Goal: Task Accomplishment & Management: Use online tool/utility

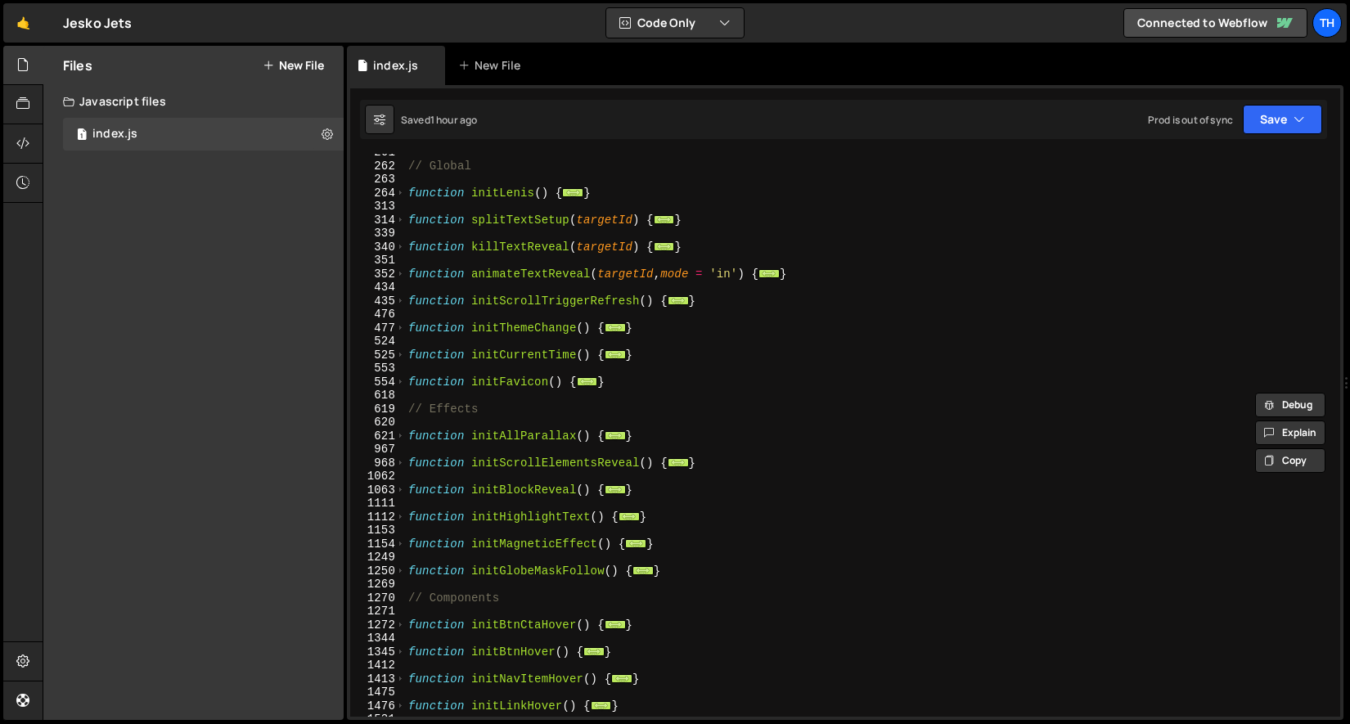
scroll to position [60, 0]
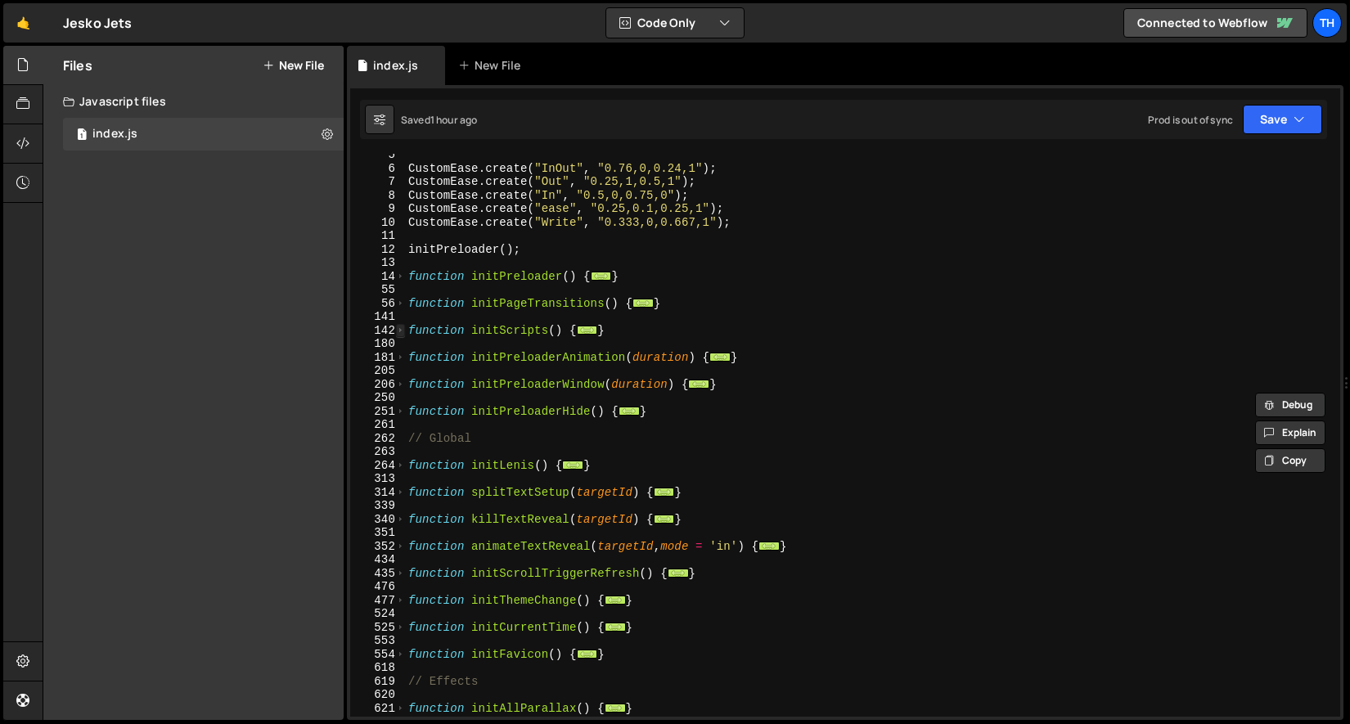
click at [401, 331] on span at bounding box center [400, 331] width 9 height 14
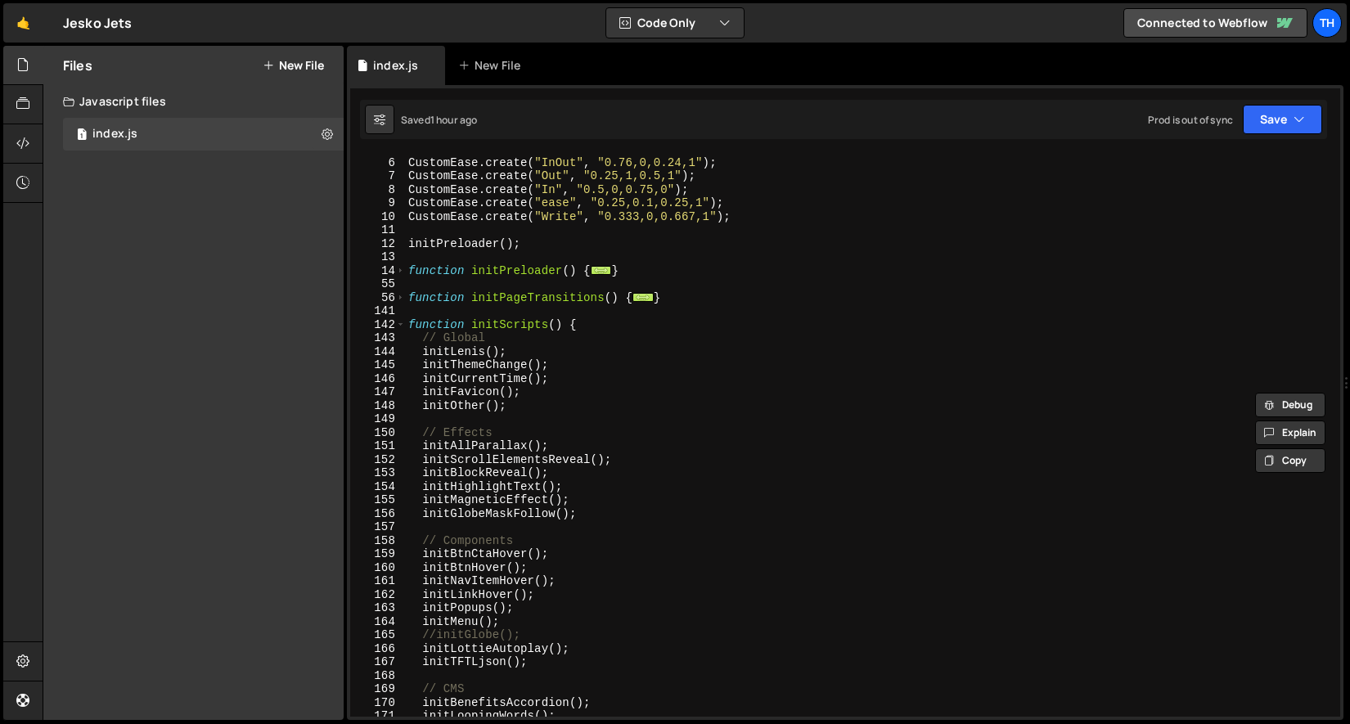
scroll to position [313, 0]
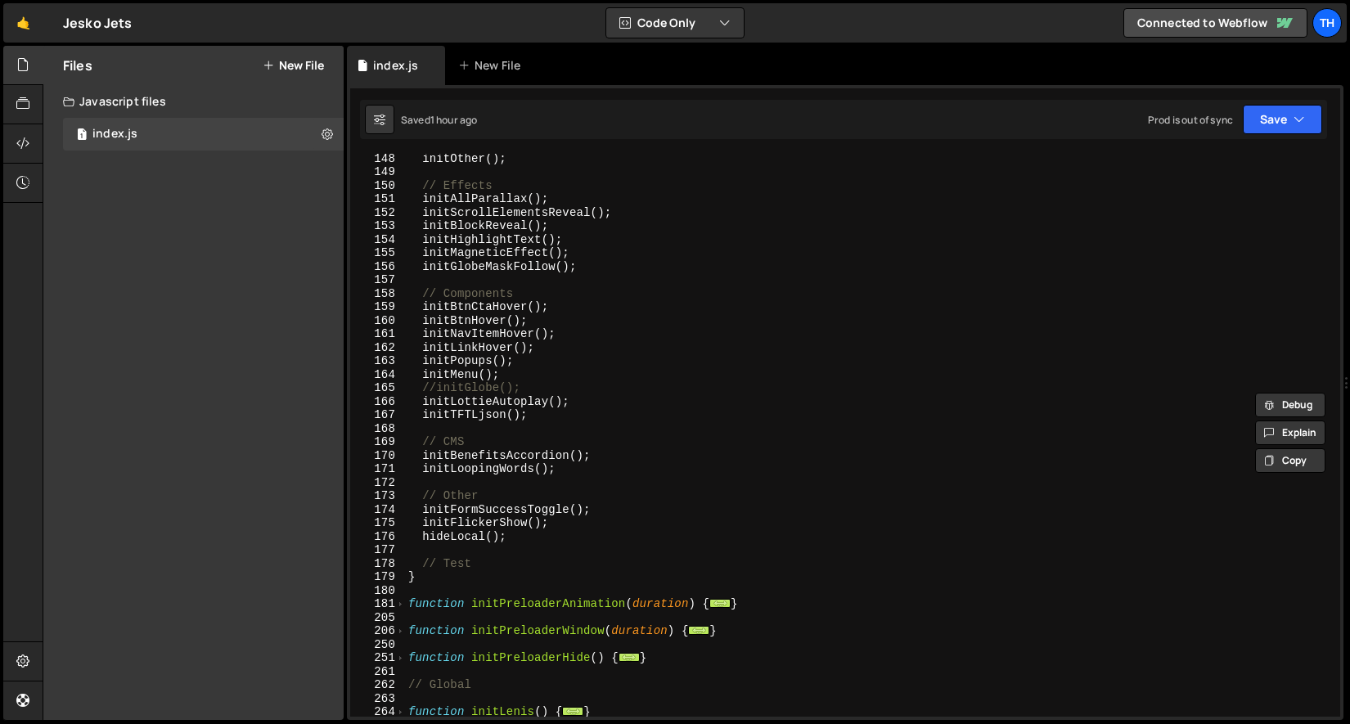
click at [419, 537] on div "initOther ( ) ; // Effects initAllParallax ( ) ; initScrollElementsReveal ( ) ;…" at bounding box center [869, 446] width 929 height 590
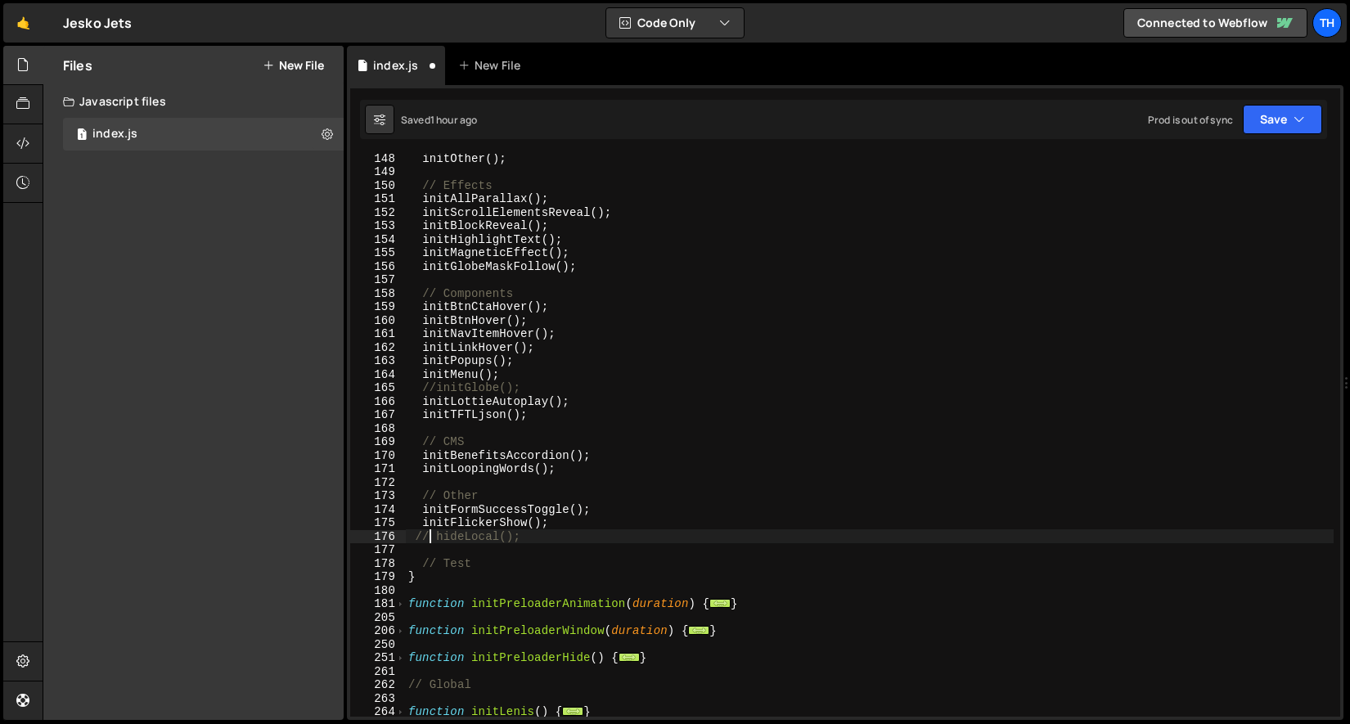
scroll to position [0, 1]
click at [1298, 130] on button "Save" at bounding box center [1282, 119] width 79 height 29
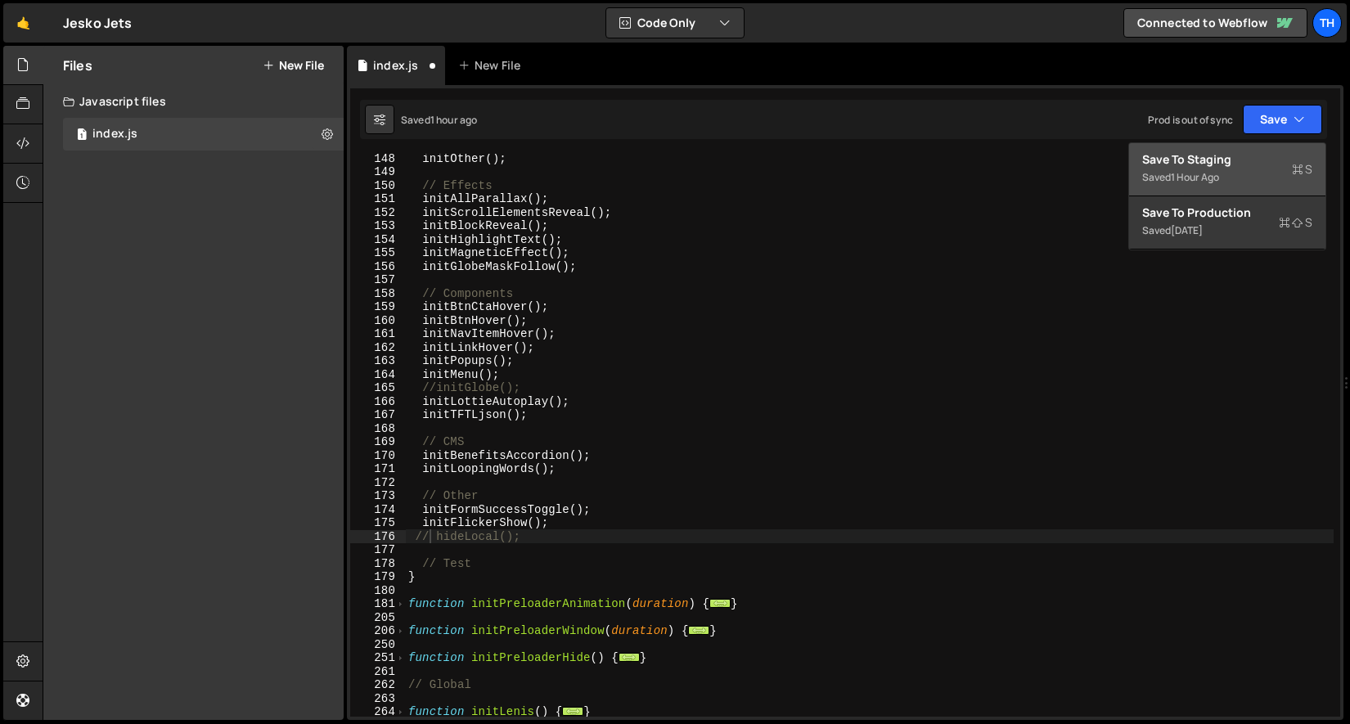
click at [1275, 164] on div "Save to Staging S" at bounding box center [1227, 159] width 170 height 16
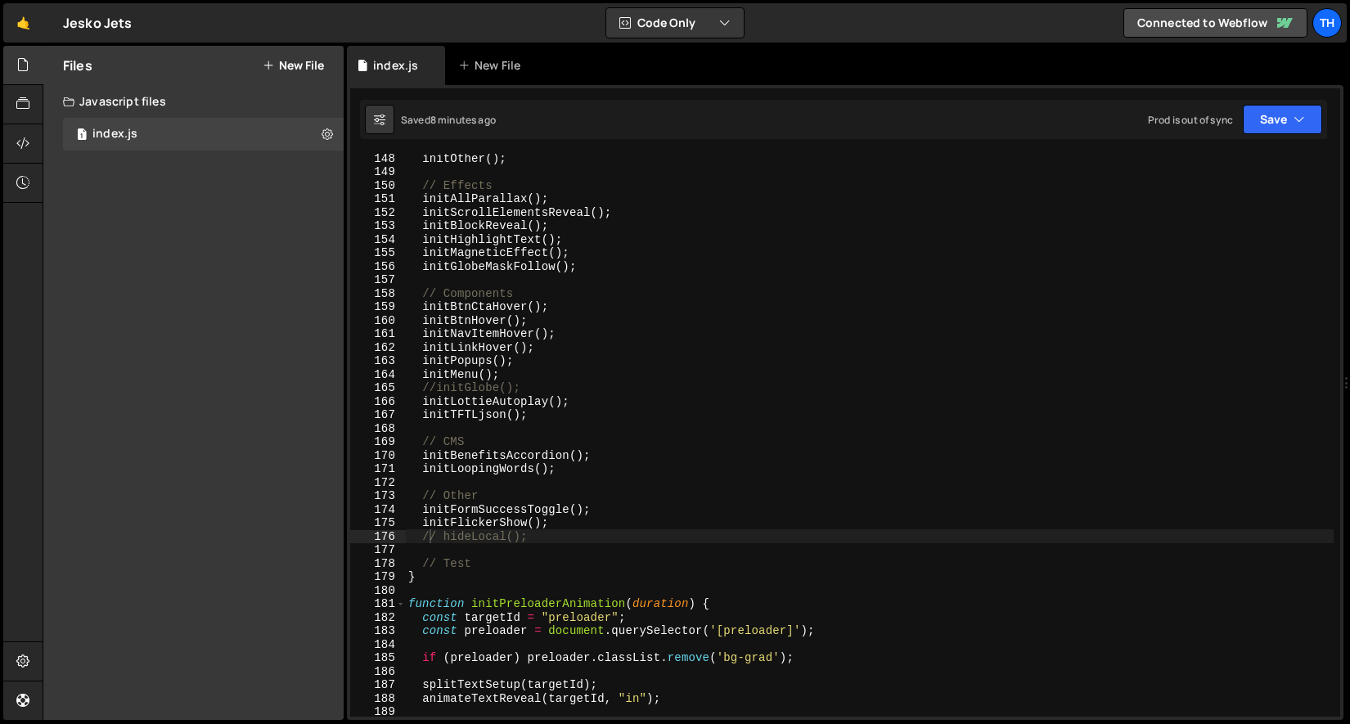
click at [449, 529] on div "initOther ( ) ; // Effects initAllParallax ( ) ; initScrollElementsReveal ( ) ;…" at bounding box center [869, 446] width 929 height 590
click at [443, 533] on div "initOther ( ) ; // Effects initAllParallax ( ) ; initScrollElementsReveal ( ) ;…" at bounding box center [869, 446] width 929 height 590
type textarea "hideLocal();"
click at [1257, 121] on button "Save" at bounding box center [1282, 119] width 79 height 29
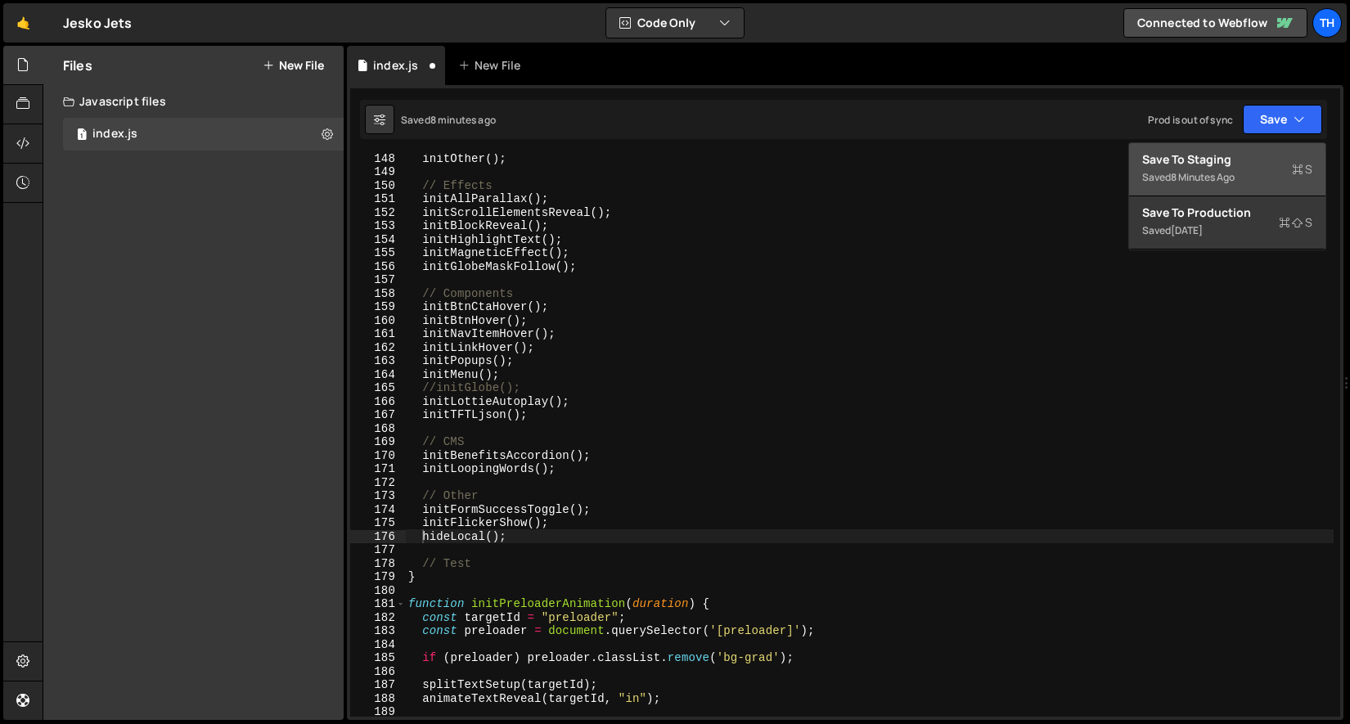
click at [1252, 161] on div "Save to Staging S" at bounding box center [1227, 159] width 170 height 16
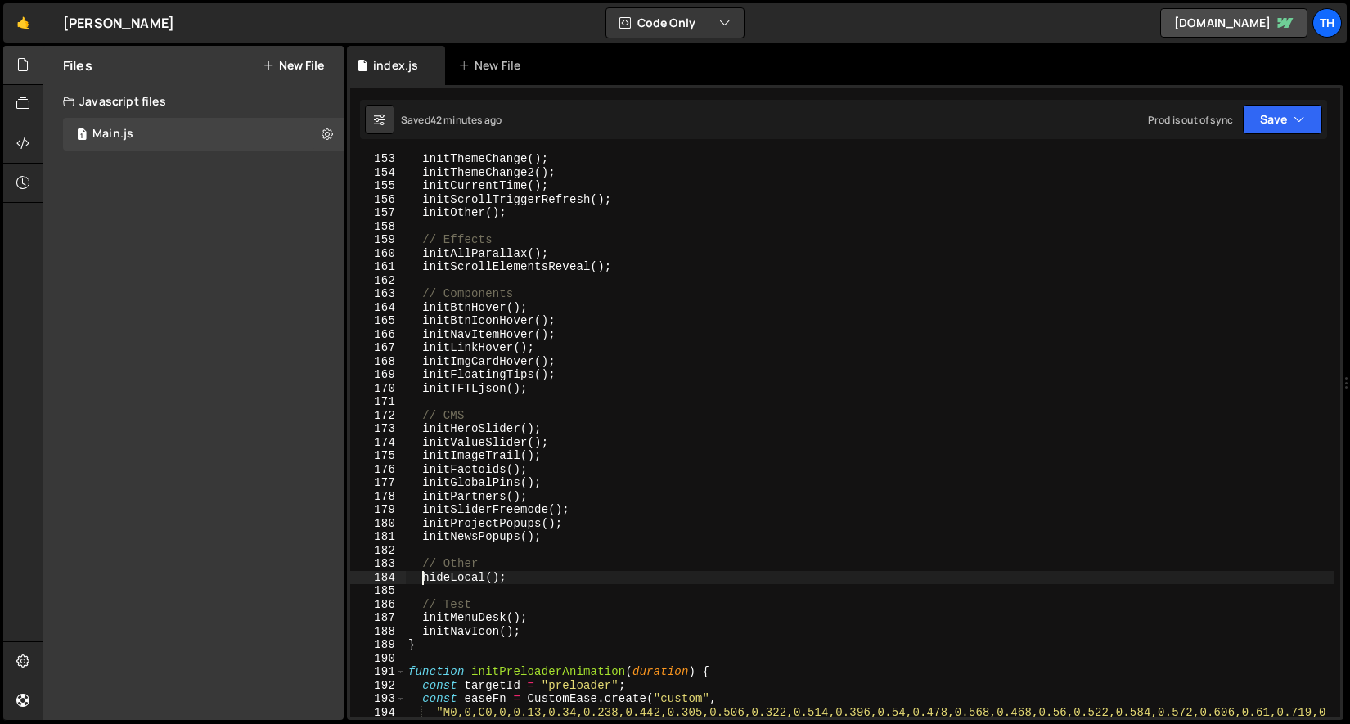
click at [425, 575] on div "initThemeChange ( ) ; initThemeChange2 ( ) ; initCurrentTime ( ) ; initScrollTr…" at bounding box center [869, 454] width 929 height 604
type textarea "//hideLocal();"
click at [1274, 123] on button "Save" at bounding box center [1282, 119] width 79 height 29
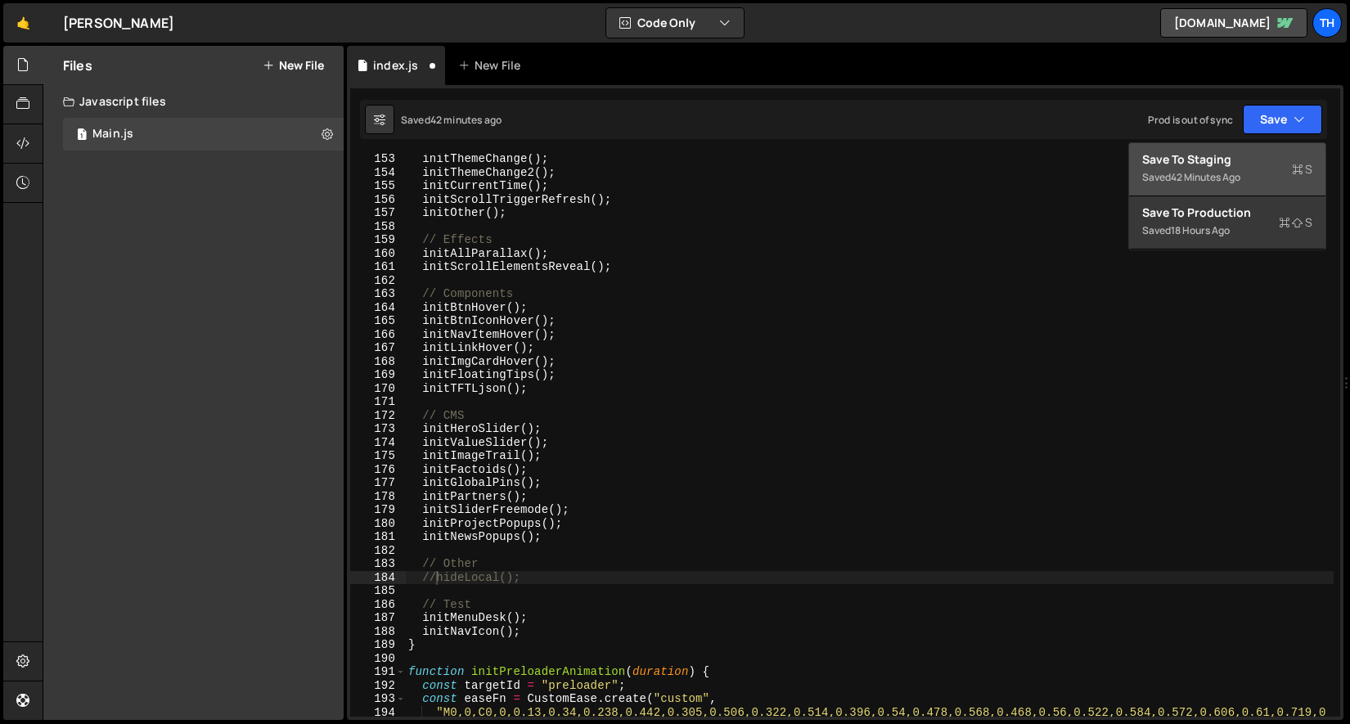
click at [1251, 149] on button "Save to Staging S Saved 42 minutes ago" at bounding box center [1227, 169] width 196 height 53
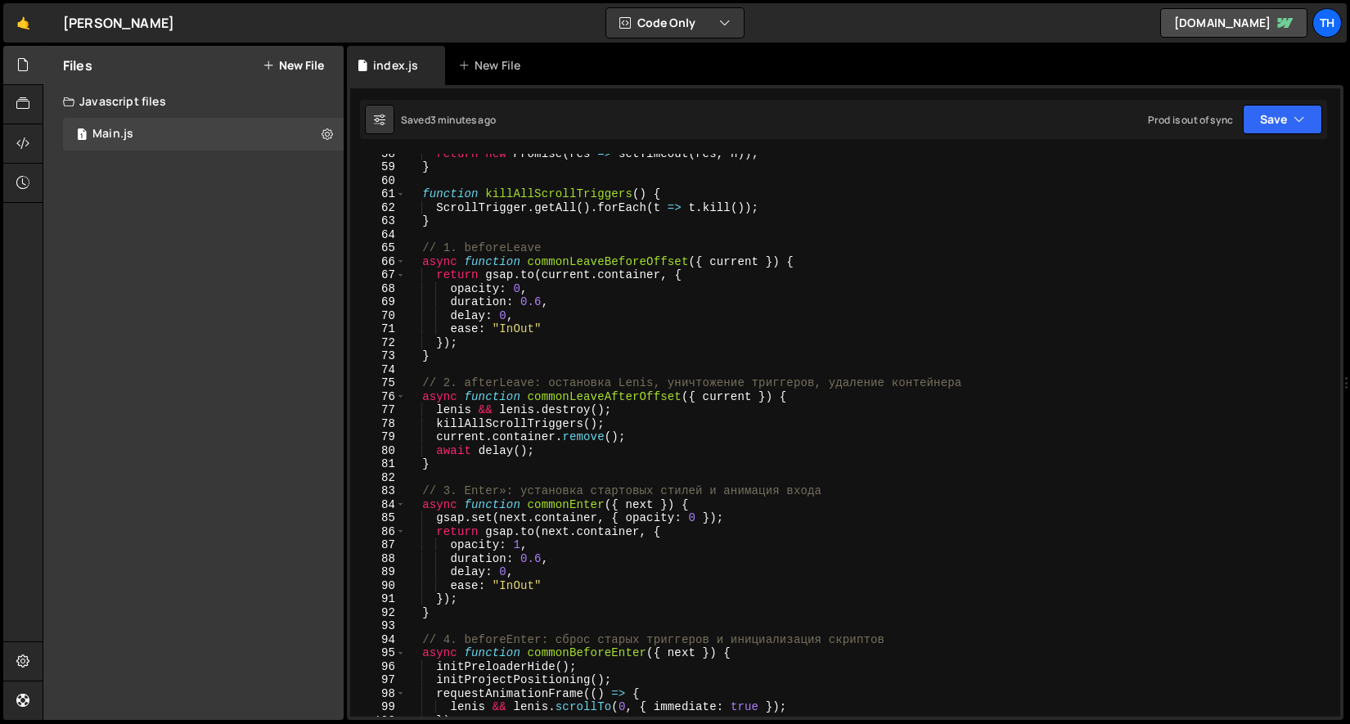
scroll to position [506, 0]
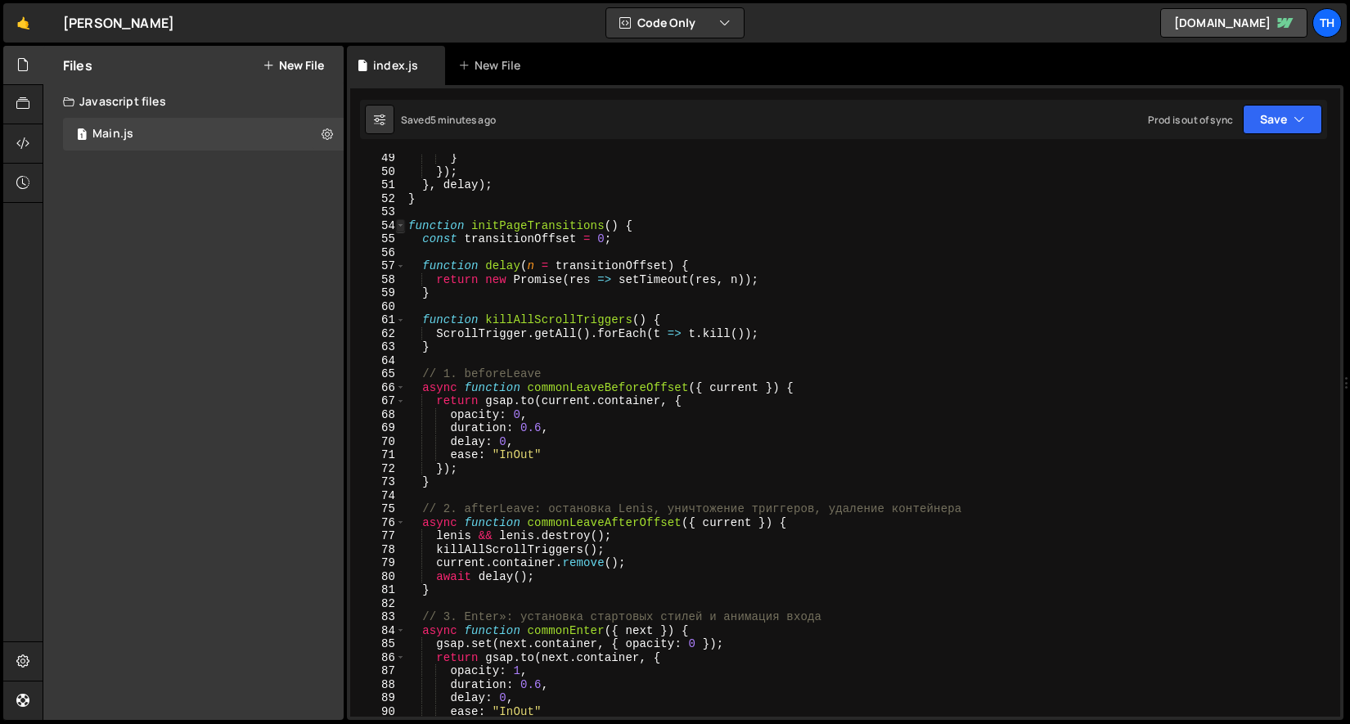
click at [403, 227] on span at bounding box center [400, 226] width 9 height 14
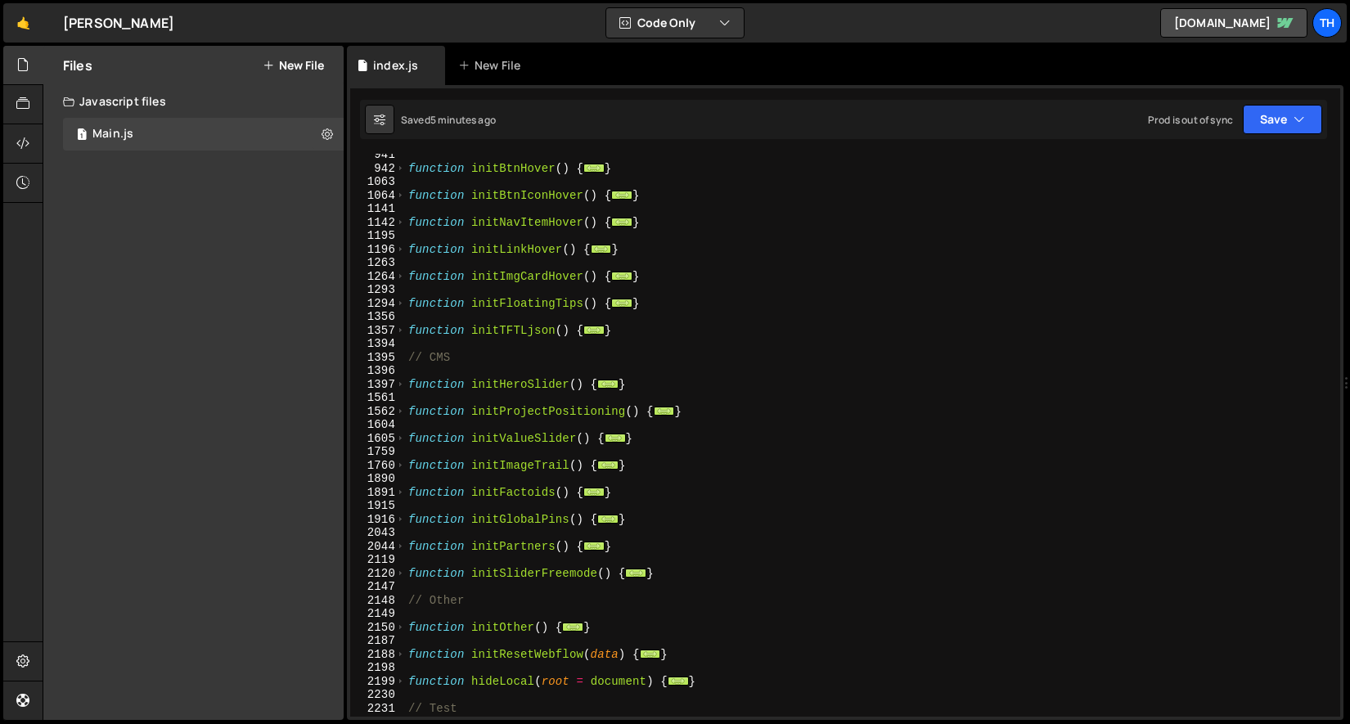
scroll to position [707, 0]
drag, startPoint x: 650, startPoint y: 376, endPoint x: 439, endPoint y: 376, distance: 211.1
click at [439, 376] on div "function initBtnHover ( ) { ... } function initBtnIconHover ( ) { ... } functio…" at bounding box center [869, 443] width 929 height 590
click at [649, 382] on div "function initBtnHover ( ) { ... } function initBtnIconHover ( ) { ... } functio…" at bounding box center [869, 443] width 929 height 590
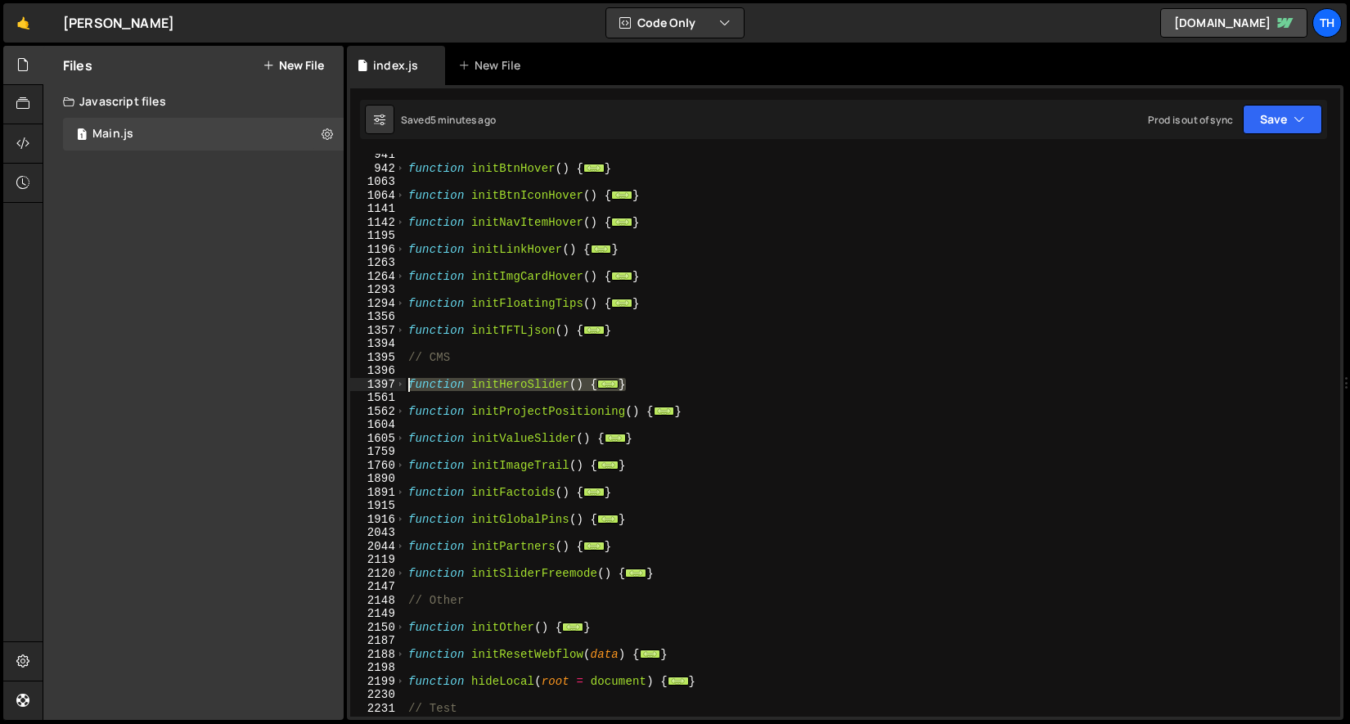
drag, startPoint x: 611, startPoint y: 389, endPoint x: 340, endPoint y: 386, distance: 270.8
click at [340, 386] on div "Files New File Javascript files 1 Main.js 0 CSS files Copy share link Edit File…" at bounding box center [696, 383] width 1307 height 675
type textarea "function initHeroSlider() { const buttons = Array.from(document.querySelectorAl…"
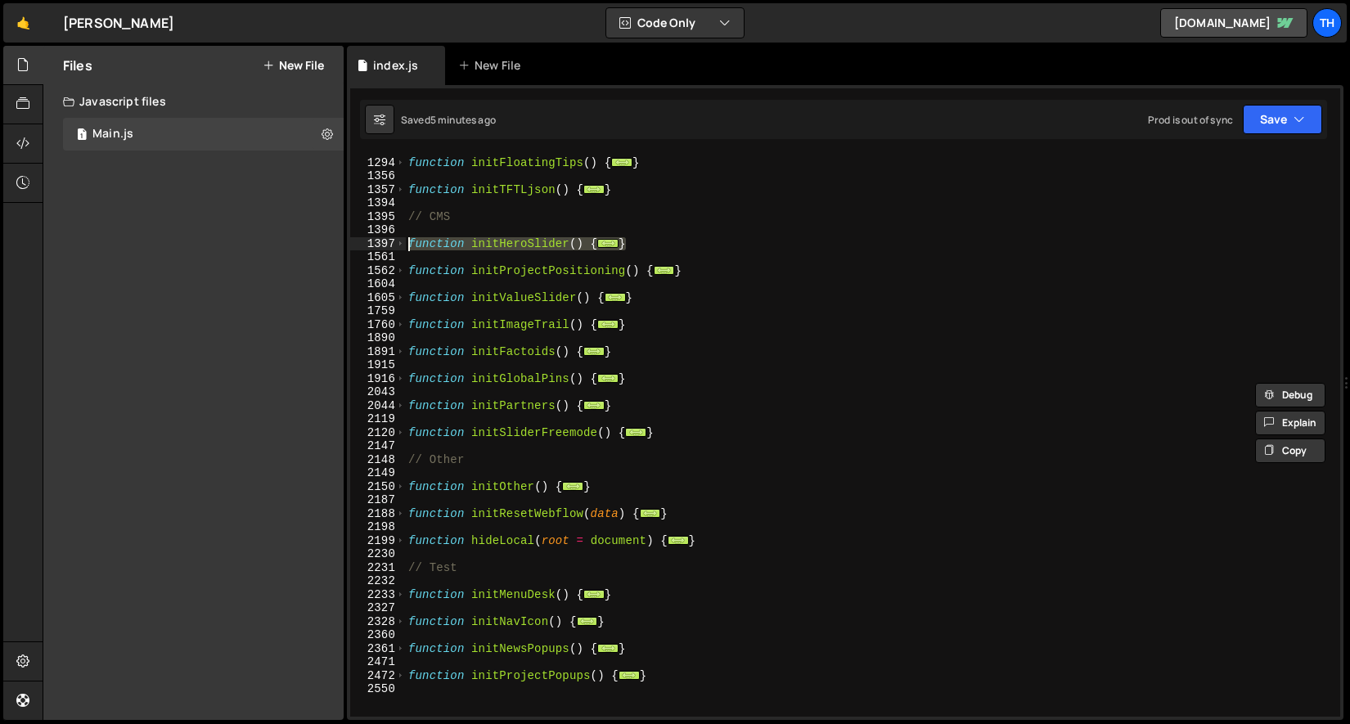
scroll to position [949, 0]
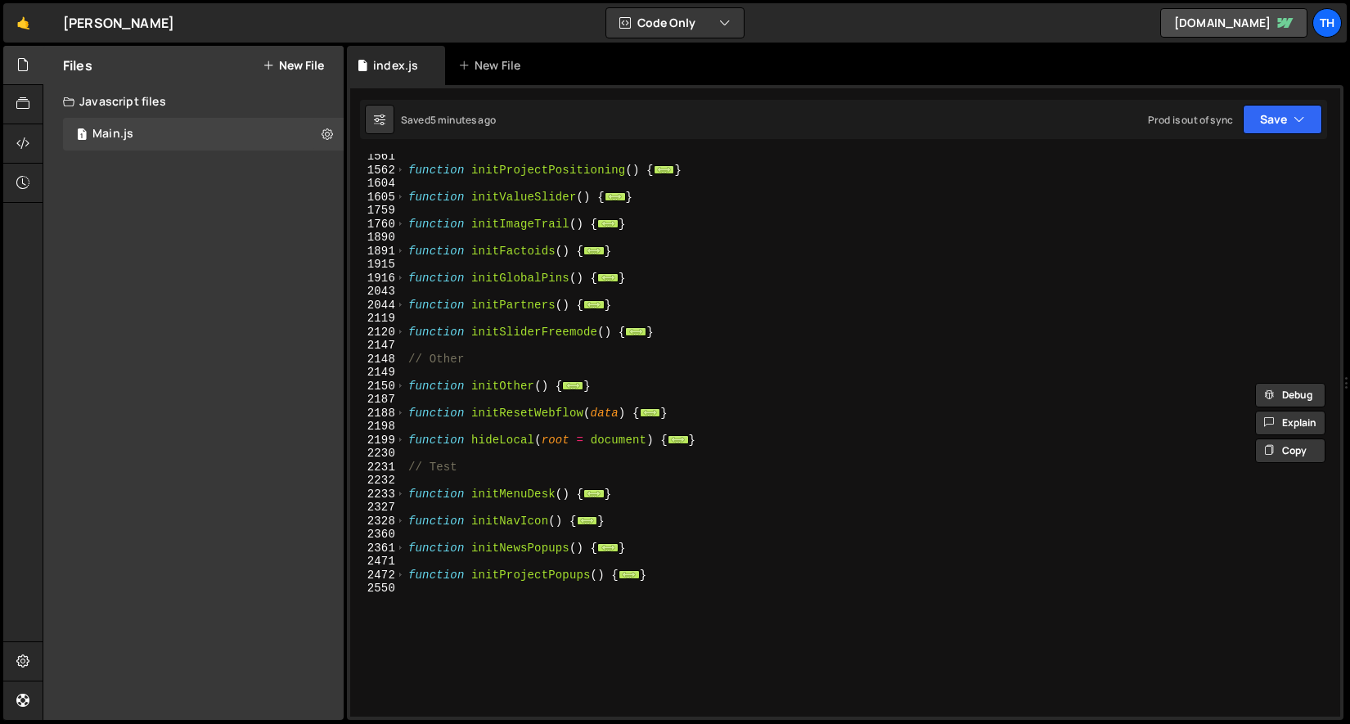
click at [529, 597] on div "function initProjectPositioning ( ) { ... } function initValueSlider ( ) { ... …" at bounding box center [869, 445] width 929 height 590
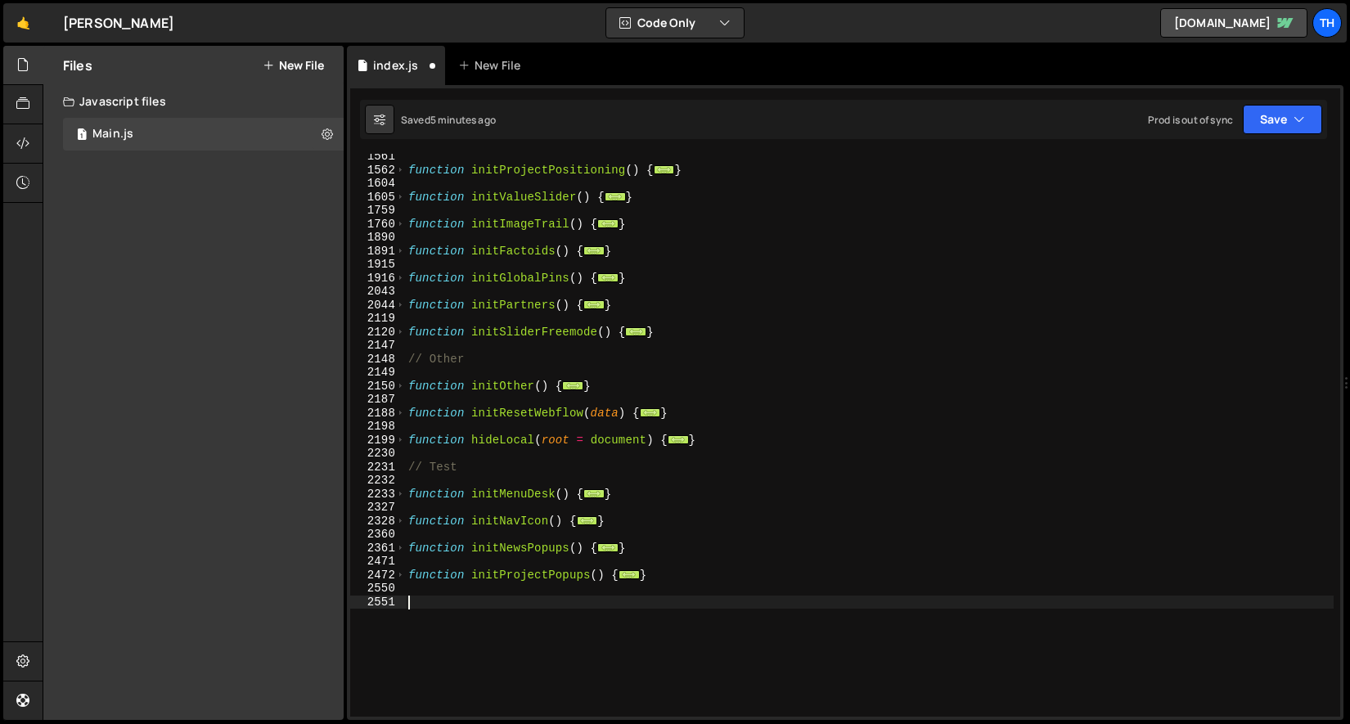
paste textarea "}"
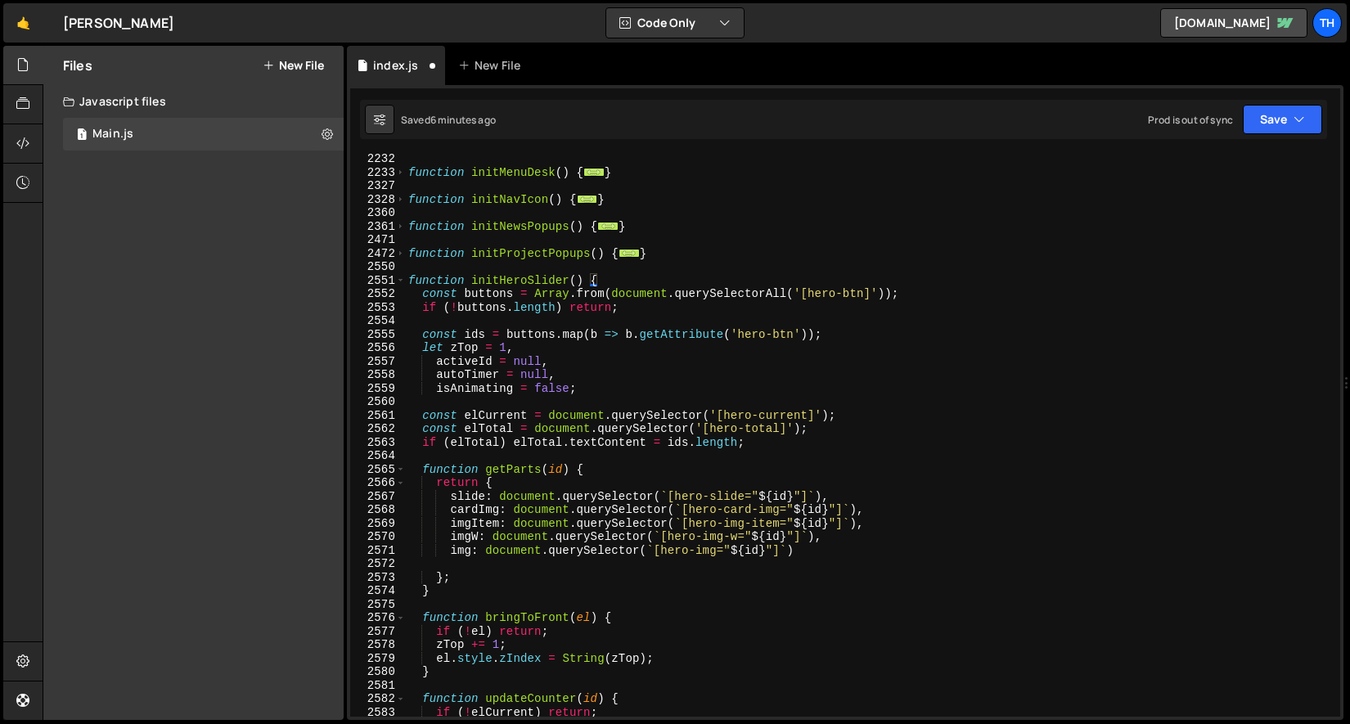
scroll to position [1271, 0]
drag, startPoint x: 894, startPoint y: 504, endPoint x: 283, endPoint y: 513, distance: 611.2
click at [283, 513] on div "Files New File Javascript files 1 Main.js 0 CSS files Copy share link Edit File…" at bounding box center [696, 383] width 1307 height 675
type textarea "cardImg: document.querySelector(`[hero-card-img="${id}"]`),"
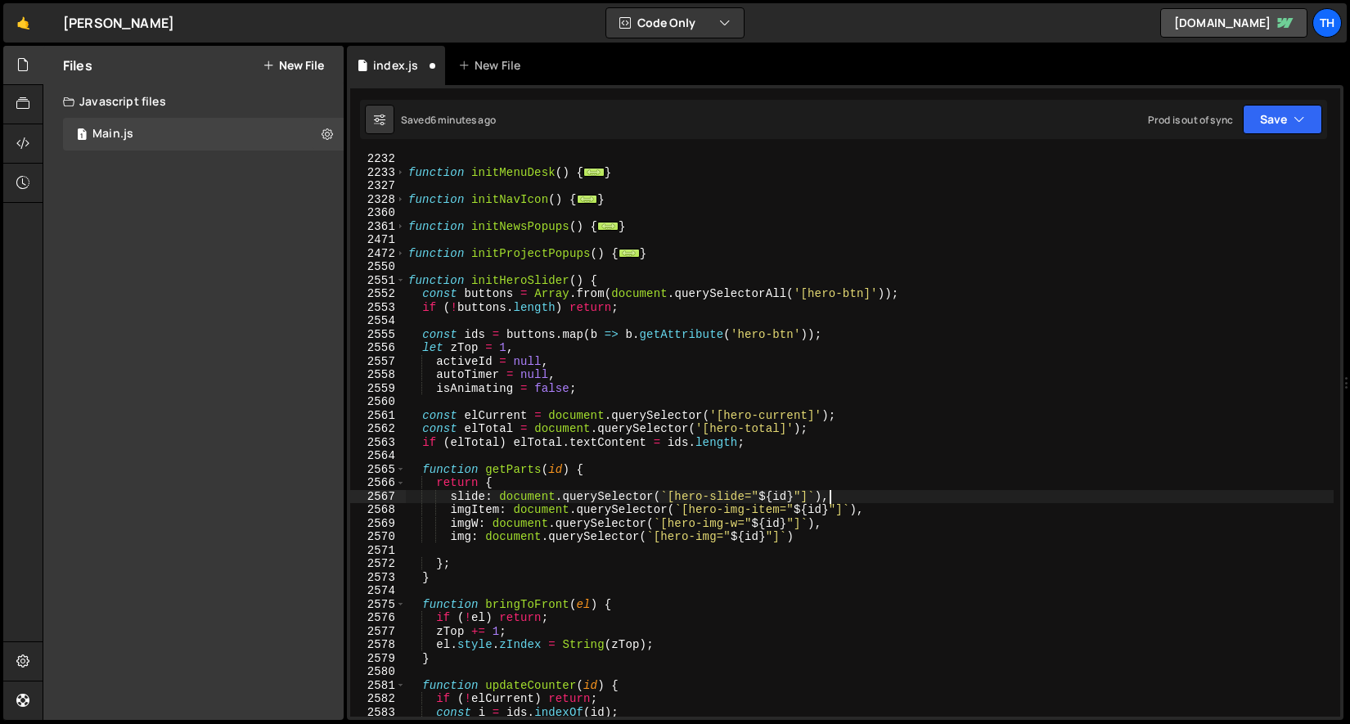
click at [821, 290] on div "function initMenuDesk ( ) { ... } function initNavIcon ( ) { ... } function ini…" at bounding box center [869, 447] width 929 height 590
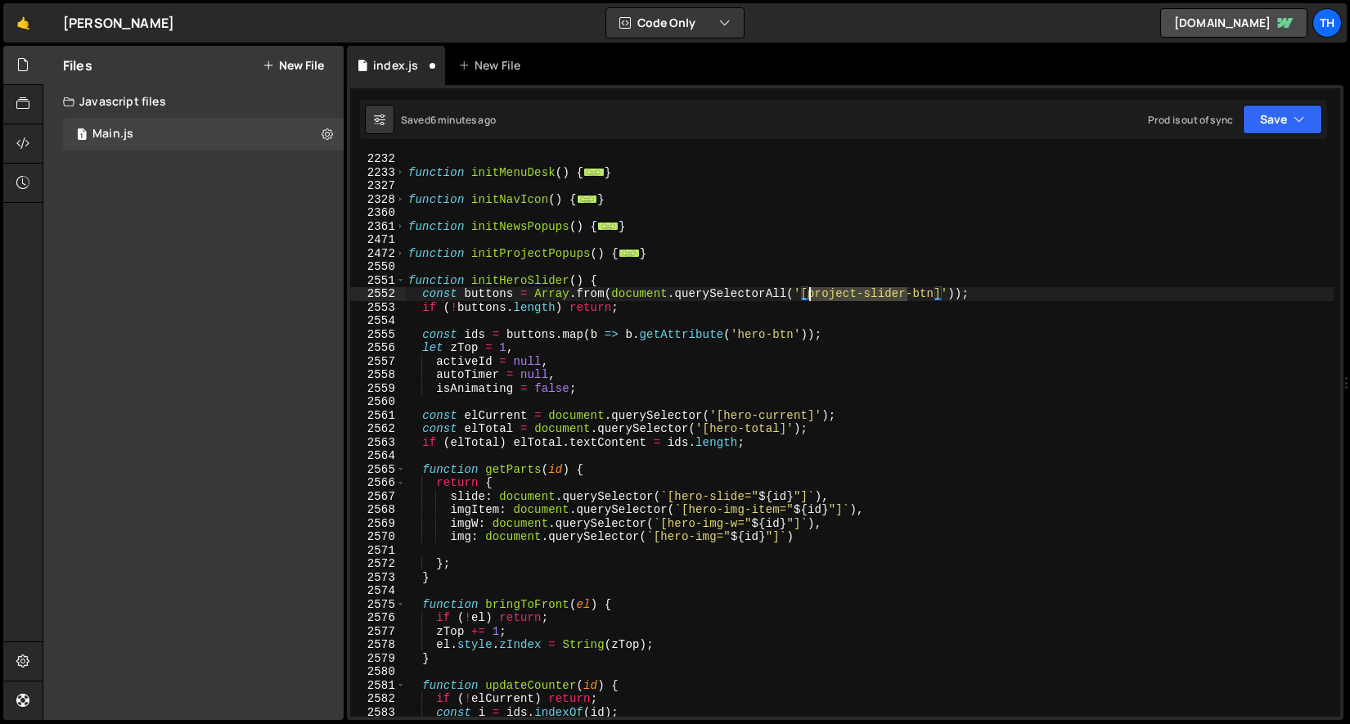
drag, startPoint x: 908, startPoint y: 296, endPoint x: 812, endPoint y: 297, distance: 96.5
click at [812, 297] on div "function initMenuDesk ( ) { ... } function initNavIcon ( ) { ... } function ini…" at bounding box center [869, 447] width 929 height 590
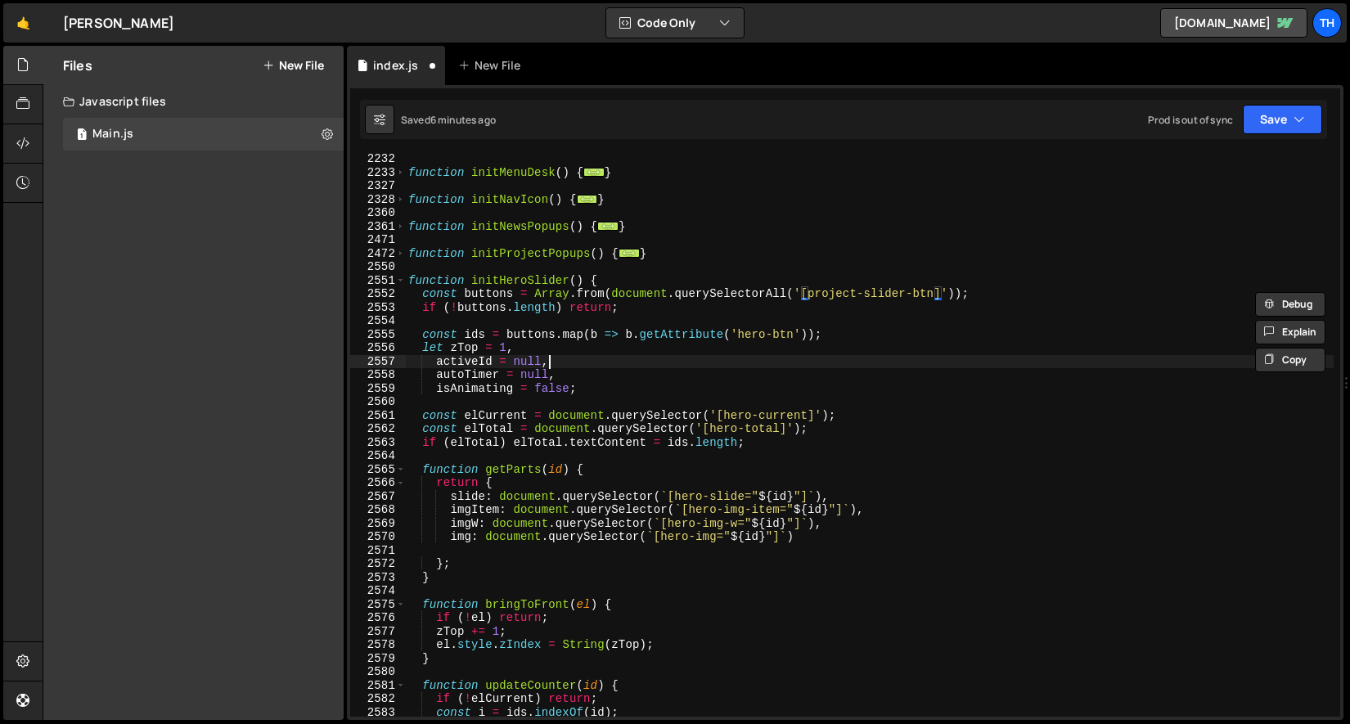
click at [689, 358] on div "function initMenuDesk ( ) { ... } function initNavIcon ( ) { ... } function ini…" at bounding box center [869, 447] width 929 height 590
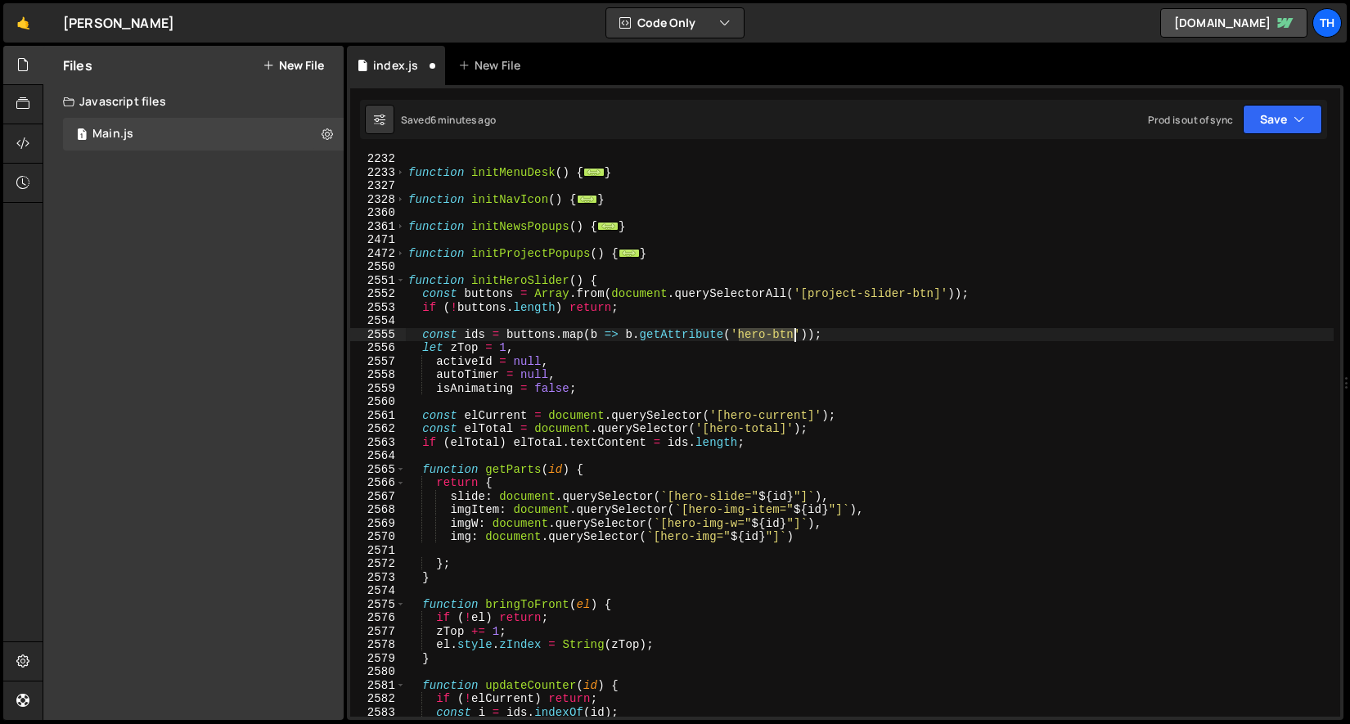
drag, startPoint x: 740, startPoint y: 331, endPoint x: 794, endPoint y: 332, distance: 54.8
click at [794, 332] on div "function initMenuDesk ( ) { ... } function initNavIcon ( ) { ... } function ini…" at bounding box center [869, 447] width 929 height 590
paste textarea "project-slider"
click at [740, 413] on div "function initMenuDesk ( ) { ... } function initNavIcon ( ) { ... } function ini…" at bounding box center [869, 447] width 929 height 590
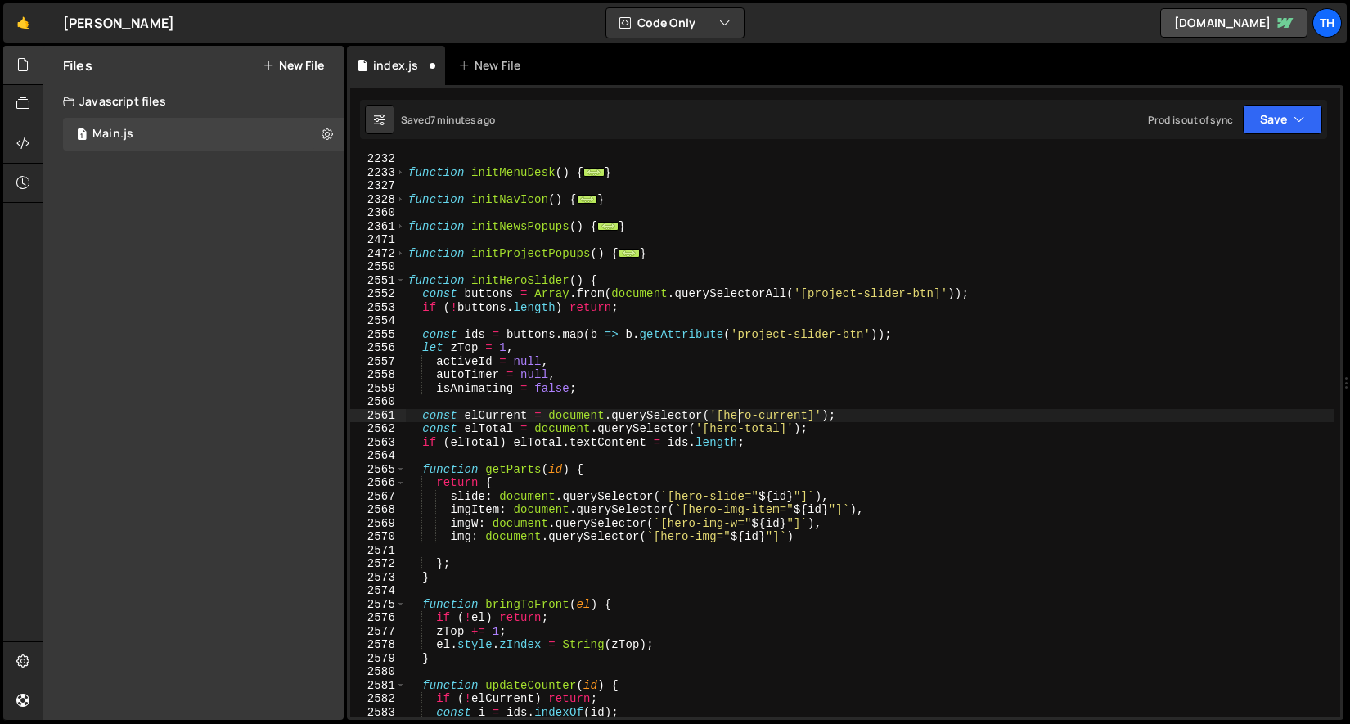
scroll to position [0, 29]
click at [740, 413] on div "function initMenuDesk ( ) { ... } function initNavIcon ( ) { ... } function ini…" at bounding box center [869, 447] width 929 height 590
paste textarea "project-slider"
click at [722, 431] on div "function initMenuDesk ( ) { ... } function initNavIcon ( ) { ... } function ini…" at bounding box center [869, 447] width 929 height 590
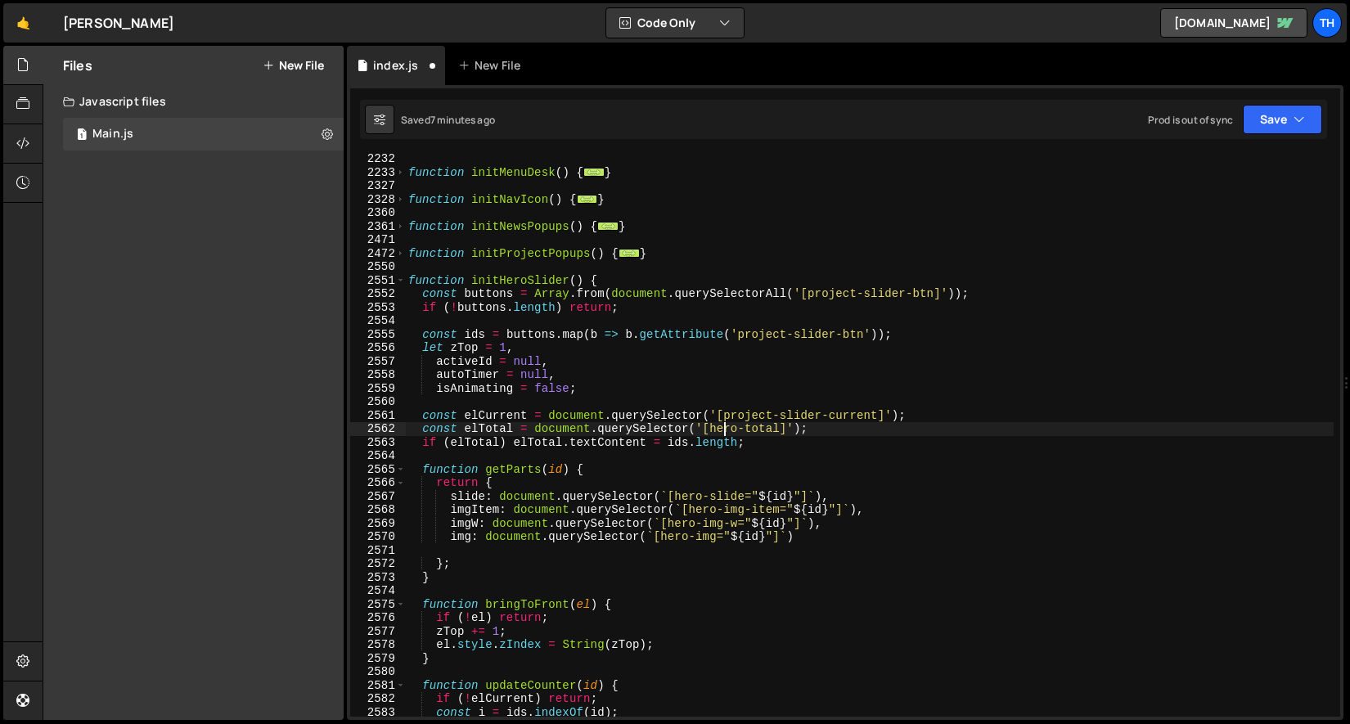
click at [722, 431] on div "function initMenuDesk ( ) { ... } function initNavIcon ( ) { ... } function ini…" at bounding box center [869, 447] width 929 height 590
paste textarea "project-slider"
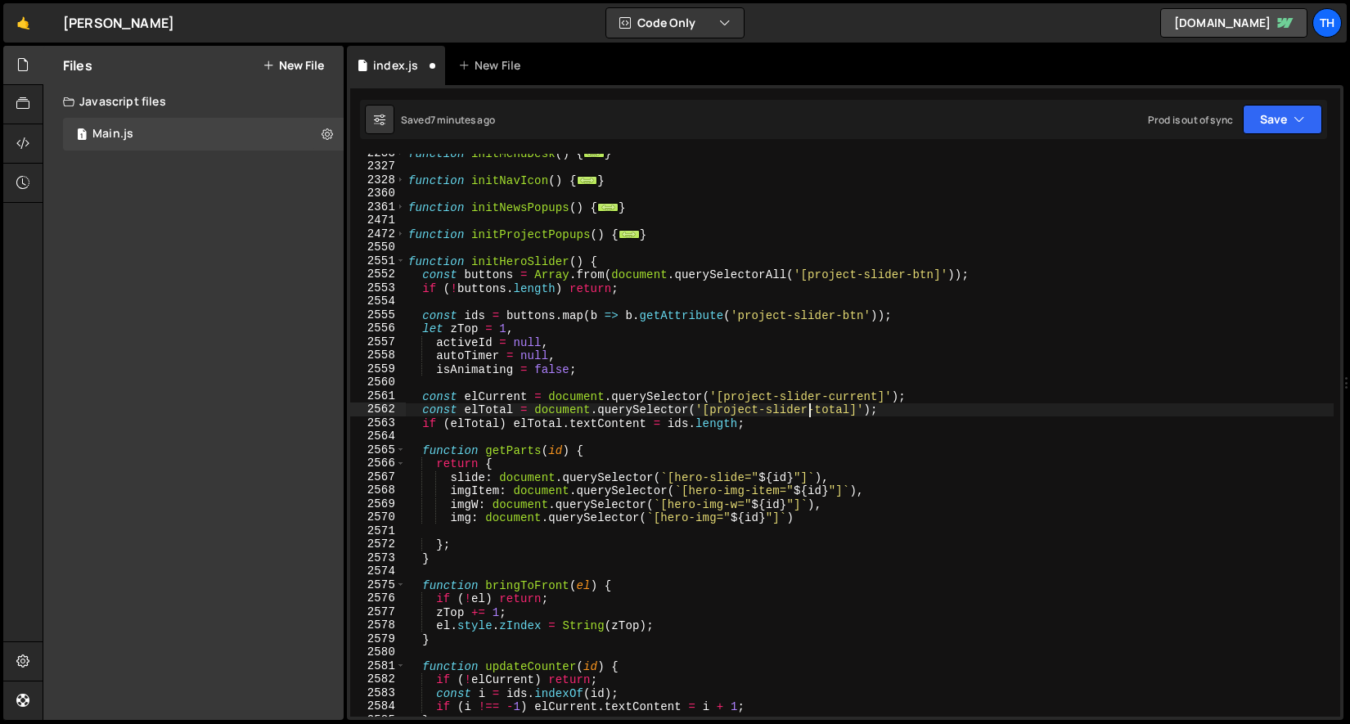
scroll to position [1303, 0]
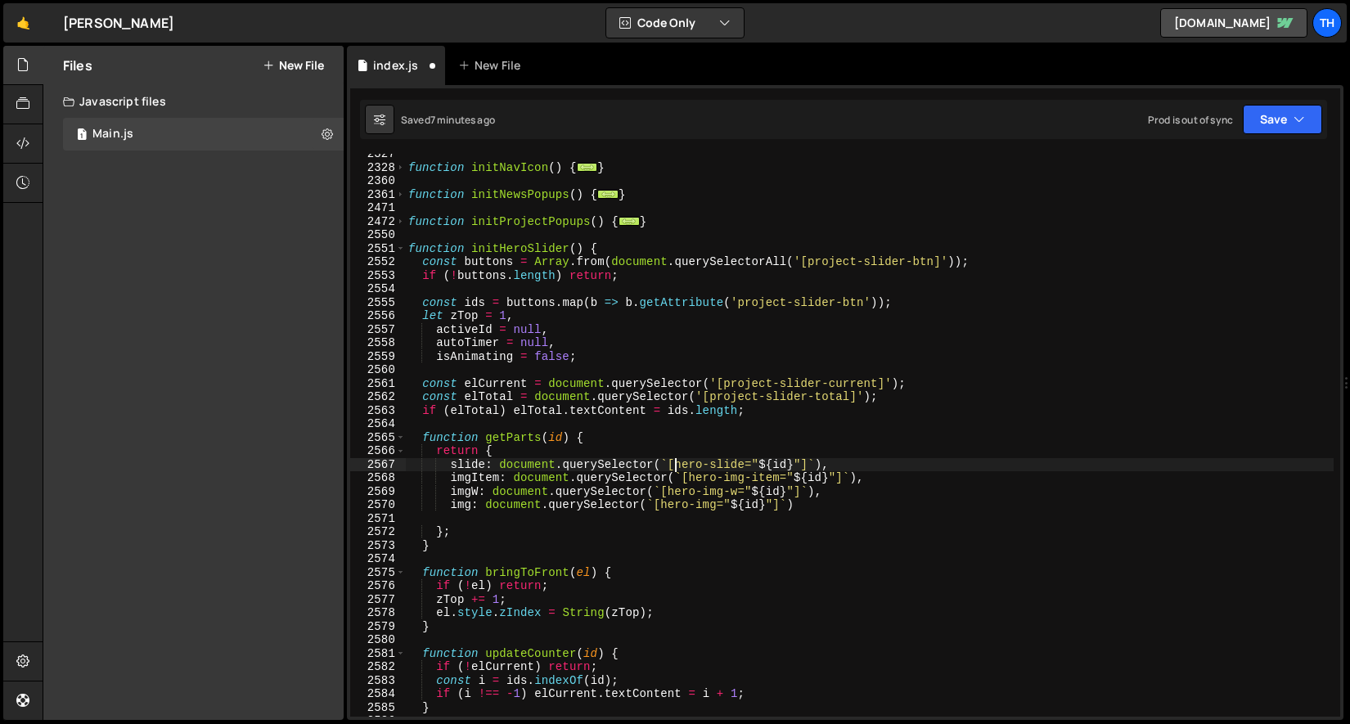
click at [677, 464] on div "function initNavIcon ( ) { ... } function initNewsPopups ( ) { ... } function i…" at bounding box center [869, 442] width 929 height 590
paste textarea "project-slider"
click at [691, 469] on div "function initNavIcon ( ) { ... } function initNewsPopups ( ) { ... } function i…" at bounding box center [869, 435] width 929 height 563
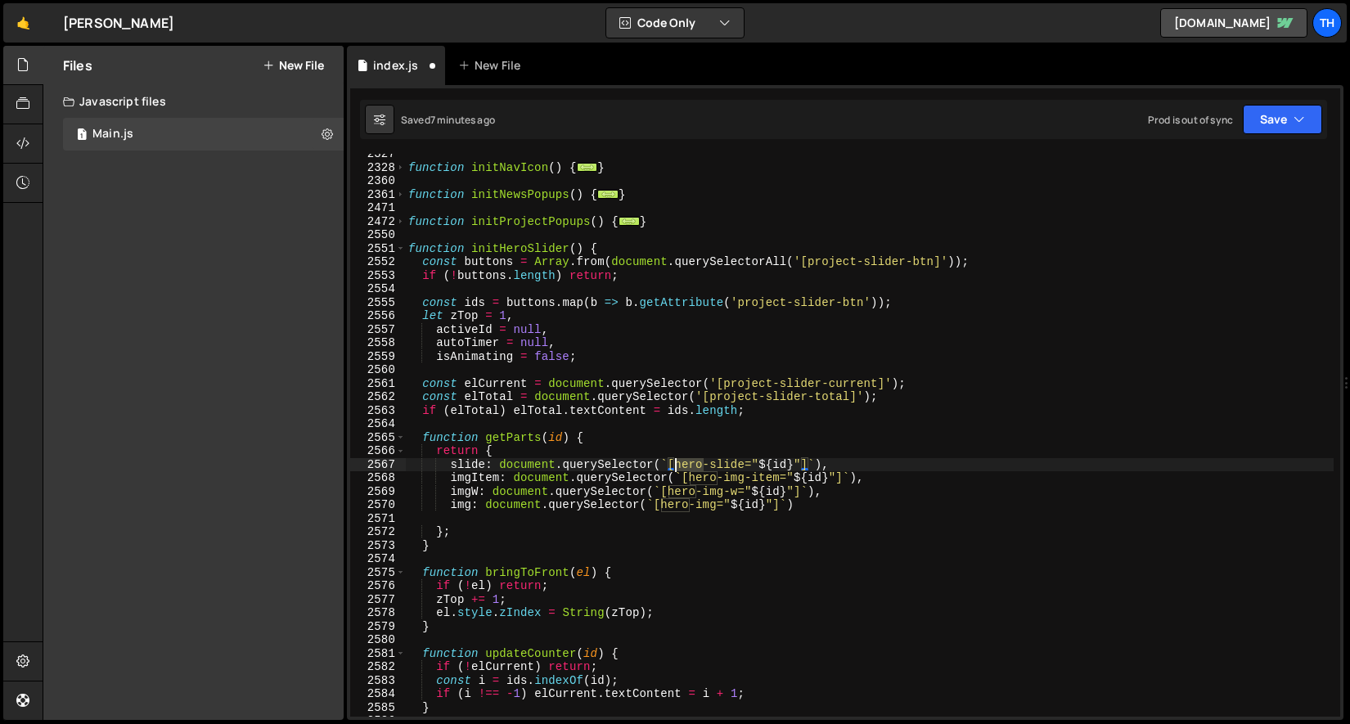
drag, startPoint x: 700, startPoint y: 465, endPoint x: 677, endPoint y: 461, distance: 23.1
click at [677, 461] on div "function initNavIcon ( ) { ... } function initNewsPopups ( ) { ... } function i…" at bounding box center [869, 442] width 929 height 590
paste textarea "project-slider"
drag, startPoint x: 717, startPoint y: 477, endPoint x: 691, endPoint y: 474, distance: 25.6
click at [691, 474] on div "function initNavIcon ( ) { ... } function initNewsPopups ( ) { ... } function i…" at bounding box center [869, 442] width 929 height 590
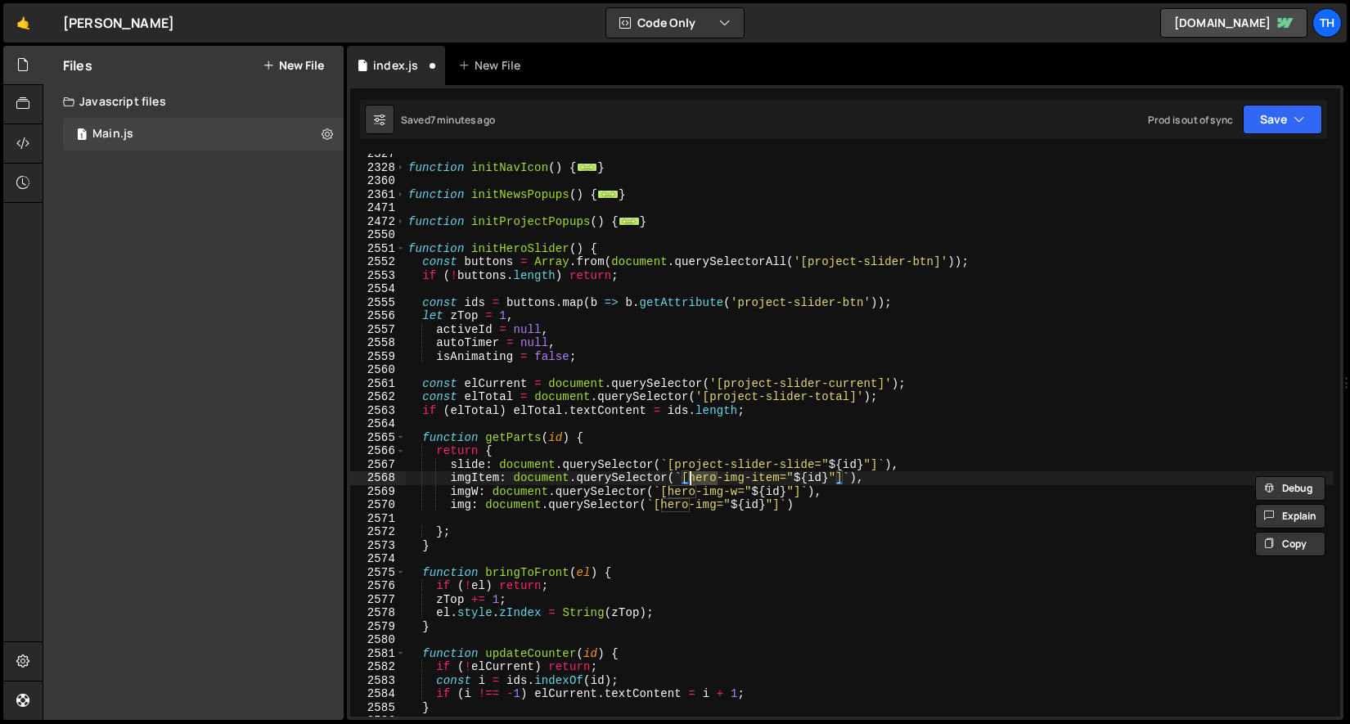
paste textarea "project-slider"
click at [679, 495] on div "function initNavIcon ( ) { ... } function initNewsPopups ( ) { ... } function i…" at bounding box center [869, 442] width 929 height 590
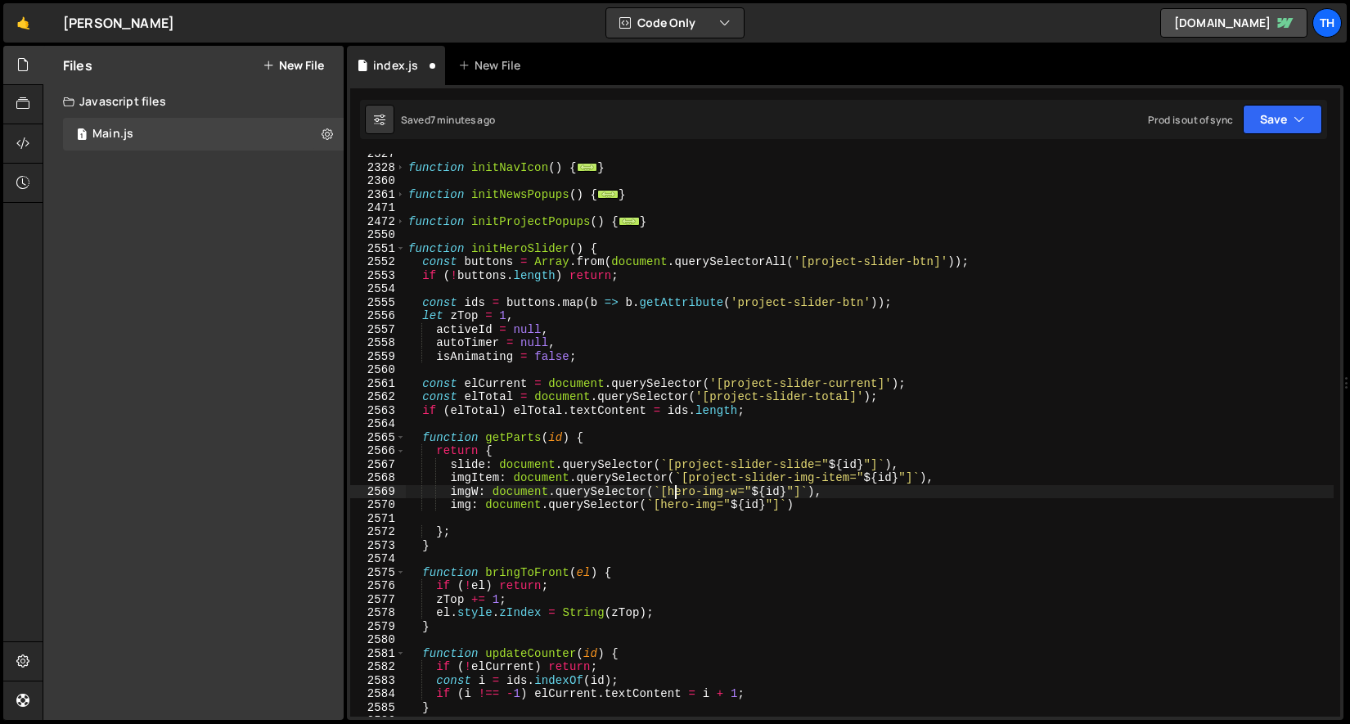
click at [679, 495] on div "function initNavIcon ( ) { ... } function initNewsPopups ( ) { ... } function i…" at bounding box center [869, 442] width 929 height 590
paste textarea "project-slider"
click at [672, 511] on div "function initNavIcon ( ) { ... } function initNewsPopups ( ) { ... } function i…" at bounding box center [869, 442] width 929 height 590
paste textarea "project-slider"
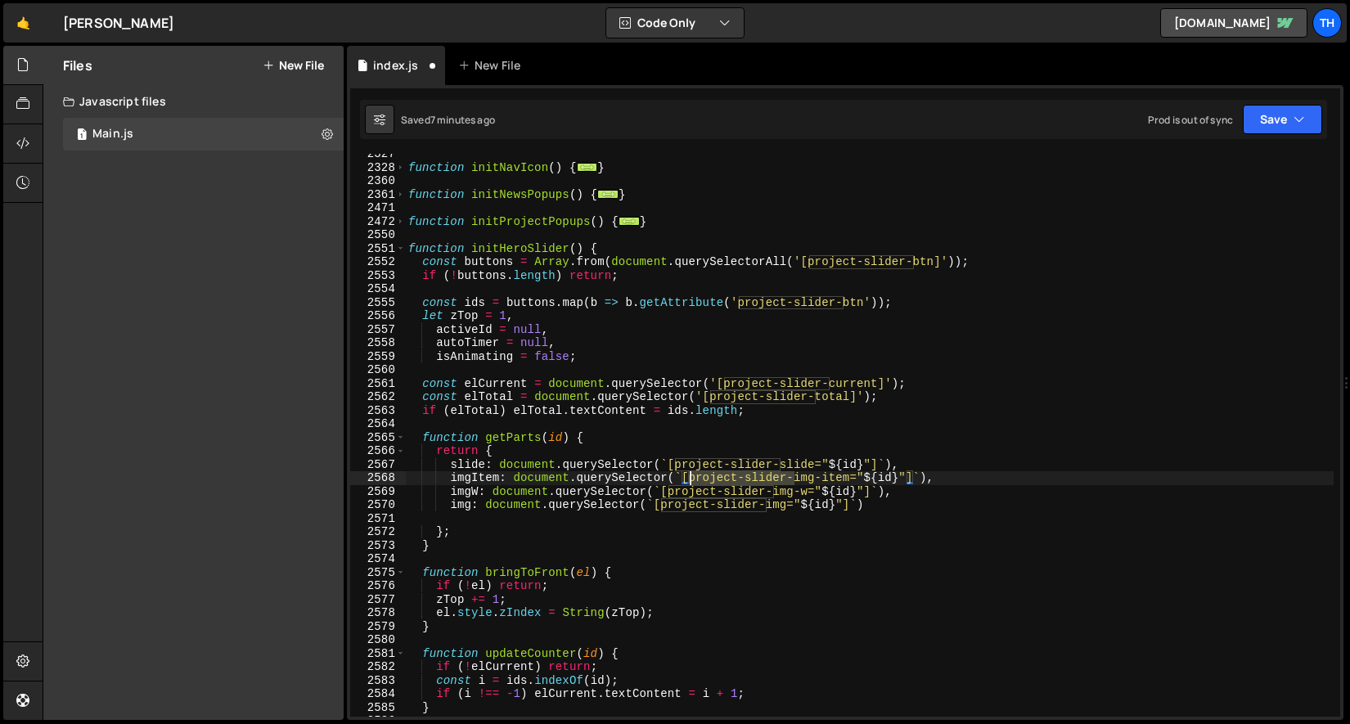
drag, startPoint x: 794, startPoint y: 479, endPoint x: 691, endPoint y: 479, distance: 103.1
click at [691, 479] on div "function initNavIcon ( ) { ... } function initNewsPopups ( ) { ... } function i…" at bounding box center [869, 442] width 929 height 590
drag, startPoint x: 749, startPoint y: 478, endPoint x: 799, endPoint y: 479, distance: 50.7
click at [799, 479] on div "function initNavIcon ( ) { ... } function initNewsPopups ( ) { ... } function i…" at bounding box center [869, 442] width 929 height 590
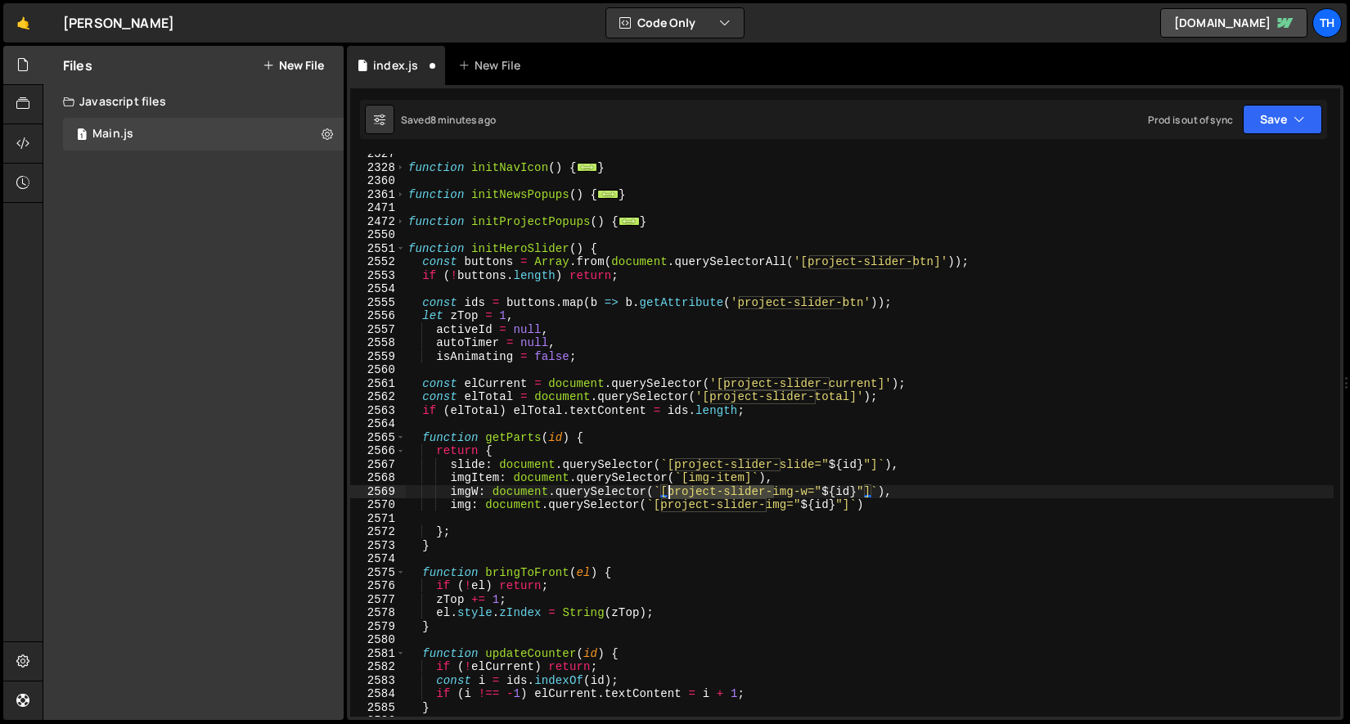
drag, startPoint x: 775, startPoint y: 492, endPoint x: 672, endPoint y: 489, distance: 103.1
click at [672, 489] on div "function initNavIcon ( ) { ... } function initNewsPopups ( ) { ... } function i…" at bounding box center [869, 442] width 929 height 590
drag, startPoint x: 705, startPoint y: 492, endPoint x: 759, endPoint y: 486, distance: 54.3
click at [759, 486] on div "function initNavIcon ( ) { ... } function initNewsPopups ( ) { ... } function i…" at bounding box center [869, 442] width 929 height 590
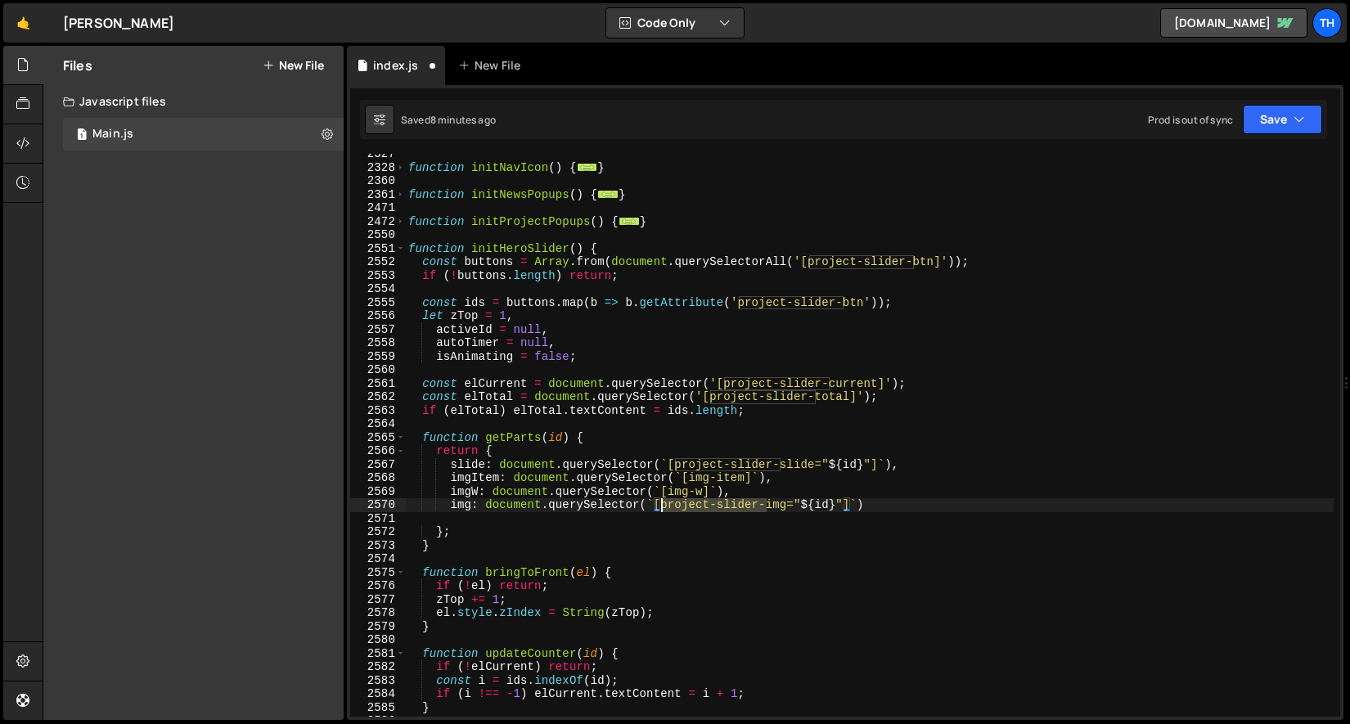
drag, startPoint x: 769, startPoint y: 505, endPoint x: 663, endPoint y: 509, distance: 106.4
click at [663, 509] on div "function initNavIcon ( ) { ... } function initNewsPopups ( ) { ... } function i…" at bounding box center [869, 442] width 929 height 590
drag, startPoint x: 683, startPoint y: 508, endPoint x: 736, endPoint y: 508, distance: 52.4
click at [736, 508] on div "function initNavIcon ( ) { ... } function initNewsPopups ( ) { ... } function i…" at bounding box center [869, 442] width 929 height 590
click at [720, 568] on div "function initNavIcon ( ) { ... } function initNewsPopups ( ) { ... } function i…" at bounding box center [869, 442] width 929 height 590
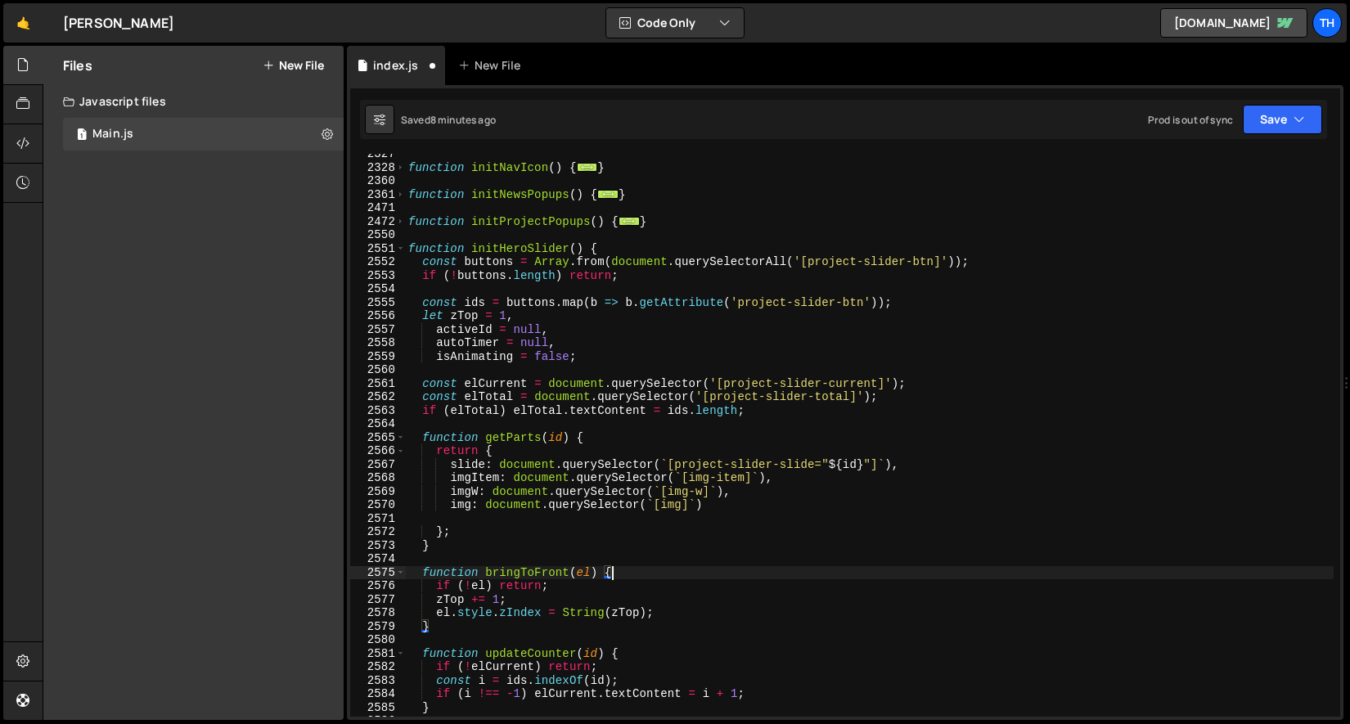
scroll to position [0, 13]
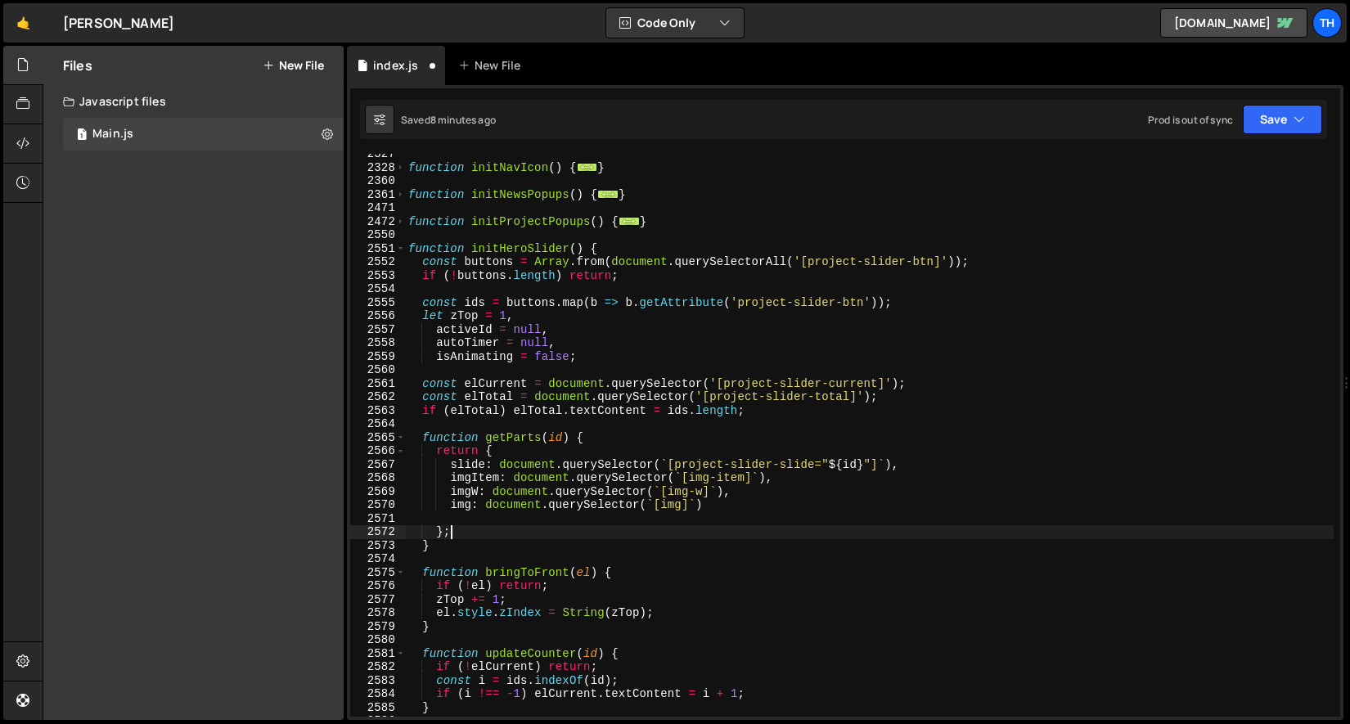
click at [492, 527] on div "function initNavIcon ( ) { ... } function initNewsPopups ( ) { ... } function i…" at bounding box center [869, 442] width 929 height 590
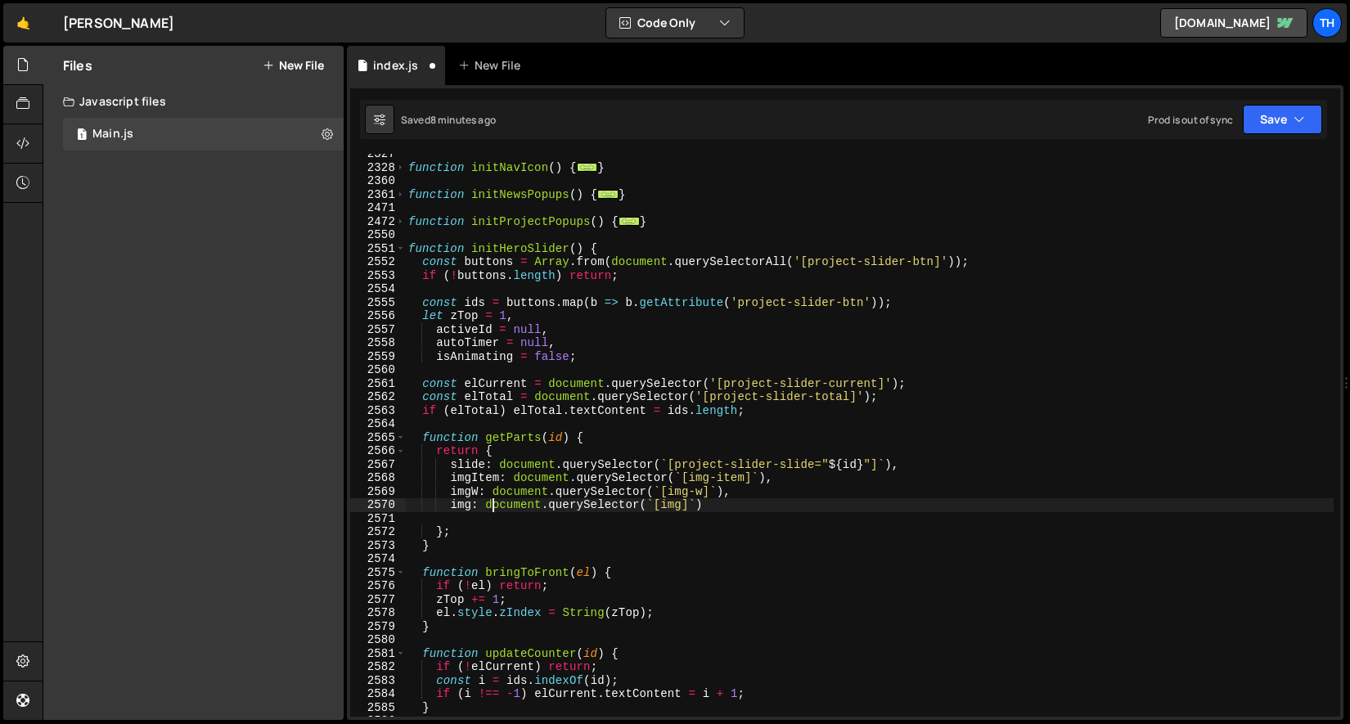
click at [493, 511] on div "function initNavIcon ( ) { ... } function initNewsPopups ( ) { ... } function i…" at bounding box center [869, 442] width 929 height 590
type textarea "img: document.querySelector(`[img]`)"
click at [470, 515] on div "function initNavIcon ( ) { ... } function initNewsPopups ( ) { ... } function i…" at bounding box center [869, 442] width 929 height 590
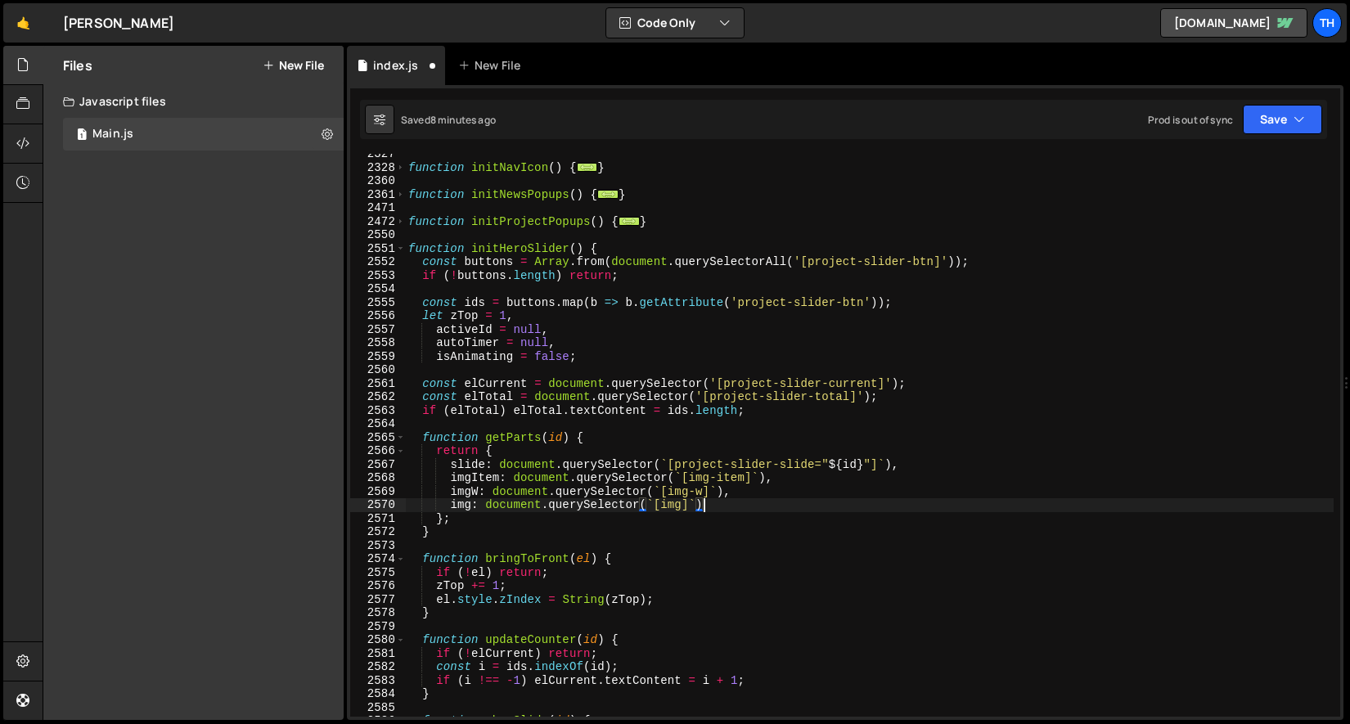
click at [477, 463] on div "function initNavIcon ( ) { ... } function initNewsPopups ( ) { ... } function i…" at bounding box center [869, 442] width 929 height 590
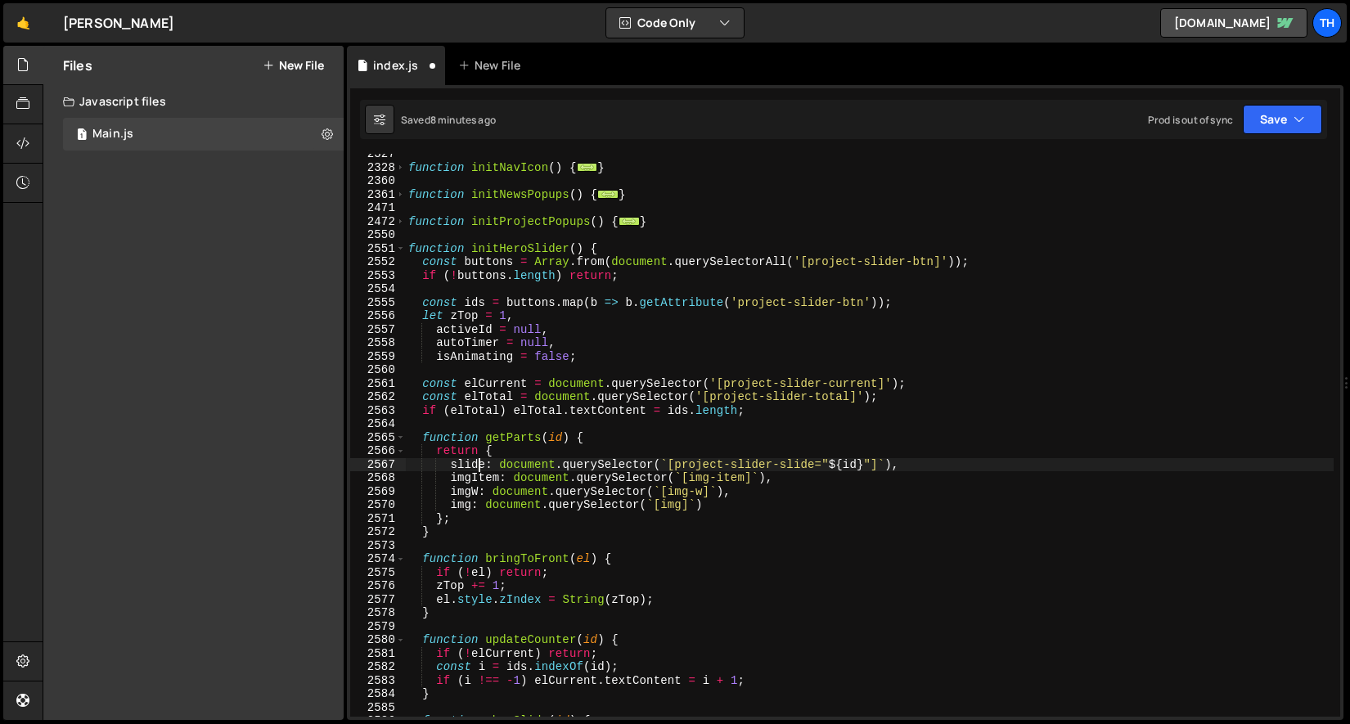
click at [477, 463] on div "function initNavIcon ( ) { ... } function initNewsPopups ( ) { ... } function i…" at bounding box center [869, 442] width 929 height 590
click at [529, 469] on div "function initNavIcon ( ) { ... } function initNewsPopups ( ) { ... } function i…" at bounding box center [869, 442] width 929 height 590
drag, startPoint x: 965, startPoint y: 465, endPoint x: 251, endPoint y: 465, distance: 713.4
click at [251, 465] on div "Files New File Javascript files 1 Main.js 0 CSS files Copy share link Edit File…" at bounding box center [696, 383] width 1307 height 675
click at [873, 479] on div "function initNavIcon ( ) { ... } function initNewsPopups ( ) { ... } function i…" at bounding box center [869, 442] width 929 height 590
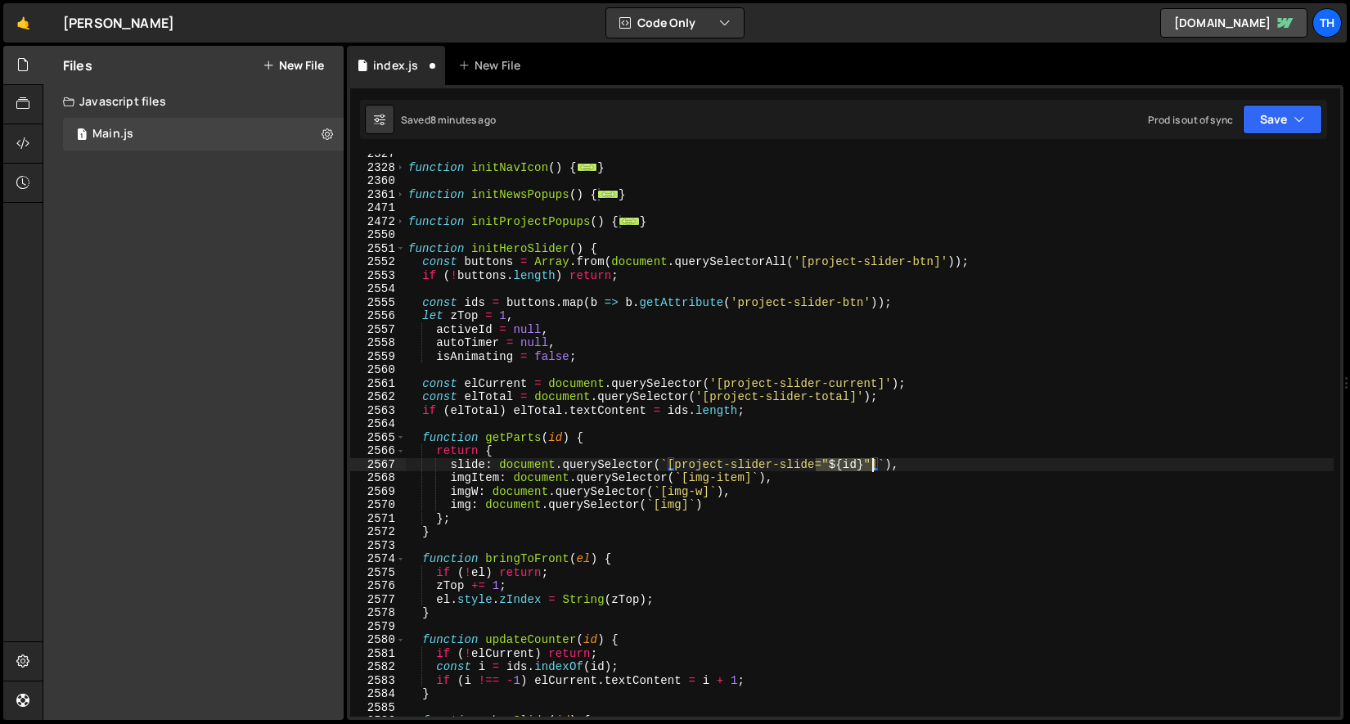
drag, startPoint x: 817, startPoint y: 464, endPoint x: 871, endPoint y: 466, distance: 54.0
click at [871, 466] on div "function initNavIcon ( ) { ... } function initNewsPopups ( ) { ... } function i…" at bounding box center [869, 442] width 929 height 590
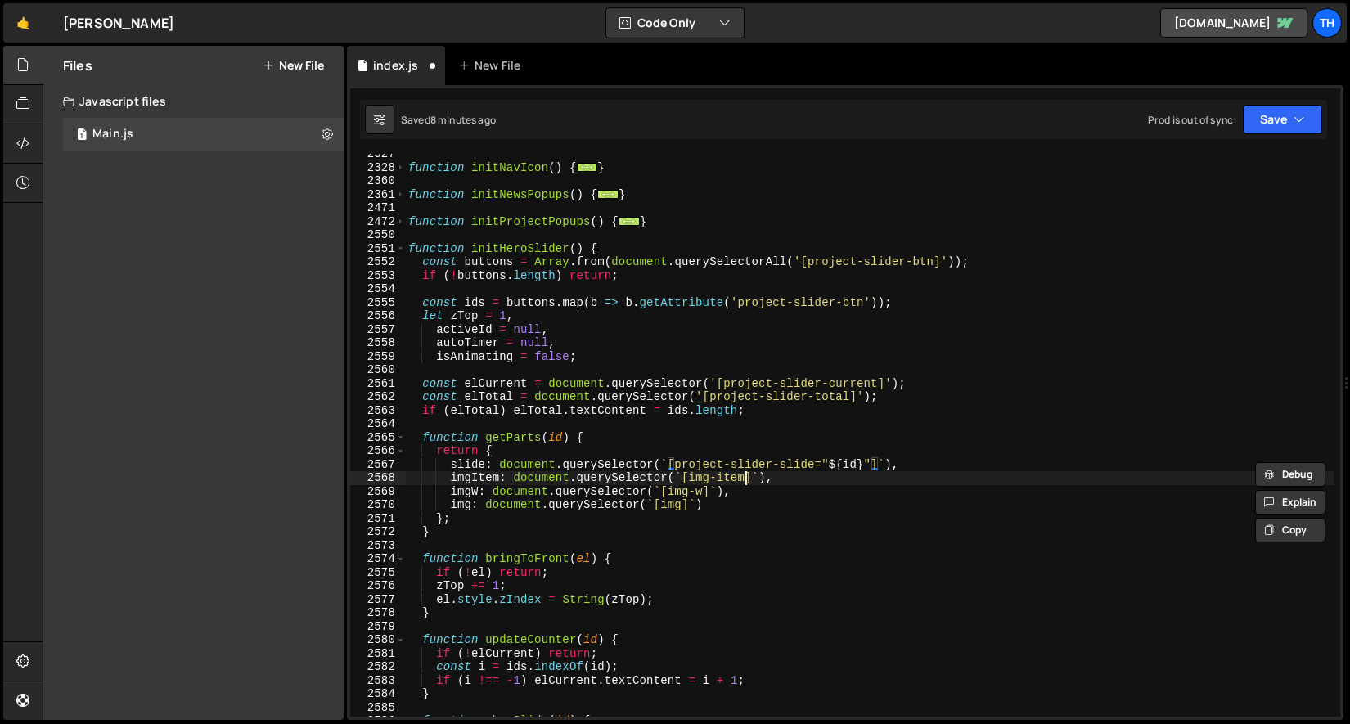
click at [745, 479] on div "function initNavIcon ( ) { ... } function initNewsPopups ( ) { ... } function i…" at bounding box center [869, 442] width 929 height 590
paste textarea "="${id}""
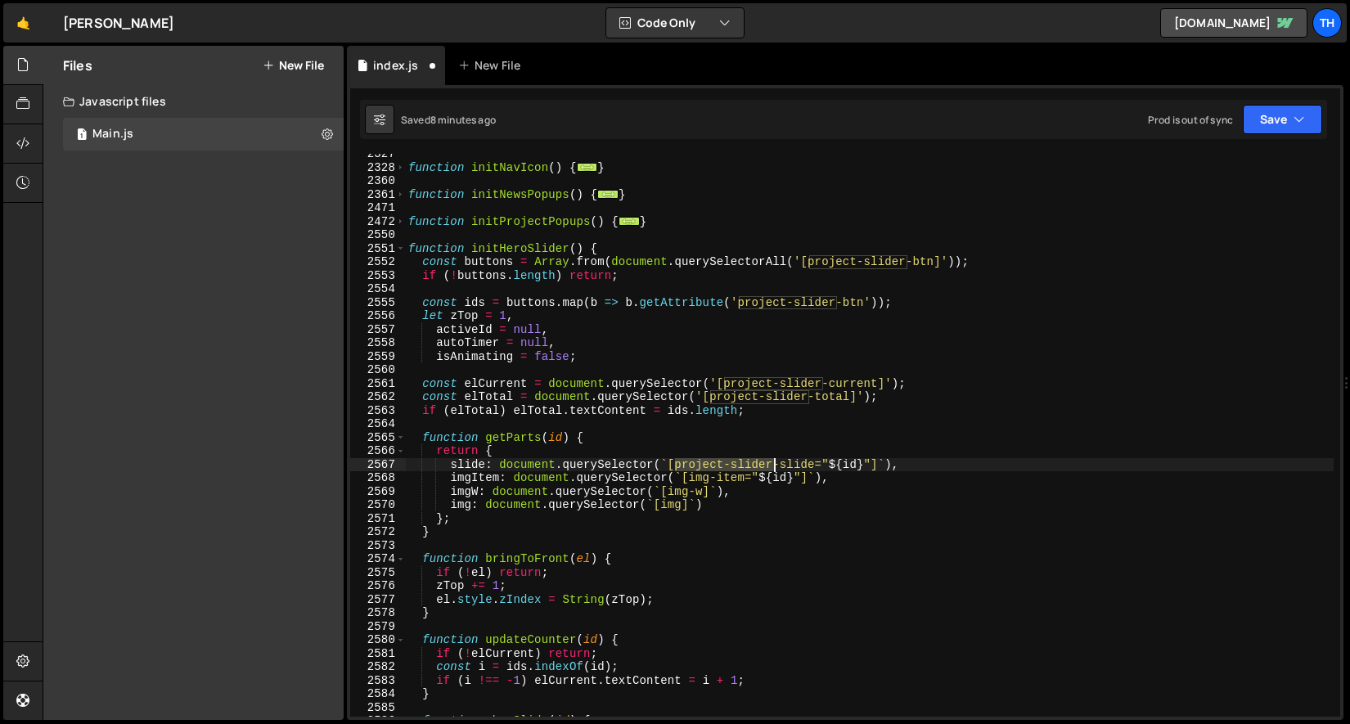
drag, startPoint x: 676, startPoint y: 463, endPoint x: 773, endPoint y: 464, distance: 97.4
click at [773, 464] on div "function initNavIcon ( ) { ... } function initNewsPopups ( ) { ... } function i…" at bounding box center [869, 442] width 929 height 590
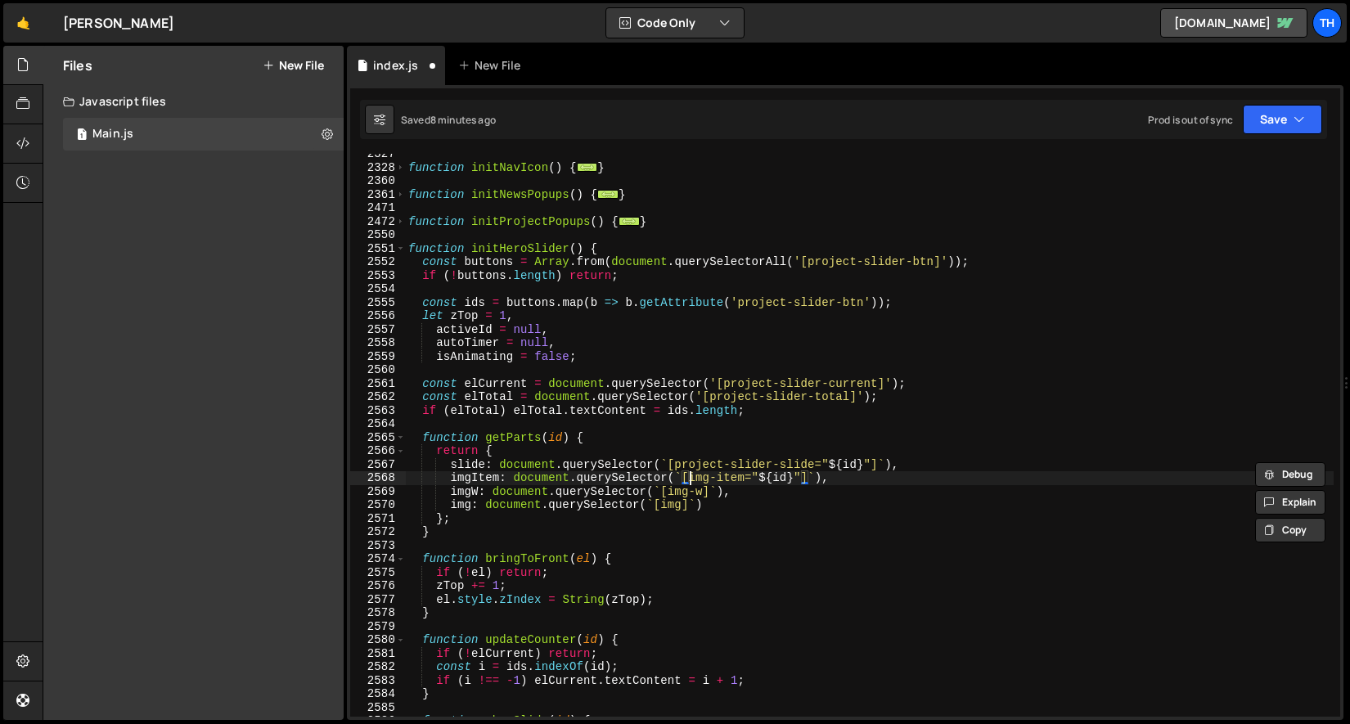
drag, startPoint x: 691, startPoint y: 479, endPoint x: 720, endPoint y: 548, distance: 75.5
click at [691, 479] on div "function initNavIcon ( ) { ... } function initNewsPopups ( ) { ... } function i…" at bounding box center [869, 442] width 929 height 590
paste textarea "project-slider"
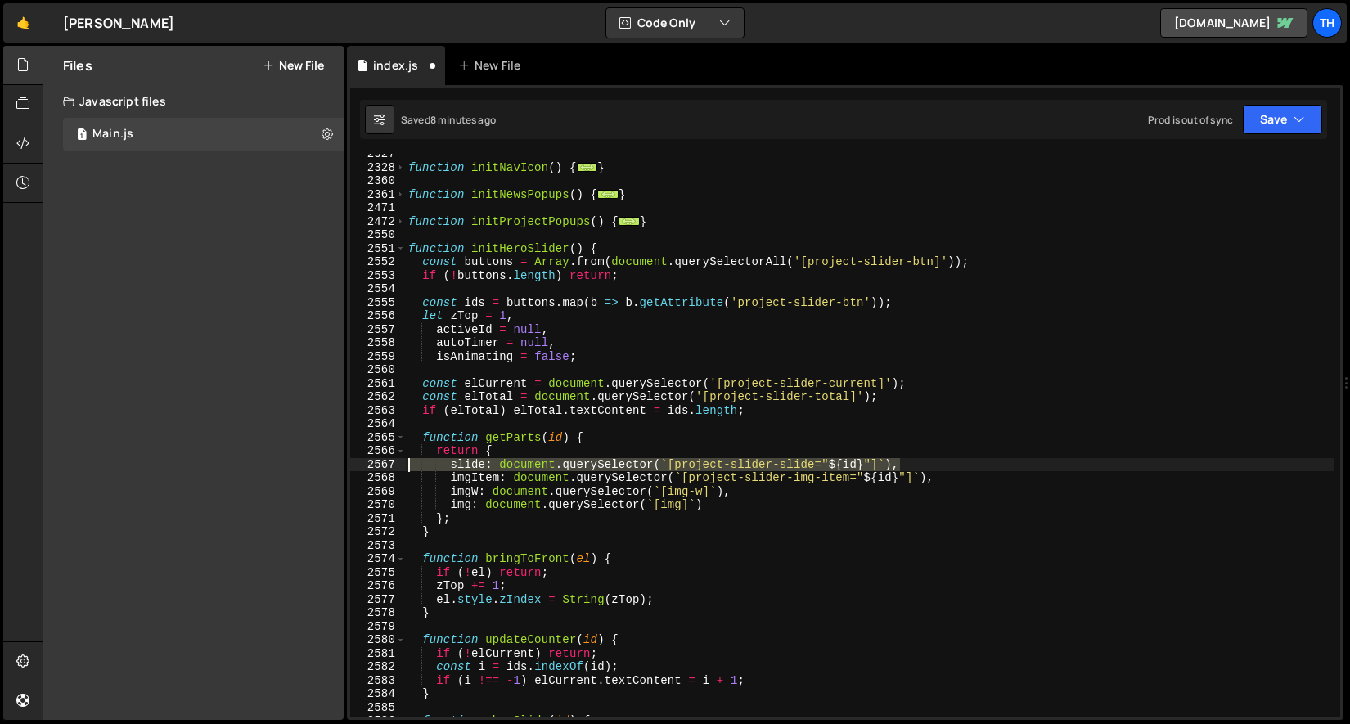
drag, startPoint x: 920, startPoint y: 468, endPoint x: 271, endPoint y: 466, distance: 649.6
click at [271, 466] on div "Files New File Javascript files 1 Main.js 0 CSS files Copy share link Edit File…" at bounding box center [696, 383] width 1307 height 675
type textarea "slide: document.querySelector(`[project-slider-slide="${id}"]`),"
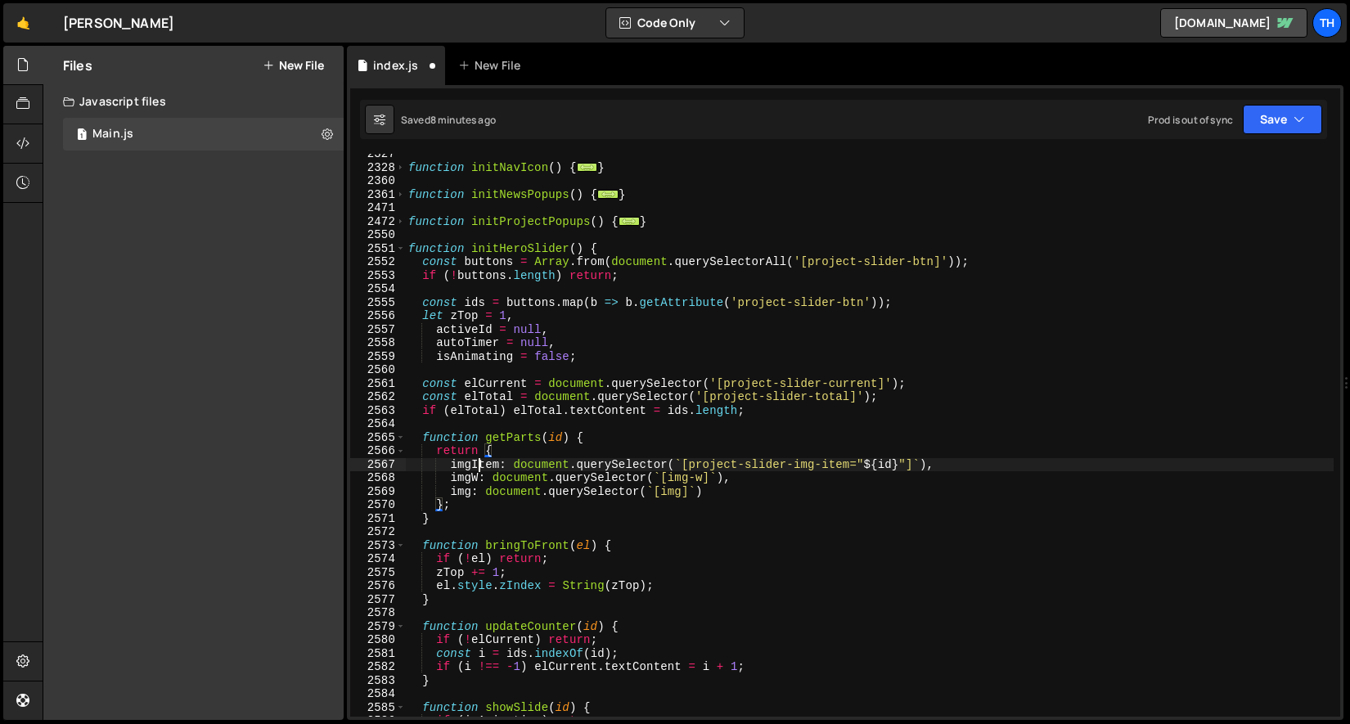
click at [481, 469] on div "function initNavIcon ( ) { ... } function initNewsPopups ( ) { ... } function i…" at bounding box center [869, 442] width 929 height 590
click at [552, 474] on div "function initNavIcon ( ) { ... } function initNewsPopups ( ) { ... } function i…" at bounding box center [869, 442] width 929 height 590
click at [556, 479] on div "function initNavIcon ( ) { ... } function initNewsPopups ( ) { ... } function i…" at bounding box center [869, 442] width 929 height 590
paste textarea "imgItem"
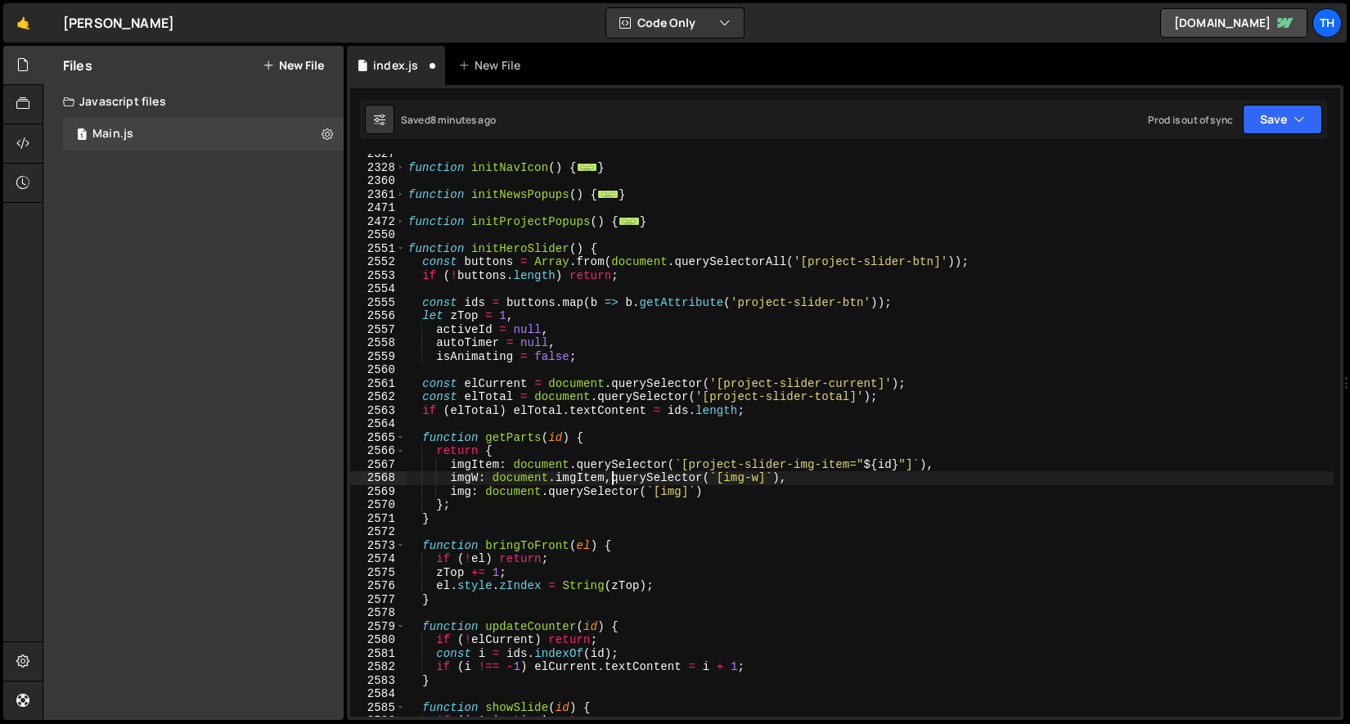
scroll to position [0, 14]
click at [551, 492] on div "function initNavIcon ( ) { ... } function initNewsPopups ( ) { ... } function i…" at bounding box center [869, 442] width 929 height 590
paste textarea "imgItem"
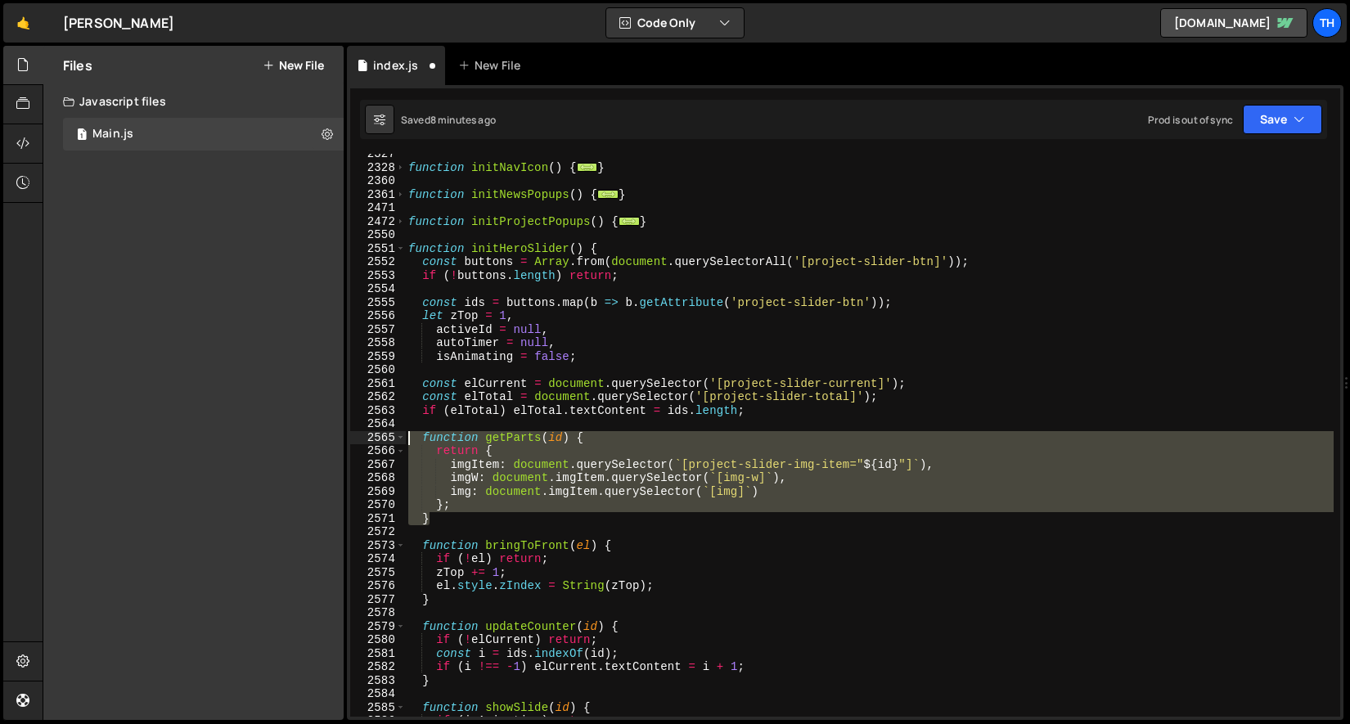
drag, startPoint x: 469, startPoint y: 518, endPoint x: 285, endPoint y: 441, distance: 199.5
click at [285, 441] on div "Files New File Javascript files 1 Main.js 0 CSS files Copy share link Edit File…" at bounding box center [696, 383] width 1307 height 675
click at [574, 483] on div "function initNavIcon ( ) { ... } function initNewsPopups ( ) { ... } function i…" at bounding box center [869, 435] width 929 height 563
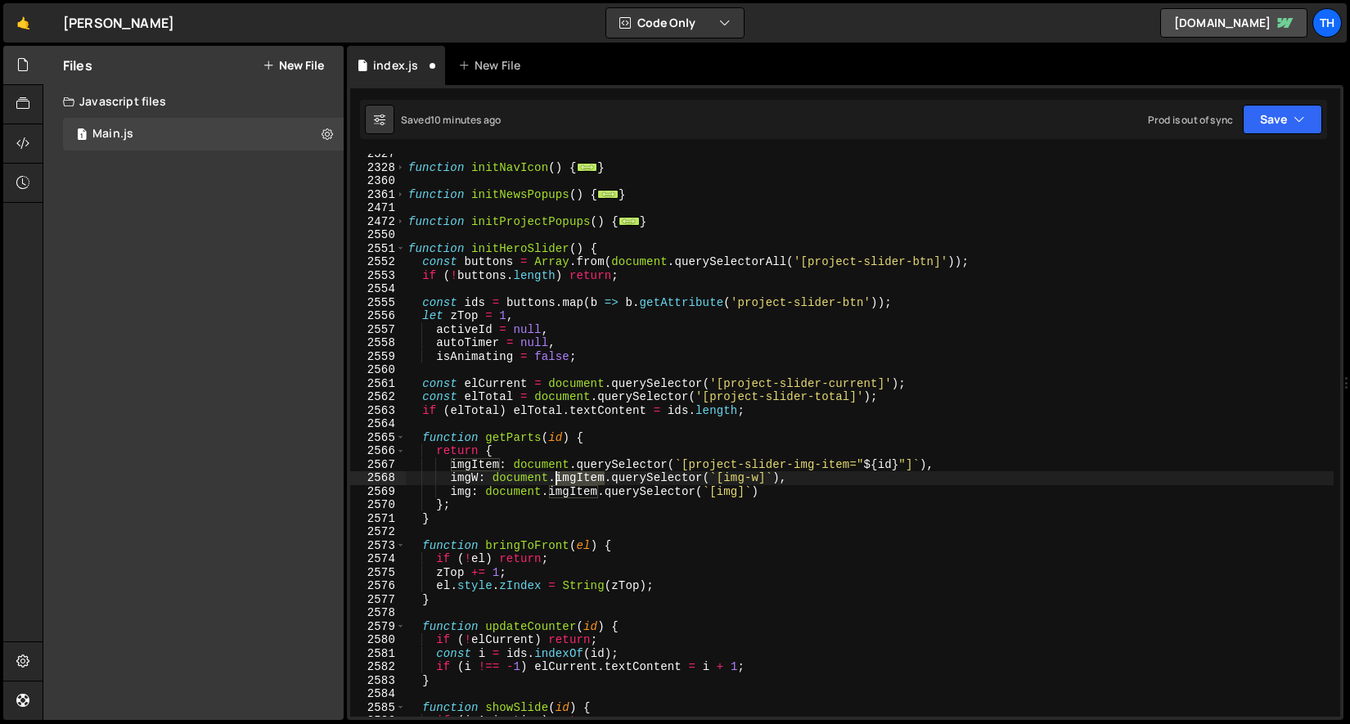
click at [574, 483] on div "function initNavIcon ( ) { ... } function initNewsPopups ( ) { ... } function i…" at bounding box center [869, 442] width 929 height 590
drag, startPoint x: 599, startPoint y: 488, endPoint x: 558, endPoint y: 488, distance: 40.9
click at [559, 488] on div "function initNavIcon ( ) { ... } function initNewsPopups ( ) { ... } function i…" at bounding box center [869, 442] width 929 height 590
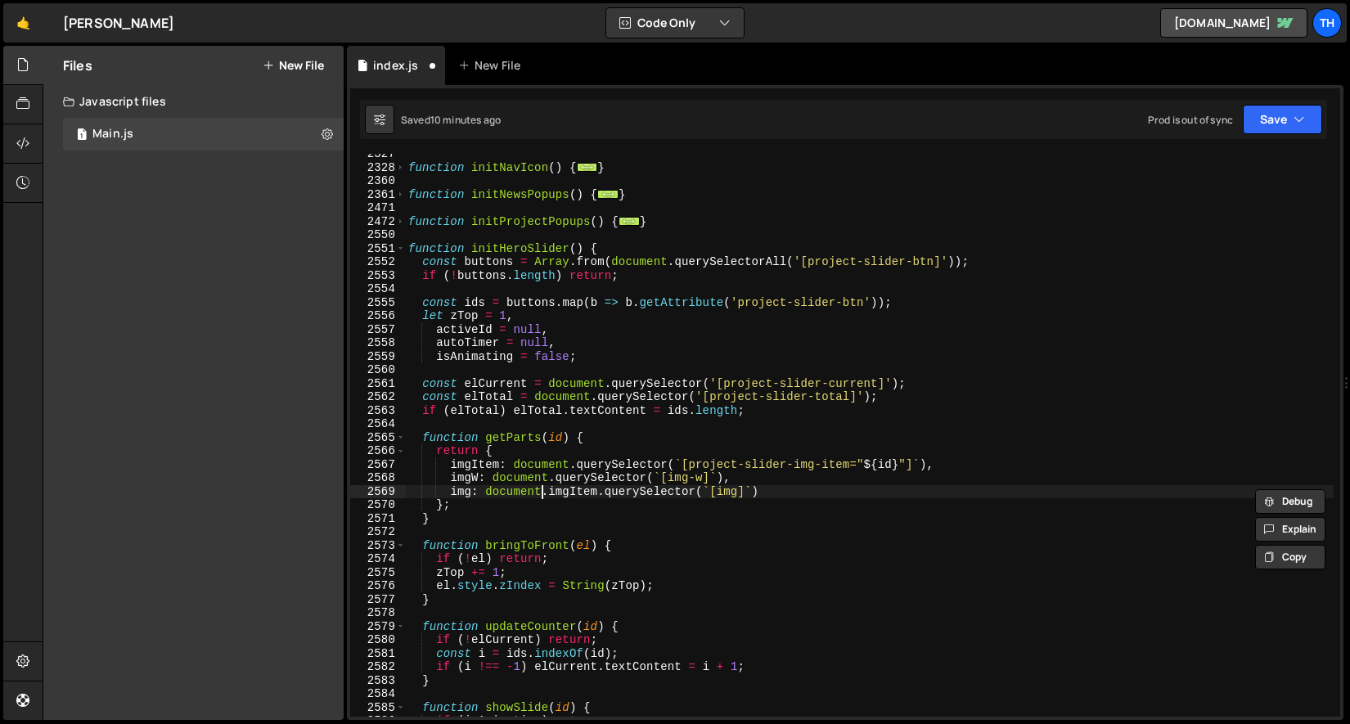
click at [545, 486] on div "function initNavIcon ( ) { ... } function initNewsPopups ( ) { ... } function i…" at bounding box center [869, 442] width 929 height 590
click at [547, 495] on div "function initNavIcon ( ) { ... } function initNewsPopups ( ) { ... } function i…" at bounding box center [869, 442] width 929 height 590
drag, startPoint x: 543, startPoint y: 492, endPoint x: 601, endPoint y: 492, distance: 57.3
click at [601, 492] on div "function initNavIcon ( ) { ... } function initNewsPopups ( ) { ... } function i…" at bounding box center [869, 442] width 929 height 590
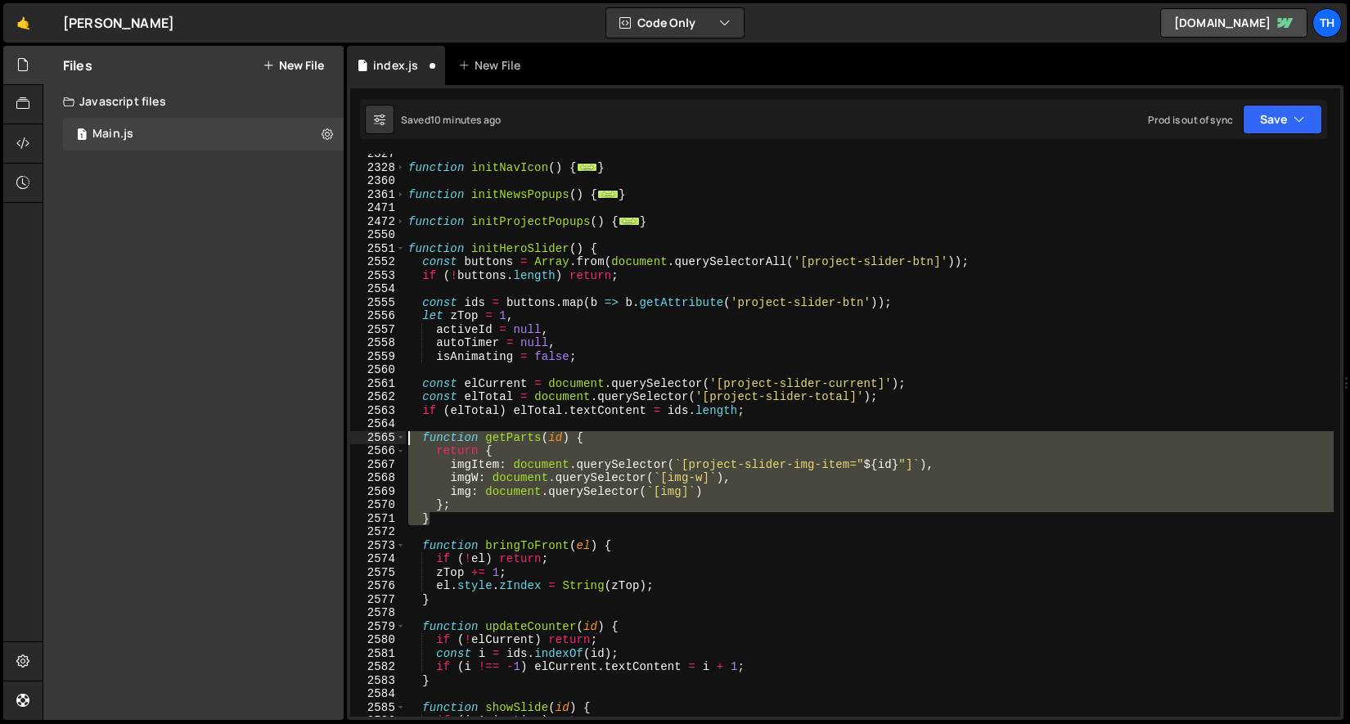
drag, startPoint x: 450, startPoint y: 513, endPoint x: 344, endPoint y: 436, distance: 131.3
click at [344, 436] on div "Files New File Javascript files 1 Main.js 0 CSS files Copy share link Edit File…" at bounding box center [696, 383] width 1307 height 675
paste textarea "}"
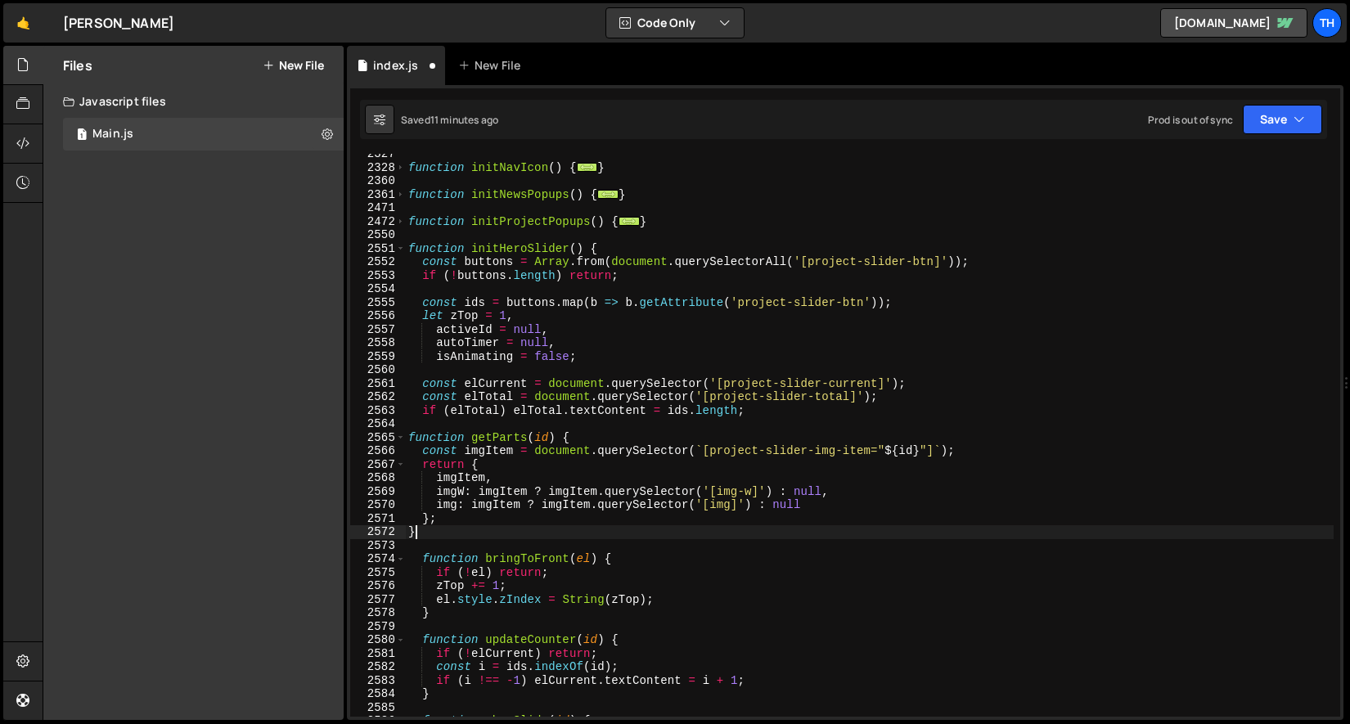
scroll to position [0, 0]
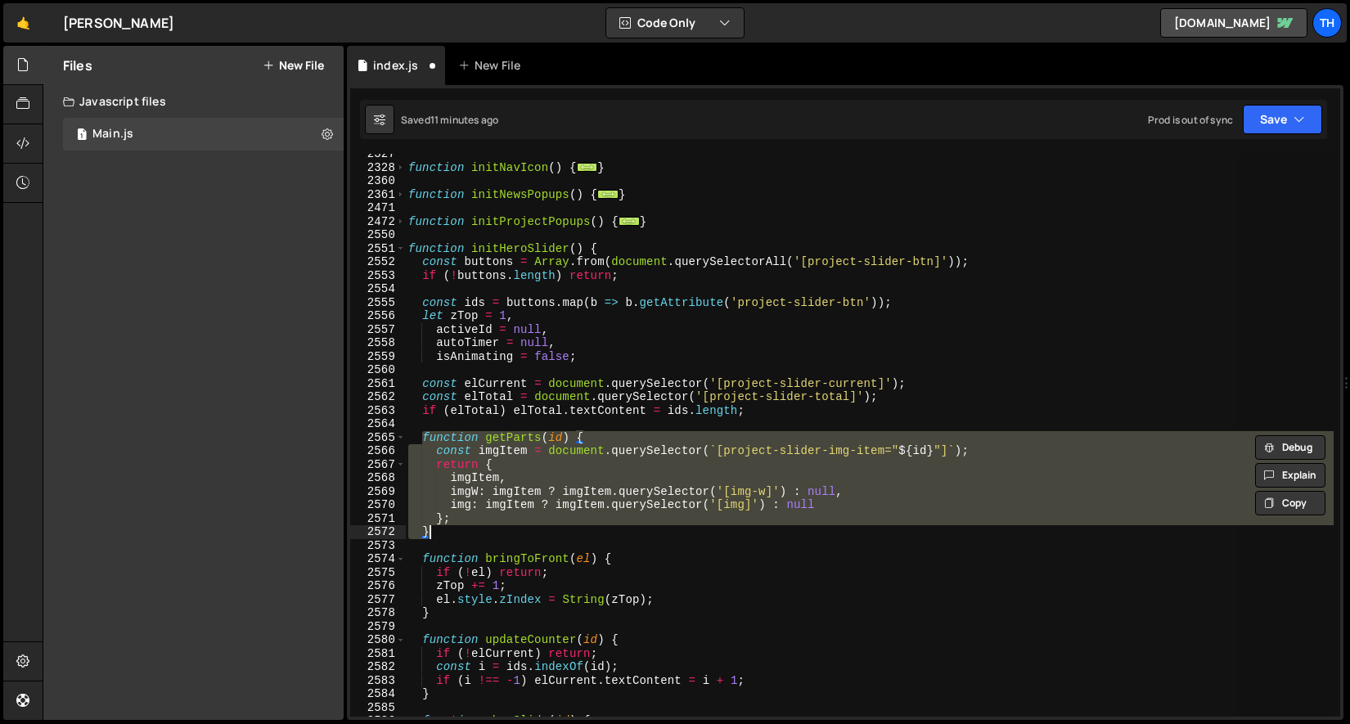
click at [486, 522] on div "function initNavIcon ( ) { ... } function initNewsPopups ( ) { ... } function i…" at bounding box center [869, 435] width 929 height 563
drag, startPoint x: 443, startPoint y: 531, endPoint x: 335, endPoint y: 441, distance: 140.6
click at [335, 441] on div "Files New File Javascript files 1 Main.js 0 CSS files Copy share link Edit File…" at bounding box center [696, 383] width 1307 height 675
paste textarea "}"
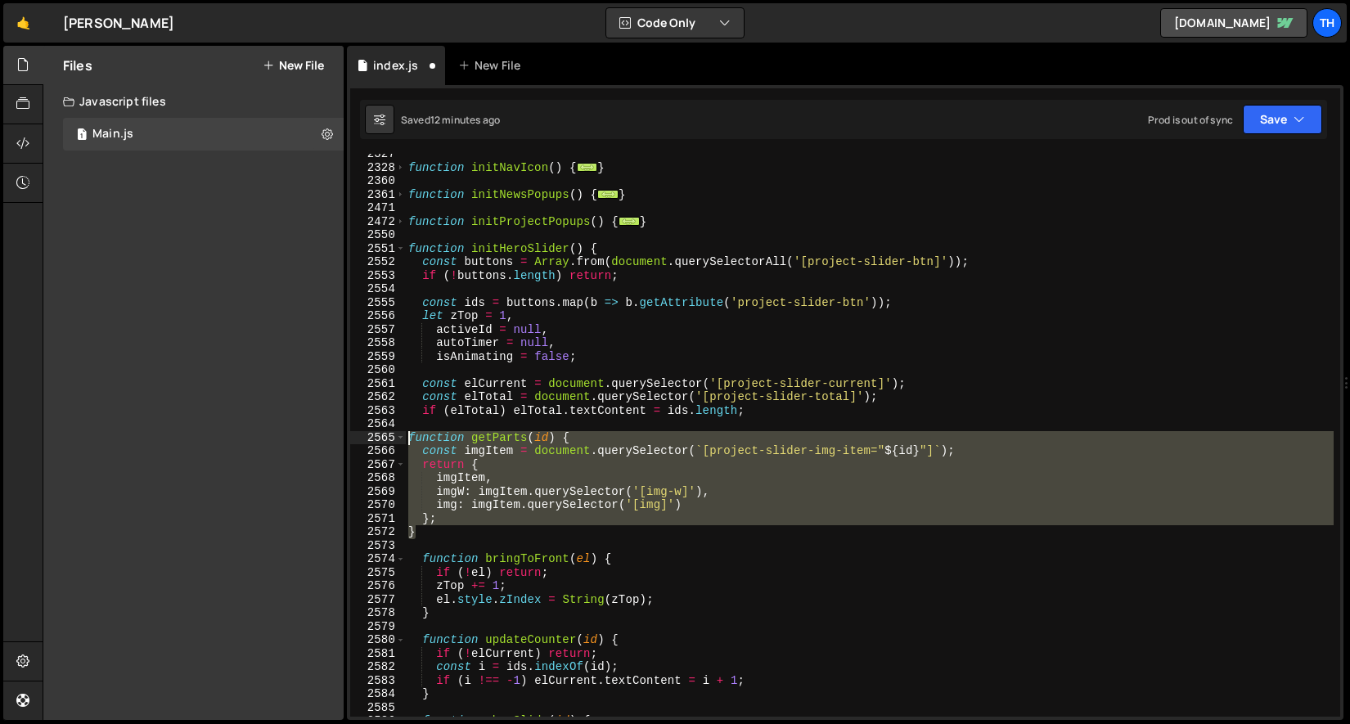
drag, startPoint x: 427, startPoint y: 529, endPoint x: 335, endPoint y: 442, distance: 126.7
click at [335, 442] on div "Files New File Javascript files 1 Main.js 0 CSS files Copy share link Edit File…" at bounding box center [696, 383] width 1307 height 675
click at [597, 465] on div "function initNavIcon ( ) { ... } function initNewsPopups ( ) { ... } function i…" at bounding box center [869, 435] width 929 height 563
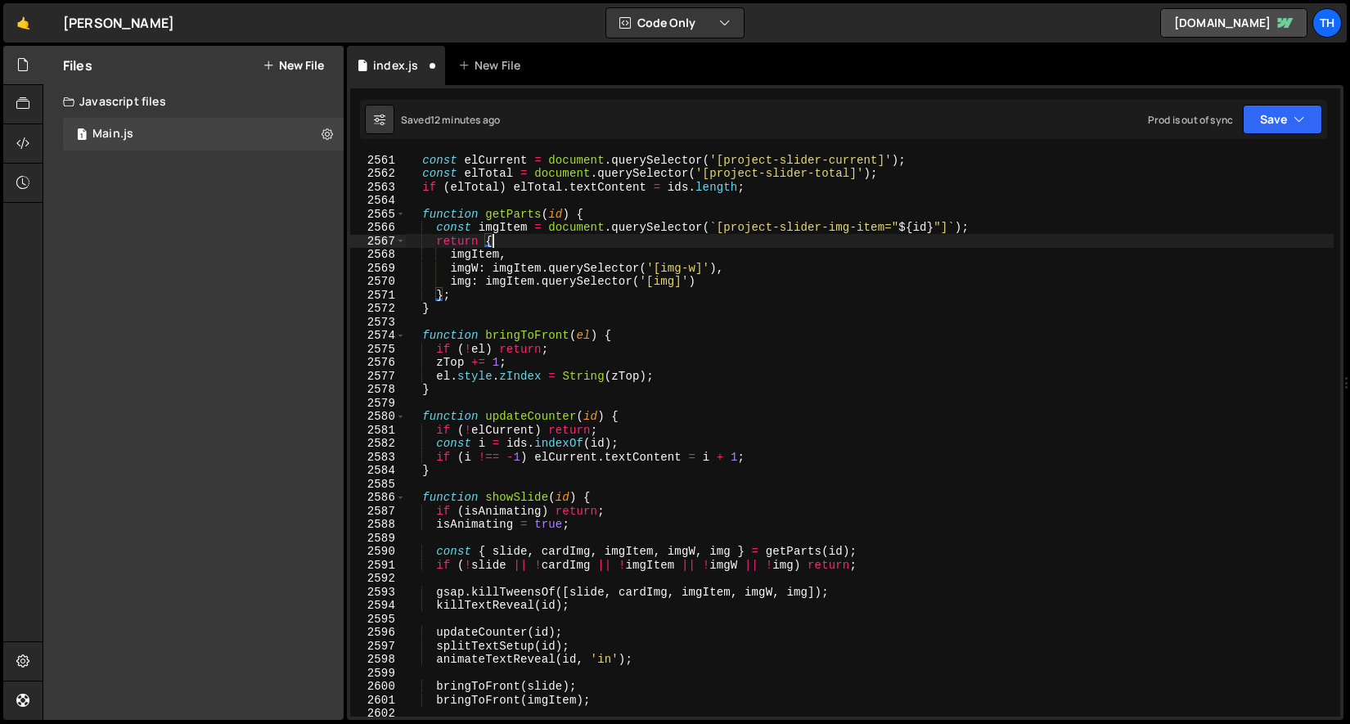
scroll to position [1572, 0]
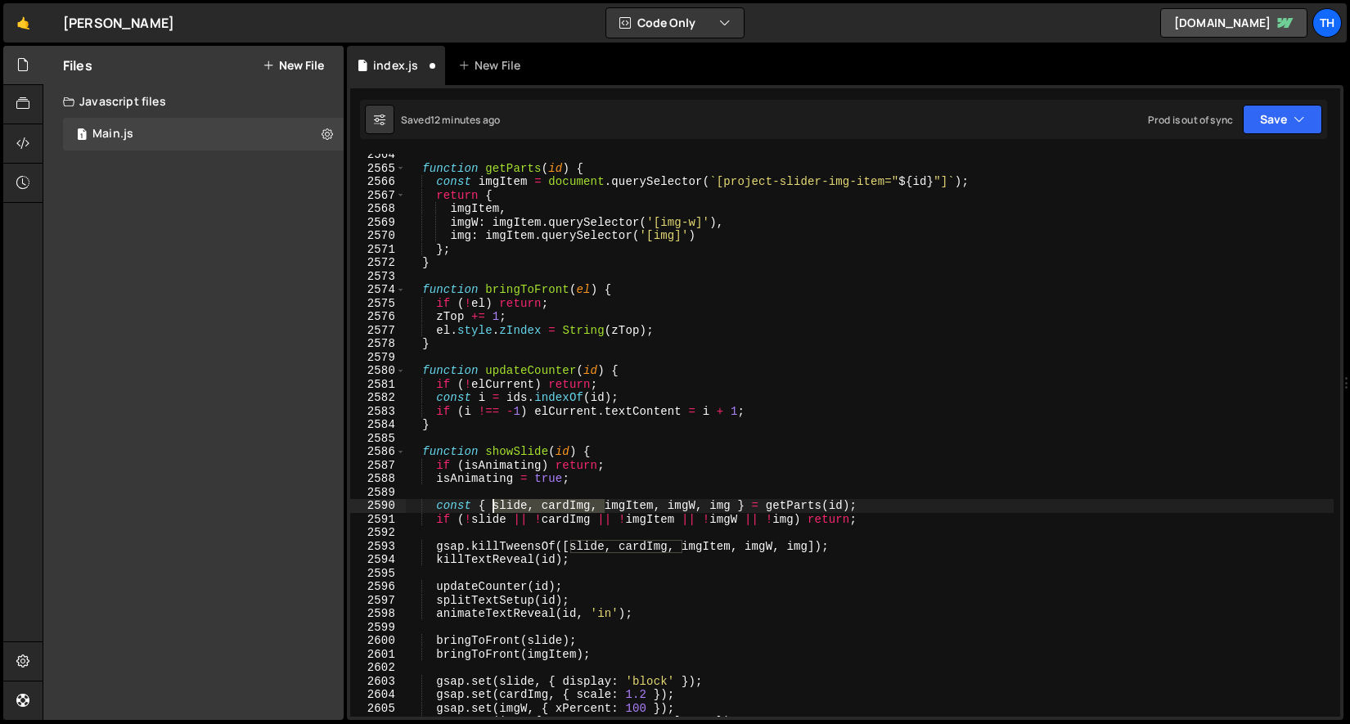
drag, startPoint x: 605, startPoint y: 505, endPoint x: 493, endPoint y: 508, distance: 112.1
click at [493, 508] on div "function getParts ( id ) { const imgItem = document . querySelector ( ` [projec…" at bounding box center [869, 443] width 929 height 590
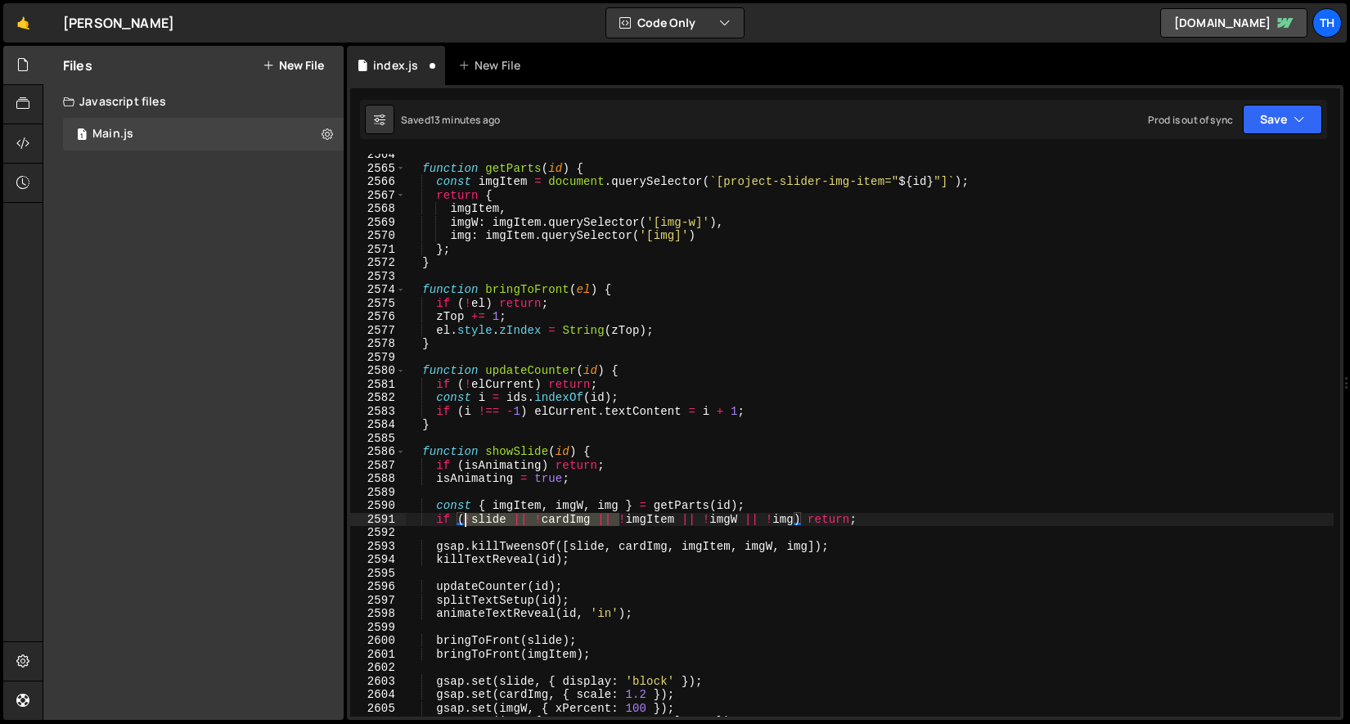
drag, startPoint x: 622, startPoint y: 520, endPoint x: 466, endPoint y: 514, distance: 155.6
click at [466, 514] on div "function getParts ( id ) { const imgItem = document . querySelector ( ` [projec…" at bounding box center [869, 443] width 929 height 590
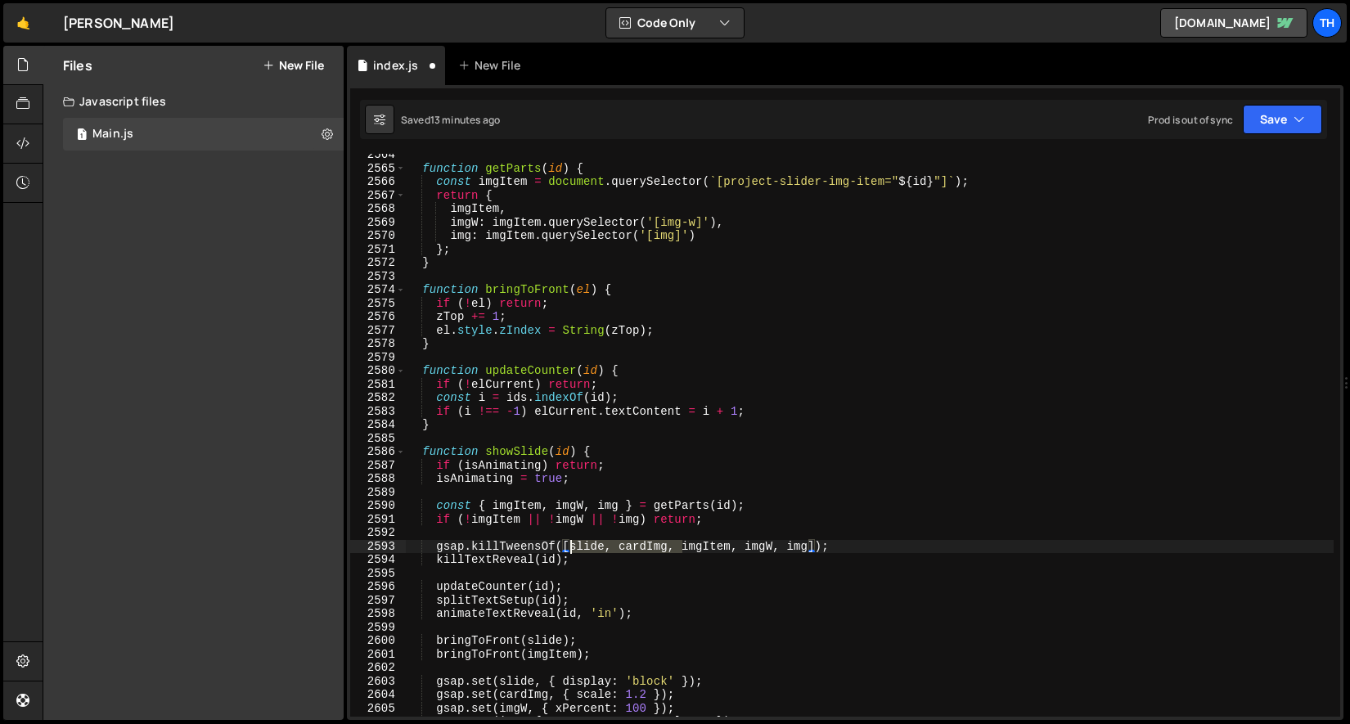
drag, startPoint x: 682, startPoint y: 546, endPoint x: 573, endPoint y: 541, distance: 109.7
click at [573, 541] on div "function getParts ( id ) { const imgItem = document . querySelector ( ` [projec…" at bounding box center [869, 443] width 929 height 590
type textarea "gsap.killTweensOf([imgItem, imgW, img]);"
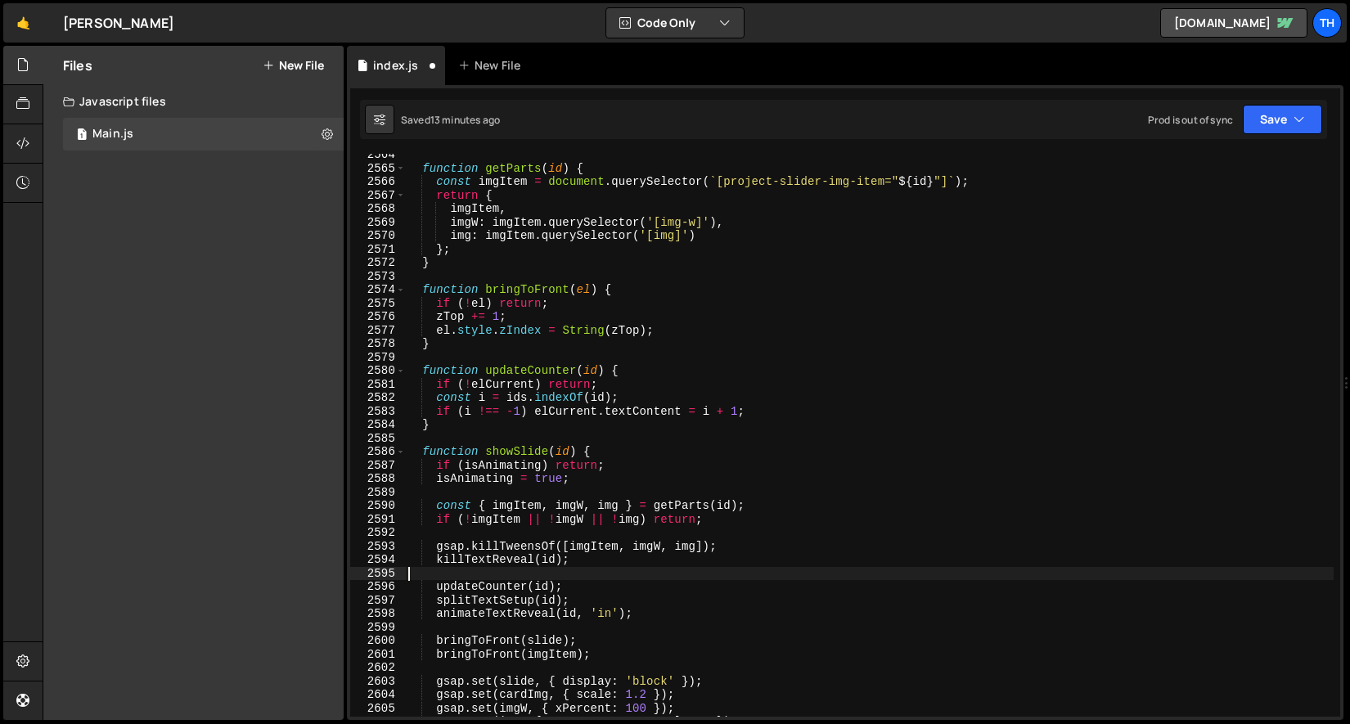
click at [578, 569] on div "function getParts ( id ) { const imgItem = document . querySelector ( ` [projec…" at bounding box center [869, 443] width 929 height 590
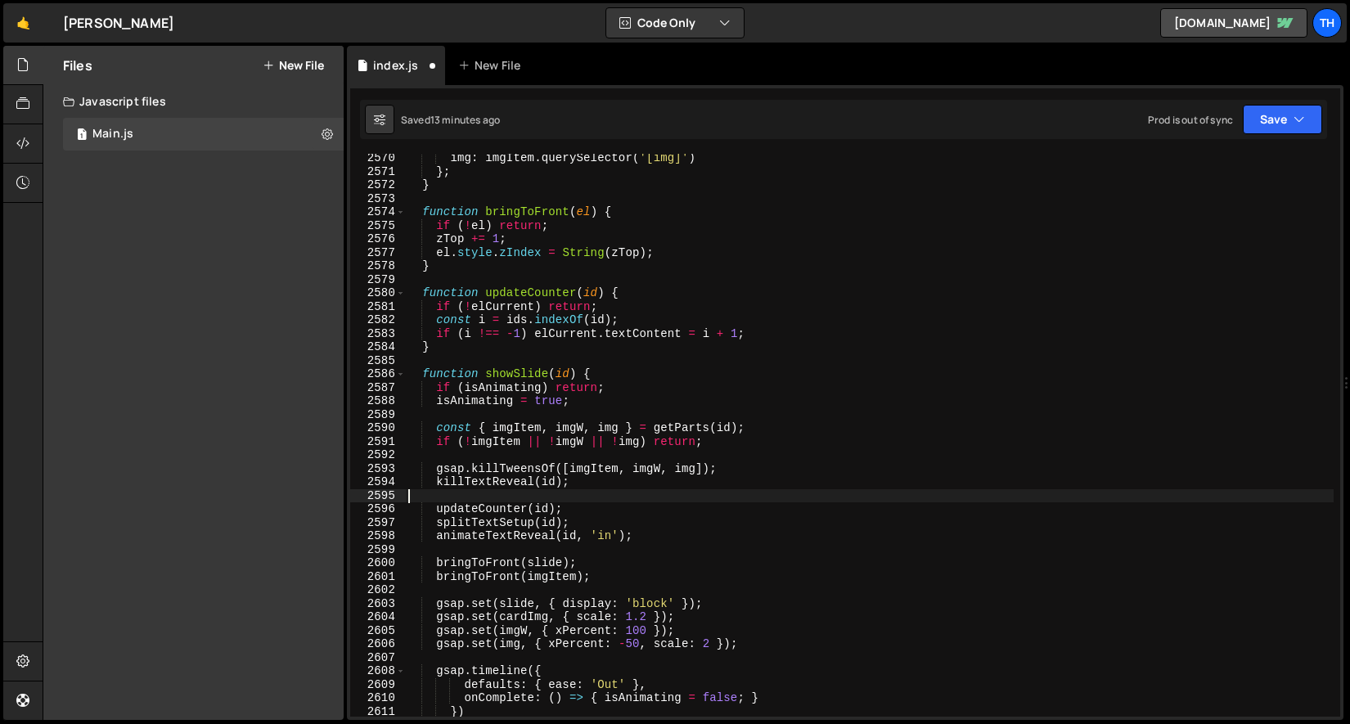
scroll to position [1649, 0]
click at [474, 491] on div "img : imgItem . querySelector ( '[img]' ) } ; } function bringToFront ( el ) { …" at bounding box center [869, 446] width 929 height 590
click at [476, 484] on div "img : imgItem . querySelector ( '[img]' ) } ; } function bringToFront ( el ) { …" at bounding box center [869, 446] width 929 height 590
click at [502, 533] on div "img : imgItem . querySelector ( '[img]' ) } ; } function bringToFront ( el ) { …" at bounding box center [869, 446] width 929 height 590
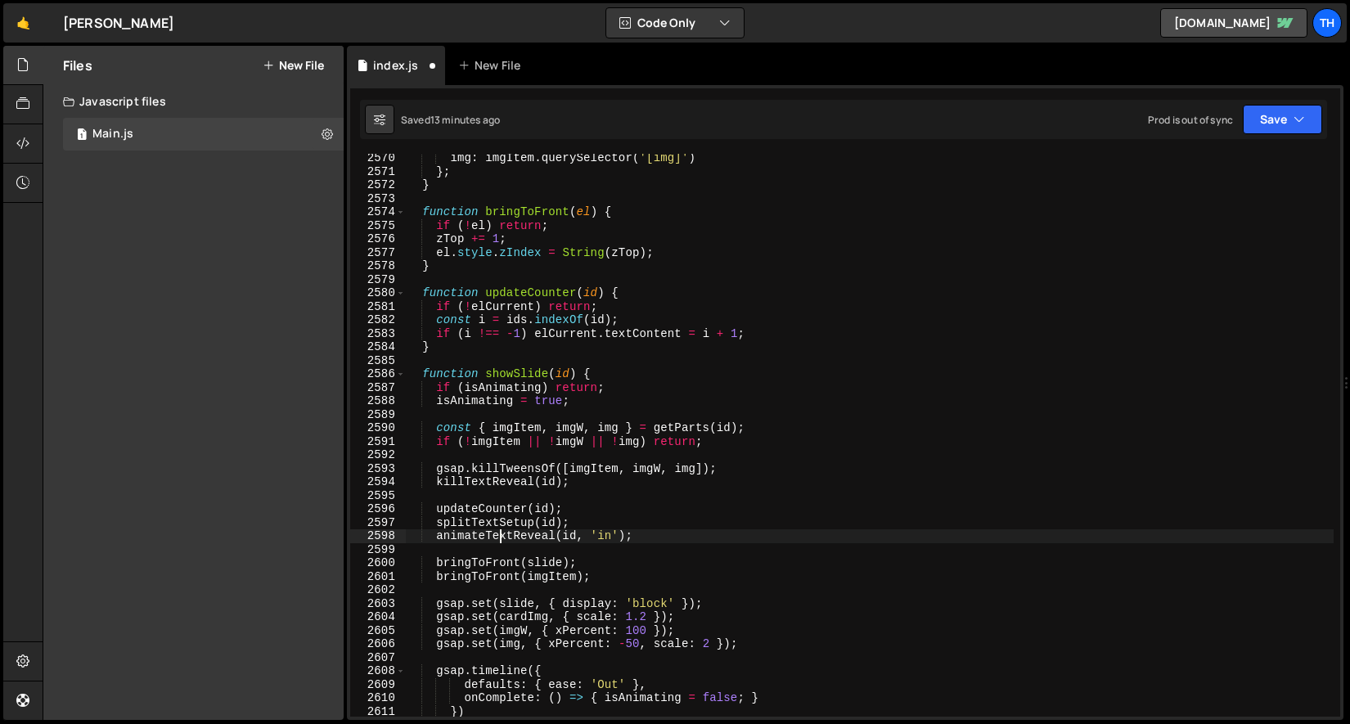
click at [507, 508] on div "img : imgItem . querySelector ( '[img]' ) } ; } function bringToFront ( el ) { …" at bounding box center [869, 446] width 929 height 590
type textarea "updateCounter(id);"
click at [496, 514] on div "img : imgItem . querySelector ( '[img]' ) } ; } function bringToFront ( el ) { …" at bounding box center [869, 446] width 929 height 590
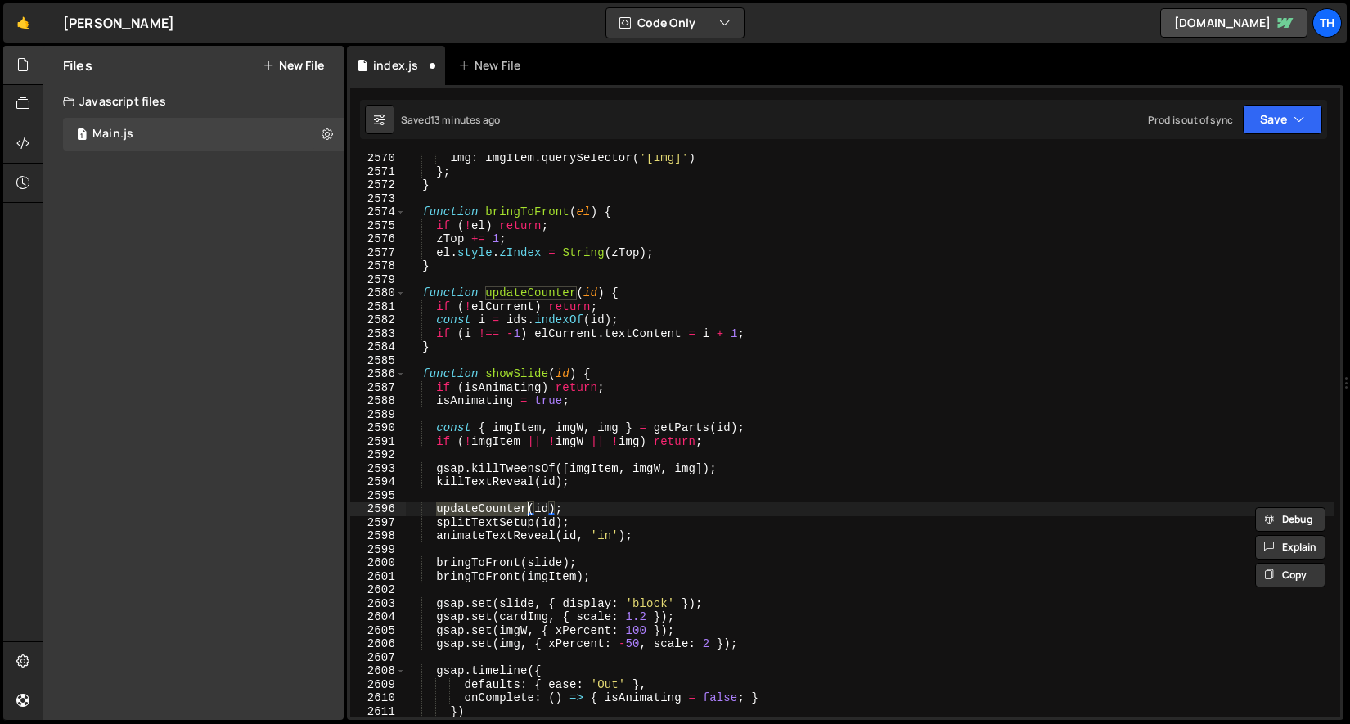
click at [462, 547] on div "img : imgItem . querySelector ( '[img]' ) } ; } function bringToFront ( el ) { …" at bounding box center [869, 446] width 929 height 590
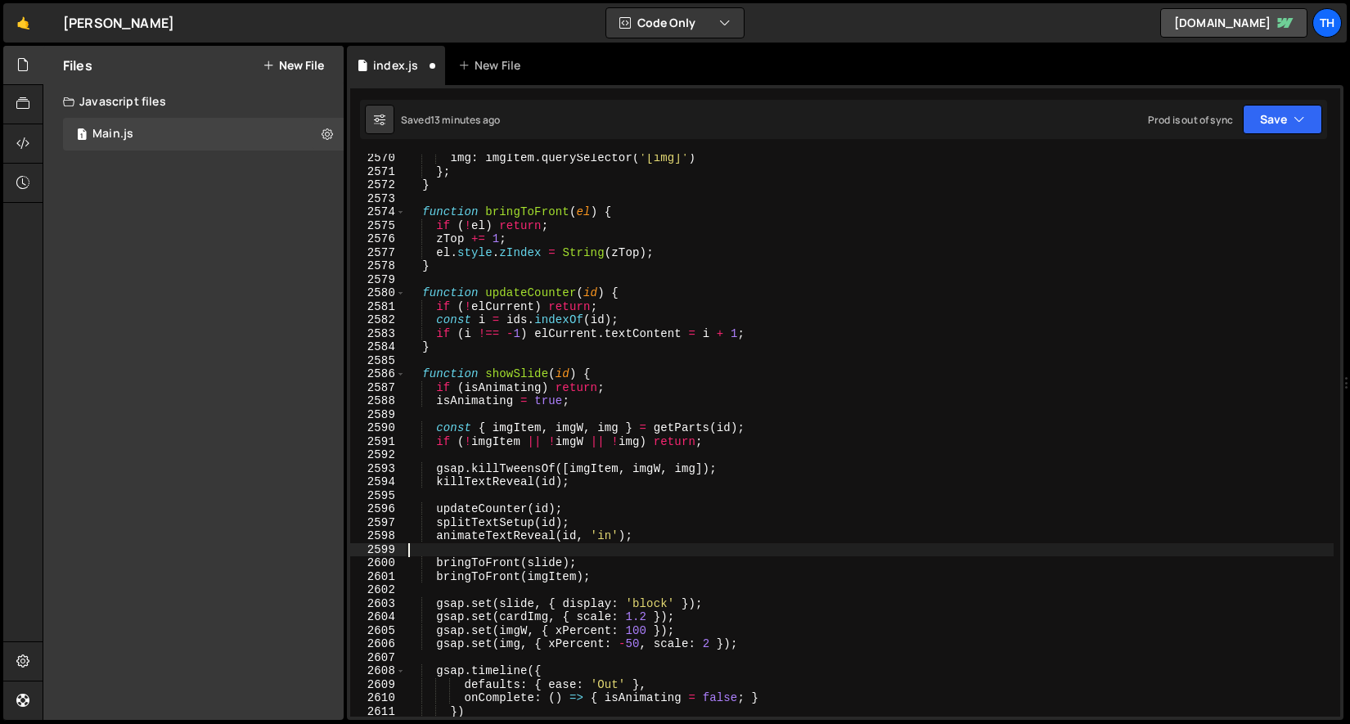
click at [481, 531] on div "img : imgItem . querySelector ( '[img]' ) } ; } function bringToFront ( el ) { …" at bounding box center [869, 446] width 929 height 590
click at [484, 527] on div "img : imgItem . querySelector ( '[img]' ) } ; } function bringToFront ( el ) { …" at bounding box center [869, 446] width 929 height 590
type textarea "splitTextSetup(id);"
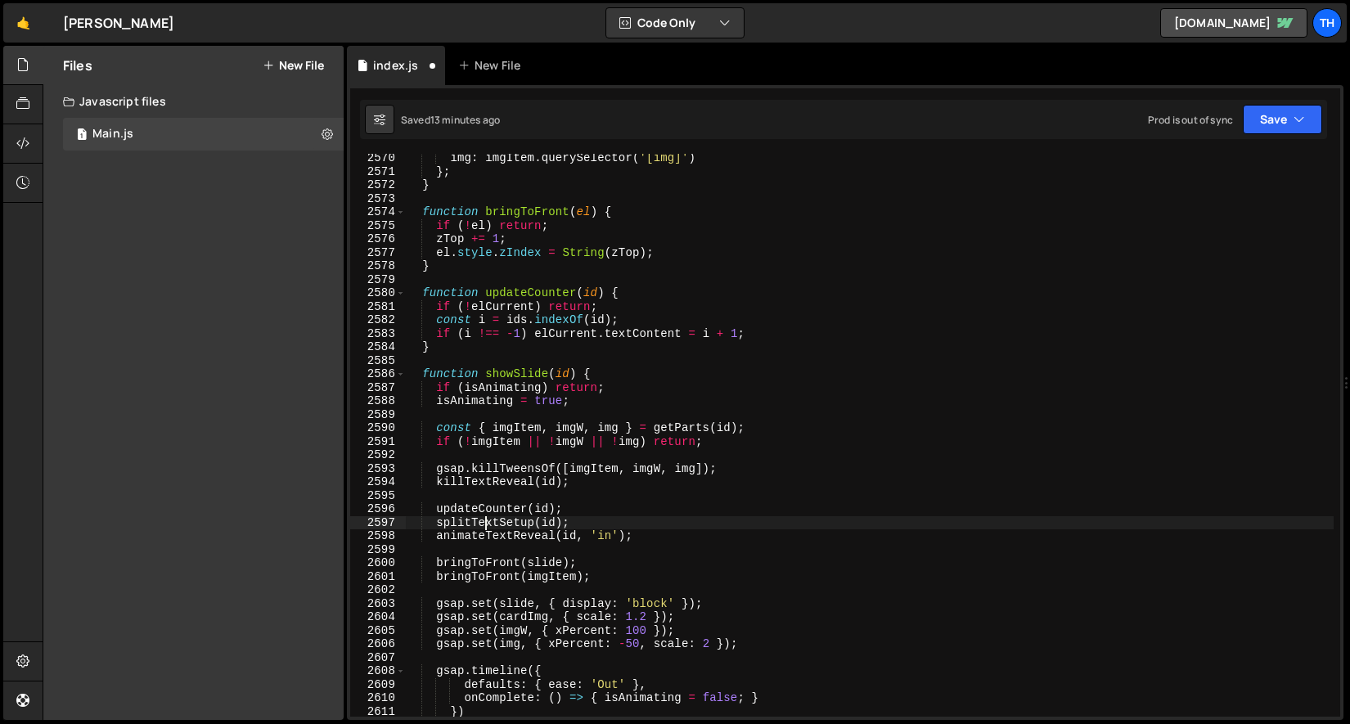
click at [484, 527] on div "img : imgItem . querySelector ( '[img]' ) } ; } function bringToFront ( el ) { …" at bounding box center [869, 446] width 929 height 590
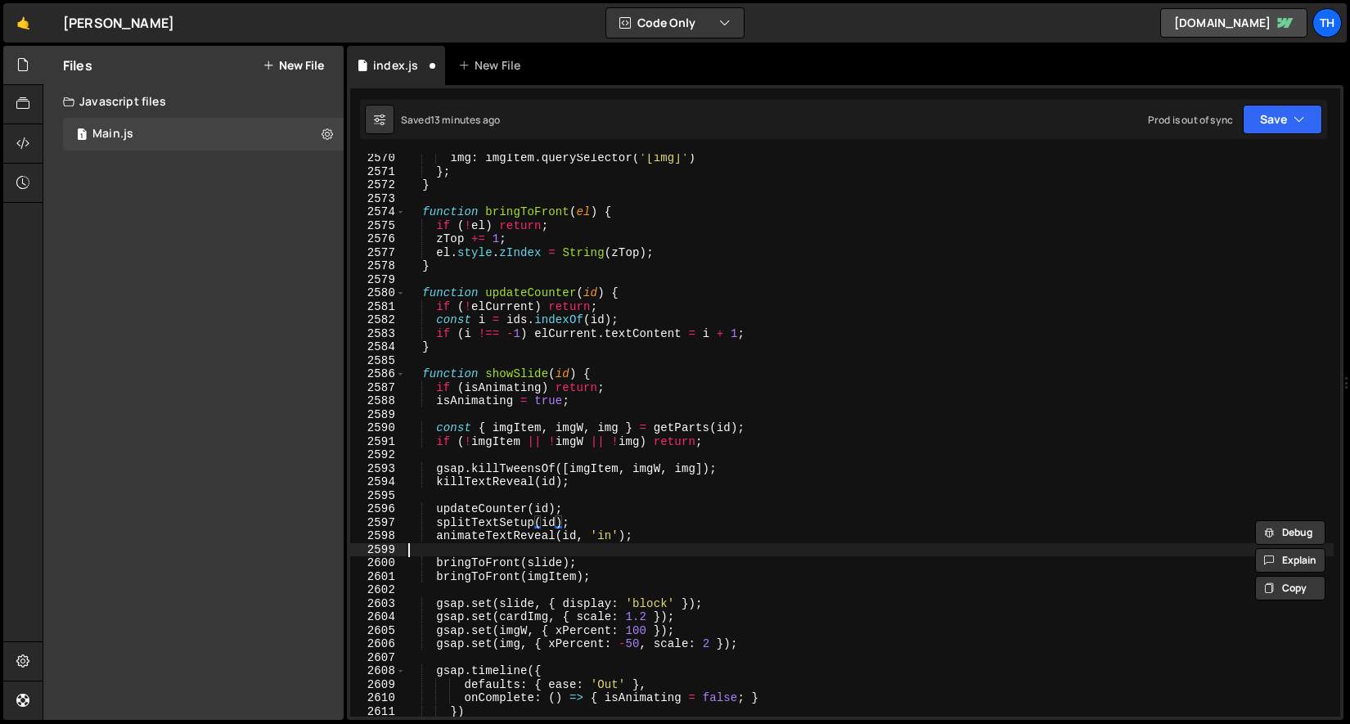
click at [450, 553] on div "img : imgItem . querySelector ( '[img]' ) } ; } function bringToFront ( el ) { …" at bounding box center [869, 446] width 929 height 590
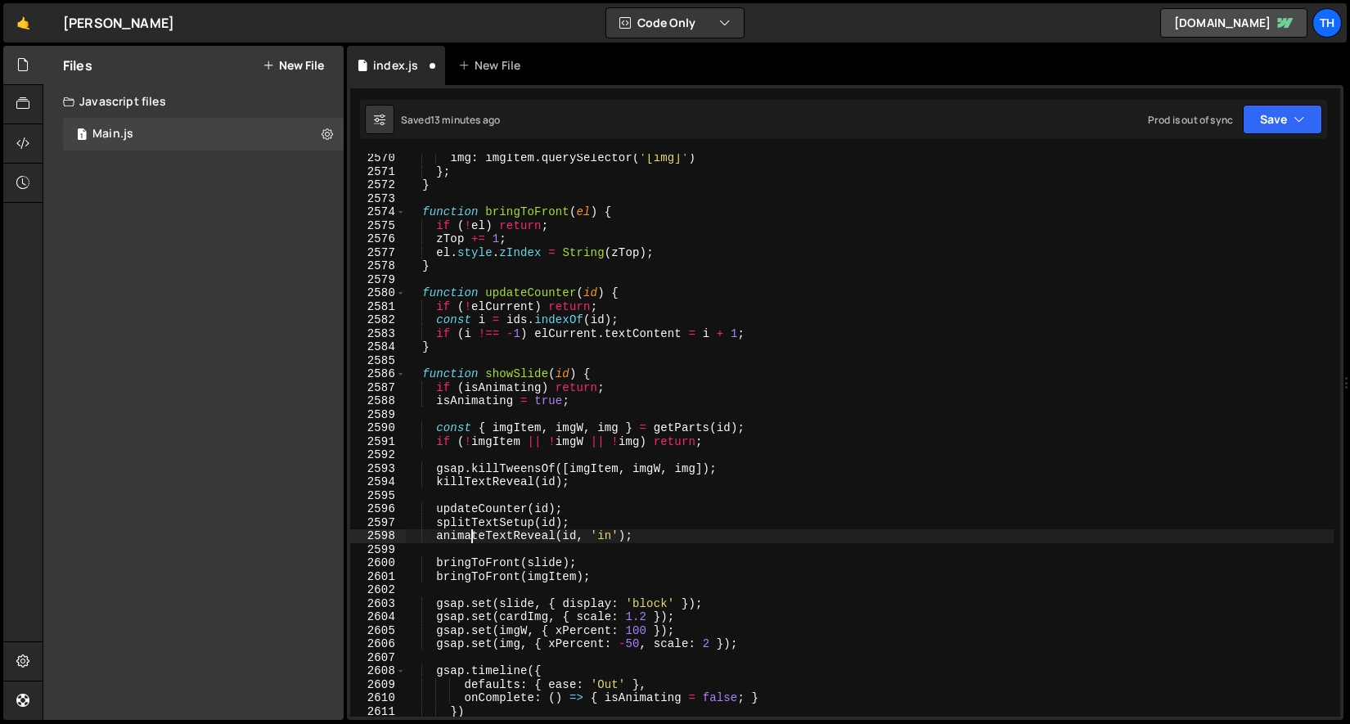
click at [473, 533] on div "img : imgItem . querySelector ( '[img]' ) } ; } function bringToFront ( el ) { …" at bounding box center [869, 446] width 929 height 590
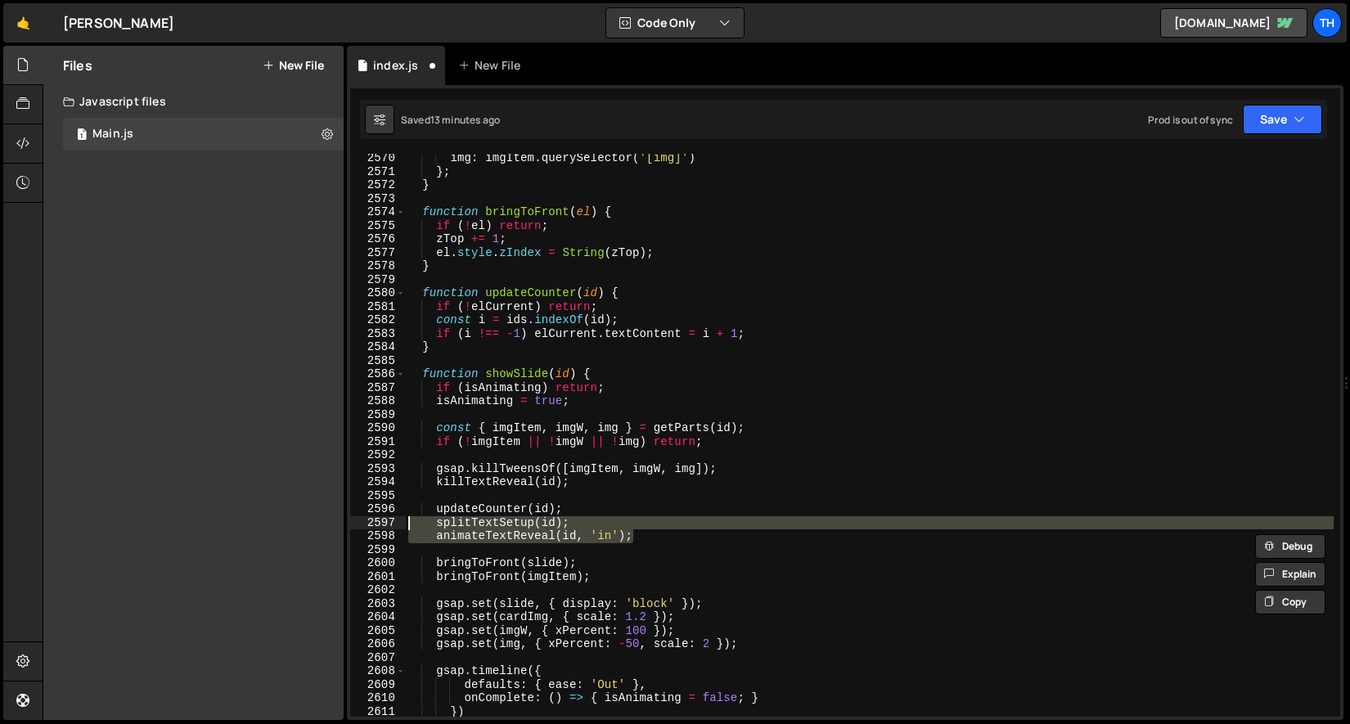
drag, startPoint x: 673, startPoint y: 541, endPoint x: 269, endPoint y: 523, distance: 404.6
click at [269, 523] on div "Files New File Javascript files 1 Main.js 0 CSS files Copy share link Edit File…" at bounding box center [696, 383] width 1307 height 675
type textarea "splitTextSetup(id); animateTextReveal(id, 'in');"
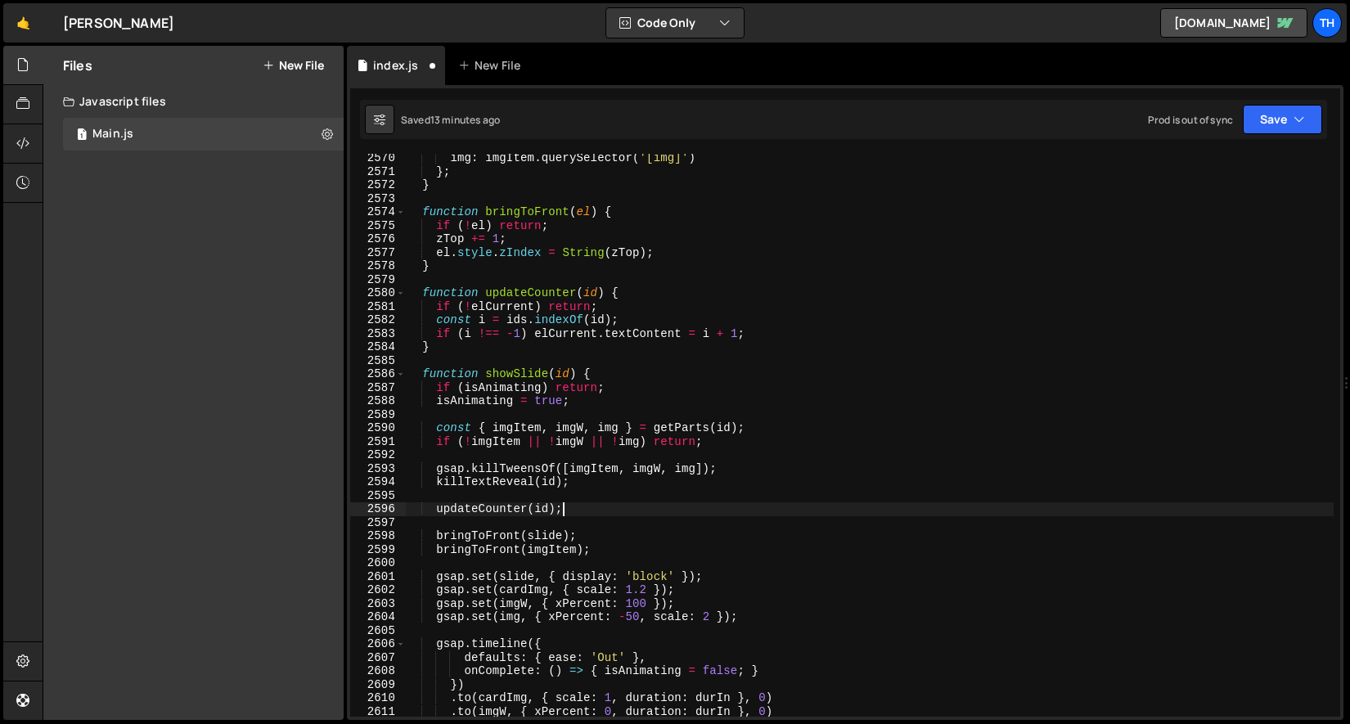
click at [579, 475] on div "img : imgItem . querySelector ( '[img]' ) } ; } function bringToFront ( el ) { …" at bounding box center [869, 446] width 929 height 590
click at [580, 472] on div "img : imgItem . querySelector ( '[img]' ) } ; } function bringToFront ( el ) { …" at bounding box center [869, 446] width 929 height 590
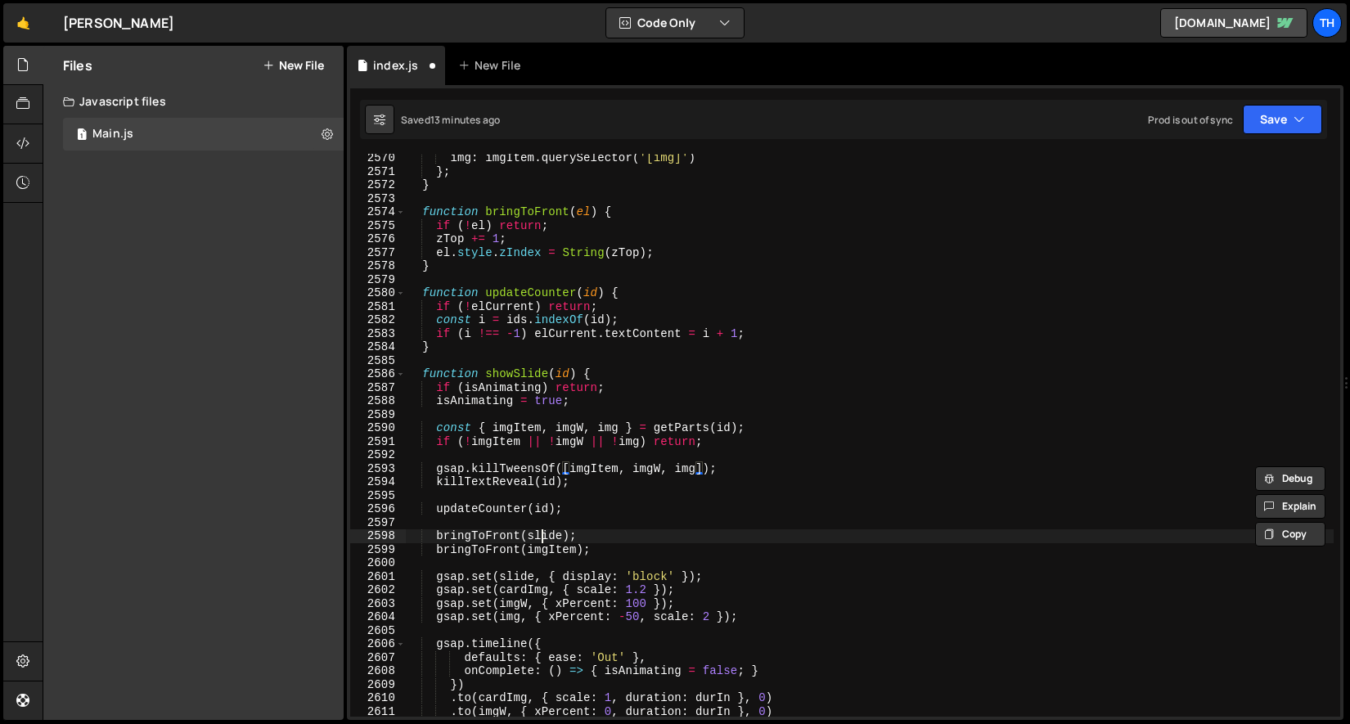
click at [542, 539] on div "img : imgItem . querySelector ( '[img]' ) } ; } function bringToFront ( el ) { …" at bounding box center [869, 446] width 929 height 590
type textarea "bringToFront(slide);"
click at [542, 539] on div "img : imgItem . querySelector ( '[img]' ) } ; } function bringToFront ( el ) { …" at bounding box center [869, 446] width 929 height 590
click at [599, 519] on div "img : imgItem . querySelector ( '[img]' ) } ; } function bringToFront ( el ) { …" at bounding box center [869, 446] width 929 height 590
drag, startPoint x: 597, startPoint y: 536, endPoint x: 311, endPoint y: 528, distance: 286.5
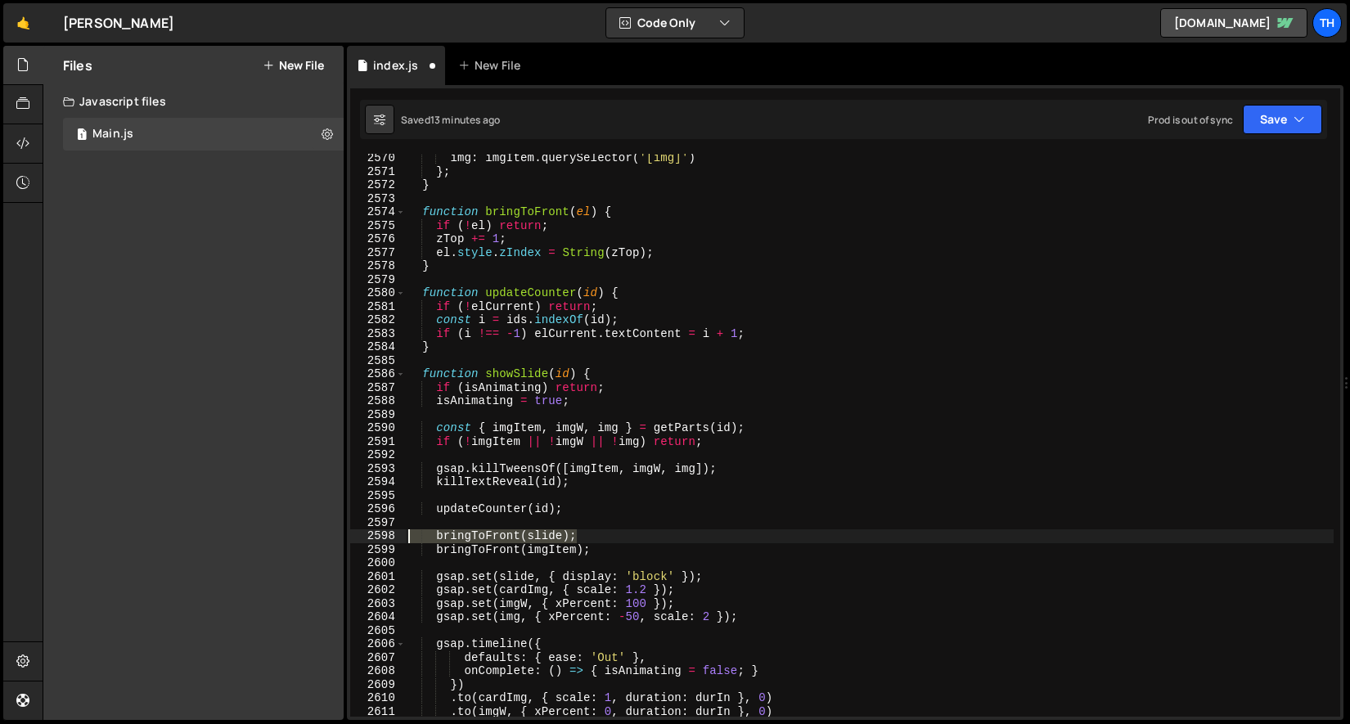
click at [311, 528] on div "Files New File Javascript files 1 Main.js 0 CSS files Copy share link Edit File…" at bounding box center [696, 383] width 1307 height 675
type textarea "bringToFront(slide);"
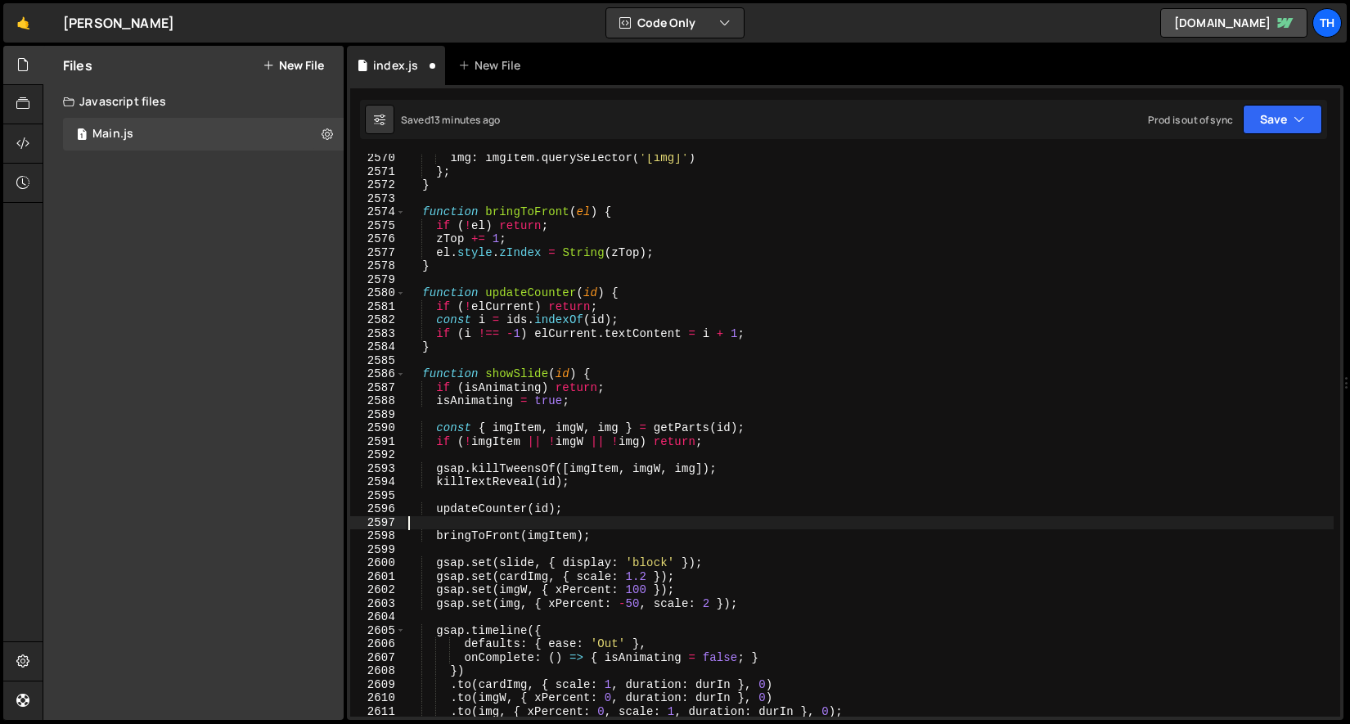
type textarea "updateCounter(id);"
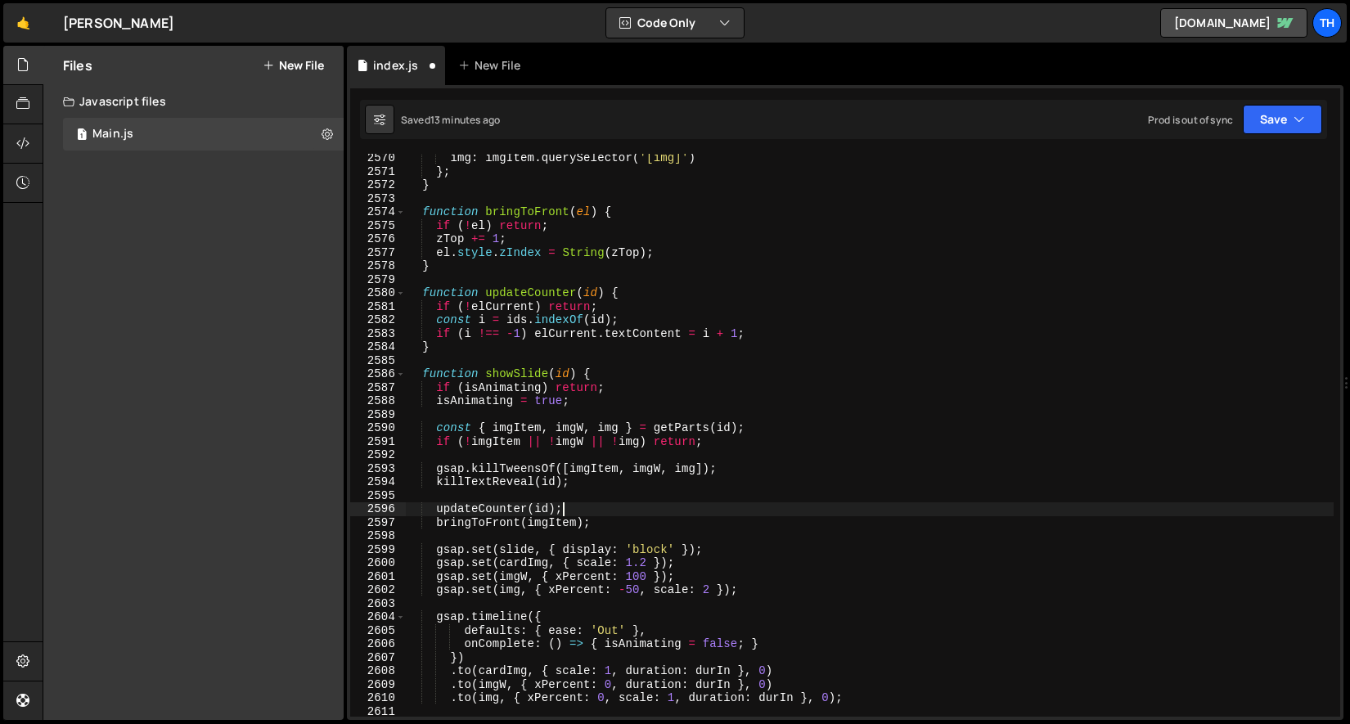
click at [443, 493] on div "img : imgItem . querySelector ( '[img]' ) } ; } function bringToFront ( el ) { …" at bounding box center [869, 446] width 929 height 590
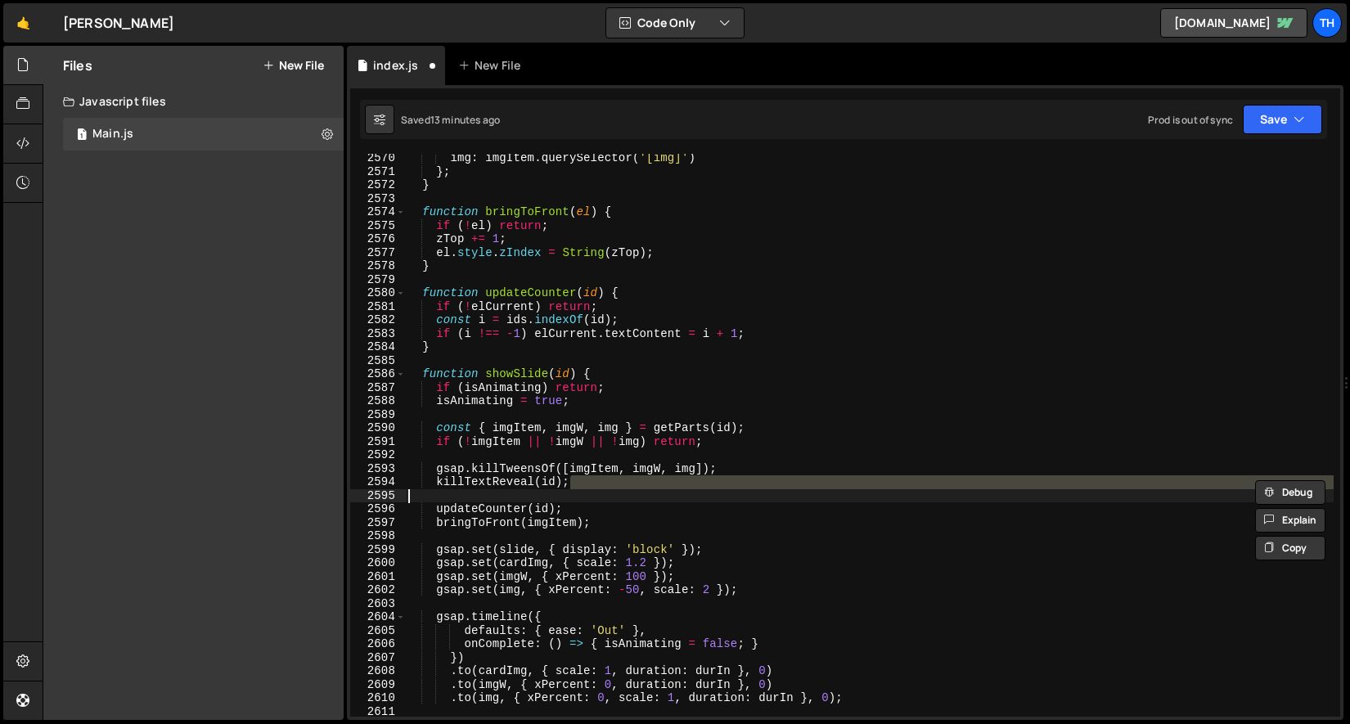
click at [527, 526] on div "img : imgItem . querySelector ( '[img]' ) } ; } function bringToFront ( el ) { …" at bounding box center [869, 446] width 929 height 590
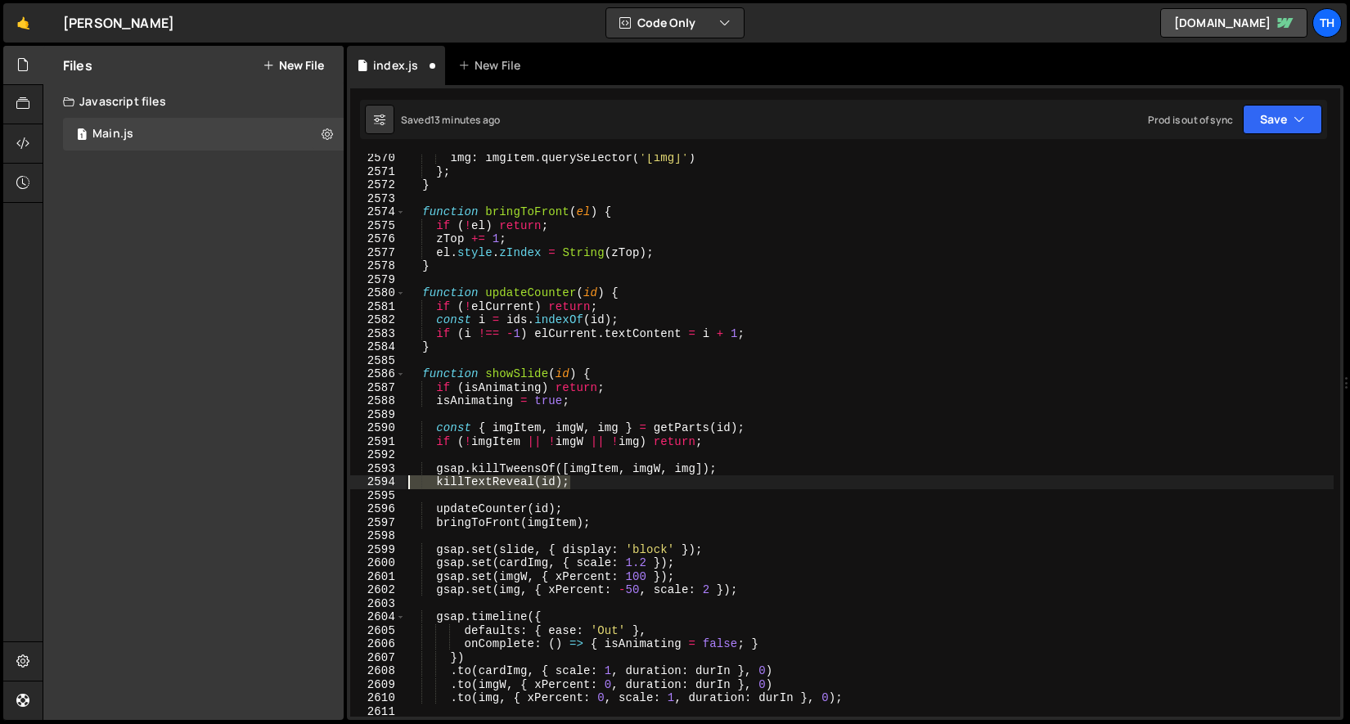
drag, startPoint x: 614, startPoint y: 476, endPoint x: 339, endPoint y: 479, distance: 274.9
click at [339, 479] on div "Files New File Javascript files 1 Main.js 0 CSS files Copy share link Edit File…" at bounding box center [696, 383] width 1307 height 675
type textarea "killTextReveal(id);"
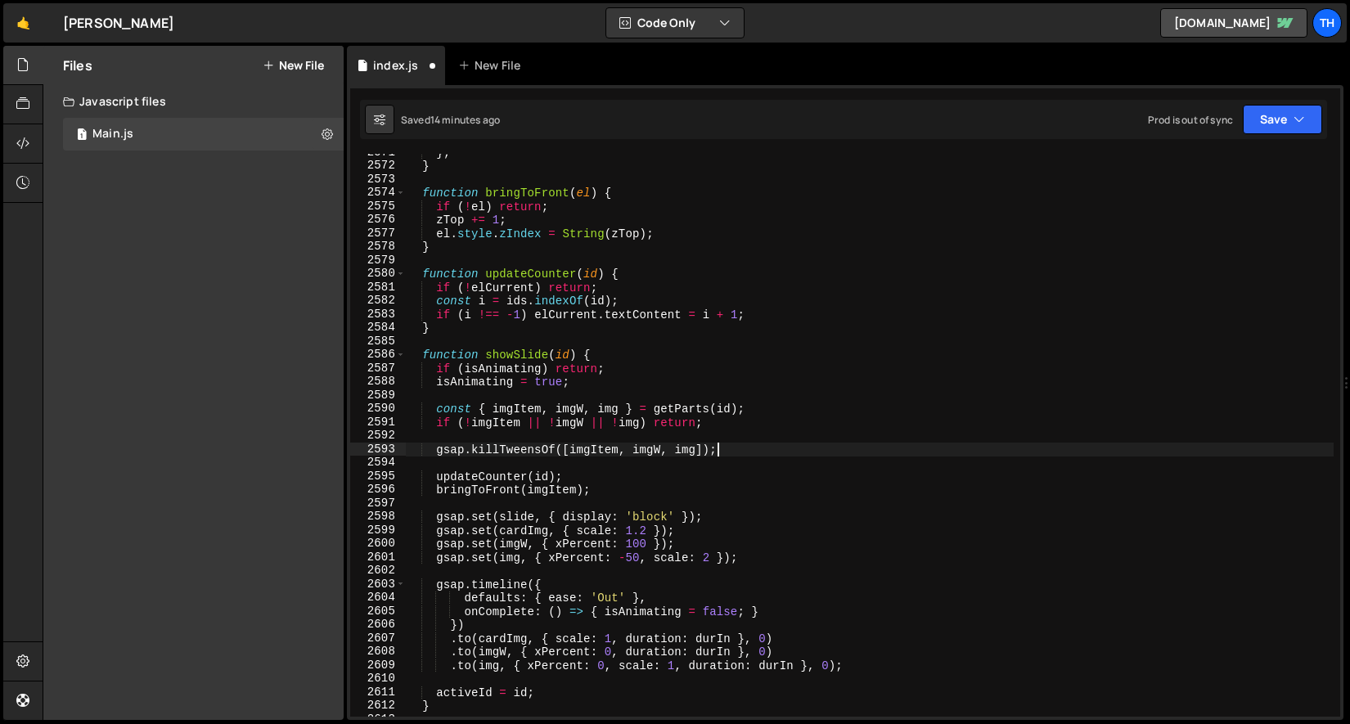
scroll to position [1681, 0]
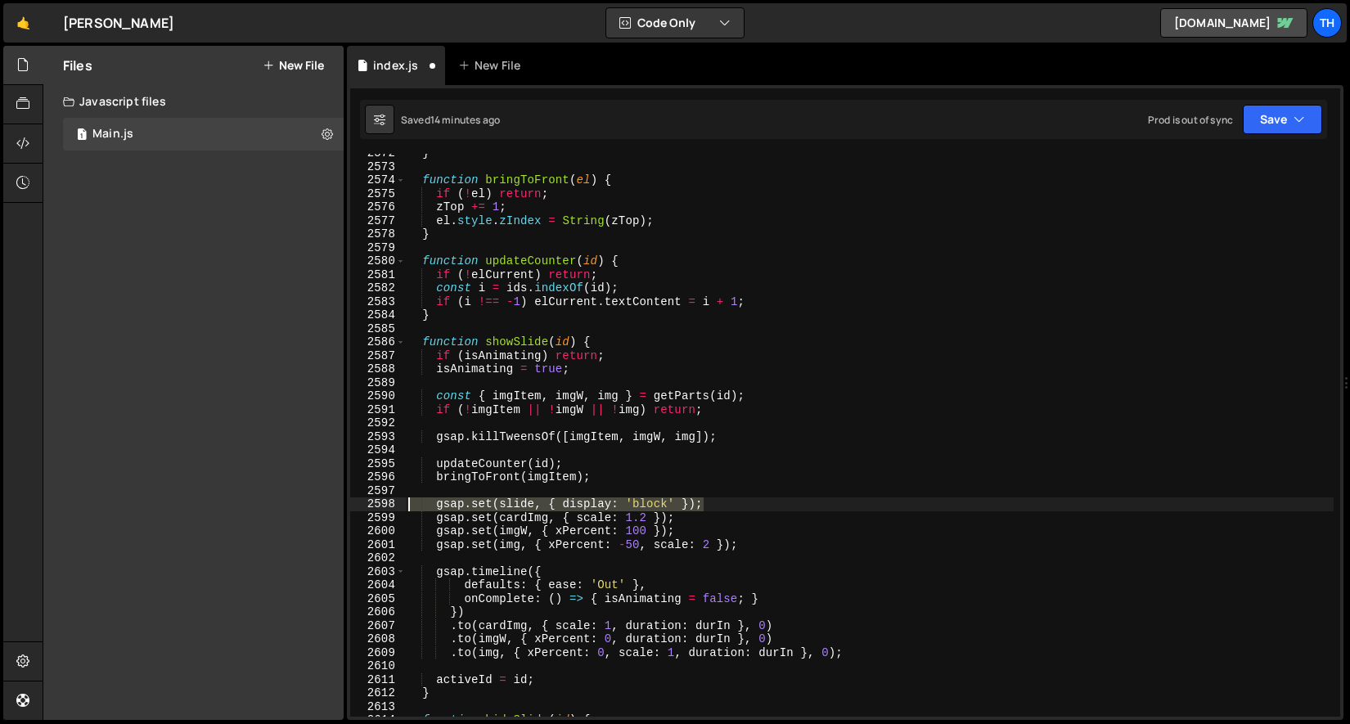
drag, startPoint x: 724, startPoint y: 506, endPoint x: 342, endPoint y: 502, distance: 382.1
click at [342, 502] on div "Files New File Javascript files 1 Main.js 0 CSS files Copy share link Edit File…" at bounding box center [696, 383] width 1307 height 675
type textarea "gsap.set(slide, { display: 'block' });"
click at [566, 488] on div "} function bringToFront ( el ) { if ( ! el ) return ; zTop += 1 ; el . style . …" at bounding box center [869, 441] width 929 height 590
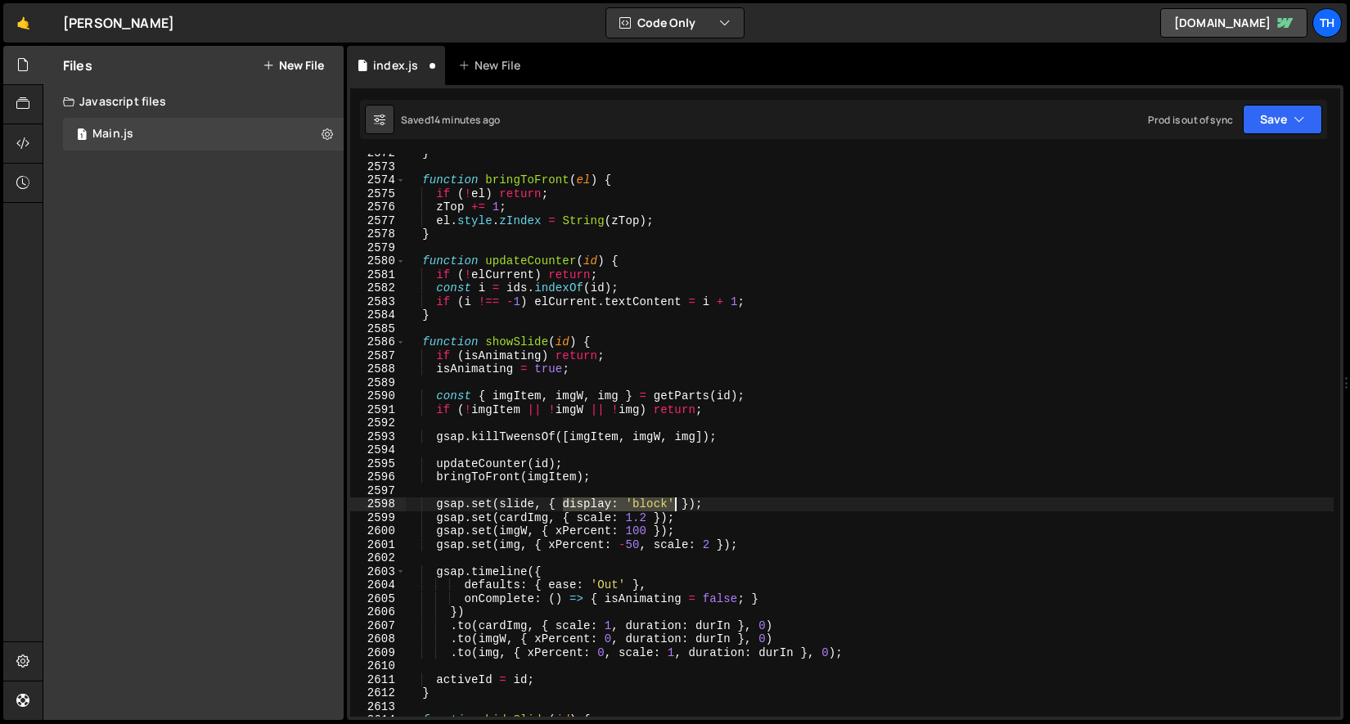
drag, startPoint x: 584, startPoint y: 501, endPoint x: 675, endPoint y: 503, distance: 90.8
click at [675, 503] on div "} function bringToFront ( el ) { if ( ! el ) return ; zTop += 1 ; el . style . …" at bounding box center [869, 441] width 929 height 590
click at [577, 520] on div "} function bringToFront ( el ) { if ( ! el ) return ; zTop += 1 ; el . style . …" at bounding box center [869, 441] width 929 height 590
paste textarea "display: 'block'"
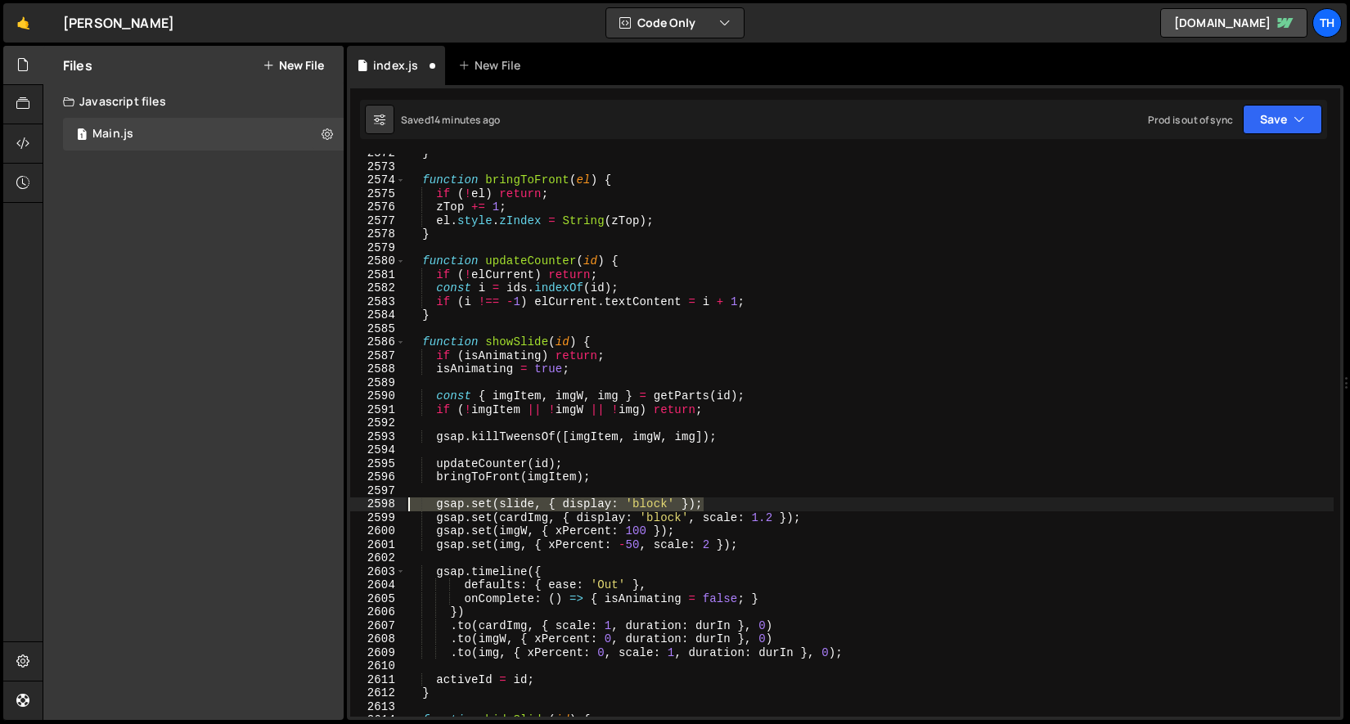
drag, startPoint x: 731, startPoint y: 502, endPoint x: 255, endPoint y: 506, distance: 475.4
click at [255, 506] on div "Files New File Javascript files 1 Main.js 0 CSS files Copy share link Edit File…" at bounding box center [696, 383] width 1307 height 675
type textarea "gsap.set(slide, { display: 'block' });"
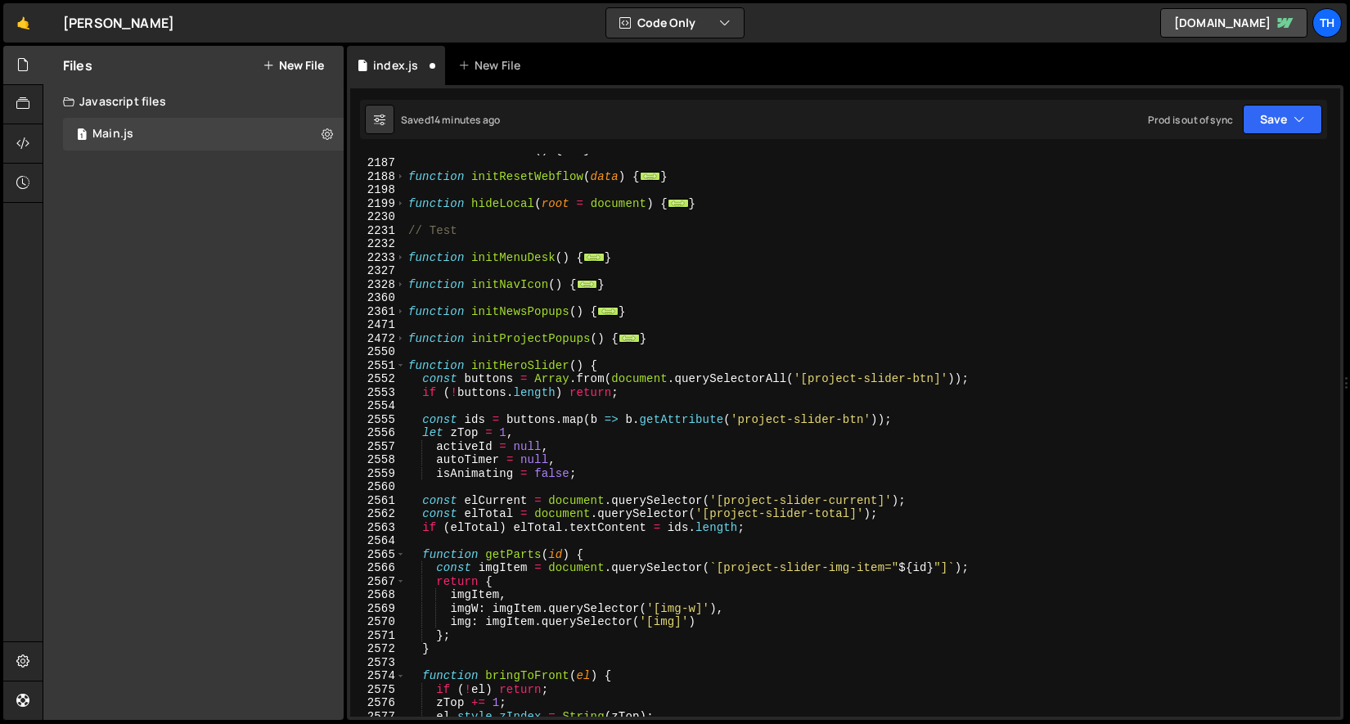
scroll to position [1400, 0]
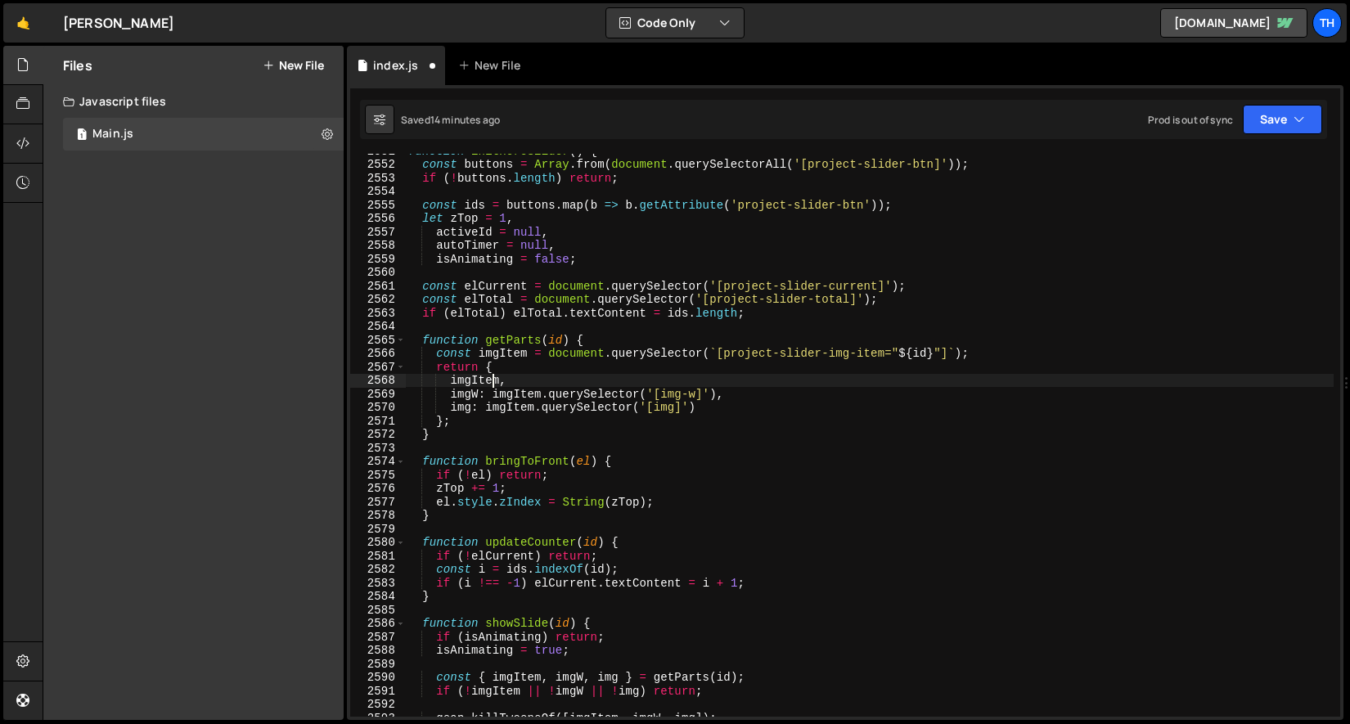
click at [492, 384] on div "function initHeroSlider ( ) { const buttons = Array . from ( document . querySe…" at bounding box center [869, 439] width 929 height 590
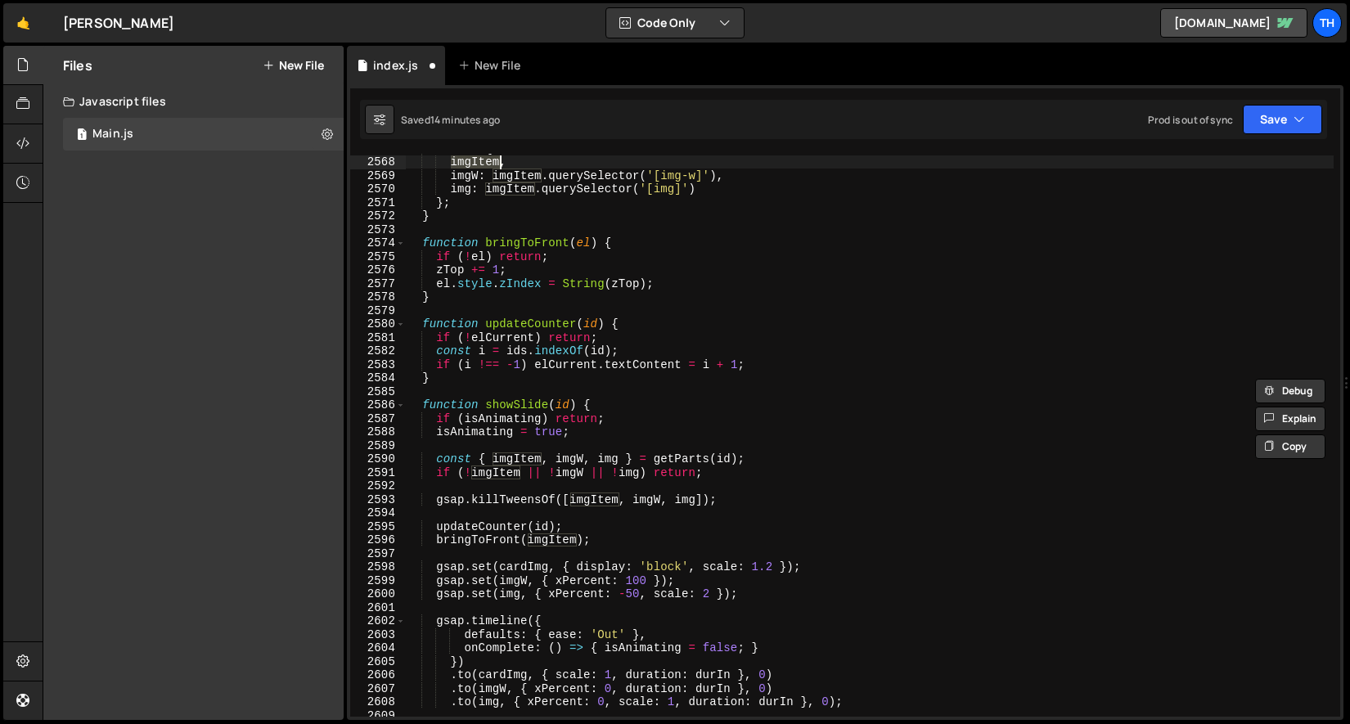
scroll to position [1663, 0]
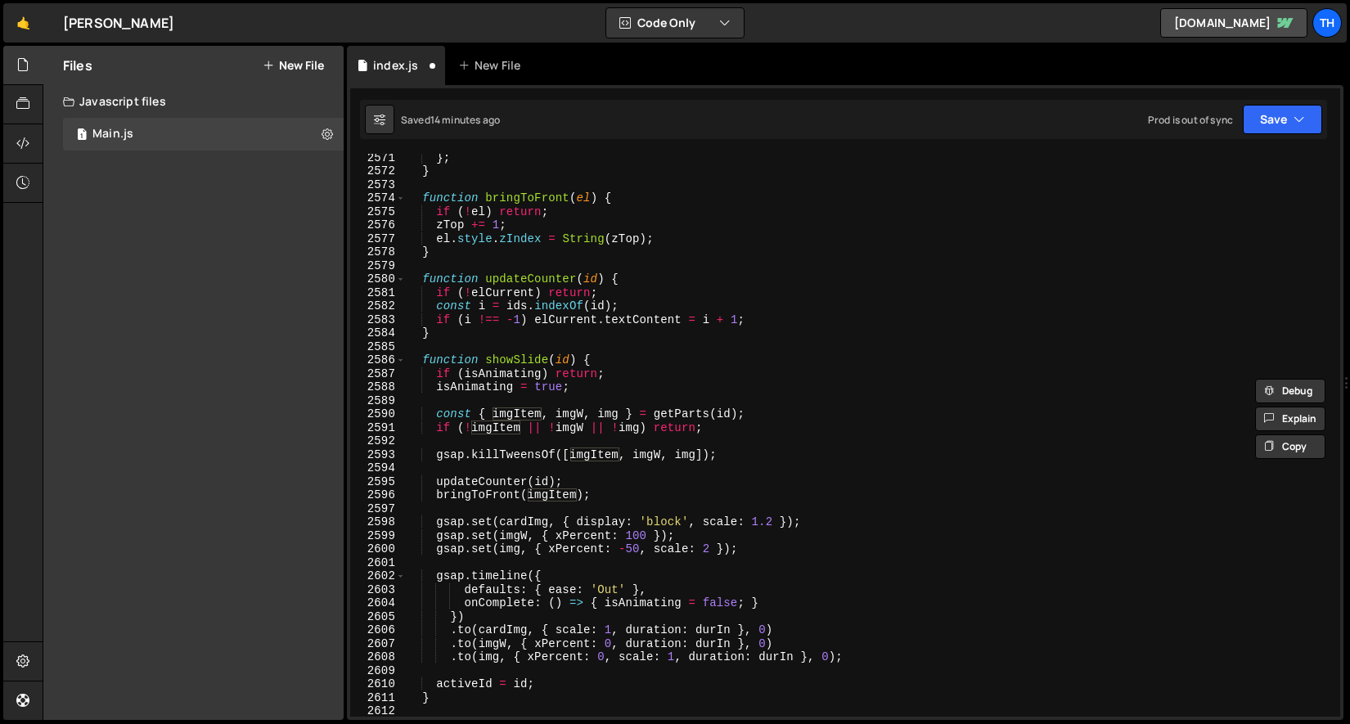
click at [525, 523] on div "} ; } function bringToFront ( el ) { if ( ! el ) return ; zTop += 1 ; el . styl…" at bounding box center [869, 446] width 929 height 590
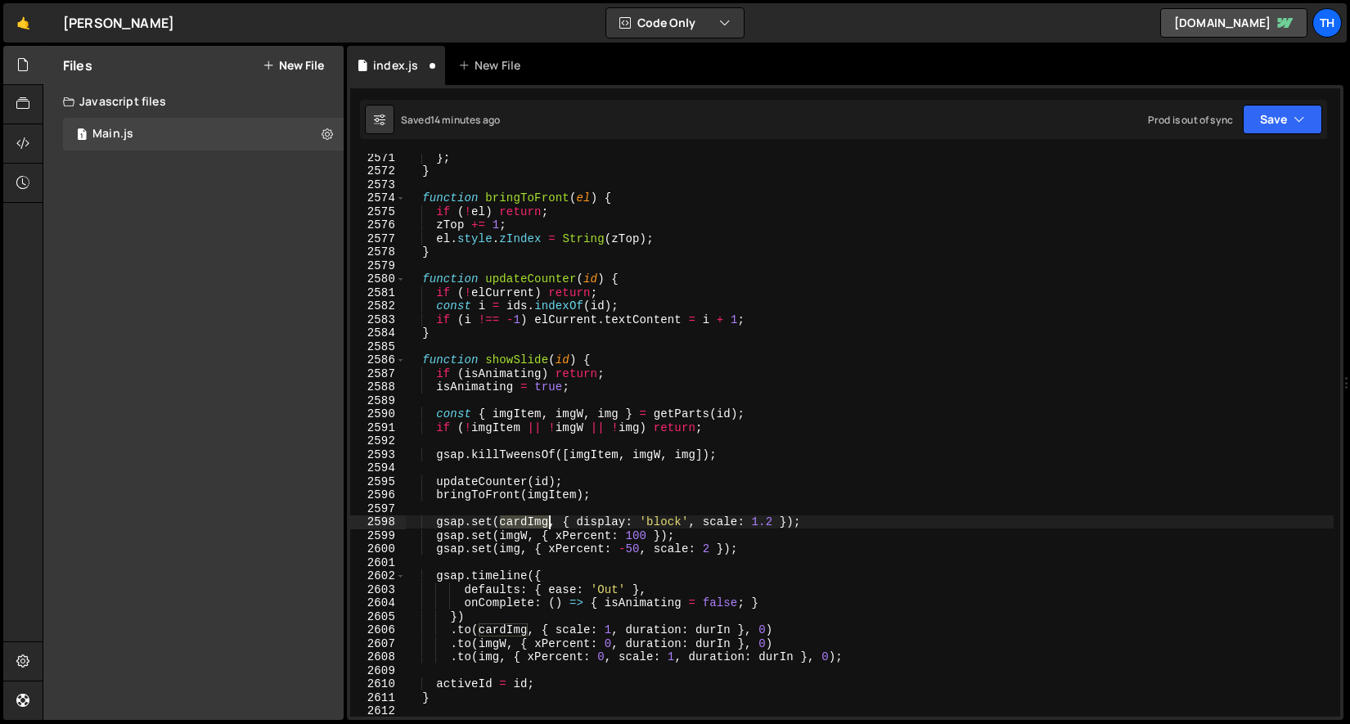
click at [525, 523] on div "} ; } function bringToFront ( el ) { if ( ! el ) return ; zTop += 1 ; el . styl…" at bounding box center [869, 446] width 929 height 590
paste textarea "imgItem"
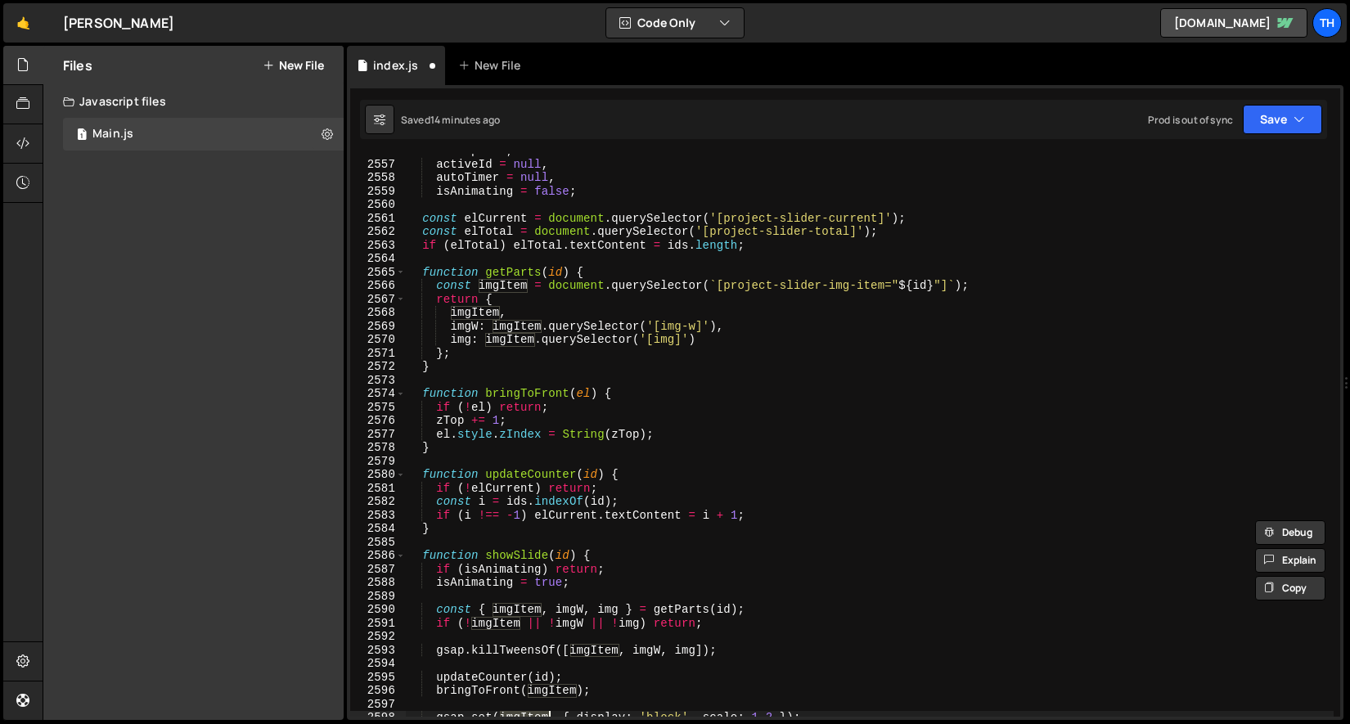
scroll to position [1629, 0]
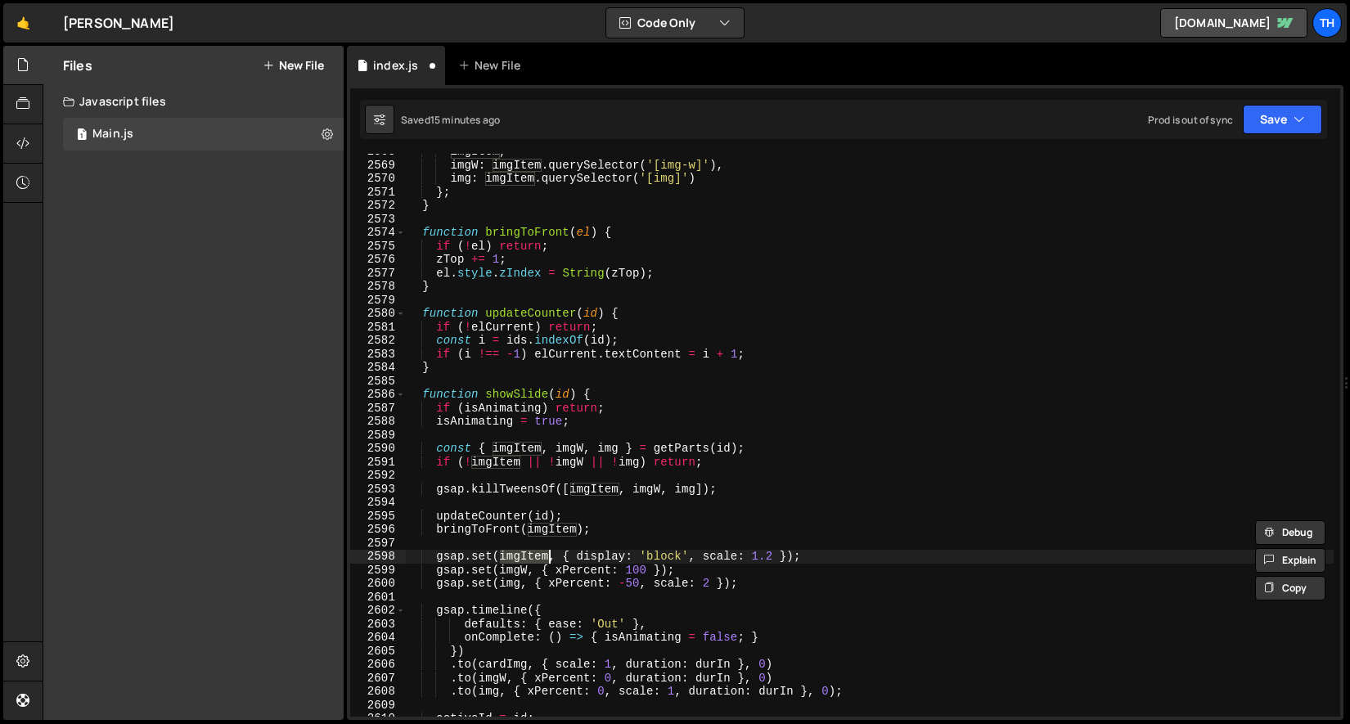
click at [451, 566] on div "imgItem , imgW : imgItem . querySelector ( '[img-w]' ) , img : imgItem . queryS…" at bounding box center [869, 440] width 929 height 590
click at [531, 575] on div "imgItem , imgW : imgItem . querySelector ( '[img-w]' ) , img : imgItem . queryS…" at bounding box center [869, 440] width 929 height 590
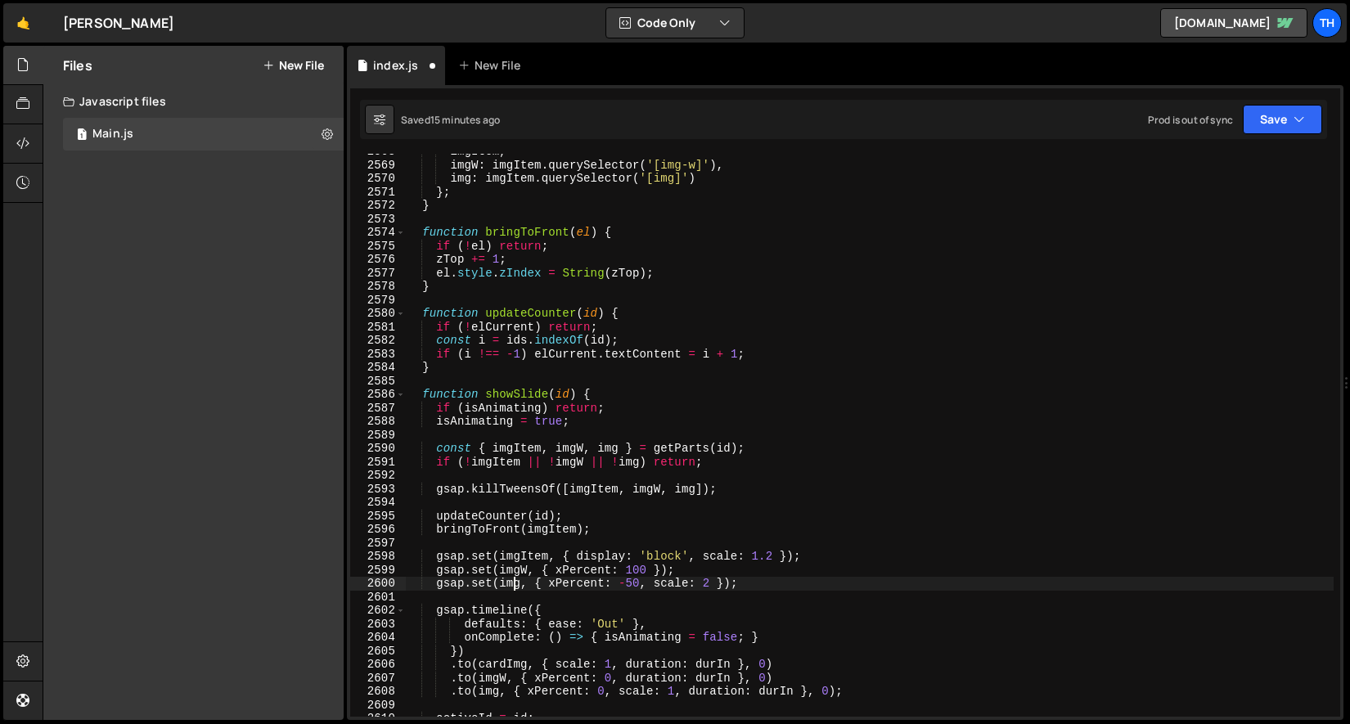
click at [515, 584] on div "imgItem , imgW : imgItem . querySelector ( '[img-w]' ) , img : imgItem . queryS…" at bounding box center [869, 440] width 929 height 590
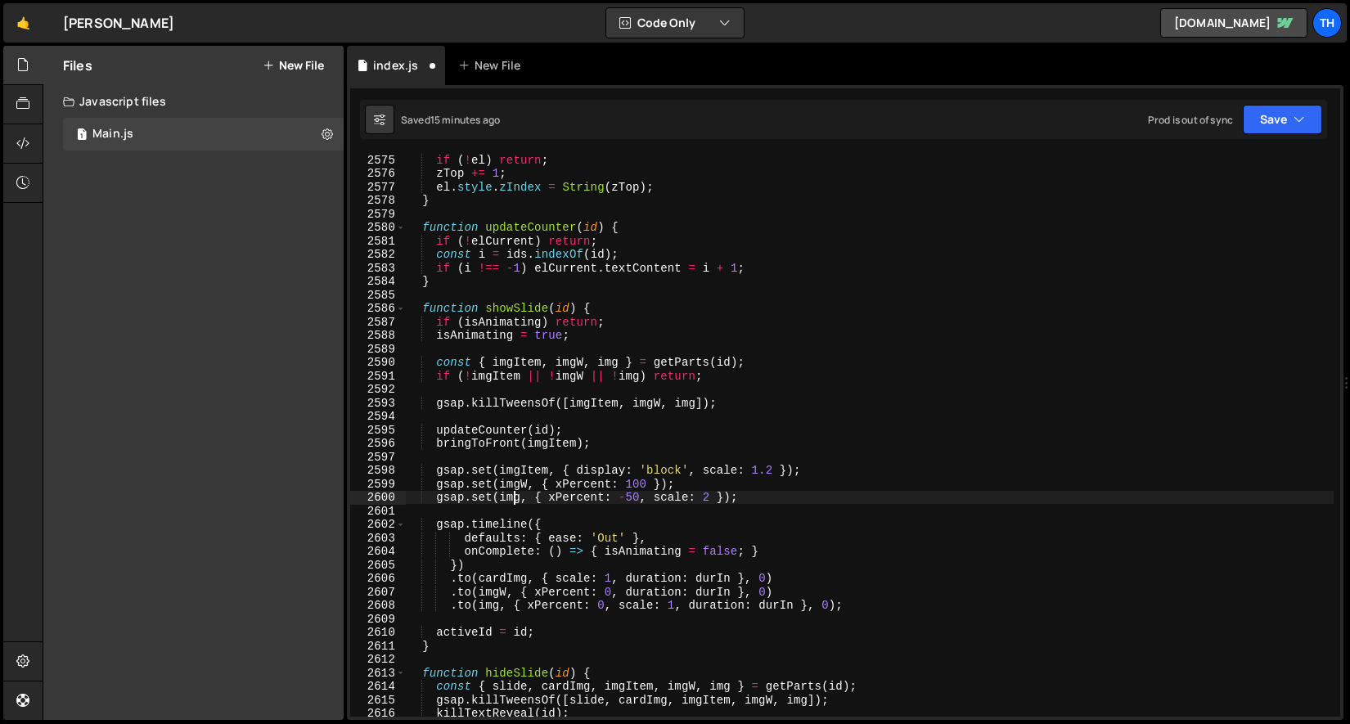
scroll to position [1751, 0]
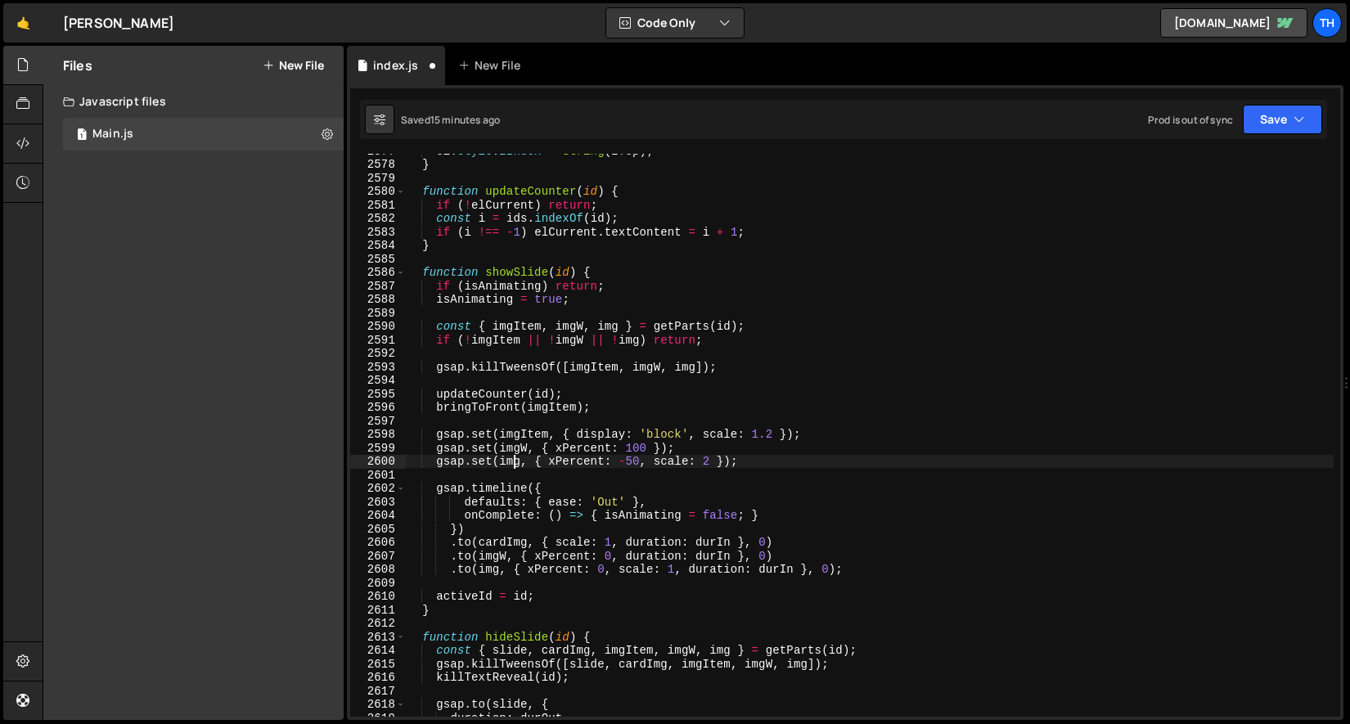
click at [509, 430] on div "el . style . zIndex = String ( zTop ) ; } function updateCounter ( id ) { if ( …" at bounding box center [869, 439] width 929 height 590
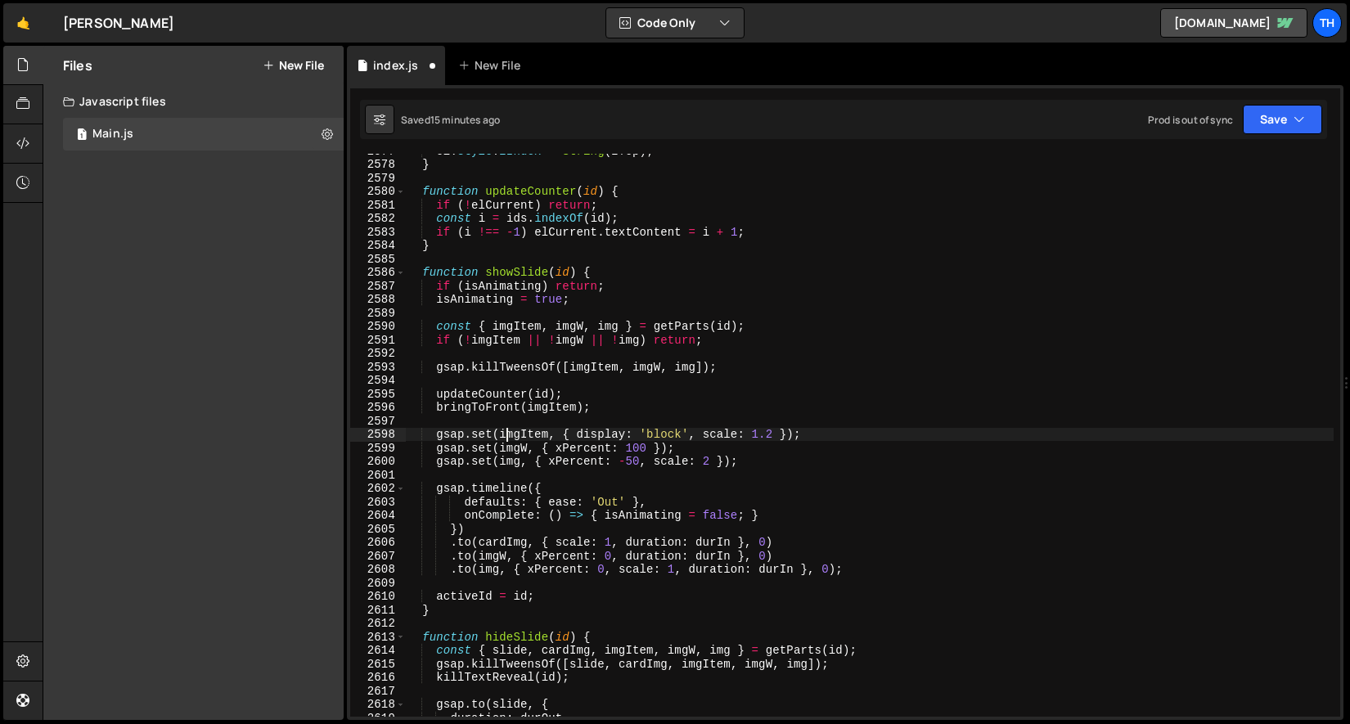
click at [509, 430] on div "el . style . zIndex = String ( zTop ) ; } function updateCounter ( id ) { if ( …" at bounding box center [869, 439] width 929 height 590
click at [498, 541] on div "el . style . zIndex = String ( zTop ) ; } function updateCounter ( id ) { if ( …" at bounding box center [869, 439] width 929 height 590
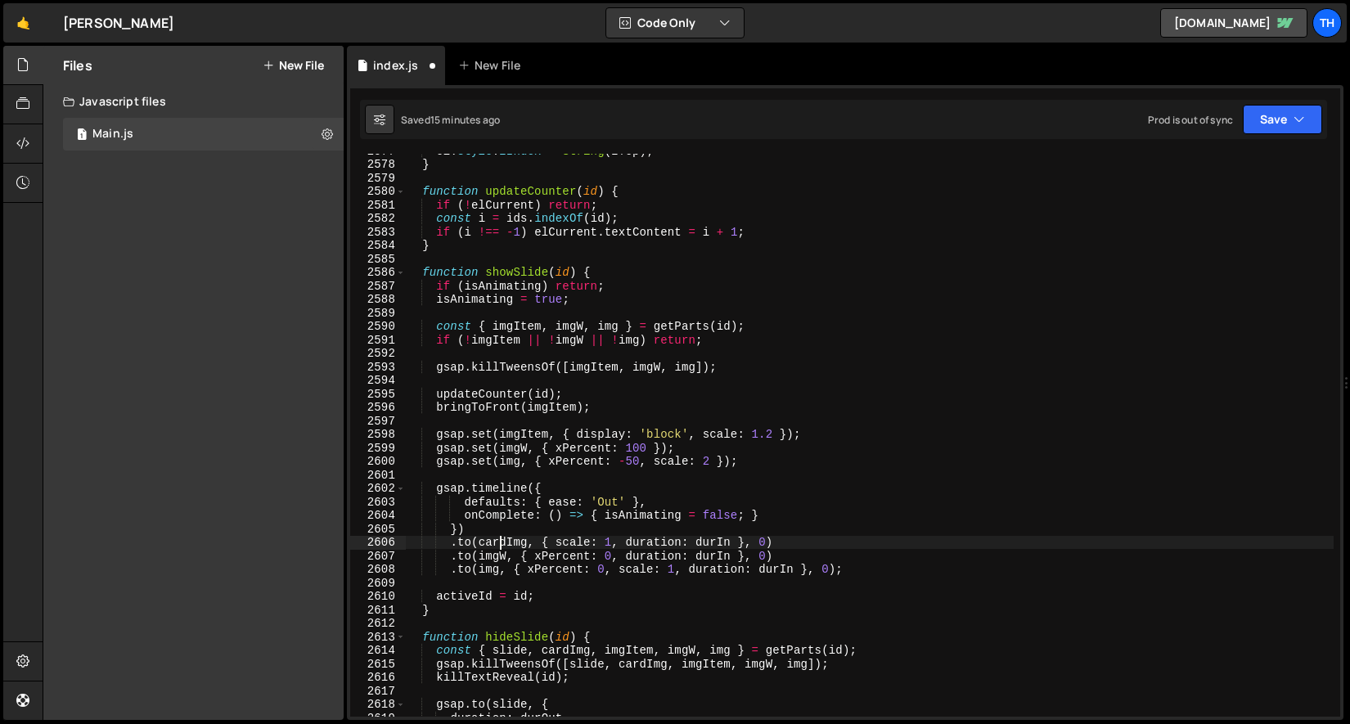
click at [498, 541] on div "el . style . zIndex = String ( zTop ) ; } function updateCounter ( id ) { if ( …" at bounding box center [869, 439] width 929 height 590
paste textarea "imgItem"
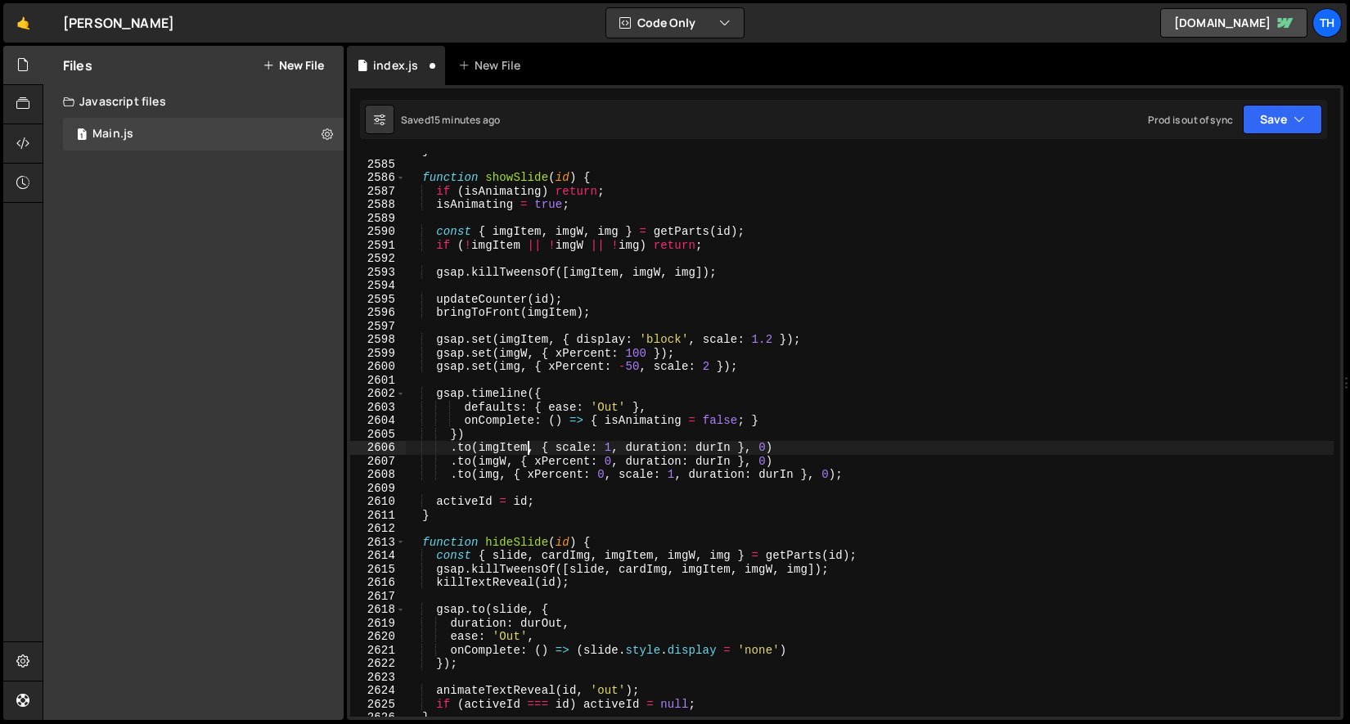
scroll to position [1896, 0]
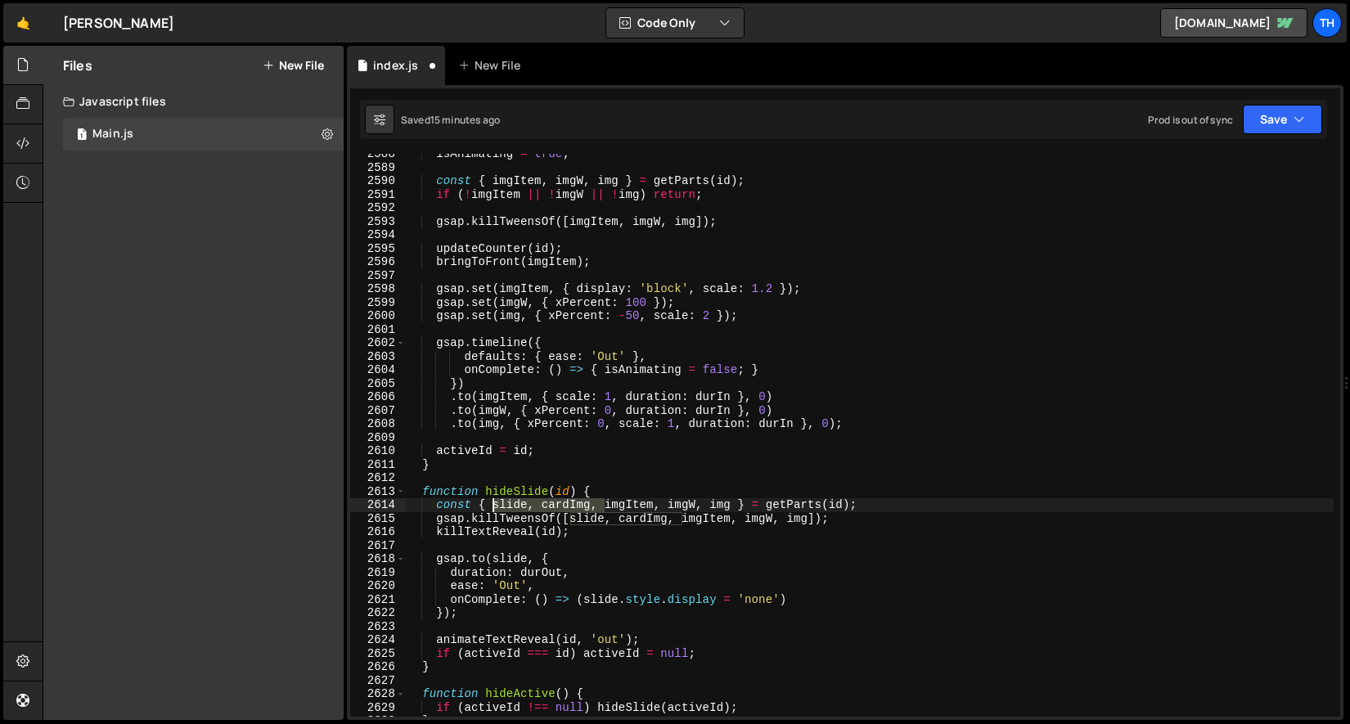
drag, startPoint x: 605, startPoint y: 506, endPoint x: 495, endPoint y: 502, distance: 110.5
click at [495, 502] on div "isAnimating = true ; const { imgItem , imgW , img } = getParts ( id ) ; if ( ! …" at bounding box center [869, 442] width 929 height 590
drag, startPoint x: 684, startPoint y: 520, endPoint x: 569, endPoint y: 520, distance: 114.5
click at [569, 520] on div "isAnimating = true ; const { imgItem , imgW , img } = getParts ( id ) ; if ( ! …" at bounding box center [869, 442] width 929 height 590
click at [592, 522] on div "isAnimating = true ; const { imgItem , imgW , img } = getParts ( id ) ; if ( ! …" at bounding box center [869, 442] width 929 height 590
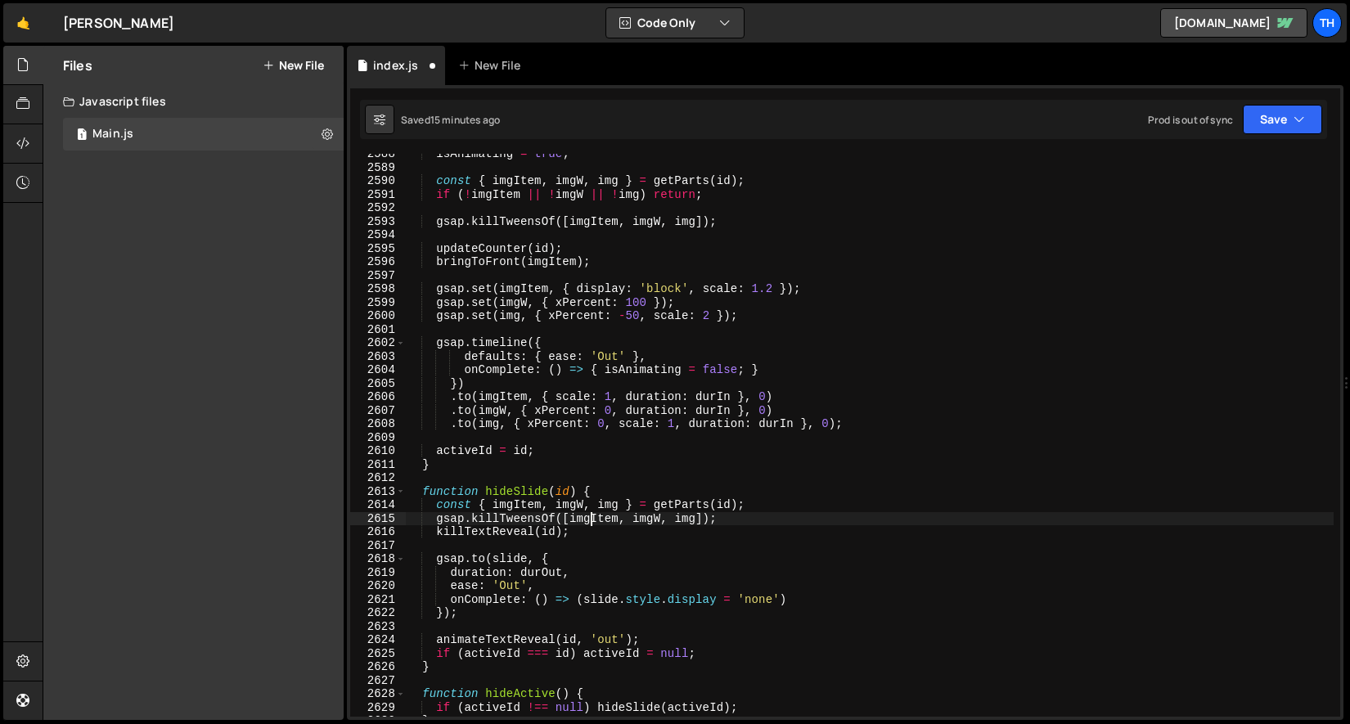
click at [592, 522] on div "isAnimating = true ; const { imgItem , imgW , img } = getParts ( id ) ; if ( ! …" at bounding box center [869, 442] width 929 height 590
click at [504, 531] on div "isAnimating = true ; const { imgItem , imgW , img } = getParts ( id ) ; if ( ! …" at bounding box center [869, 442] width 929 height 590
type textarea "killTextReveal(id);"
drag, startPoint x: 470, startPoint y: 524, endPoint x: 338, endPoint y: 534, distance: 132.9
click at [338, 534] on div "Files New File Javascript files 1 Main.js 0 CSS files Copy share link Edit File…" at bounding box center [696, 383] width 1307 height 675
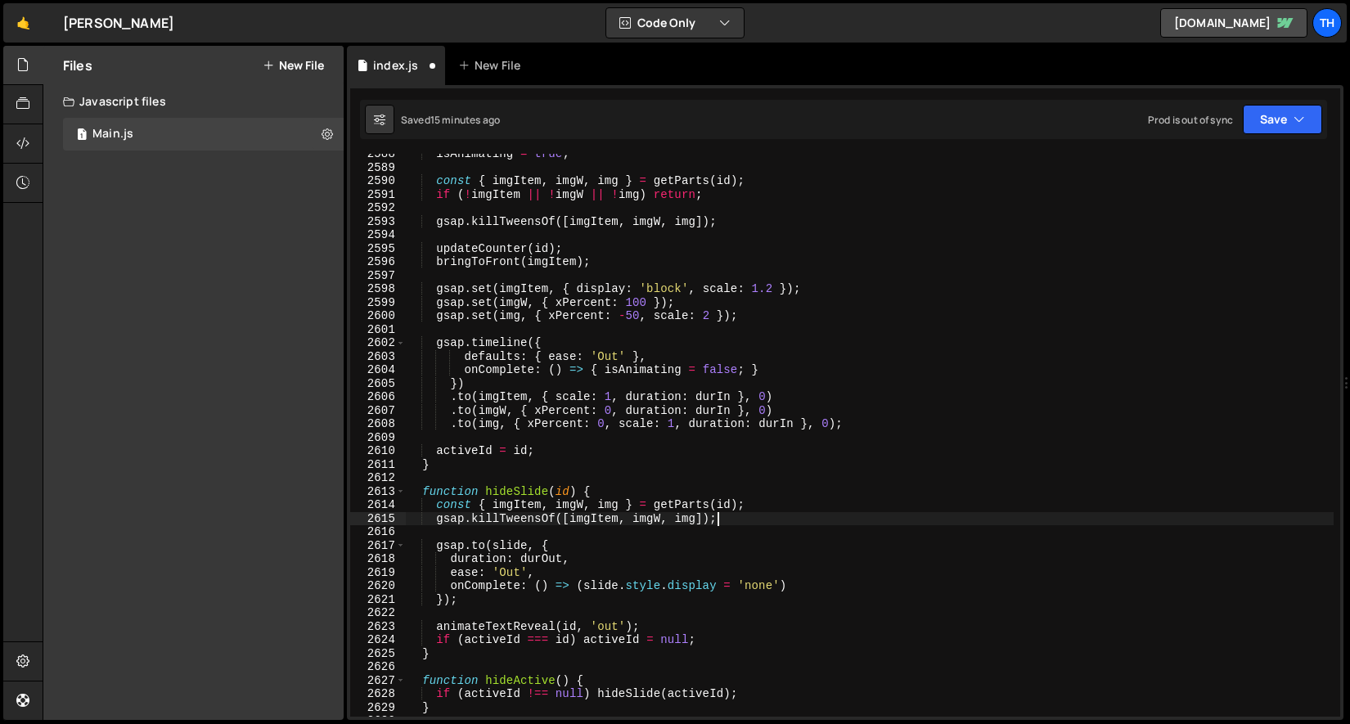
click at [507, 539] on div "isAnimating = true ; const { imgItem , imgW , img } = getParts ( id ) ; if ( ! …" at bounding box center [869, 442] width 929 height 590
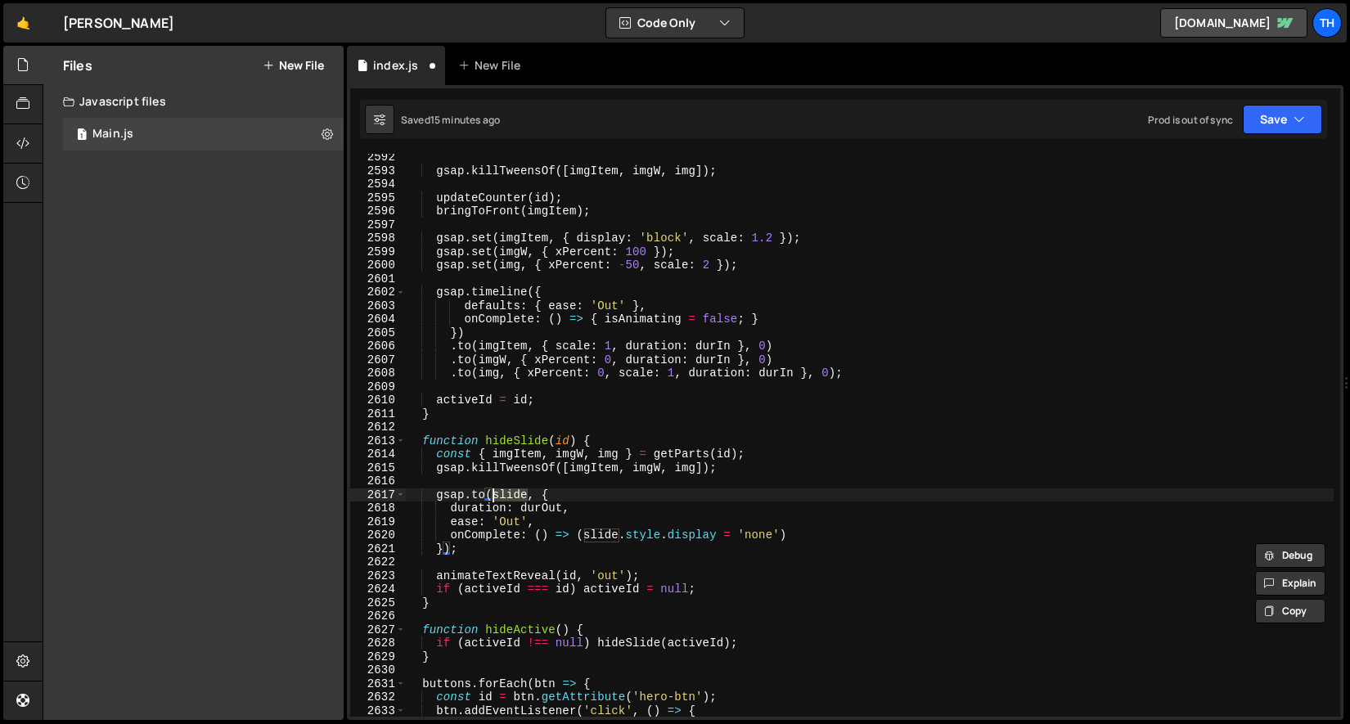
scroll to position [1981, 0]
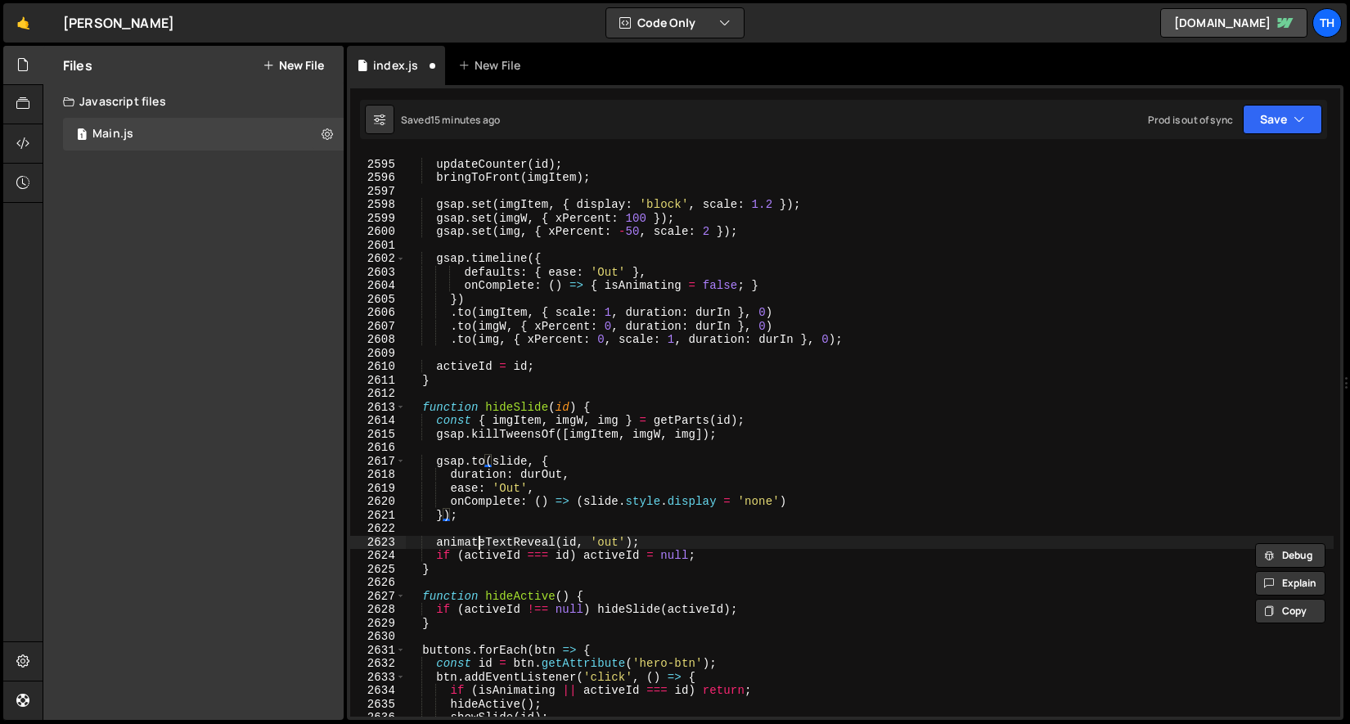
click at [477, 536] on div "updateCounter ( id ) ; bringToFront ( imgItem ) ; gsap . set ( imgItem , { disp…" at bounding box center [869, 439] width 929 height 590
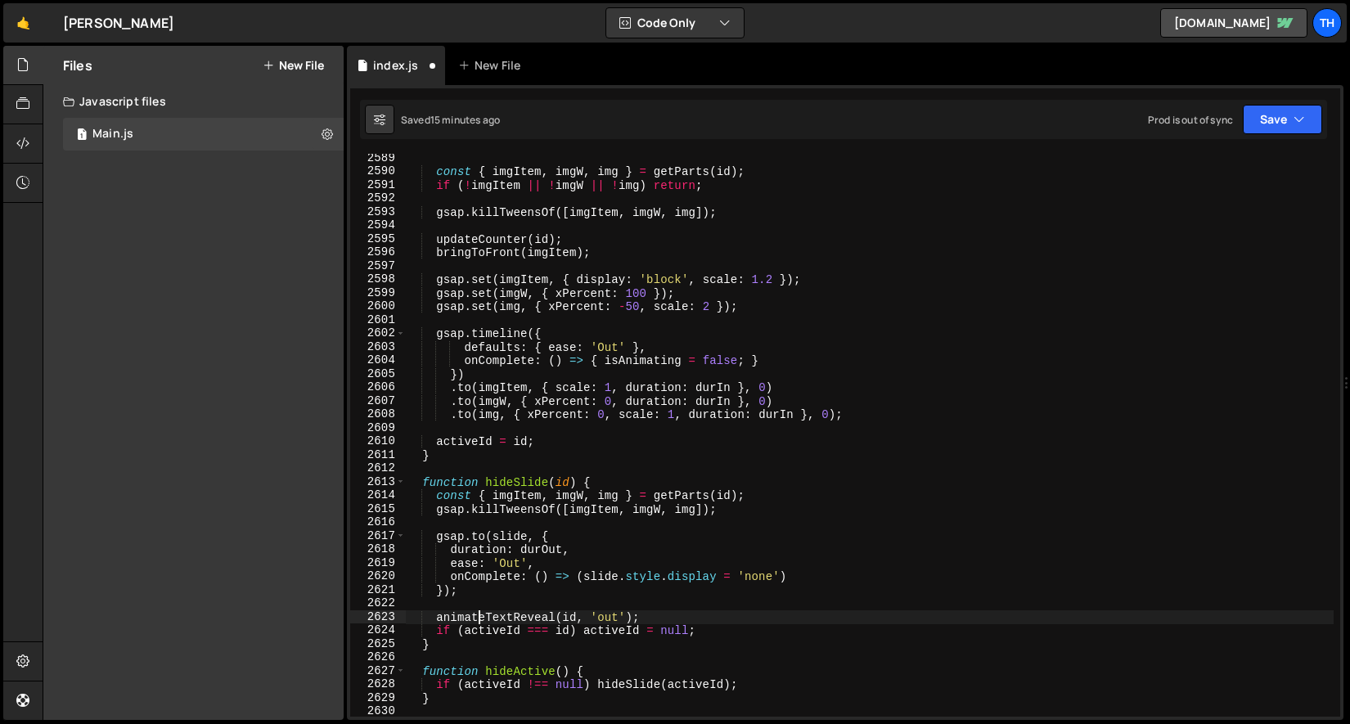
scroll to position [1900, 0]
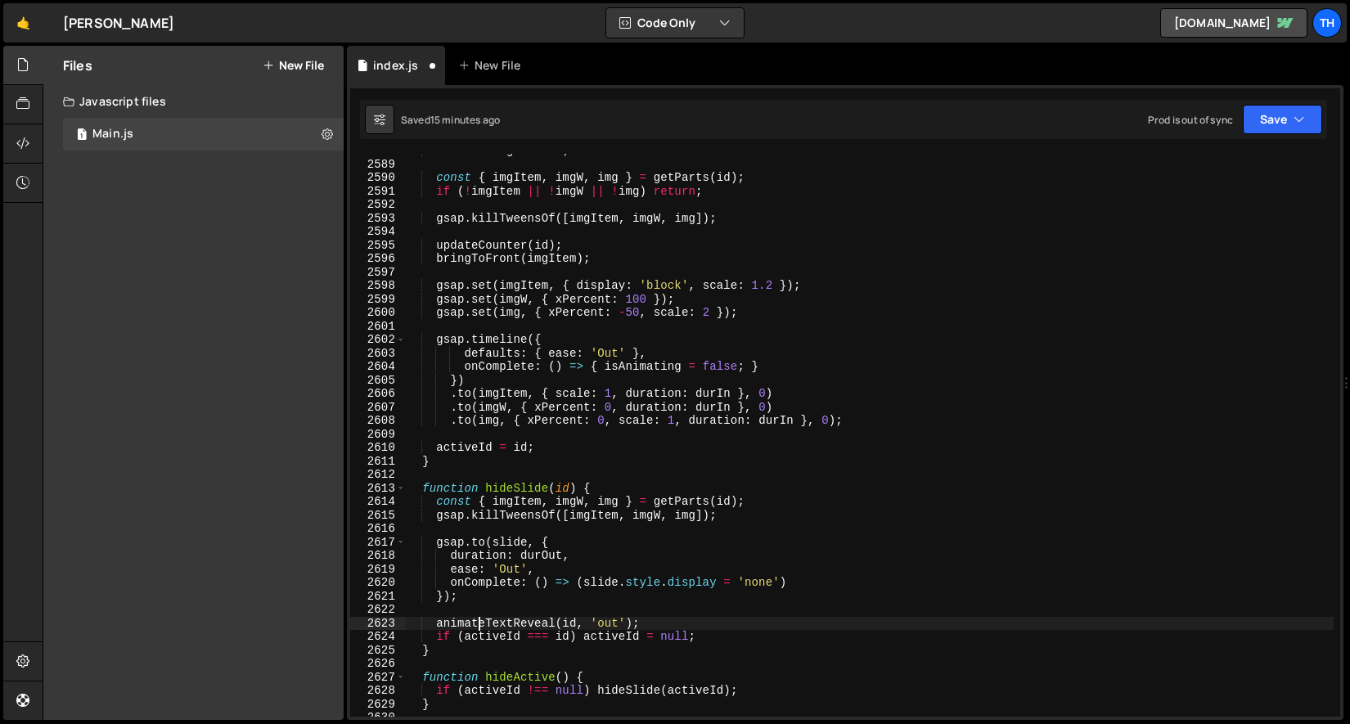
click at [521, 285] on div "isAnimating = true ; const { imgItem , imgW , img } = getParts ( id ) ; if ( ! …" at bounding box center [869, 439] width 929 height 590
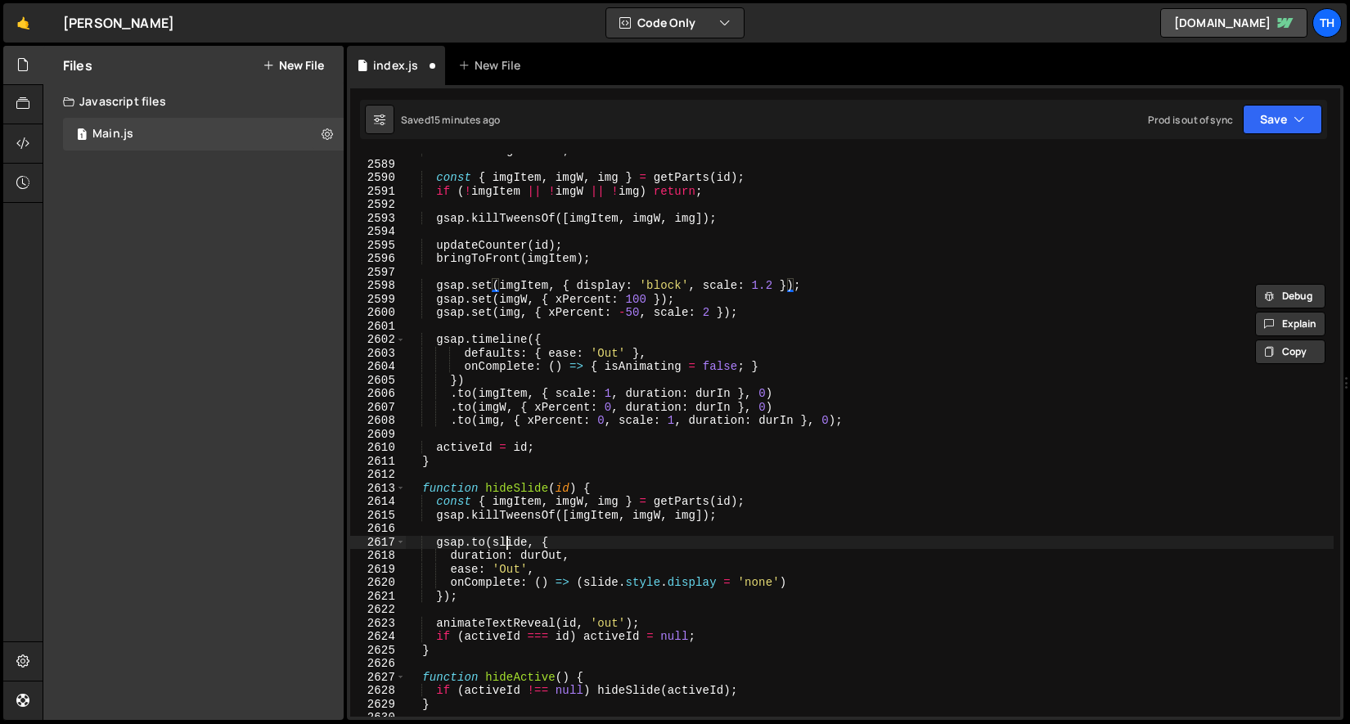
click at [510, 542] on div "isAnimating = true ; const { imgItem , imgW , img } = getParts ( id ) ; if ( ! …" at bounding box center [869, 439] width 929 height 590
paste textarea "imgItem"
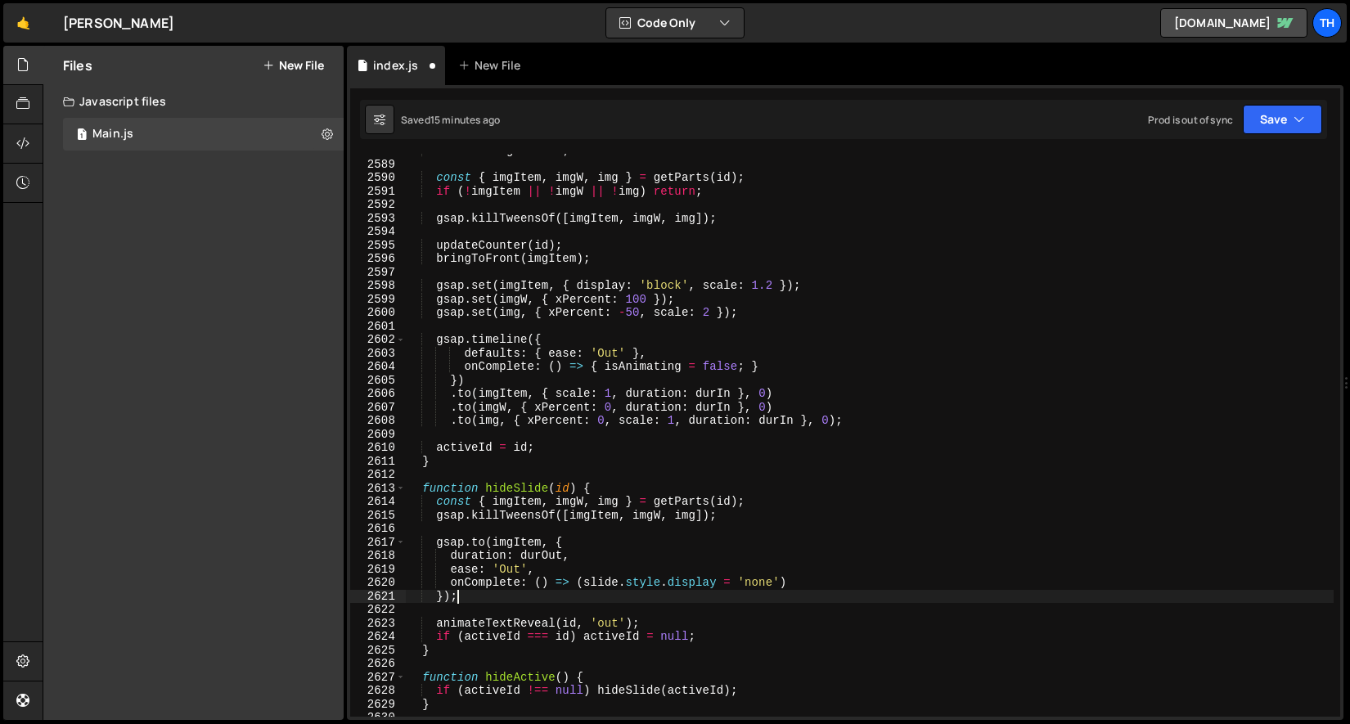
click at [528, 601] on div "isAnimating = true ; const { imgItem , imgW , img } = getParts ( id ) ; if ( ! …" at bounding box center [869, 439] width 929 height 590
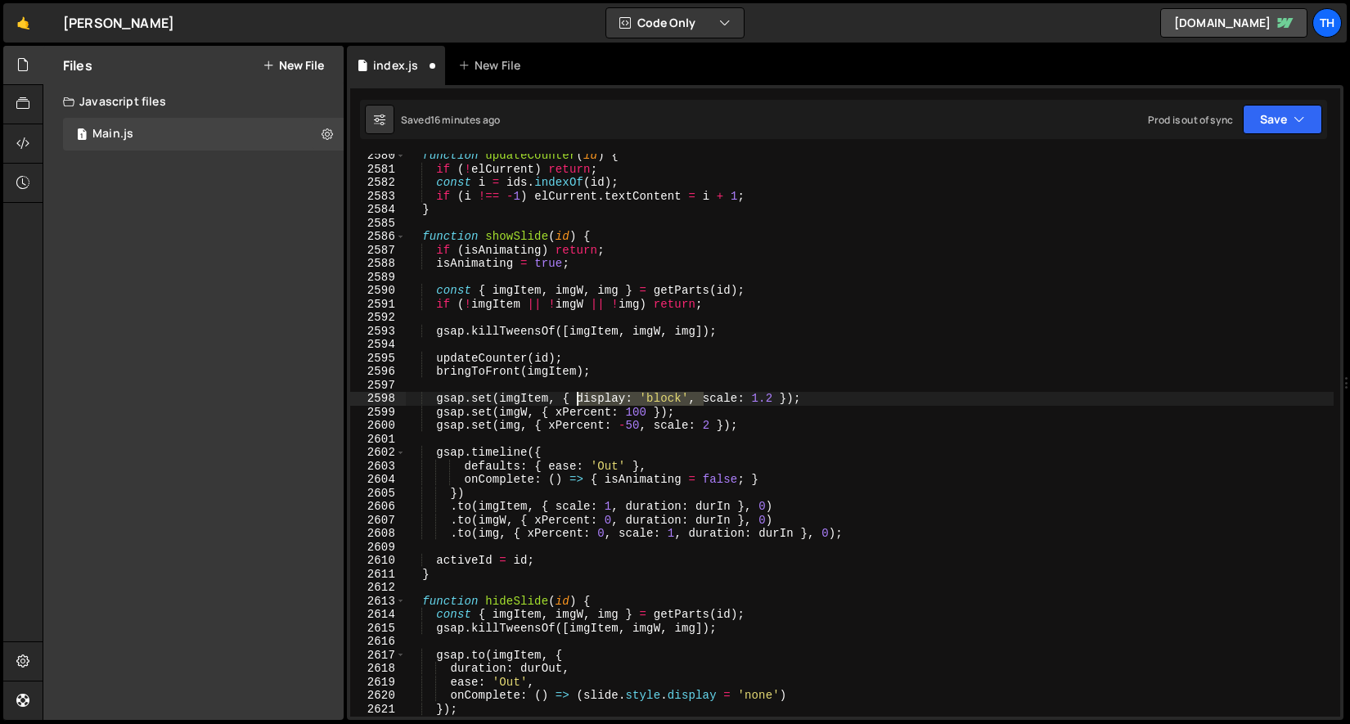
drag, startPoint x: 704, startPoint y: 402, endPoint x: 580, endPoint y: 398, distance: 123.6
click at [580, 398] on div "function updateCounter ( id ) { if ( ! elCurrent ) return ; const i = ids . ind…" at bounding box center [869, 444] width 929 height 590
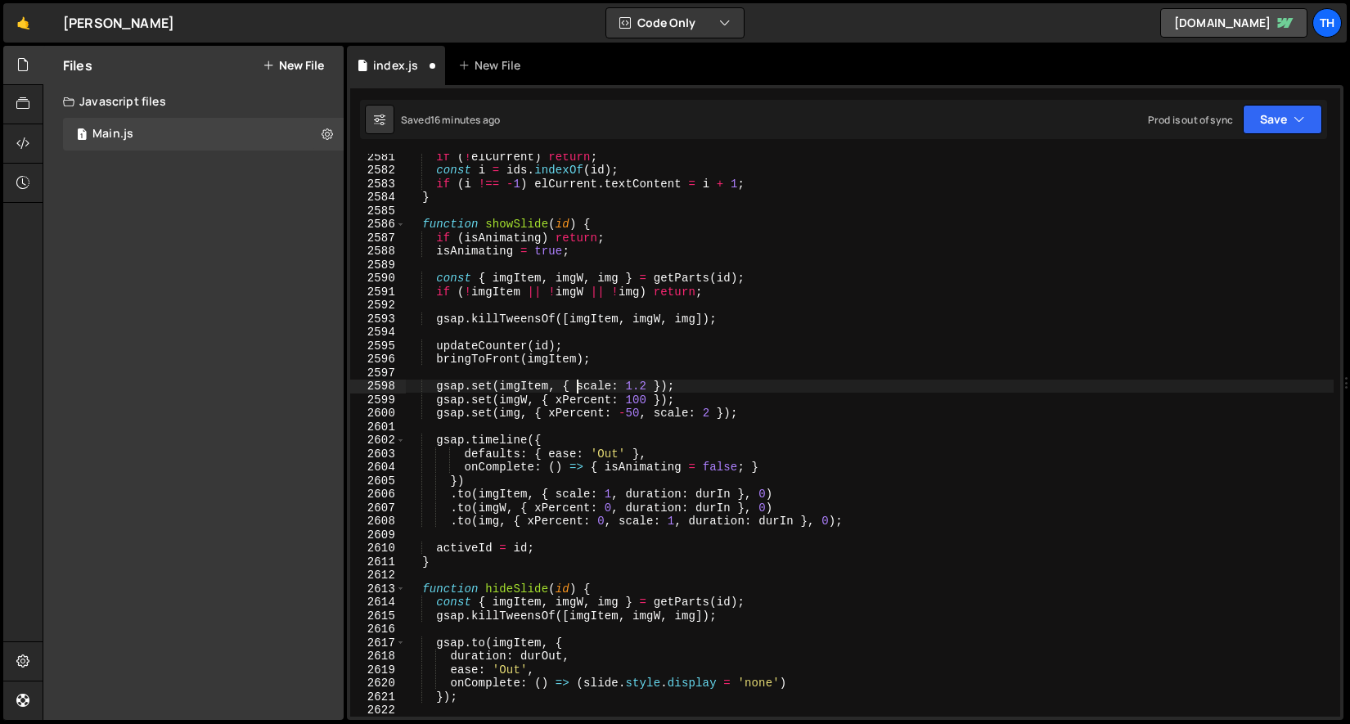
scroll to position [1878, 0]
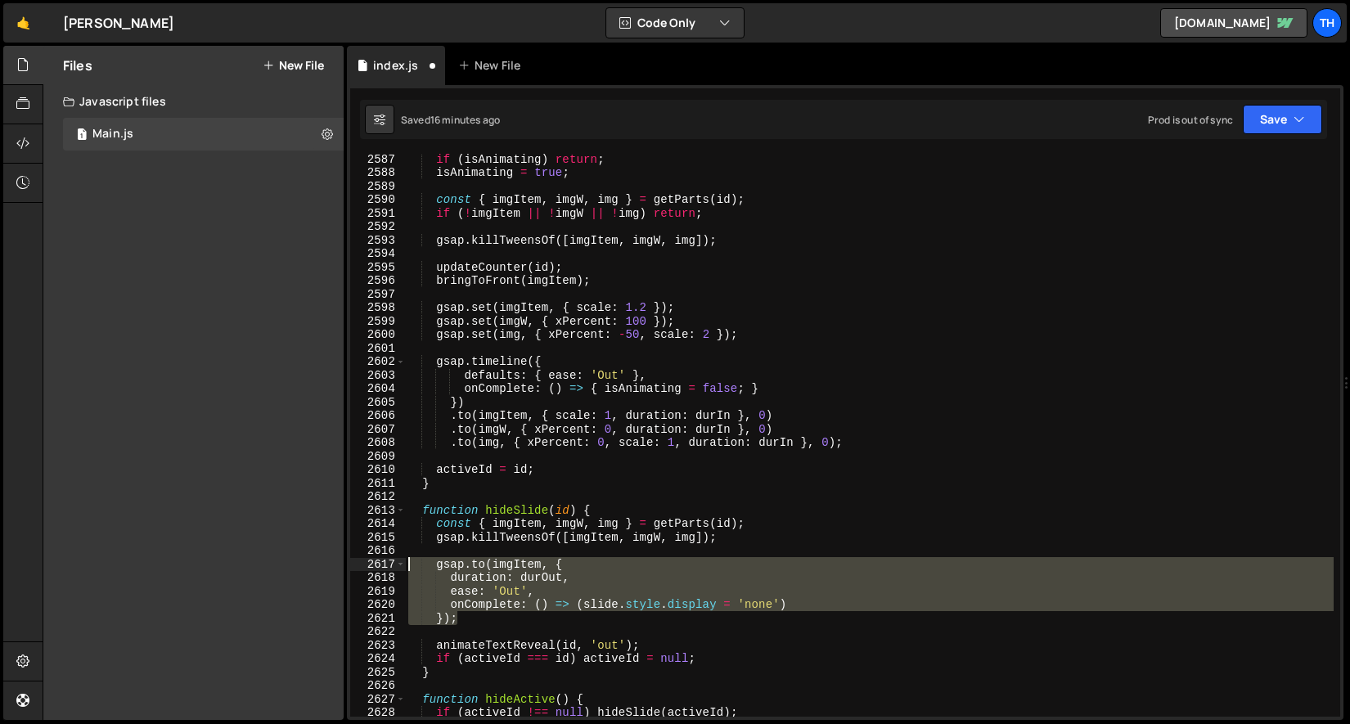
drag, startPoint x: 515, startPoint y: 614, endPoint x: 362, endPoint y: 566, distance: 159.6
click at [362, 566] on div "gsap.set(imgItem, { scale: 1.2 }); 2587 2588 2589 2590 2591 2592 2593 2594 2595…" at bounding box center [845, 435] width 990 height 563
type textarea "gsap.to(imgItem, { duration: durOut,"
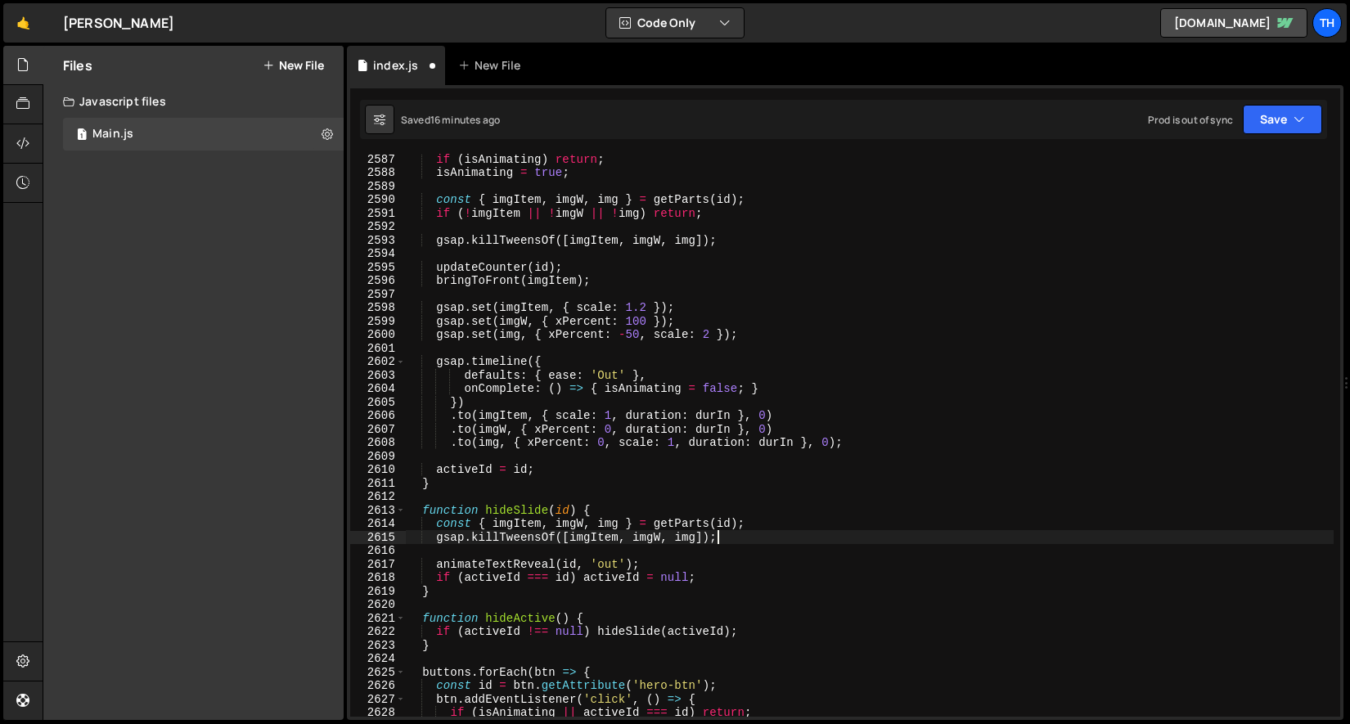
click at [492, 569] on div "if ( isAnimating ) return ; isAnimating = true ; const { imgItem , imgW , img }…" at bounding box center [869, 447] width 929 height 590
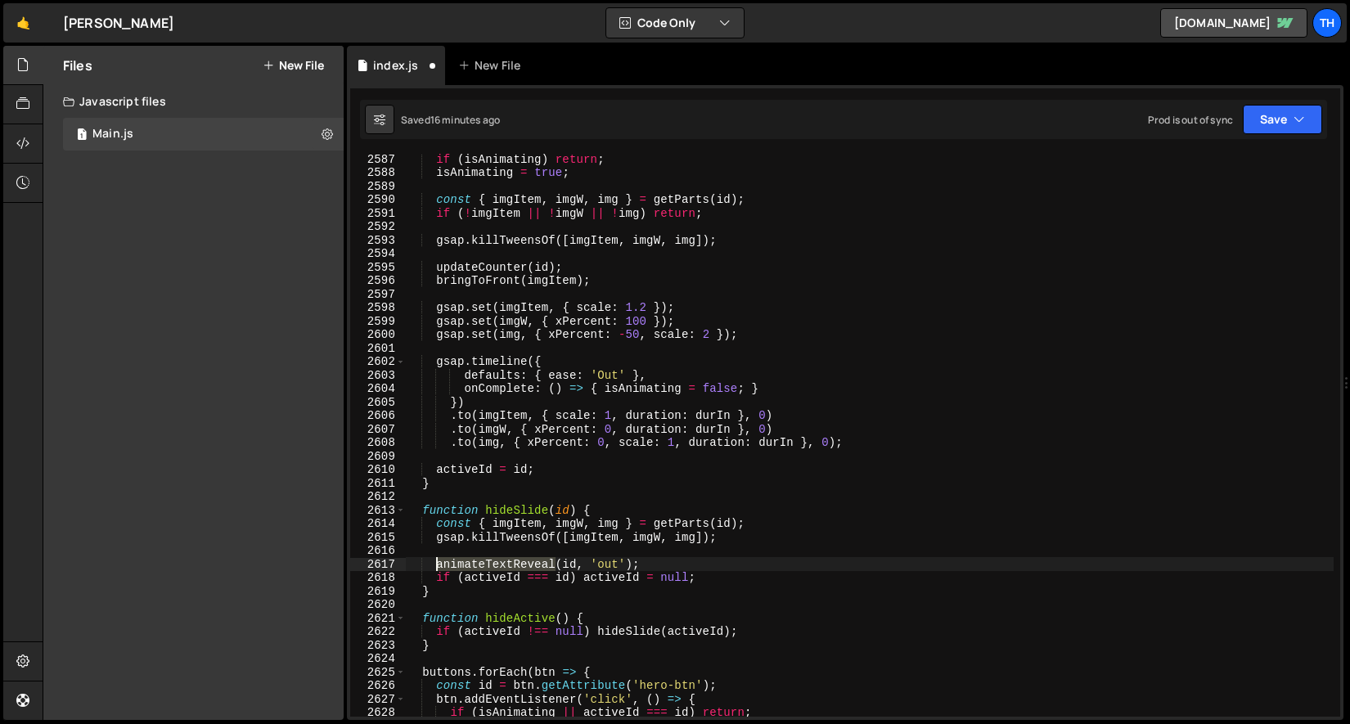
click at [492, 569] on div "if ( isAnimating ) return ; isAnimating = true ; const { imgItem , imgW , img }…" at bounding box center [869, 447] width 929 height 590
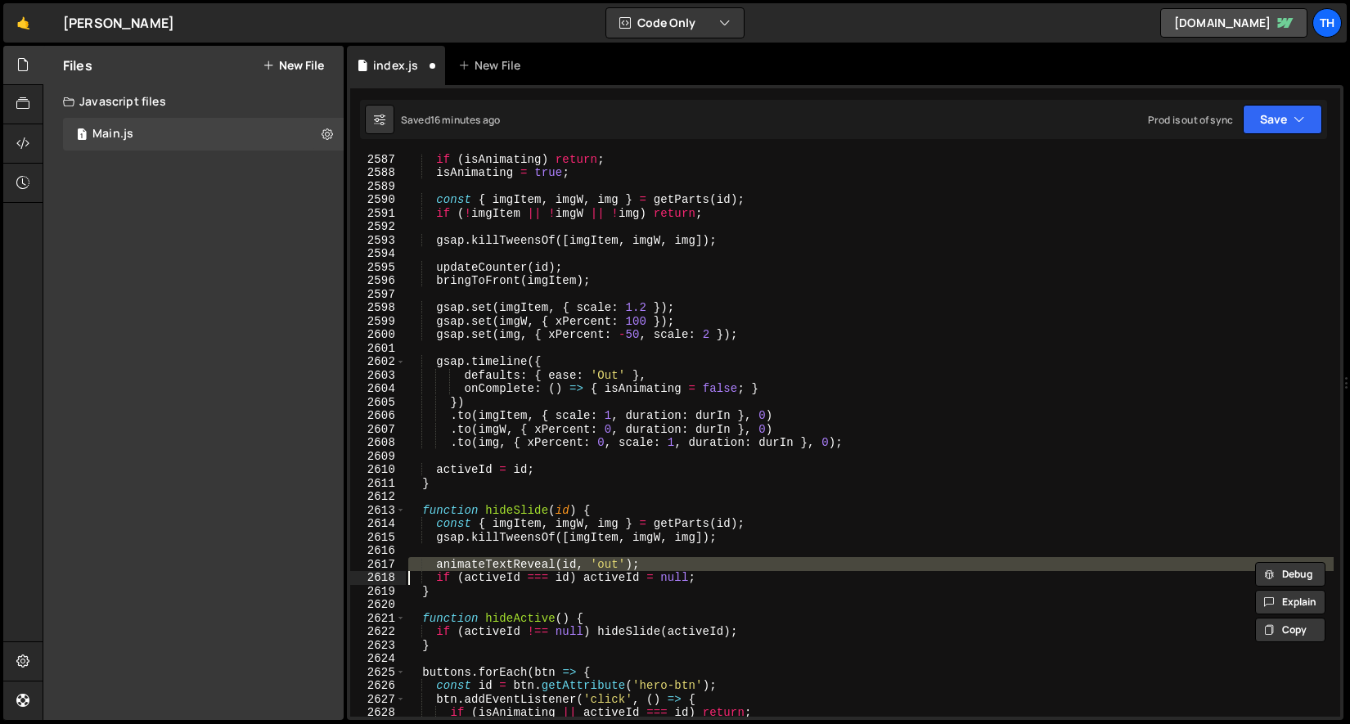
click at [465, 567] on div "if ( isAnimating ) return ; isAnimating = true ; const { imgItem , imgW , img }…" at bounding box center [869, 435] width 929 height 563
type textarea "animateTextReveal(id, 'out');"
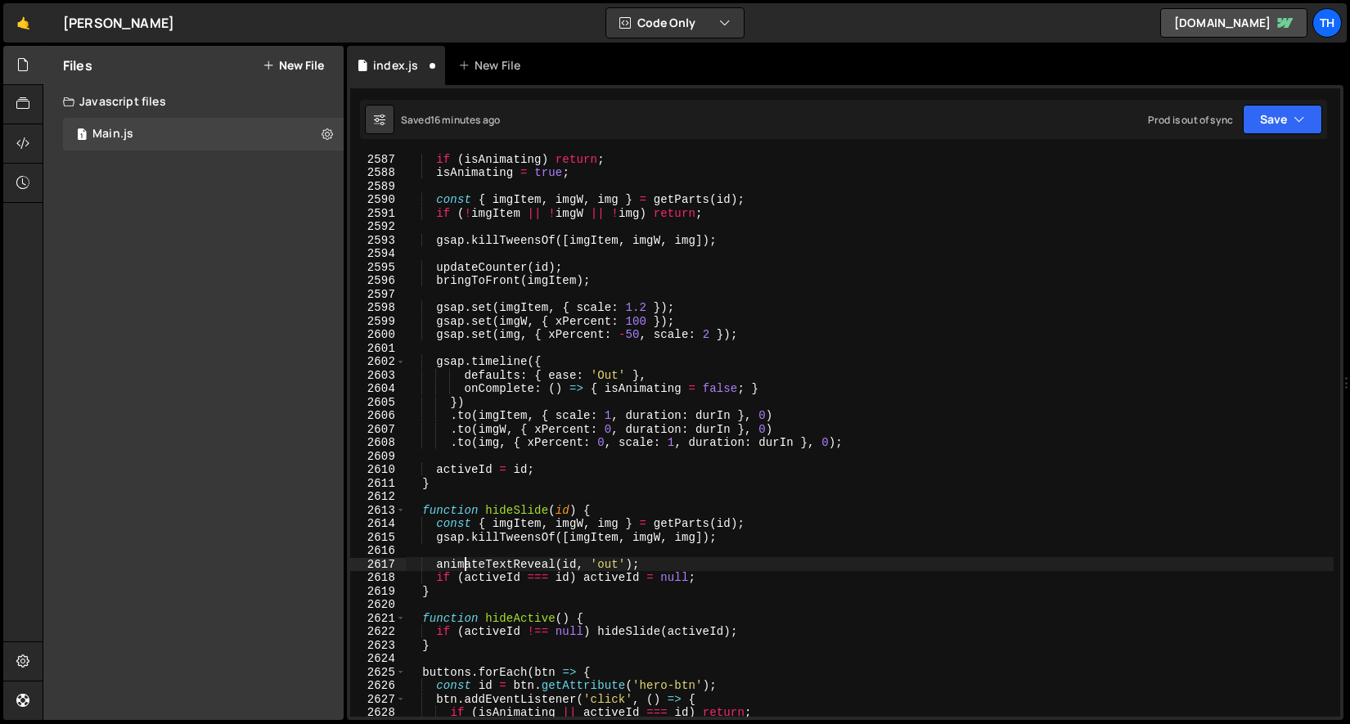
click at [465, 567] on div "if ( isAnimating ) return ; isAnimating = true ; const { imgItem , imgW , img }…" at bounding box center [869, 447] width 929 height 590
drag, startPoint x: 668, startPoint y: 569, endPoint x: 310, endPoint y: 569, distance: 358.4
click at [310, 569] on div "Files New File Javascript files 1 Main.js 0 CSS files Copy share link Edit File…" at bounding box center [696, 383] width 1307 height 675
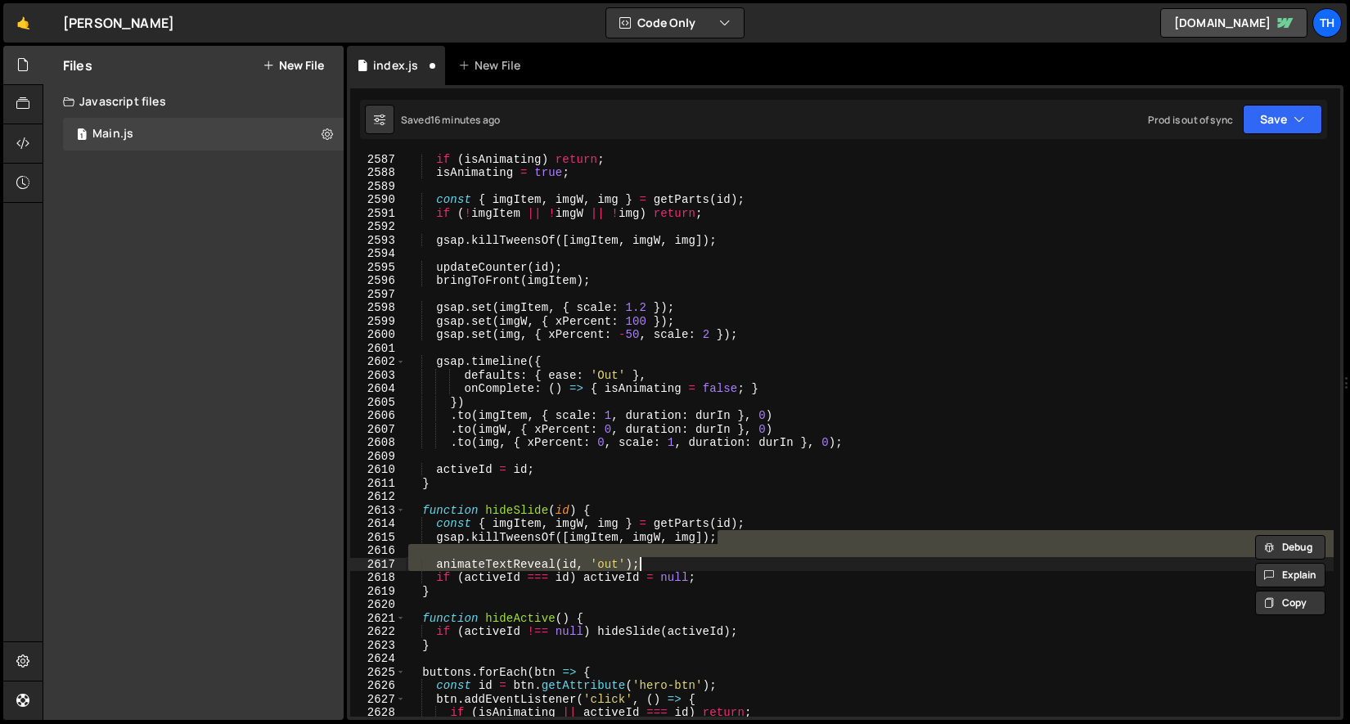
type textarea "gsap.killTweensOf([imgItem, imgW, img]);"
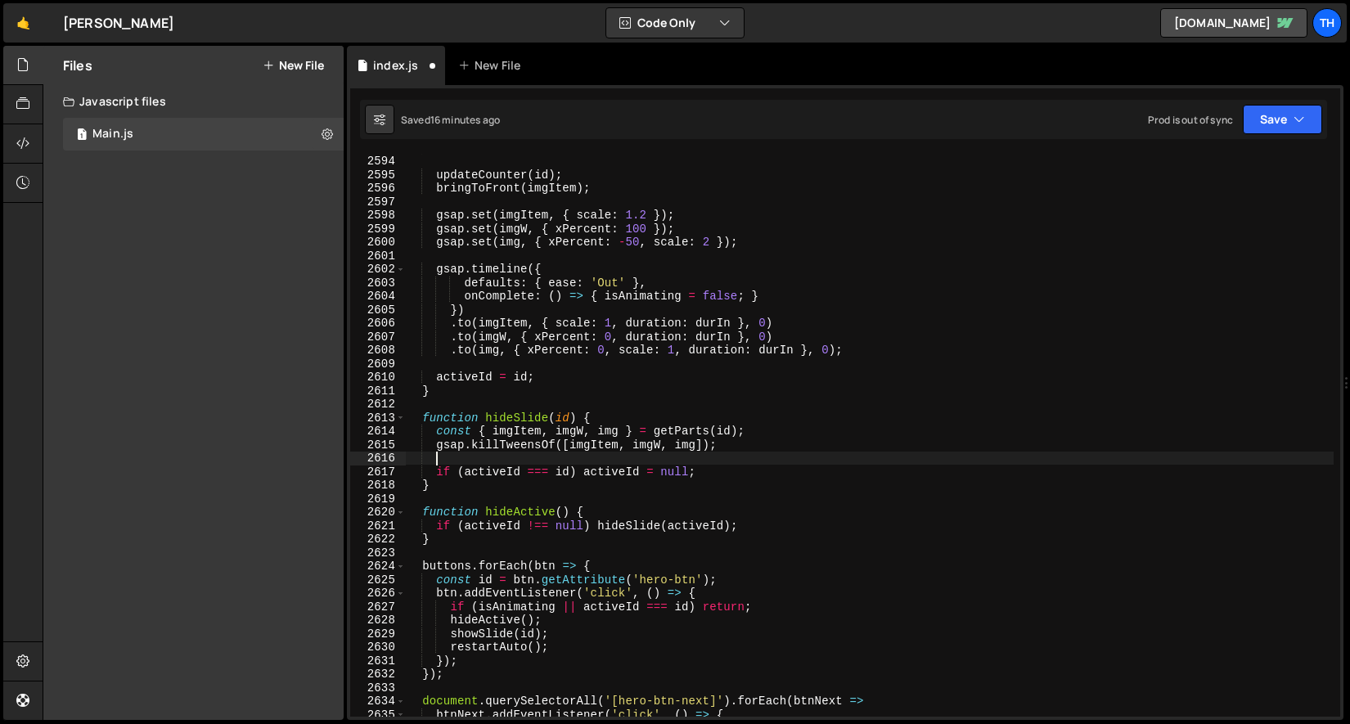
scroll to position [1977, 0]
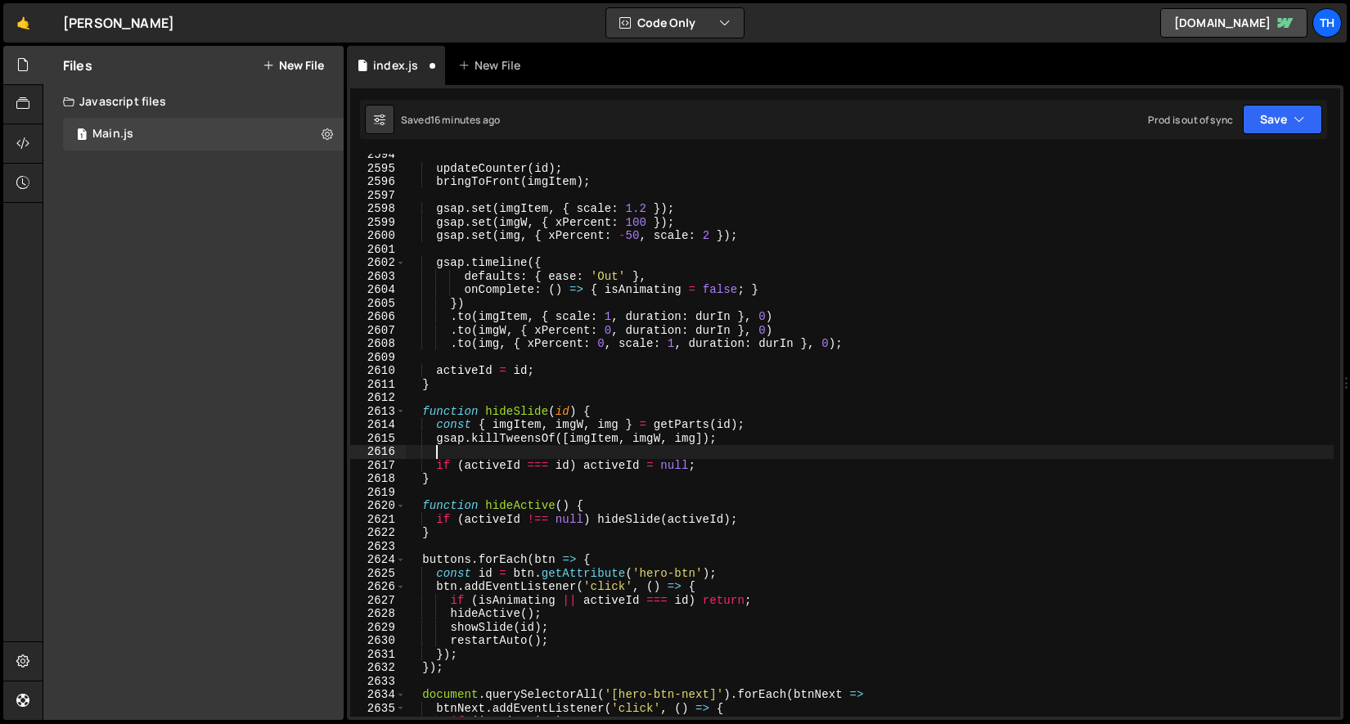
click at [659, 573] on div "updateCounter ( id ) ; bringToFront ( imgItem ) ; gsap . set ( imgItem , { scal…" at bounding box center [869, 443] width 929 height 590
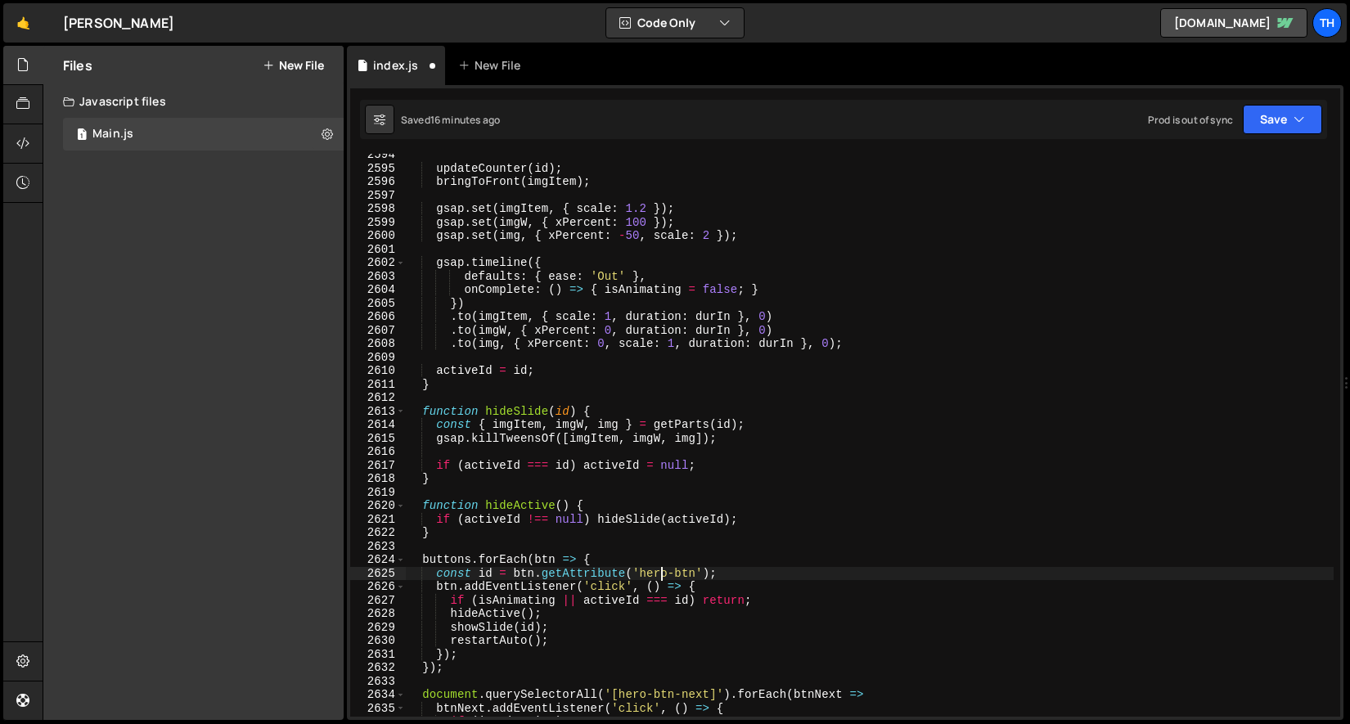
click at [659, 573] on div "updateCounter ( id ) ; bringToFront ( imgItem ) ; gsap . set ( imgItem , { scal…" at bounding box center [869, 443] width 929 height 590
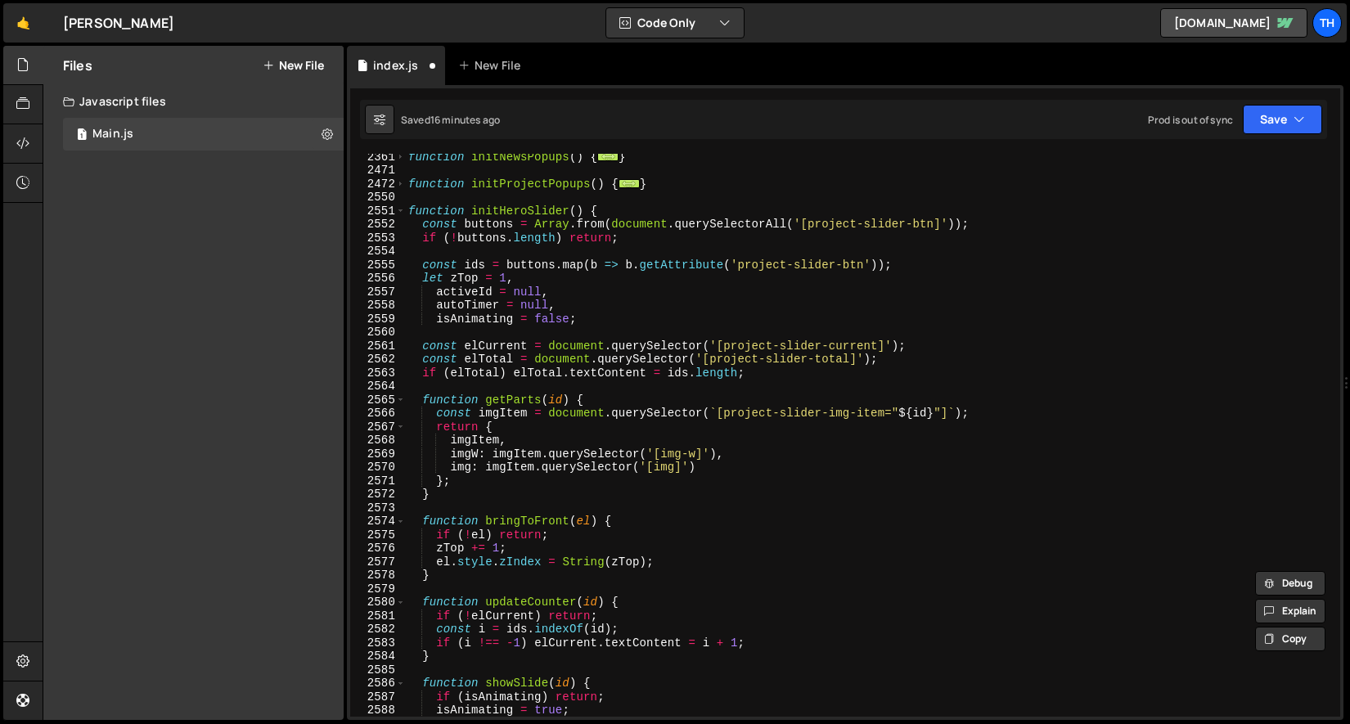
scroll to position [1340, 0]
drag, startPoint x: 810, startPoint y: 225, endPoint x: 934, endPoint y: 227, distance: 123.6
click at [934, 227] on div "function initNewsPopups ( ) { ... } function initProjectPopups ( ) { ... } func…" at bounding box center [869, 445] width 929 height 590
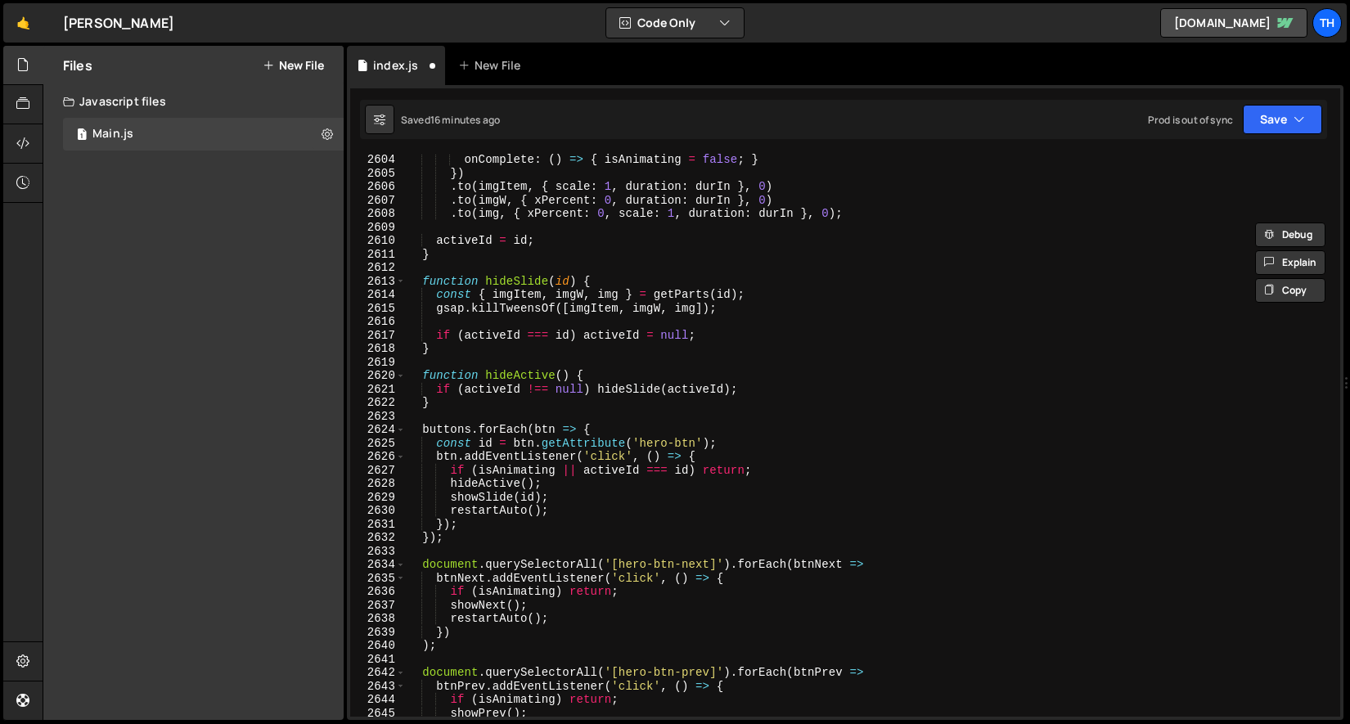
scroll to position [2275, 0]
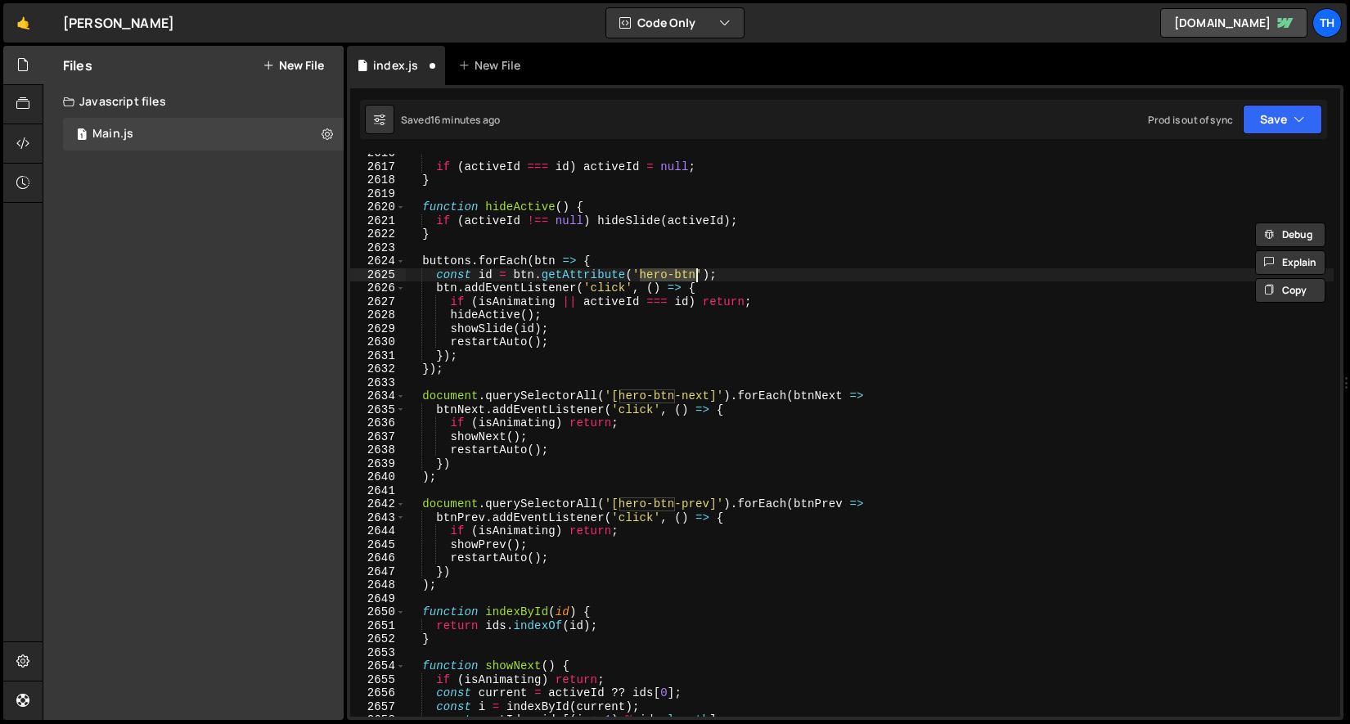
drag, startPoint x: 641, startPoint y: 274, endPoint x: 695, endPoint y: 268, distance: 54.3
click at [695, 268] on div "if ( activeId === id ) activeId = null ; } function hideActive ( ) { if ( activ…" at bounding box center [869, 441] width 929 height 590
paste textarea "project-slider"
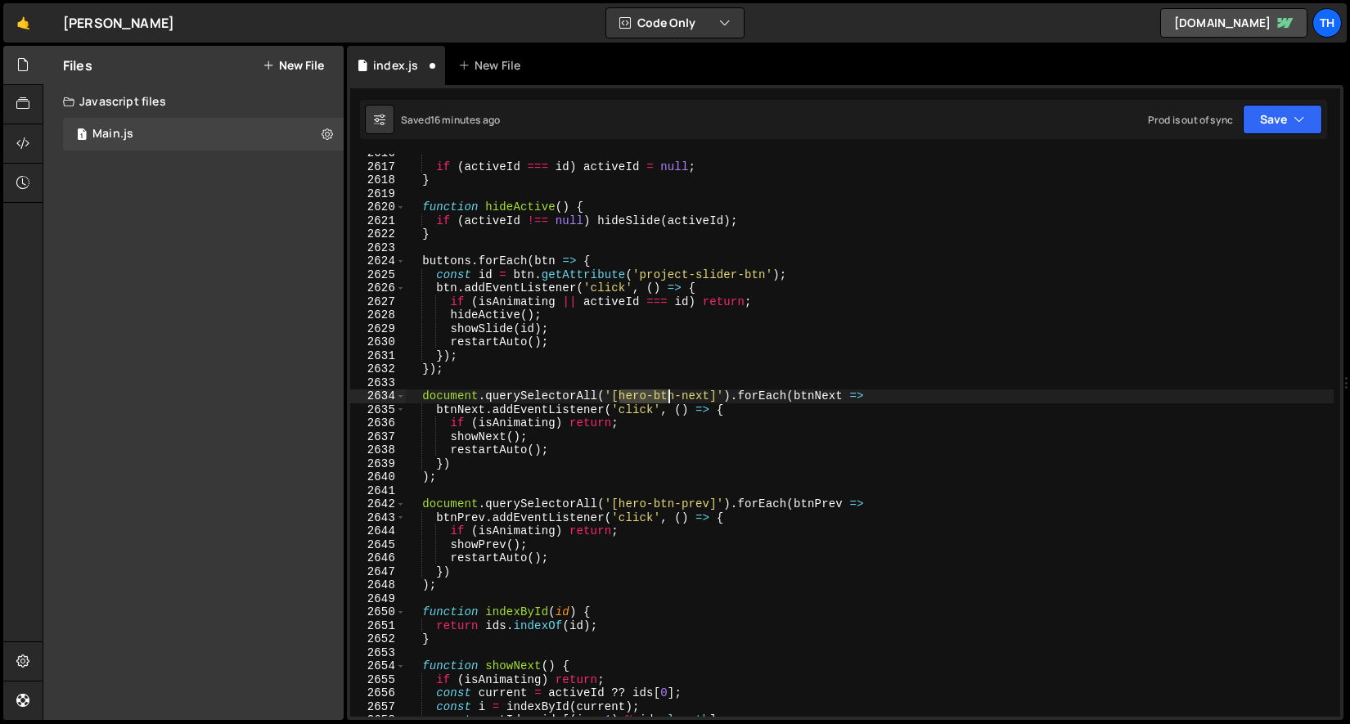
drag, startPoint x: 620, startPoint y: 394, endPoint x: 671, endPoint y: 391, distance: 50.8
click at [671, 391] on div "if ( activeId === id ) activeId = null ; } function hideActive ( ) { if ( activ…" at bounding box center [869, 441] width 929 height 590
drag, startPoint x: 675, startPoint y: 393, endPoint x: 621, endPoint y: 392, distance: 54.0
click at [621, 392] on div "if ( activeId === id ) activeId = null ; } function hideActive ( ) { if ( activ…" at bounding box center [869, 441] width 929 height 590
paste textarea "project-slider"
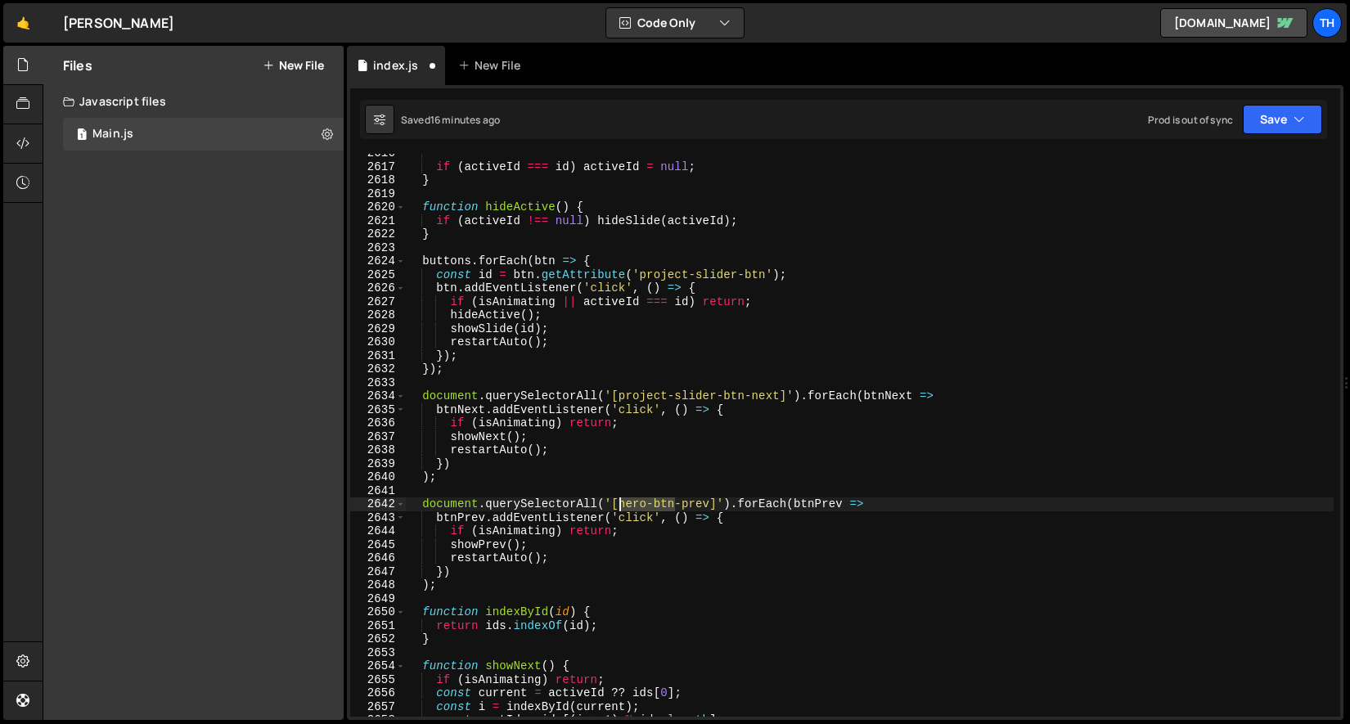
drag, startPoint x: 676, startPoint y: 502, endPoint x: 619, endPoint y: 498, distance: 57.4
click at [619, 498] on div "if ( activeId === id ) activeId = null ; } function hideActive ( ) { if ( activ…" at bounding box center [869, 441] width 929 height 590
paste textarea "project-slider"
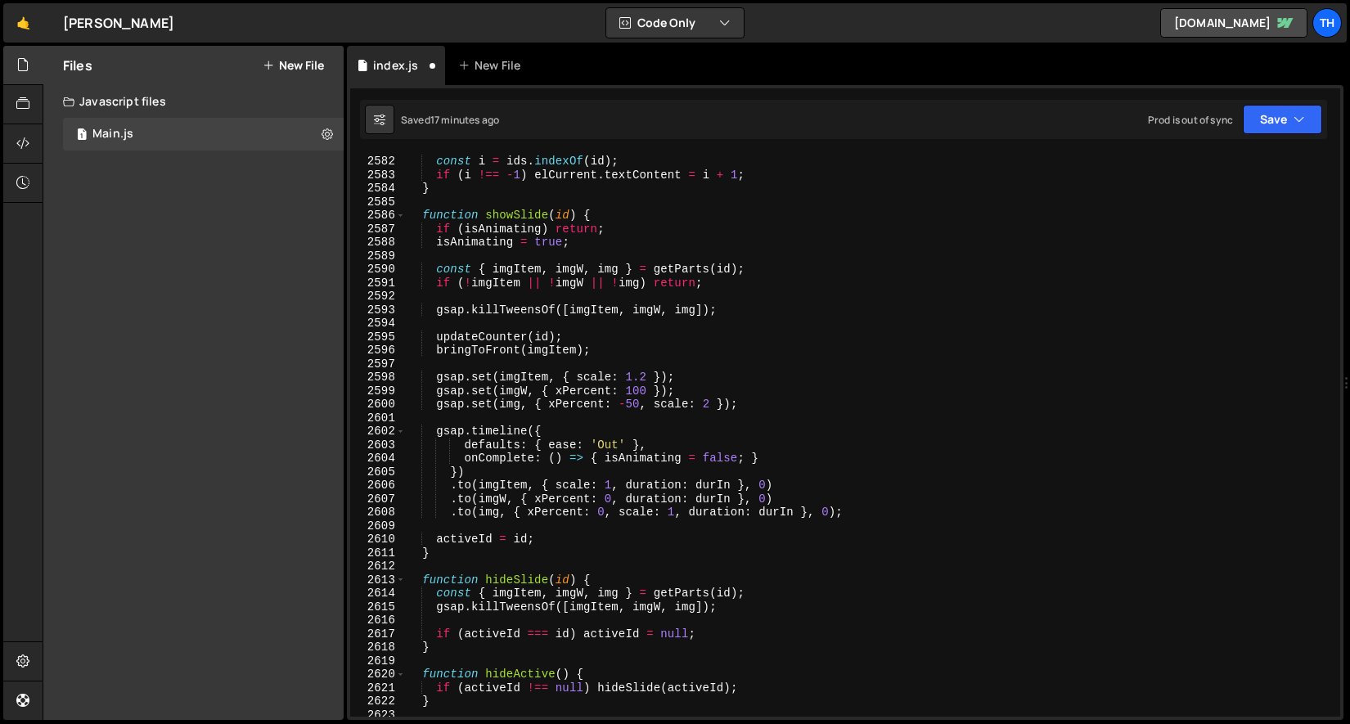
scroll to position [1671, 0]
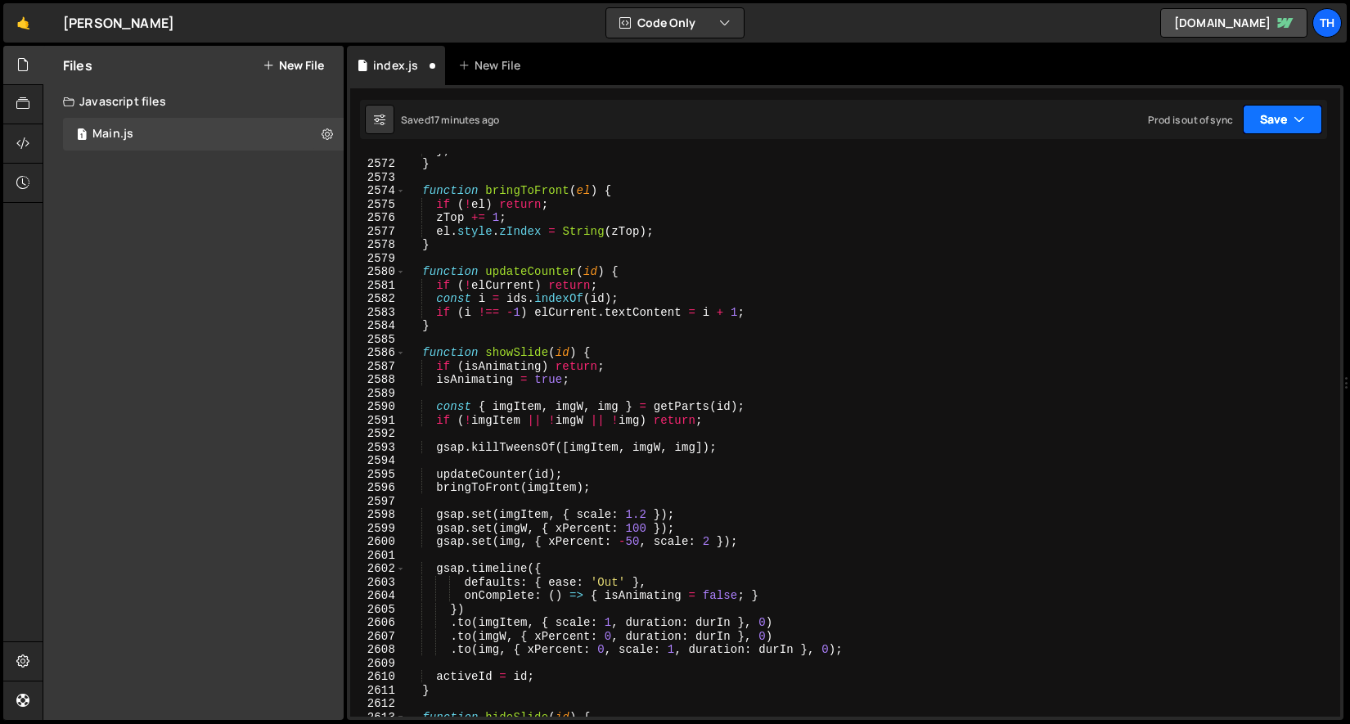
click at [1276, 133] on button "Save" at bounding box center [1282, 119] width 79 height 29
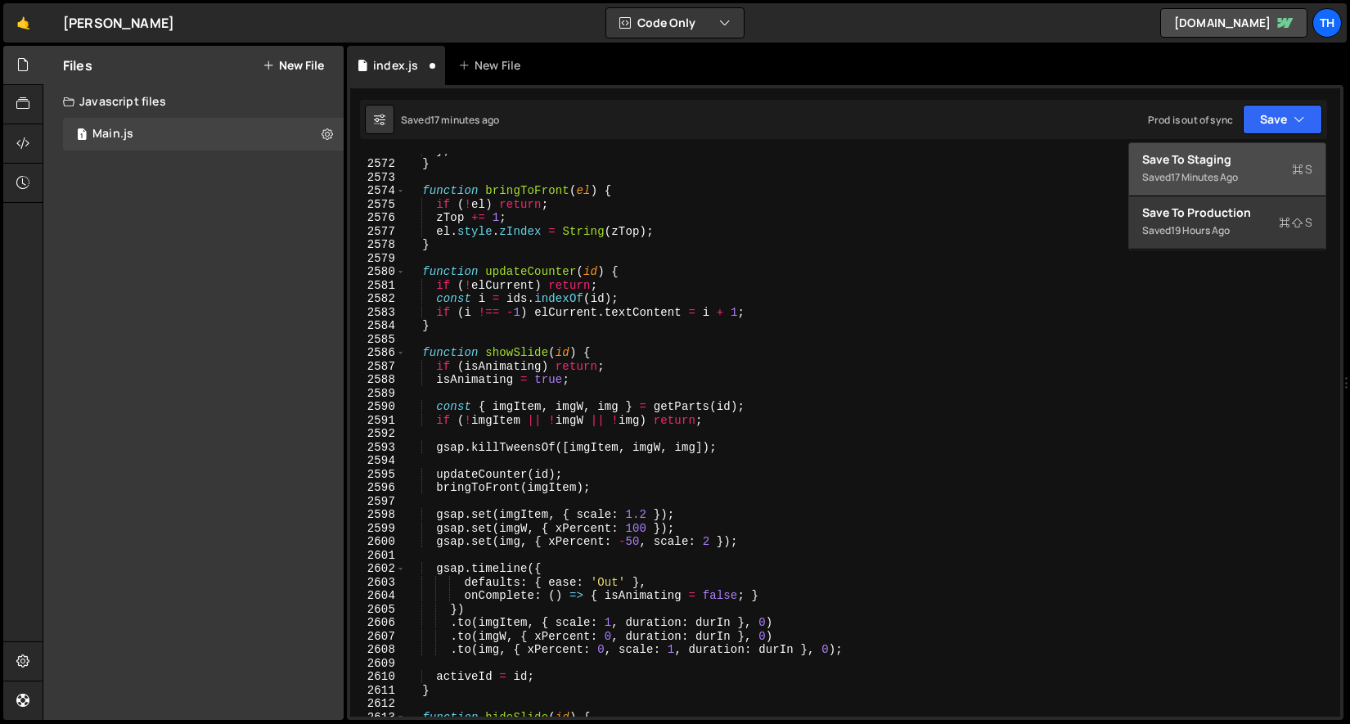
click at [1229, 163] on div "Save to Staging S" at bounding box center [1227, 159] width 170 height 16
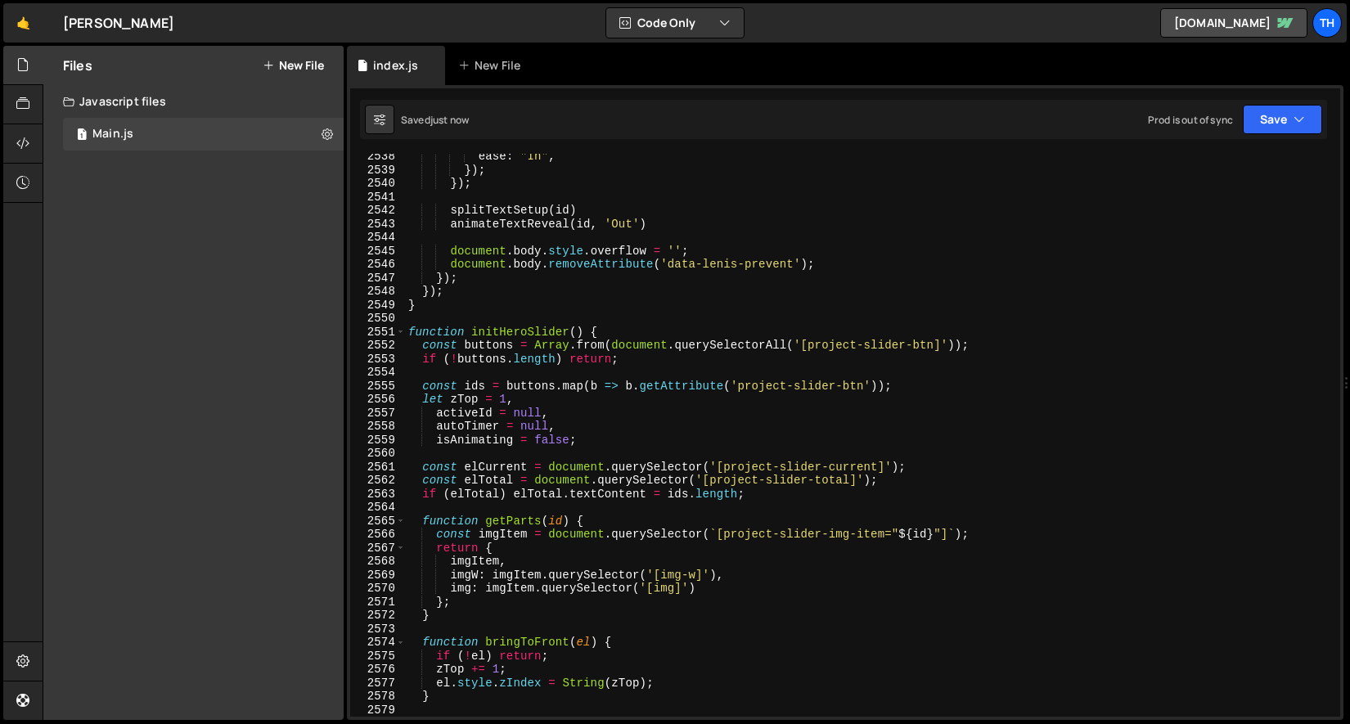
scroll to position [25198, 0]
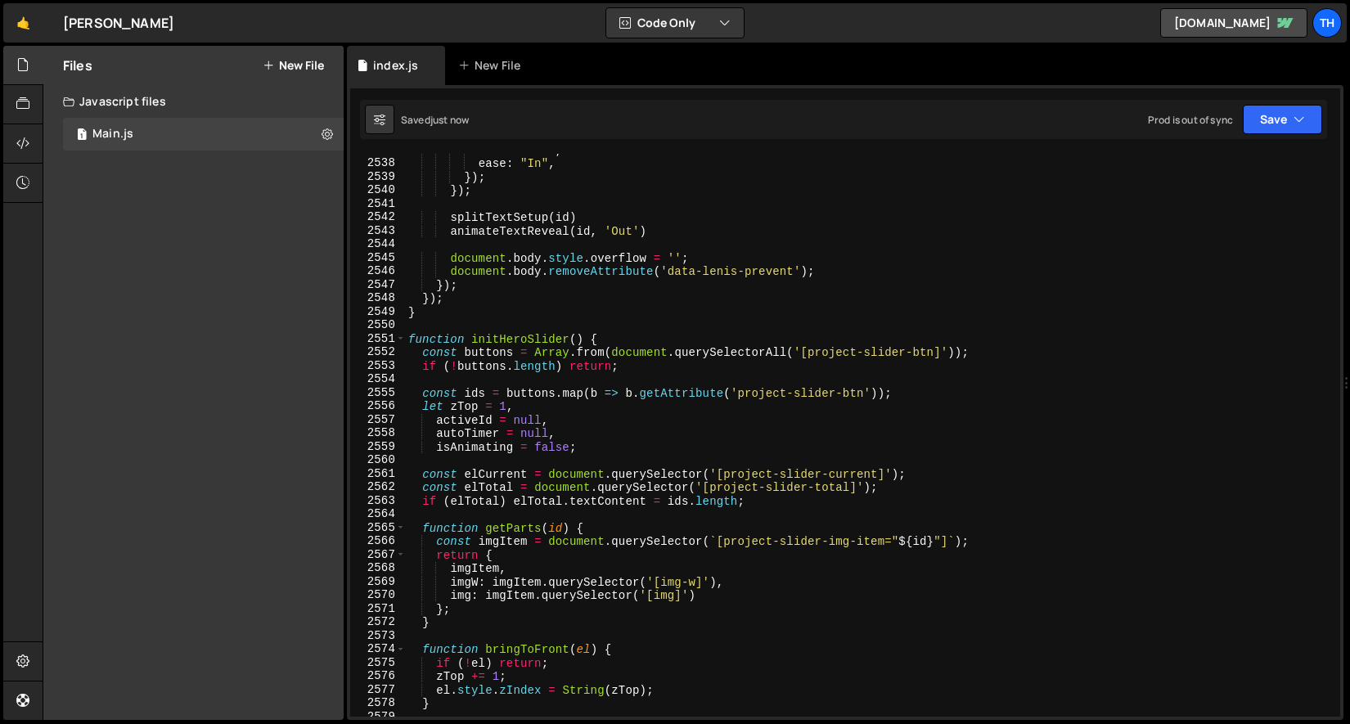
click at [529, 343] on div "duration : 1 , ease : "In" , }) ; }) ; splitTextSetup ( id ) animateTextReveal …" at bounding box center [869, 438] width 929 height 590
click at [507, 337] on div "duration : 1 , ease : "In" , }) ; }) ; splitTextSetup ( id ) animateTextReveal …" at bounding box center [869, 438] width 929 height 590
drag, startPoint x: 501, startPoint y: 341, endPoint x: 527, endPoint y: 343, distance: 26.2
click at [527, 343] on div "duration : 1 , ease : "In" , }) ; }) ; splitTextSetup ( id ) animateTextReveal …" at bounding box center [869, 438] width 929 height 590
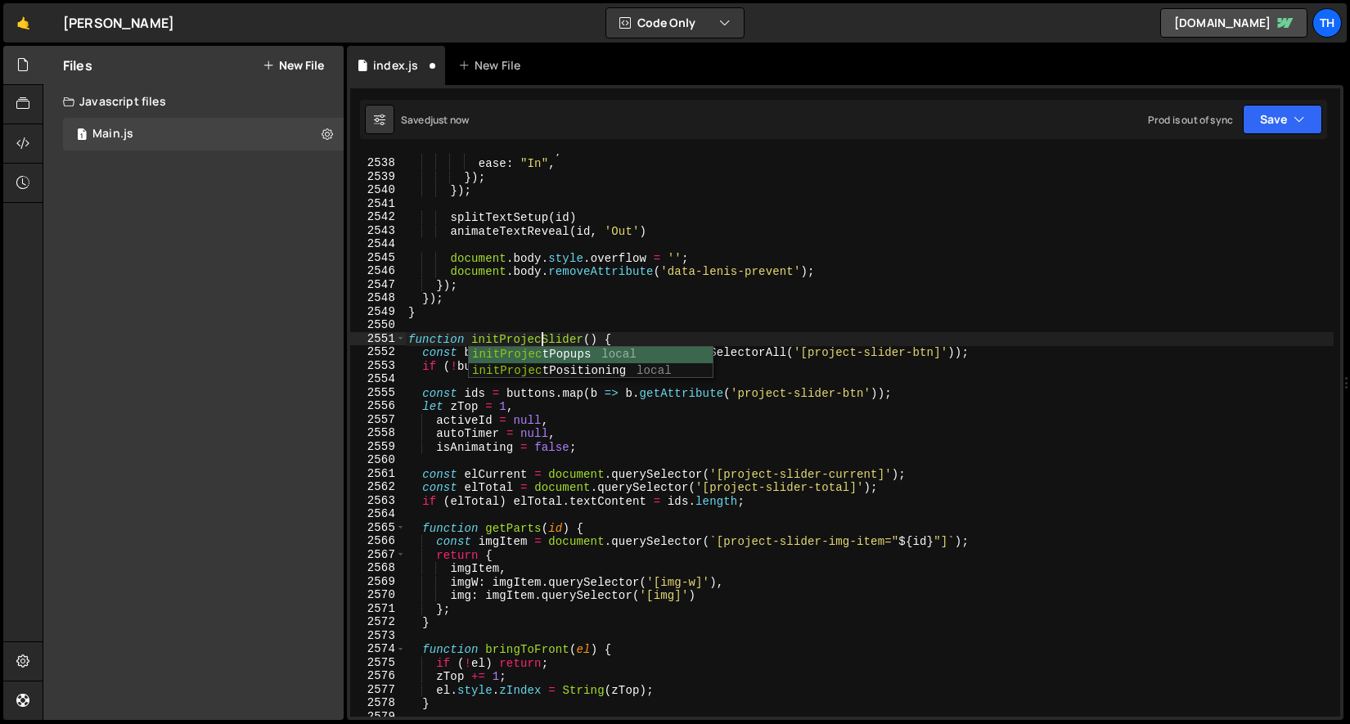
type textarea "function initProjectSlider() {"
click at [690, 466] on div "duration : 1 , ease : "In" , }) ; }) ; splitTextSetup ( id ) animateTextReveal …" at bounding box center [869, 438] width 929 height 590
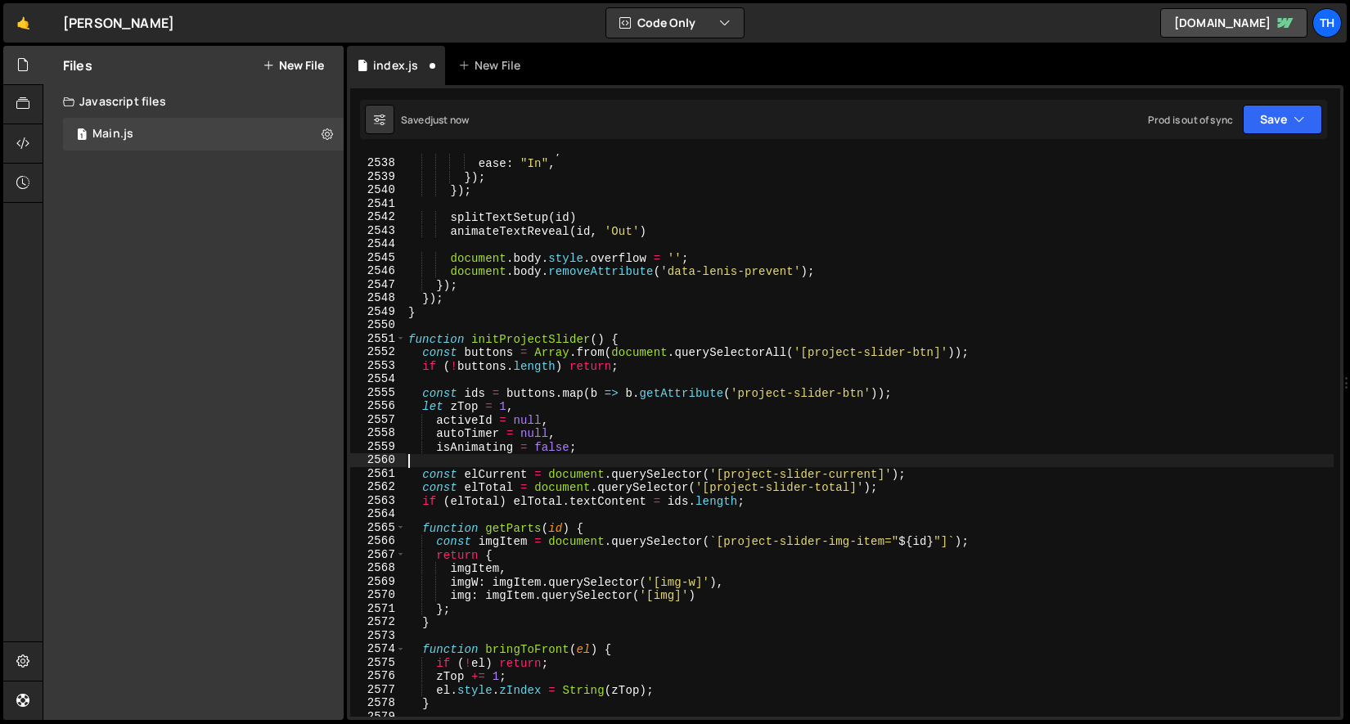
scroll to position [0, 0]
click at [1275, 125] on button "Save" at bounding box center [1282, 119] width 79 height 29
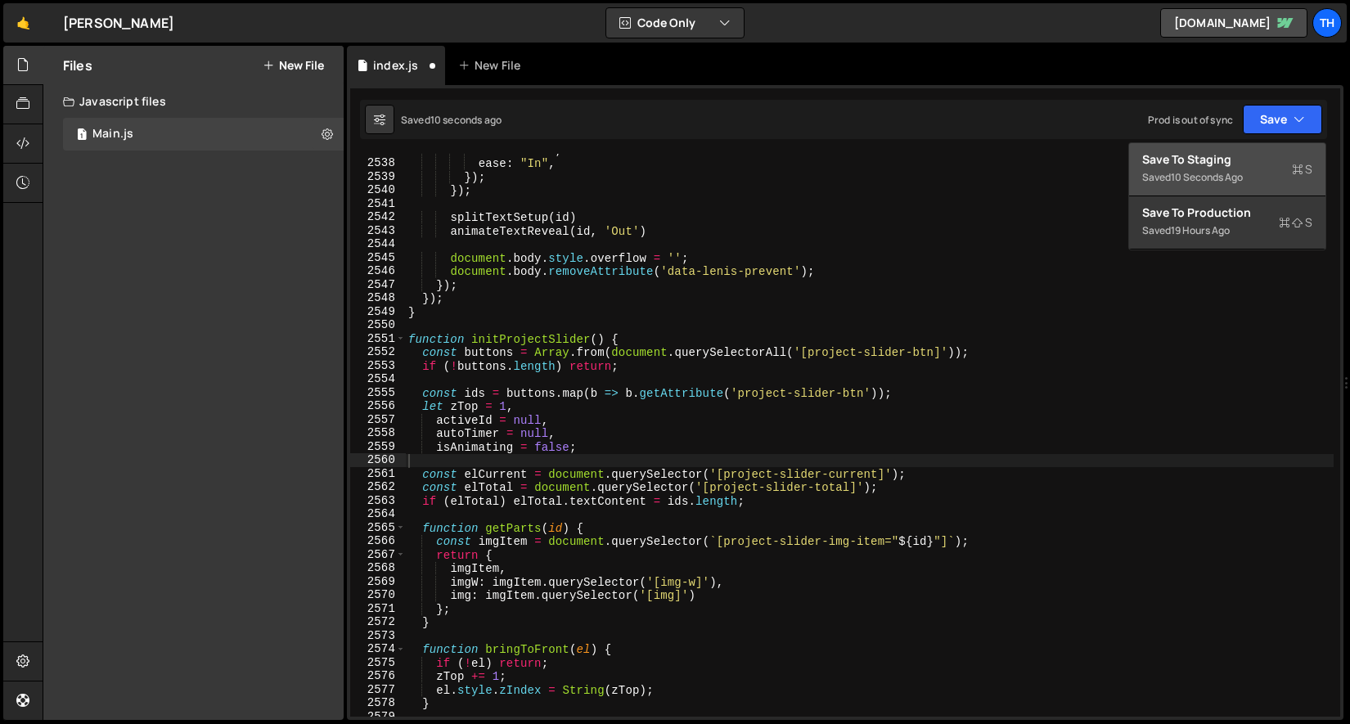
click at [1241, 156] on div "Save to Staging S" at bounding box center [1227, 159] width 170 height 16
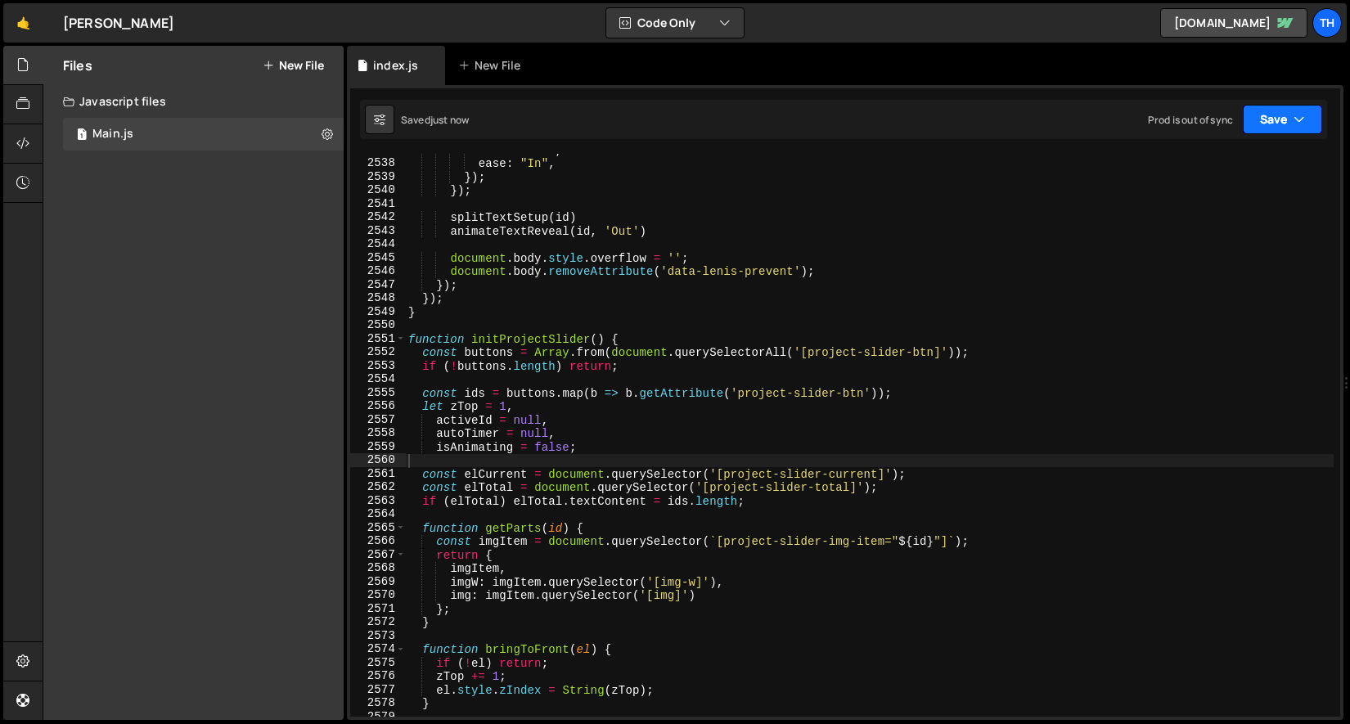
click at [1276, 111] on button "Save" at bounding box center [1282, 119] width 79 height 29
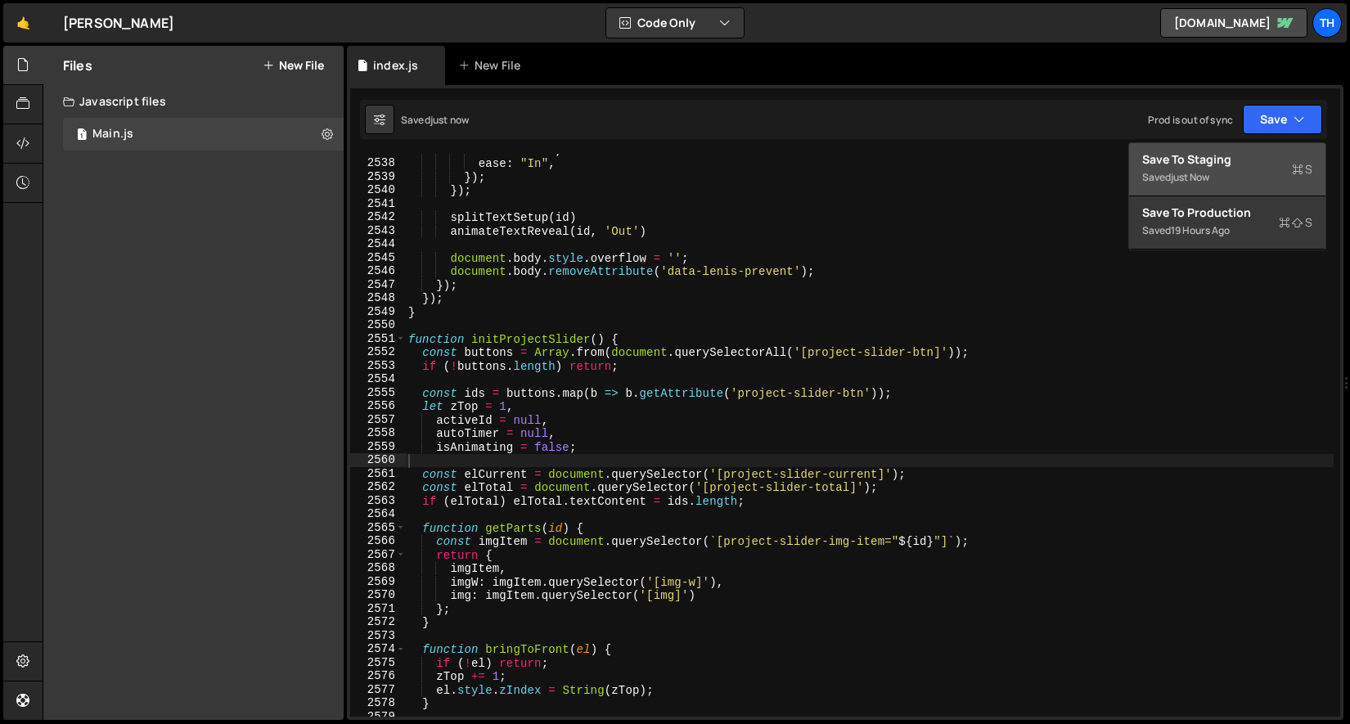
click at [1209, 181] on div "just now" at bounding box center [1190, 177] width 38 height 14
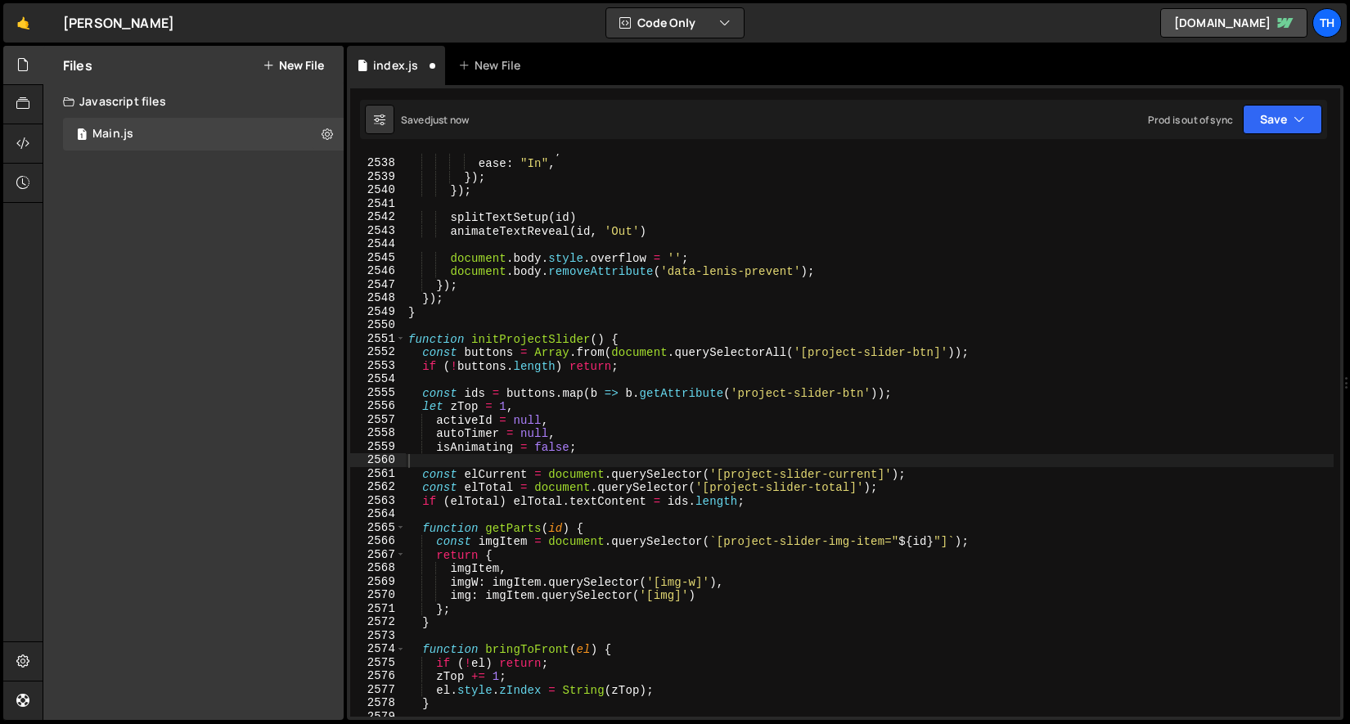
click at [582, 340] on div "duration : 1 , ease : "In" , }) ; }) ; splitTextSetup ( id ) animateTextReveal …" at bounding box center [869, 438] width 929 height 590
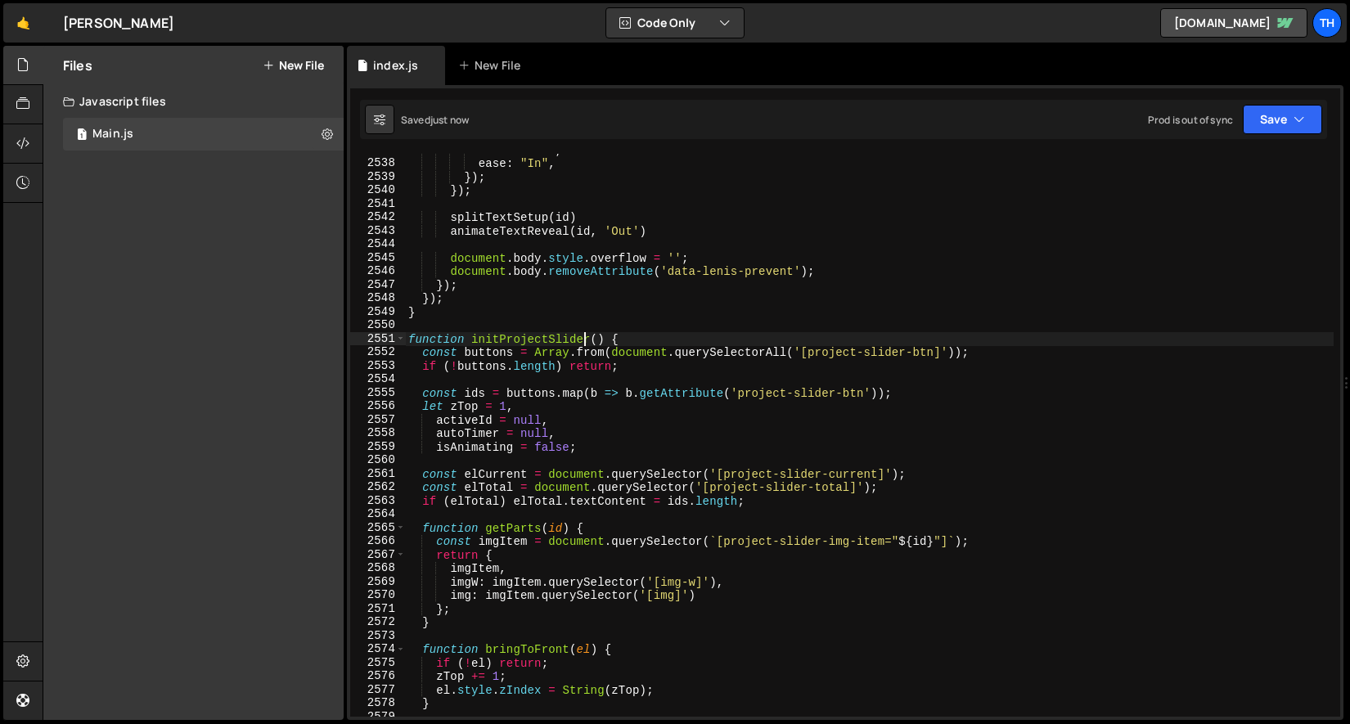
click at [582, 340] on div "duration : 1 , ease : "In" , }) ; }) ; splitTextSetup ( id ) animateTextReveal …" at bounding box center [869, 438] width 929 height 590
click at [395, 340] on div "2551" at bounding box center [378, 339] width 56 height 14
type textarea "function initProjectSlider() { const buttons = Array.from(document.querySelecto…"
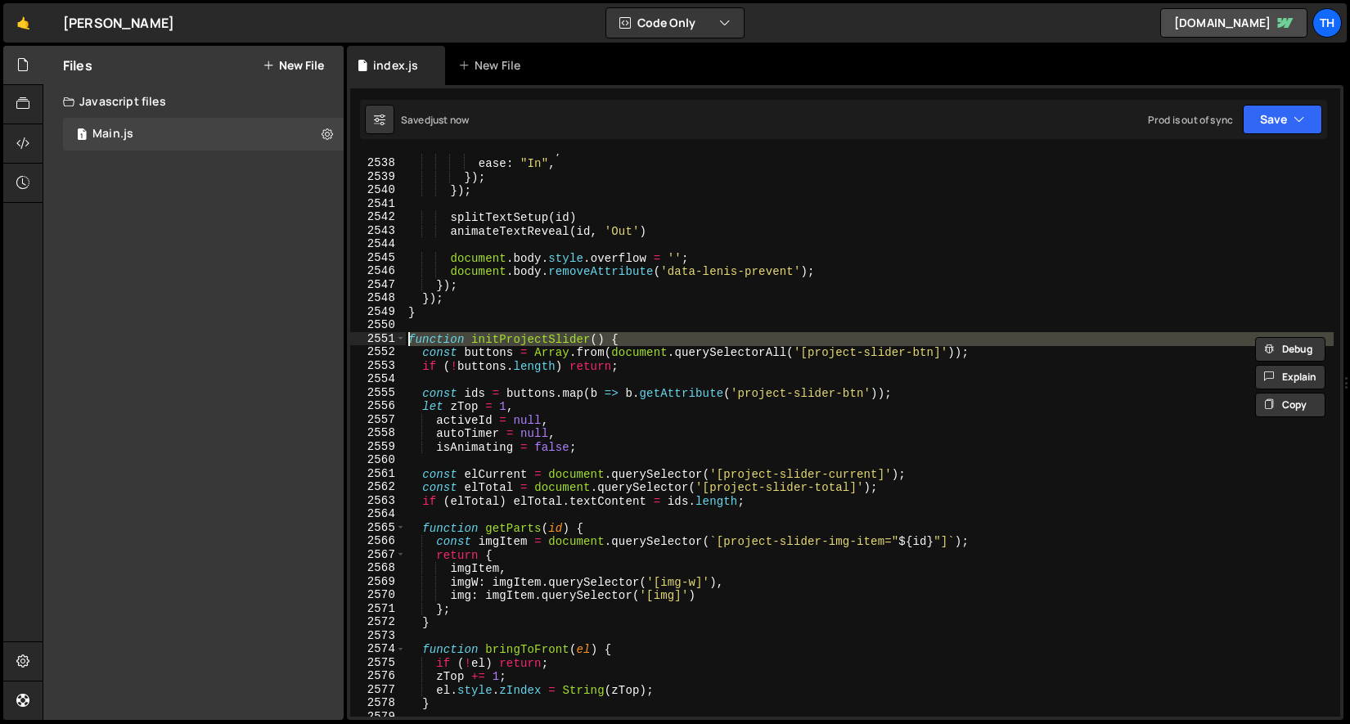
click at [395, 321] on div at bounding box center [395, 321] width 0 height 0
click at [505, 330] on div "duration : 1 , ease : "In" , }) ; }) ; splitTextSetup ( id ) animateTextReveal …" at bounding box center [869, 438] width 929 height 590
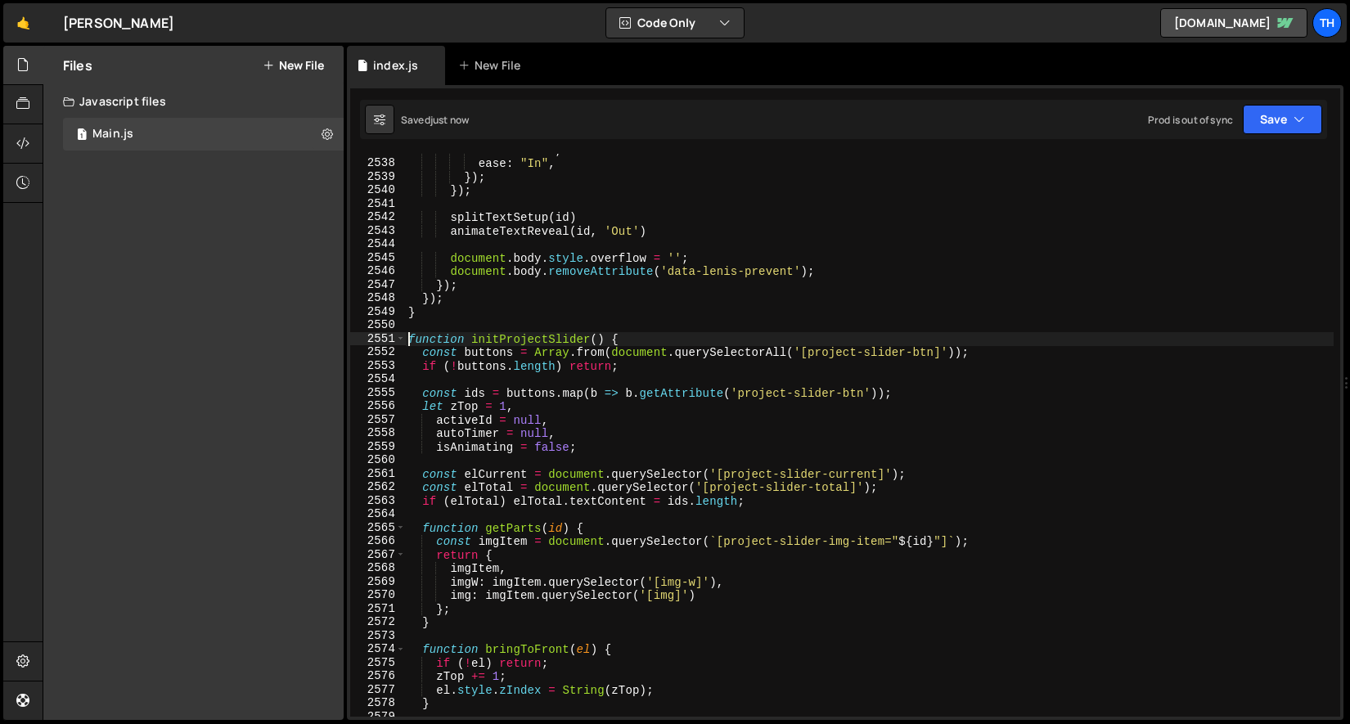
click at [407, 342] on div "duration : 1 , ease : "In" , }) ; }) ; splitTextSetup ( id ) animateTextReveal …" at bounding box center [869, 438] width 929 height 590
click at [398, 334] on span at bounding box center [400, 339] width 9 height 14
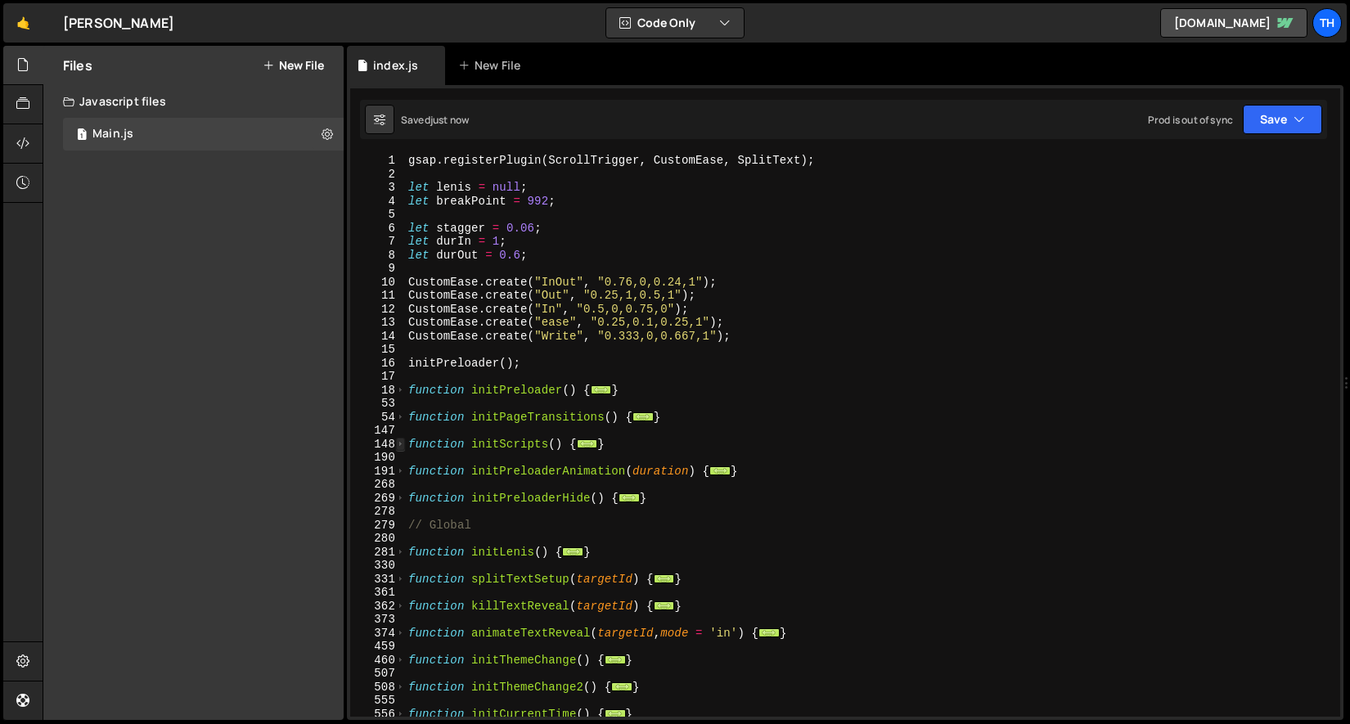
click at [400, 441] on span at bounding box center [400, 445] width 9 height 14
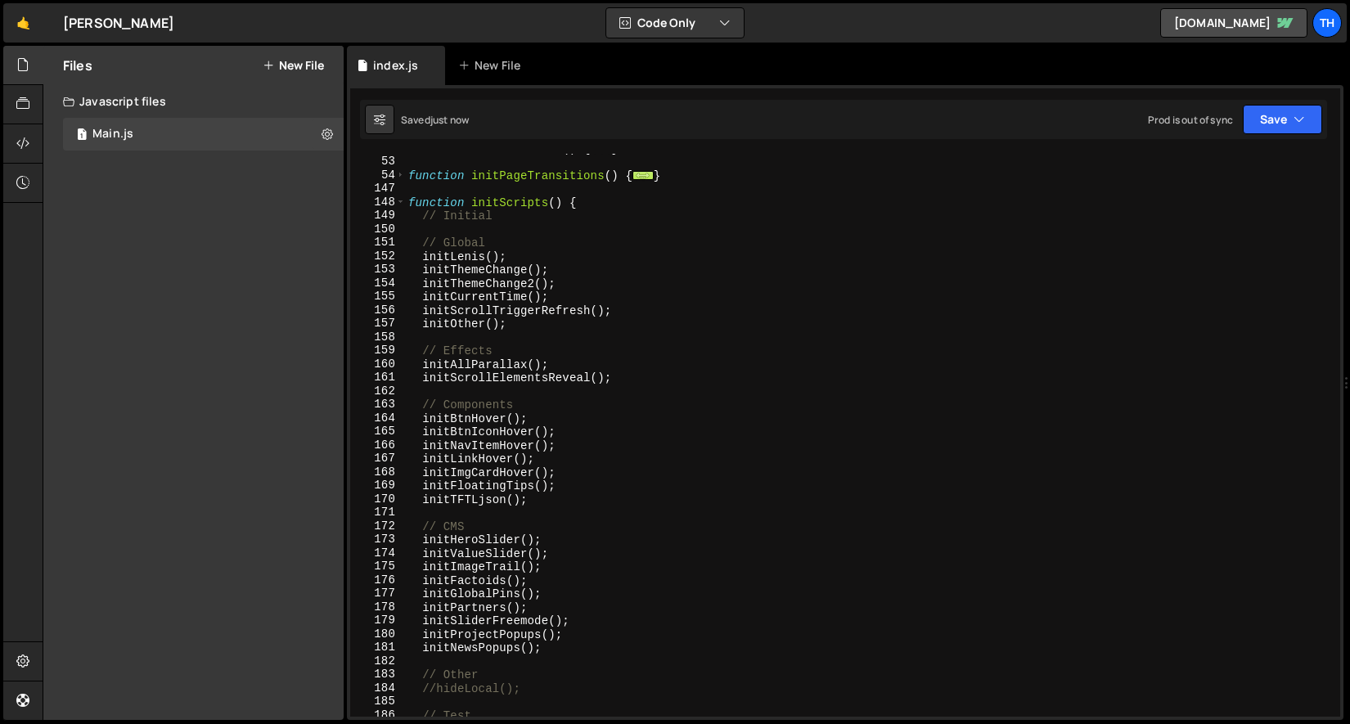
scroll to position [412, 0]
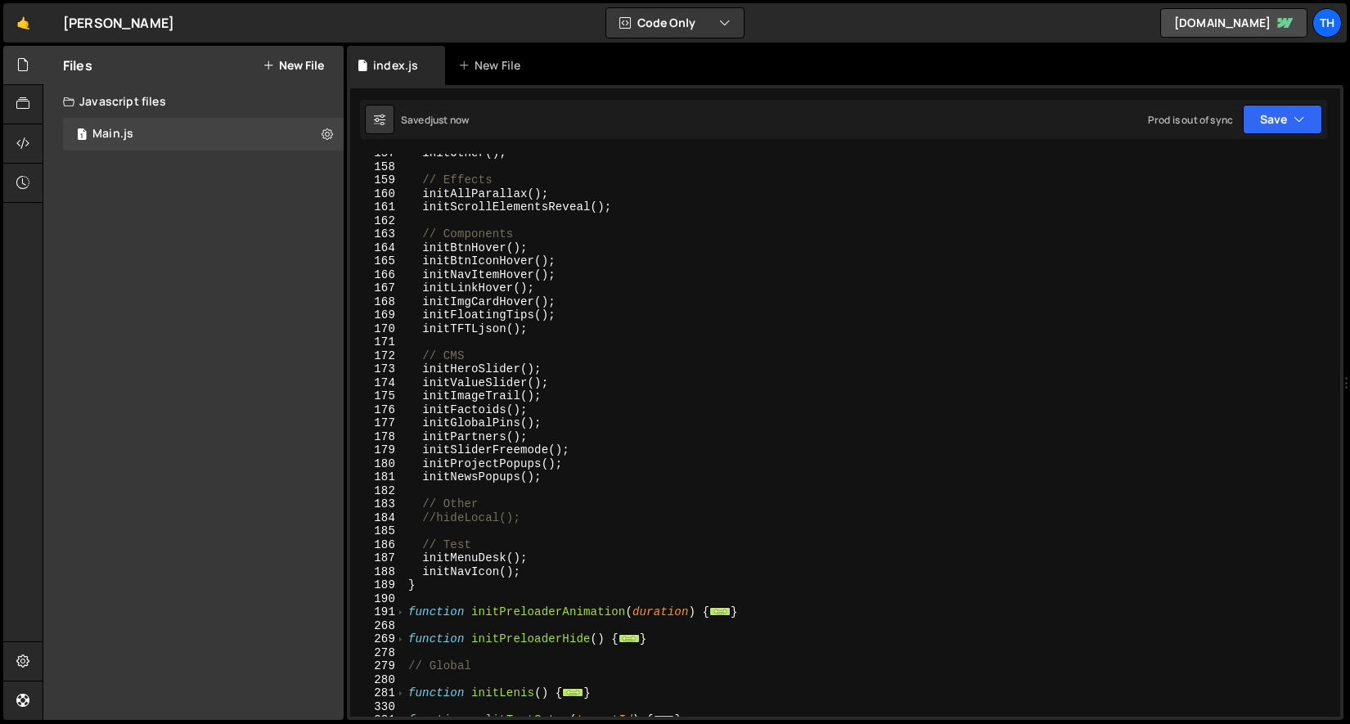
click at [539, 574] on div "initOther ( ) ; // Effects initAllParallax ( ) ; initScrollElementsReveal ( ) ;…" at bounding box center [869, 441] width 929 height 590
type textarea "initNavIcon();"
paste textarea "initProjectSlider"
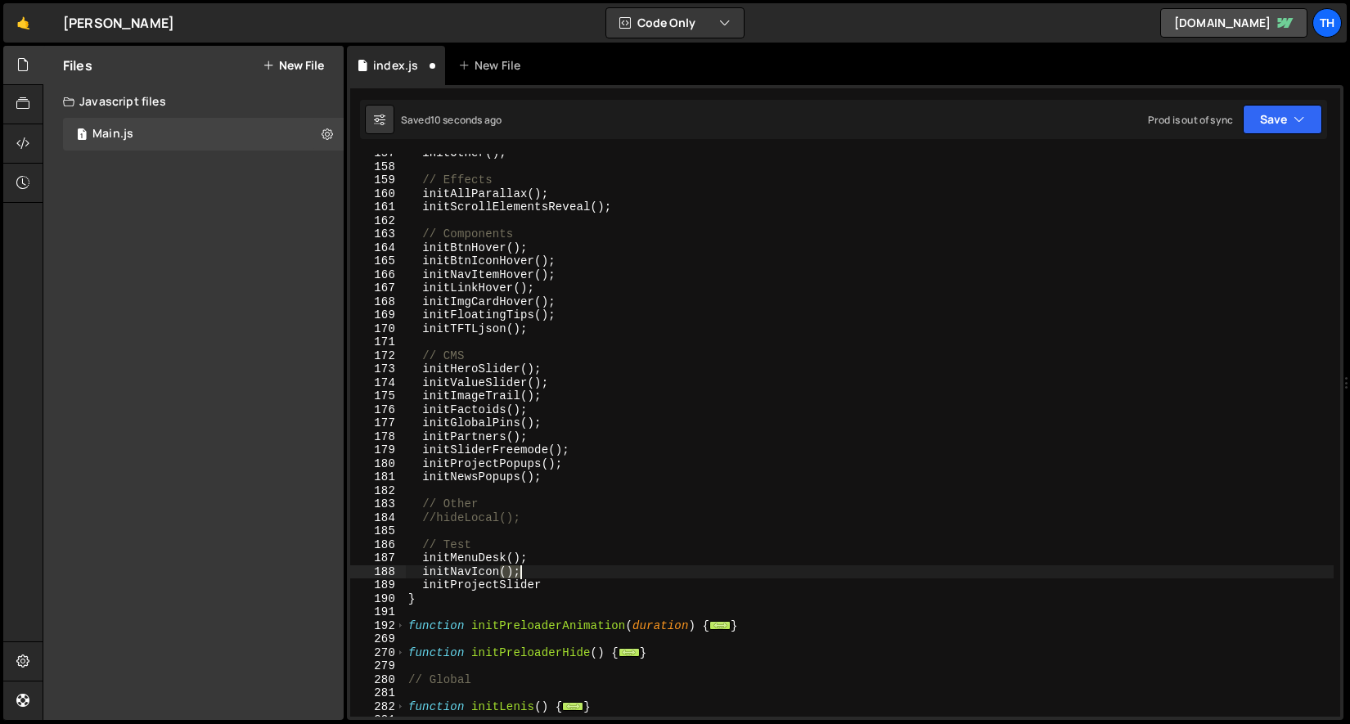
drag, startPoint x: 502, startPoint y: 567, endPoint x: 536, endPoint y: 569, distance: 34.4
click at [536, 569] on div "initOther ( ) ; // Effects initAllParallax ( ) ; initScrollElementsReveal ( ) ;…" at bounding box center [869, 441] width 929 height 590
click at [521, 592] on div at bounding box center [521, 592] width 0 height 0
click at [569, 584] on div "initOther ( ) ; // Effects initAllParallax ( ) ; initScrollElementsReveal ( ) ;…" at bounding box center [869, 441] width 929 height 590
paste textarea "();"
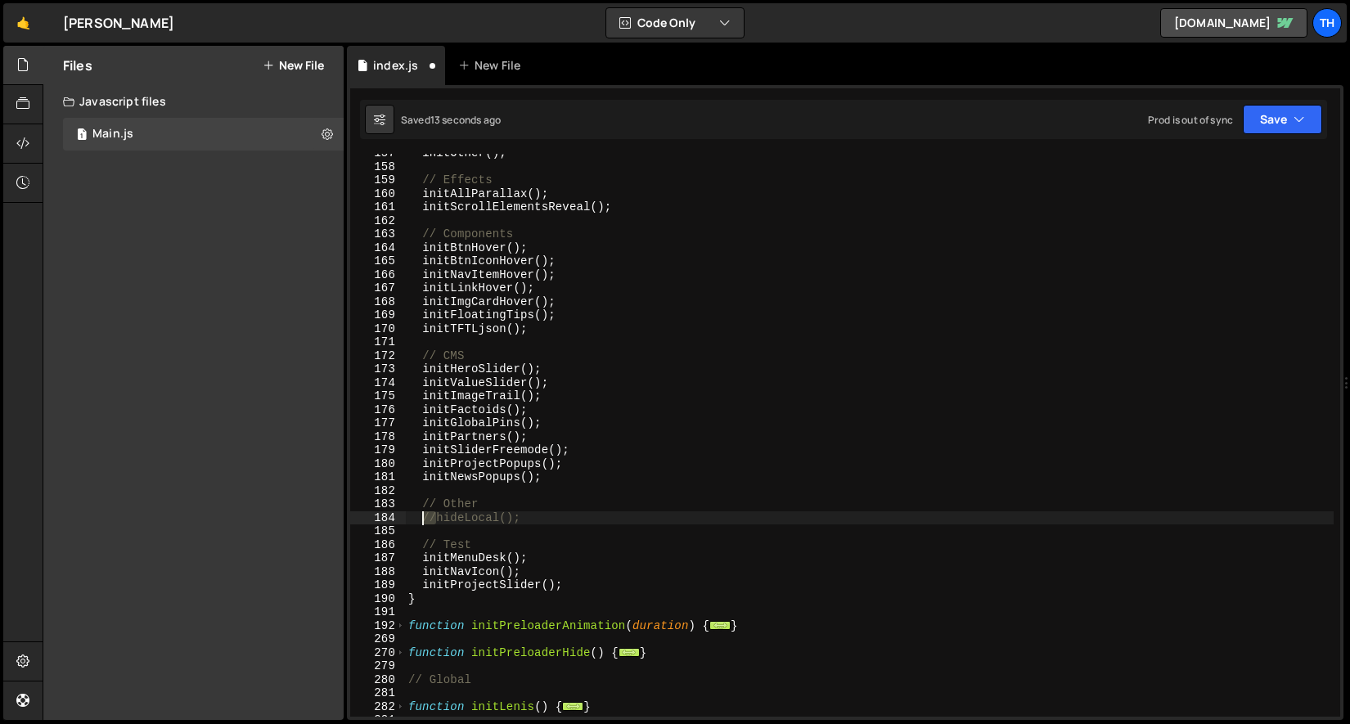
drag, startPoint x: 437, startPoint y: 515, endPoint x: 425, endPoint y: 512, distance: 11.9
click at [425, 512] on div "initOther ( ) ; // Effects initAllParallax ( ) ; initScrollElementsReveal ( ) ;…" at bounding box center [869, 441] width 929 height 590
click at [1299, 109] on button "Save" at bounding box center [1282, 119] width 79 height 29
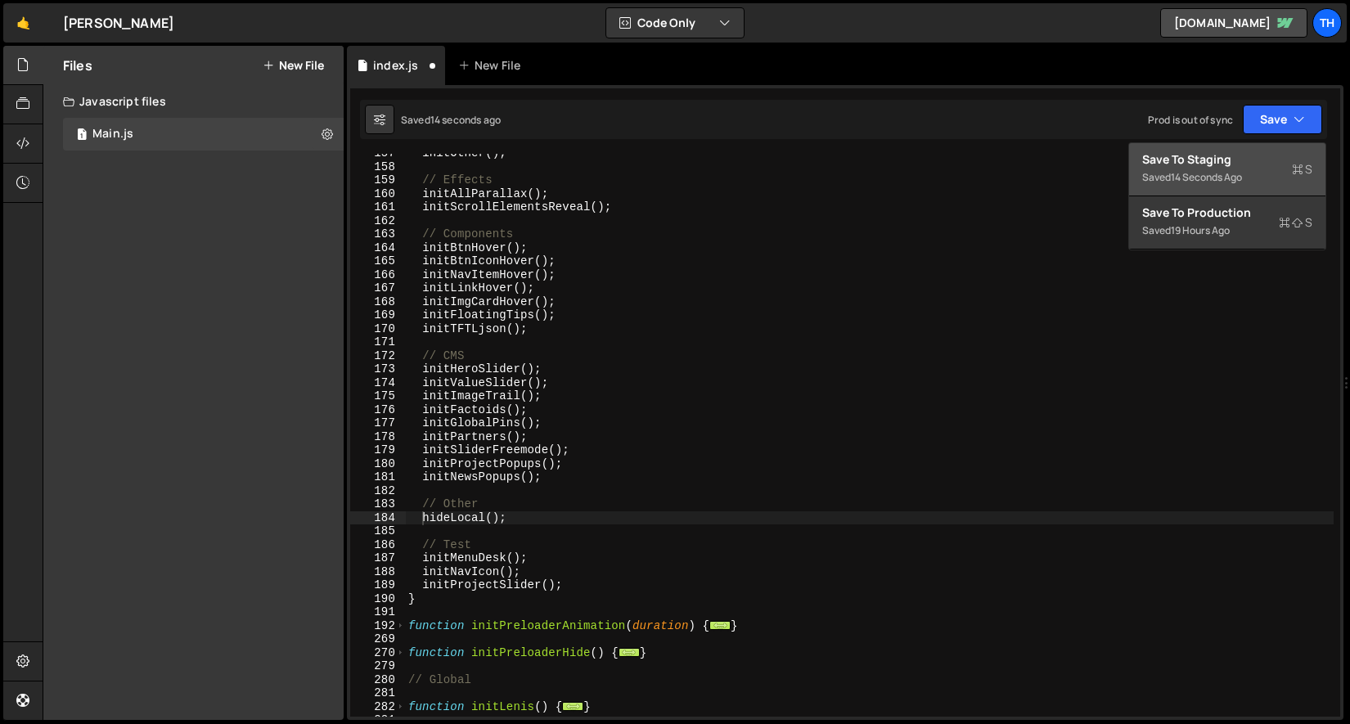
click at [1286, 165] on div "Save to Staging S" at bounding box center [1227, 159] width 170 height 16
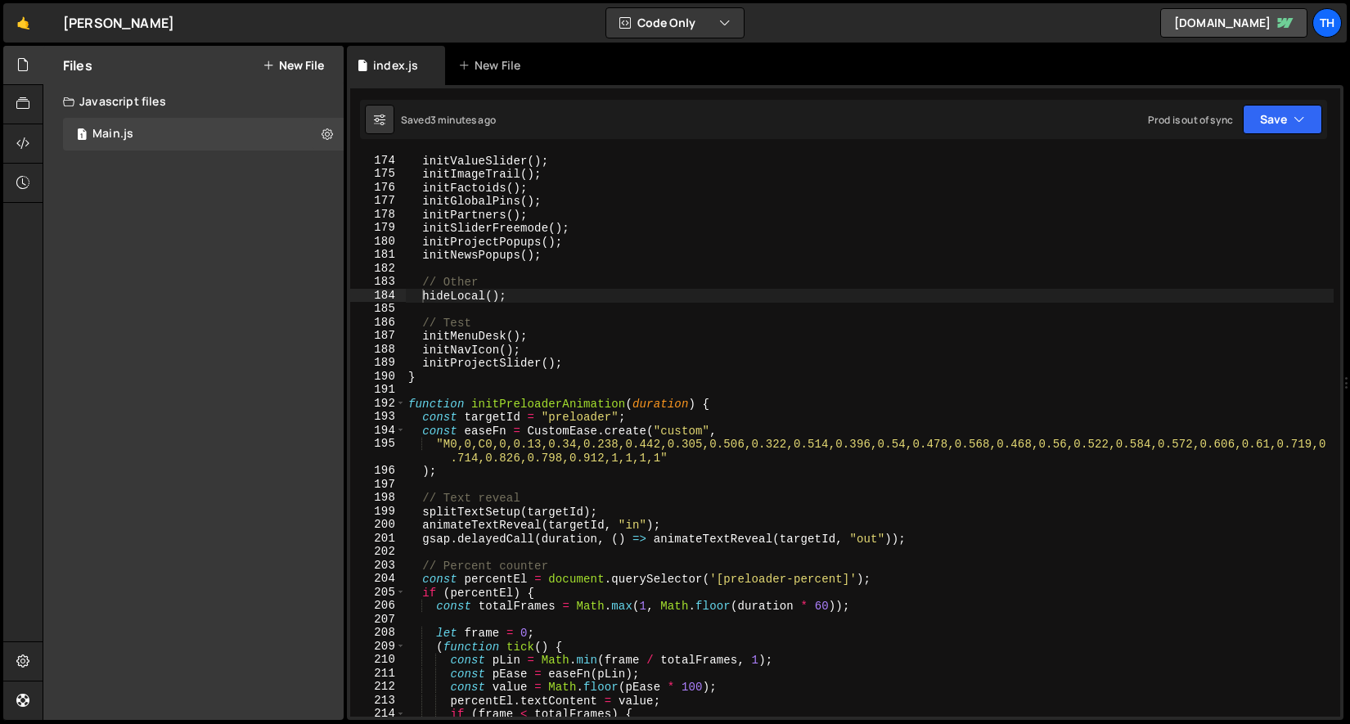
scroll to position [1717, 0]
click at [404, 403] on span at bounding box center [400, 404] width 9 height 14
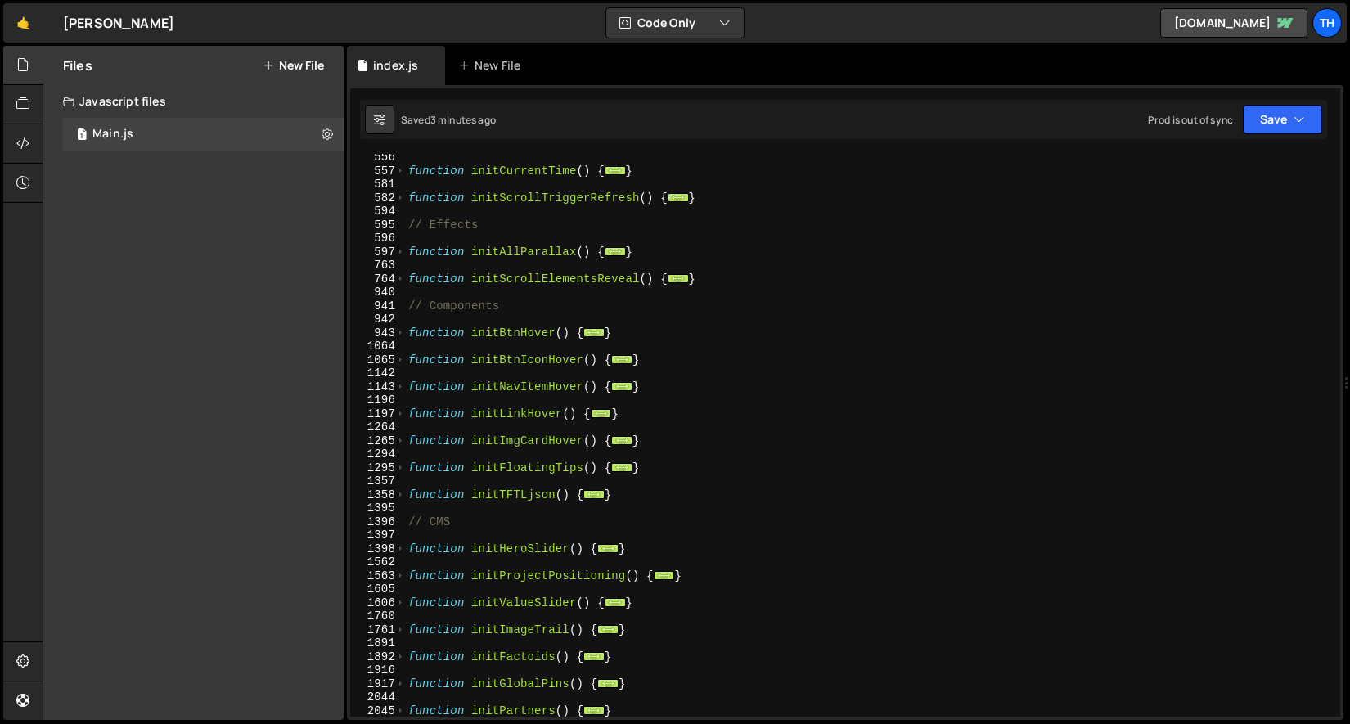
scroll to position [543, 0]
click at [402, 551] on span at bounding box center [400, 549] width 9 height 14
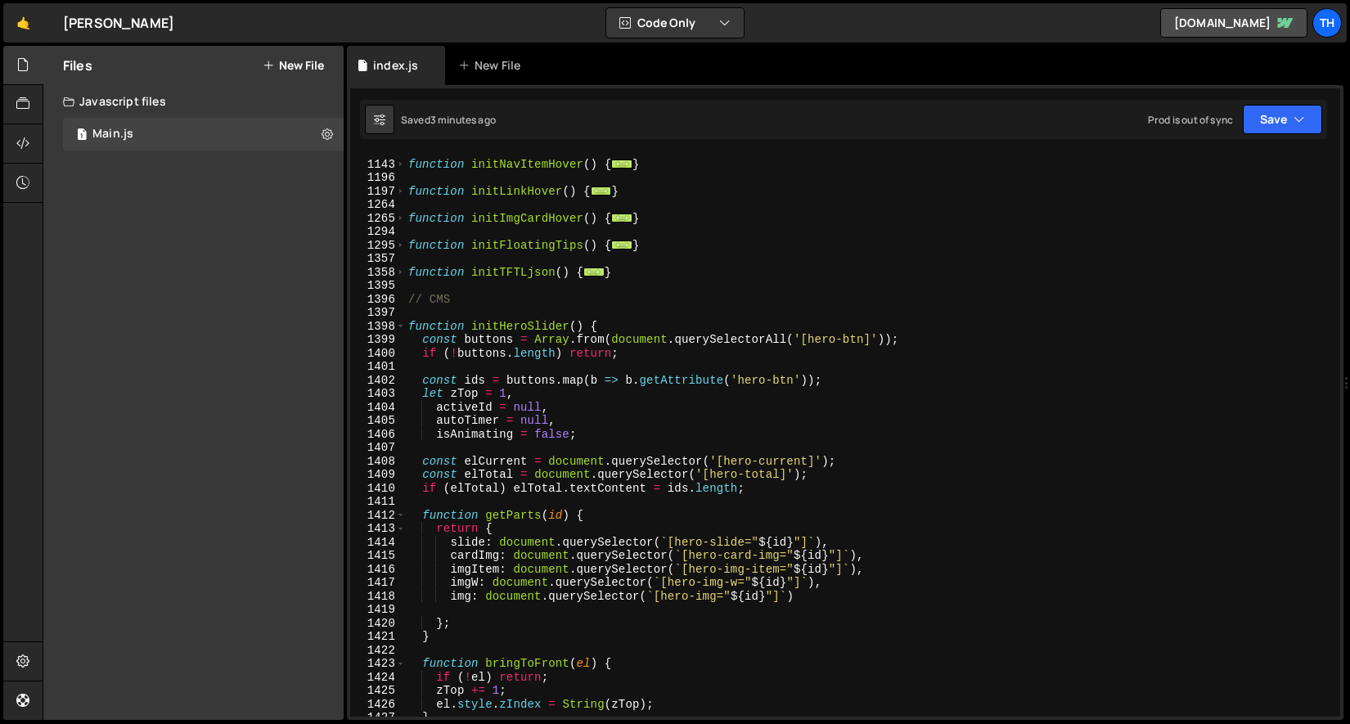
scroll to position [923, 0]
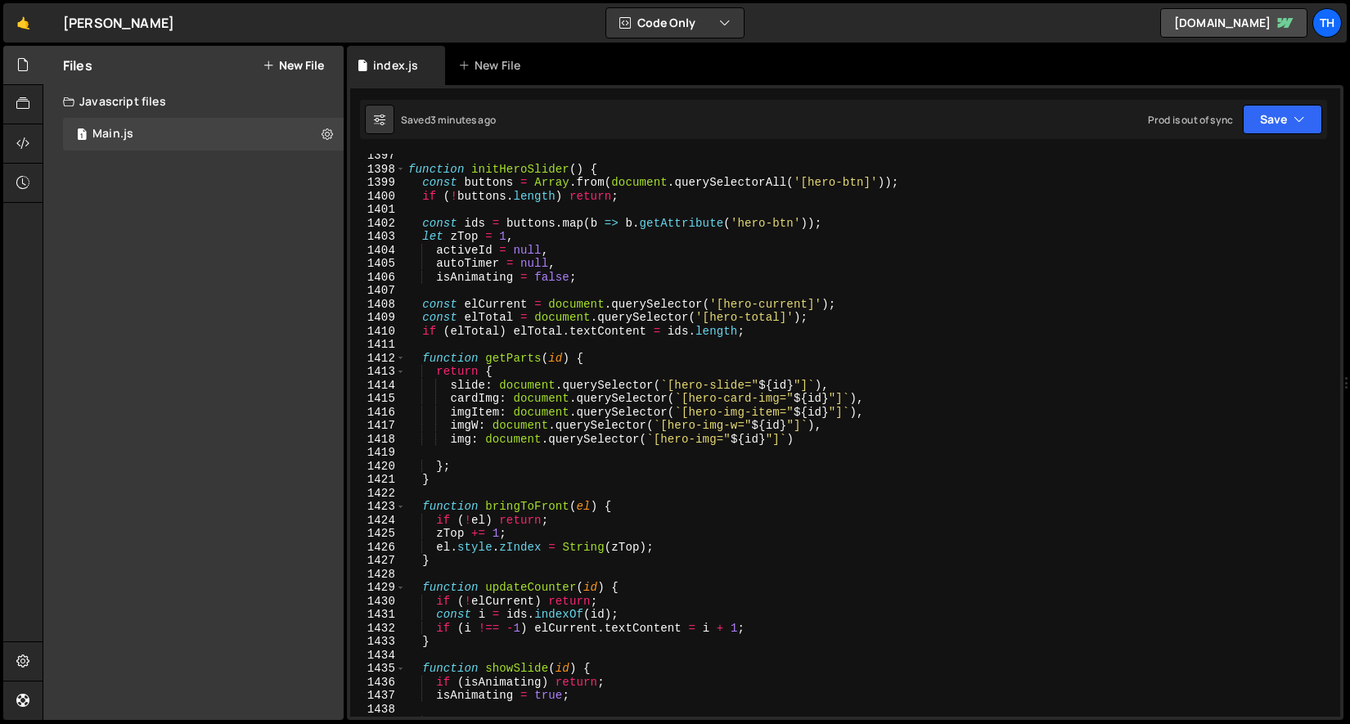
click at [475, 401] on div "function initHeroSlider ( ) { const buttons = Array . from ( document . querySe…" at bounding box center [869, 444] width 929 height 590
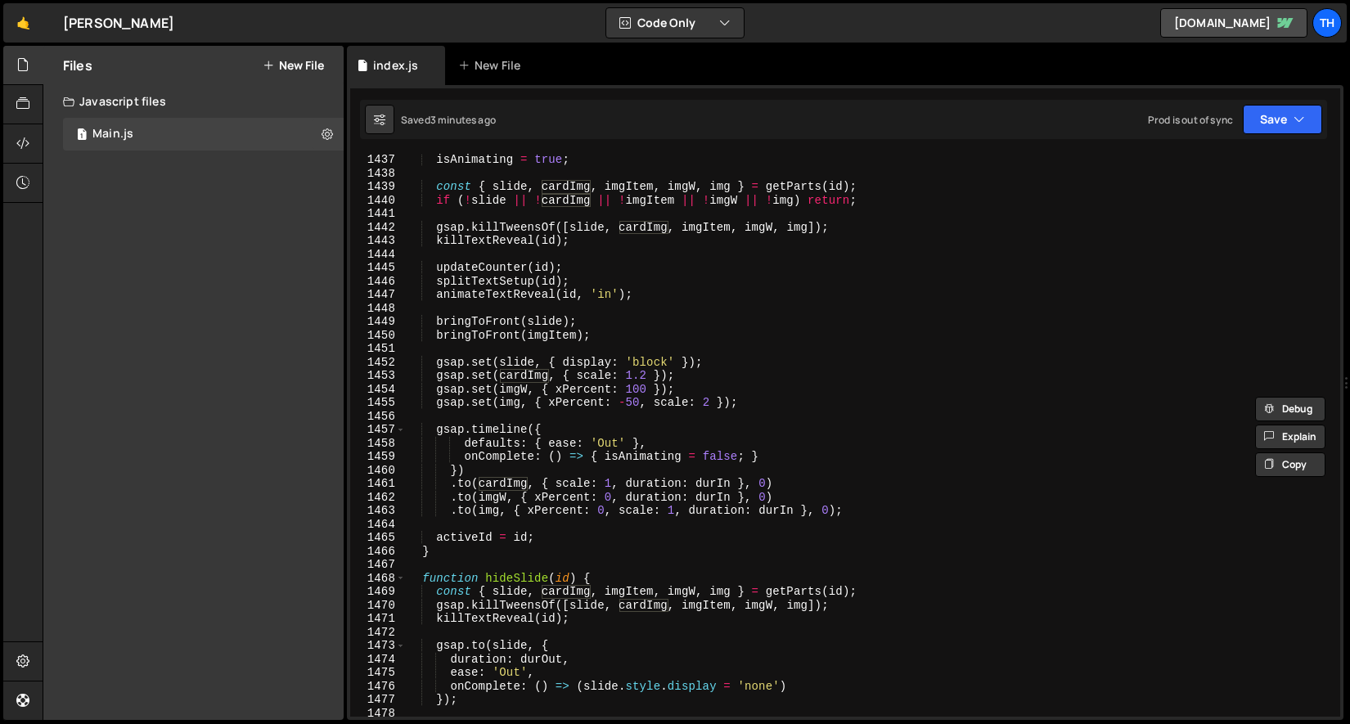
scroll to position [3330, 0]
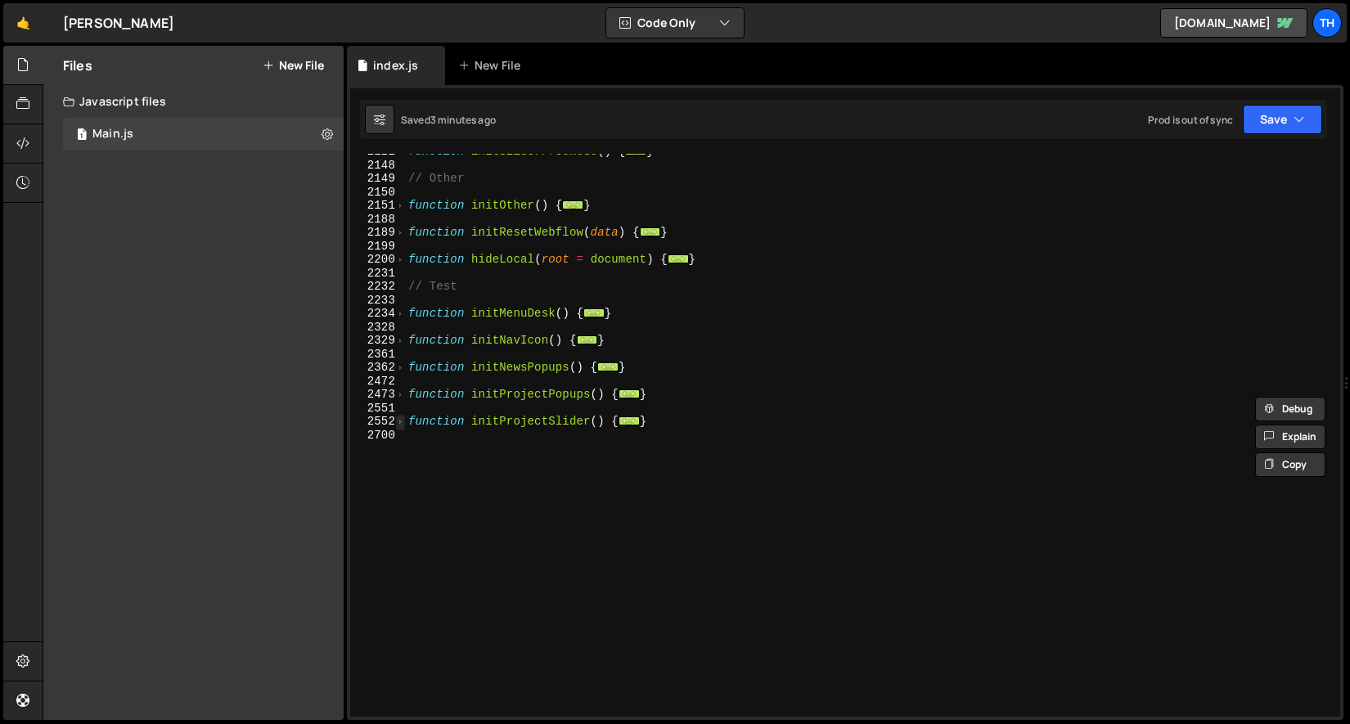
click at [403, 425] on span at bounding box center [400, 422] width 9 height 14
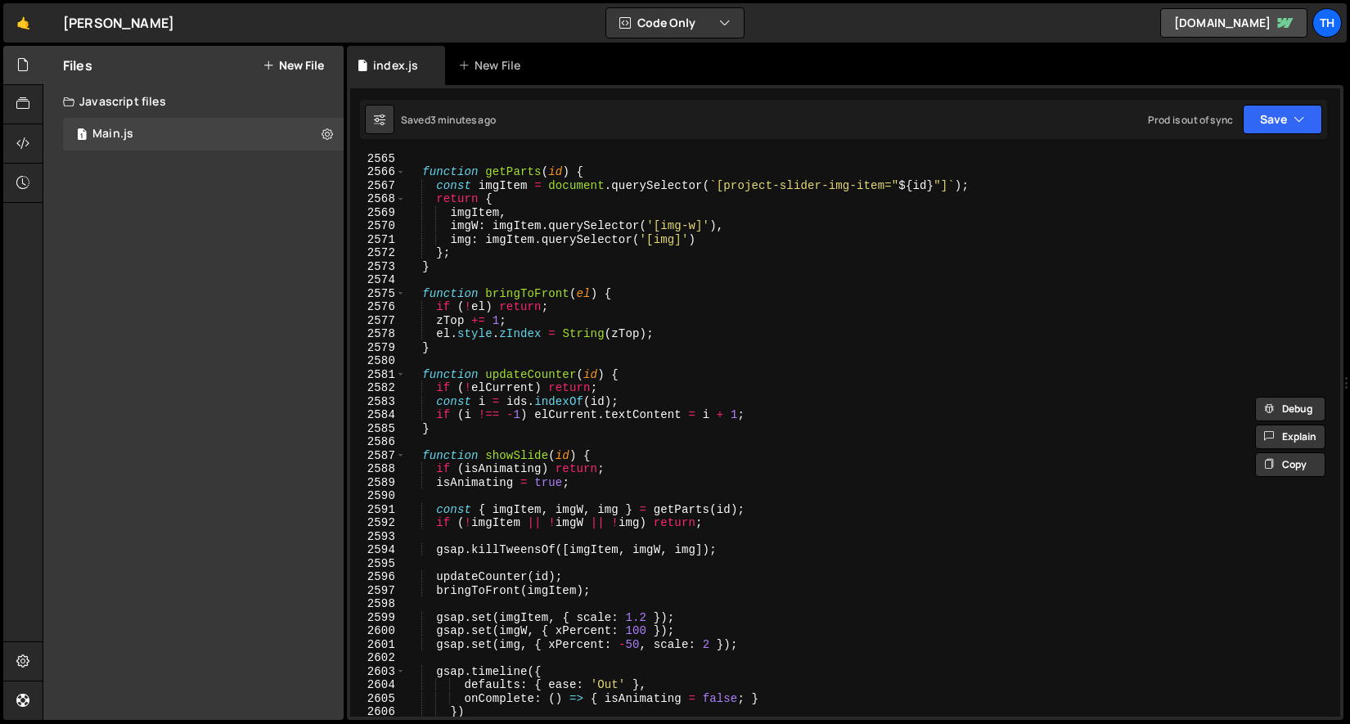
scroll to position [3889, 0]
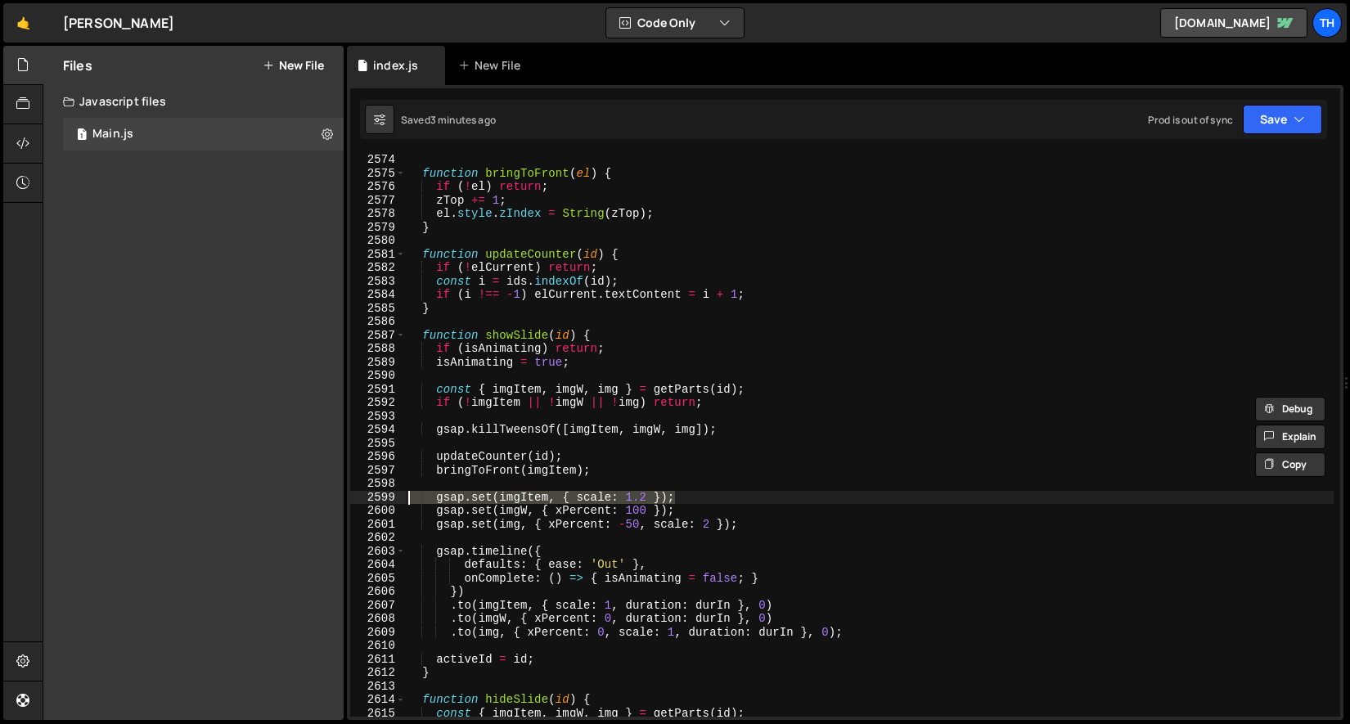
drag, startPoint x: 689, startPoint y: 499, endPoint x: 328, endPoint y: 500, distance: 360.8
click at [328, 500] on div "Files New File Javascript files 1 Main.js 0 CSS files Copy share link Edit File…" at bounding box center [696, 383] width 1307 height 675
type textarea "gsap.set(imgItem, { scale: 1.2 });"
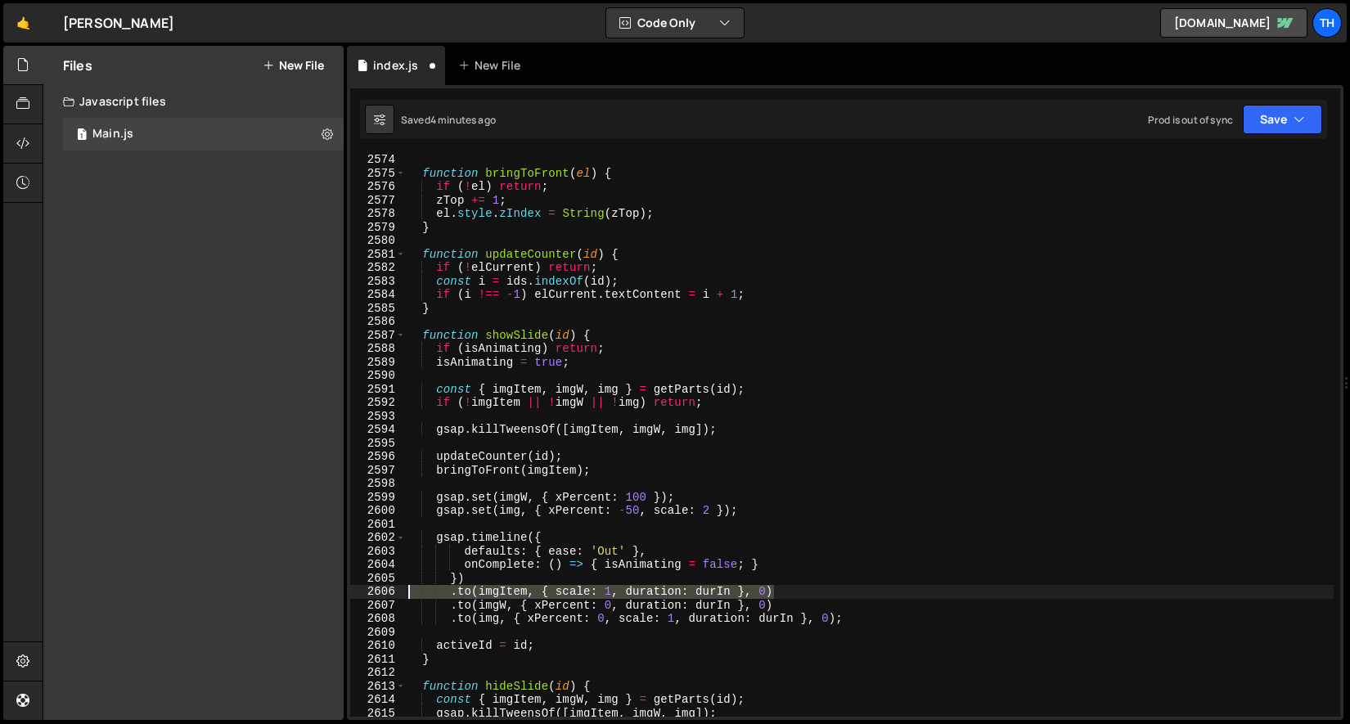
drag, startPoint x: 801, startPoint y: 588, endPoint x: 369, endPoint y: 597, distance: 432.1
click at [369, 597] on div "2574 2575 2576 2577 2578 2579 2580 2581 2582 2583 2584 2585 2586 2587 2588 2589…" at bounding box center [845, 435] width 990 height 563
type textarea ".to(imgItem, { scale: 1, duration: durIn }, 0)"
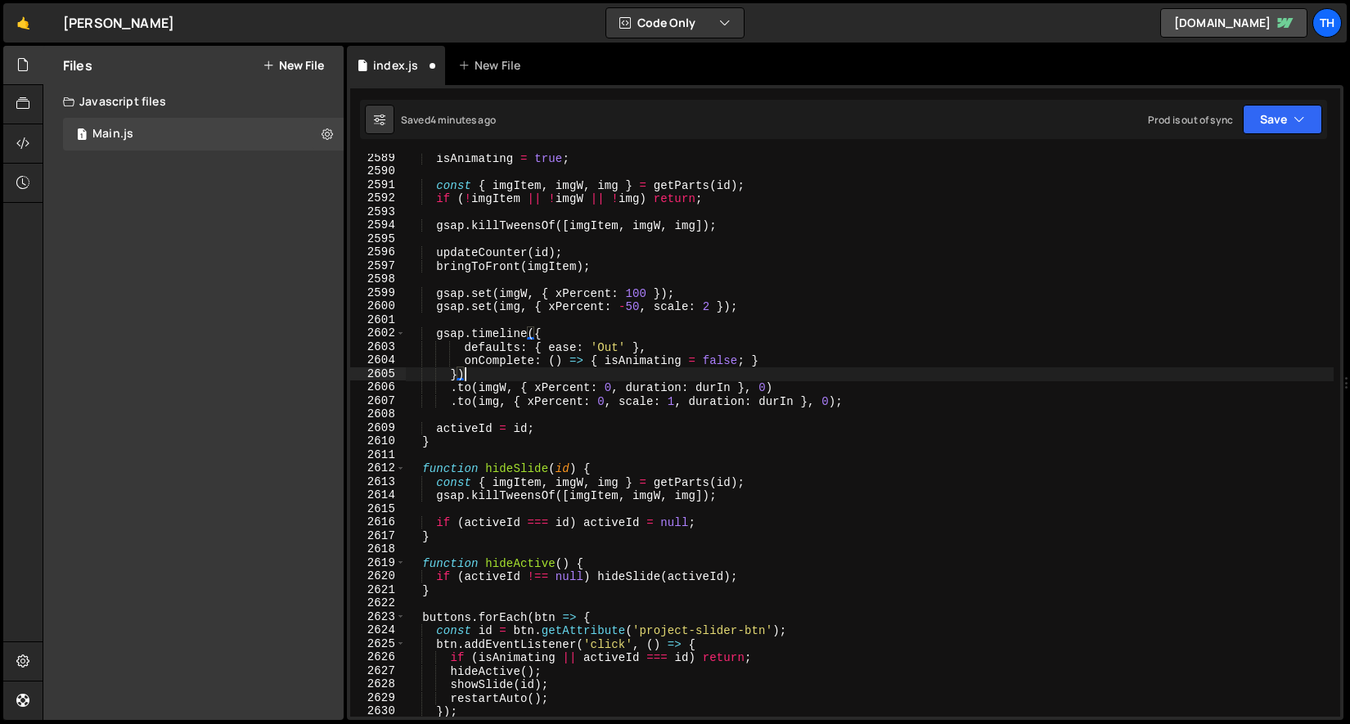
scroll to position [4044, 0]
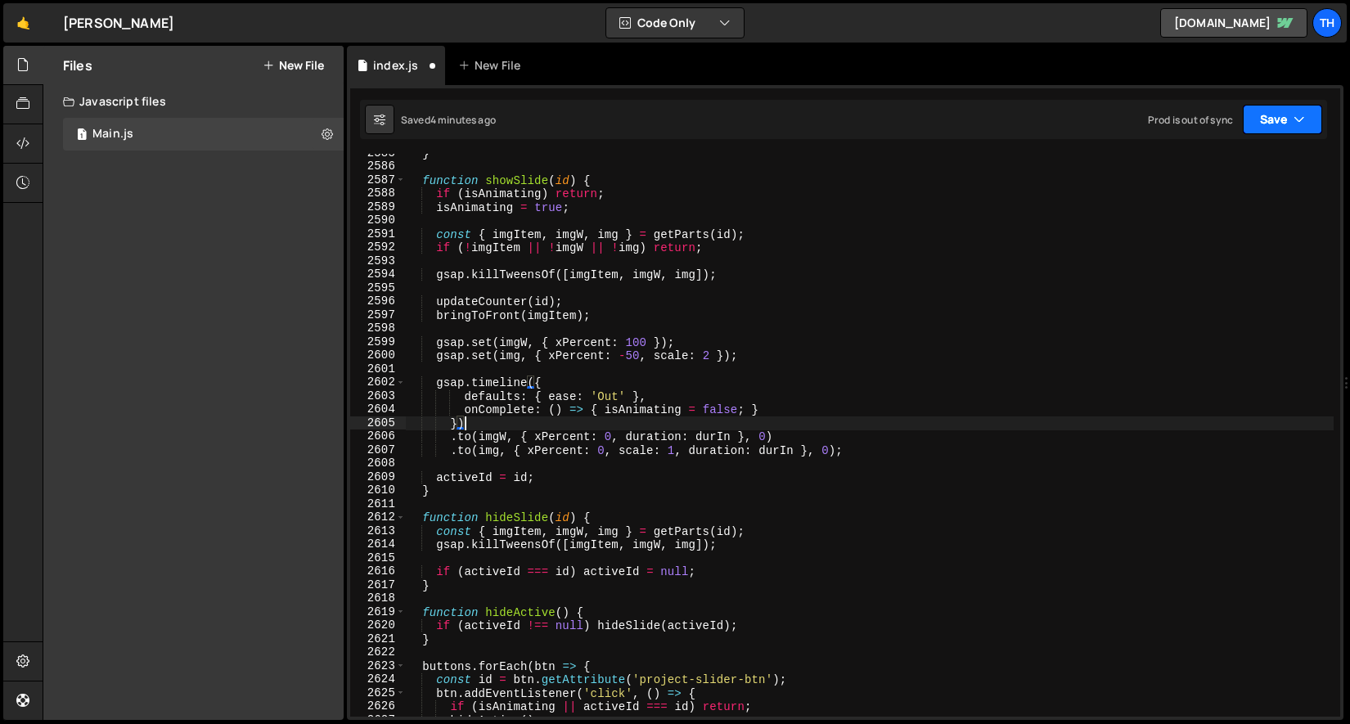
click at [1261, 127] on button "Save" at bounding box center [1282, 119] width 79 height 29
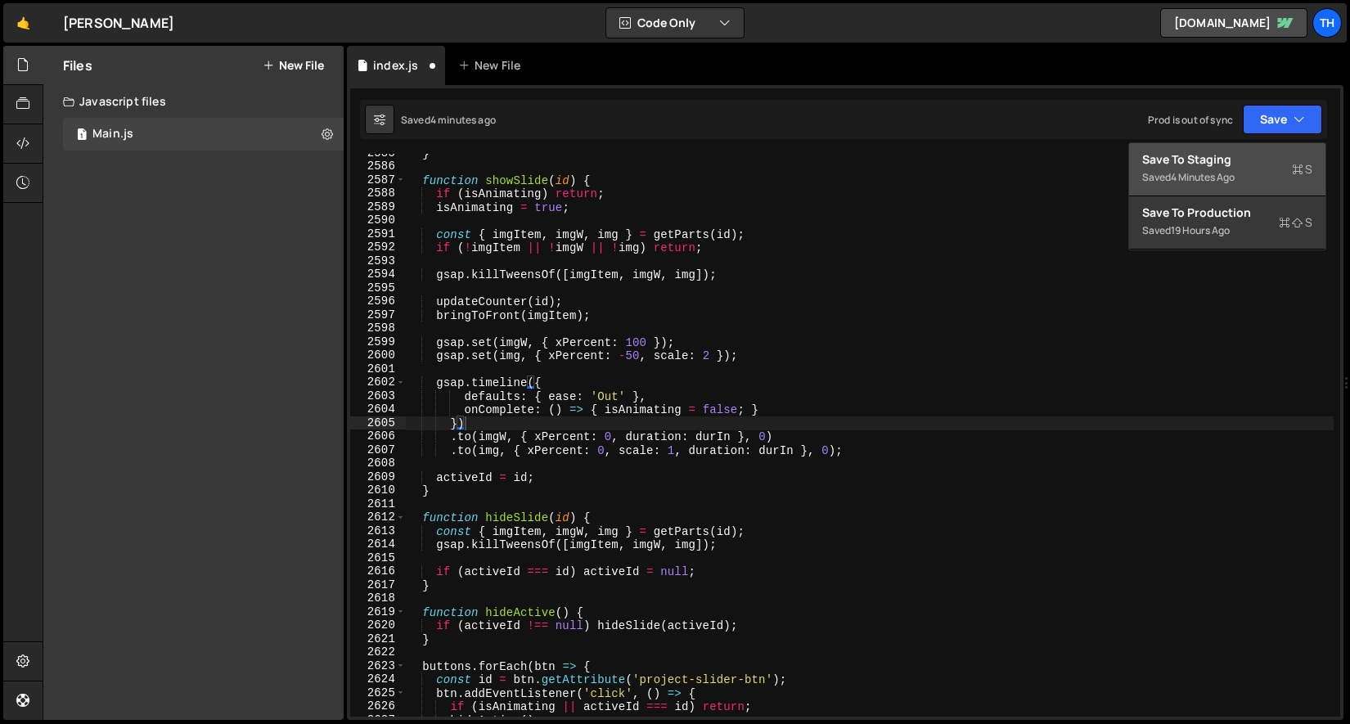
click at [1255, 144] on button "Save to Staging S Saved 4 minutes ago" at bounding box center [1227, 169] width 196 height 53
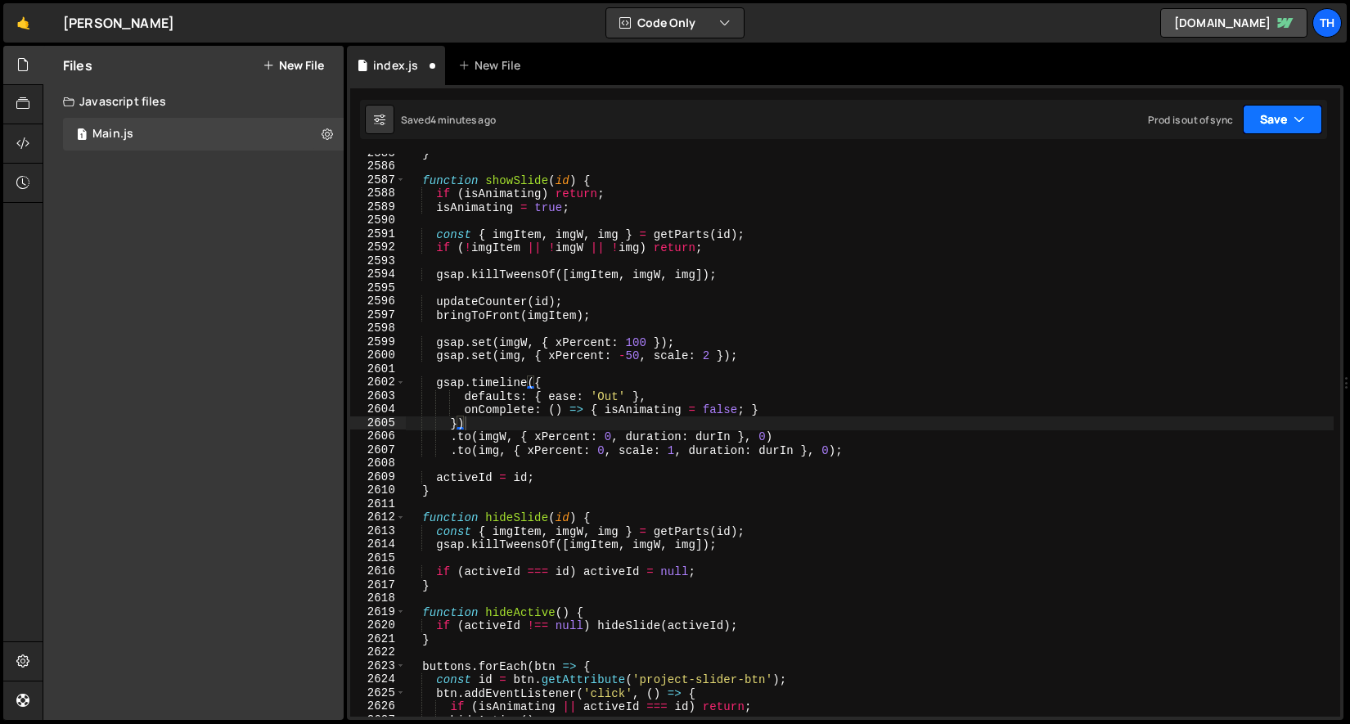
click at [1260, 133] on button "Save" at bounding box center [1282, 119] width 79 height 29
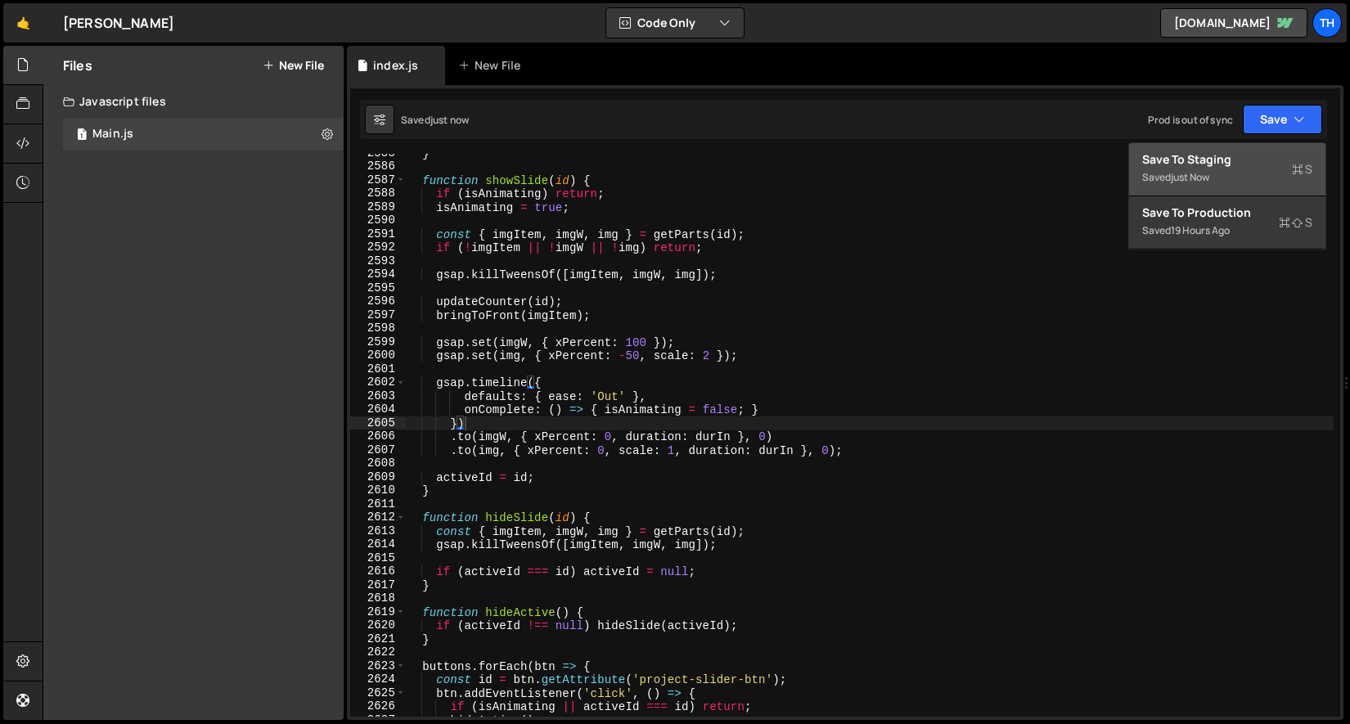
click at [1253, 151] on div "Save to Staging S" at bounding box center [1227, 159] width 170 height 16
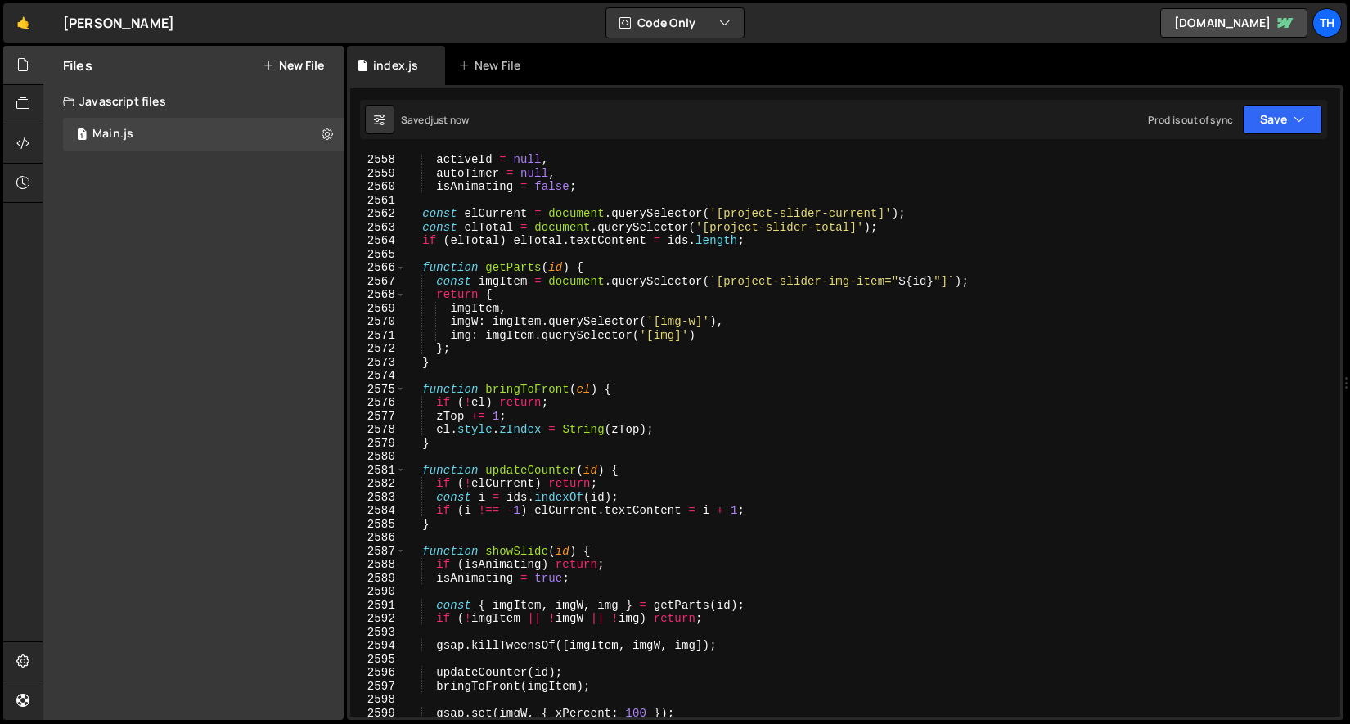
scroll to position [25387, 0]
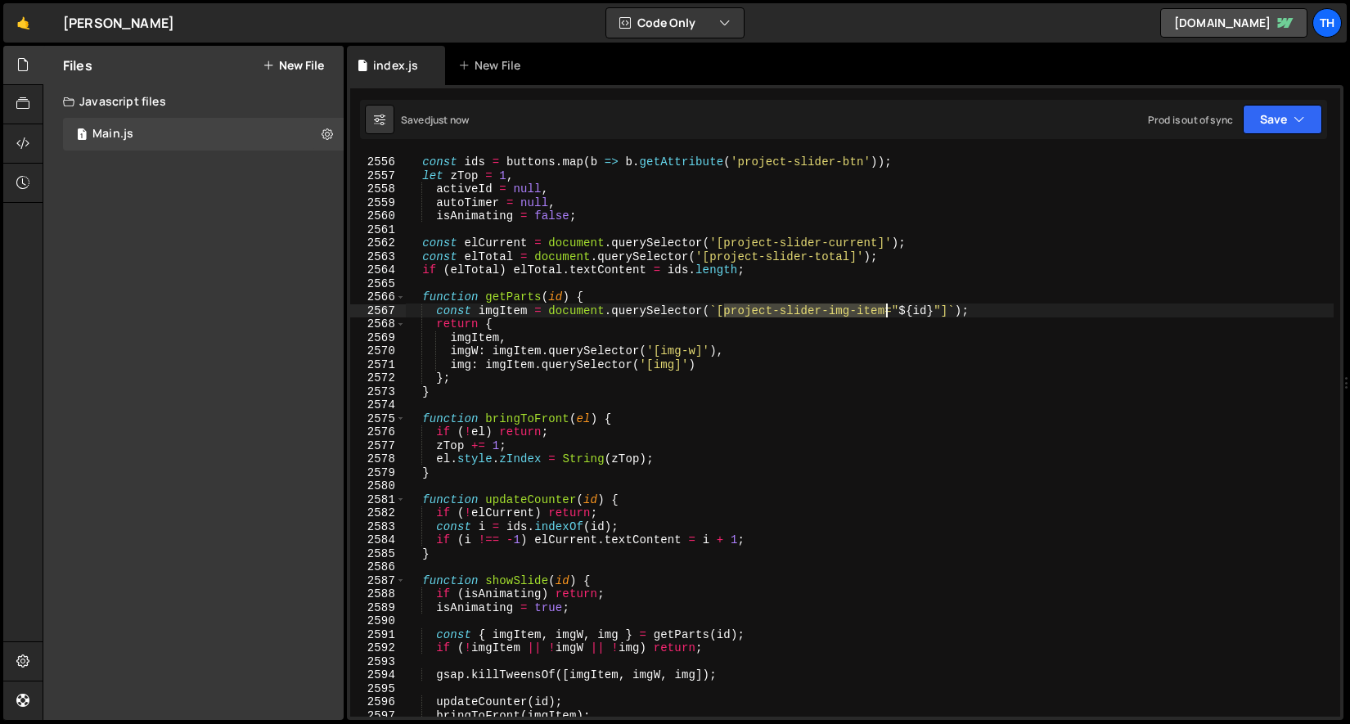
drag, startPoint x: 726, startPoint y: 310, endPoint x: 885, endPoint y: 305, distance: 159.6
click at [885, 305] on div "const ids = buttons . map ( b => b . getAttribute ( 'project-slider-btn' )) ; l…" at bounding box center [869, 437] width 929 height 590
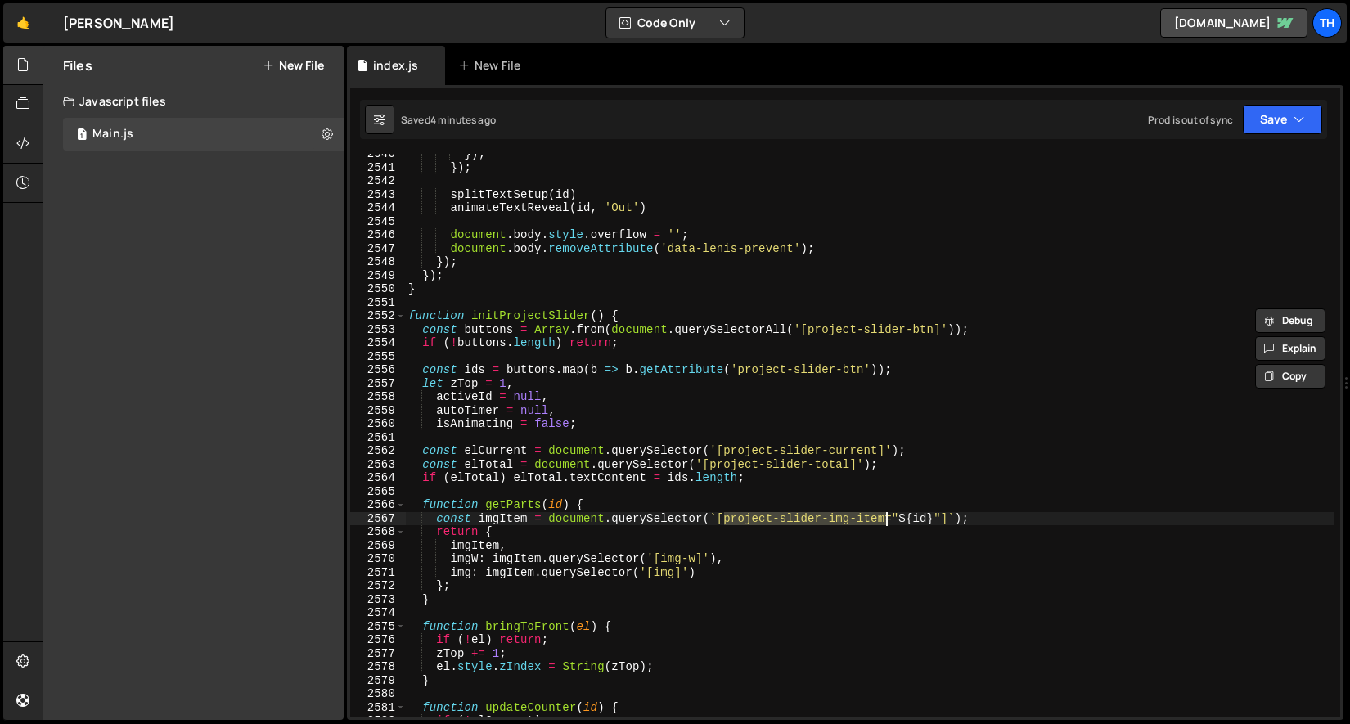
click at [646, 322] on div "}) ; }) ; splitTextSetup ( id ) animateTextReveal ( id , 'Out' ) document . bod…" at bounding box center [869, 442] width 929 height 590
type textarea "function initProjectSlider() {"
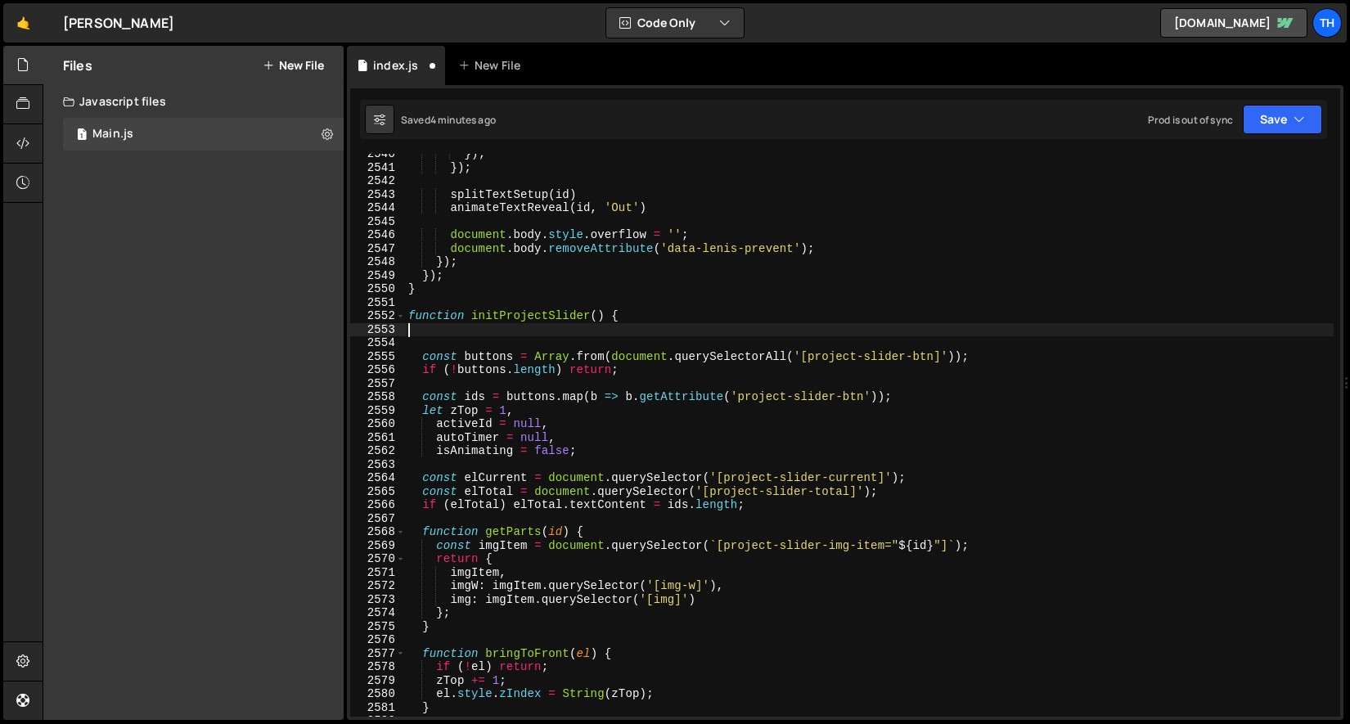
paste textarea "apply('project-slider-btn');"
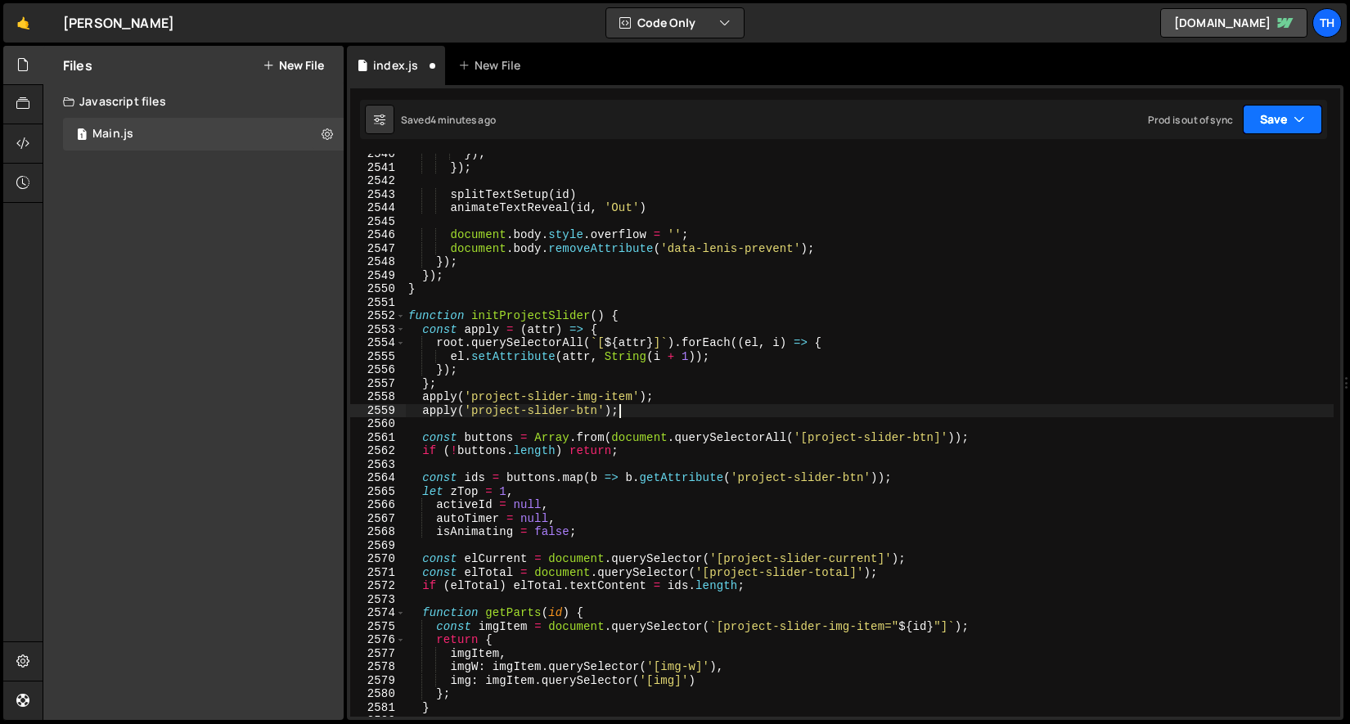
click at [1264, 124] on button "Save" at bounding box center [1282, 119] width 79 height 29
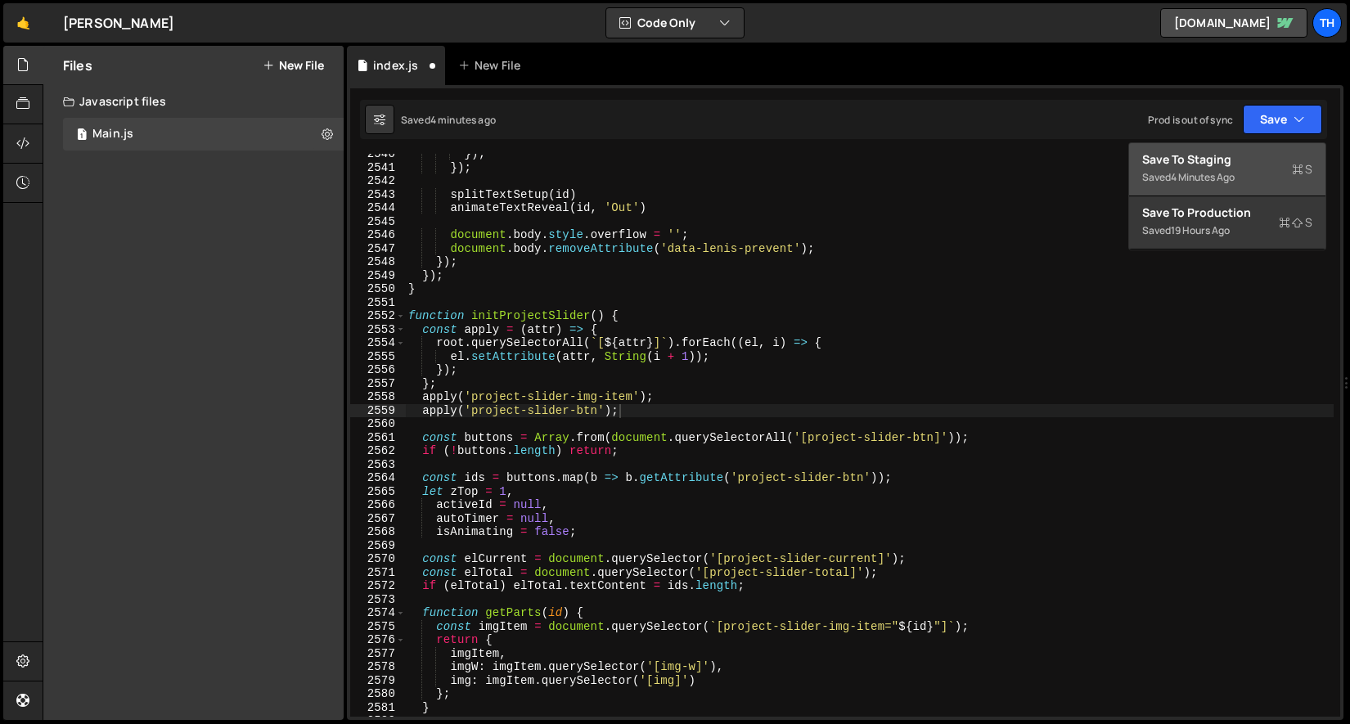
click at [1249, 156] on div "Save to Staging S" at bounding box center [1227, 159] width 170 height 16
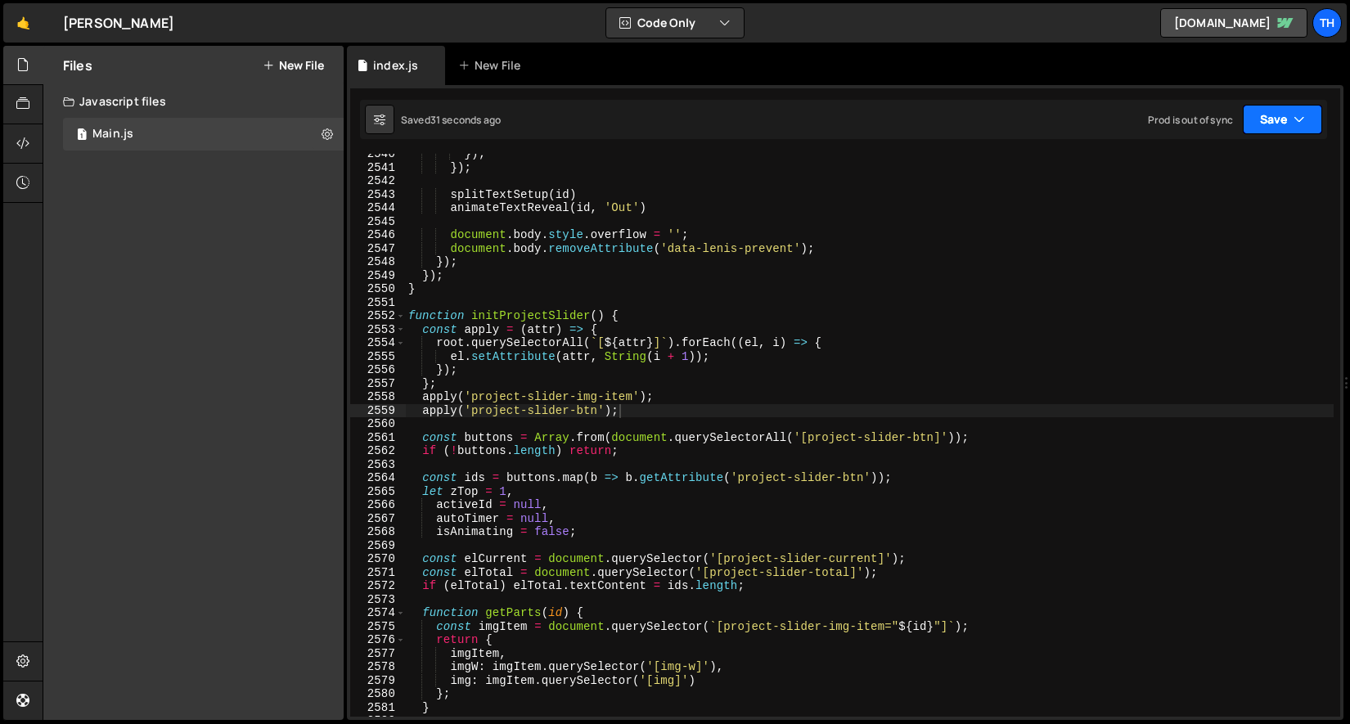
click at [1284, 109] on button "Save" at bounding box center [1282, 119] width 79 height 29
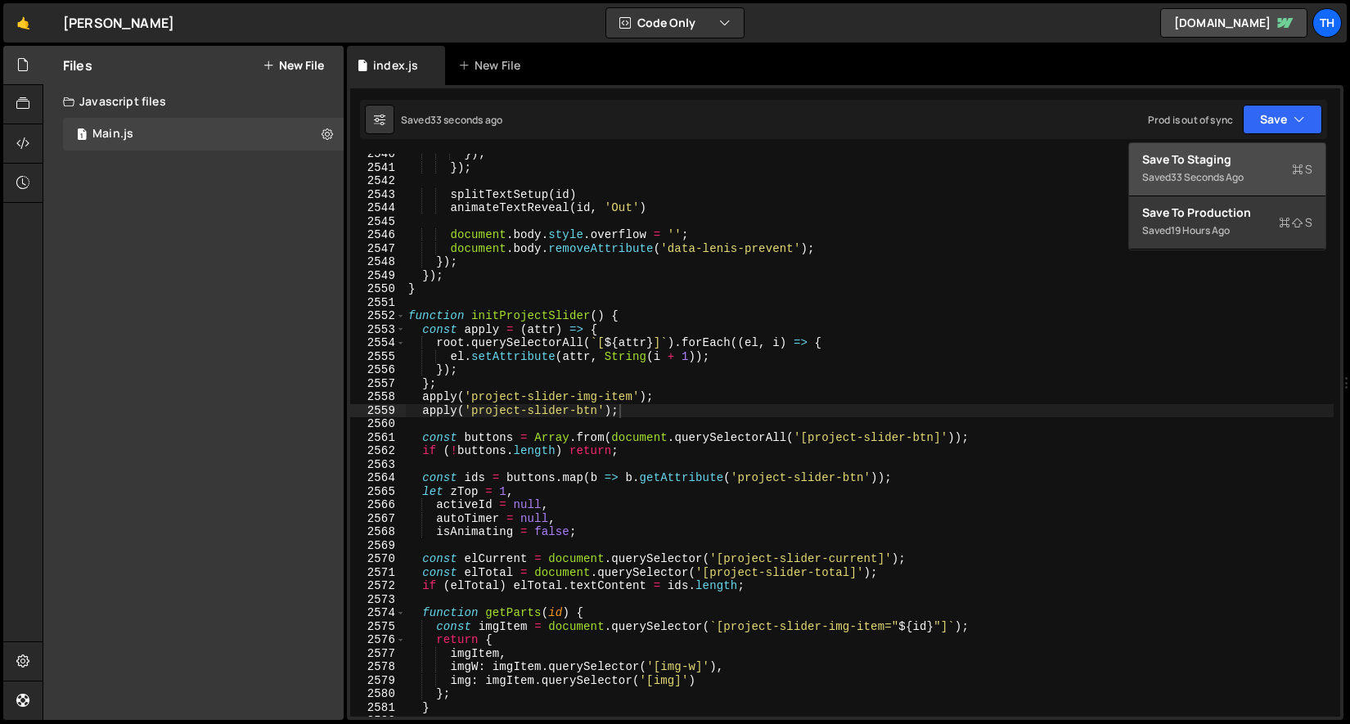
click at [1208, 178] on div "33 seconds ago" at bounding box center [1207, 177] width 73 height 14
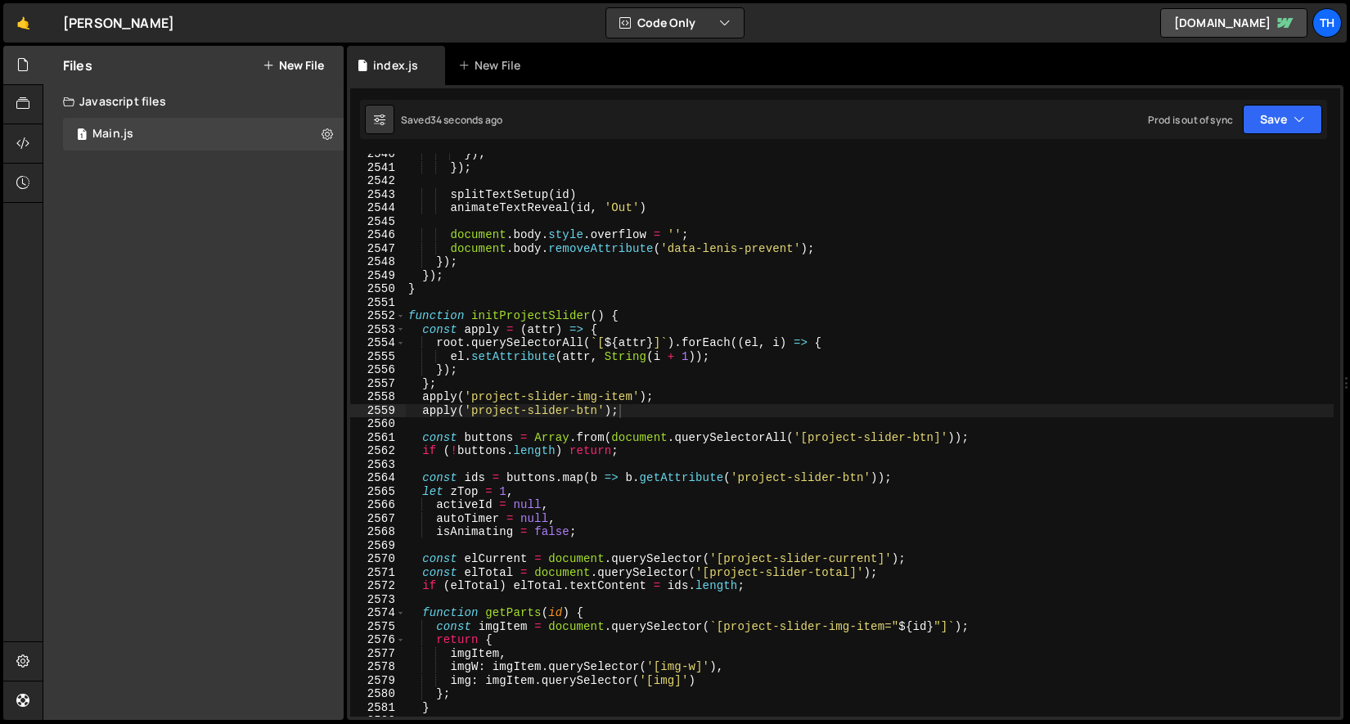
click at [1240, 119] on div "Prod is out of sync Upgrade to Edit Save Save to Staging S Saved 34 seconds ago…" at bounding box center [1235, 119] width 174 height 29
click at [1251, 124] on button "Save" at bounding box center [1282, 119] width 79 height 29
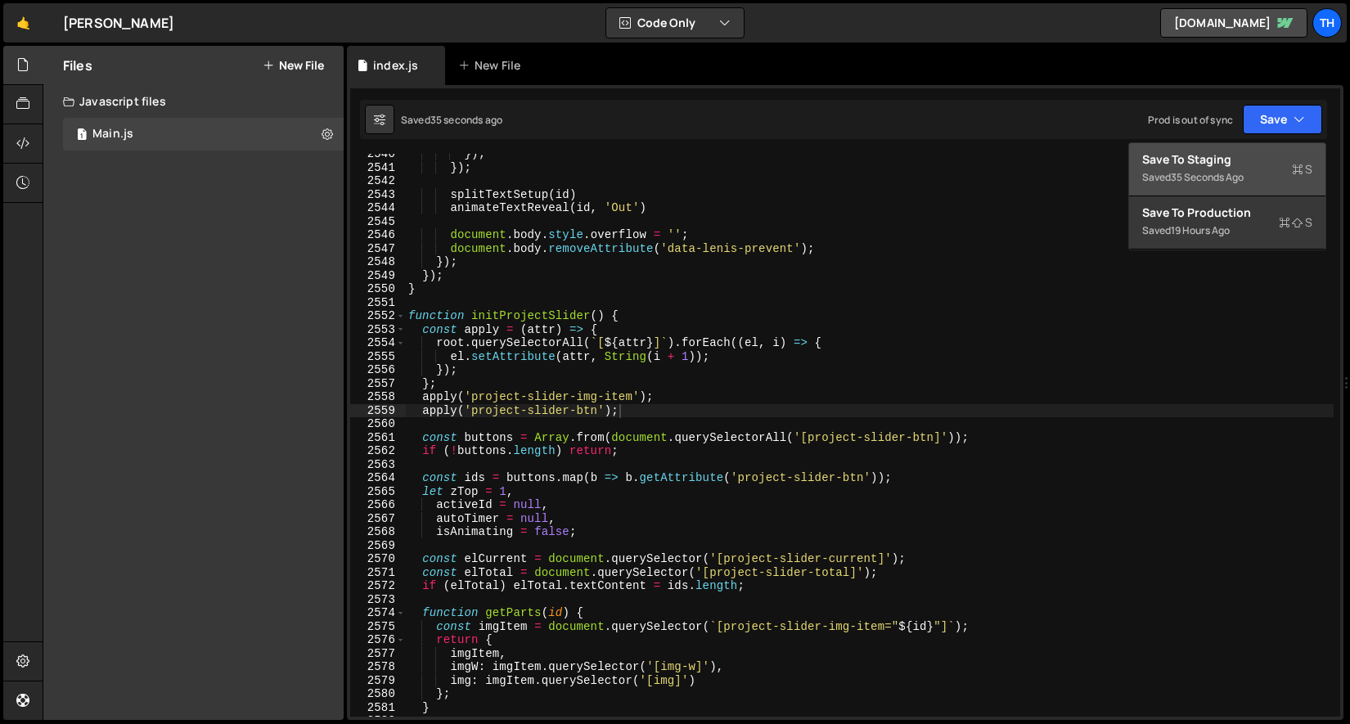
click at [1246, 151] on div "Save to Staging S" at bounding box center [1227, 159] width 170 height 16
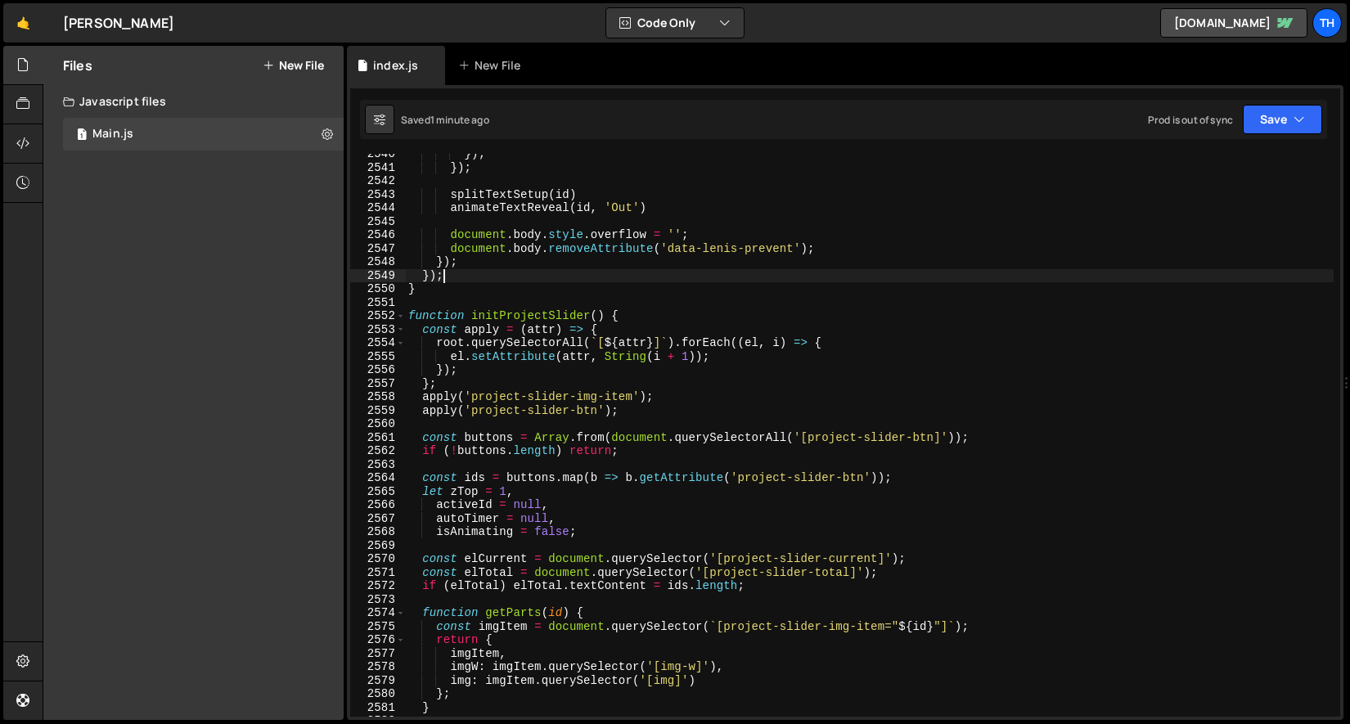
click at [838, 273] on div "}) ; }) ; splitTextSetup ( id ) animateTextReveal ( id , 'Out' ) document . bod…" at bounding box center [869, 442] width 929 height 590
type textarea "}"
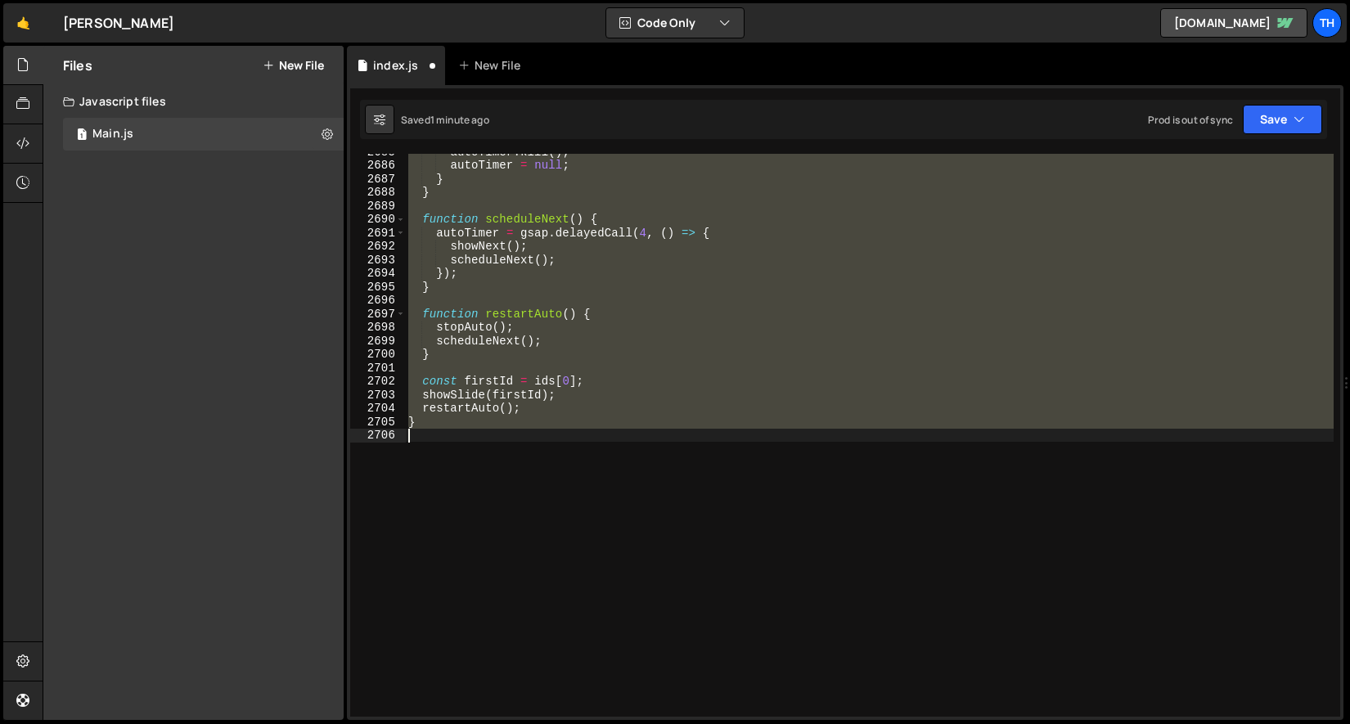
scroll to position [25133, 0]
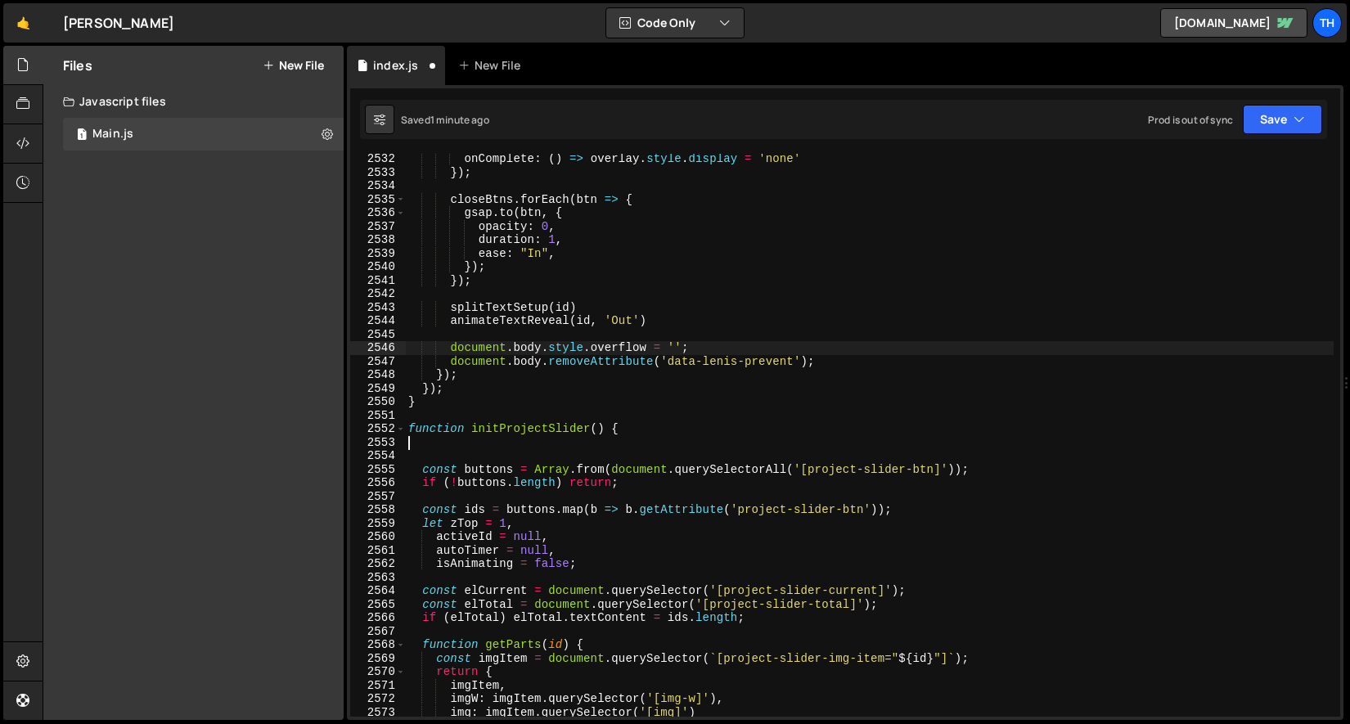
click at [569, 341] on div "onComplete : ( ) => overlay . style . display = 'none' }) ; closeBtns . forEach…" at bounding box center [869, 447] width 929 height 590
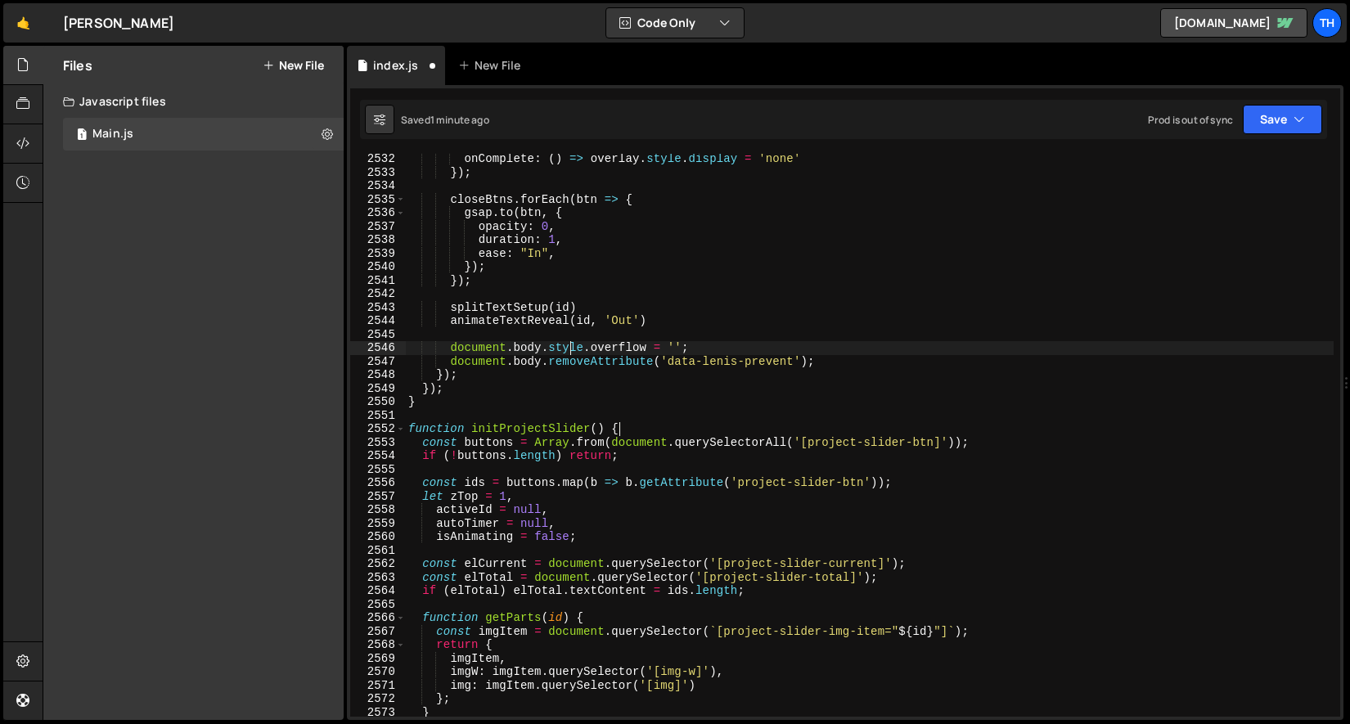
type textarea "}"
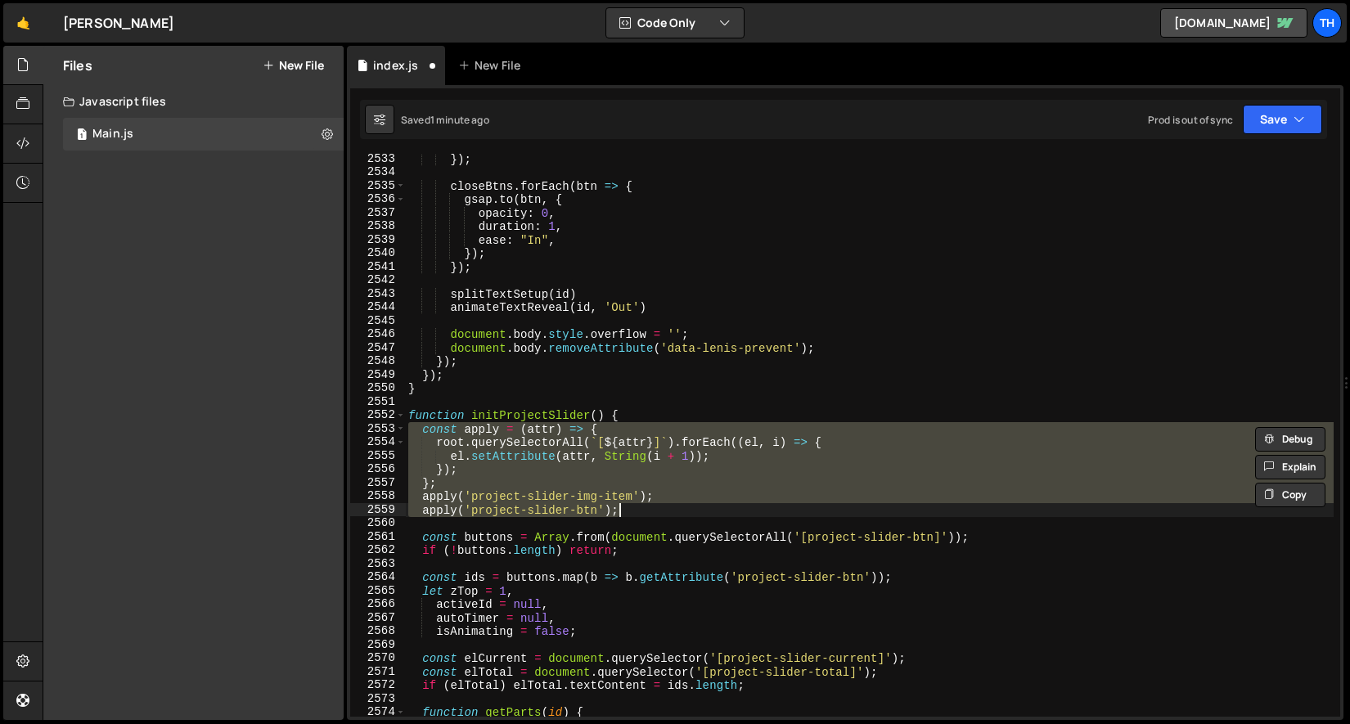
type textarea "}"
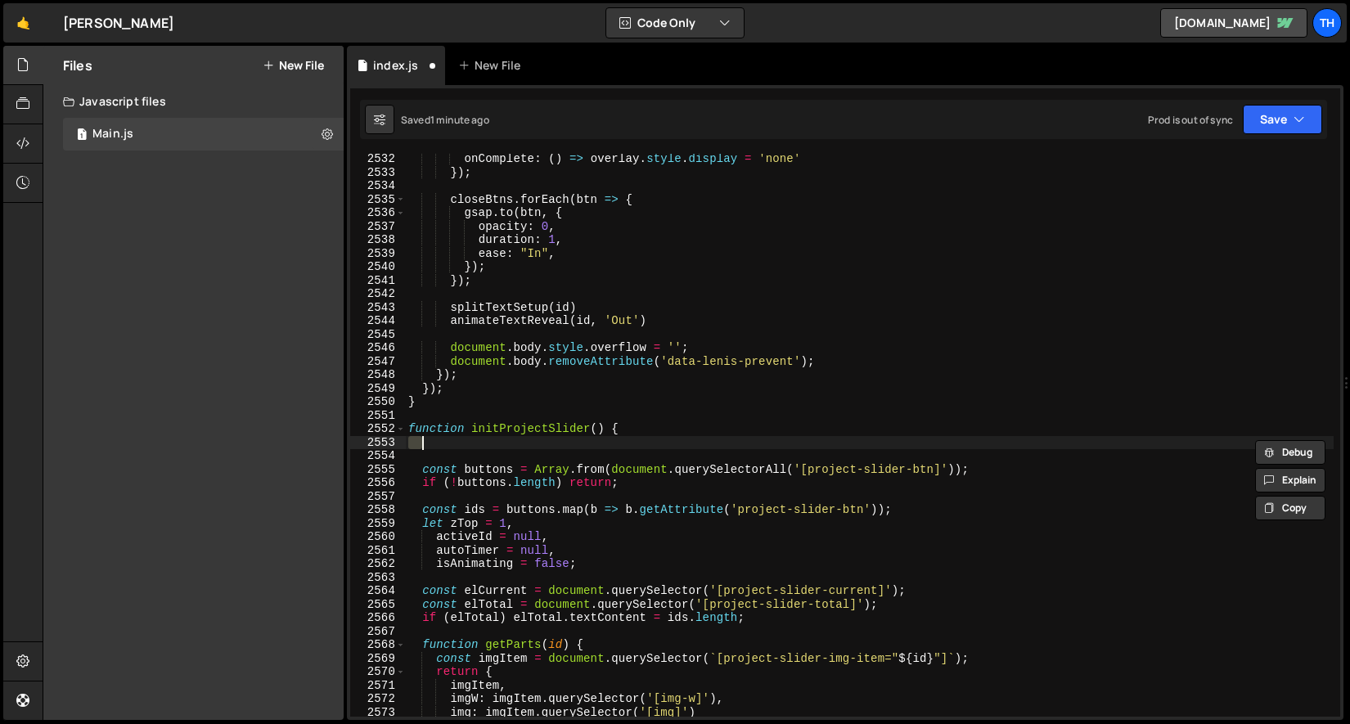
type textarea "function initProjectSlider() {"
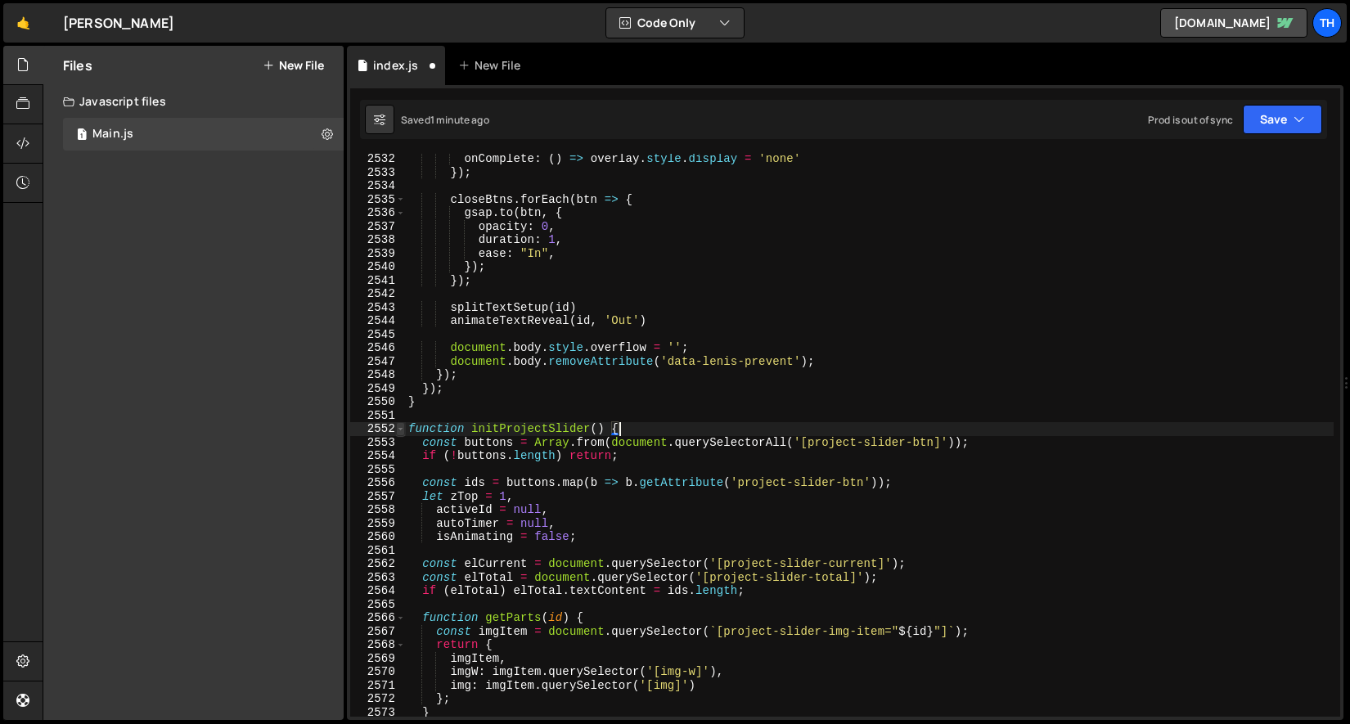
click at [402, 429] on span at bounding box center [400, 429] width 9 height 14
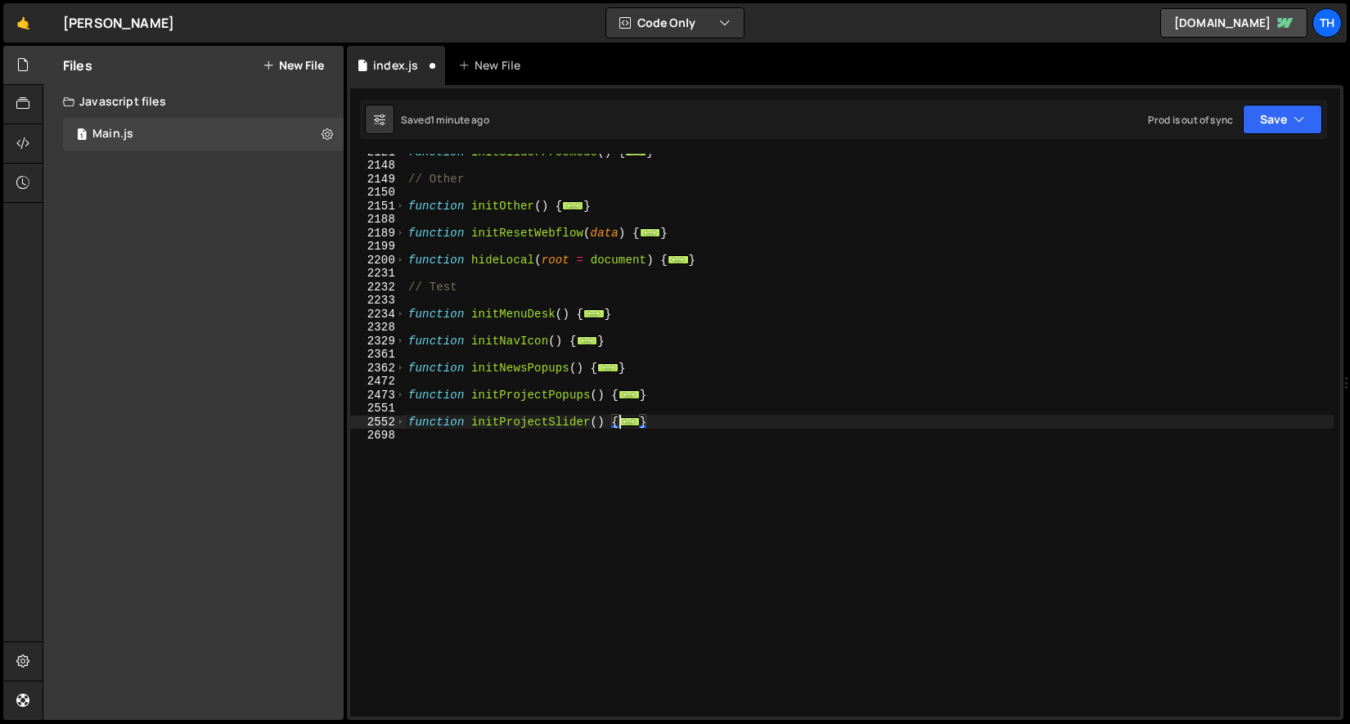
click at [632, 416] on div "function initSliderFreemode ( ) { ... } // Other function initOther ( ) { ... }…" at bounding box center [869, 440] width 929 height 590
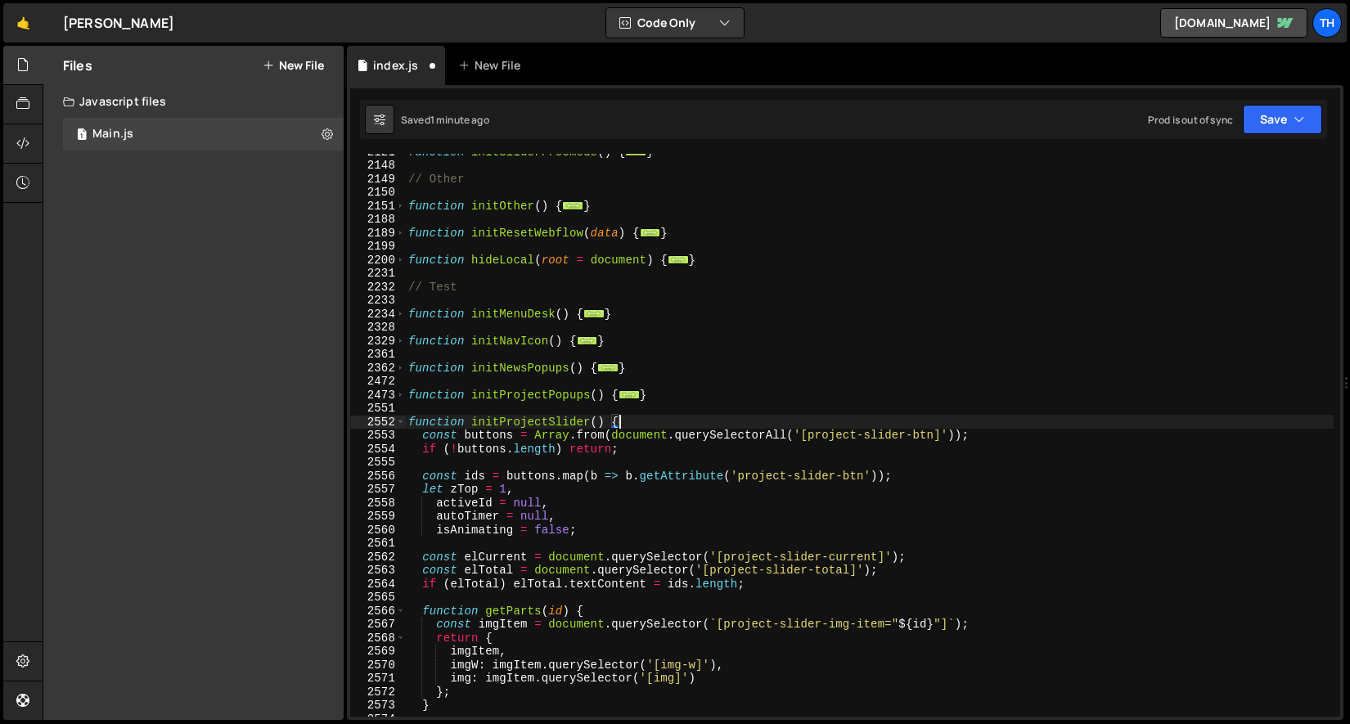
click at [633, 411] on div "function initSliderFreemode ( ) { ... } // Other function initOther ( ) { ... }…" at bounding box center [869, 440] width 929 height 590
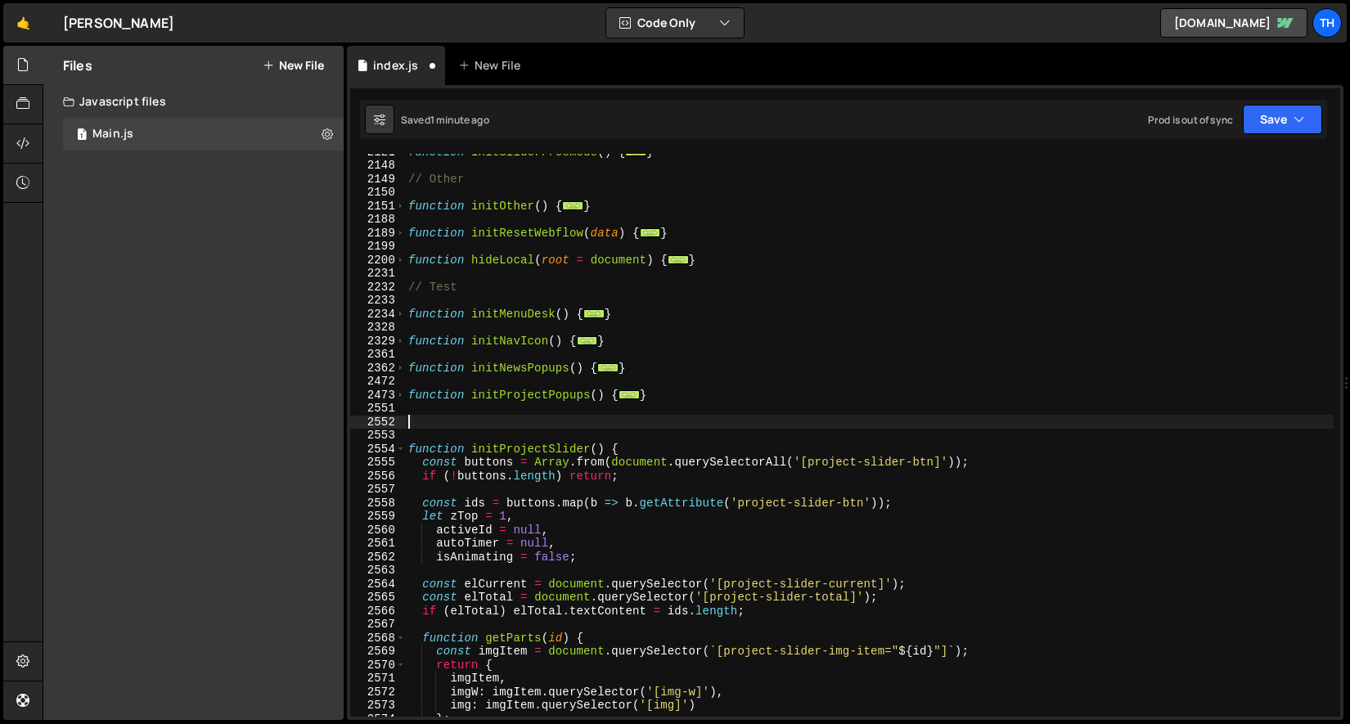
paste textarea "// вызови: assignProjectSliderIds();"
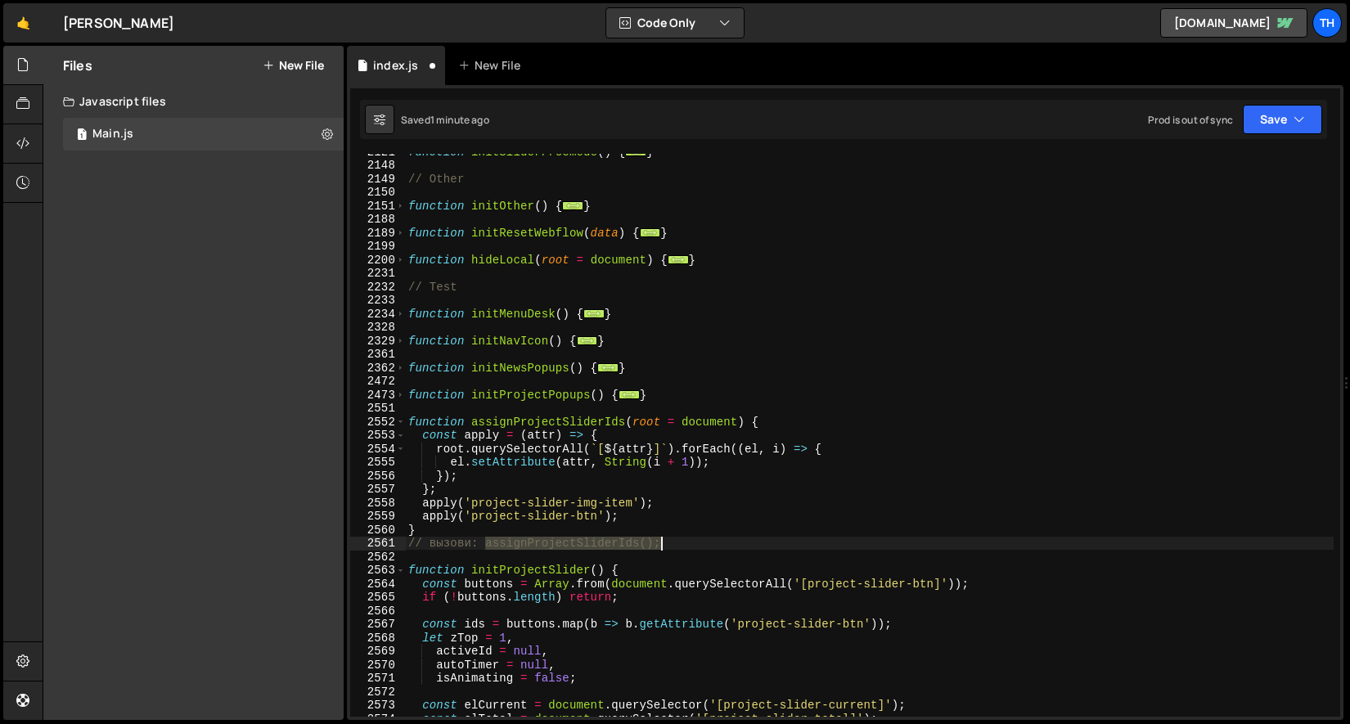
drag, startPoint x: 488, startPoint y: 544, endPoint x: 756, endPoint y: 545, distance: 268.4
click at [756, 545] on div "function initSliderFreemode ( ) { ... } // Other function initOther ( ) { ... }…" at bounding box center [869, 440] width 929 height 590
type textarea "// вызови: assignProjectSliderIds();"
click at [506, 545] on div "function initSliderFreemode ( ) { ... } // Other function initOther ( ) { ... }…" at bounding box center [869, 440] width 929 height 590
drag, startPoint x: 680, startPoint y: 544, endPoint x: 348, endPoint y: 545, distance: 332.2
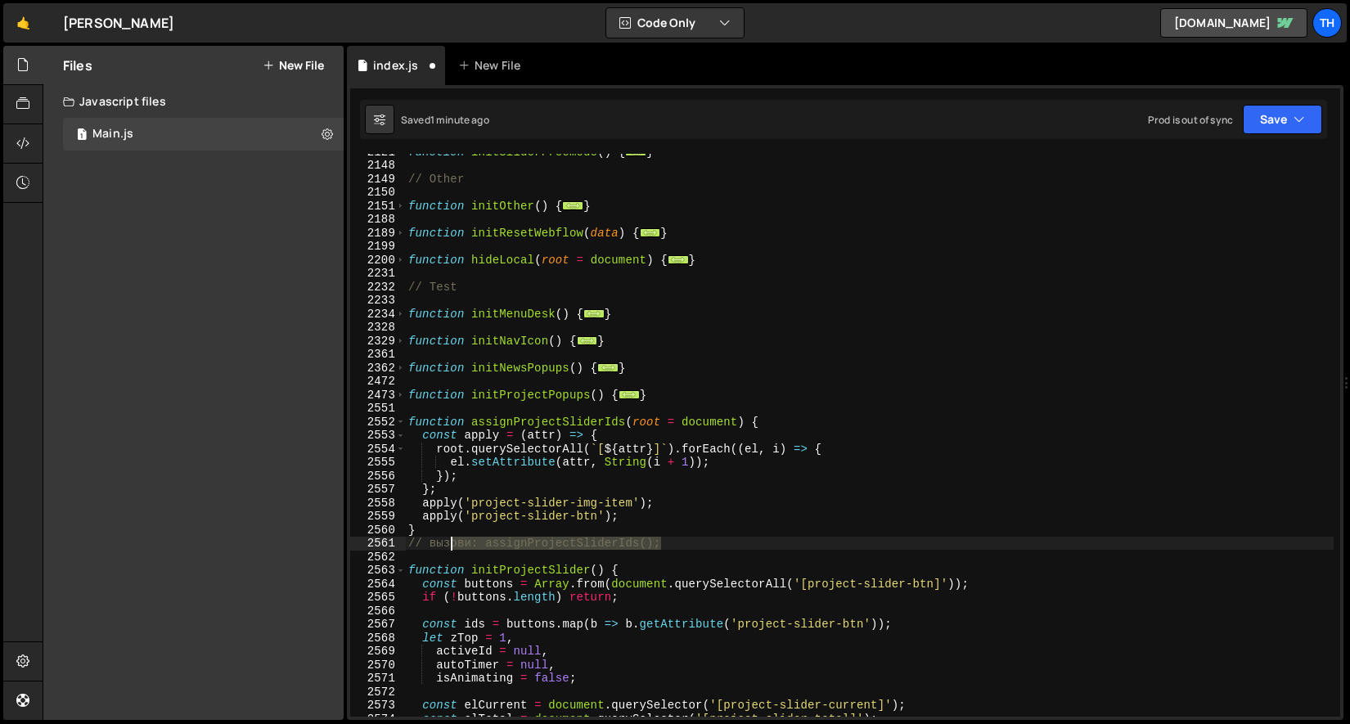
click at [348, 545] on div "1 Type cmd + s to save your Javascript file. הההההההההההההההההההההההההההההההההה…" at bounding box center [845, 402] width 997 height 635
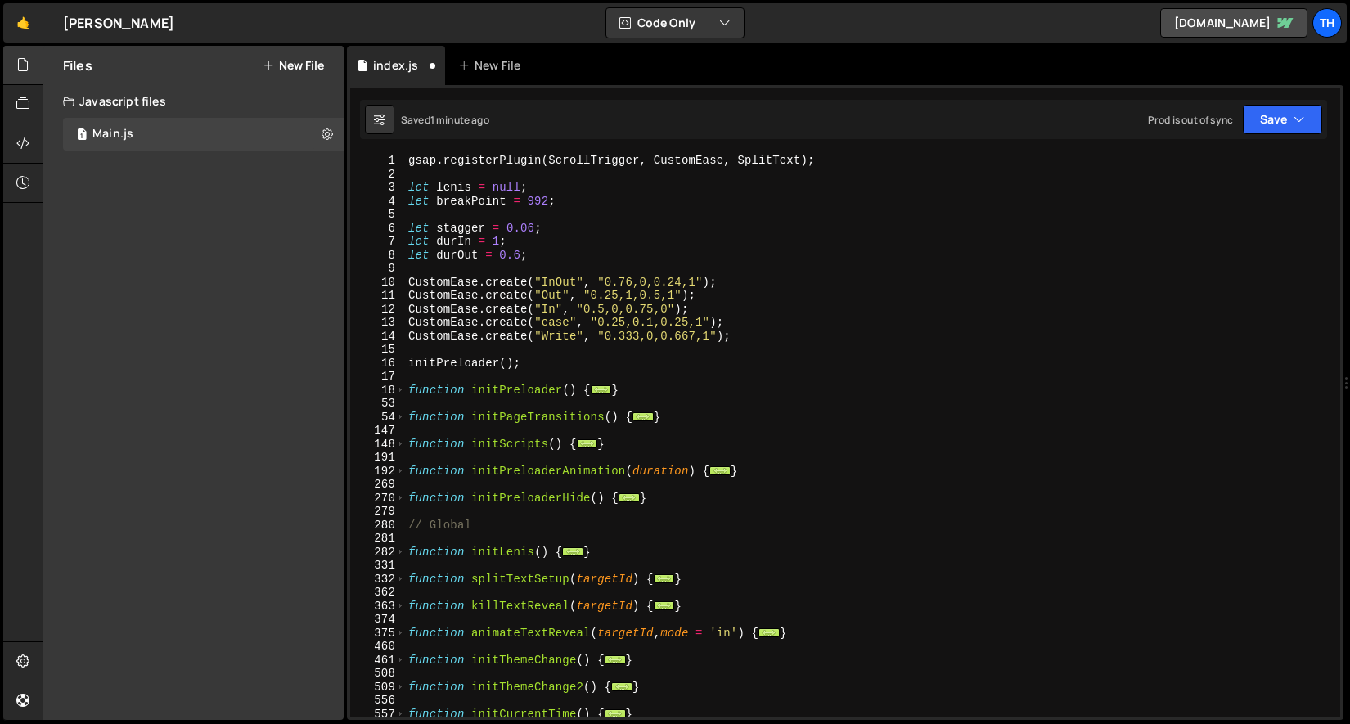
scroll to position [0, 0]
click at [402, 447] on span at bounding box center [400, 445] width 9 height 14
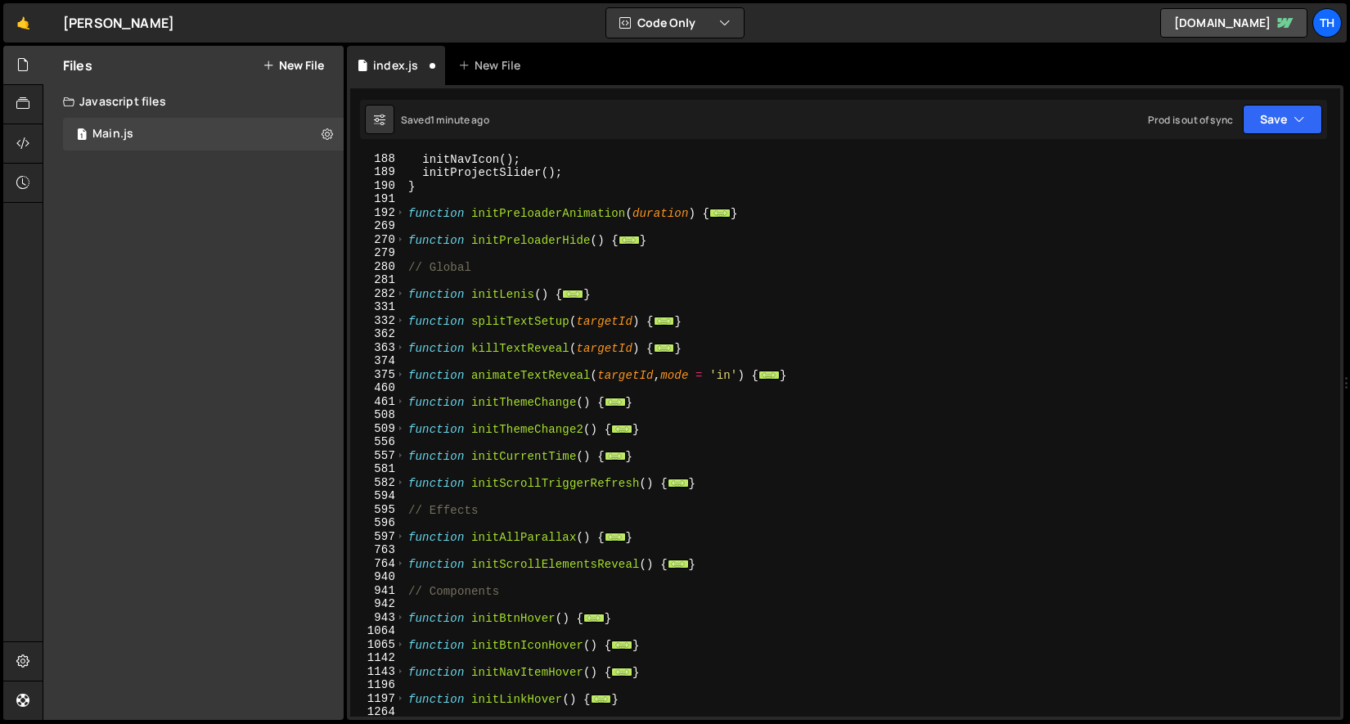
scroll to position [580, 0]
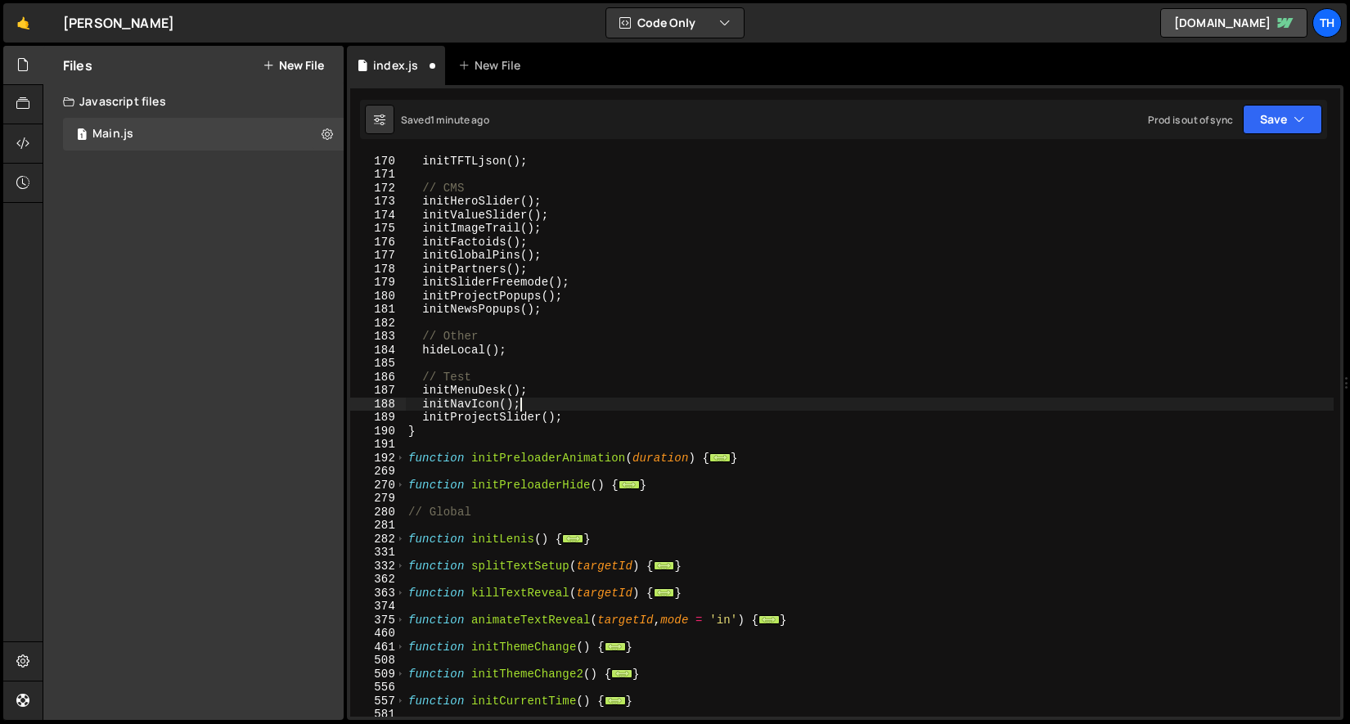
click at [592, 407] on div "initFloatingTips ( ) ; initTFTLjson ( ) ; // CMS initHeroSlider ( ) ; initValue…" at bounding box center [869, 436] width 929 height 590
type textarea "initNavIcon();"
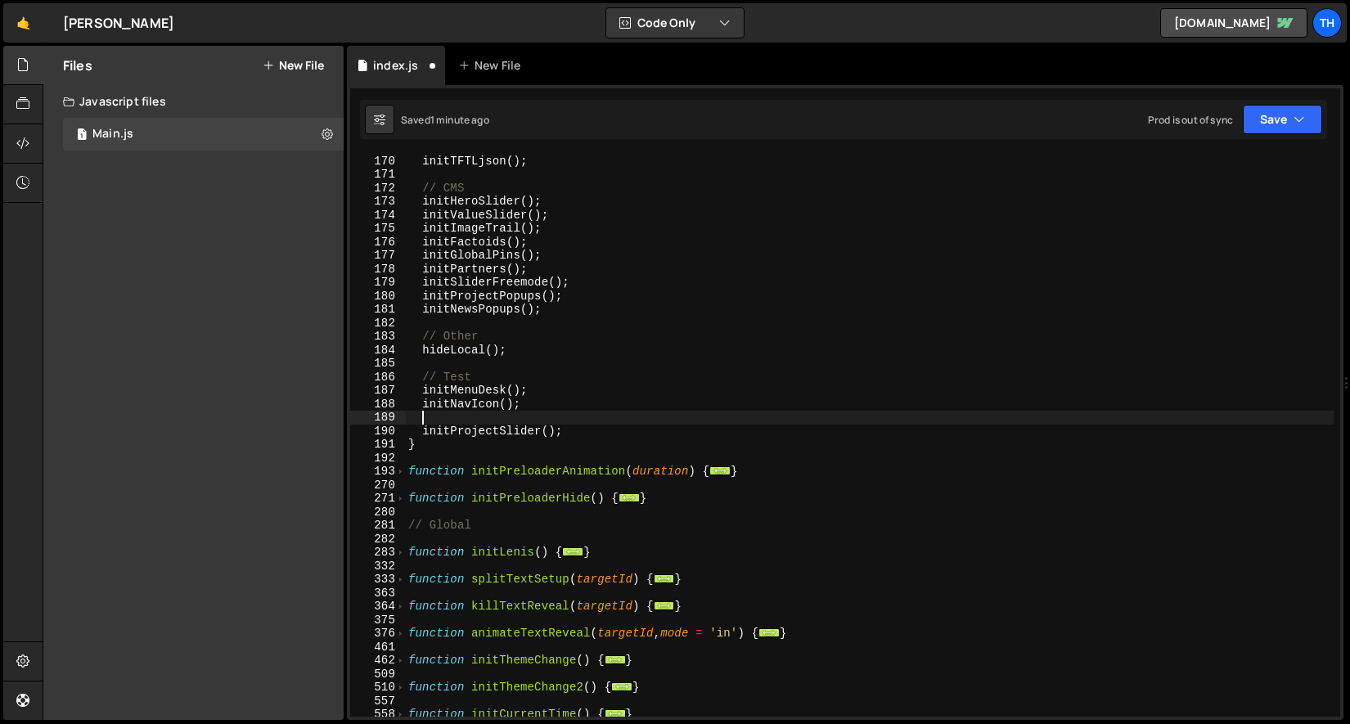
paste textarea "assignProjectSliderIds();"
click at [1312, 121] on button "Save" at bounding box center [1282, 119] width 79 height 29
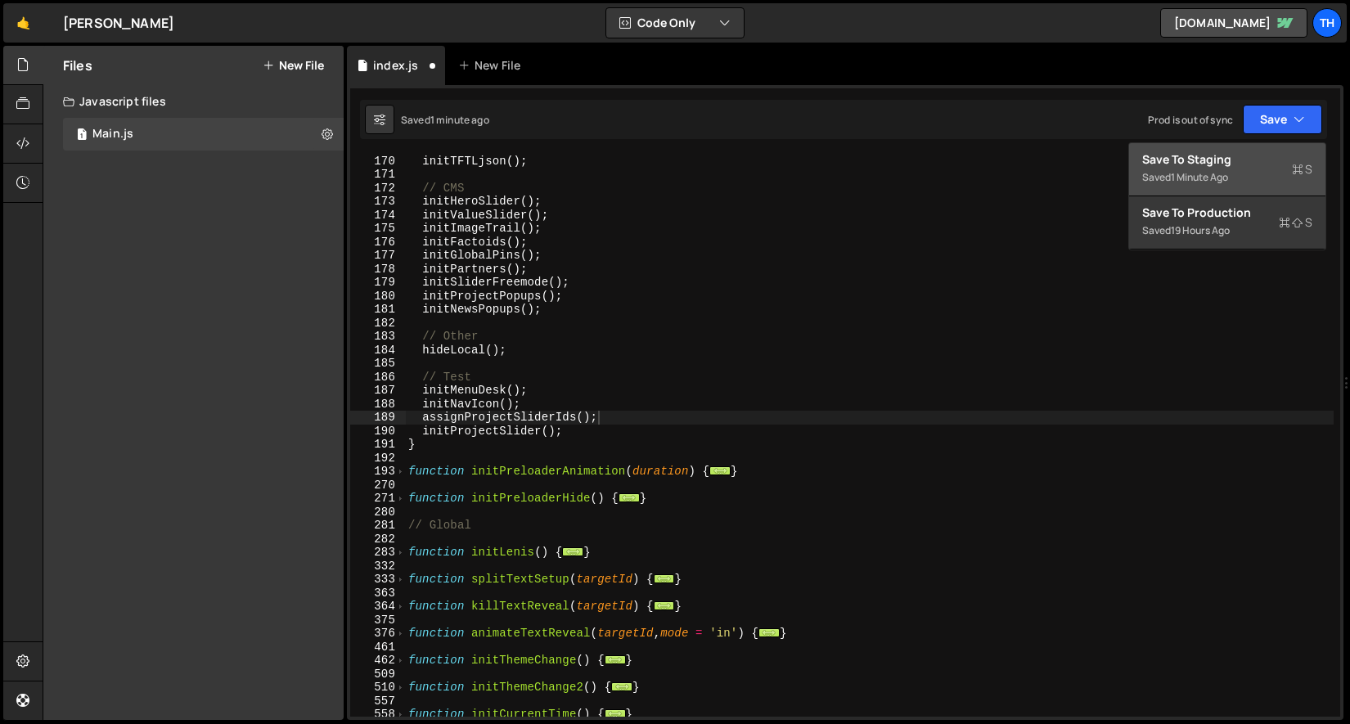
click at [1277, 160] on div "Save to Staging S" at bounding box center [1227, 159] width 170 height 16
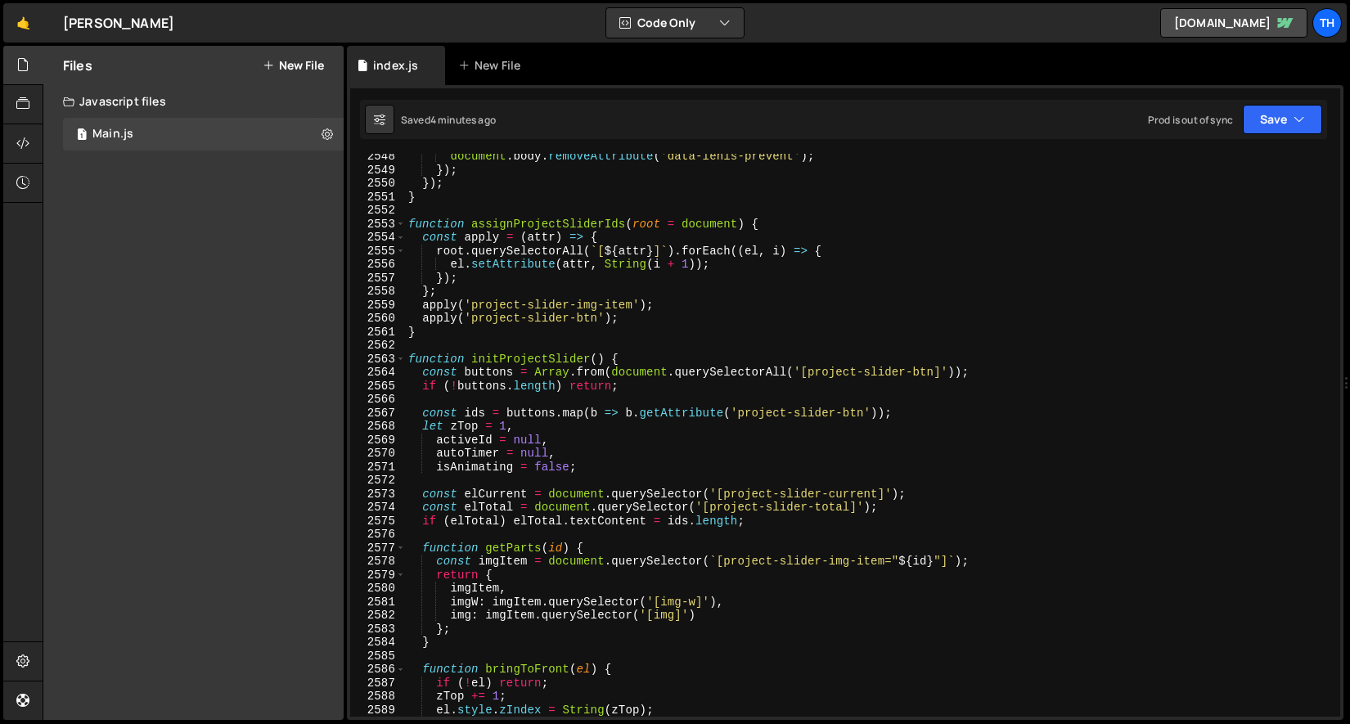
scroll to position [25173, 0]
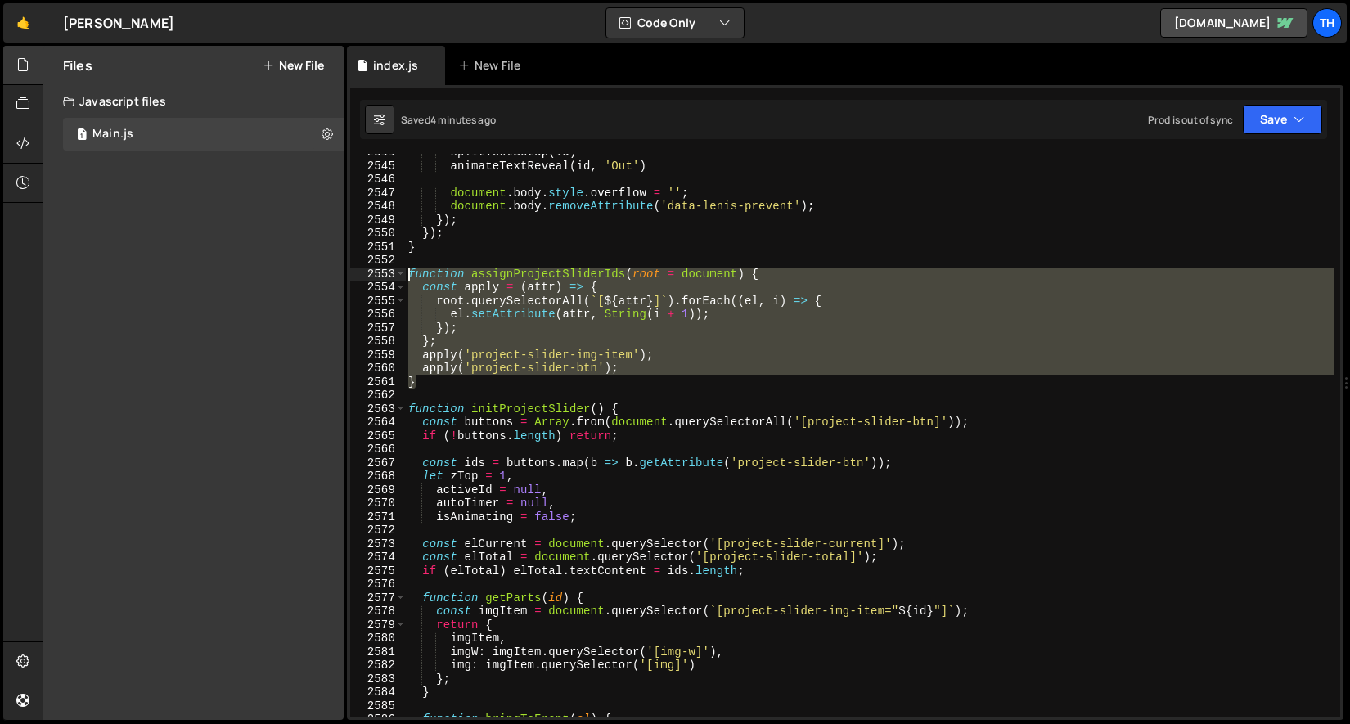
drag, startPoint x: 471, startPoint y: 383, endPoint x: 344, endPoint y: 271, distance: 169.2
click at [344, 271] on div "Files New File Javascript files 1 Main.js 0 CSS files Copy share link Edit File…" at bounding box center [696, 383] width 1307 height 675
paste textarea "}"
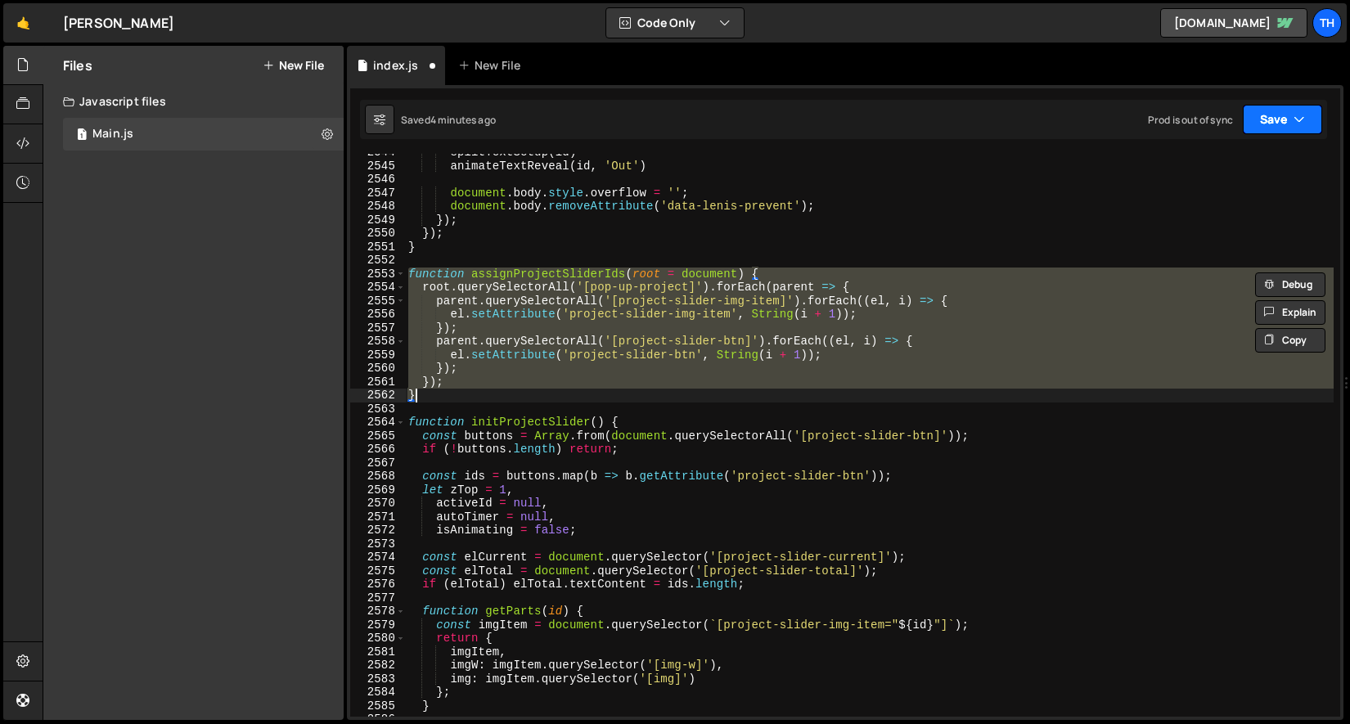
click at [1303, 120] on icon "button" at bounding box center [1299, 119] width 11 height 16
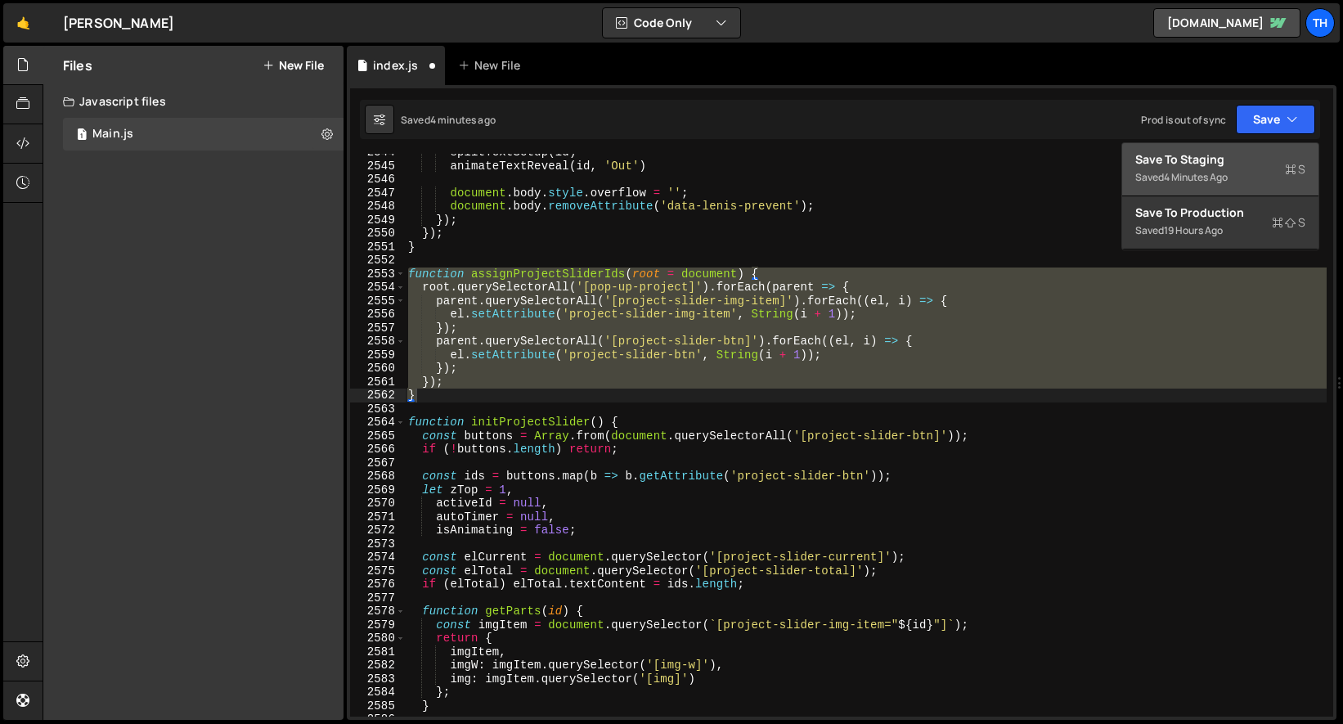
click at [1268, 155] on div "Save to Staging S" at bounding box center [1221, 159] width 170 height 16
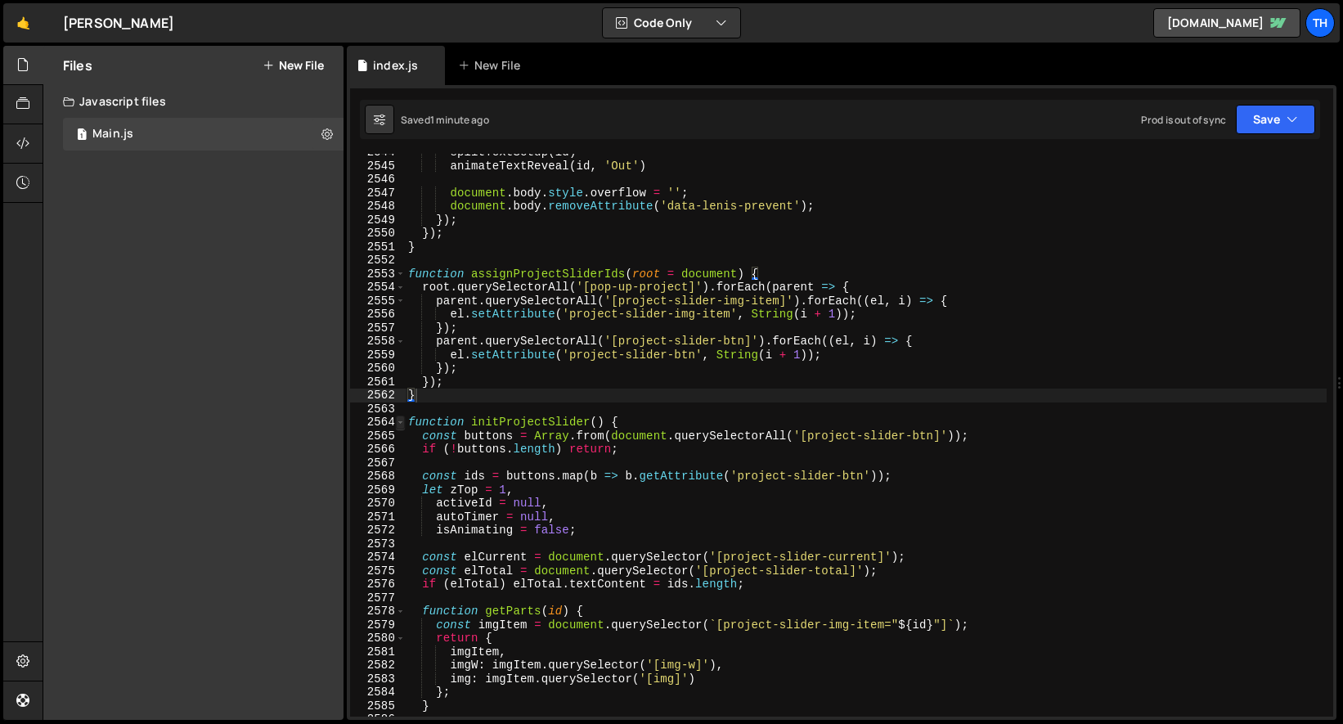
type textarea "}"
click at [399, 423] on span at bounding box center [400, 423] width 9 height 14
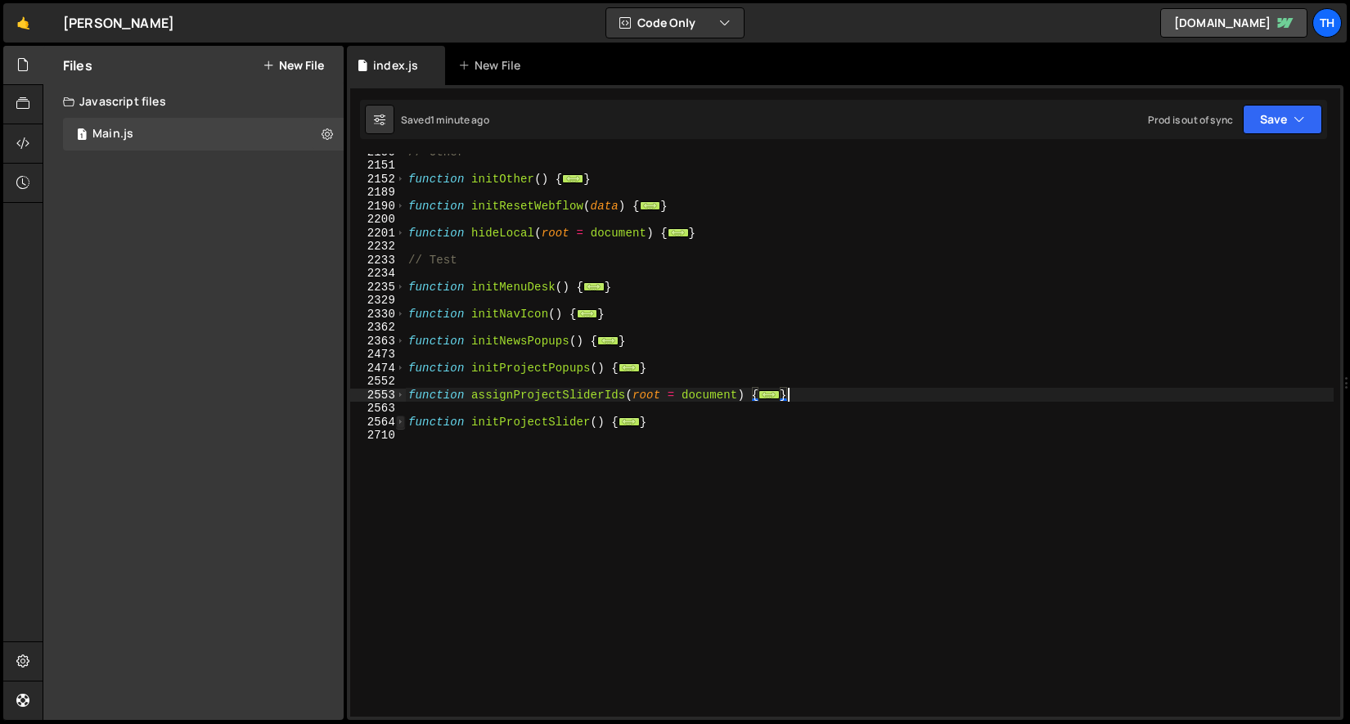
scroll to position [1156, 0]
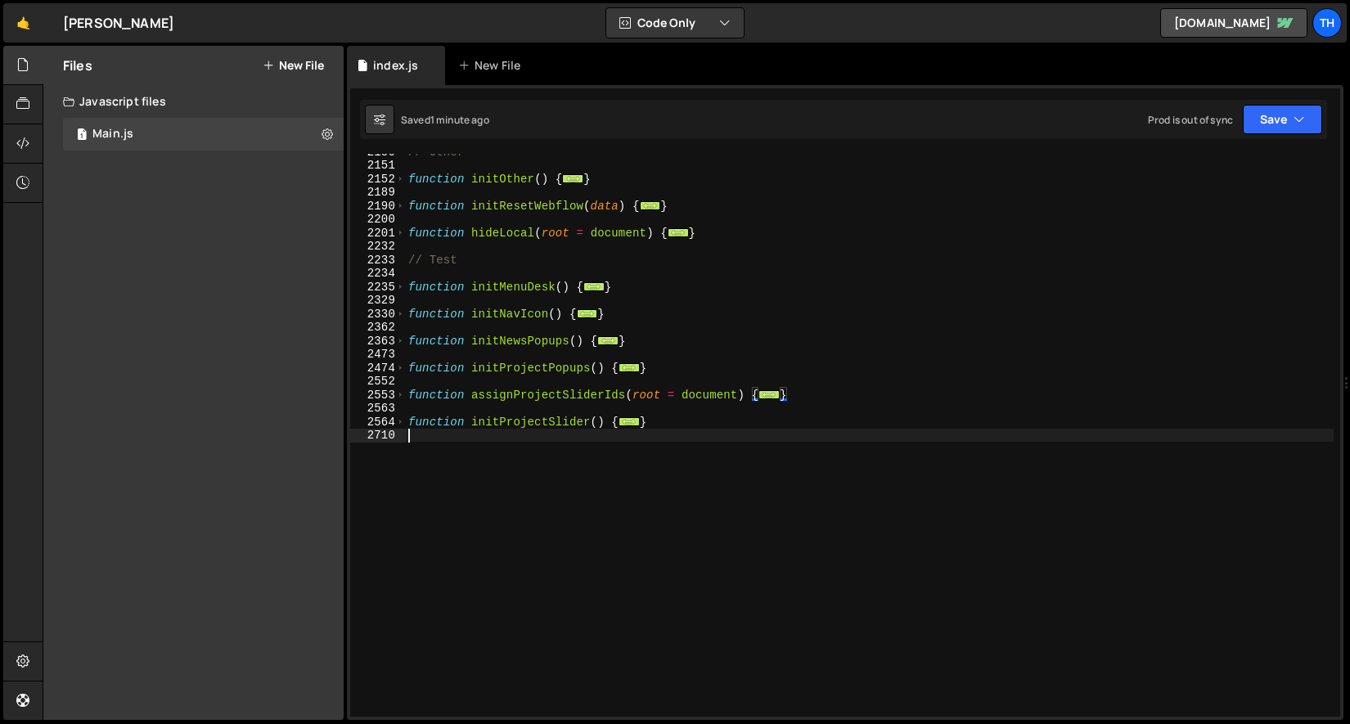
click at [425, 457] on div "// Other function initOther ( ) { ... } function initResetWebflow ( data ) { ..…" at bounding box center [869, 440] width 929 height 590
drag, startPoint x: 454, startPoint y: 458, endPoint x: 367, endPoint y: 423, distance: 94.3
click at [367, 423] on div "2150 2151 2152 2189 2190 2200 2201 2232 2233 2234 2235 2329 2330 2362 2363 2473…" at bounding box center [845, 435] width 990 height 563
type textarea "function initProjectSlider() { const buttons = Array.from(document.querySelecto…"
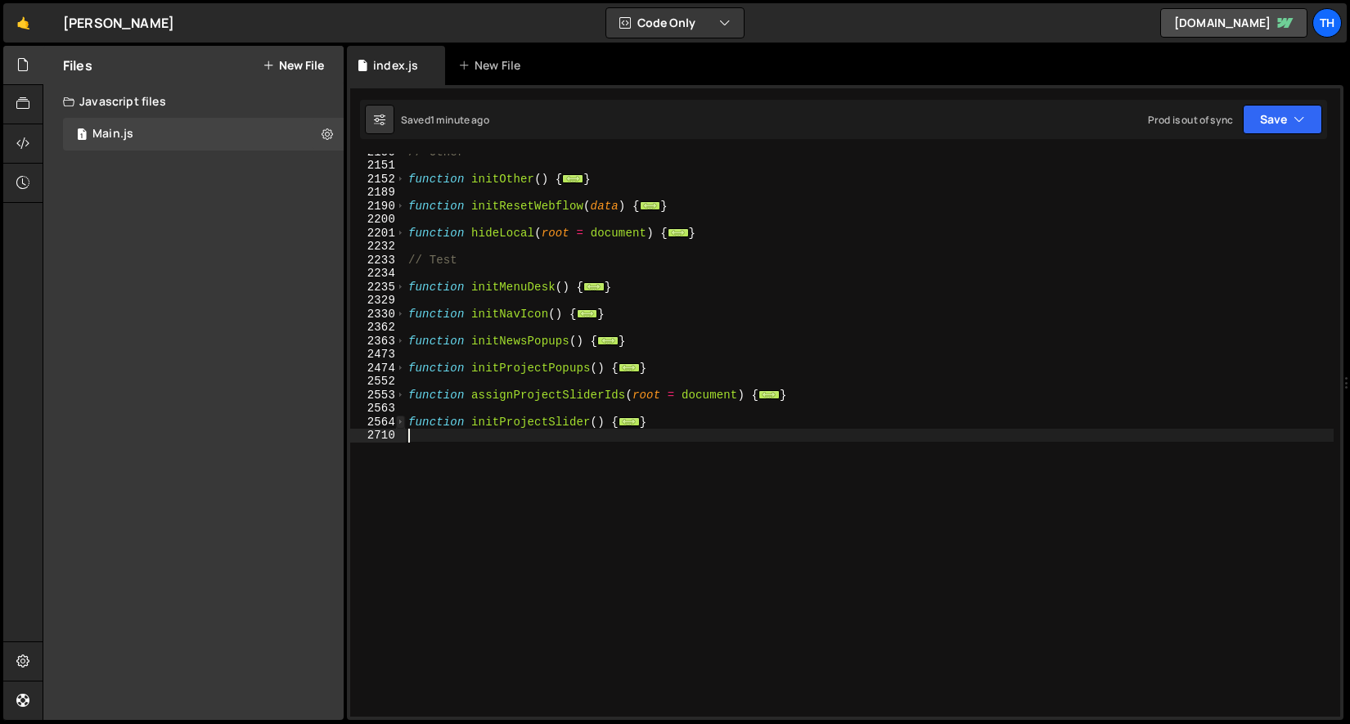
click at [400, 423] on span at bounding box center [400, 423] width 9 height 14
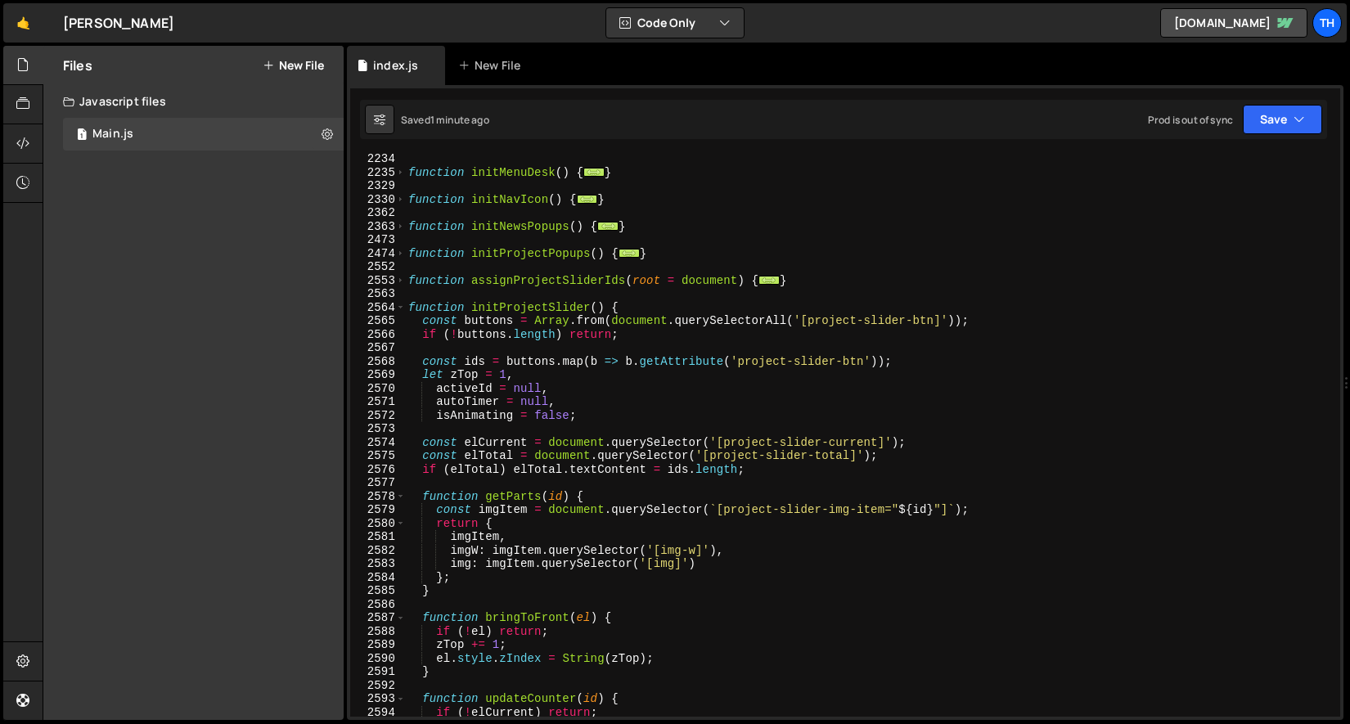
scroll to position [1271, 0]
click at [403, 304] on span at bounding box center [400, 308] width 9 height 14
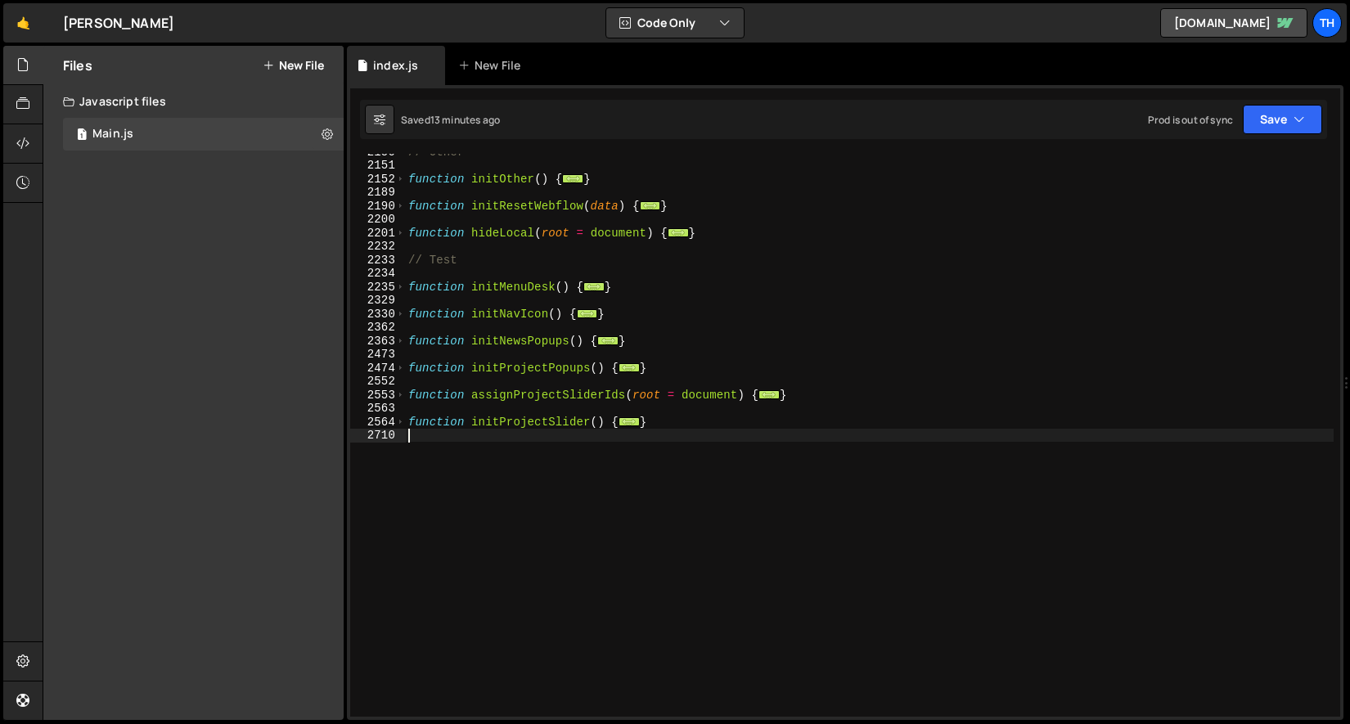
click at [478, 479] on div "// Other function initOther ( ) { ... } function initResetWebflow ( data ) { ..…" at bounding box center [869, 440] width 929 height 590
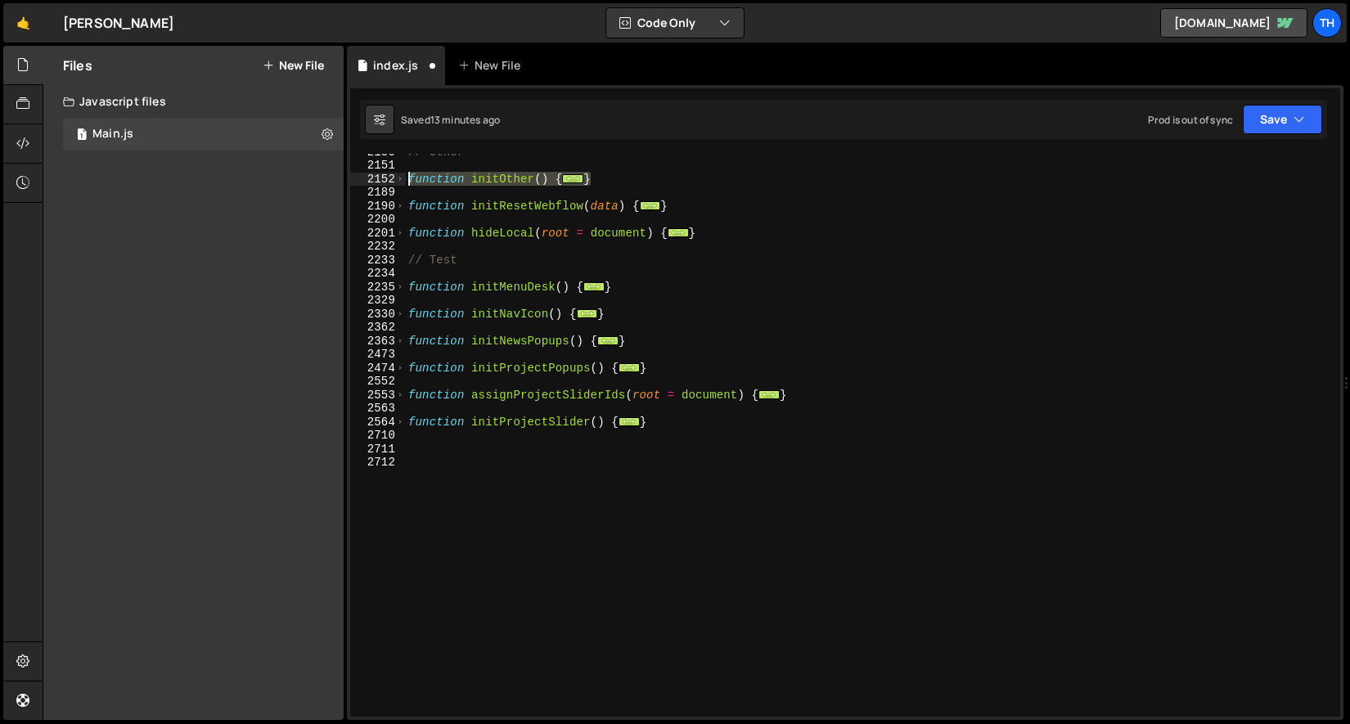
drag, startPoint x: 603, startPoint y: 179, endPoint x: 353, endPoint y: 179, distance: 250.4
click at [353, 179] on div "2150 2151 2152 2189 2190 2200 2201 2232 2233 2234 2235 2329 2330 2362 2363 2473…" at bounding box center [845, 435] width 990 height 563
type textarea "function initOther() { // Current year"
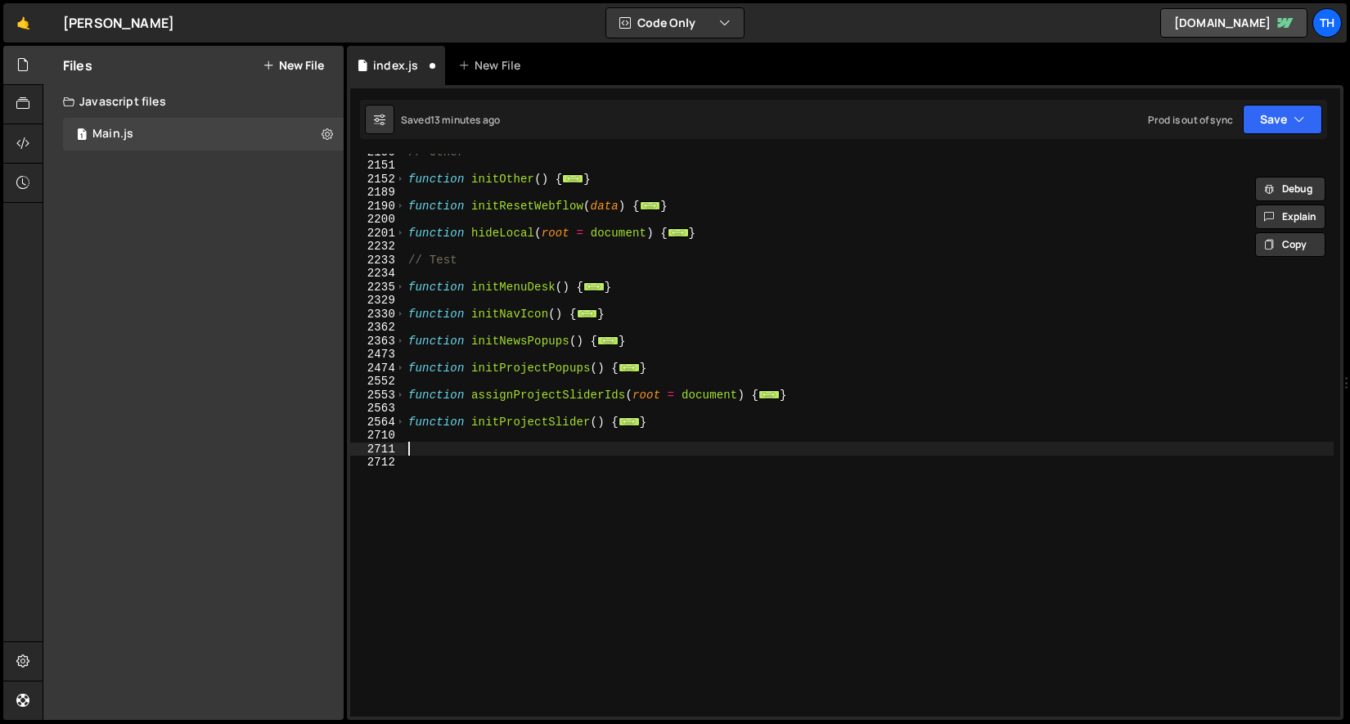
click at [423, 452] on div "// Other function initOther ( ) { ... } function initResetWebflow ( data ) { ..…" at bounding box center [869, 440] width 929 height 590
paste textarea "}"
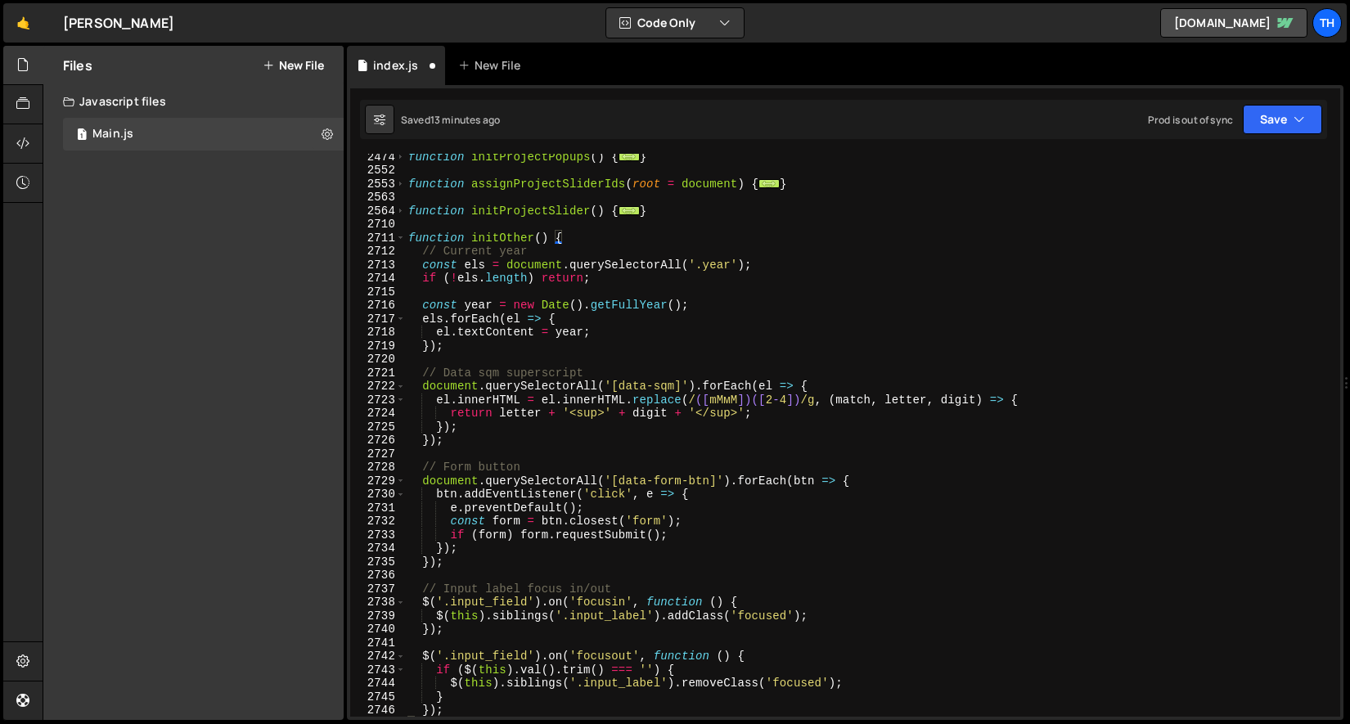
scroll to position [1365, 0]
click at [501, 237] on div "function initProjectPopups ( ) { ... } function assignProjectSliderIds ( root =…" at bounding box center [869, 447] width 929 height 590
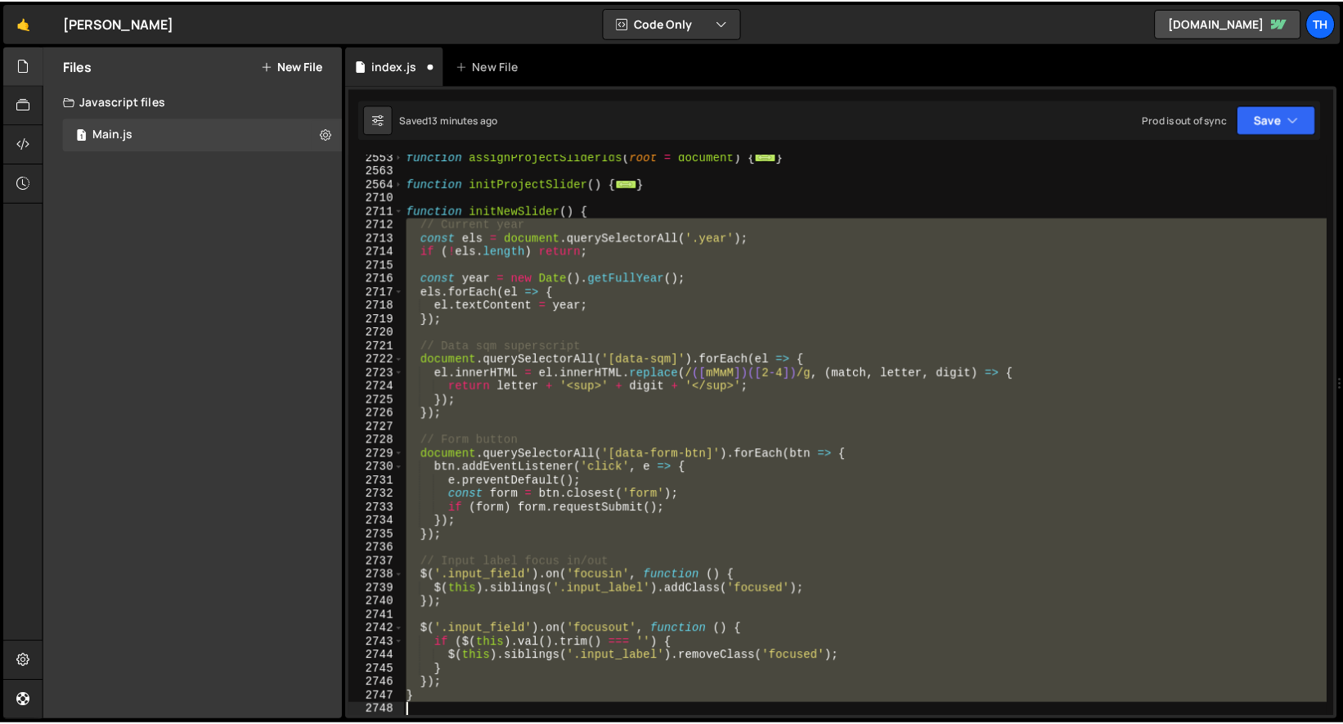
scroll to position [1394, 0]
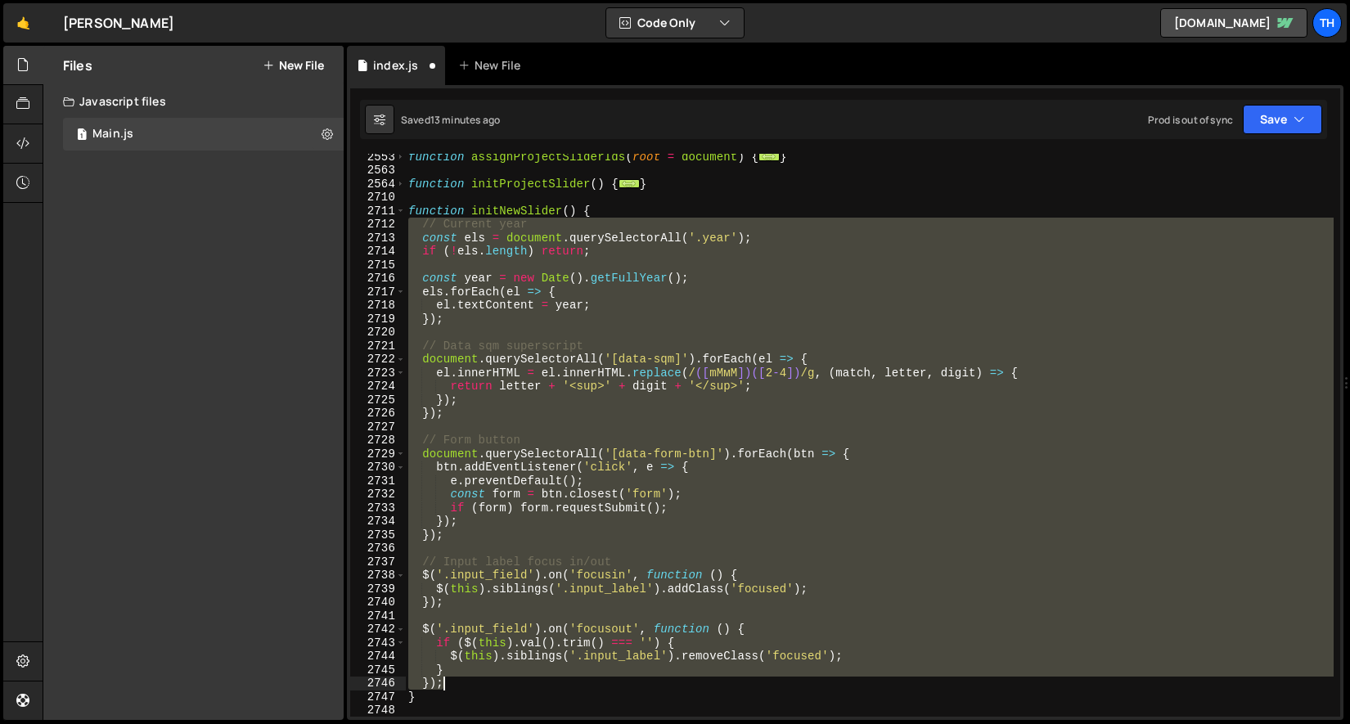
drag, startPoint x: 407, startPoint y: 256, endPoint x: 614, endPoint y: 687, distance: 478.6
click at [614, 687] on div "function assignProjectSliderIds ( root = document ) { ... } function initProjec…" at bounding box center [869, 445] width 929 height 590
type textarea "} });"
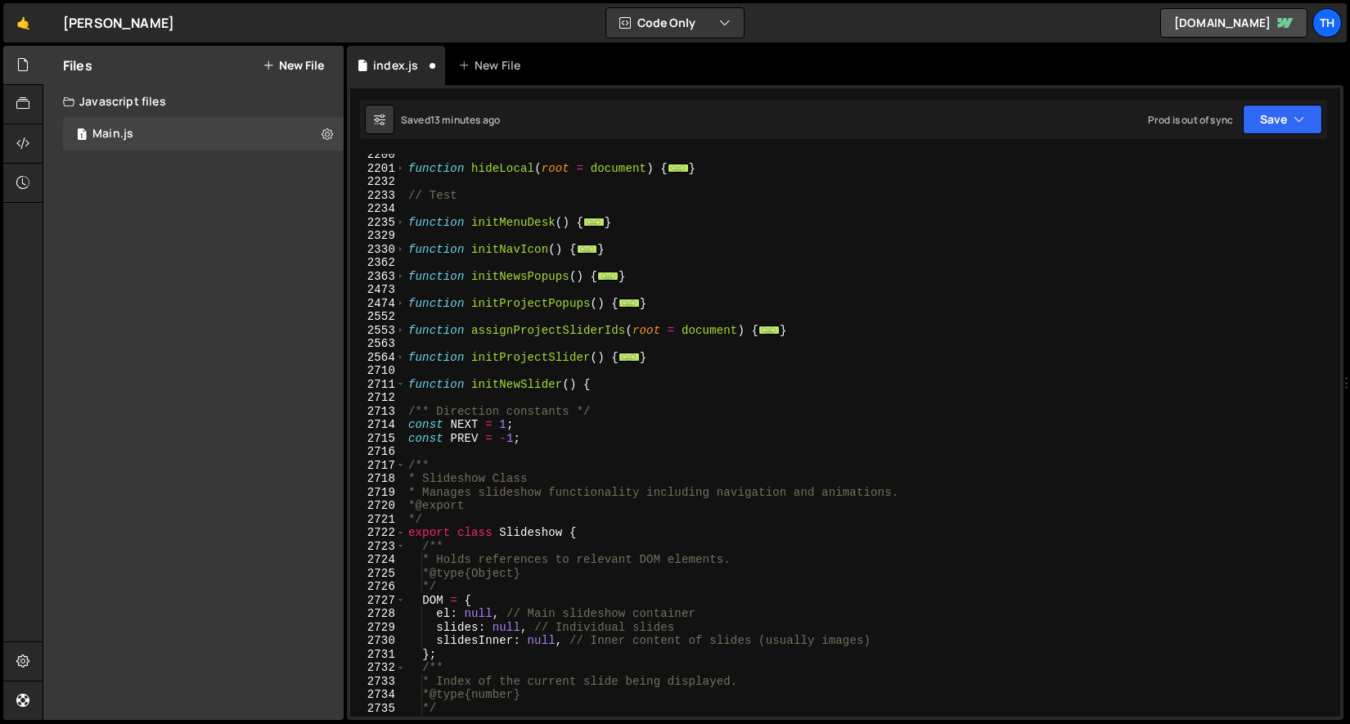
scroll to position [1220, 0]
click at [542, 404] on div "function hideLocal ( root = document ) { ... } // Test function initMenuDesk ( …" at bounding box center [869, 444] width 929 height 590
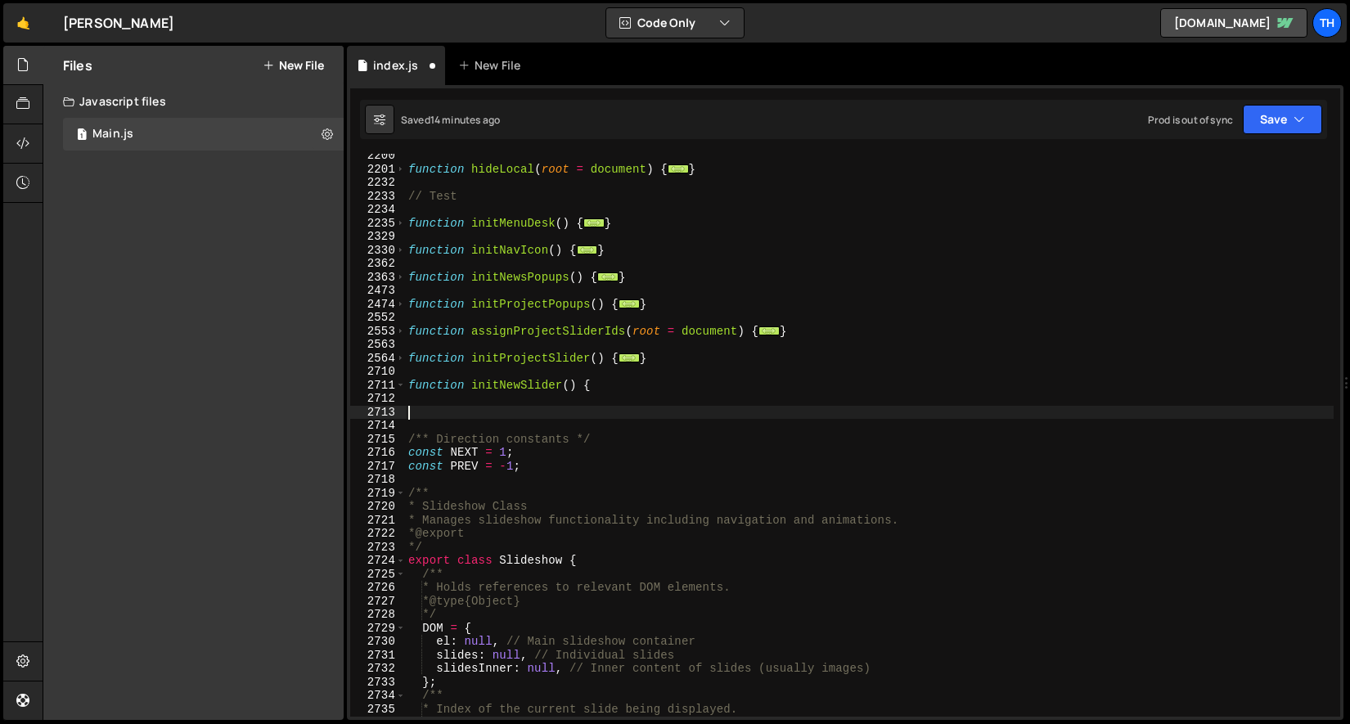
paste textarea ");"
type textarea ");"
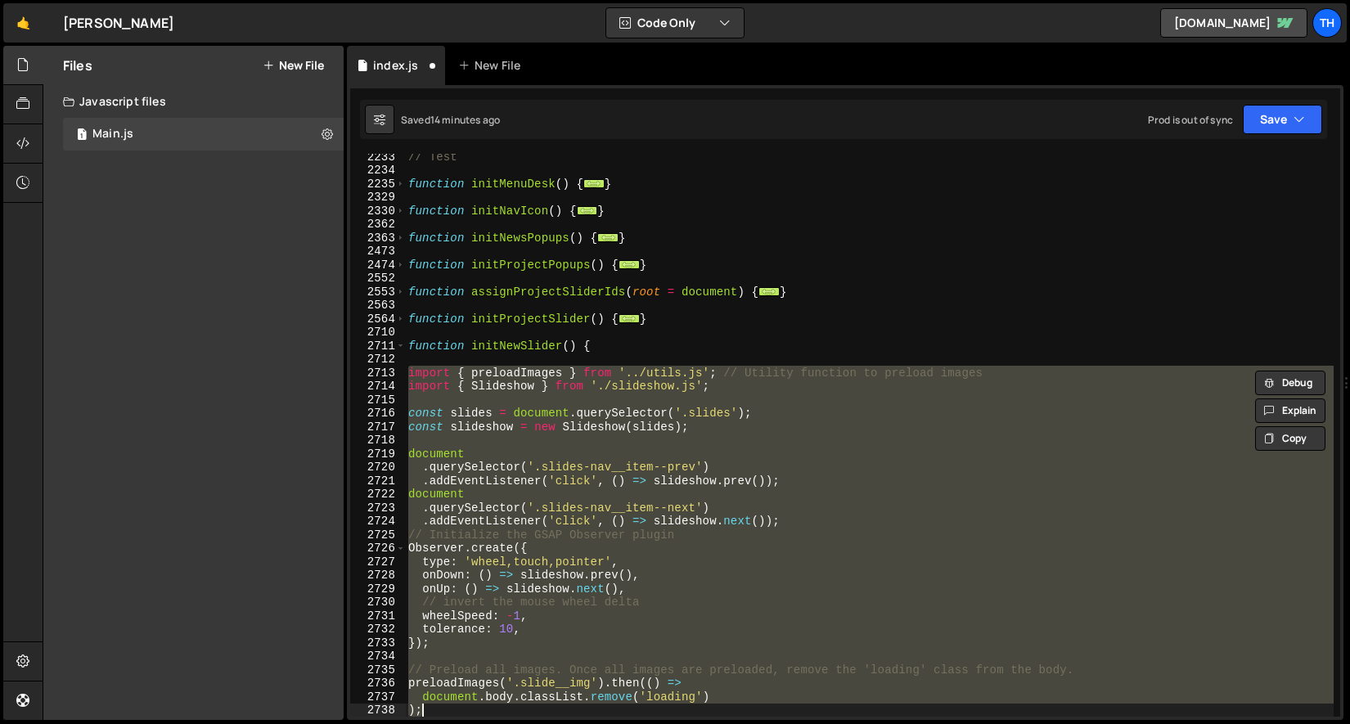
drag, startPoint x: 563, startPoint y: 389, endPoint x: 579, endPoint y: 389, distance: 16.4
click at [563, 389] on div "// Test function initMenuDesk ( ) { ... } function initNavIcon ( ) { ... } func…" at bounding box center [869, 435] width 929 height 563
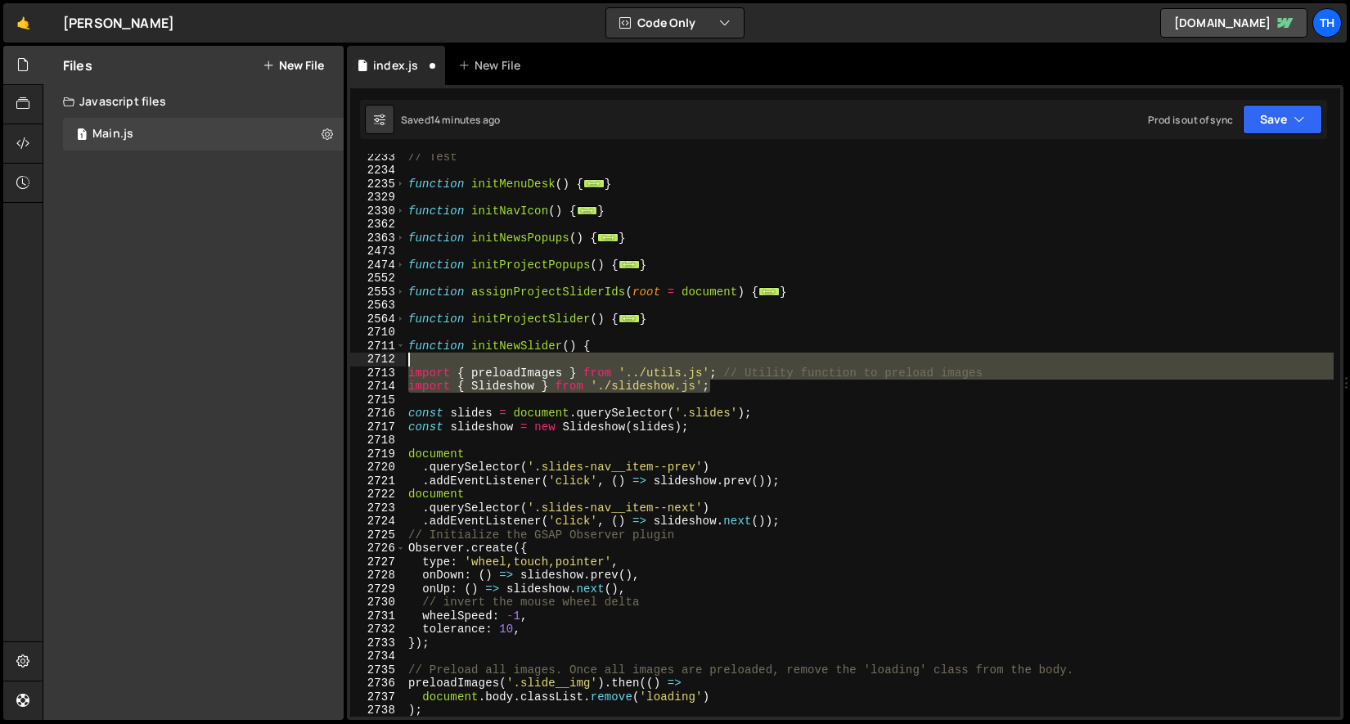
drag, startPoint x: 742, startPoint y: 386, endPoint x: 324, endPoint y: 363, distance: 418.7
click at [324, 363] on div "Files New File Javascript files 1 Main.js 0 CSS files Copy share link Edit File…" at bounding box center [696, 383] width 1307 height 675
type textarea "import { preloadImages } from '../utils.js'; // Utility function to preload ima…"
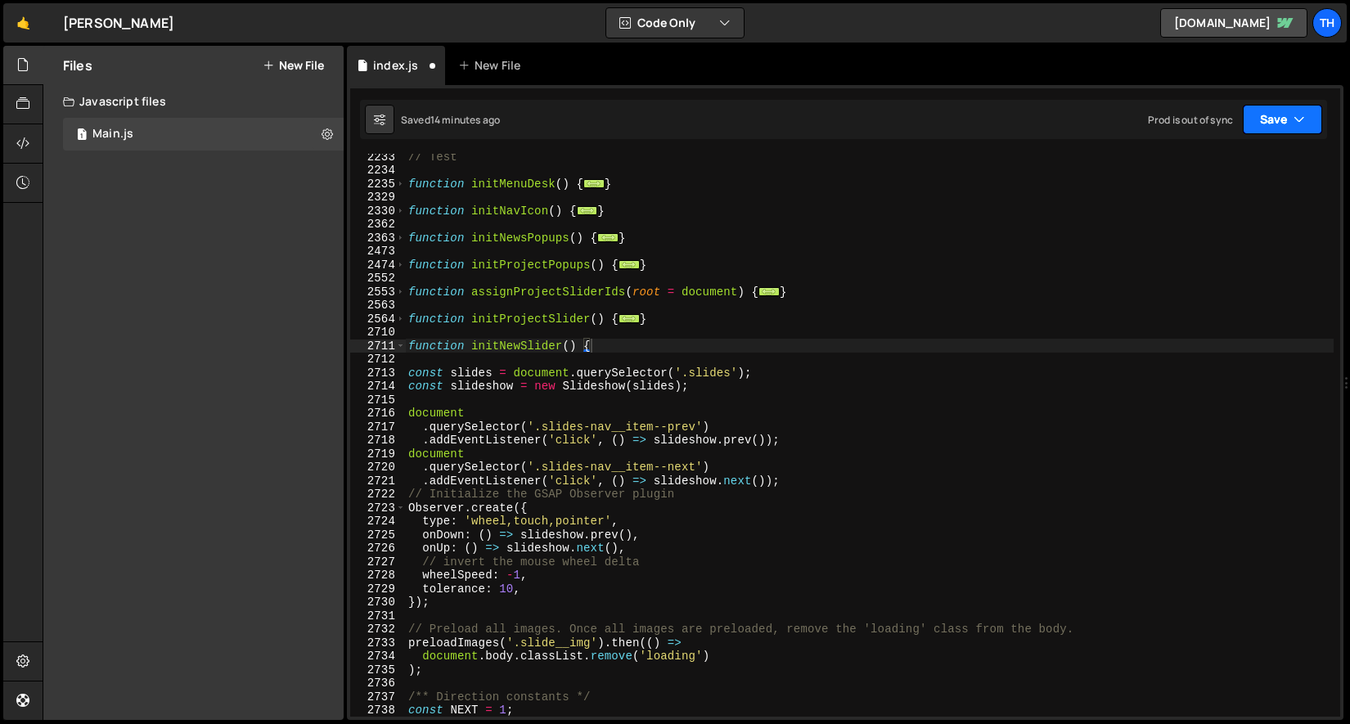
click at [1264, 115] on button "Save" at bounding box center [1282, 119] width 79 height 29
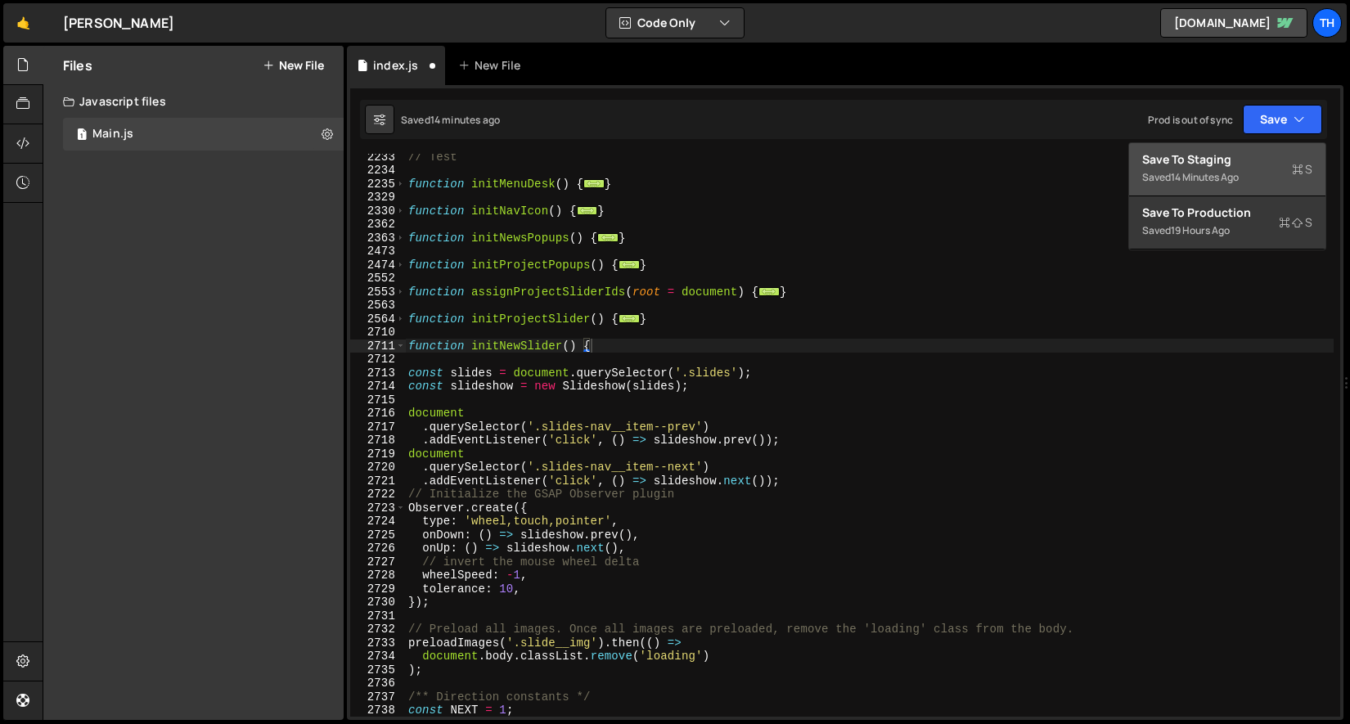
click at [1251, 150] on button "Save to Staging S Saved 14 minutes ago" at bounding box center [1227, 169] width 196 height 53
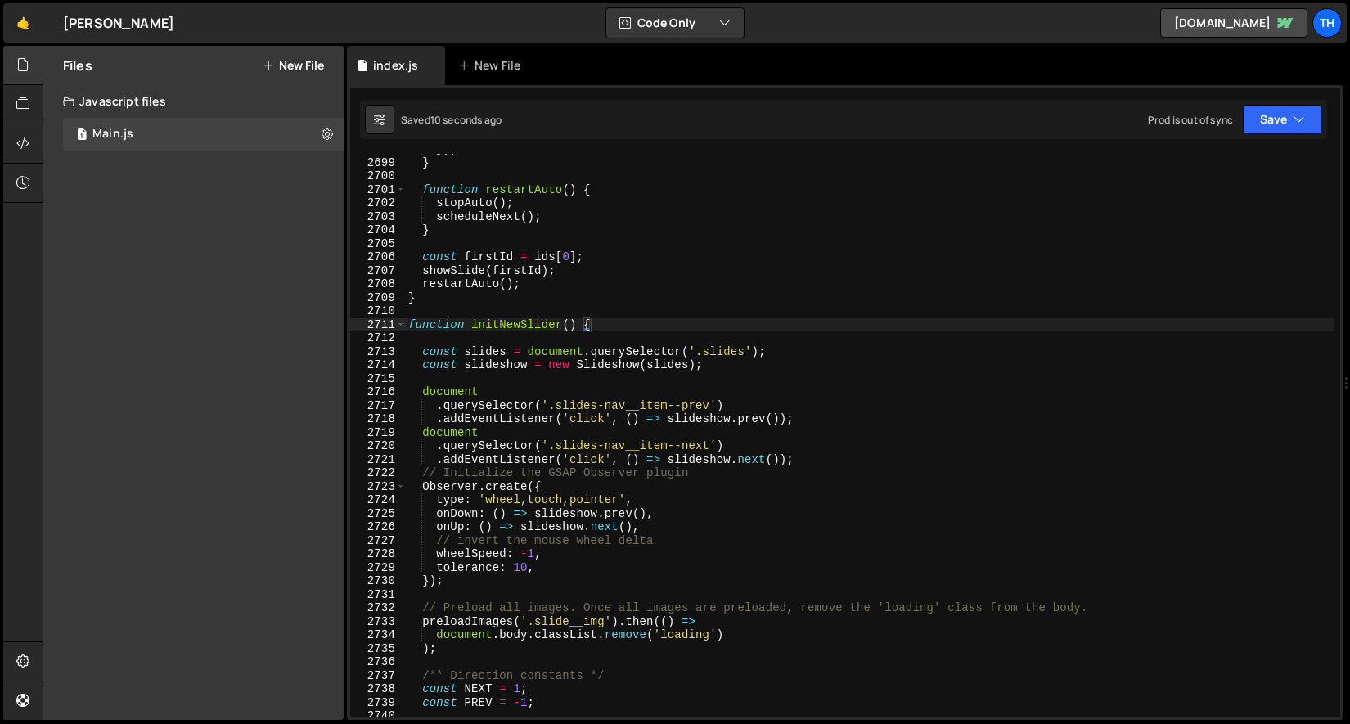
scroll to position [24986, 0]
click at [407, 470] on div "} function restartAuto ( ) { stopAuto ( ) ; scheduleNext ( ) ; } const firstId …" at bounding box center [869, 447] width 929 height 590
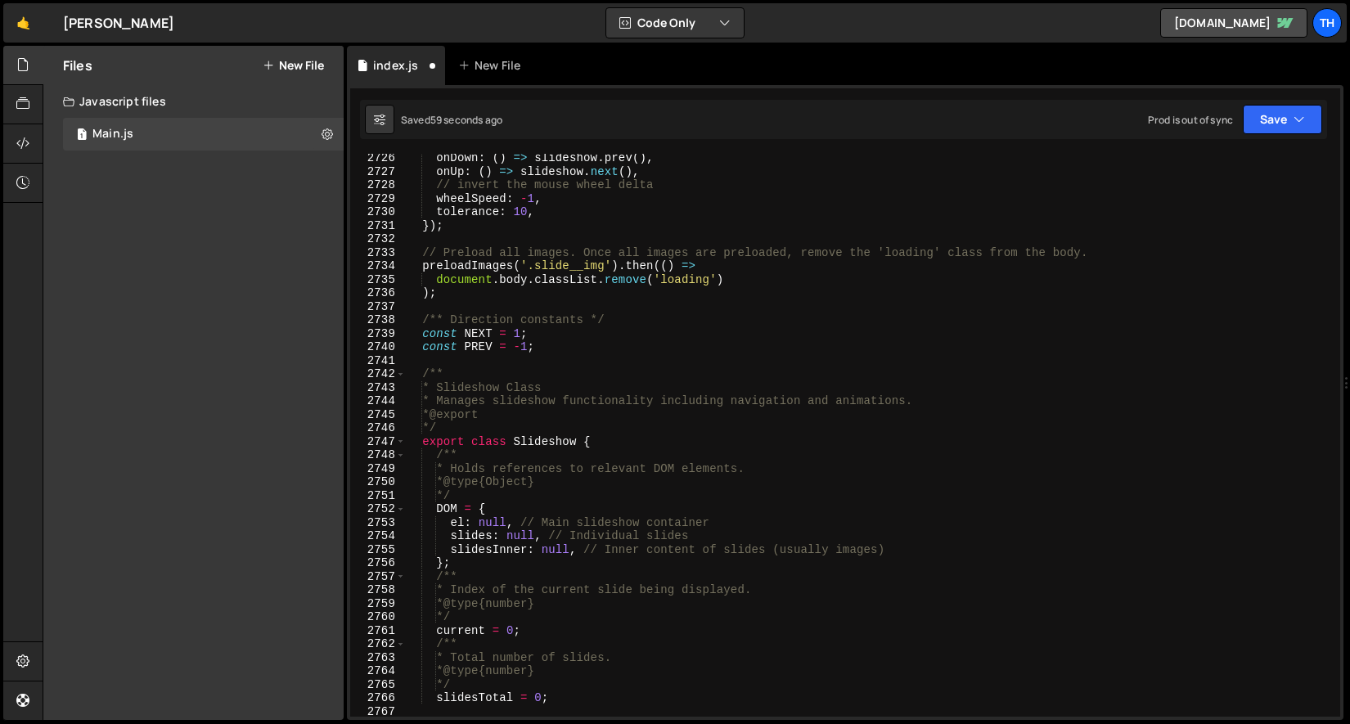
scroll to position [25233, 0]
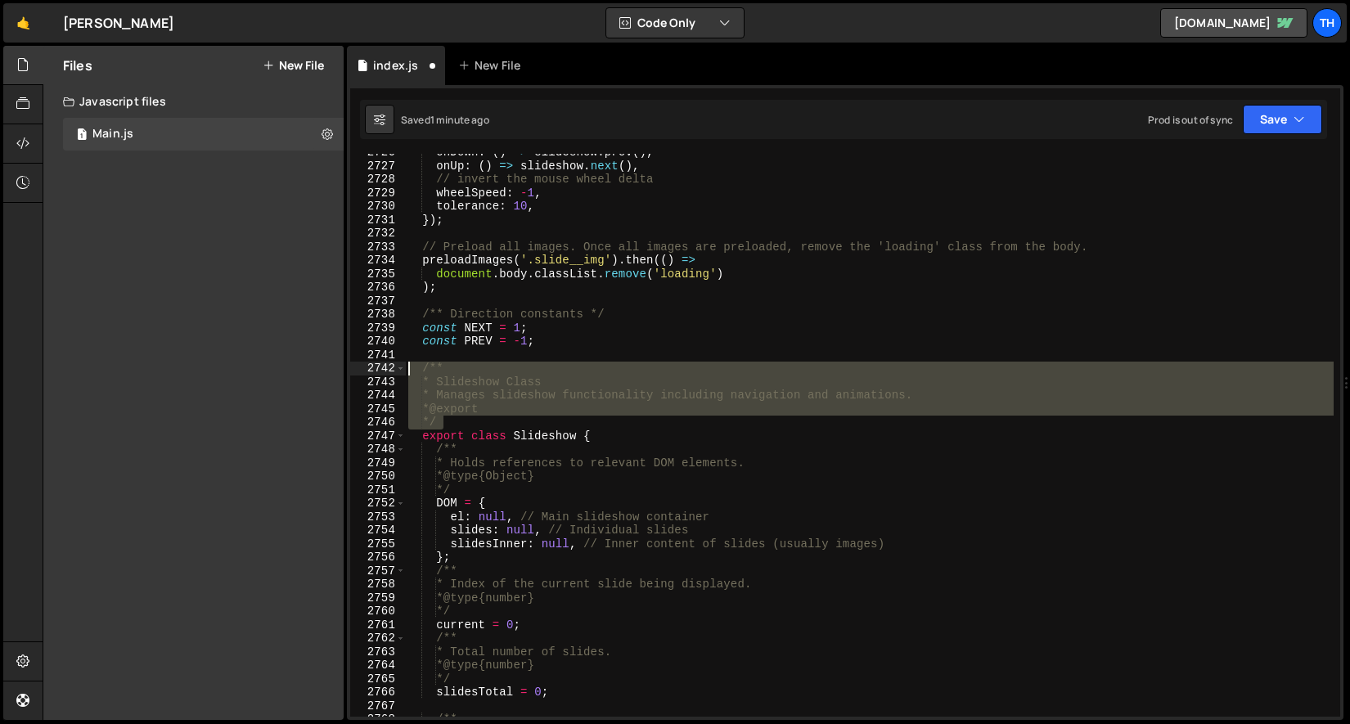
drag, startPoint x: 478, startPoint y: 424, endPoint x: 281, endPoint y: 370, distance: 204.4
click at [281, 370] on div "Files New File Javascript files 1 Main.js 0 CSS files Copy share link Edit File…" at bounding box center [696, 383] width 1307 height 675
type textarea "/** * Slideshow Class"
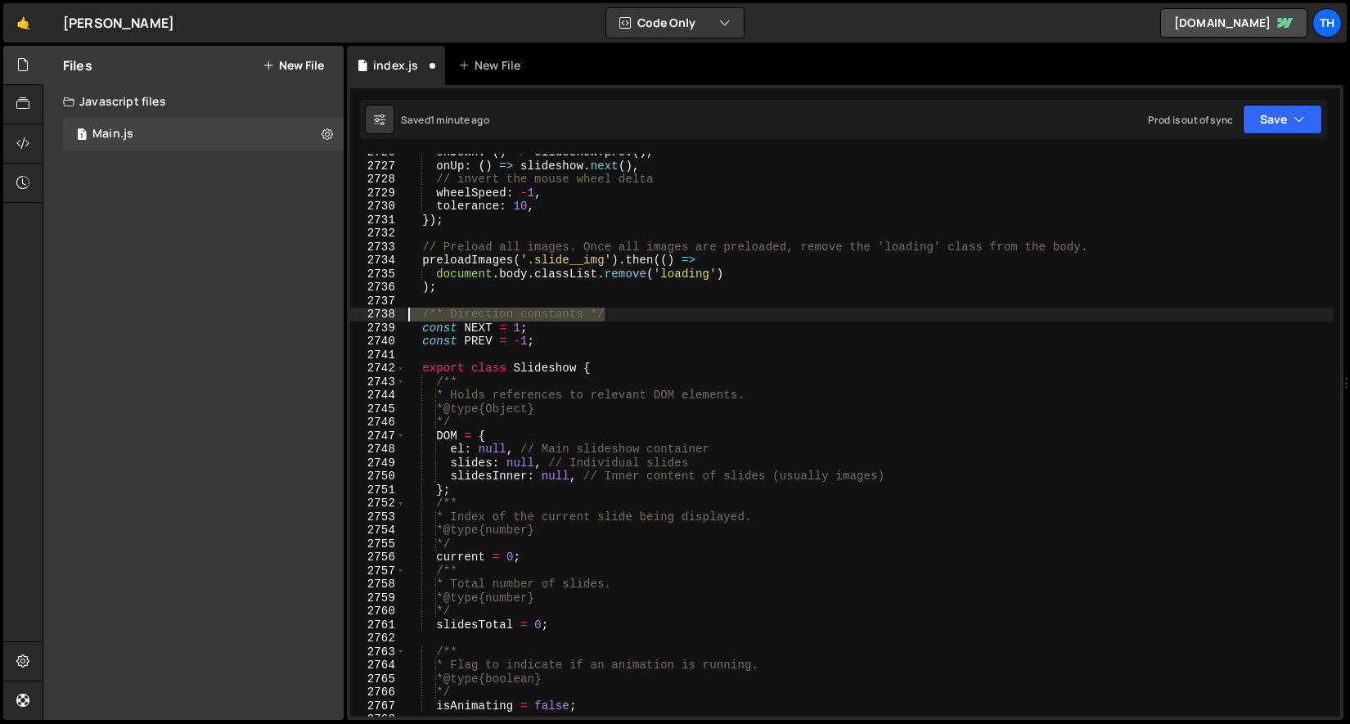
drag, startPoint x: 642, startPoint y: 310, endPoint x: 267, endPoint y: 312, distance: 375.5
click at [267, 312] on div "Files New File Javascript files 1 Main.js 0 CSS files Copy share link Edit File…" at bounding box center [696, 383] width 1307 height 675
type textarea "/** Direction constants */"
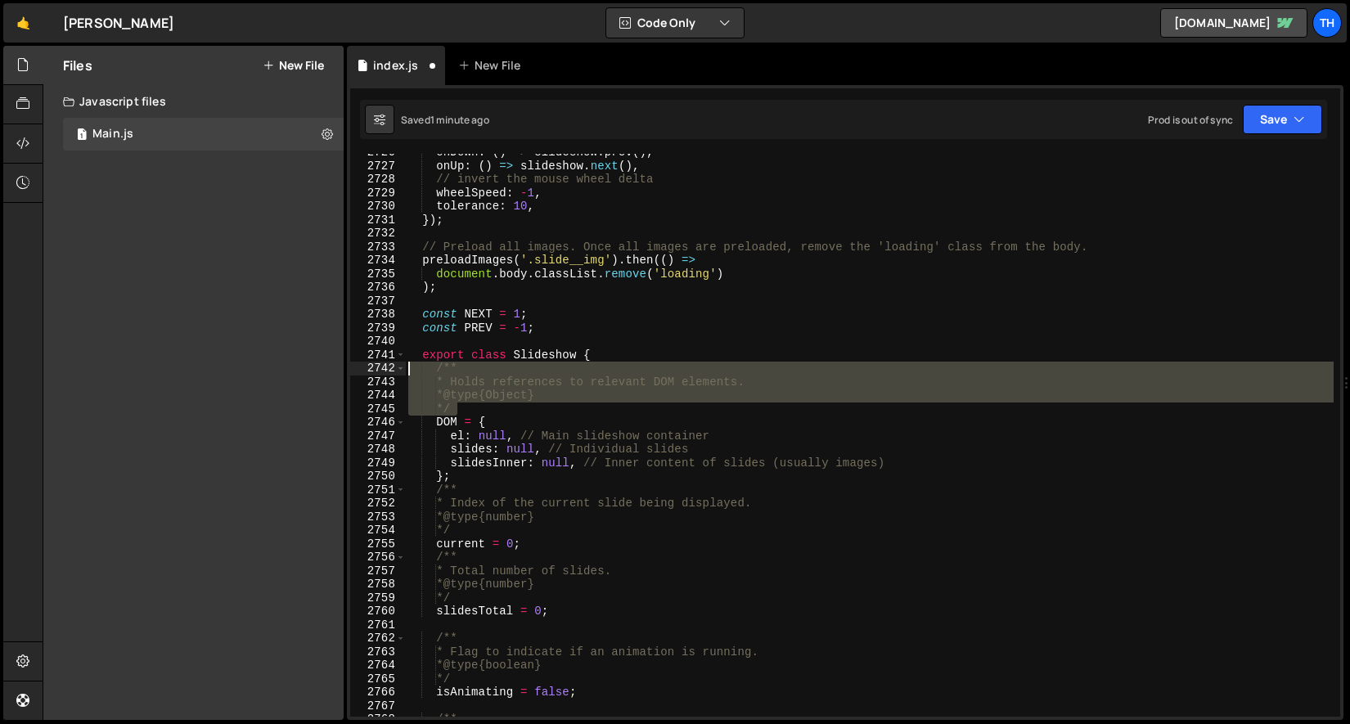
drag, startPoint x: 610, startPoint y: 407, endPoint x: 258, endPoint y: 362, distance: 354.6
click at [258, 362] on div "Files New File Javascript files 1 Main.js 0 CSS files Copy share link Edit File…" at bounding box center [696, 383] width 1307 height 675
type textarea "/** * Holds references to relevant DOM elements."
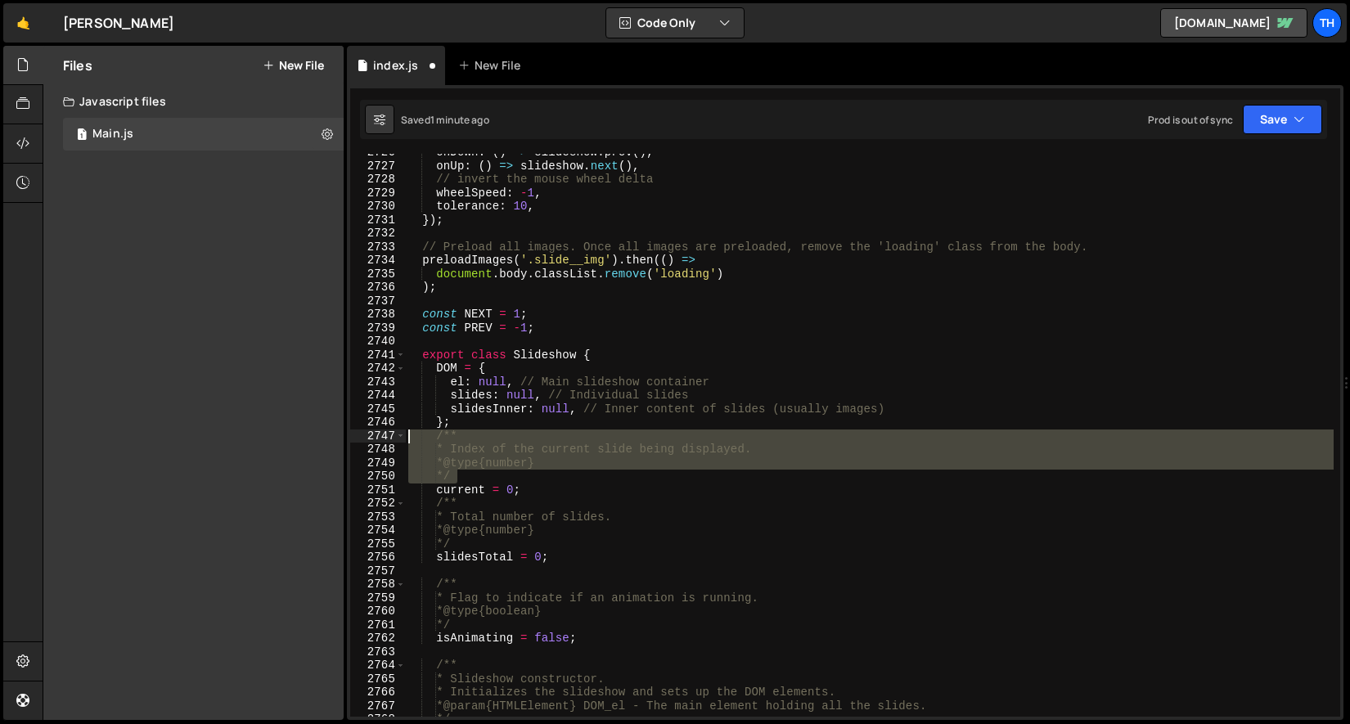
drag, startPoint x: 481, startPoint y: 476, endPoint x: 275, endPoint y: 434, distance: 210.4
click at [275, 434] on div "Files New File Javascript files 1 Main.js 0 CSS files Copy share link Edit File…" at bounding box center [696, 383] width 1307 height 675
type textarea "/** * Index of the current slide being displayed."
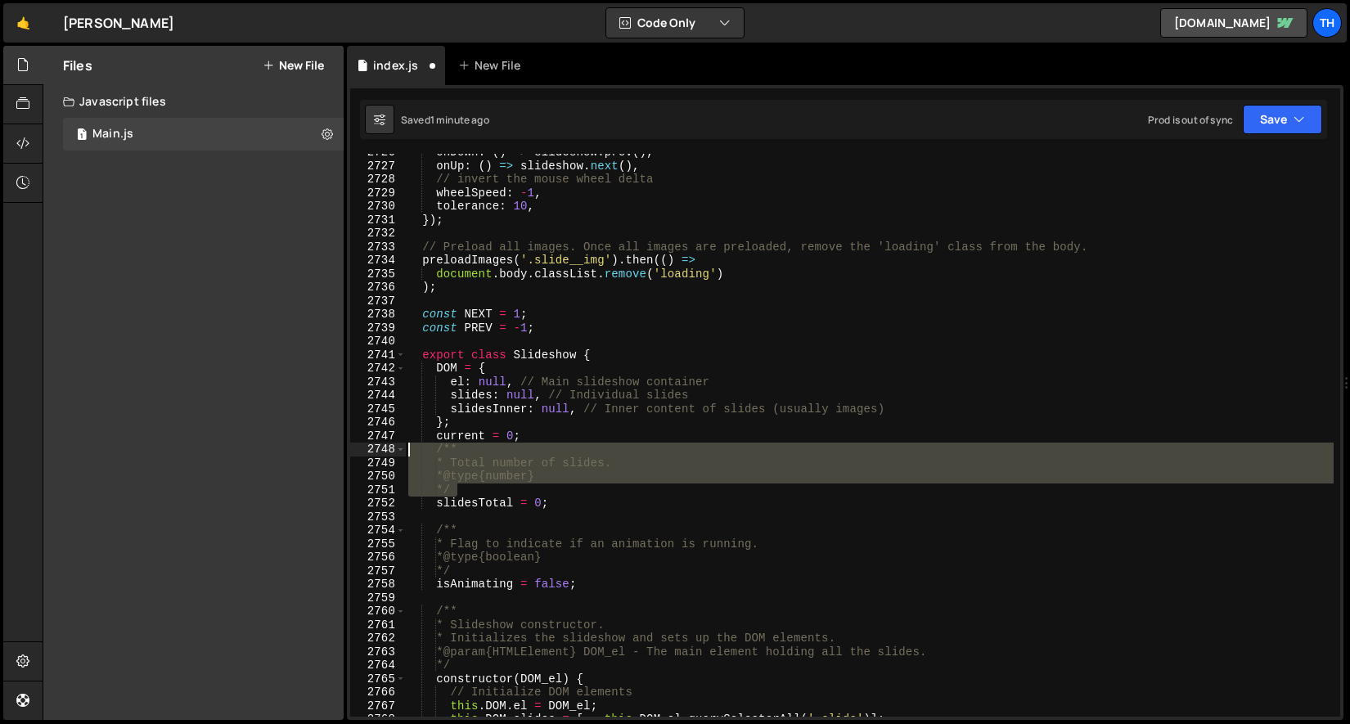
drag, startPoint x: 520, startPoint y: 488, endPoint x: 211, endPoint y: 448, distance: 311.1
click at [211, 448] on div "Files New File Javascript files 1 Main.js 0 CSS files Copy share link Edit File…" at bounding box center [696, 383] width 1307 height 675
type textarea "/** * Total number of slides."
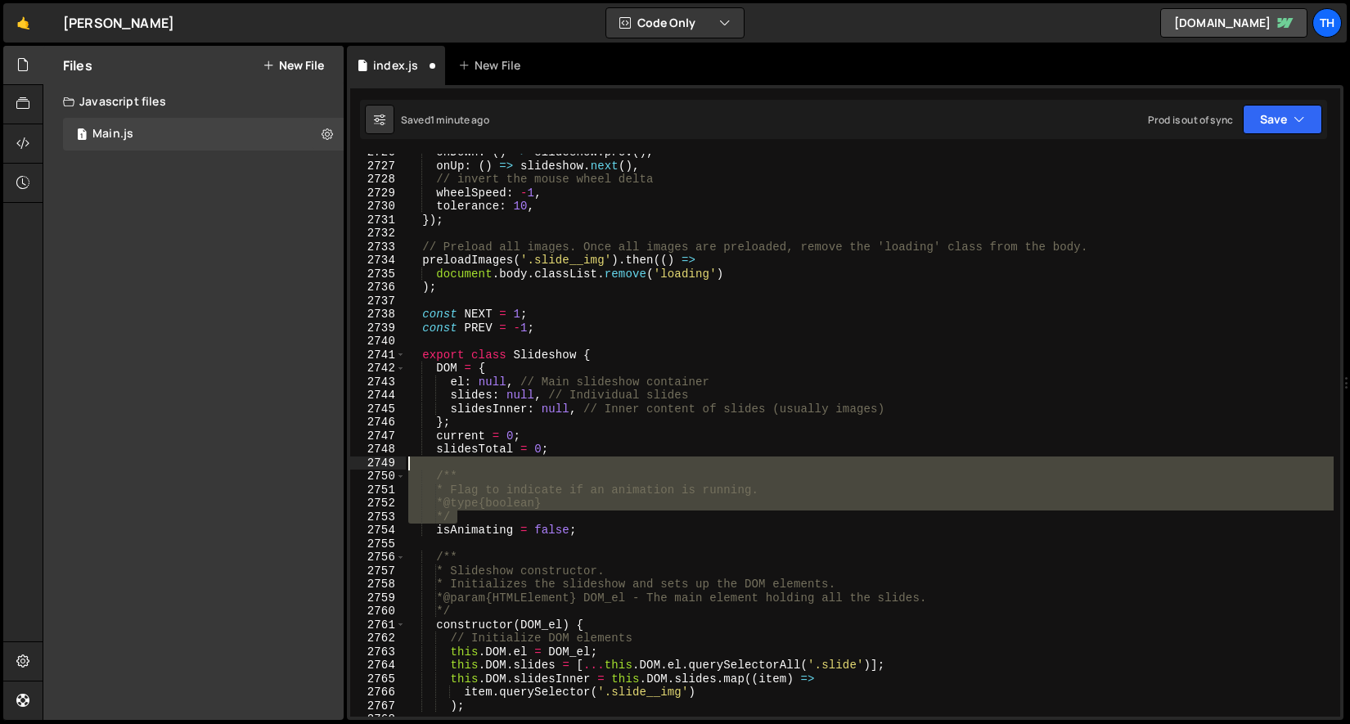
drag, startPoint x: 499, startPoint y: 515, endPoint x: 281, endPoint y: 457, distance: 226.0
click at [281, 457] on div "Files New File Javascript files 1 Main.js 0 CSS files Copy share link Edit File…" at bounding box center [696, 383] width 1307 height 675
type textarea "/**"
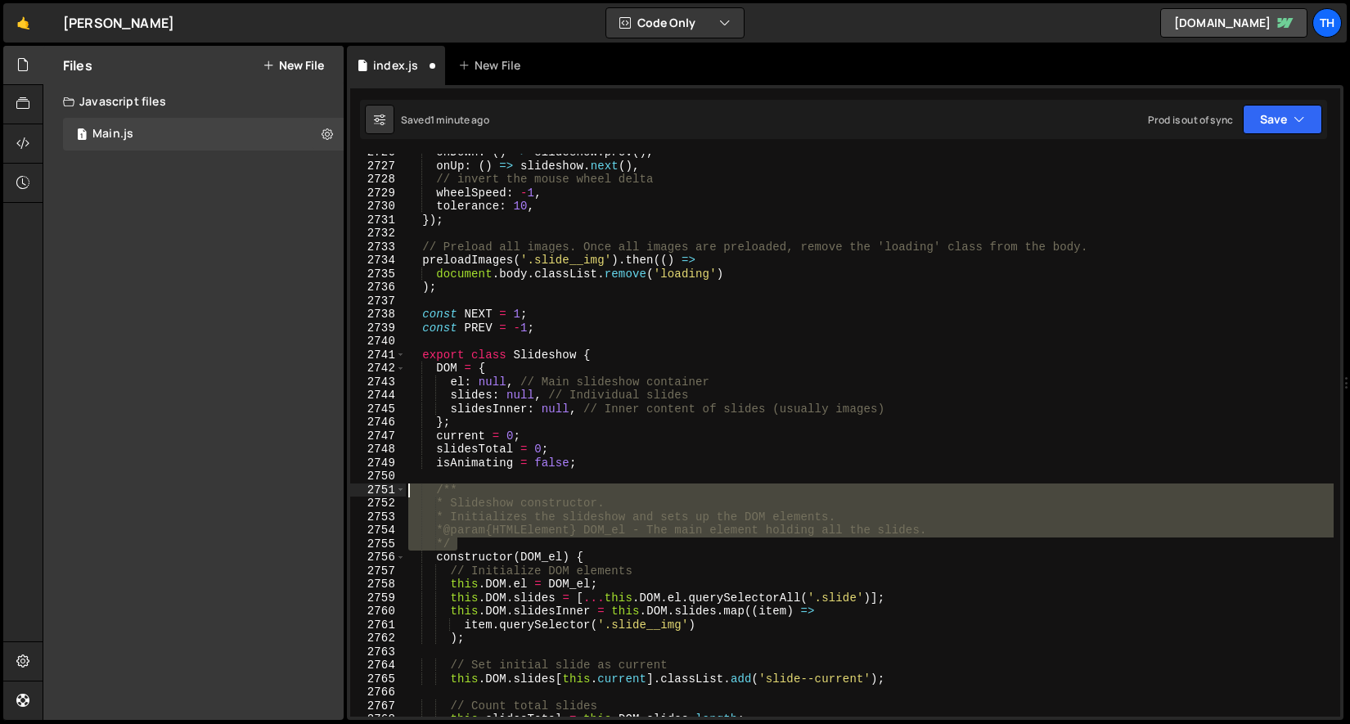
drag, startPoint x: 484, startPoint y: 544, endPoint x: 275, endPoint y: 484, distance: 217.2
click at [275, 484] on div "Files New File Javascript files 1 Main.js 0 CSS files Copy share link Edit File…" at bounding box center [696, 383] width 1307 height 675
type textarea "/** * Slideshow constructor."
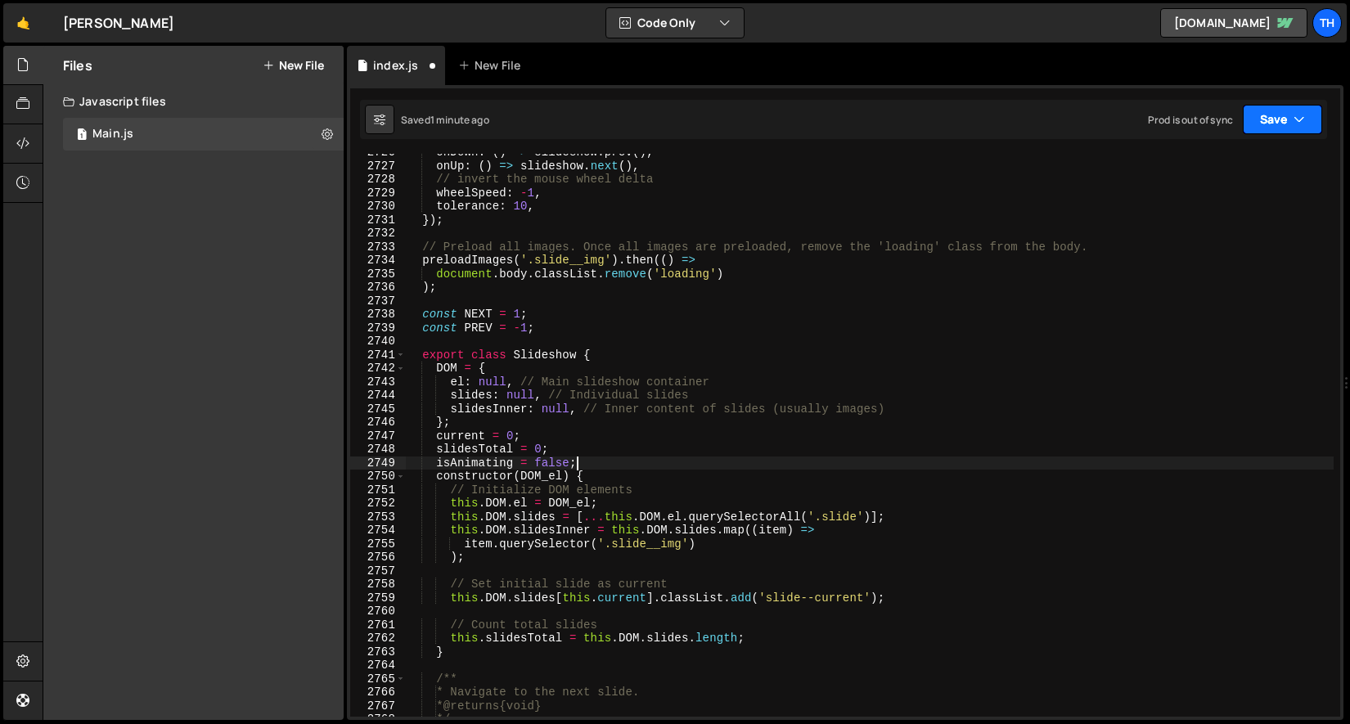
click at [1260, 124] on button "Save" at bounding box center [1282, 119] width 79 height 29
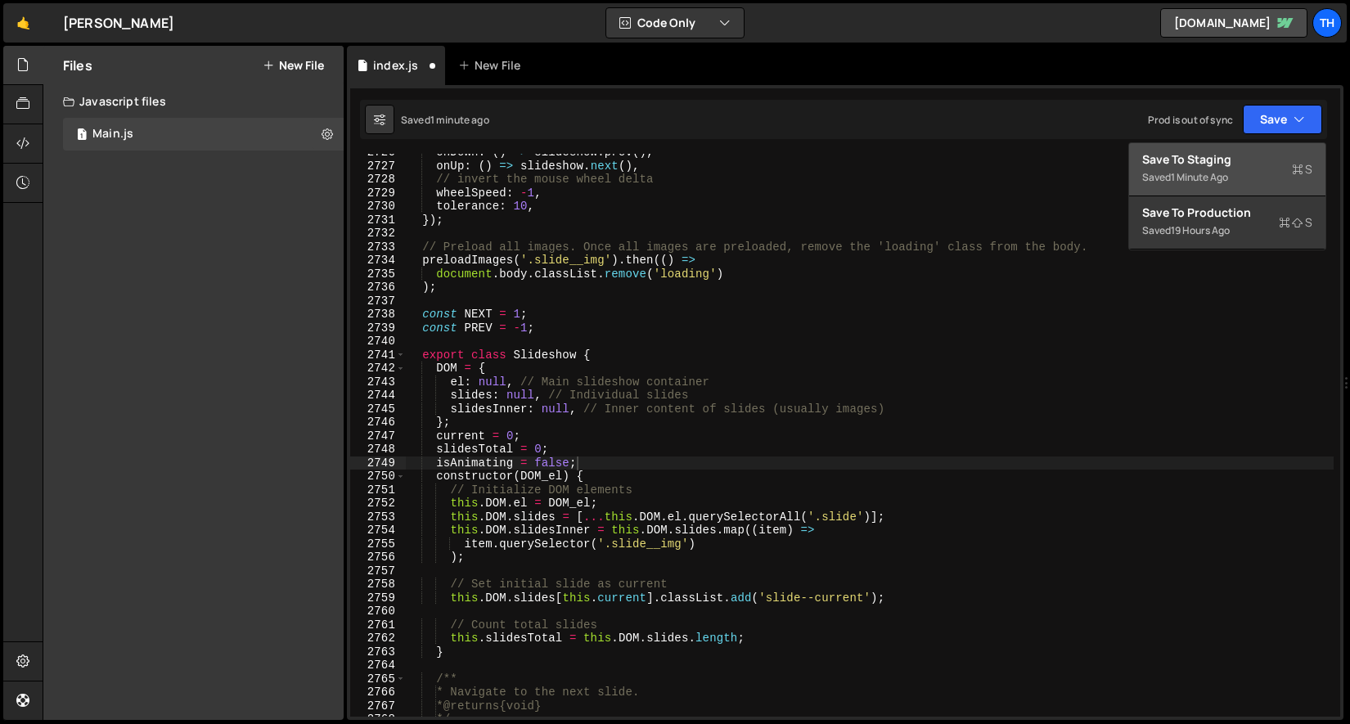
click at [1242, 153] on div "Save to Staging S" at bounding box center [1227, 159] width 170 height 16
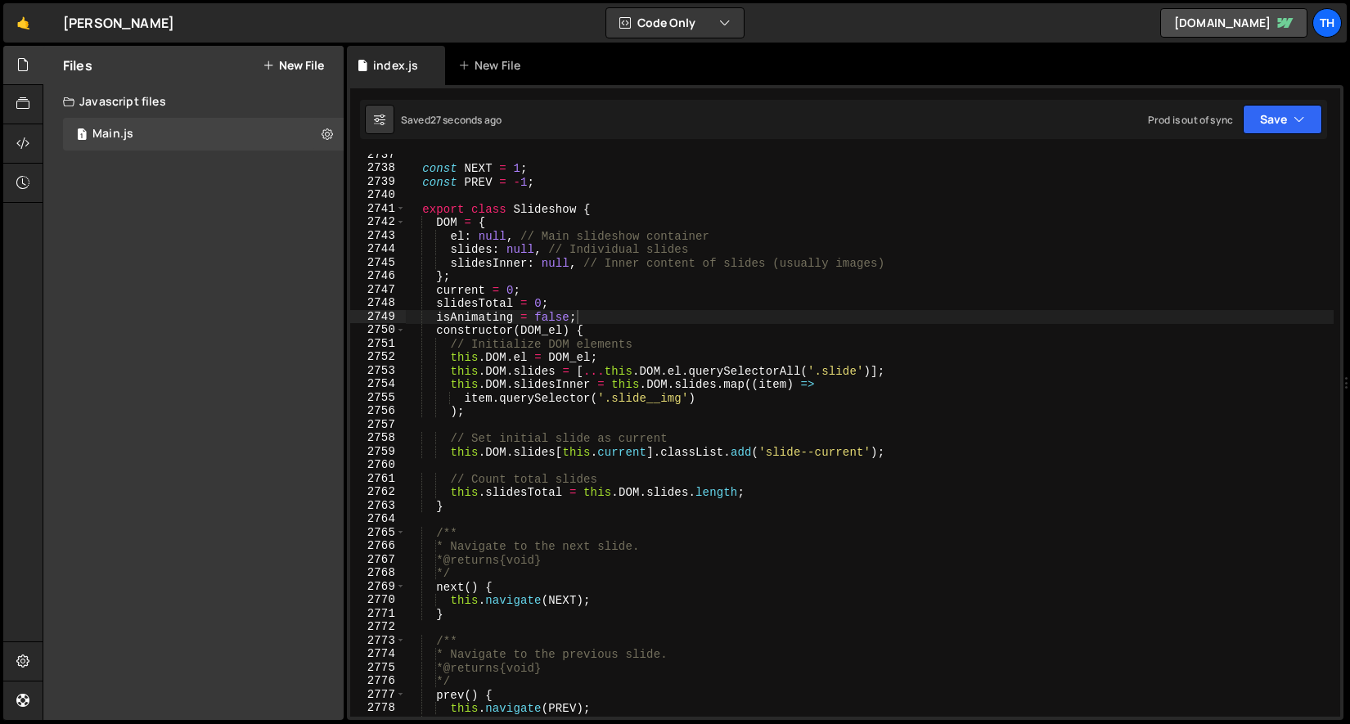
scroll to position [25587, 0]
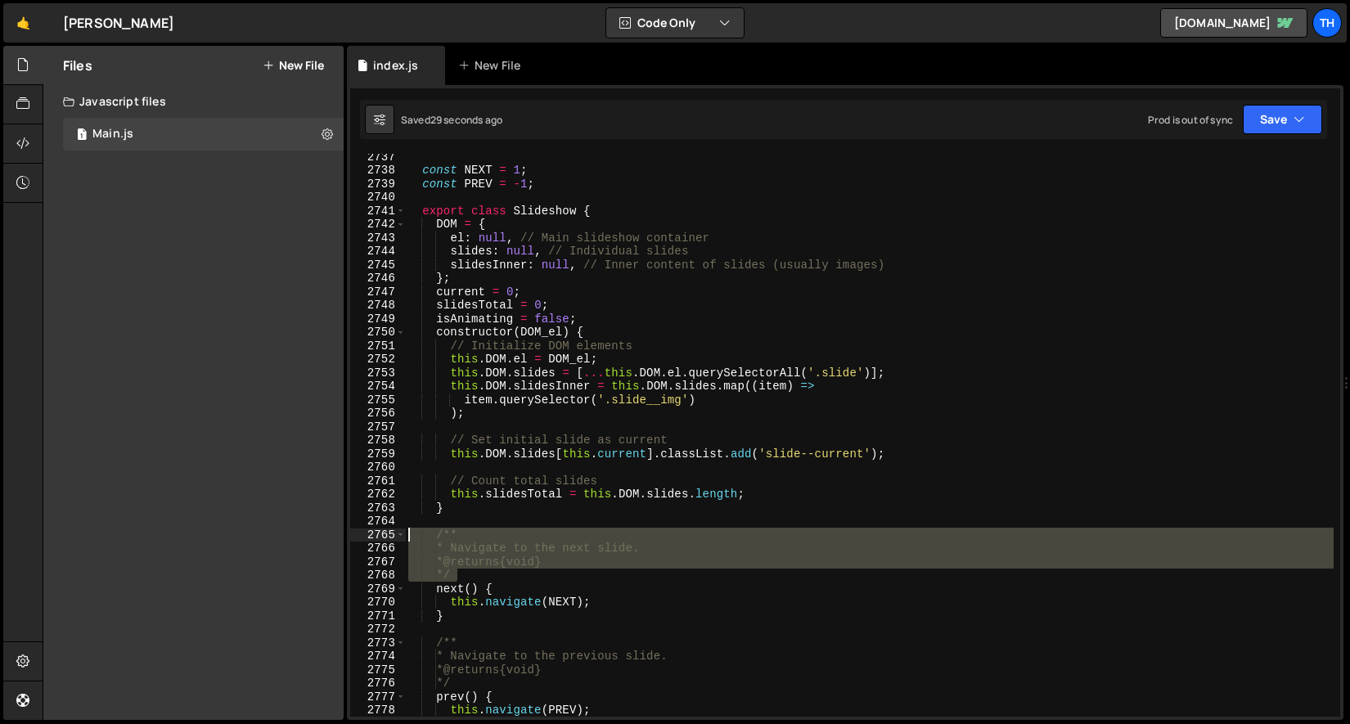
drag, startPoint x: 509, startPoint y: 578, endPoint x: 229, endPoint y: 527, distance: 284.5
click at [229, 529] on div "Files New File Javascript files 1 Main.js 0 CSS files Copy share link Edit File…" at bounding box center [696, 383] width 1307 height 675
type textarea "/** * Navigate to the next slide."
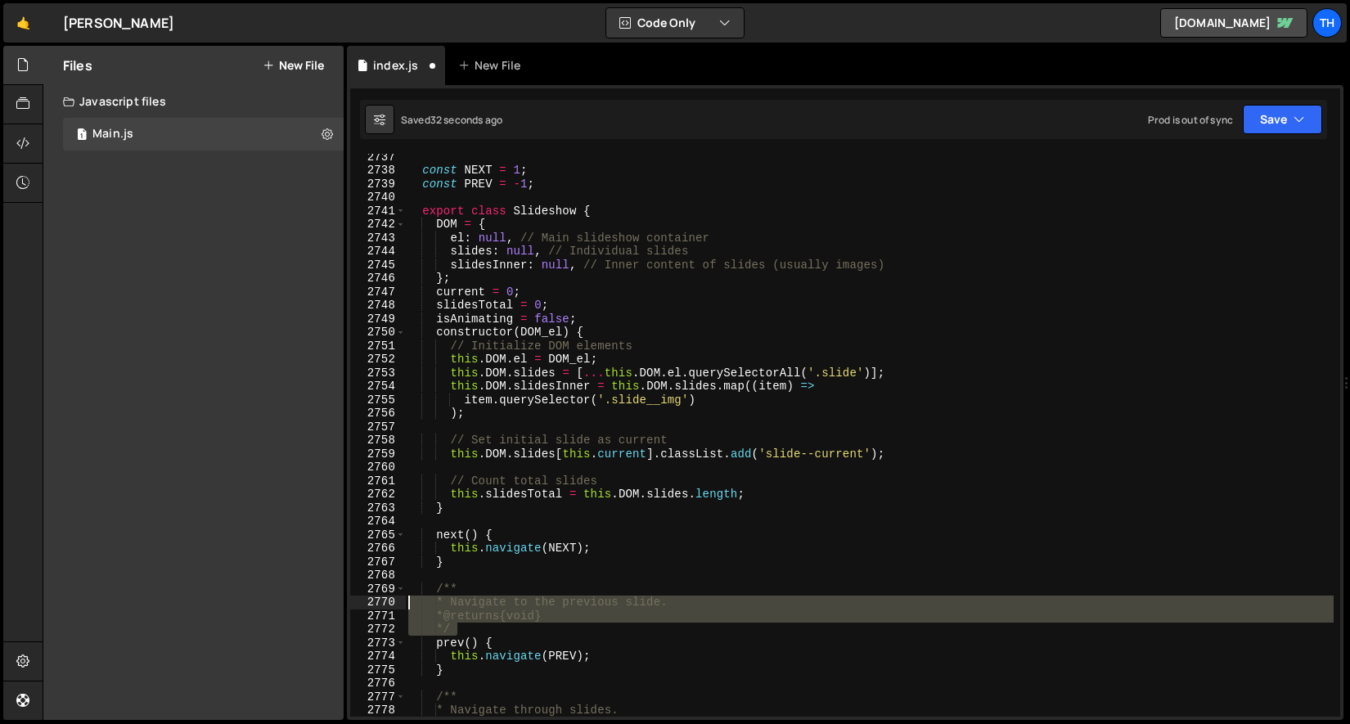
drag, startPoint x: 474, startPoint y: 626, endPoint x: 369, endPoint y: 591, distance: 110.5
click at [369, 591] on div "2737 2738 2739 2740 2741 2742 2743 2744 2745 2746 2747 2748 2749 2750 2751 2752…" at bounding box center [845, 435] width 990 height 563
type textarea "/** * Navigate to the previous slide."
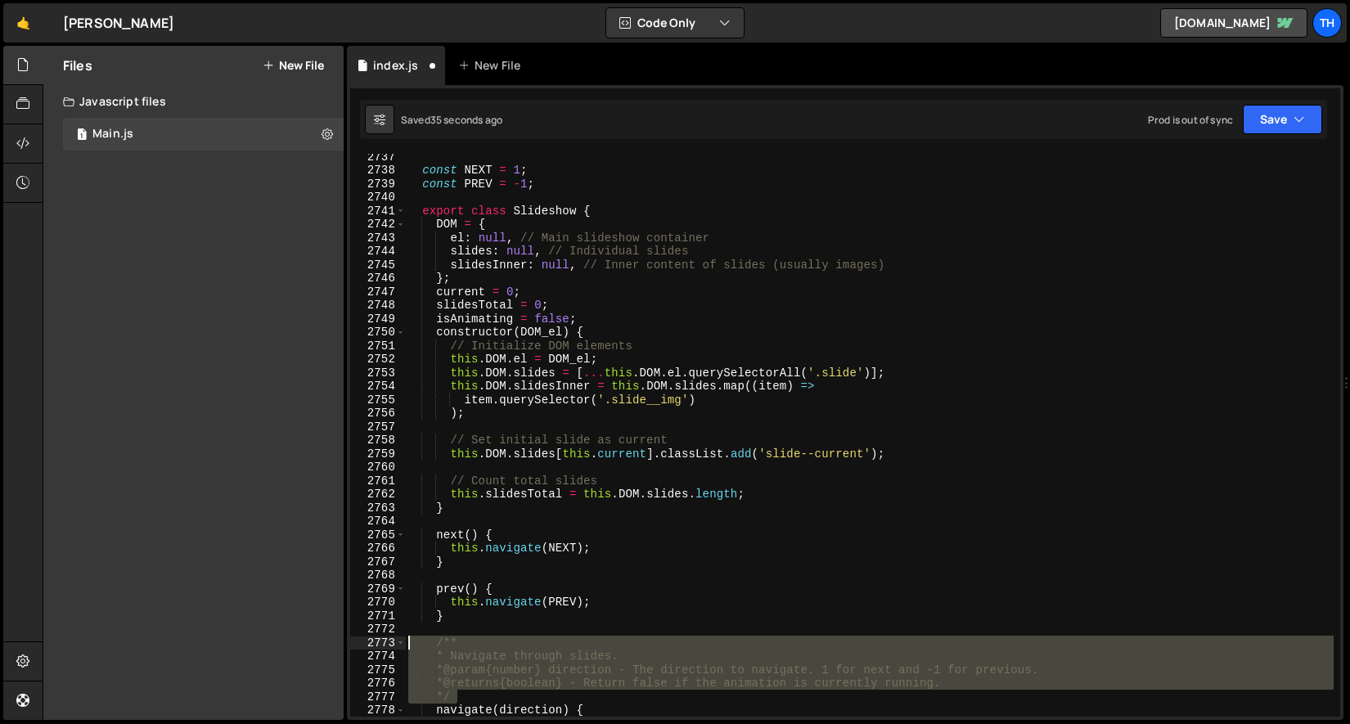
drag, startPoint x: 544, startPoint y: 700, endPoint x: 306, endPoint y: 646, distance: 243.9
click at [306, 646] on div "Files New File Javascript files 1 Main.js 0 CSS files Copy share link Edit File…" at bounding box center [696, 383] width 1307 height 675
type textarea "/** * Navigate through slides."
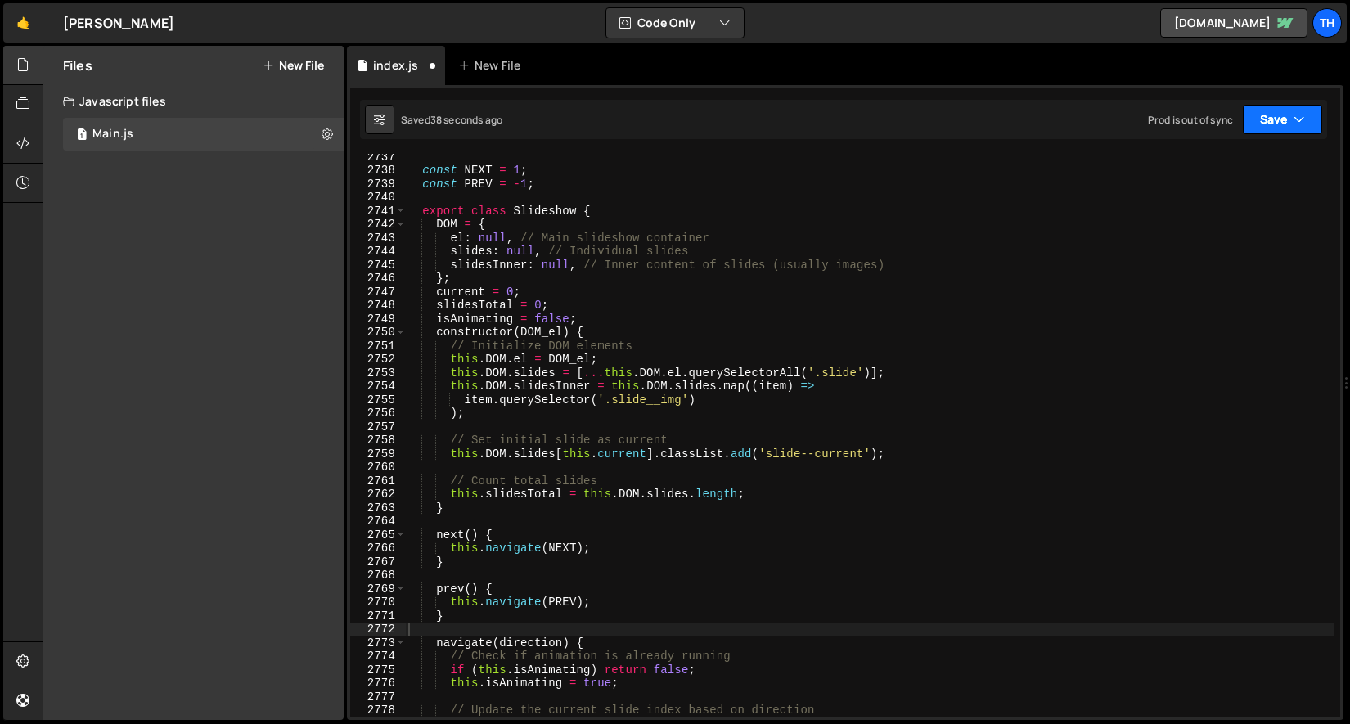
click at [1320, 114] on button "Save" at bounding box center [1282, 119] width 79 height 29
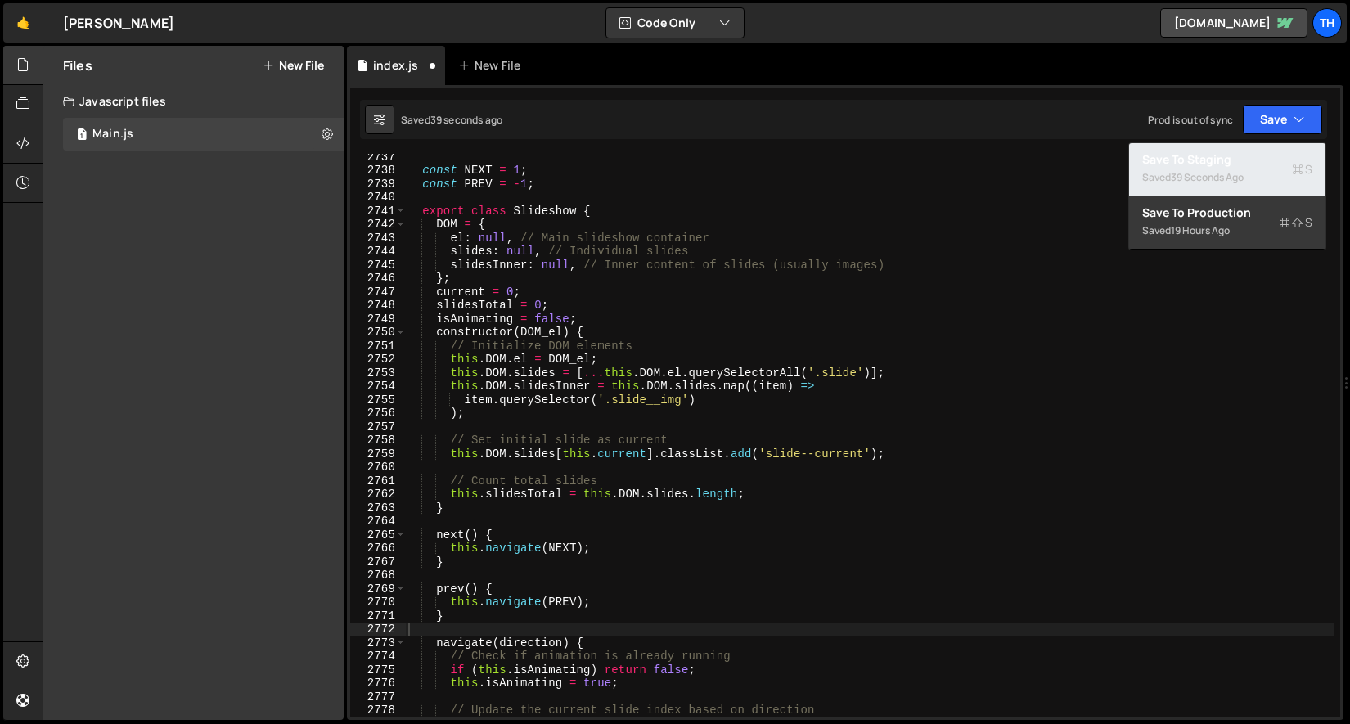
click at [1252, 146] on button "Save to Staging S Saved 39 seconds ago" at bounding box center [1227, 169] width 196 height 53
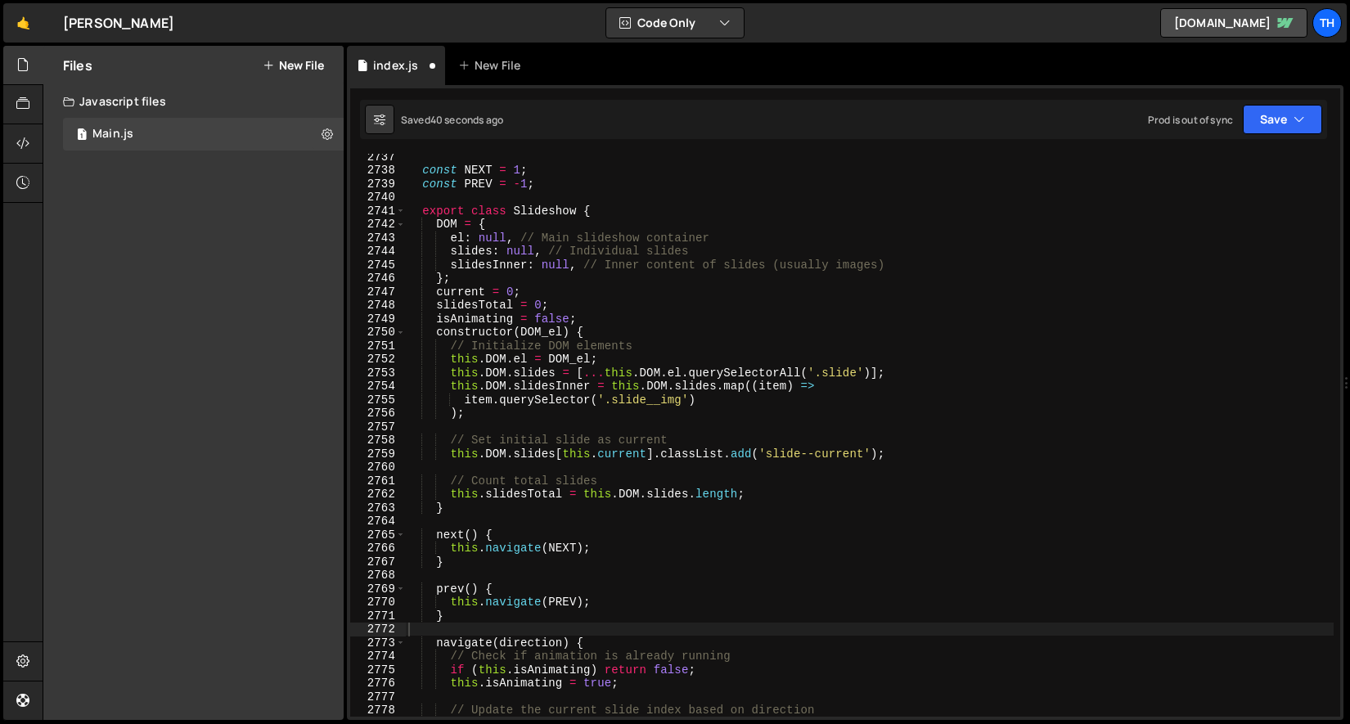
click at [1259, 140] on div "1 Type cmd + s to save your Javascript file. הההההההההההההההההההההההההההההההההה…" at bounding box center [845, 402] width 997 height 635
click at [1252, 110] on button "Save" at bounding box center [1282, 119] width 79 height 29
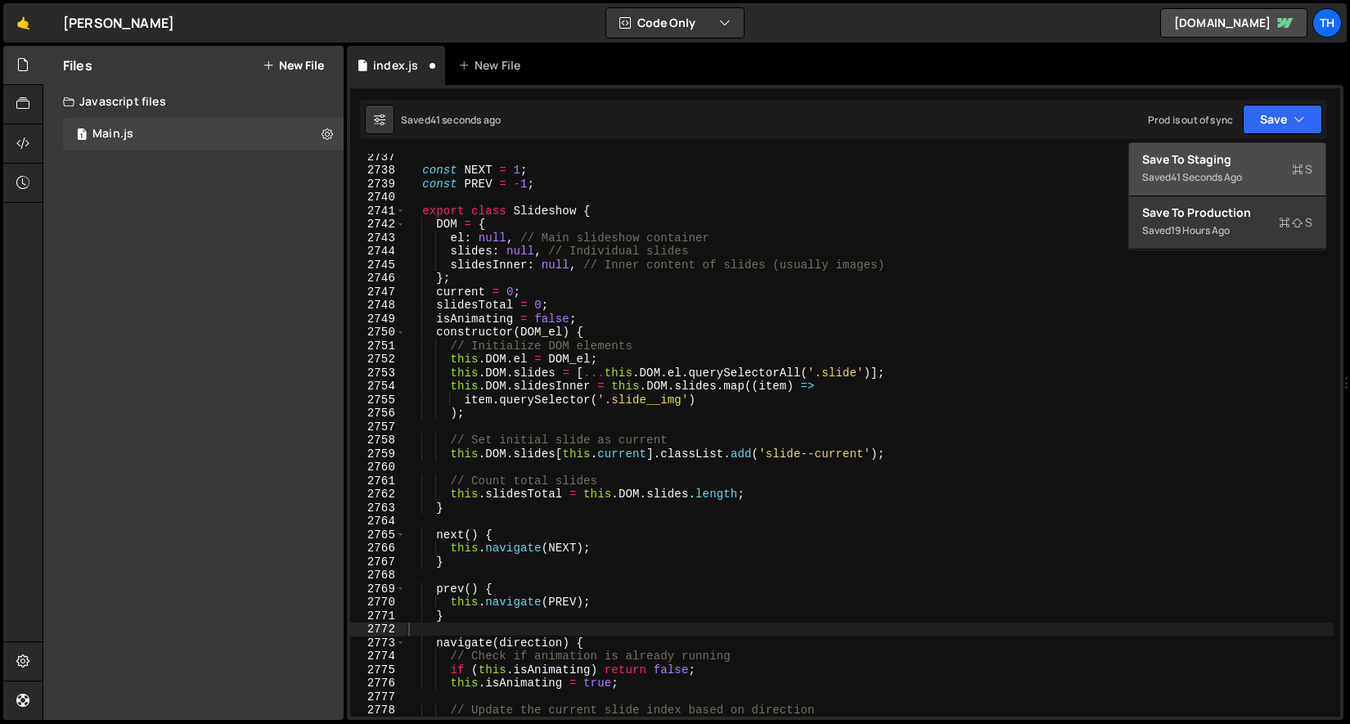
click at [1249, 162] on div "Save to Staging S" at bounding box center [1227, 159] width 170 height 16
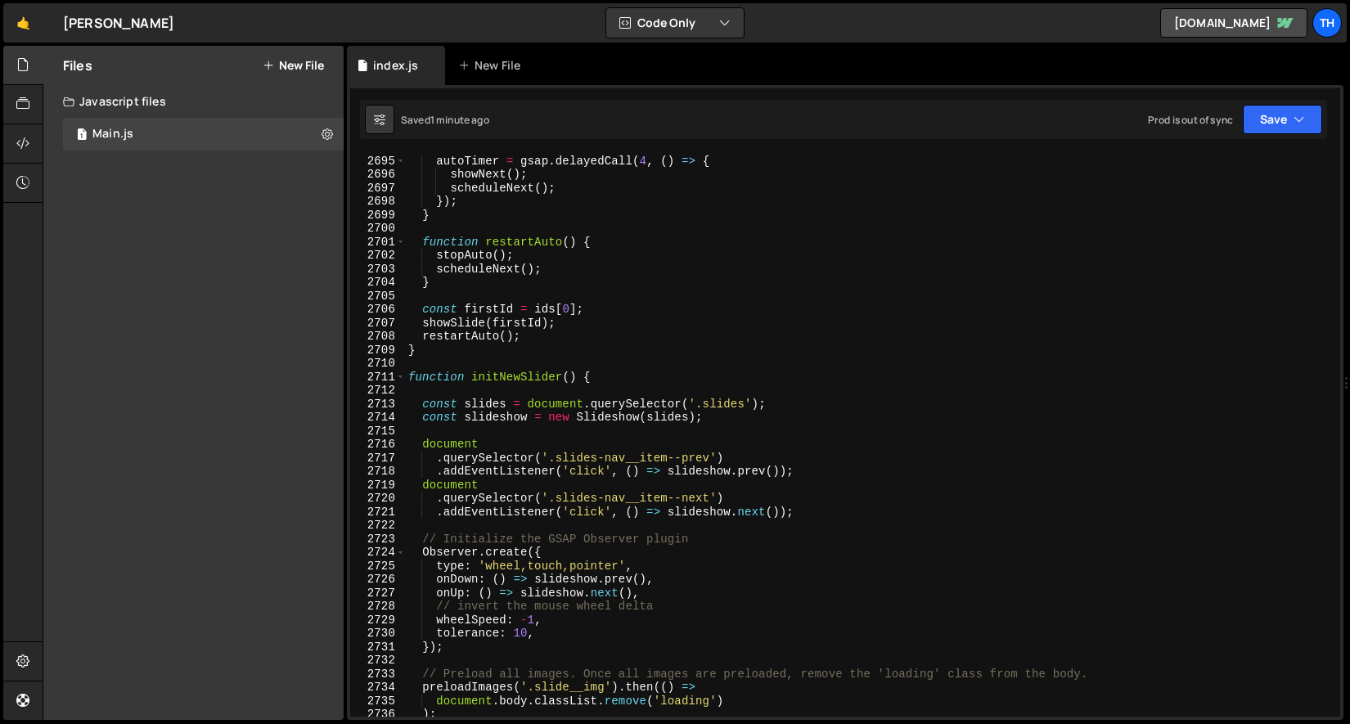
scroll to position [25297, 0]
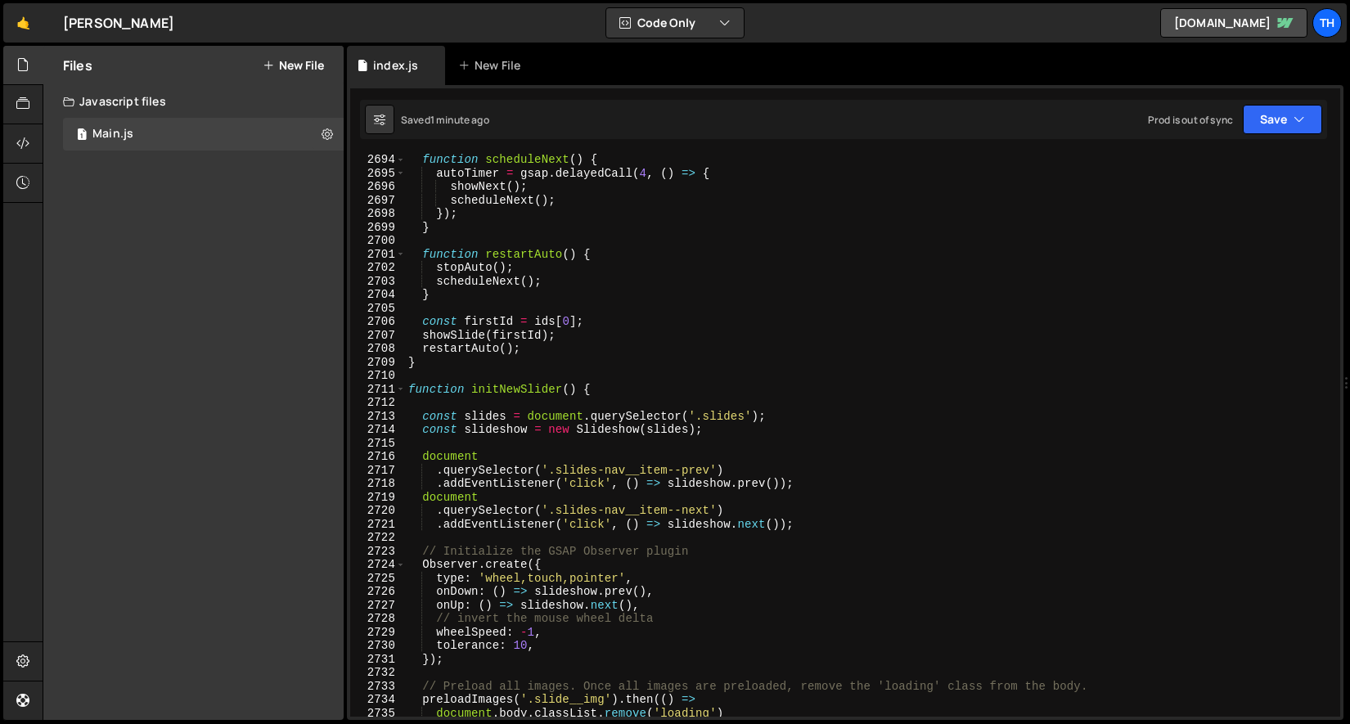
click at [401, 397] on div "2712" at bounding box center [378, 403] width 56 height 14
click at [398, 394] on span at bounding box center [400, 390] width 9 height 14
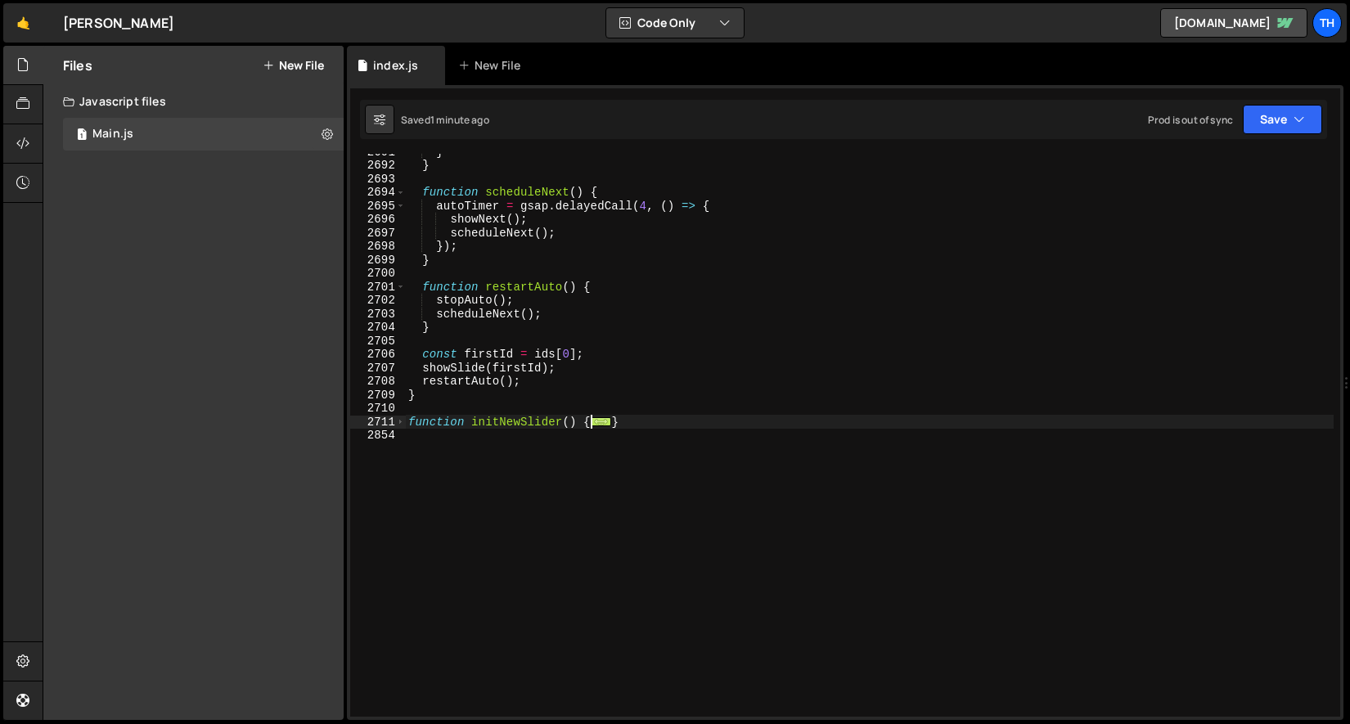
scroll to position [26246, 0]
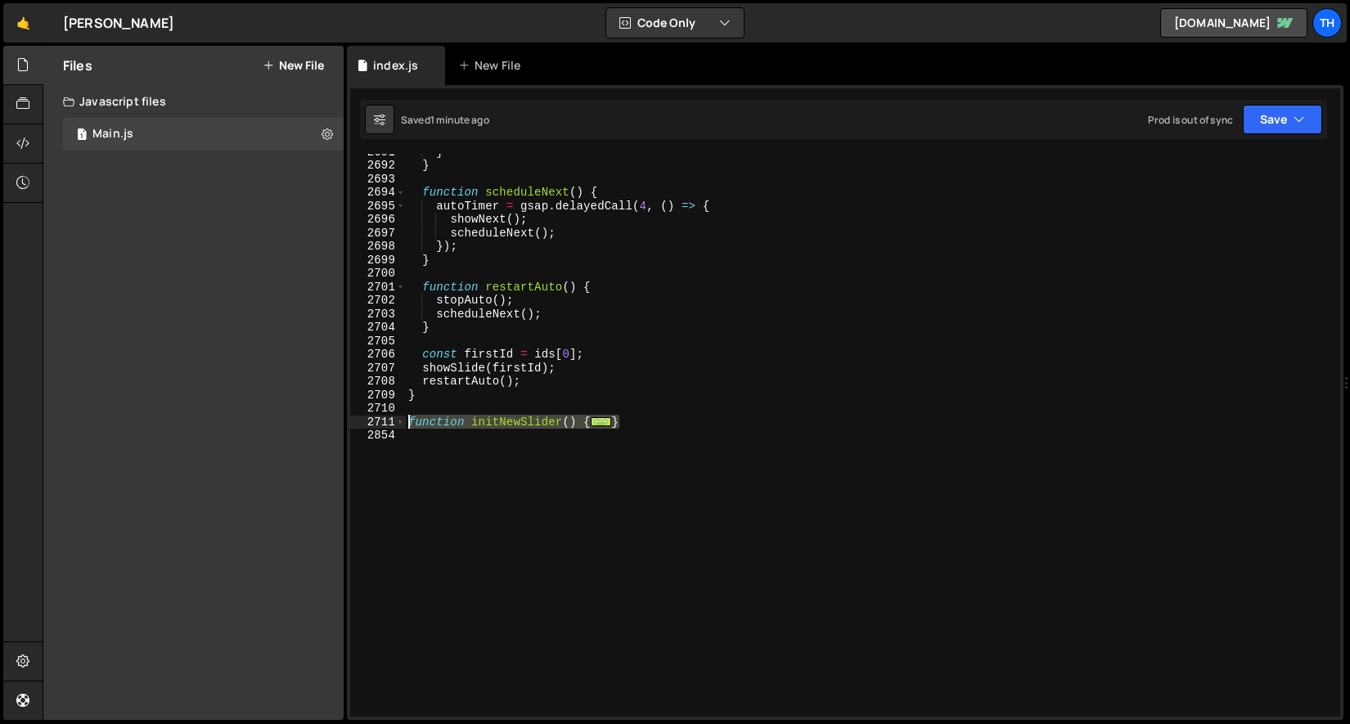
drag, startPoint x: 672, startPoint y: 419, endPoint x: 298, endPoint y: 416, distance: 373.9
click at [298, 416] on div "Files New File Javascript files 1 Main.js 0 CSS files Copy share link Edit File…" at bounding box center [696, 383] width 1307 height 675
type textarea "function initNewSlider() {"
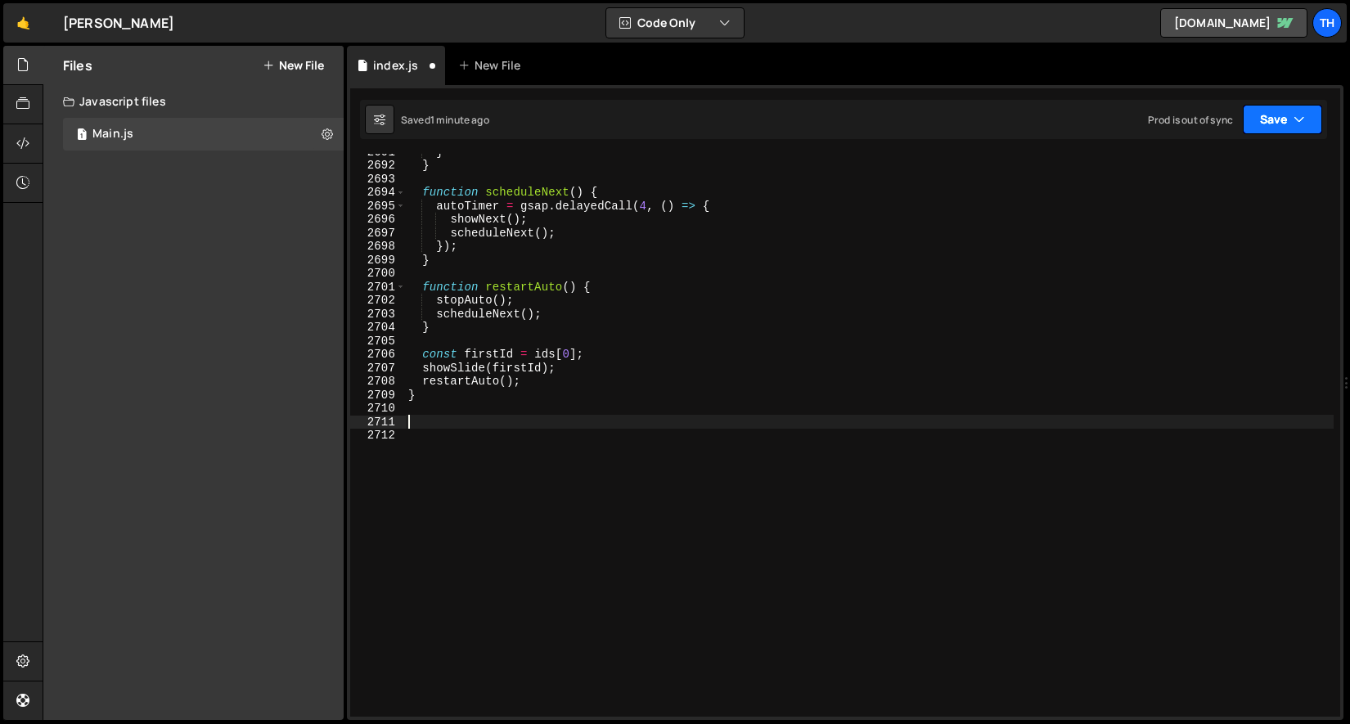
click at [1307, 115] on button "Save" at bounding box center [1282, 119] width 79 height 29
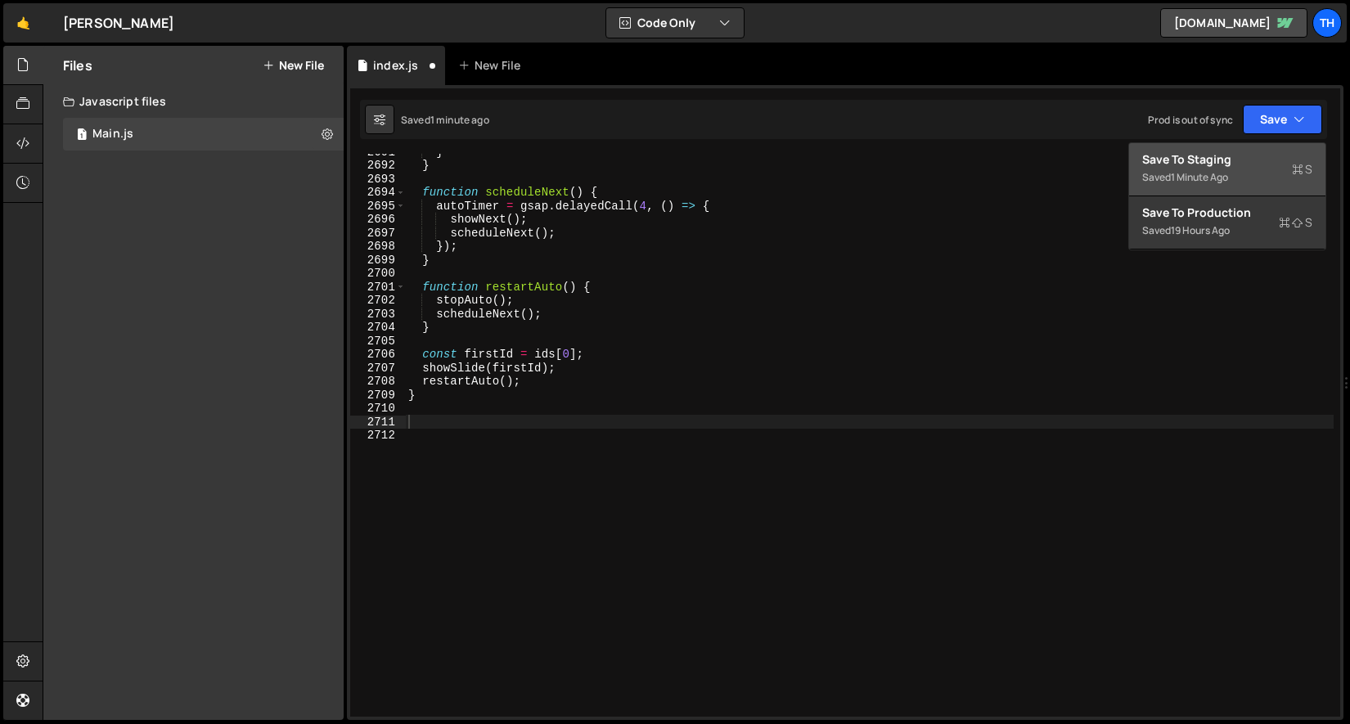
click at [1274, 166] on div "Save to Staging S" at bounding box center [1227, 159] width 170 height 16
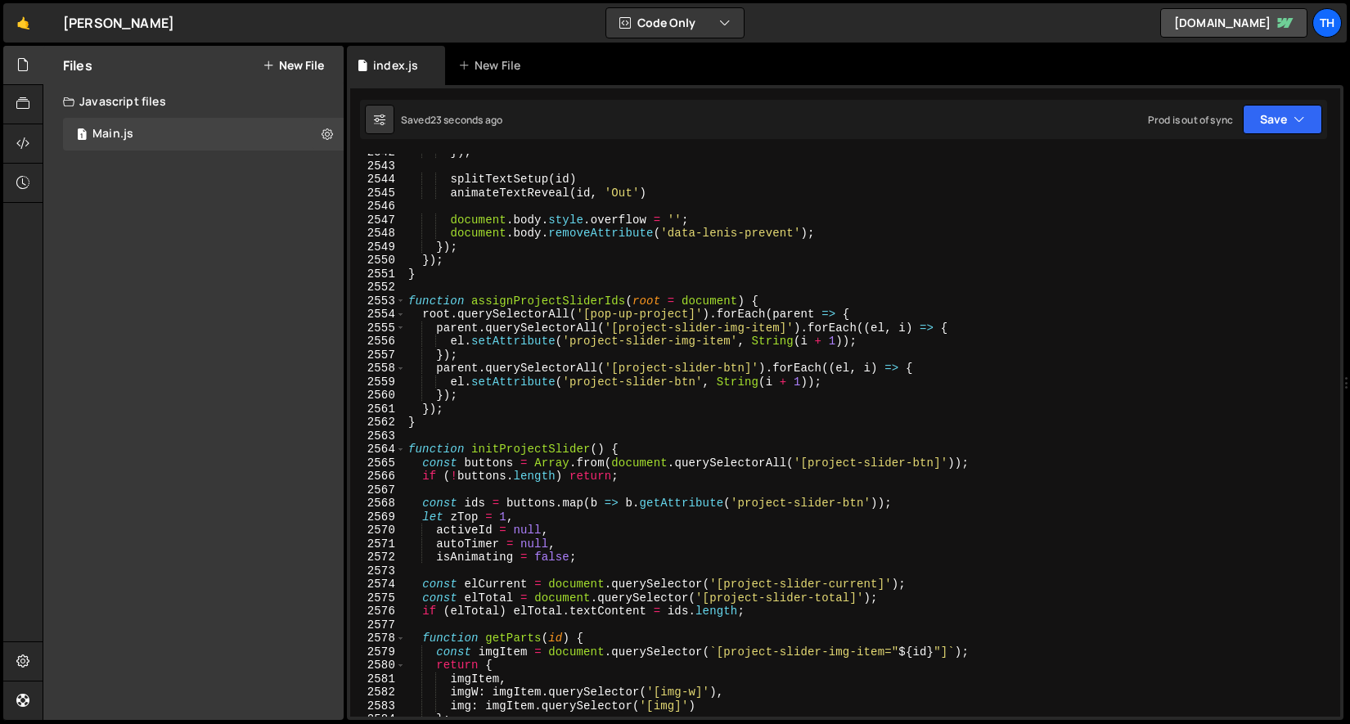
scroll to position [25143, 0]
click at [401, 448] on span at bounding box center [400, 450] width 9 height 14
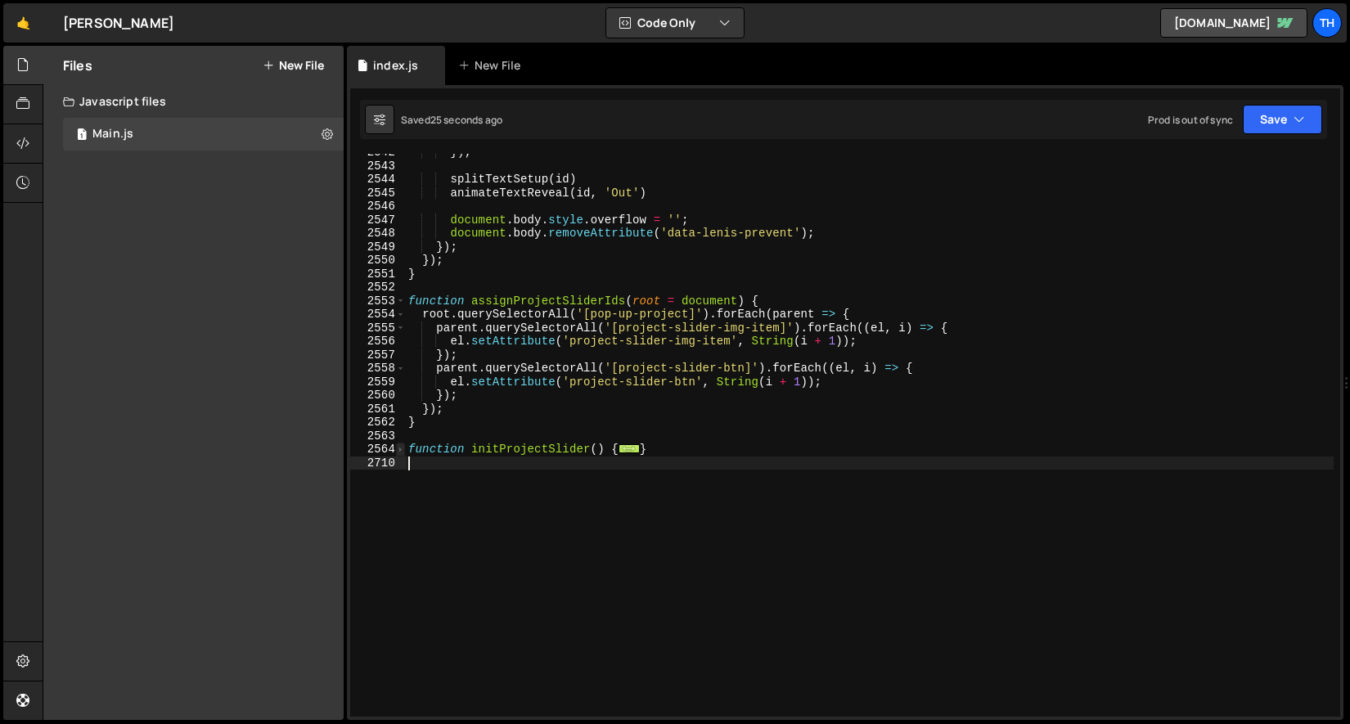
scroll to position [26246, 0]
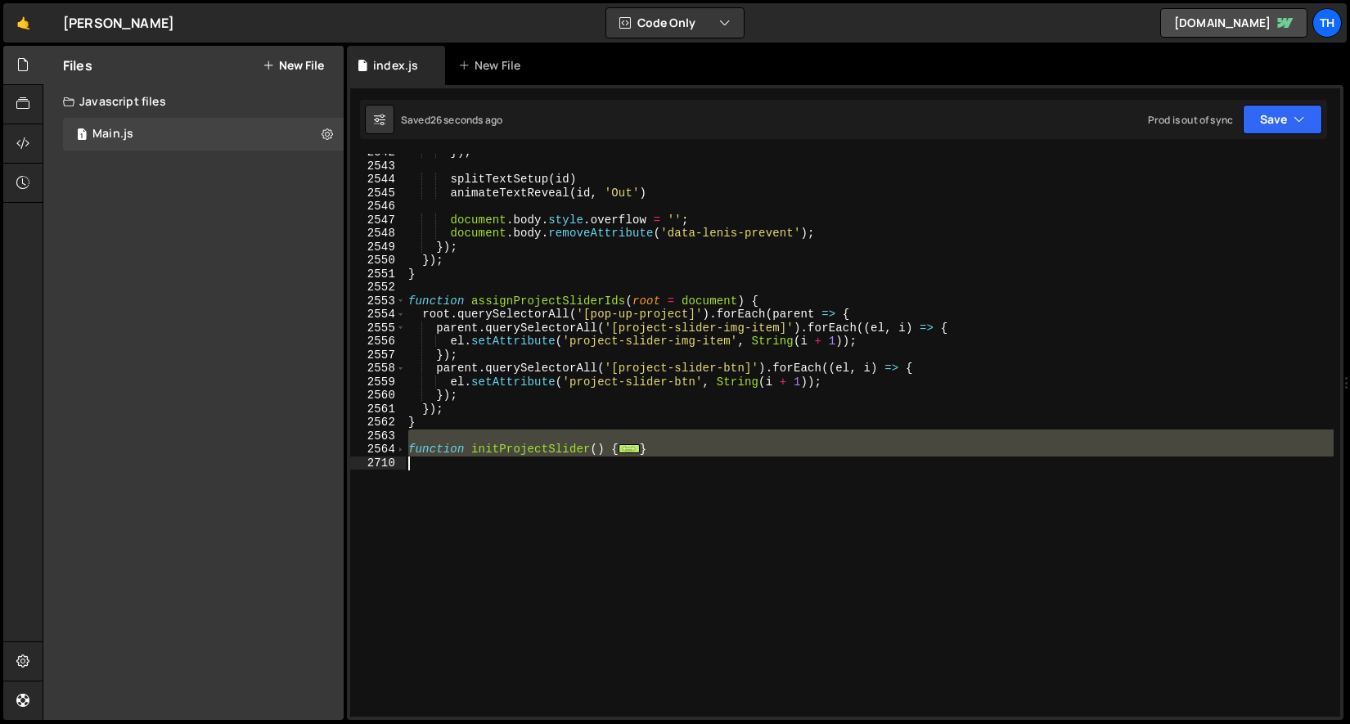
drag, startPoint x: 674, startPoint y: 443, endPoint x: 380, endPoint y: 457, distance: 294.1
click at [380, 458] on div "2542 2543 2544 2545 2546 2547 2548 2549 2550 2551 2552 2553 2554 2555 2556 2557…" at bounding box center [845, 435] width 990 height 563
type textarea "}"
drag, startPoint x: 496, startPoint y: 473, endPoint x: 487, endPoint y: 470, distance: 9.3
click at [496, 473] on div "}) ; splitTextSetup ( id ) animateTextReveal ( id , 'Out' ) document . body . s…" at bounding box center [869, 435] width 929 height 563
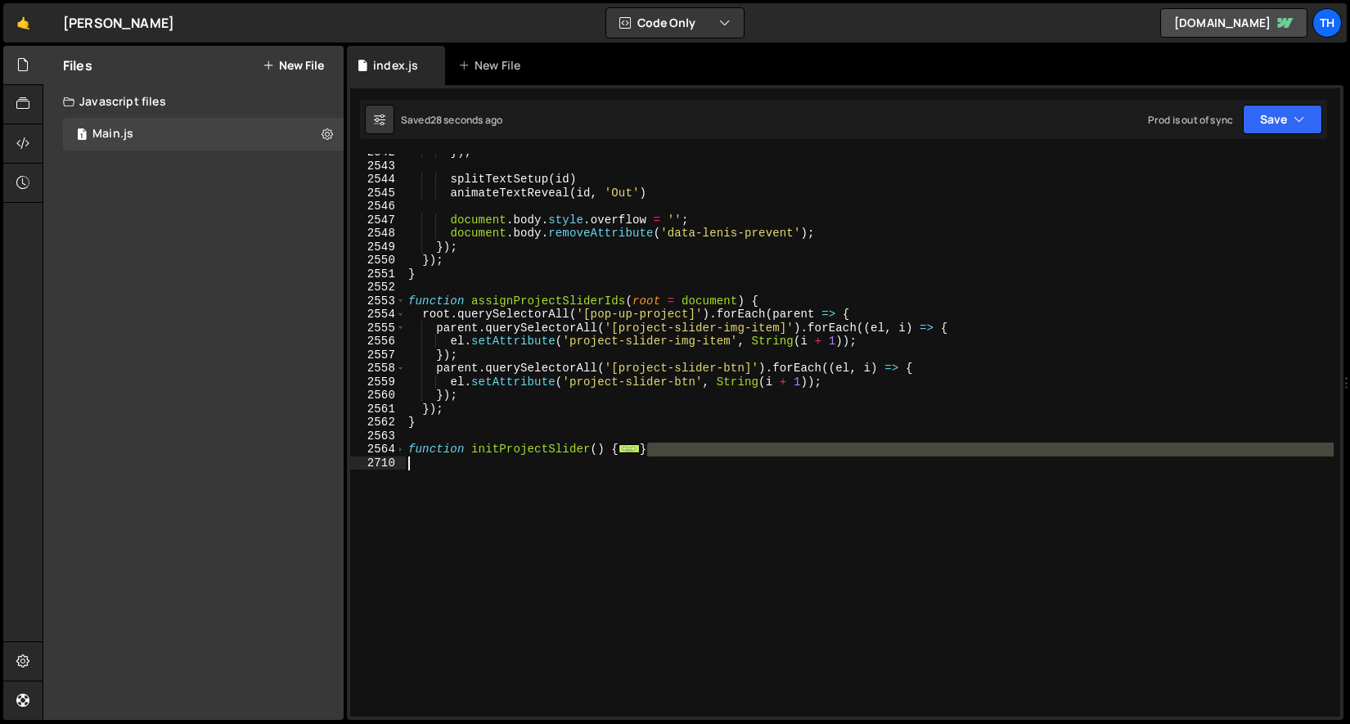
drag, startPoint x: 691, startPoint y: 445, endPoint x: 376, endPoint y: 461, distance: 315.4
click at [370, 457] on div "2542 2543 2544 2545 2546 2547 2548 2549 2550 2551 2552 2553 2554 2555 2556 2557…" at bounding box center [845, 435] width 990 height 563
type textarea "}"
drag, startPoint x: 546, startPoint y: 491, endPoint x: 509, endPoint y: 457, distance: 50.4
click at [546, 491] on div "}) ; splitTextSetup ( id ) animateTextReveal ( id , 'Out' ) document . body . s…" at bounding box center [869, 441] width 929 height 590
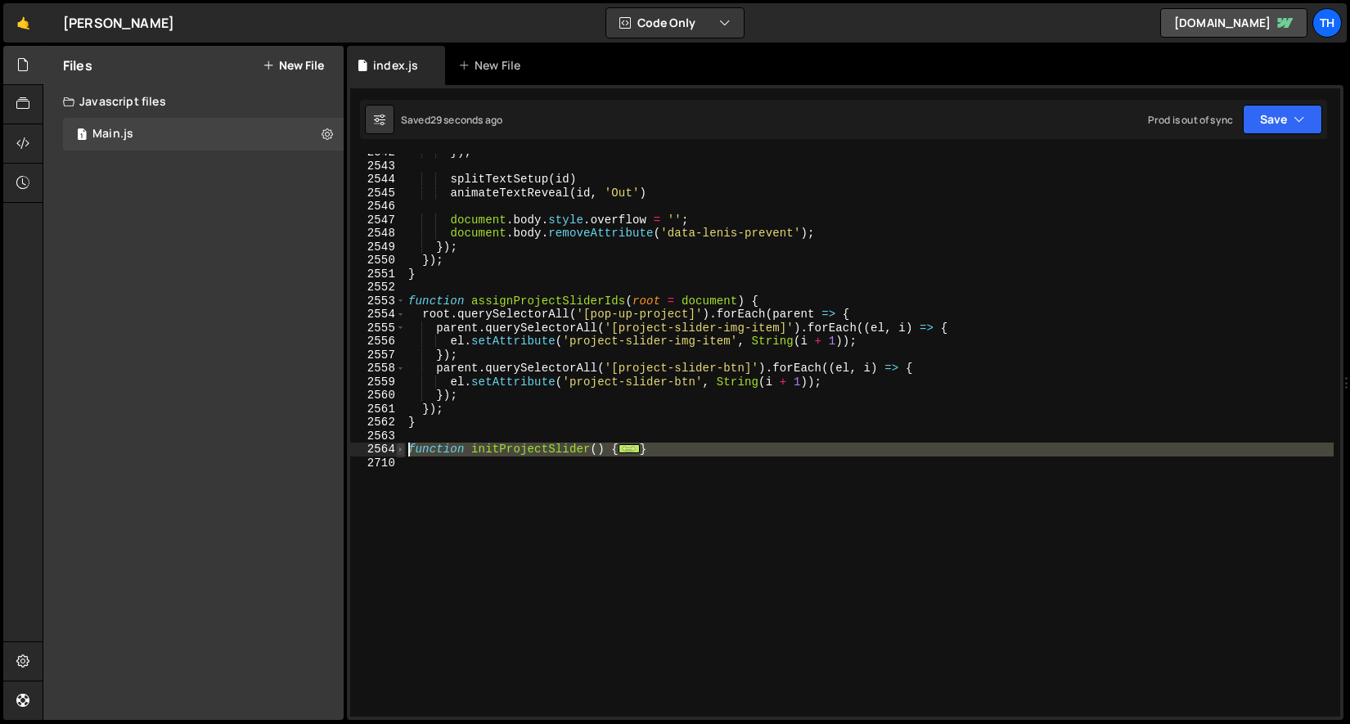
drag, startPoint x: 439, startPoint y: 464, endPoint x: 398, endPoint y: 447, distance: 44.4
click at [398, 447] on div "2542 2543 2544 2545 2546 2547 2548 2549 2550 2551 2552 2553 2554 2555 2556 2557…" at bounding box center [845, 435] width 990 height 563
paste textarea "}"
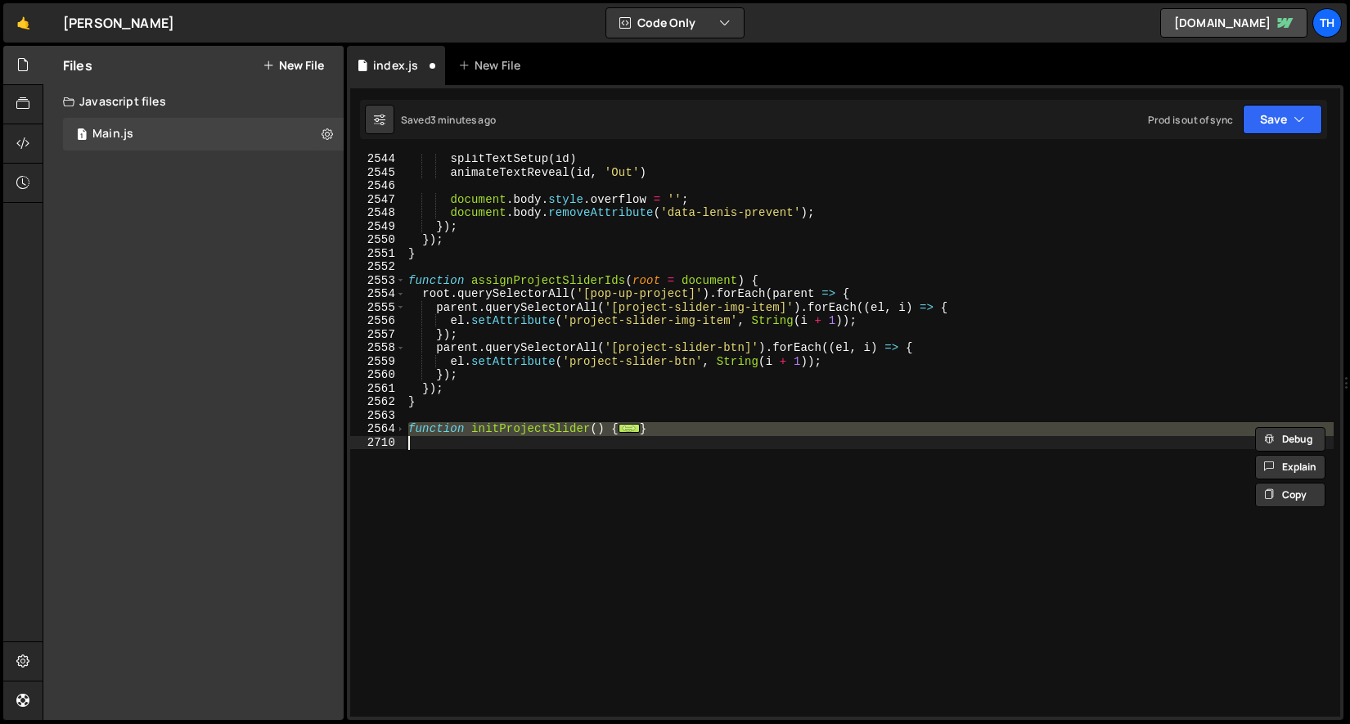
paste textarea
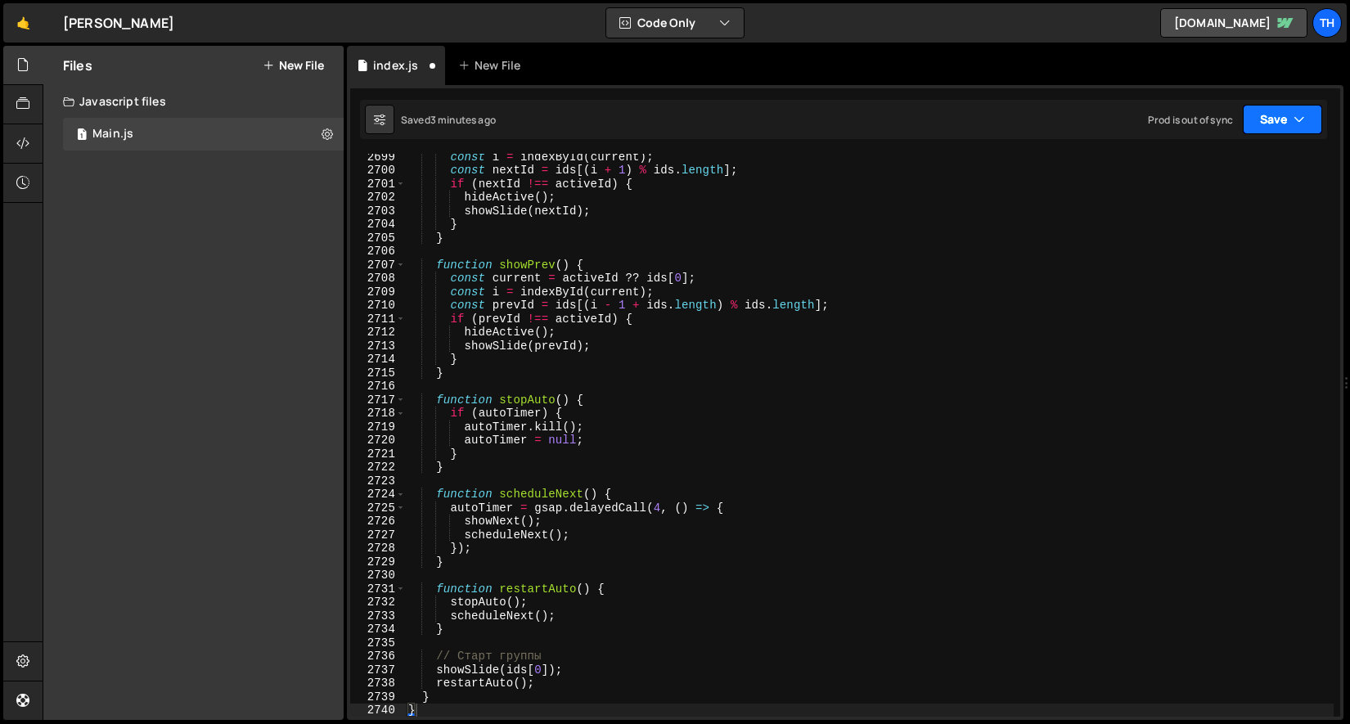
click at [1278, 122] on button "Save" at bounding box center [1282, 119] width 79 height 29
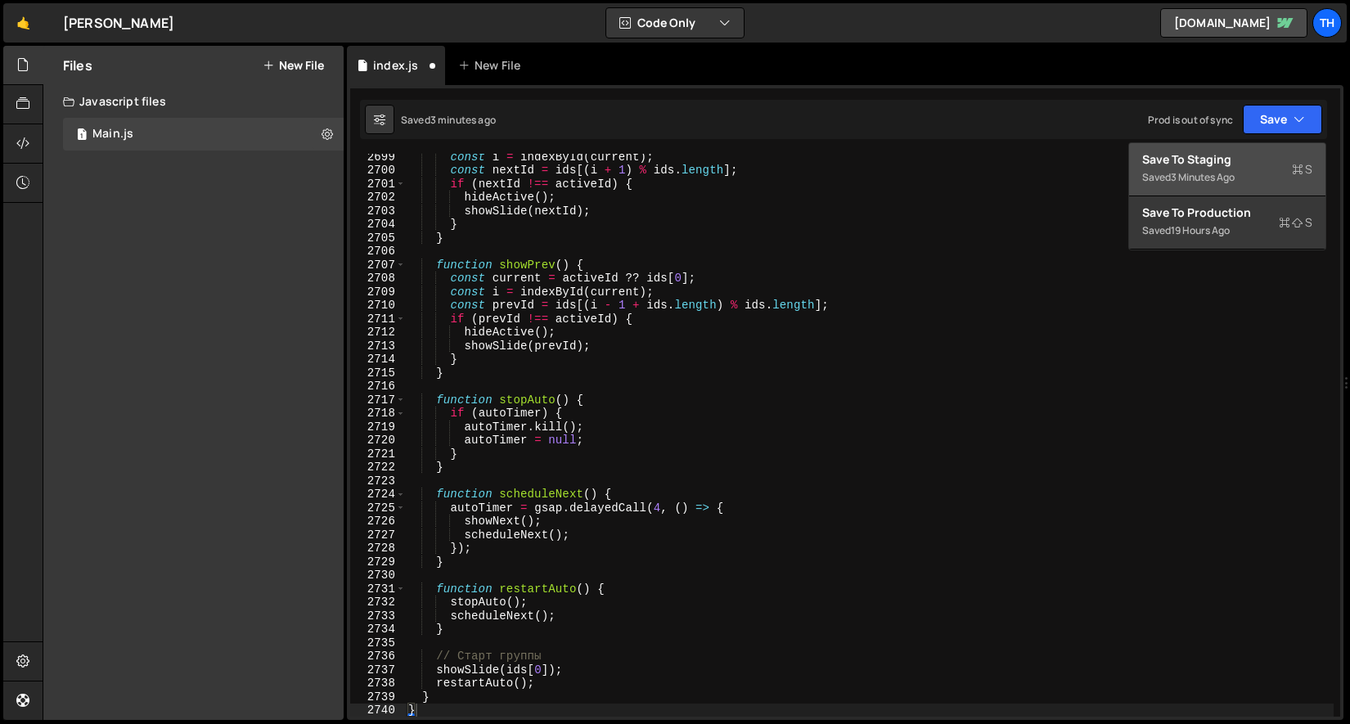
click at [1252, 160] on div "Save to Staging S" at bounding box center [1227, 159] width 170 height 16
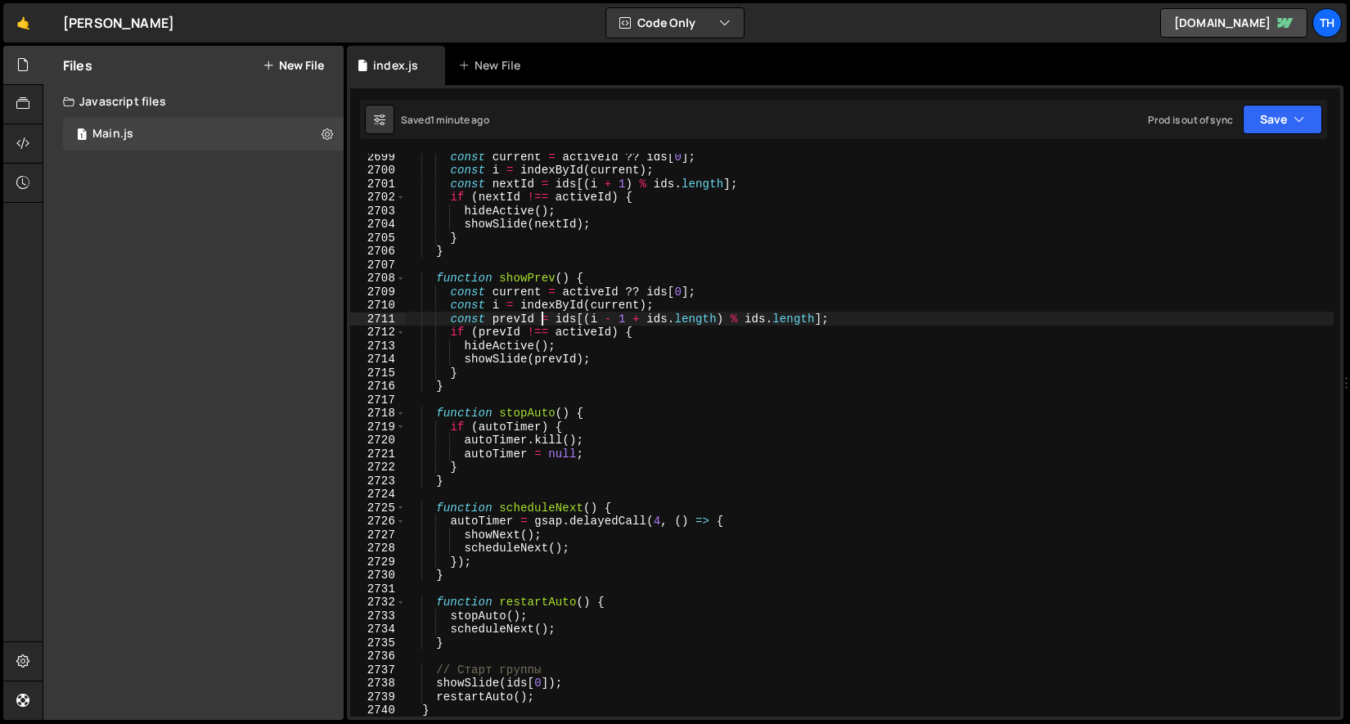
click at [544, 316] on div "const current = activeId ?? ids [ 0 ] ; const i = indexById ( current ) ; const…" at bounding box center [869, 445] width 929 height 590
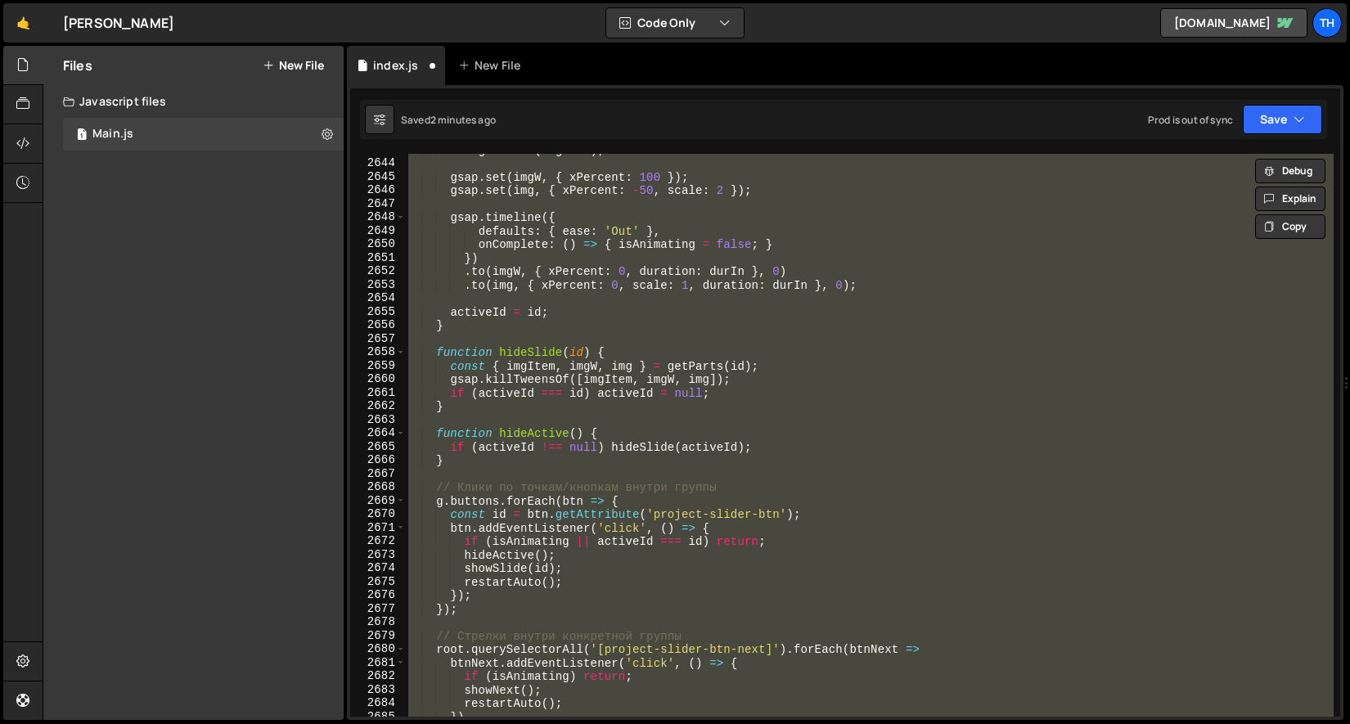
scroll to position [25828, 0]
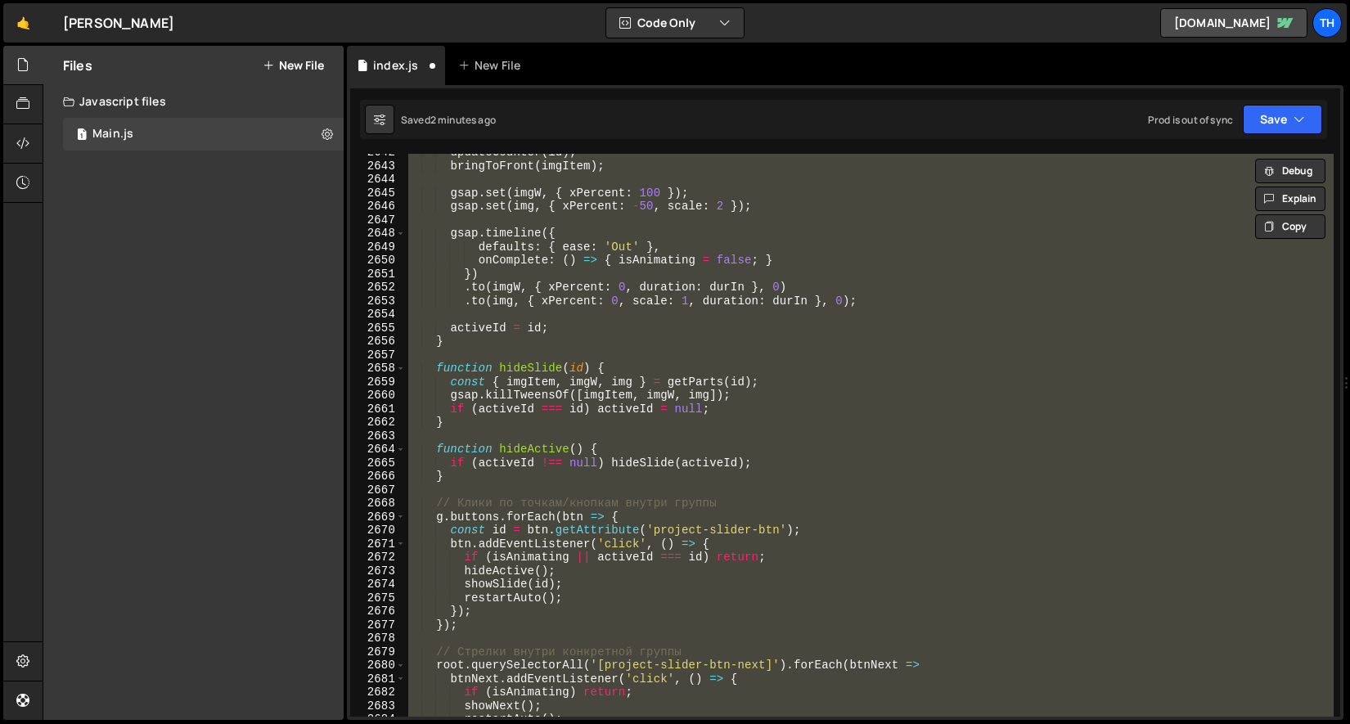
click at [452, 444] on div "updateCounter ( id ) ; bringToFront ( imgItem ) ; gsap . set ( imgW , { xPercen…" at bounding box center [869, 435] width 929 height 563
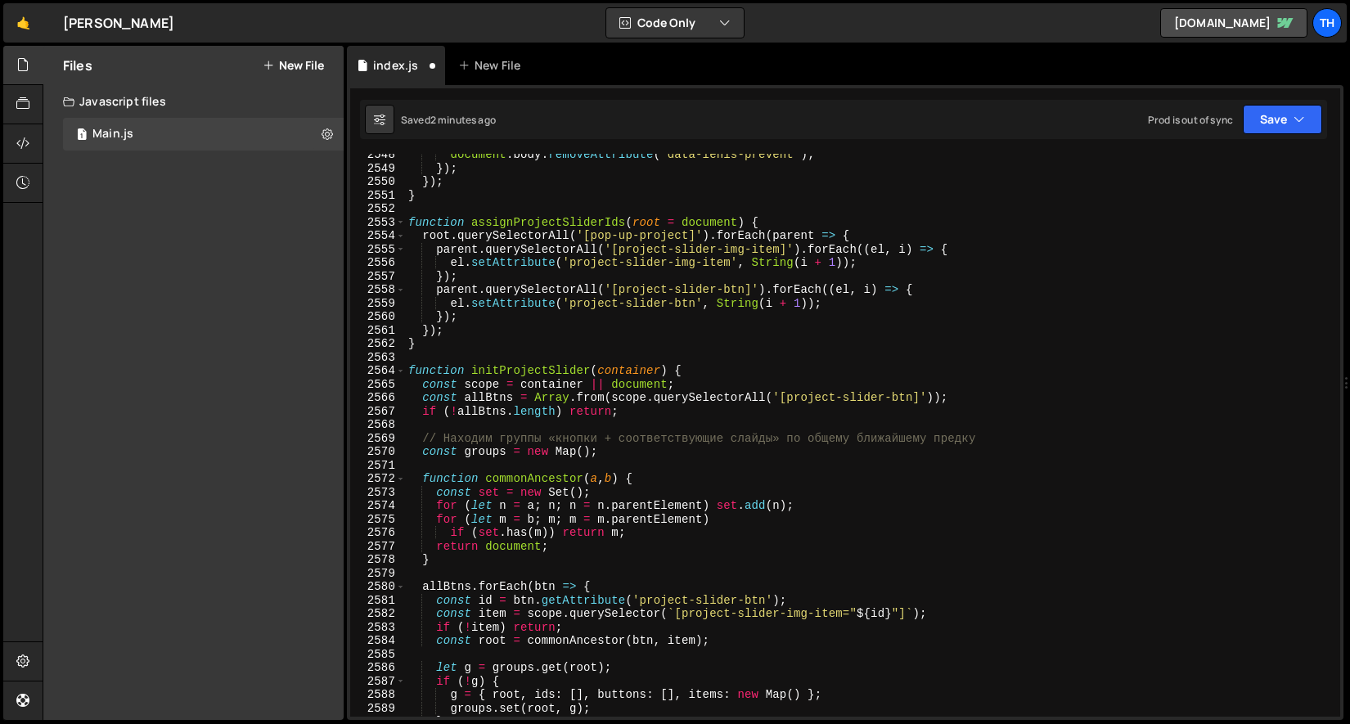
scroll to position [24908, 0]
click at [655, 549] on div "document . body . removeAttribute ( 'data-lenis-prevent' ) ; }) ; }) ; } functi…" at bounding box center [869, 442] width 929 height 590
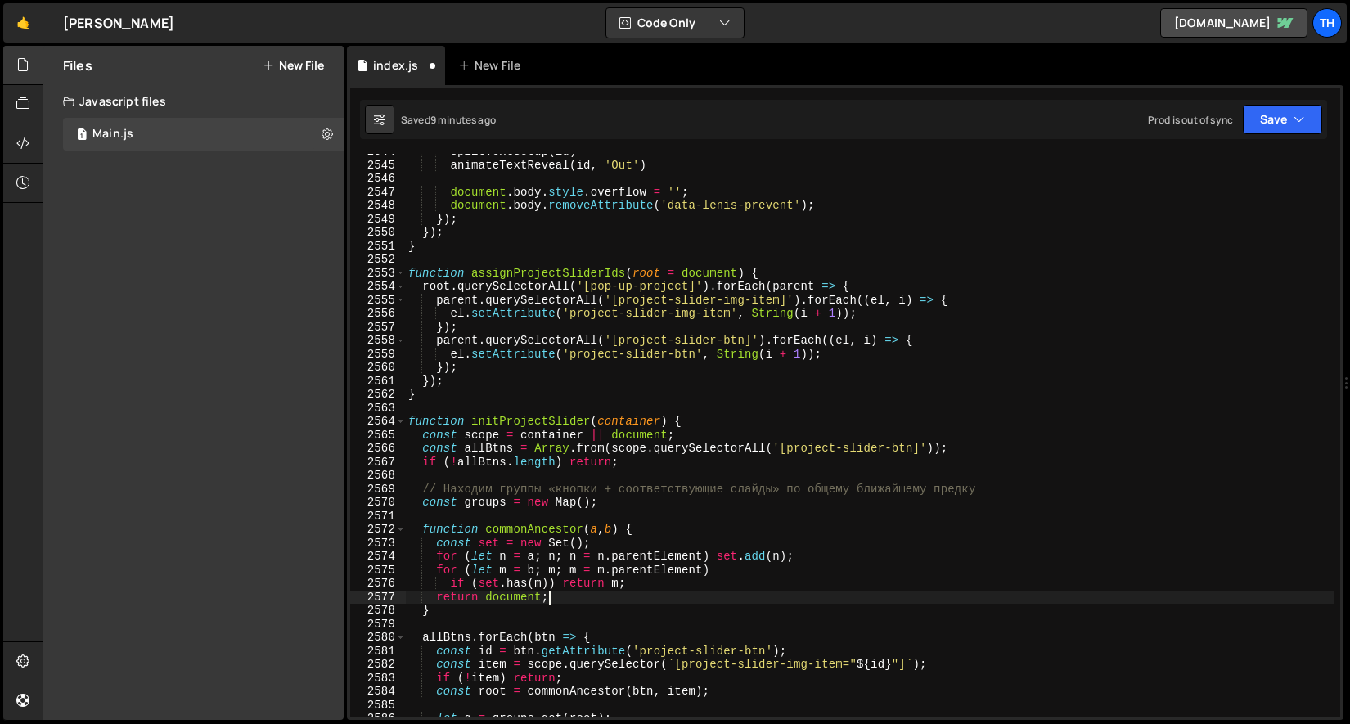
scroll to position [24870, 0]
drag, startPoint x: 593, startPoint y: 287, endPoint x: 686, endPoint y: 282, distance: 93.4
click at [686, 282] on div "splitTextSetup ( id ) animateTextReveal ( id , 'Out' ) document . body . style …" at bounding box center [869, 440] width 929 height 590
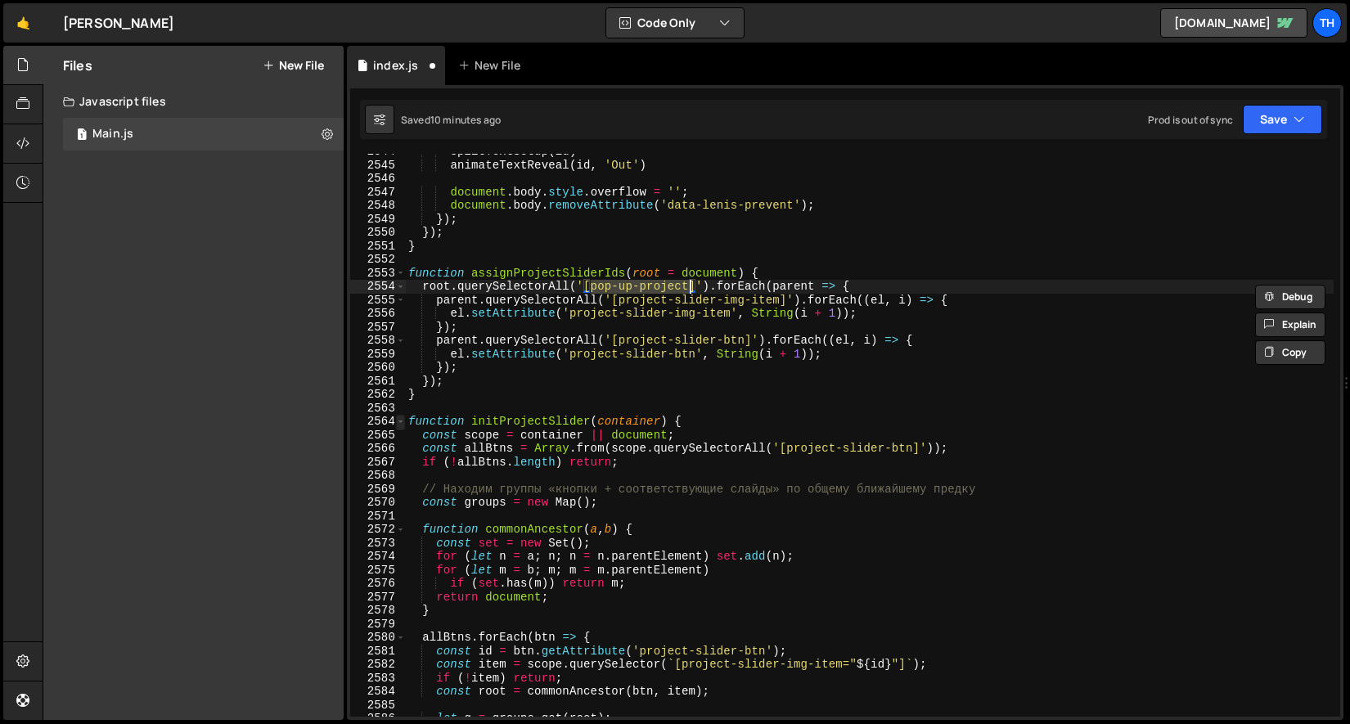
click at [402, 421] on span at bounding box center [400, 422] width 9 height 14
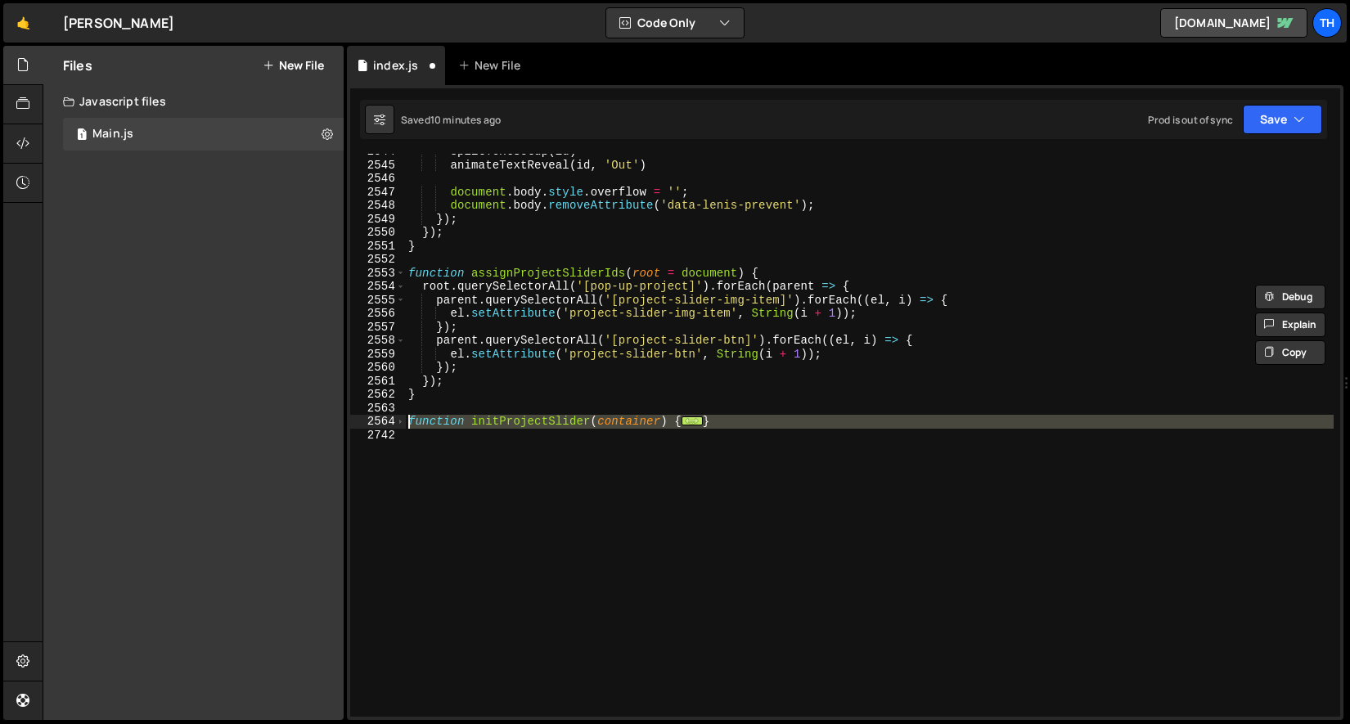
drag, startPoint x: 459, startPoint y: 439, endPoint x: 405, endPoint y: 422, distance: 56.4
click at [405, 422] on div "root.querySelectorAll('[pop-up-project]').forEach(parent => { 2544 2545 2546 25…" at bounding box center [845, 435] width 990 height 563
paste textarea "}"
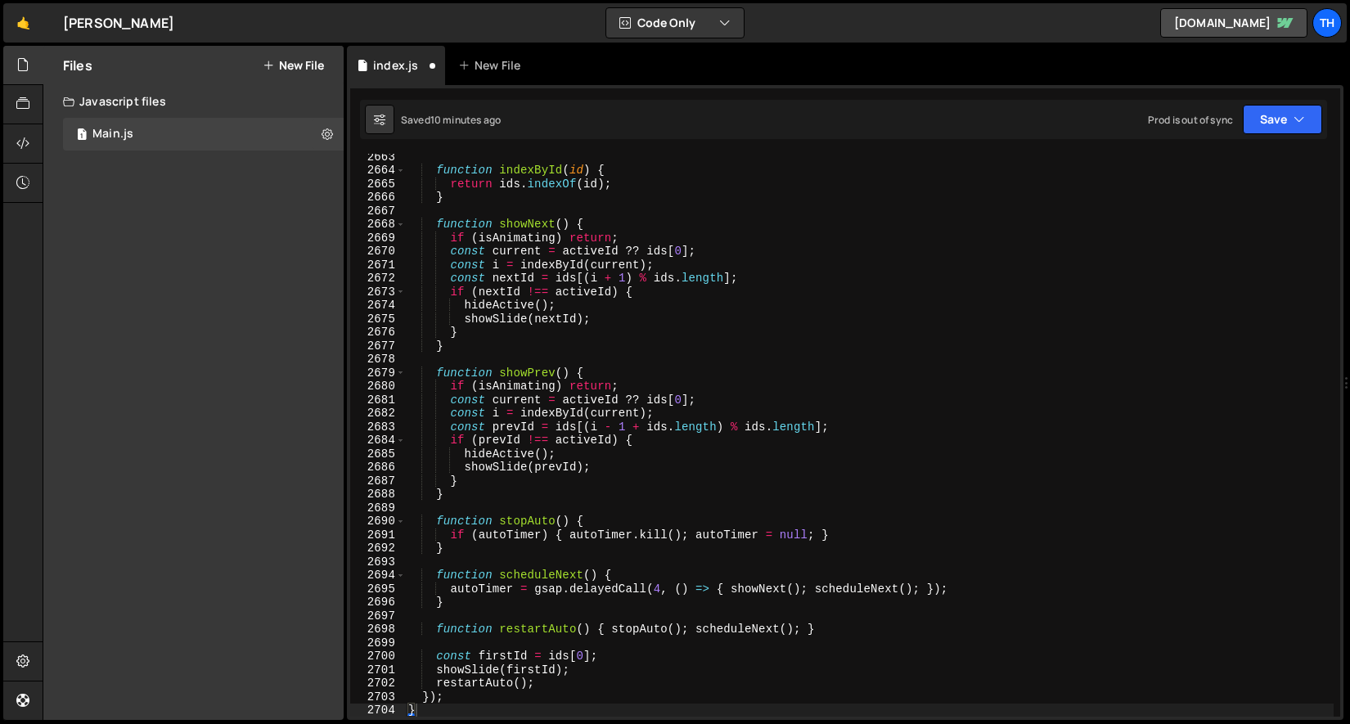
click at [1244, 137] on div "Saved 10 minutes ago Prod is out of sync Upgrade to Edit Save Save to Staging S…" at bounding box center [843, 119] width 967 height 39
click at [1253, 124] on button "Save" at bounding box center [1282, 119] width 79 height 29
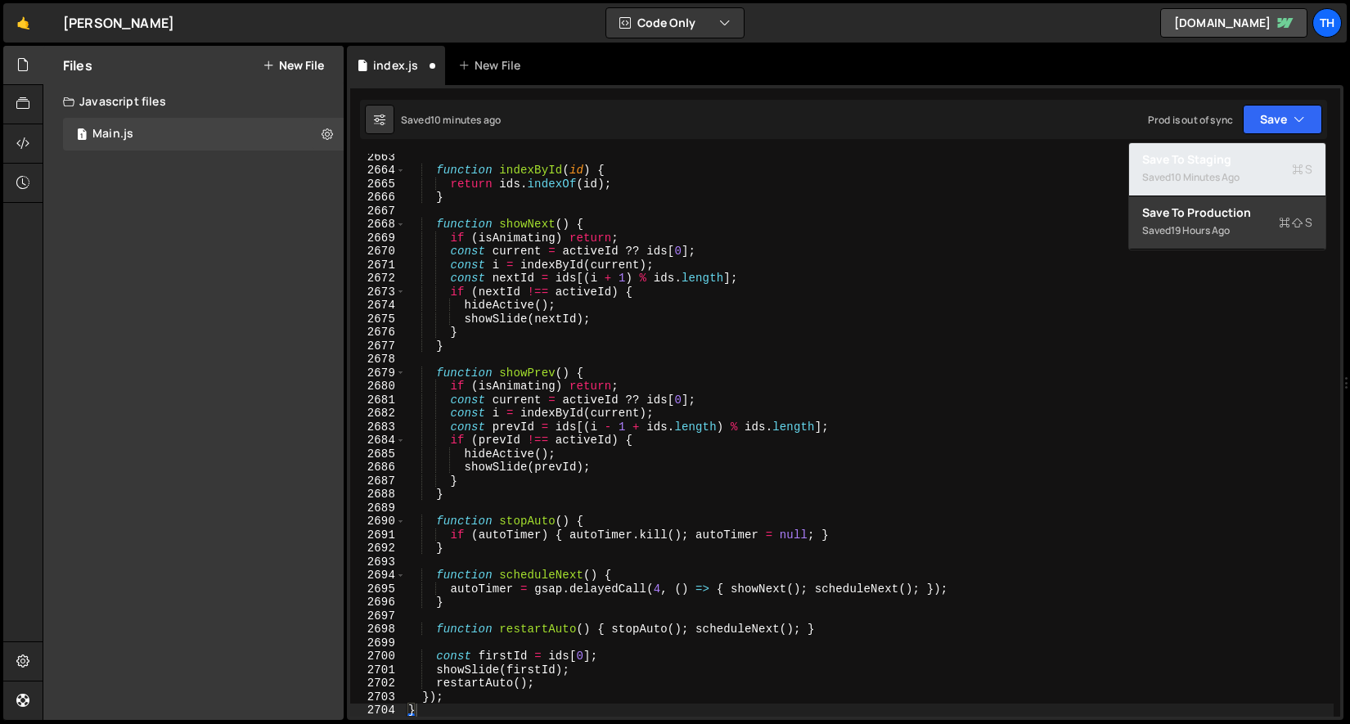
click at [1225, 169] on div "Saved 10 minutes ago" at bounding box center [1227, 178] width 170 height 20
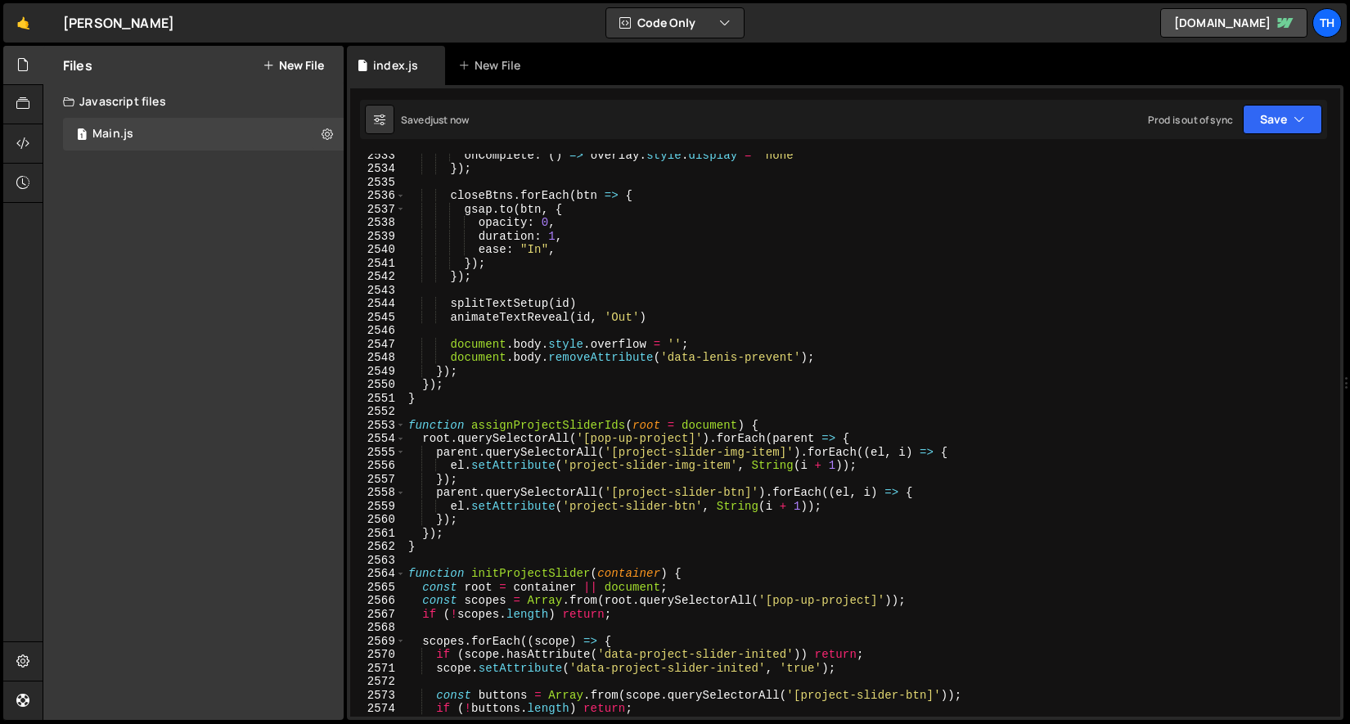
scroll to position [25088, 0]
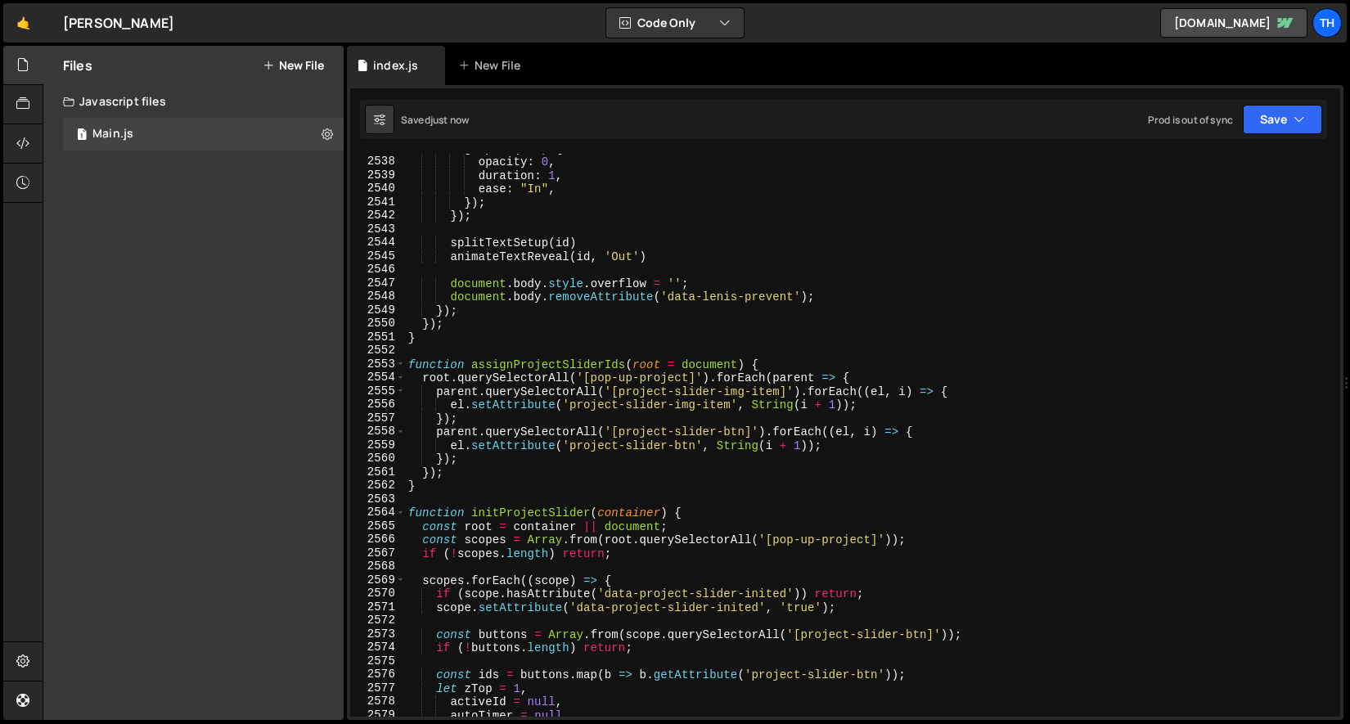
click at [617, 515] on div "gsap . to ( btn , { opacity : 0 , duration : 1 , ease : "In" , }) ; }) ; splitT…" at bounding box center [869, 437] width 929 height 590
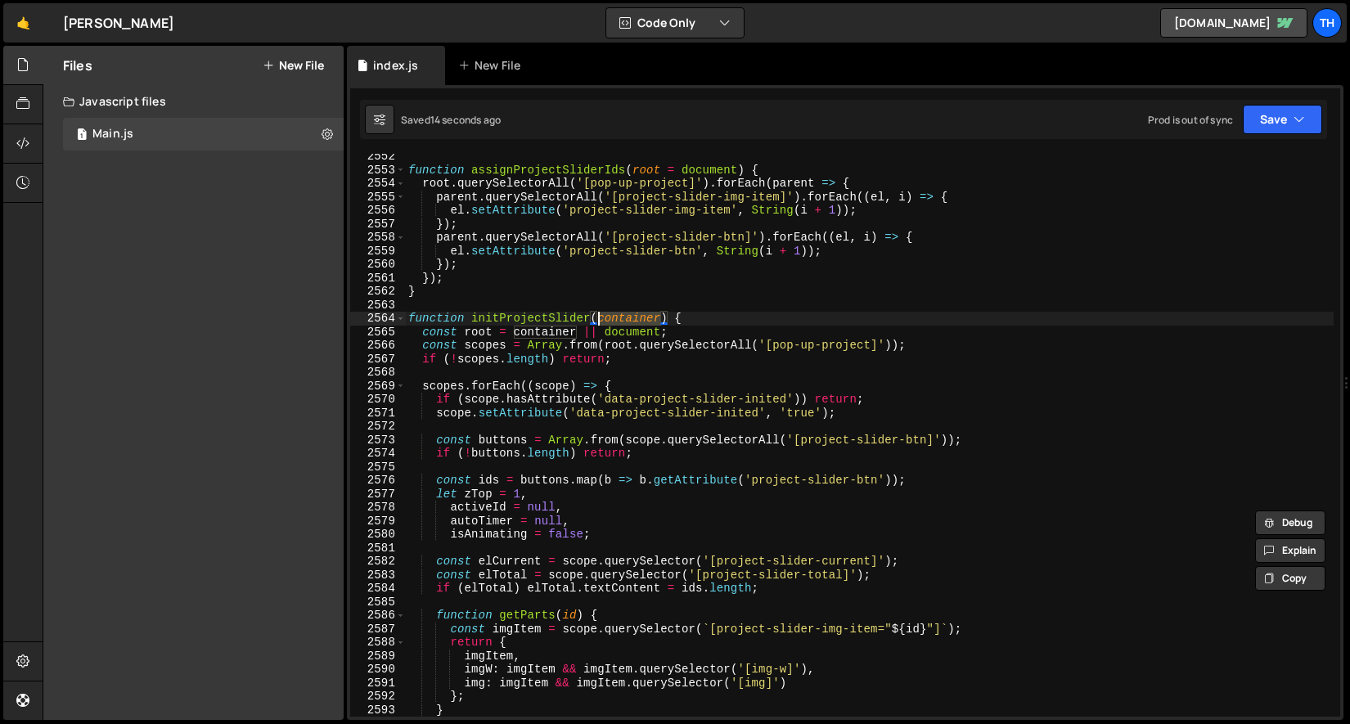
scroll to position [25239, 0]
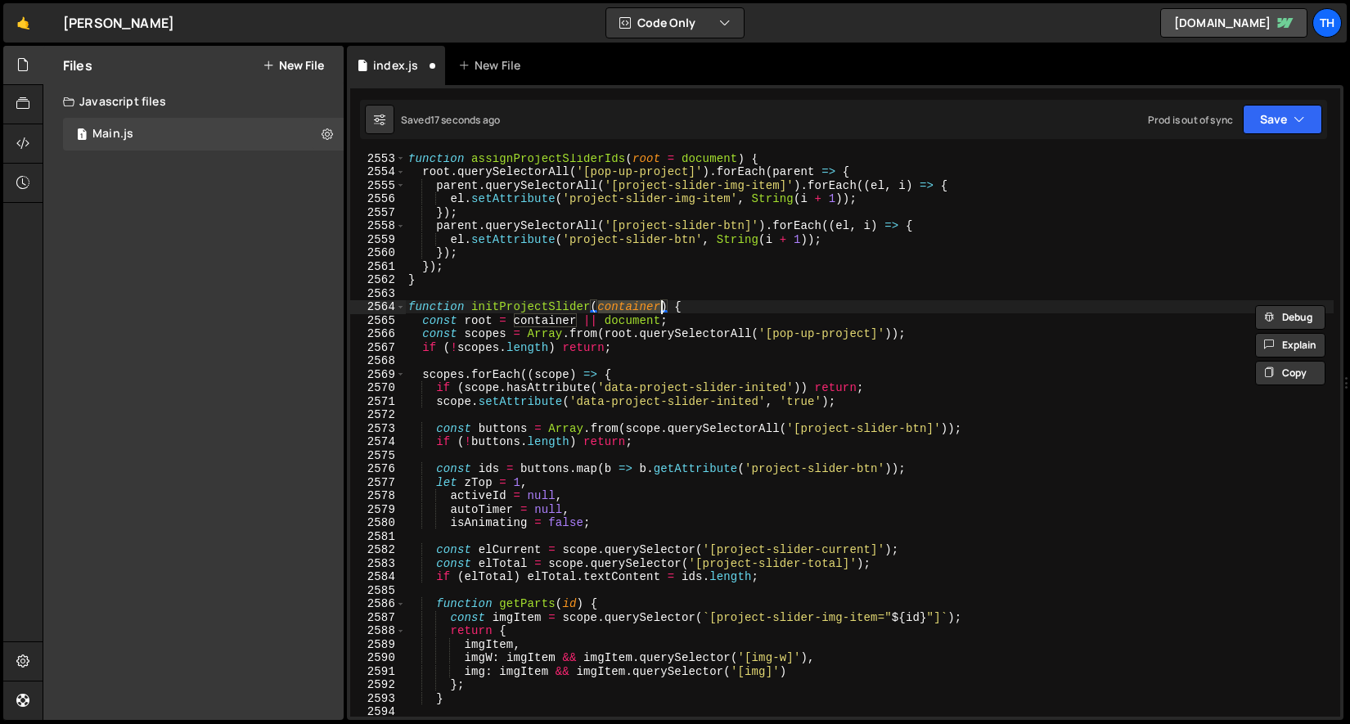
click at [637, 311] on div "function assignProjectSliderIds ( root = document ) { root . querySelectorAll (…" at bounding box center [869, 435] width 929 height 563
click at [637, 311] on div "function assignProjectSliderIds ( root = document ) { root . querySelectorAll (…" at bounding box center [869, 446] width 929 height 590
click at [1276, 124] on button "Save" at bounding box center [1282, 119] width 79 height 29
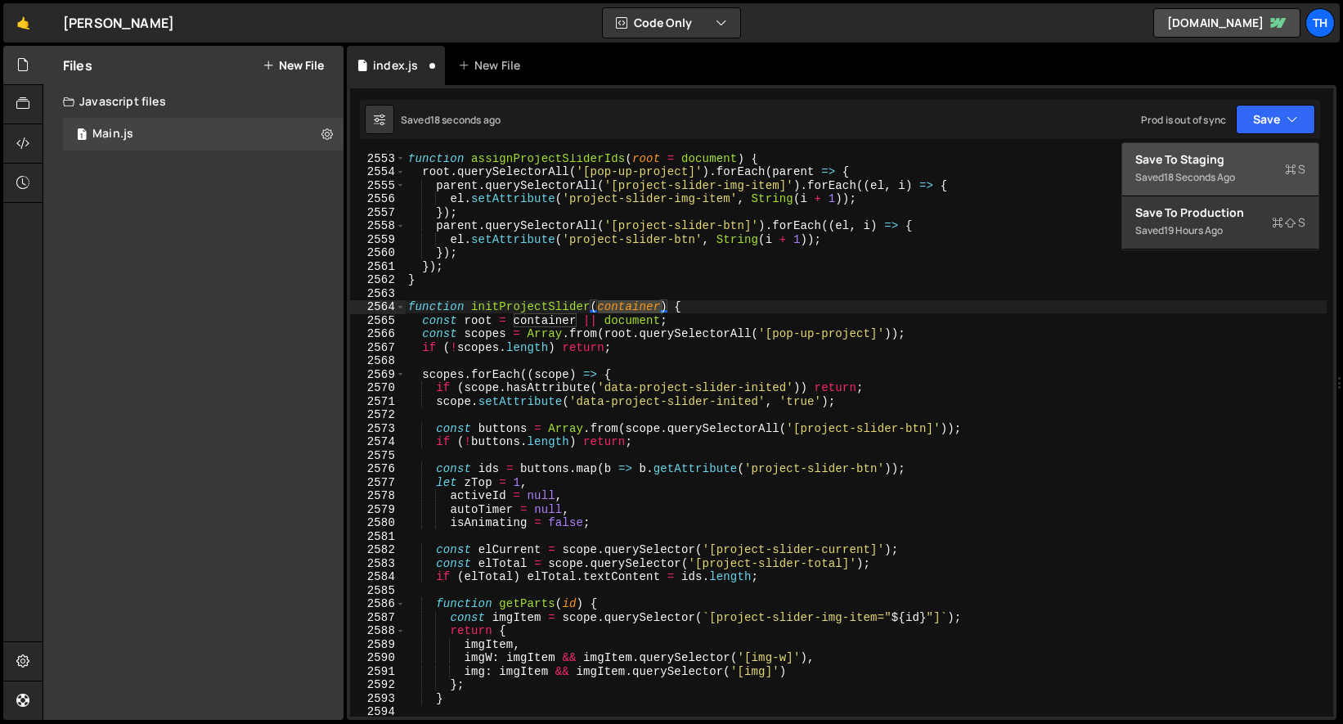
click at [1222, 161] on div "Save to Staging S" at bounding box center [1221, 159] width 170 height 16
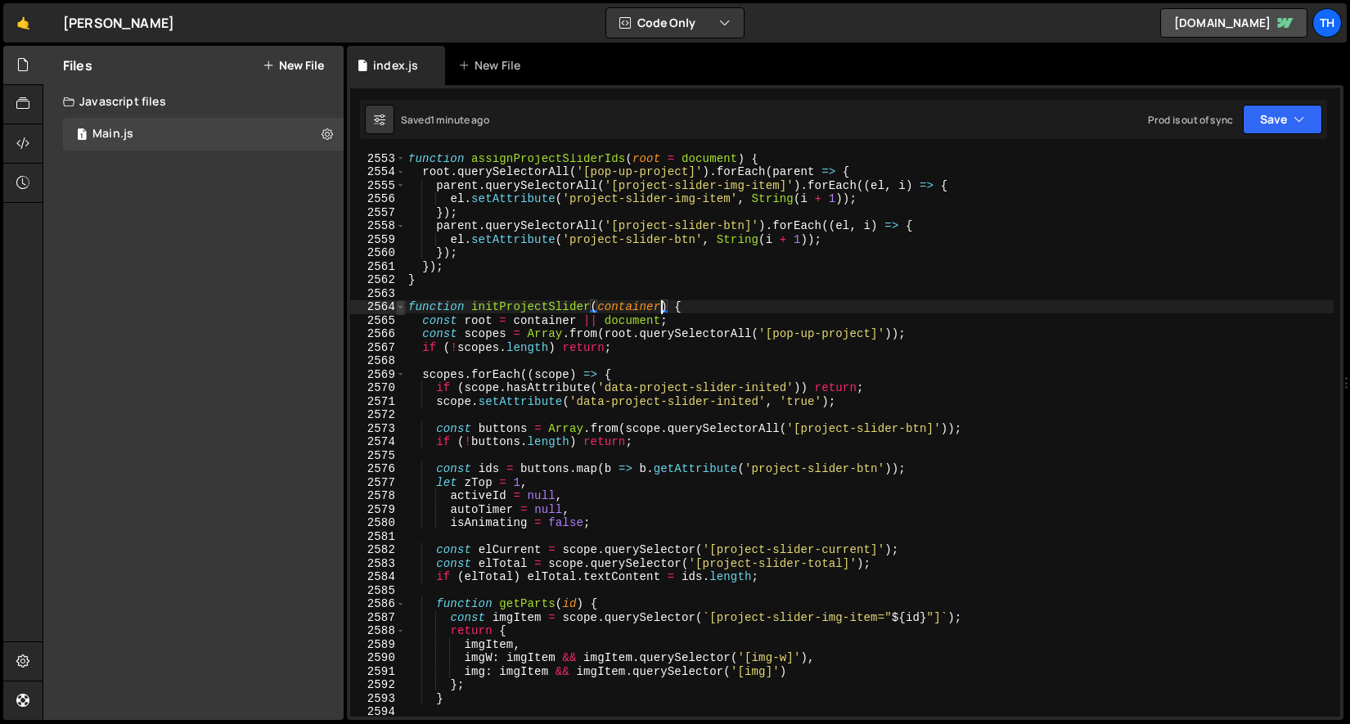
click at [397, 303] on span at bounding box center [400, 307] width 9 height 14
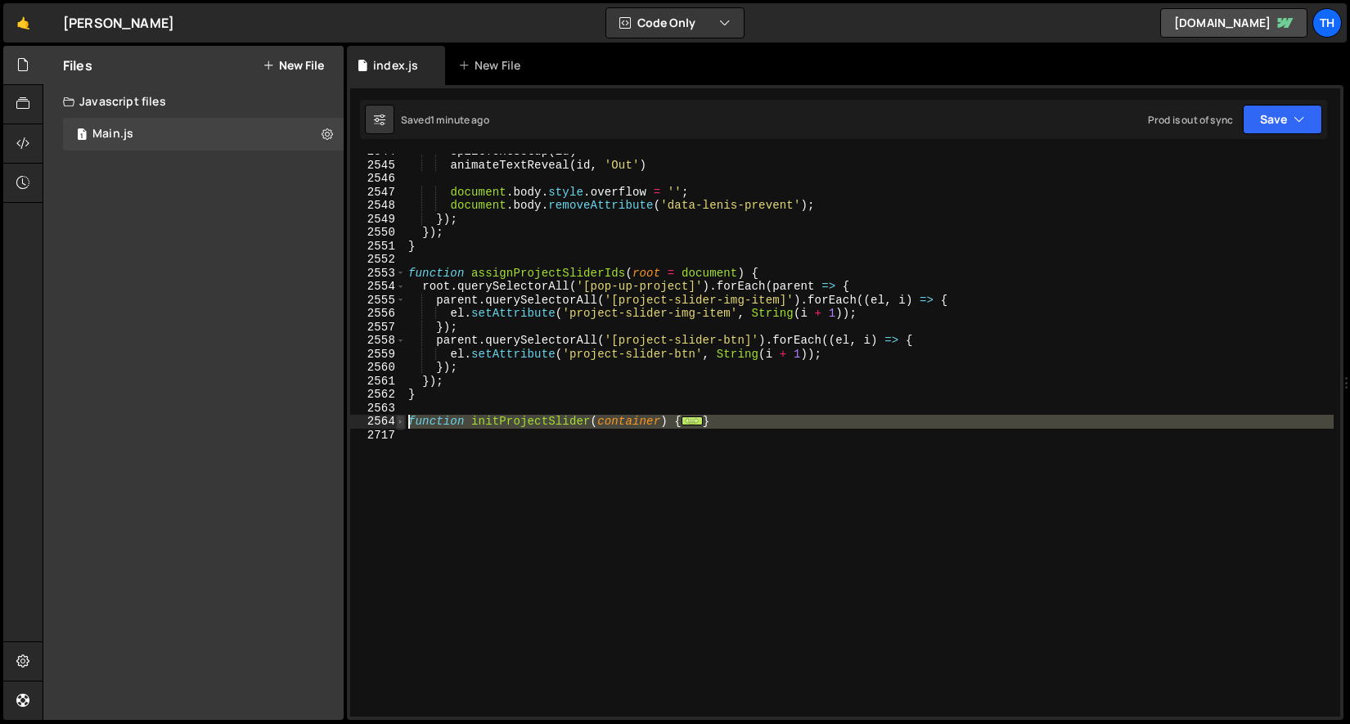
drag, startPoint x: 411, startPoint y: 445, endPoint x: 400, endPoint y: 427, distance: 20.9
click at [400, 427] on div "function initProjectSlider(container) { 2544 2545 2546 2547 2548 2549 2550 2551…" at bounding box center [845, 435] width 990 height 563
paste textarea "}"
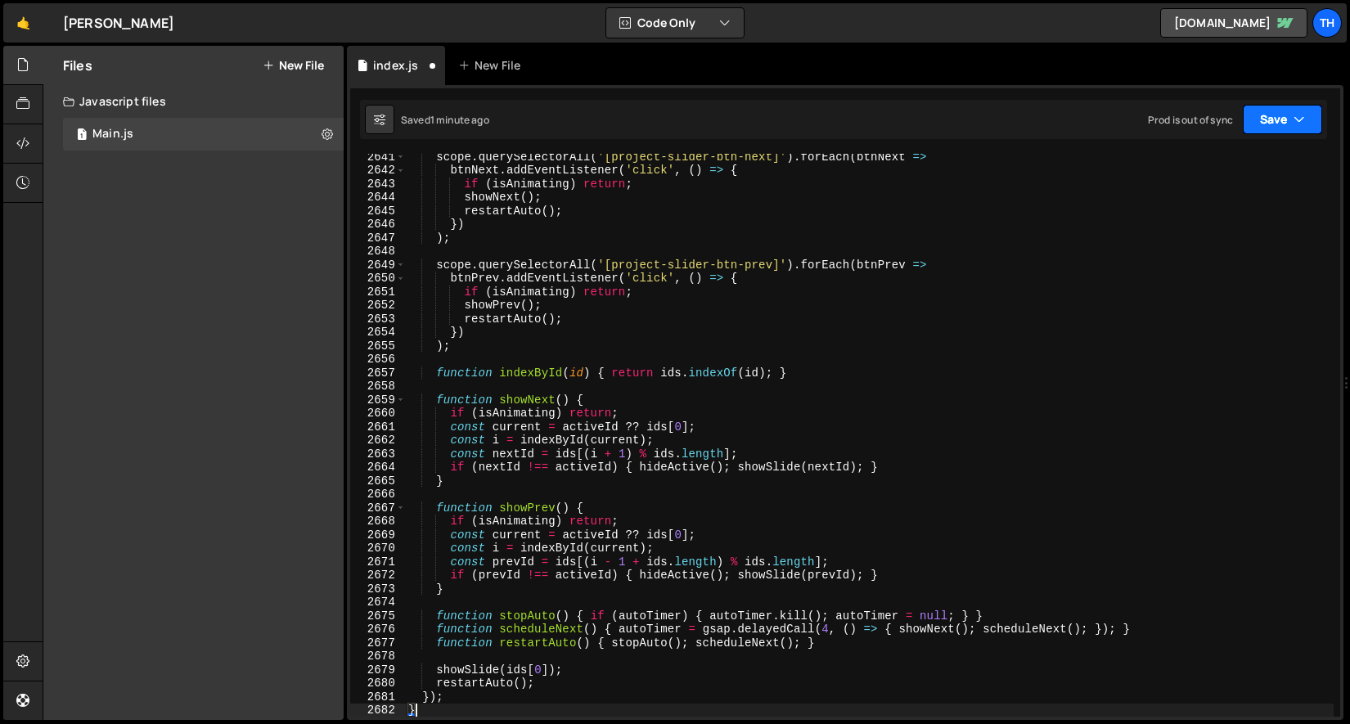
click at [1285, 117] on button "Save" at bounding box center [1282, 119] width 79 height 29
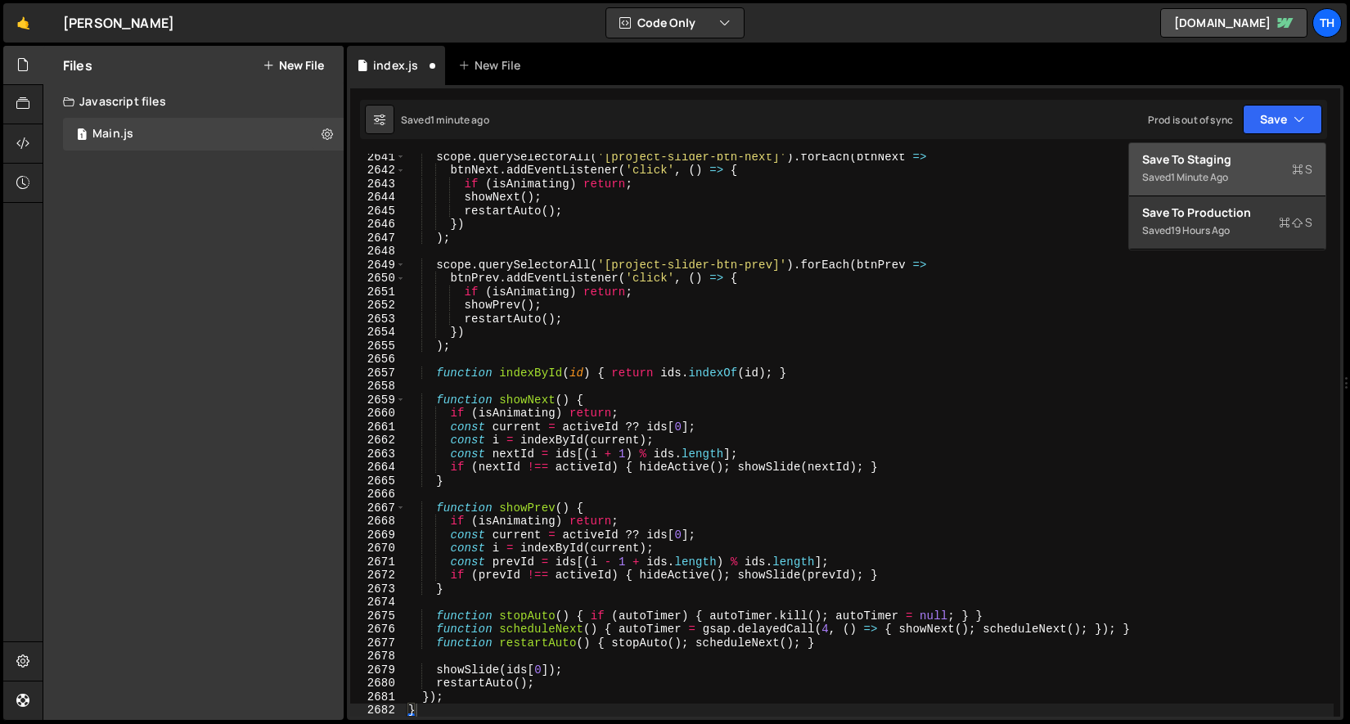
click at [1257, 160] on div "Save to Staging S" at bounding box center [1227, 159] width 170 height 16
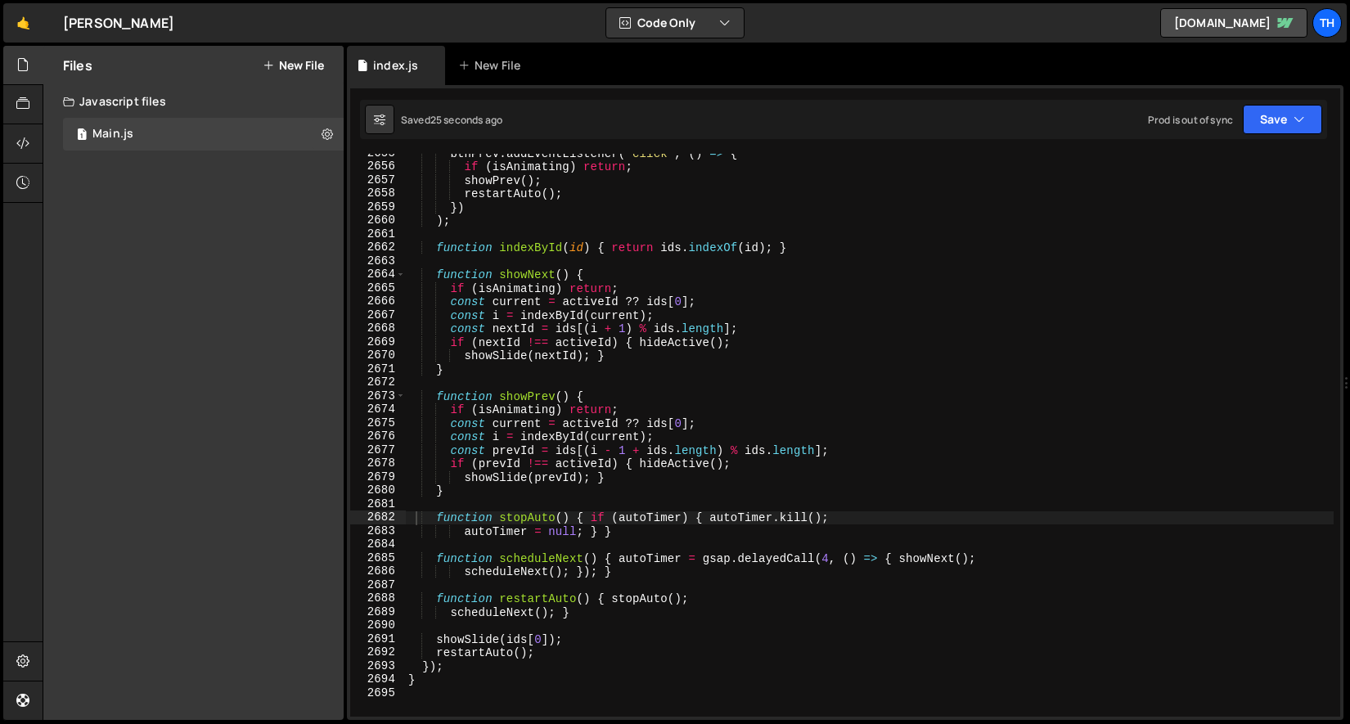
type textarea "scheduleNext(); }); }"
click at [536, 569] on div "btnPrev . addEventListener ( 'click' , ( ) => { if ( isAnimating ) return ; sho…" at bounding box center [869, 441] width 929 height 590
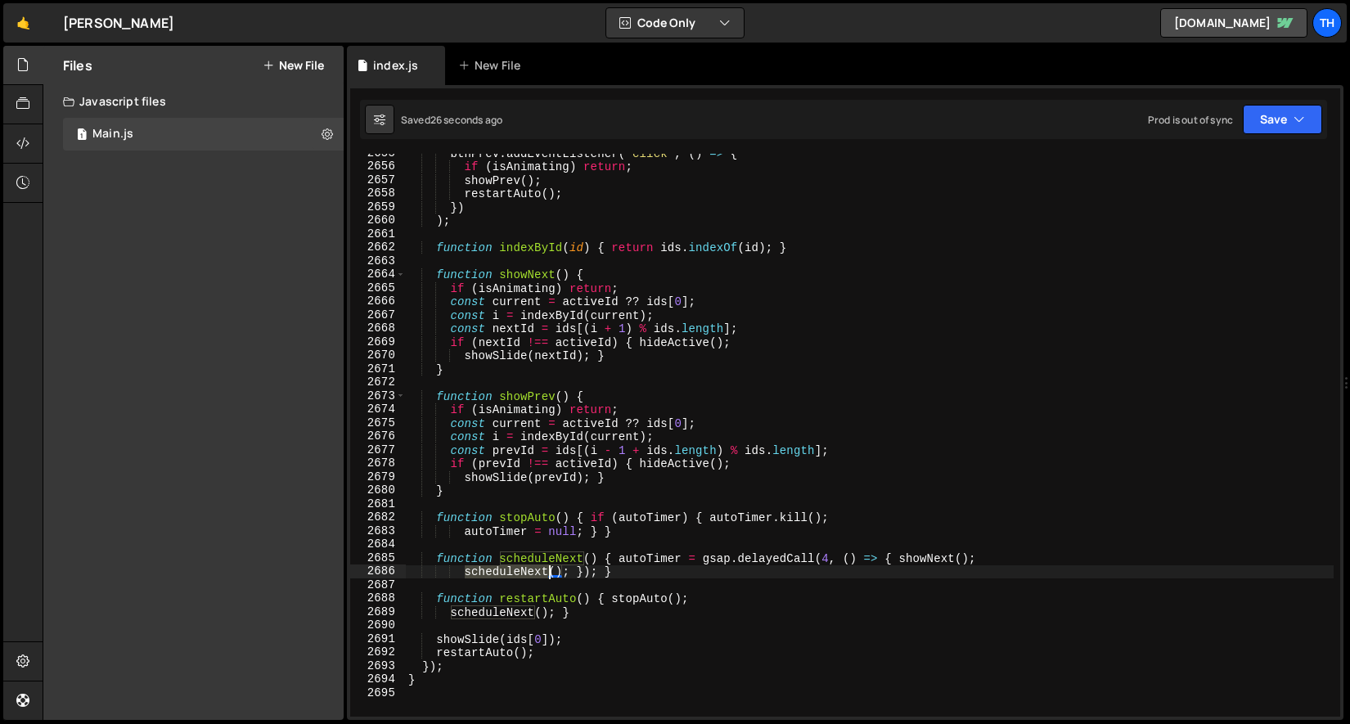
click at [536, 569] on div "btnPrev . addEventListener ( 'click' , ( ) => { if ( isAnimating ) return ; sho…" at bounding box center [869, 441] width 929 height 590
click at [512, 579] on div "btnPrev . addEventListener ( 'click' , ( ) => { if ( isAnimating ) return ; sho…" at bounding box center [869, 441] width 929 height 590
click at [522, 567] on div "btnPrev . addEventListener ( 'click' , ( ) => { if ( isAnimating ) return ; sho…" at bounding box center [869, 441] width 929 height 590
click at [529, 554] on div "btnPrev . addEventListener ( 'click' , ( ) => { if ( isAnimating ) return ; sho…" at bounding box center [869, 441] width 929 height 590
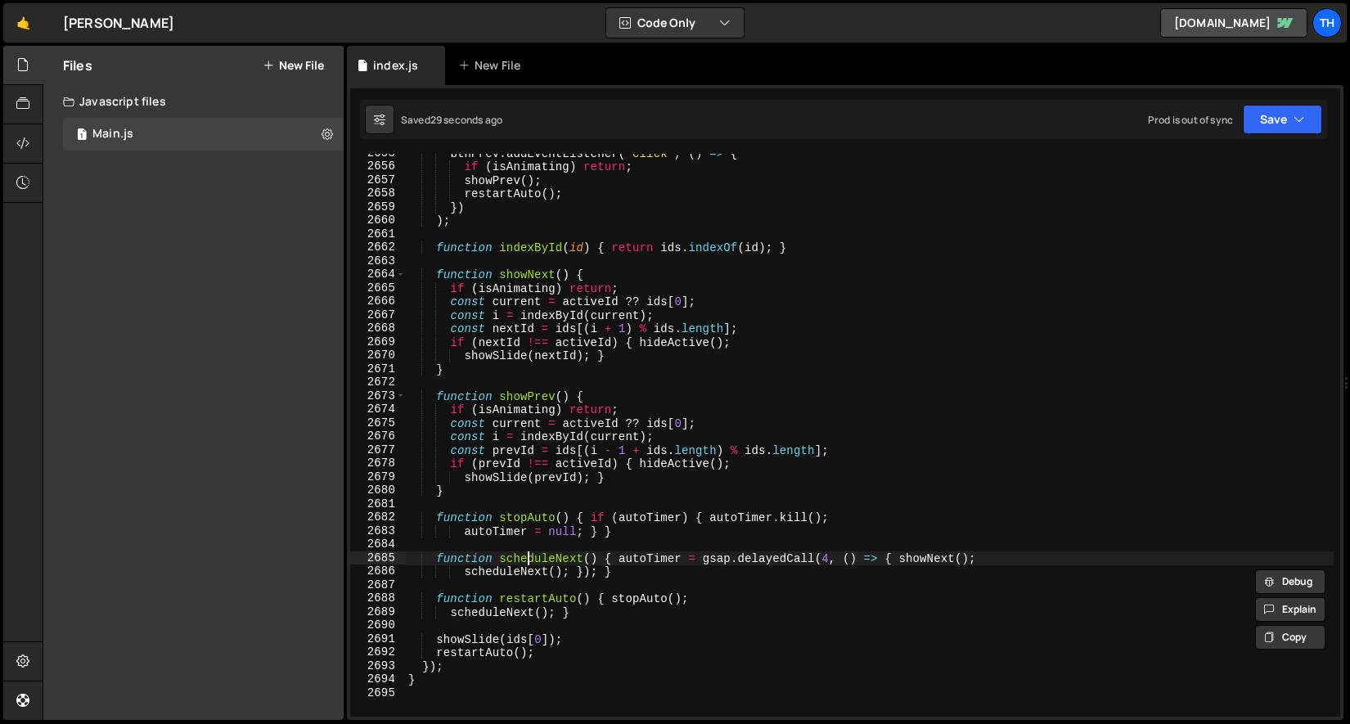
type textarea "function scheduleNext() { autoTimer = gsap.delayedCall(4, () => { showNext();"
click at [529, 554] on div "btnPrev . addEventListener ( 'click' , ( ) => { if ( isAnimating ) return ; sho…" at bounding box center [869, 441] width 929 height 590
click at [579, 627] on div "btnPrev . addEventListener ( 'click' , ( ) => { if ( isAnimating ) return ; sho…" at bounding box center [869, 441] width 929 height 590
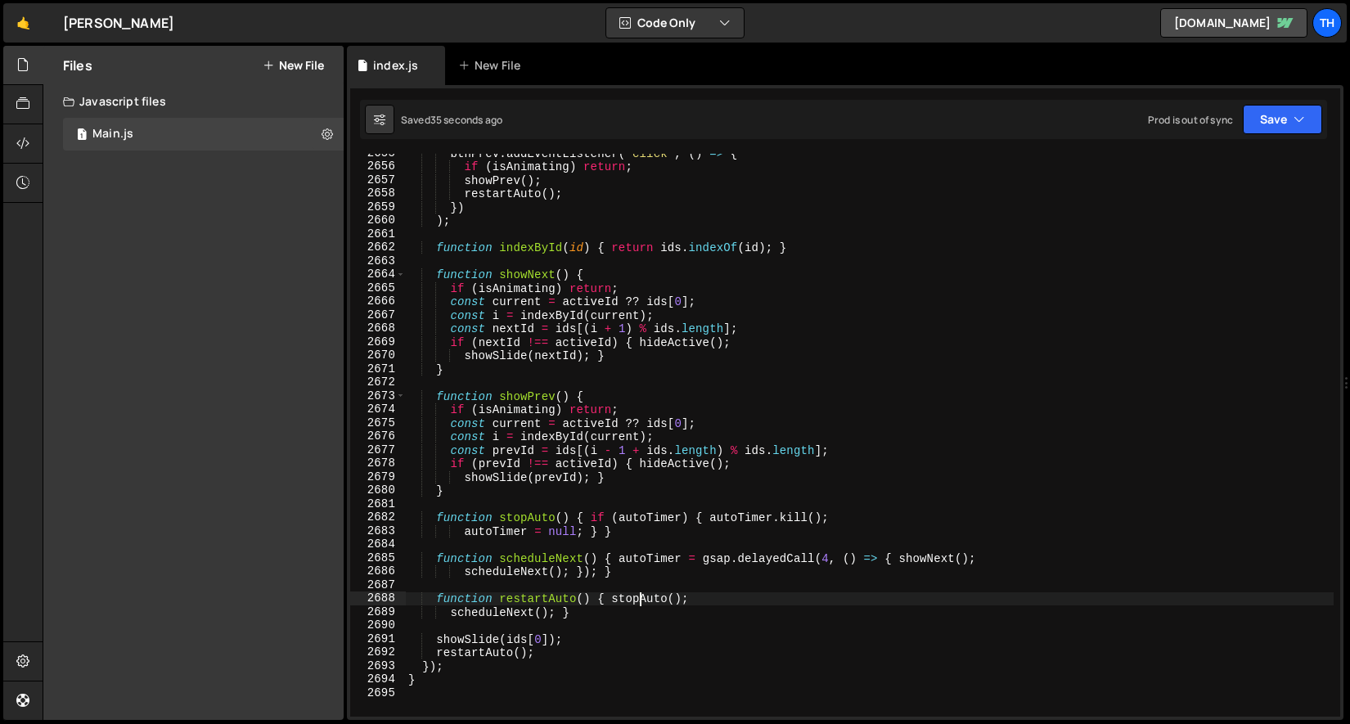
click at [637, 600] on div "btnPrev . addEventListener ( 'click' , ( ) => { if ( isAnimating ) return ; sho…" at bounding box center [869, 441] width 929 height 590
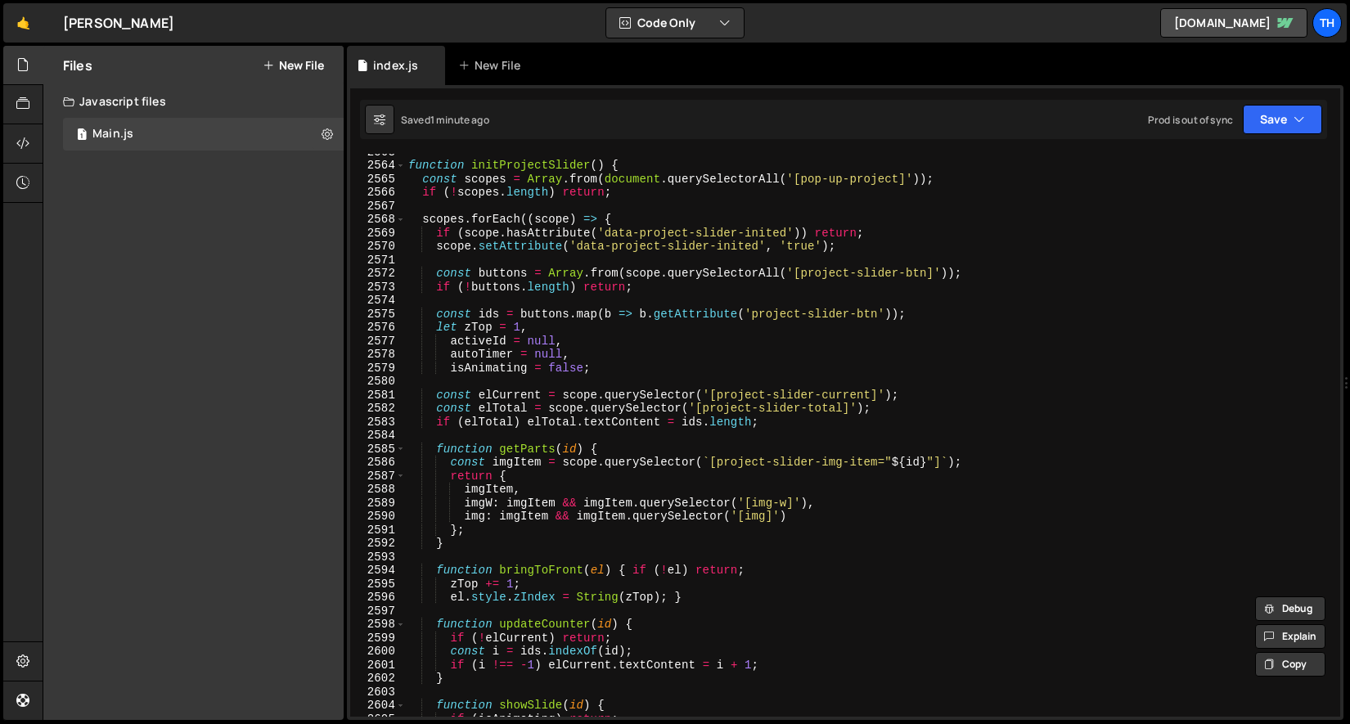
scroll to position [25392, 0]
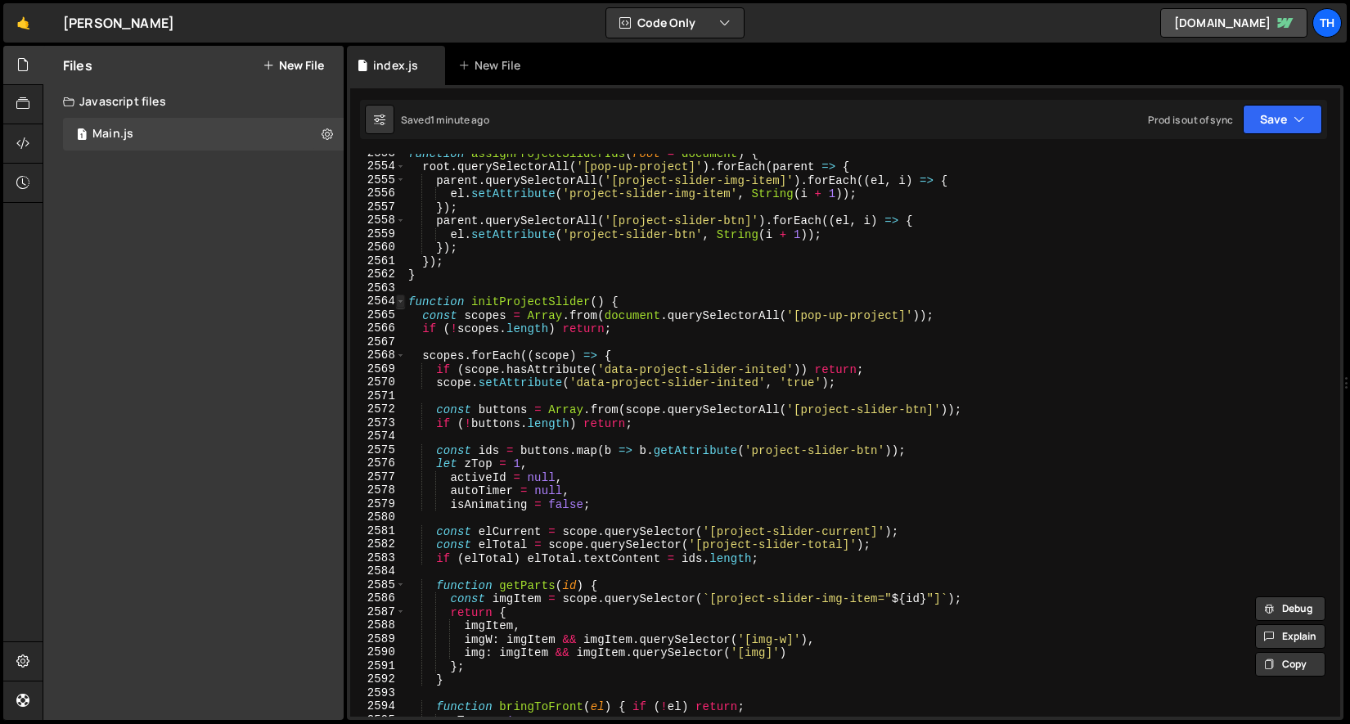
click at [399, 303] on span at bounding box center [400, 302] width 9 height 14
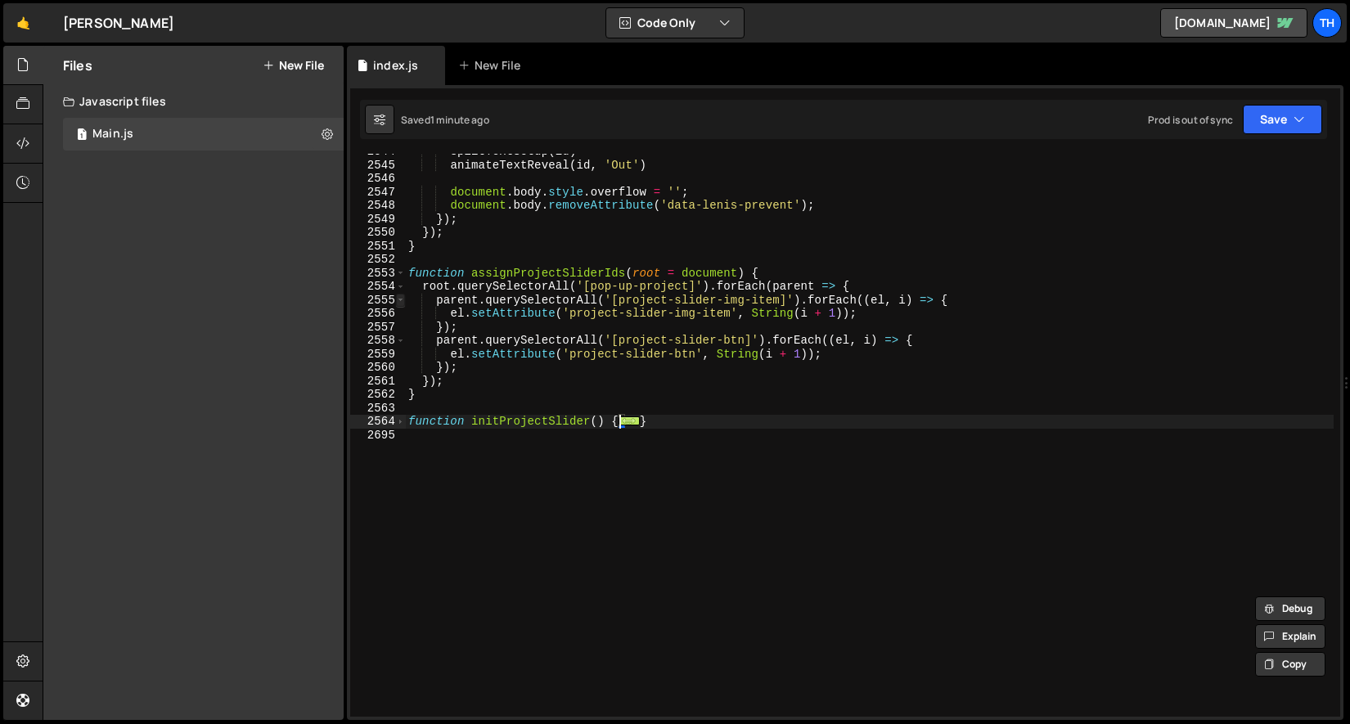
scroll to position [26246, 0]
click at [396, 418] on span at bounding box center [400, 422] width 9 height 14
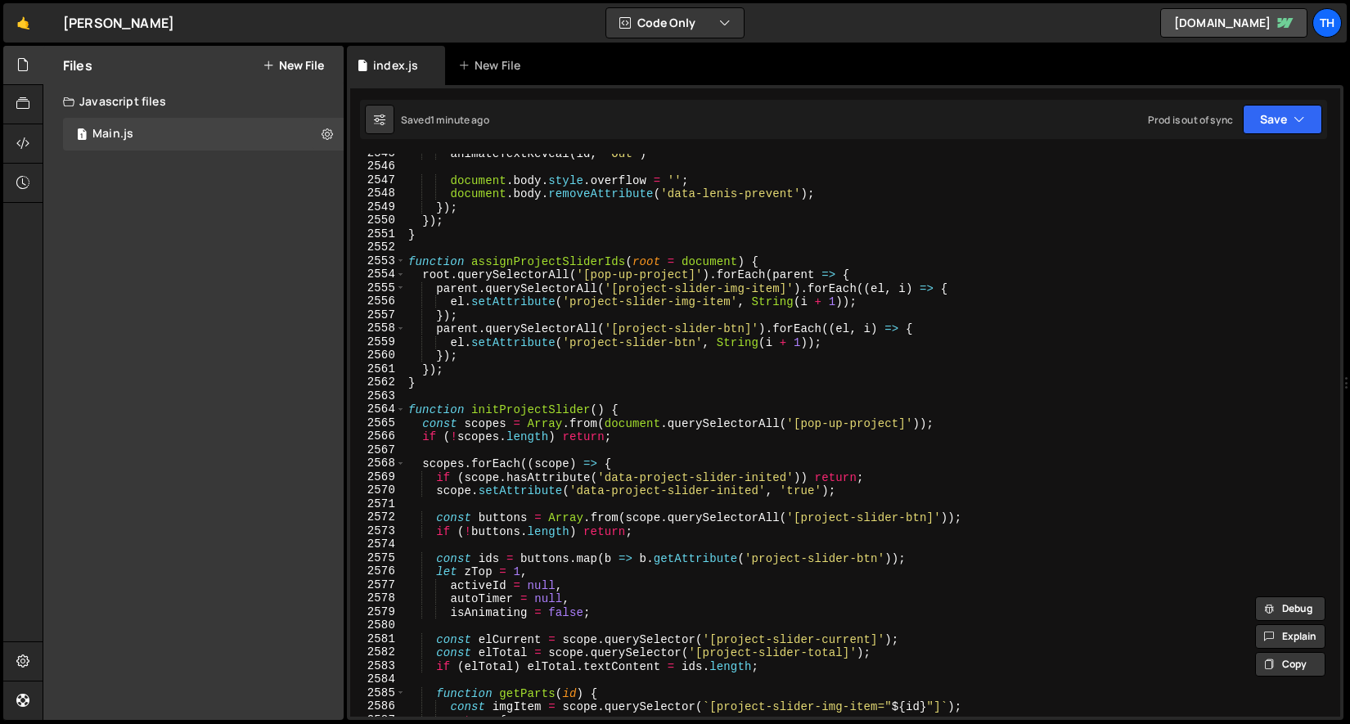
scroll to position [25425, 0]
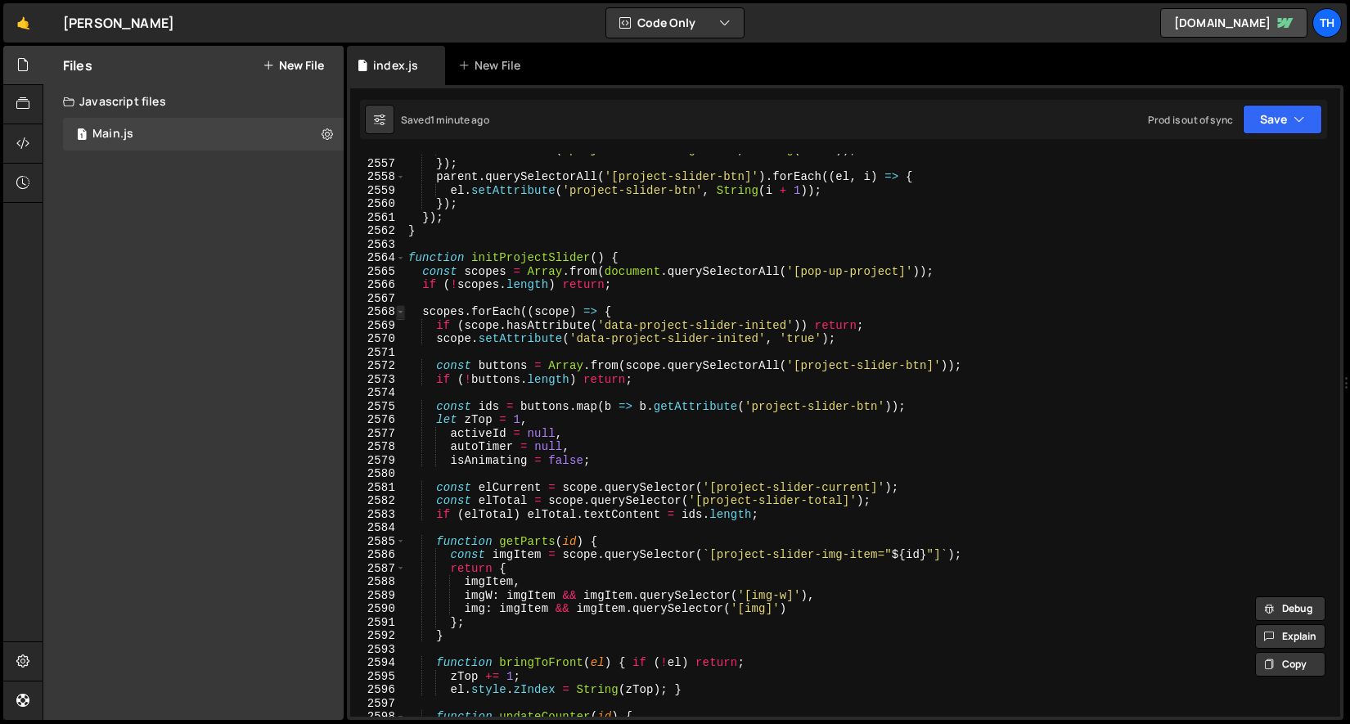
click at [398, 312] on span at bounding box center [400, 312] width 9 height 14
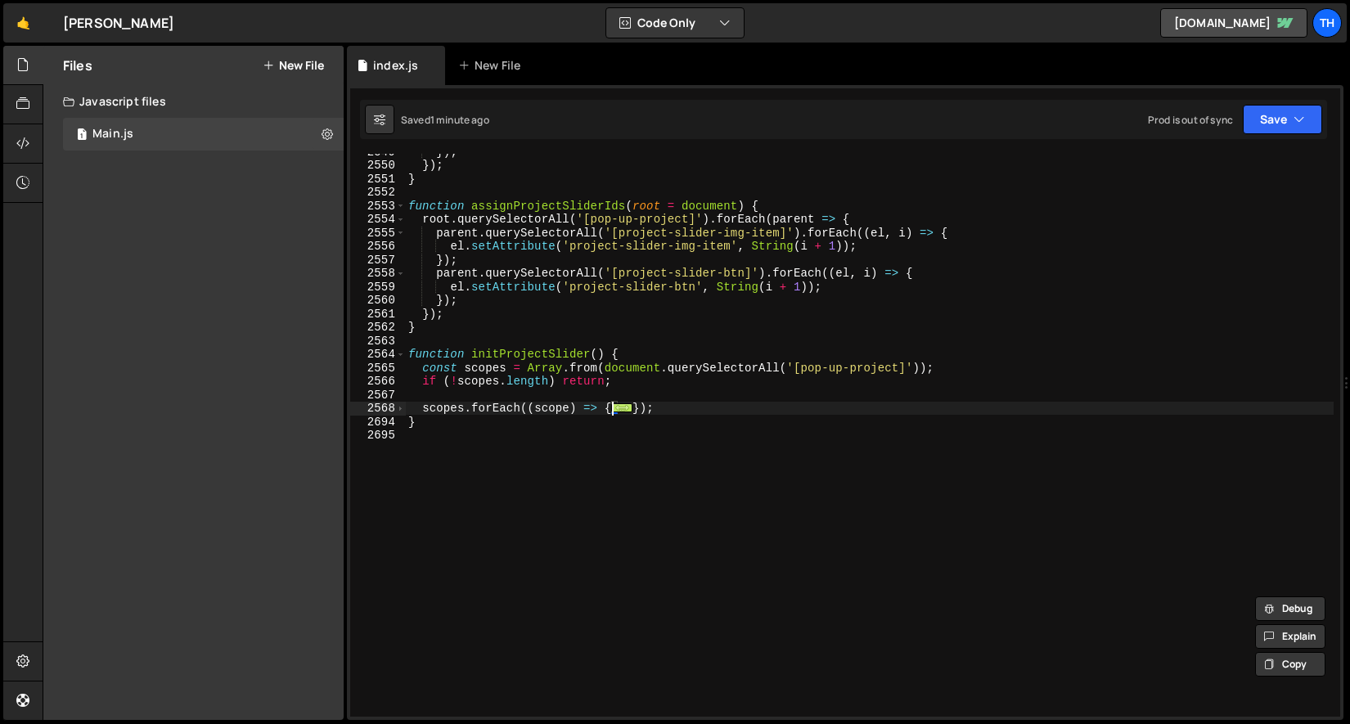
scroll to position [26246, 0]
click at [398, 404] on span at bounding box center [400, 409] width 9 height 14
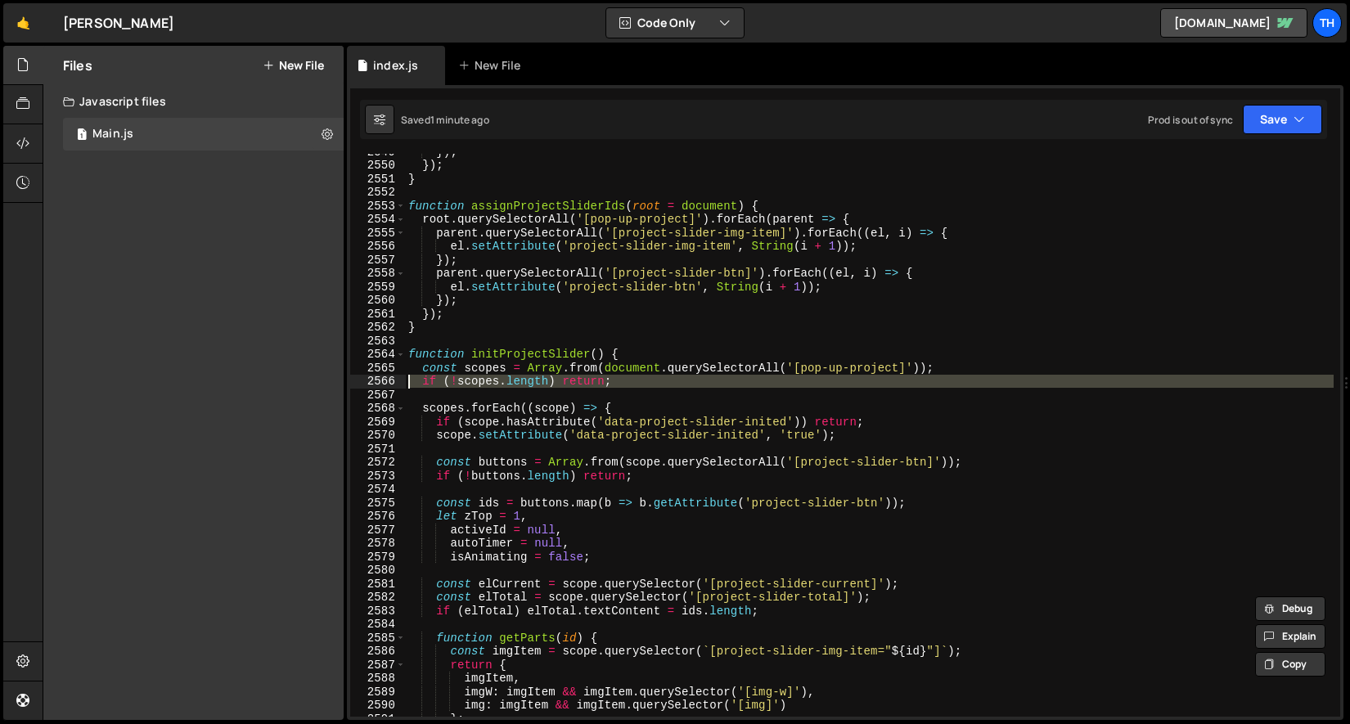
drag, startPoint x: 737, startPoint y: 394, endPoint x: 296, endPoint y: 379, distance: 441.2
click at [296, 379] on div "Files New File Javascript files 1 Main.js 0 CSS files Copy share link Edit File…" at bounding box center [696, 383] width 1307 height 675
type textarea "if (!scopes.length) return;"
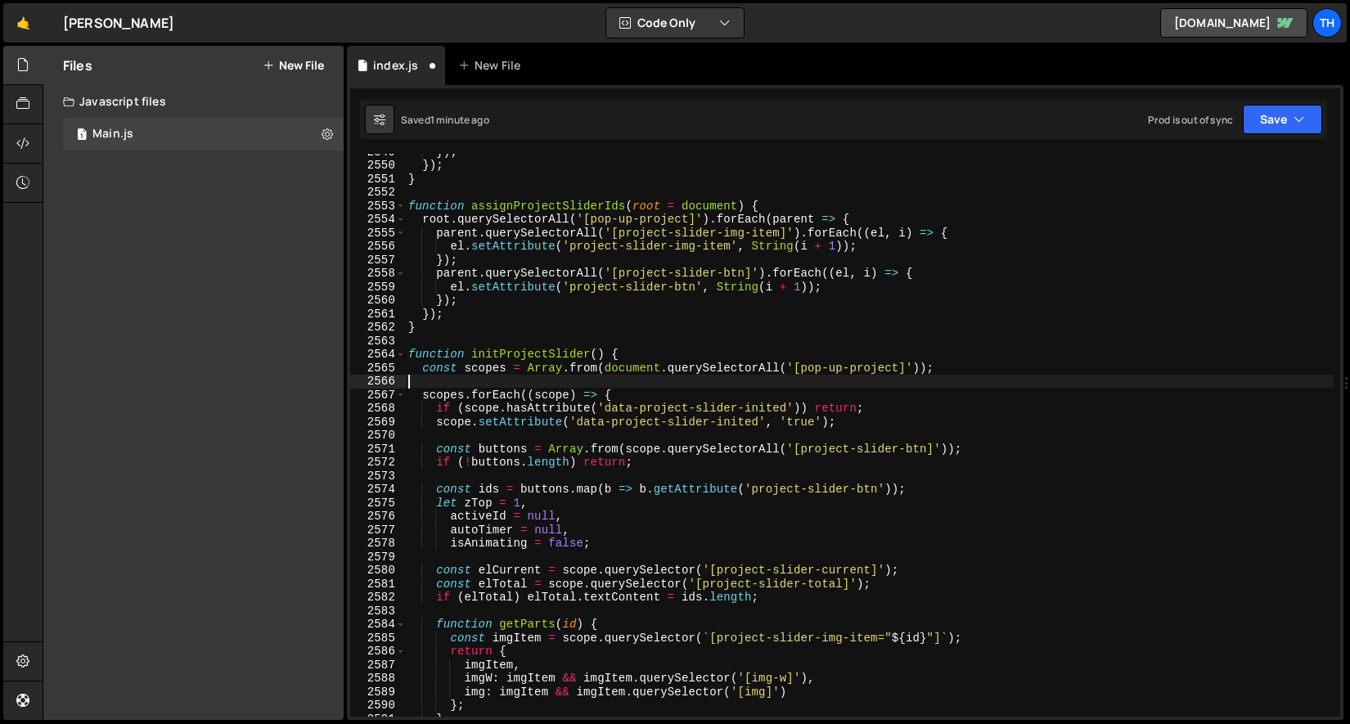
type textarea "const scopes = Array.from(document.querySelectorAll('[pop-up-project]'));"
click at [436, 420] on div "}) ; }) ; } function assignProjectSliderIds ( root = document ) { root . queryS…" at bounding box center [869, 440] width 929 height 590
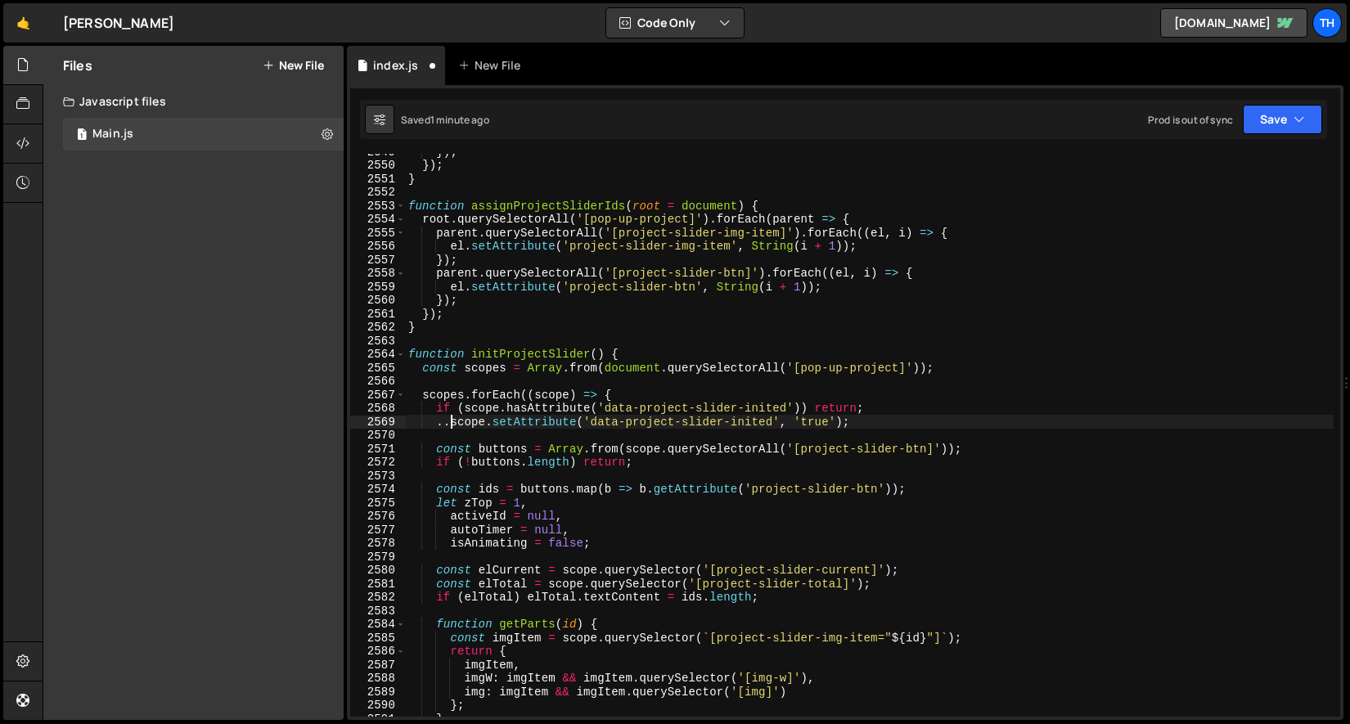
scroll to position [0, 2]
type textarea "//if (scope.hasAttribute('data-project-slider-inited')) return;"
click at [1294, 123] on icon "button" at bounding box center [1299, 119] width 11 height 16
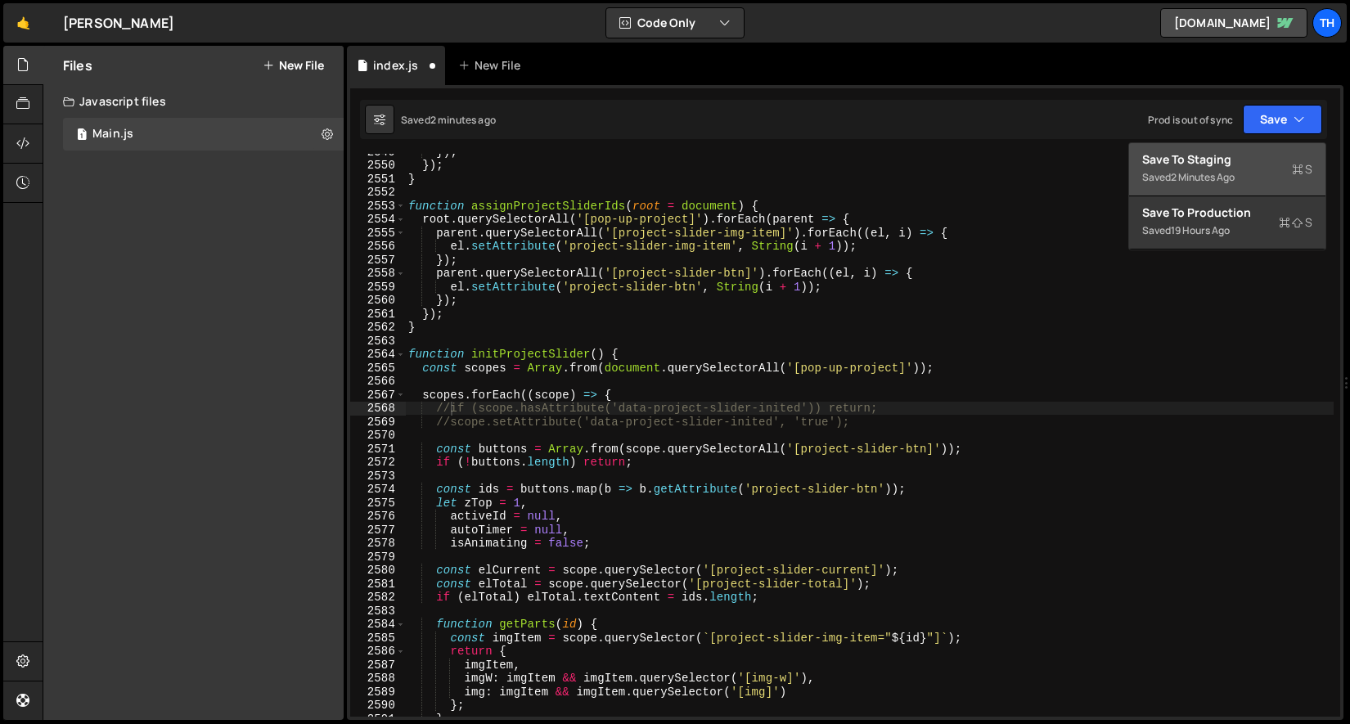
click at [1262, 182] on div "Saved 2 minutes ago" at bounding box center [1227, 178] width 170 height 20
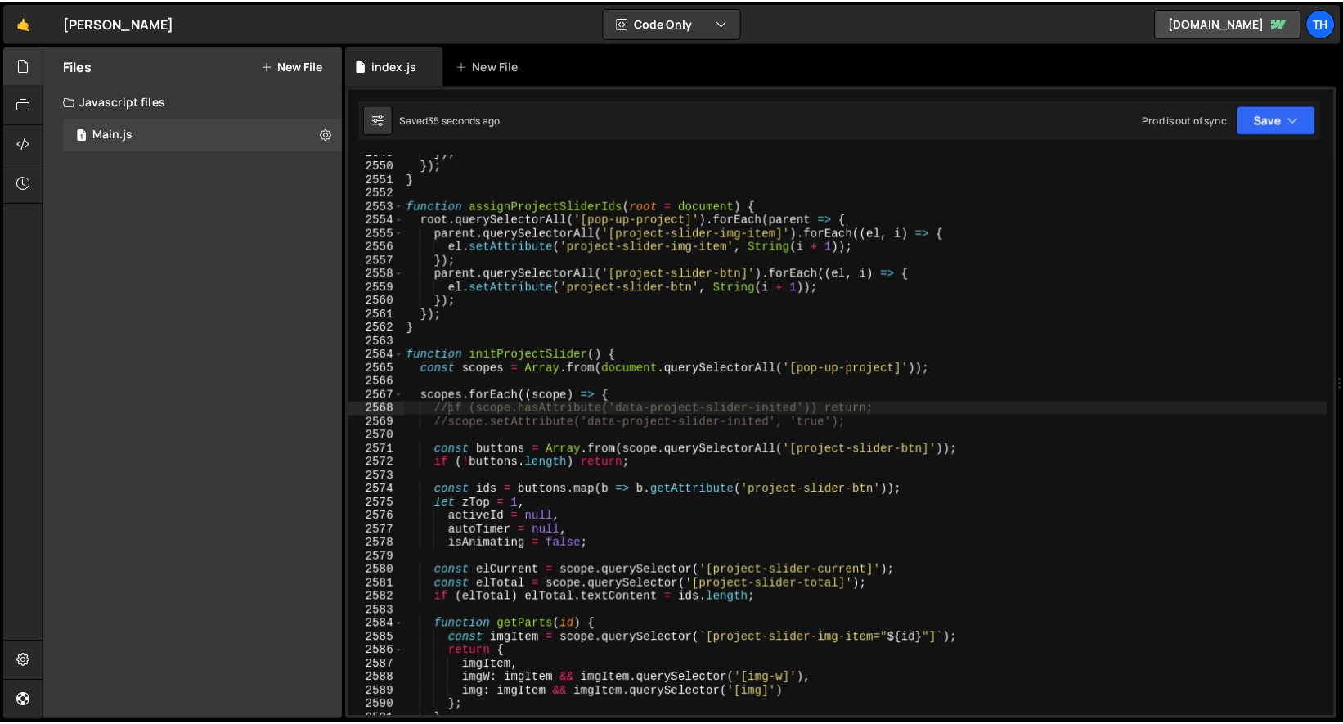
scroll to position [0, 0]
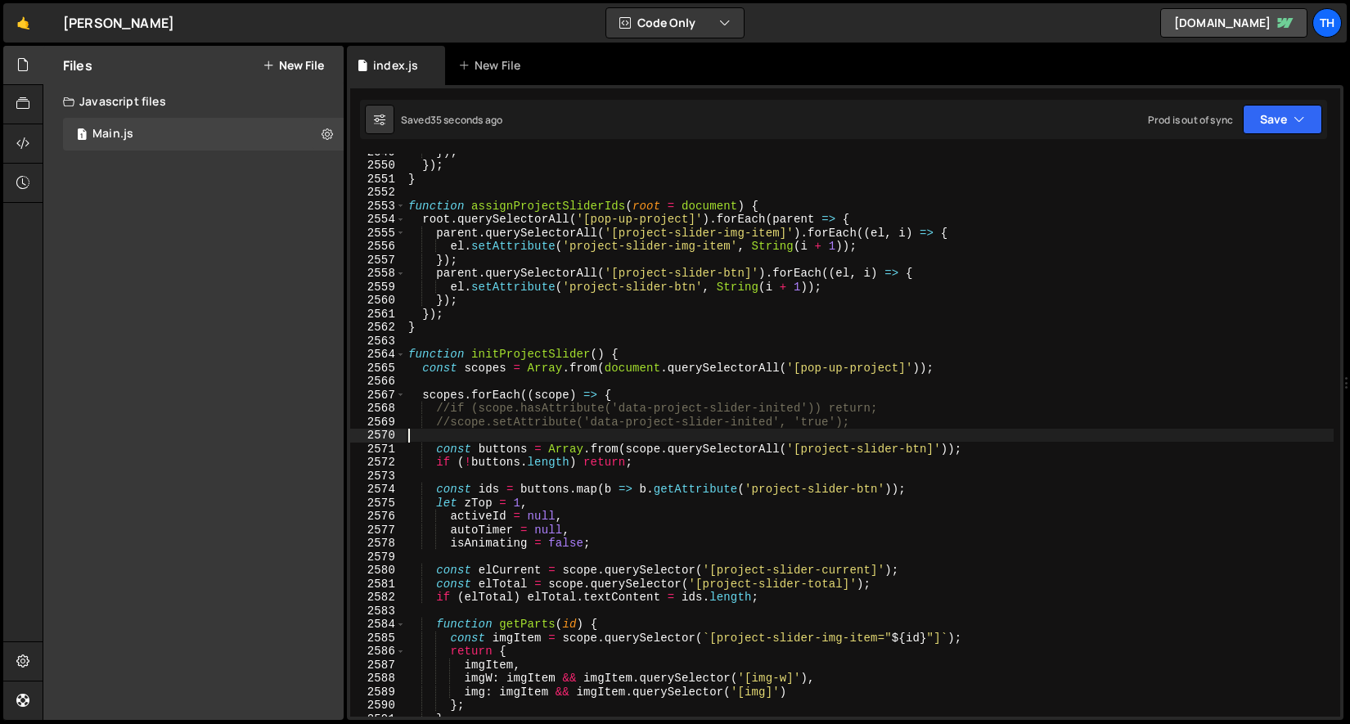
click at [884, 441] on div "}) ; }) ; } function assignProjectSliderIds ( root = document ) { root . queryS…" at bounding box center [869, 440] width 929 height 590
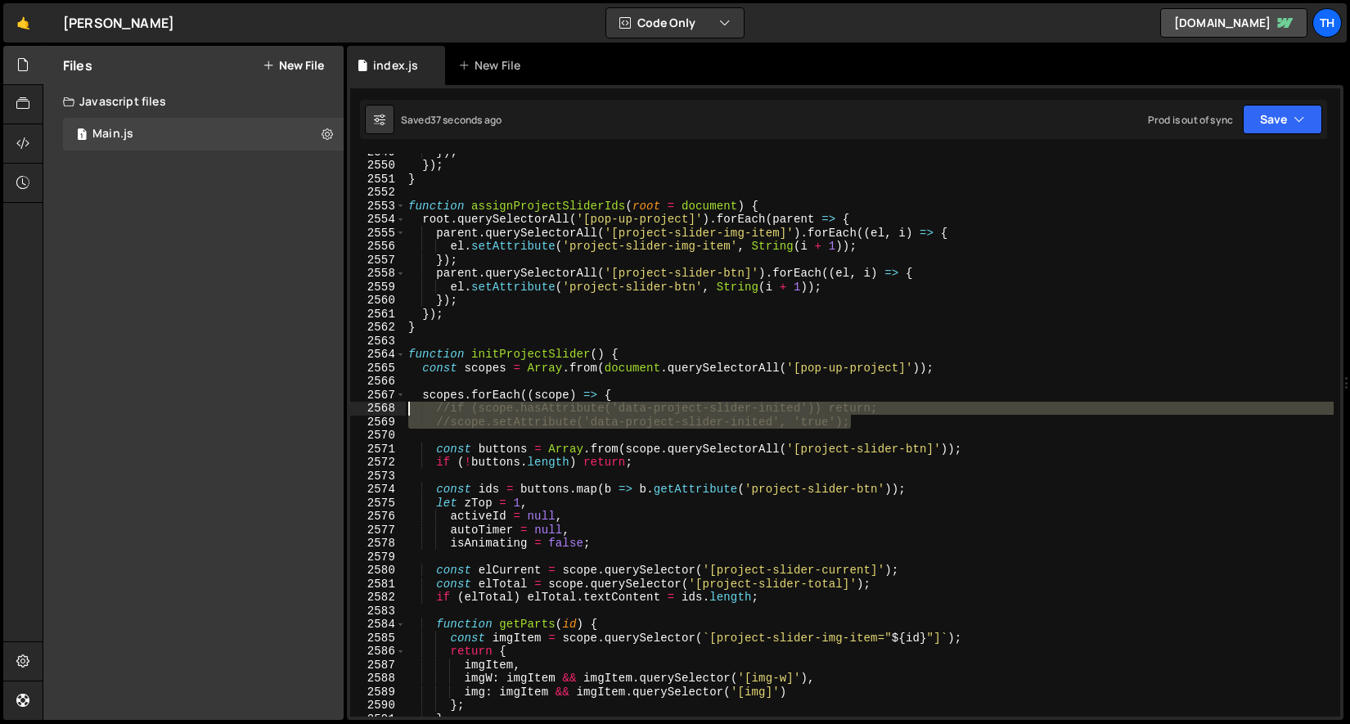
drag, startPoint x: 925, startPoint y: 426, endPoint x: 227, endPoint y: 403, distance: 699.1
click at [227, 403] on div "Files New File Javascript files 1 Main.js 0 CSS files Copy share link Edit File…" at bounding box center [696, 383] width 1307 height 675
type textarea "//if (scope.hasAttribute('data-project-slider-inited')) return; //scope.setAttr…"
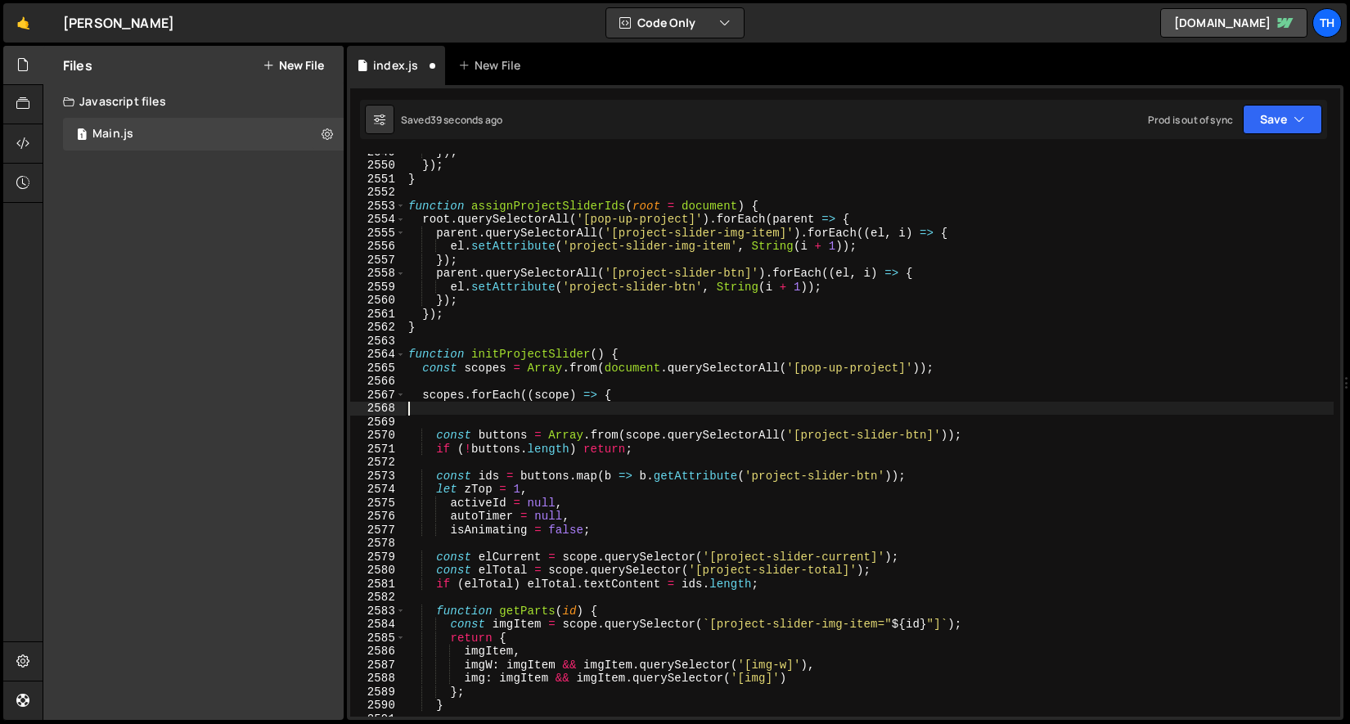
type textarea "scopes.forEach((scope) => {"
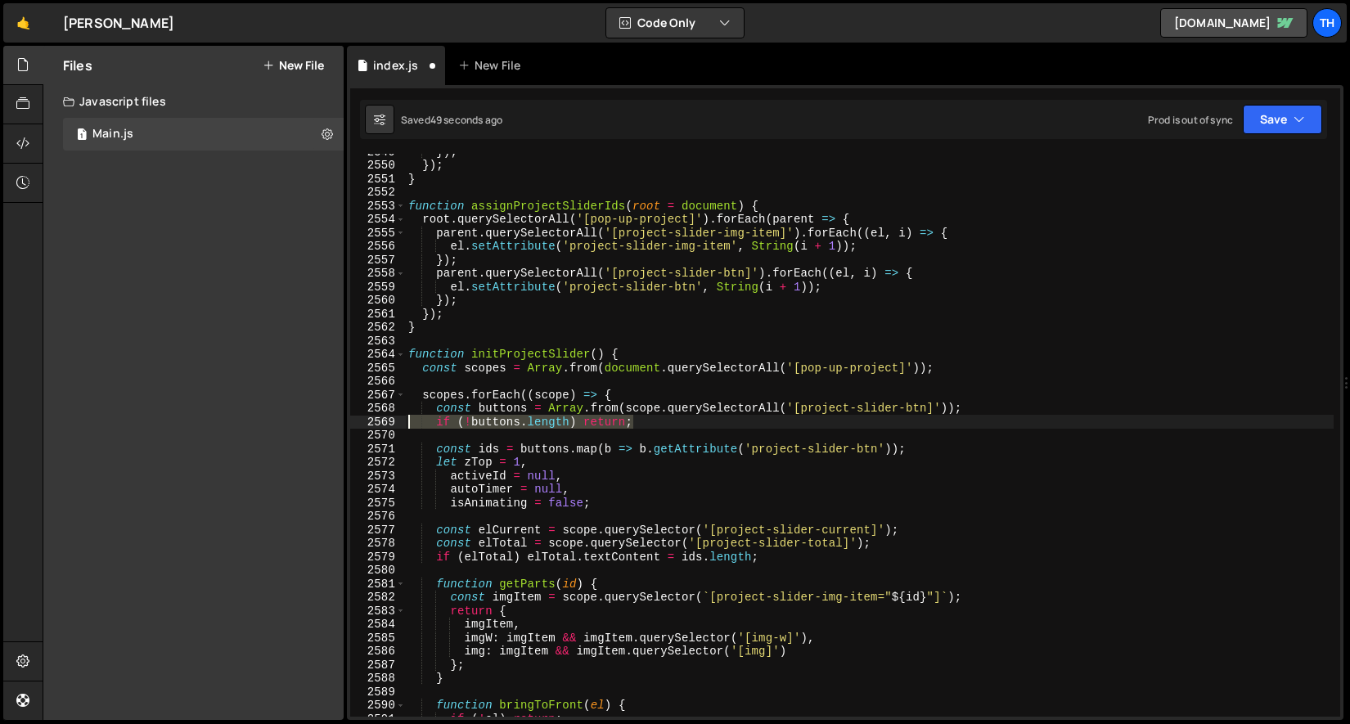
drag, startPoint x: 684, startPoint y: 420, endPoint x: 338, endPoint y: 426, distance: 346.1
click at [338, 426] on div "Files New File Javascript files 1 Main.js 0 CSS files Copy share link Edit File…" at bounding box center [696, 383] width 1307 height 675
type textarea "if (!buttons.length) return;"
type textarea "const buttons = Array.from(scope.querySelectorAll('[project-slider-btn]'));"
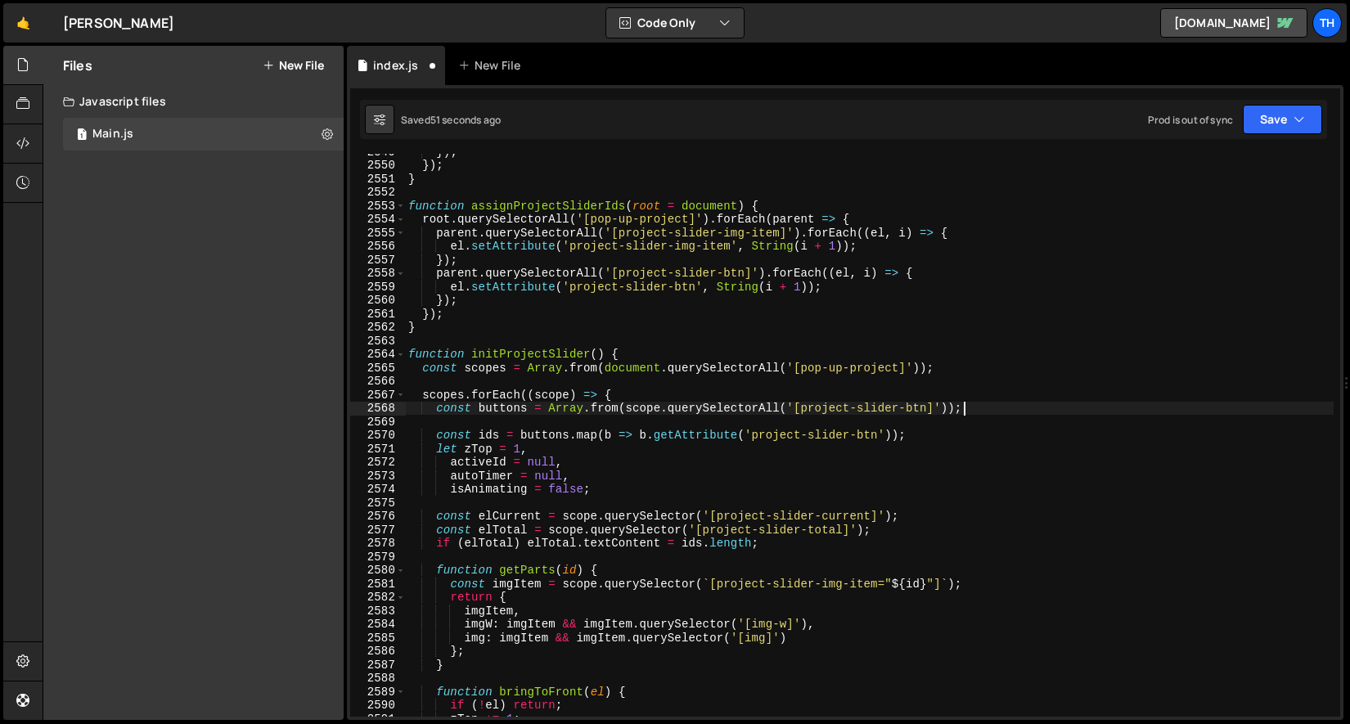
click at [476, 416] on div "}) ; }) ; } function assignProjectSliderIds ( root = document ) { root . queryS…" at bounding box center [869, 440] width 929 height 590
drag, startPoint x: 488, startPoint y: 420, endPoint x: 290, endPoint y: 415, distance: 197.2
click at [290, 415] on div "Files New File Javascript files 1 Main.js 0 CSS files Copy share link Edit File…" at bounding box center [696, 383] width 1307 height 675
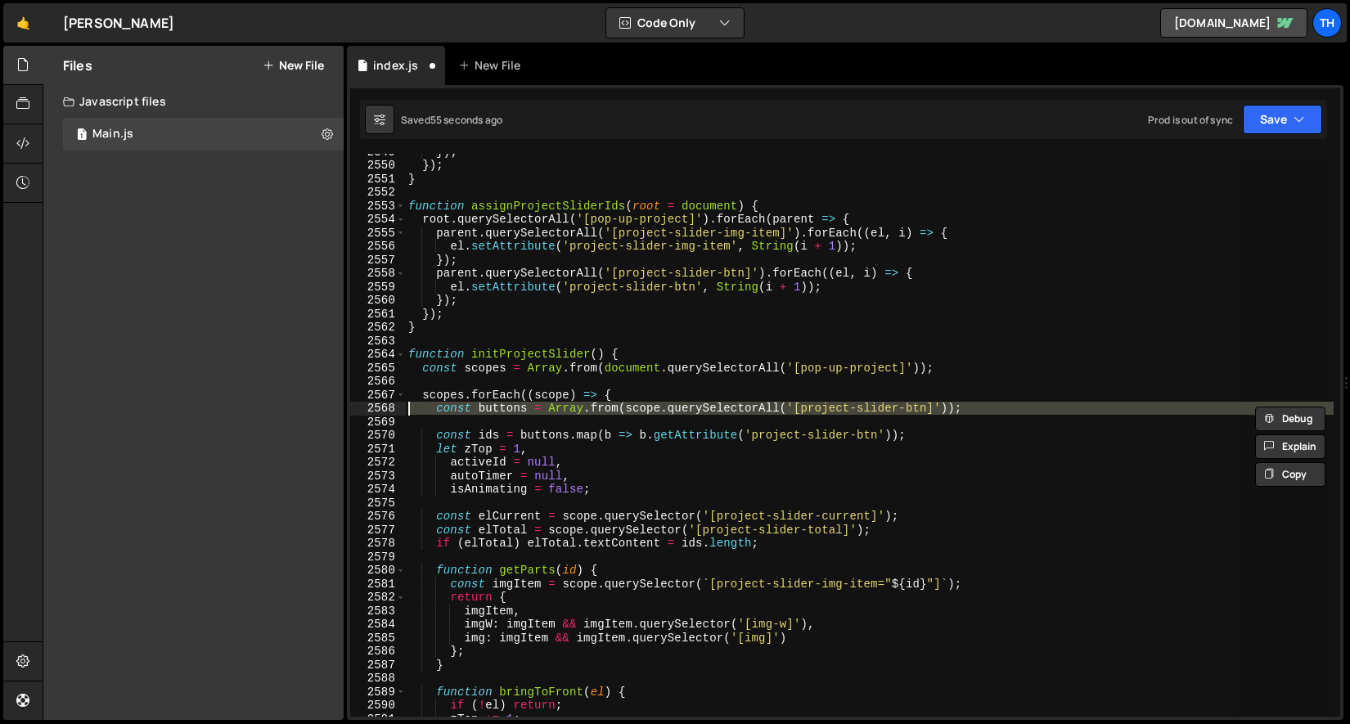
click at [445, 410] on div "}) ; }) ; } function assignProjectSliderIds ( root = document ) { root . queryS…" at bounding box center [869, 435] width 929 height 563
type textarea "const buttons = Array.from(scope.querySelectorAll('[project-slider-btn]'));"
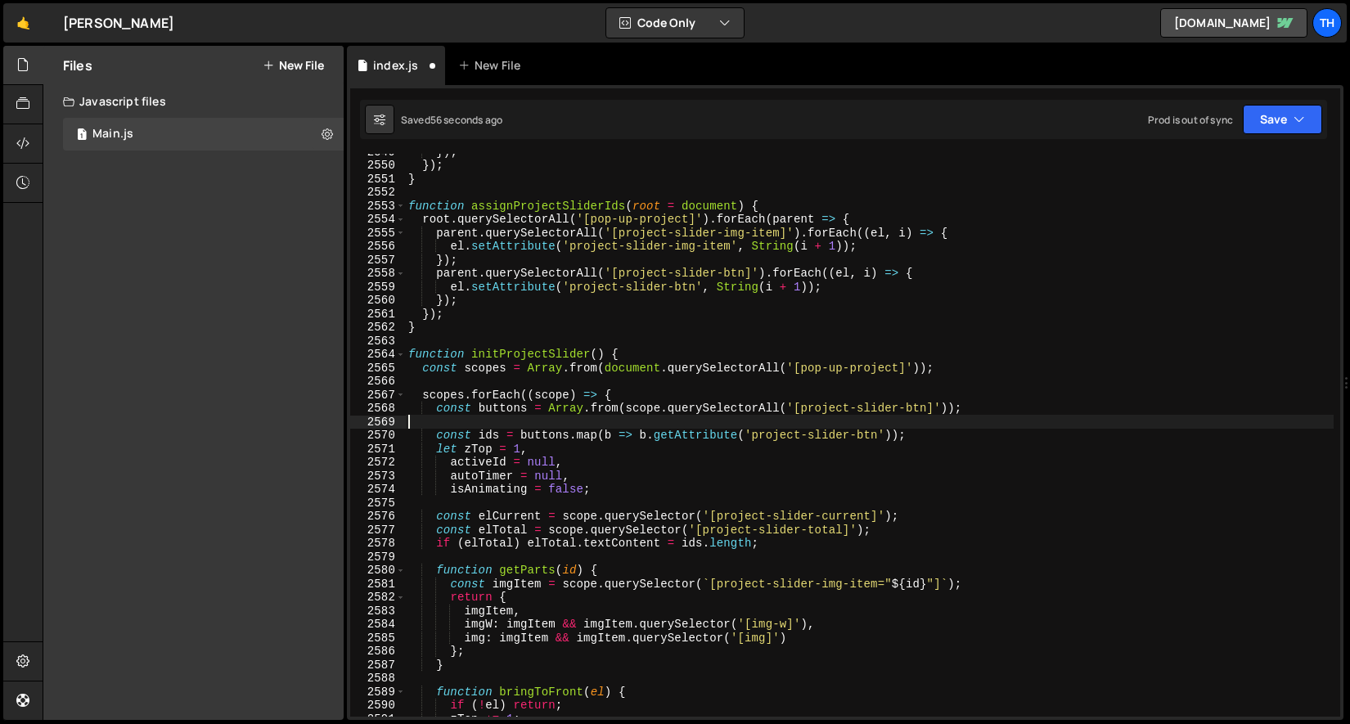
drag, startPoint x: 456, startPoint y: 416, endPoint x: 304, endPoint y: 417, distance: 151.4
click at [304, 417] on div "Files New File Javascript files 1 Main.js 0 CSS files Copy share link Edit File…" at bounding box center [696, 383] width 1307 height 675
click at [493, 437] on div "}) ; }) ; } function assignProjectSliderIds ( root = document ) { root . queryS…" at bounding box center [869, 440] width 929 height 590
click at [1272, 128] on button "Save" at bounding box center [1282, 119] width 79 height 29
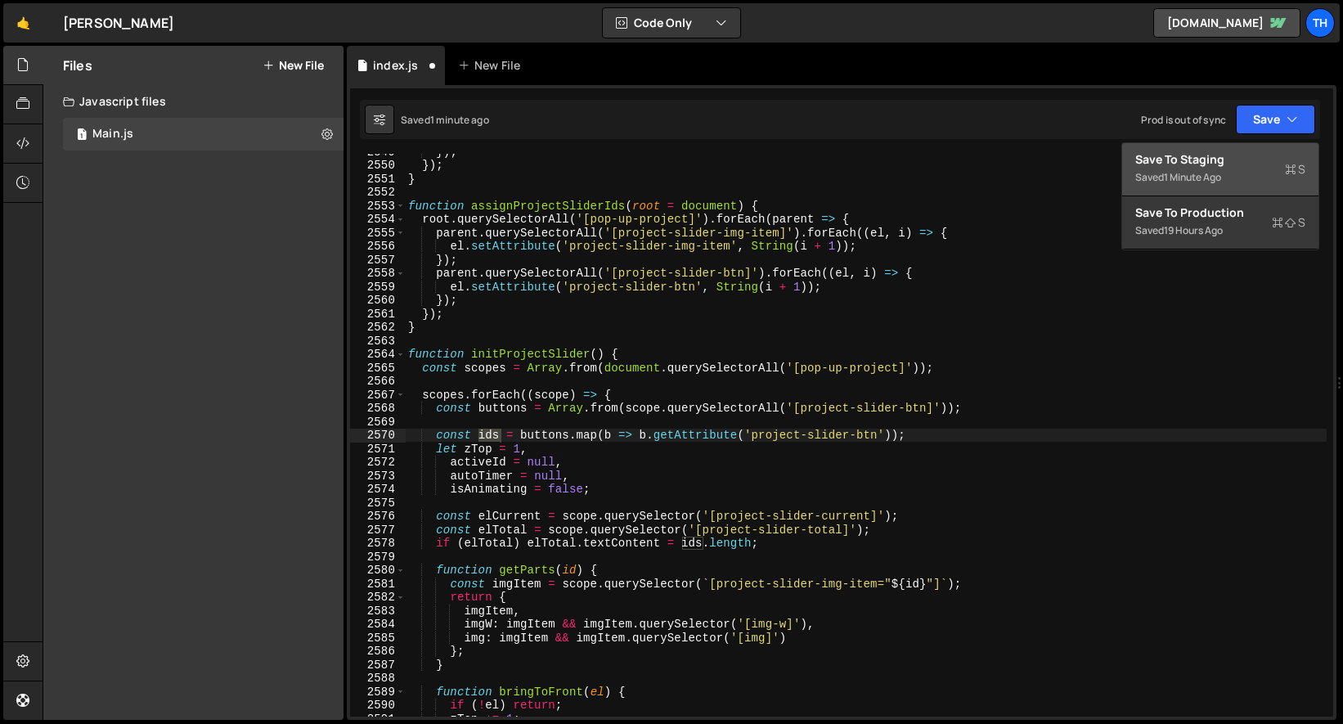
click at [1251, 161] on div "Save to Staging S" at bounding box center [1221, 159] width 170 height 16
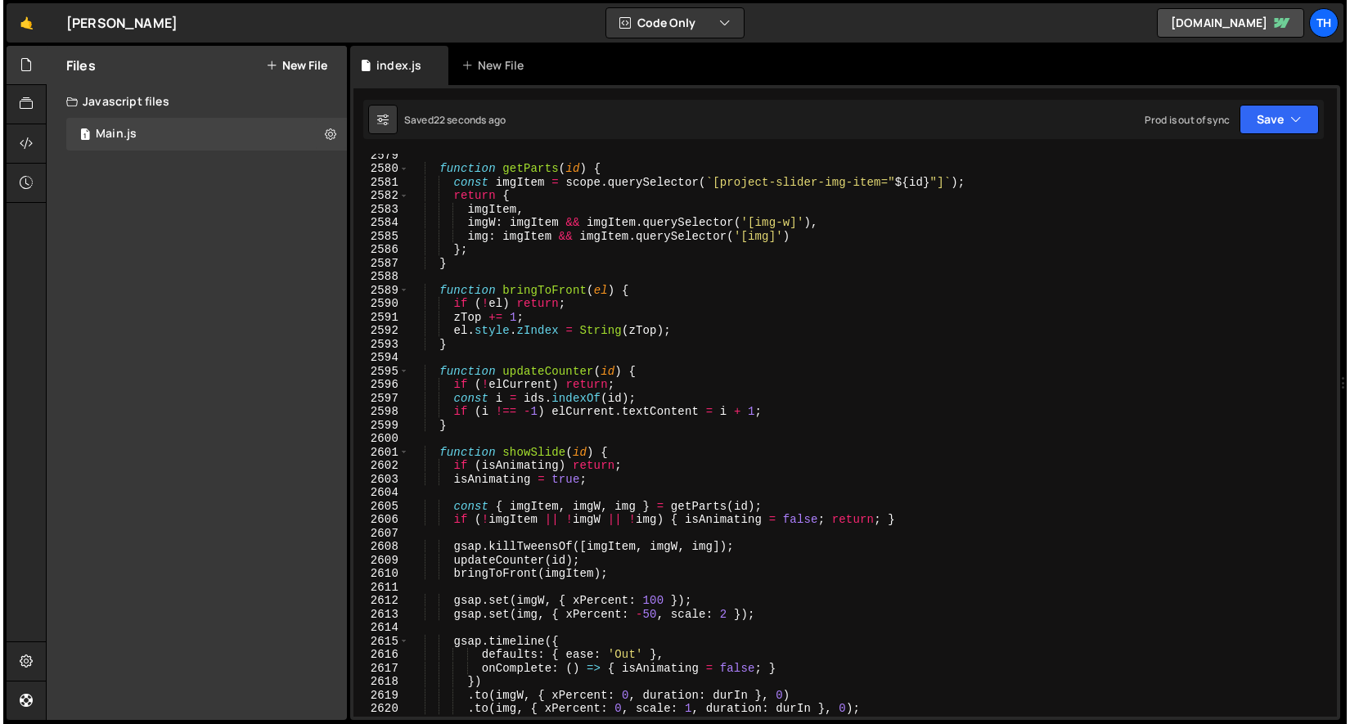
scroll to position [25547, 0]
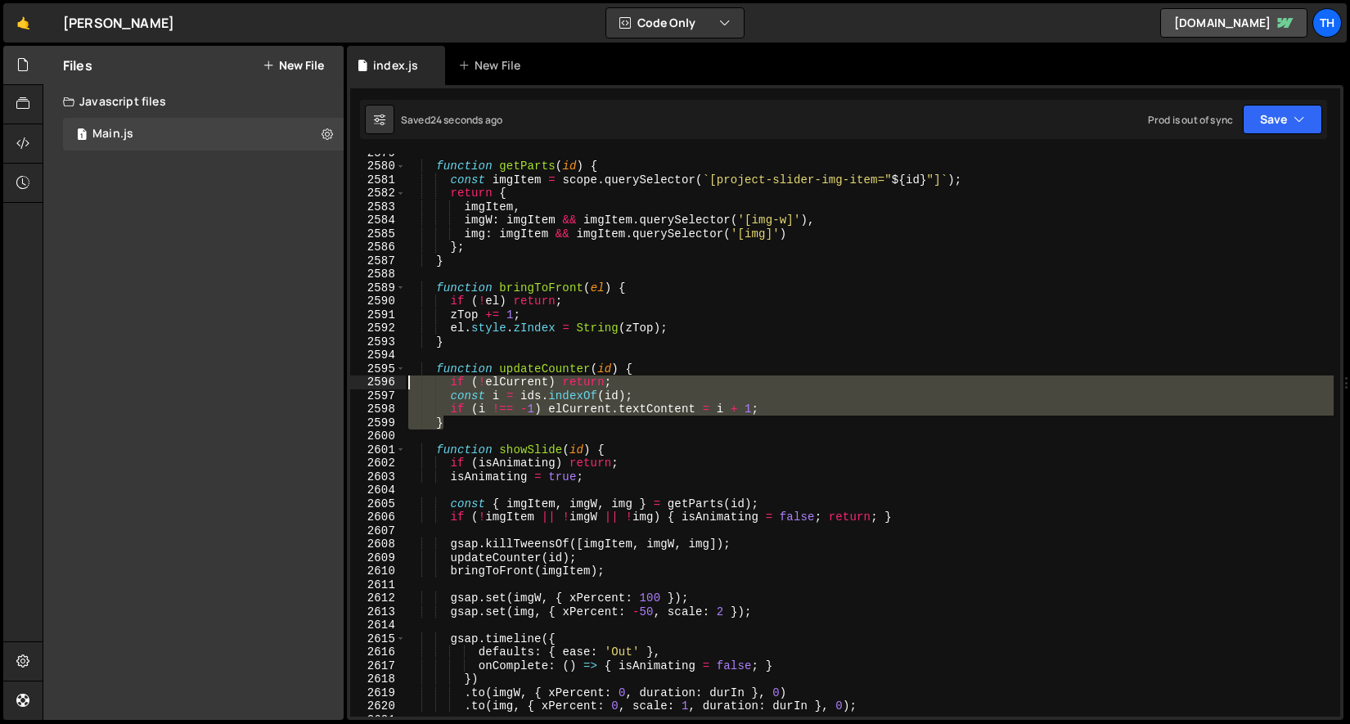
drag, startPoint x: 480, startPoint y: 424, endPoint x: 349, endPoint y: 385, distance: 136.4
click at [350, 385] on div "} 2579 2580 2581 2582 2583 2584 2585 2586 2587 2588 2589 2590 2591 2592 2593 25…" at bounding box center [845, 435] width 990 height 563
type textarea "if (!elCurrent) return; const i = ids.indexOf(id);"
click at [397, 451] on span at bounding box center [400, 450] width 9 height 14
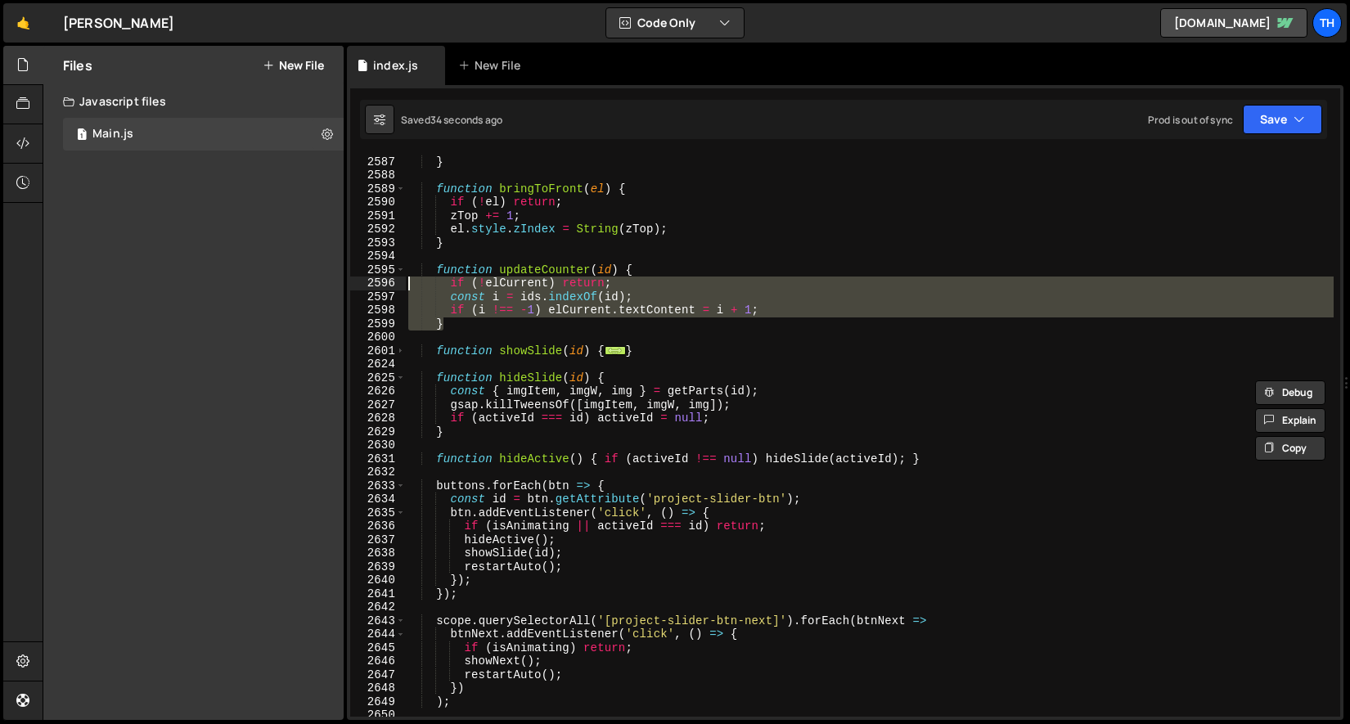
scroll to position [25829, 0]
click at [401, 378] on span at bounding box center [400, 378] width 9 height 14
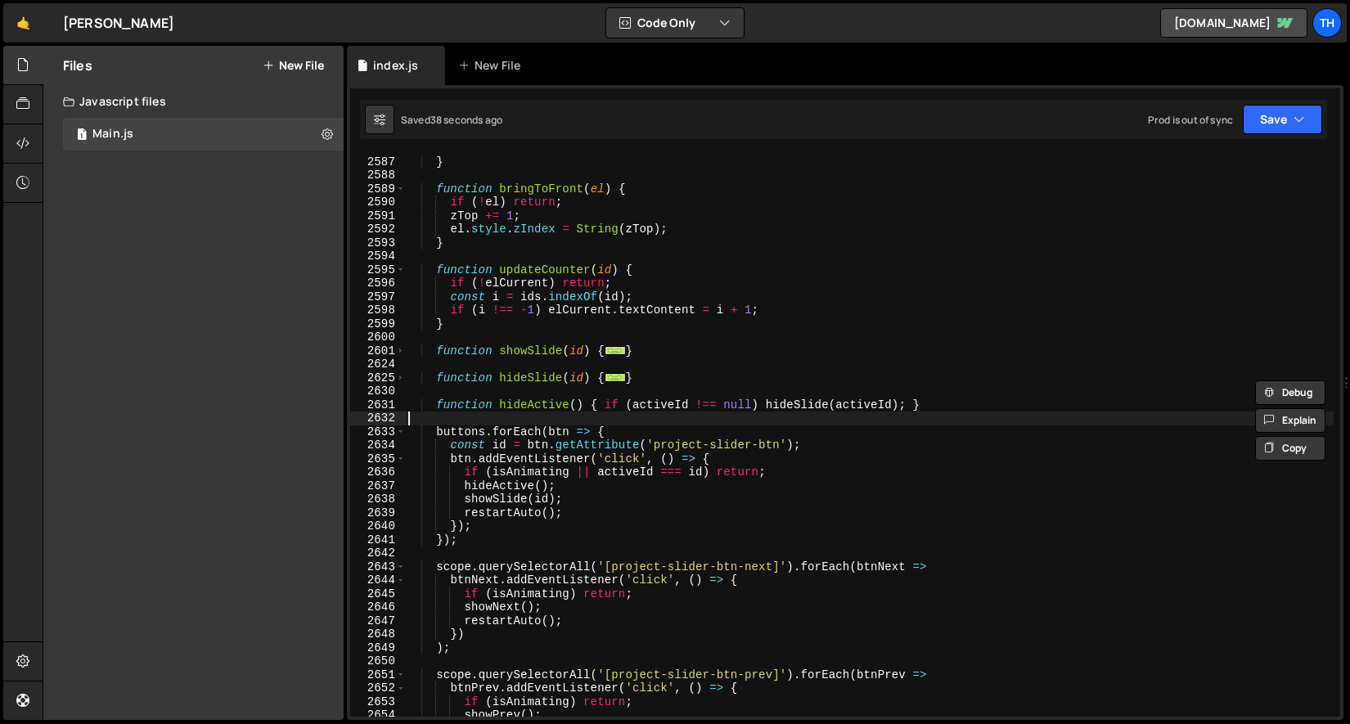
click at [453, 425] on div "} ; } function bringToFront ( el ) { if ( ! el ) return ; zTop += 1 ; el . styl…" at bounding box center [869, 437] width 929 height 590
click at [400, 380] on span at bounding box center [400, 378] width 9 height 14
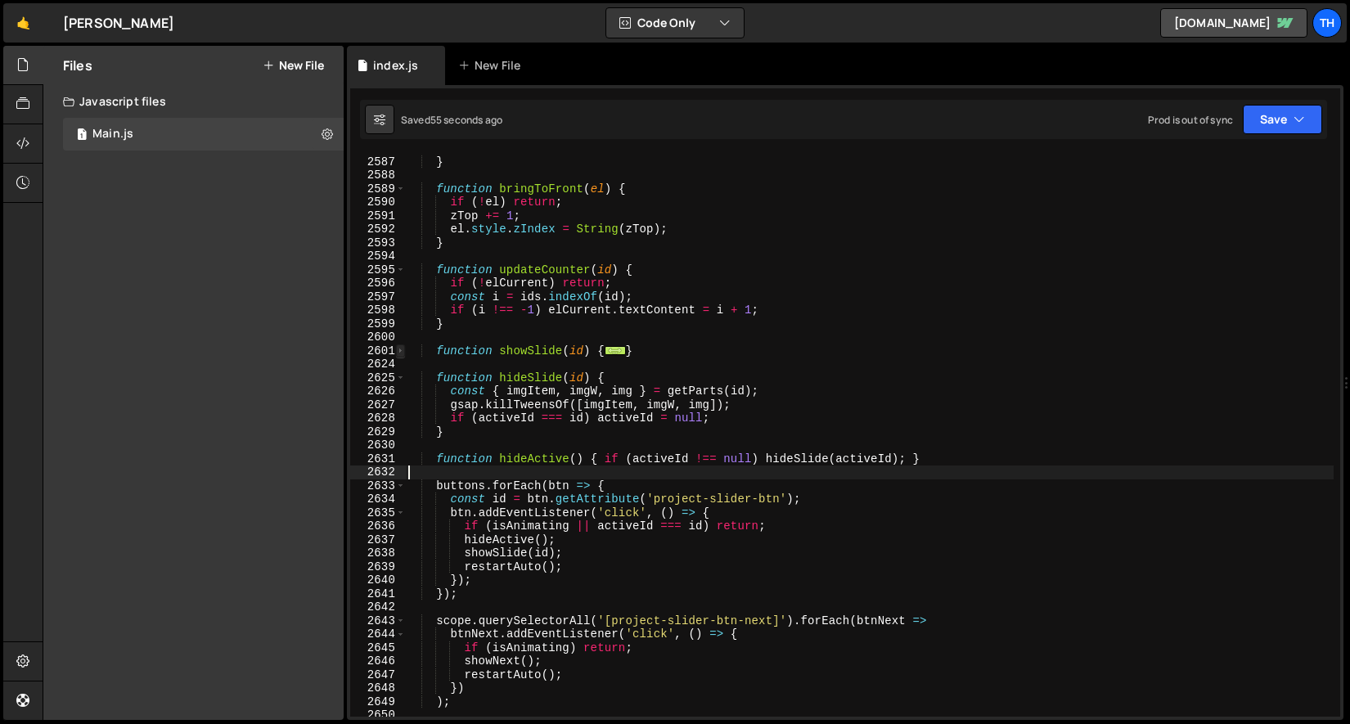
click at [402, 353] on span at bounding box center [400, 351] width 9 height 14
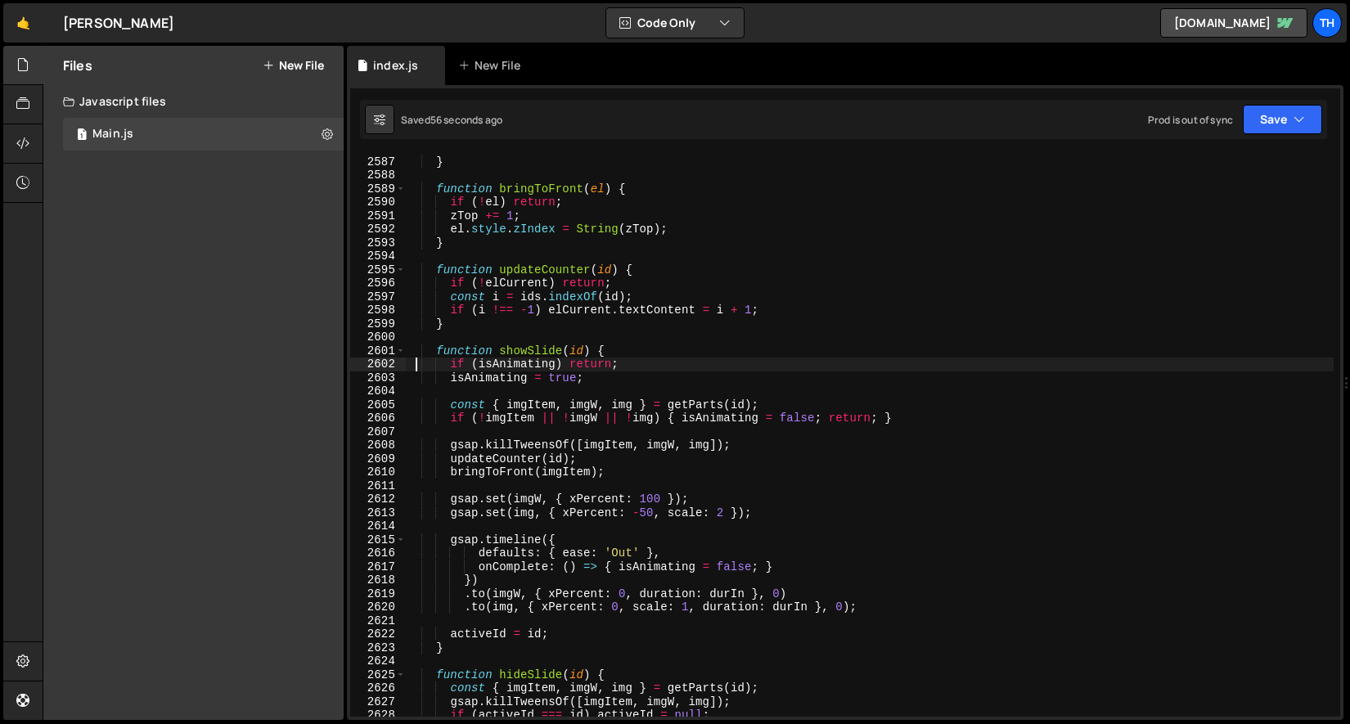
click at [413, 361] on div "} ; } function bringToFront ( el ) { if ( ! el ) return ; zTop += 1 ; el . styl…" at bounding box center [869, 437] width 929 height 590
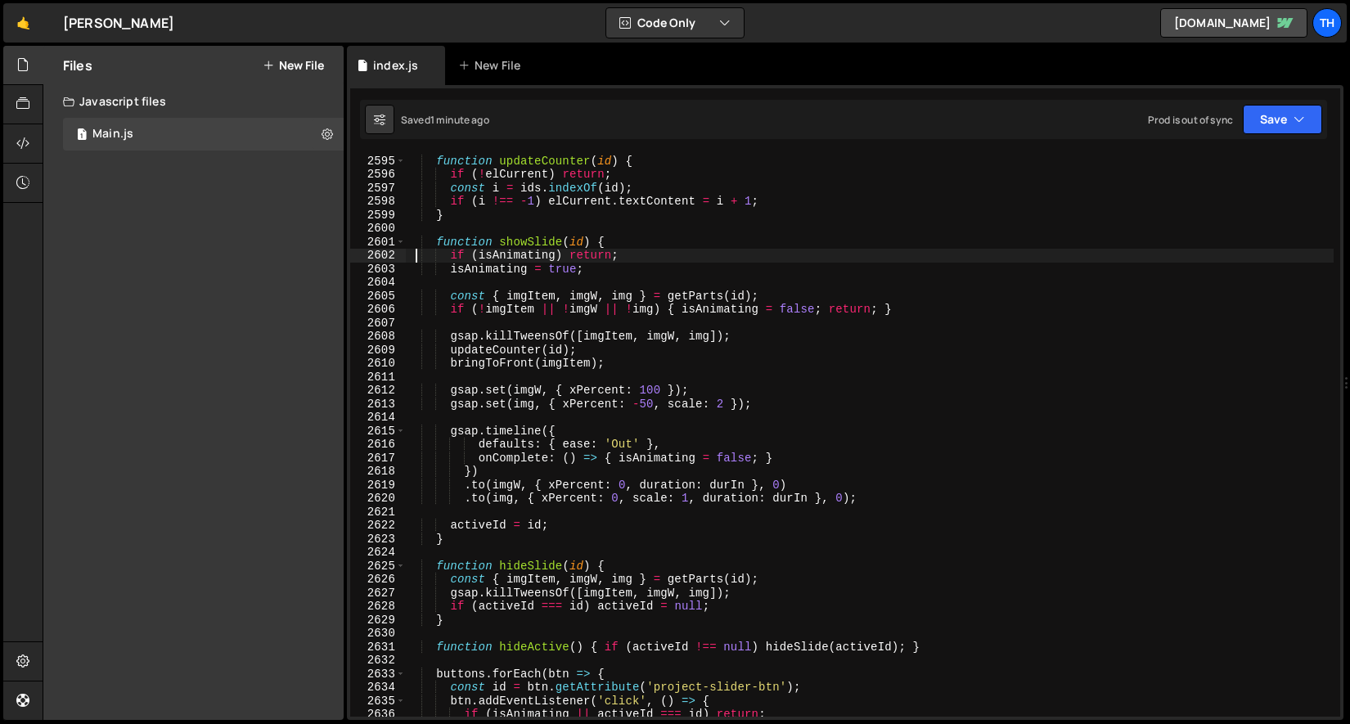
scroll to position [25700, 0]
click at [738, 590] on div "function updateCounter ( id ) { if ( ! elCurrent ) return ; const i = ids . ind…" at bounding box center [869, 436] width 929 height 590
type textarea "gsap.killTweensOf([imgItem, imgW, img]);"
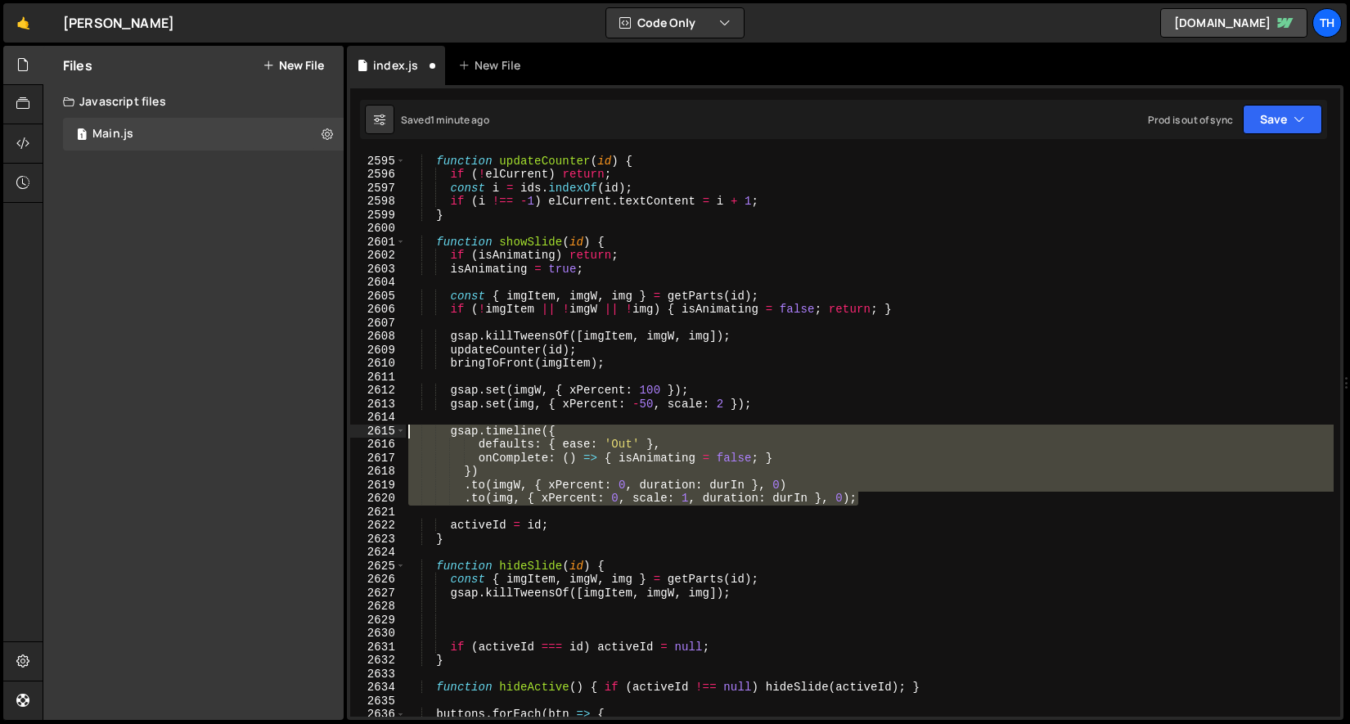
drag, startPoint x: 875, startPoint y: 500, endPoint x: 250, endPoint y: 429, distance: 629.9
click at [250, 429] on div "Files New File Javascript files 1 Main.js 0 CSS files Copy share link Edit File…" at bounding box center [696, 383] width 1307 height 675
type textarea "gsap.timeline({ defaults: { ease: 'Out' },"
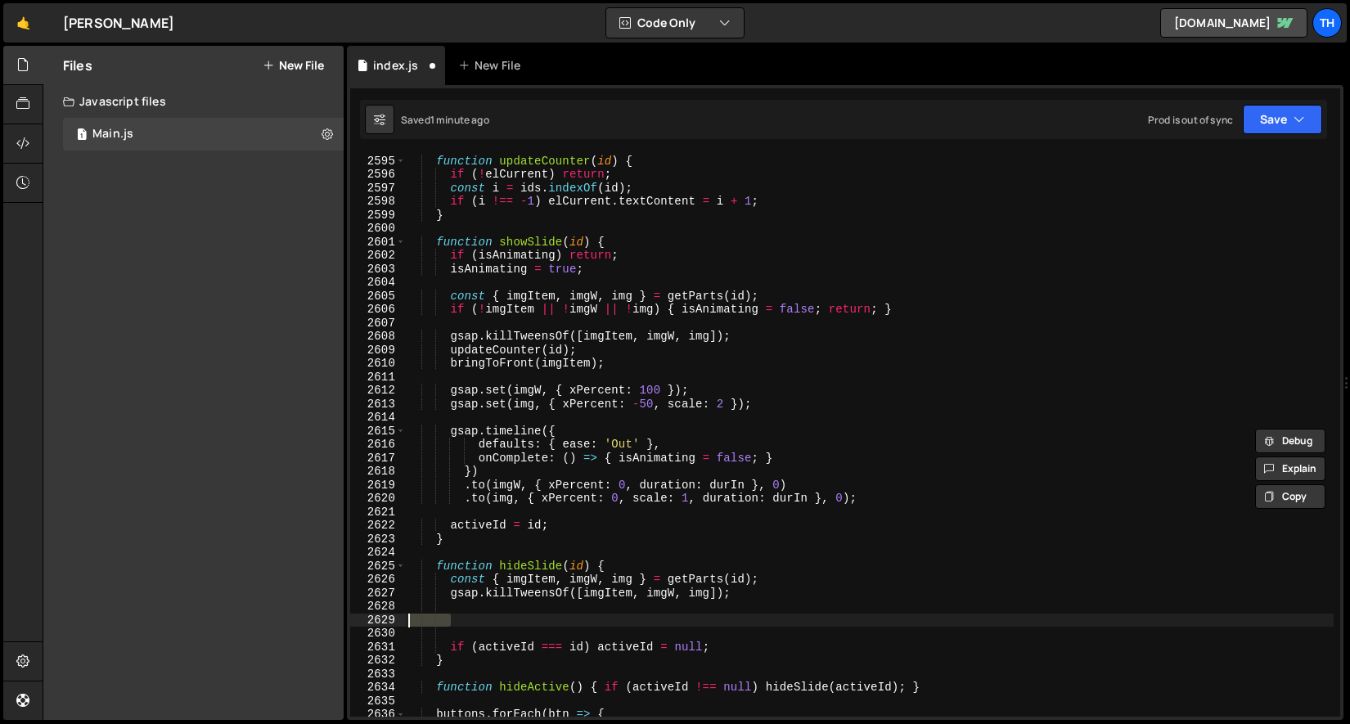
drag, startPoint x: 472, startPoint y: 615, endPoint x: 173, endPoint y: 624, distance: 299.6
click at [173, 624] on div "Files New File Javascript files 1 Main.js 0 CSS files Copy share link Edit File…" at bounding box center [696, 383] width 1307 height 675
paste textarea ".to(img, { xPercent: 0, scale: 1, duration: durIn }, 0);"
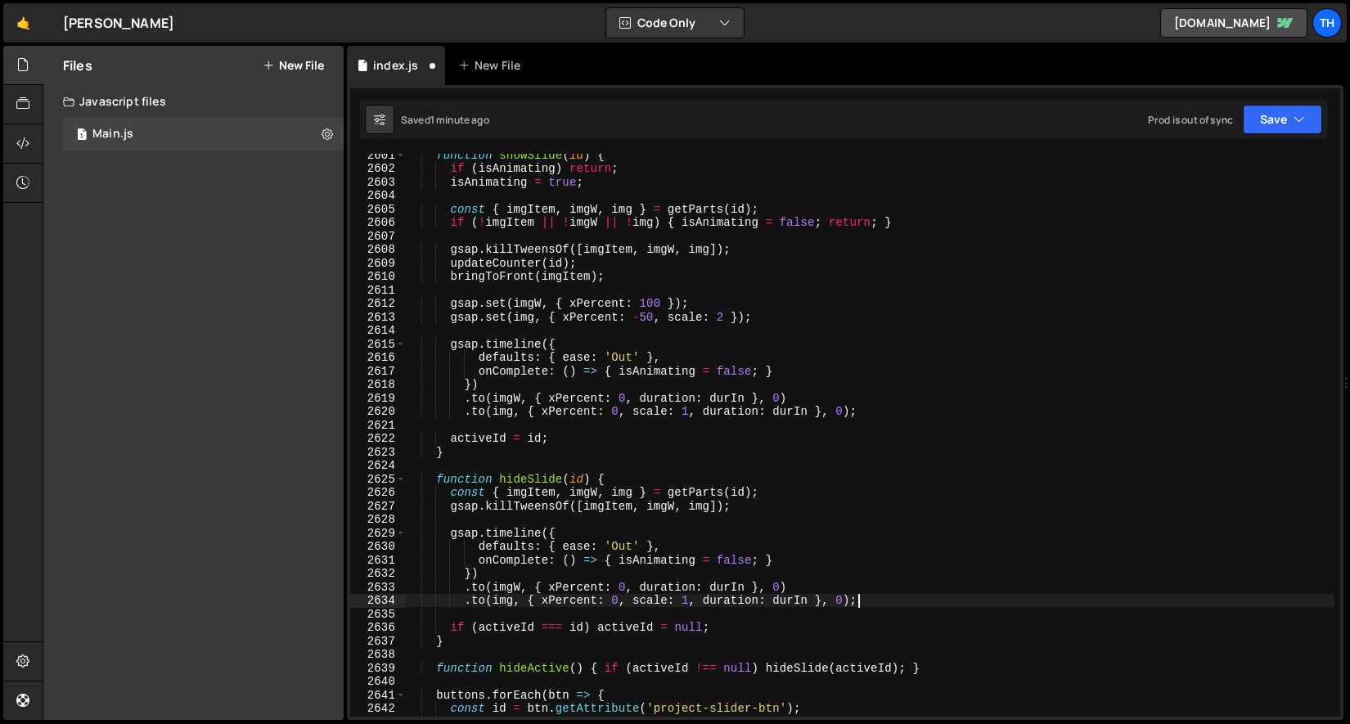
scroll to position [25688, 0]
click at [622, 542] on div "function showSlide ( id ) { if ( isAnimating ) return ; isAnimating = true ; co…" at bounding box center [869, 443] width 929 height 590
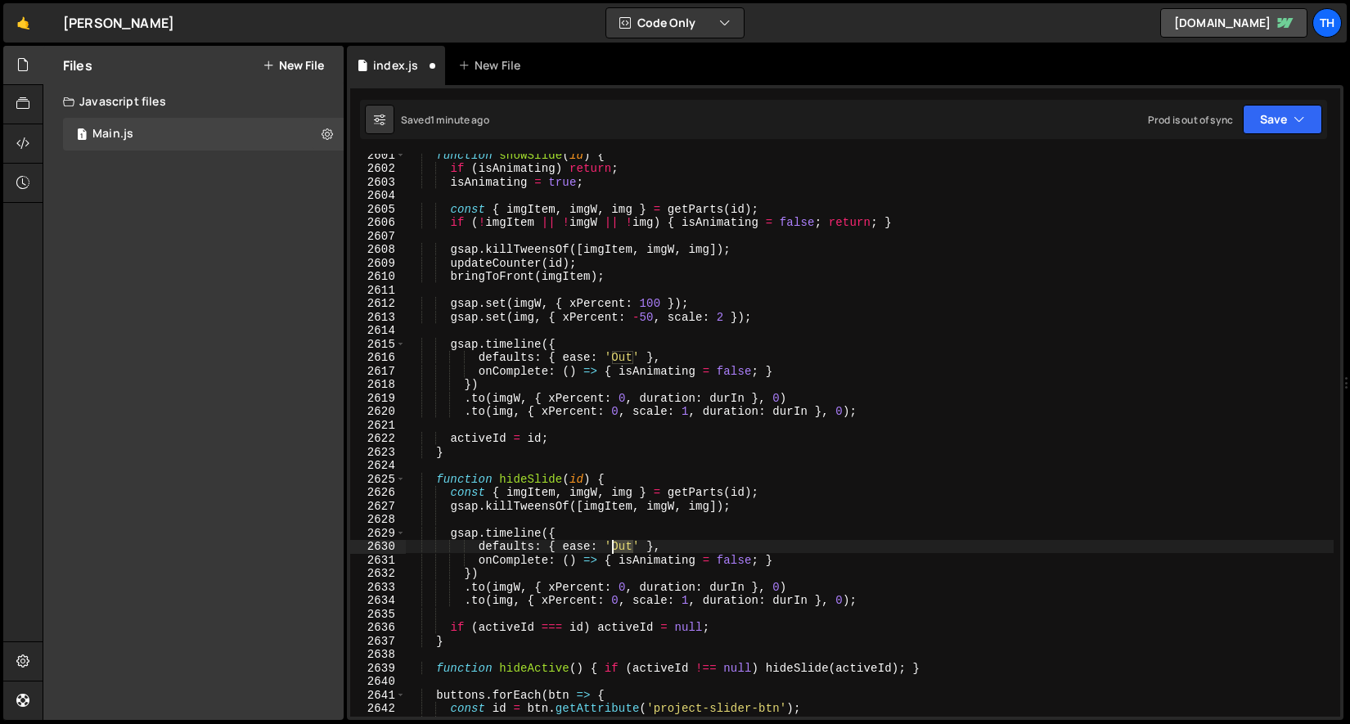
click at [622, 542] on div "function showSlide ( id ) { if ( isAnimating ) return ; isAnimating = true ; co…" at bounding box center [869, 443] width 929 height 590
click at [531, 546] on div "function showSlide ( id ) { if ( isAnimating ) return ; isAnimating = true ; co…" at bounding box center [869, 443] width 929 height 590
click at [659, 308] on div "function showSlide ( id ) { if ( isAnimating ) return ; isAnimating = true ; co…" at bounding box center [869, 443] width 929 height 590
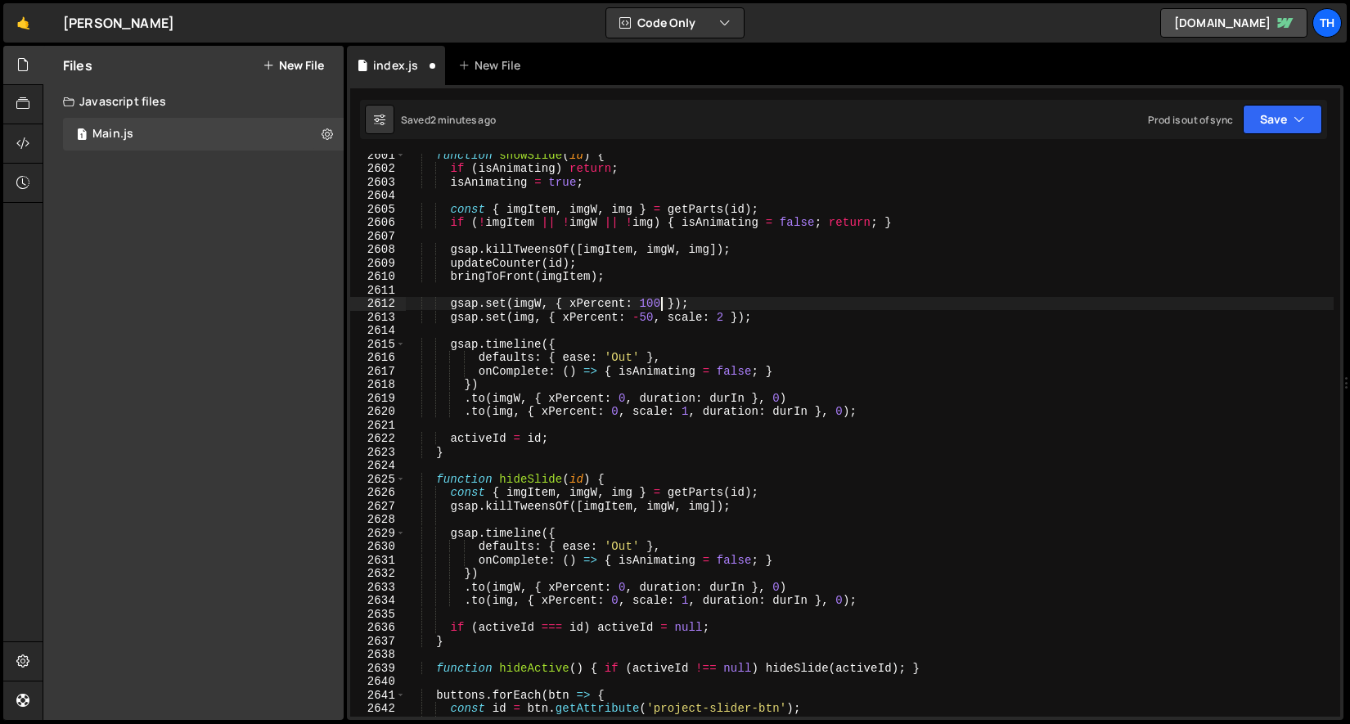
click at [659, 308] on div "function showSlide ( id ) { if ( isAnimating ) return ; isAnimating = true ; co…" at bounding box center [869, 443] width 929 height 590
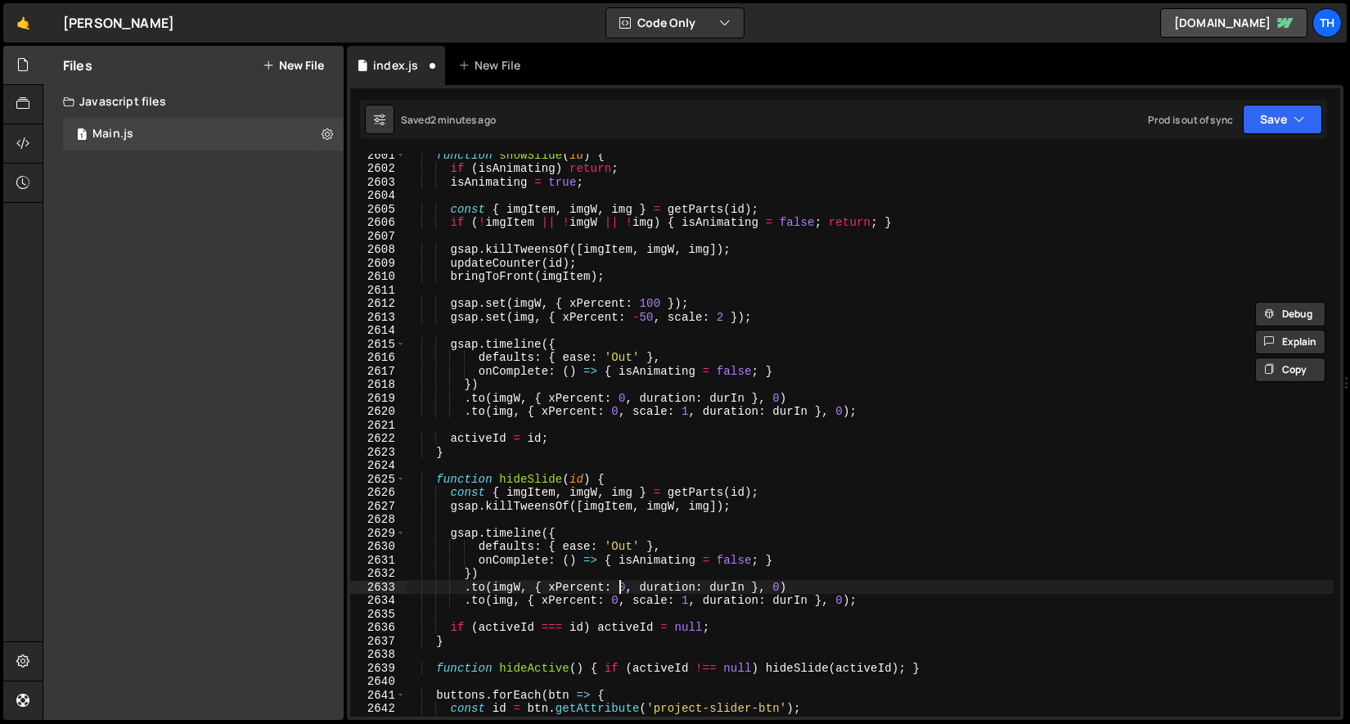
click at [620, 581] on div "function showSlide ( id ) { if ( isAnimating ) return ; isAnimating = true ; co…" at bounding box center [869, 443] width 929 height 590
paste textarea "10"
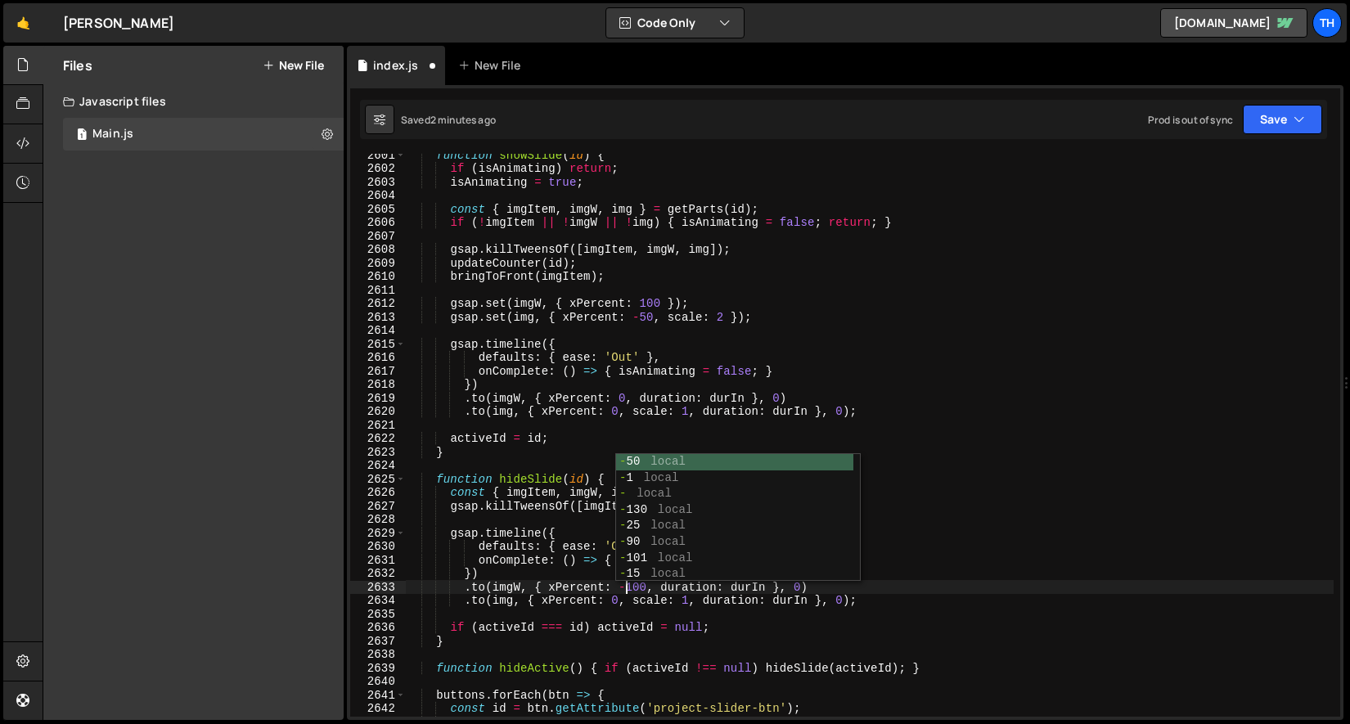
click at [624, 605] on div "function showSlide ( id ) { if ( isAnimating ) return ; isAnimating = true ; co…" at bounding box center [869, 443] width 929 height 590
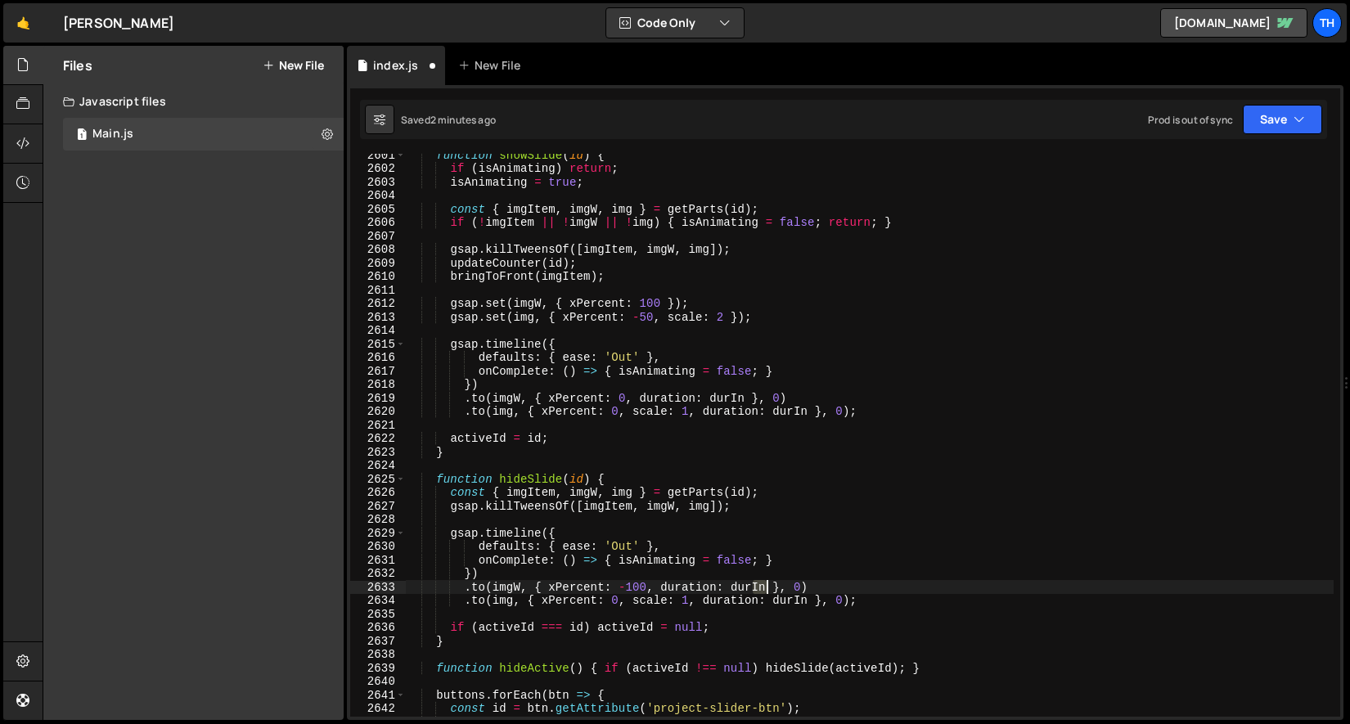
drag, startPoint x: 754, startPoint y: 586, endPoint x: 764, endPoint y: 587, distance: 10.7
click at [764, 587] on div "function showSlide ( id ) { if ( isAnimating ) return ; isAnimating = true ; co…" at bounding box center [869, 443] width 929 height 590
click at [688, 596] on div "function showSlide ( id ) { if ( isAnimating ) return ; isAnimating = true ; co…" at bounding box center [869, 443] width 929 height 590
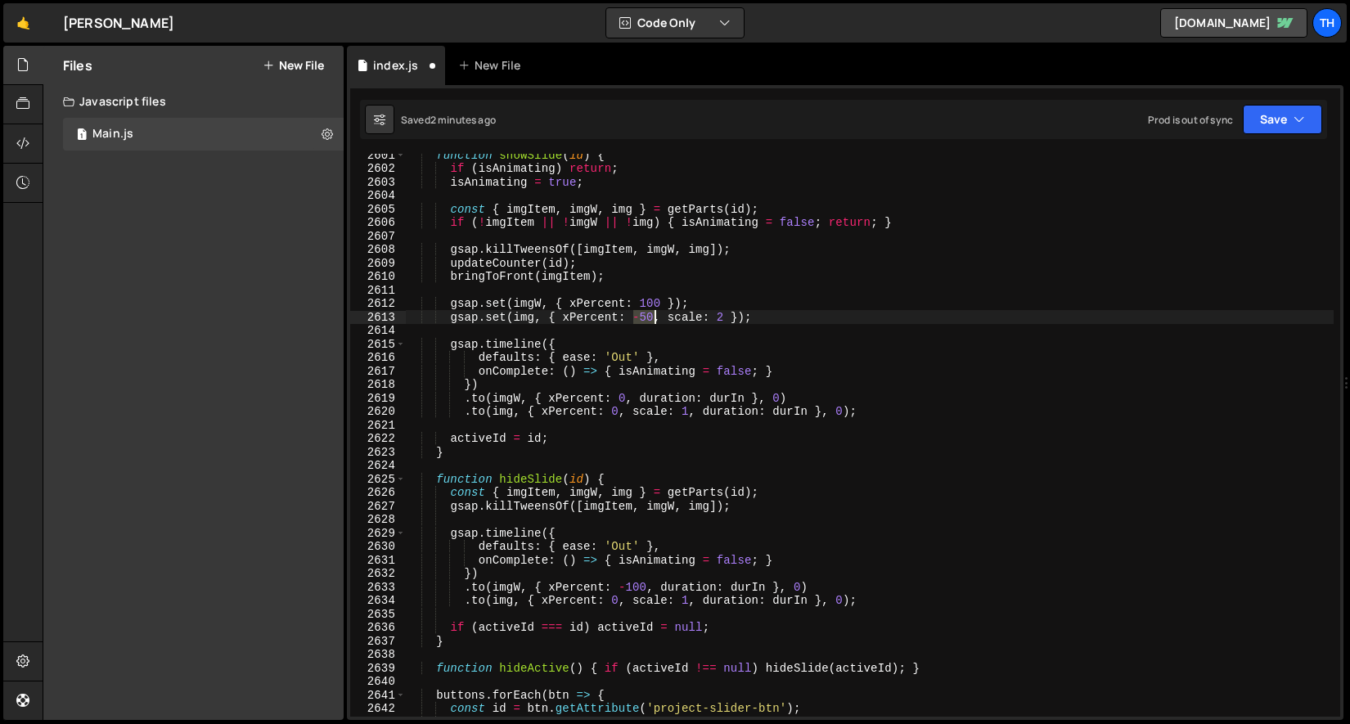
drag, startPoint x: 634, startPoint y: 316, endPoint x: 652, endPoint y: 317, distance: 18.0
click at [652, 317] on div "function showSlide ( id ) { if ( isAnimating ) return ; isAnimating = true ; co…" at bounding box center [869, 443] width 929 height 590
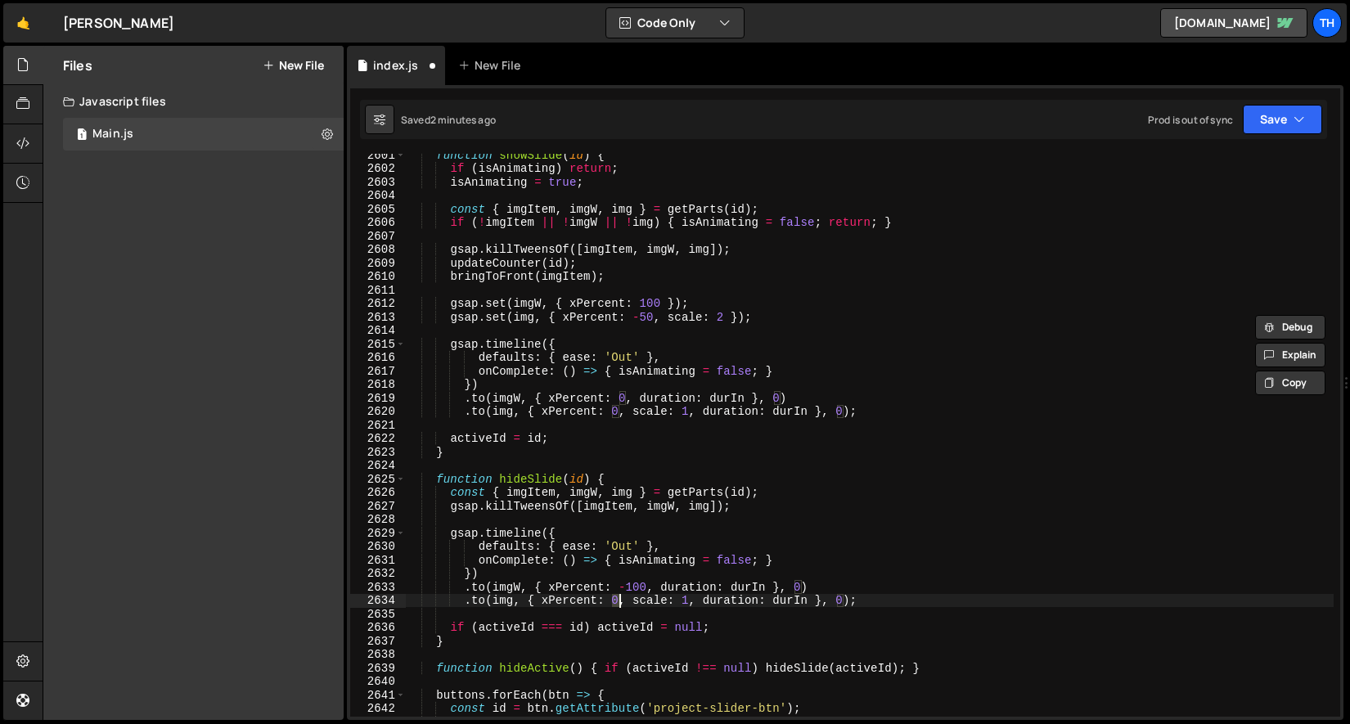
click at [617, 602] on div "function showSlide ( id ) { if ( isAnimating ) return ; isAnimating = true ; co…" at bounding box center [869, 443] width 929 height 590
paste textarea "-5"
click at [617, 602] on div "function showSlide ( id ) { if ( isAnimating ) return ; isAnimating = true ; co…" at bounding box center [869, 443] width 929 height 590
click at [699, 595] on div "function showSlide ( id ) { if ( isAnimating ) return ; isAnimating = true ; co…" at bounding box center [869, 443] width 929 height 590
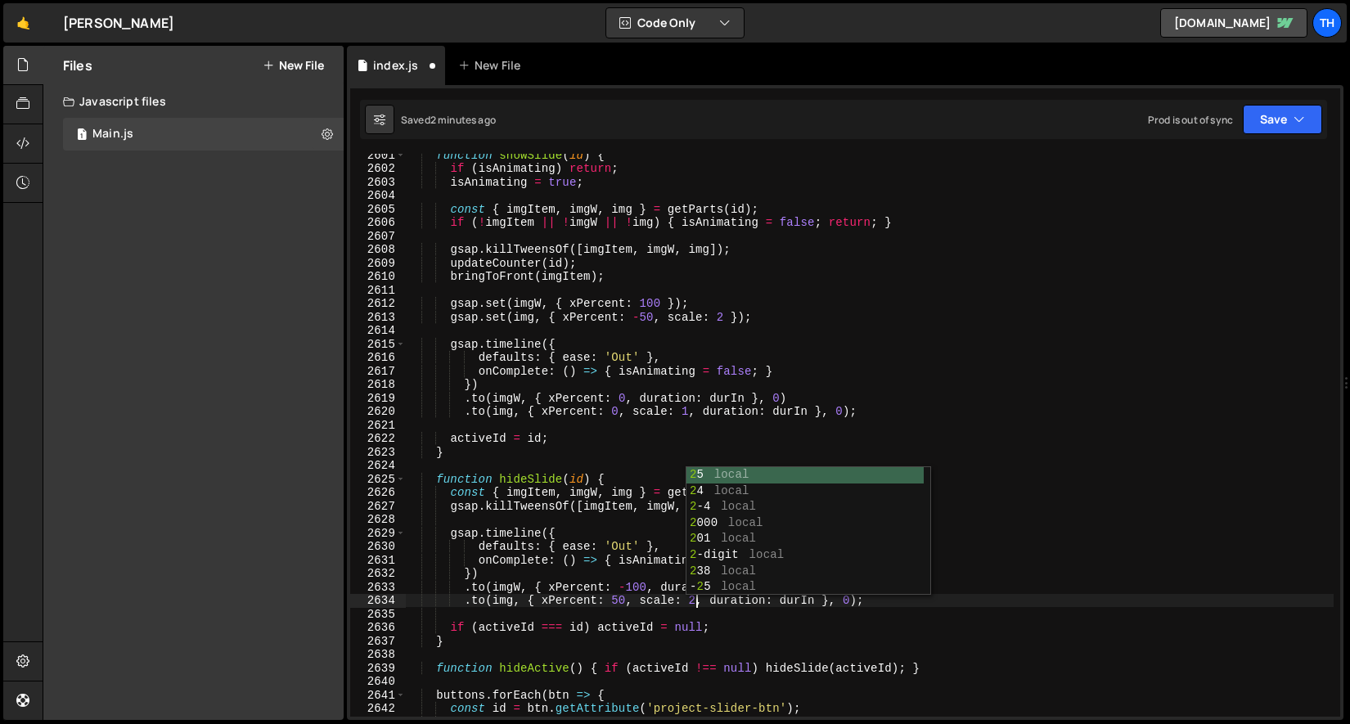
scroll to position [0, 20]
click at [1288, 122] on button "Save" at bounding box center [1282, 119] width 79 height 29
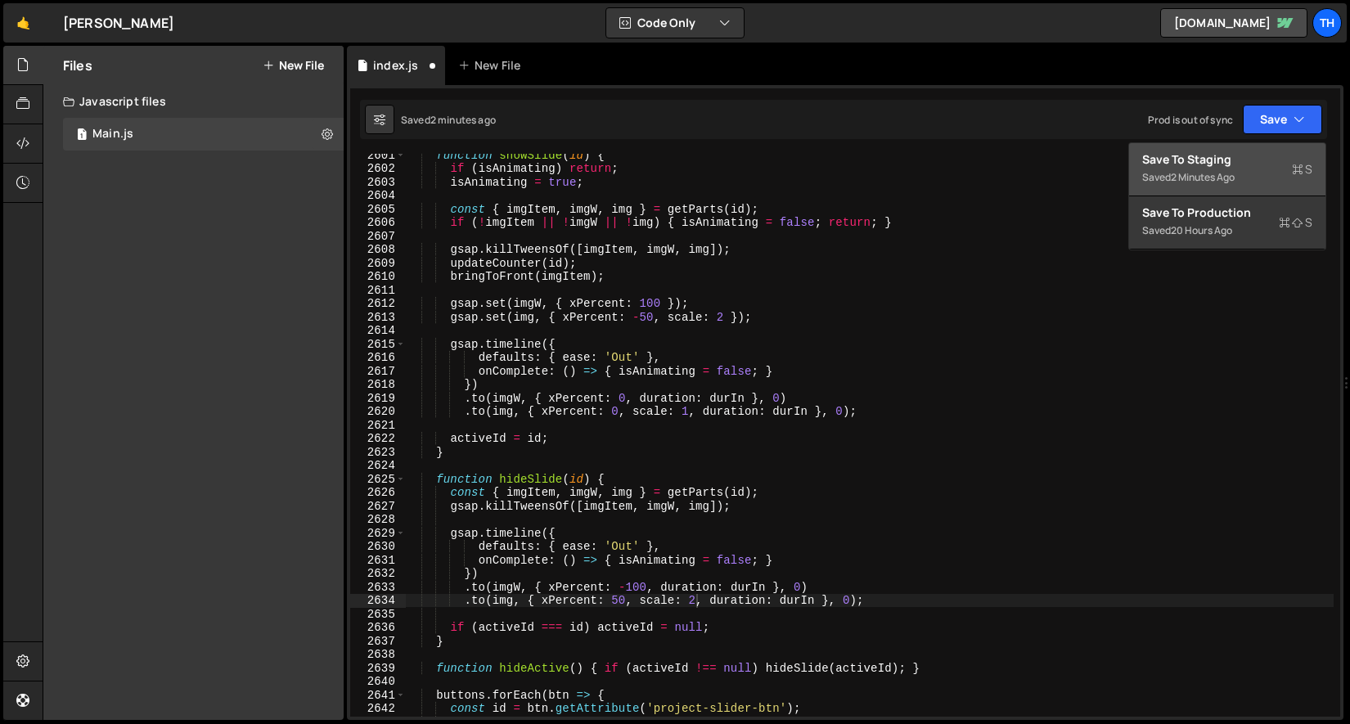
click at [1271, 184] on div "Saved 2 minutes ago" at bounding box center [1227, 178] width 170 height 20
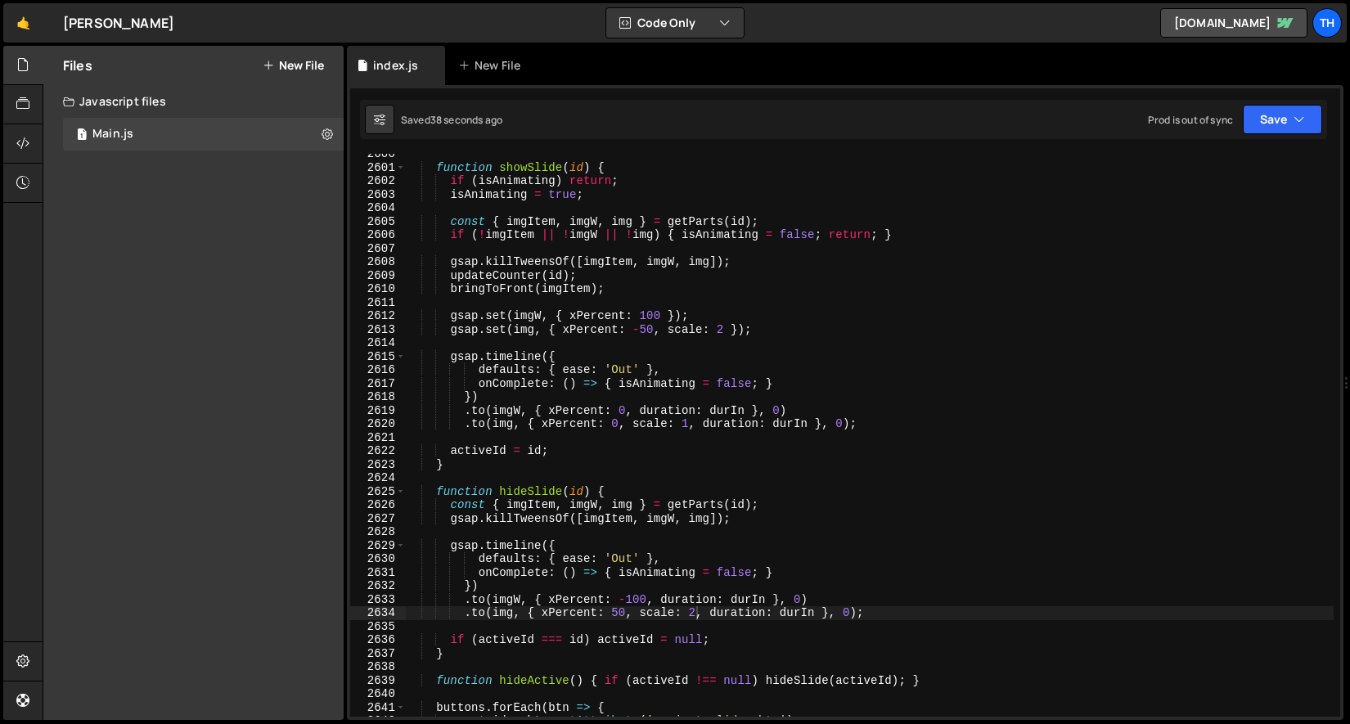
scroll to position [25679, 0]
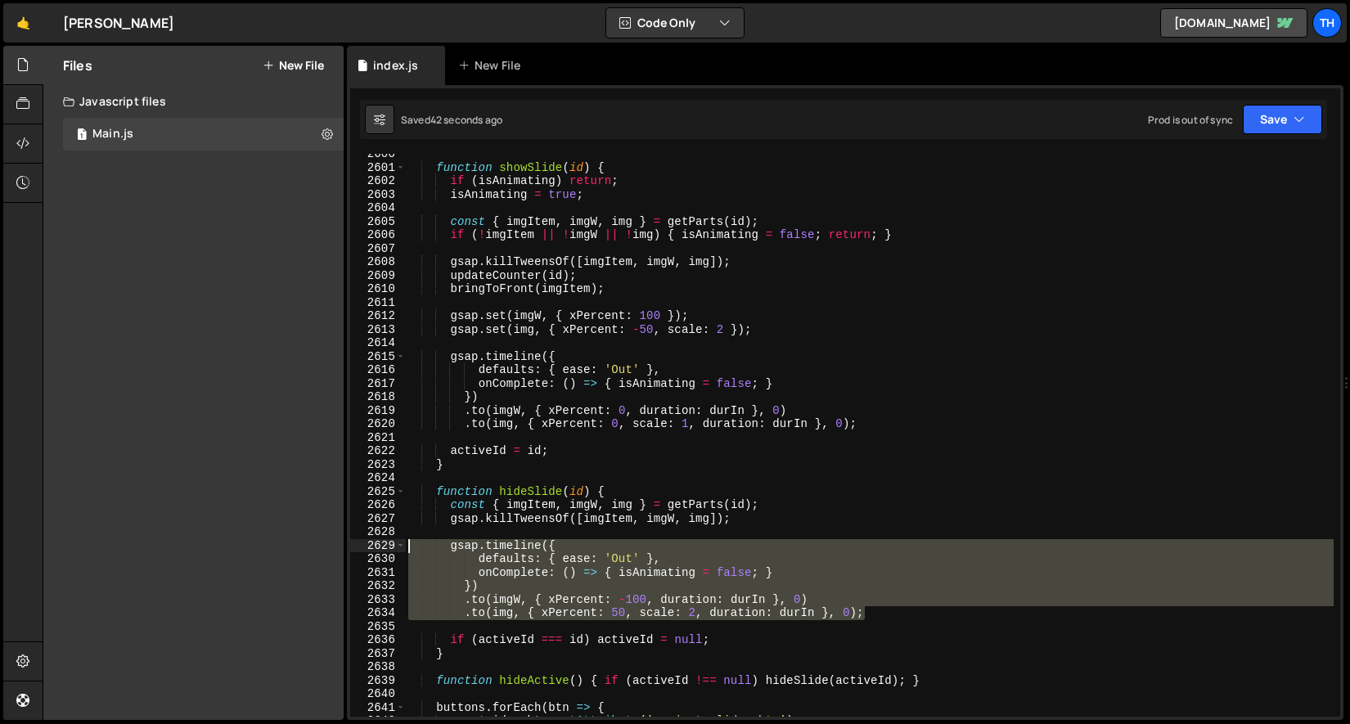
drag, startPoint x: 875, startPoint y: 614, endPoint x: 325, endPoint y: 546, distance: 554.8
click at [325, 546] on div "Files New File Javascript files 1 Main.js 0 CSS files Copy share link Edit File…" at bounding box center [696, 383] width 1307 height 675
type textarea "gsap.timeline({ defaults: { ease: 'Out' },"
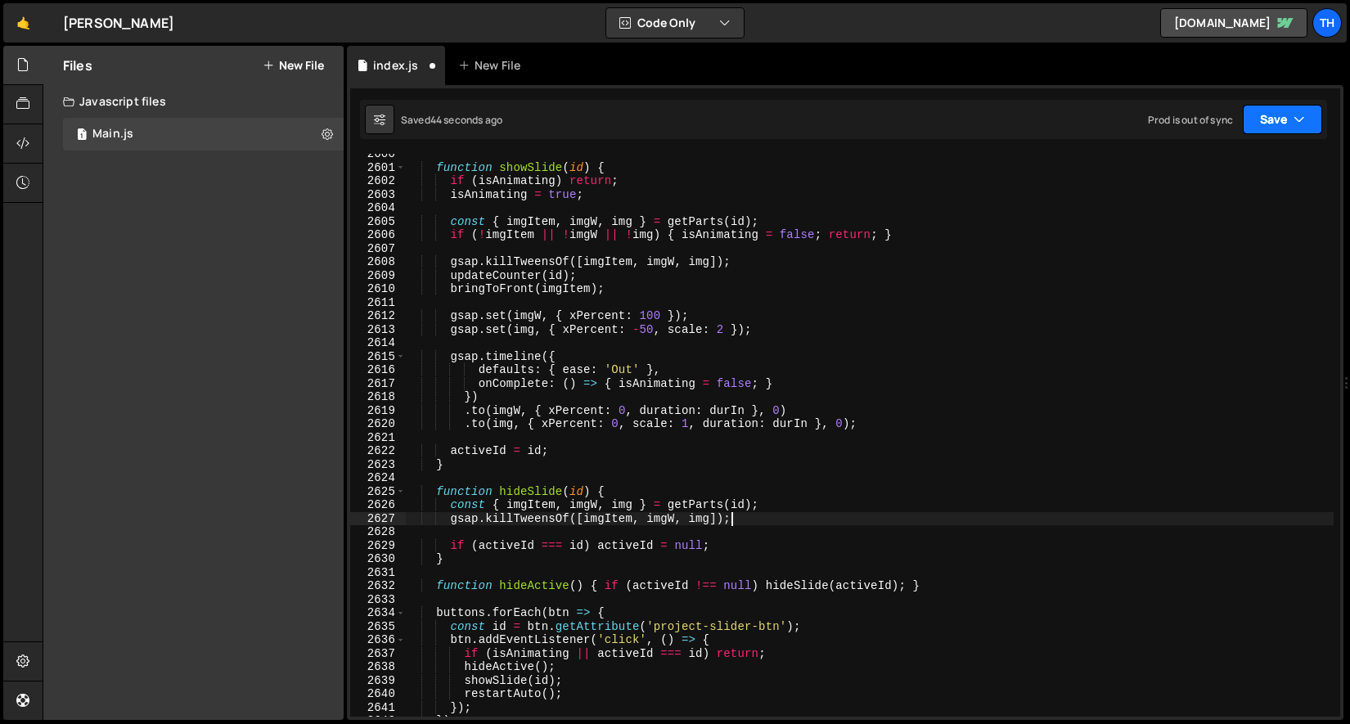
click at [1306, 116] on button "Save" at bounding box center [1282, 119] width 79 height 29
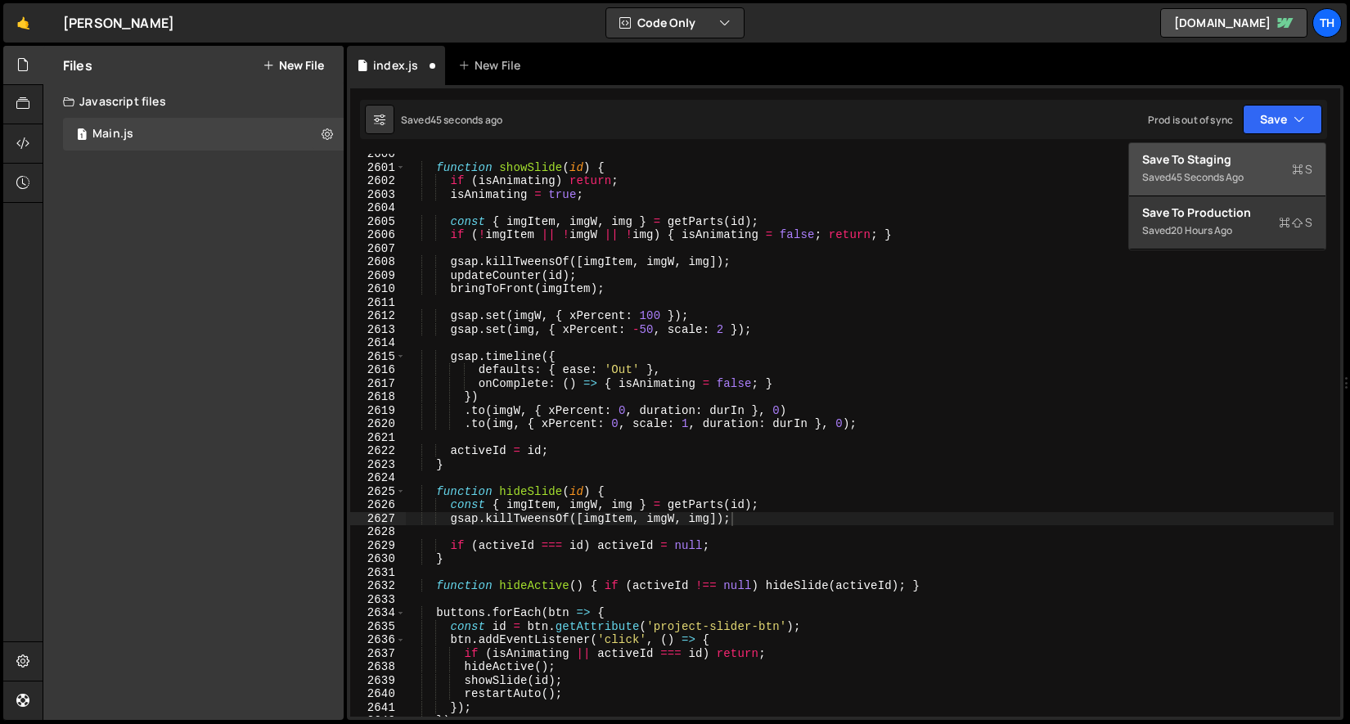
click at [1247, 149] on button "Save to Staging S Saved 45 seconds ago" at bounding box center [1227, 169] width 196 height 53
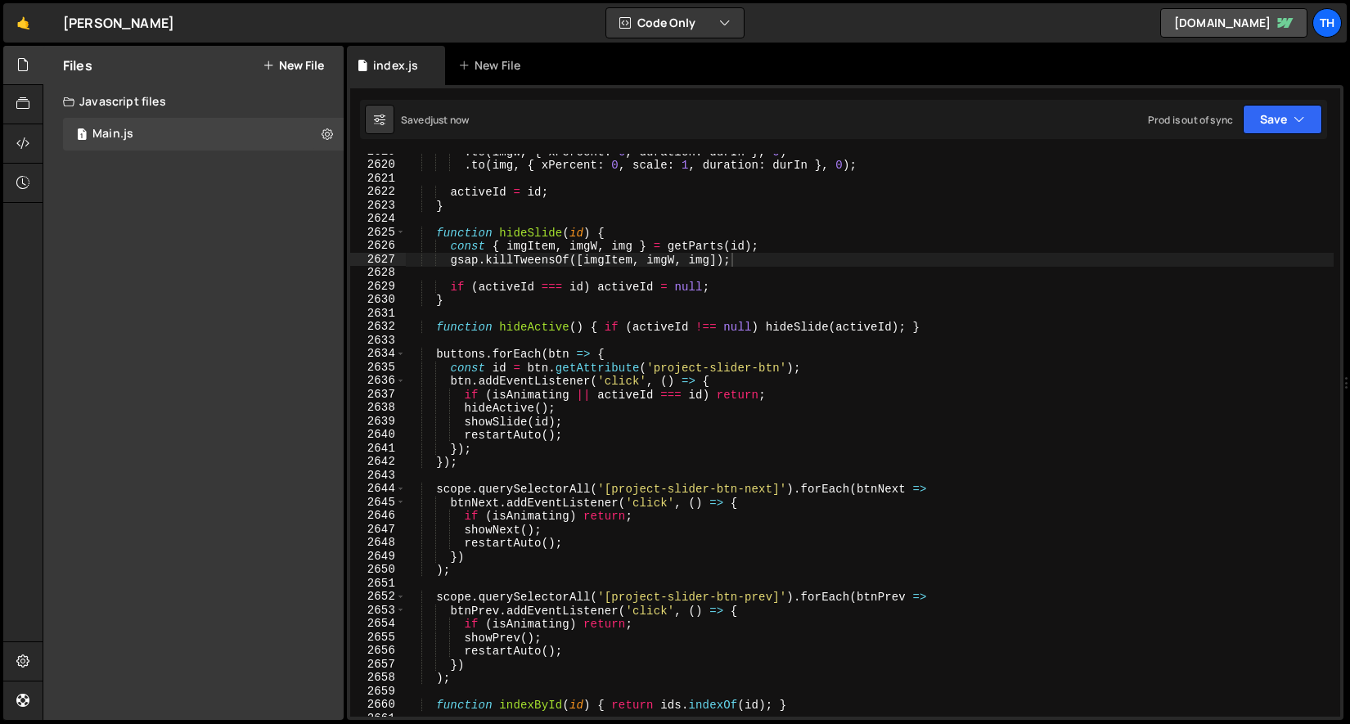
scroll to position [25935, 0]
type textarea "hideActive();"
click at [489, 407] on div ". to ( imgW , { xPercent : 0 , duration : durIn } , 0 ) . to ( img , { xPercent…" at bounding box center [869, 440] width 929 height 590
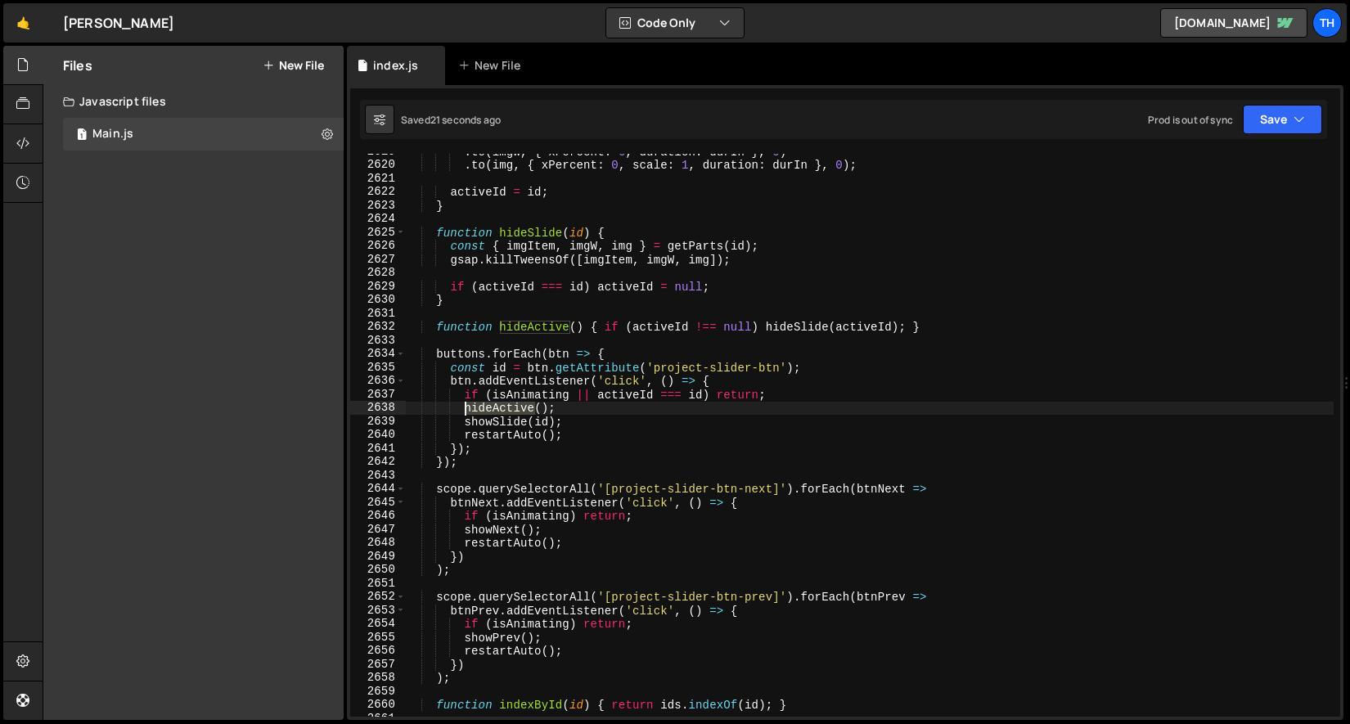
click at [489, 407] on div ". to ( imgW , { xPercent : 0 , duration : durIn } , 0 ) . to ( img , { xPercent…" at bounding box center [869, 440] width 929 height 590
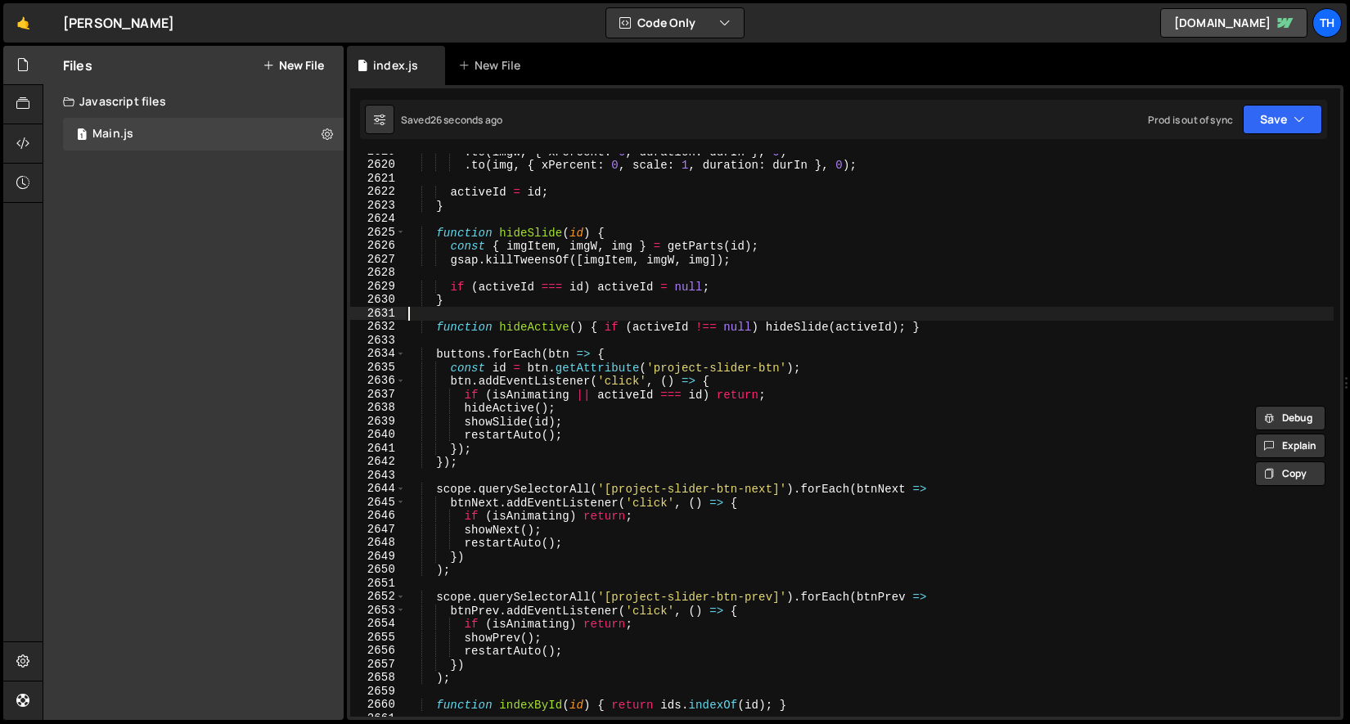
click at [599, 316] on div ". to ( imgW , { xPercent : 0 , duration : durIn } , 0 ) . to ( img , { xPercent…" at bounding box center [869, 440] width 929 height 590
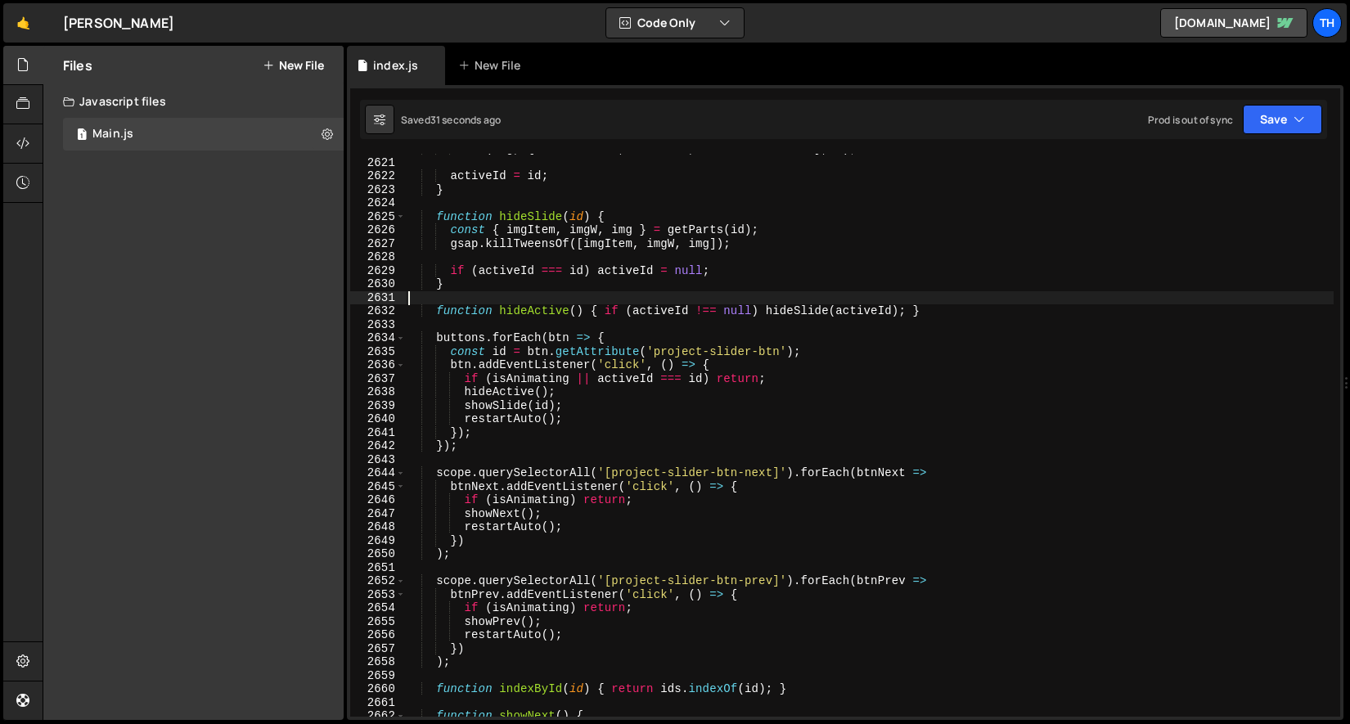
scroll to position [25948, 0]
click at [469, 412] on div "activeId = id ; } function hideSlide ( id ) { const { imgItem , imgW , img } = …" at bounding box center [869, 448] width 929 height 590
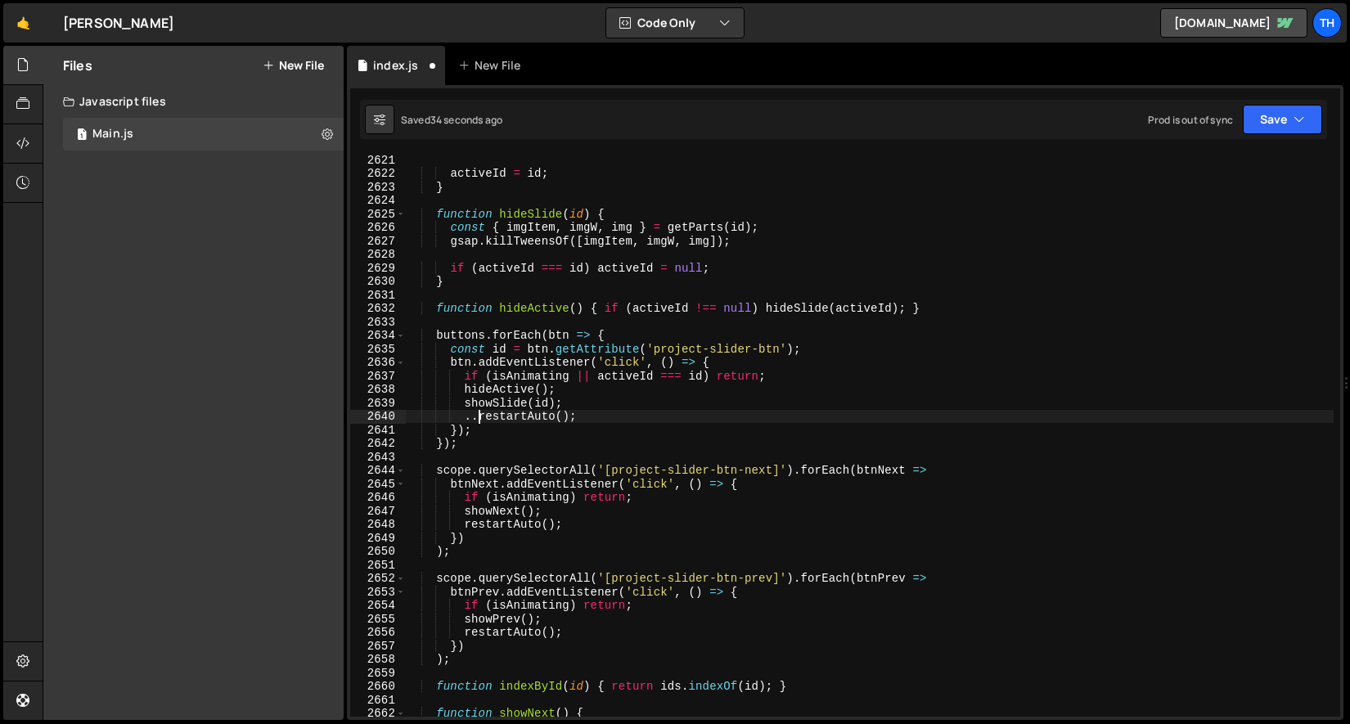
scroll to position [0, 4]
click at [1310, 110] on button "Save" at bounding box center [1282, 119] width 79 height 29
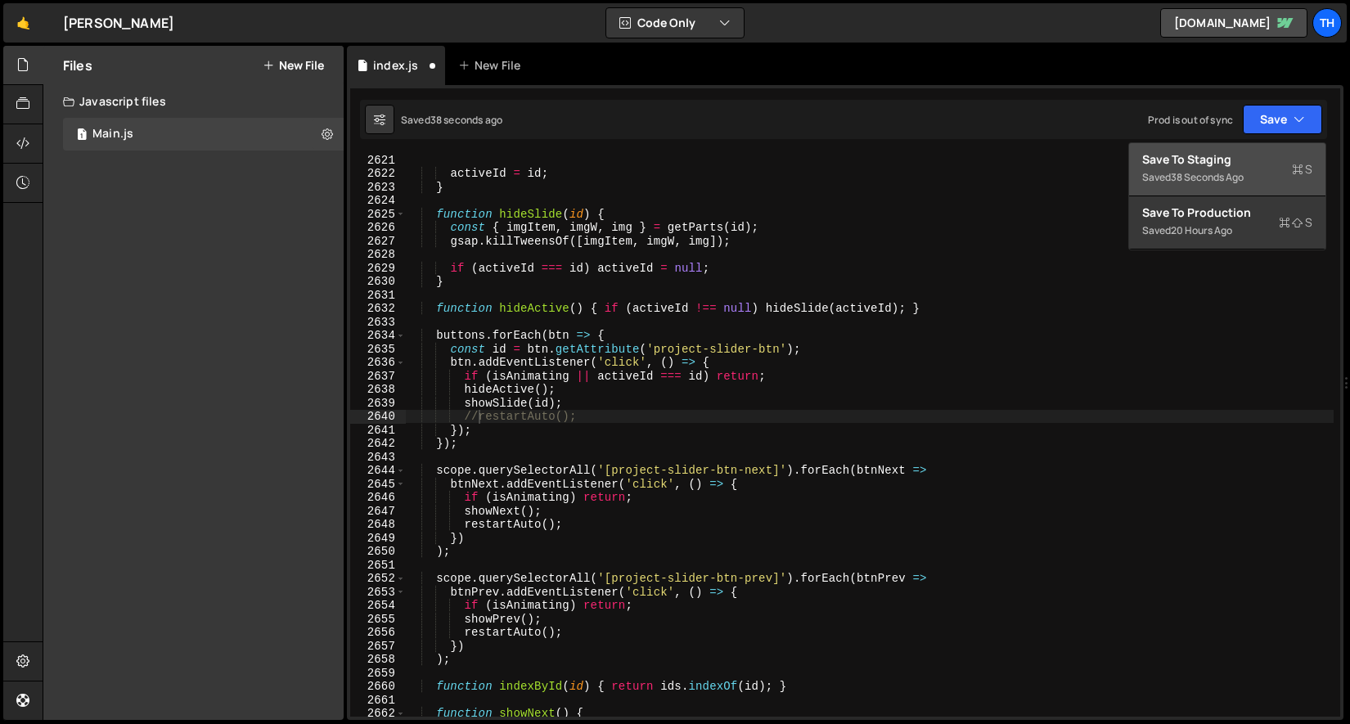
click at [1223, 173] on div "38 seconds ago" at bounding box center [1207, 177] width 73 height 14
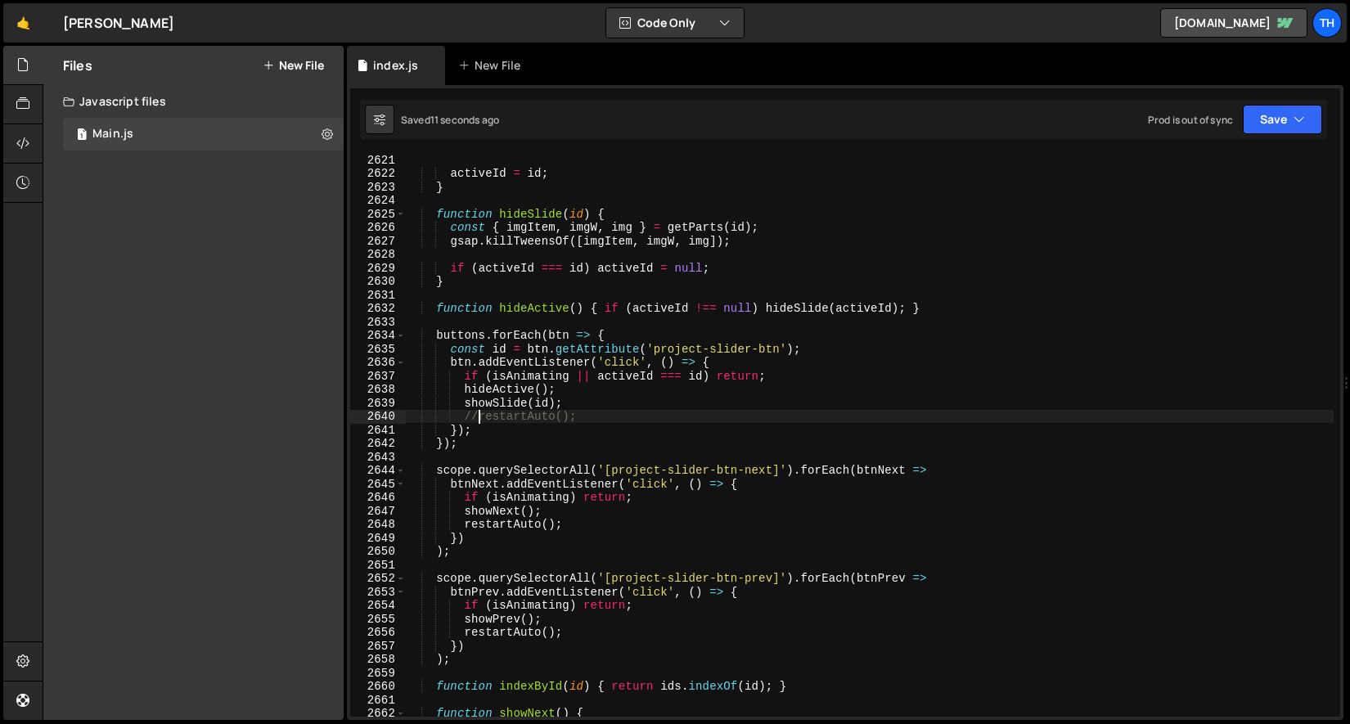
click at [479, 419] on div "activeId = id ; } function hideSlide ( id ) { const { imgItem , imgW , img } = …" at bounding box center [869, 448] width 929 height 590
click at [538, 418] on div "activeId = id ; } function hideSlide ( id ) { const { imgItem , imgW , img } = …" at bounding box center [869, 448] width 929 height 590
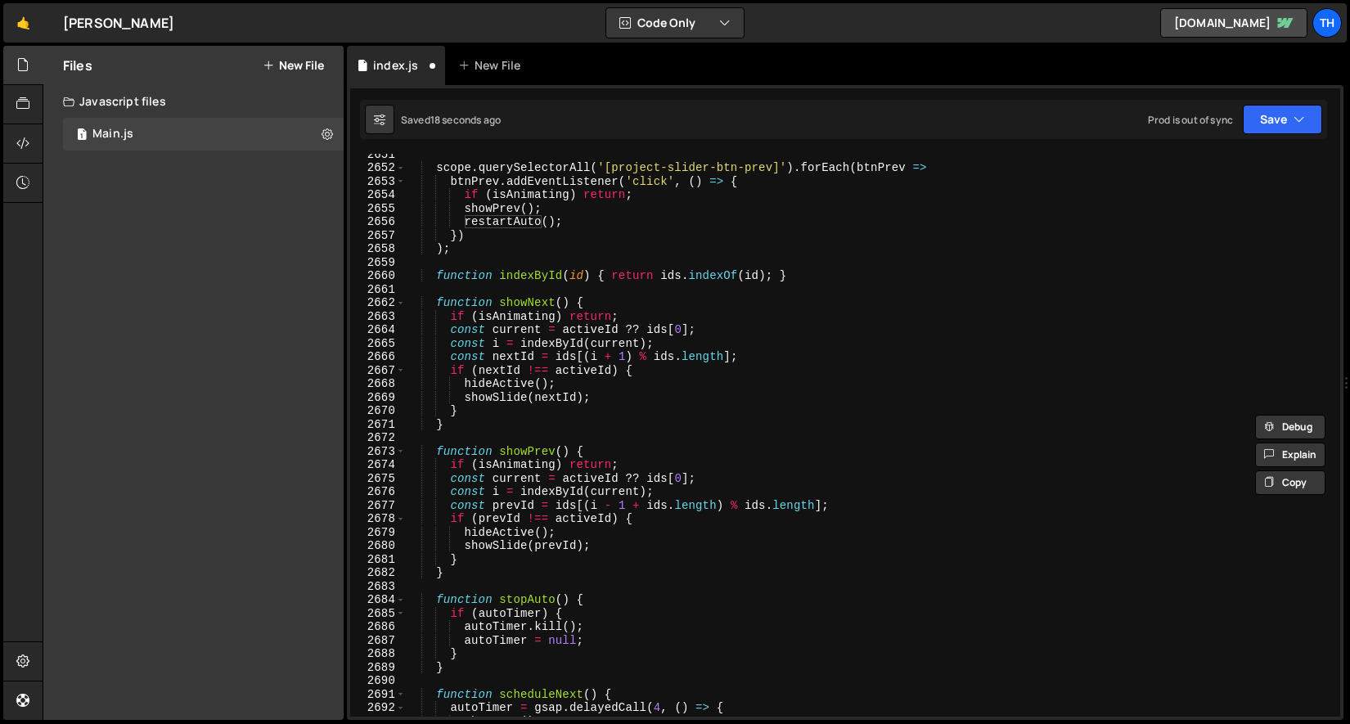
scroll to position [26246, 0]
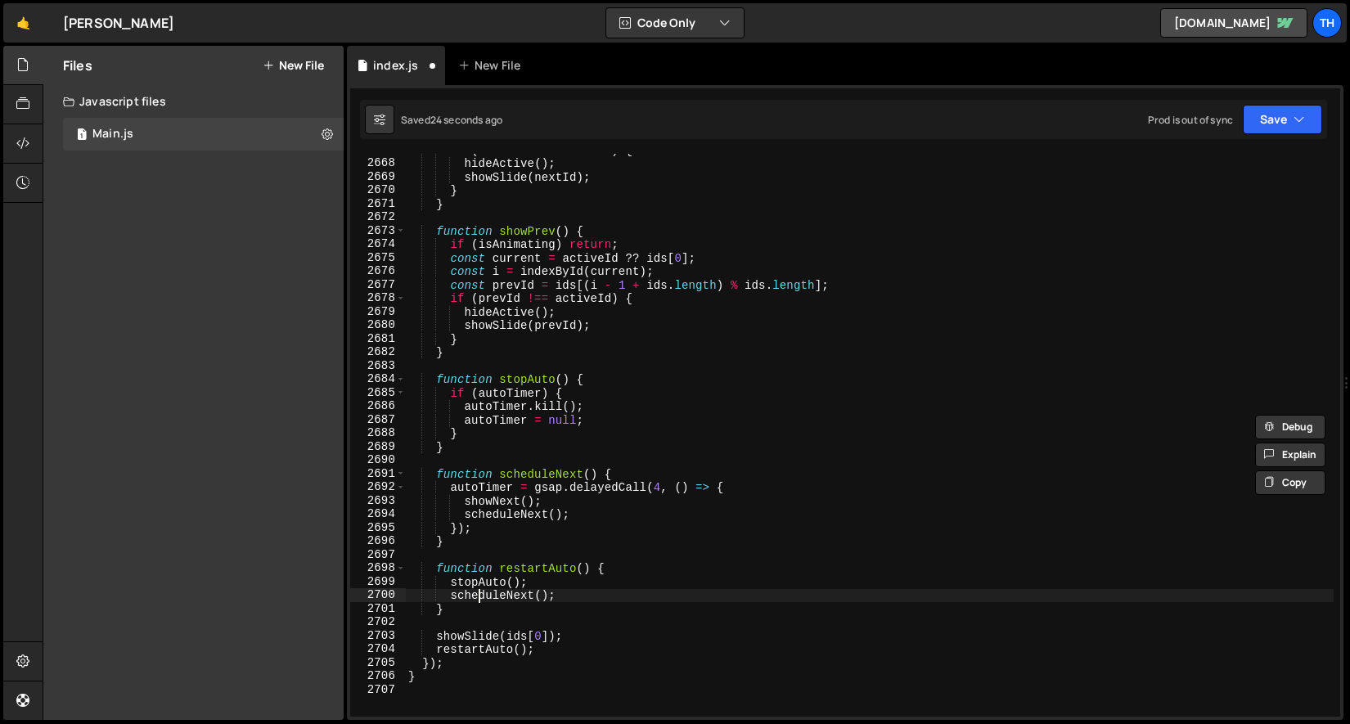
click at [480, 592] on div "if ( nextId !== activeId ) { hideActive ( ) ; showSlide ( nextId ) ; } } functi…" at bounding box center [869, 438] width 929 height 590
click at [454, 583] on div "if ( nextId !== activeId ) { hideActive ( ) ; showSlide ( nextId ) ; } } functi…" at bounding box center [869, 438] width 929 height 590
click at [451, 596] on div "if ( nextId !== activeId ) { hideActive ( ) ; showSlide ( nextId ) ; } } functi…" at bounding box center [869, 438] width 929 height 590
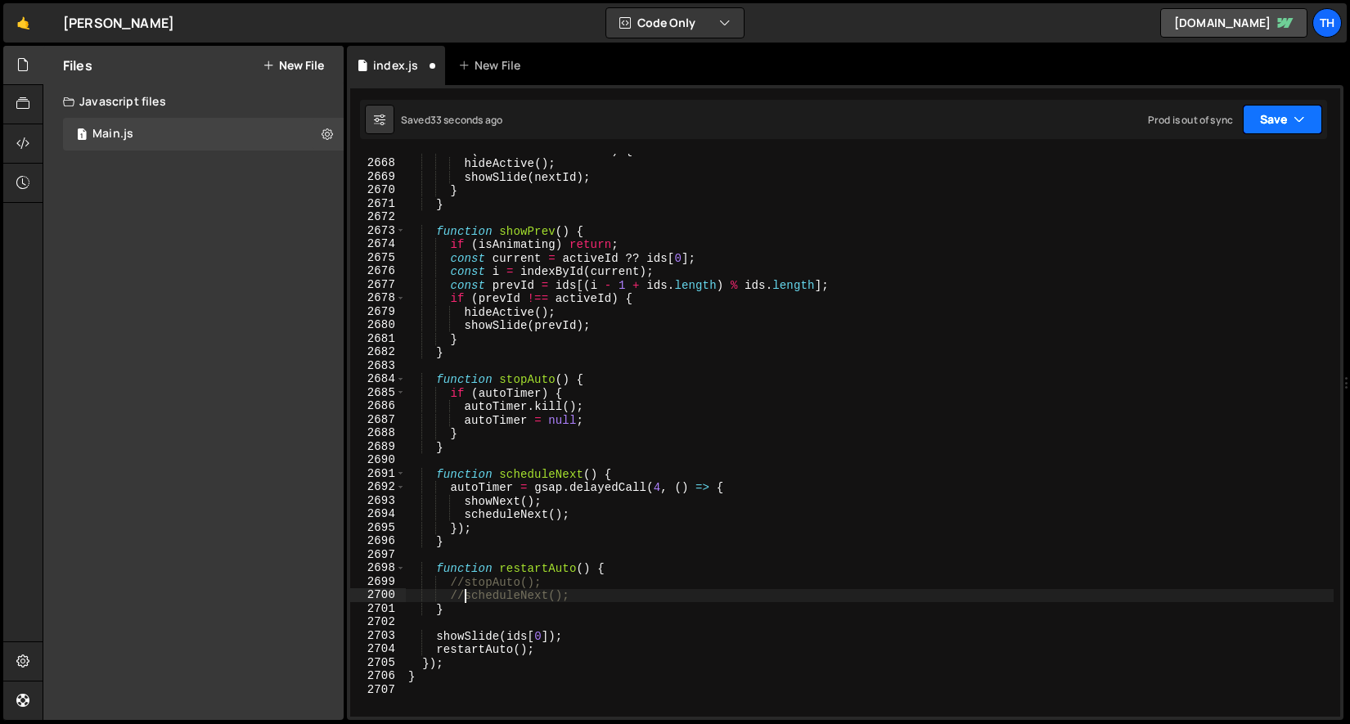
click at [1262, 131] on button "Save" at bounding box center [1282, 119] width 79 height 29
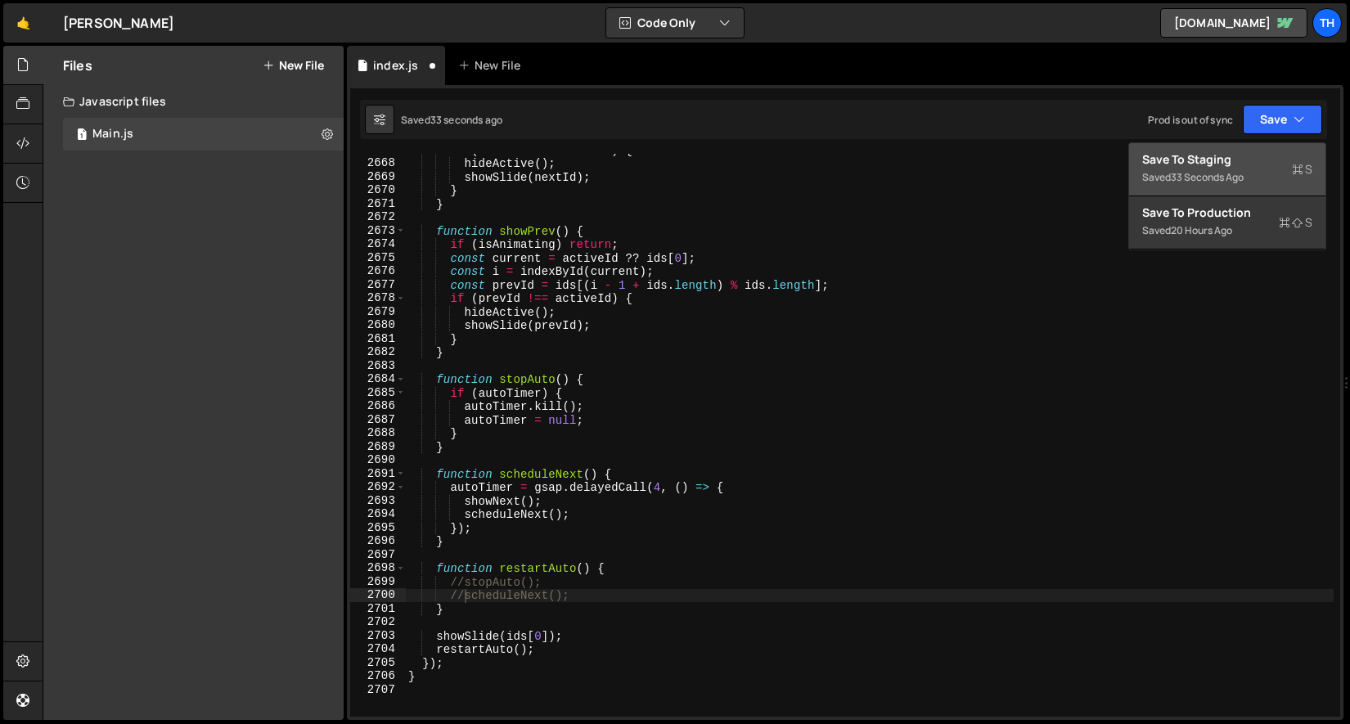
click at [1251, 152] on div "Save to Staging S" at bounding box center [1227, 159] width 170 height 16
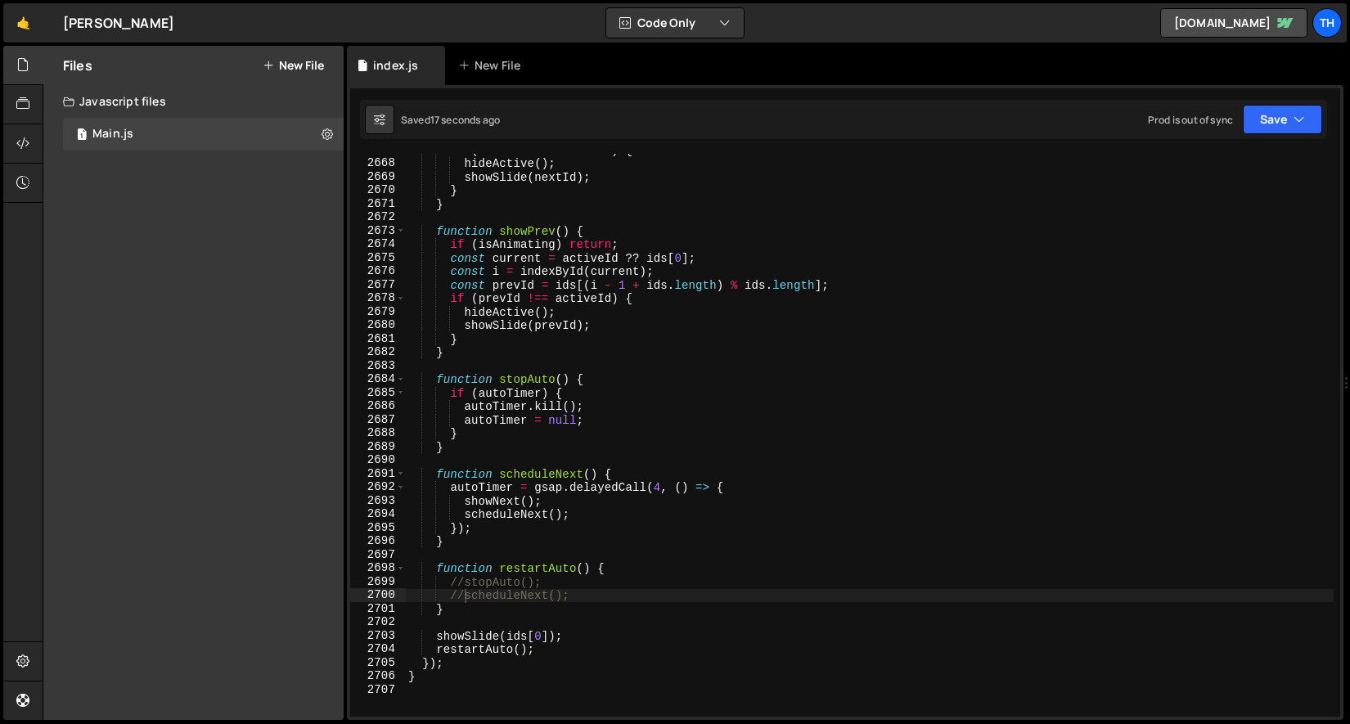
click at [498, 576] on div "if ( nextId !== activeId ) { hideActive ( ) ; showSlide ( nextId ) ; } } functi…" at bounding box center [869, 438] width 929 height 590
click at [497, 596] on div "if ( nextId !== activeId ) { hideActive ( ) ; showSlide ( nextId ) ; } } functi…" at bounding box center [869, 438] width 929 height 590
click at [516, 589] on div "if ( nextId !== activeId ) { hideActive ( ) ; showSlide ( nextId ) ; } } functi…" at bounding box center [869, 435] width 929 height 563
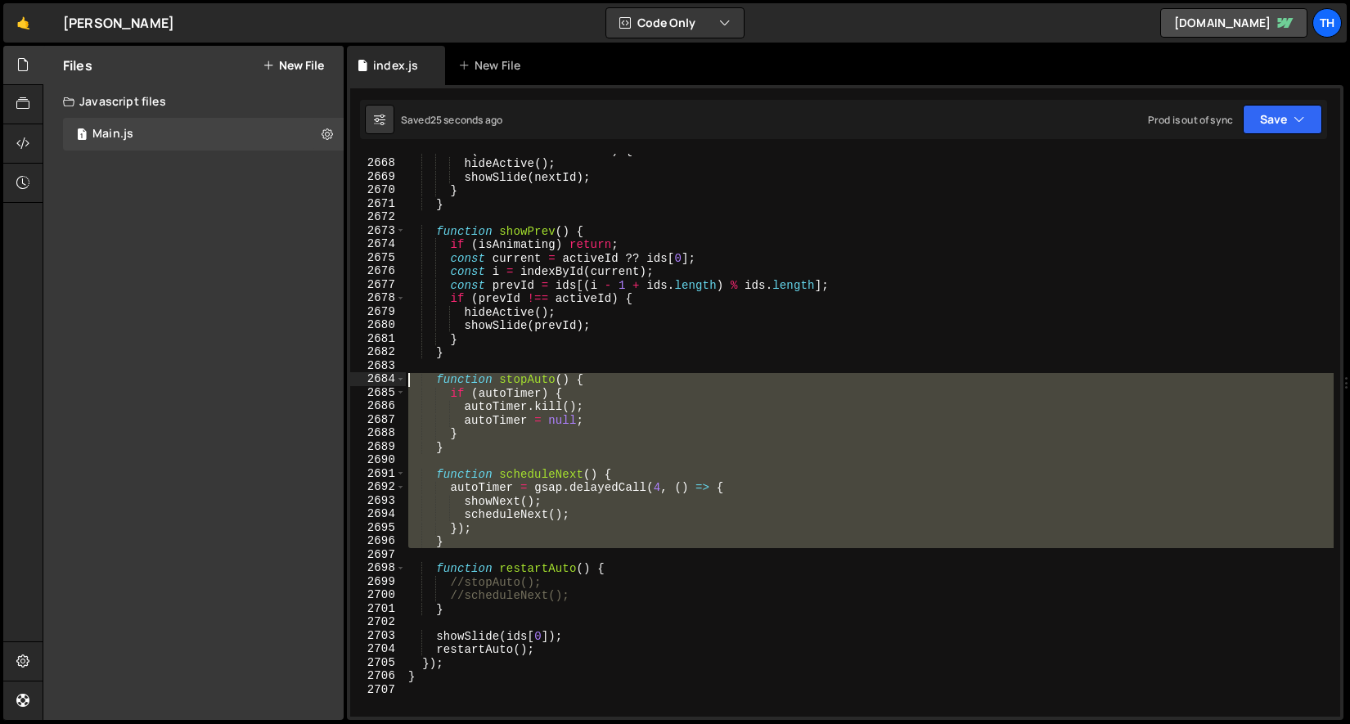
drag, startPoint x: 524, startPoint y: 549, endPoint x: 351, endPoint y: 383, distance: 239.6
click at [351, 383] on div "//scheduleNext(); 2667 2668 2669 2670 2671 2672 2673 2674 2675 2676 2677 2678 2…" at bounding box center [845, 435] width 990 height 563
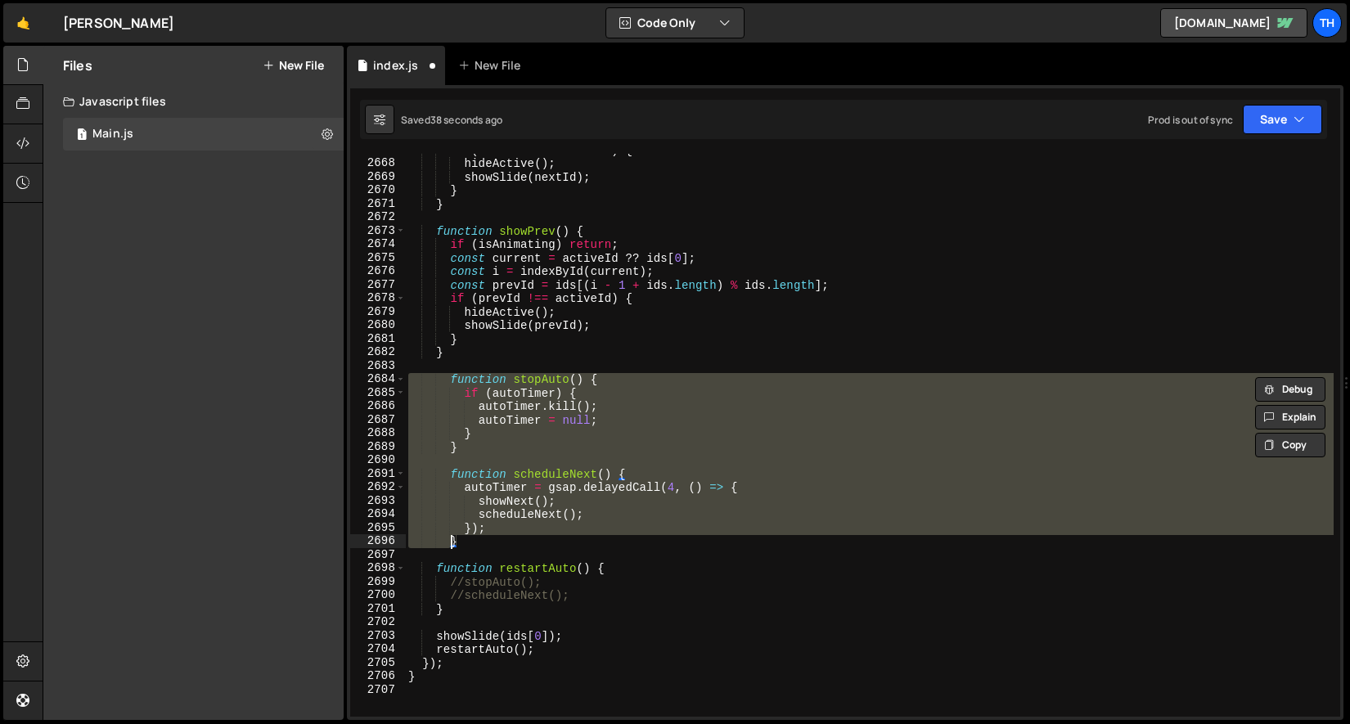
type textarea "function stopAuto() {"
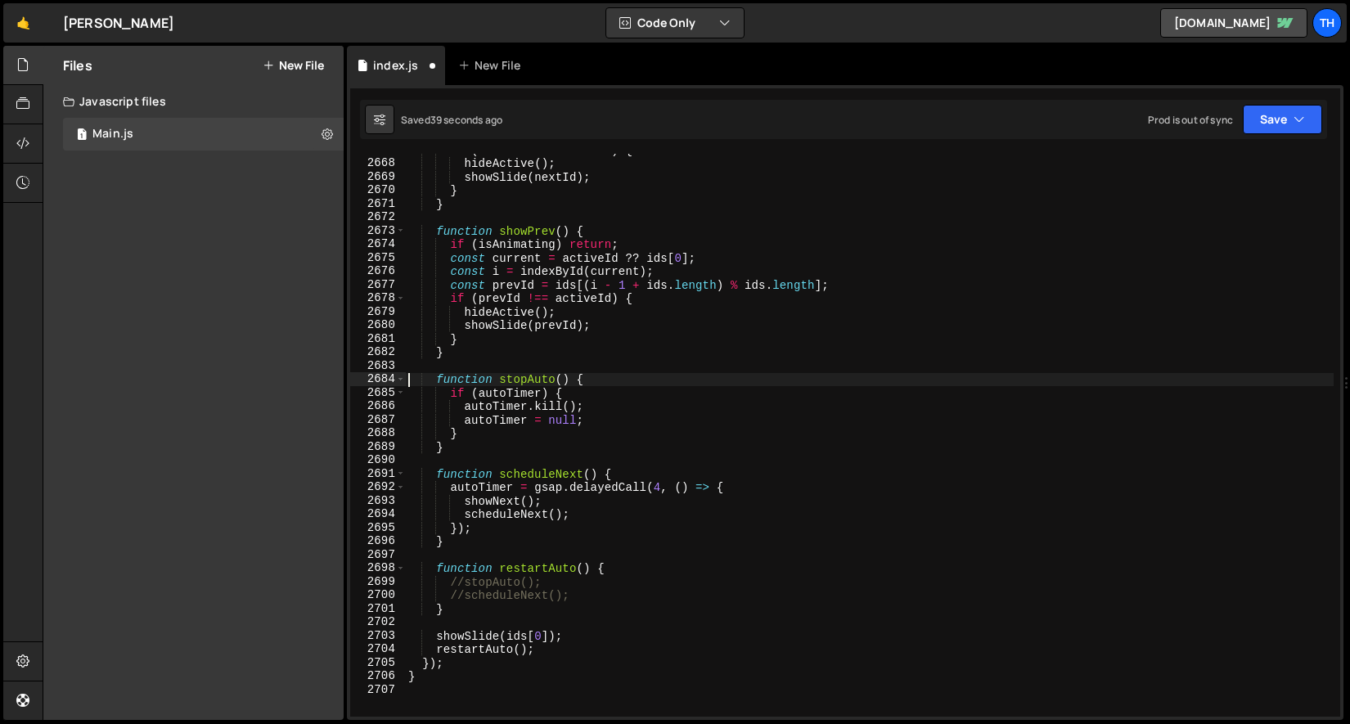
click at [489, 550] on div "if ( nextId !== activeId ) { hideActive ( ) ; showSlide ( nextId ) ; } } functi…" at bounding box center [869, 438] width 929 height 590
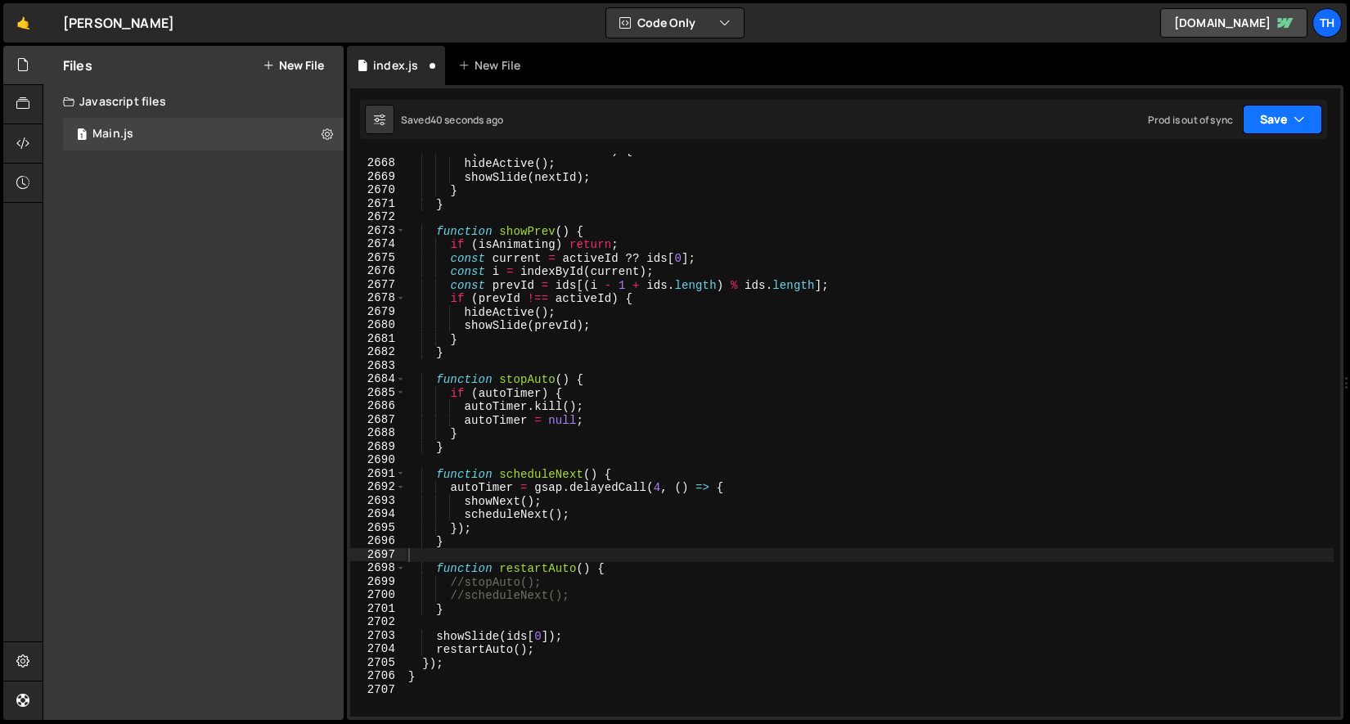
click at [1294, 114] on icon "button" at bounding box center [1299, 119] width 11 height 16
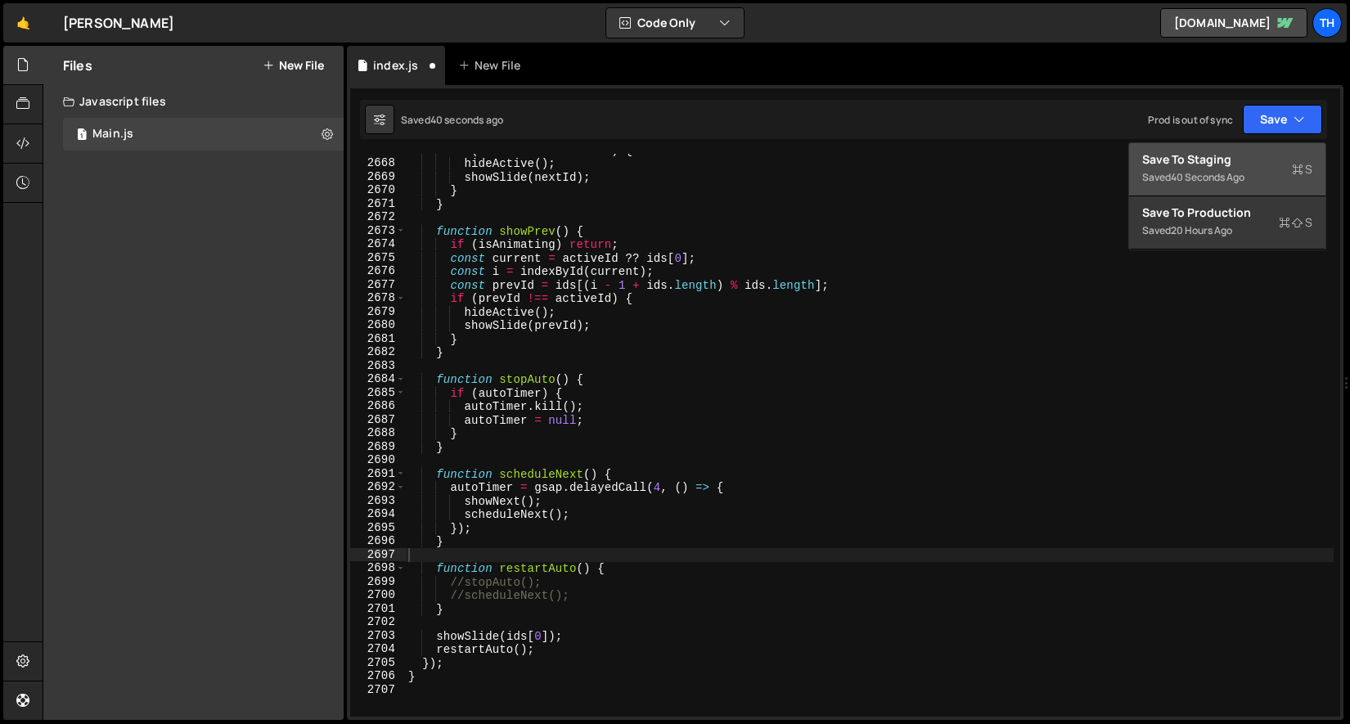
click at [1199, 167] on div "Save to Staging S" at bounding box center [1227, 159] width 170 height 16
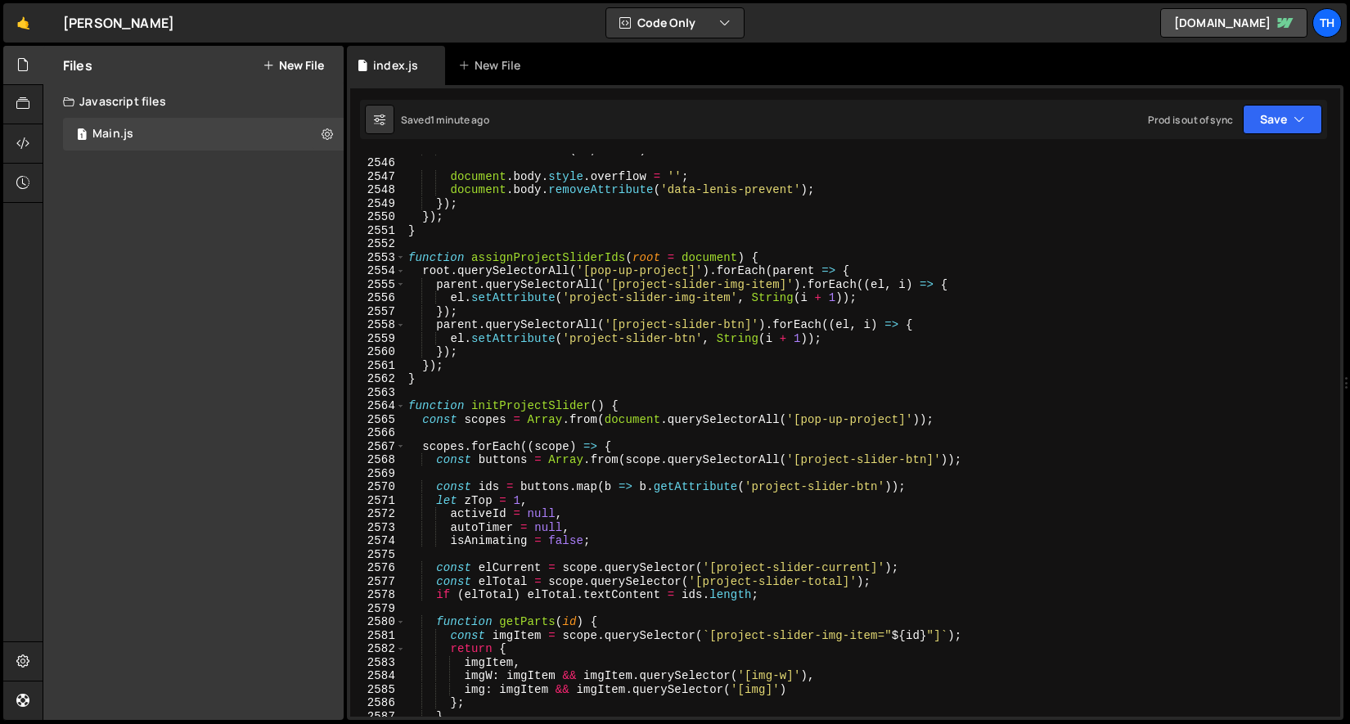
scroll to position [25201, 0]
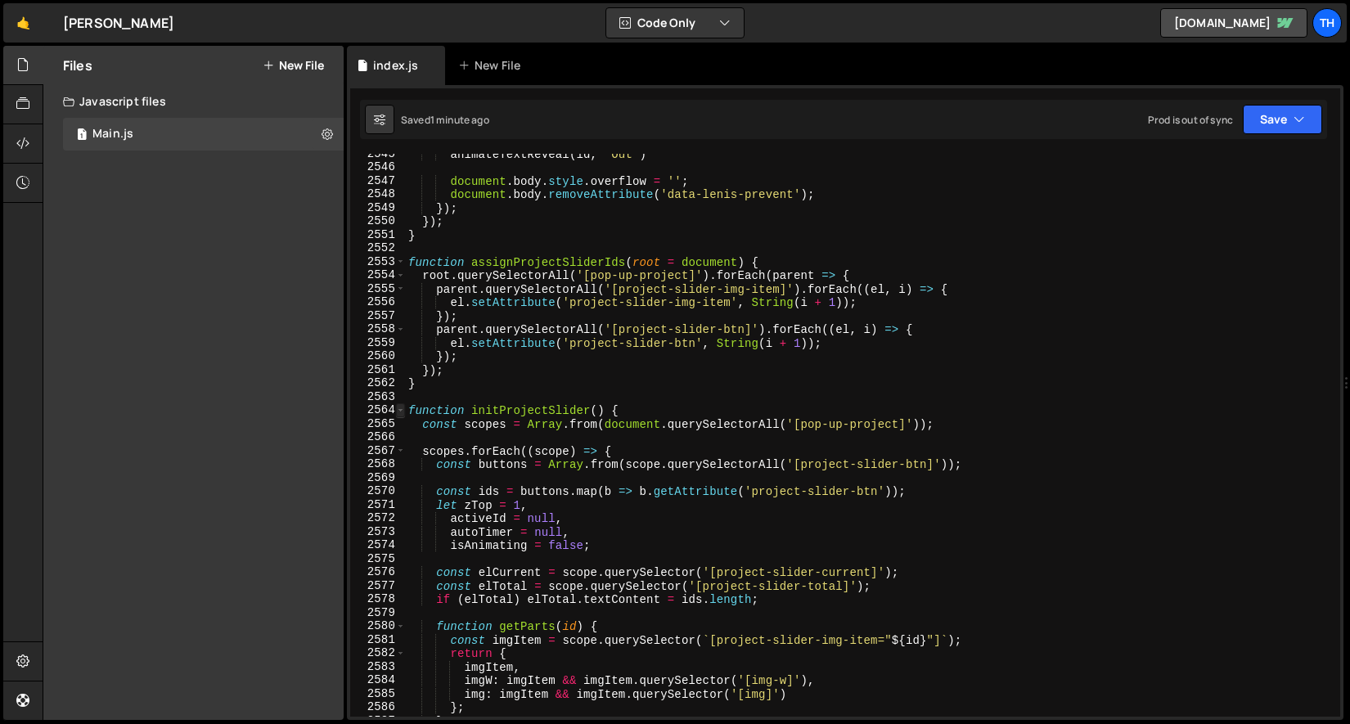
click at [396, 412] on span at bounding box center [400, 410] width 9 height 14
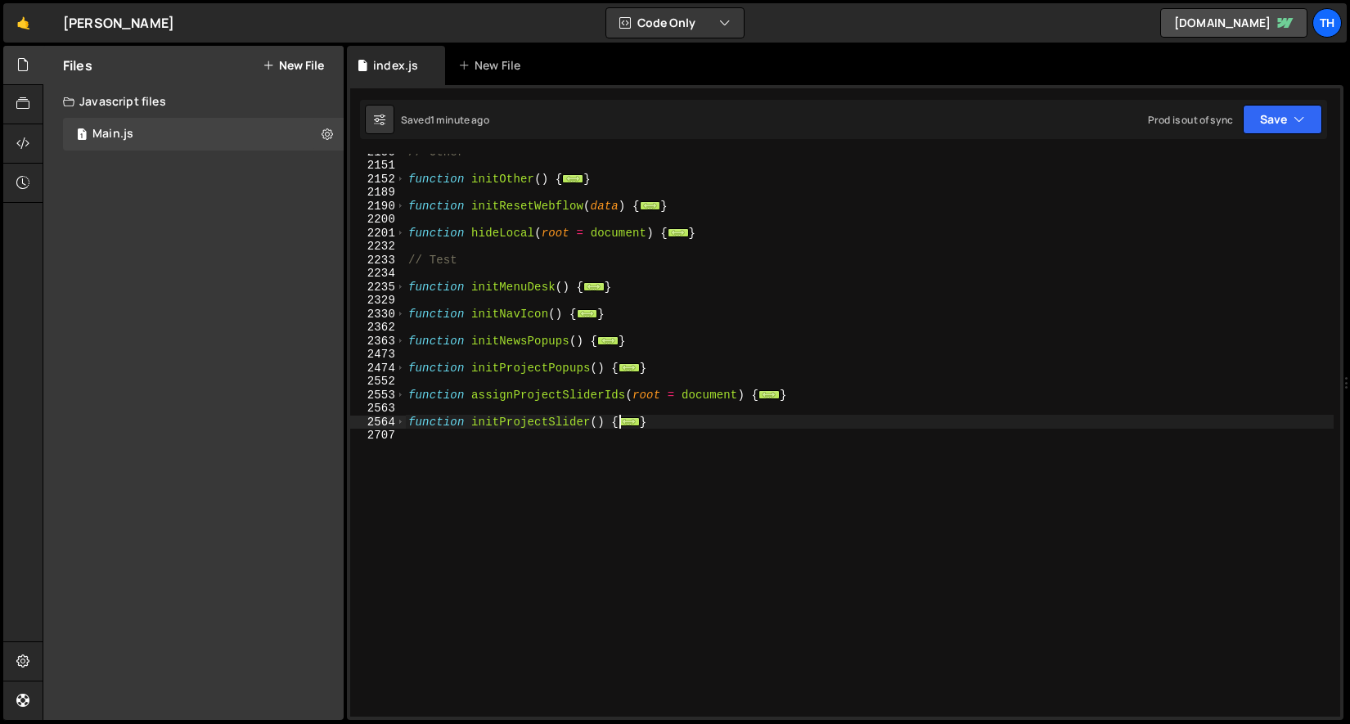
scroll to position [1156, 0]
click at [403, 401] on span at bounding box center [400, 396] width 9 height 14
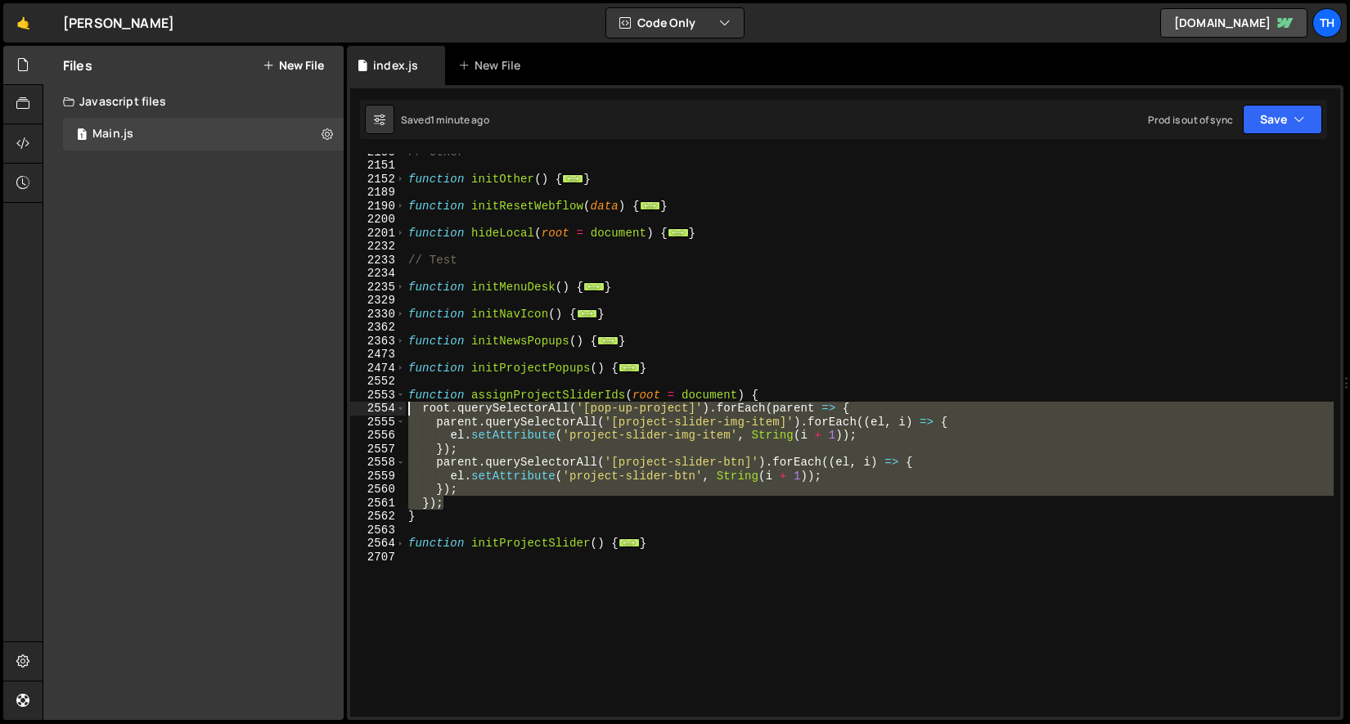
drag, startPoint x: 457, startPoint y: 499, endPoint x: 316, endPoint y: 414, distance: 164.4
click at [316, 414] on div "Files New File Javascript files 1 Main.js 0 CSS files Copy share link Edit File…" at bounding box center [696, 383] width 1307 height 675
type textarea "root.querySelectorAll('[pop-up-project]').forEach(parent => { parent.querySelec…"
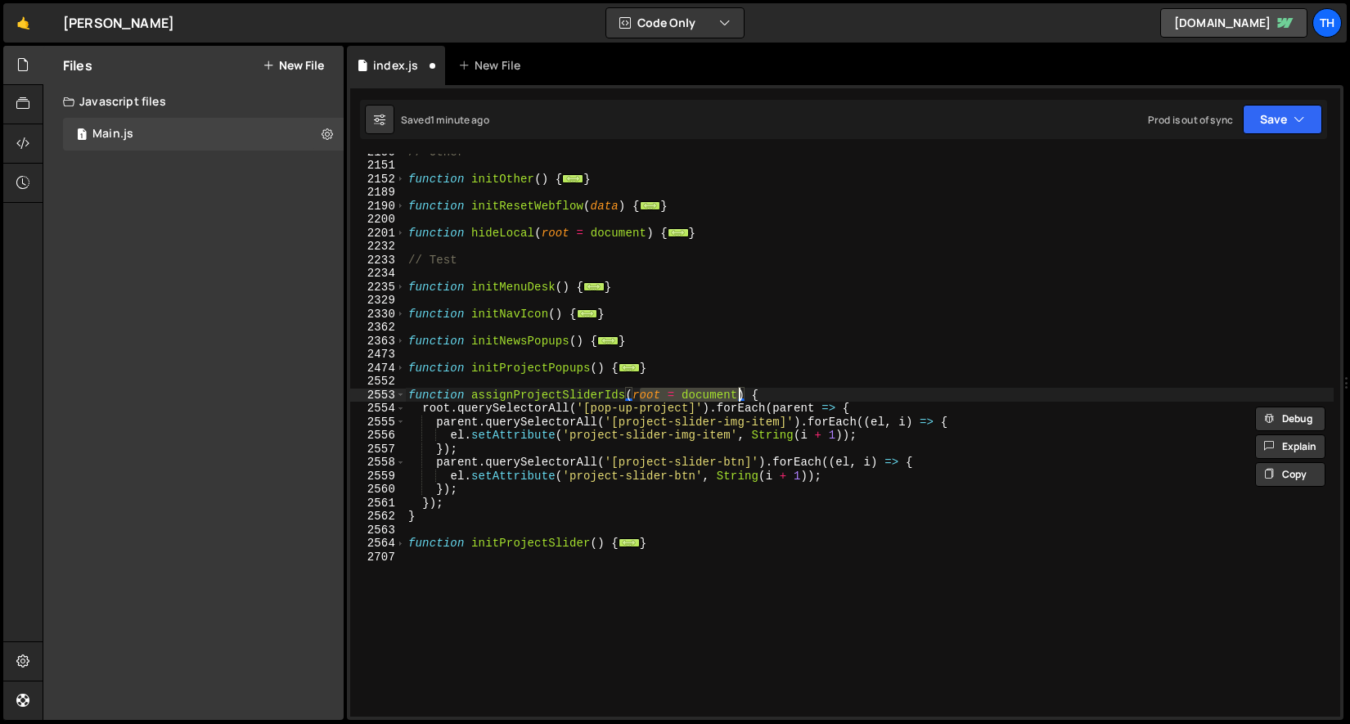
drag, startPoint x: 637, startPoint y: 397, endPoint x: 736, endPoint y: 389, distance: 98.5
click at [736, 389] on div "// Other function initOther ( ) { ... } function initResetWebflow ( data ) { ..…" at bounding box center [869, 440] width 929 height 590
drag, startPoint x: 635, startPoint y: 394, endPoint x: 736, endPoint y: 387, distance: 100.9
click at [737, 388] on div "// Other function initOther ( ) { ... } function initResetWebflow ( data ) { ..…" at bounding box center [869, 440] width 929 height 590
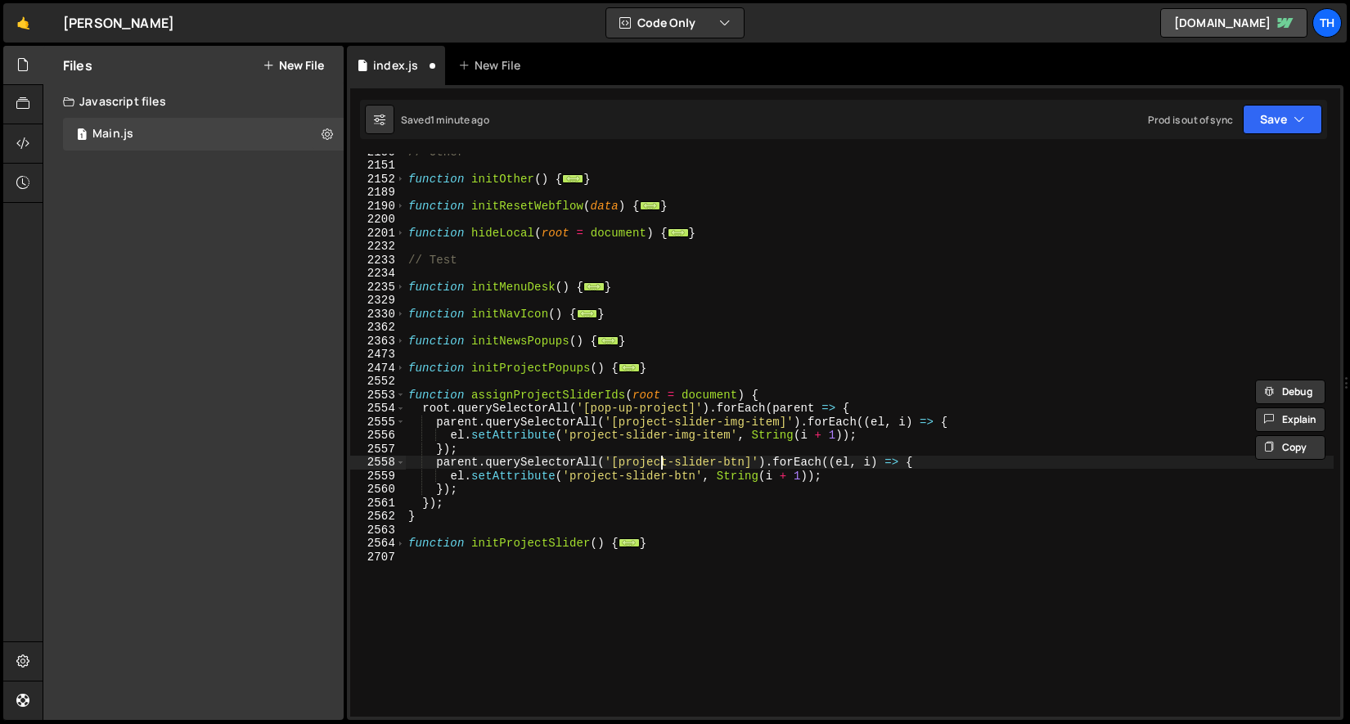
click at [661, 462] on div "// Other function initOther ( ) { ... } function initResetWebflow ( data ) { ..…" at bounding box center [869, 440] width 929 height 590
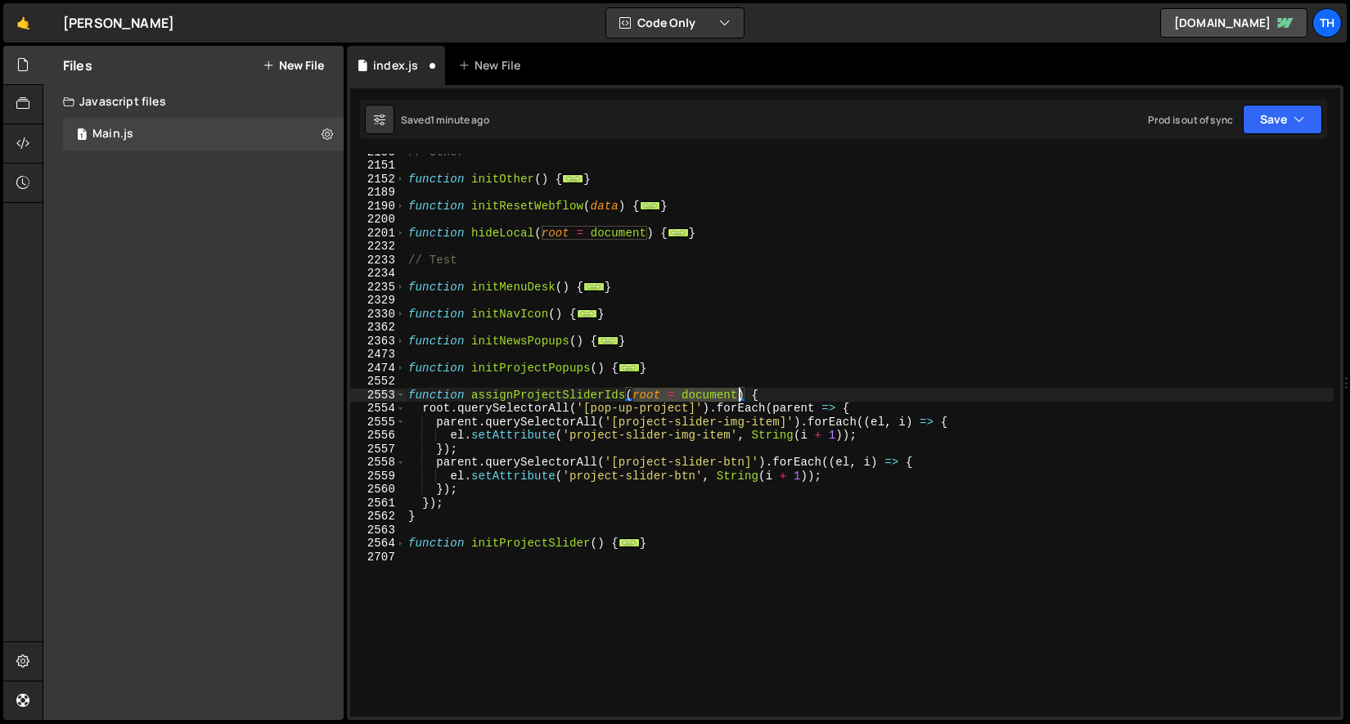
drag, startPoint x: 636, startPoint y: 395, endPoint x: 738, endPoint y: 394, distance: 102.3
click at [738, 394] on div "// Other function initOther ( ) { ... } function initResetWebflow ( data ) { ..…" at bounding box center [869, 440] width 929 height 590
click at [1244, 135] on div "Saved 1 minute ago Prod is out of sync Upgrade to Edit Save Save to Staging S S…" at bounding box center [843, 119] width 967 height 39
click at [1253, 135] on div "Saved 1 minute ago Prod is out of sync Upgrade to Edit Save Save to Staging S S…" at bounding box center [843, 119] width 967 height 39
click at [1254, 129] on button "Save" at bounding box center [1282, 119] width 79 height 29
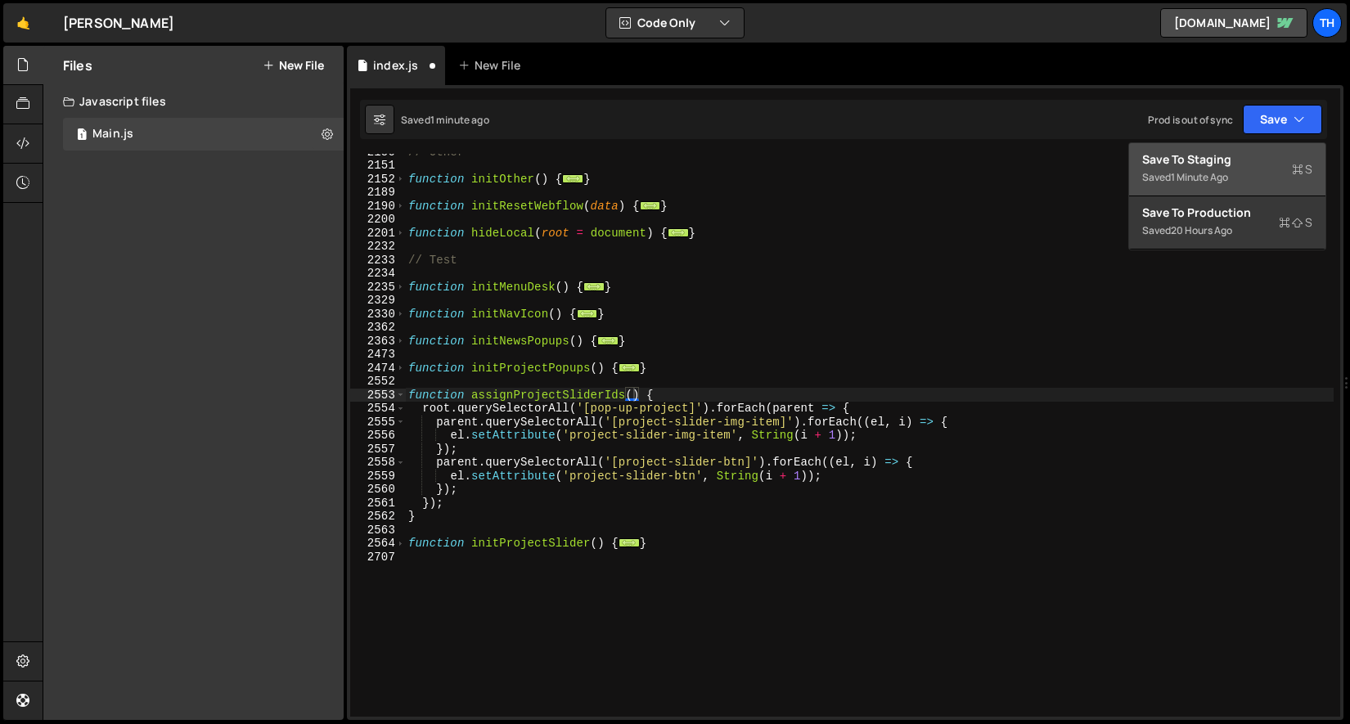
click at [1247, 153] on div "Save to Staging S" at bounding box center [1227, 159] width 170 height 16
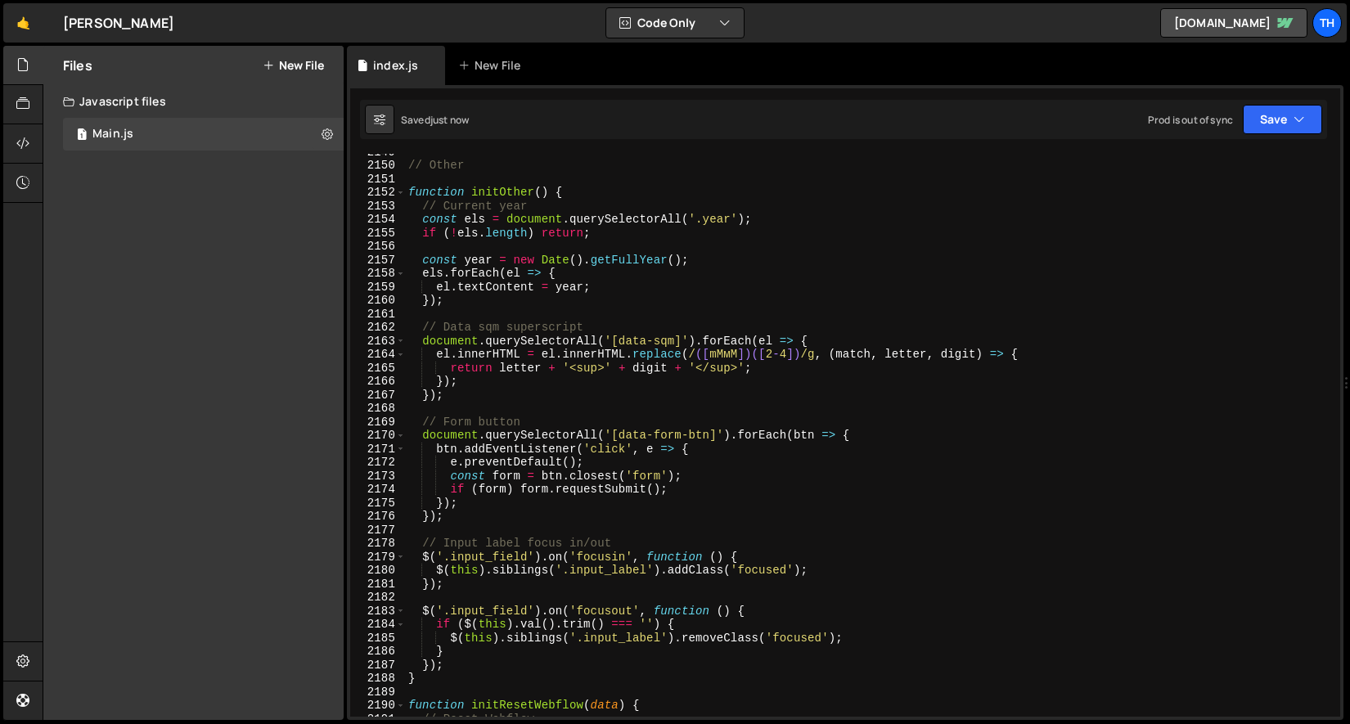
click at [634, 344] on div "// Other function initOther ( ) { // Current year const els = document . queryS…" at bounding box center [869, 440] width 929 height 590
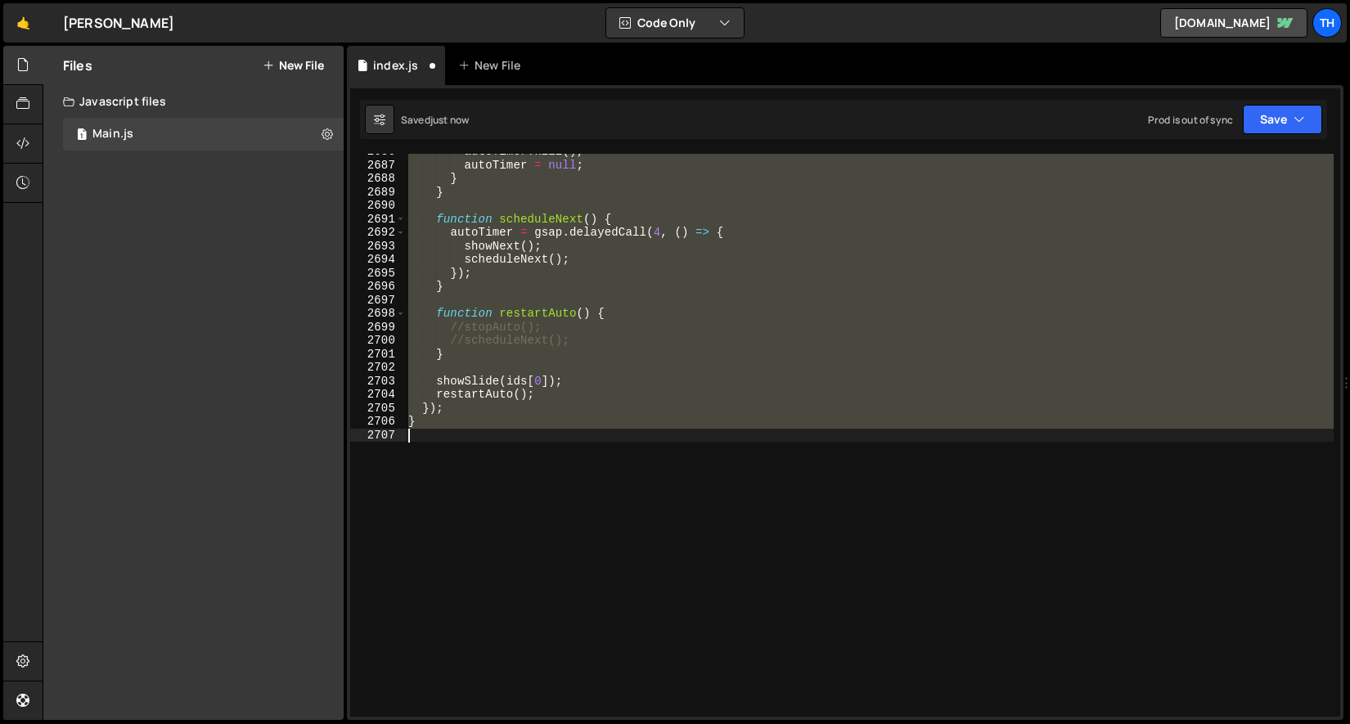
scroll to position [25068, 0]
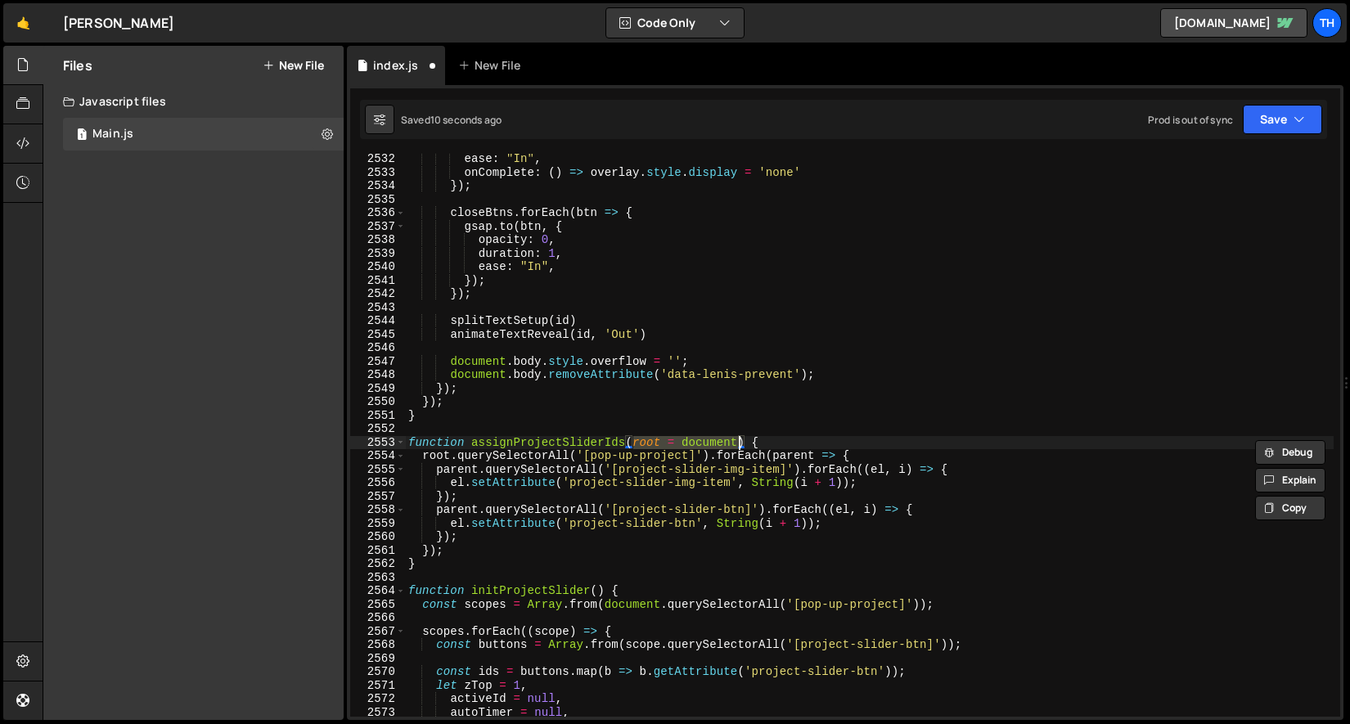
click at [453, 542] on div "ease : "In" , onComplete : ( ) => overlay . style . display = 'none' }) ; close…" at bounding box center [869, 447] width 929 height 590
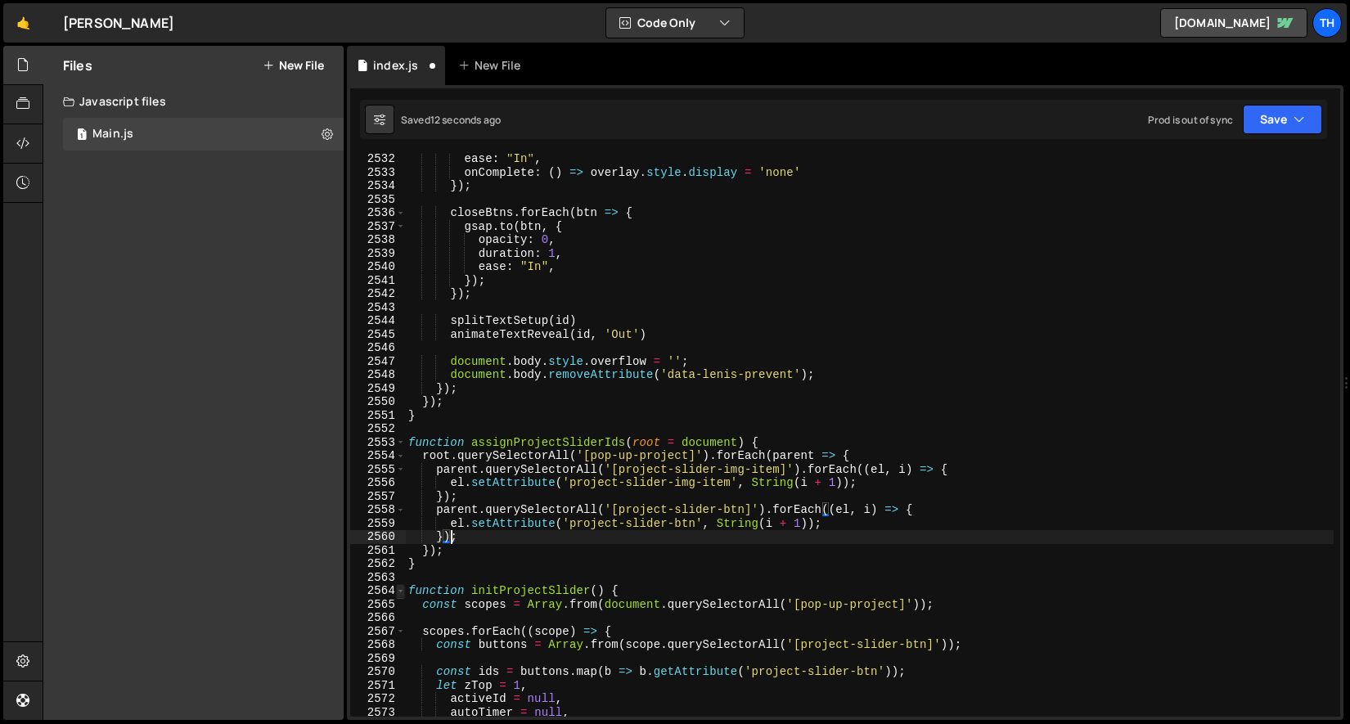
click at [400, 590] on span at bounding box center [400, 591] width 9 height 14
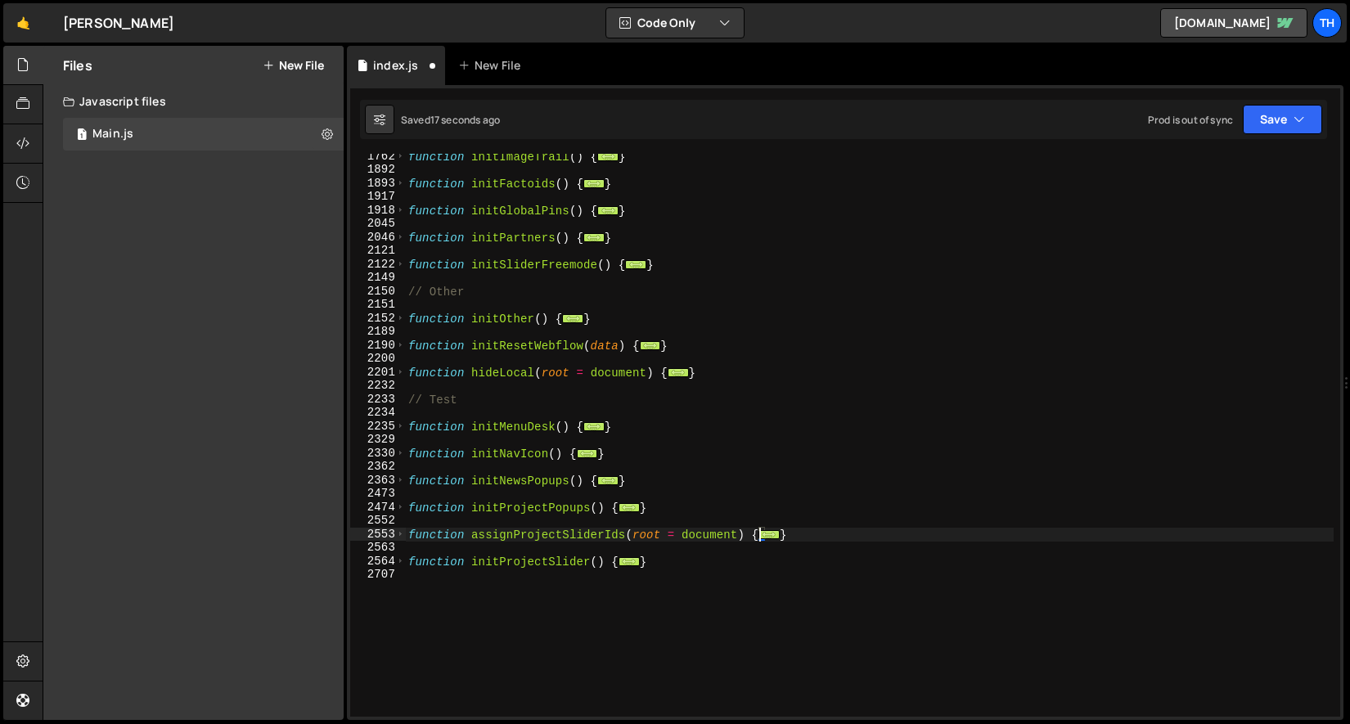
scroll to position [1014, 0]
click at [483, 538] on div "function initImageTrail ( ) { ... } function initFactoids ( ) { ... } function …" at bounding box center [869, 447] width 929 height 590
click at [491, 533] on div "function initImageTrail ( ) { ... } function initFactoids ( ) { ... } function …" at bounding box center [869, 447] width 929 height 590
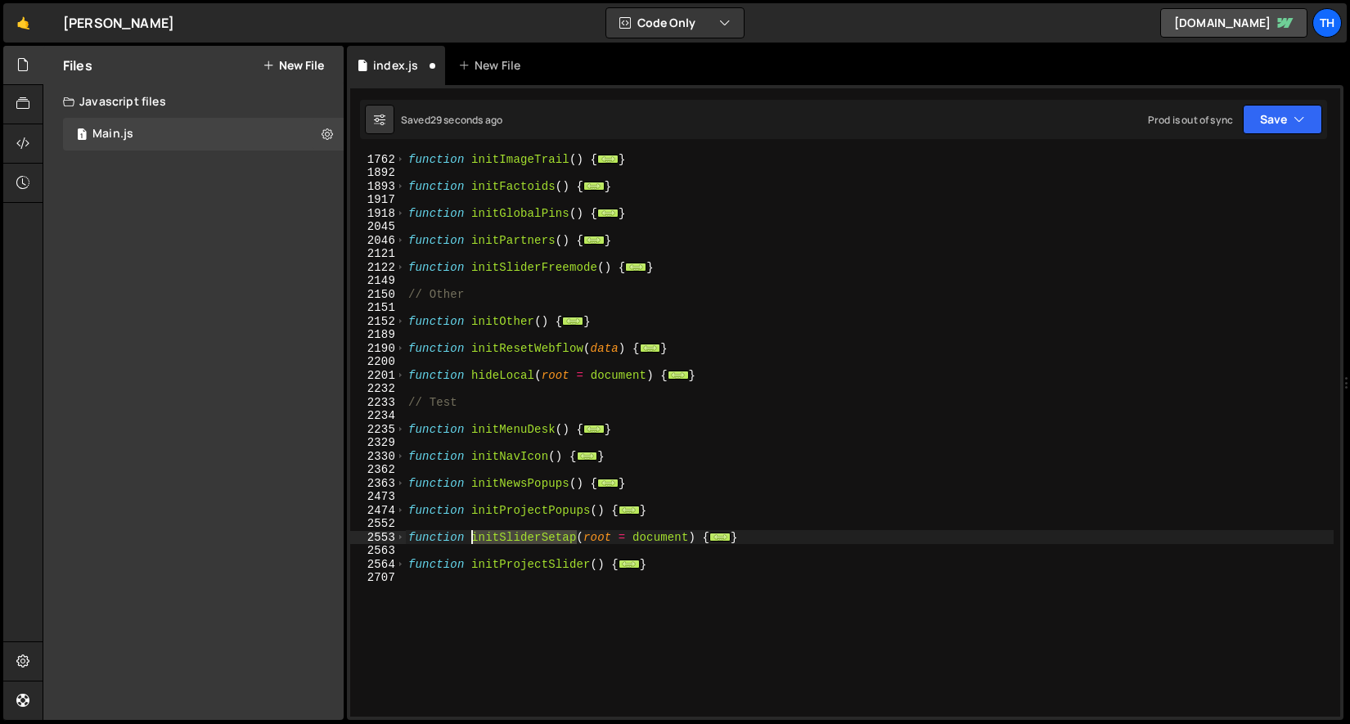
click at [491, 533] on div "function initImageTrail ( ) { ... } function initFactoids ( ) { ... } function …" at bounding box center [869, 447] width 929 height 590
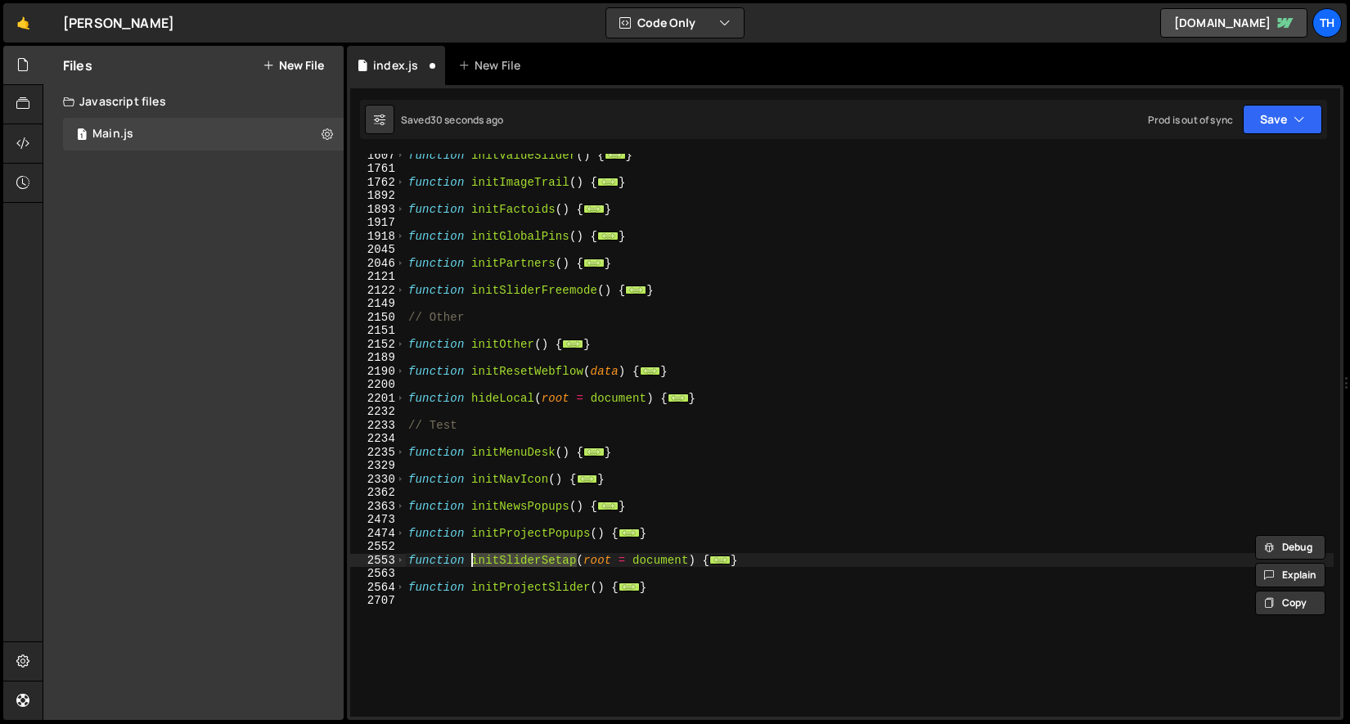
scroll to position [992, 0]
click at [551, 553] on div "function initValueSlider ( ) { ... } function initImageTrail ( ) { ... } functi…" at bounding box center [869, 435] width 929 height 563
drag, startPoint x: 542, startPoint y: 557, endPoint x: 579, endPoint y: 557, distance: 36.8
click at [579, 557] on div "function initValueSlider ( ) { ... } function initImageTrail ( ) { ... } functi…" at bounding box center [869, 442] width 929 height 590
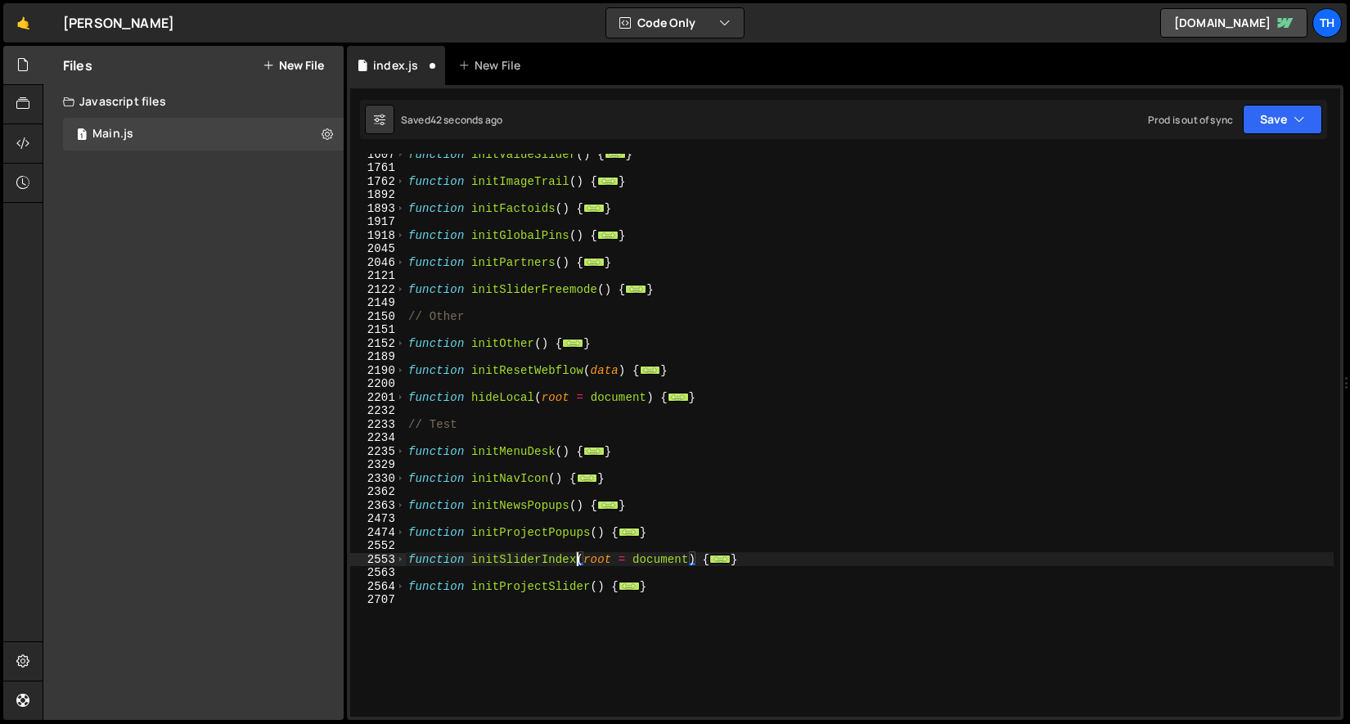
click at [547, 557] on div "function initValueSlider ( ) { ... } function initImageTrail ( ) { ... } functi…" at bounding box center [869, 442] width 929 height 590
click at [541, 555] on div "function initValueSlider ( ) { ... } function initImageTrail ( ) { ... } functi…" at bounding box center [869, 435] width 929 height 563
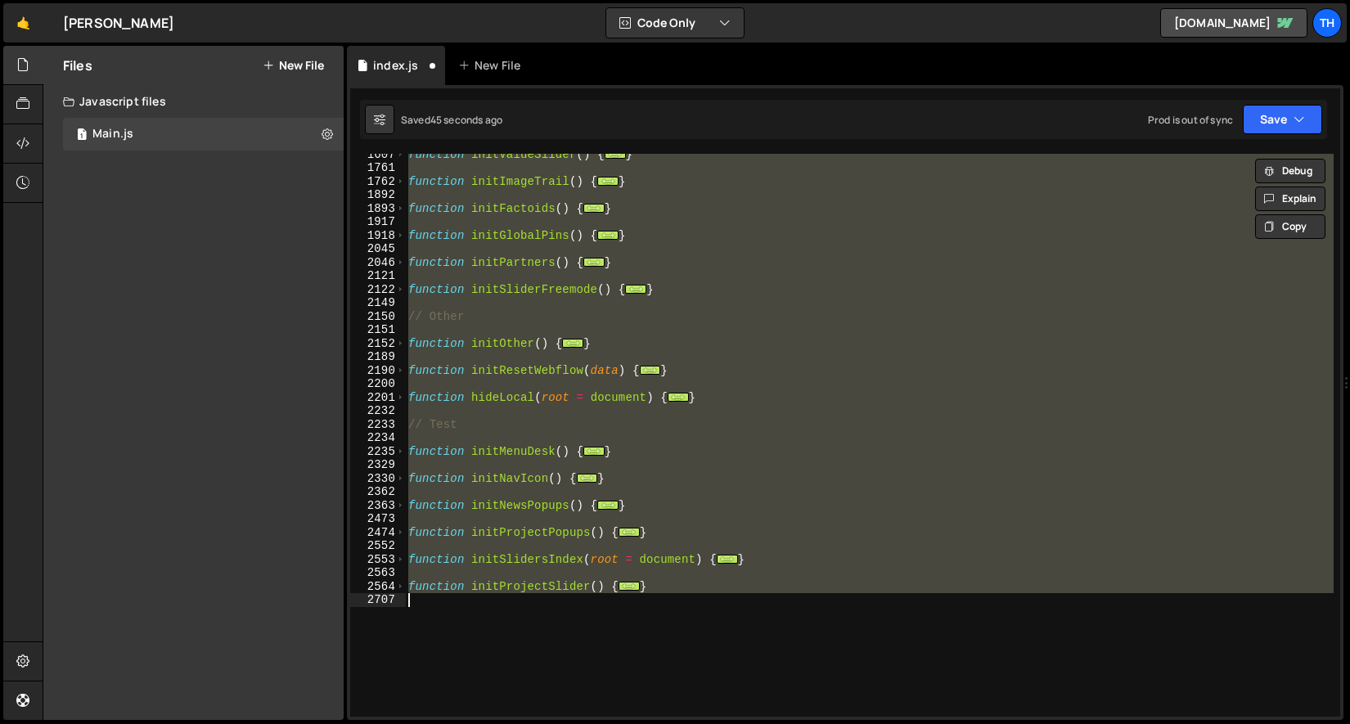
type textarea "}"
click at [542, 548] on div "function initValueSlider ( ) { ... } function initImageTrail ( ) { ... } functi…" at bounding box center [869, 435] width 929 height 563
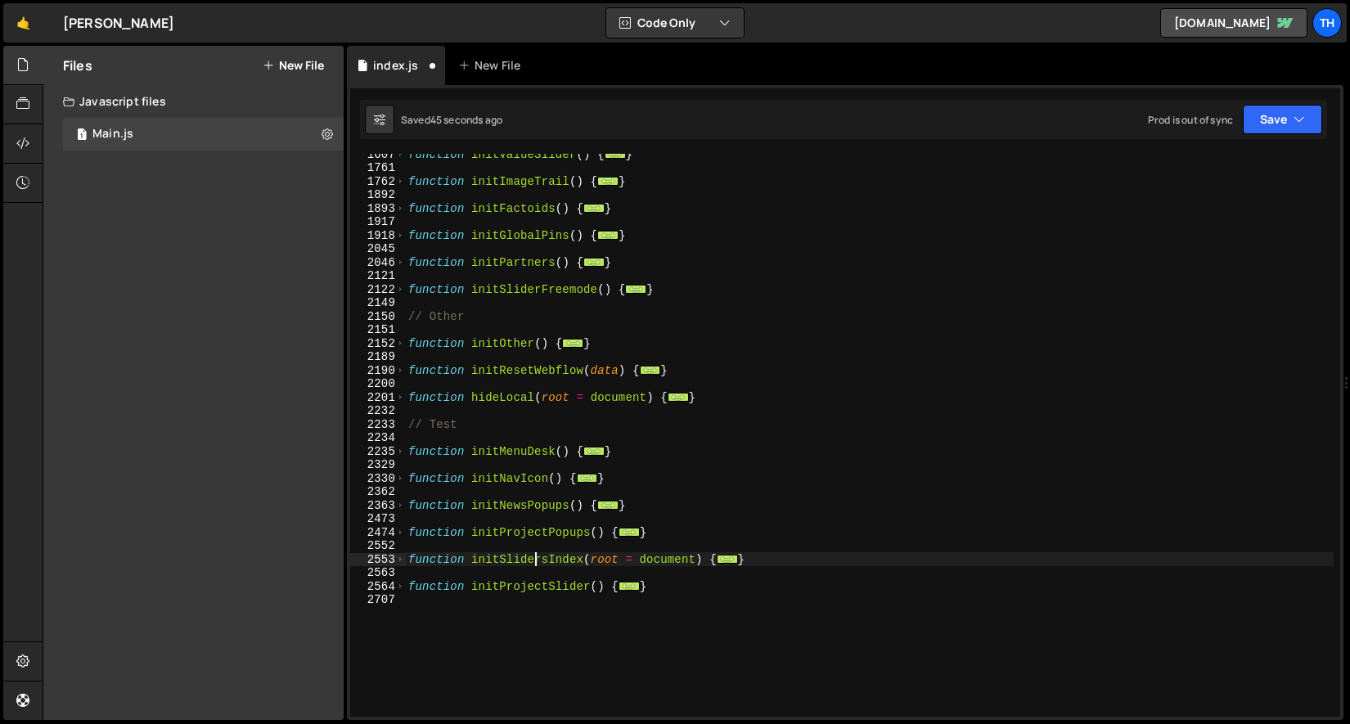
click at [532, 554] on div "function initValueSlider ( ) { ... } function initImageTrail ( ) { ... } functi…" at bounding box center [869, 442] width 929 height 590
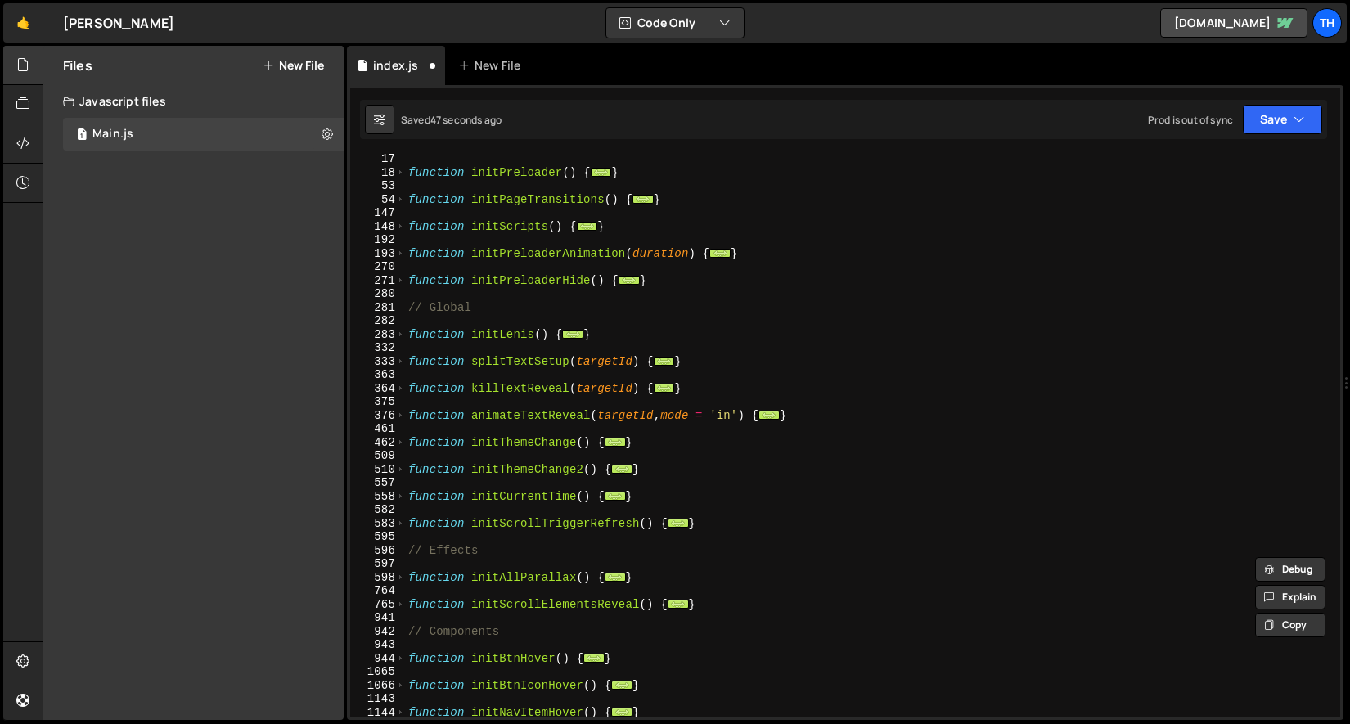
scroll to position [159, 0]
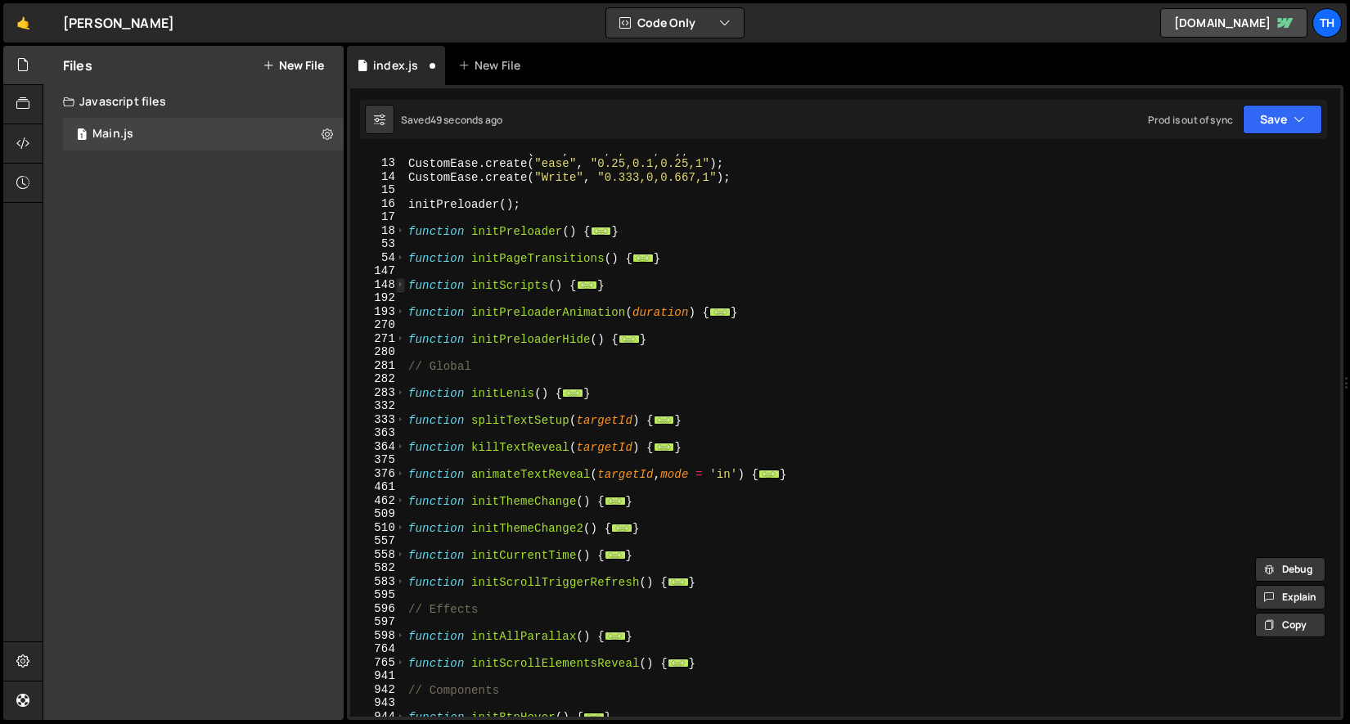
click at [400, 286] on span at bounding box center [400, 285] width 9 height 14
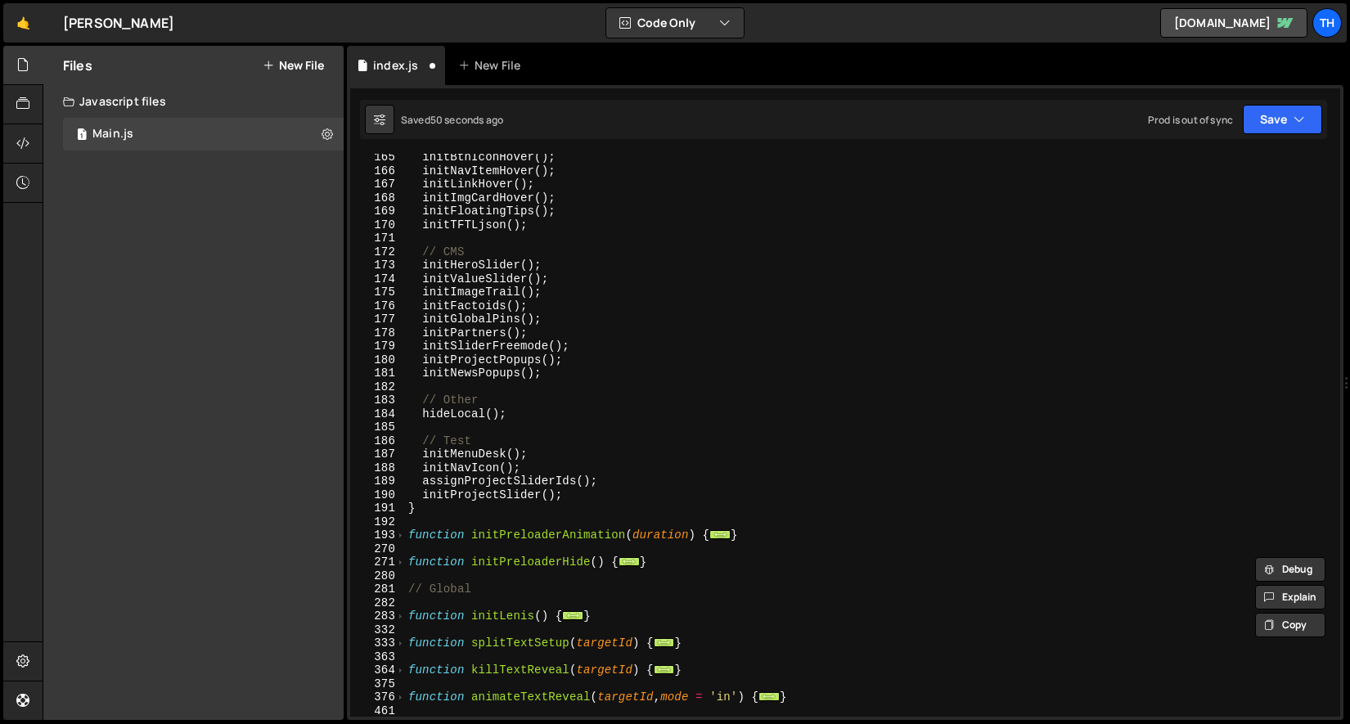
scroll to position [516, 0]
click at [470, 479] on div "initBtnIconHover ( ) ; initNavItemHover ( ) ; initLinkHover ( ) ; initImgCardHo…" at bounding box center [869, 446] width 929 height 590
paste textarea "initSlidersIndex"
type textarea "initSlidersIndex();"
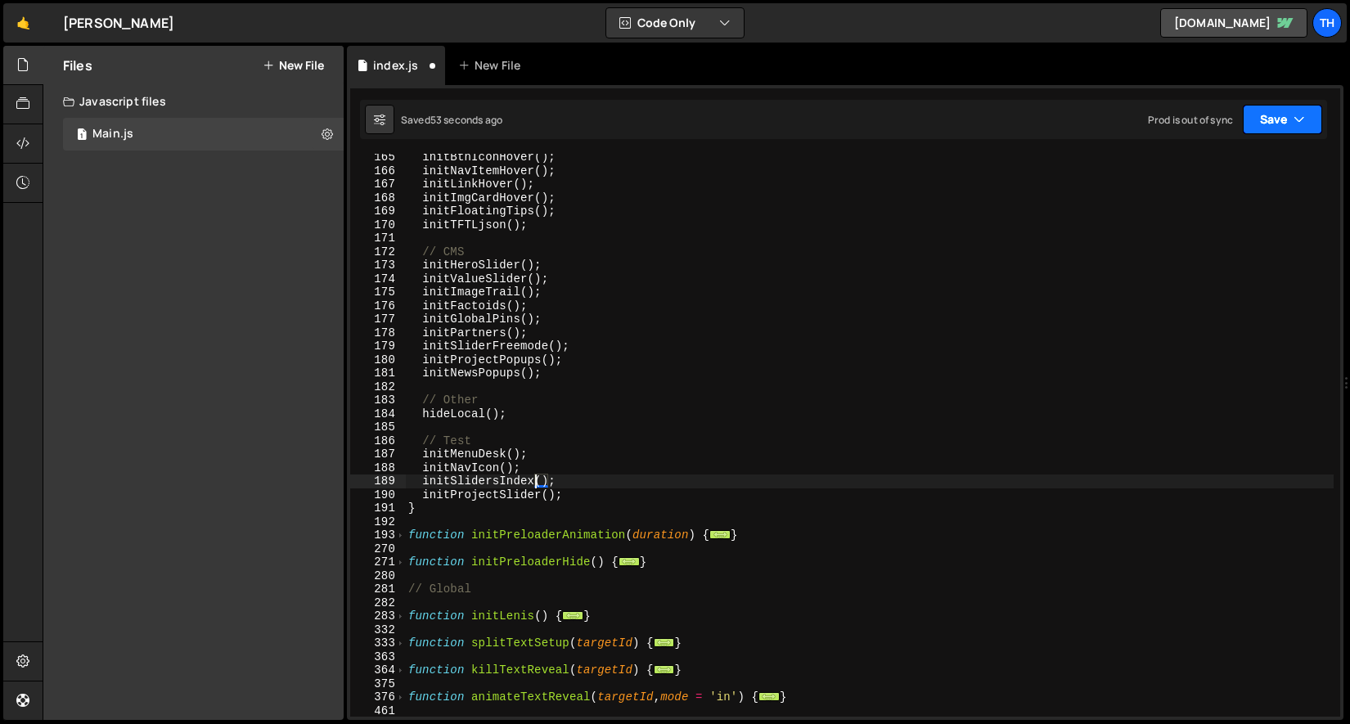
click at [1315, 108] on button "Save" at bounding box center [1282, 119] width 79 height 29
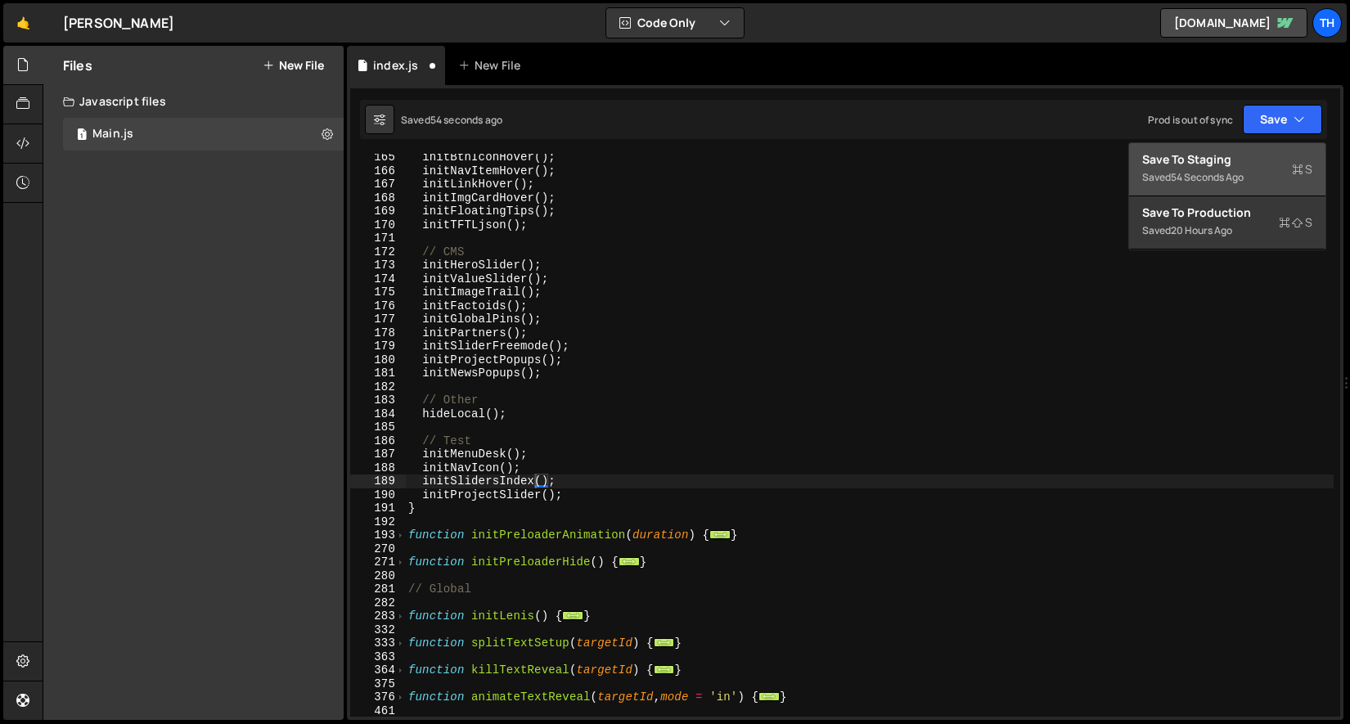
click at [1262, 159] on div "Save to Staging S" at bounding box center [1227, 159] width 170 height 16
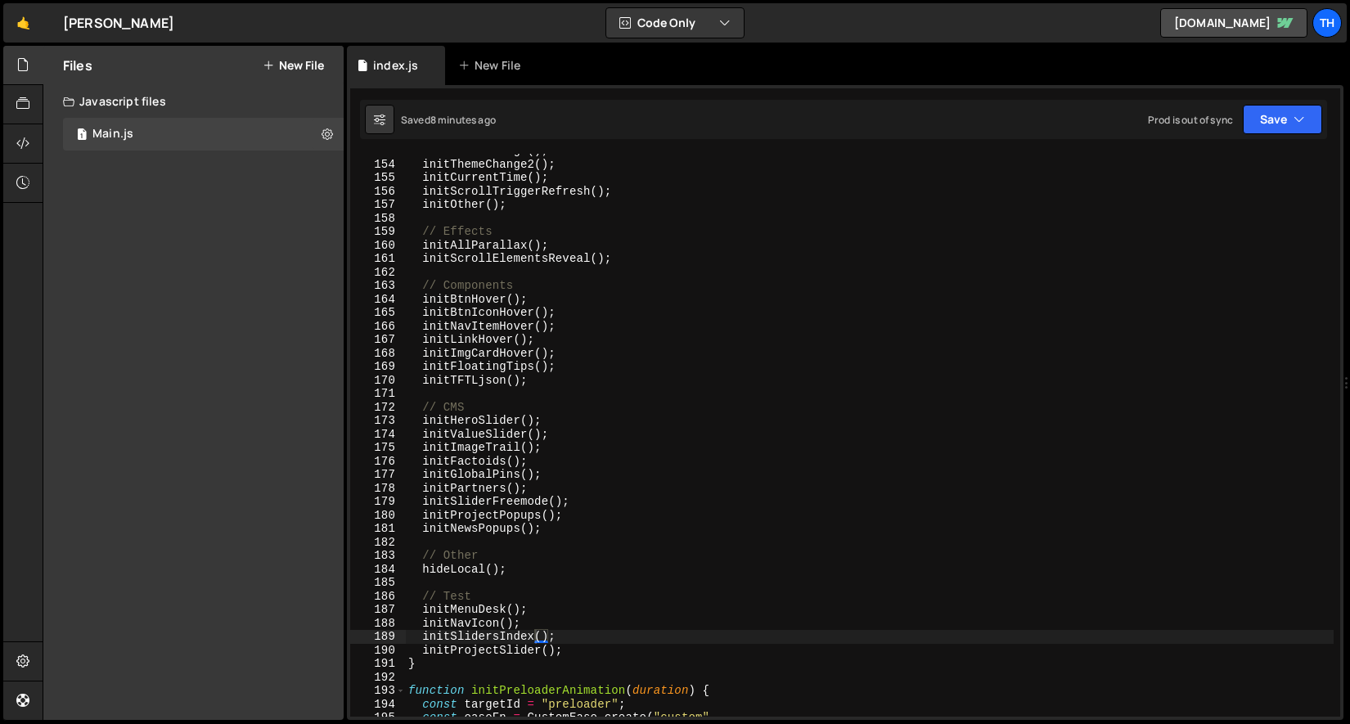
scroll to position [1702, 0]
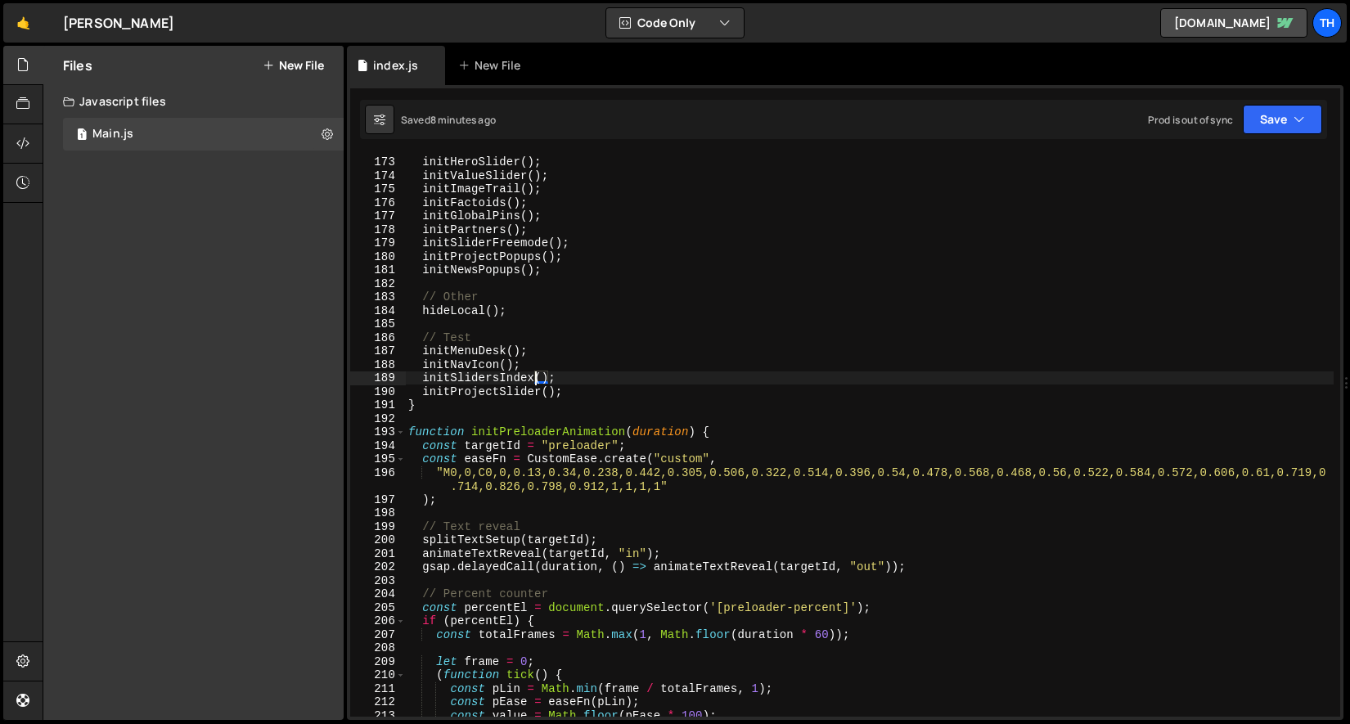
click at [405, 430] on div "193" at bounding box center [378, 432] width 56 height 14
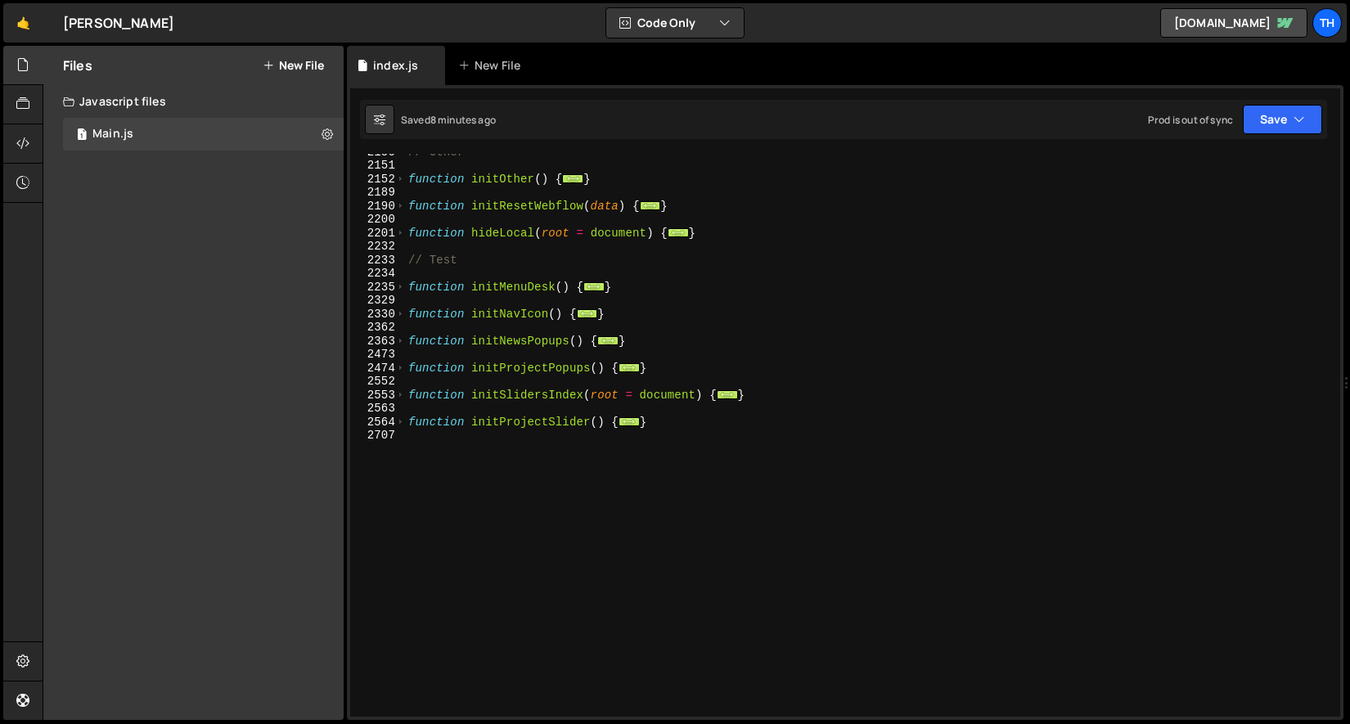
click at [403, 430] on div "2707" at bounding box center [378, 436] width 56 height 14
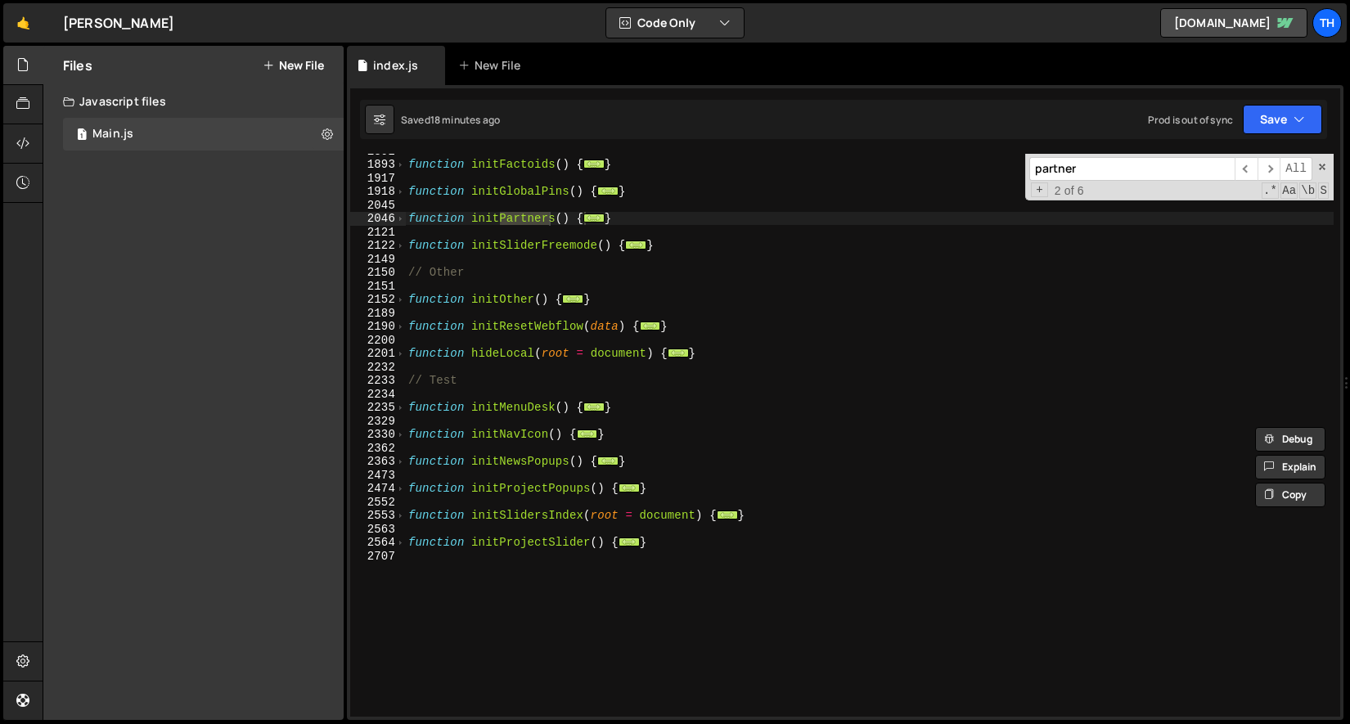
scroll to position [4843, 0]
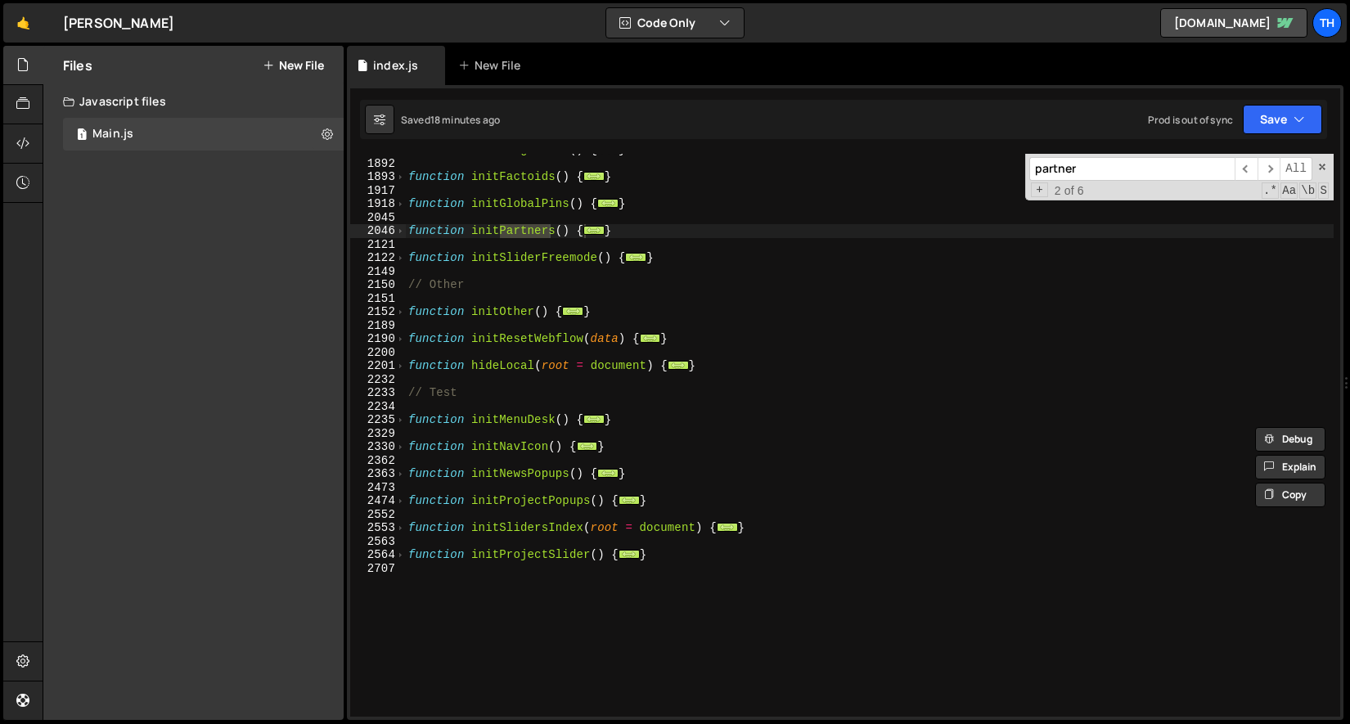
type input "partner"
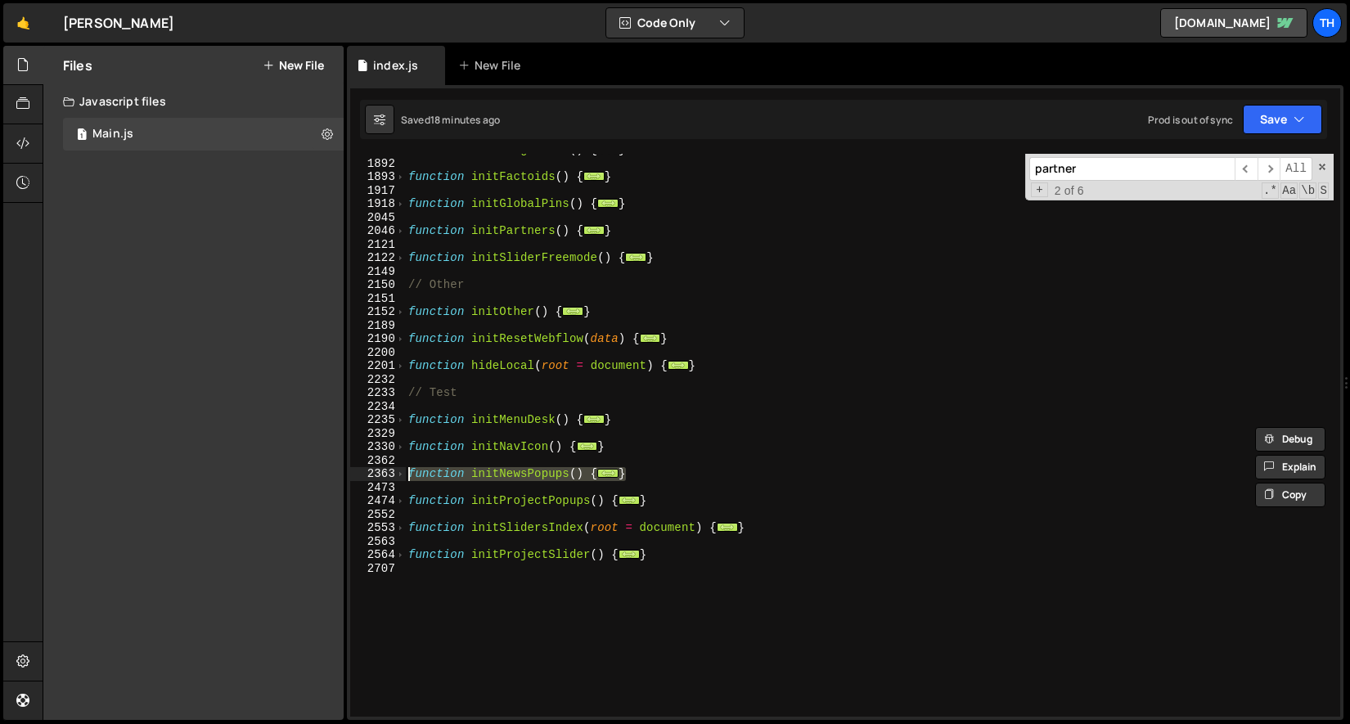
drag, startPoint x: 669, startPoint y: 469, endPoint x: 333, endPoint y: 473, distance: 336.3
click at [333, 473] on div "Files New File Javascript files 1 Main.js 0 CSS files Copy share link Edit File…" at bounding box center [696, 383] width 1307 height 675
type textarea "function initNewsPopups() { // Open pop-ups"
click at [495, 635] on div "function initImageTrail ( ) { ... } function initFactoids ( ) { ... } function …" at bounding box center [869, 438] width 929 height 590
paste textarea "}"
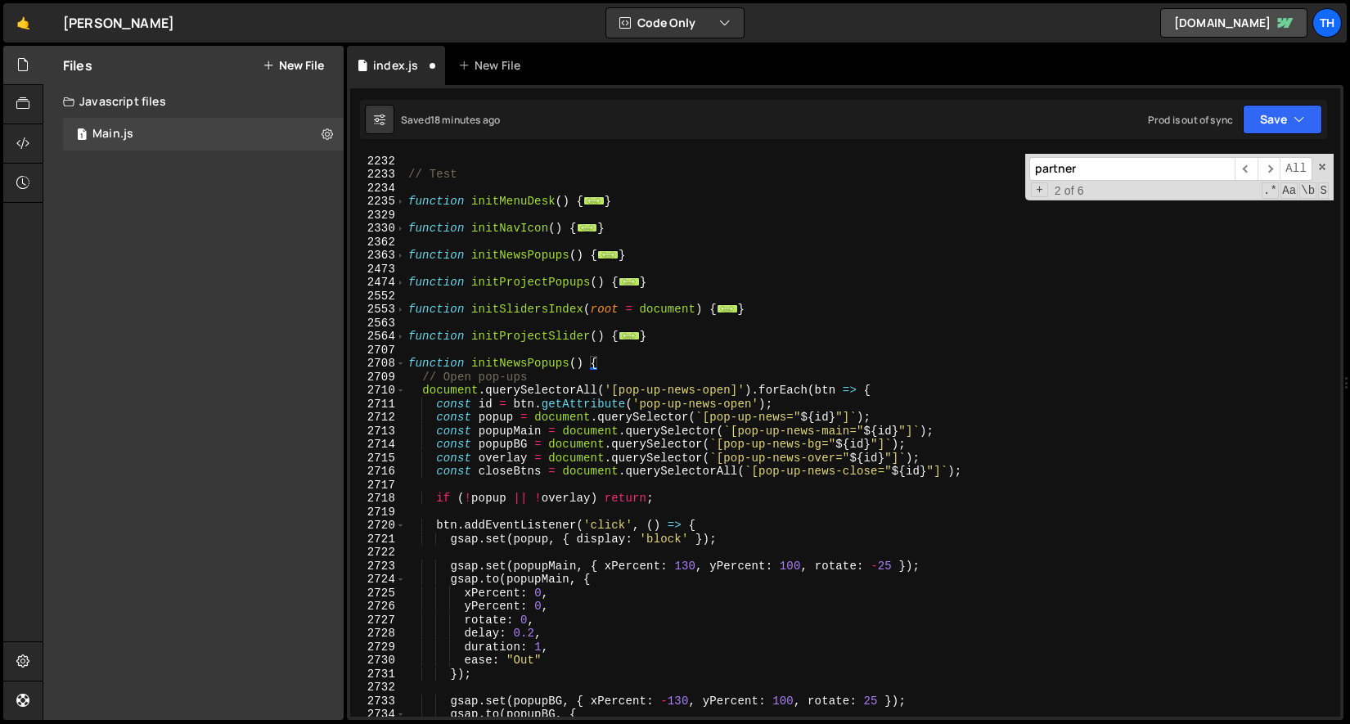
scroll to position [5062, 0]
click at [511, 363] on div "function hideLocal ( root = document ) { ... } // Test function initMenuDesk ( …" at bounding box center [869, 436] width 929 height 590
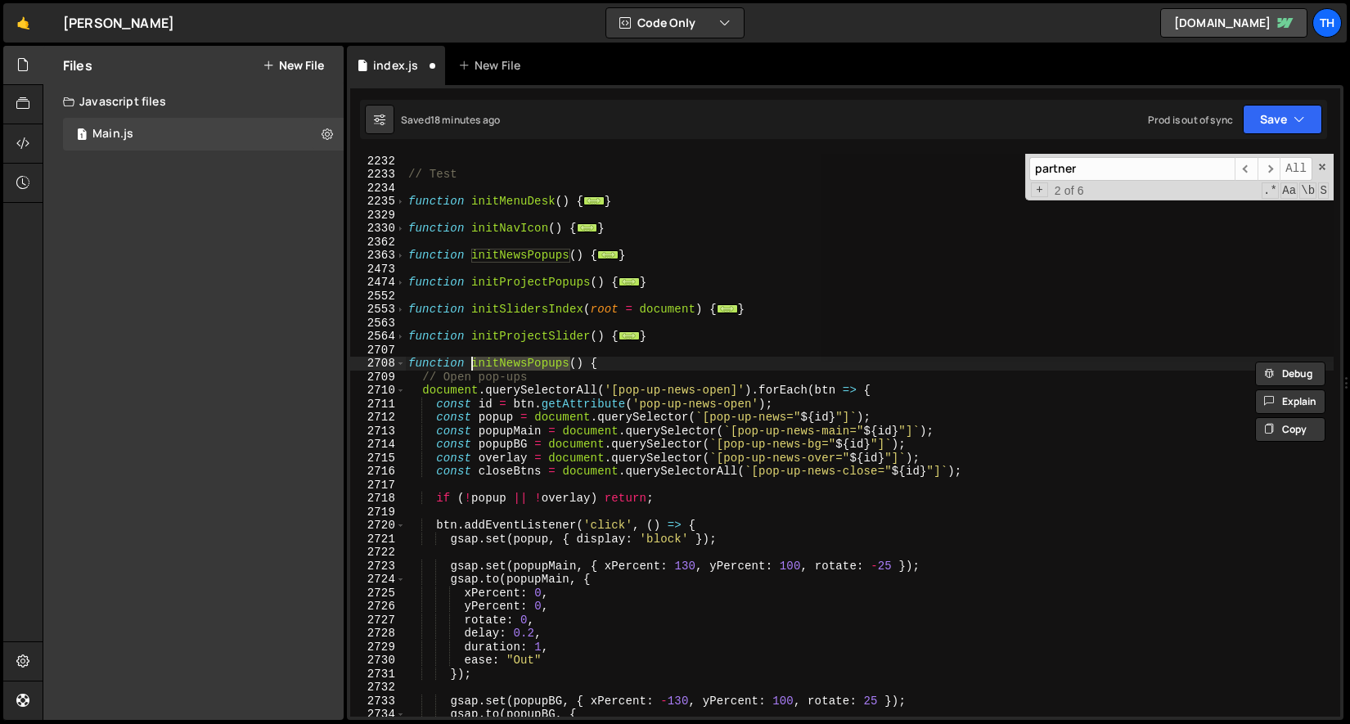
click at [511, 364] on div "function hideLocal ( root = document ) { ... } // Test function initMenuDesk ( …" at bounding box center [869, 435] width 929 height 563
drag, startPoint x: 502, startPoint y: 365, endPoint x: 524, endPoint y: 368, distance: 23.1
click at [524, 368] on div "function hideLocal ( root = document ) { ... } // Test function initMenuDesk ( …" at bounding box center [869, 436] width 929 height 590
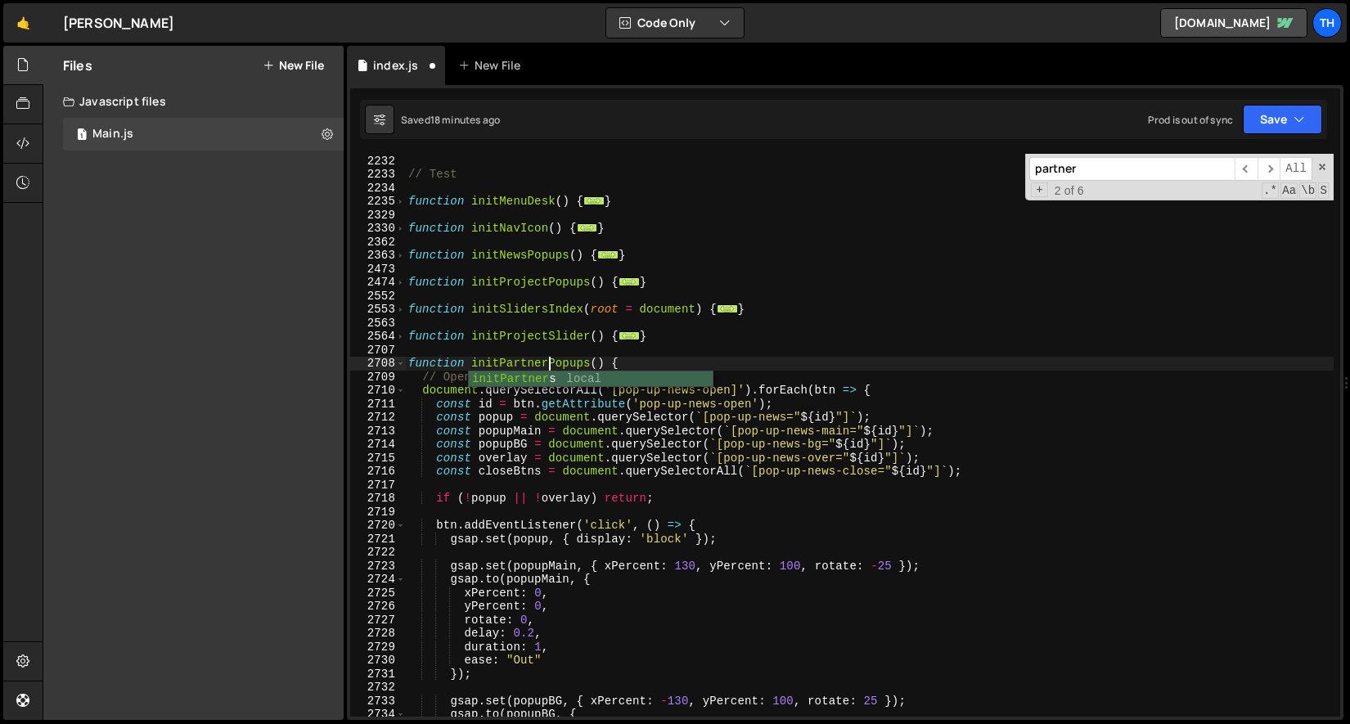
scroll to position [0, 9]
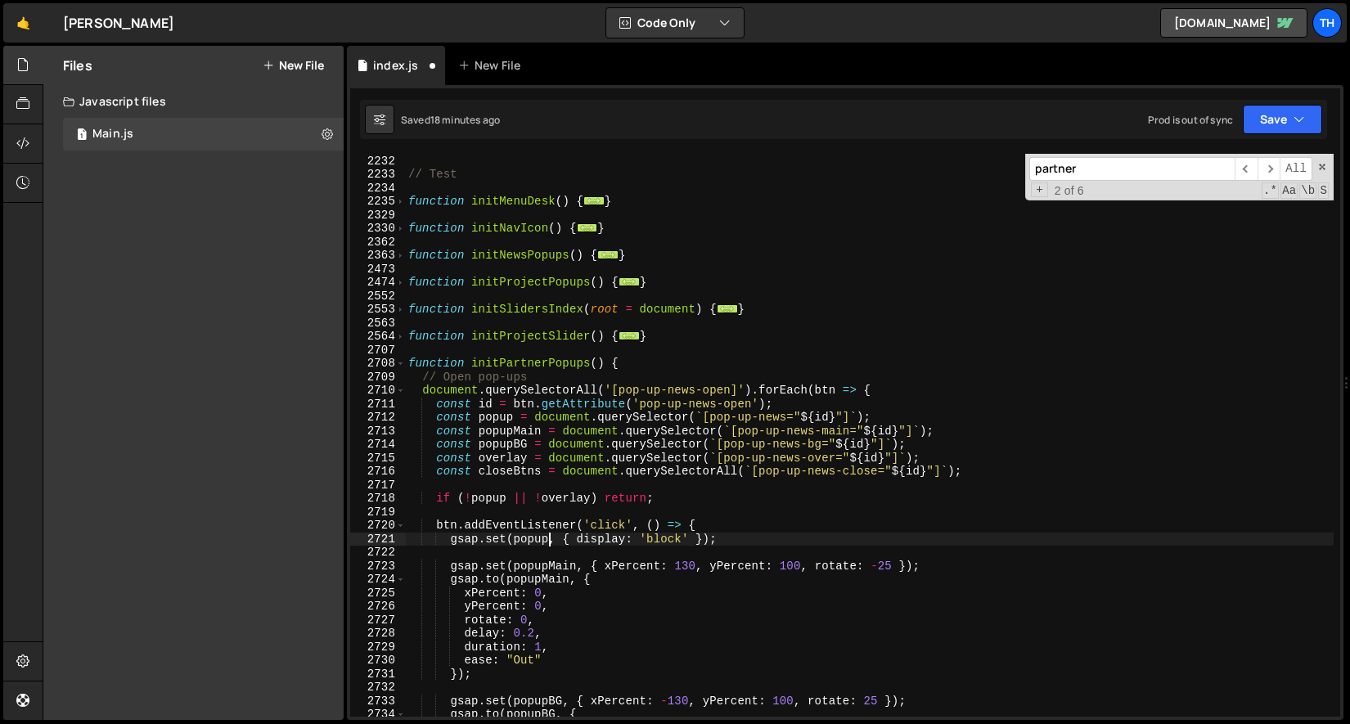
click at [548, 537] on div "function hideLocal ( root = document ) { ... } // Test function initMenuDesk ( …" at bounding box center [869, 436] width 929 height 590
click at [685, 382] on div "function hideLocal ( root = document ) { ... } // Test function initMenuDesk ( …" at bounding box center [869, 436] width 929 height 590
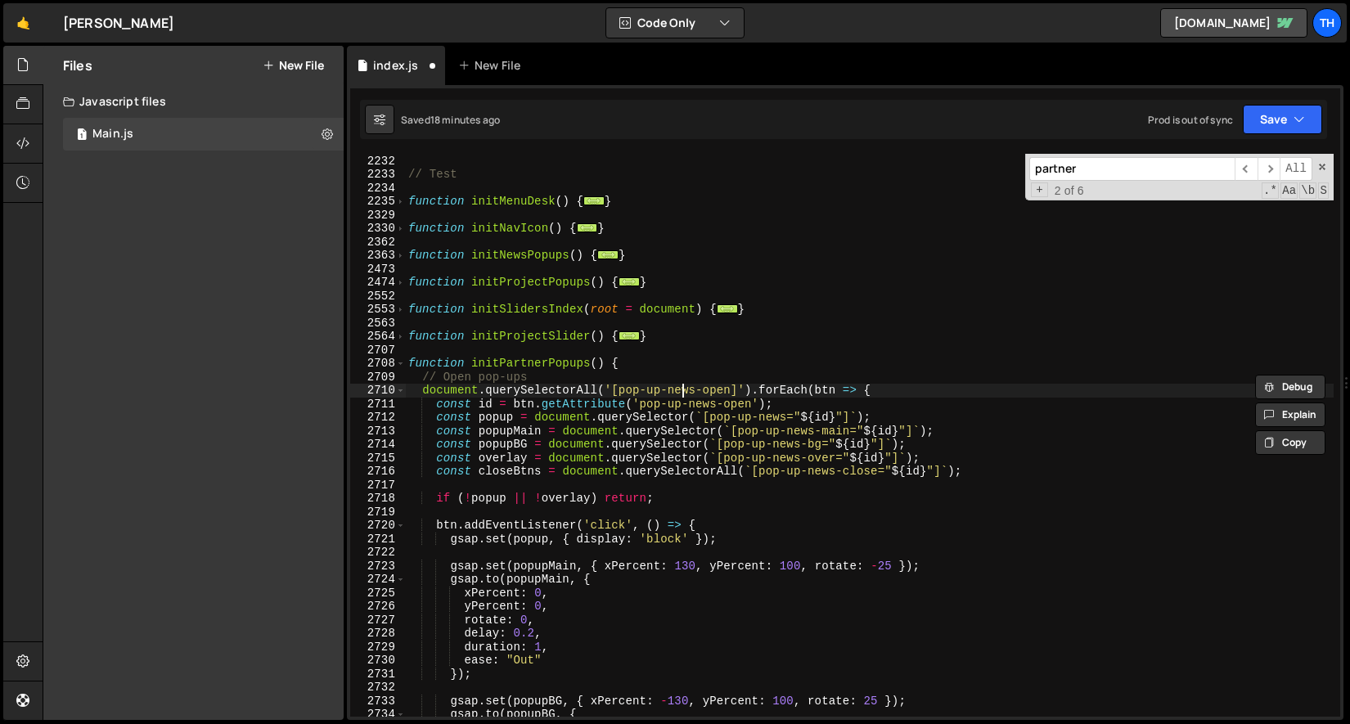
click at [685, 387] on div "function hideLocal ( root = document ) { ... } // Test function initMenuDesk ( …" at bounding box center [869, 436] width 929 height 590
click at [685, 386] on div "function hideLocal ( root = document ) { ... } // Test function initMenuDesk ( …" at bounding box center [869, 436] width 929 height 590
click at [695, 389] on div "function hideLocal ( root = document ) { ... } // Test function initMenuDesk ( …" at bounding box center [869, 436] width 929 height 590
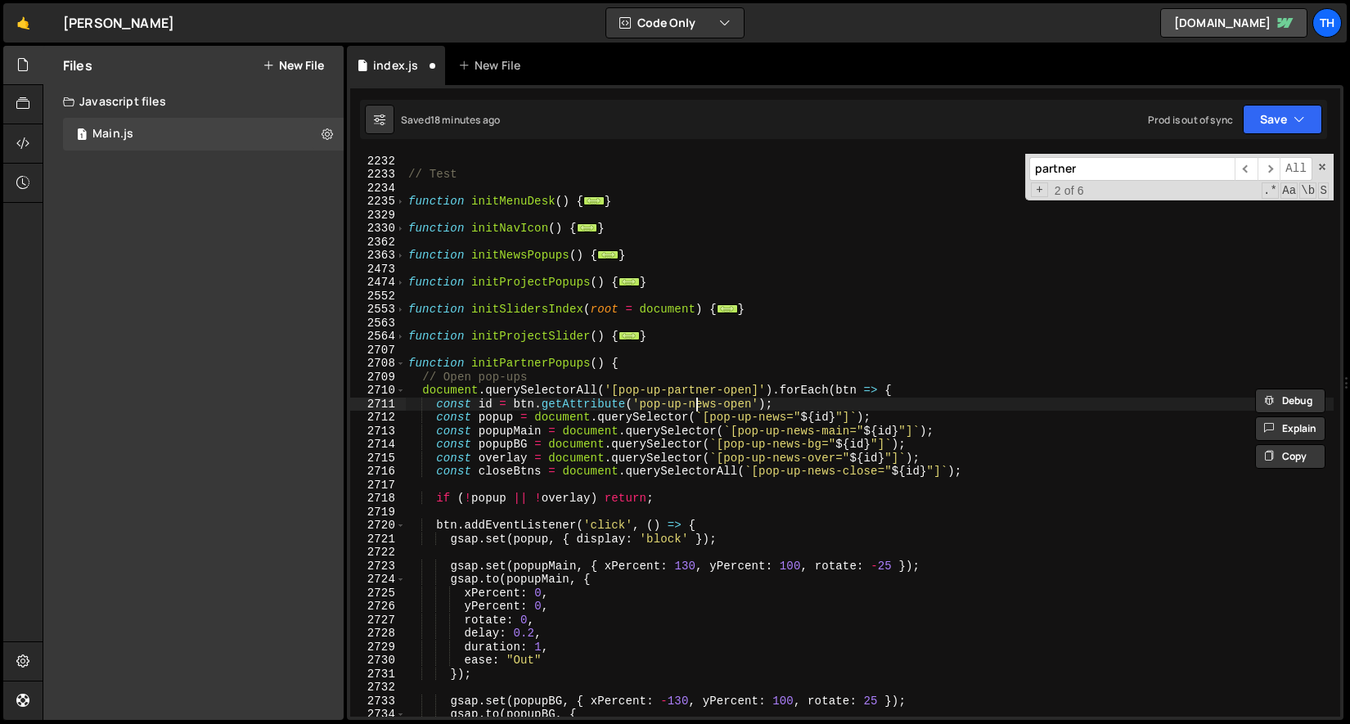
click at [694, 398] on div "function hideLocal ( root = document ) { ... } // Test function initMenuDesk ( …" at bounding box center [869, 436] width 929 height 590
paste textarea "partner"
click at [484, 415] on div "function hideLocal ( root = document ) { ... } // Test function initMenuDesk ( …" at bounding box center [869, 436] width 929 height 590
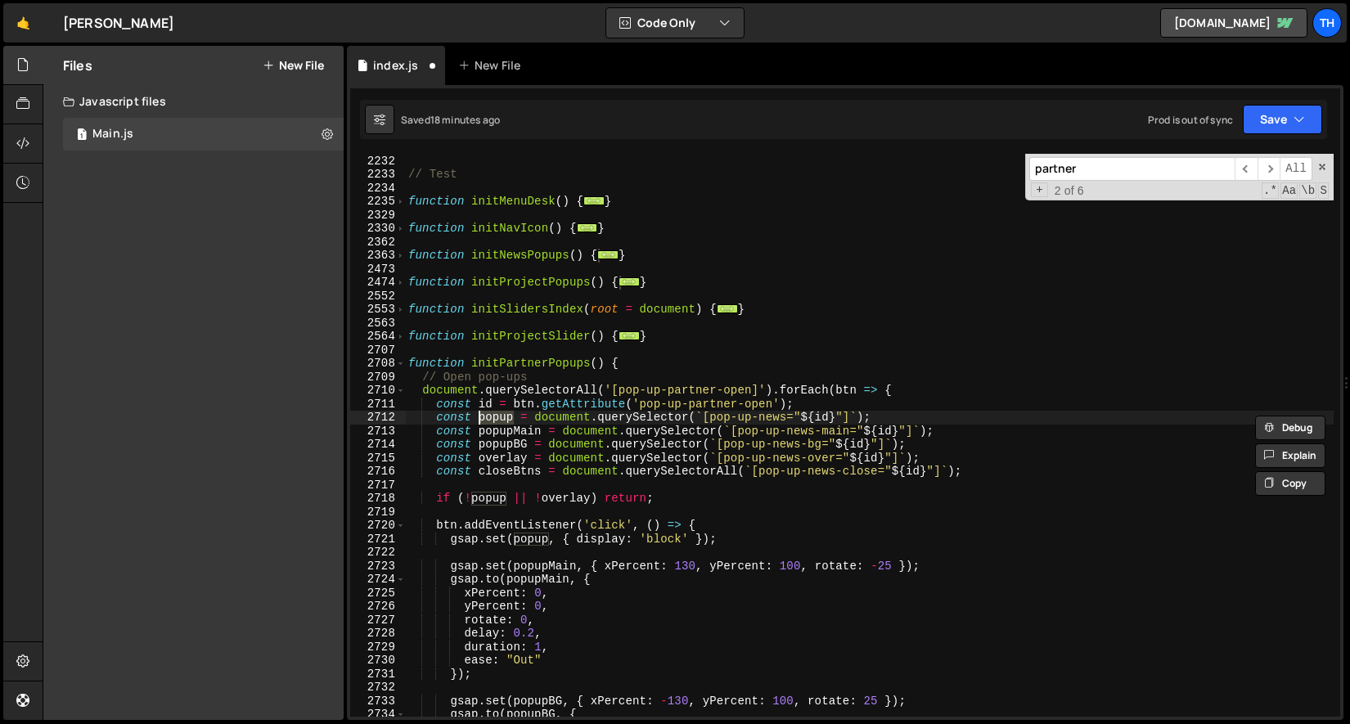
click at [590, 420] on div "function hideLocal ( root = document ) { ... } // Test function initMenuDesk ( …" at bounding box center [869, 436] width 929 height 590
click at [788, 418] on div "function hideLocal ( root = document ) { ... } // Test function initMenuDesk ( …" at bounding box center [869, 436] width 929 height 590
click at [781, 415] on div "function hideLocal ( root = document ) { ... } // Test function initMenuDesk ( …" at bounding box center [869, 436] width 929 height 590
paste textarea "partner"
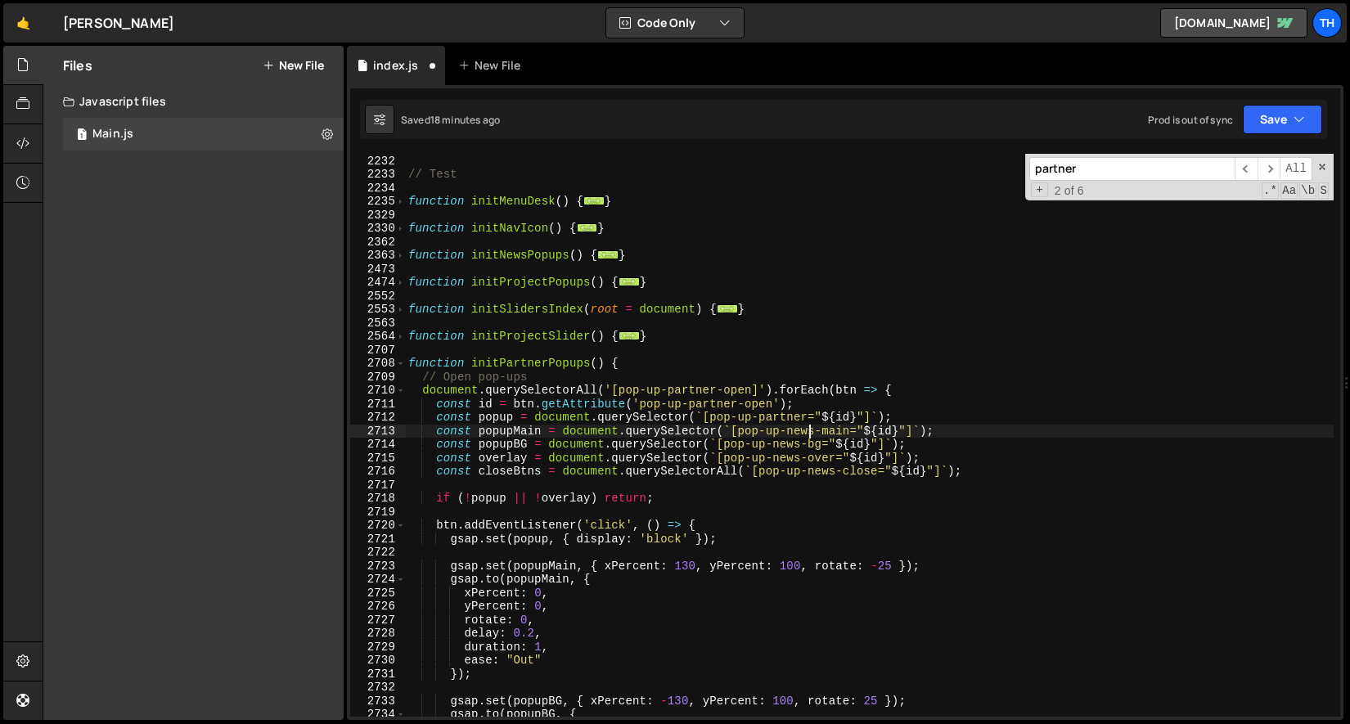
click at [811, 432] on div "function hideLocal ( root = document ) { ... } // Test function initMenuDesk ( …" at bounding box center [869, 436] width 929 height 590
paste textarea "partner"
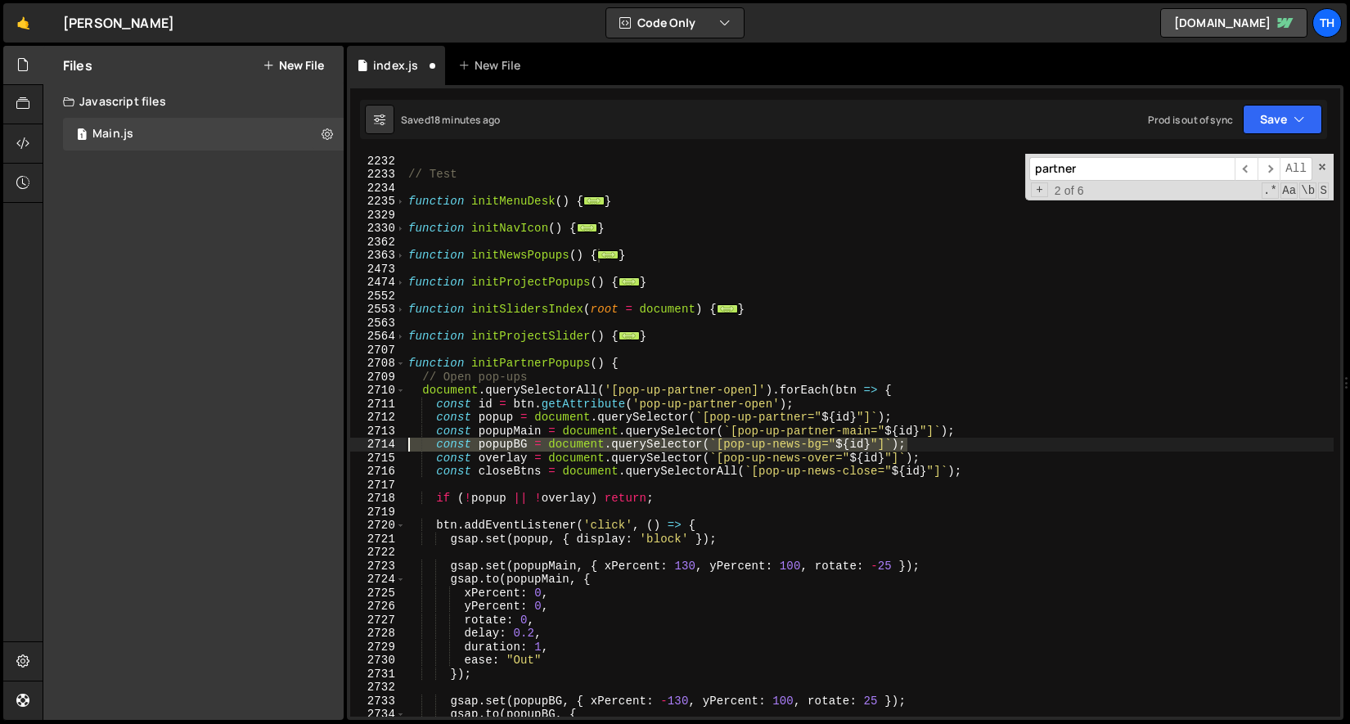
drag, startPoint x: 918, startPoint y: 447, endPoint x: 341, endPoint y: 445, distance: 576.8
click at [341, 445] on div "Files New File Javascript files 1 Main.js 0 CSS files Copy share link Edit File…" at bounding box center [696, 383] width 1307 height 675
type textarea "const popupBG = document.querySelector(`[pop-up-news-bg="${id}"]`);"
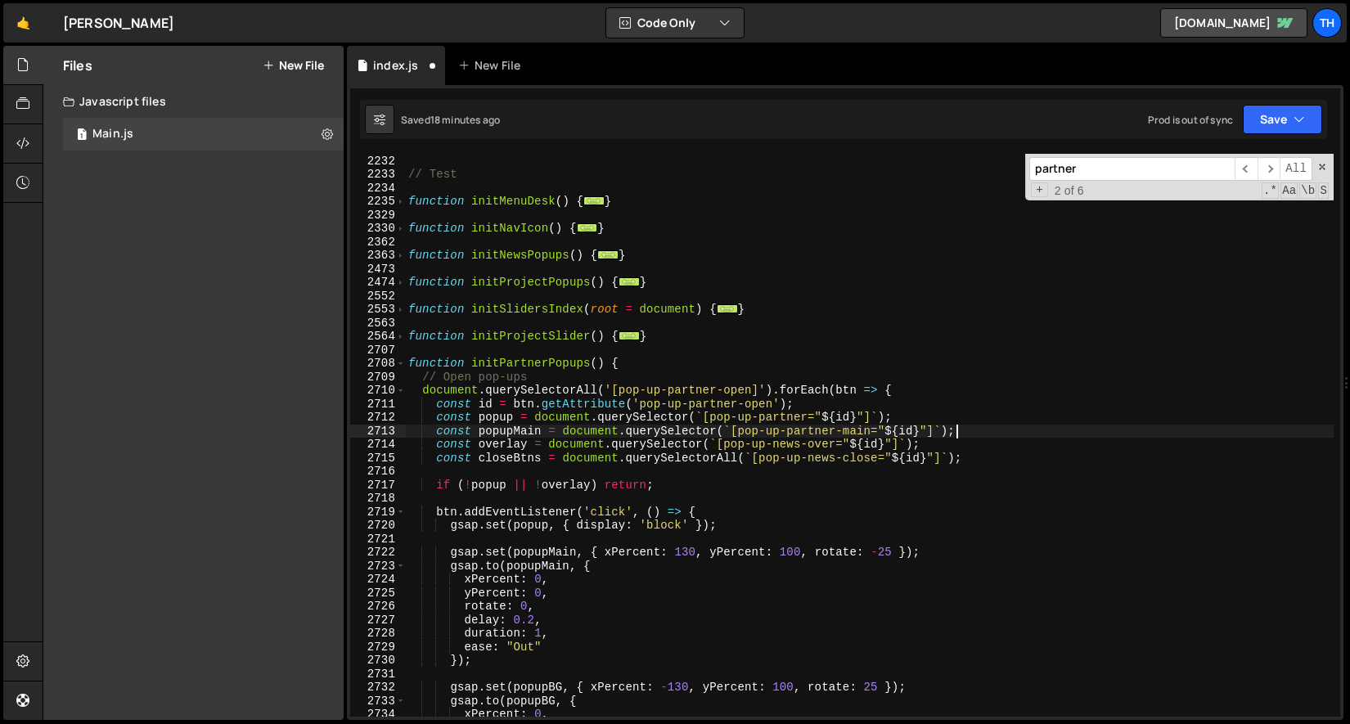
click at [794, 443] on div "function hideLocal ( root = document ) { ... } // Test function initMenuDesk ( …" at bounding box center [869, 436] width 929 height 590
paste textarea "partner"
click at [812, 457] on div "function hideLocal ( root = document ) { ... } // Test function initMenuDesk ( …" at bounding box center [869, 436] width 929 height 590
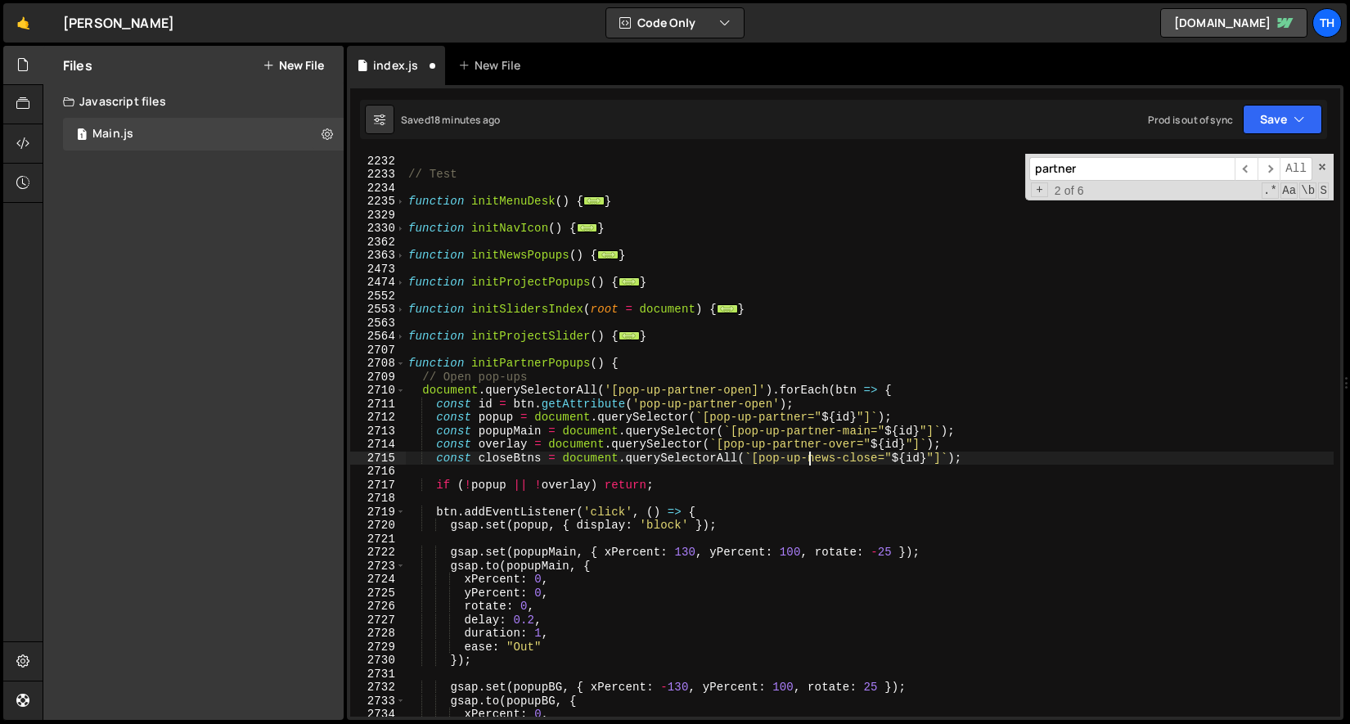
click at [812, 457] on div "function hideLocal ( root = document ) { ... } // Test function initMenuDesk ( …" at bounding box center [869, 436] width 929 height 590
paste textarea "partner"
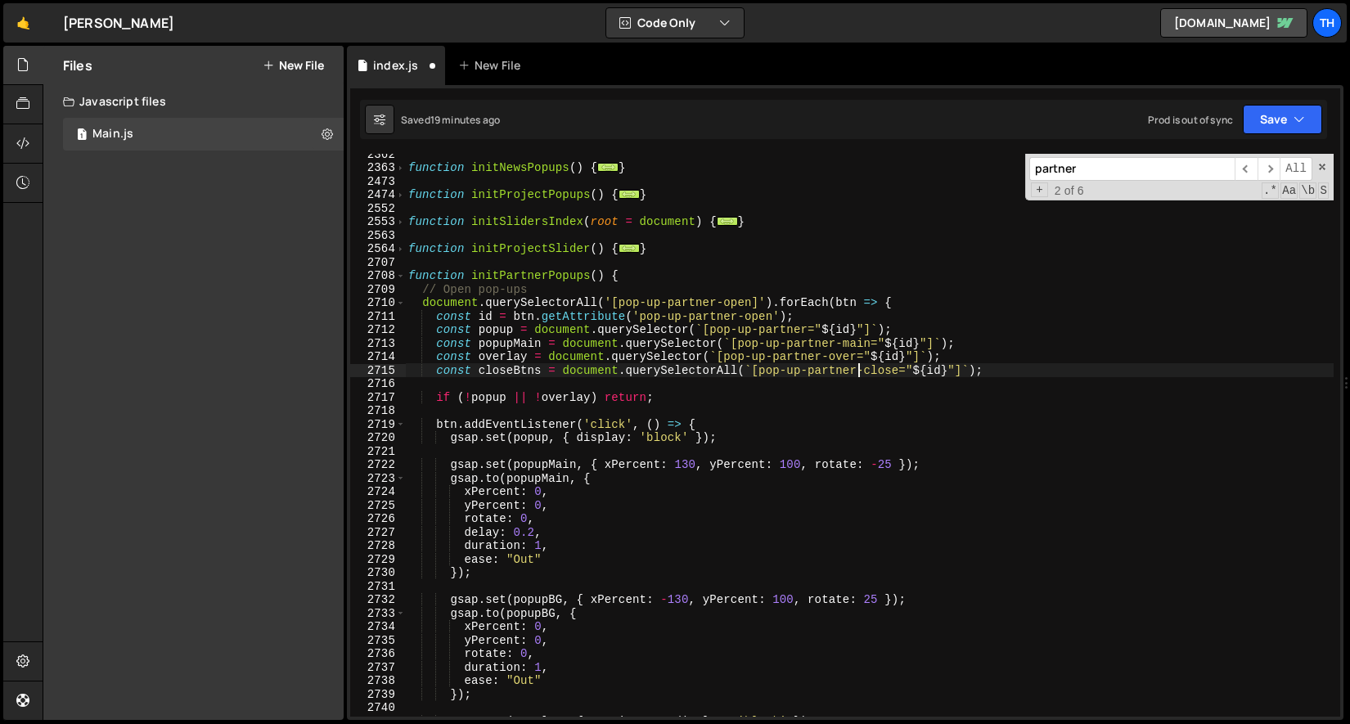
scroll to position [5166, 0]
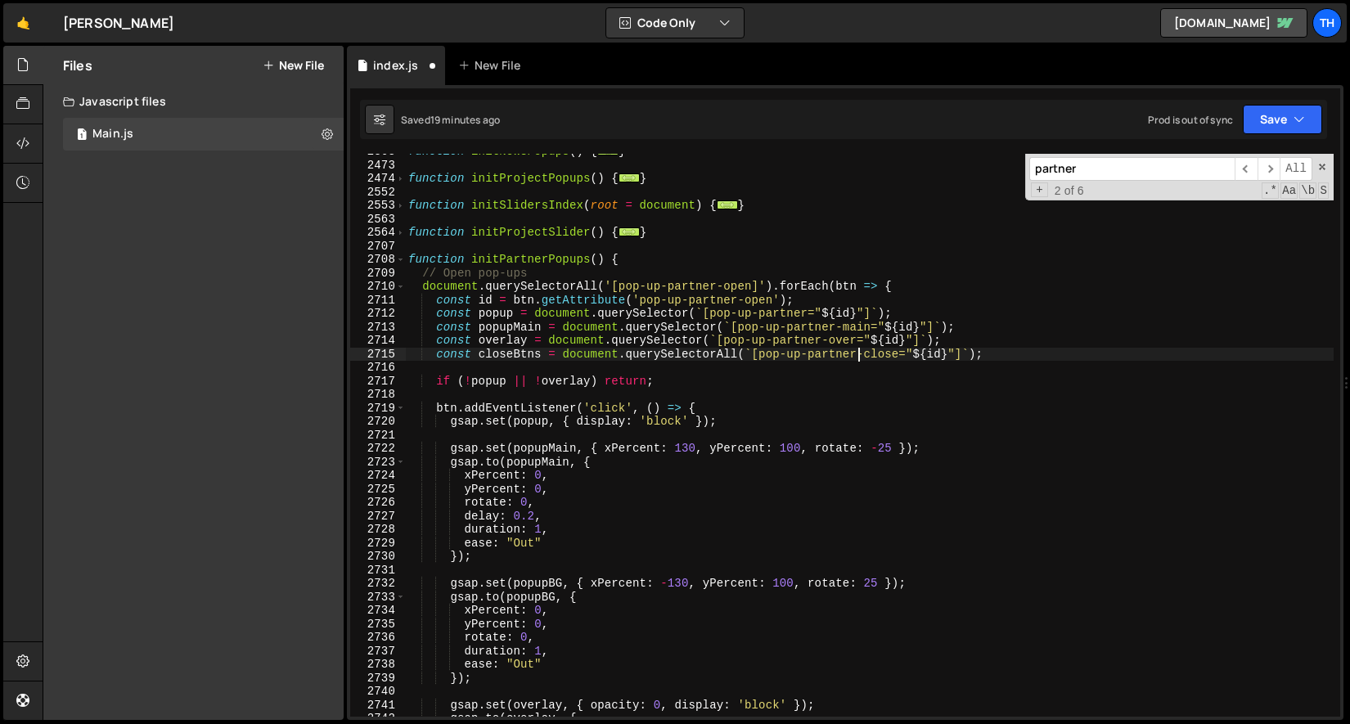
click at [675, 444] on div "function initNewsPopups ( ) { ... } function initProjectPopups ( ) { ... } func…" at bounding box center [869, 440] width 929 height 590
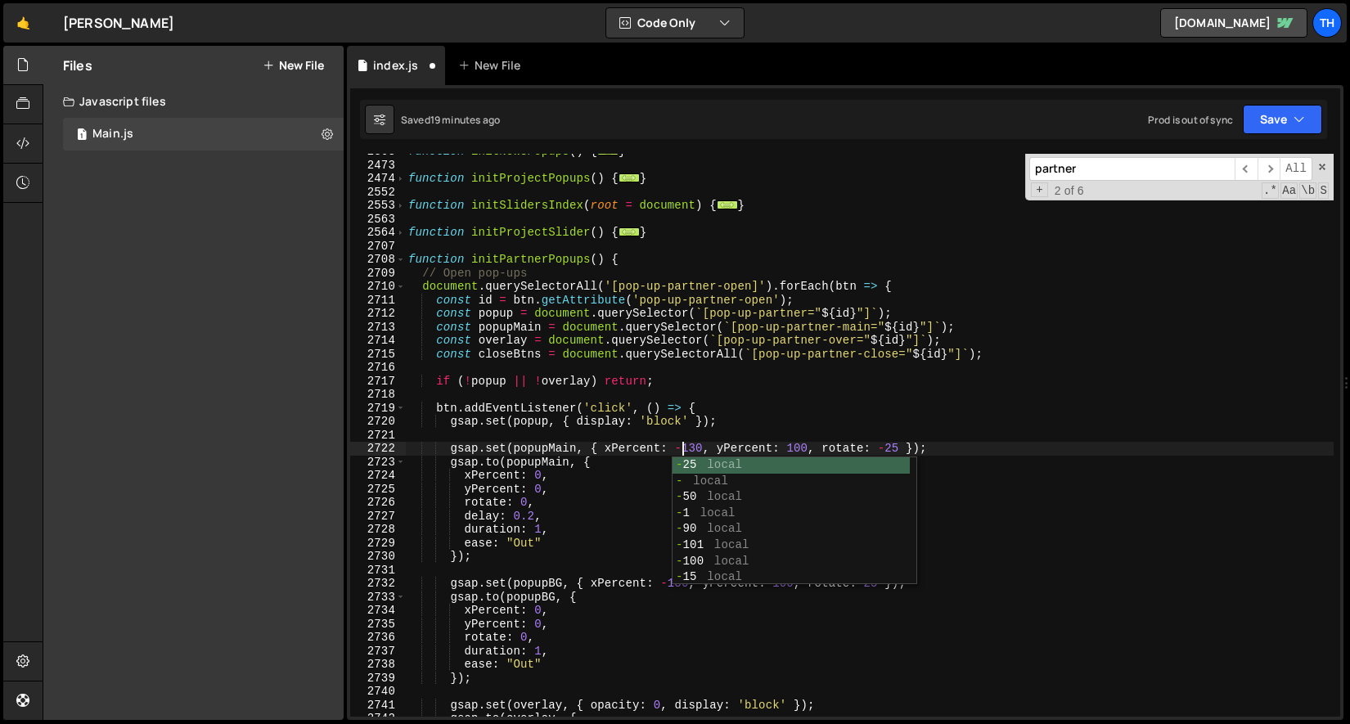
scroll to position [0, 19]
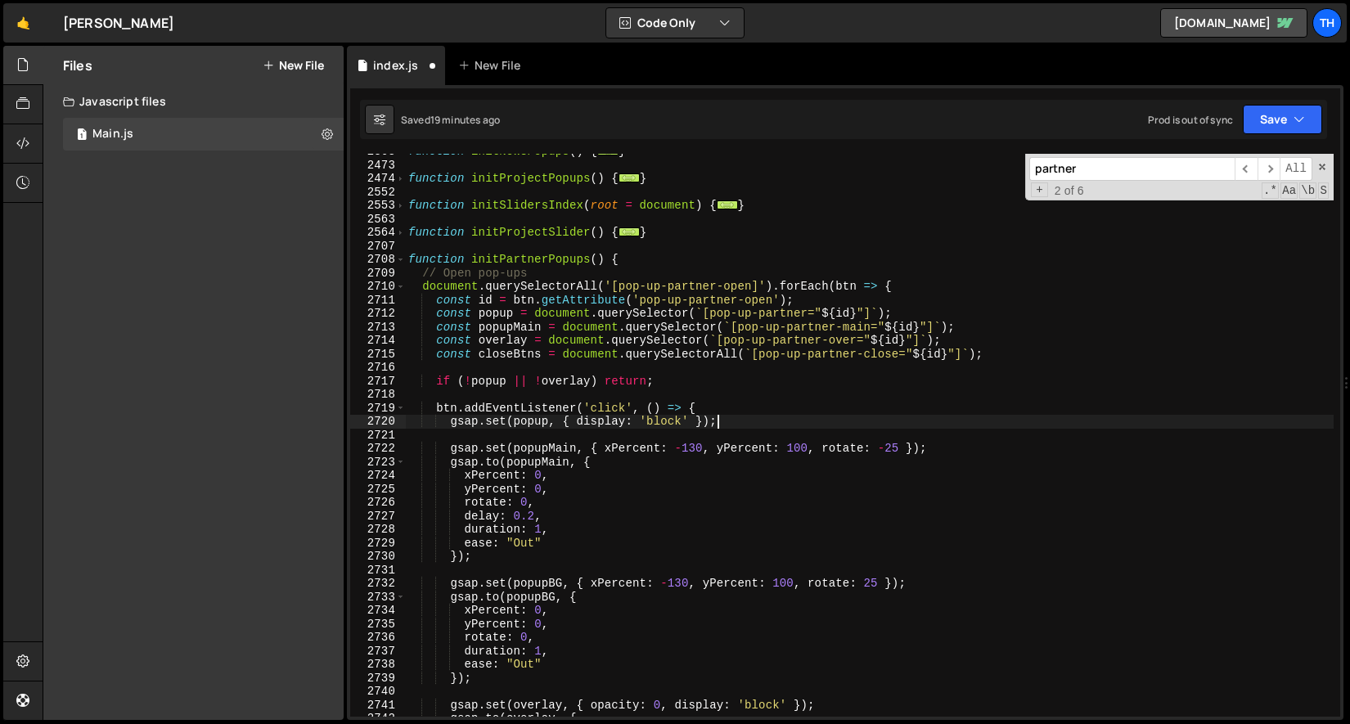
click at [786, 419] on div "function initNewsPopups ( ) { ... } function initProjectPopups ( ) { ... } func…" at bounding box center [869, 440] width 929 height 590
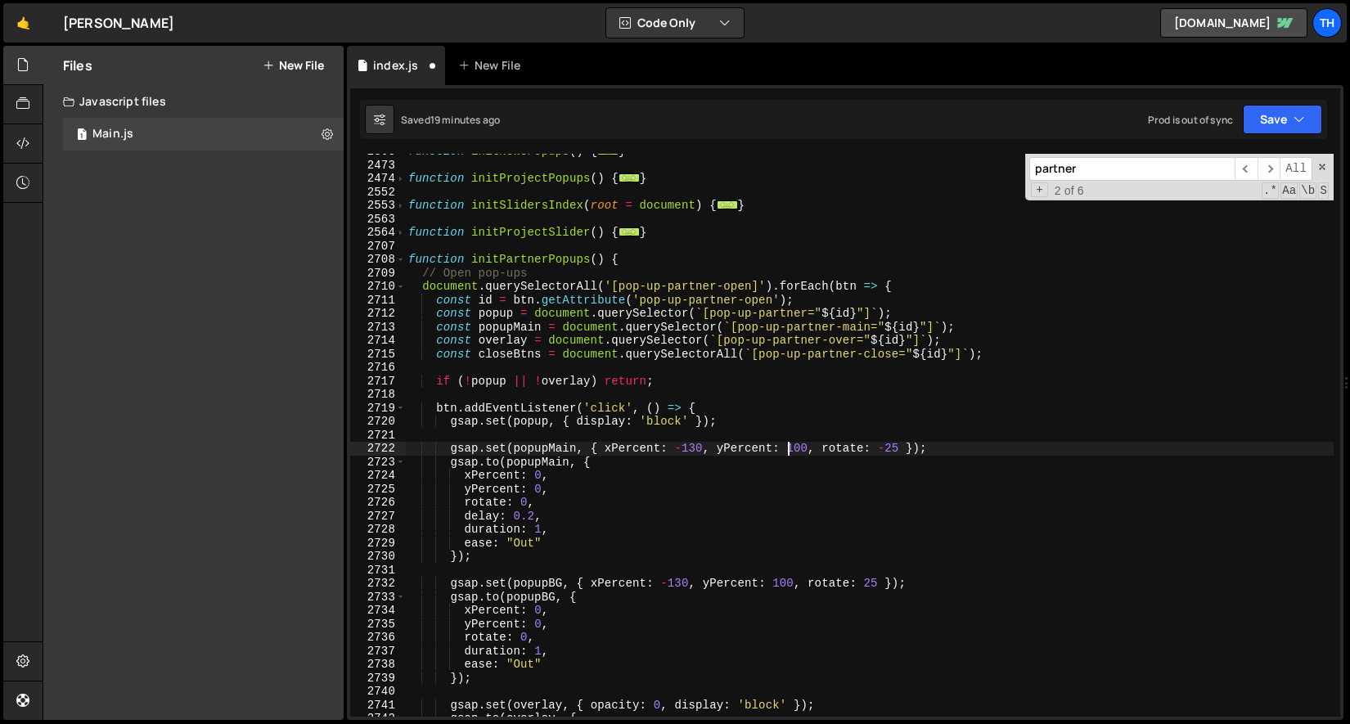
click at [790, 447] on div "function initNewsPopups ( ) { ... } function initProjectPopups ( ) { ... } func…" at bounding box center [869, 440] width 929 height 590
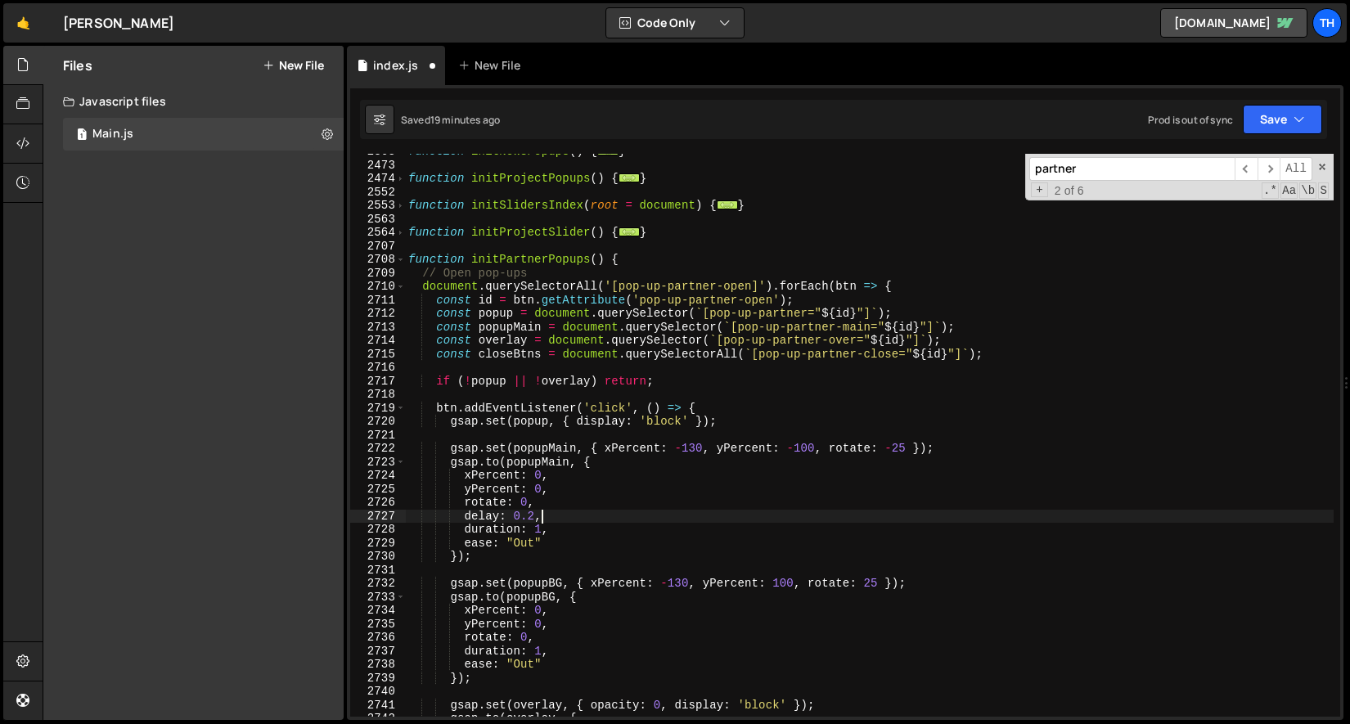
click at [713, 511] on div "function initNewsPopups ( ) { ... } function initProjectPopups ( ) { ... } func…" at bounding box center [869, 440] width 929 height 590
type textarea "delay: 0.2,"
click at [536, 519] on div "function initNewsPopups ( ) { ... } function initProjectPopups ( ) { ... } func…" at bounding box center [869, 440] width 929 height 590
drag, startPoint x: 552, startPoint y: 512, endPoint x: 357, endPoint y: 512, distance: 195.5
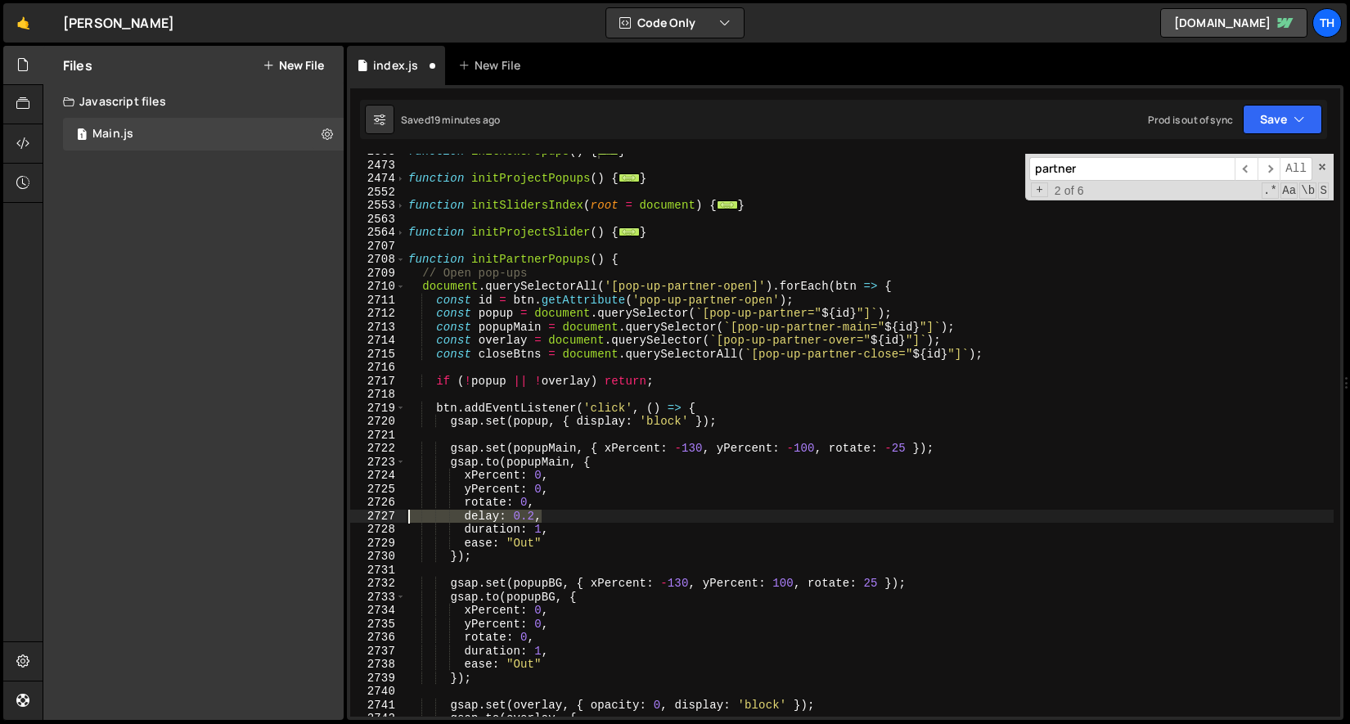
click at [357, 512] on div "delay: 0.2, 2363 2473 2474 2552 2553 2563 2564 2707 2708 2709 2710 2711 2712 27…" at bounding box center [845, 435] width 990 height 563
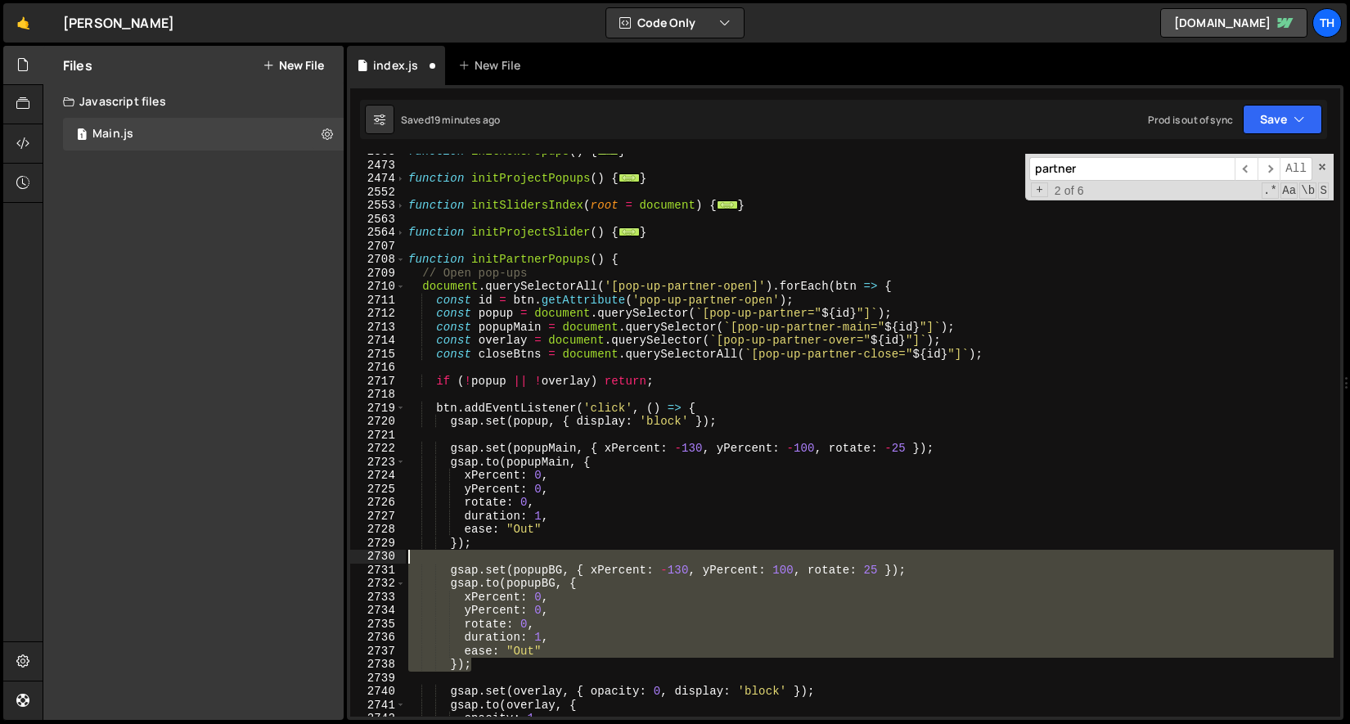
drag, startPoint x: 506, startPoint y: 667, endPoint x: 336, endPoint y: 559, distance: 201.6
click at [336, 559] on div "Files New File Javascript files 1 Main.js 0 CSS files Copy share link Edit File…" at bounding box center [696, 383] width 1307 height 675
type textarea "gsap.set(popupBG, { xPercent: -130, yPercent: 100, rotate: 25 });"
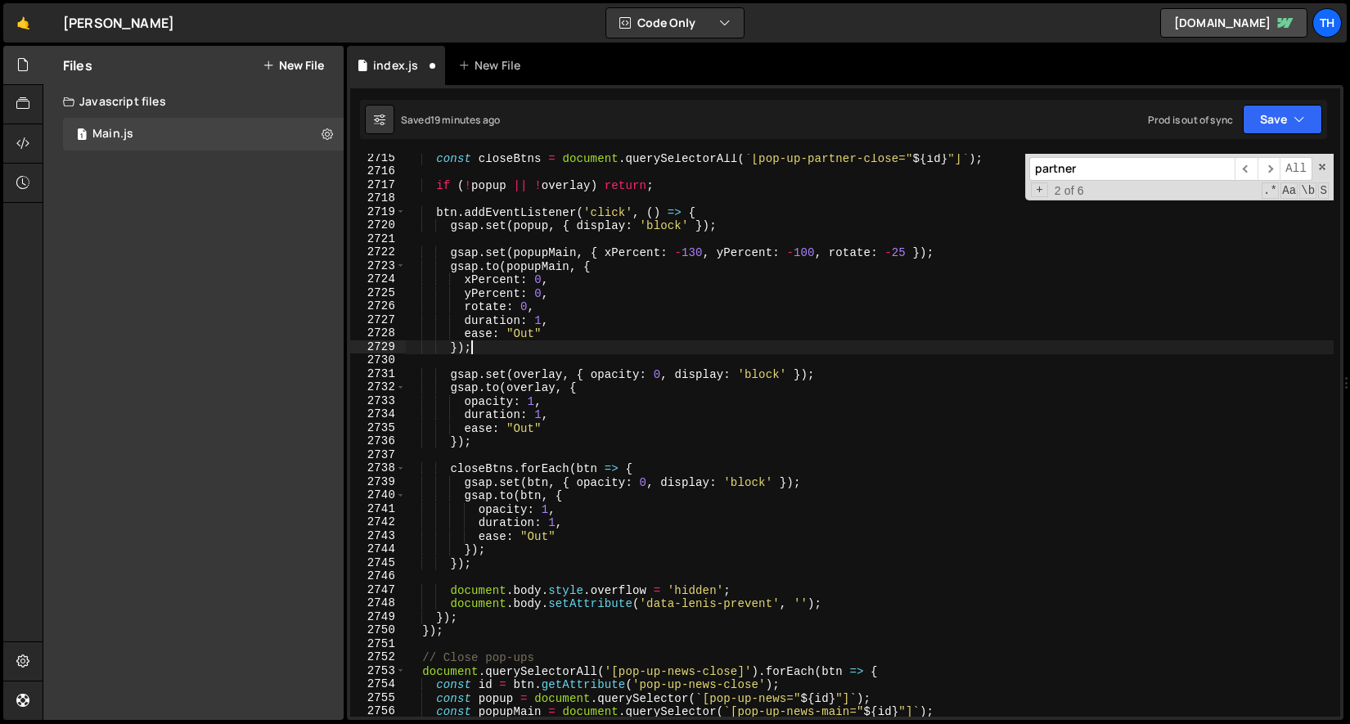
scroll to position [5366, 0]
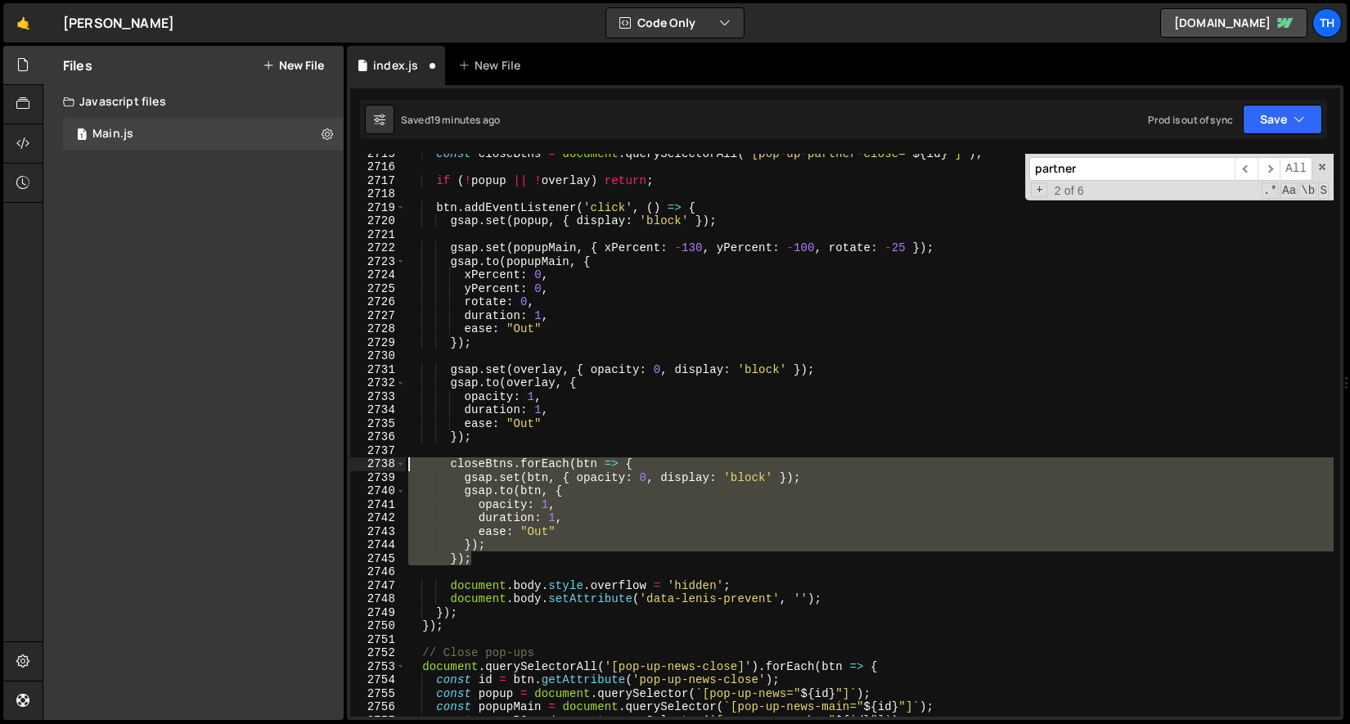
drag, startPoint x: 533, startPoint y: 565, endPoint x: 356, endPoint y: 460, distance: 205.4
click at [356, 460] on div "}); 2715 2716 2717 2718 2719 2720 2721 2722 2723 2724 2725 2726 2727 2728 2729 …" at bounding box center [845, 435] width 990 height 563
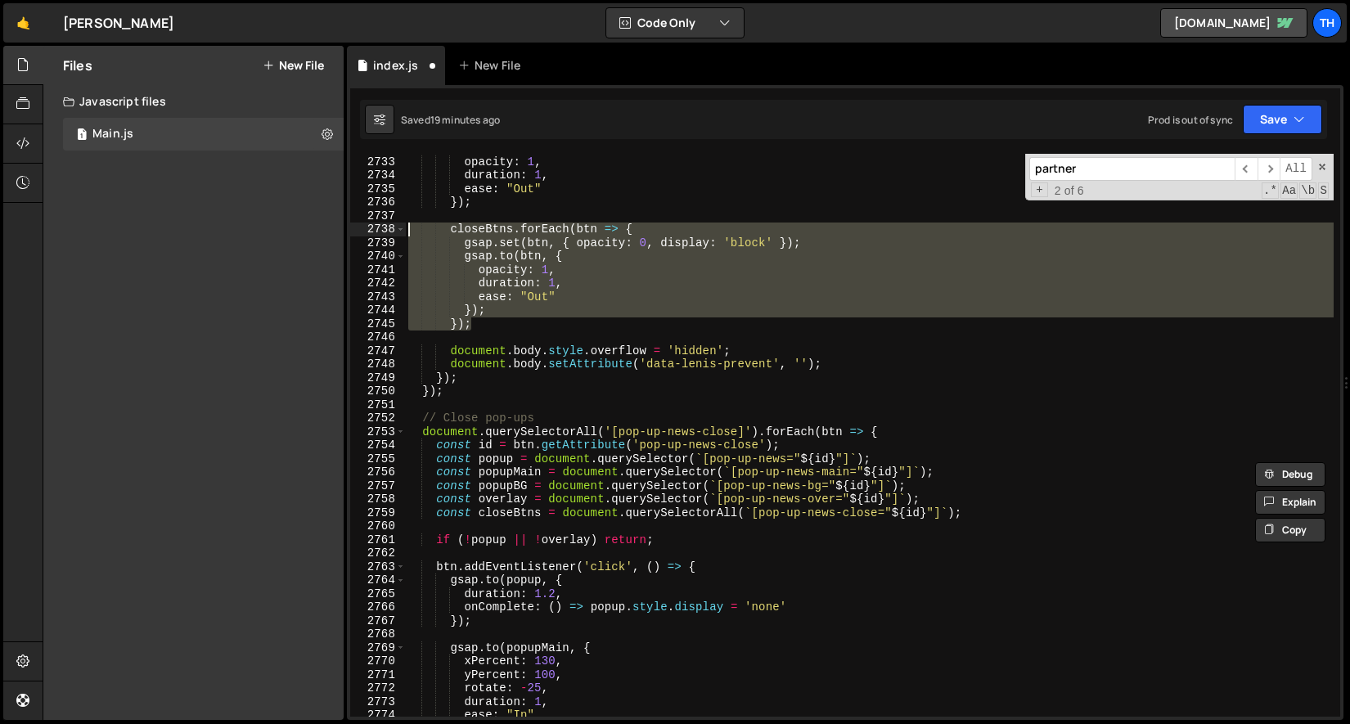
scroll to position [5601, 0]
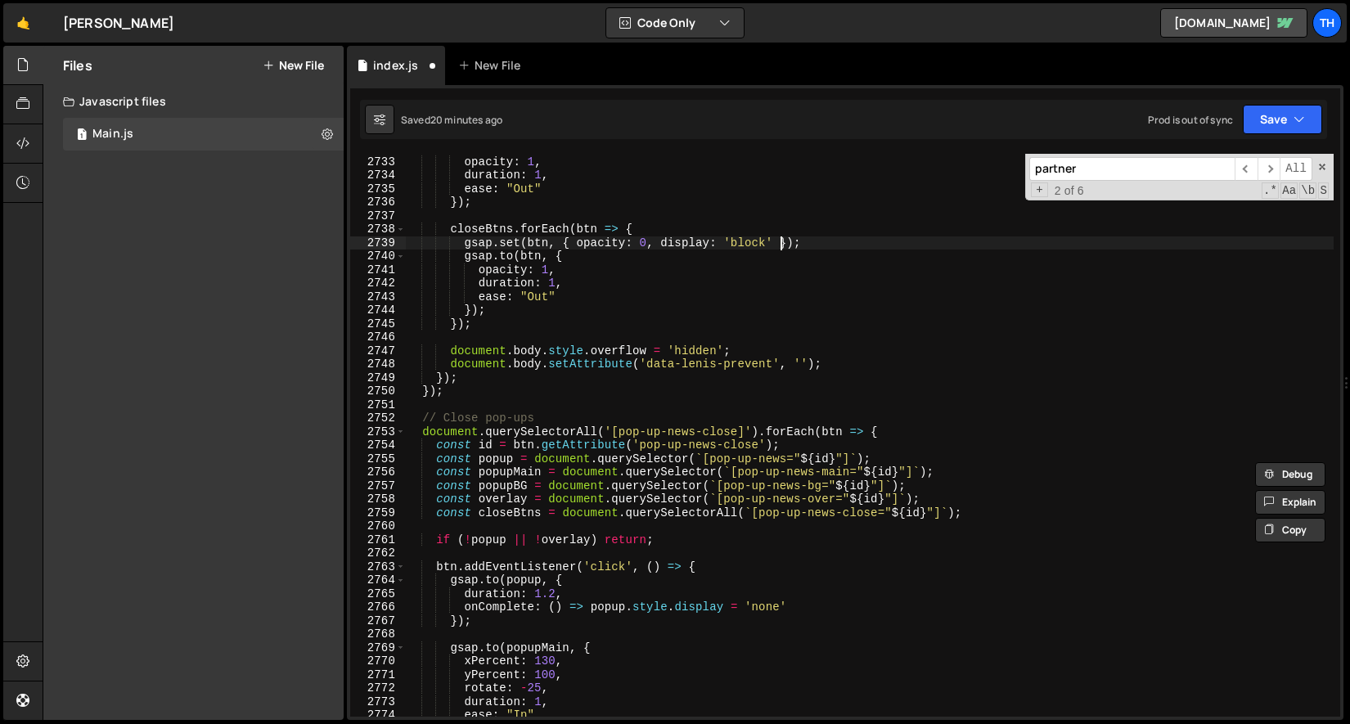
click at [781, 241] on div "gsap . to ( overlay , { opacity : 1 , duration : 1 , ease : "Out" }) ; closeBtn…" at bounding box center [869, 437] width 929 height 590
drag, startPoint x: 781, startPoint y: 241, endPoint x: 706, endPoint y: 240, distance: 75.3
click at [706, 240] on div "gsap . to ( overlay , { opacity : 1 , duration : 1 , ease : "Out" }) ; closeBtn…" at bounding box center [869, 437] width 929 height 590
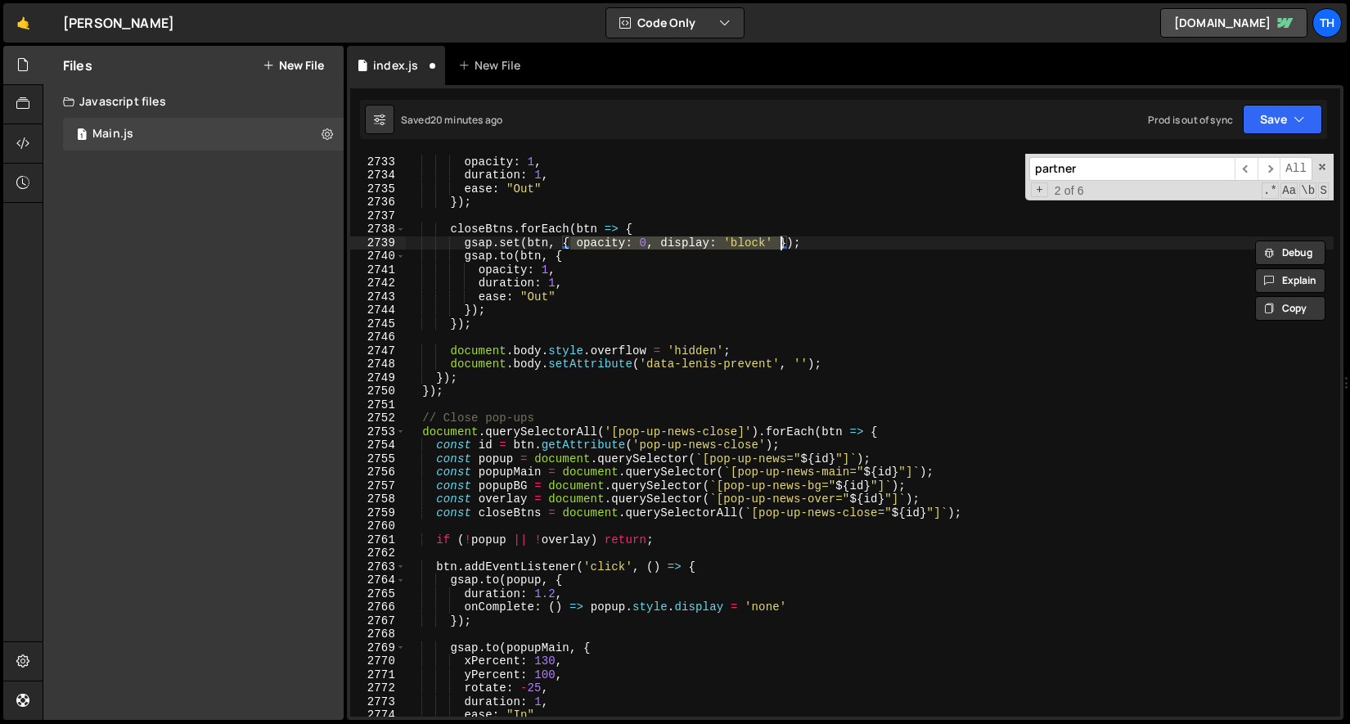
click at [705, 239] on div "gsap . to ( overlay , { opacity : 1 , duration : 1 , ease : "Out" }) ; closeBtn…" at bounding box center [869, 435] width 929 height 563
drag, startPoint x: 650, startPoint y: 242, endPoint x: 772, endPoint y: 249, distance: 122.9
click at [772, 249] on div "gsap . to ( overlay , { opacity : 1 , duration : 1 , ease : "Out" }) ; closeBtn…" at bounding box center [869, 437] width 929 height 590
click at [725, 252] on div "gsap . to ( overlay , { opacity : 1 , duration : 1 , ease : "Out" }) ; closeBtn…" at bounding box center [869, 437] width 929 height 590
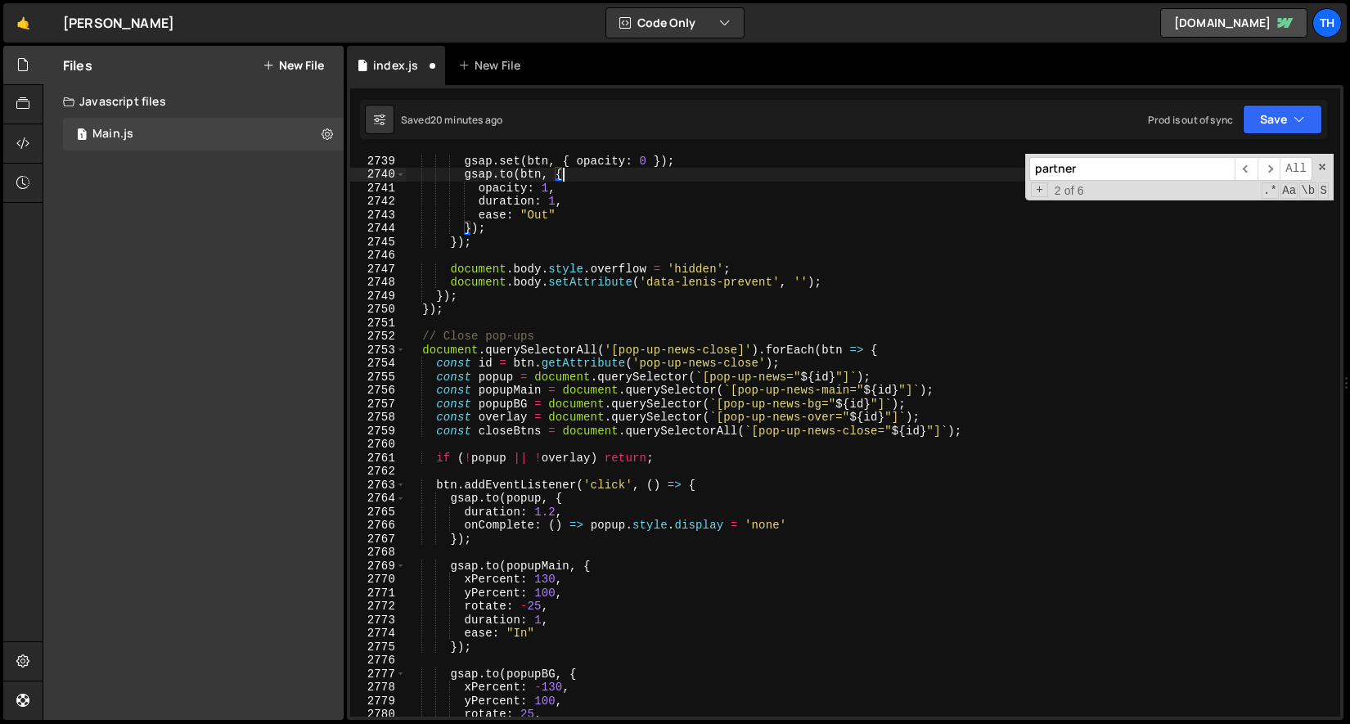
scroll to position [5683, 0]
click at [681, 349] on div "closeBtns . forEach ( btn => { gsap . set ( btn , { opacity : 0 }) ; gsap . to …" at bounding box center [869, 436] width 929 height 590
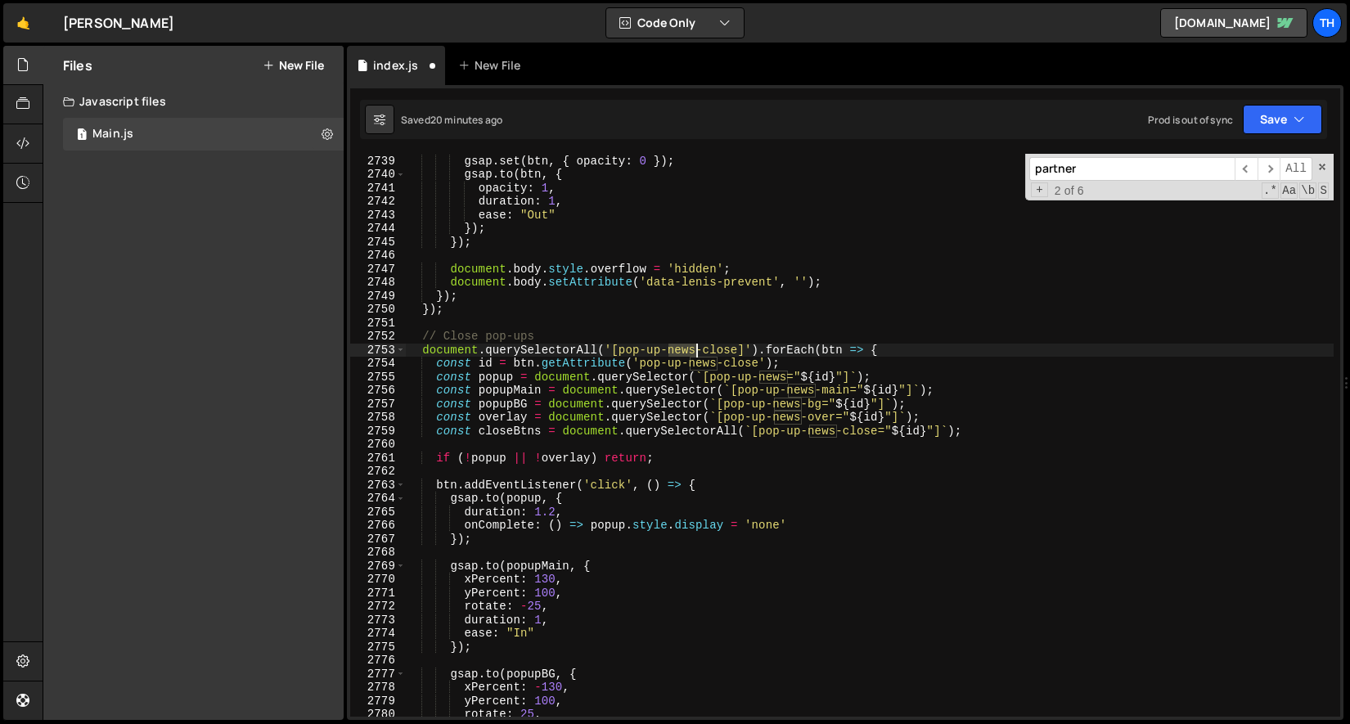
click at [681, 349] on div "closeBtns . forEach ( btn => { gsap . set ( btn , { opacity : 0 }) ; gsap . to …" at bounding box center [869, 436] width 929 height 590
paste textarea "partner"
click at [704, 358] on div "closeBtns . forEach ( btn => { gsap . set ( btn , { opacity : 0 }) ; gsap . to …" at bounding box center [869, 436] width 929 height 590
paste textarea "partner"
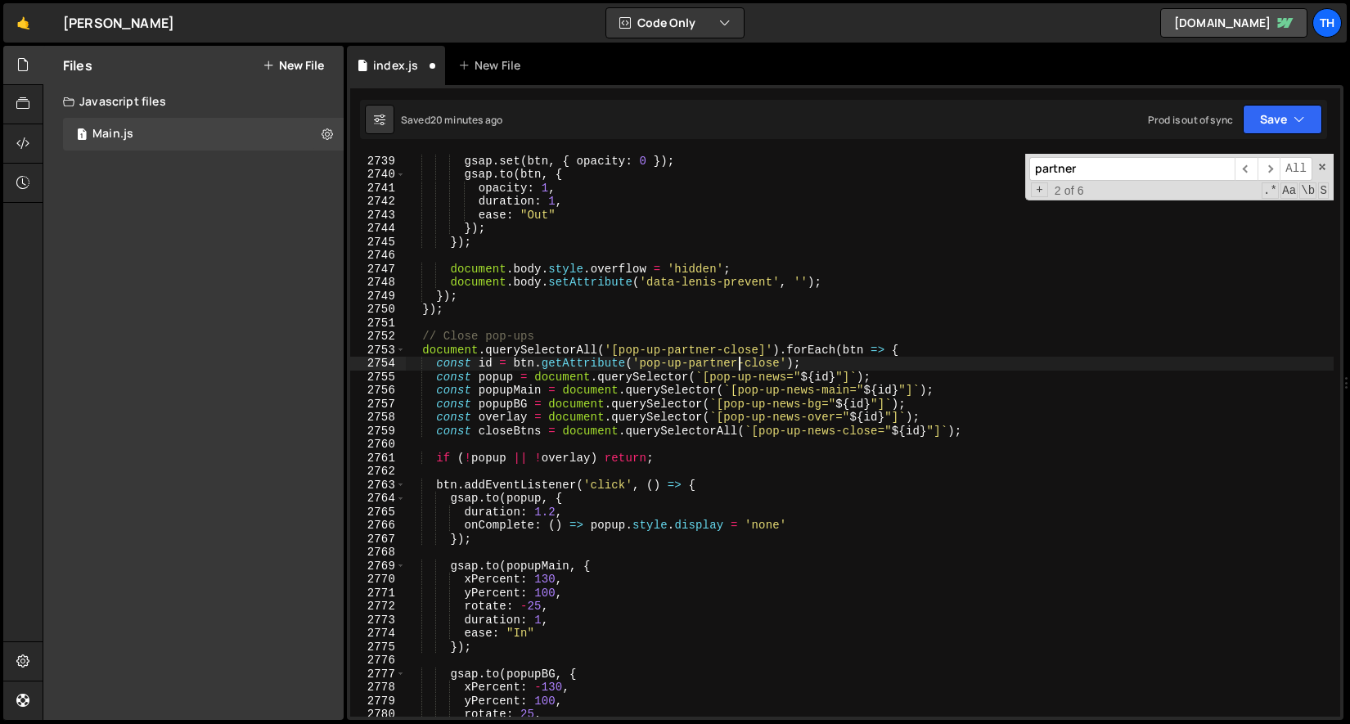
click at [765, 374] on div "closeBtns . forEach ( btn => { gsap . set ( btn , { opacity : 0 }) ; gsap . to …" at bounding box center [869, 436] width 929 height 590
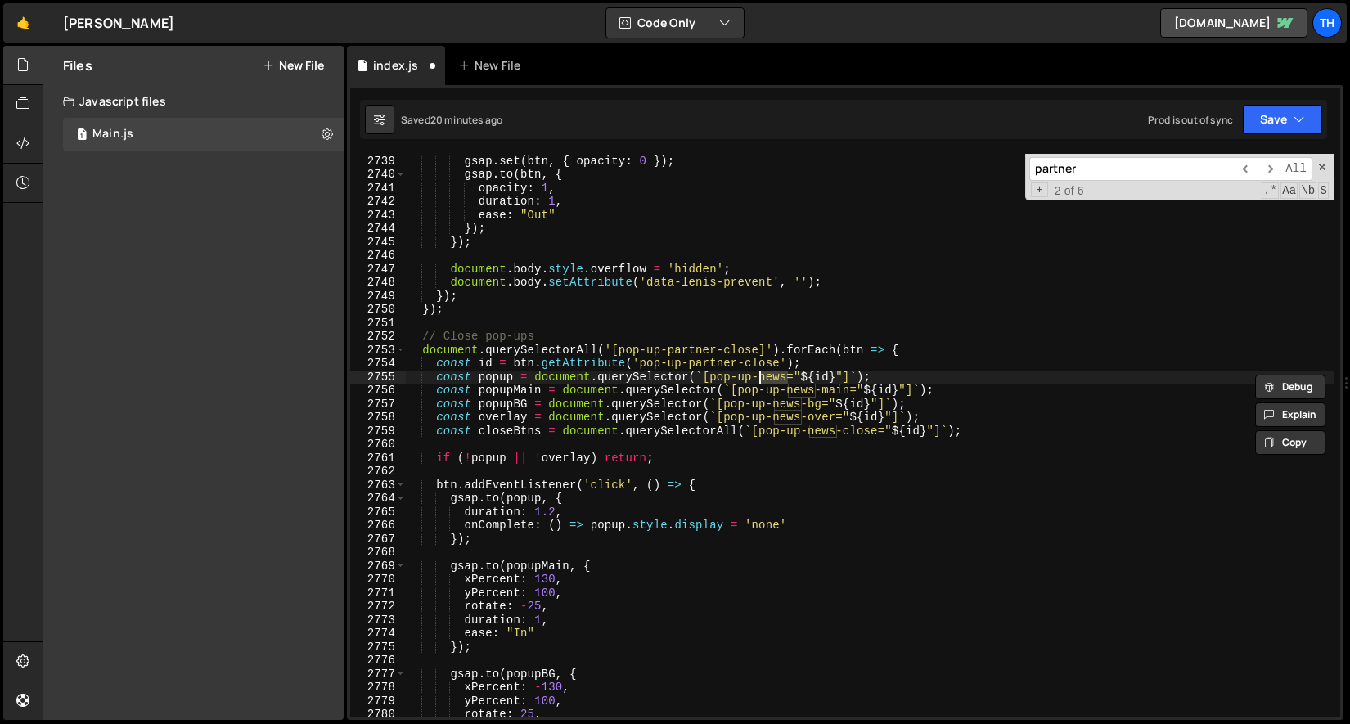
paste textarea "partner"
click at [799, 385] on div "closeBtns . forEach ( btn => { gsap . set ( btn , { opacity : 0 }) ; gsap . to …" at bounding box center [869, 436] width 929 height 590
paste textarea "partner"
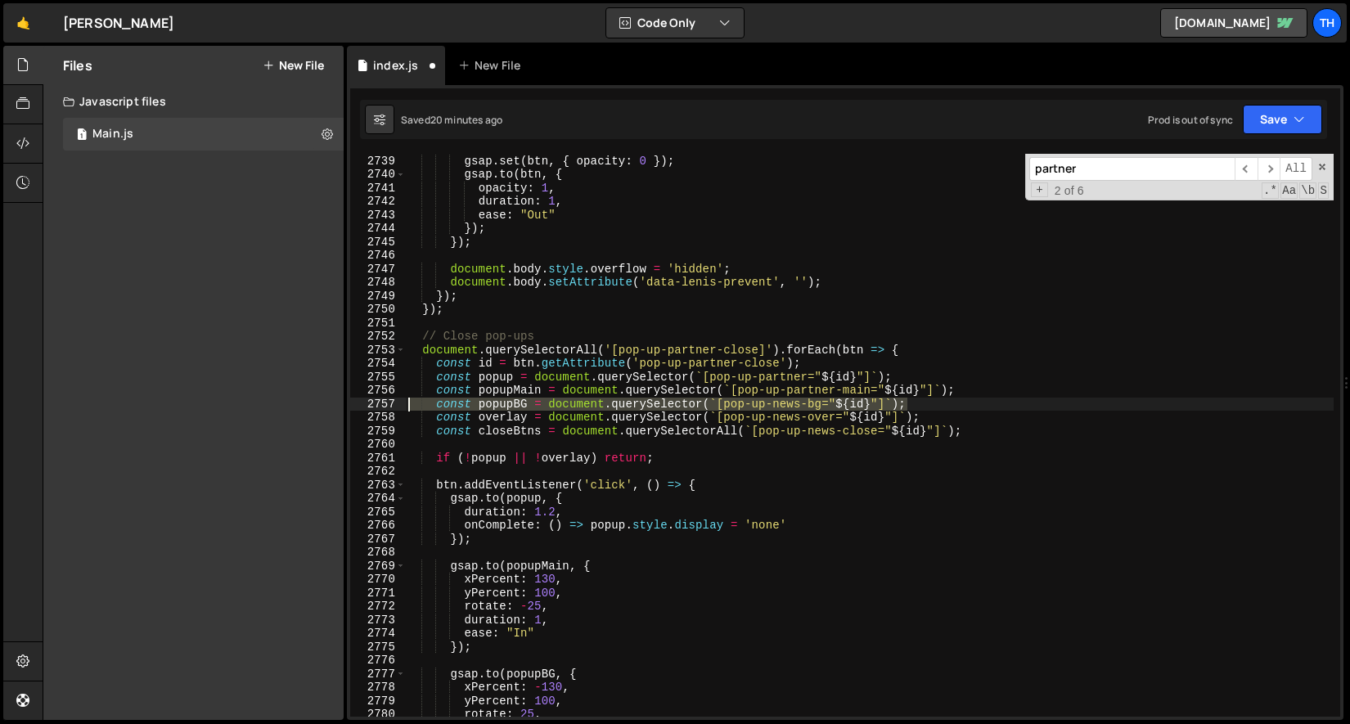
drag, startPoint x: 931, startPoint y: 403, endPoint x: 281, endPoint y: 403, distance: 650.4
click at [281, 403] on div "Files New File Javascript files 1 Main.js 0 CSS files Copy share link Edit File…" at bounding box center [696, 383] width 1307 height 675
type textarea "const popupBG = document.querySelector(`[pop-up-news-bg="${id}"]`);"
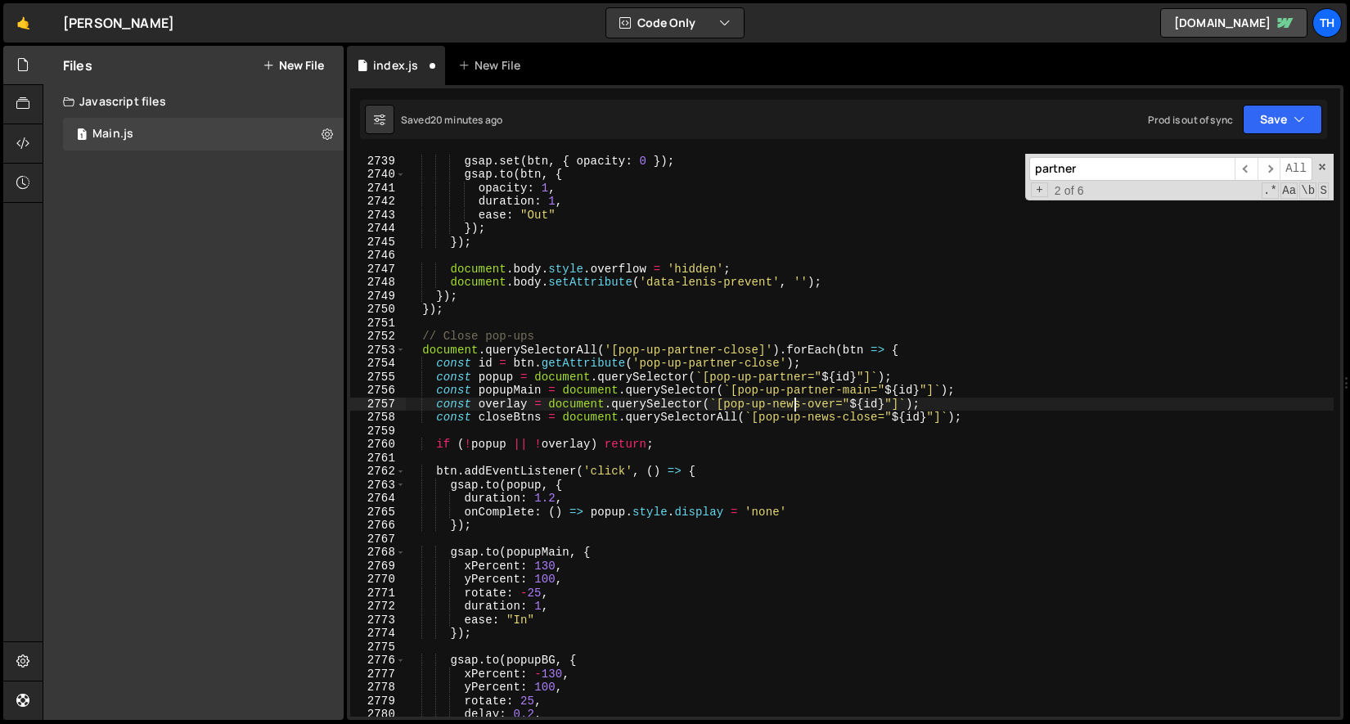
click at [794, 398] on div "closeBtns . forEach ( btn => { gsap . set ( btn , { opacity : 0 }) ; gsap . to …" at bounding box center [869, 436] width 929 height 590
paste textarea "partner"
click at [817, 421] on div "closeBtns . forEach ( btn => { gsap . set ( btn , { opacity : 0 }) ; gsap . to …" at bounding box center [869, 436] width 929 height 590
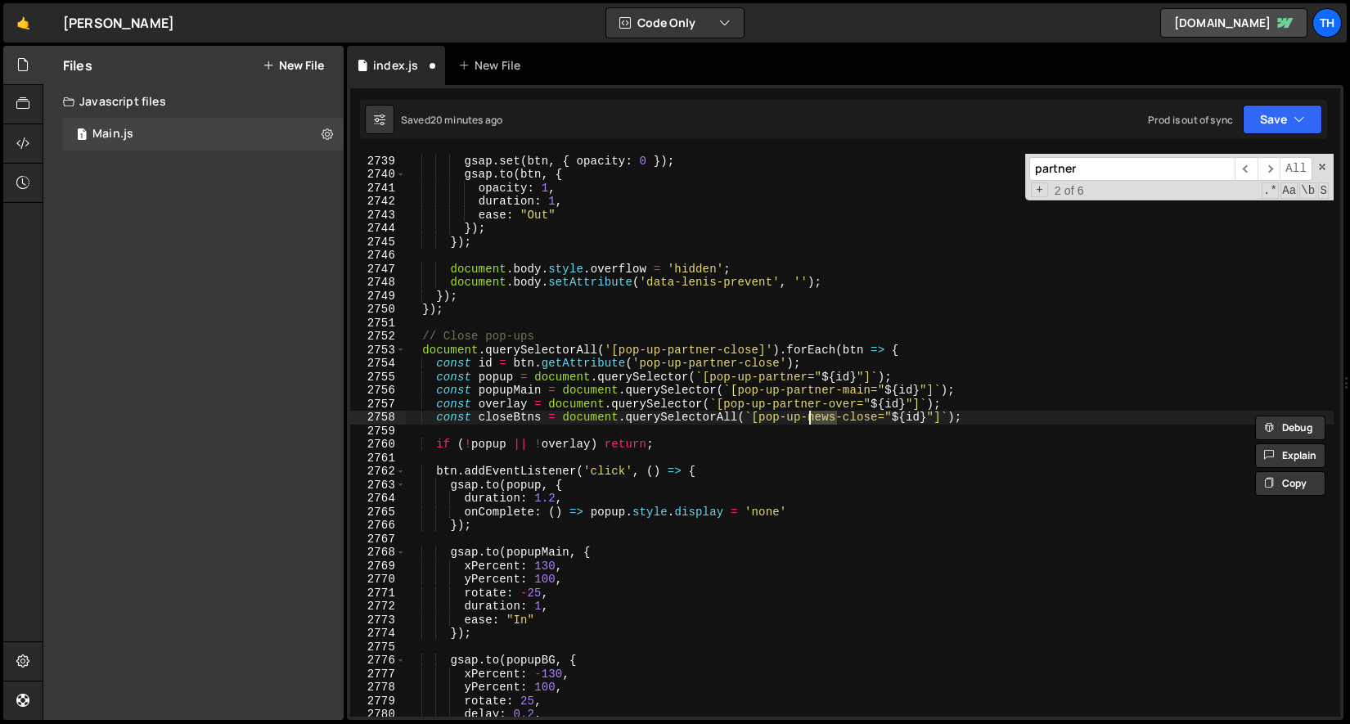
paste textarea "partner"
click at [687, 377] on div "closeBtns . forEach ( btn => { gsap . set ( btn , { opacity : 0 }) ; gsap . to …" at bounding box center [869, 436] width 929 height 590
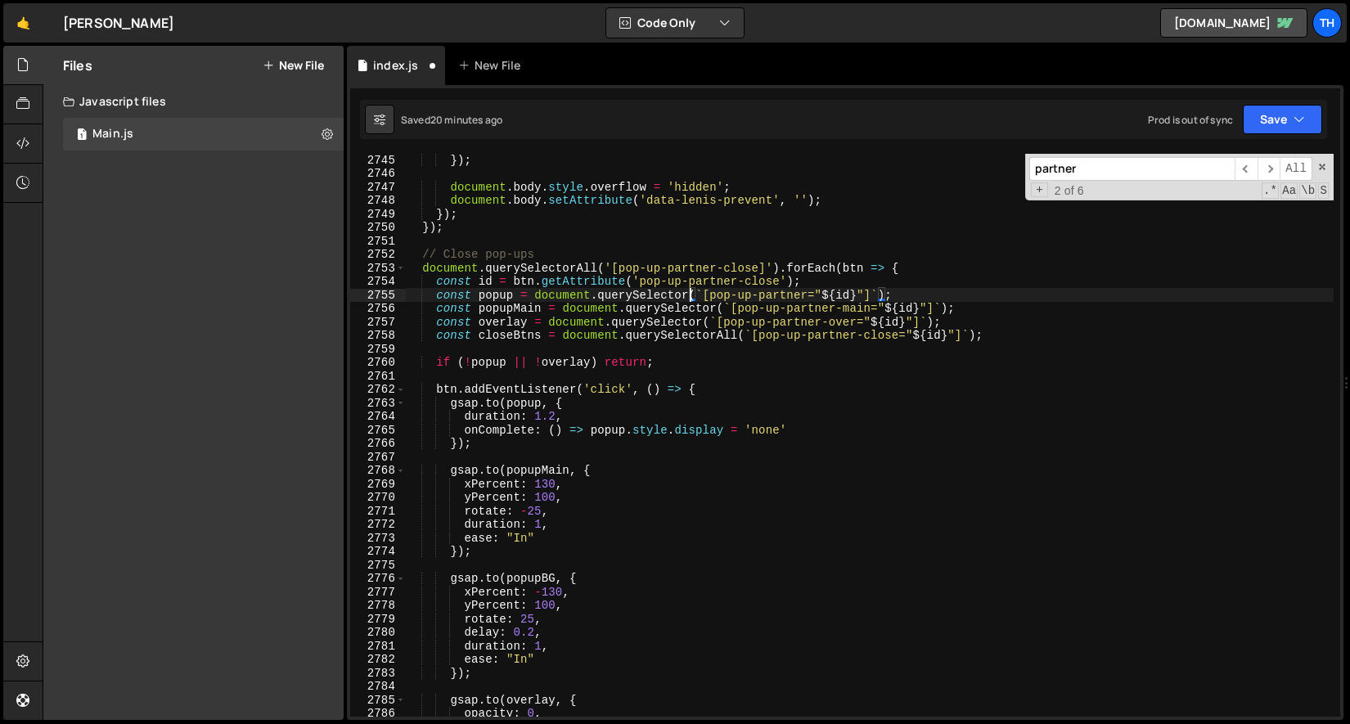
scroll to position [5771, 0]
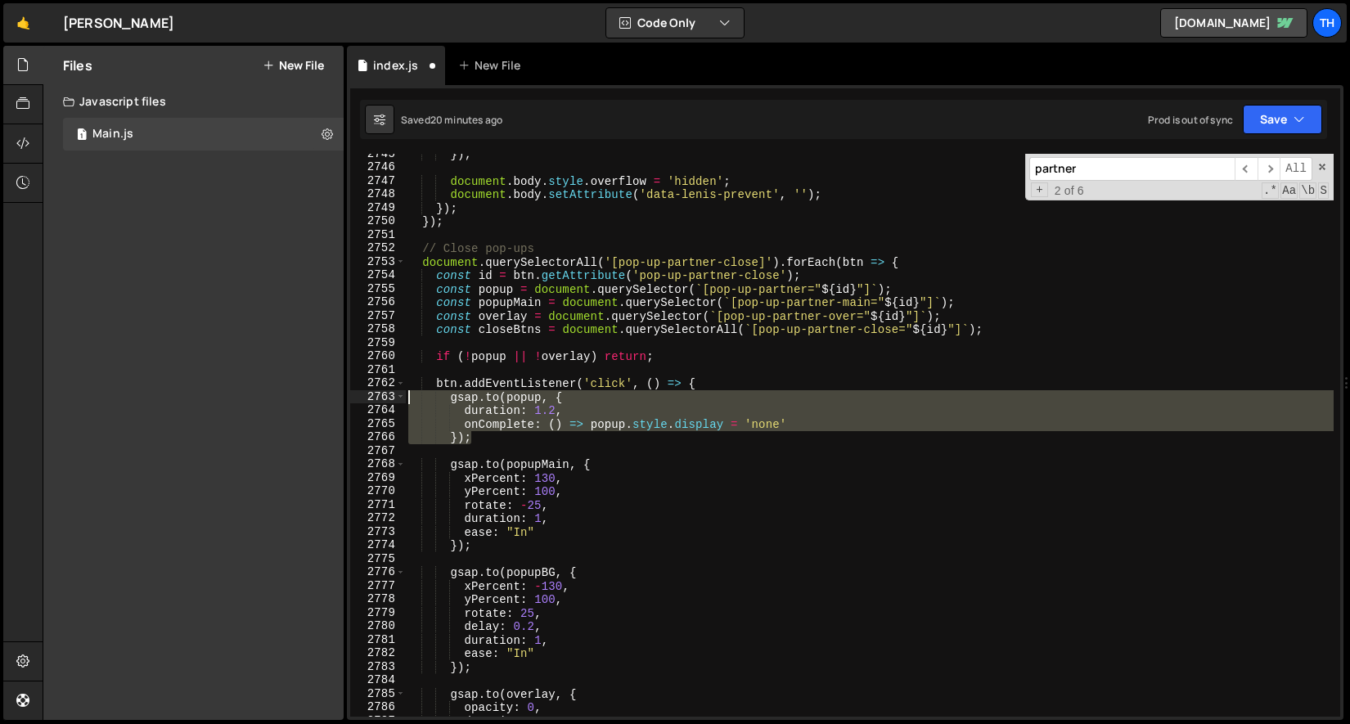
drag, startPoint x: 510, startPoint y: 437, endPoint x: 309, endPoint y: 390, distance: 205.8
click at [309, 390] on div "Files New File Javascript files 1 Main.js 0 CSS files Copy share link Edit File…" at bounding box center [696, 383] width 1307 height 675
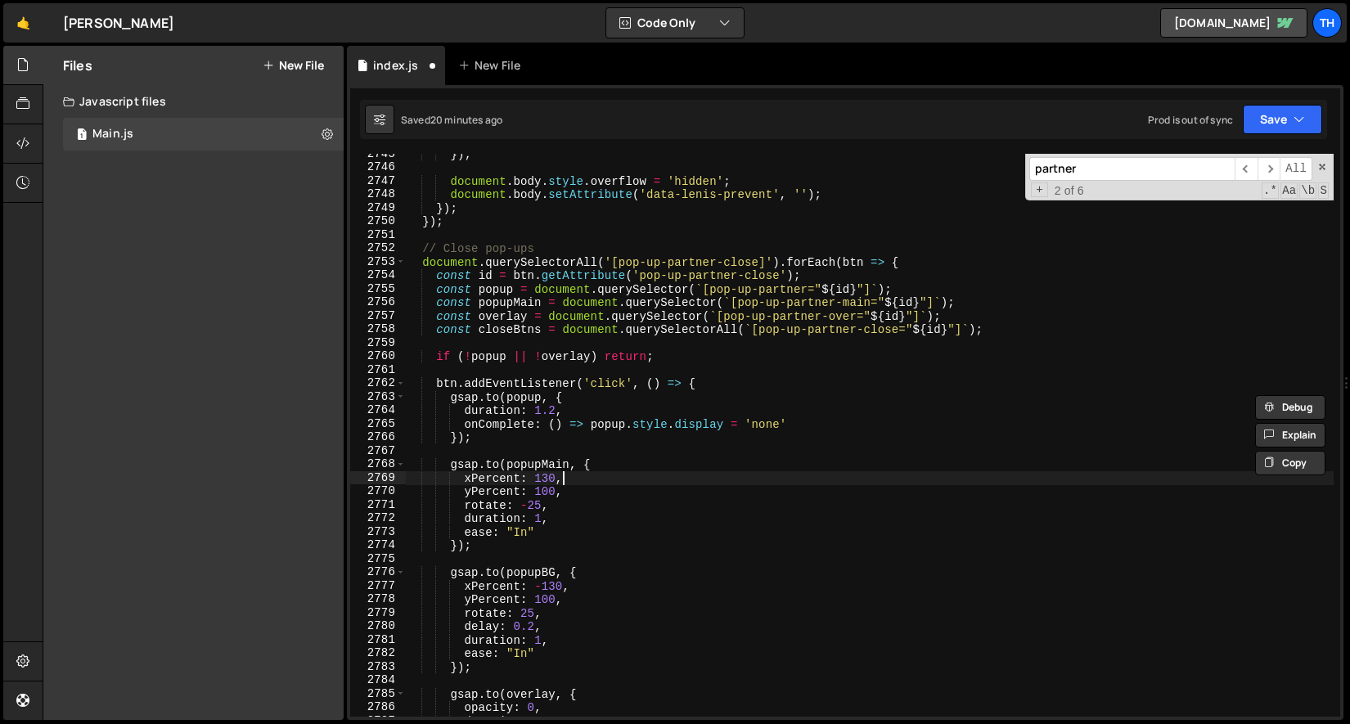
click at [585, 479] on div "}) ; document . body . style . overflow = 'hidden' ; document . body . setAttri…" at bounding box center [869, 442] width 929 height 590
click at [537, 483] on div "}) ; document . body . style . overflow = 'hidden' ; document . body . setAttri…" at bounding box center [869, 442] width 929 height 590
type textarea "xPercent: -130,"
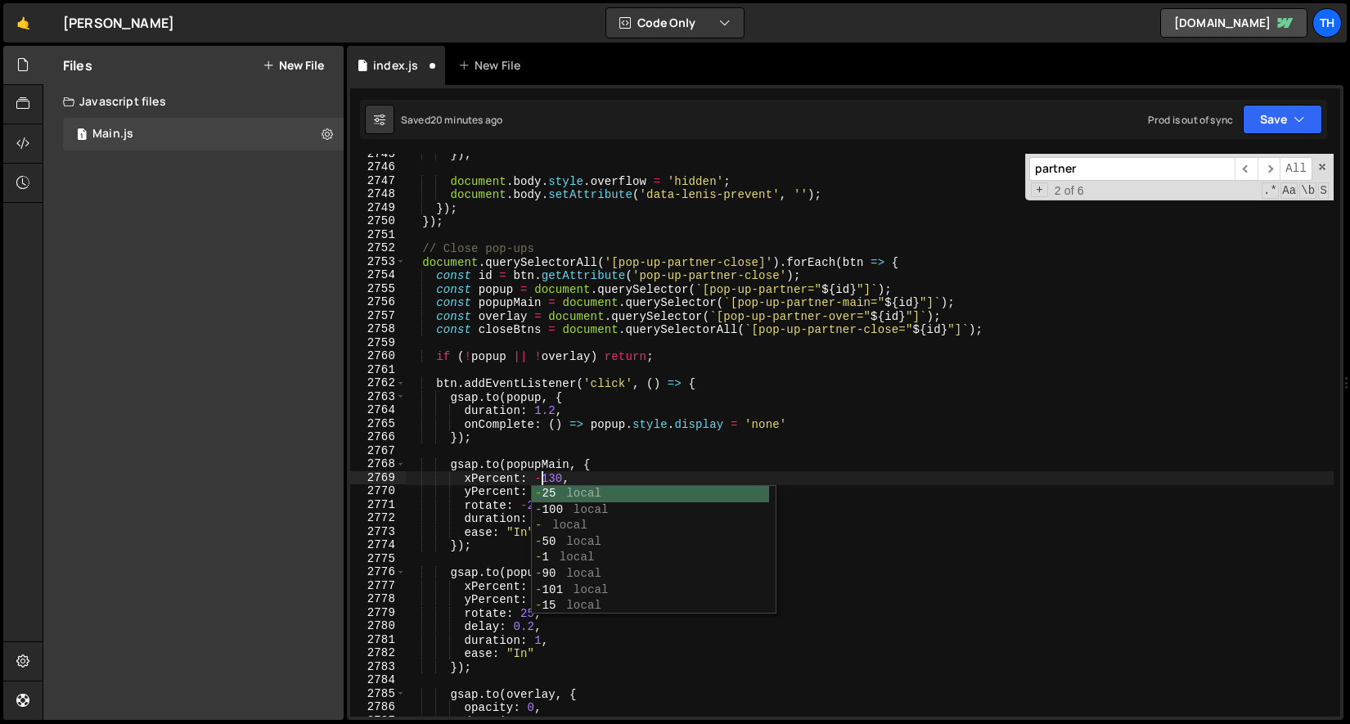
click at [525, 452] on div "}) ; document . body . style . overflow = 'hidden' ; document . body . setAttri…" at bounding box center [869, 442] width 929 height 590
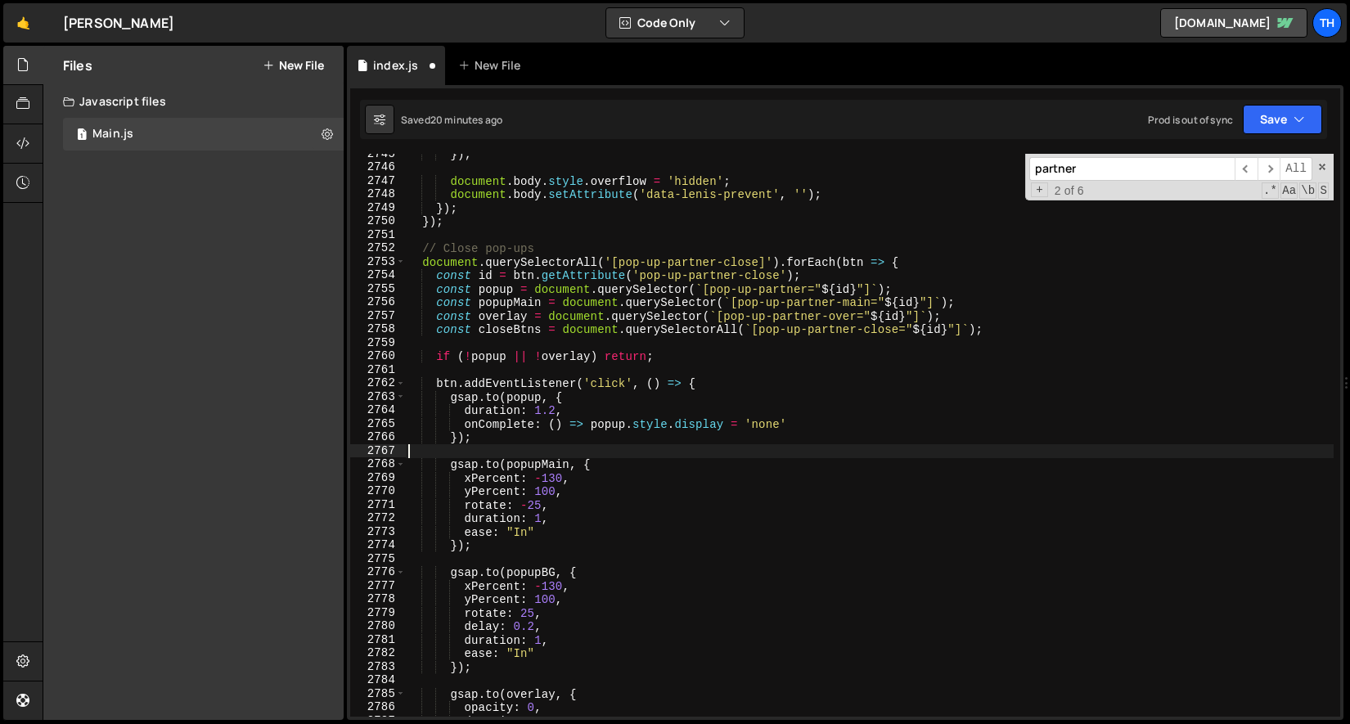
scroll to position [0, 0]
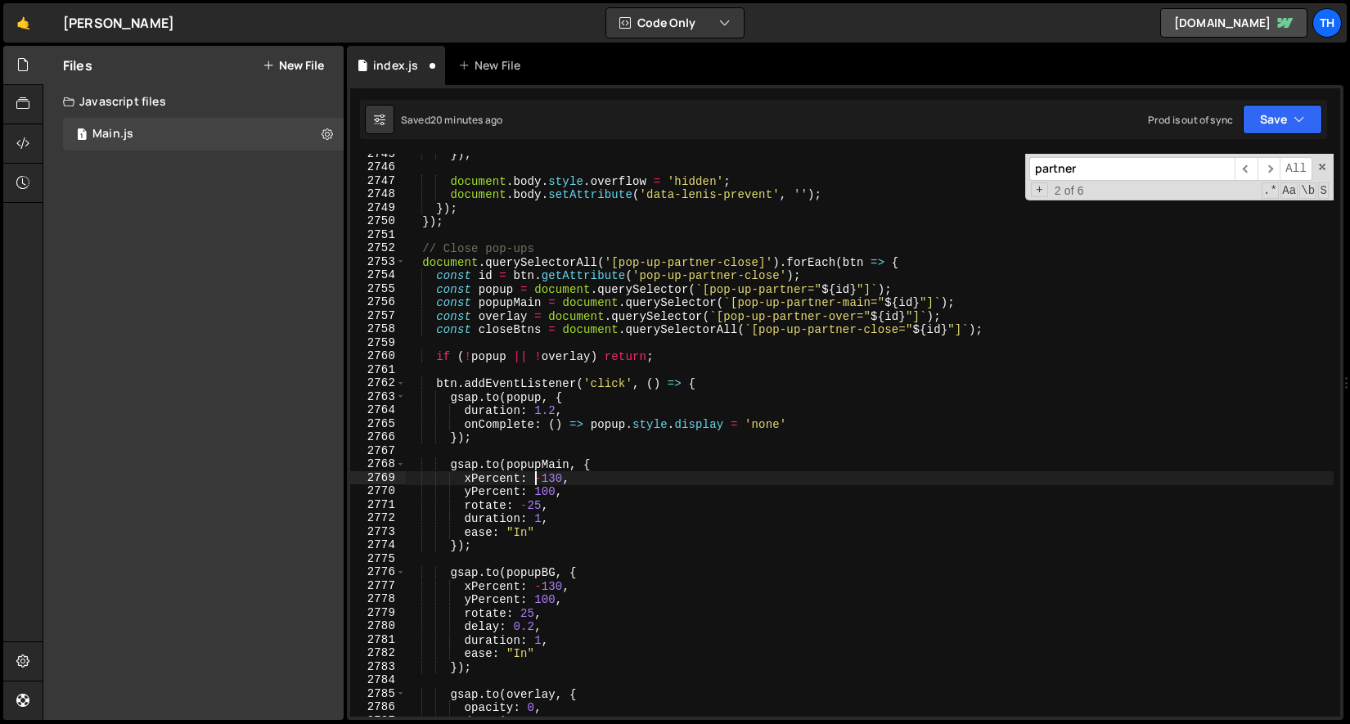
click at [537, 484] on div "}) ; document . body . style . overflow = 'hidden' ; document . body . setAttri…" at bounding box center [869, 442] width 929 height 590
type textarea "yPercent: -100,"
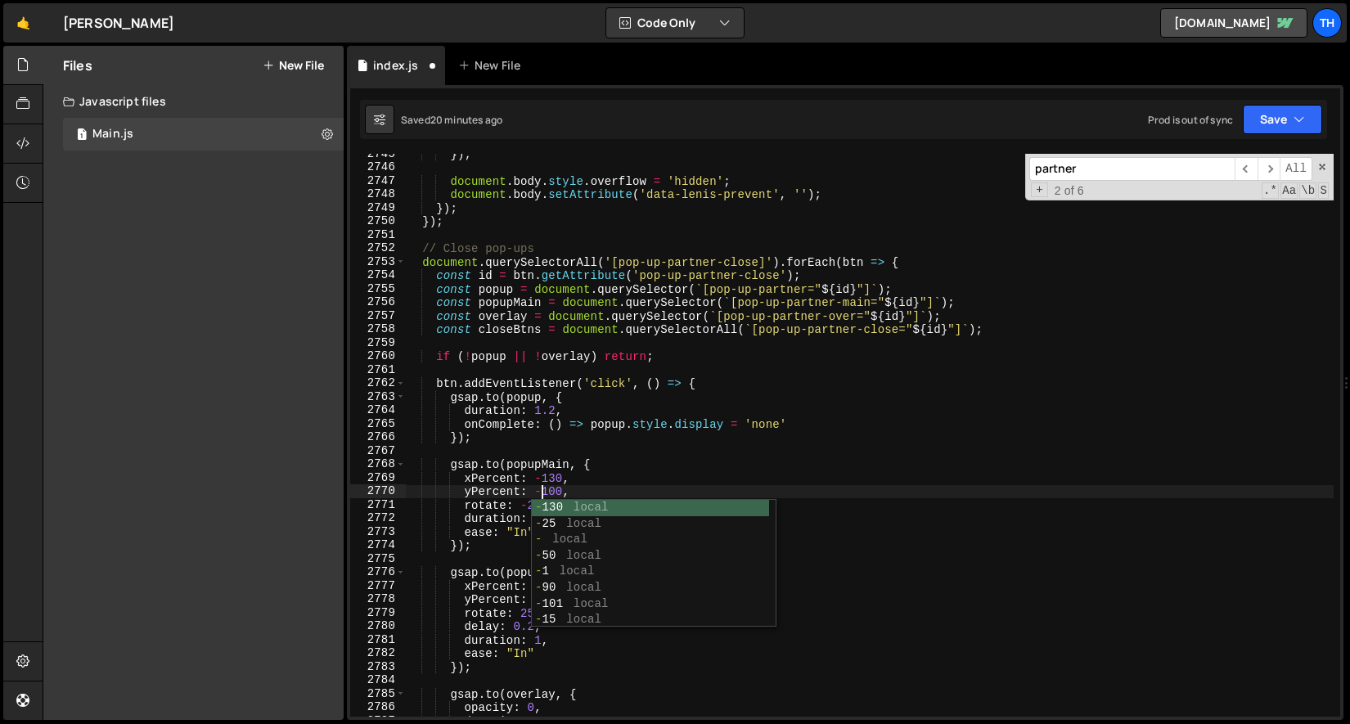
scroll to position [0, 9]
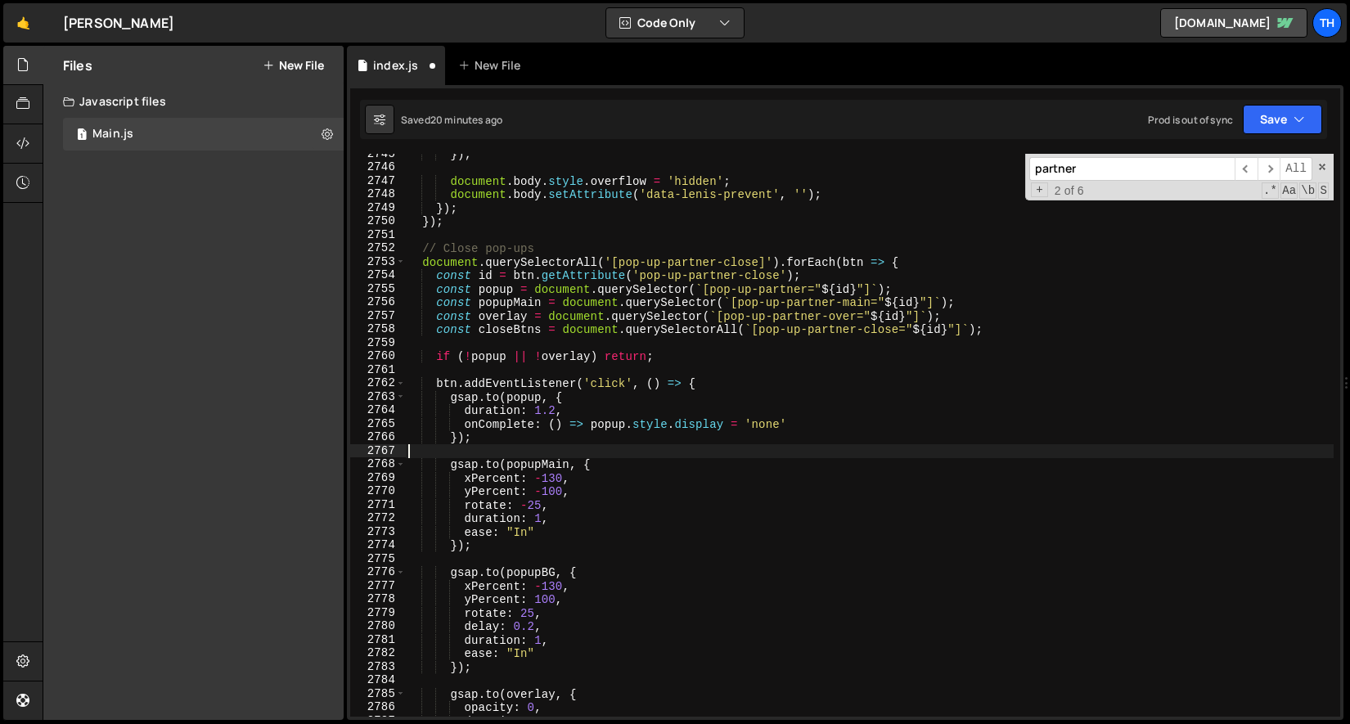
click at [553, 444] on div "}) ; document . body . style . overflow = 'hidden' ; document . body . setAttri…" at bounding box center [869, 442] width 929 height 590
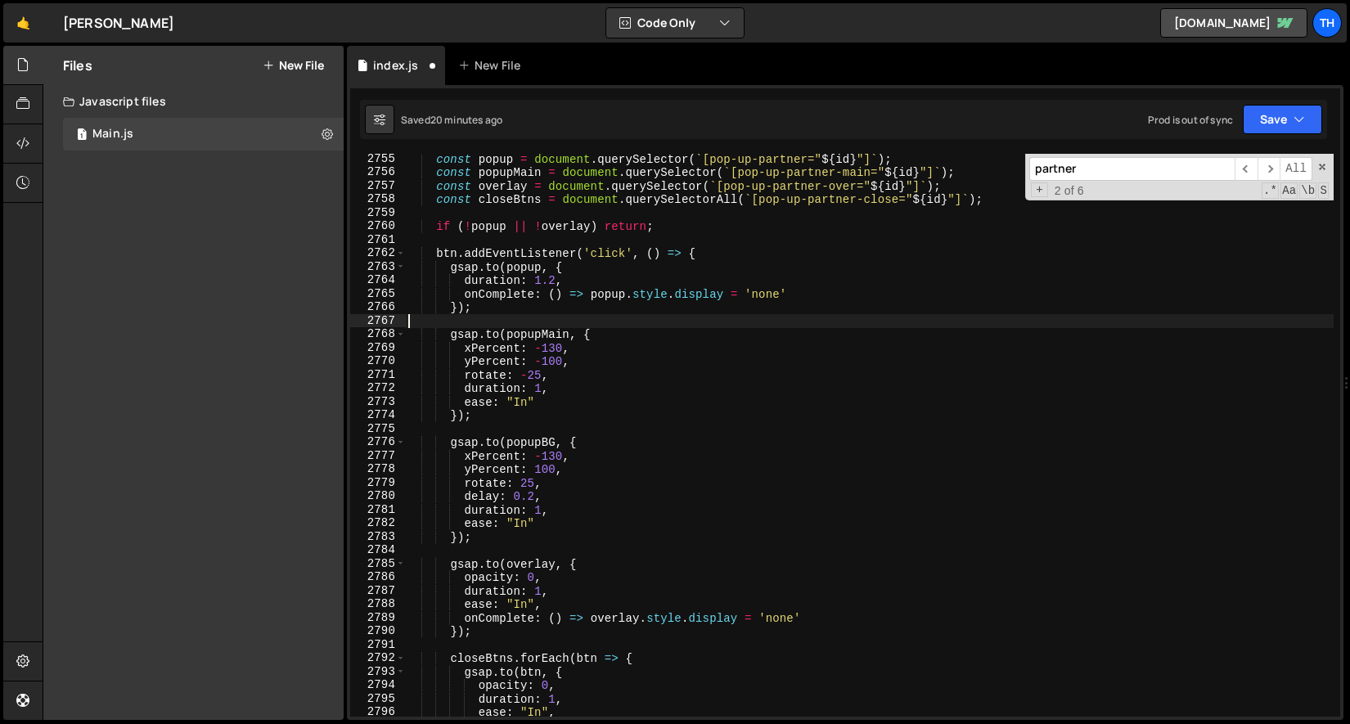
scroll to position [5901, 0]
click at [525, 377] on div "const popup = document . querySelector ( ` [pop-up-partner=" ${ id } "] ` ) ; c…" at bounding box center [869, 447] width 929 height 590
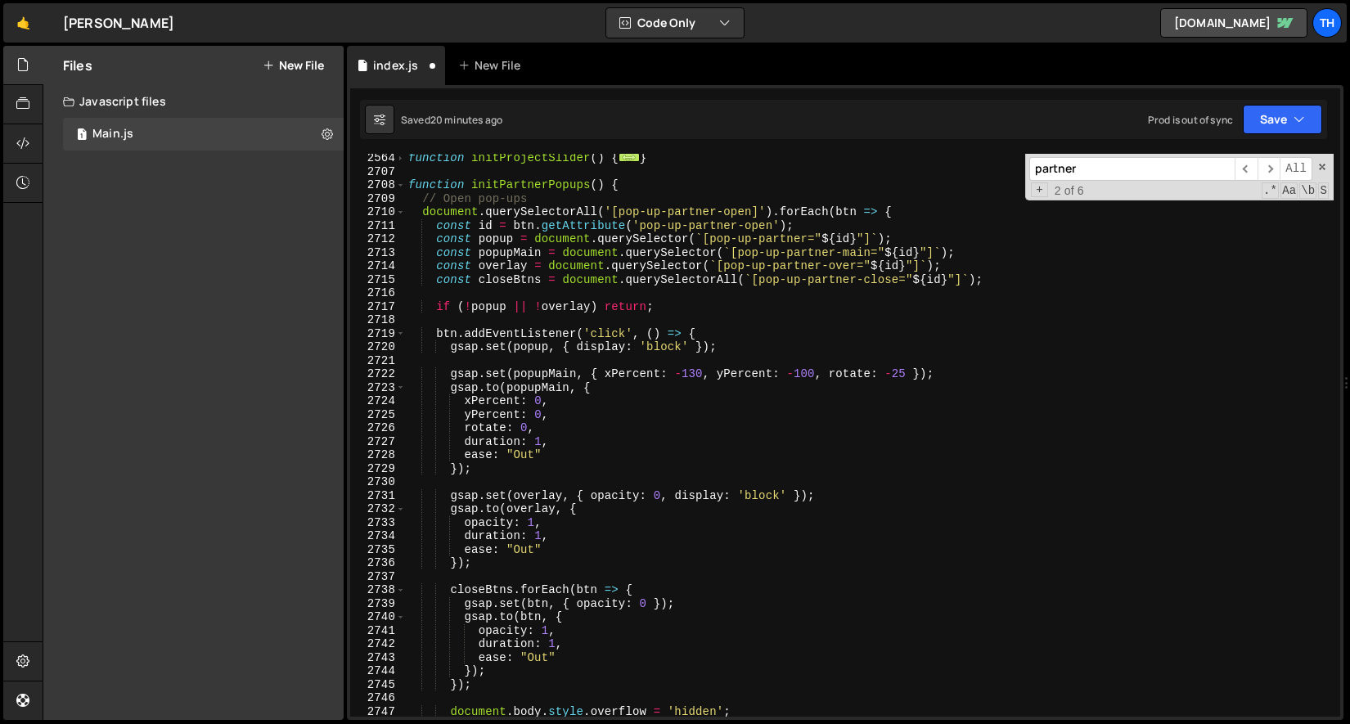
scroll to position [5217, 0]
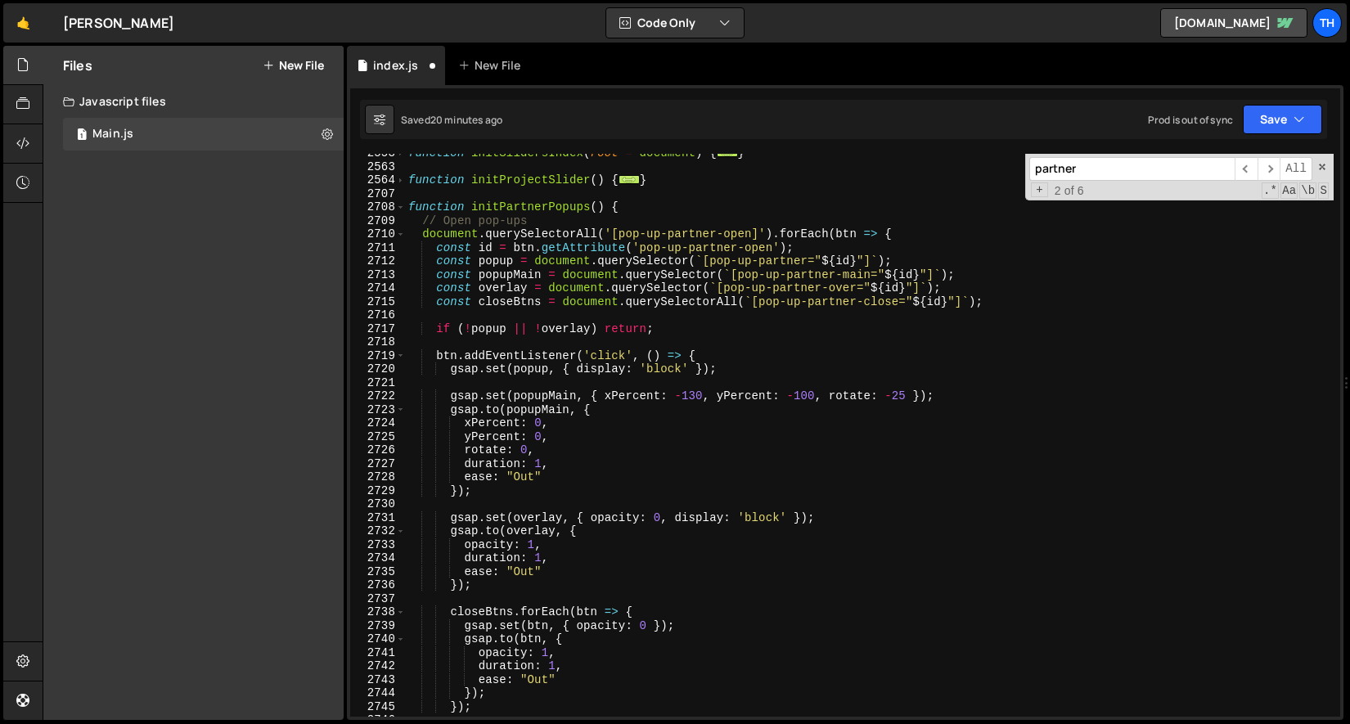
click at [893, 394] on div "function initSlidersIndex ( root = document ) { ... } function initProjectSlide…" at bounding box center [869, 441] width 929 height 590
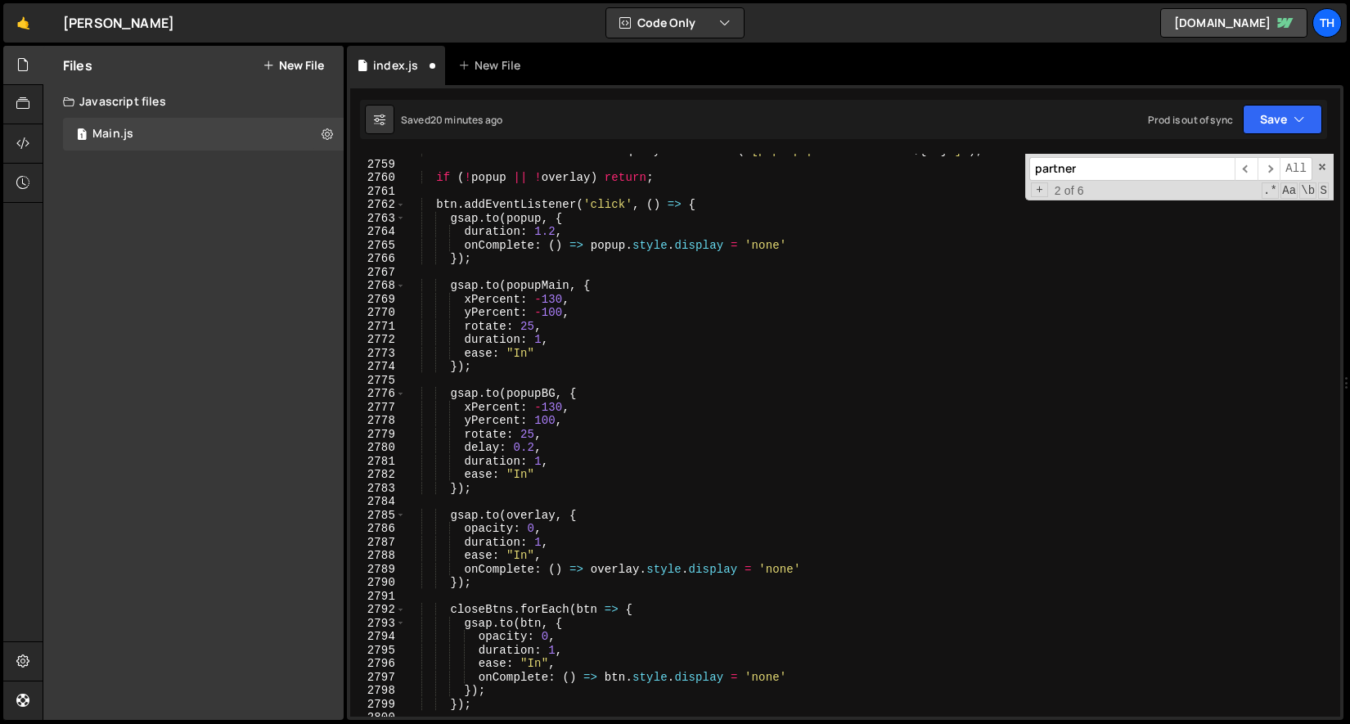
scroll to position [5963, 0]
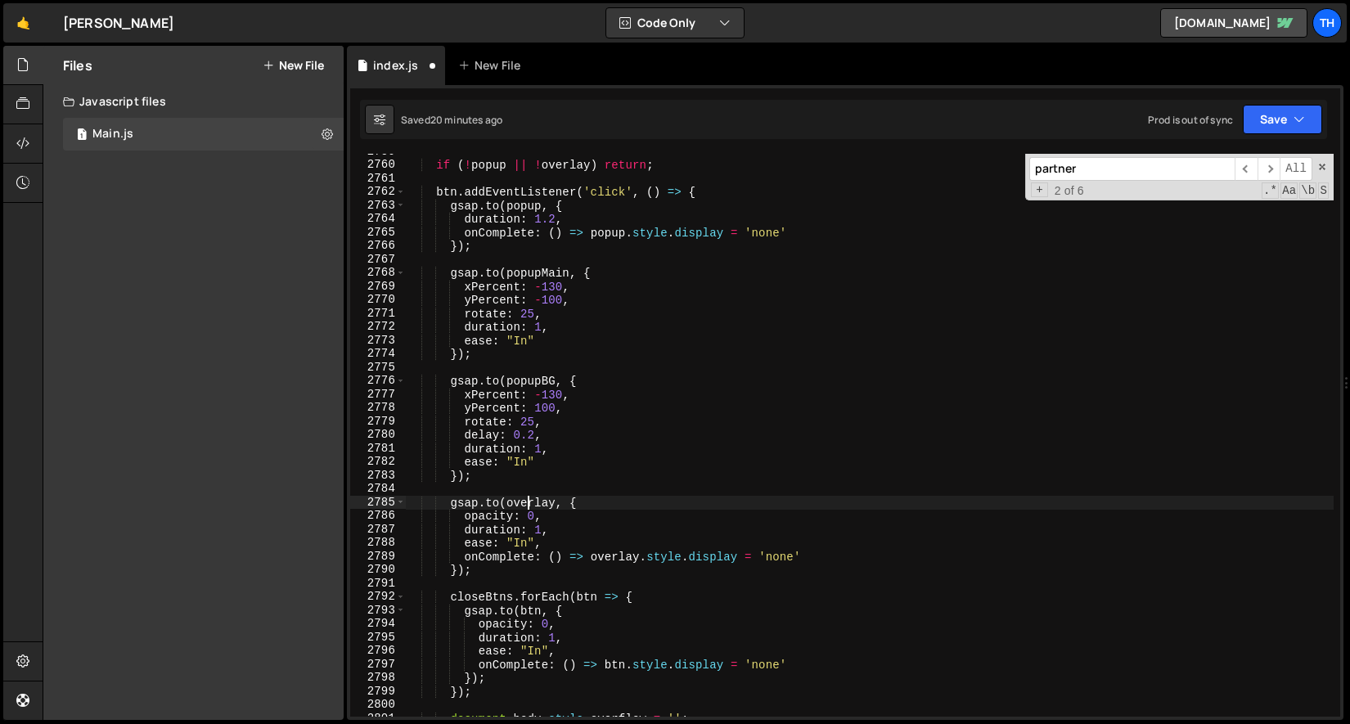
click at [529, 506] on div "if ( ! popup || ! overlay ) return ; btn . addEventListener ( 'click' , ( ) => …" at bounding box center [869, 440] width 929 height 590
type textarea "gsap.to(overlay, {"
click at [529, 506] on div "if ( ! popup || ! overlay ) return ; btn . addEventListener ( 'click' , ( ) => …" at bounding box center [869, 440] width 929 height 590
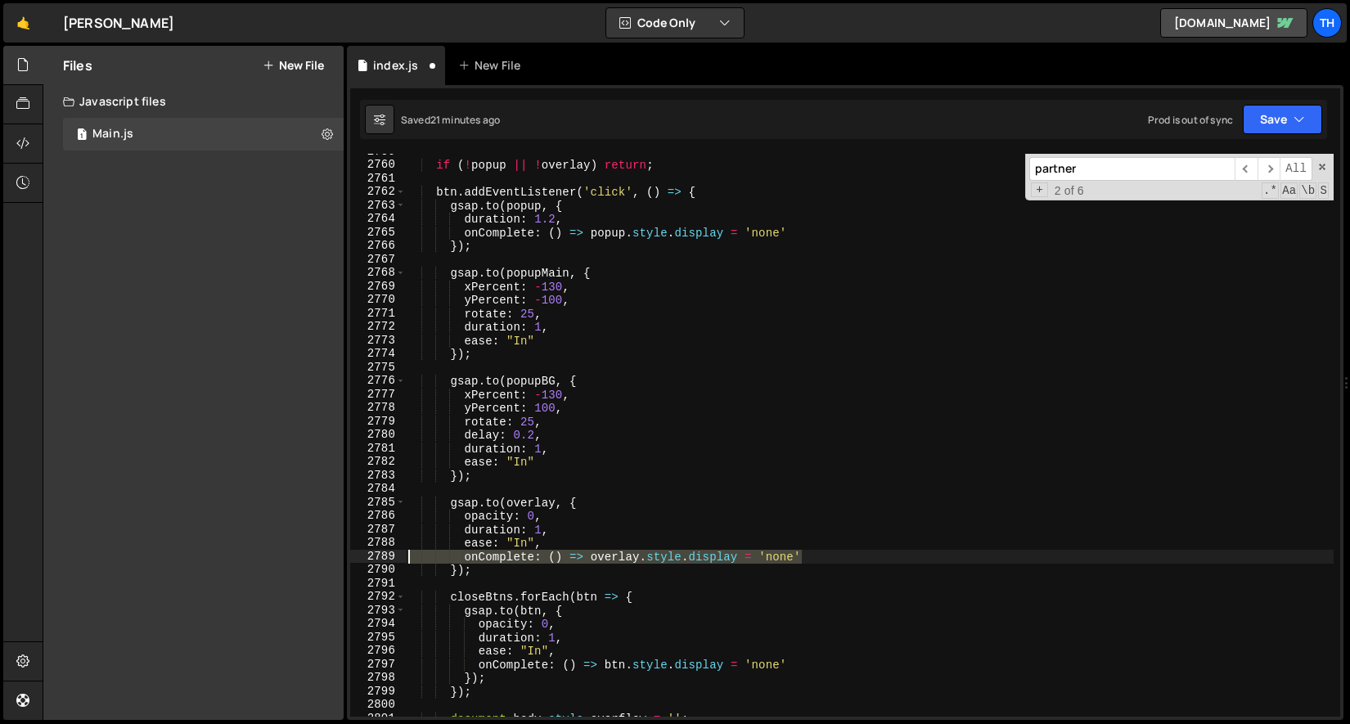
drag, startPoint x: 810, startPoint y: 553, endPoint x: 394, endPoint y: 561, distance: 416.5
click at [394, 561] on div "}); 2759 2760 2761 2762 2763 2764 2765 2766 2767 2768 2769 2770 2771 2772 2773 …" at bounding box center [845, 435] width 990 height 563
type textarea "onComplete: () => overlay.style.display = 'none'"
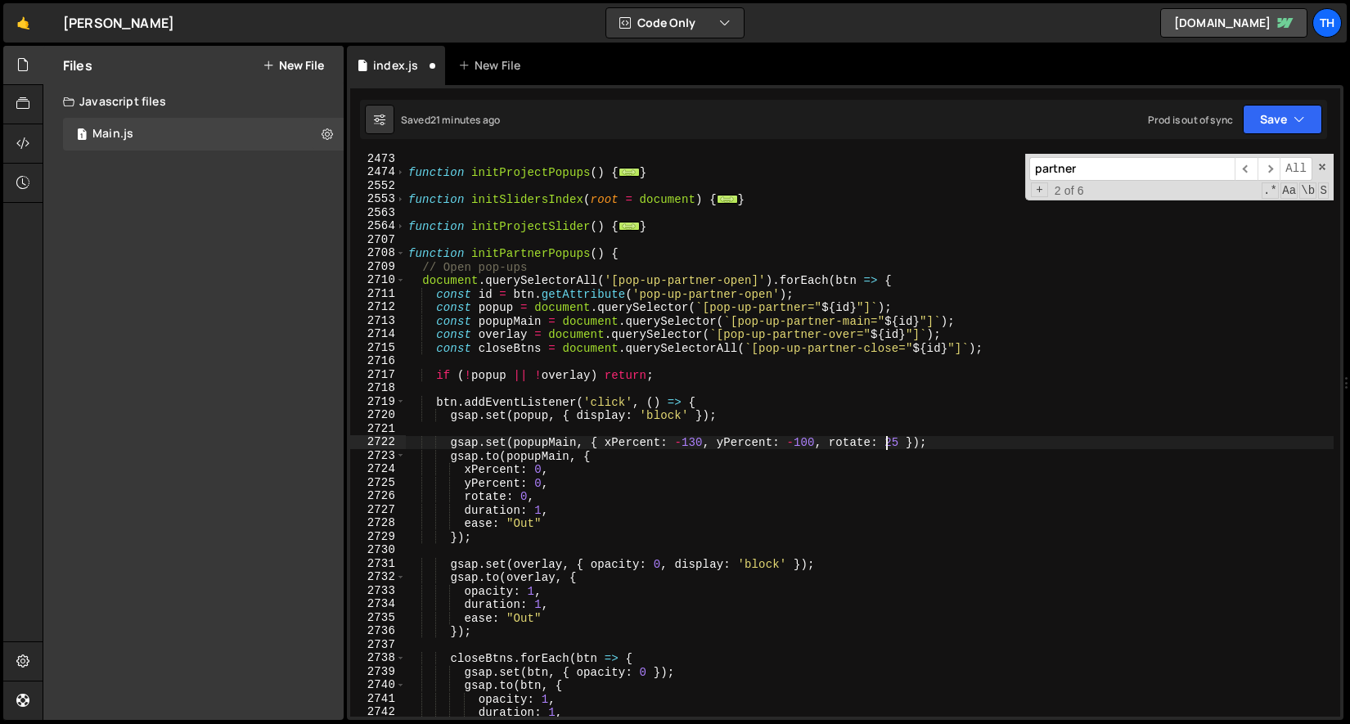
scroll to position [6076, 0]
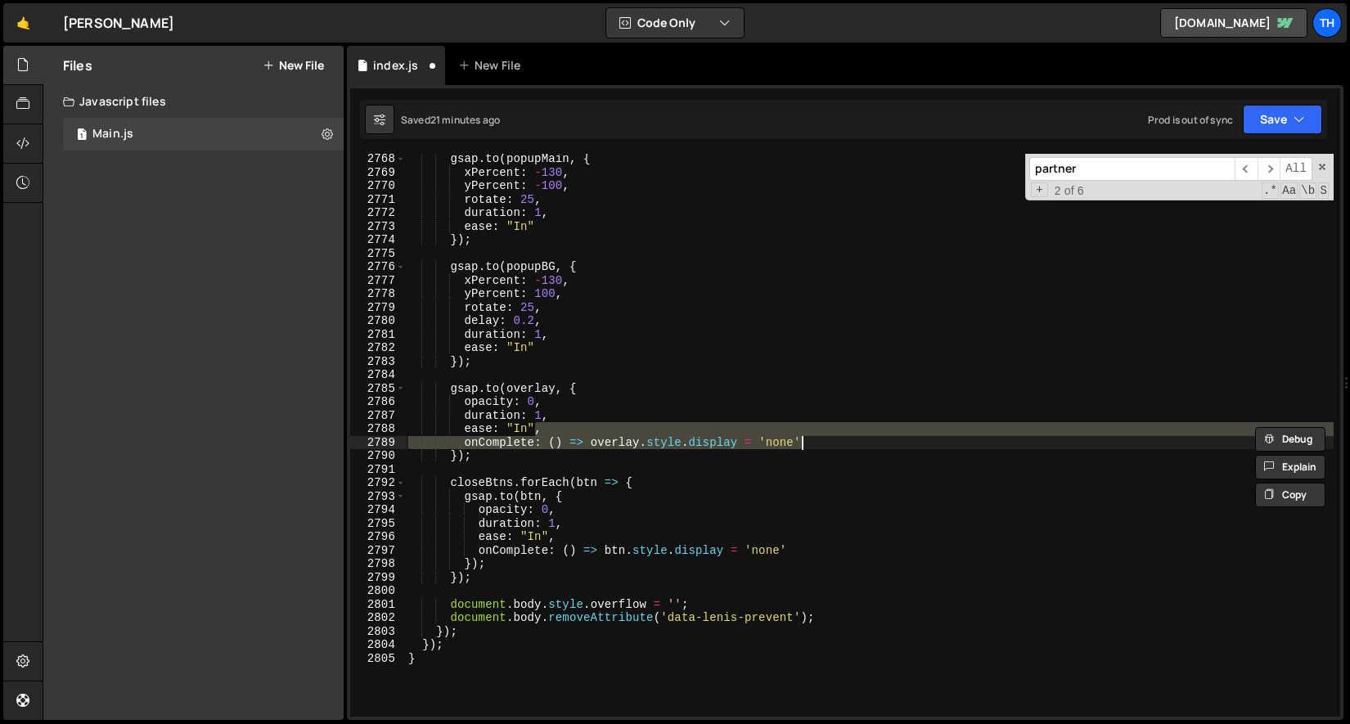
click at [667, 571] on div "gsap . to ( popupMain , { xPercent : - 130 , yPercent : - 100 , rotate : 25 , d…" at bounding box center [869, 447] width 929 height 590
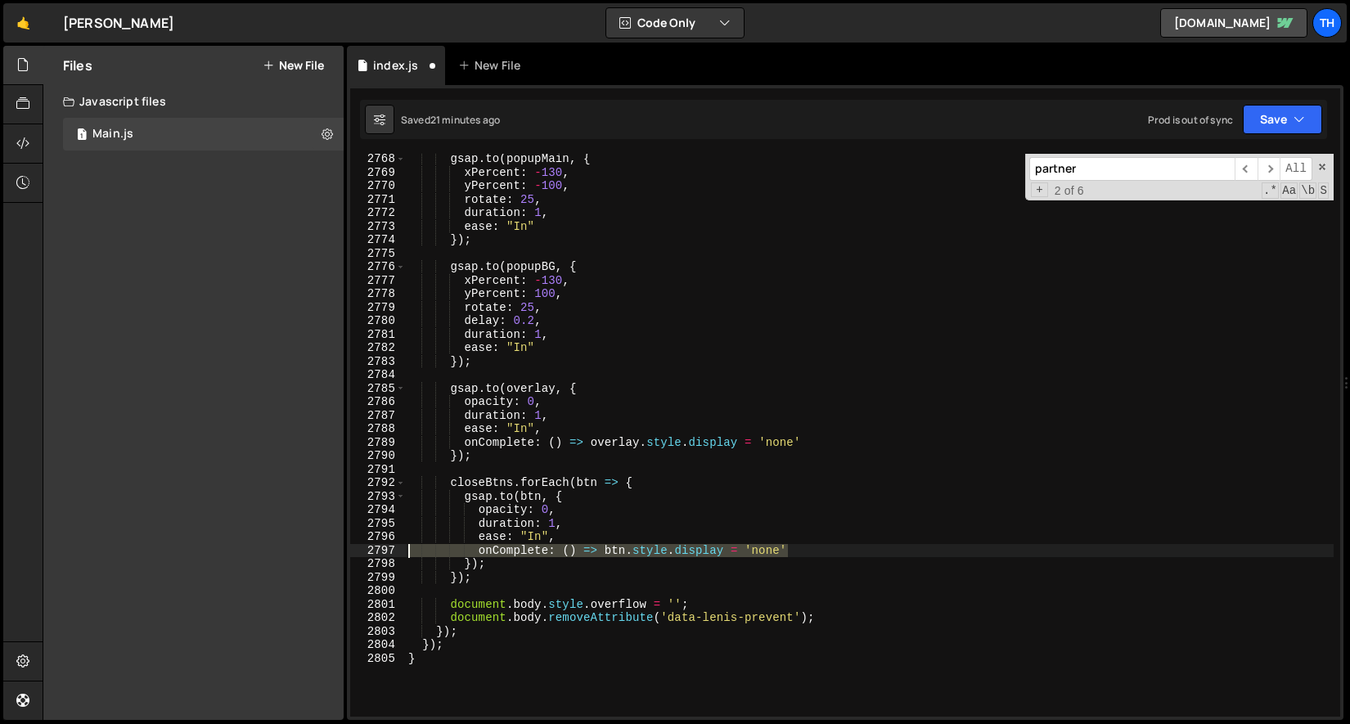
drag, startPoint x: 803, startPoint y: 546, endPoint x: 256, endPoint y: 544, distance: 546.5
click at [256, 545] on div "Files New File Javascript files 1 Main.js 0 CSS files Copy share link Edit File…" at bounding box center [696, 383] width 1307 height 675
type textarea "onComplete: () => btn.style.display = 'none'"
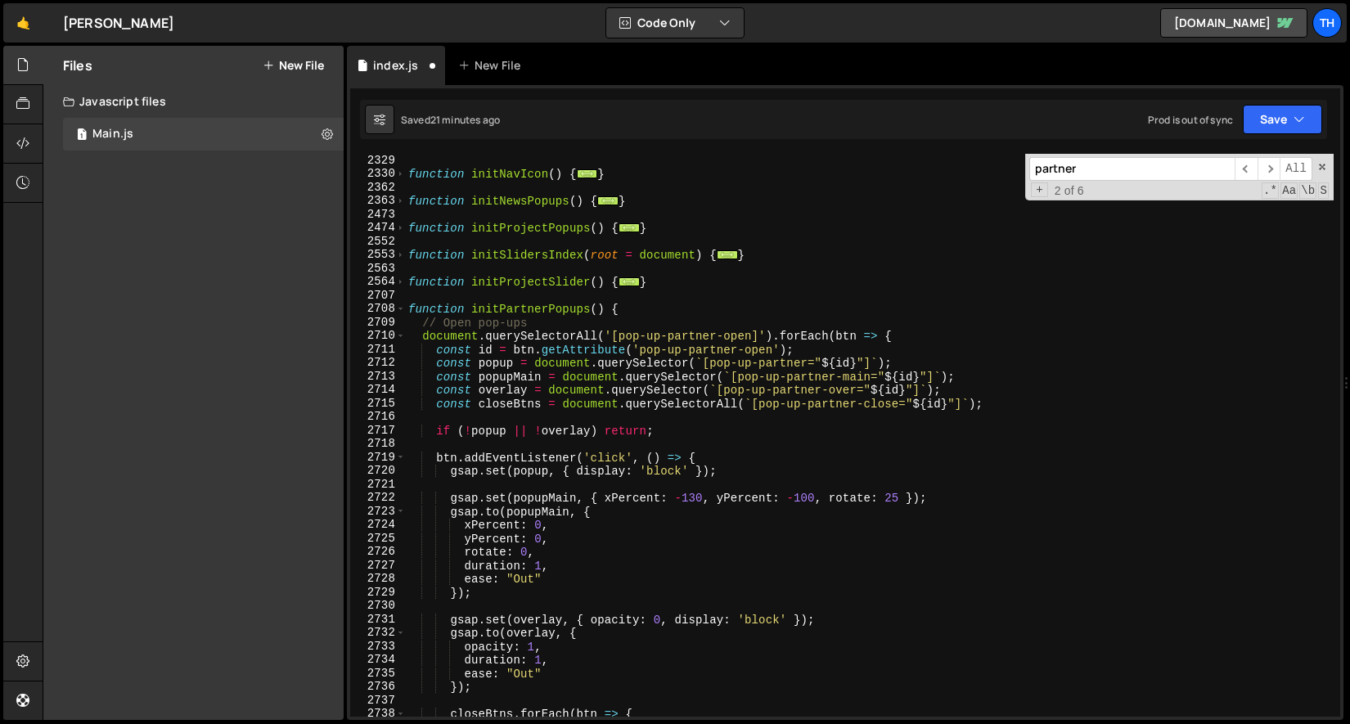
scroll to position [5066, 0]
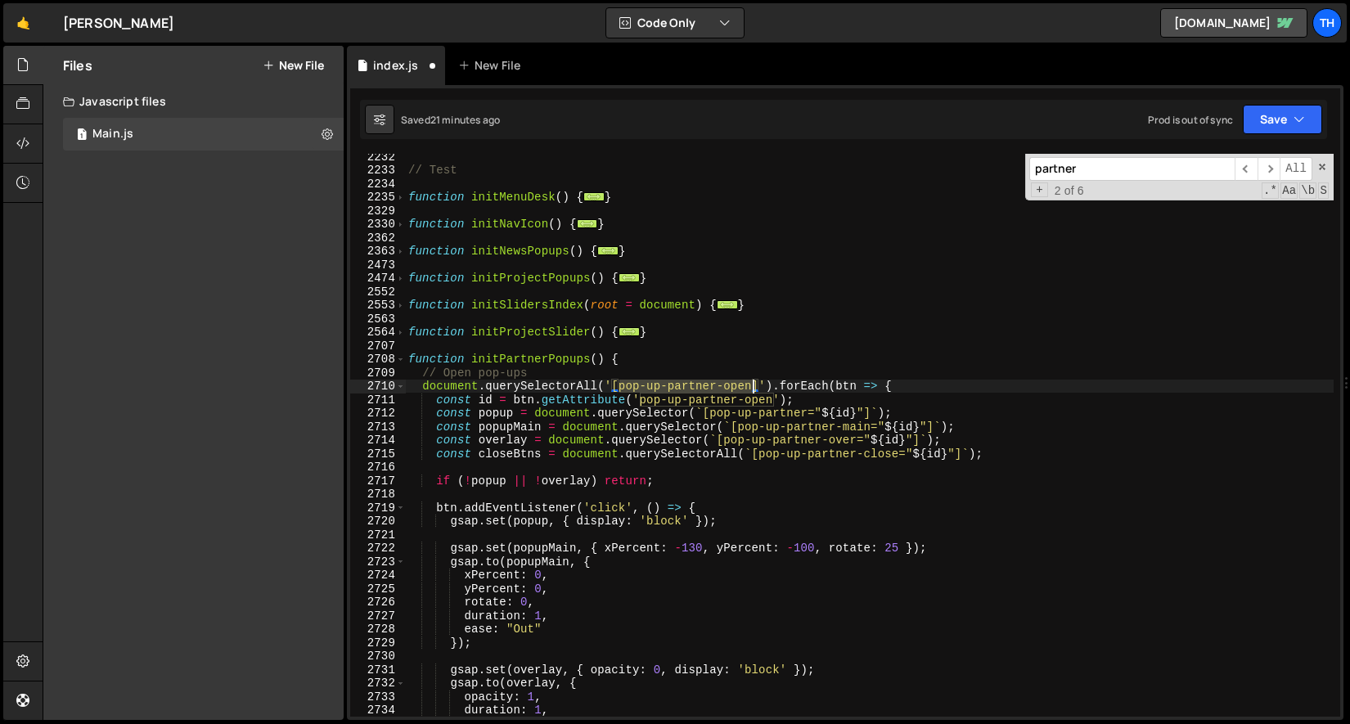
drag, startPoint x: 619, startPoint y: 382, endPoint x: 751, endPoint y: 382, distance: 131.7
click at [751, 382] on div "// Test function initMenuDesk ( ) { ... } function initNavIcon ( ) { ... } func…" at bounding box center [869, 445] width 929 height 590
click at [647, 356] on div "// Test function initMenuDesk ( ) { ... } function initNavIcon ( ) { ... } func…" at bounding box center [869, 445] width 929 height 590
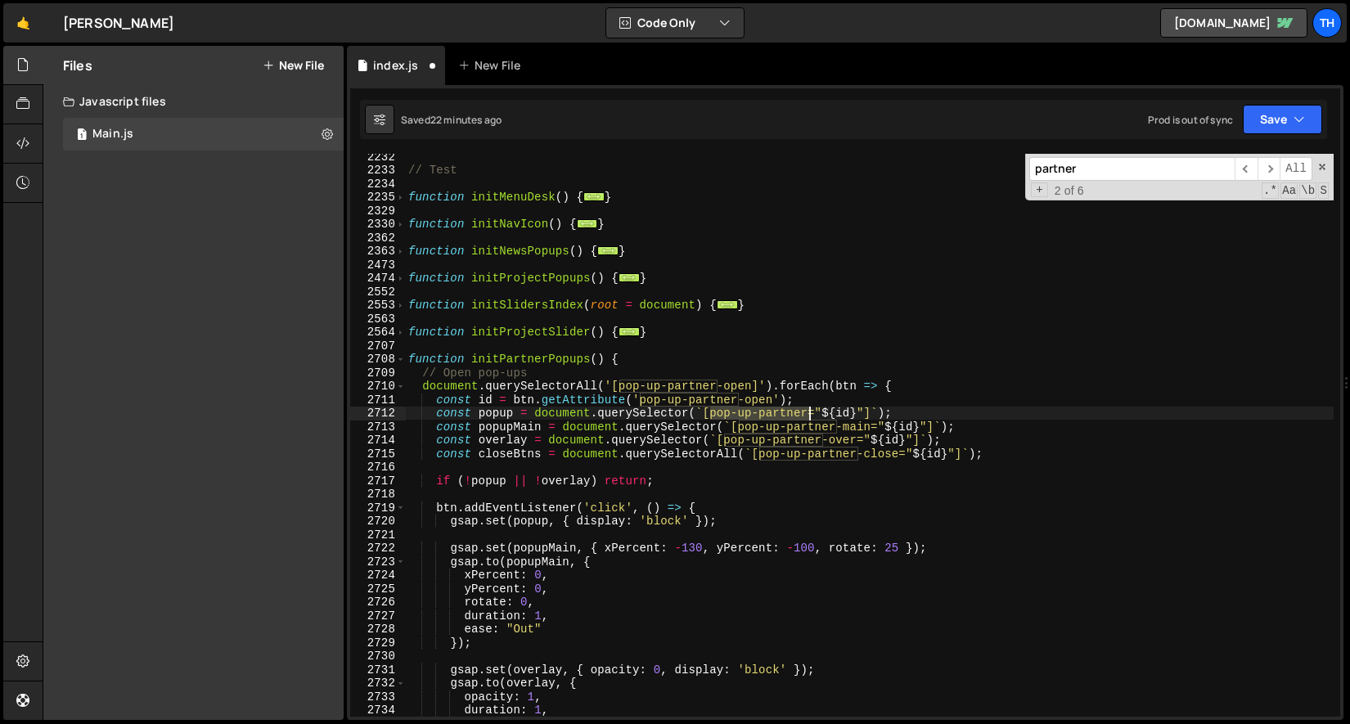
drag, startPoint x: 709, startPoint y: 415, endPoint x: 809, endPoint y: 411, distance: 99.9
click at [809, 411] on div "// Test function initMenuDesk ( ) { ... } function initNavIcon ( ) { ... } func…" at bounding box center [869, 445] width 929 height 590
drag, startPoint x: 740, startPoint y: 427, endPoint x: 836, endPoint y: 427, distance: 96.5
click at [836, 427] on div "// Test function initMenuDesk ( ) { ... } function initNavIcon ( ) { ... } func…" at bounding box center [869, 445] width 929 height 590
drag, startPoint x: 871, startPoint y: 427, endPoint x: 738, endPoint y: 429, distance: 133.4
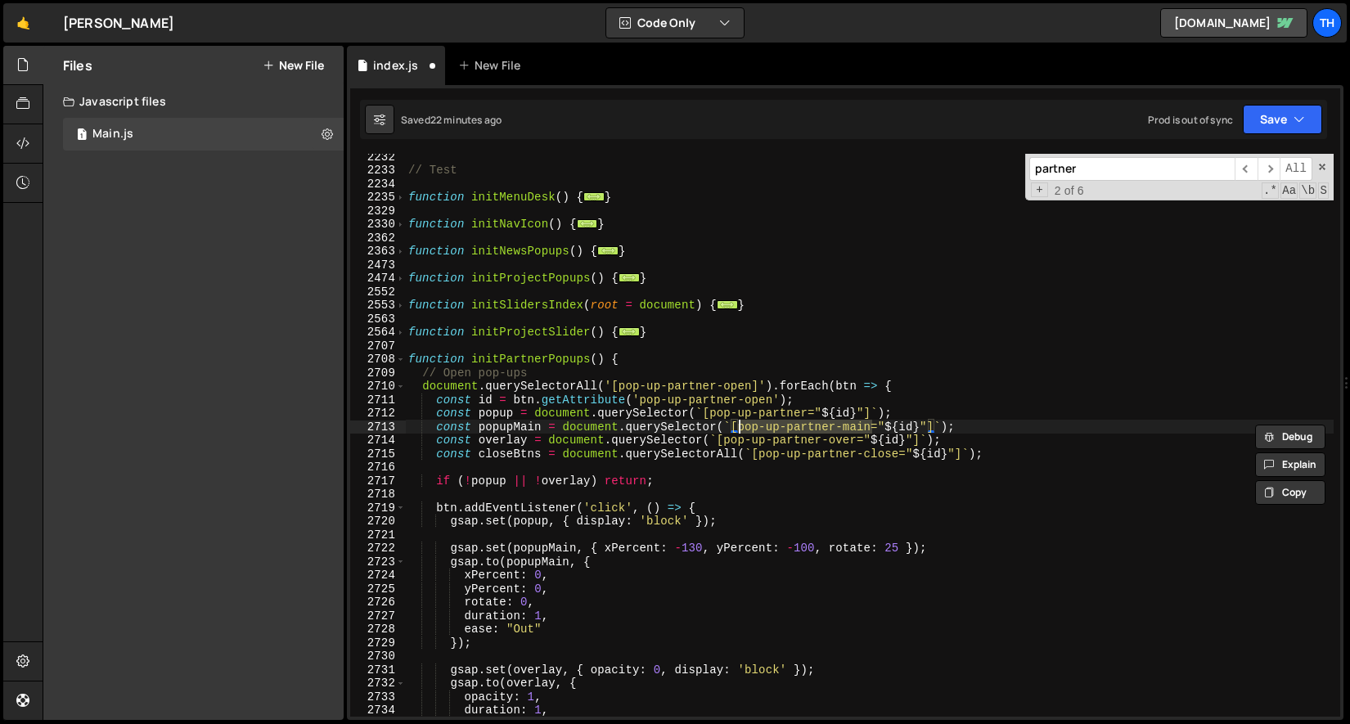
click at [738, 429] on div "// Test function initMenuDesk ( ) { ... } function initNavIcon ( ) { ... } func…" at bounding box center [869, 445] width 929 height 590
drag, startPoint x: 725, startPoint y: 436, endPoint x: 857, endPoint y: 442, distance: 131.8
click at [858, 442] on div "// Test function initMenuDesk ( ) { ... } function initNavIcon ( ) { ... } func…" at bounding box center [869, 445] width 929 height 590
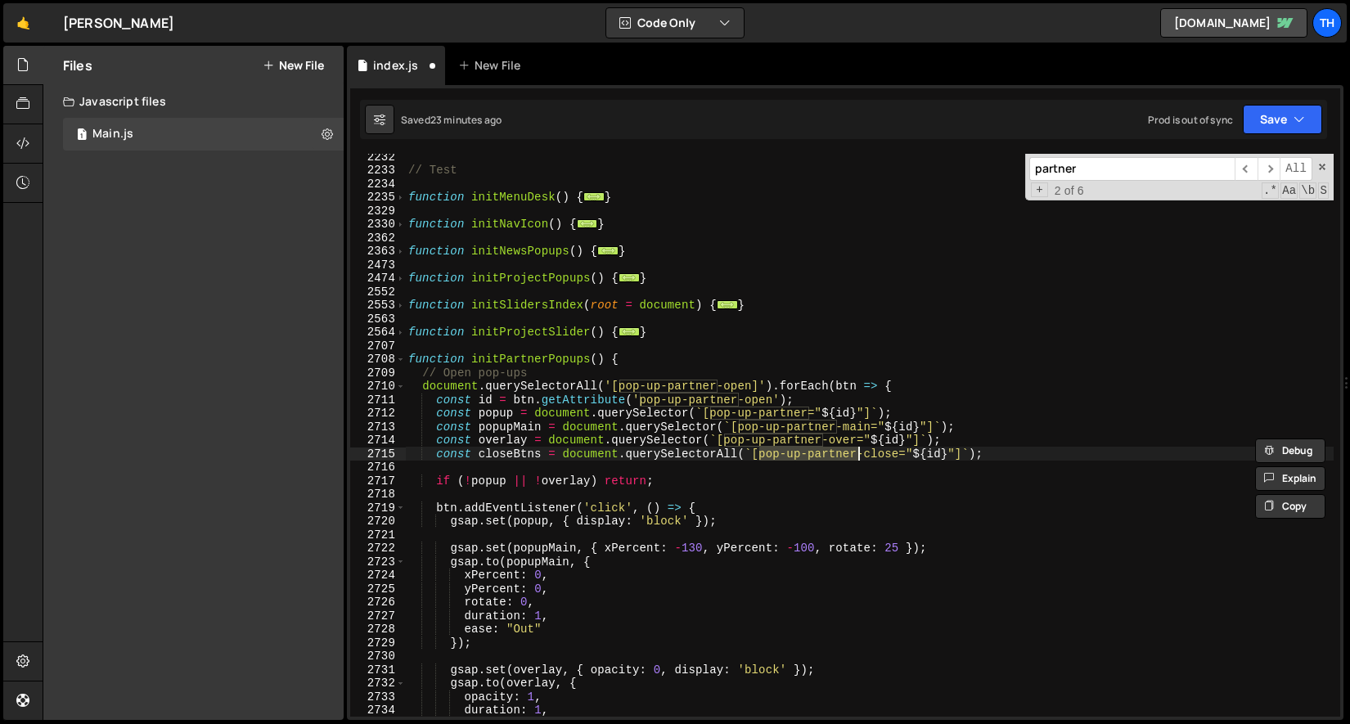
drag, startPoint x: 763, startPoint y: 451, endPoint x: 856, endPoint y: 448, distance: 92.5
click at [856, 448] on div "// Test function initMenuDesk ( ) { ... } function initNavIcon ( ) { ... } func…" at bounding box center [869, 445] width 929 height 590
drag, startPoint x: 903, startPoint y: 455, endPoint x: 763, endPoint y: 459, distance: 140.8
click at [763, 459] on div "// Test function initMenuDesk ( ) { ... } function initNavIcon ( ) { ... } func…" at bounding box center [869, 445] width 929 height 590
click at [560, 356] on div "// Test function initMenuDesk ( ) { ... } function initNavIcon ( ) { ... } func…" at bounding box center [869, 445] width 929 height 590
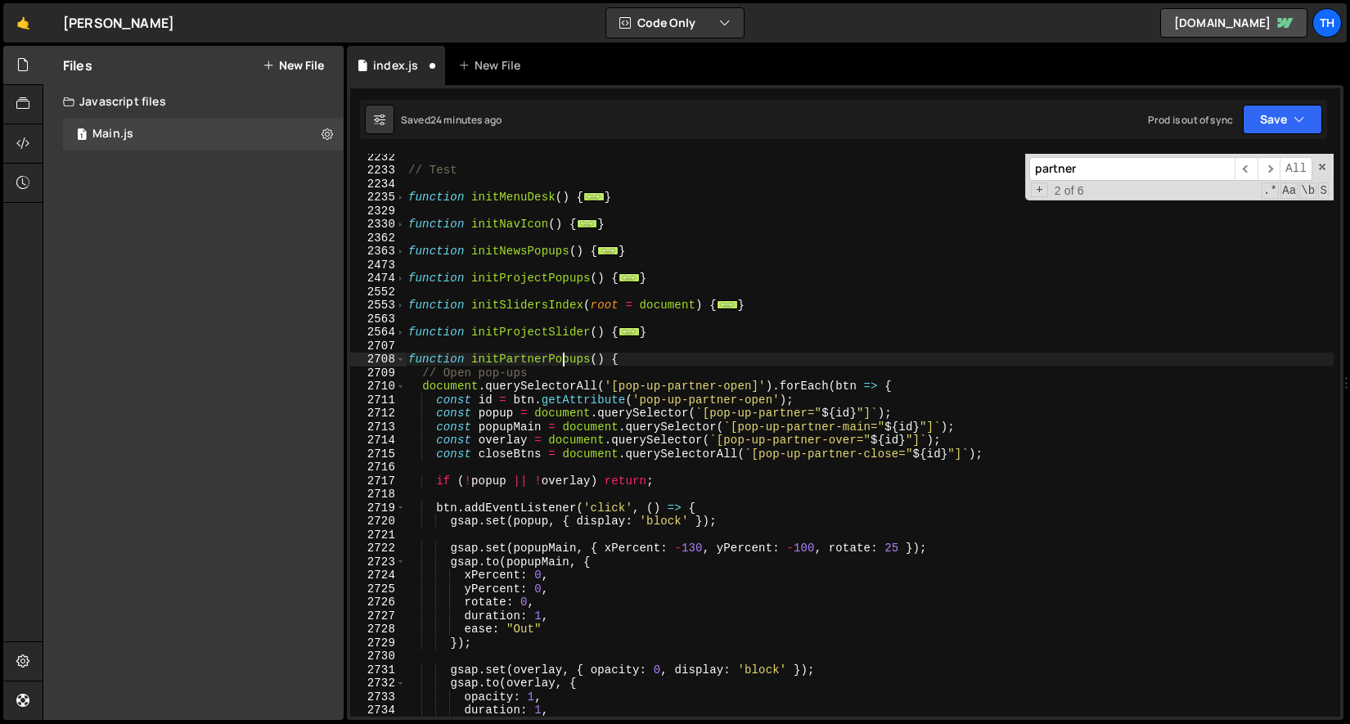
click at [560, 356] on div "// Test function initMenuDesk ( ) { ... } function initNavIcon ( ) { ... } func…" at bounding box center [869, 445] width 929 height 590
click at [402, 363] on span at bounding box center [400, 360] width 9 height 14
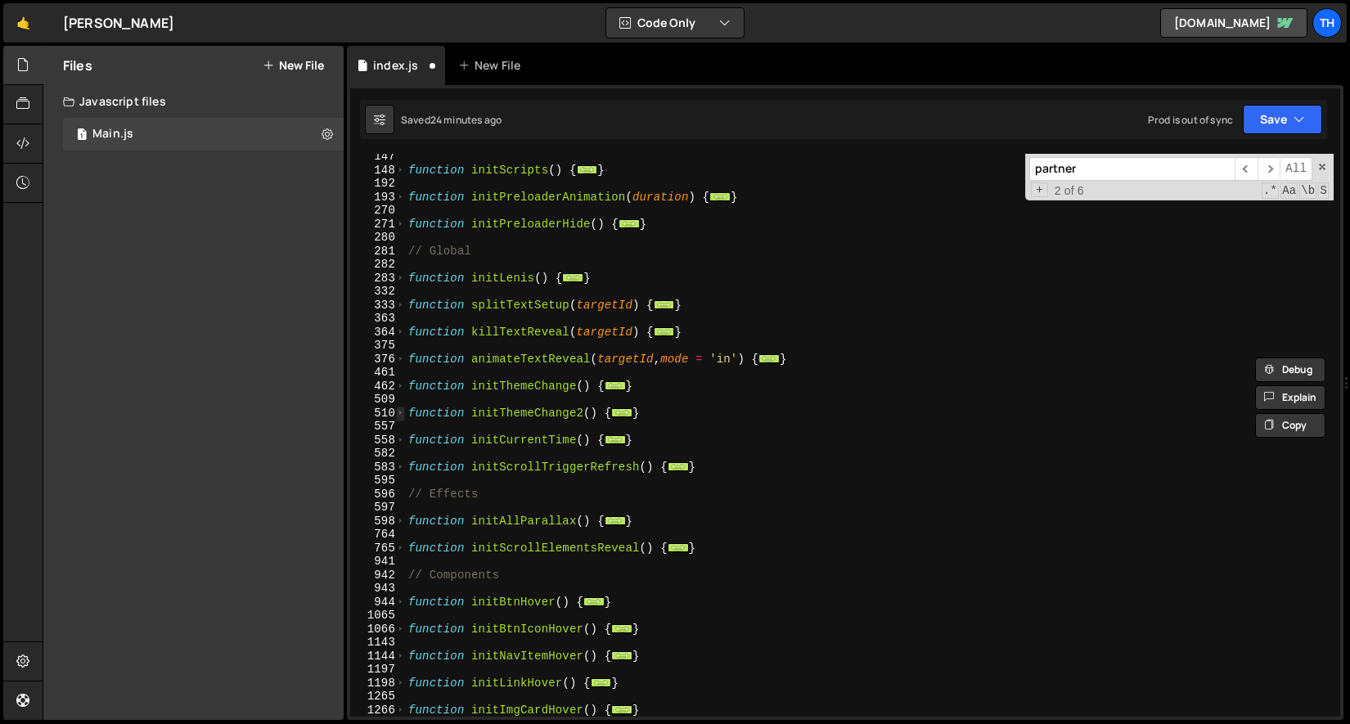
scroll to position [125, 0]
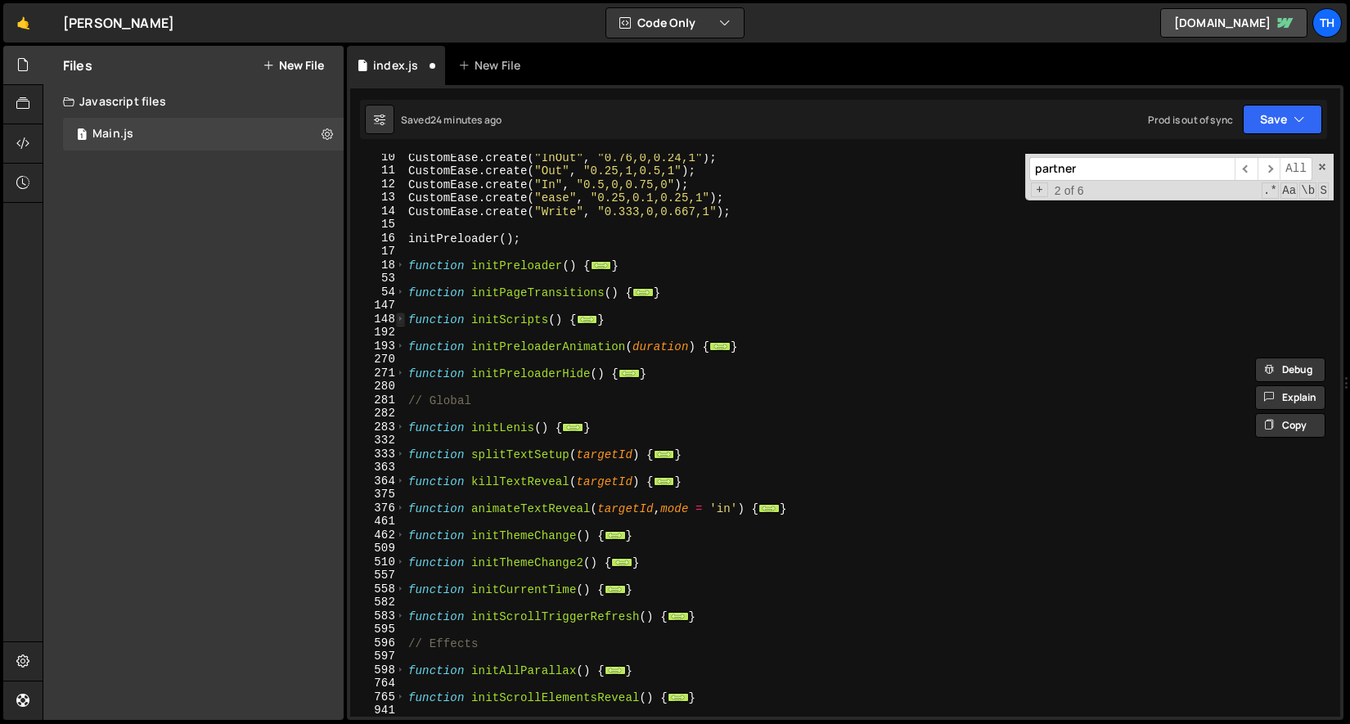
click at [399, 320] on span at bounding box center [400, 320] width 9 height 14
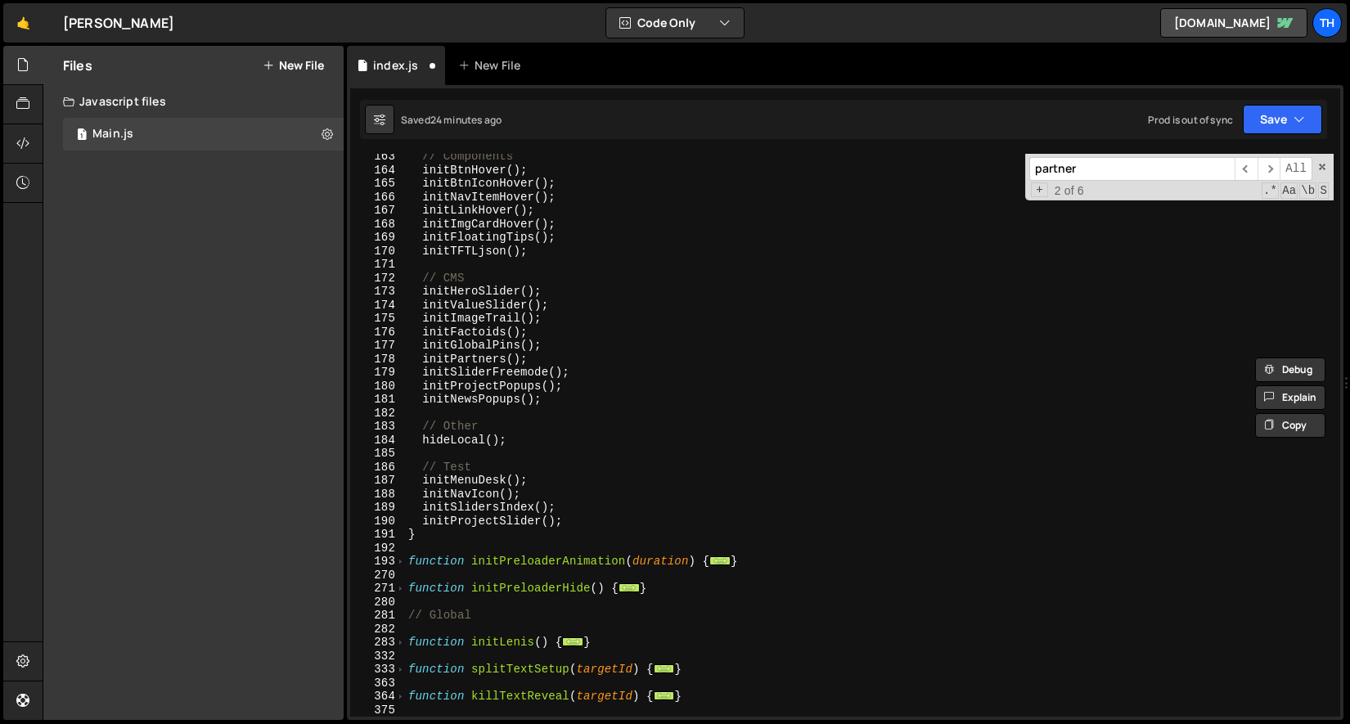
scroll to position [562, 0]
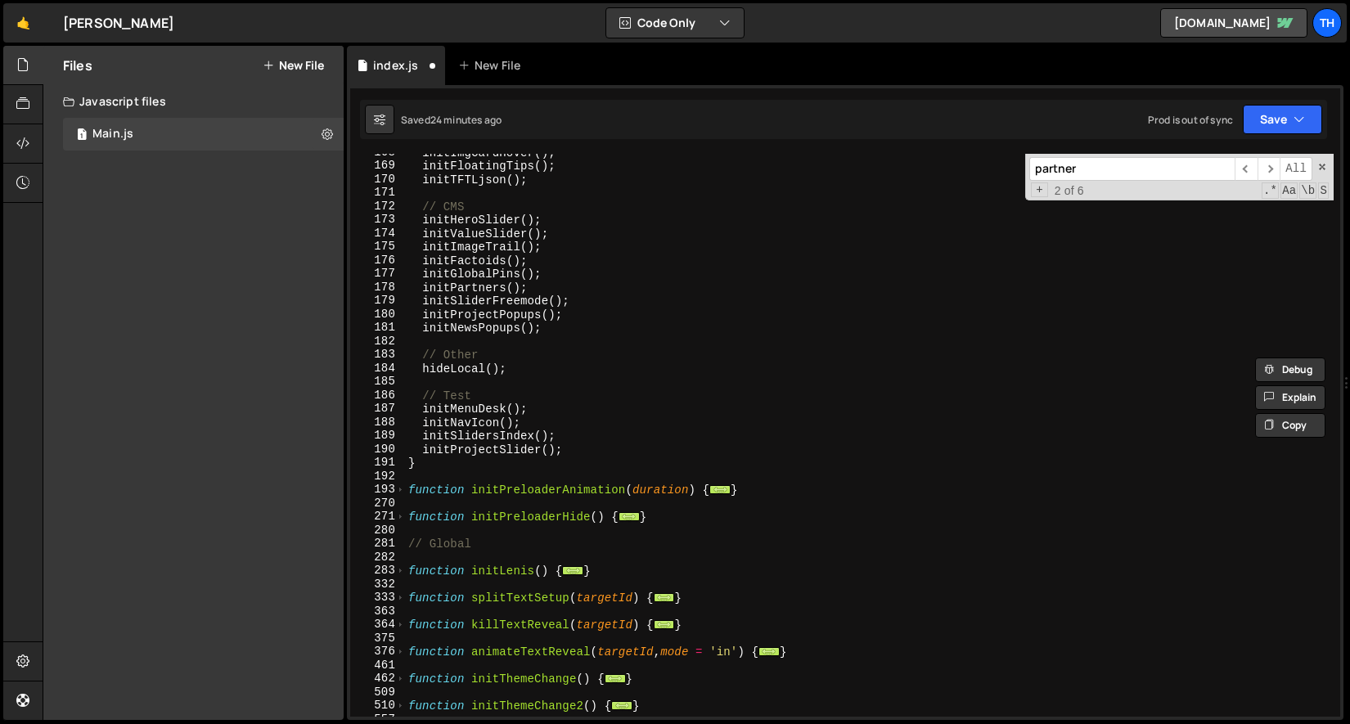
click at [589, 457] on div "initImgCardHover ( ) ; initFloatingTips ( ) ; initTFTLjson ( ) ; // CMS initHer…" at bounding box center [869, 441] width 929 height 590
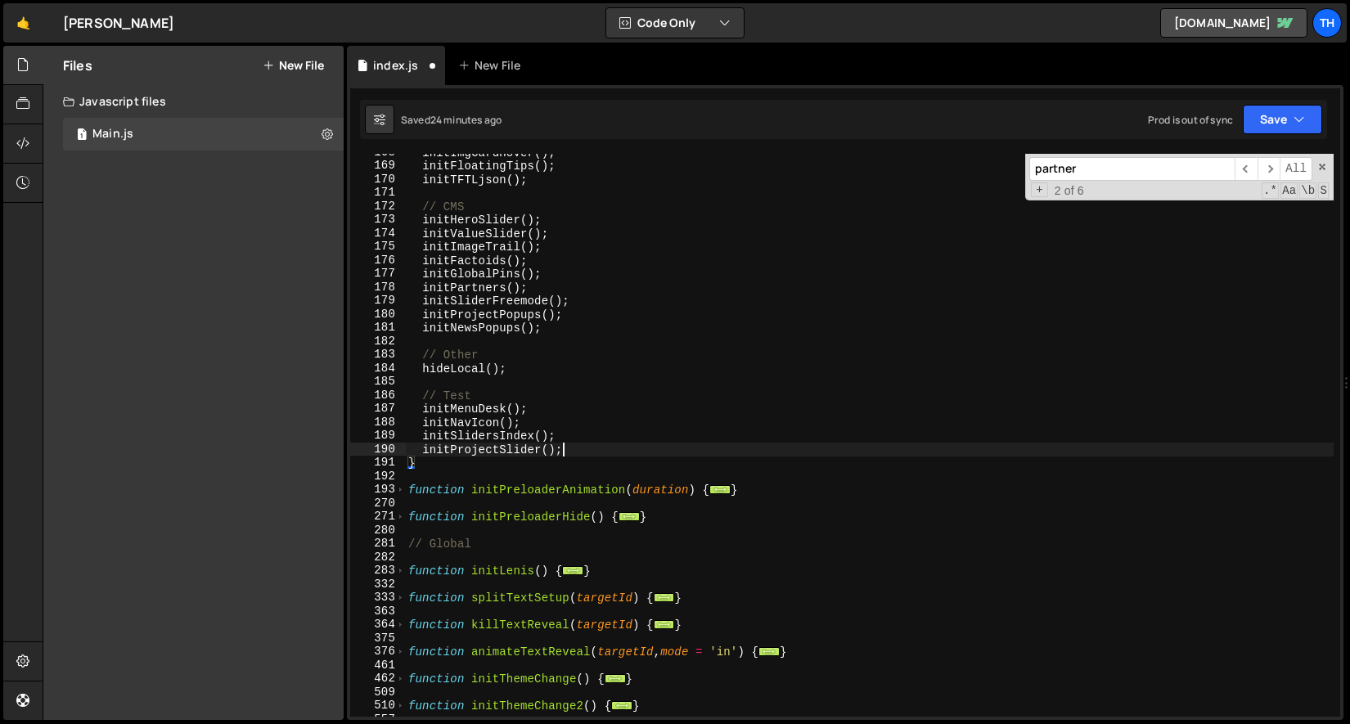
click at [592, 455] on div "initImgCardHover ( ) ; initFloatingTips ( ) ; initTFTLjson ( ) ; // CMS initHer…" at bounding box center [869, 441] width 929 height 590
type textarea "initProjectSlider();"
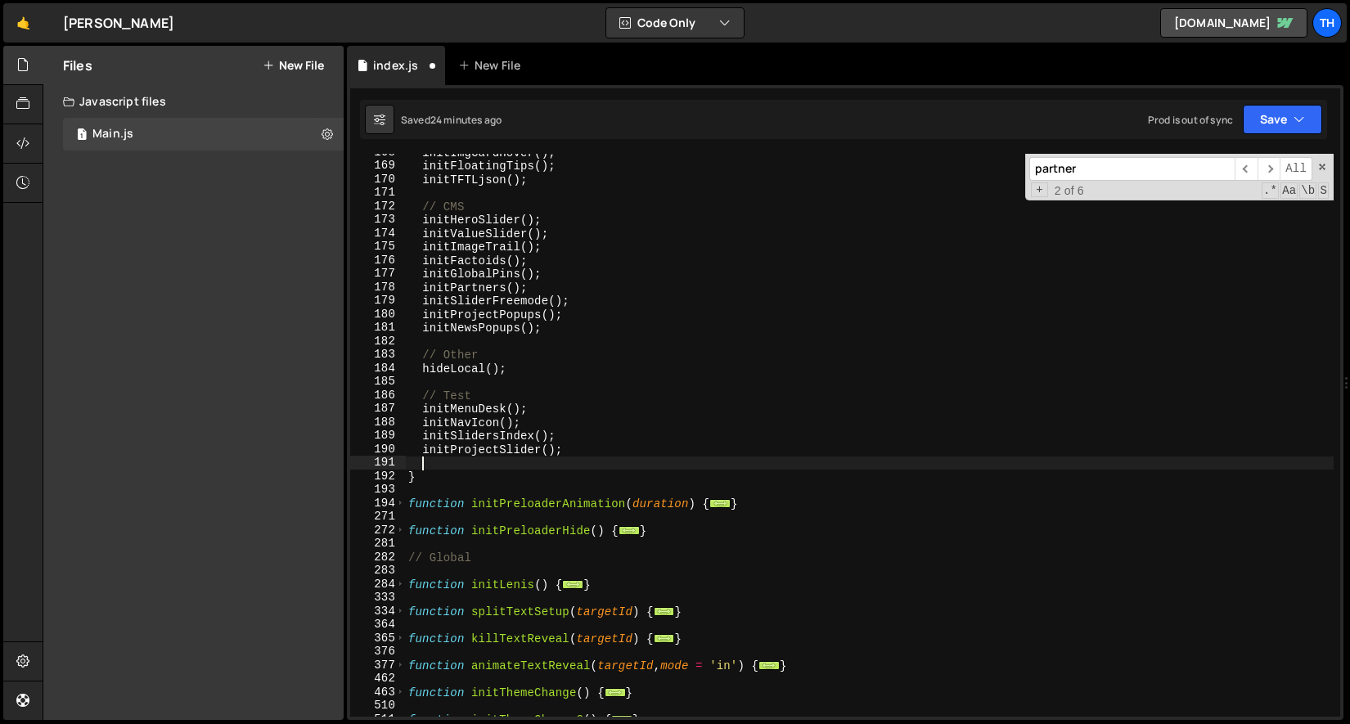
paste textarea "initPartnerPopups"
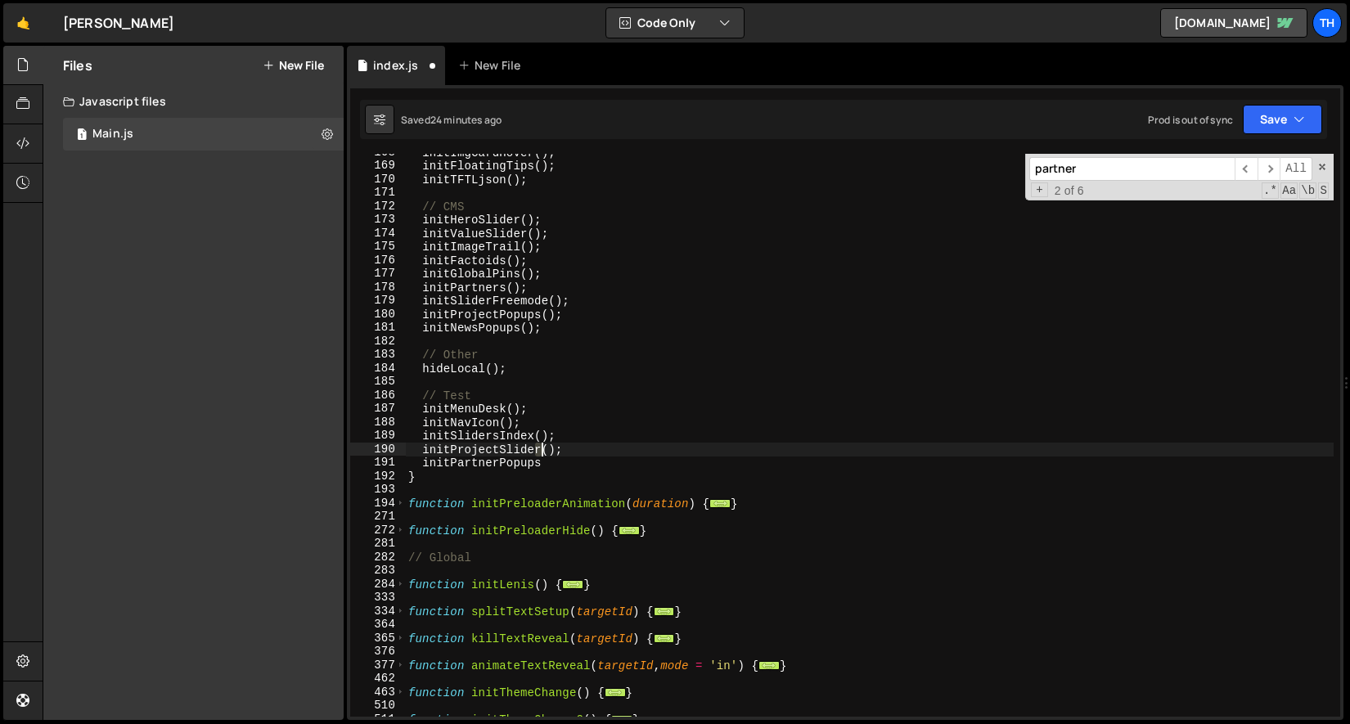
drag, startPoint x: 538, startPoint y: 448, endPoint x: 569, endPoint y: 448, distance: 31.1
click at [569, 448] on div "initImgCardHover ( ) ; initFloatingTips ( ) ; initTFTLjson ( ) ; // CMS initHer…" at bounding box center [869, 441] width 929 height 590
click at [569, 448] on div "initImgCardHover ( ) ; initFloatingTips ( ) ; initTFTLjson ( ) ; // CMS initHer…" at bounding box center [869, 435] width 929 height 563
drag, startPoint x: 574, startPoint y: 451, endPoint x: 543, endPoint y: 449, distance: 30.3
click at [543, 449] on div "initImgCardHover ( ) ; initFloatingTips ( ) ; initTFTLjson ( ) ; // CMS initHer…" at bounding box center [869, 441] width 929 height 590
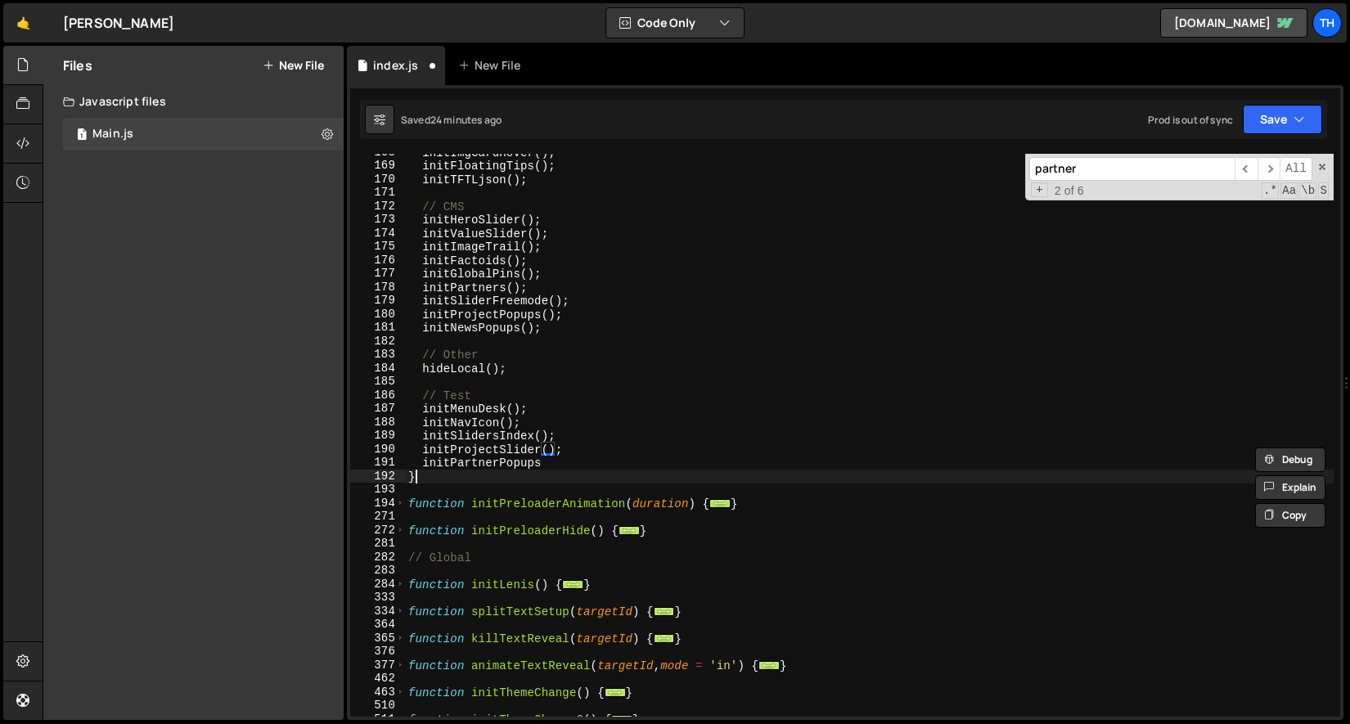
click at [583, 470] on div "initImgCardHover ( ) ; initFloatingTips ( ) ; initTFTLjson ( ) ; // CMS initHer…" at bounding box center [869, 441] width 929 height 590
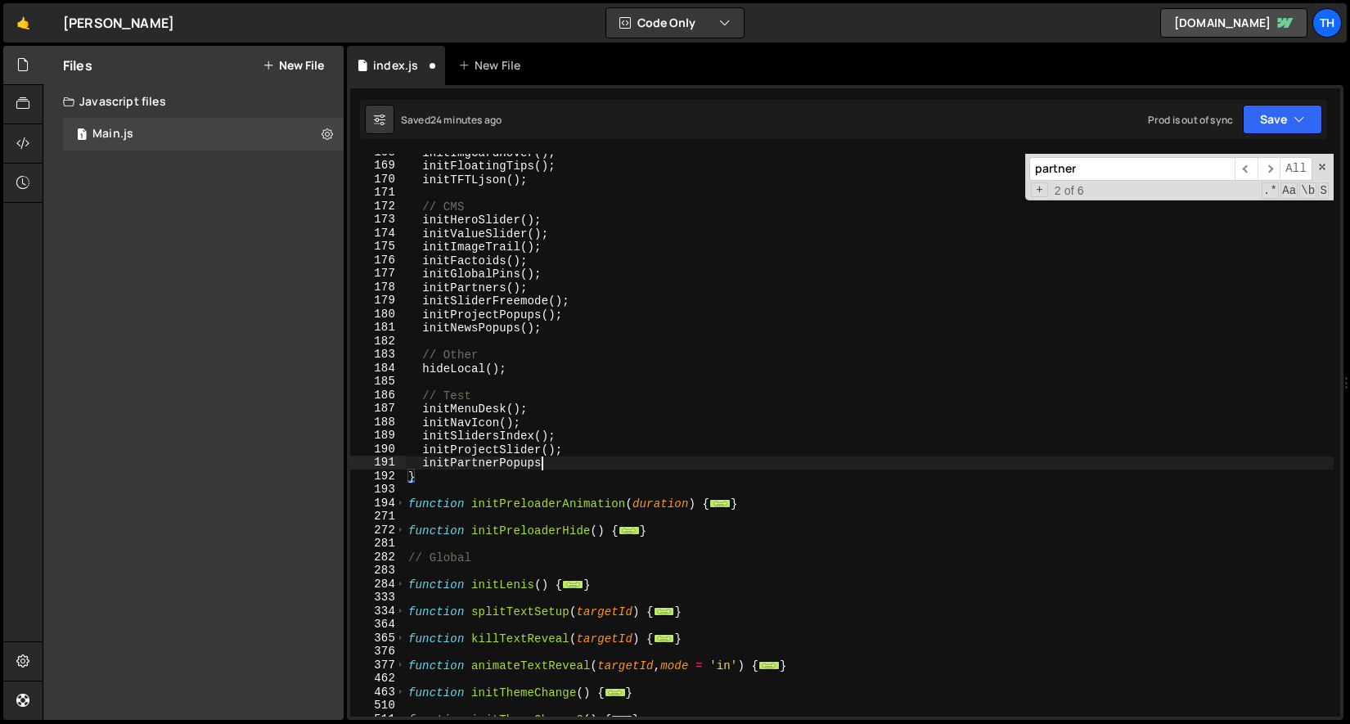
click at [585, 463] on div "initImgCardHover ( ) ; initFloatingTips ( ) ; initTFTLjson ( ) ; // CMS initHer…" at bounding box center [869, 441] width 929 height 590
paste textarea "();"
type textarea "initPartnerPopups();"
click at [1276, 125] on button "Save" at bounding box center [1282, 119] width 79 height 29
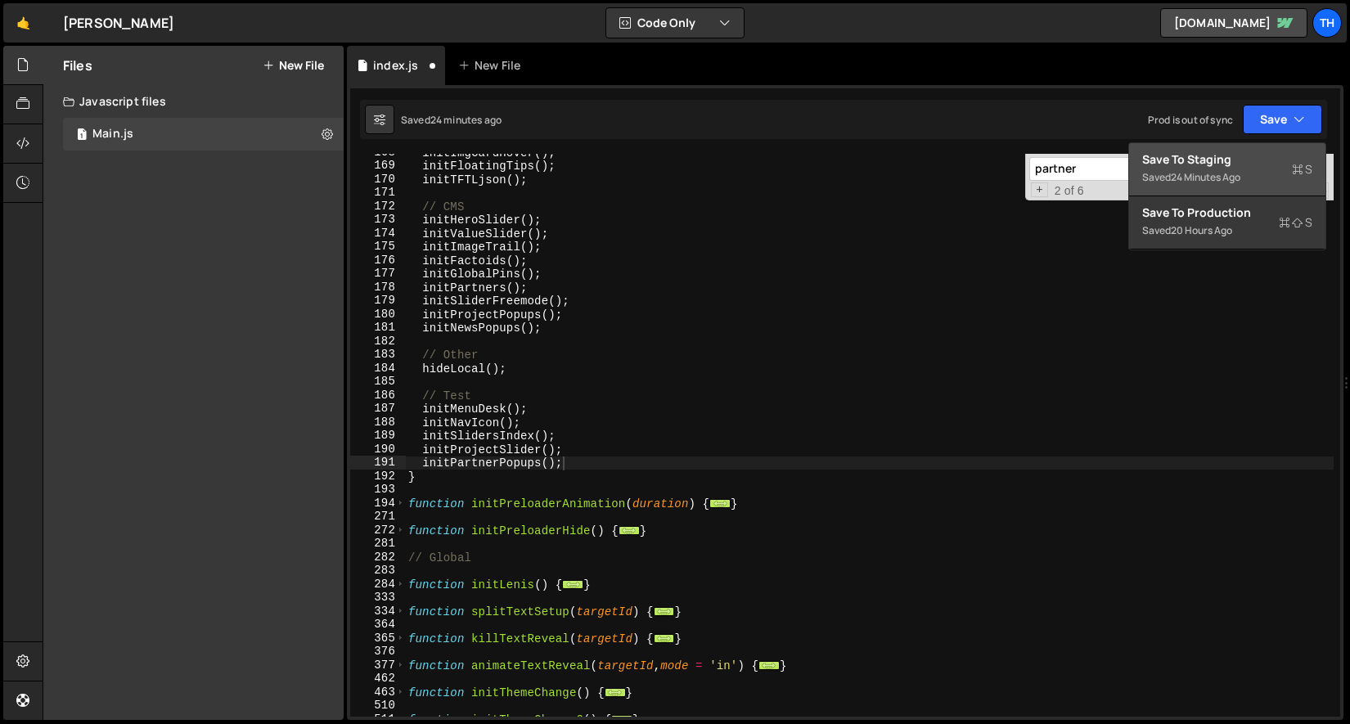
click at [1265, 151] on div "Save to Staging S" at bounding box center [1227, 159] width 170 height 16
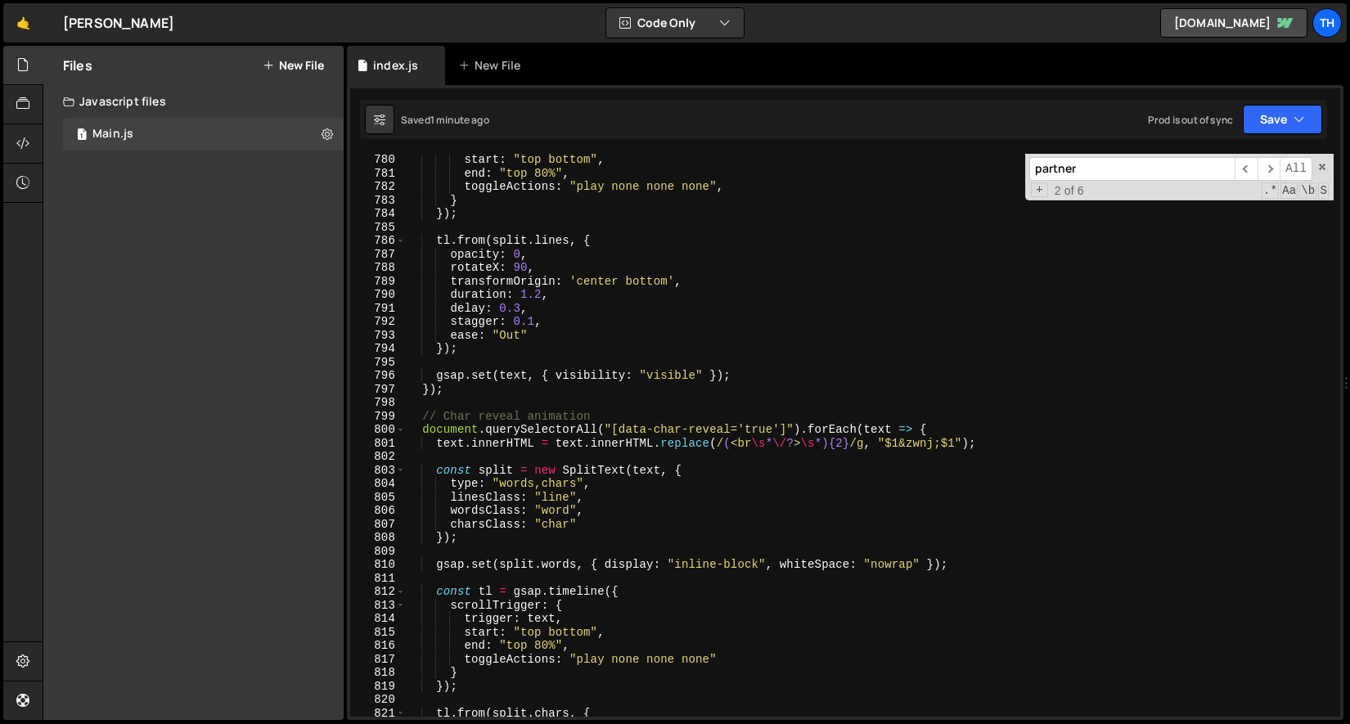
scroll to position [8164, 0]
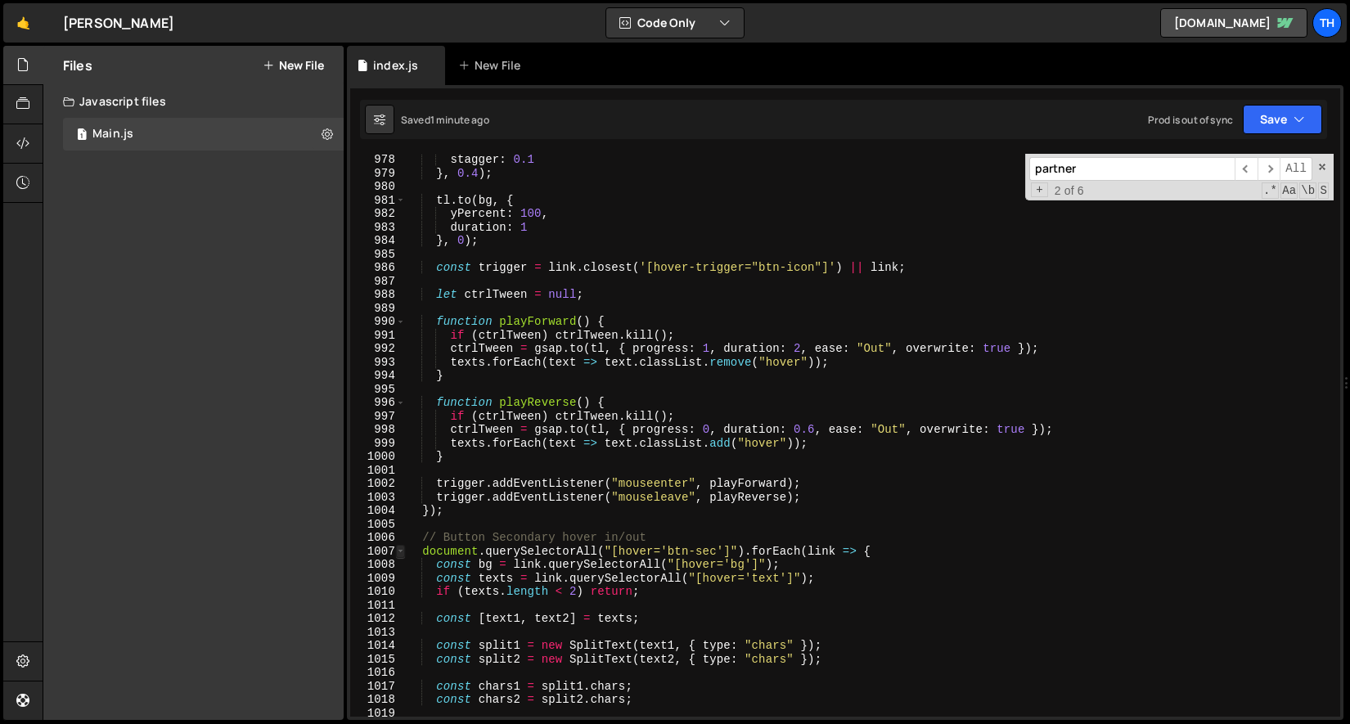
click at [404, 553] on span at bounding box center [400, 552] width 9 height 14
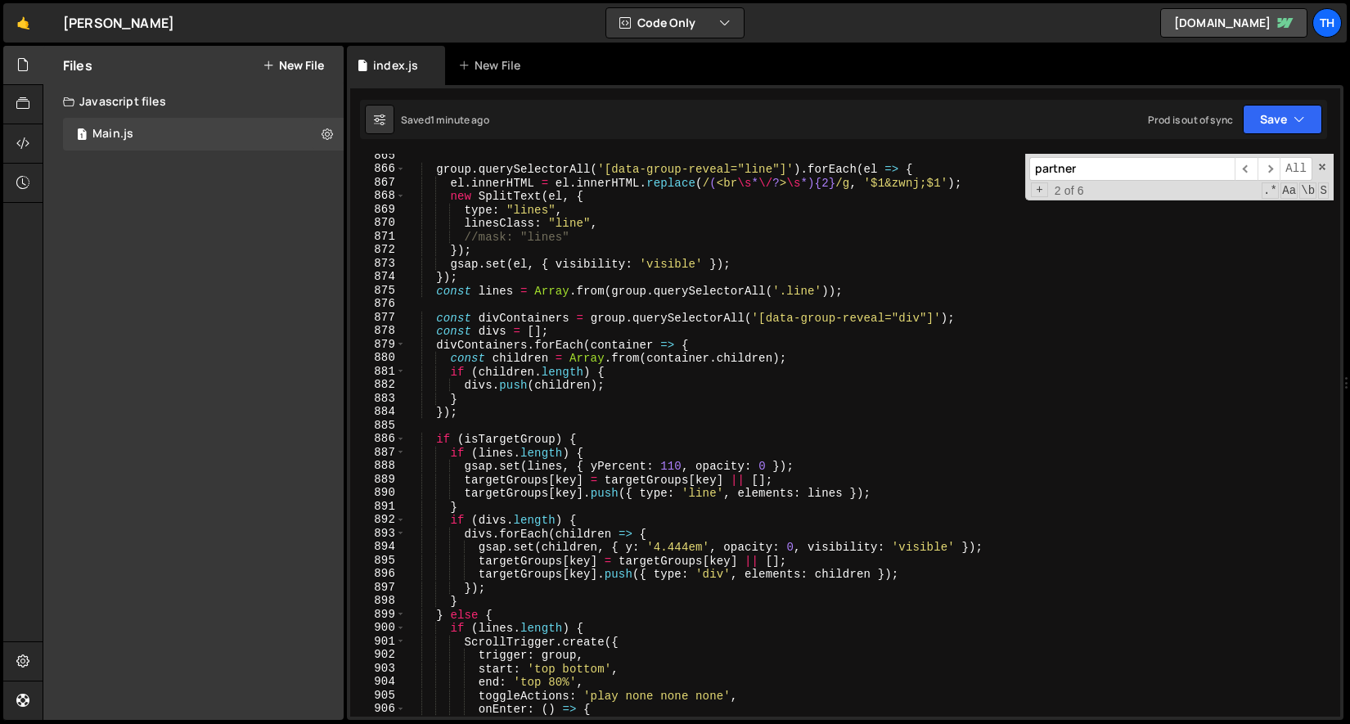
scroll to position [8615, 0]
click at [399, 343] on span at bounding box center [400, 345] width 9 height 14
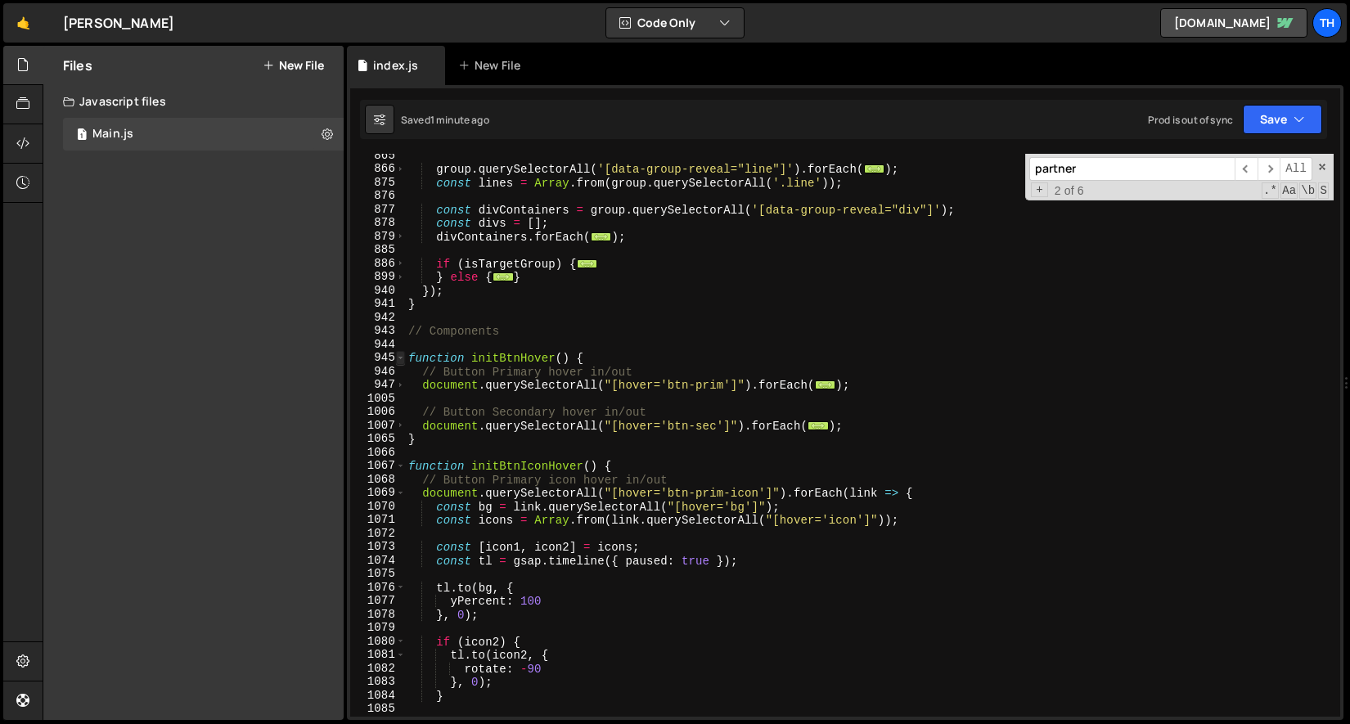
click at [399, 360] on span at bounding box center [400, 358] width 9 height 14
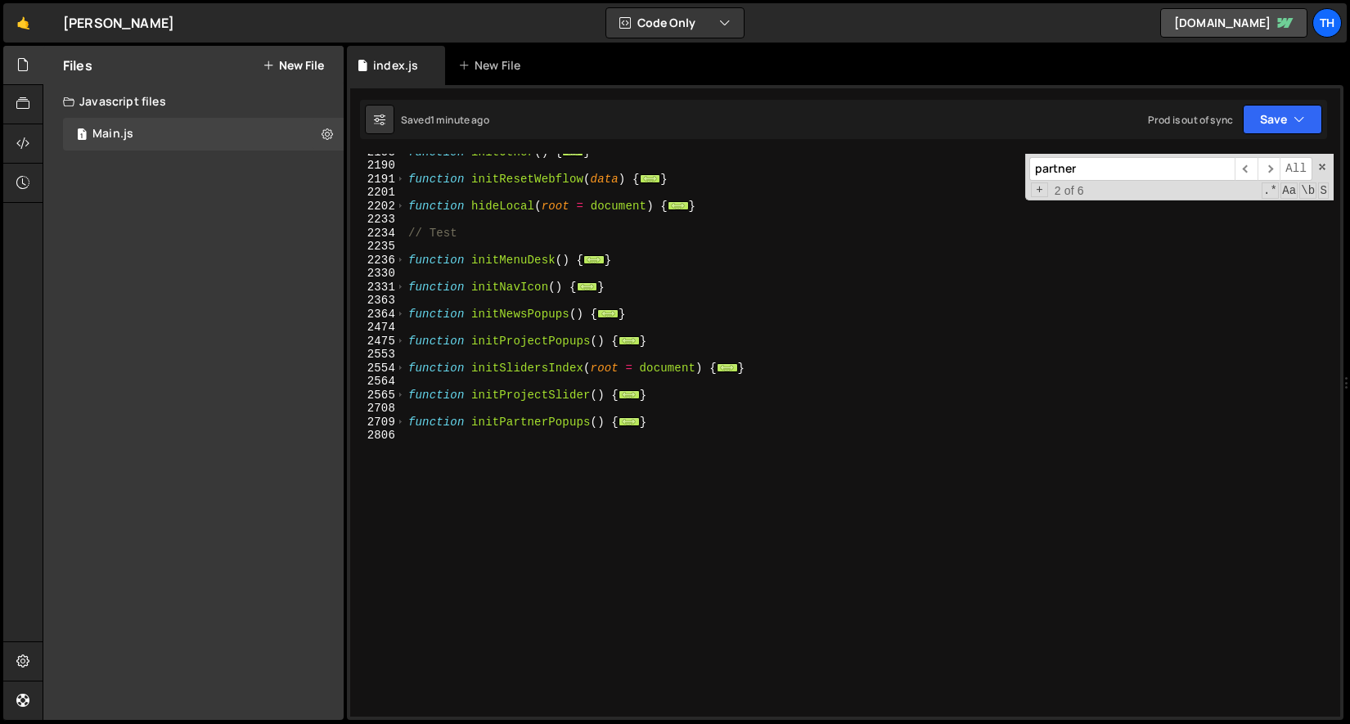
click at [412, 434] on div "function initOther ( ) { ... } function initResetWebflow ( data ) { ... } funct…" at bounding box center [869, 440] width 929 height 590
click at [410, 429] on div "function initOther ( ) { ... } function initResetWebflow ( data ) { ... } funct…" at bounding box center [869, 440] width 929 height 590
click at [403, 416] on span at bounding box center [400, 423] width 9 height 14
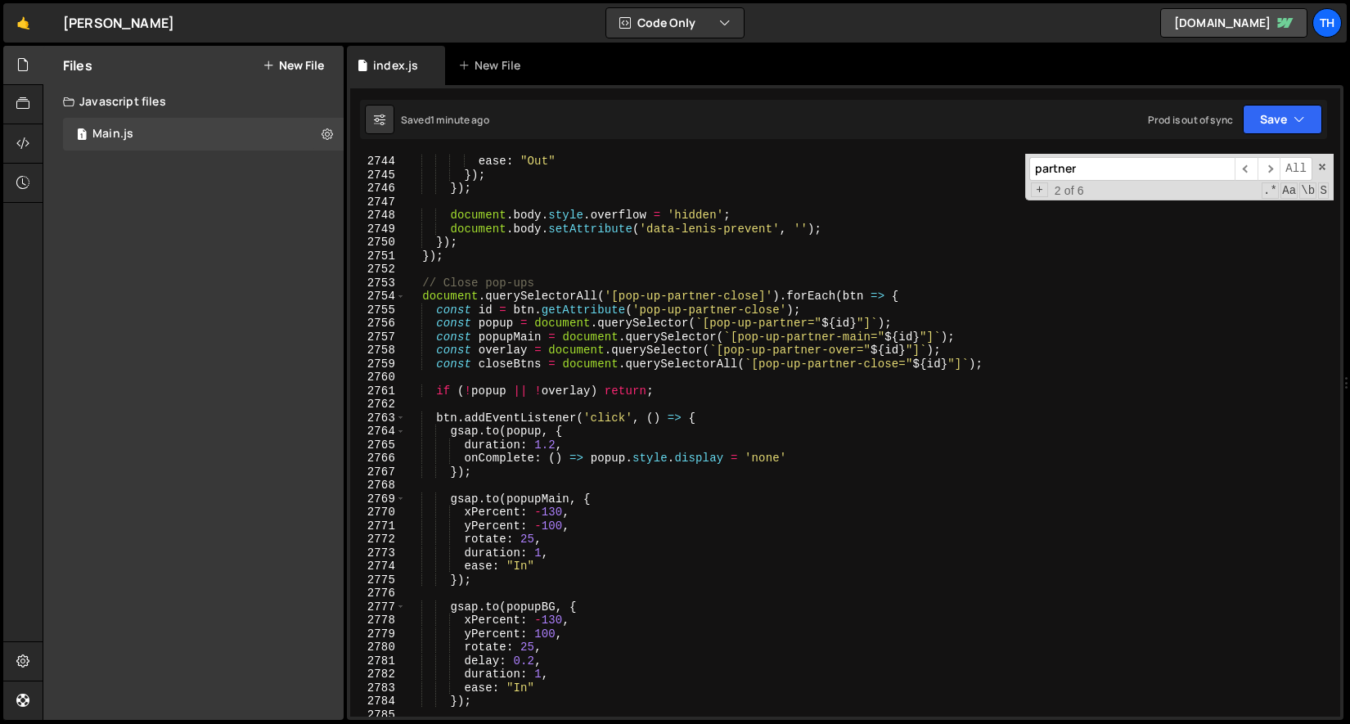
scroll to position [2175, 0]
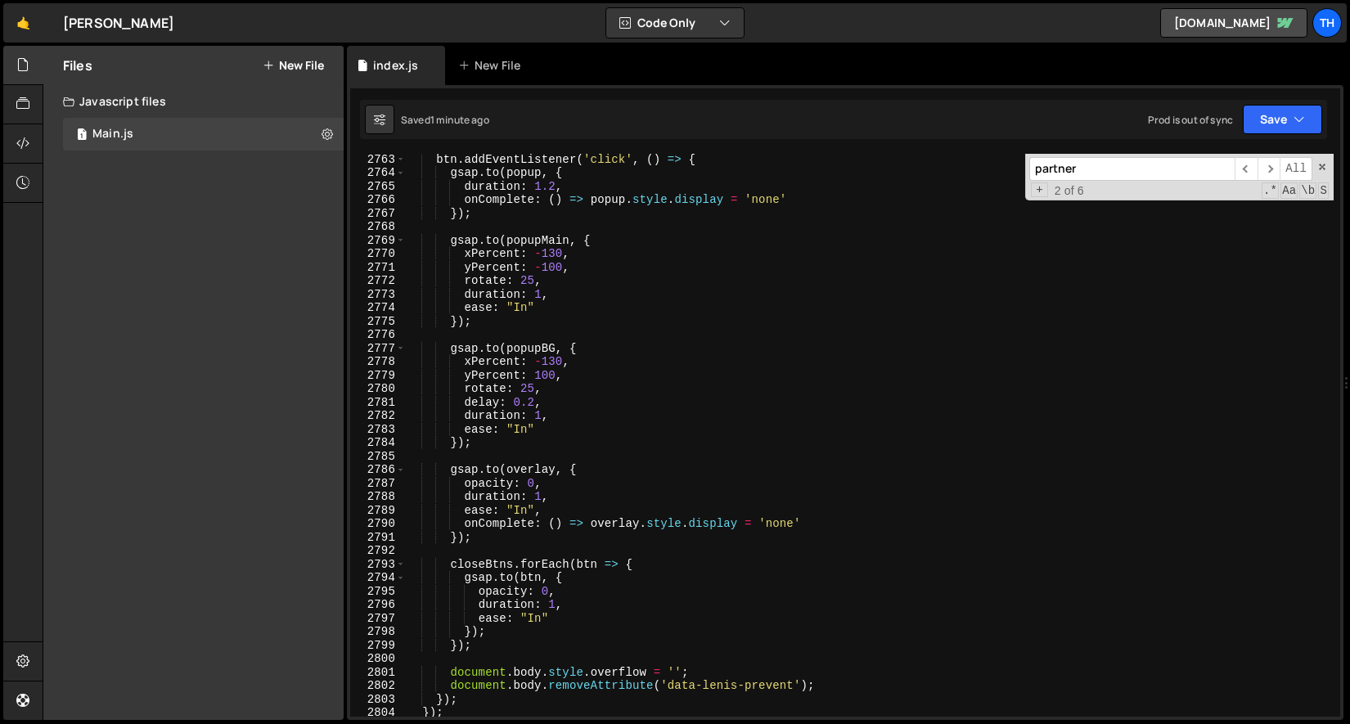
click at [547, 467] on div "btn . addEventListener ( 'click' , ( ) => { gsap . to ( popup , { duration : 1.…" at bounding box center [869, 447] width 929 height 590
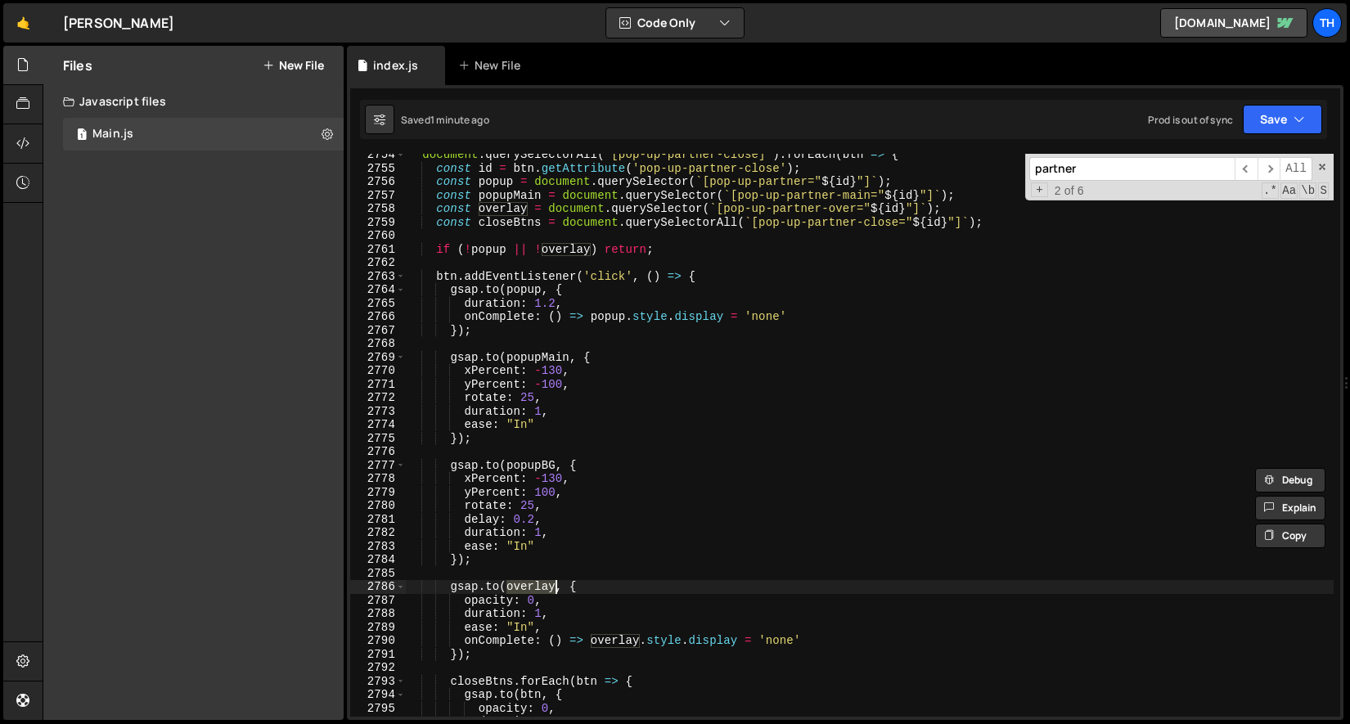
scroll to position [2015, 0]
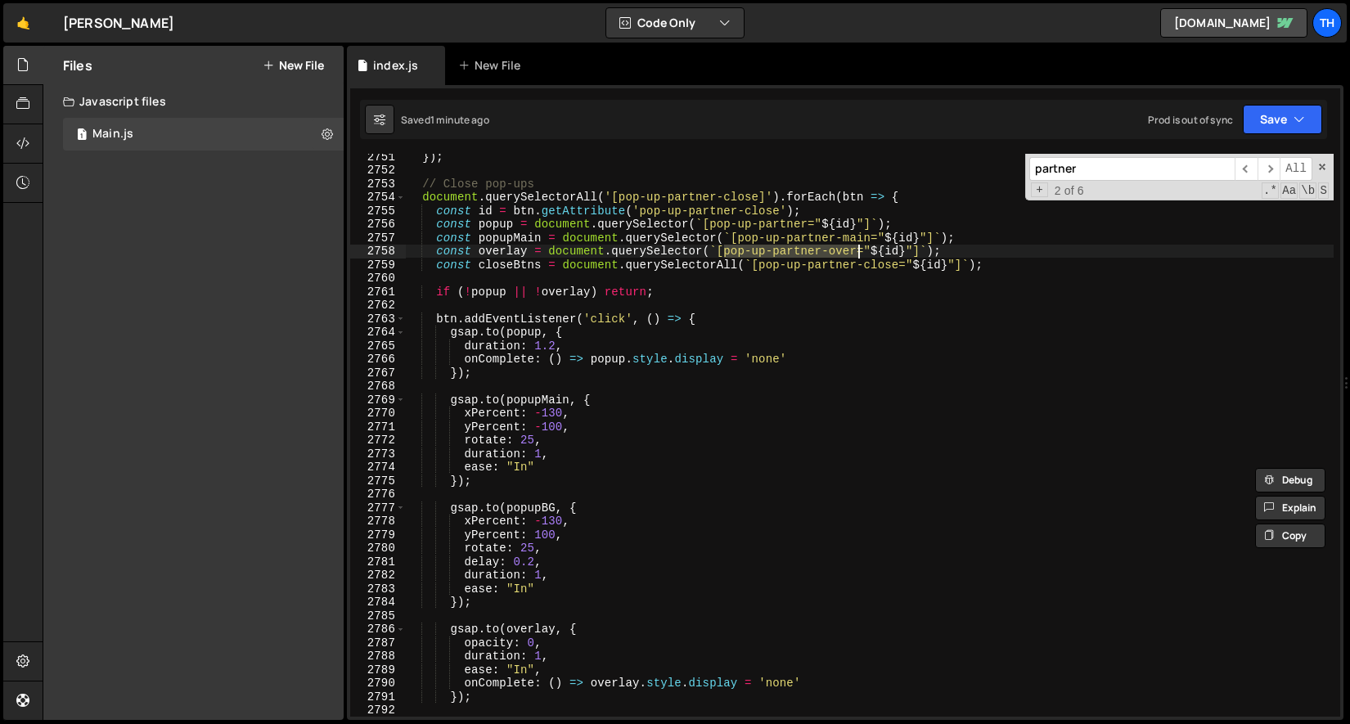
drag, startPoint x: 725, startPoint y: 250, endPoint x: 857, endPoint y: 245, distance: 132.6
click at [857, 245] on div "}) ; // Close pop-ups document . querySelectorAll ( '[pop-up-partner-close]' ) …" at bounding box center [869, 445] width 929 height 590
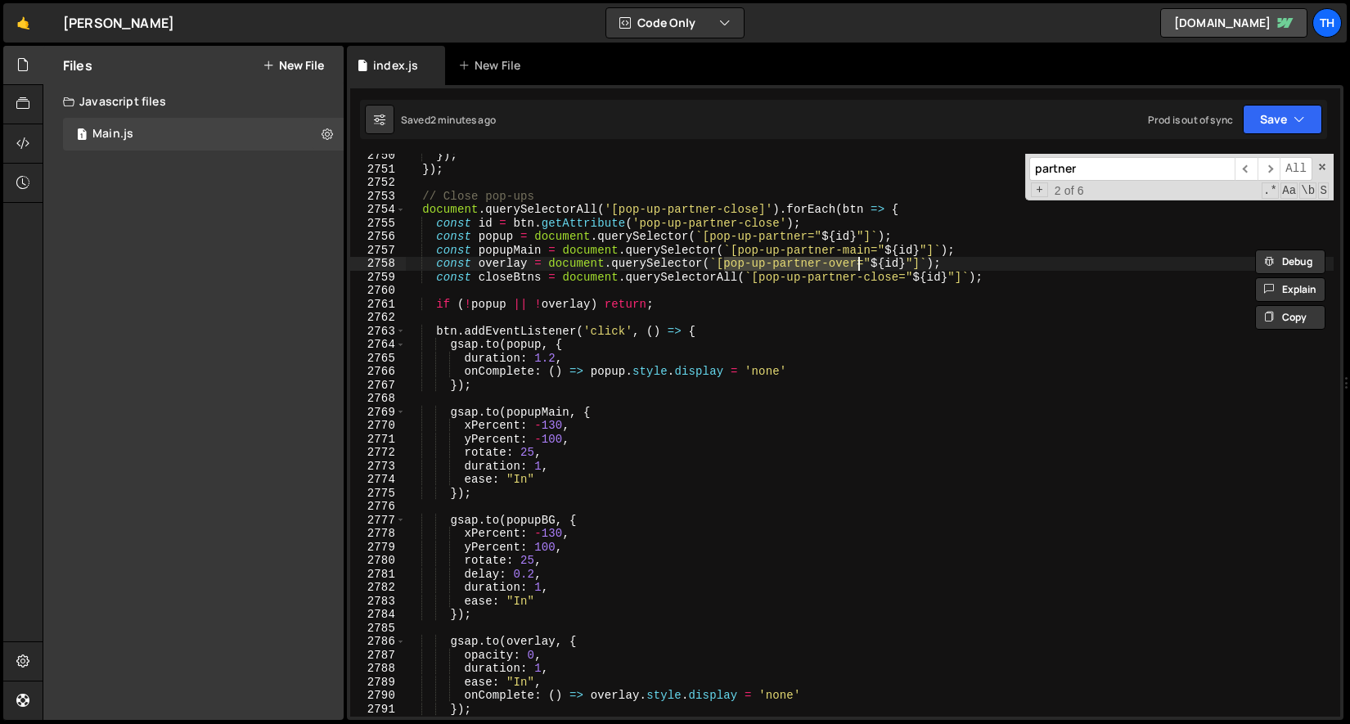
scroll to position [2003, 0]
click at [527, 416] on div "}) ; }) ; // Close pop-ups document . querySelectorAll ( '[pop-up-partner-close…" at bounding box center [869, 444] width 929 height 590
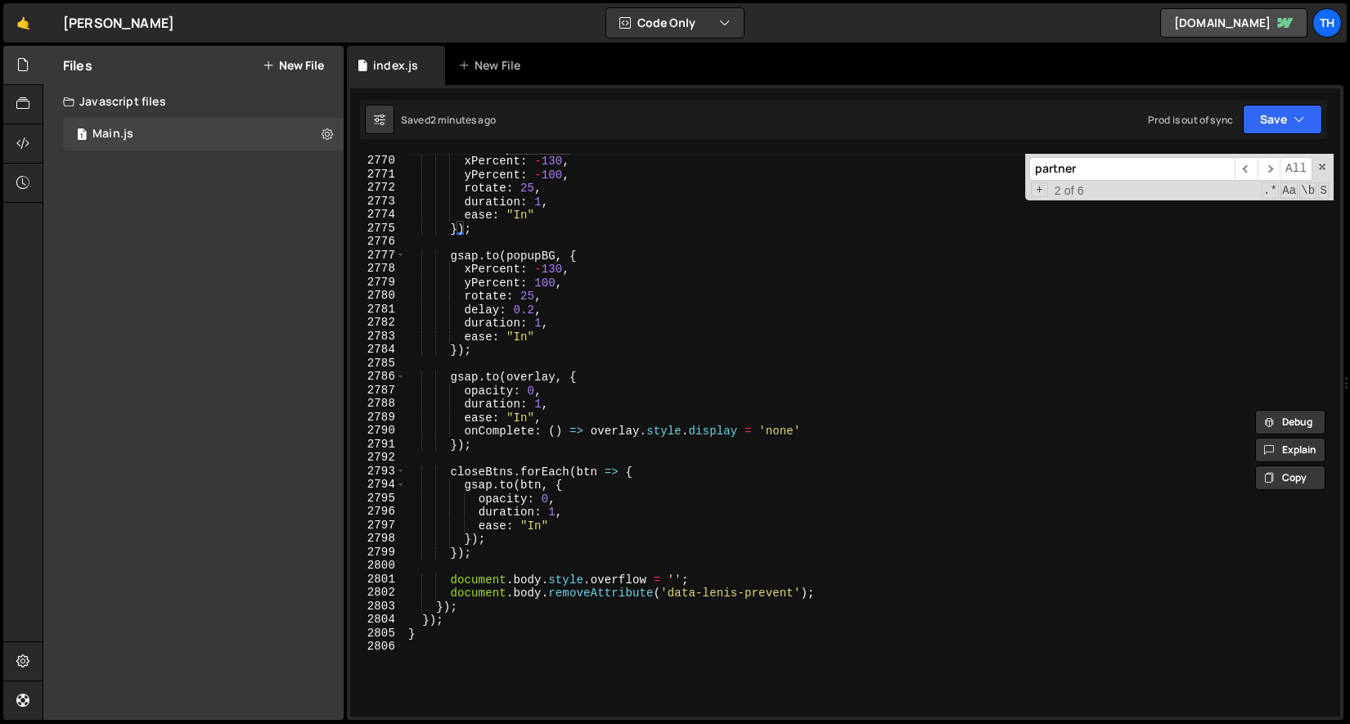
scroll to position [2217, 0]
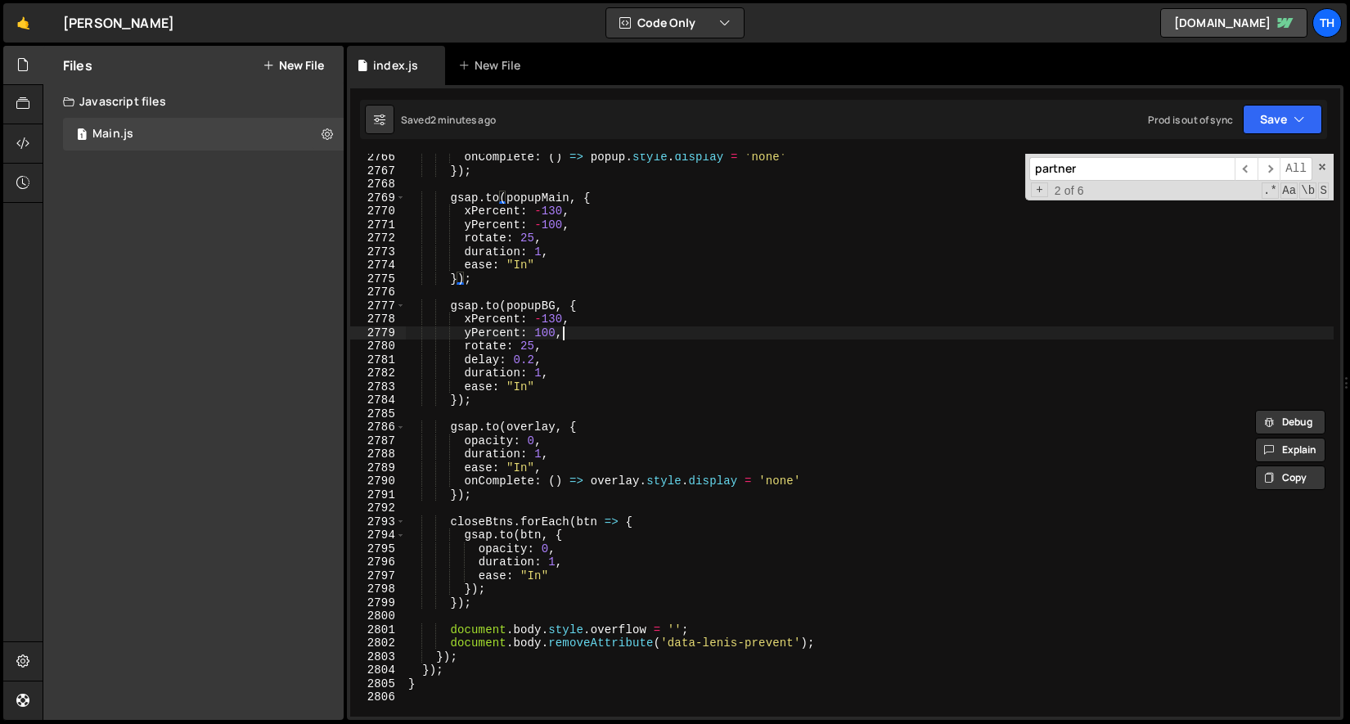
click at [584, 333] on div "onComplete : ( ) => popup . style . display = 'none' }) ; gsap . to ( popupMain…" at bounding box center [869, 446] width 929 height 590
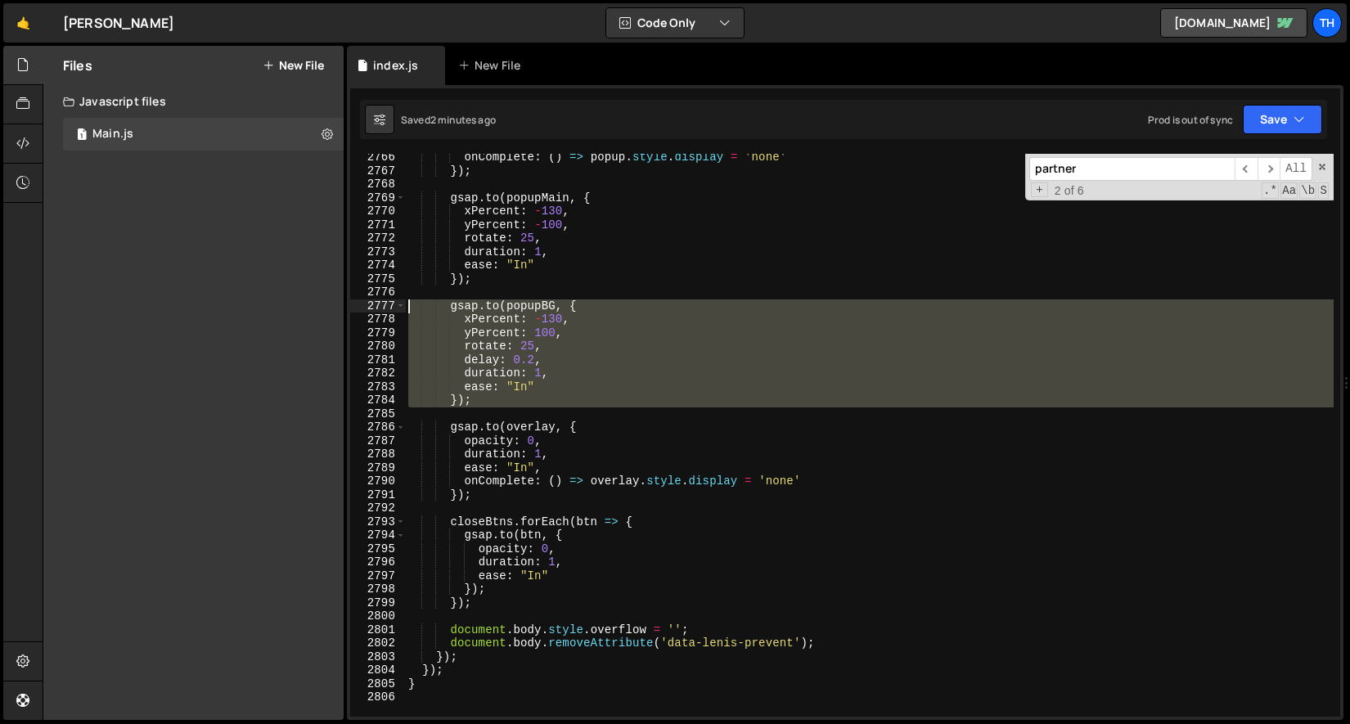
drag, startPoint x: 484, startPoint y: 409, endPoint x: 288, endPoint y: 304, distance: 222.5
click at [288, 304] on div "Files New File Javascript files 1 Main.js 0 CSS files Copy share link Edit File…" at bounding box center [696, 383] width 1307 height 675
type textarea "[DOMAIN_NAME](popupBG, { xPercent: -130,"
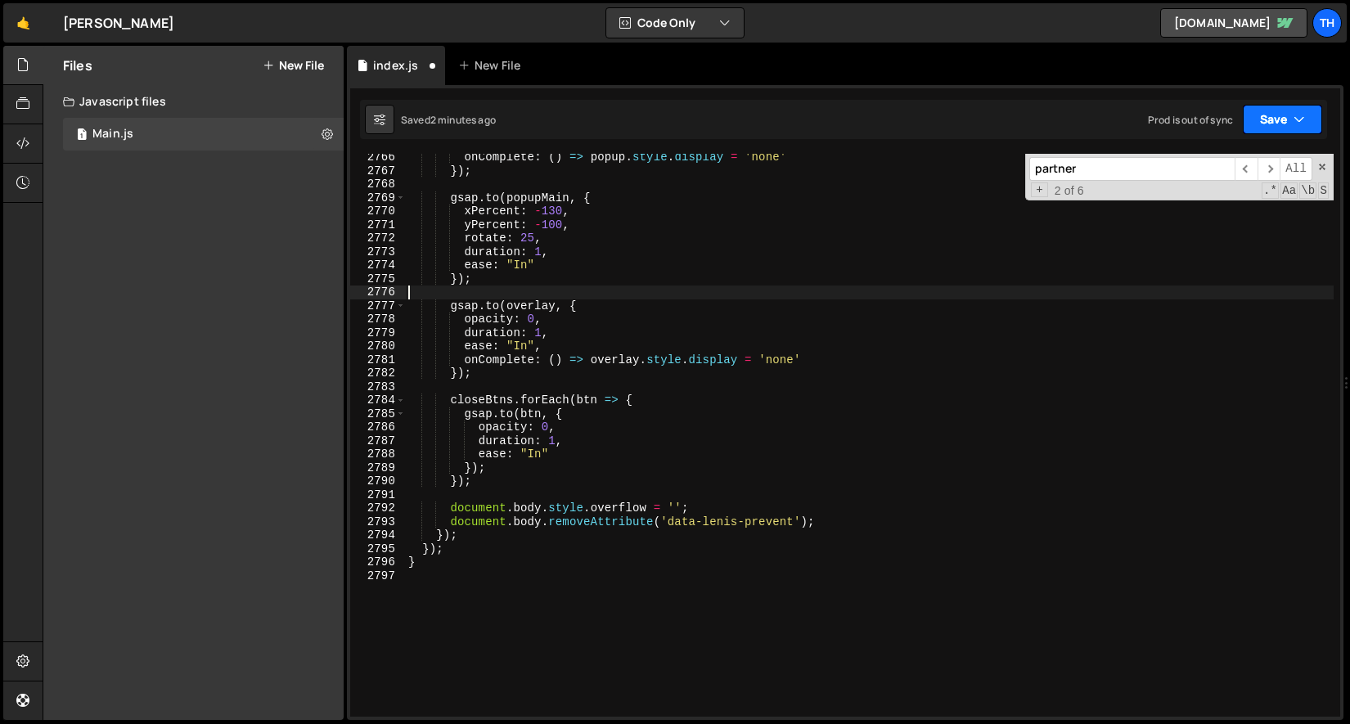
click at [1251, 113] on button "Save" at bounding box center [1282, 119] width 79 height 29
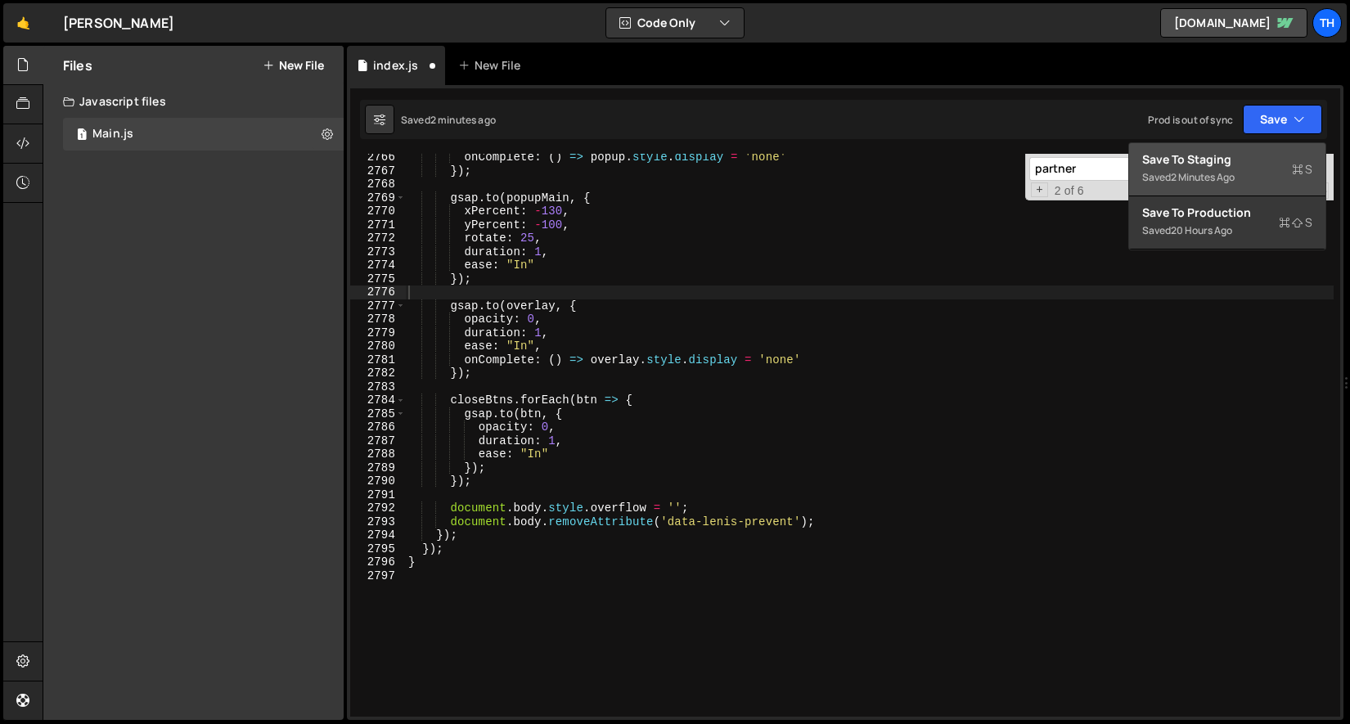
click at [1226, 165] on div "Save to Staging S" at bounding box center [1227, 159] width 170 height 16
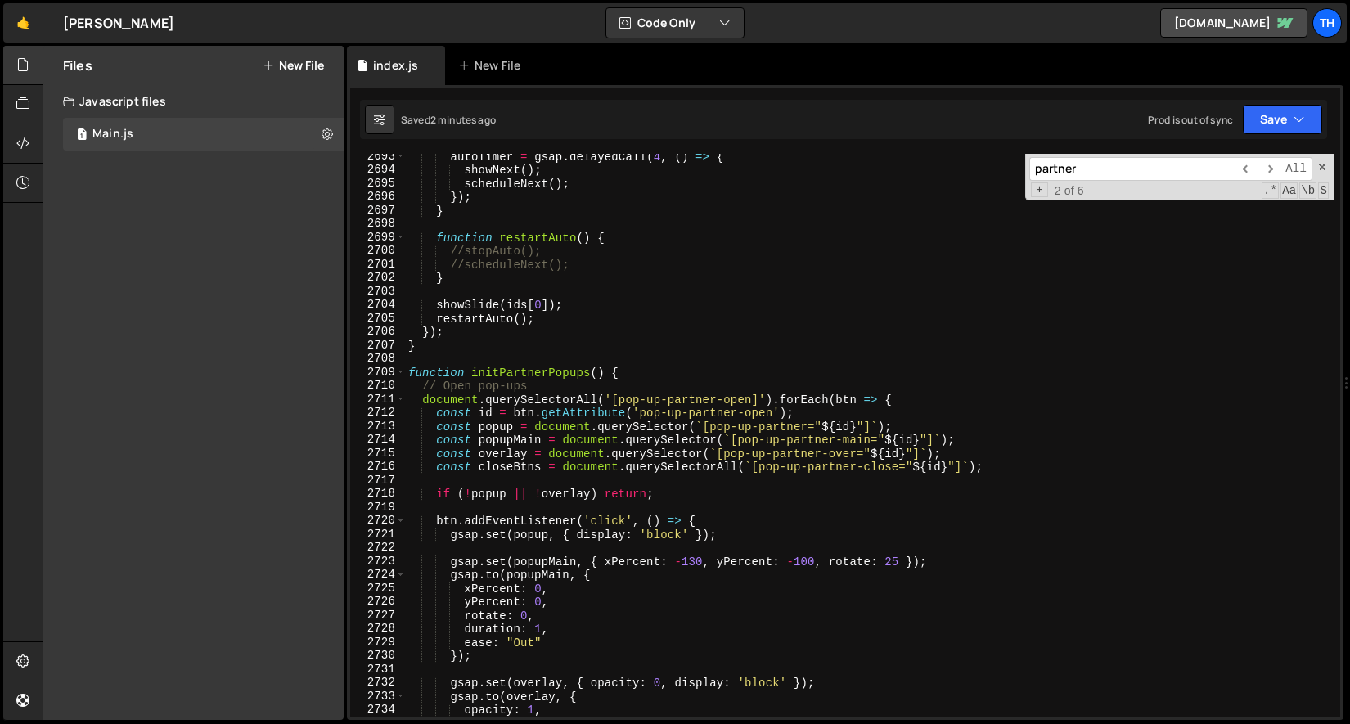
scroll to position [25805, 0]
click at [687, 362] on div "autoTimer = gsap . delayedCall ( 4 , ( ) => { showNext ( ) ; scheduleNext ( ) ;…" at bounding box center [869, 447] width 929 height 590
click at [682, 376] on div "autoTimer = gsap . delayedCall ( 4 , ( ) => { showNext ( ) ; scheduleNext ( ) ;…" at bounding box center [869, 447] width 929 height 590
type textarea "function initPartnerPopups() {"
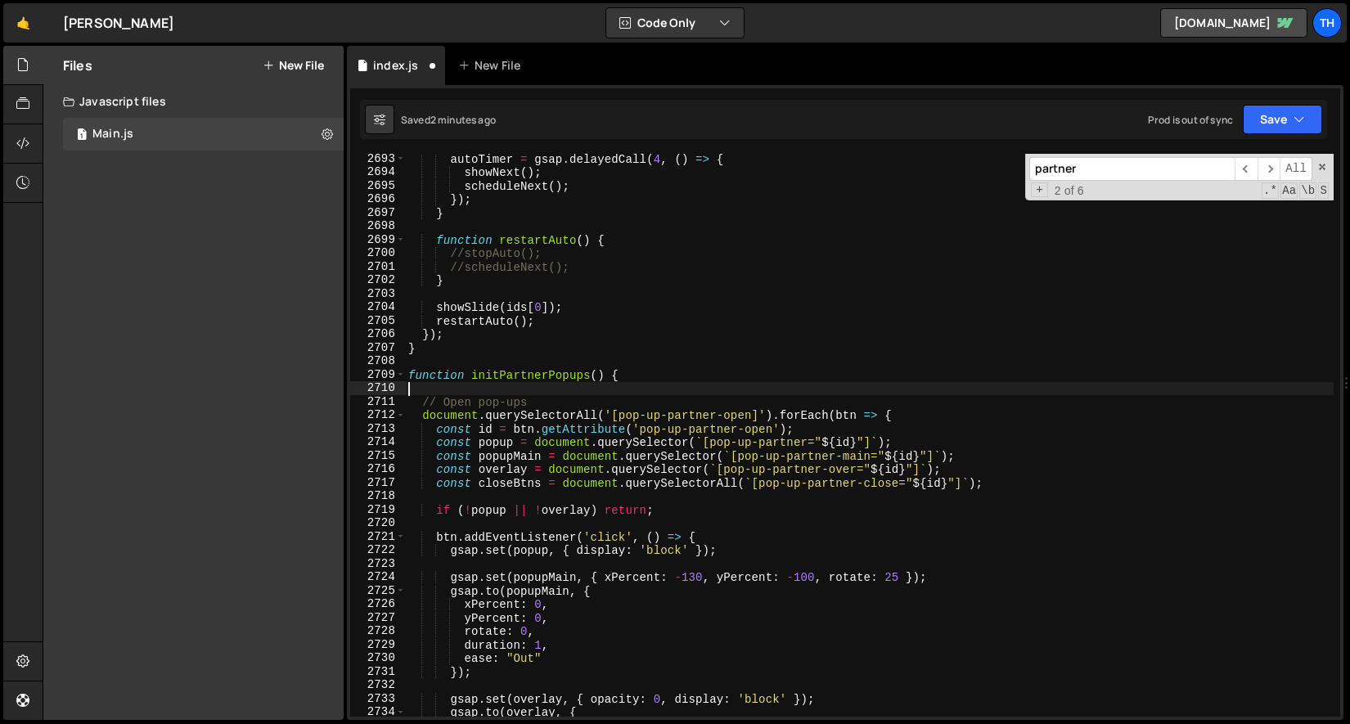
paste textarea "} });"
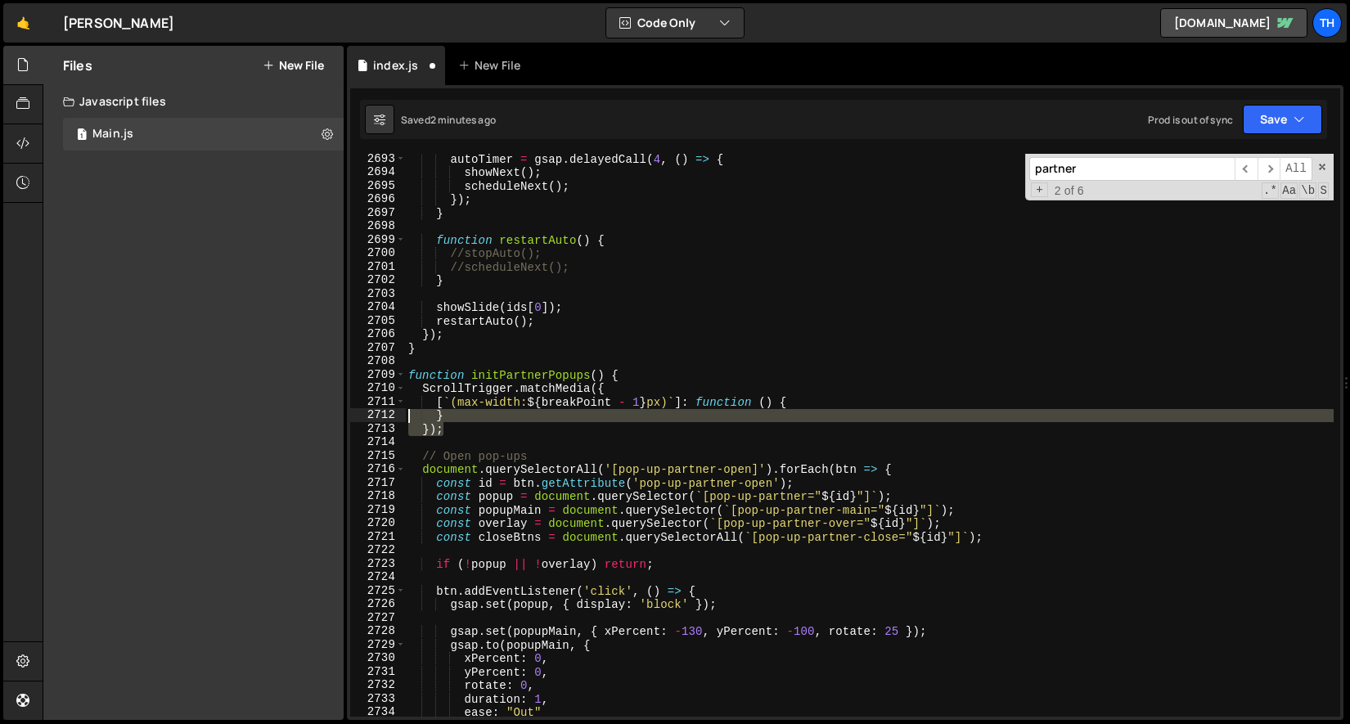
drag, startPoint x: 475, startPoint y: 427, endPoint x: 380, endPoint y: 415, distance: 94.9
click at [380, 415] on div "2693 2694 2695 2696 2697 2698 2699 2700 2701 2702 2703 2704 2705 2706 2707 2708…" at bounding box center [845, 435] width 990 height 563
type textarea "} });"
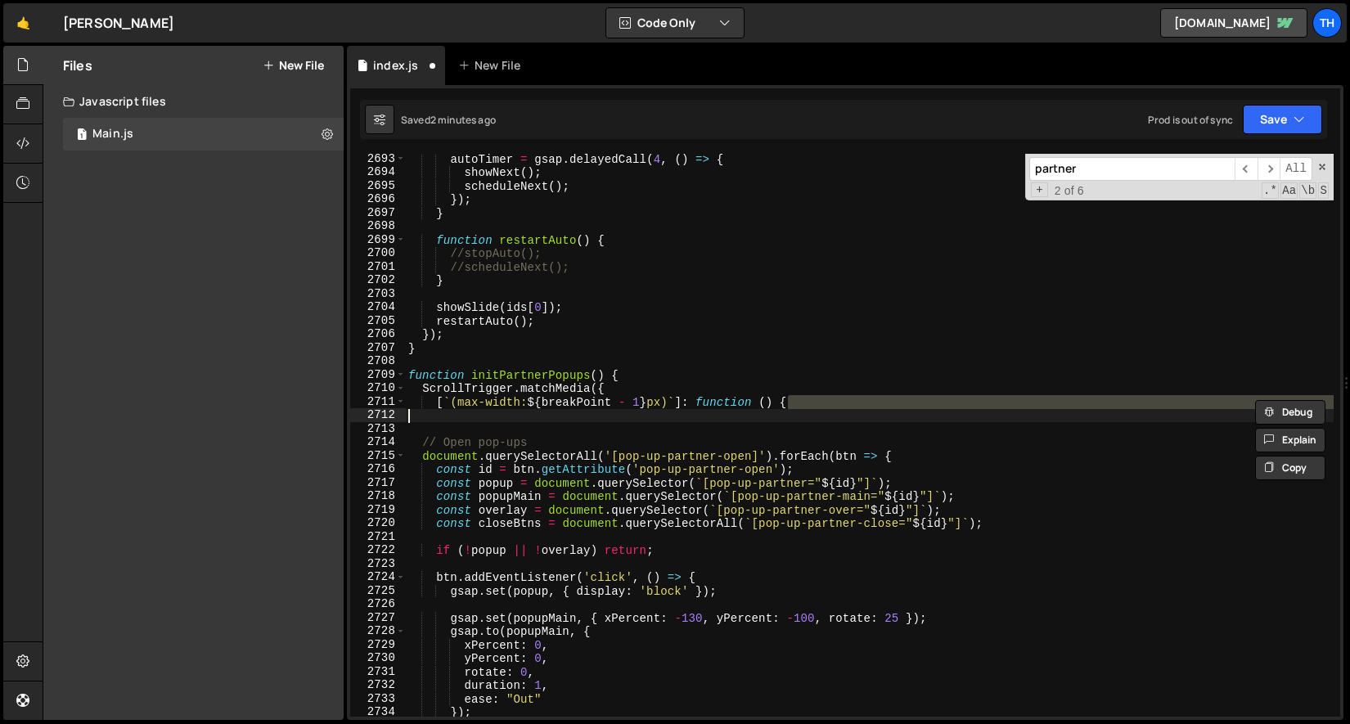
type textarea "} });"
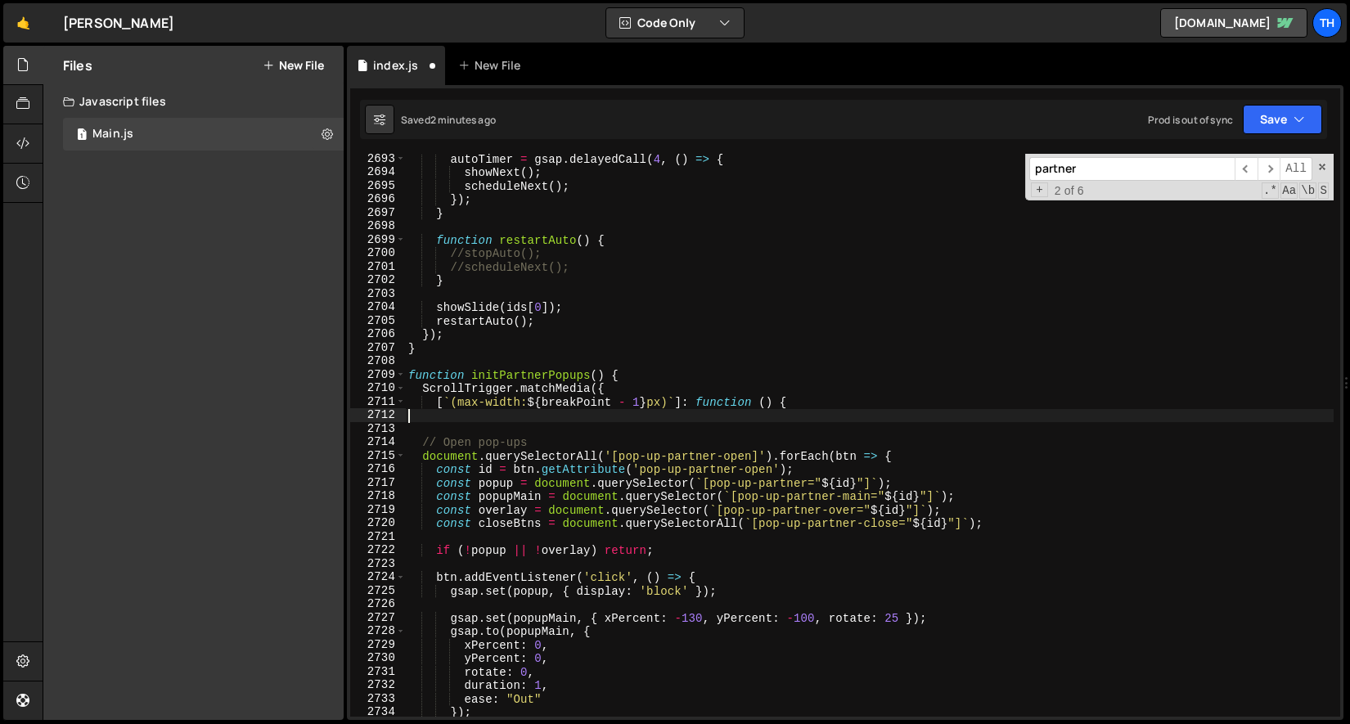
type textarea "[`(max-width: ${breakPoint - 1}px)`]: function () {"
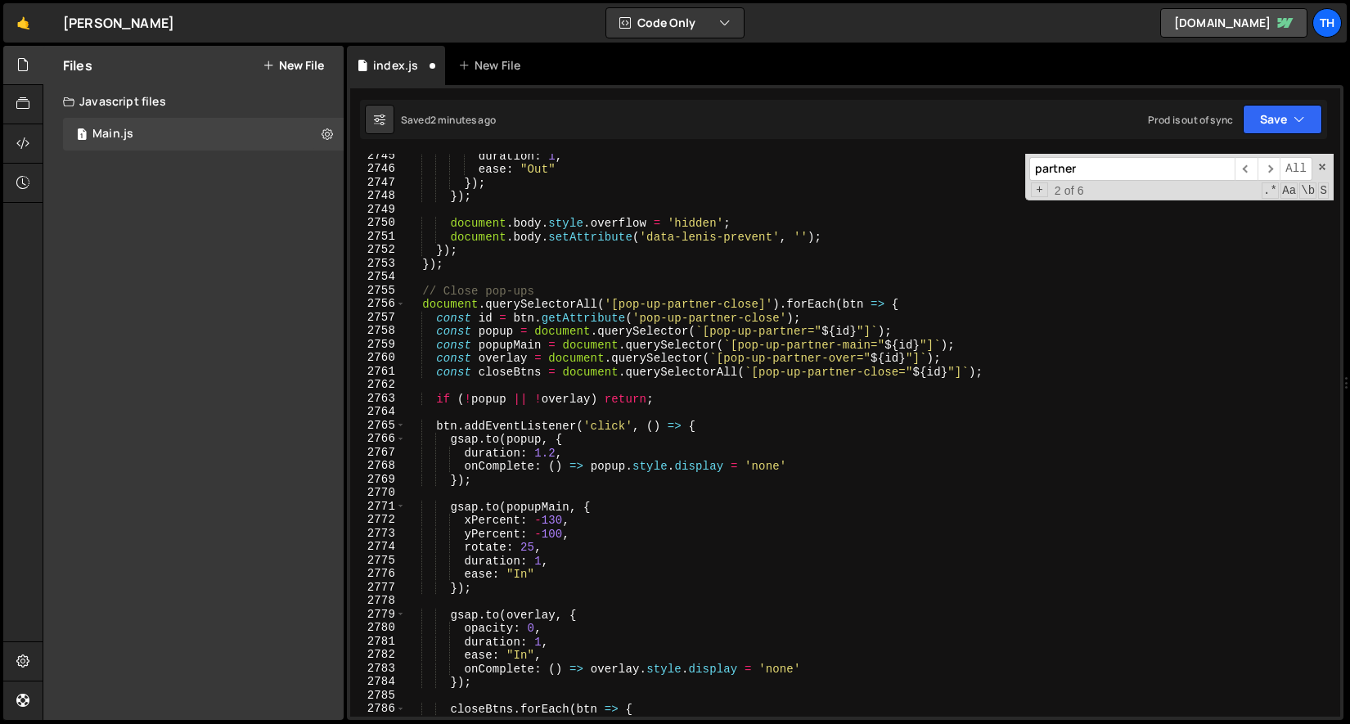
scroll to position [26246, 0]
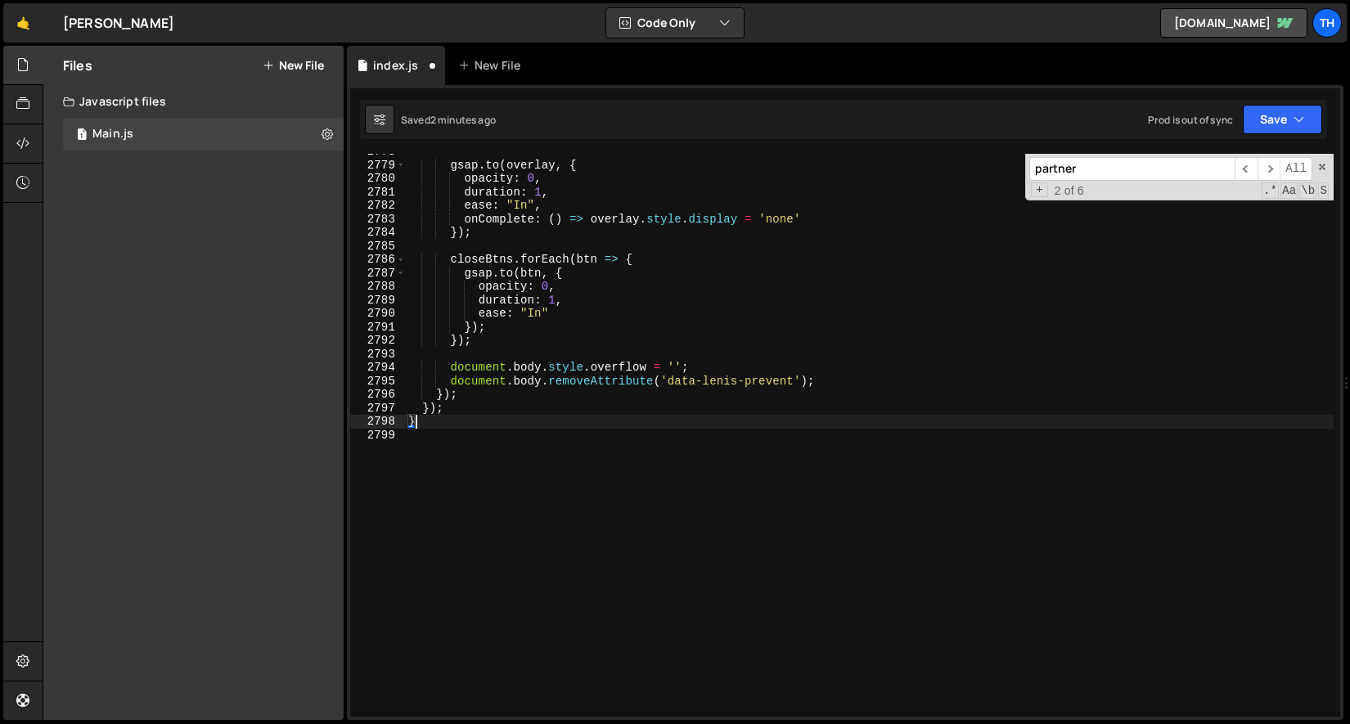
click at [485, 425] on div "gsap . to ( overlay , { opacity : 0 , duration : 1 , ease : "In" , onComplete :…" at bounding box center [869, 440] width 929 height 590
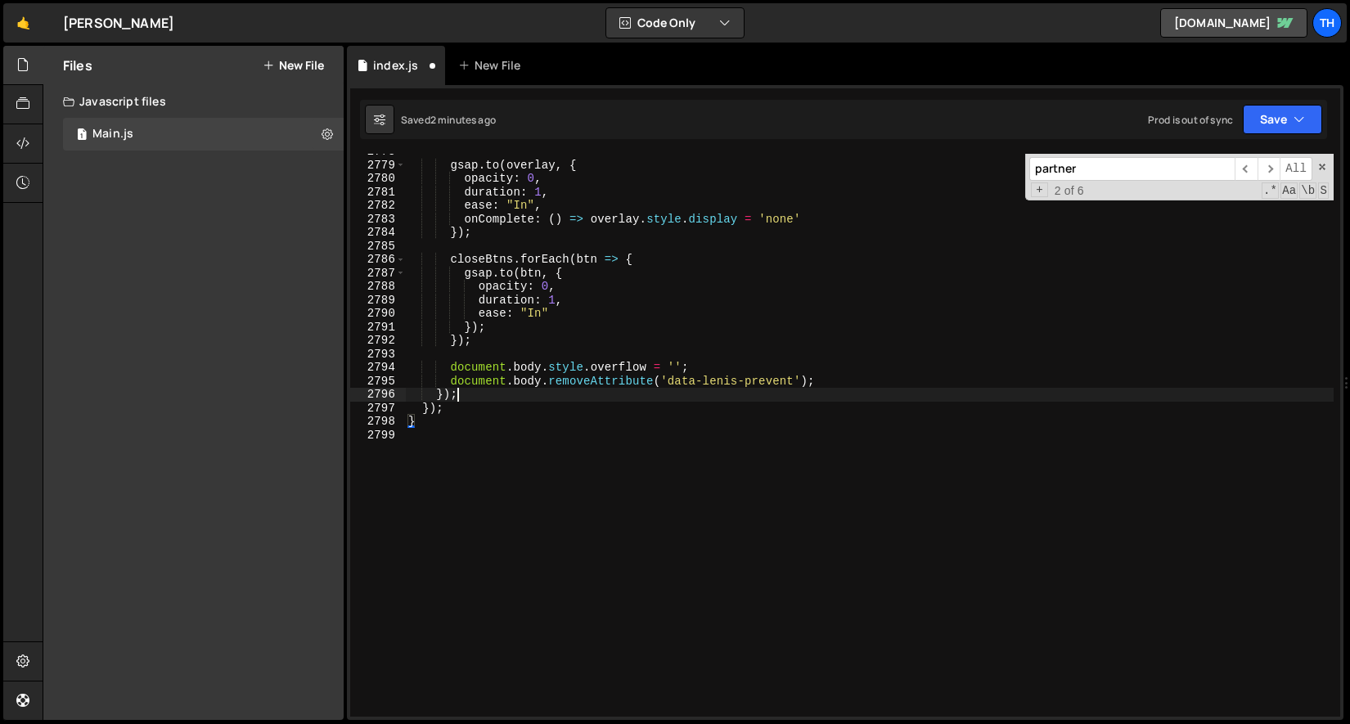
click at [502, 398] on div "gsap . to ( overlay , { opacity : 0 , duration : 1 , ease : "In" , onComplete :…" at bounding box center [869, 440] width 929 height 590
type textarea "});"
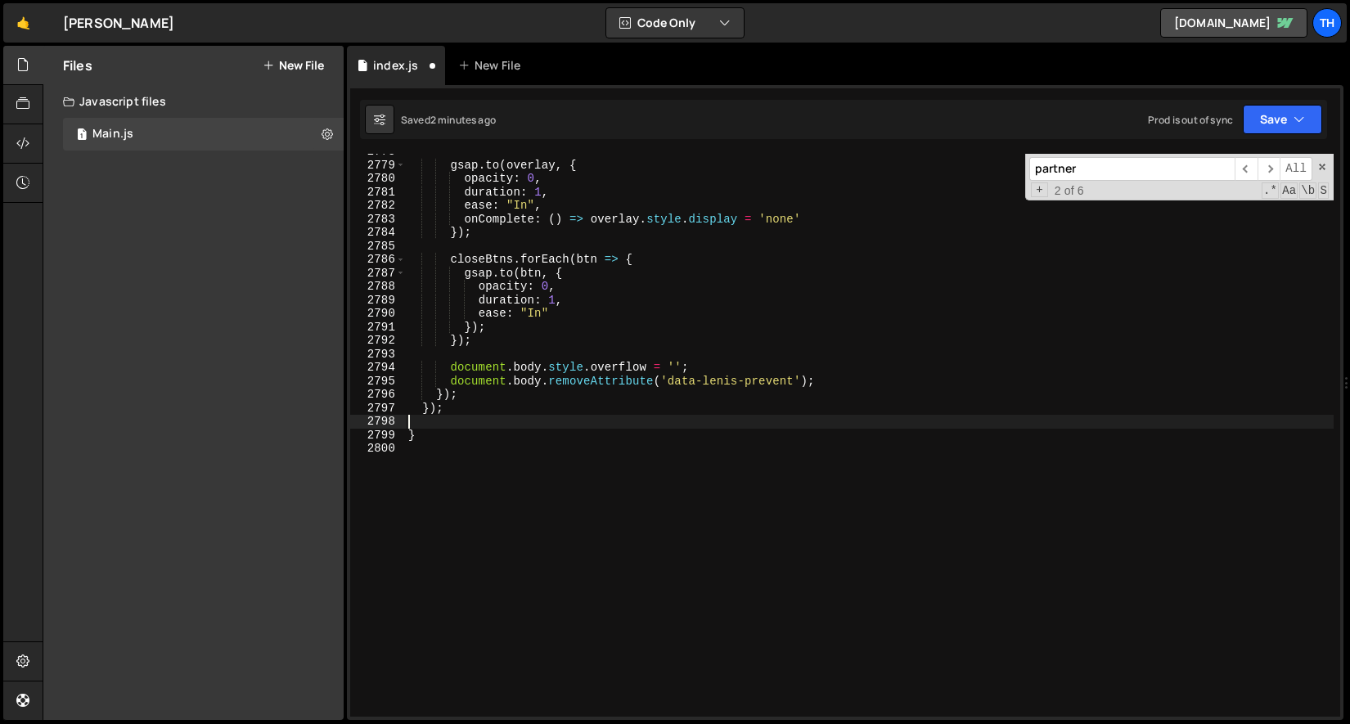
paste textarea "});"
click at [1301, 115] on icon "button" at bounding box center [1299, 119] width 11 height 16
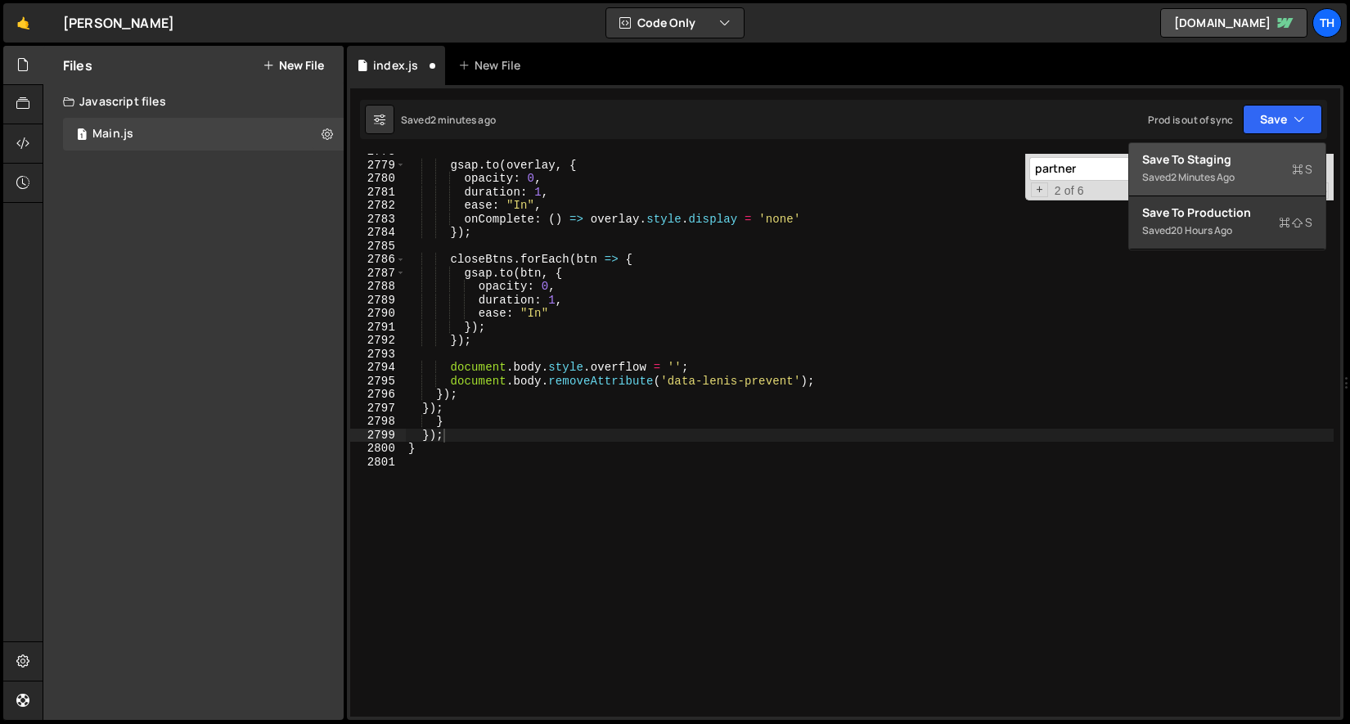
click at [1261, 147] on button "Save to Staging S Saved 2 minutes ago" at bounding box center [1227, 169] width 196 height 53
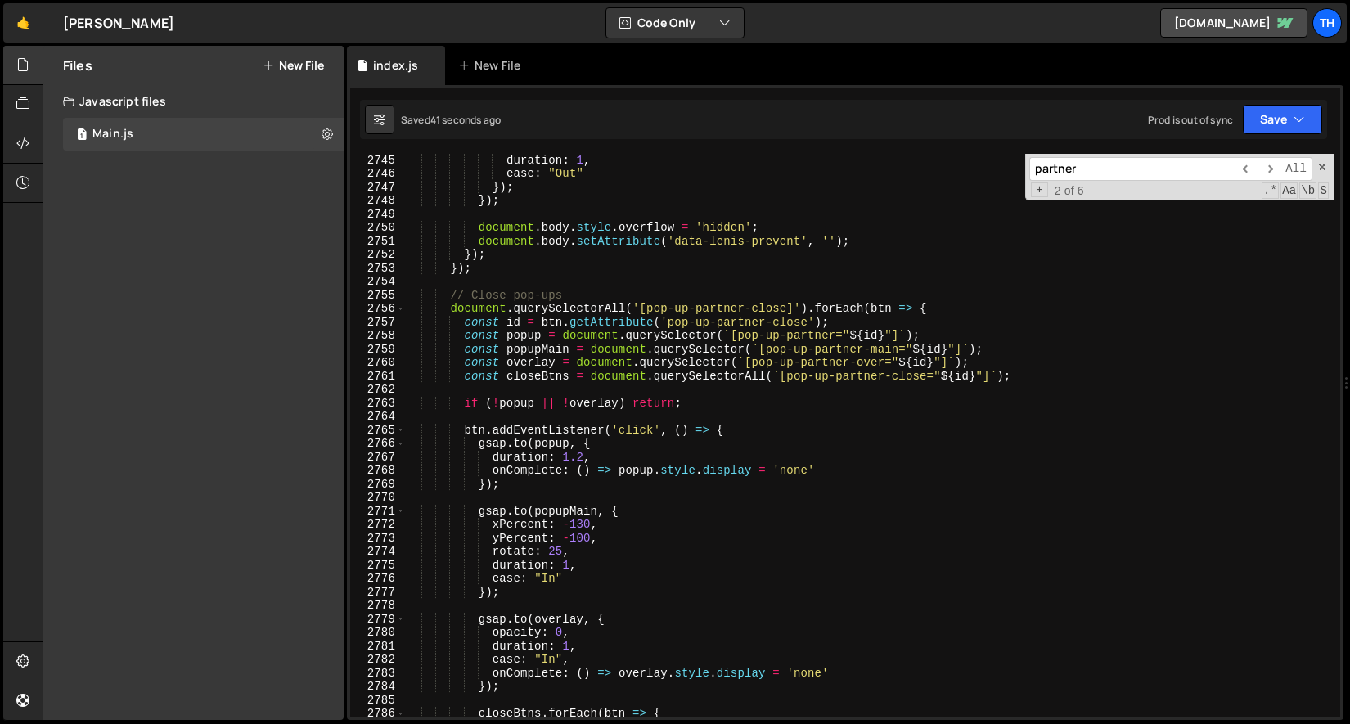
click at [570, 540] on div "duration : 1 , ease : "Out" }) ; }) ; document . body . style . overflow = 'hid…" at bounding box center [869, 448] width 929 height 590
click at [548, 556] on div "duration : 1 , ease : "Out" }) ; }) ; document . body . style . overflow = 'hid…" at bounding box center [869, 448] width 929 height 590
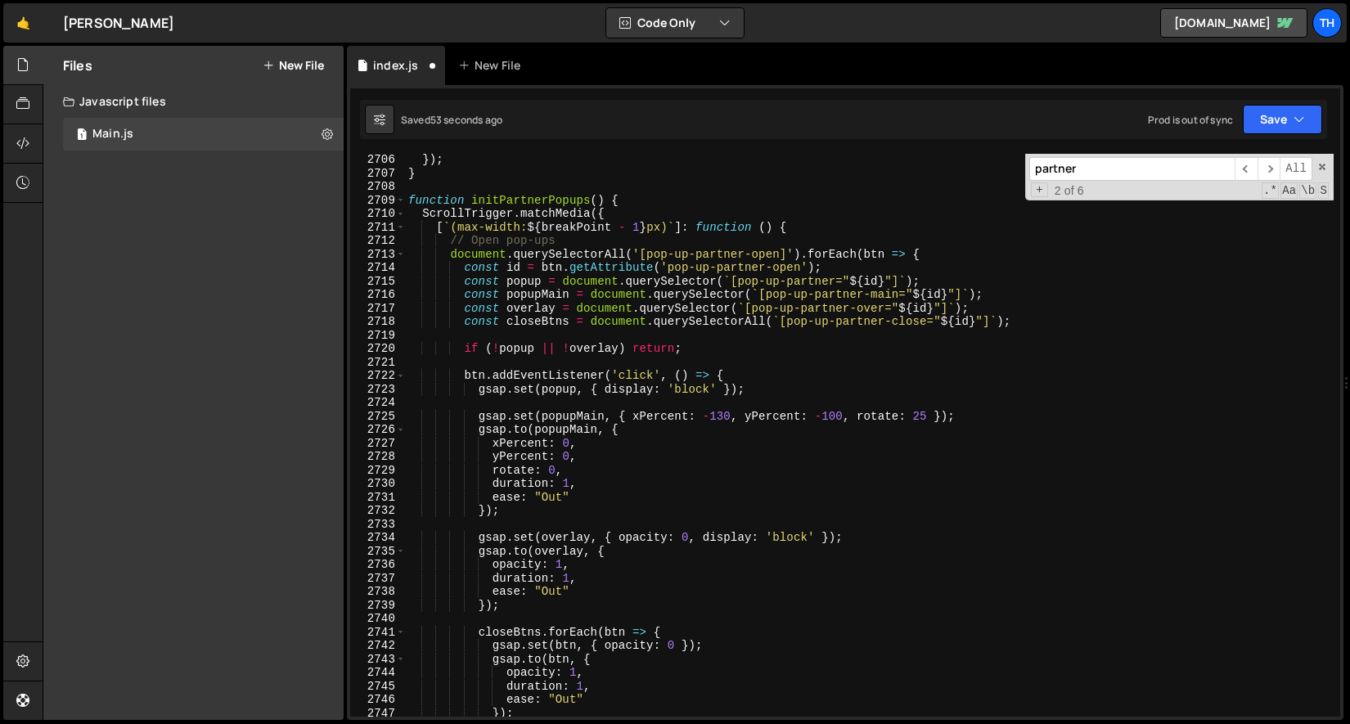
scroll to position [25935, 0]
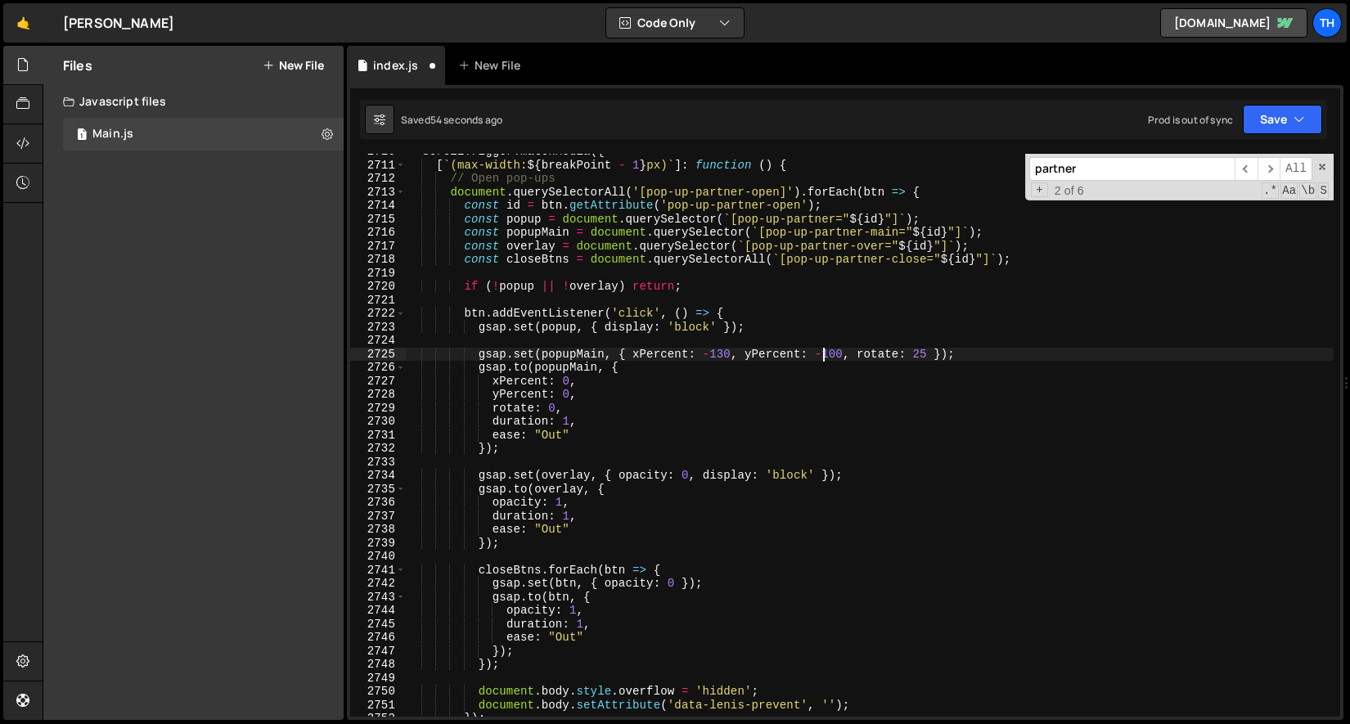
click at [824, 351] on div "ScrollTrigger . matchMedia ({ [ ` (max-width: ${ breakPoint - 1 } px) ` ] : fun…" at bounding box center [869, 440] width 929 height 590
click at [1293, 101] on div "Saved 55 seconds ago Prod is out of sync Upgrade to Edit Save Save to Staging S…" at bounding box center [843, 119] width 967 height 39
click at [1293, 102] on div "Saved 55 seconds ago Prod is out of sync Upgrade to Edit Save Save to Staging S…" at bounding box center [843, 119] width 967 height 39
click at [1294, 111] on icon "button" at bounding box center [1299, 119] width 11 height 16
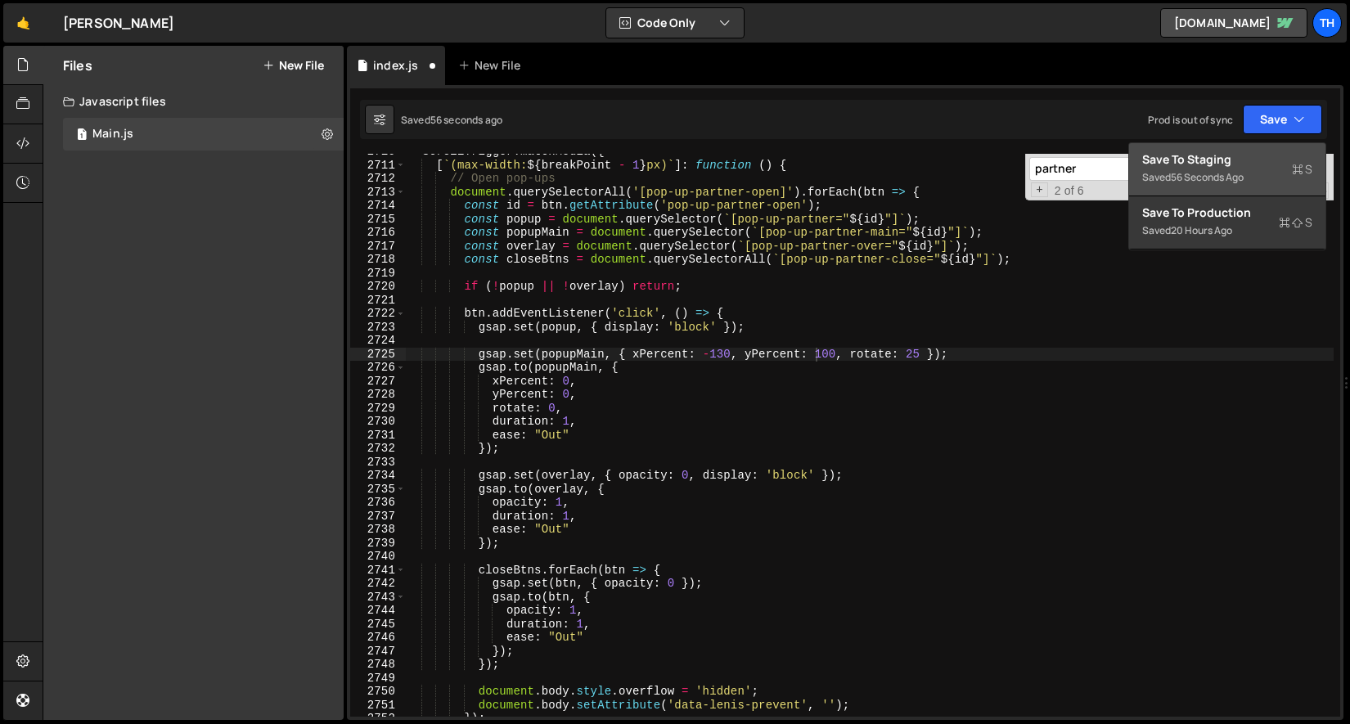
click at [1273, 154] on div "Save to Staging S" at bounding box center [1227, 159] width 170 height 16
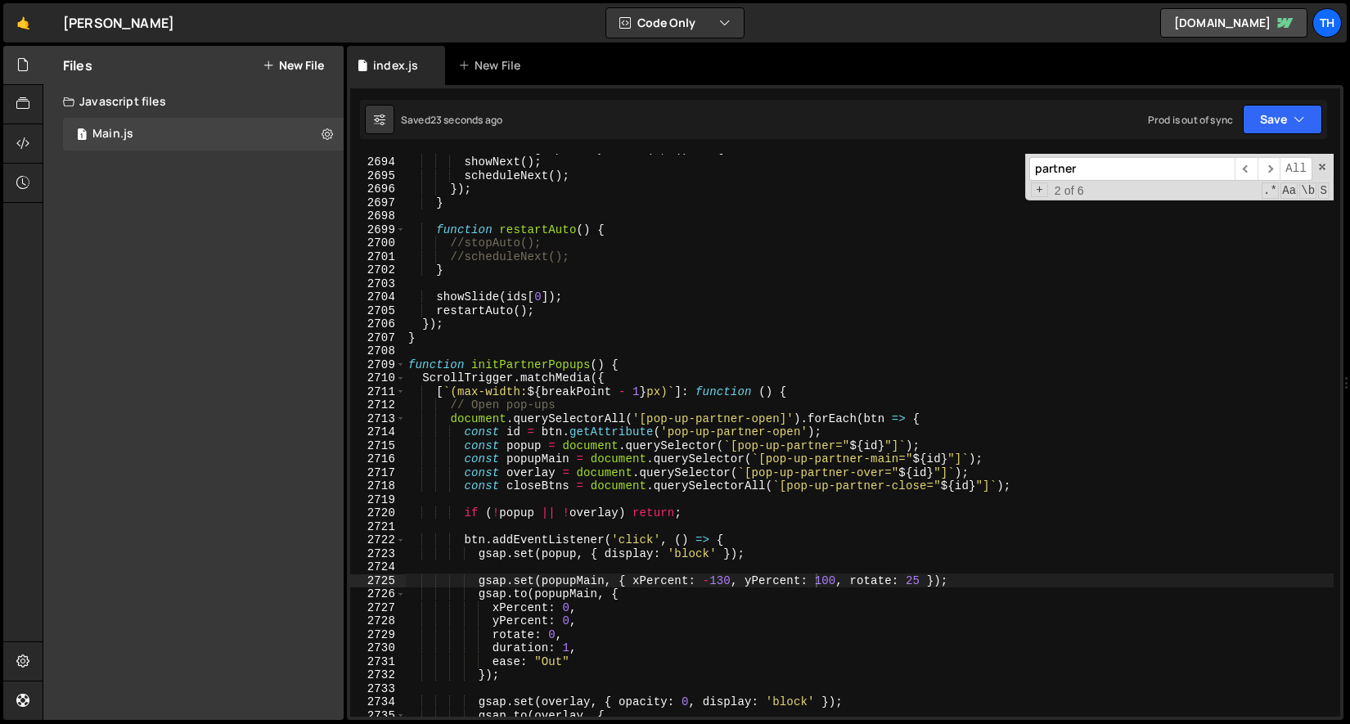
scroll to position [25738, 0]
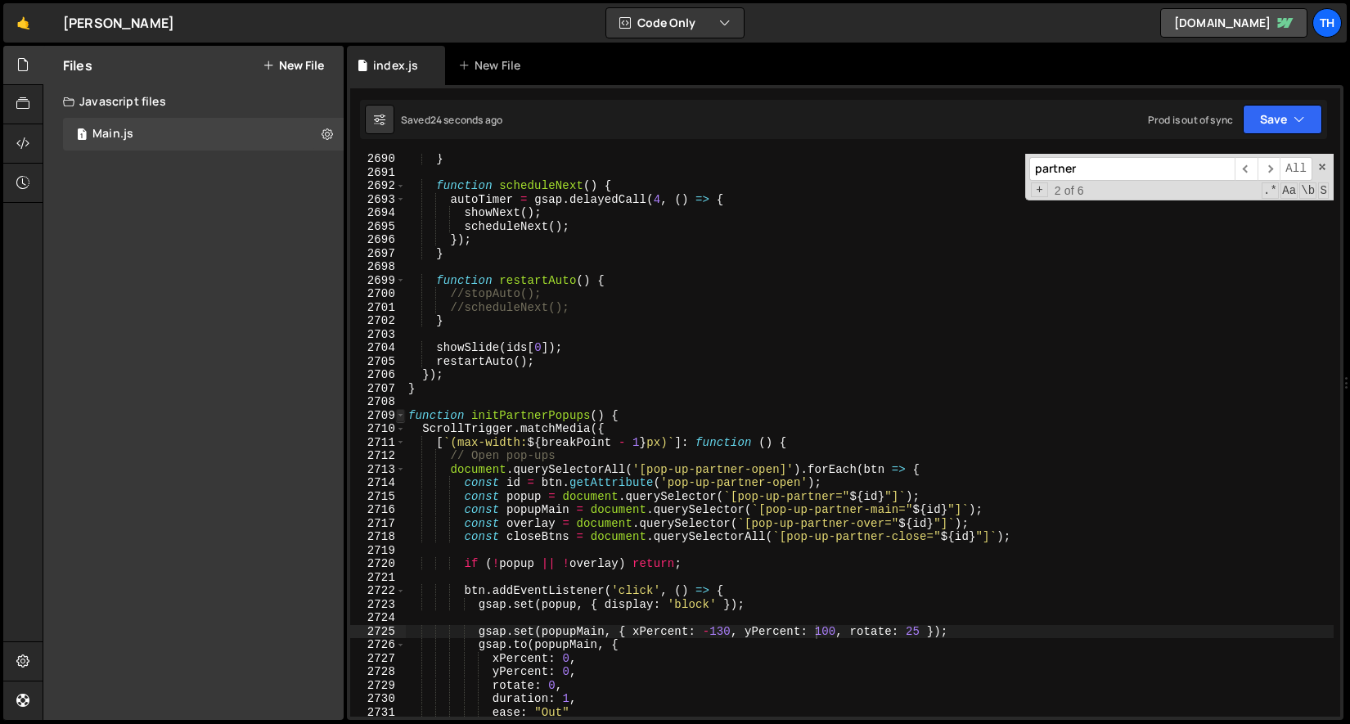
click at [402, 409] on span at bounding box center [400, 416] width 9 height 14
click at [400, 418] on span at bounding box center [400, 416] width 9 height 14
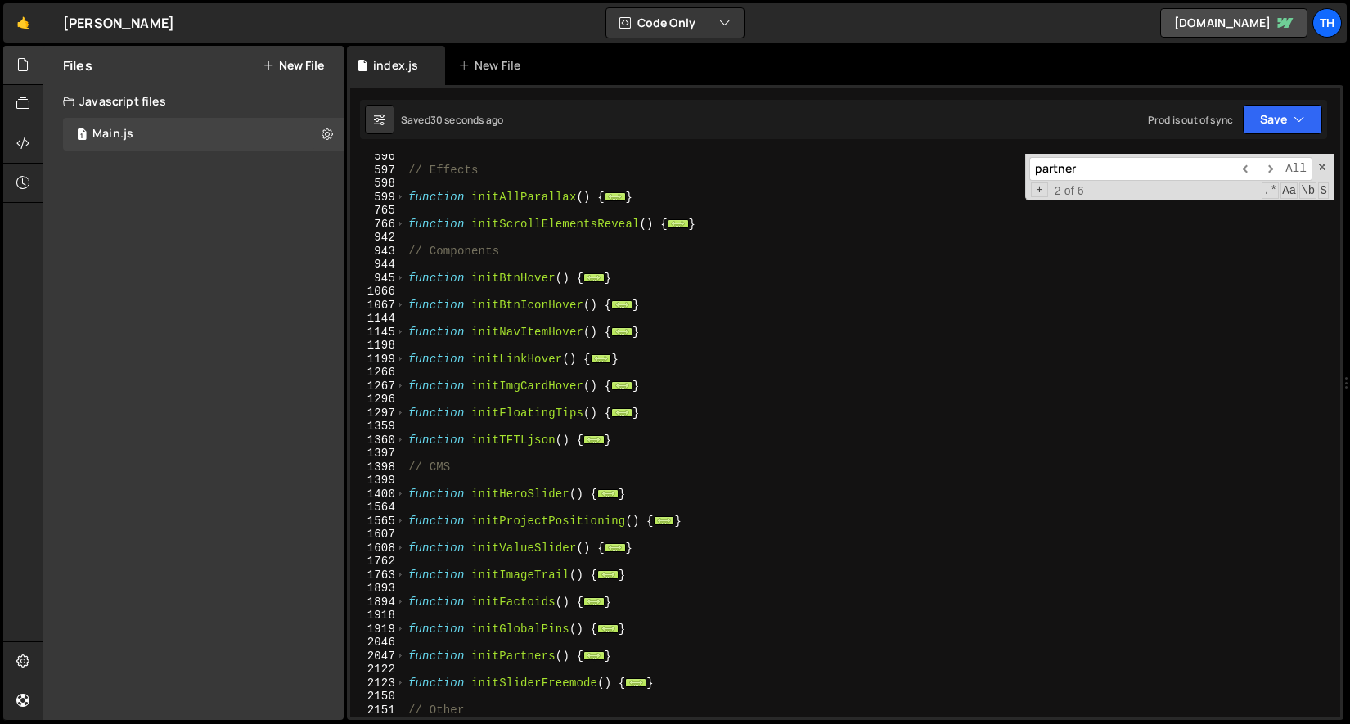
scroll to position [581, 0]
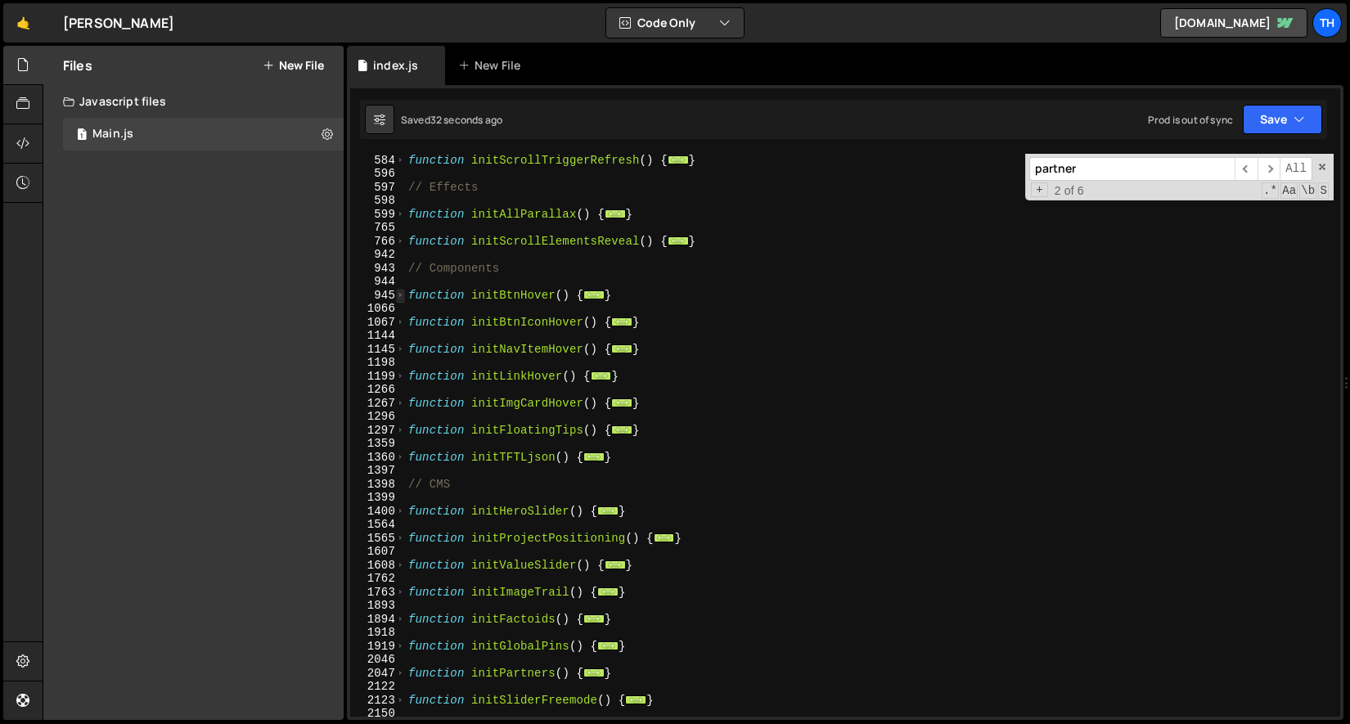
click at [401, 299] on span at bounding box center [400, 296] width 9 height 14
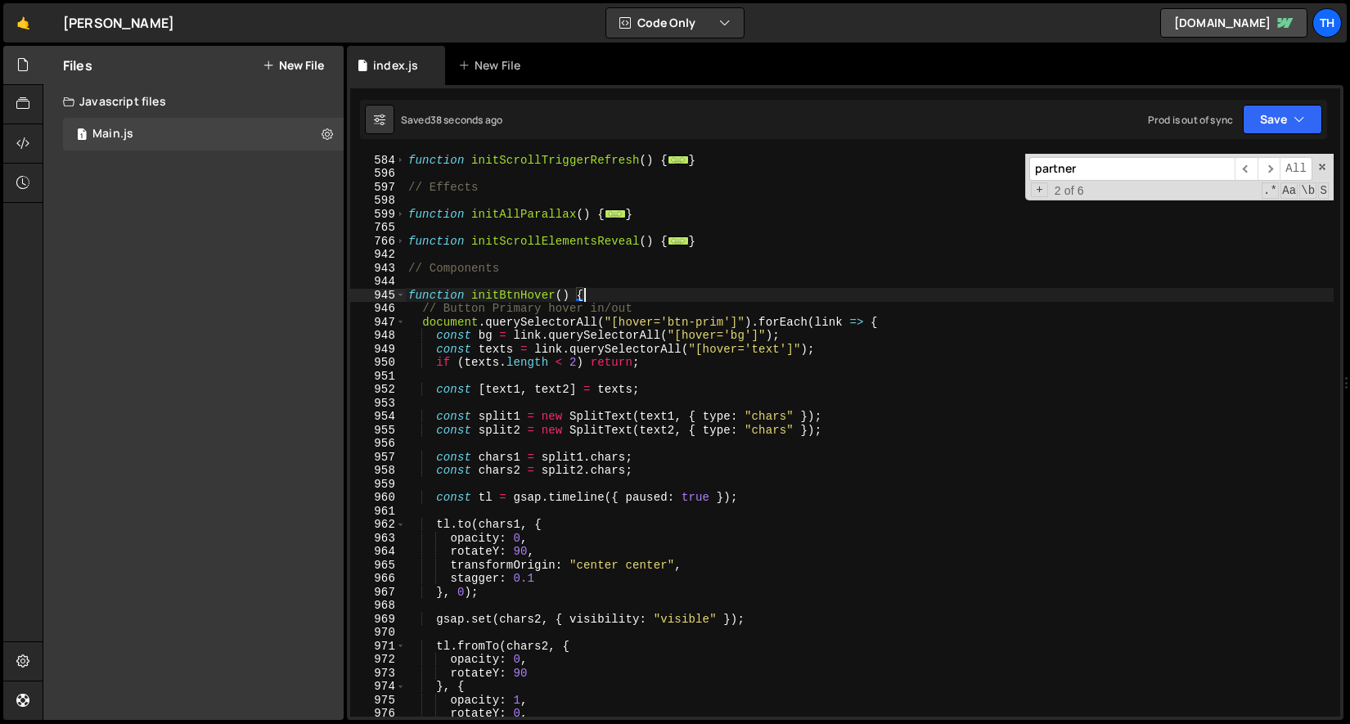
click at [610, 298] on div "function initScrollTriggerRefresh ( ) { ... } // Effects function initAllParall…" at bounding box center [869, 448] width 929 height 590
type textarea "function initBtnHover() {"
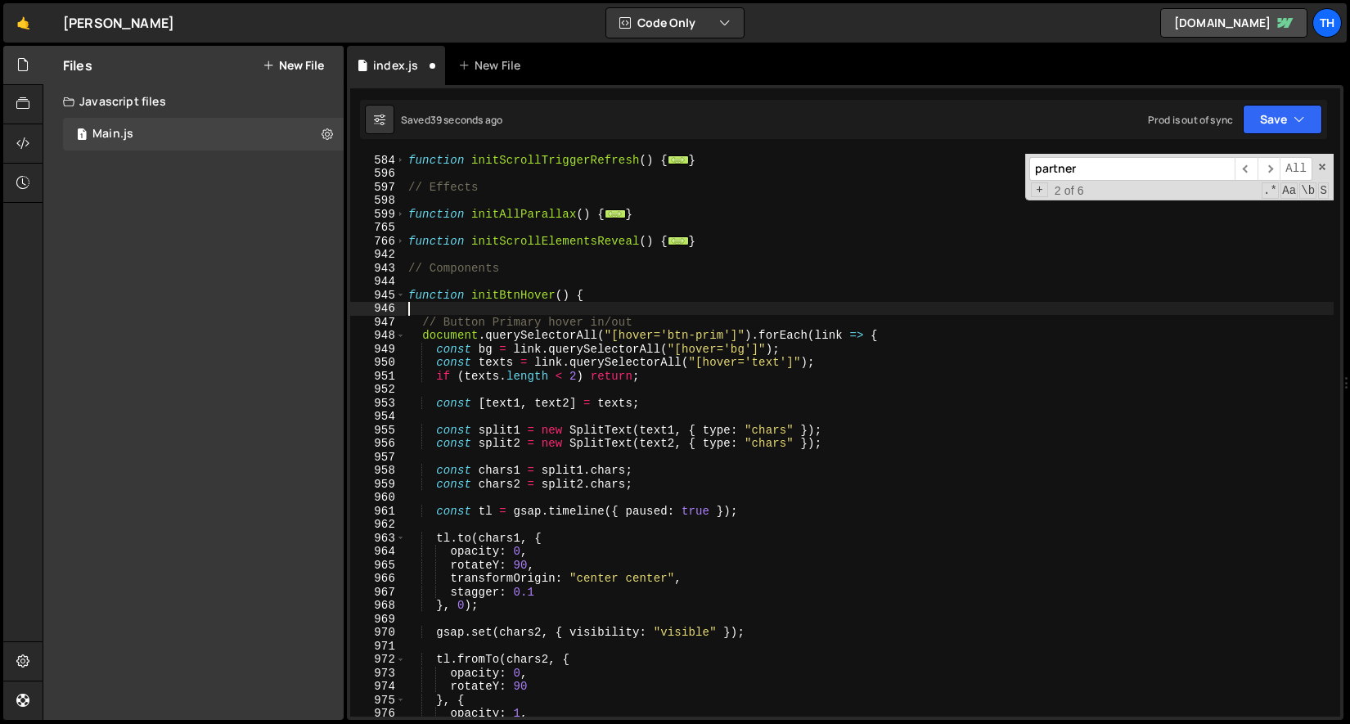
paste textarea "});"
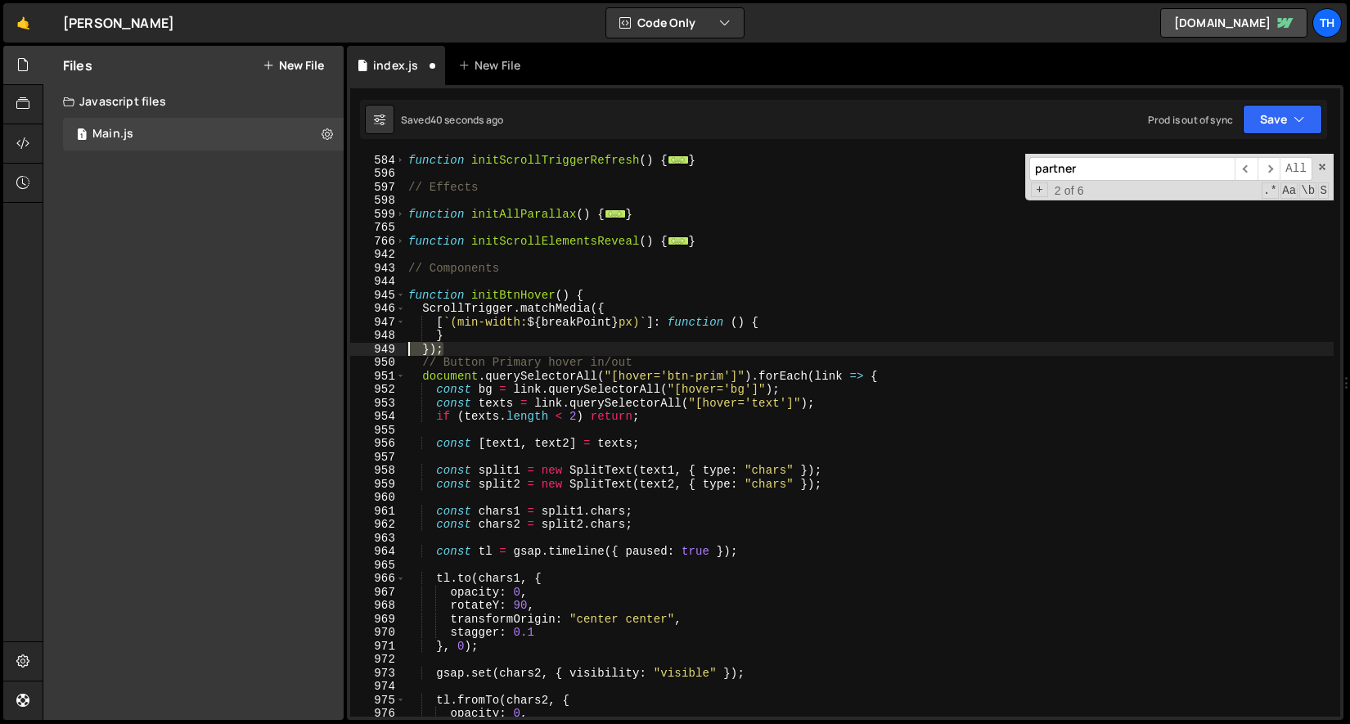
drag, startPoint x: 475, startPoint y: 348, endPoint x: 362, endPoint y: 342, distance: 113.1
click at [362, 342] on div "}); 584 596 597 598 599 765 766 942 943 944 945 946 947 948 949 950 951 952 953…" at bounding box center [845, 435] width 990 height 563
type textarea "} });"
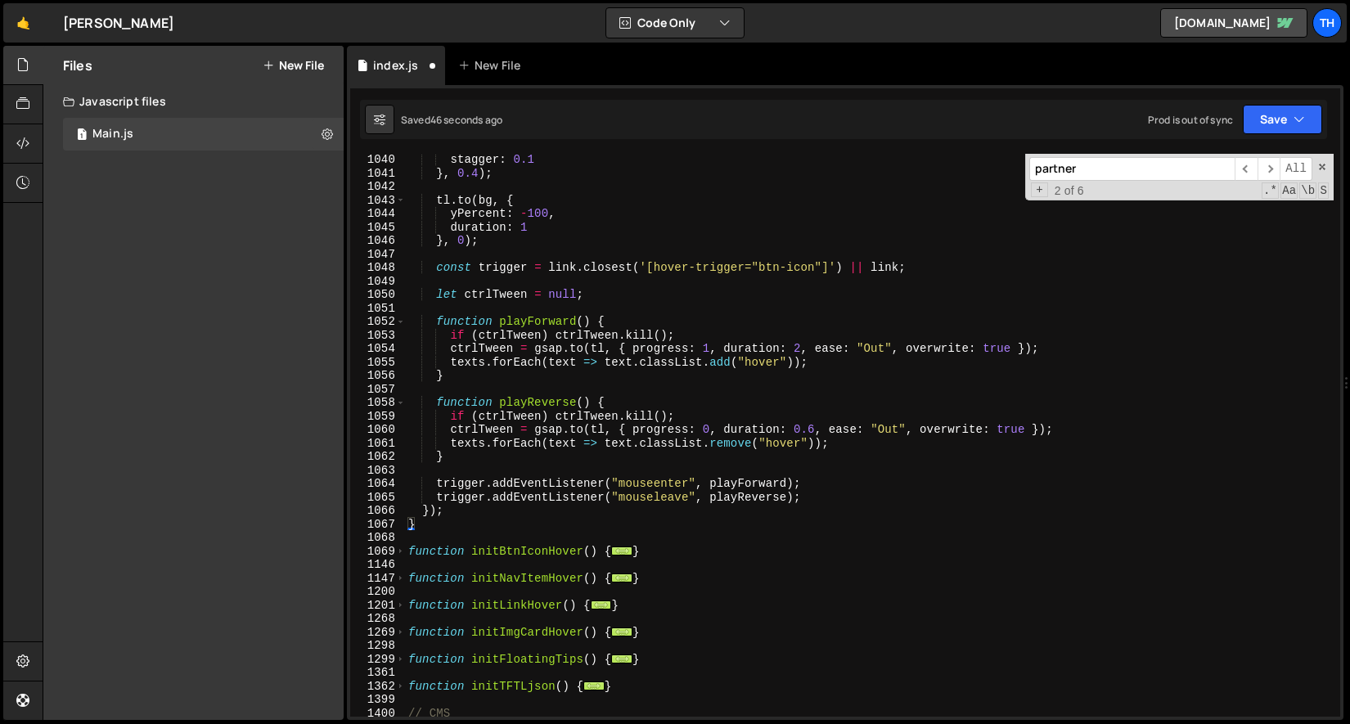
scroll to position [2000, 0]
click at [492, 522] on div "stagger : 0.1 } , 0.4 ) ; tl . to ( bg , { yPercent : - 100 , duration : 1 } , …" at bounding box center [869, 447] width 929 height 590
click at [485, 514] on div "stagger : 0.1 } , 0.4 ) ; tl . to ( bg , { yPercent : - 100 , duration : 1 } , …" at bounding box center [869, 447] width 929 height 590
type textarea "});"
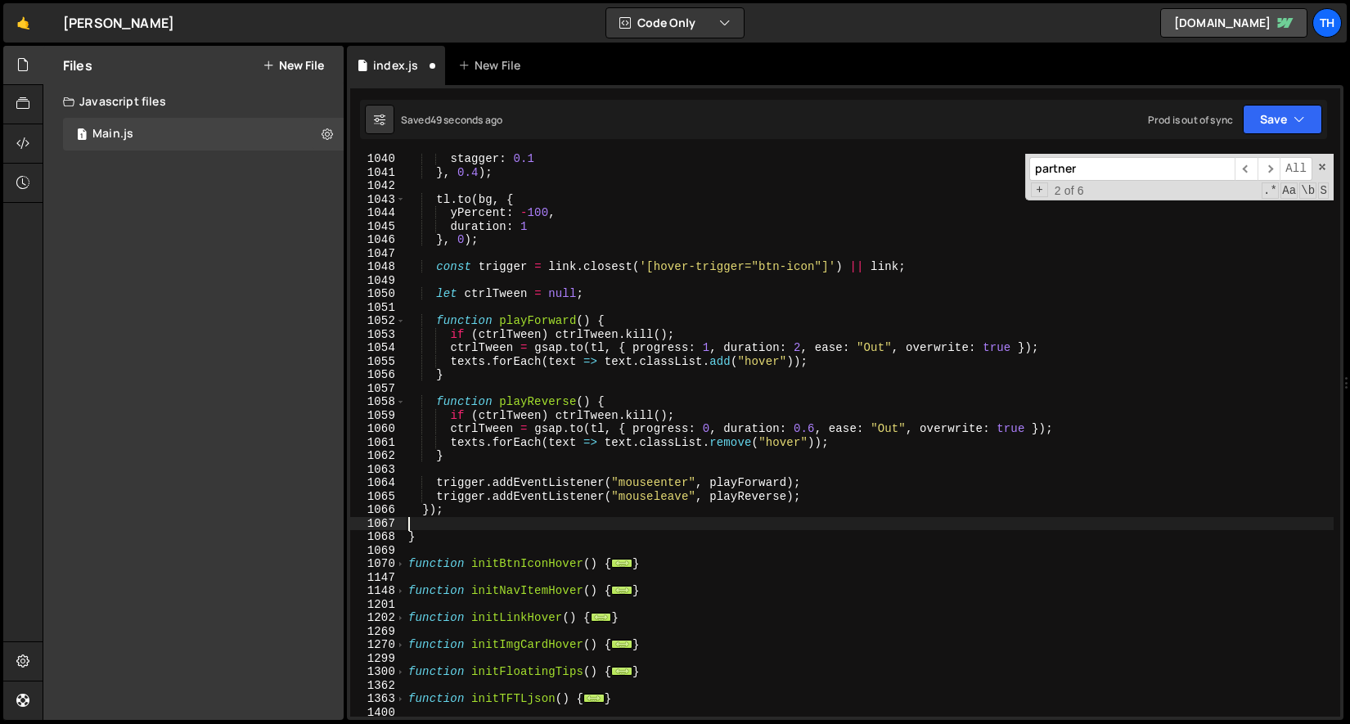
paste textarea "});"
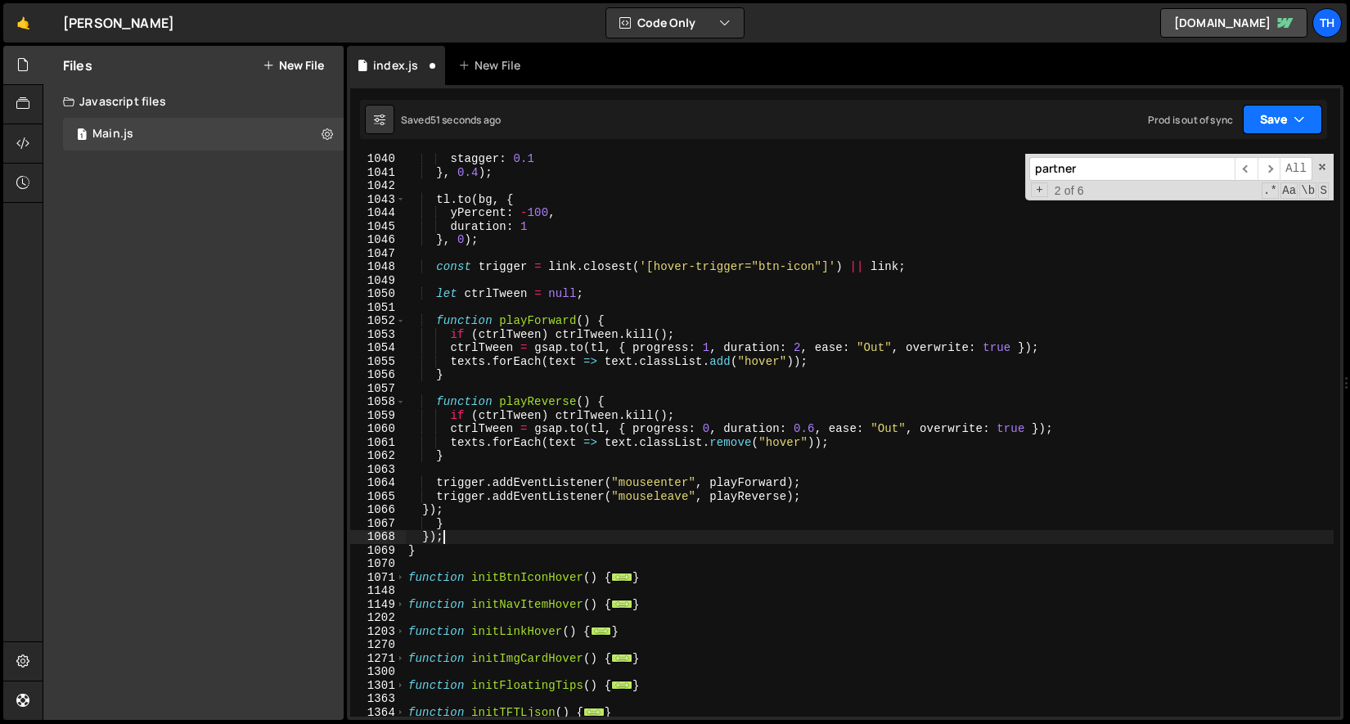
click at [1308, 124] on button "Save" at bounding box center [1282, 119] width 79 height 29
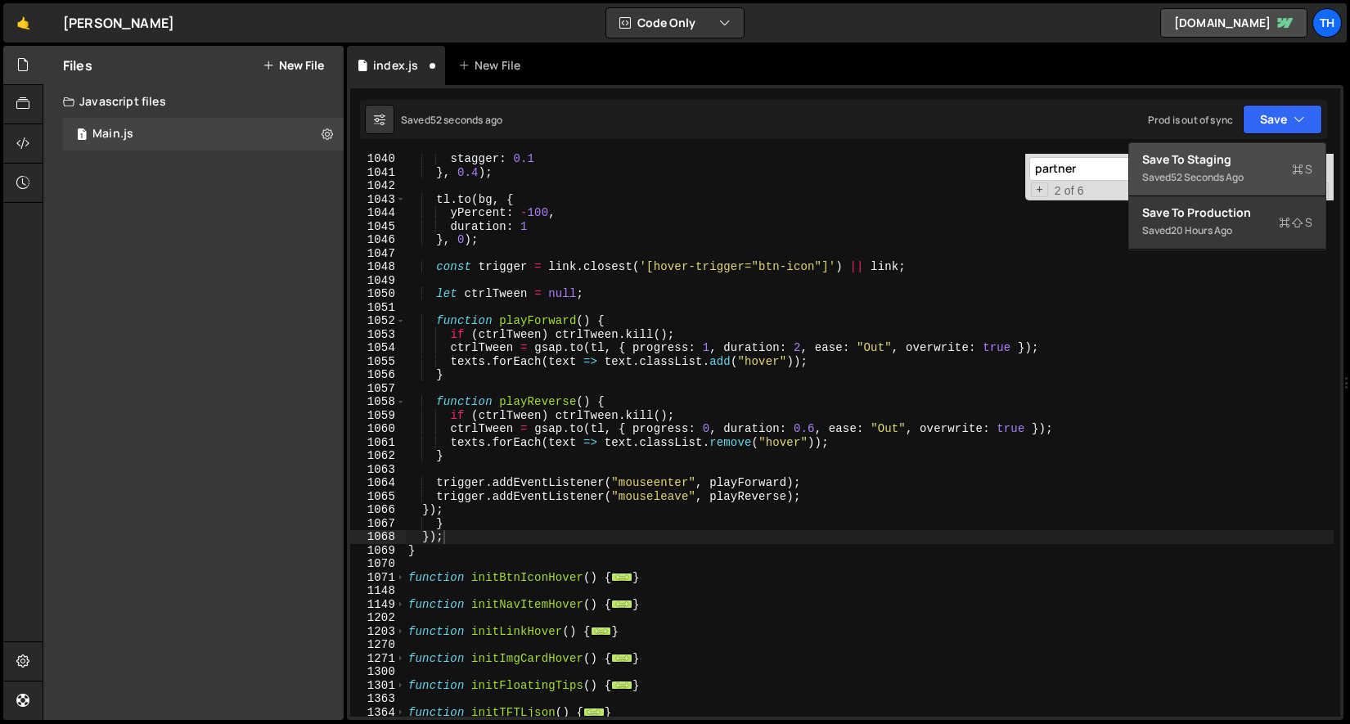
click at [1253, 149] on button "Save to Staging S Saved 52 seconds ago" at bounding box center [1227, 169] width 196 height 53
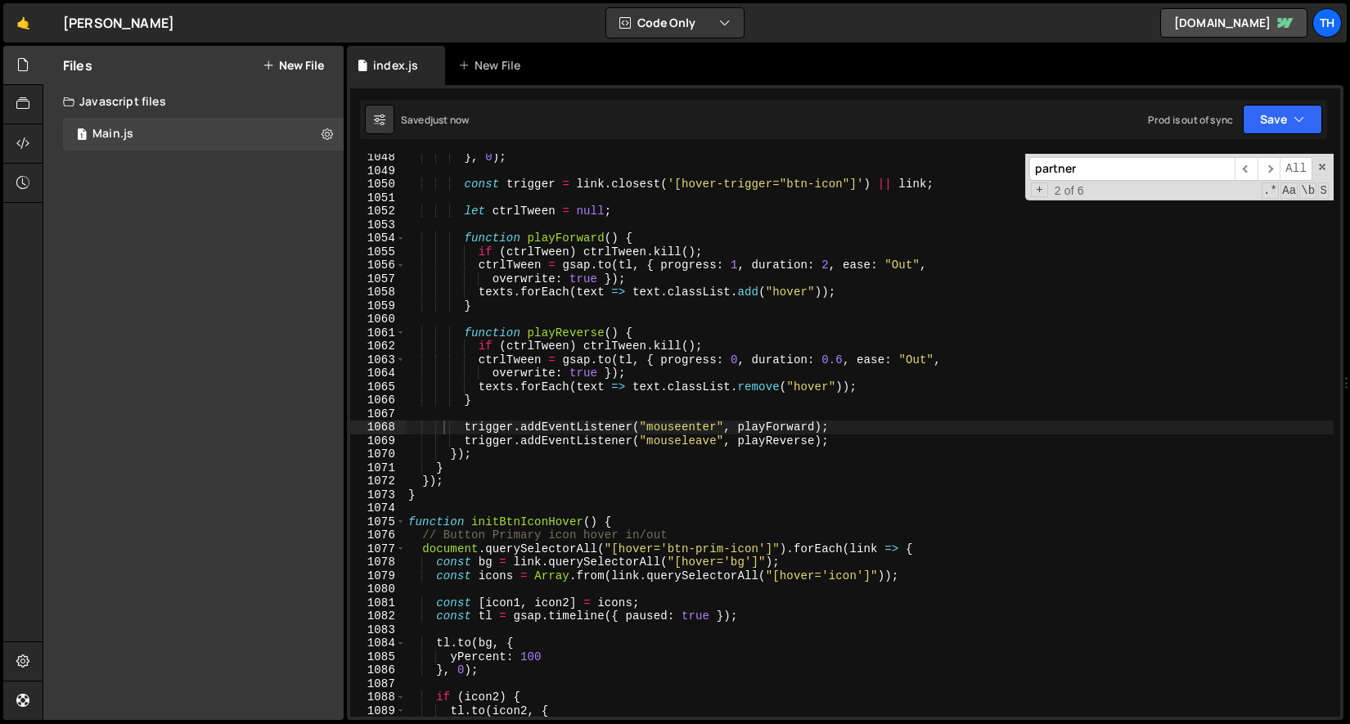
scroll to position [10072, 0]
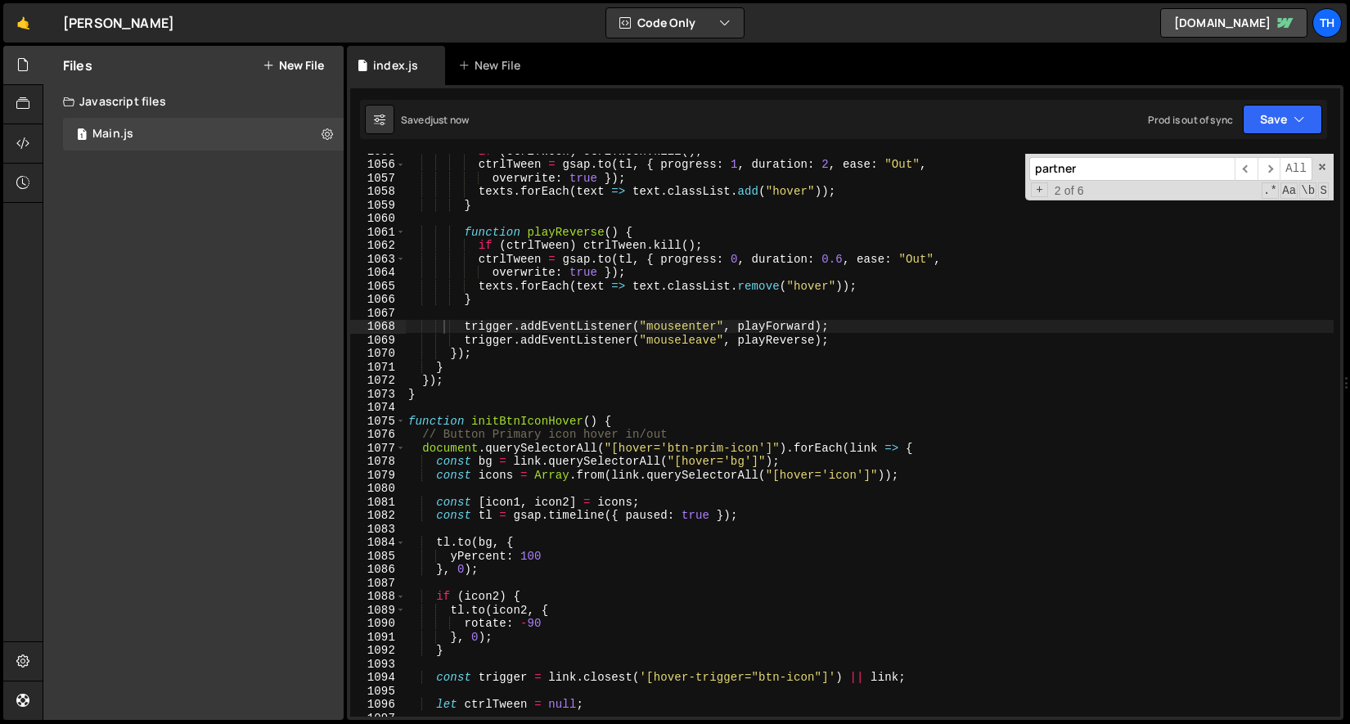
type textarea "function initBtnIconHover() {"
click at [628, 425] on div "if ( ctrlTween ) ctrlTween . kill ( ) ; ctrlTween = gsap . to ( tl , { progress…" at bounding box center [869, 439] width 929 height 590
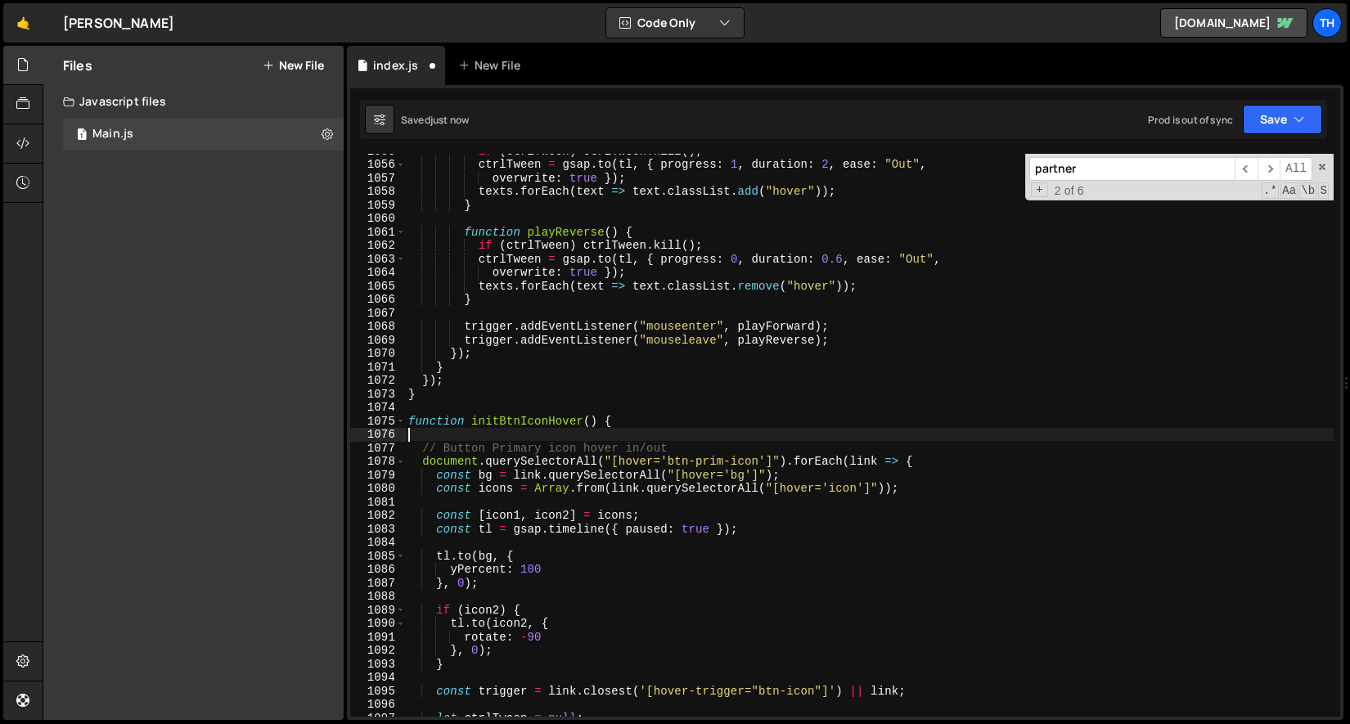
paste textarea "});"
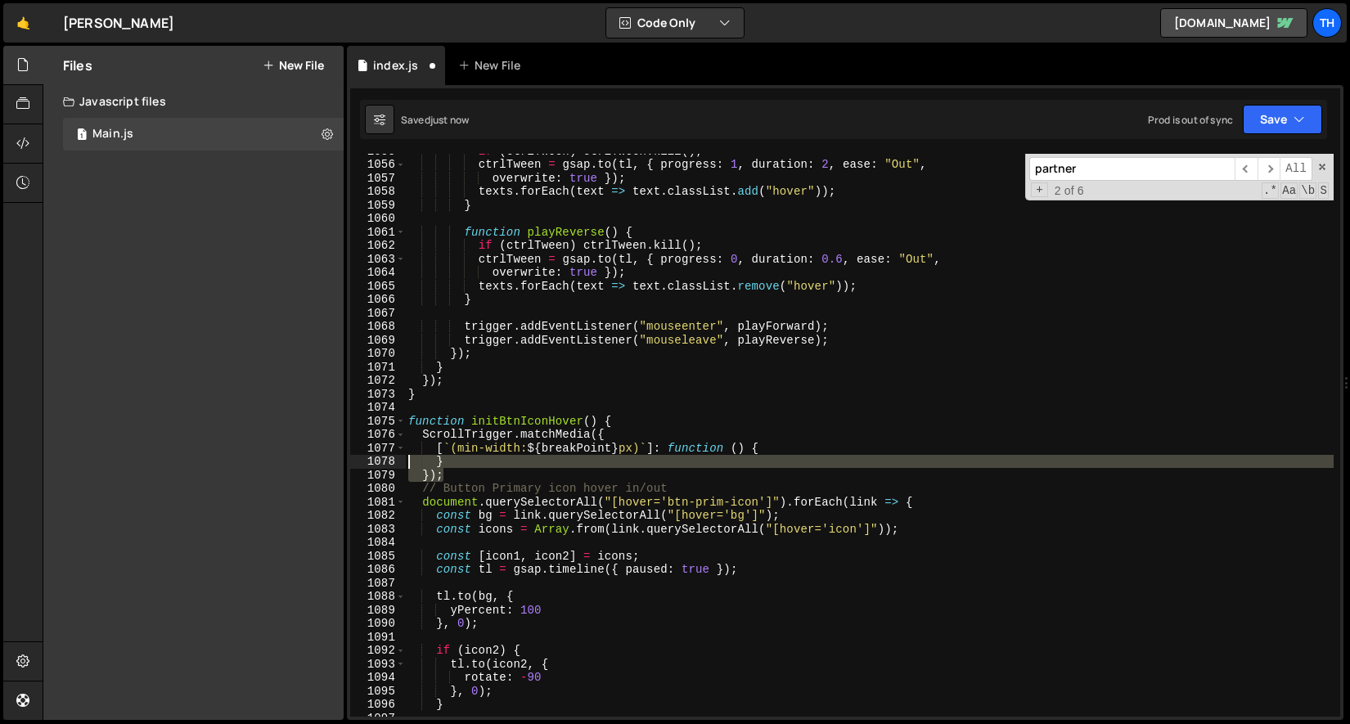
drag, startPoint x: 520, startPoint y: 475, endPoint x: 399, endPoint y: 465, distance: 121.6
click at [399, 465] on div "}); 1055 1056 1057 1058 1059 1060 1061 1062 1063 1064 1065 1066 1067 1068 1069 …" at bounding box center [845, 435] width 990 height 563
type textarea "} });"
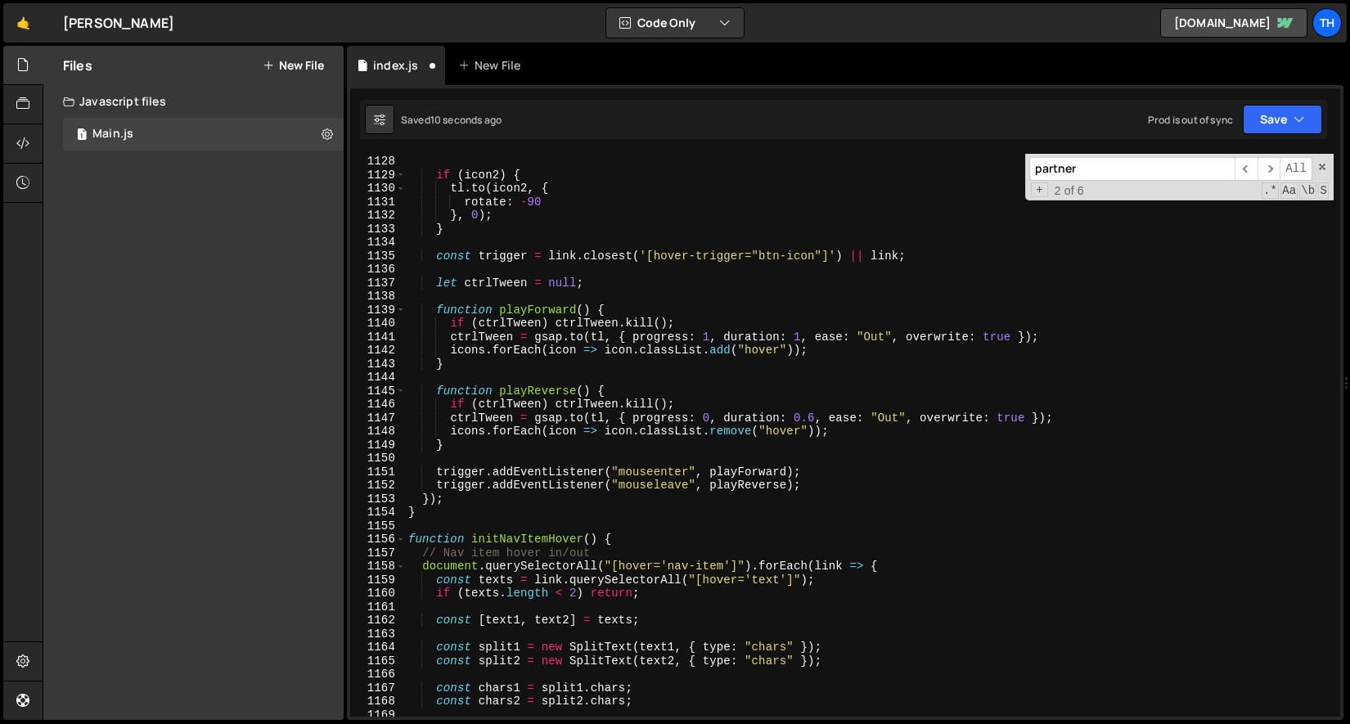
scroll to position [10782, 0]
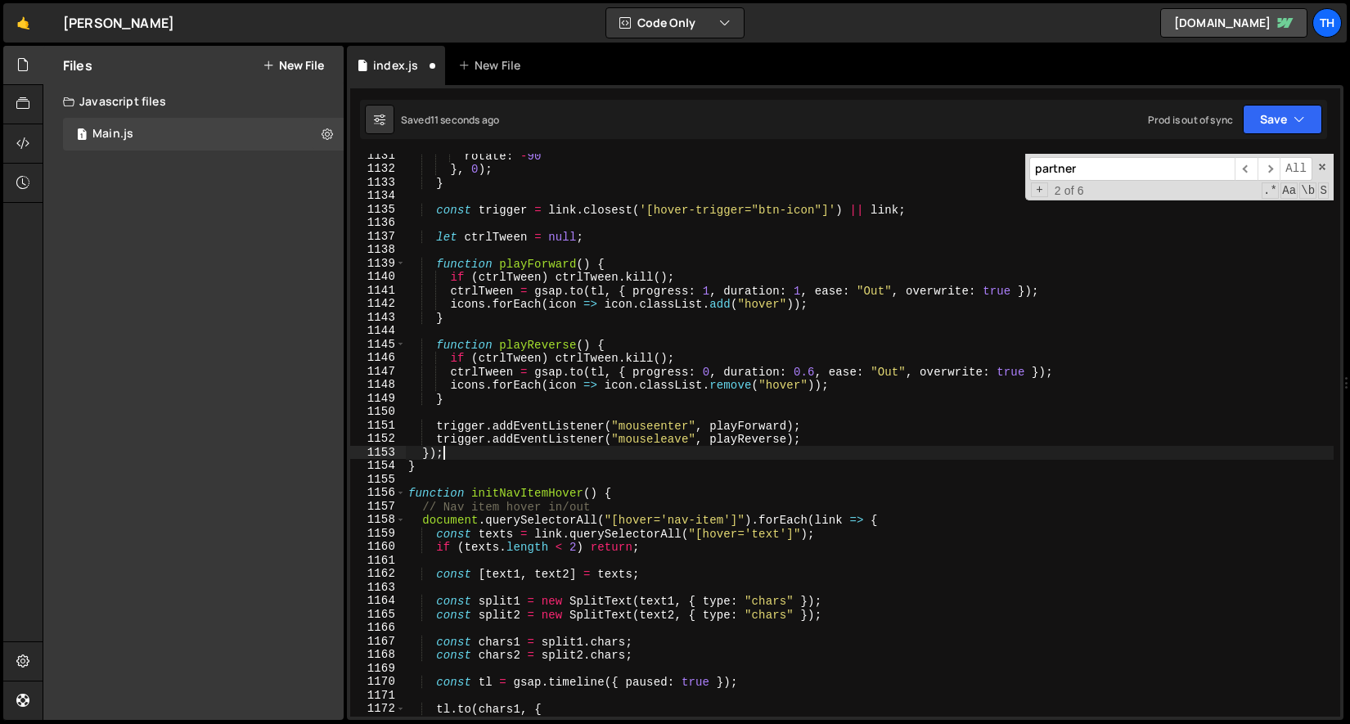
click at [599, 446] on div "rotate : - 90 } , 0 ) ; } const trigger = link . closest ( '[hover-trigger="btn…" at bounding box center [869, 444] width 929 height 590
type textarea "});"
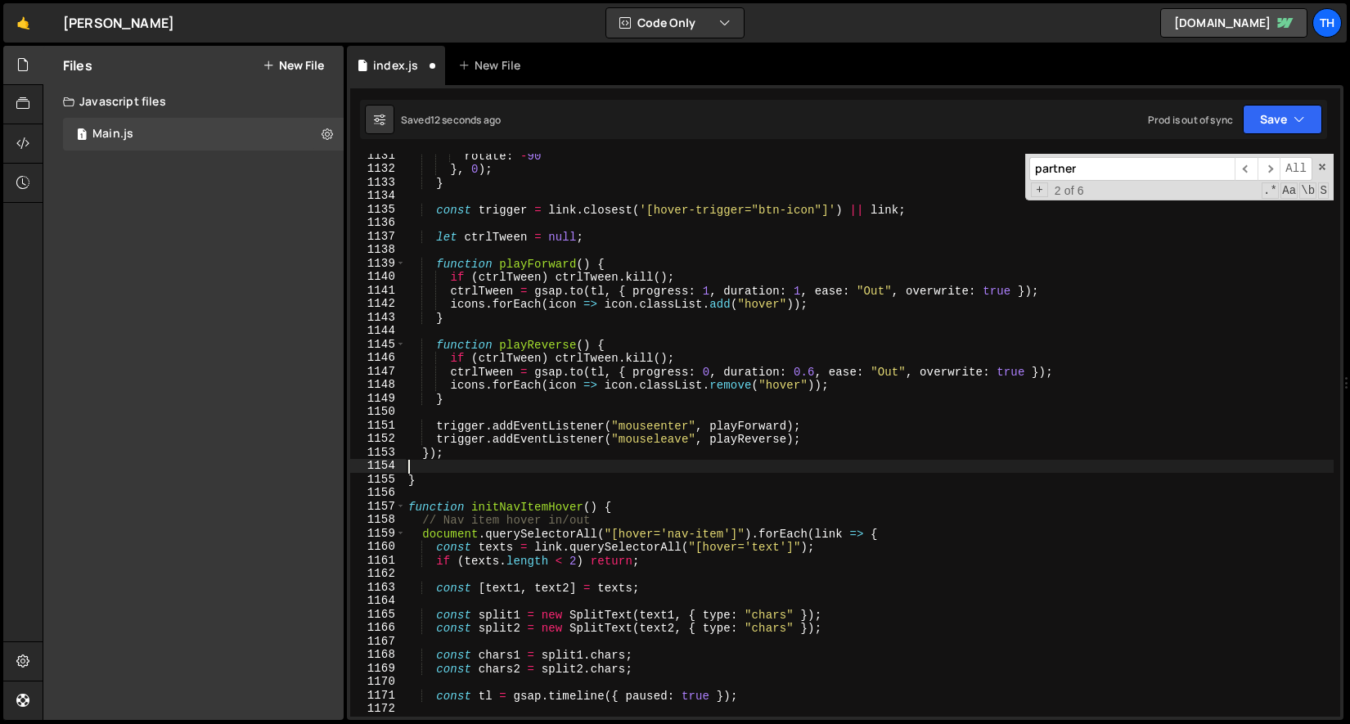
paste textarea "});"
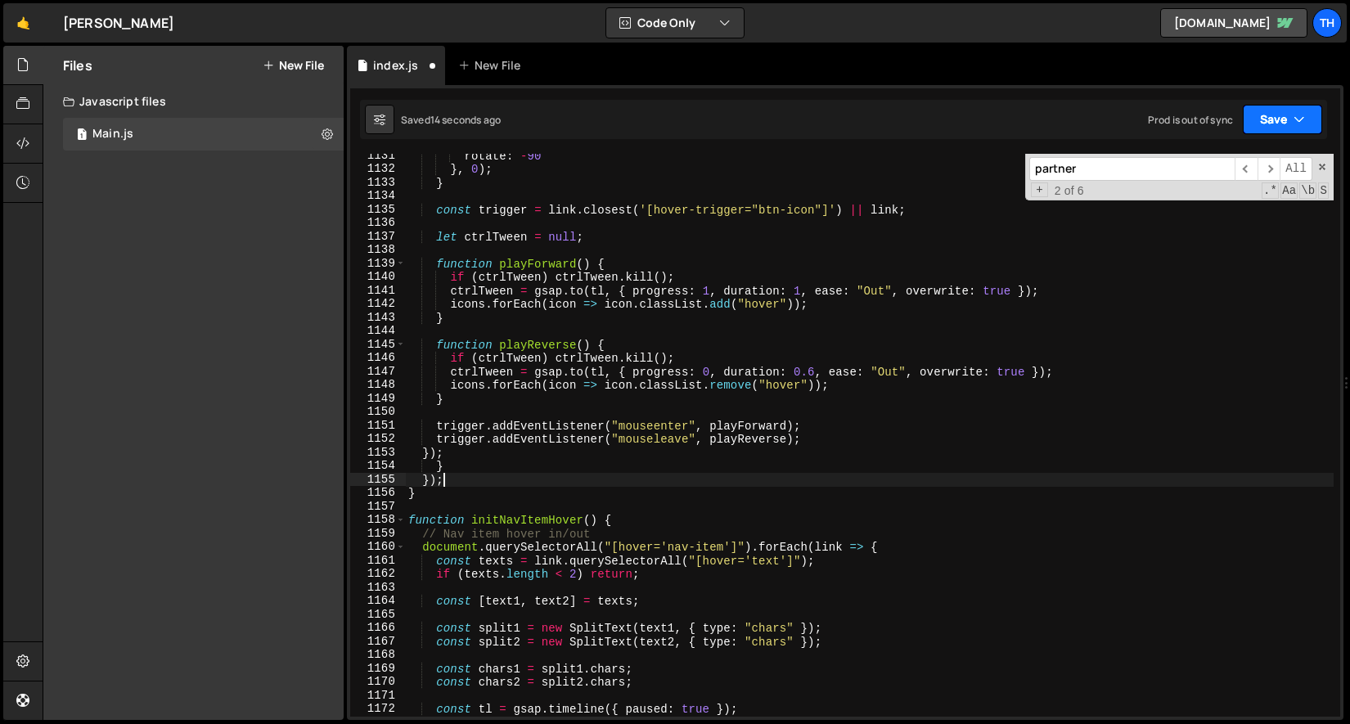
type textarea "});"
click at [1285, 109] on button "Save" at bounding box center [1282, 119] width 79 height 29
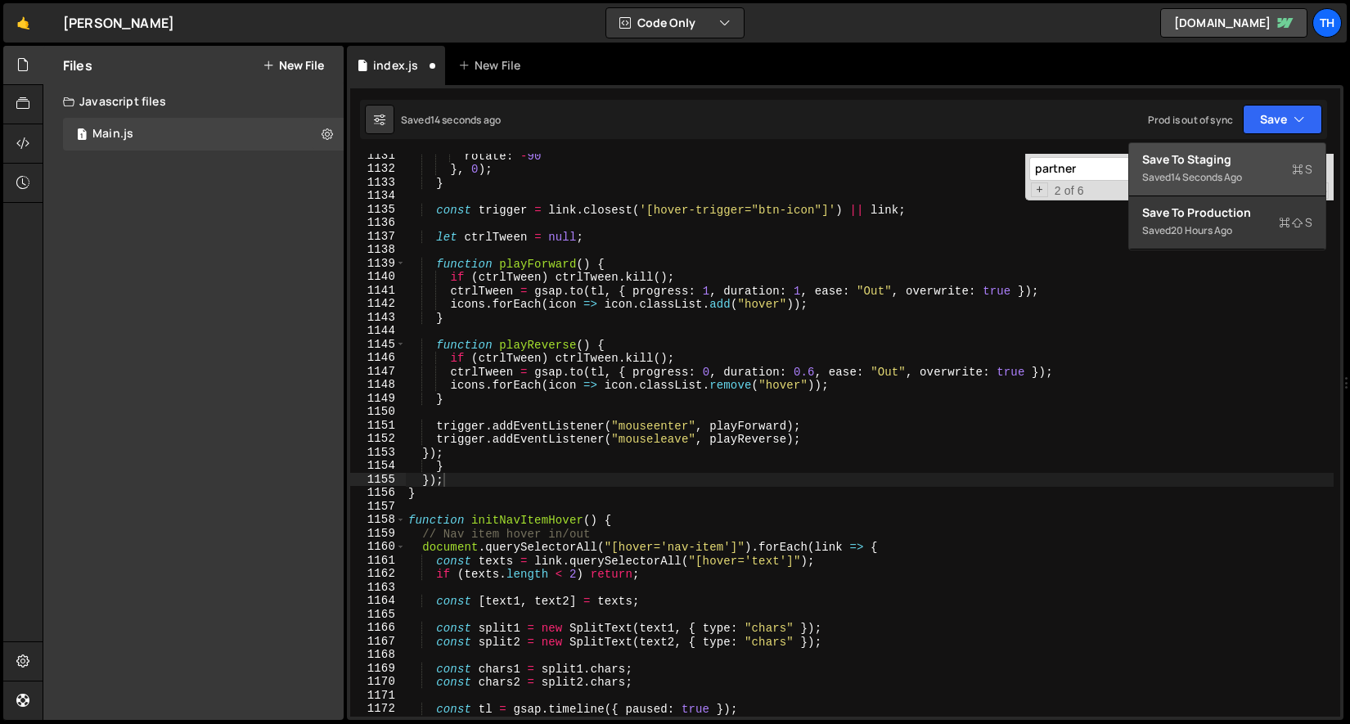
click at [1244, 146] on button "Save to Staging S Saved 14 seconds ago" at bounding box center [1227, 169] width 196 height 53
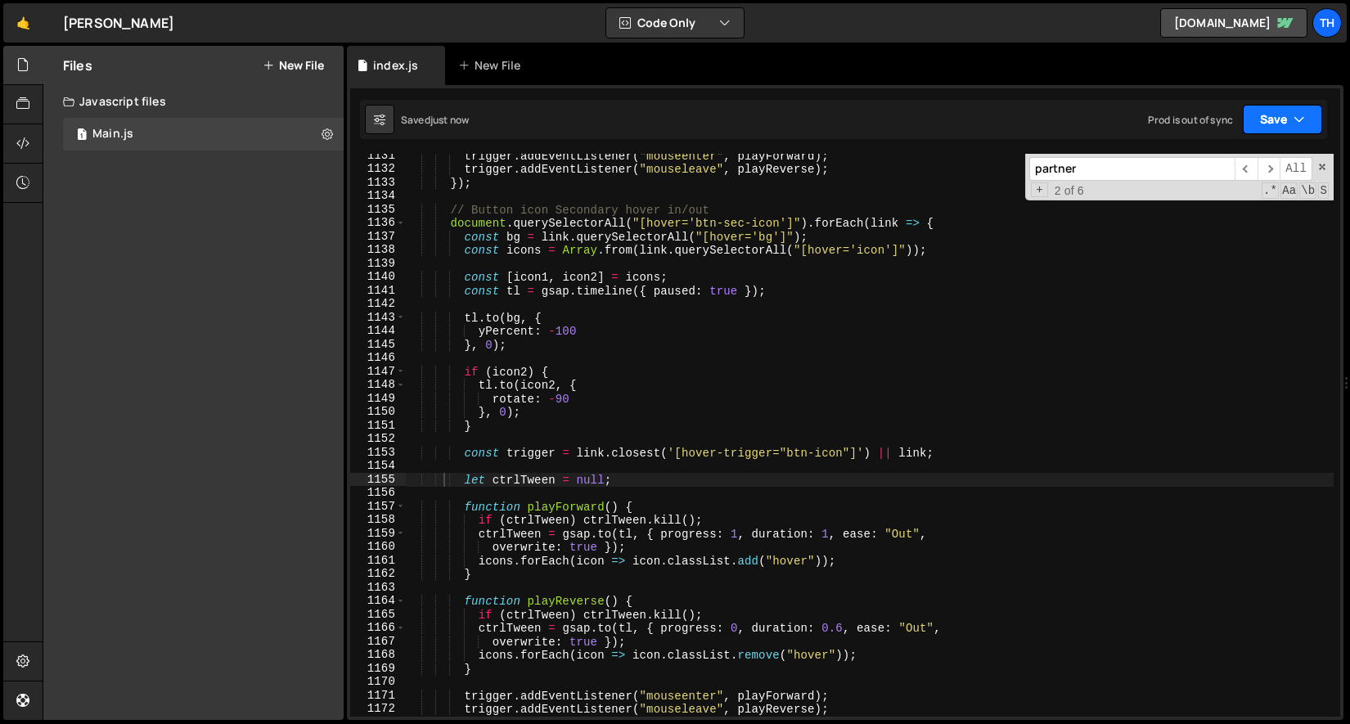
click at [1276, 114] on button "Save" at bounding box center [1282, 119] width 79 height 29
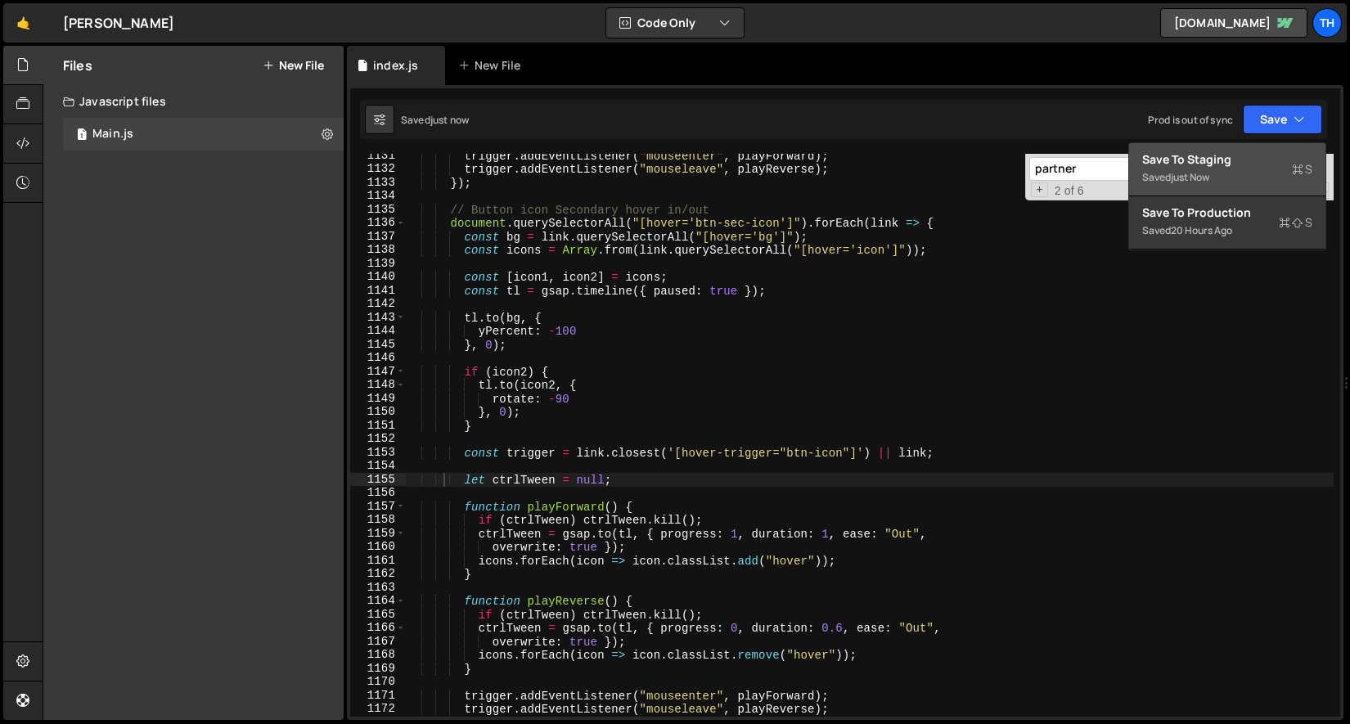
click at [1253, 144] on button "Save to Staging S Saved just now" at bounding box center [1227, 169] width 196 height 53
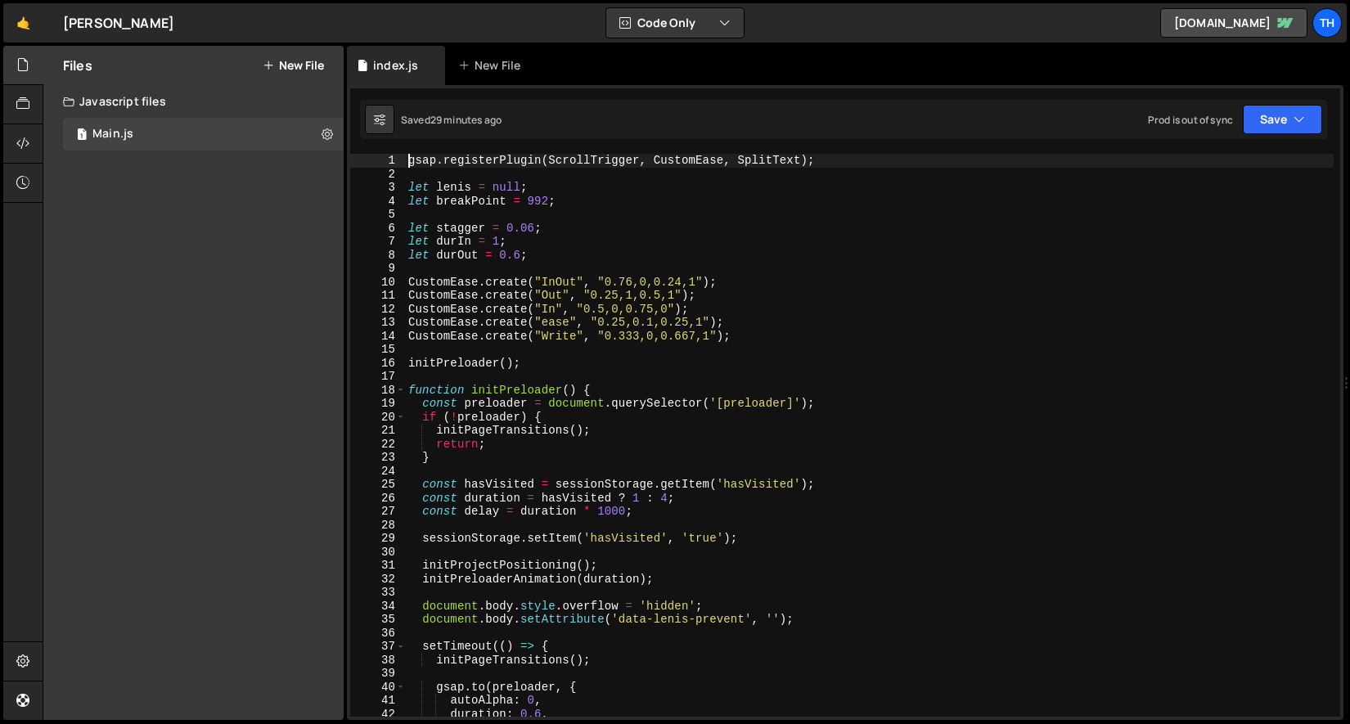
click at [402, 398] on div "19" at bounding box center [378, 404] width 56 height 14
click at [403, 387] on span at bounding box center [400, 391] width 9 height 14
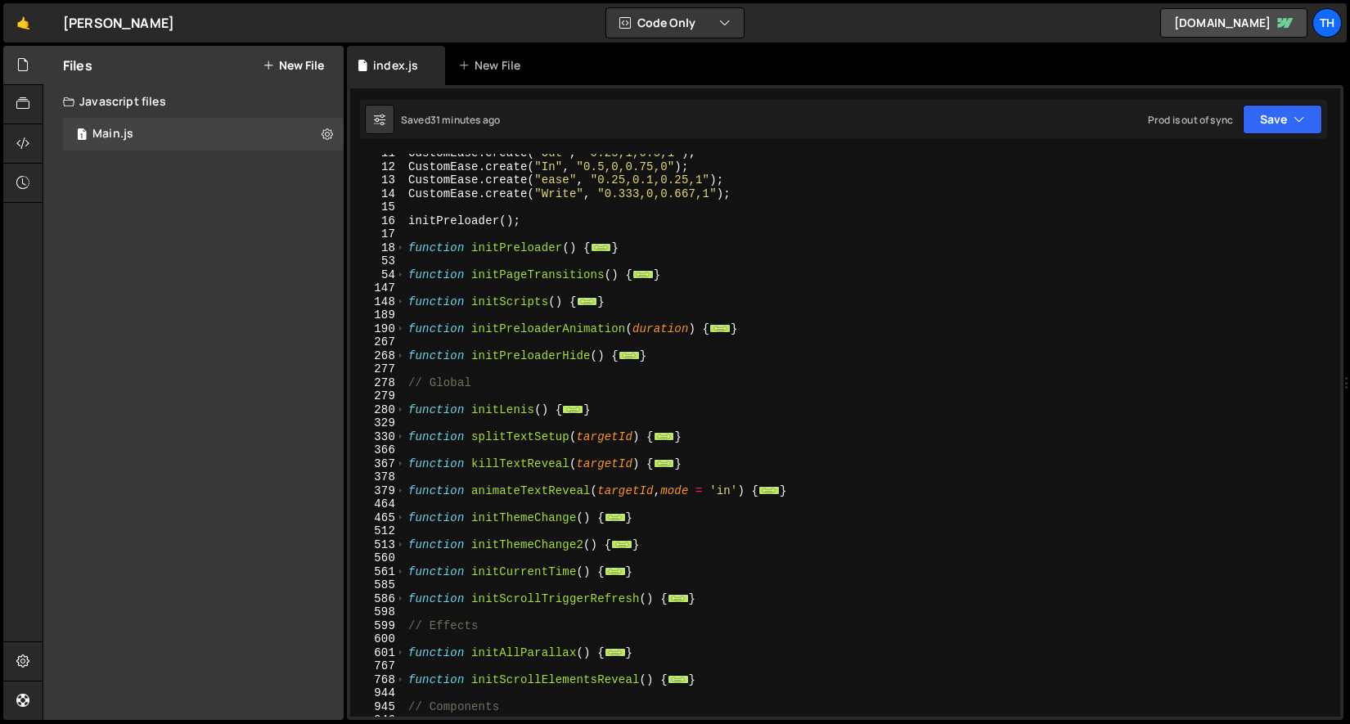
scroll to position [243, 0]
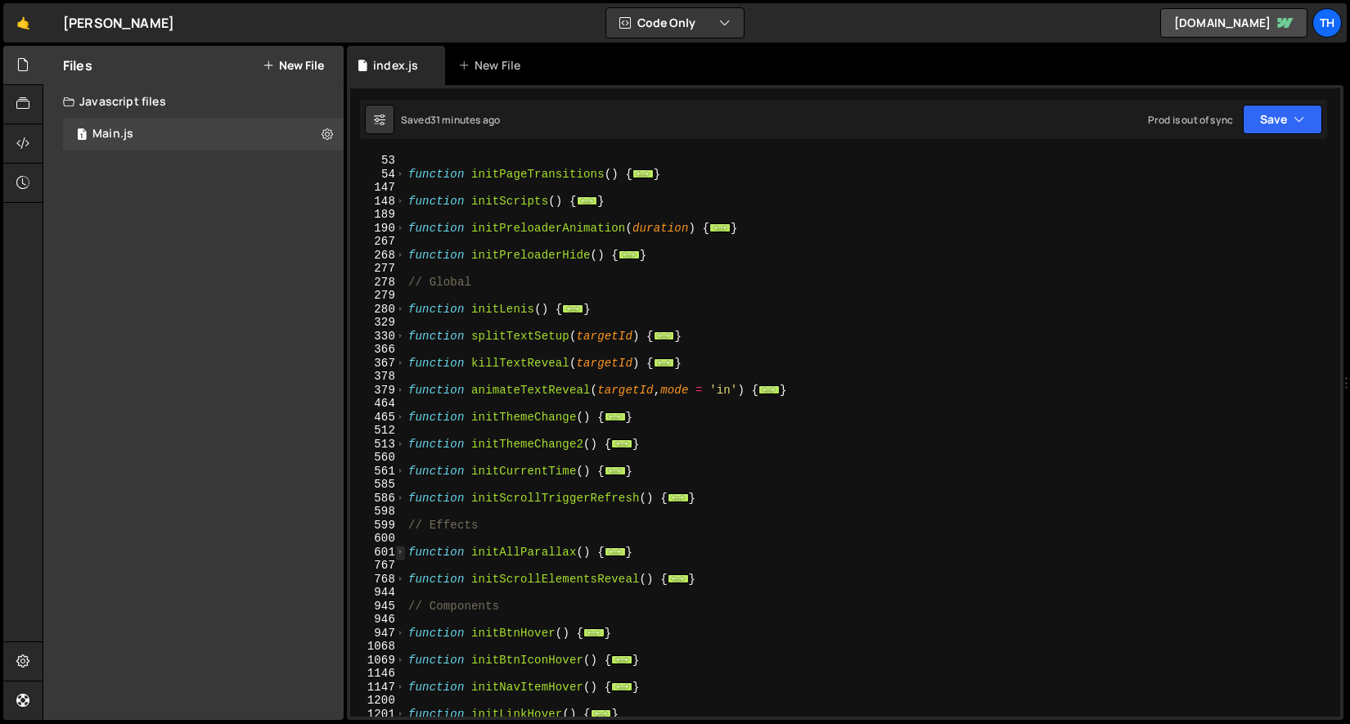
click at [401, 553] on span at bounding box center [400, 553] width 9 height 14
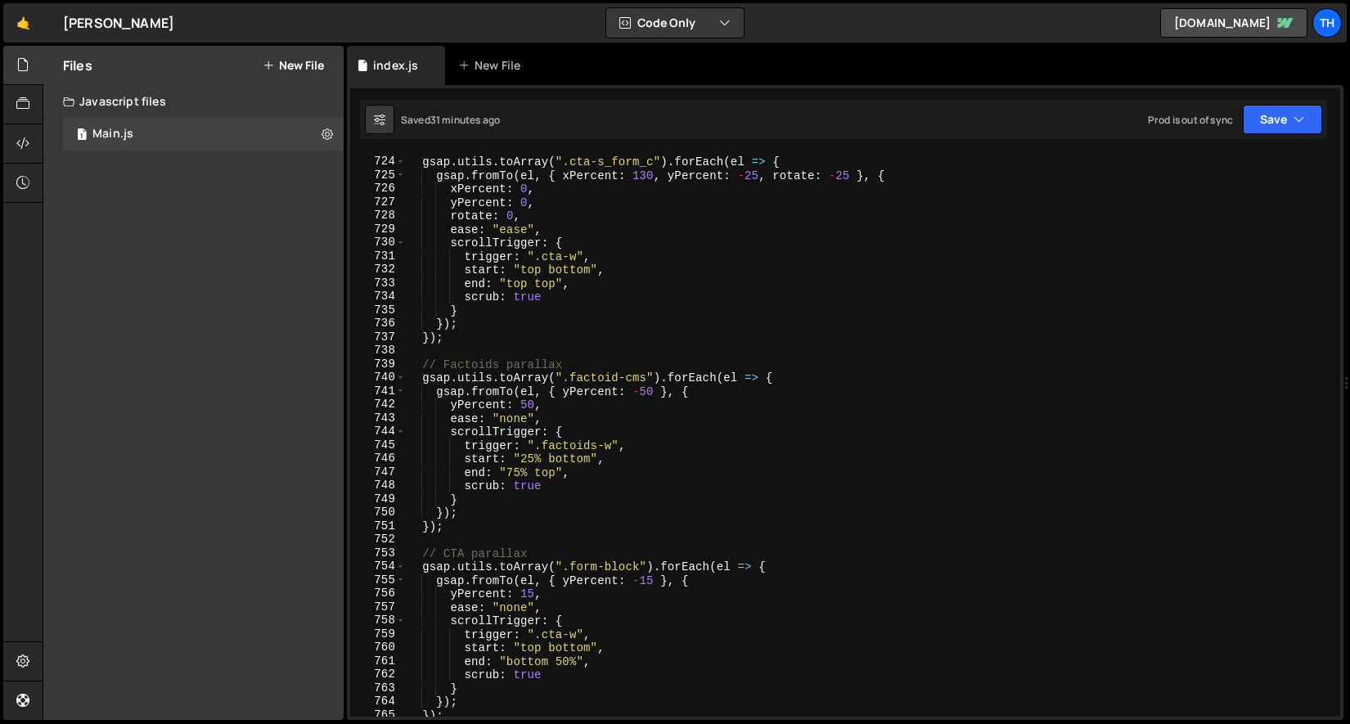
scroll to position [2300, 0]
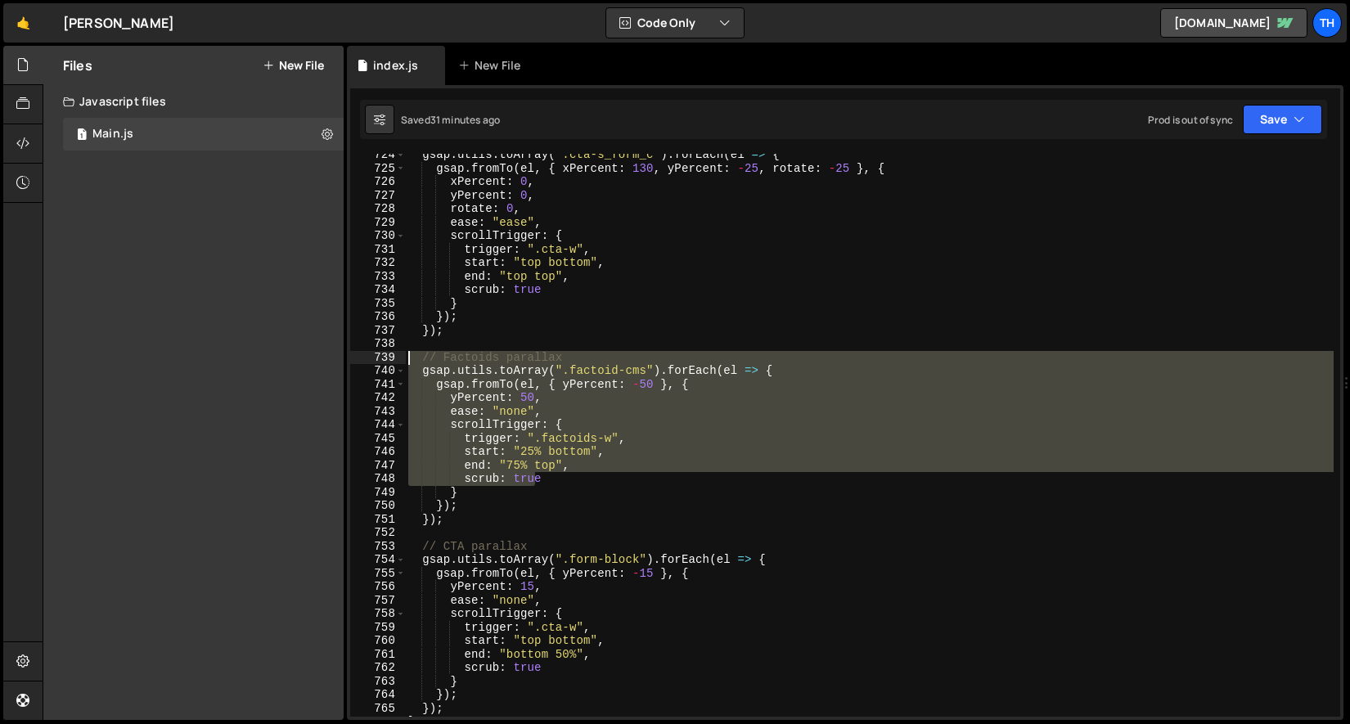
drag, startPoint x: 534, startPoint y: 484, endPoint x: 391, endPoint y: 359, distance: 190.2
click at [391, 359] on div "gsap.registerPlugin(ScrollTrigger, CustomEase, SplitText); 724 725 726 727 728 …" at bounding box center [845, 435] width 990 height 563
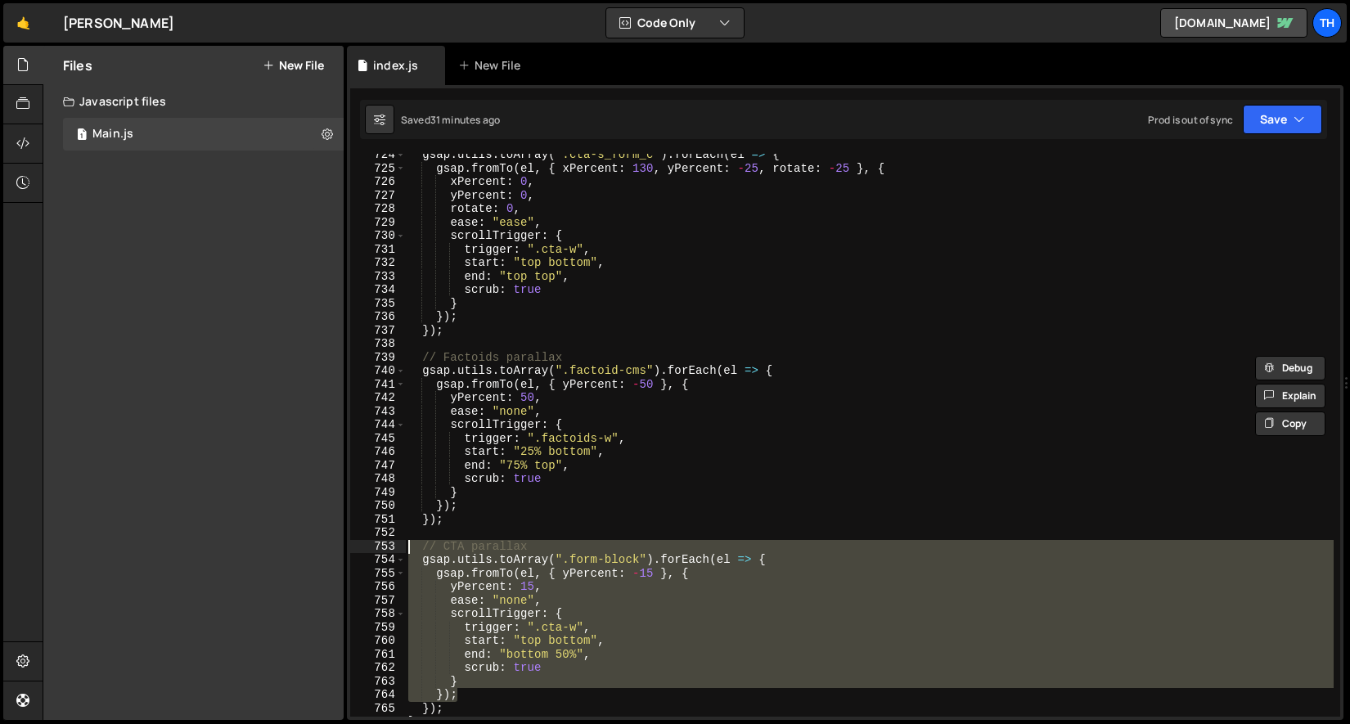
drag, startPoint x: 469, startPoint y: 698, endPoint x: 368, endPoint y: 546, distance: 182.4
click at [368, 546] on div "// Factoids parallax gsap.utils.toArray(".factoid-cms").forEach(el => { 724 725…" at bounding box center [845, 435] width 990 height 563
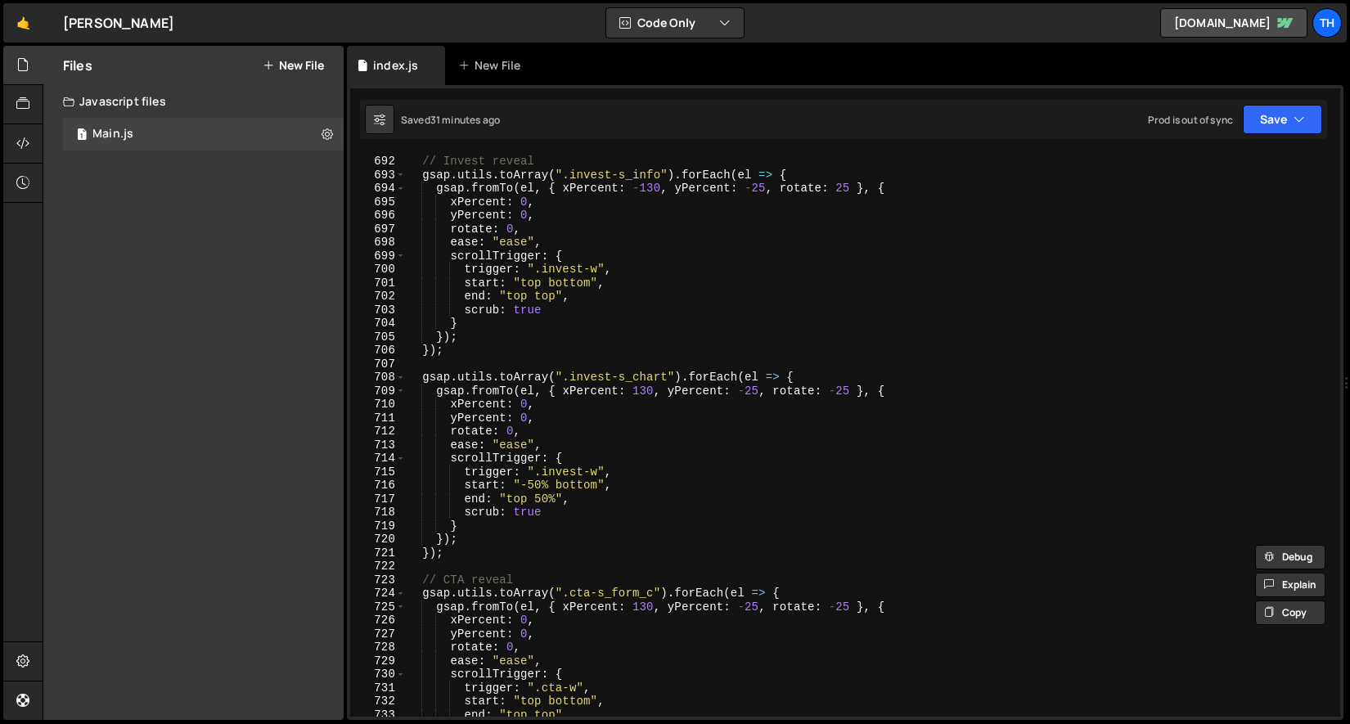
scroll to position [1804, 0]
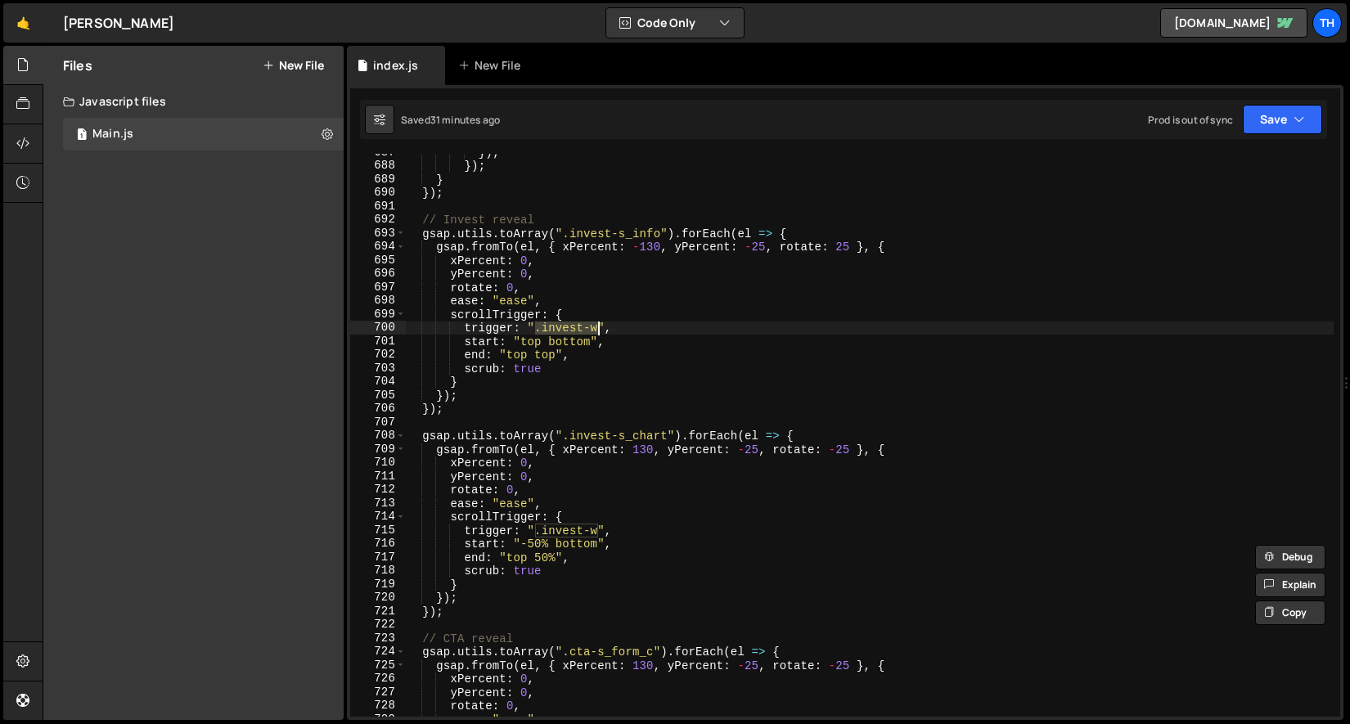
drag, startPoint x: 537, startPoint y: 329, endPoint x: 599, endPoint y: 324, distance: 62.4
click at [599, 324] on div "}) ; }) ; } }) ; // Invest reveal gsap . utils . toArray ( ".invest-s_info" ) .…" at bounding box center [869, 441] width 929 height 590
click at [593, 325] on div "}) ; }) ; } }) ; // Invest reveal gsap . utils . toArray ( ".invest-s_info" ) .…" at bounding box center [869, 435] width 929 height 563
drag, startPoint x: 529, startPoint y: 327, endPoint x: 606, endPoint y: 322, distance: 77.1
click at [606, 322] on div "}) ; }) ; } }) ; // Invest reveal gsap . utils . toArray ( ".invest-s_info" ) .…" at bounding box center [869, 441] width 929 height 590
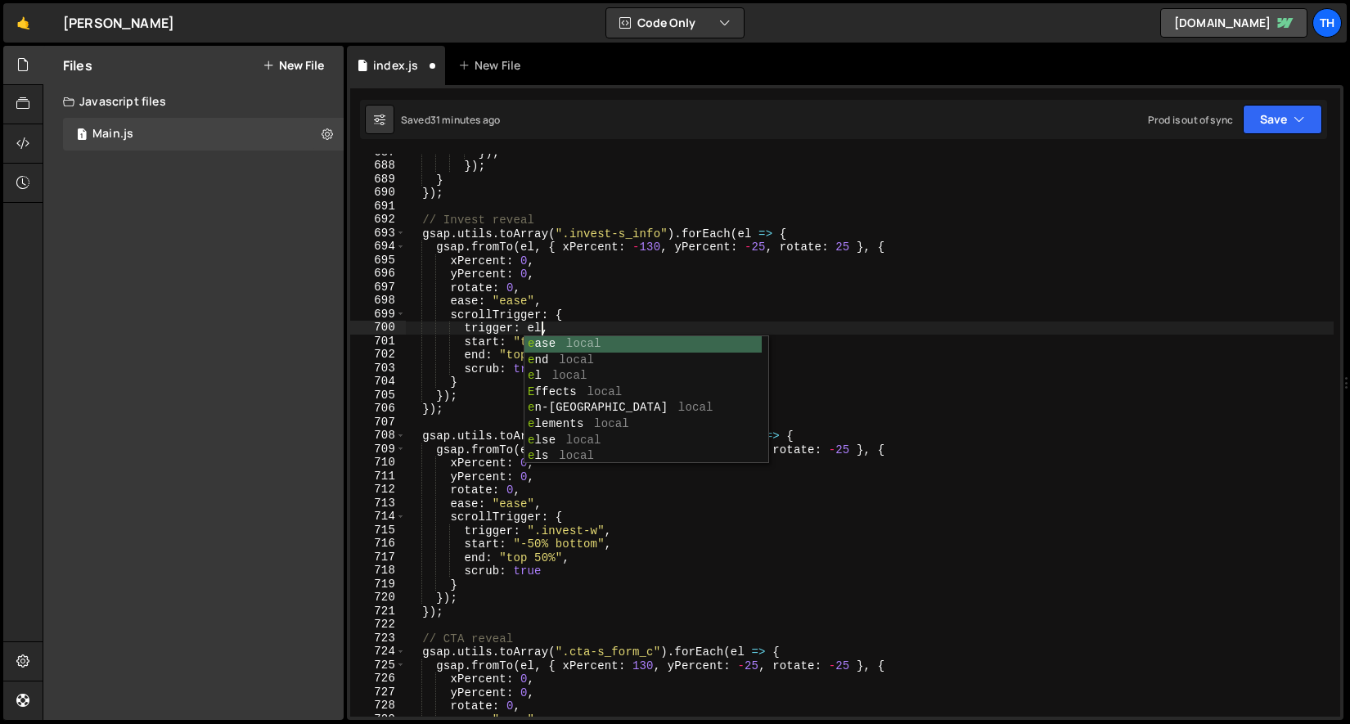
scroll to position [0, 9]
click at [538, 320] on div "}) ; }) ; } }) ; // Invest reveal gsap . utils . toArray ( ".invest-s_info" ) .…" at bounding box center [869, 441] width 929 height 590
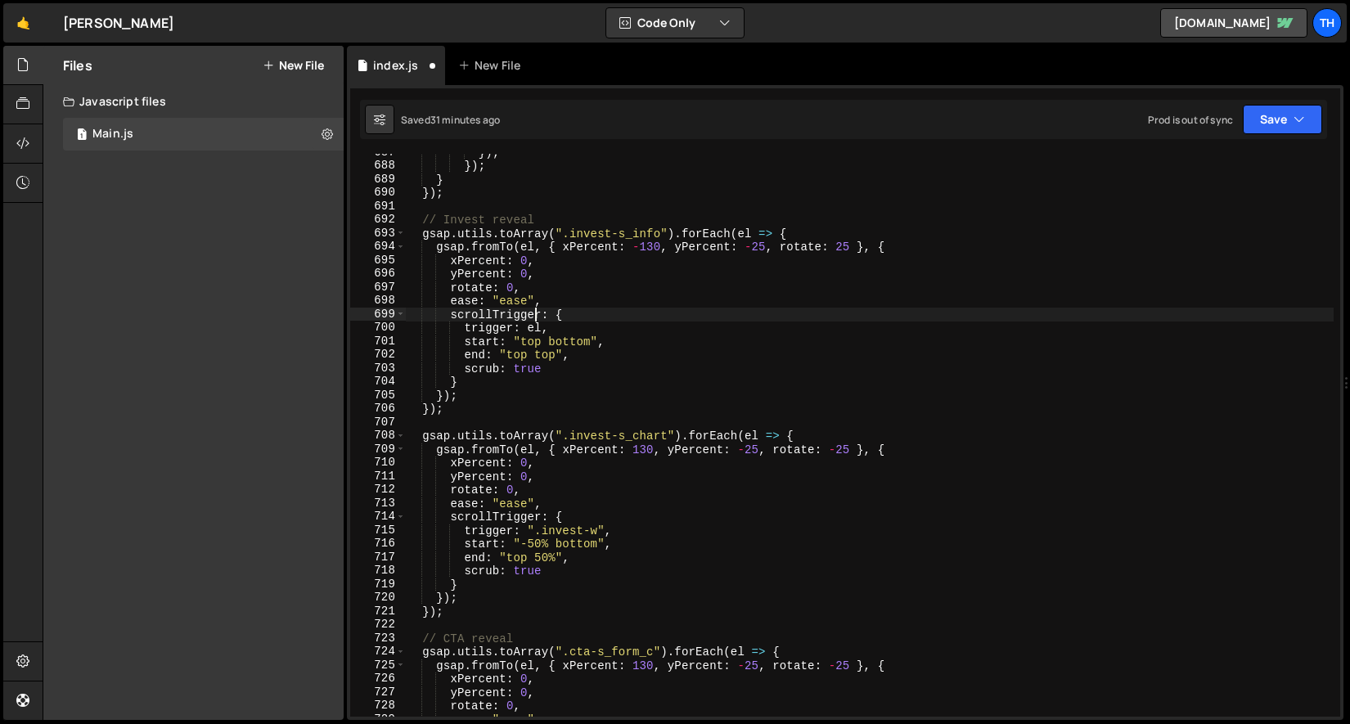
click at [538, 320] on div "}) ; }) ; } }) ; // Invest reveal gsap . utils . toArray ( ".invest-s_info" ) .…" at bounding box center [869, 441] width 929 height 590
click at [534, 326] on div "}) ; }) ; } }) ; // Invest reveal gsap . utils . toArray ( ".invest-s_info" ) .…" at bounding box center [869, 441] width 929 height 590
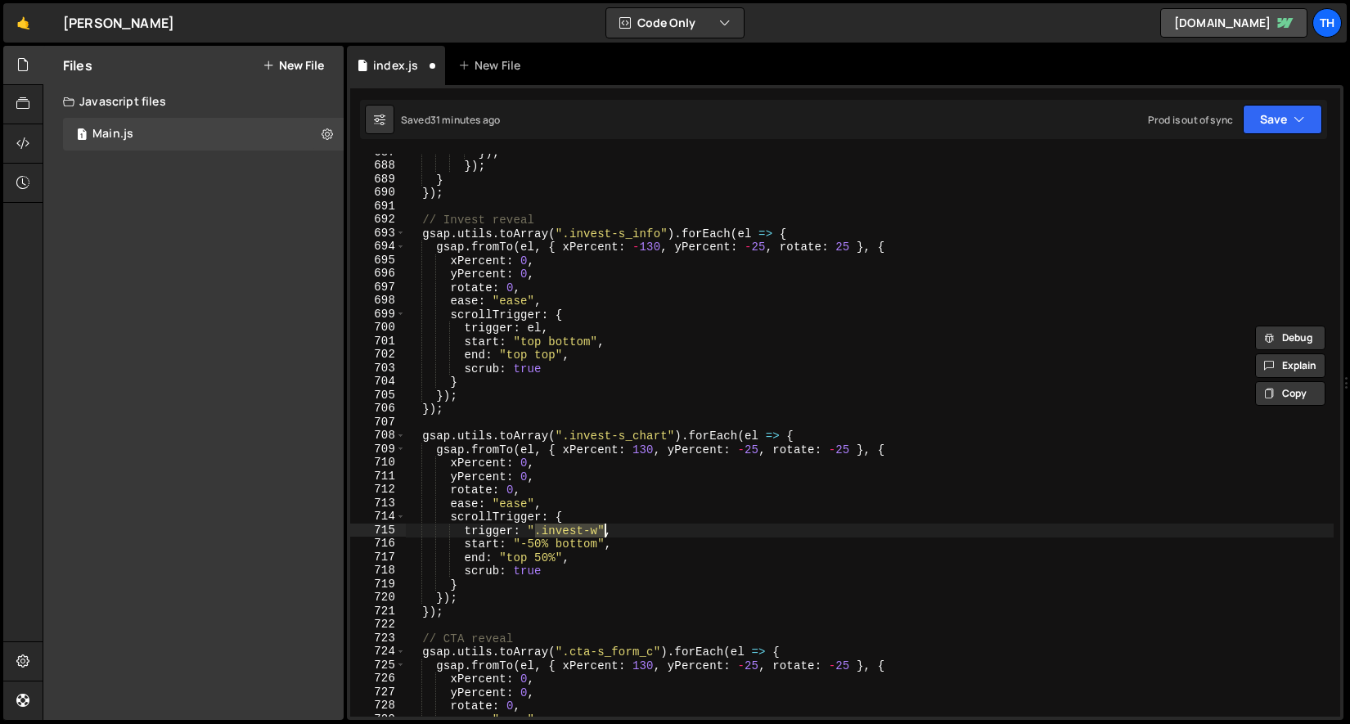
drag, startPoint x: 532, startPoint y: 529, endPoint x: 605, endPoint y: 527, distance: 72.9
click at [605, 527] on div "}) ; }) ; } }) ; // Invest reveal gsap . utils . toArray ( ".invest-s_info" ) .…" at bounding box center [869, 441] width 929 height 590
paste textarea "el"
drag, startPoint x: 528, startPoint y: 531, endPoint x: 605, endPoint y: 529, distance: 77.8
click at [605, 529] on div "}) ; }) ; } }) ; // Invest reveal gsap . utils . toArray ( ".invest-s_info" ) .…" at bounding box center [869, 441] width 929 height 590
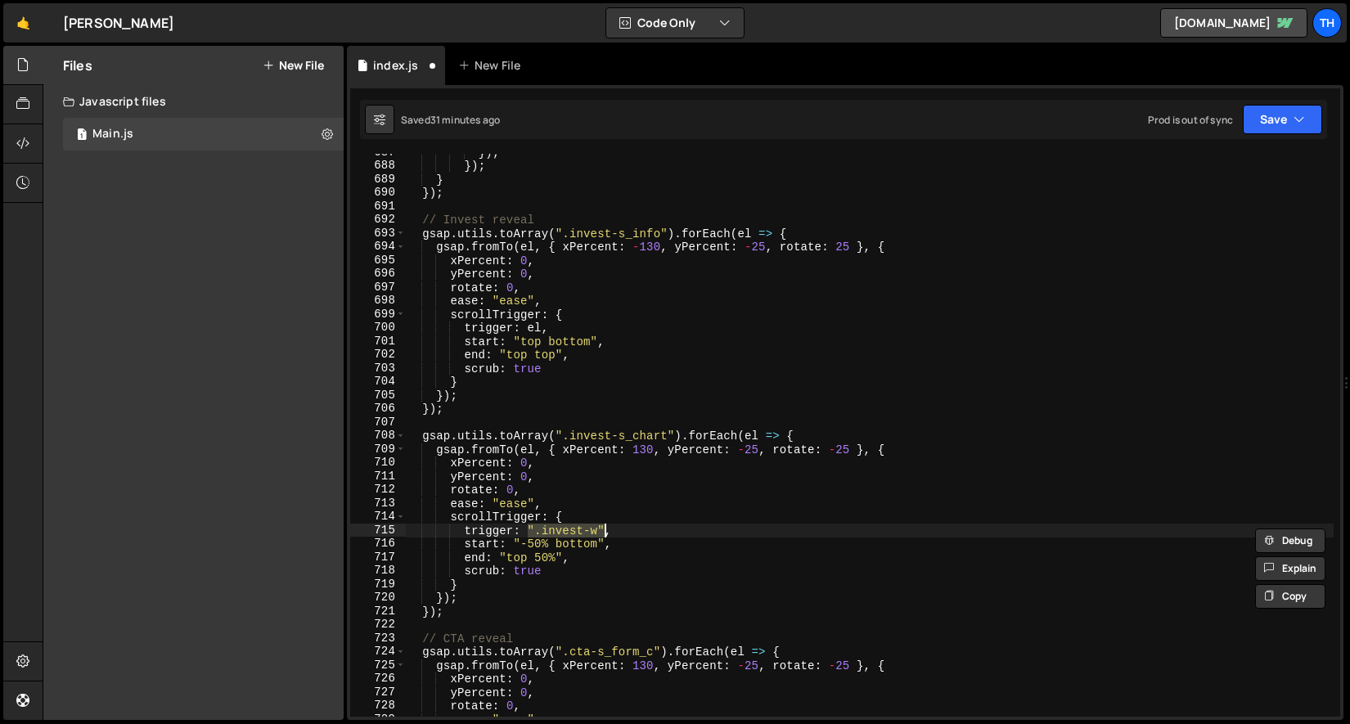
paste textarea "el"
click at [1262, 135] on div "Saved 31 minutes ago Prod is out of sync Upgrade to Edit Save Save to Staging S…" at bounding box center [843, 119] width 967 height 39
click at [1264, 130] on button "Save" at bounding box center [1282, 119] width 79 height 29
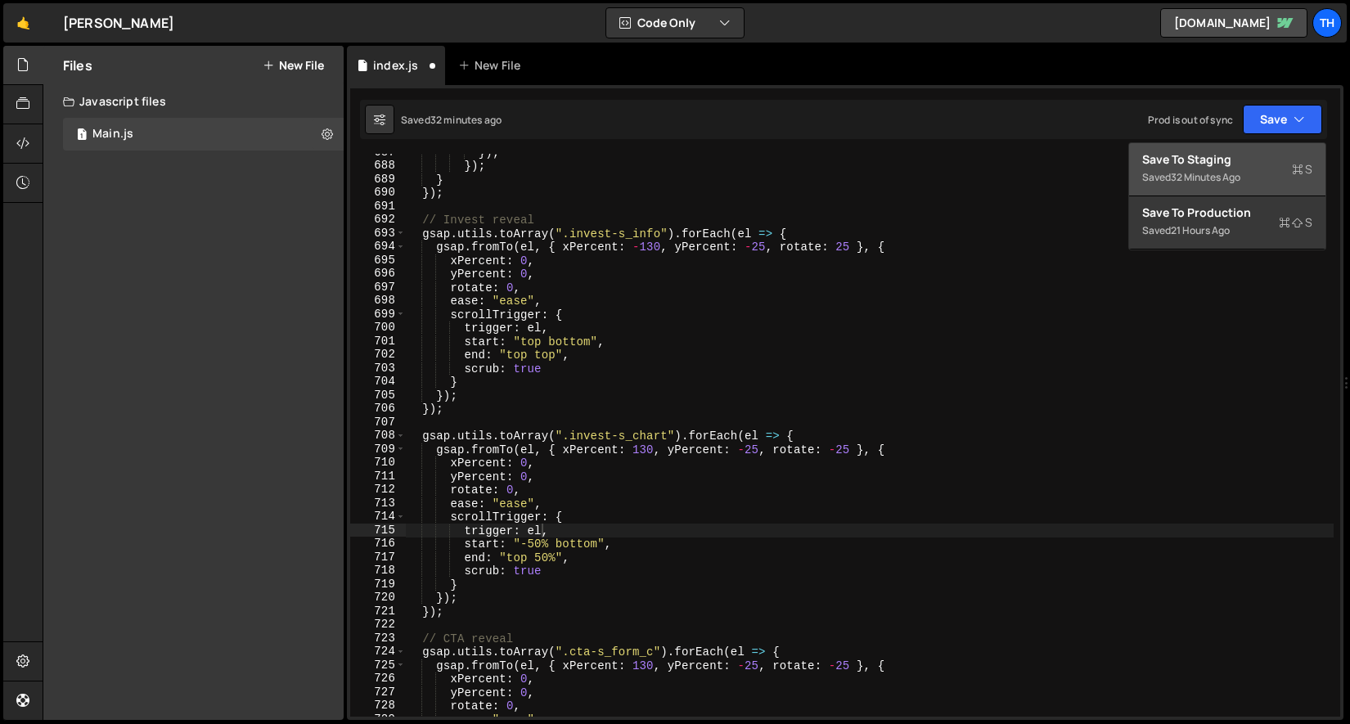
click at [1240, 160] on div "Save to Staging S" at bounding box center [1227, 159] width 170 height 16
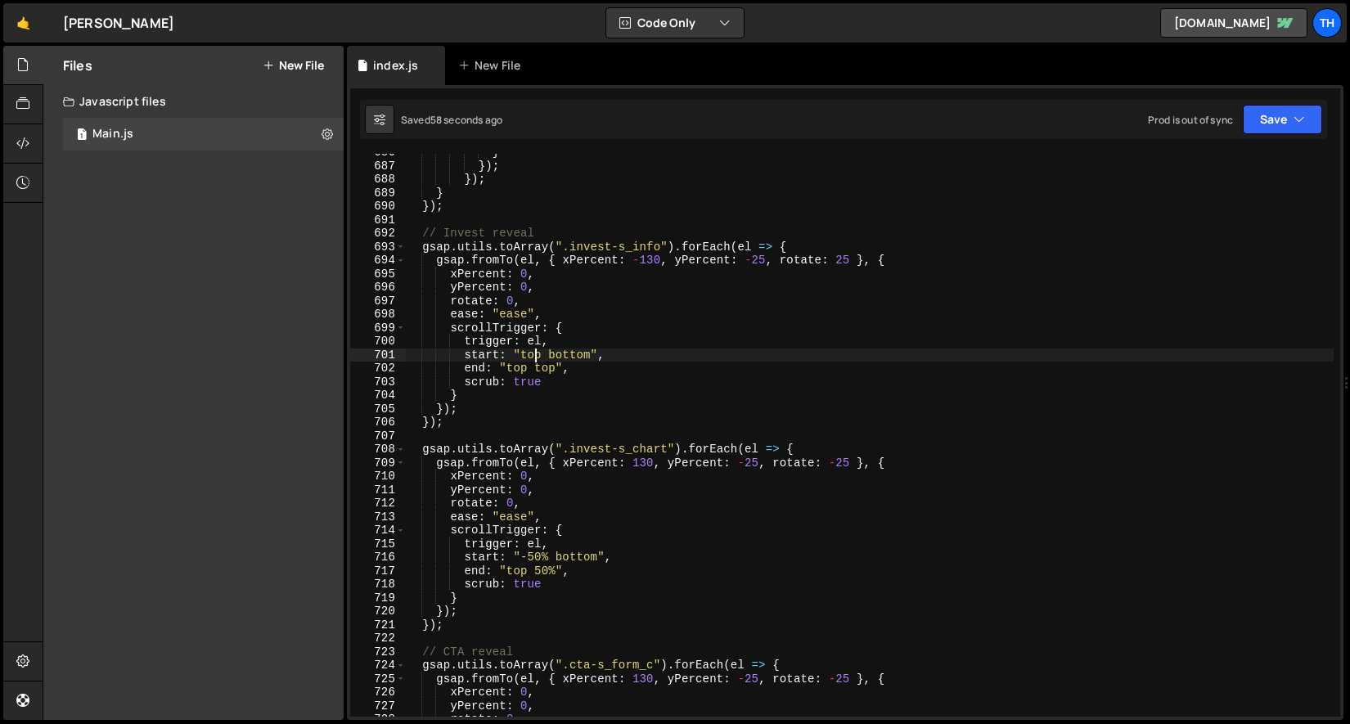
click at [532, 361] on div "} }) ; }) ; } }) ; // Invest reveal gsap . utils . toArray ( ".invest-s_info" )…" at bounding box center [869, 441] width 929 height 590
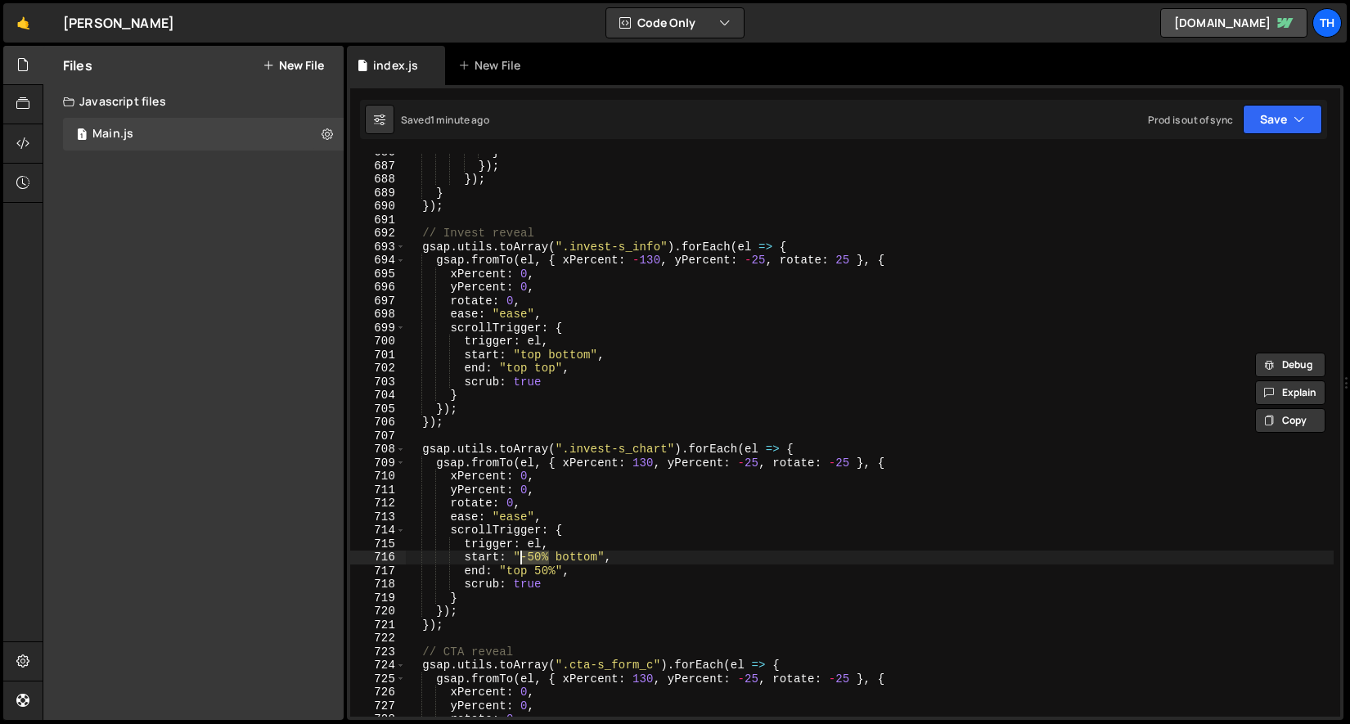
drag, startPoint x: 551, startPoint y: 556, endPoint x: 520, endPoint y: 557, distance: 30.3
click at [520, 557] on div "} }) ; }) ; } }) ; // Invest reveal gsap . utils . toArray ( ".invest-s_info" )…" at bounding box center [869, 441] width 929 height 590
paste textarea "top"
click at [1271, 110] on button "Save" at bounding box center [1282, 119] width 79 height 29
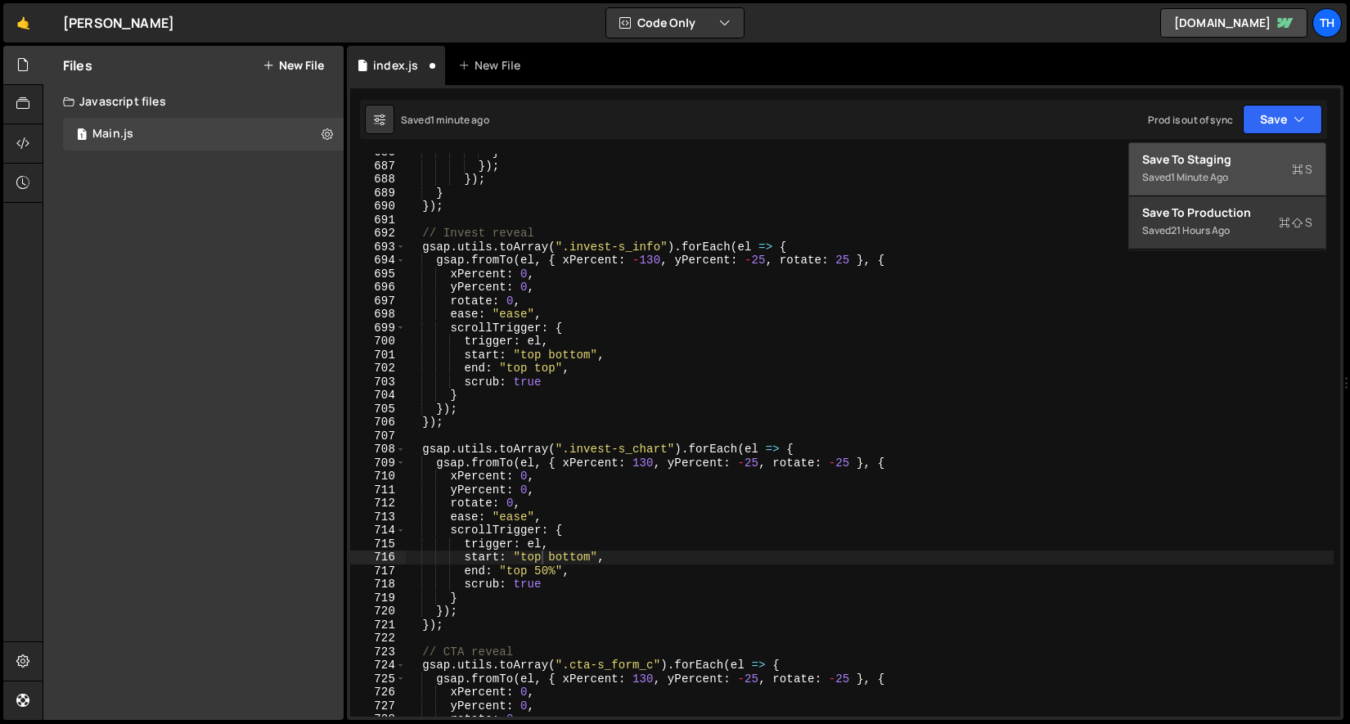
click at [1241, 160] on div "Save to Staging S" at bounding box center [1227, 159] width 170 height 16
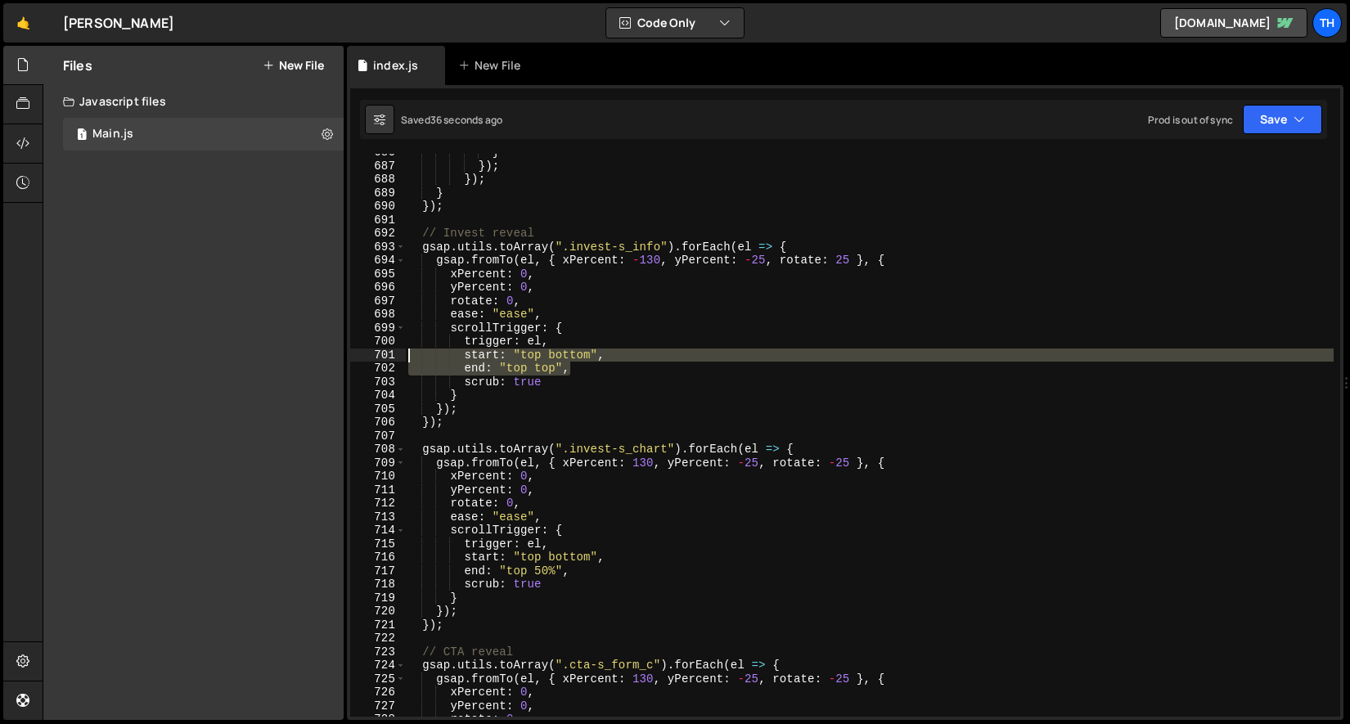
drag, startPoint x: 545, startPoint y: 361, endPoint x: 404, endPoint y: 349, distance: 141.3
click at [404, 349] on div "end: "top top", 686 687 688 689 690 691 692 693 694 695 696 697 698 699 700 701…" at bounding box center [845, 435] width 990 height 563
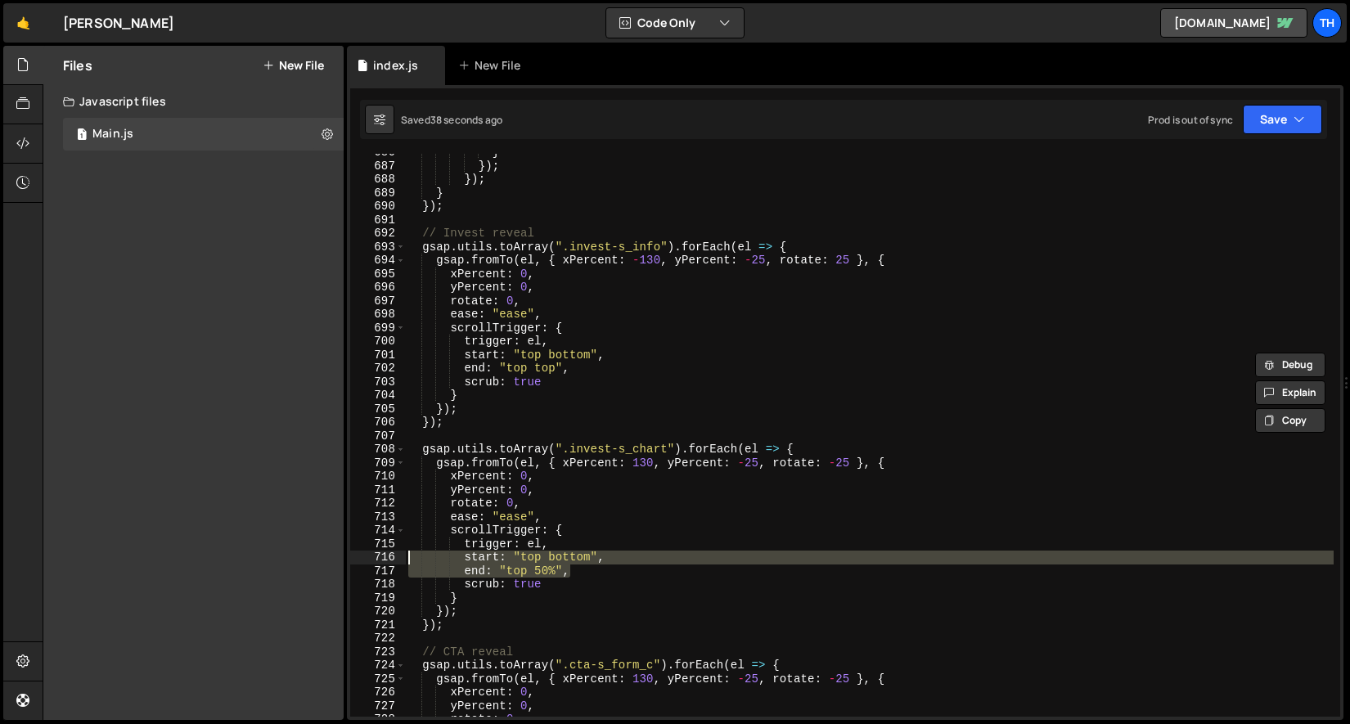
drag, startPoint x: 604, startPoint y: 569, endPoint x: 308, endPoint y: 558, distance: 295.5
click at [308, 559] on div "Files New File Javascript files 1 Main.js 0 CSS files Copy share link Edit File…" at bounding box center [696, 383] width 1307 height 675
paste textarea "end: "top top"
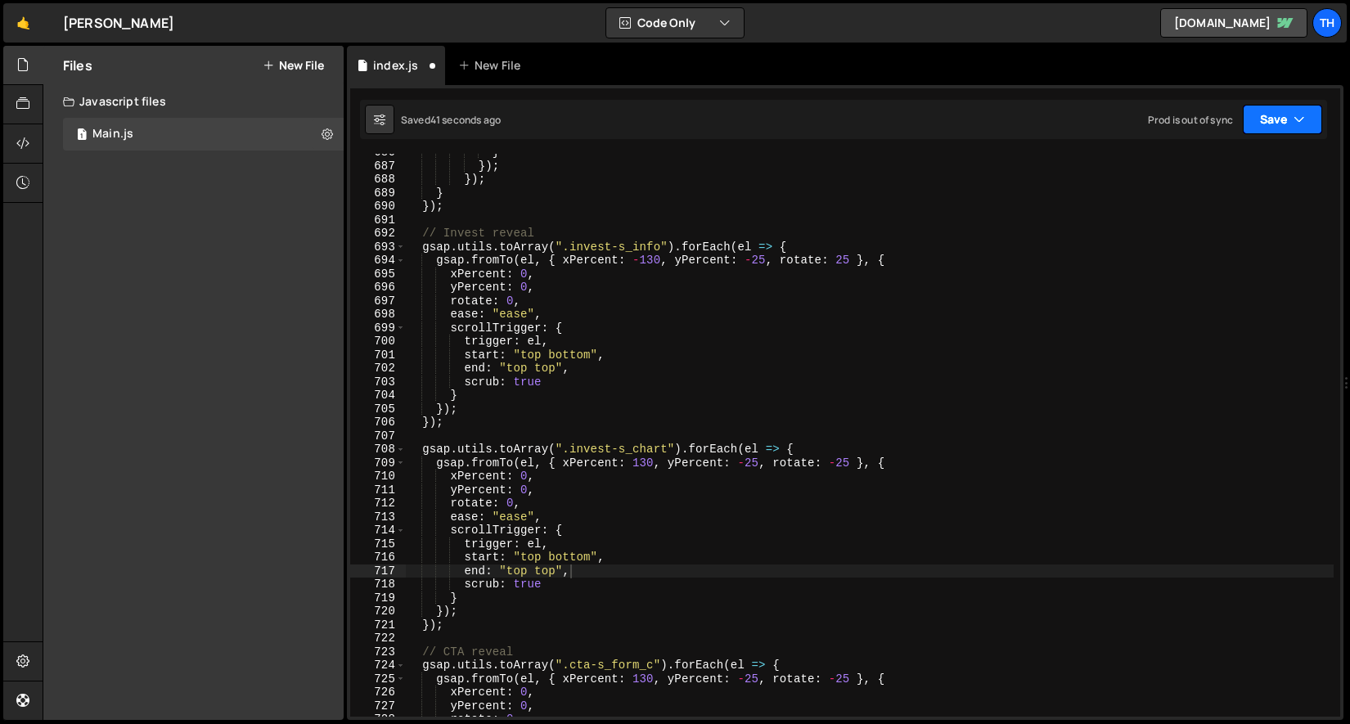
click at [1289, 128] on button "Save" at bounding box center [1282, 119] width 79 height 29
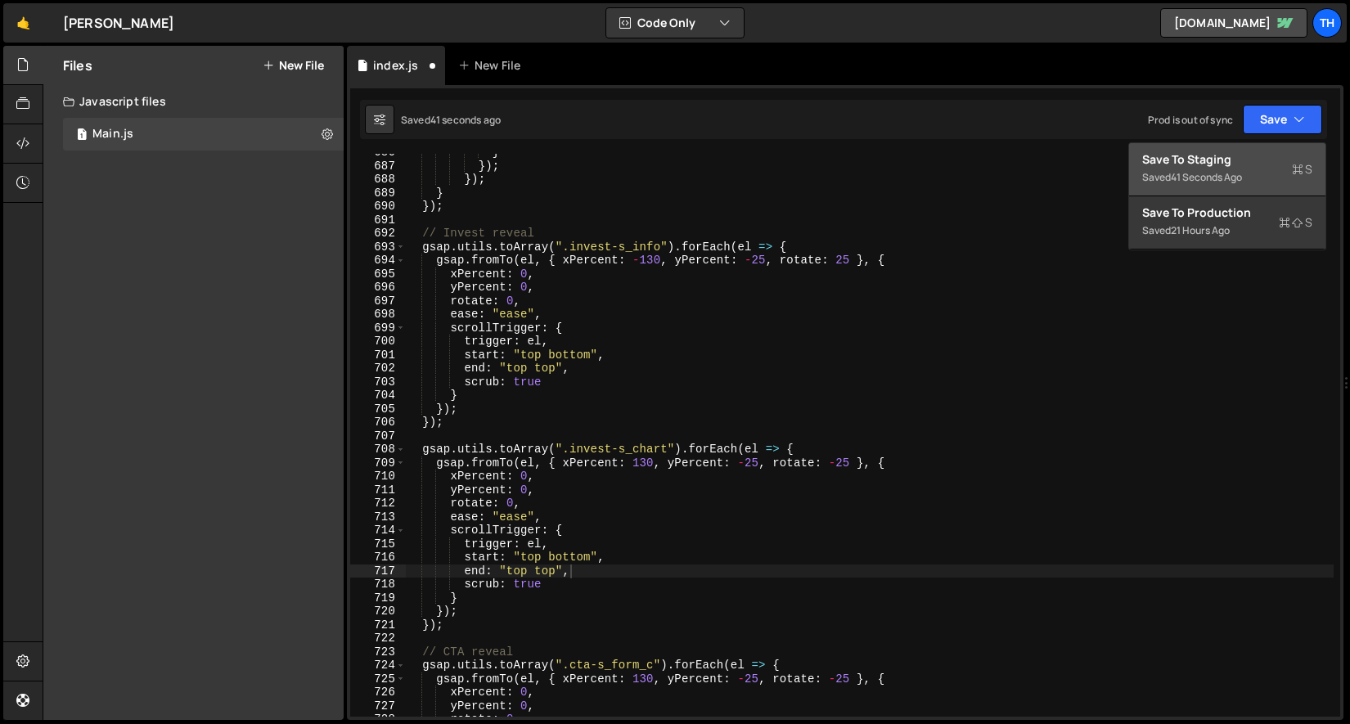
click at [1253, 159] on div "Save to Staging S" at bounding box center [1227, 159] width 170 height 16
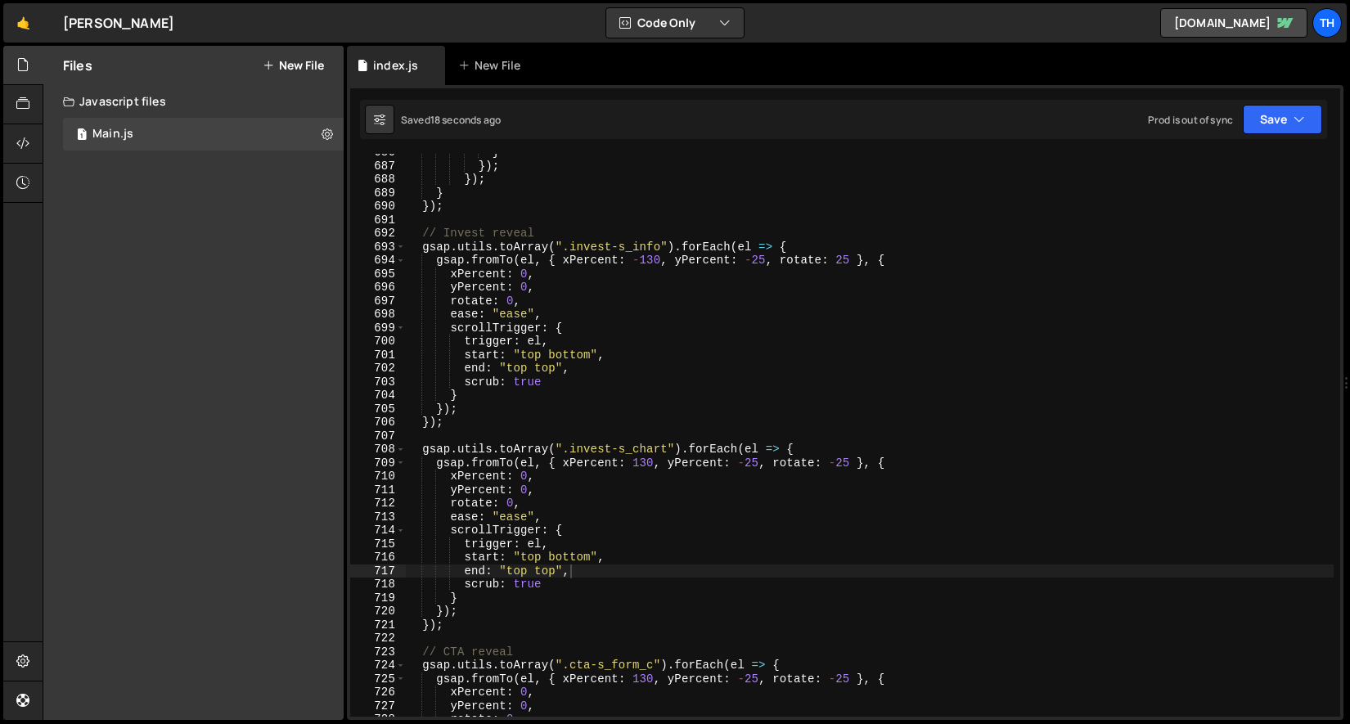
click at [529, 560] on div "} }) ; }) ; } }) ; // Invest reveal gsap . utils . toArray ( ".invest-s_info" )…" at bounding box center [869, 441] width 929 height 590
click at [572, 559] on div "} }) ; }) ; } }) ; // Invest reveal gsap . utils . toArray ( ".invest-s_info" )…" at bounding box center [869, 441] width 929 height 590
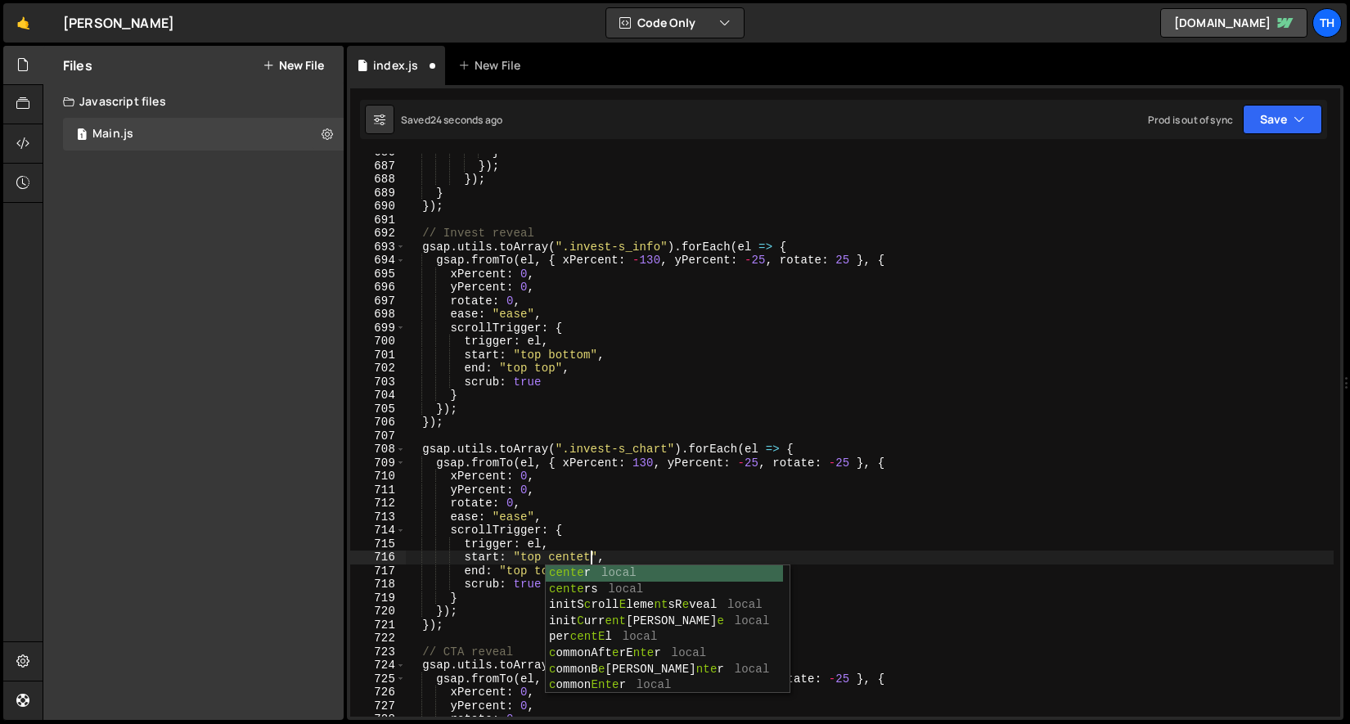
scroll to position [0, 12]
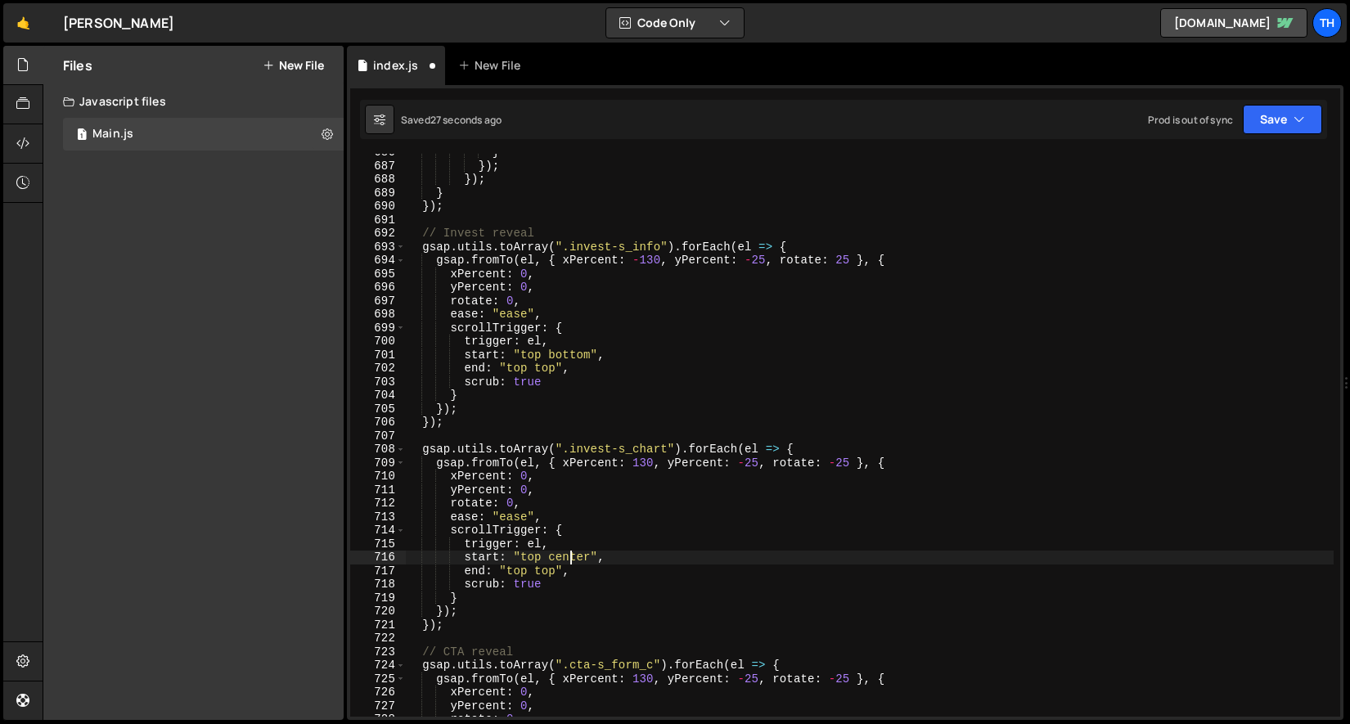
click at [571, 556] on div "} }) ; }) ; } }) ; // Invest reveal gsap . utils . toArray ( ".invest-s_info" )…" at bounding box center [869, 441] width 929 height 590
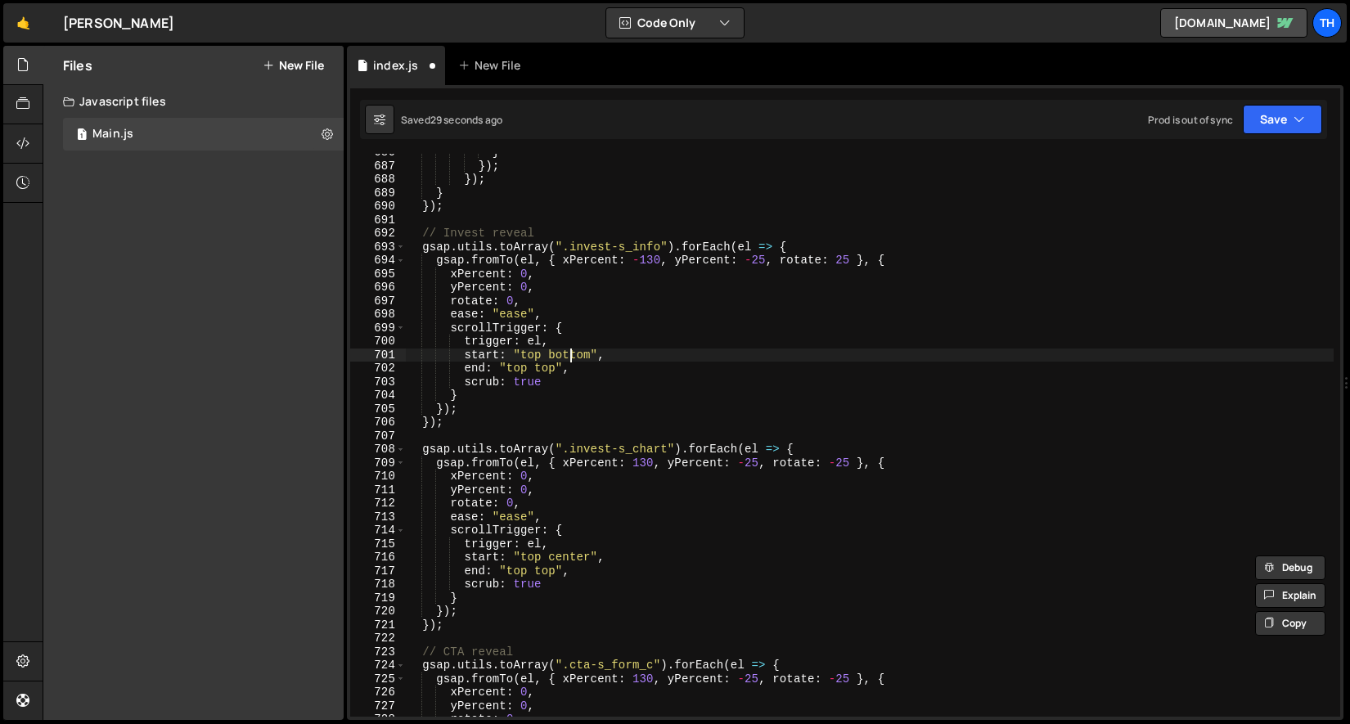
click at [568, 355] on div "} }) ; }) ; } }) ; // Invest reveal gsap . utils . toArray ( ".invest-s_info" )…" at bounding box center [869, 441] width 929 height 590
paste textarea "center"
click at [1264, 101] on div "Saved 30 seconds ago Prod is out of sync Upgrade to Edit Save Save to Staging S…" at bounding box center [843, 119] width 967 height 39
click at [1264, 109] on button "Save" at bounding box center [1282, 119] width 79 height 29
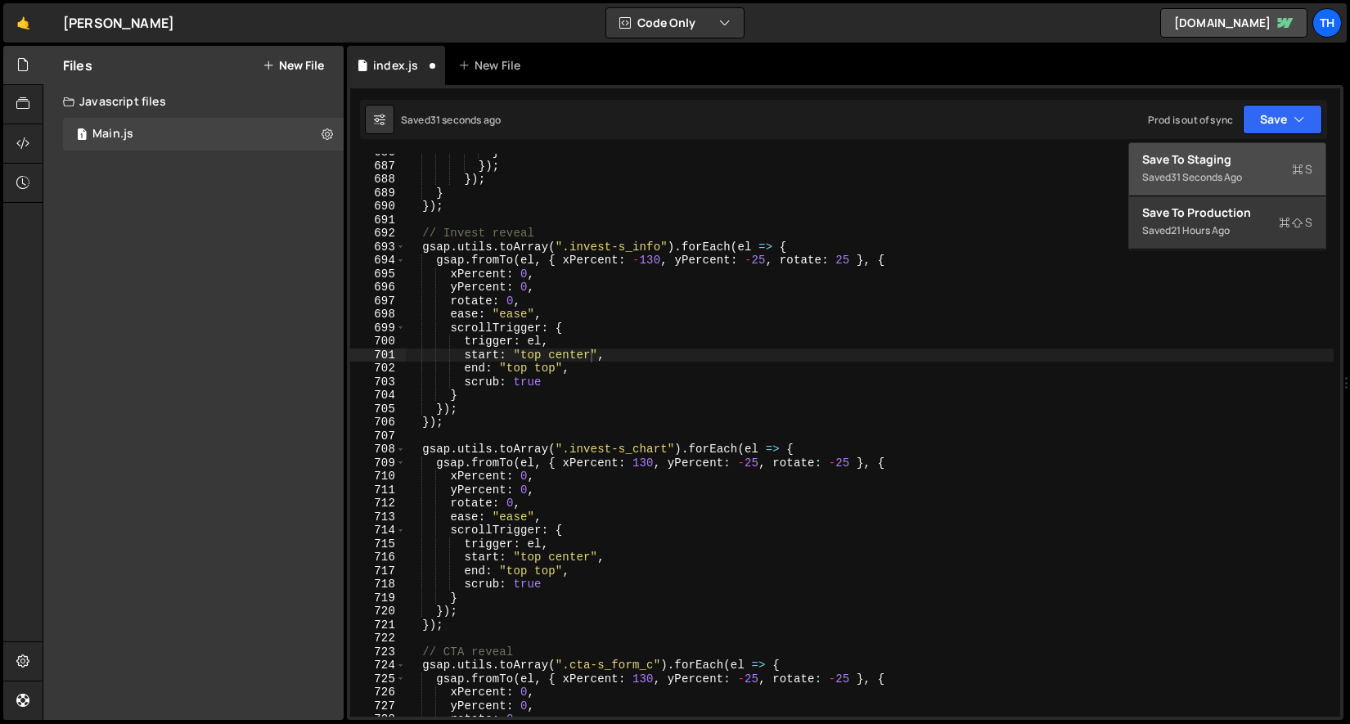
click at [1249, 149] on button "Save to Staging S Saved 31 seconds ago" at bounding box center [1227, 169] width 196 height 53
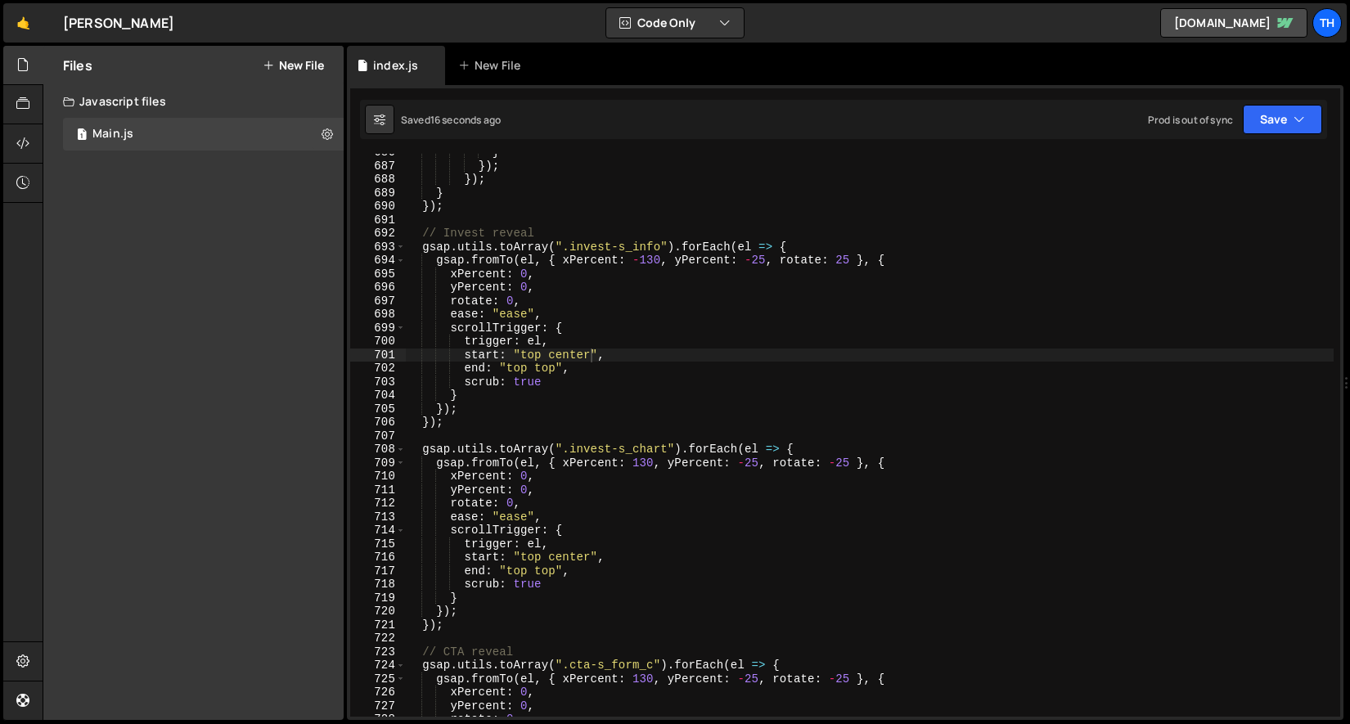
click at [558, 567] on div "} }) ; }) ; } }) ; // Invest reveal gsap . utils . toArray ( ".invest-s_info" )…" at bounding box center [869, 441] width 929 height 590
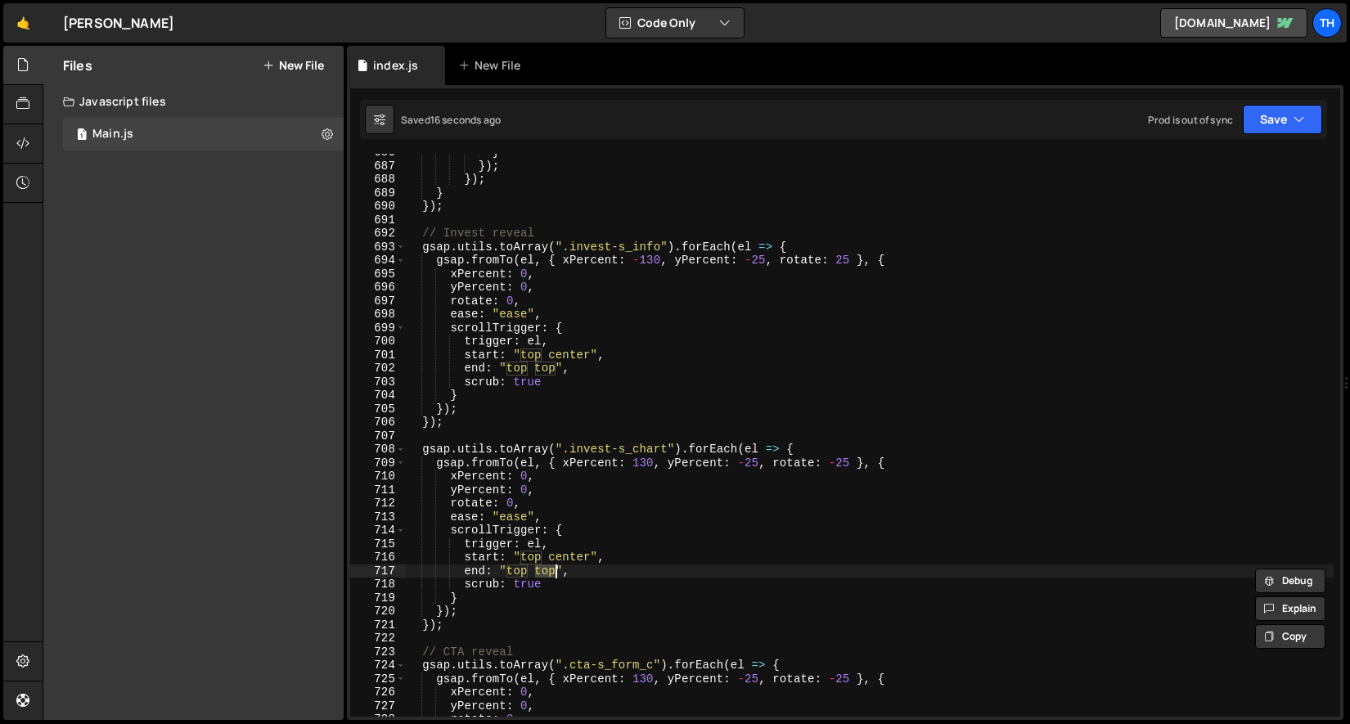
click at [567, 543] on div "} }) ; }) ; } }) ; // Invest reveal gsap . utils . toArray ( ".invest-s_info" )…" at bounding box center [869, 441] width 929 height 590
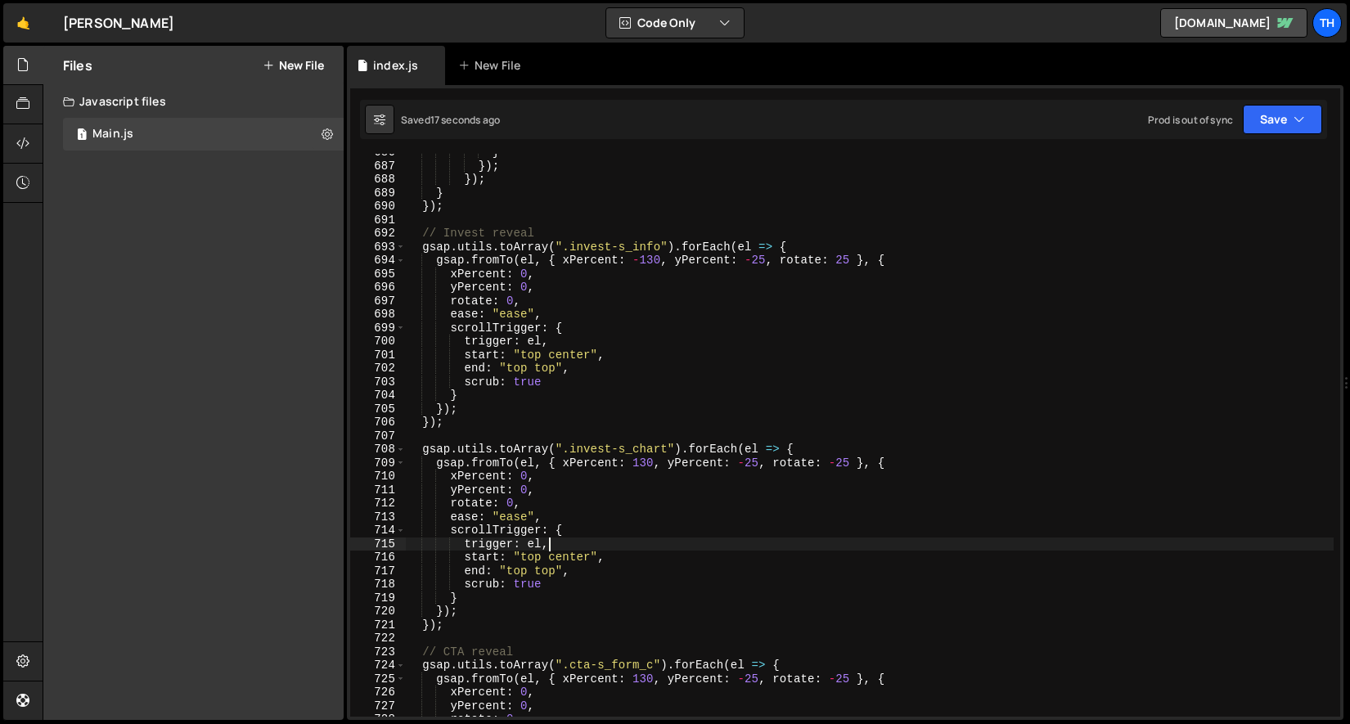
click at [563, 553] on div "} }) ; }) ; } }) ; // Invest reveal gsap . utils . toArray ( ".invest-s_info" )…" at bounding box center [869, 441] width 929 height 590
click at [576, 558] on div "} }) ; }) ; } }) ; // Invest reveal gsap . utils . toArray ( ".invest-s_info" )…" at bounding box center [869, 441] width 929 height 590
click at [575, 558] on div "} }) ; }) ; } }) ; // Invest reveal gsap . utils . toArray ( ".invest-s_info" )…" at bounding box center [869, 441] width 929 height 590
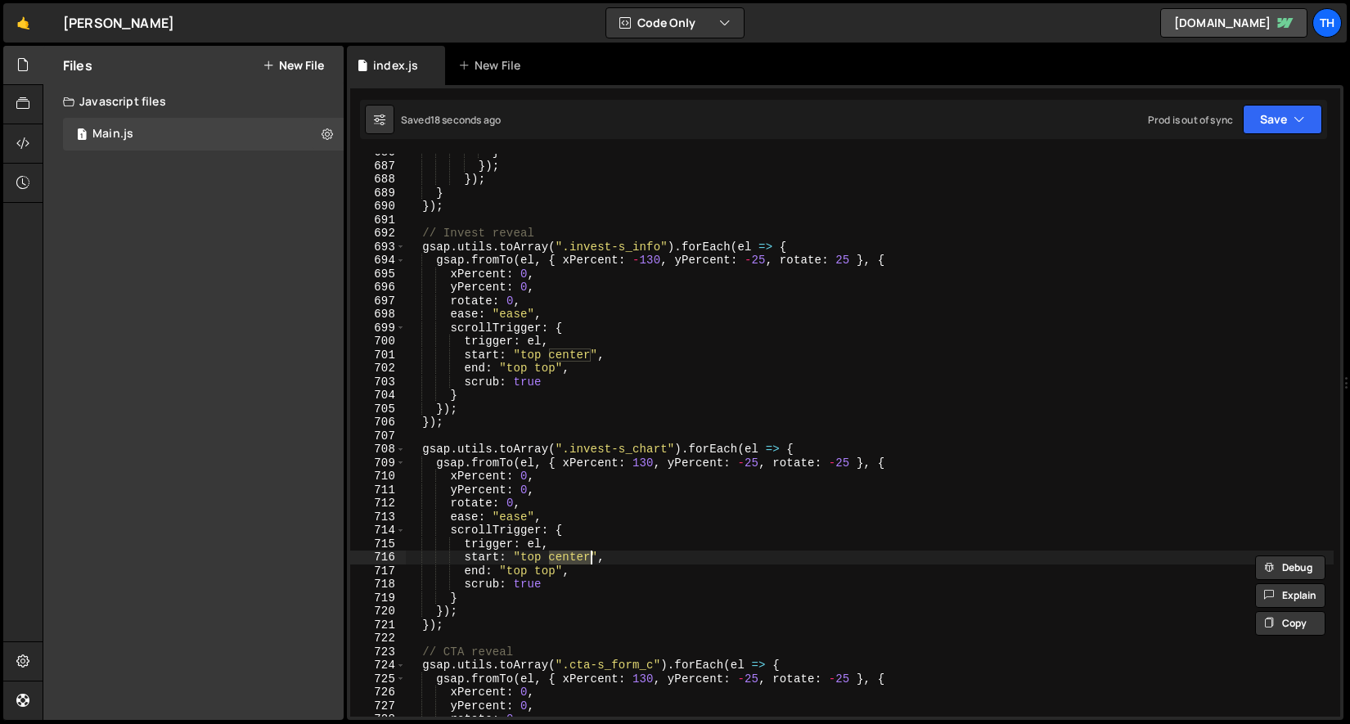
click at [547, 573] on div "} }) ; }) ; } }) ; // Invest reveal gsap . utils . toArray ( ".invest-s_info" )…" at bounding box center [869, 441] width 929 height 590
paste textarea "center"
click at [573, 350] on div "} }) ; }) ; } }) ; // Invest reveal gsap . utils . toArray ( ".invest-s_info" )…" at bounding box center [869, 441] width 929 height 590
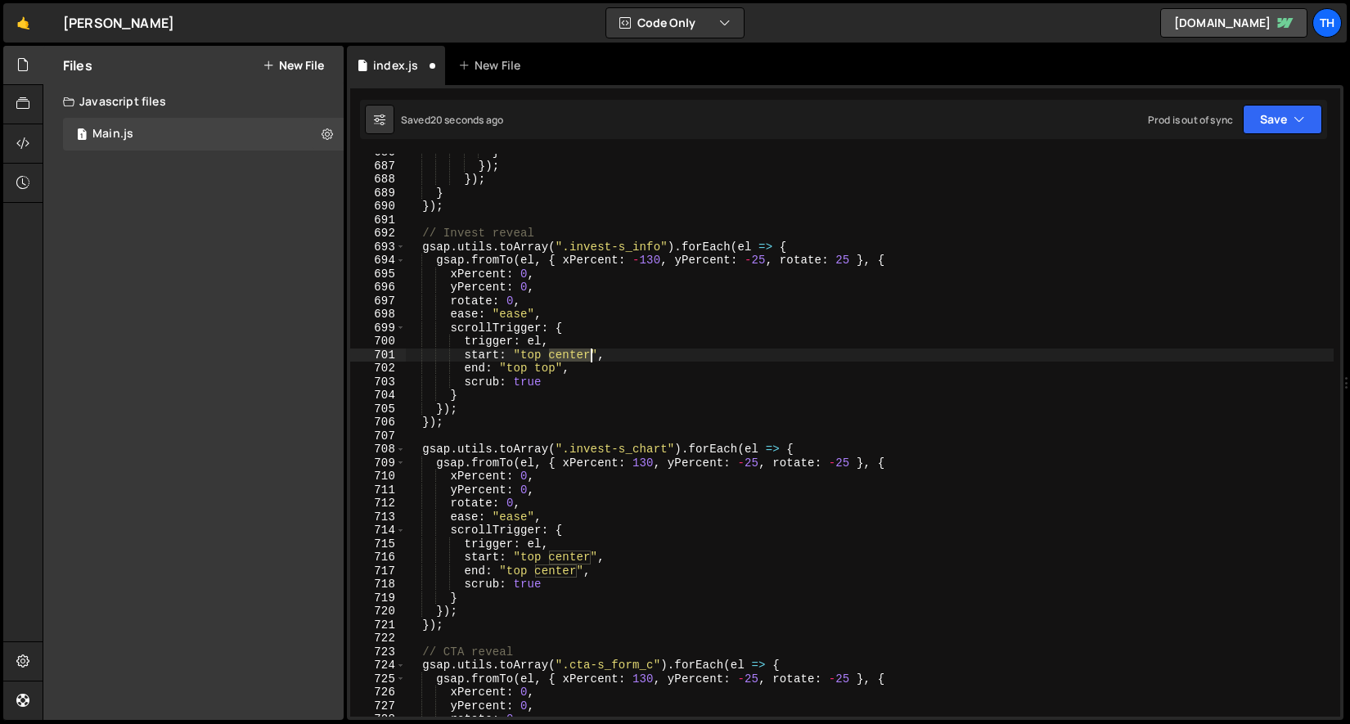
click at [573, 350] on div "} }) ; }) ; } }) ; // Invest reveal gsap . utils . toArray ( ".invest-s_info" )…" at bounding box center [869, 441] width 929 height 590
click at [547, 369] on div "} }) ; }) ; } }) ; // Invest reveal gsap . utils . toArray ( ".invest-s_info" )…" at bounding box center [869, 441] width 929 height 590
paste textarea "center"
click at [624, 460] on div "} }) ; }) ; } }) ; // Invest reveal gsap . utils . toArray ( ".invest-s_info" )…" at bounding box center [869, 441] width 929 height 590
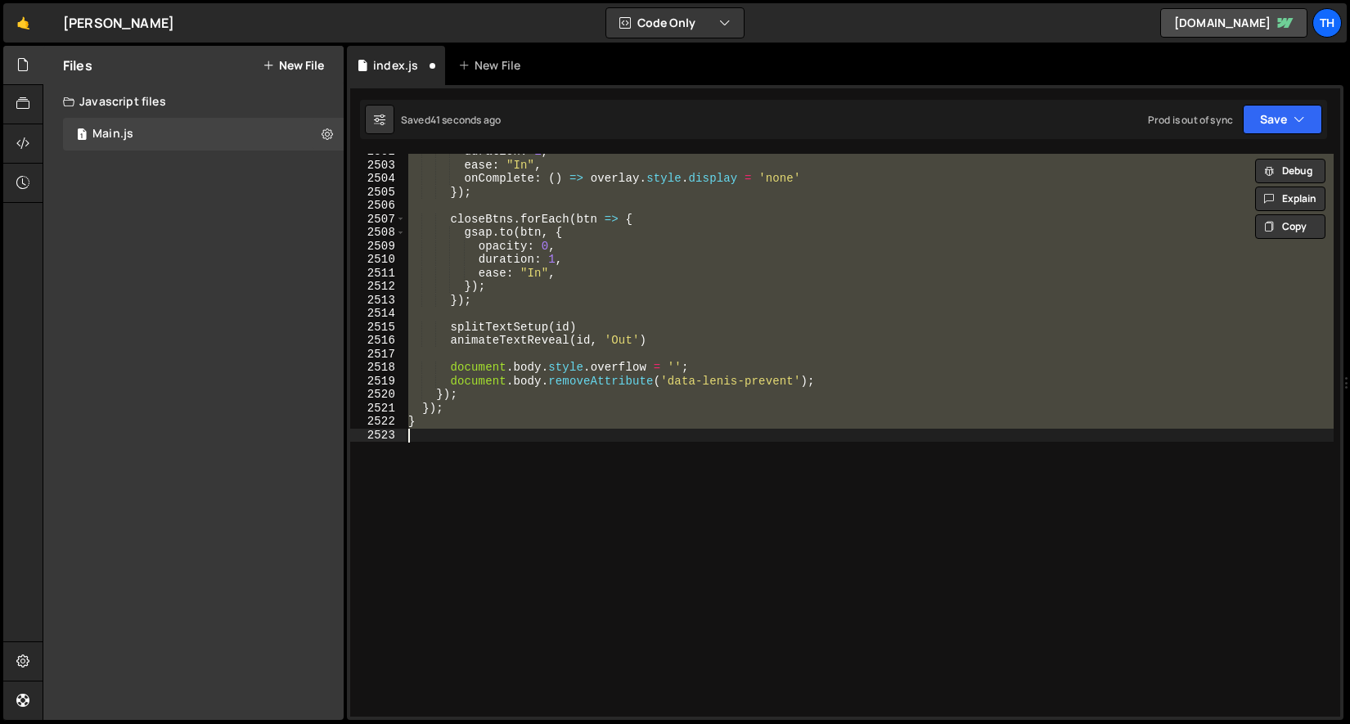
scroll to position [7384, 0]
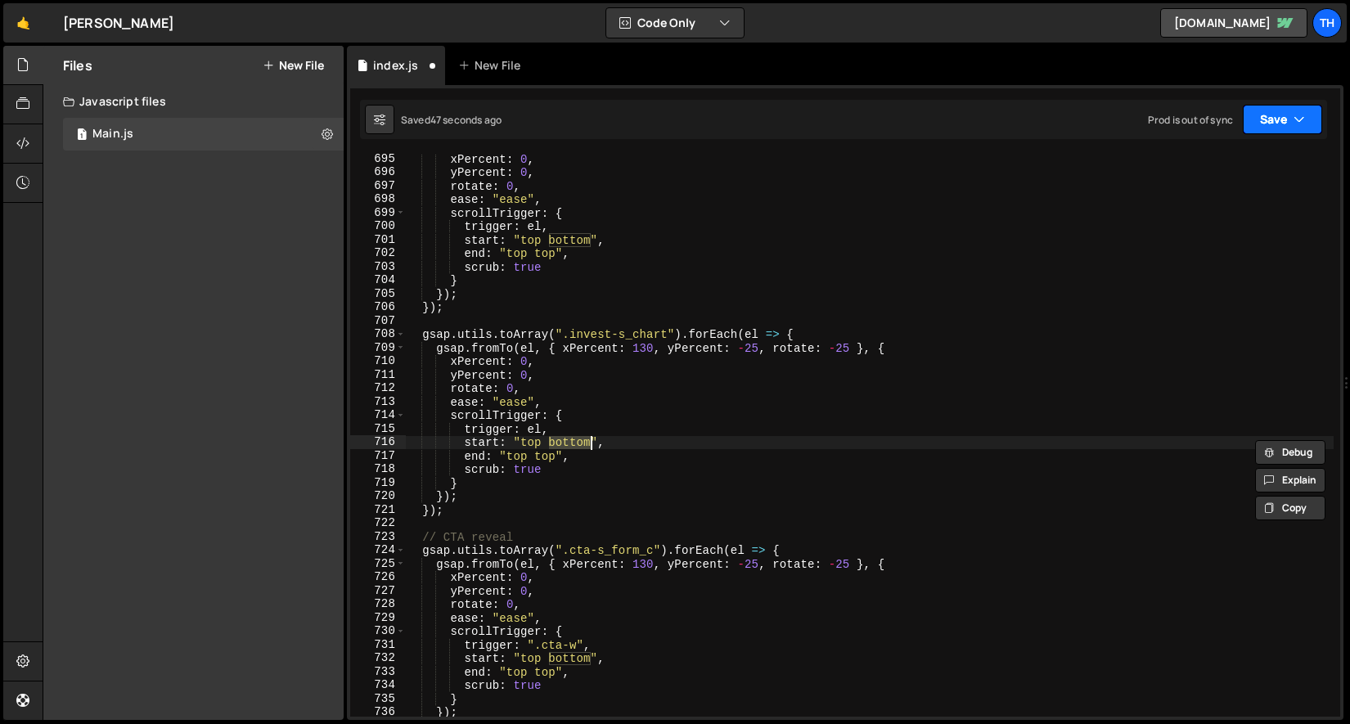
click at [1264, 131] on button "Save" at bounding box center [1282, 119] width 79 height 29
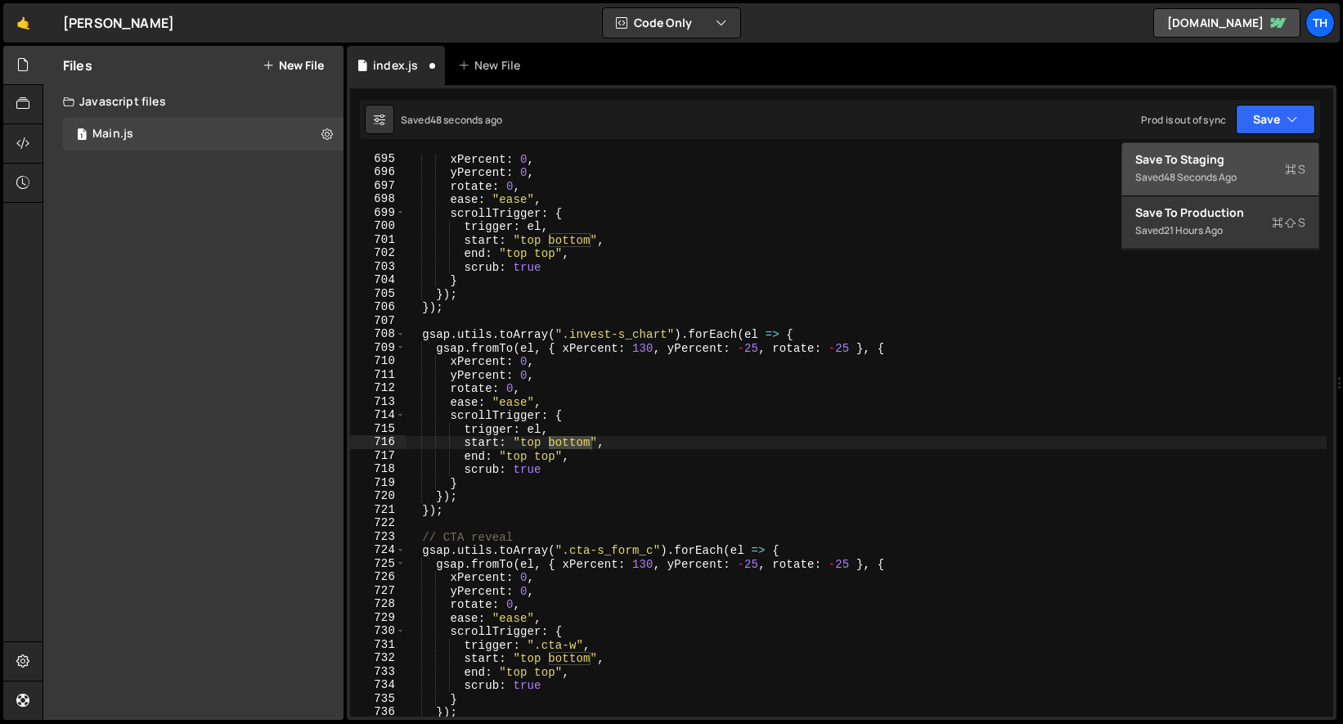
click at [1247, 149] on button "Save to Staging S Saved 48 seconds ago" at bounding box center [1221, 169] width 196 height 53
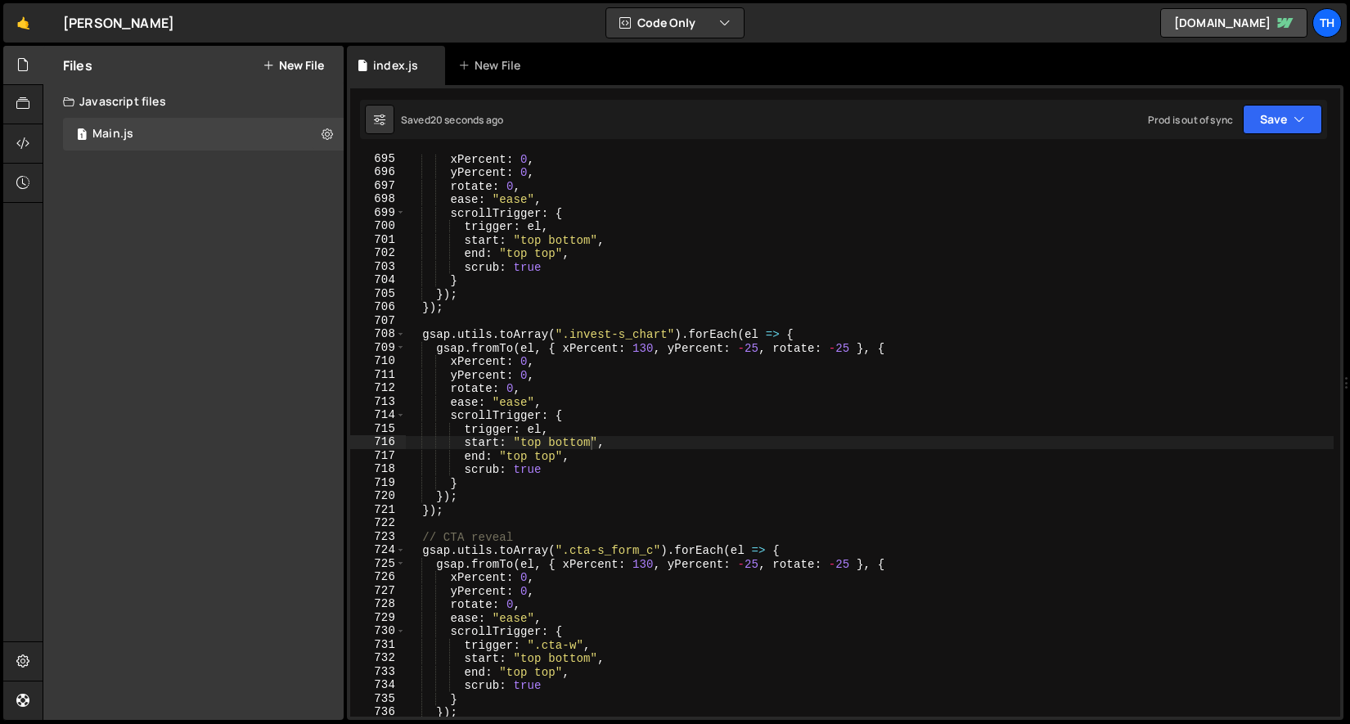
click at [548, 458] on div "xPercent : 0 , yPercent : 0 , rotate : 0 , ease : "ease" , scrollTrigger : { tr…" at bounding box center [869, 447] width 929 height 590
click at [564, 447] on div "xPercent : 0 , yPercent : 0 , rotate : 0 , ease : "ease" , scrollTrigger : { tr…" at bounding box center [869, 447] width 929 height 590
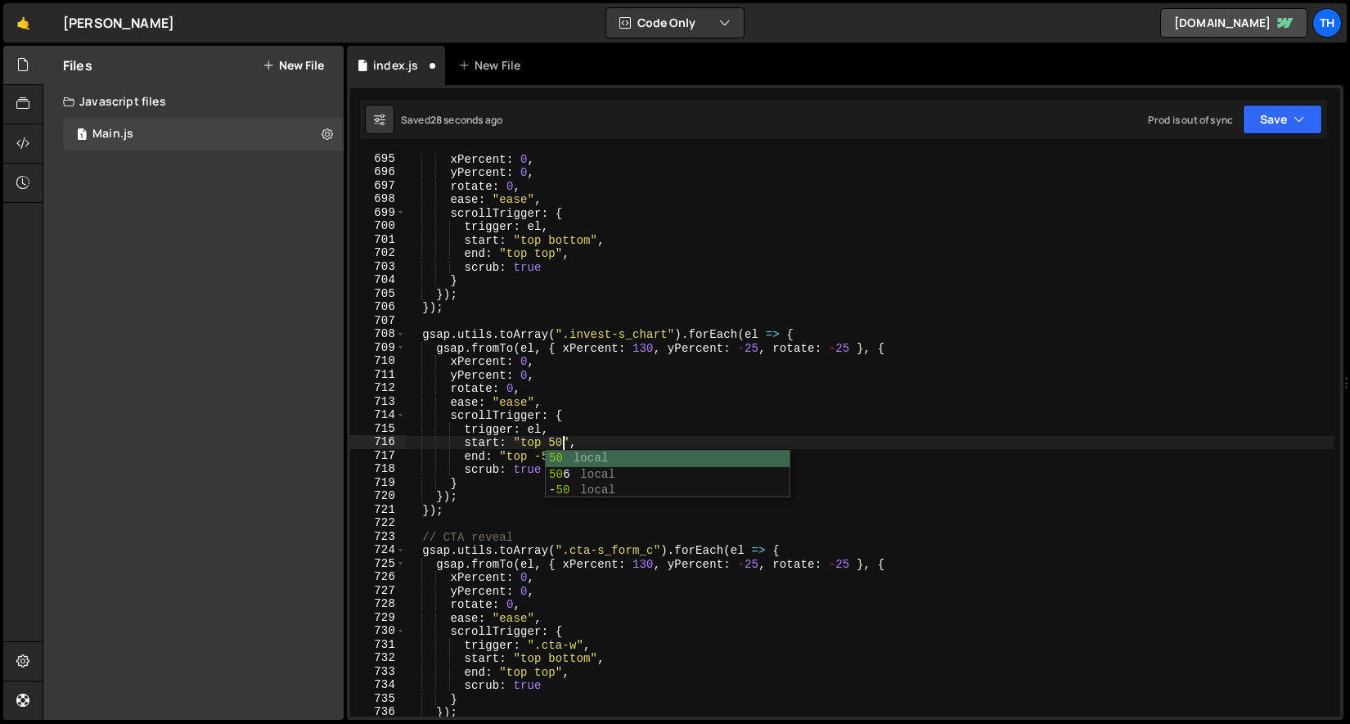
scroll to position [0, 11]
click at [553, 457] on div "xPercent : 0 , yPercent : 0 , rotate : 0 , ease : "ease" , scrollTrigger : { tr…" at bounding box center [869, 447] width 929 height 590
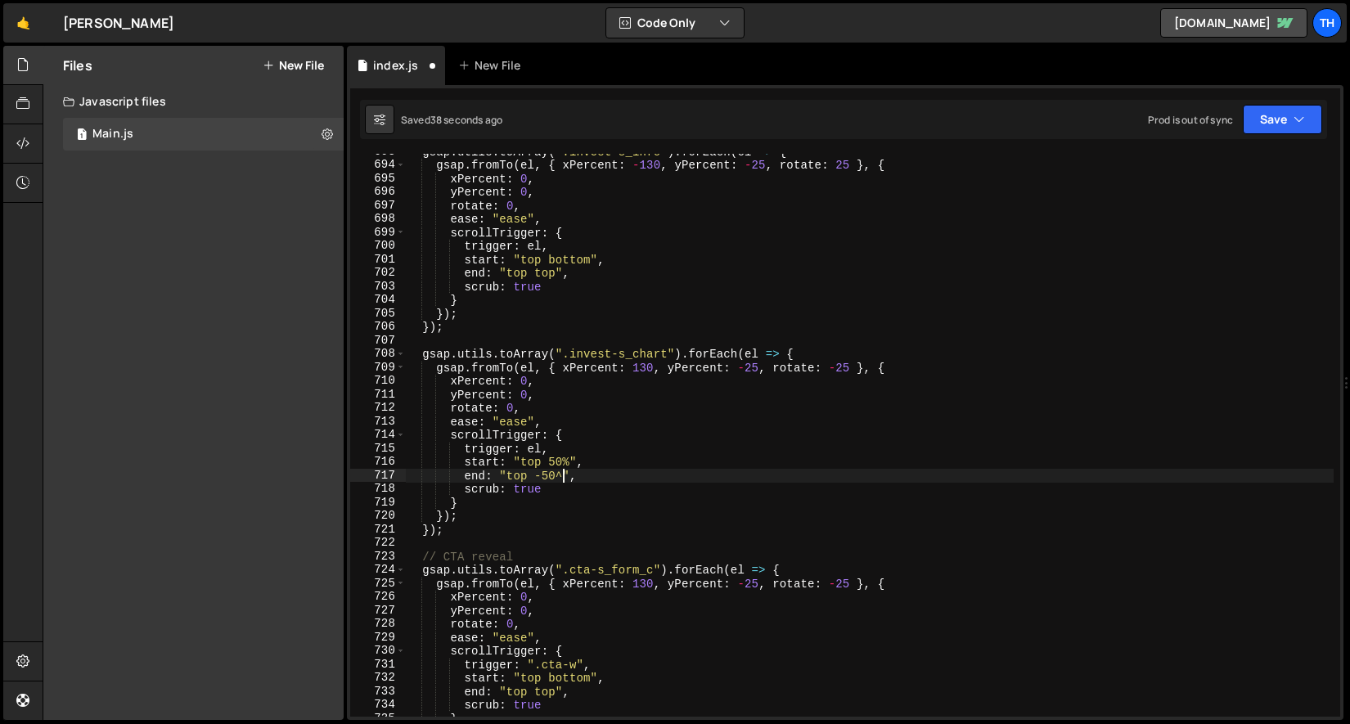
scroll to position [7368, 0]
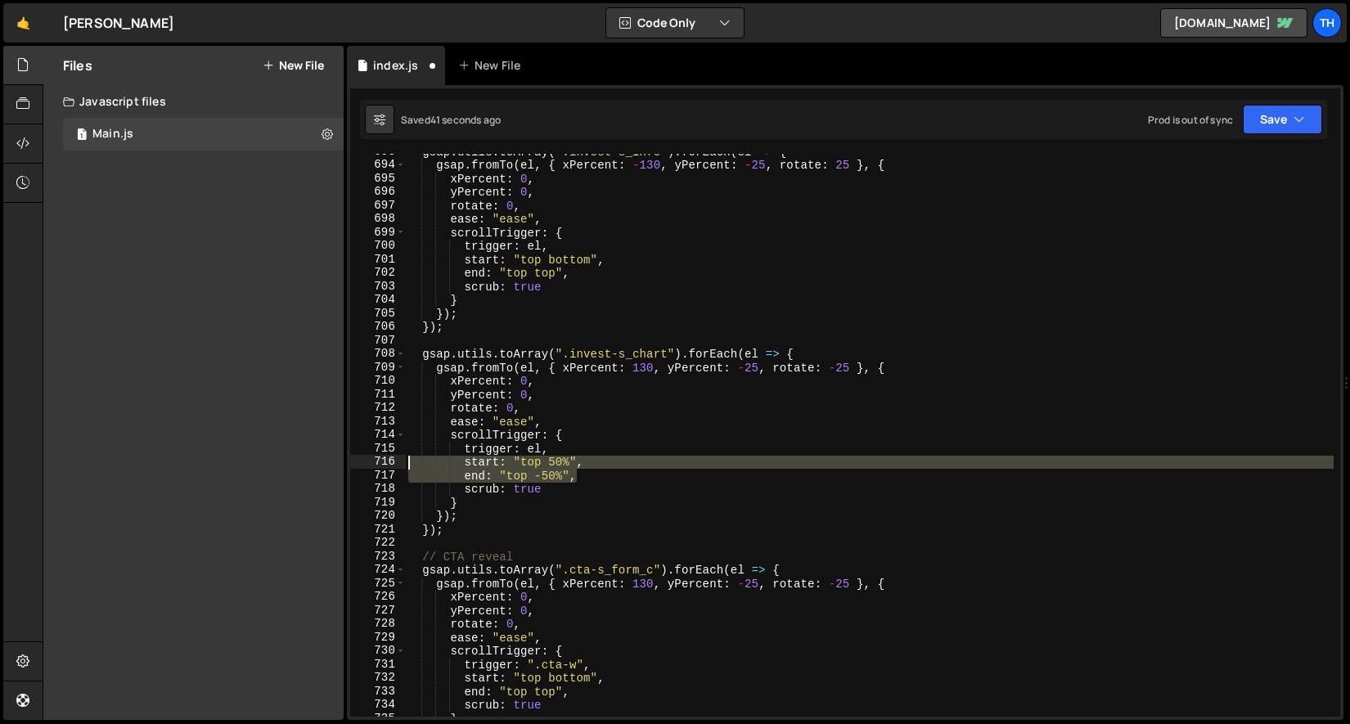
drag, startPoint x: 587, startPoint y: 479, endPoint x: 376, endPoint y: 465, distance: 211.5
click at [376, 465] on div "end: "top -50%", 693 694 695 696 697 698 699 700 701 702 703 704 705 706 707 70…" at bounding box center [845, 435] width 990 height 563
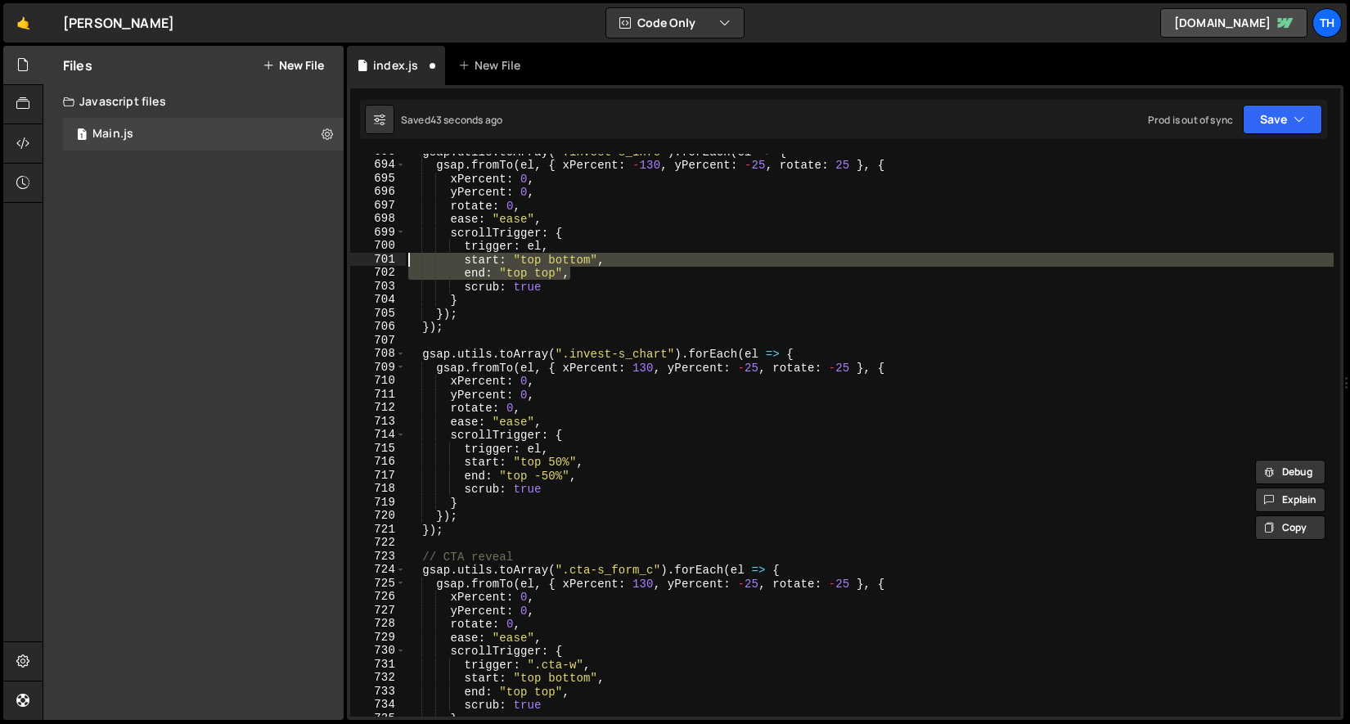
drag, startPoint x: 623, startPoint y: 270, endPoint x: 350, endPoint y: 260, distance: 273.4
click at [350, 260] on div "start: "top 50%", end: "top -50%", 693 694 695 696 697 698 699 700 701 702 703 …" at bounding box center [845, 435] width 990 height 563
paste textarea "end: "top -50%"
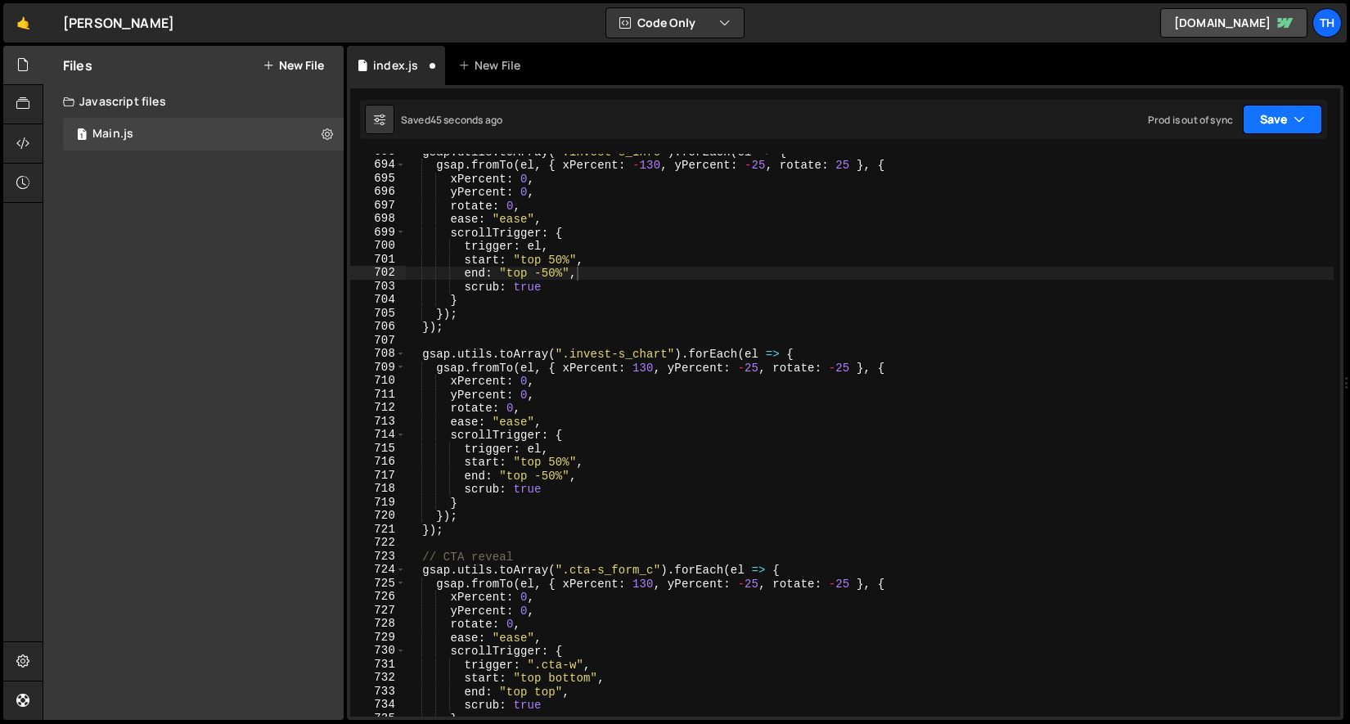
click at [1290, 121] on button "Save" at bounding box center [1282, 119] width 79 height 29
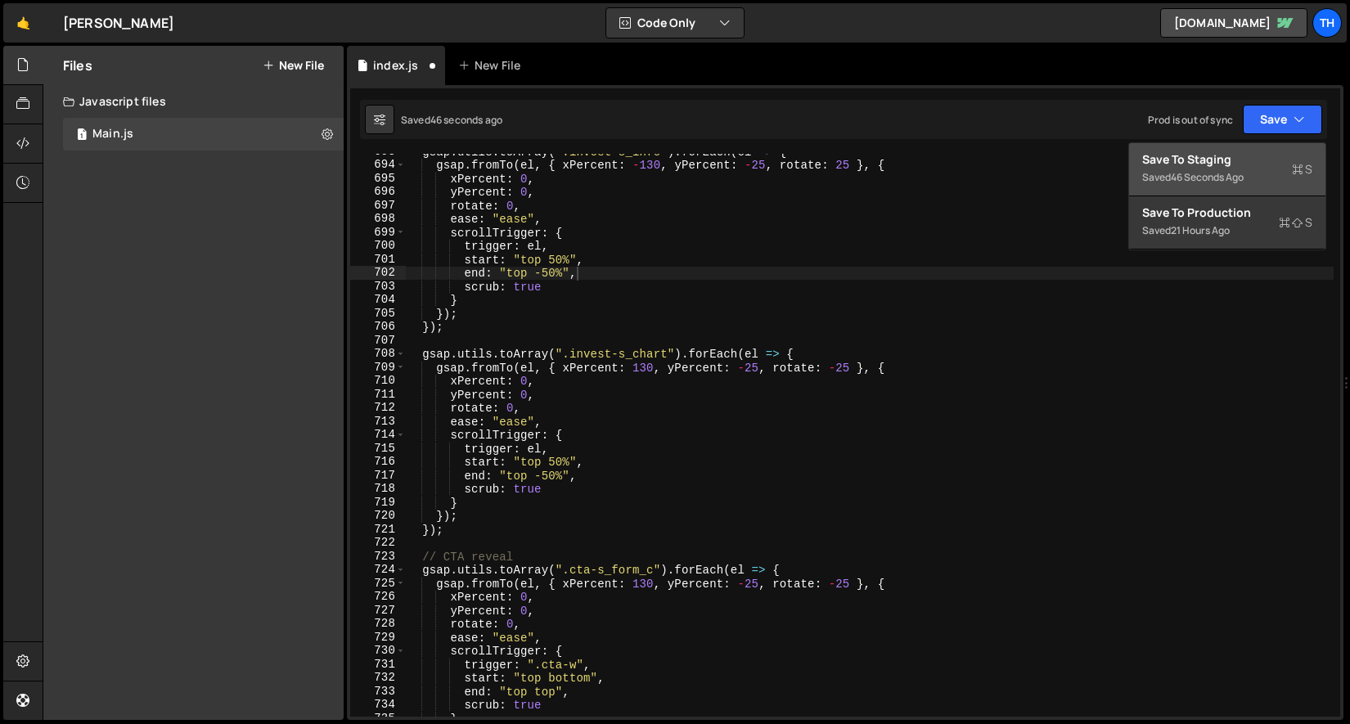
click at [1268, 155] on div "Save to Staging S" at bounding box center [1227, 159] width 170 height 16
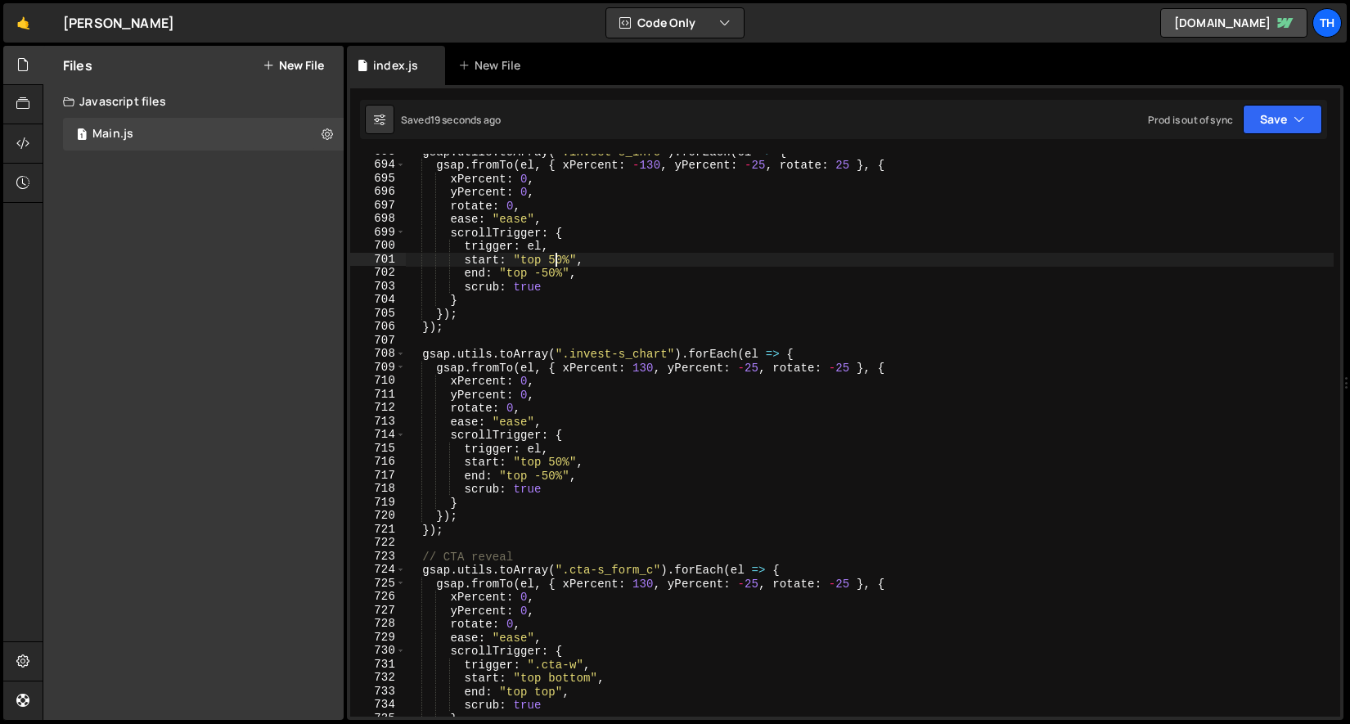
click at [556, 266] on div "gsap . utils . toArray ( ".invest-s_info" ) . forEach ( el => { gsap . fromTo (…" at bounding box center [869, 440] width 929 height 590
click at [571, 252] on div "gsap . utils . toArray ( ".invest-s_info" ) . forEach ( el => { gsap . fromTo (…" at bounding box center [869, 440] width 929 height 590
click at [551, 271] on div "gsap . utils . toArray ( ".invest-s_info" ) . forEach ( el => { gsap . fromTo (…" at bounding box center [869, 440] width 929 height 590
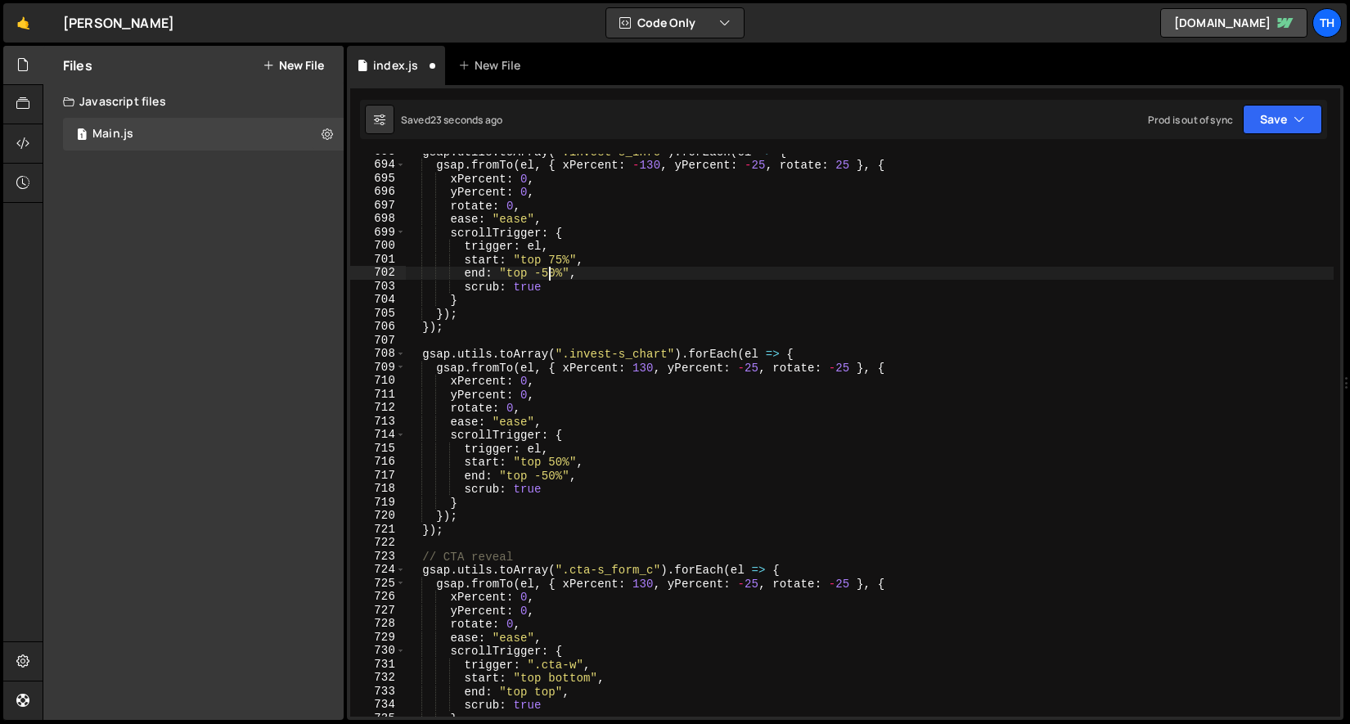
click at [551, 271] on div "gsap . utils . toArray ( ".invest-s_info" ) . forEach ( el => { gsap . fromTo (…" at bounding box center [869, 440] width 929 height 590
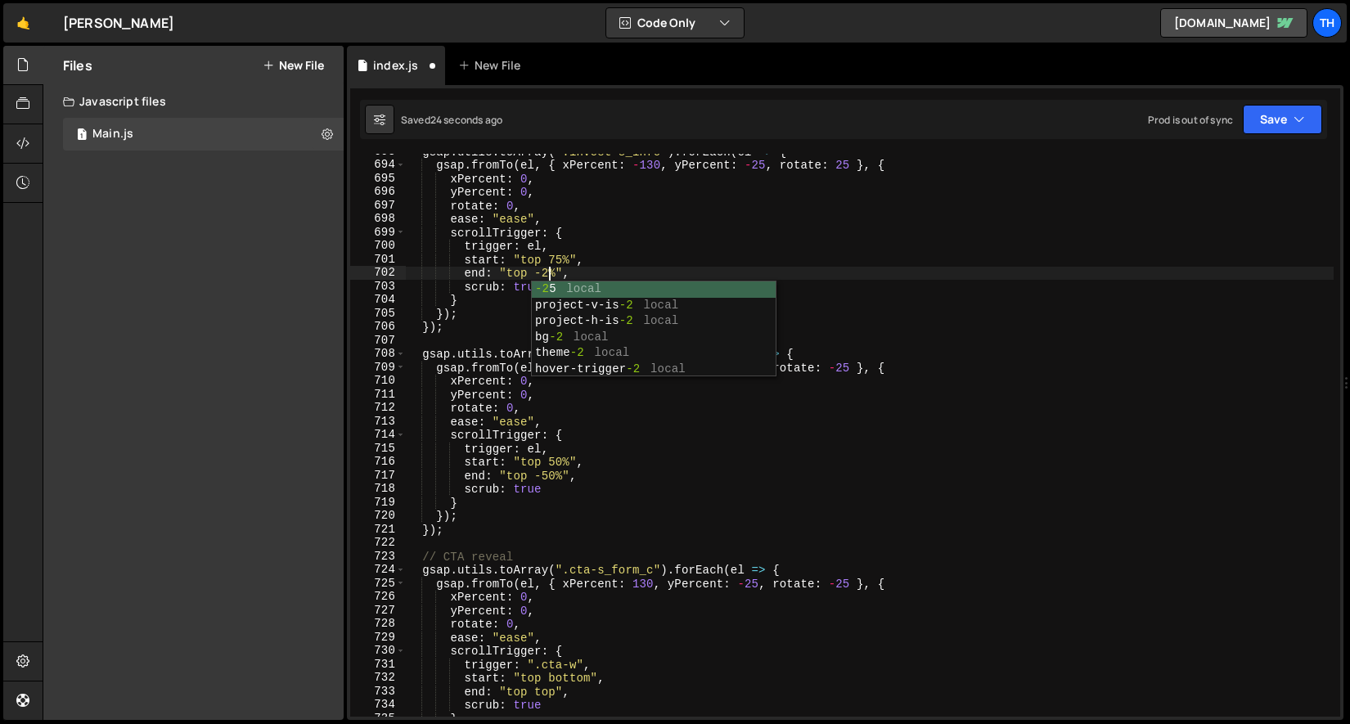
scroll to position [0, 10]
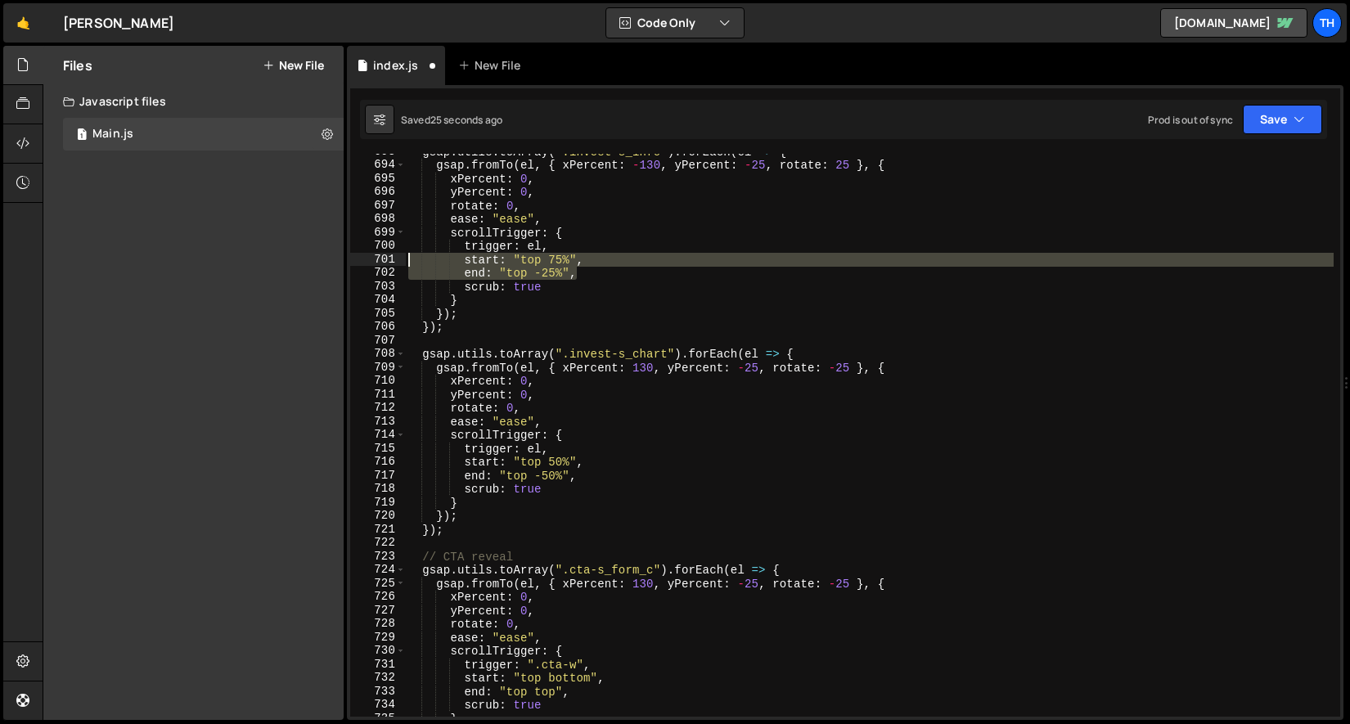
drag, startPoint x: 592, startPoint y: 274, endPoint x: 340, endPoint y: 265, distance: 253.0
click at [340, 265] on div "Files New File Javascript files 1 Main.js 0 CSS files Copy share link Edit File…" at bounding box center [696, 383] width 1307 height 675
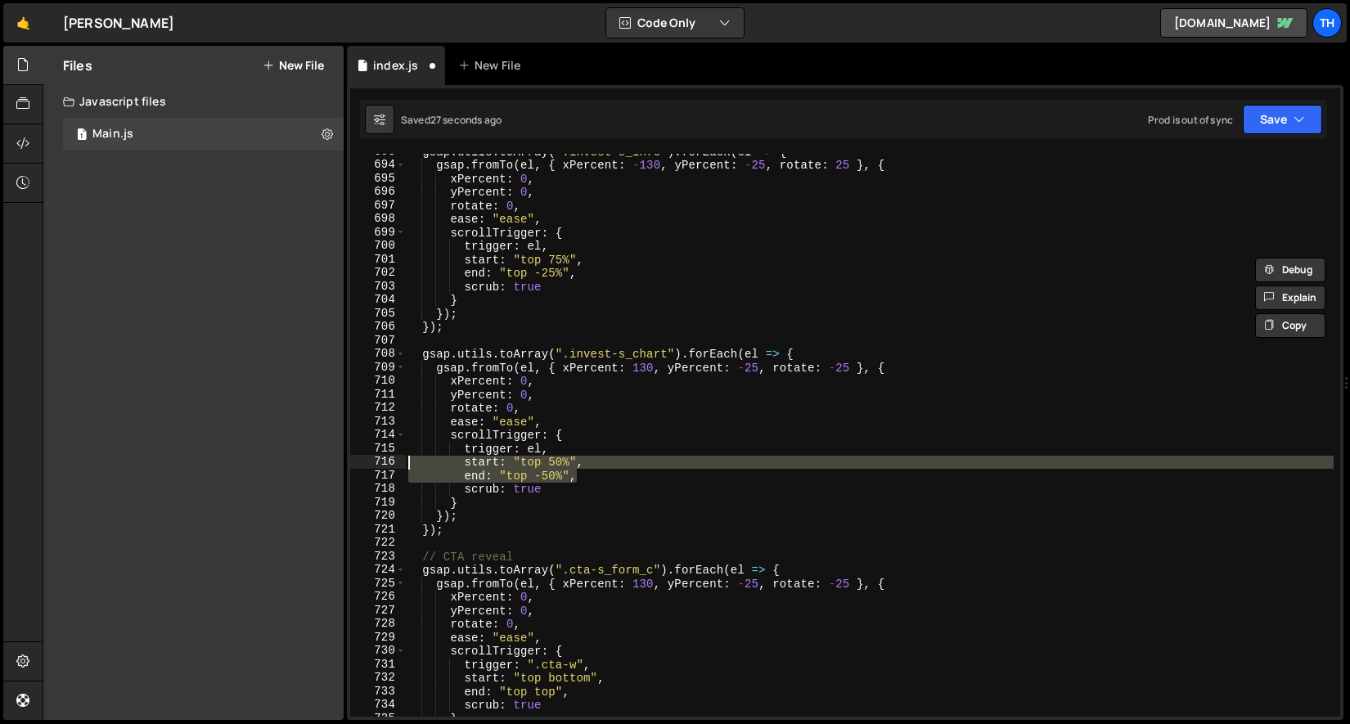
drag, startPoint x: 601, startPoint y: 478, endPoint x: 350, endPoint y: 464, distance: 250.7
click at [350, 464] on div "start: "top 75%", end: "top -25%", 693 694 695 696 697 698 699 700 701 702 703 …" at bounding box center [845, 435] width 990 height 563
paste textarea "end: "top -25"
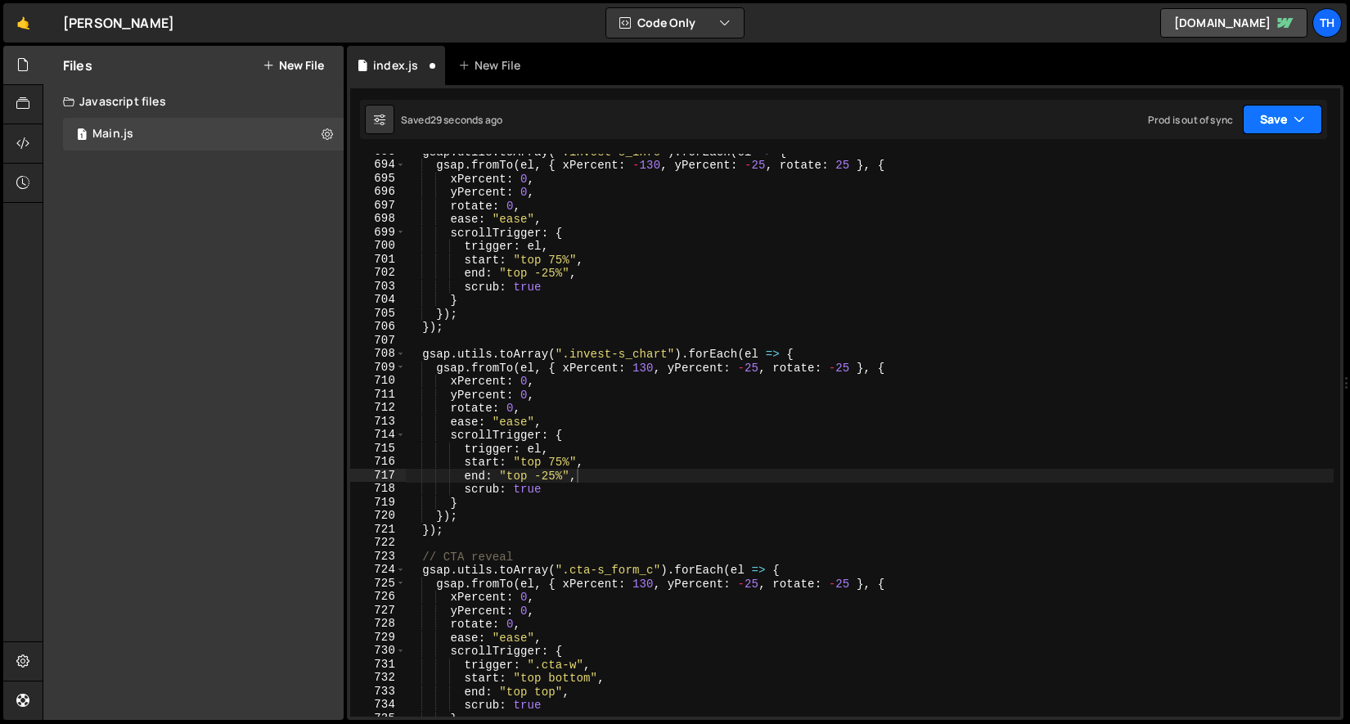
click at [1243, 119] on button "Save" at bounding box center [1282, 119] width 79 height 29
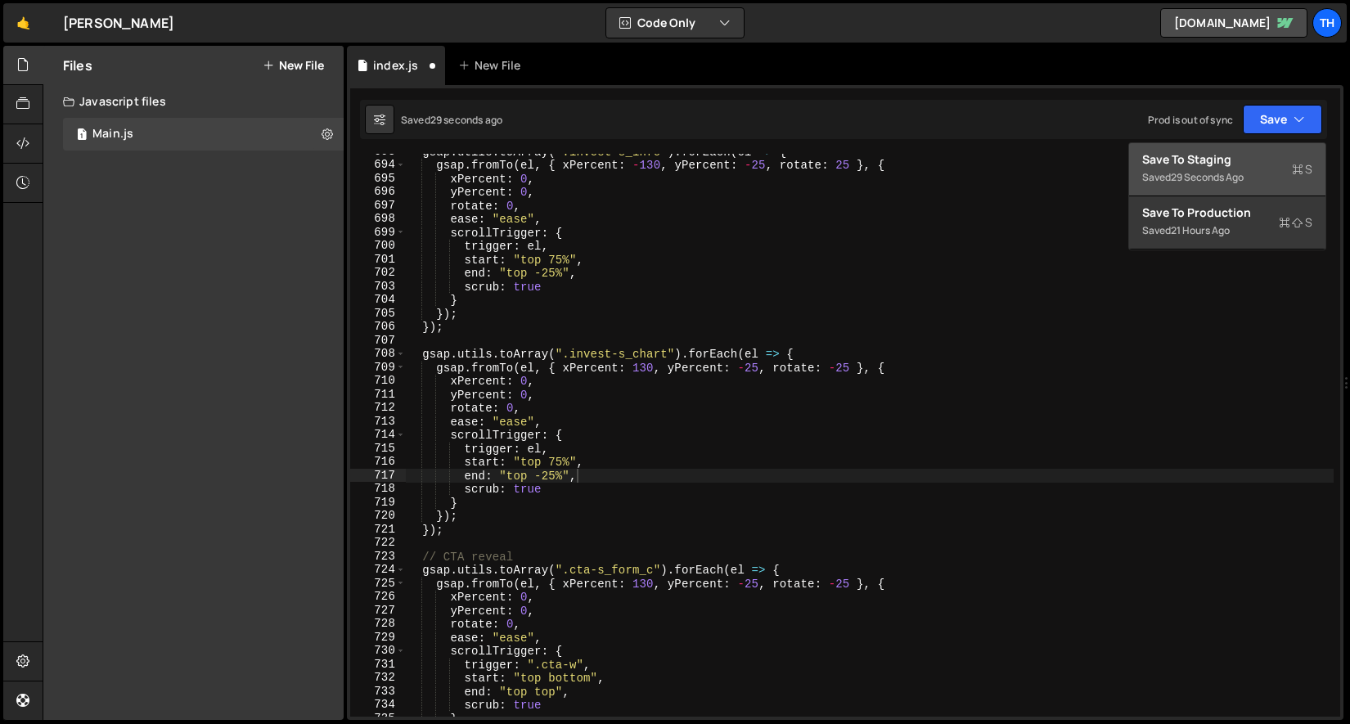
click at [1228, 160] on div "Save to Staging S" at bounding box center [1227, 159] width 170 height 16
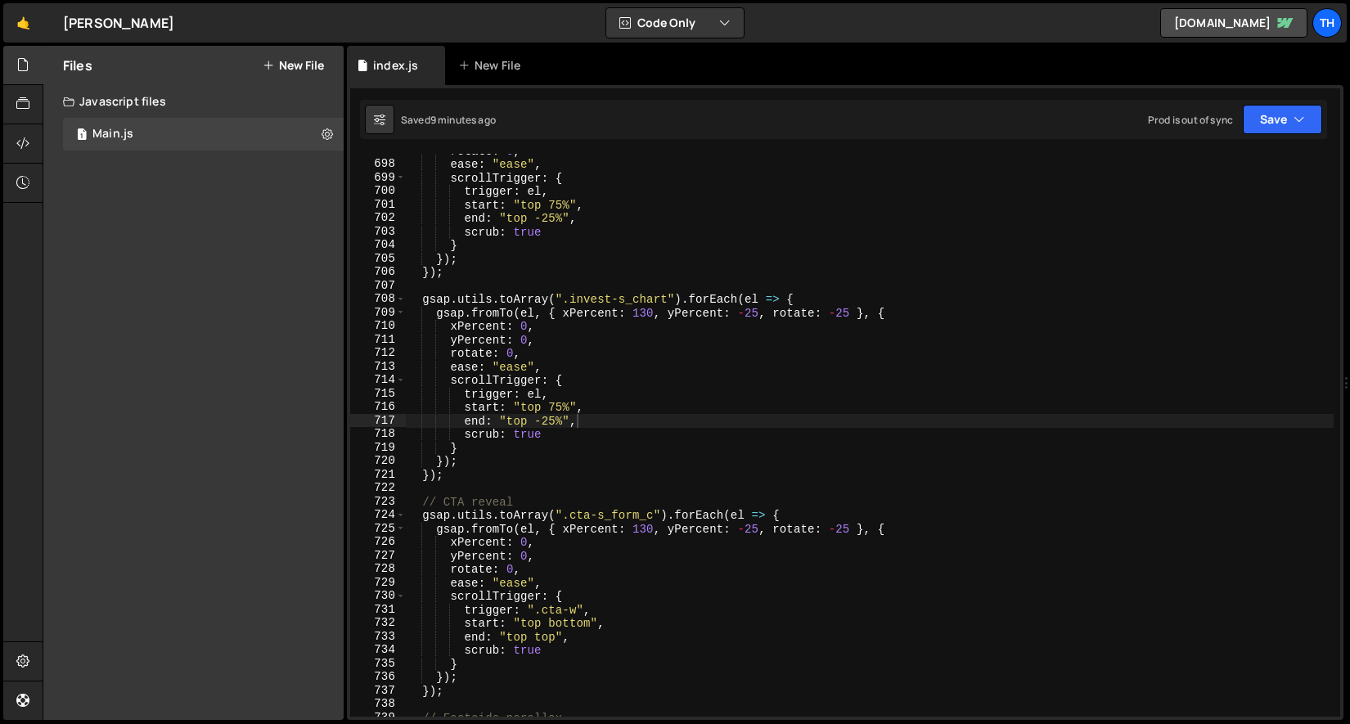
scroll to position [7411, 0]
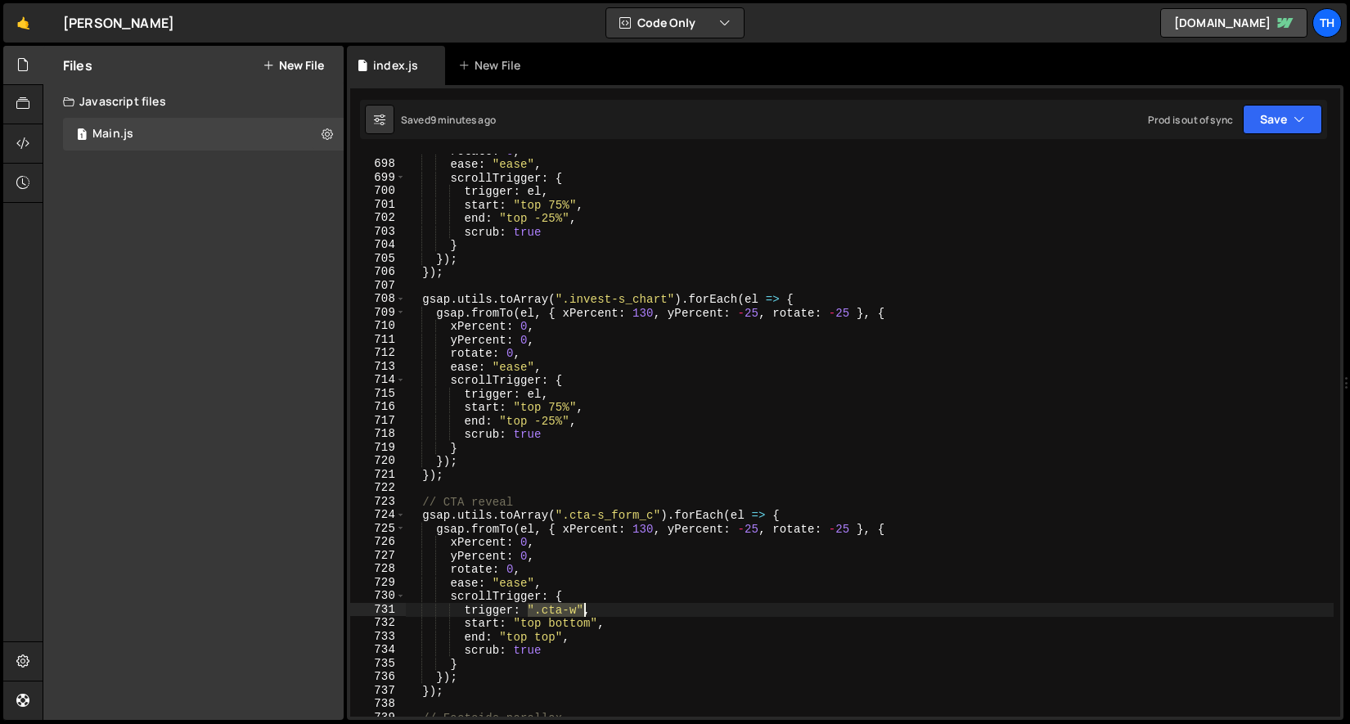
drag, startPoint x: 529, startPoint y: 608, endPoint x: 583, endPoint y: 606, distance: 54.0
click at [583, 606] on div "rotate : 0 , ease : "ease" , scrollTrigger : { trigger : el , start : "top 75%"…" at bounding box center [869, 439] width 929 height 590
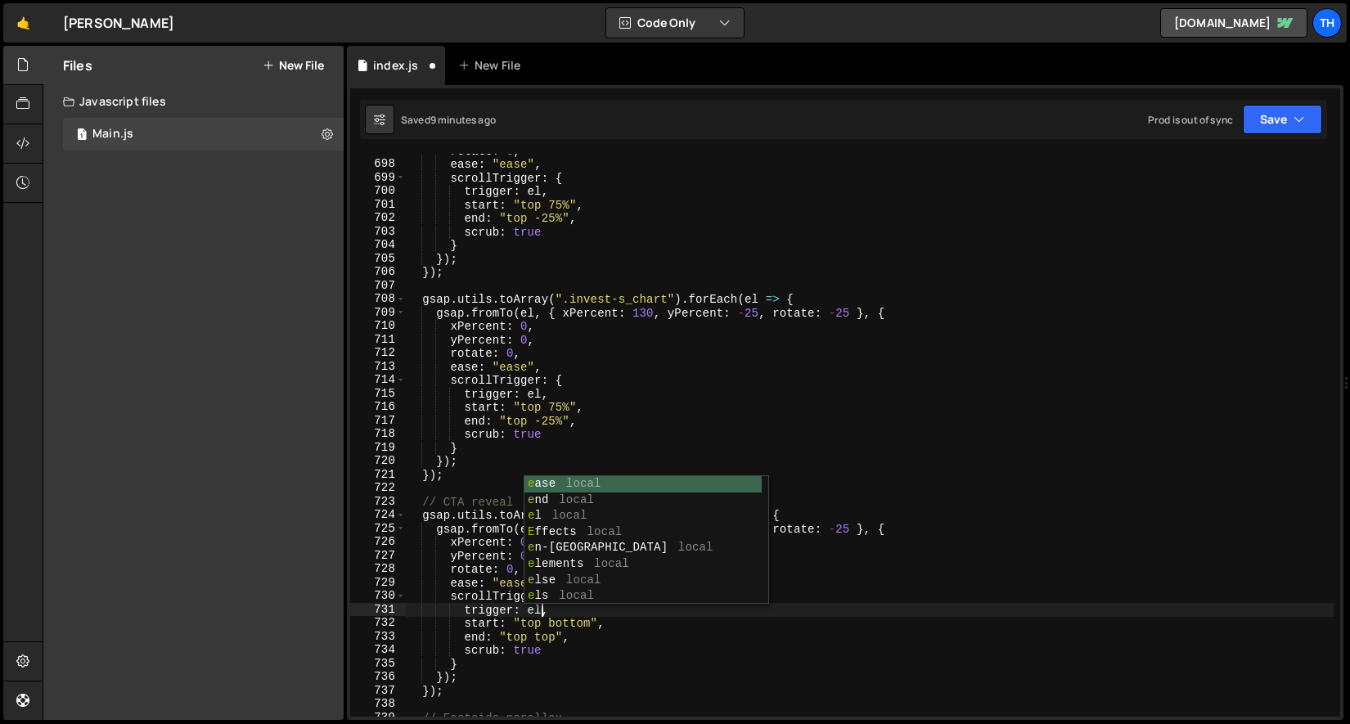
scroll to position [0, 9]
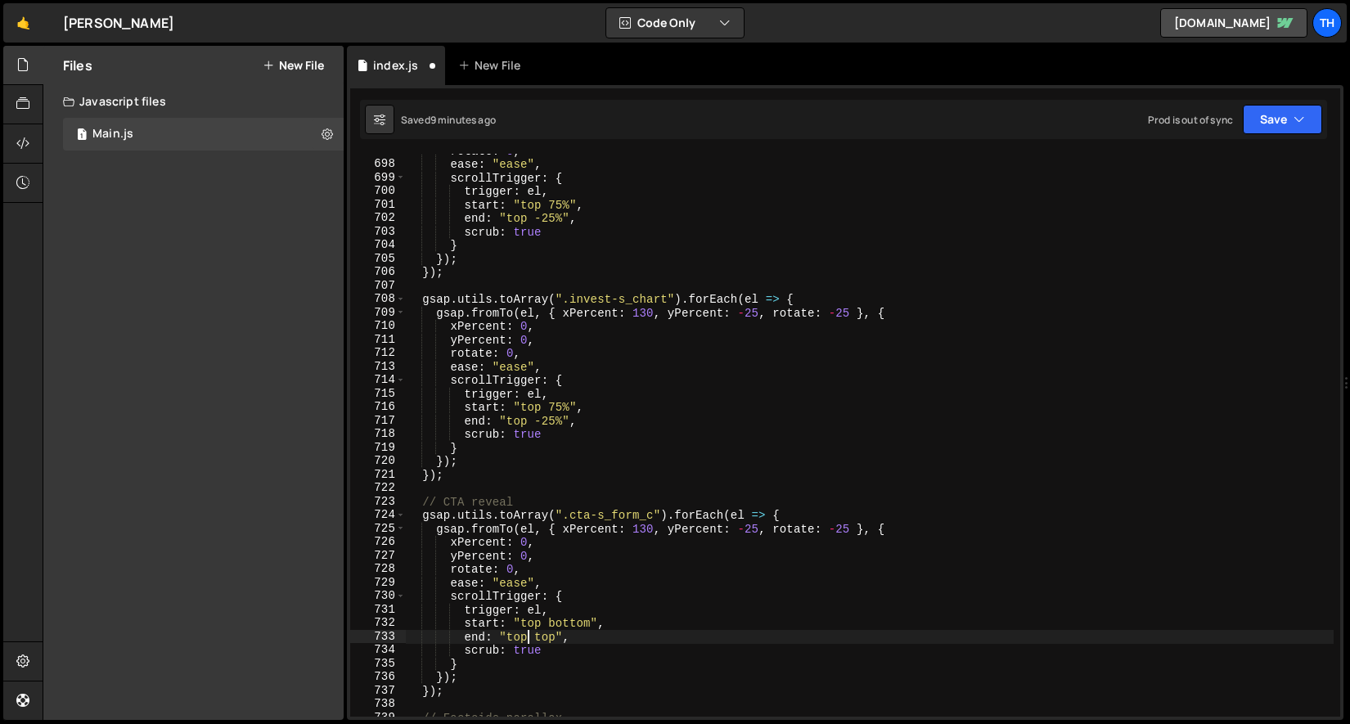
click at [529, 640] on div "rotate : 0 , ease : "ease" , scrollTrigger : { trigger : el , start : "top 75%"…" at bounding box center [869, 439] width 929 height 590
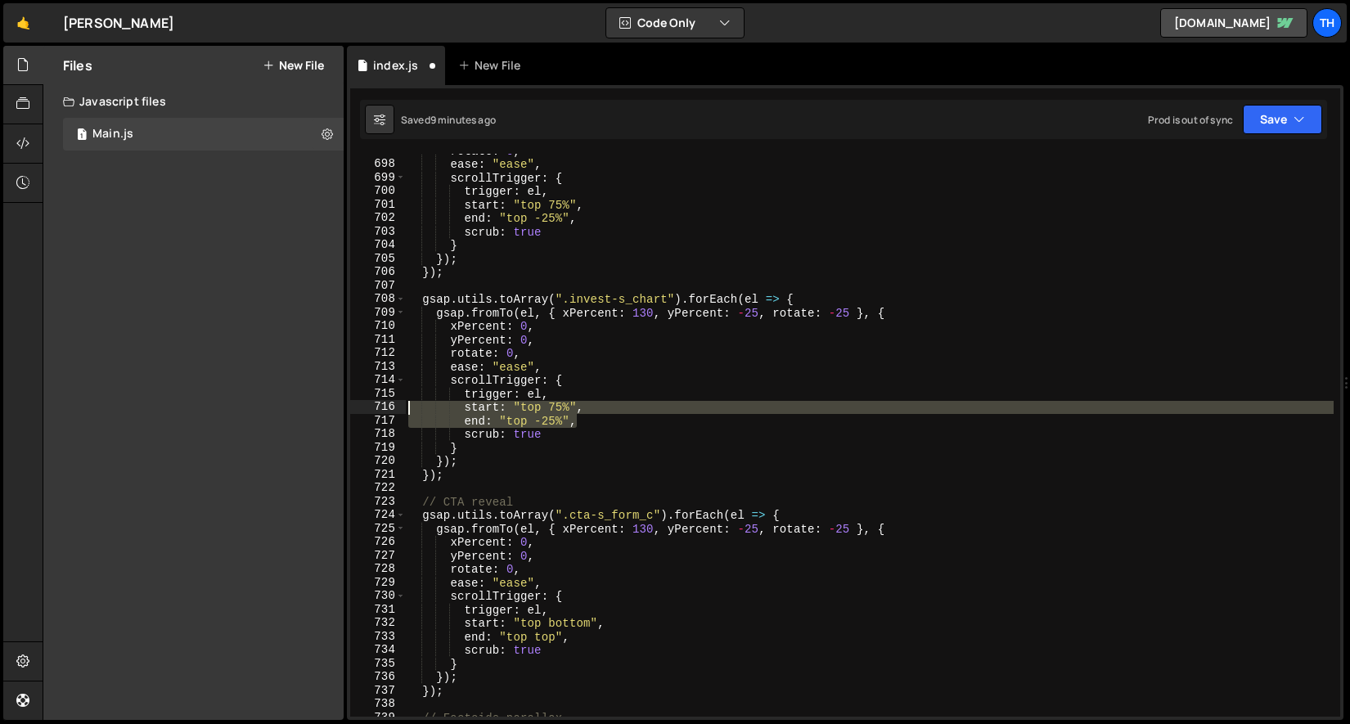
drag, startPoint x: 592, startPoint y: 422, endPoint x: 321, endPoint y: 405, distance: 272.2
click at [321, 405] on div "Files New File Javascript files 1 Main.js 0 CSS files Copy share link Edit File…" at bounding box center [696, 383] width 1307 height 675
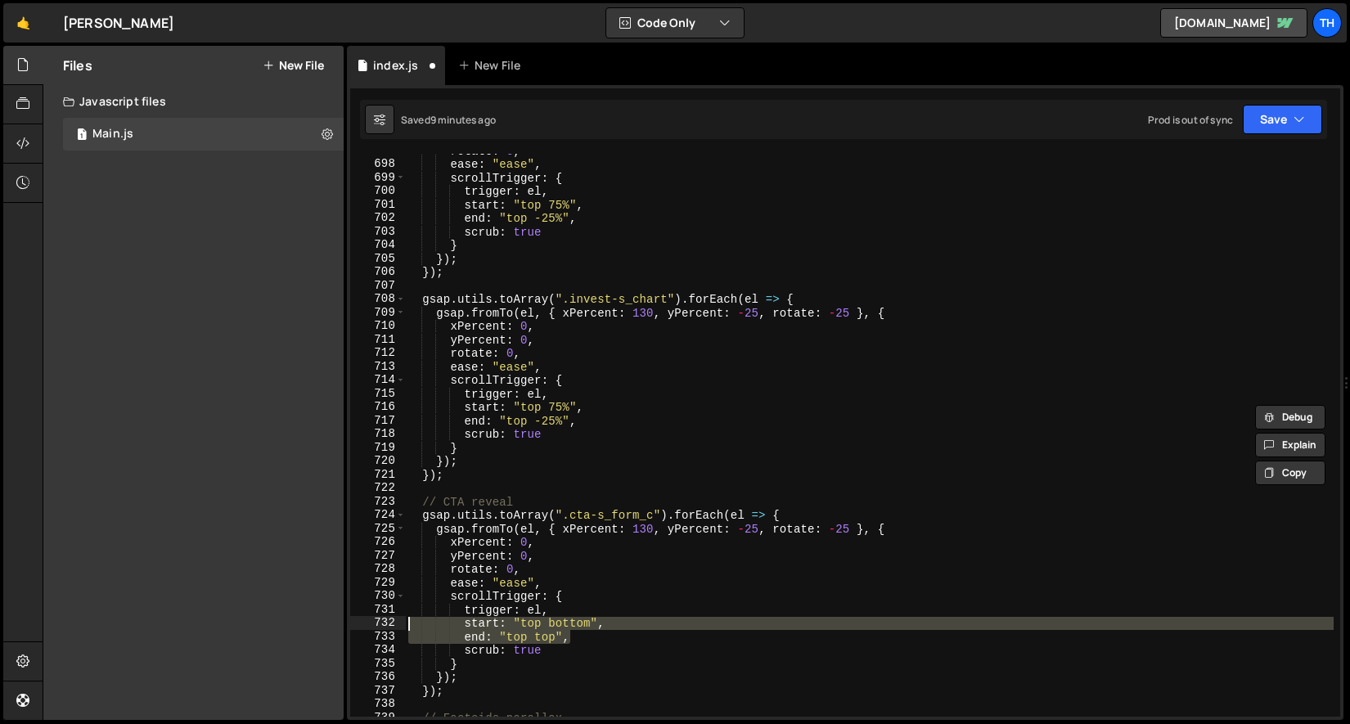
drag, startPoint x: 581, startPoint y: 640, endPoint x: 297, endPoint y: 628, distance: 284.2
click at [297, 628] on div "Files New File Javascript files 1 Main.js 0 CSS files Copy share link Edit File…" at bounding box center [696, 383] width 1307 height 675
paste textarea "end: "top -25%"
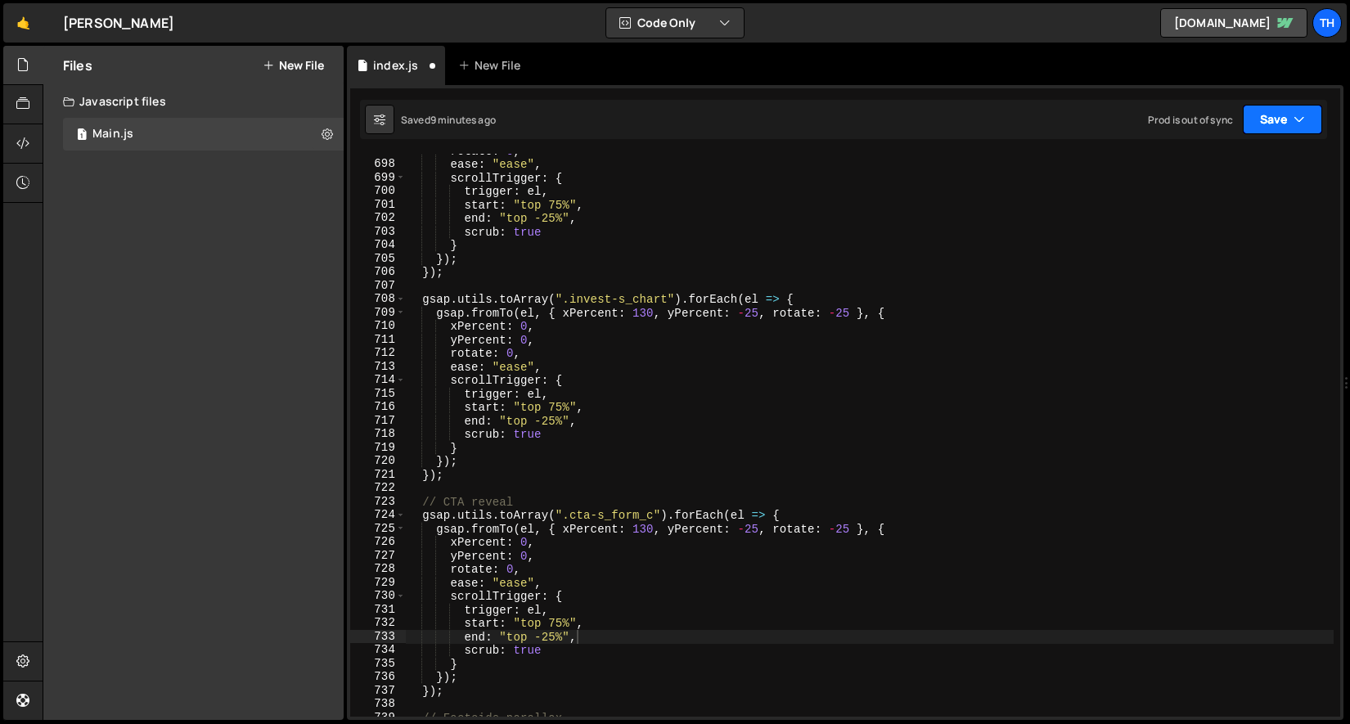
click at [1276, 117] on button "Save" at bounding box center [1282, 119] width 79 height 29
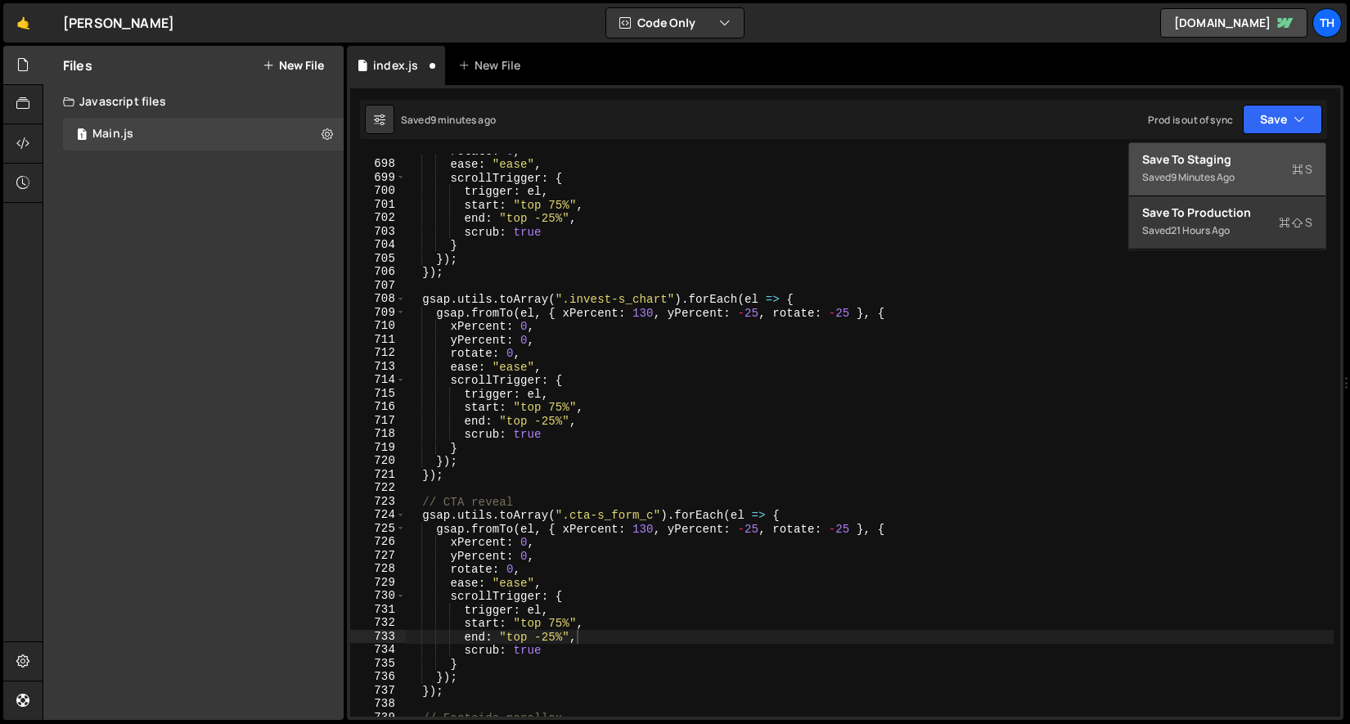
click at [1252, 147] on button "Save to Staging S Saved 9 minutes ago" at bounding box center [1227, 169] width 196 height 53
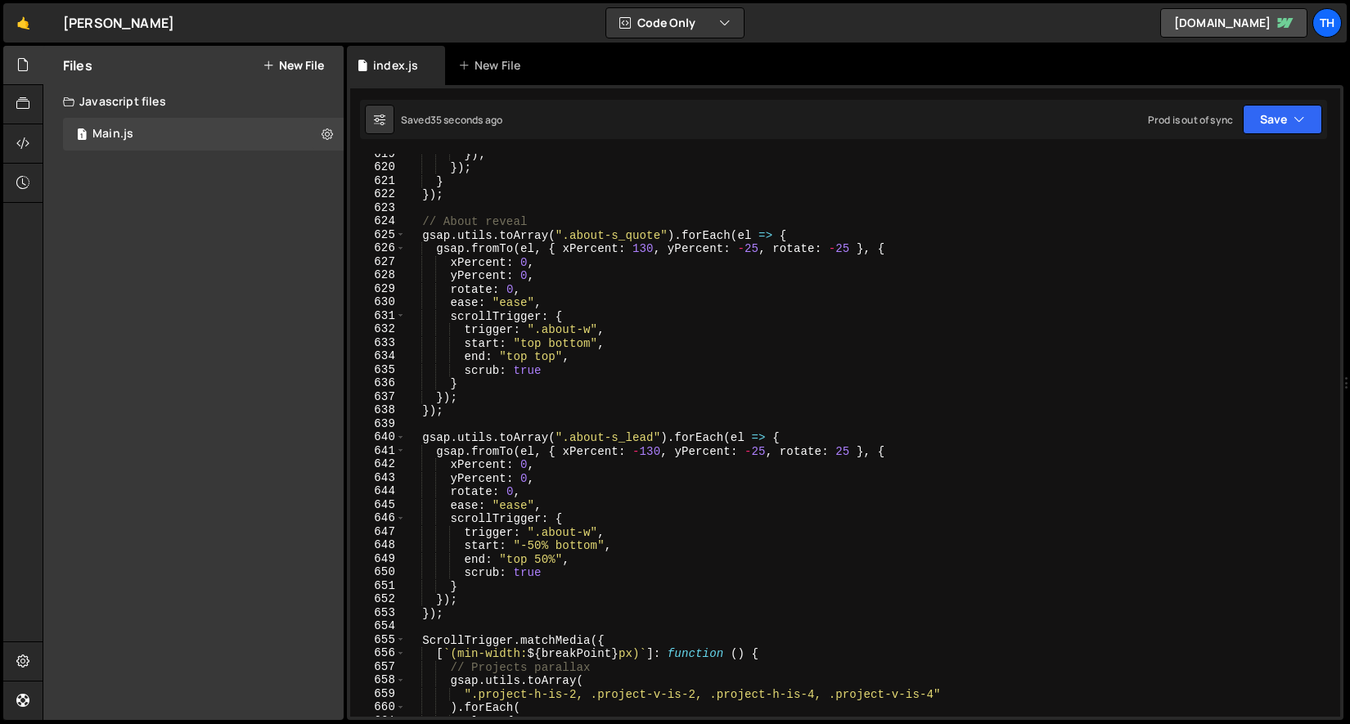
scroll to position [6580, 0]
drag, startPoint x: 599, startPoint y: 533, endPoint x: 530, endPoint y: 532, distance: 68.7
click at [530, 532] on div "}) ; }) ; } }) ; // About reveal gsap . utils . toArray ( ".about-s_quote" ) . …" at bounding box center [869, 442] width 929 height 590
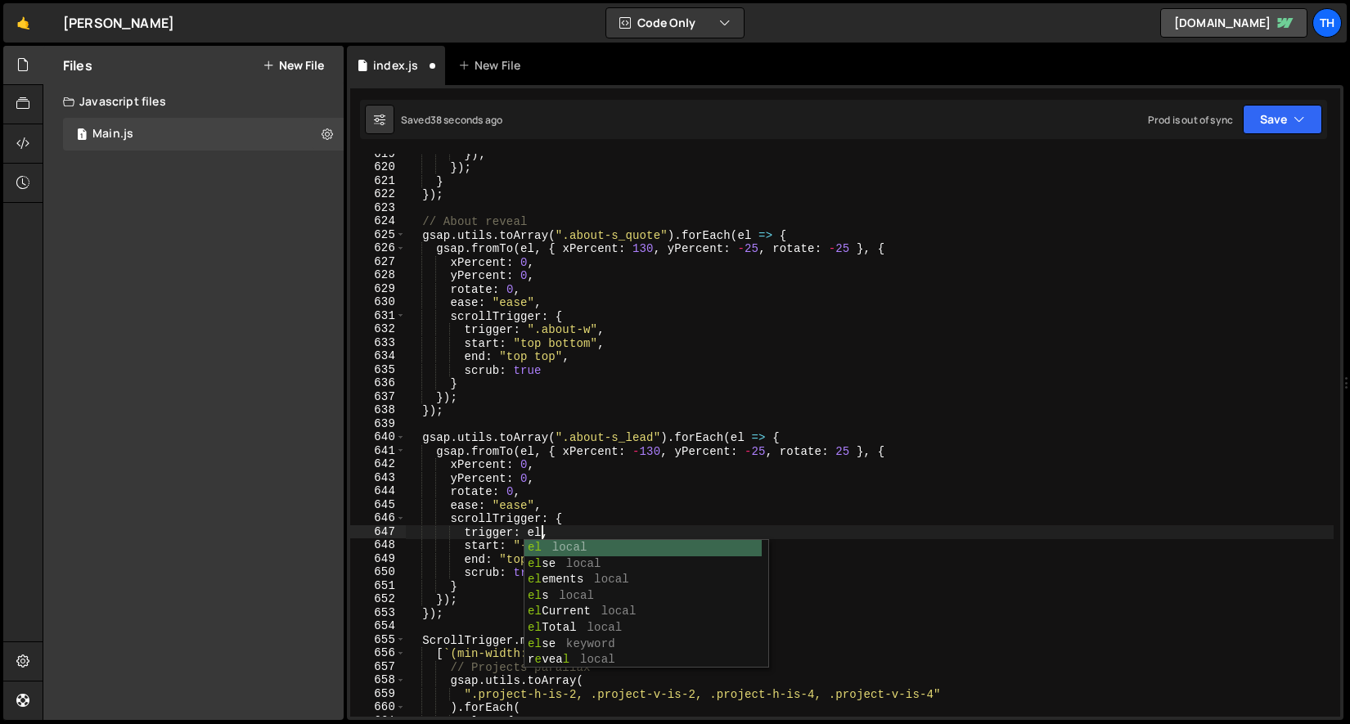
scroll to position [0, 9]
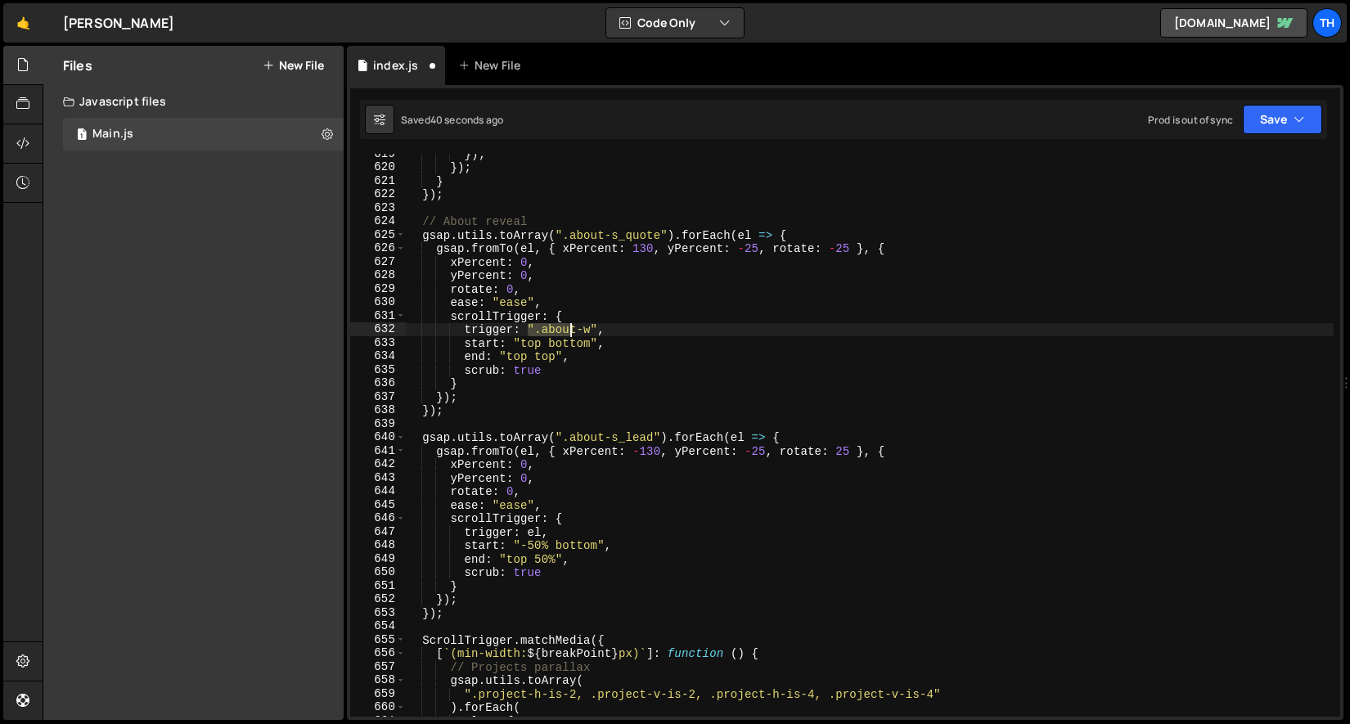
drag, startPoint x: 528, startPoint y: 329, endPoint x: 576, endPoint y: 331, distance: 48.3
click at [576, 331] on div "}) ; }) ; } }) ; // About reveal gsap . utils . toArray ( ".about-s_quote" ) . …" at bounding box center [869, 442] width 929 height 590
drag, startPoint x: 598, startPoint y: 329, endPoint x: 528, endPoint y: 329, distance: 70.4
click at [528, 329] on div "}) ; }) ; } }) ; // About reveal gsap . utils . toArray ( ".about-s_quote" ) . …" at bounding box center [869, 442] width 929 height 590
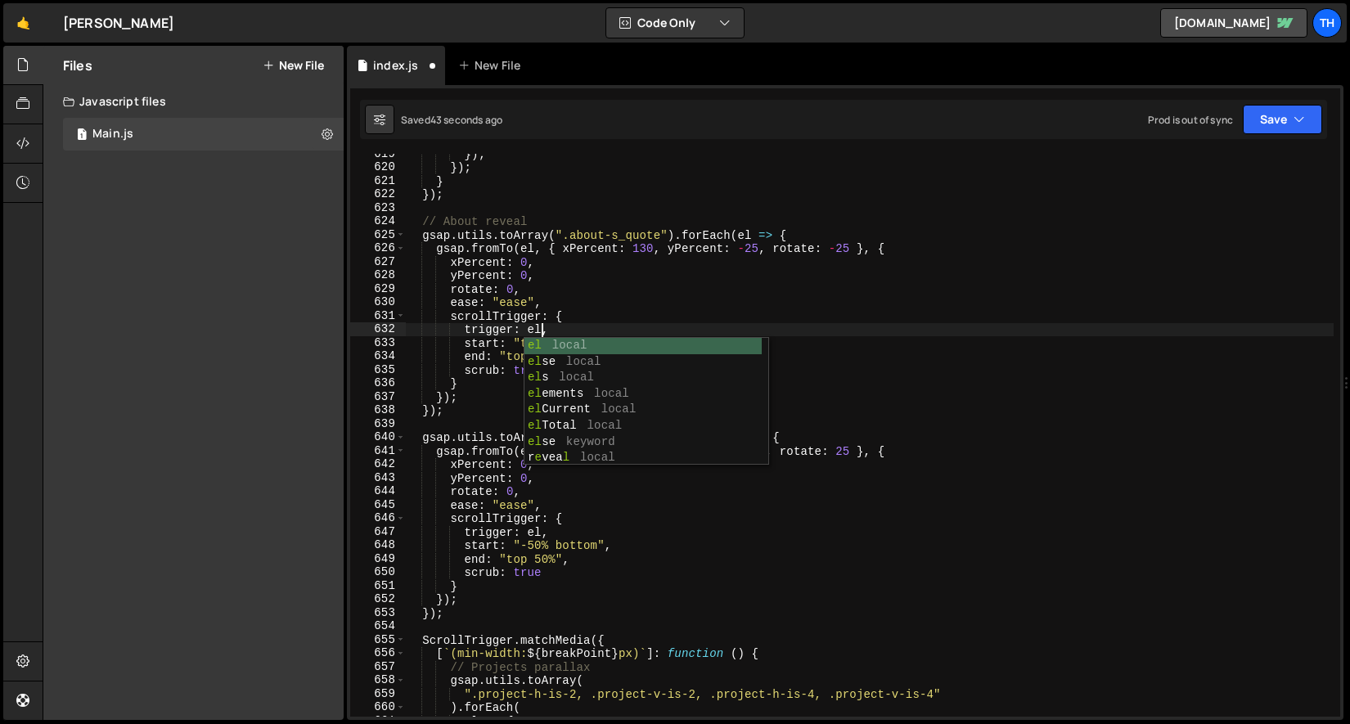
click at [480, 254] on div "}) ; }) ; } }) ; // About reveal gsap . utils . toArray ( ".about-s_quote" ) . …" at bounding box center [869, 442] width 929 height 590
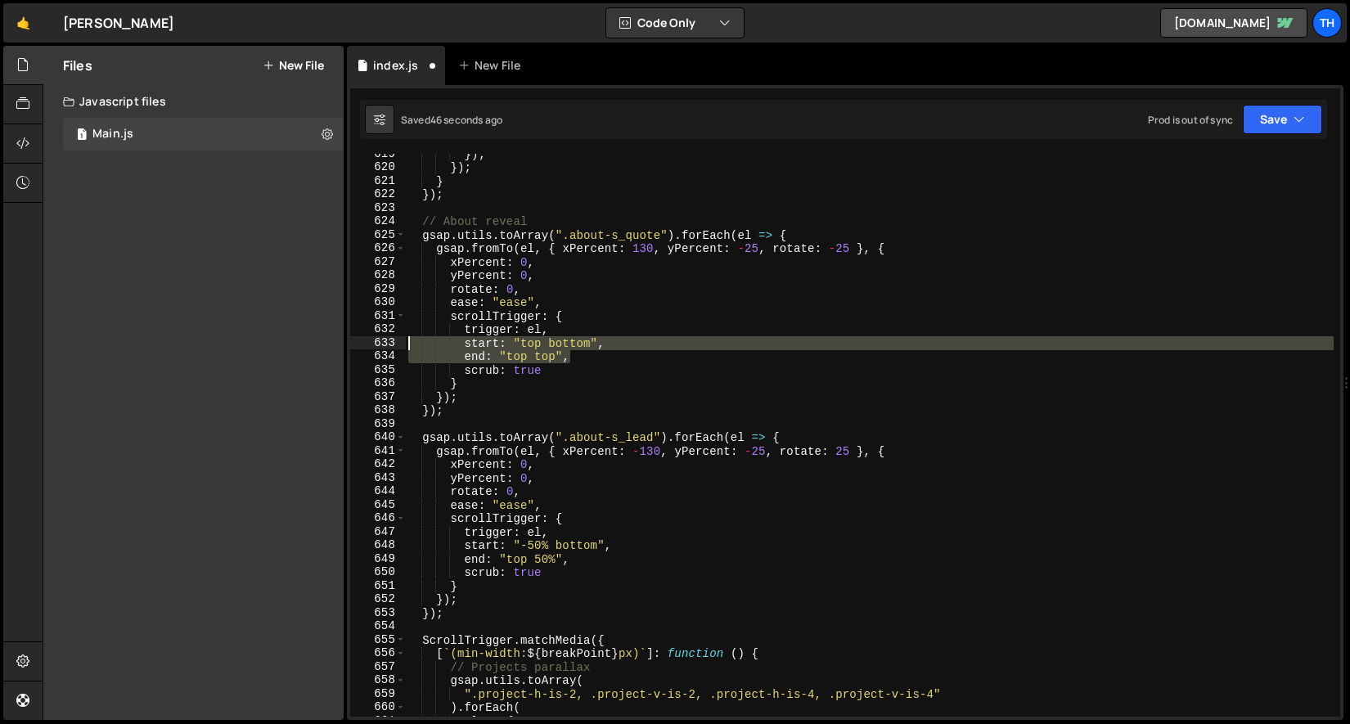
drag, startPoint x: 588, startPoint y: 362, endPoint x: 353, endPoint y: 339, distance: 236.8
click at [353, 339] on div "gsap.fromTo(el, { xPercent: 130, yPercent: -25, rotate: -25 }, { 619 620 621 62…" at bounding box center [845, 435] width 990 height 563
paste textarea "end: "top -25%"
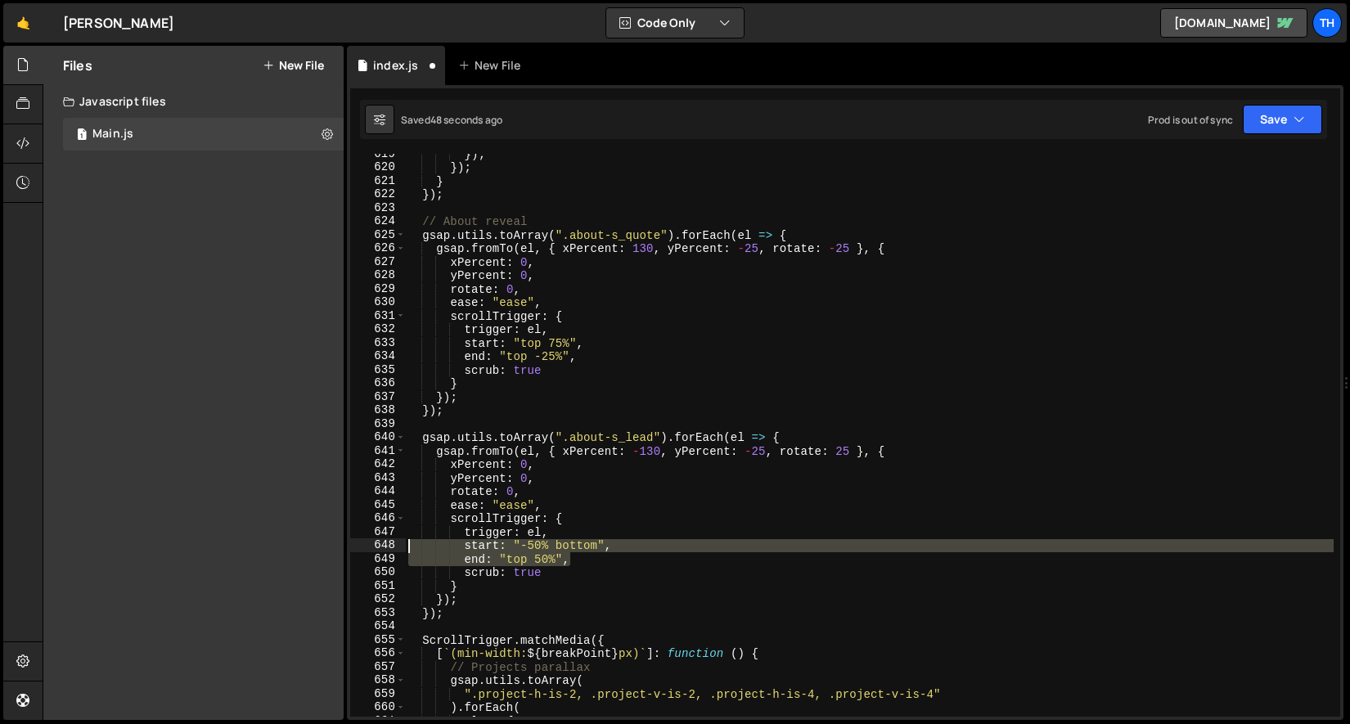
drag, startPoint x: 583, startPoint y: 557, endPoint x: 383, endPoint y: 550, distance: 200.6
click at [383, 550] on div "end: "top -25%", 619 620 621 622 623 624 625 626 627 628 629 630 631 632 633 63…" at bounding box center [845, 435] width 990 height 563
paste textarea "end: "top -25"
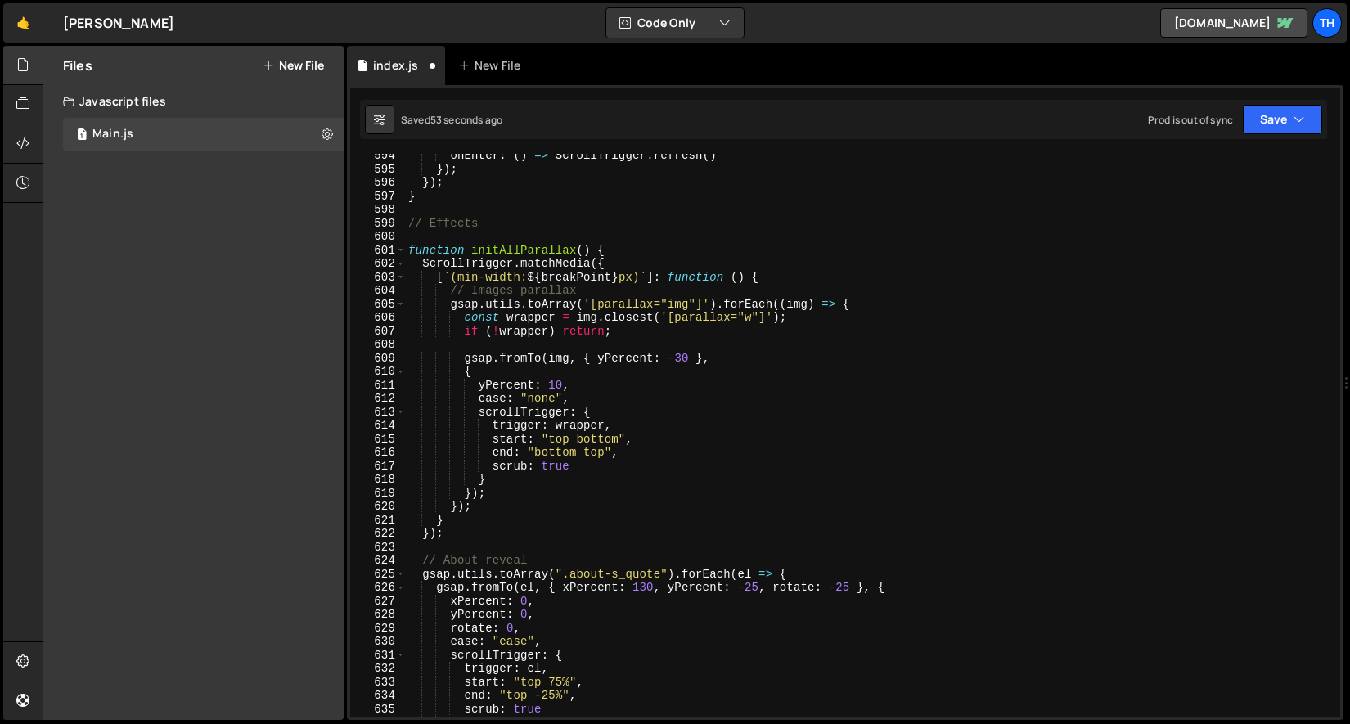
scroll to position [6313, 0]
click at [1271, 117] on button "Save" at bounding box center [1282, 119] width 79 height 29
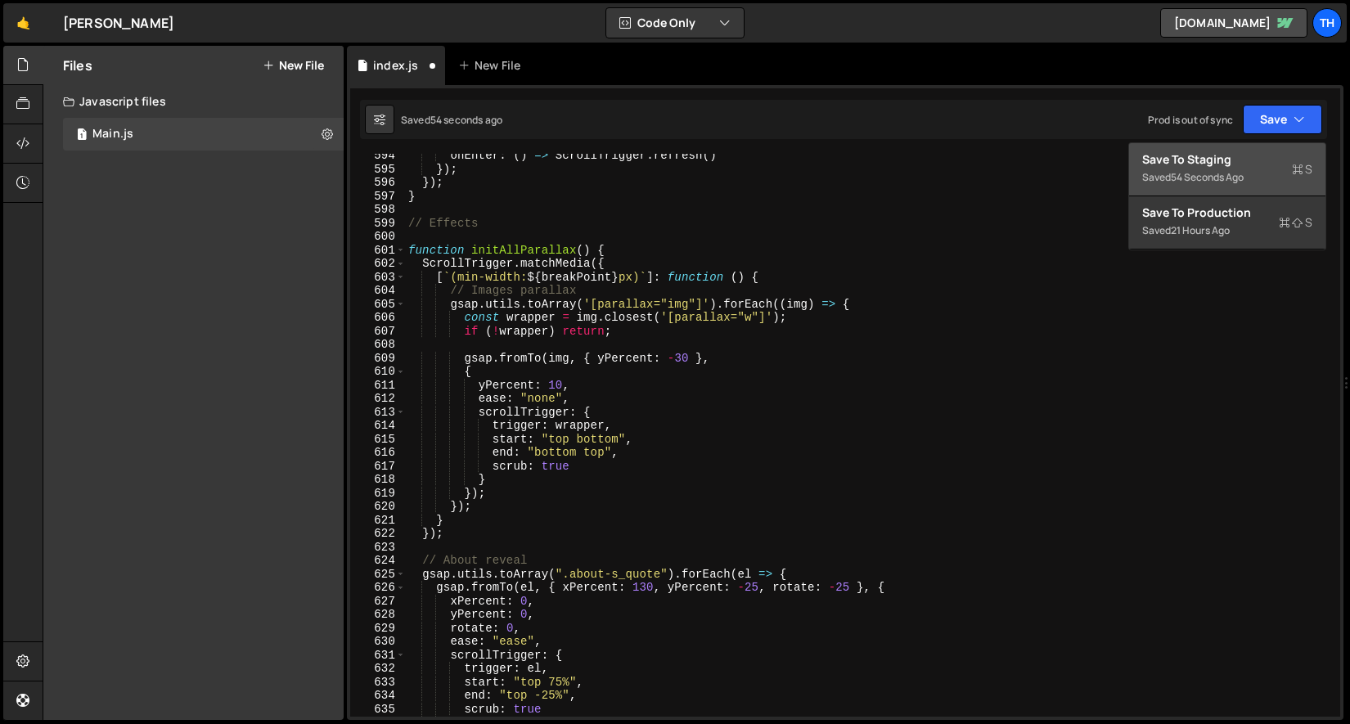
click at [1244, 154] on div "Save to Staging S" at bounding box center [1227, 159] width 170 height 16
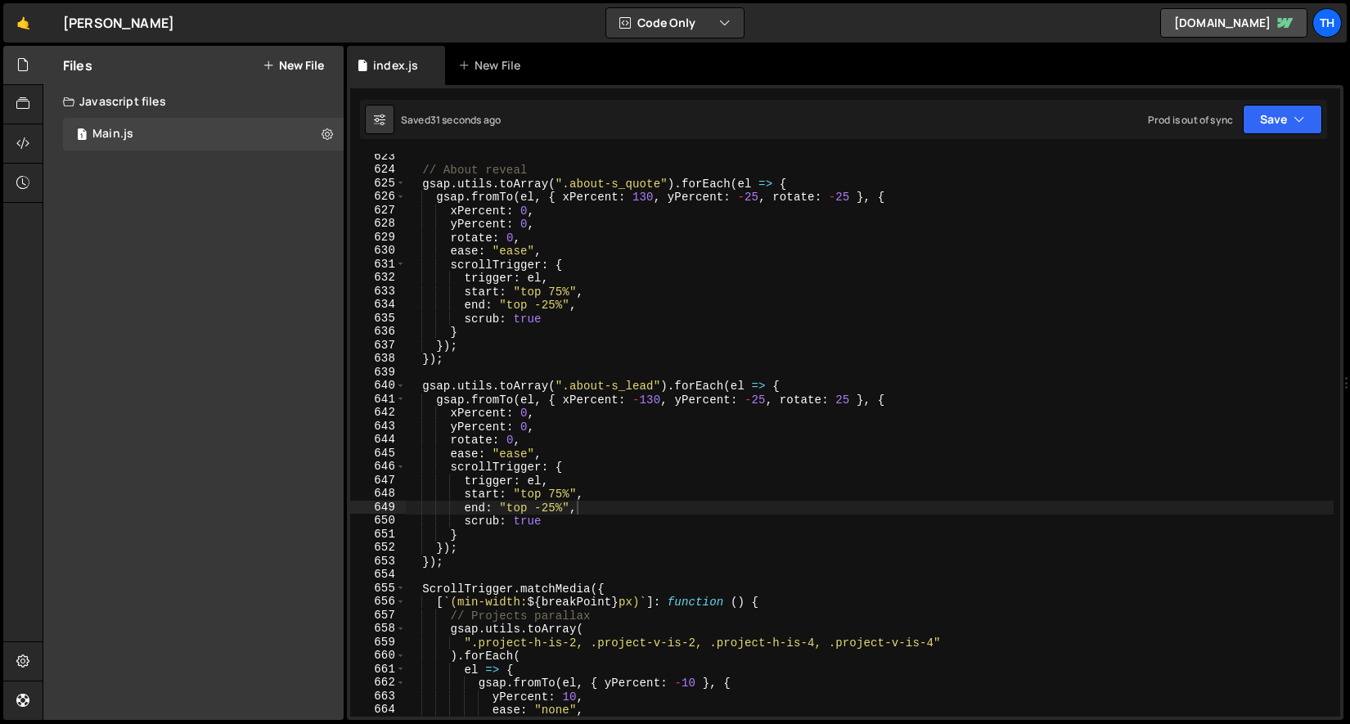
scroll to position [6620, 0]
click at [550, 289] on div "// About reveal gsap . utils . toArray ( ".about-s_quote" ) . forEach ( el => {…" at bounding box center [869, 445] width 929 height 590
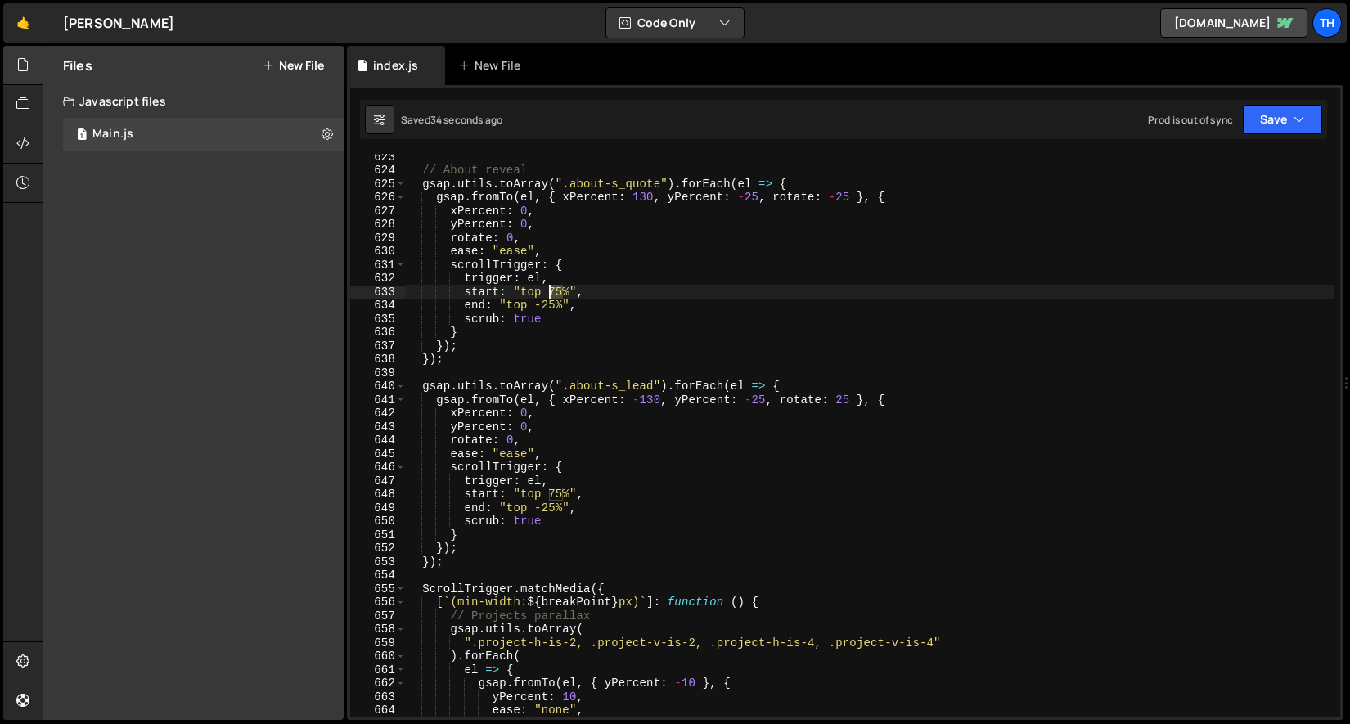
click at [550, 289] on div "// About reveal gsap . utils . toArray ( ".about-s_quote" ) . forEach ( el => {…" at bounding box center [869, 445] width 929 height 590
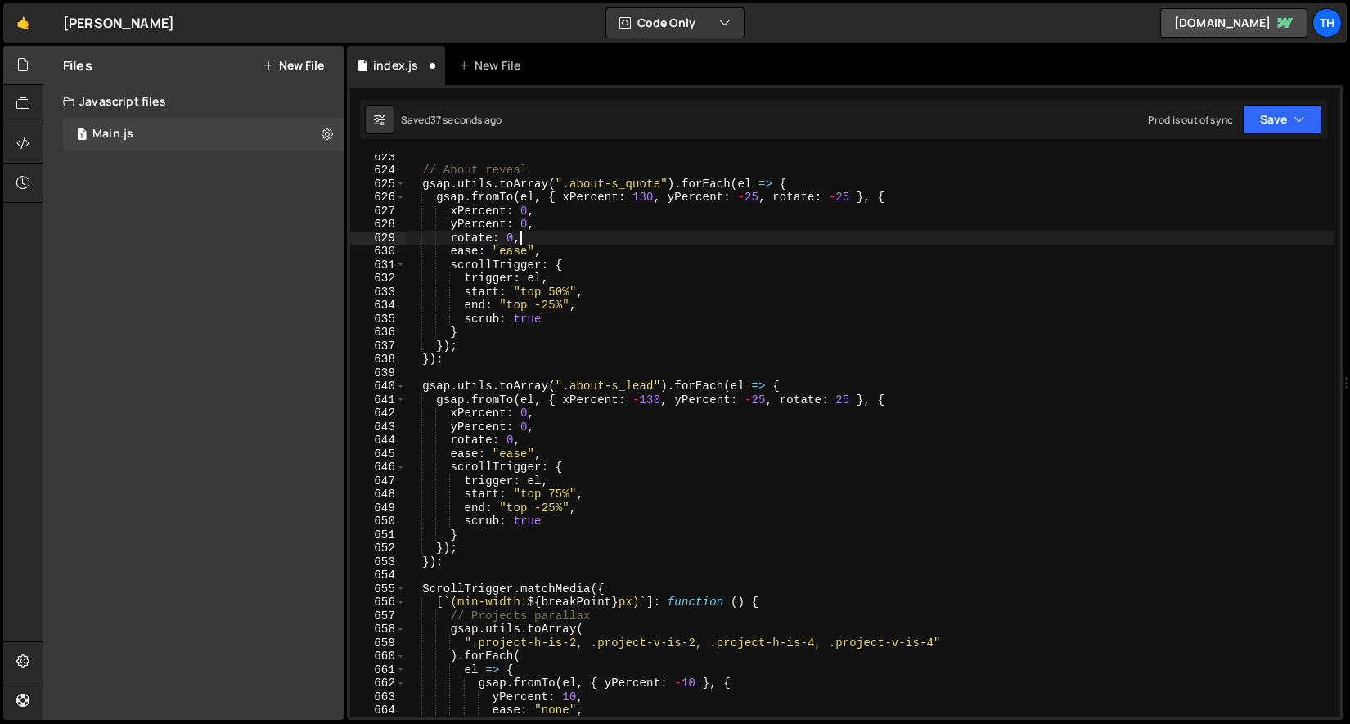
click at [547, 240] on div "// About reveal gsap . utils . toArray ( ".about-s_quote" ) . forEach ( el => {…" at bounding box center [869, 445] width 929 height 590
click at [547, 299] on div "// About reveal gsap . utils . toArray ( ".about-s_quote" ) . forEach ( el => {…" at bounding box center [869, 445] width 929 height 590
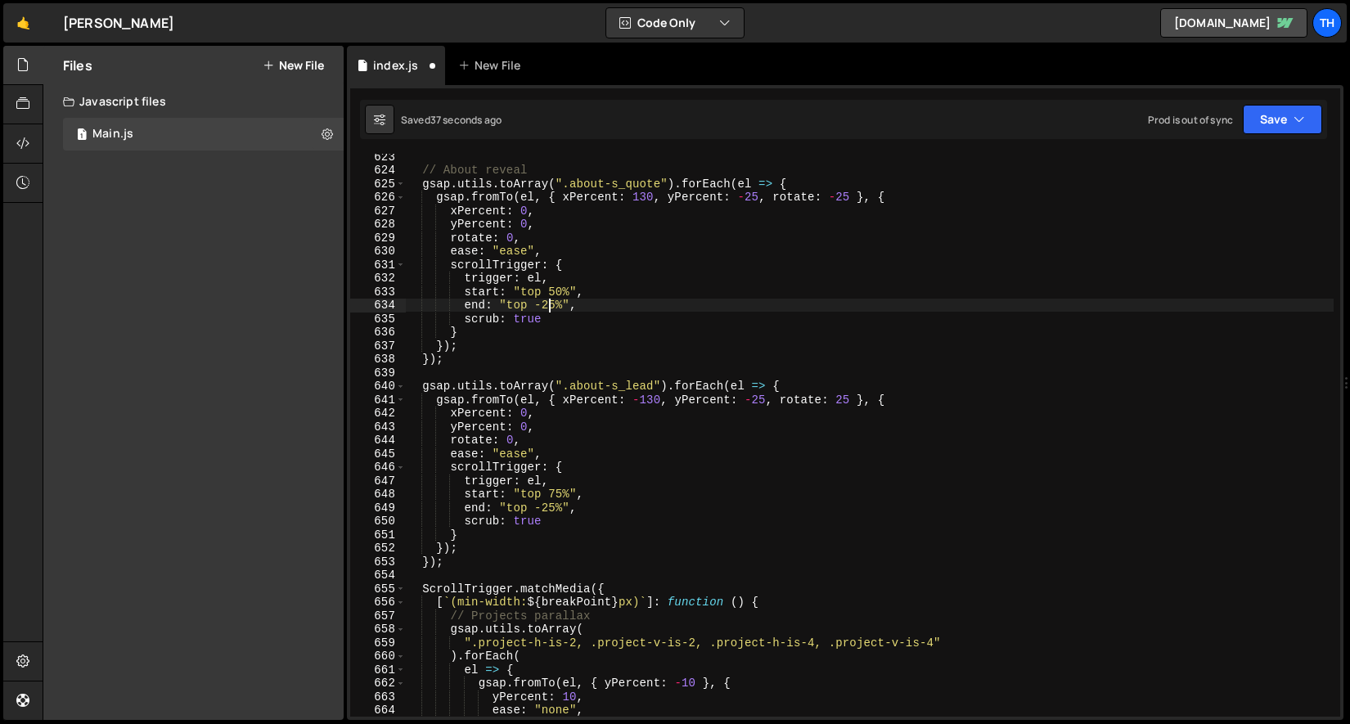
click at [547, 299] on div "// About reveal gsap . utils . toArray ( ".about-s_quote" ) . forEach ( el => {…" at bounding box center [869, 445] width 929 height 590
click at [1275, 127] on button "Save" at bounding box center [1282, 119] width 79 height 29
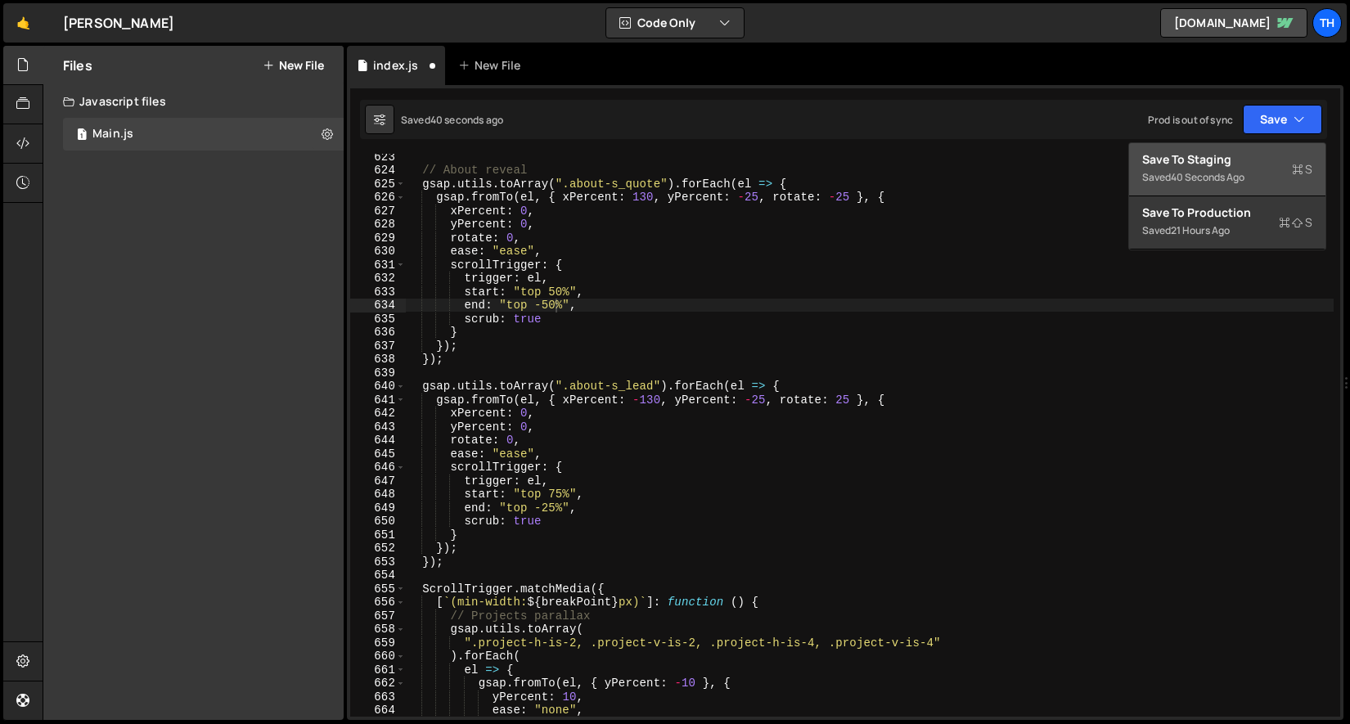
click at [1267, 148] on button "Save to Staging S Saved 40 seconds ago" at bounding box center [1227, 169] width 196 height 53
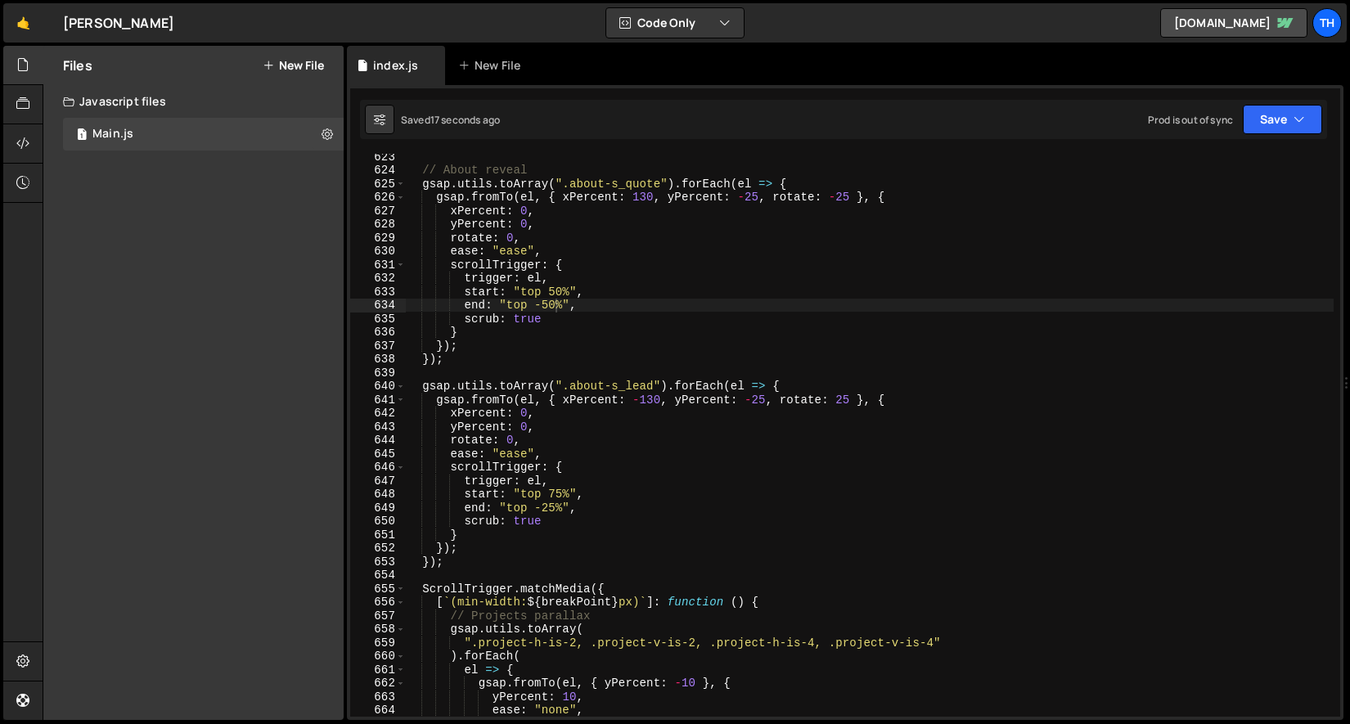
click at [560, 292] on div "// About reveal gsap . utils . toArray ( ".about-s_quote" ) . forEach ( el => {…" at bounding box center [869, 445] width 929 height 590
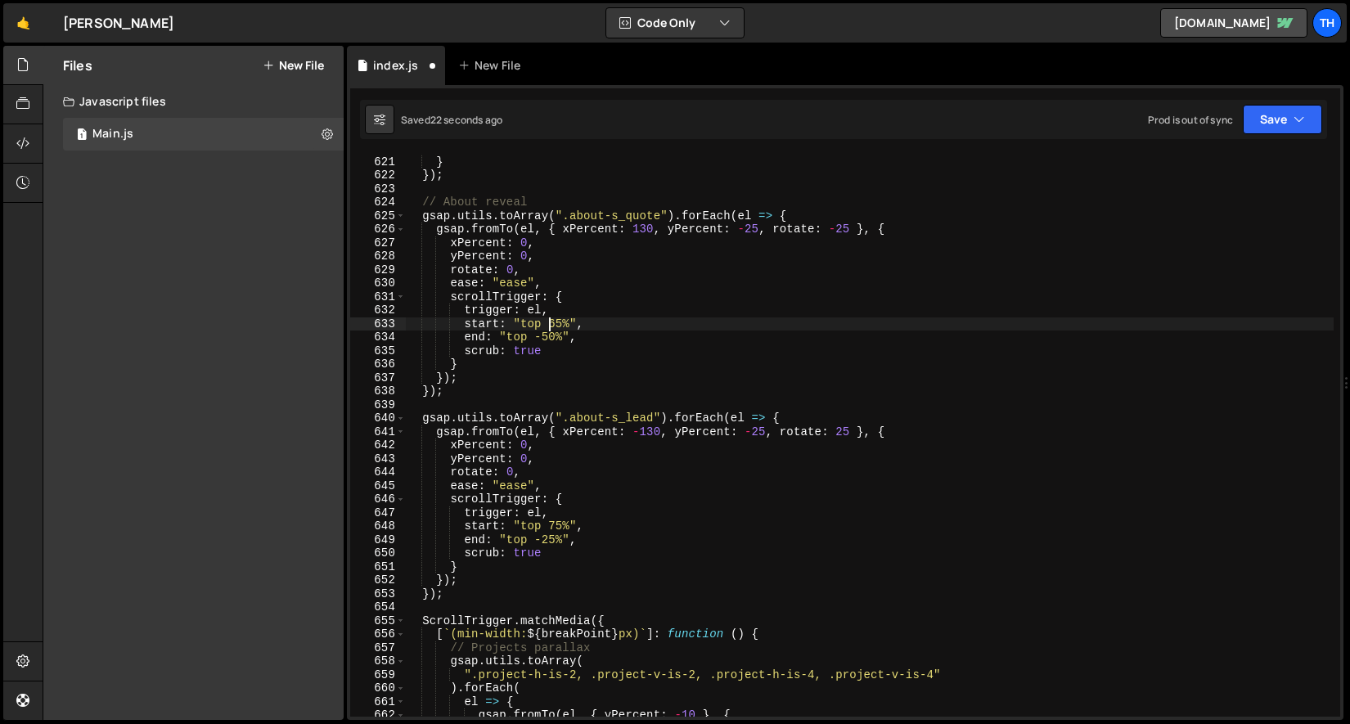
click at [551, 324] on div "}) ; } }) ; // About reveal gsap . utils . toArray ( ".about-s_quote" ) . forEa…" at bounding box center [869, 437] width 929 height 590
click at [549, 337] on div "}) ; } }) ; // About reveal gsap . utils . toArray ( ".about-s_quote" ) . forEa…" at bounding box center [869, 437] width 929 height 590
click at [628, 286] on div "}) ; } }) ; // About reveal gsap . utils . toArray ( ".about-s_quote" ) . forEa…" at bounding box center [869, 437] width 929 height 590
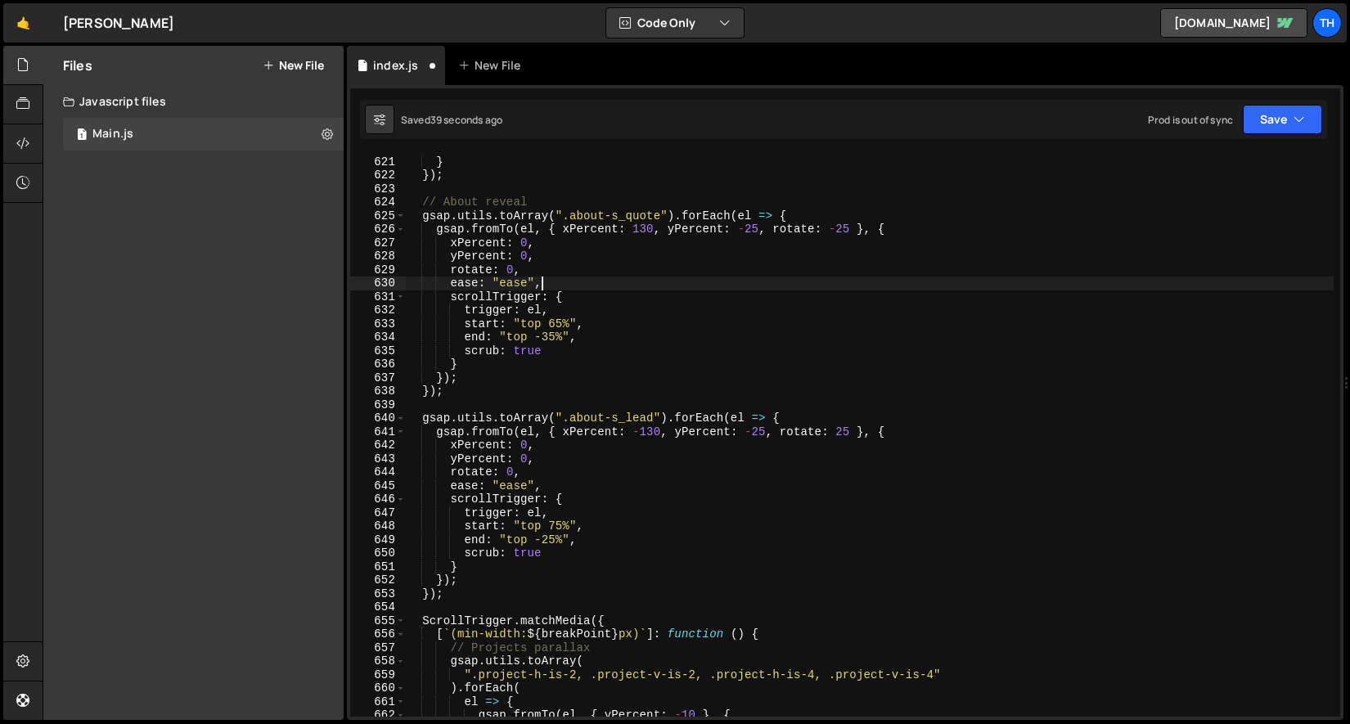
scroll to position [0, 8]
click at [1250, 119] on button "Save" at bounding box center [1282, 119] width 79 height 29
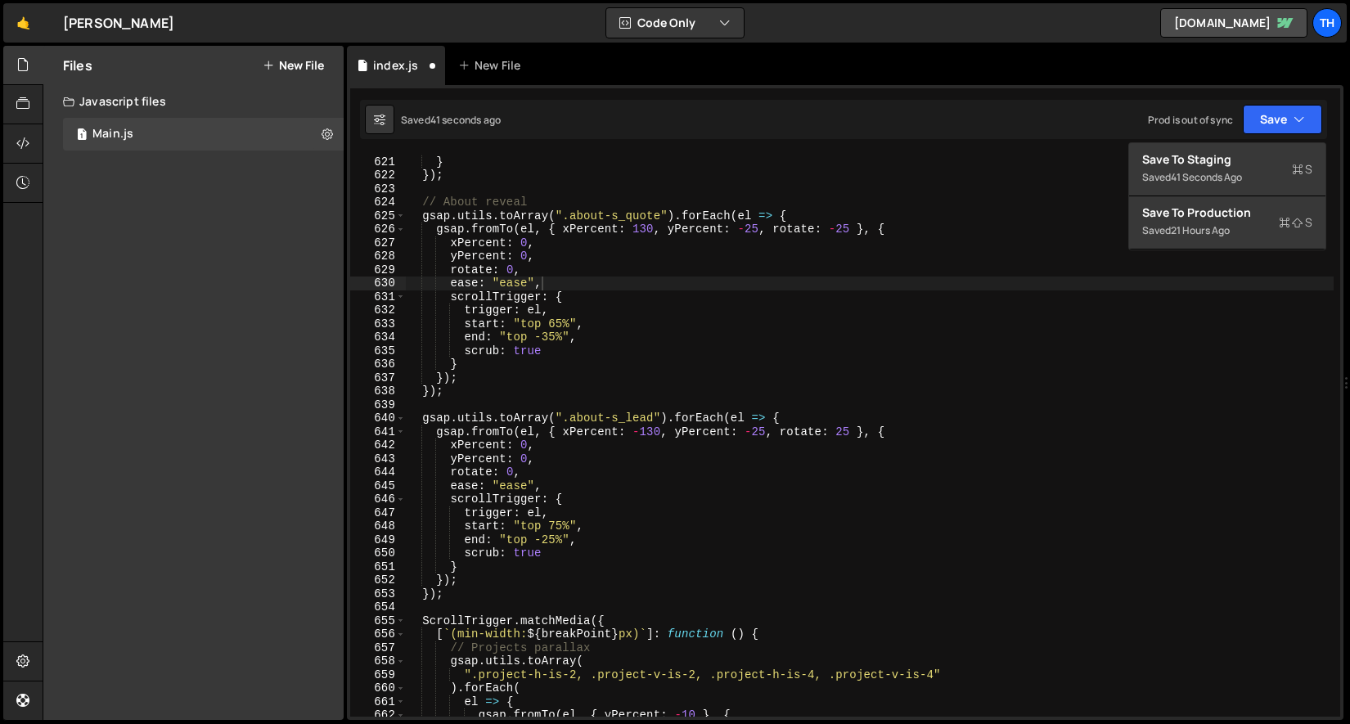
click at [1240, 142] on div "Save to Staging S Saved 41 seconds ago Save to Production S Saved 21 hours ago …" at bounding box center [1227, 196] width 198 height 108
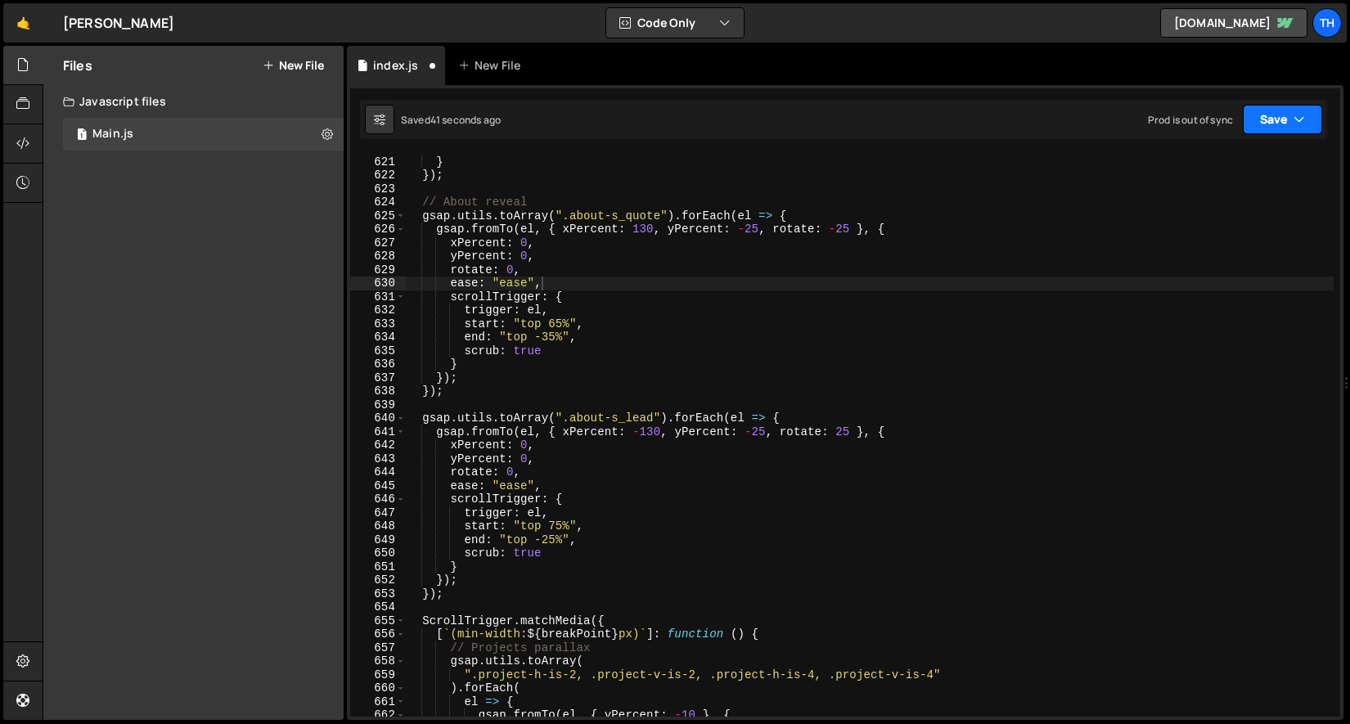
click at [1266, 128] on button "Save" at bounding box center [1282, 119] width 79 height 29
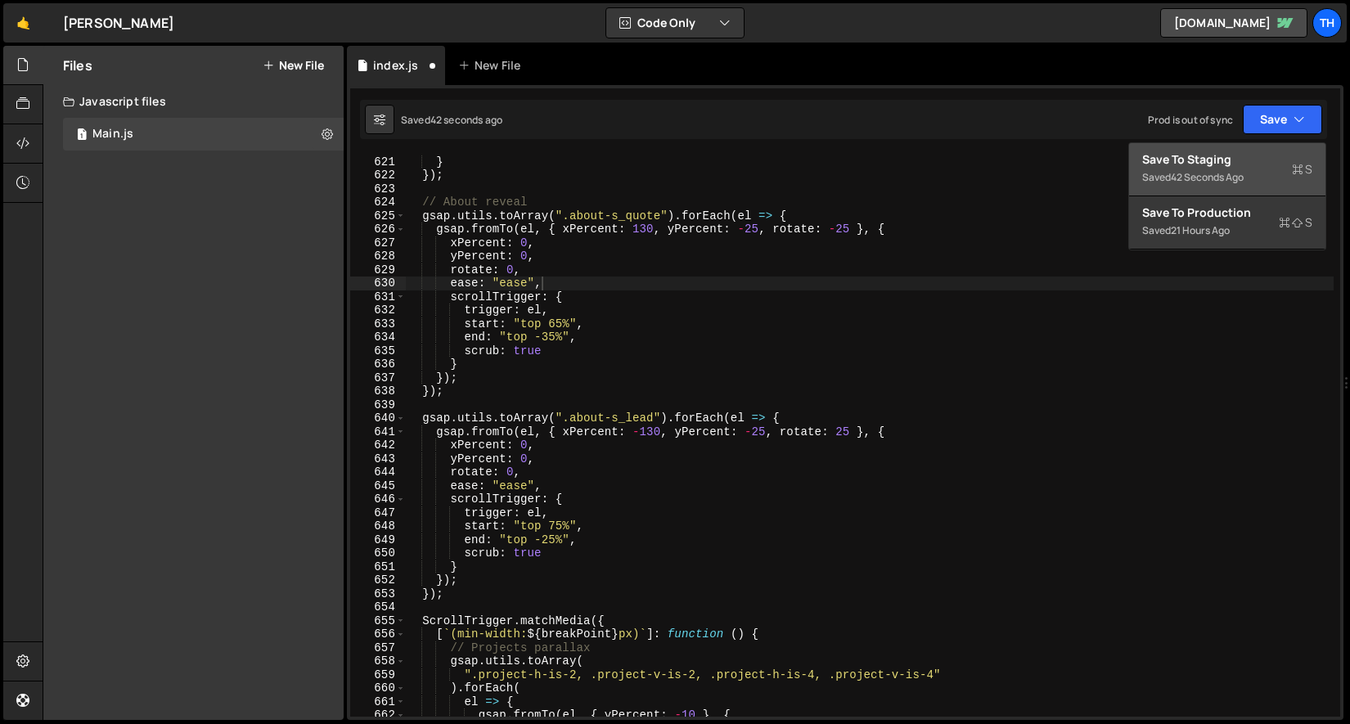
click at [1260, 152] on div "Save to Staging S" at bounding box center [1227, 159] width 170 height 16
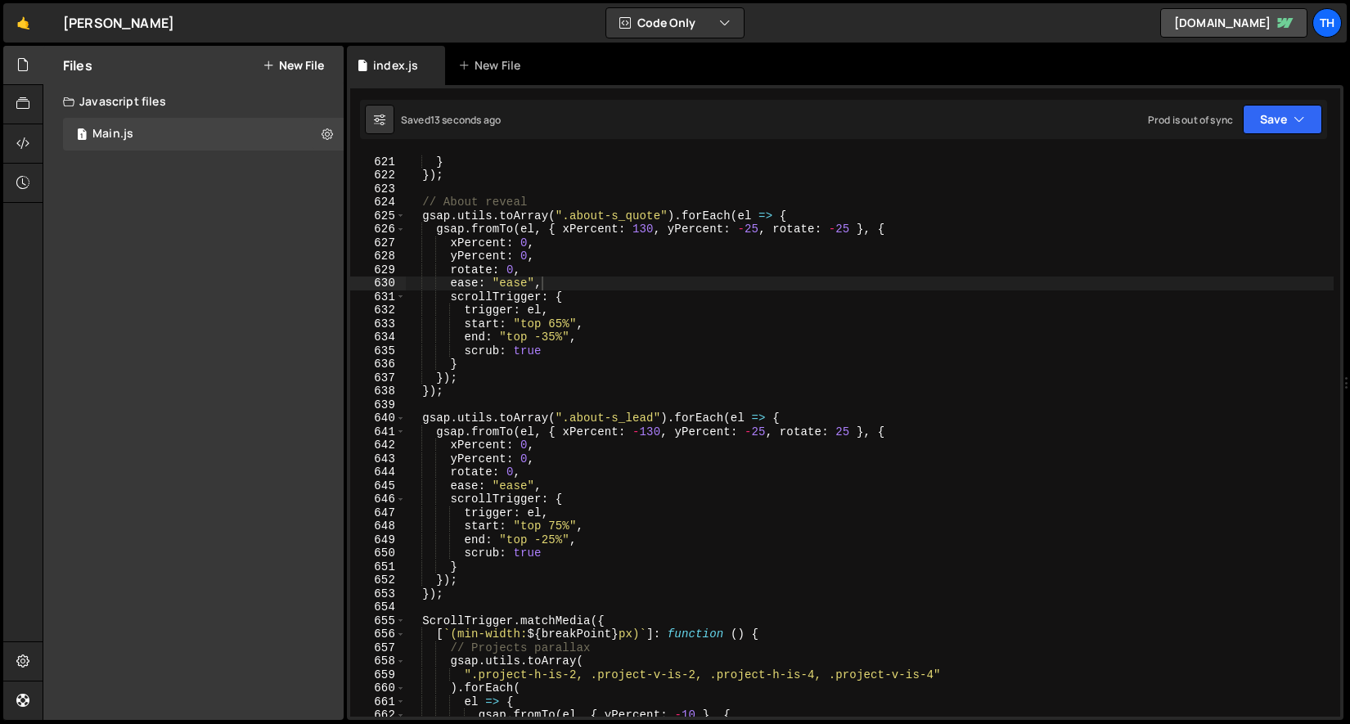
click at [565, 318] on div "}) ; } }) ; // About reveal gsap . utils . toArray ( ".about-s_quote" ) . forEa…" at bounding box center [869, 437] width 929 height 590
click at [520, 285] on div "}) ; } }) ; // About reveal gsap . utils . toArray ( ".about-s_quote" ) . forEa…" at bounding box center [869, 437] width 929 height 590
click at [556, 334] on div "}) ; } }) ; // About reveal gsap . utils . toArray ( ".about-s_quote" ) . forEa…" at bounding box center [869, 437] width 929 height 590
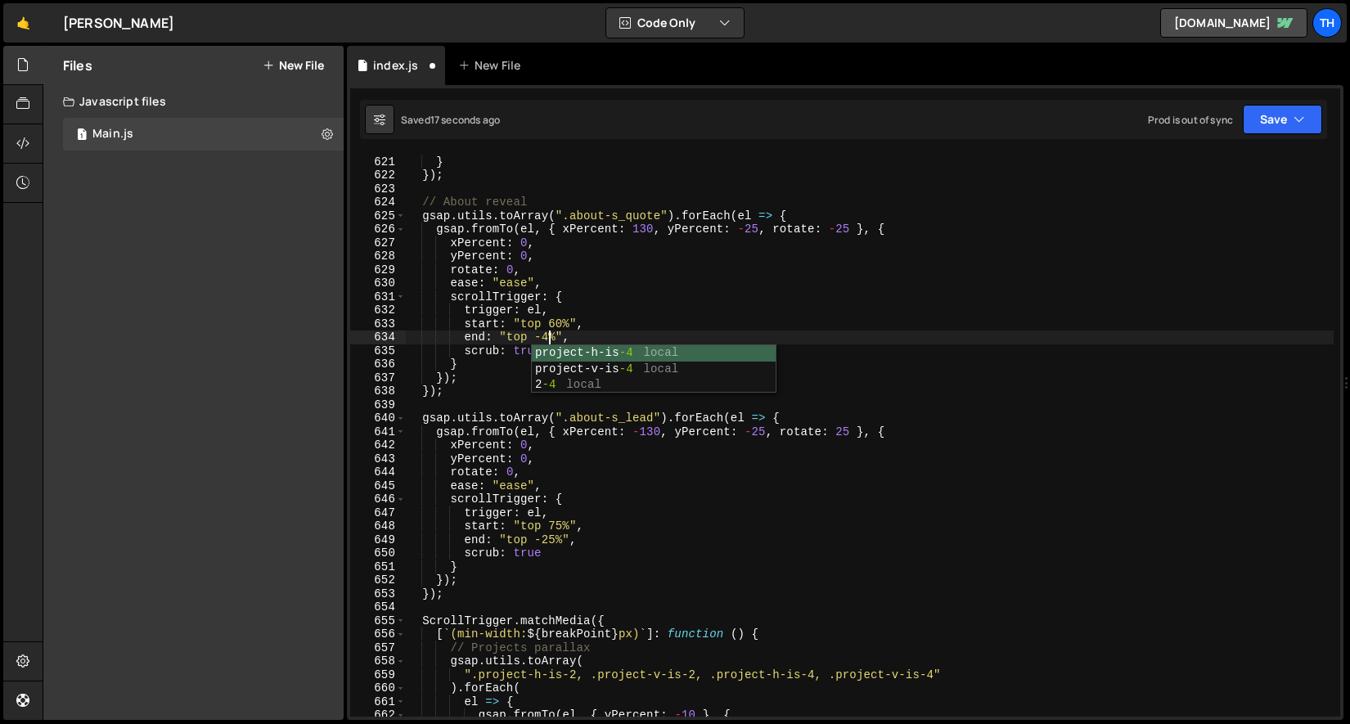
scroll to position [0, 10]
type textarea "end: "top -40%","
click at [1268, 116] on button "Save" at bounding box center [1282, 119] width 79 height 29
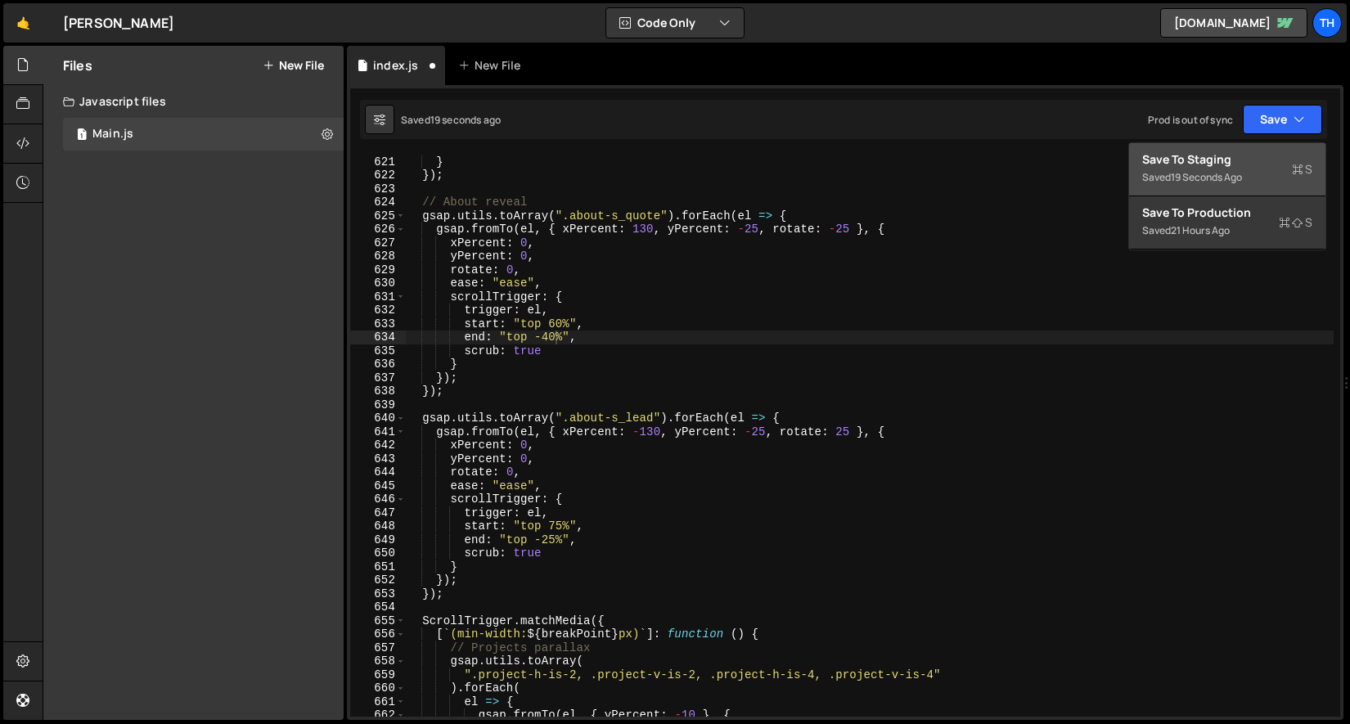
click at [1214, 160] on div "Save to Staging S" at bounding box center [1227, 159] width 170 height 16
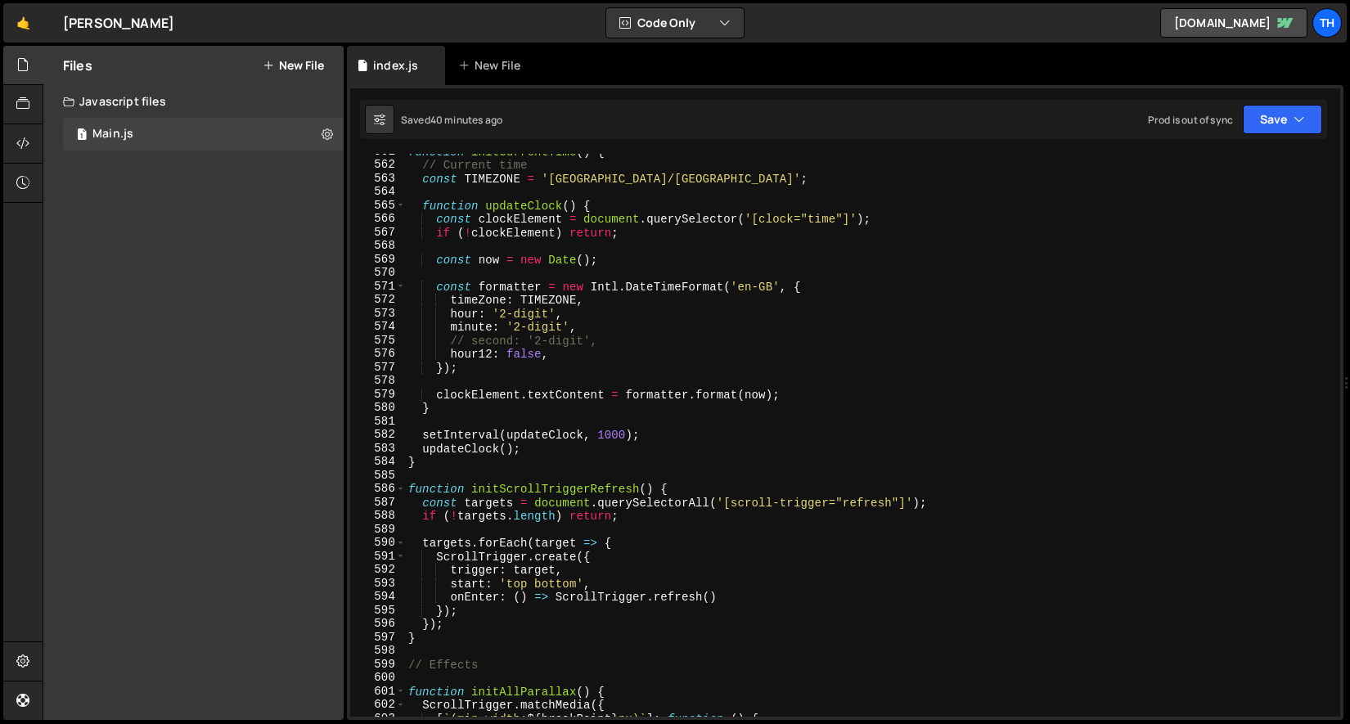
scroll to position [6093, 0]
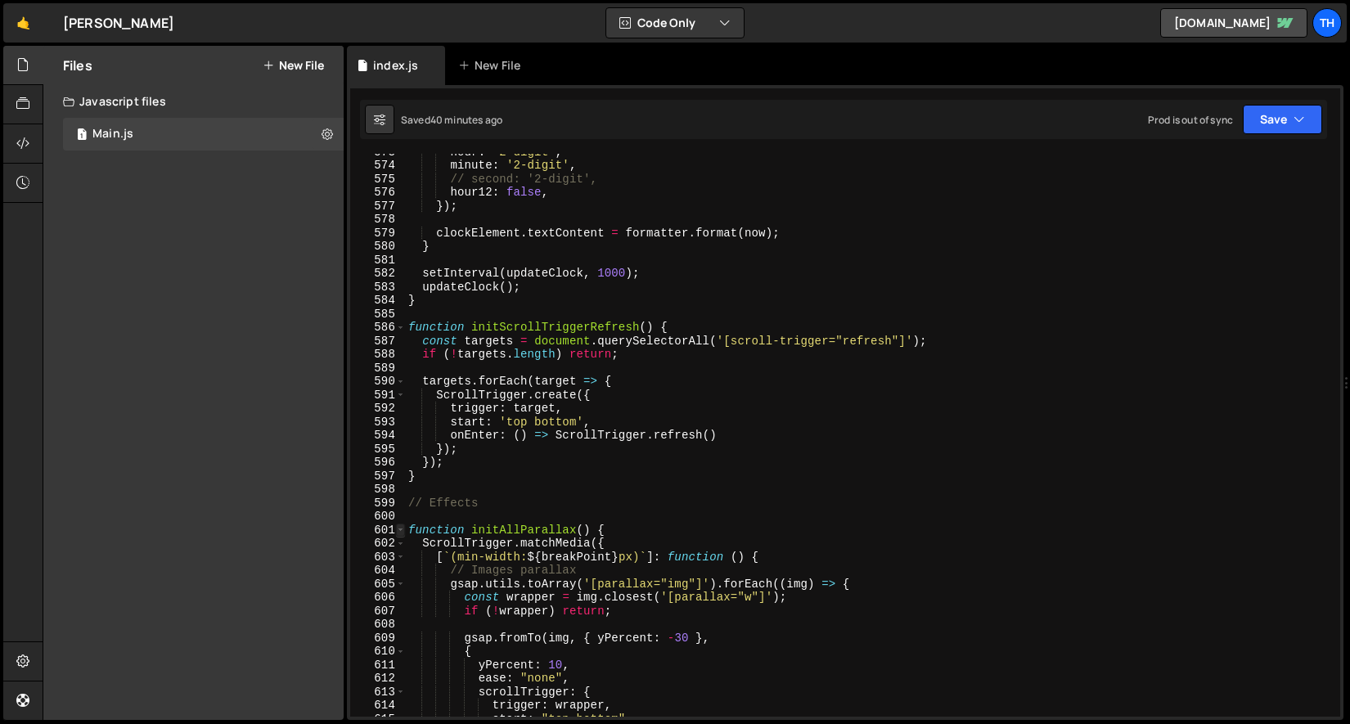
click at [400, 533] on span at bounding box center [400, 531] width 9 height 14
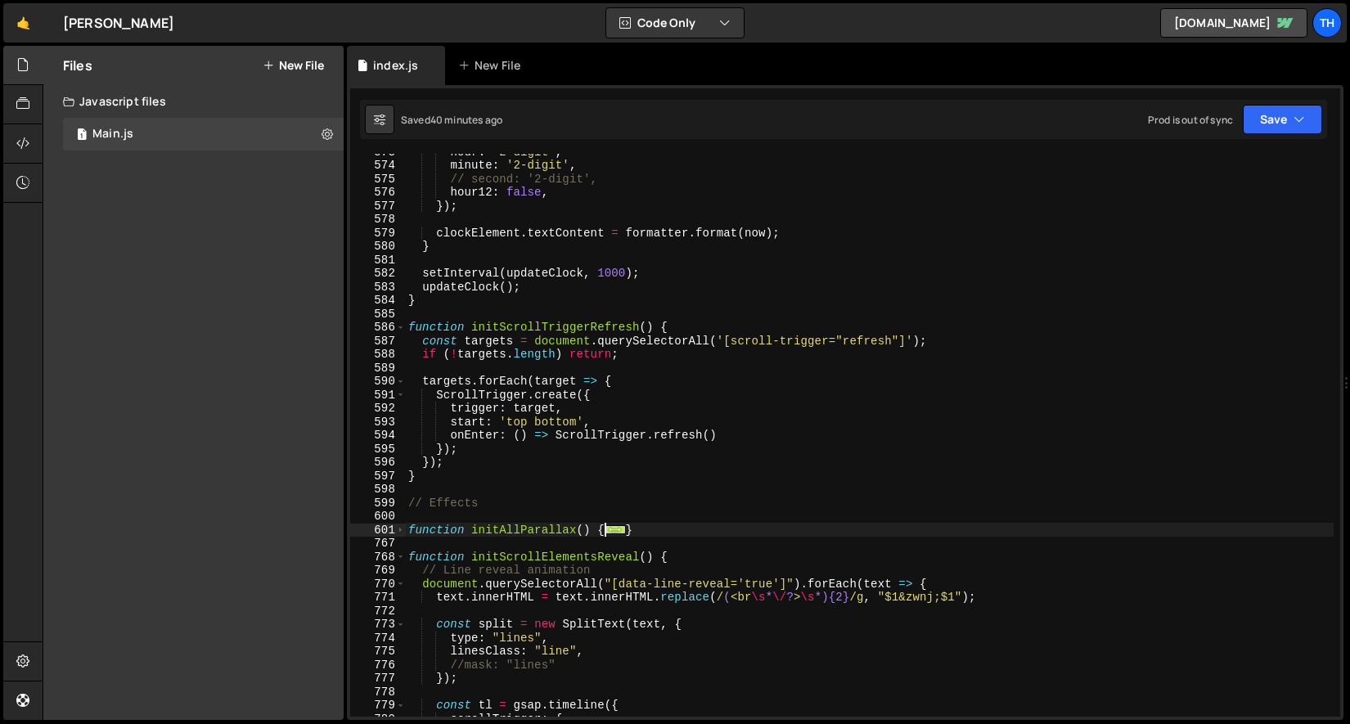
scroll to position [6532, 0]
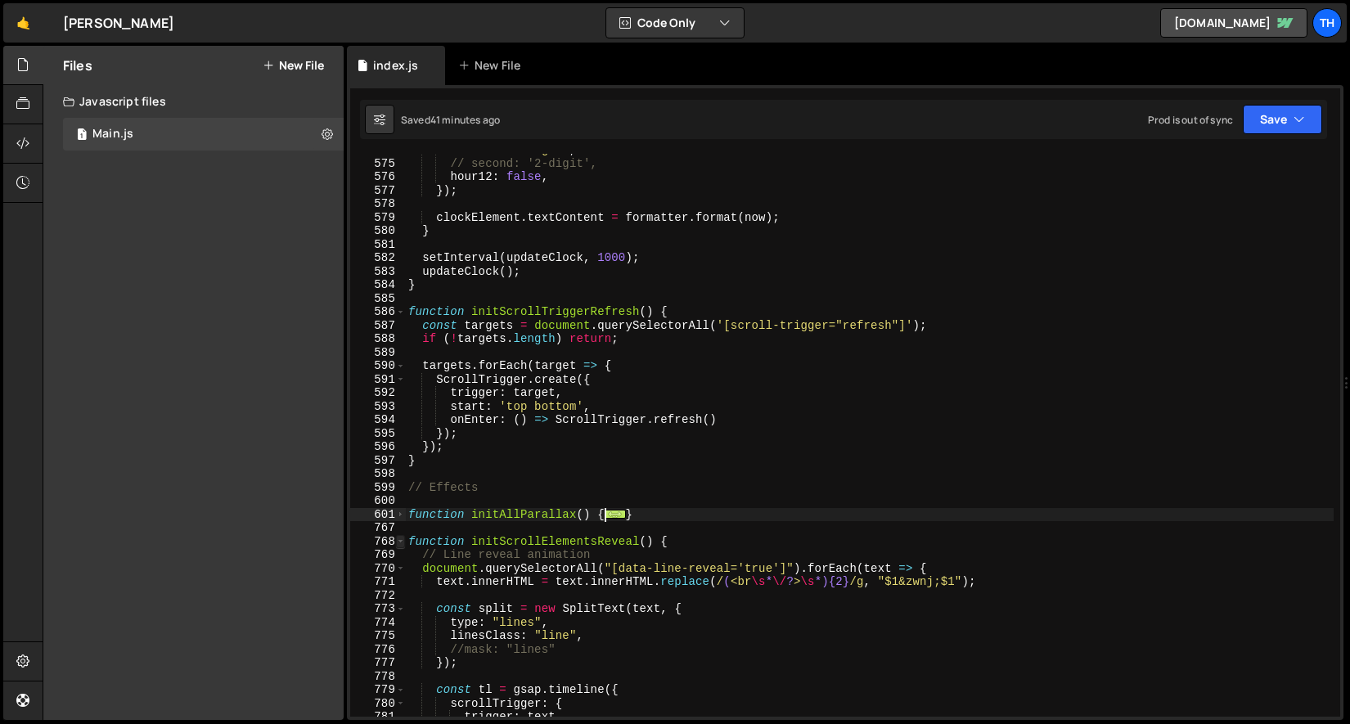
click at [399, 546] on span at bounding box center [400, 542] width 9 height 14
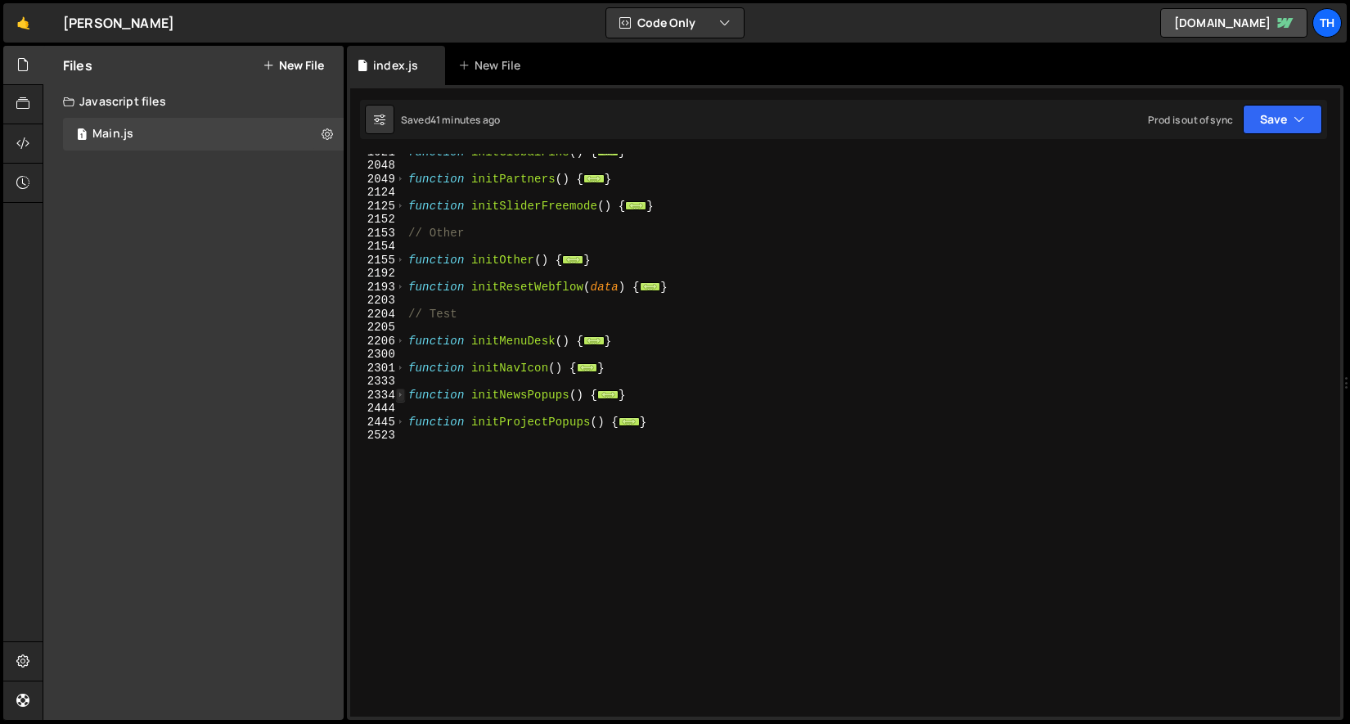
click at [398, 398] on span at bounding box center [400, 396] width 9 height 14
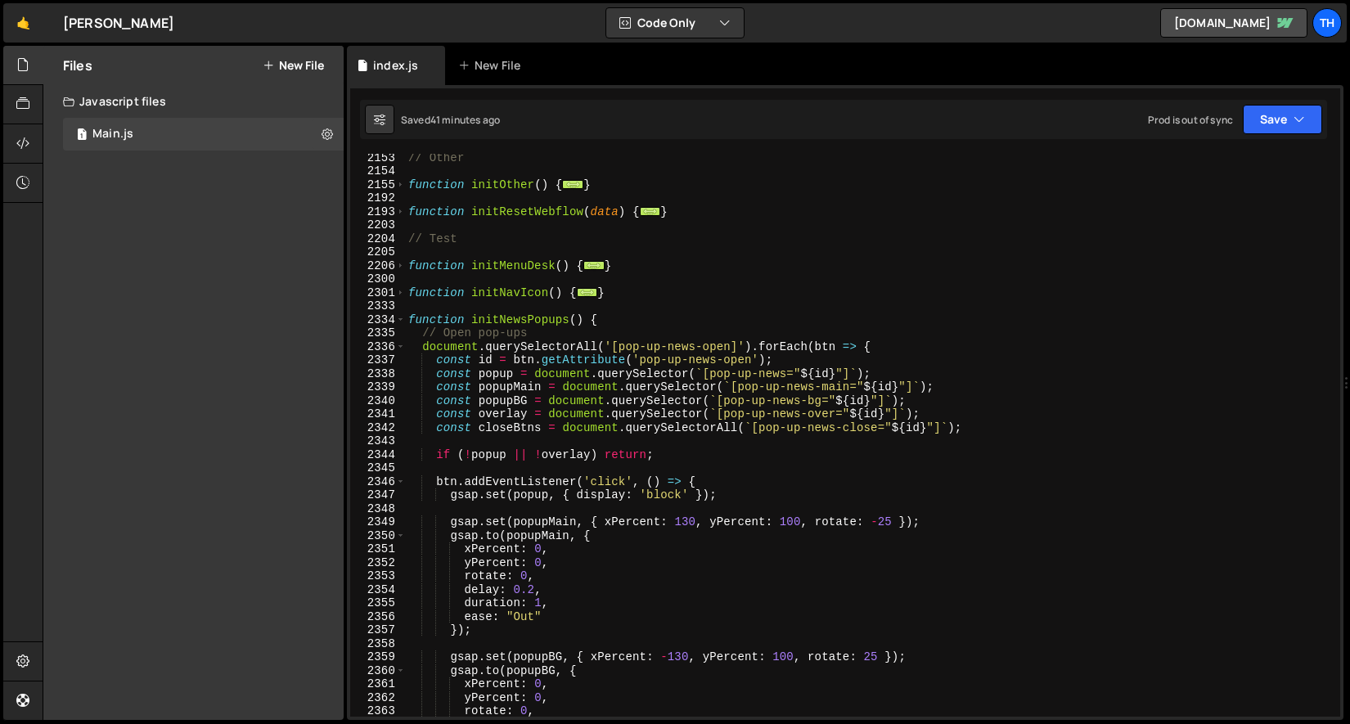
scroll to position [1201, 0]
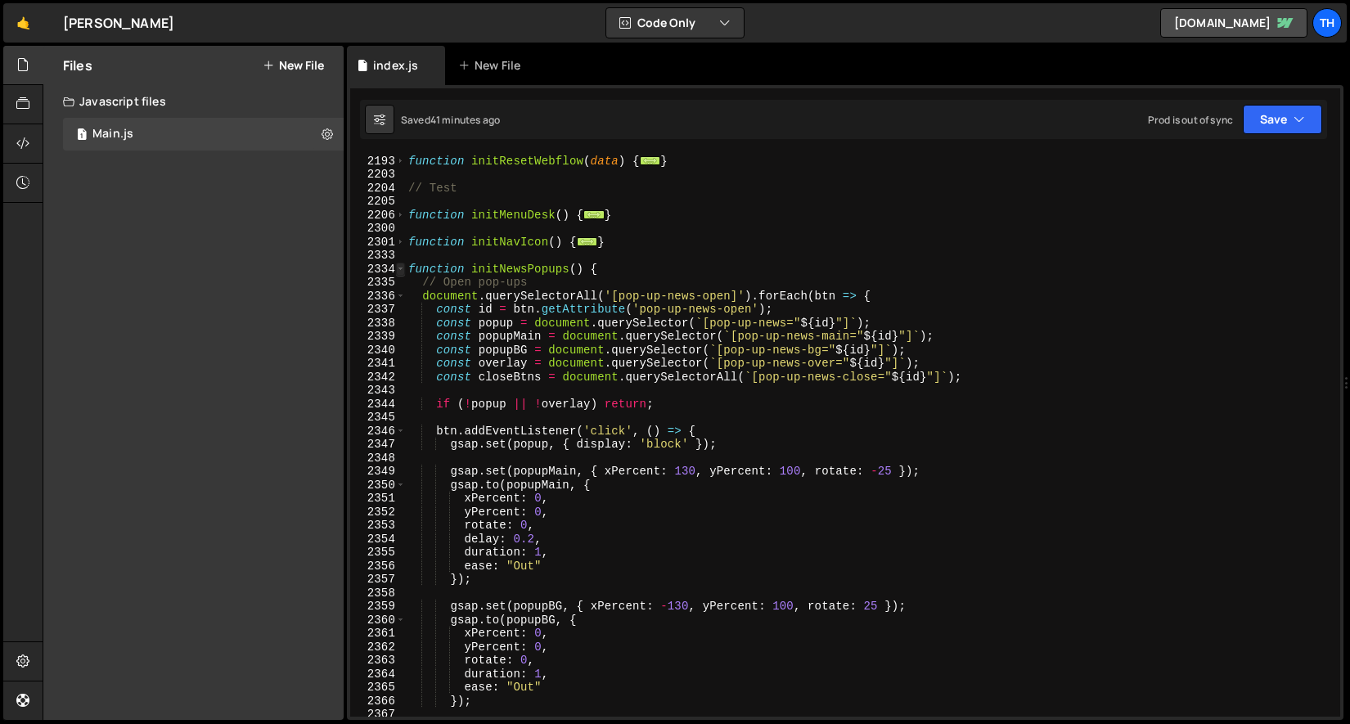
click at [398, 272] on span at bounding box center [400, 270] width 9 height 14
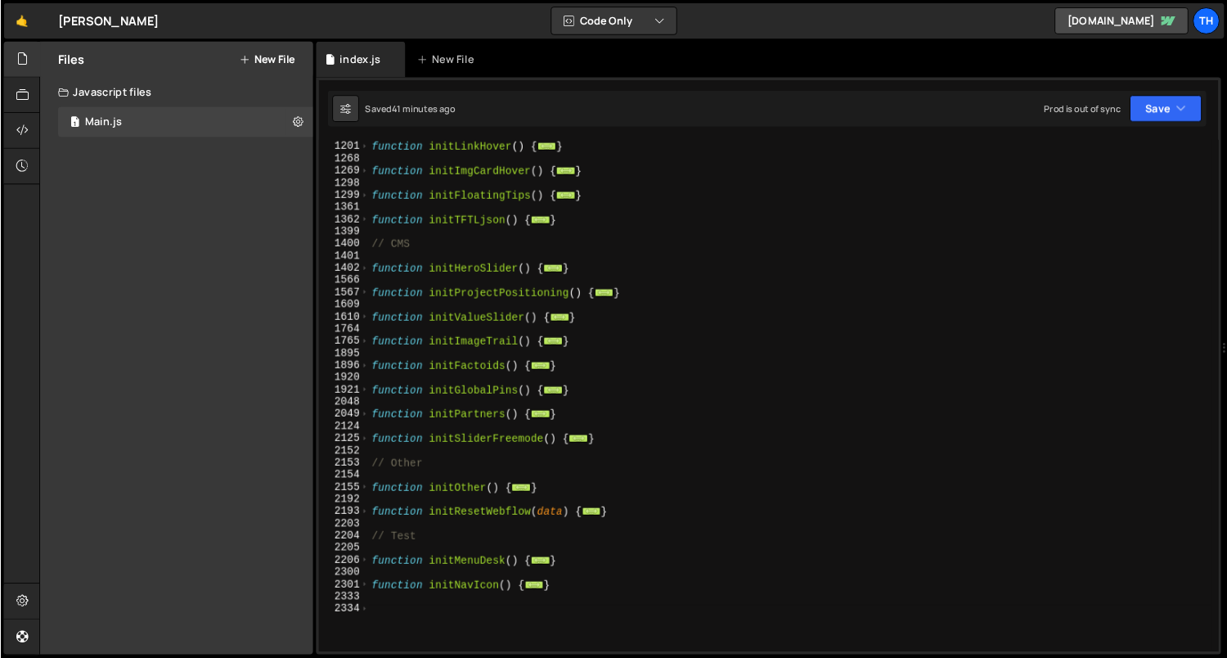
scroll to position [789, 0]
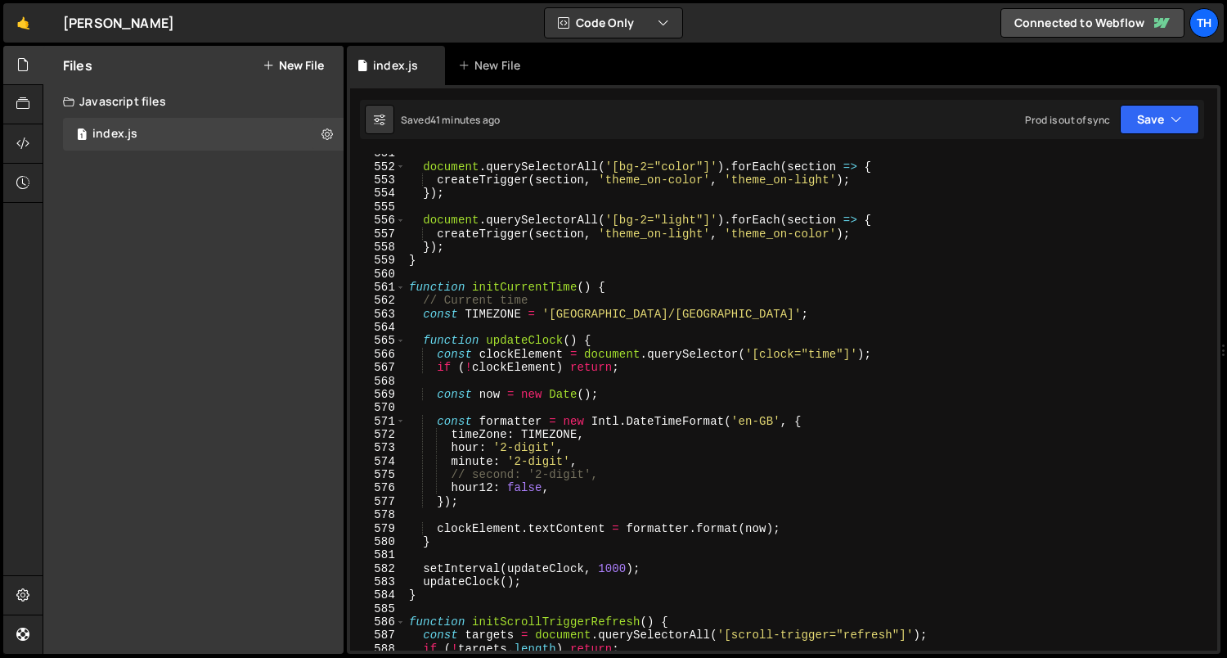
scroll to position [5858, 0]
type textarea "gsap.registerPlugin(ScrollTrigger, CustomEase, SplitText);"
click at [399, 290] on span at bounding box center [400, 287] width 9 height 13
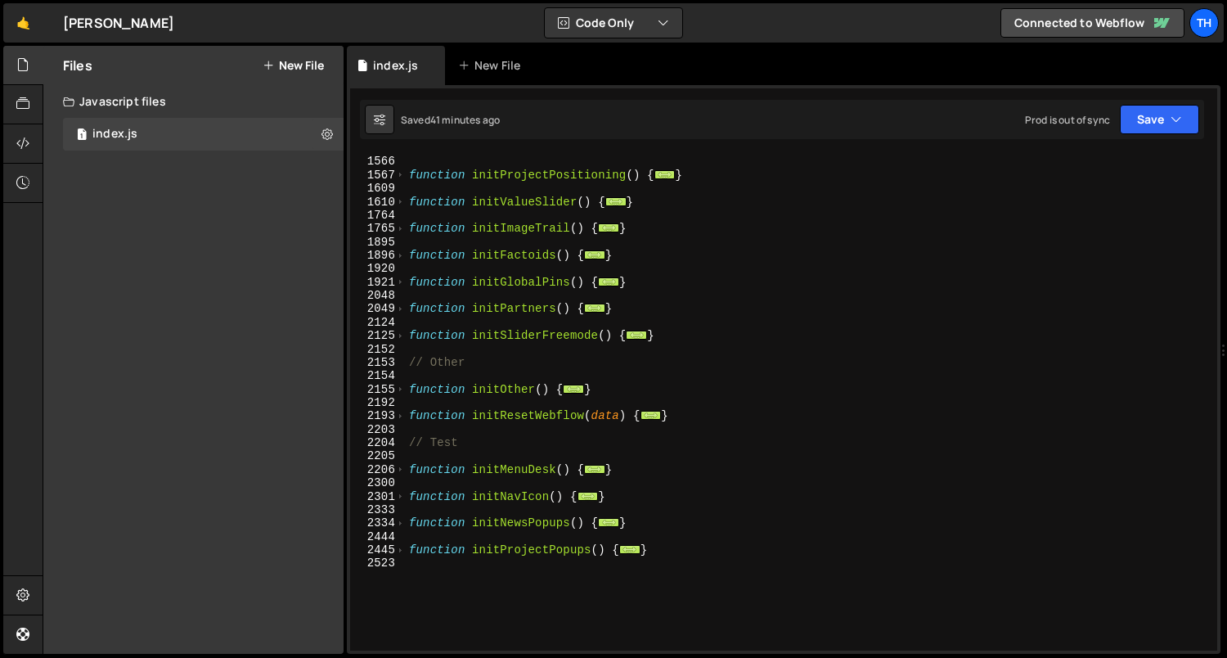
scroll to position [935, 0]
click at [649, 588] on div "function initHeroSlider ( ) { ... } function initProjectPositioning ( ) { ... }…" at bounding box center [809, 404] width 806 height 524
click at [467, 443] on div "function initHeroSlider ( ) { ... } function initProjectPositioning ( ) { ... }…" at bounding box center [809, 404] width 806 height 524
type textarea "// Test"
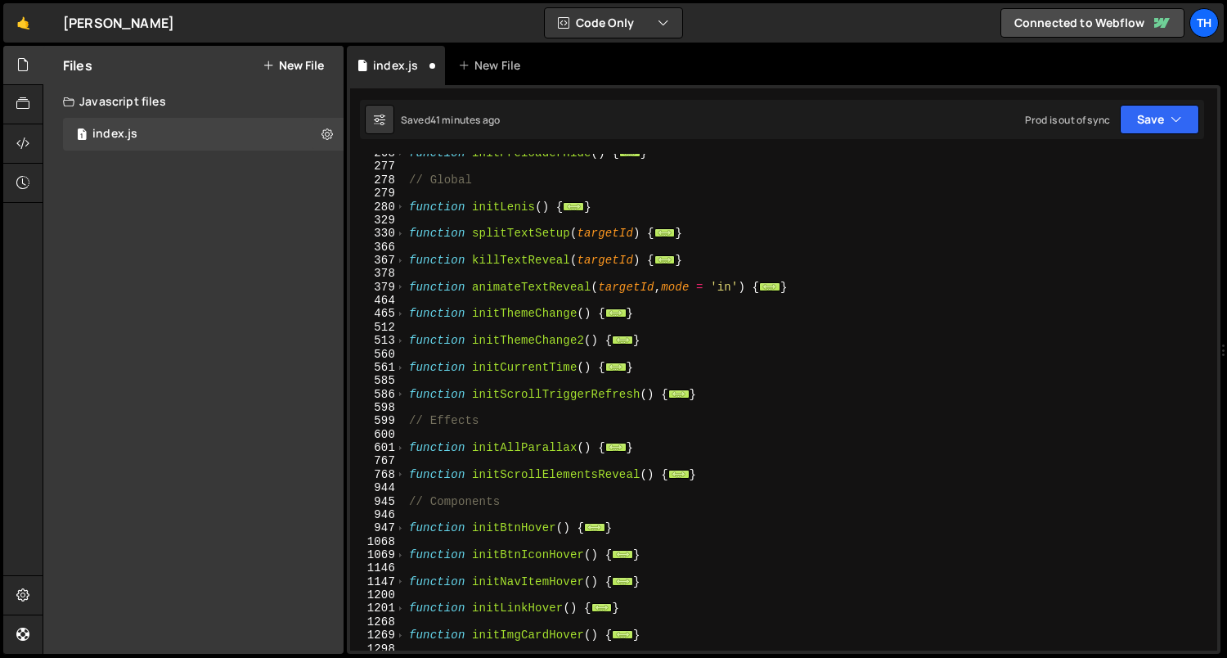
scroll to position [295, 0]
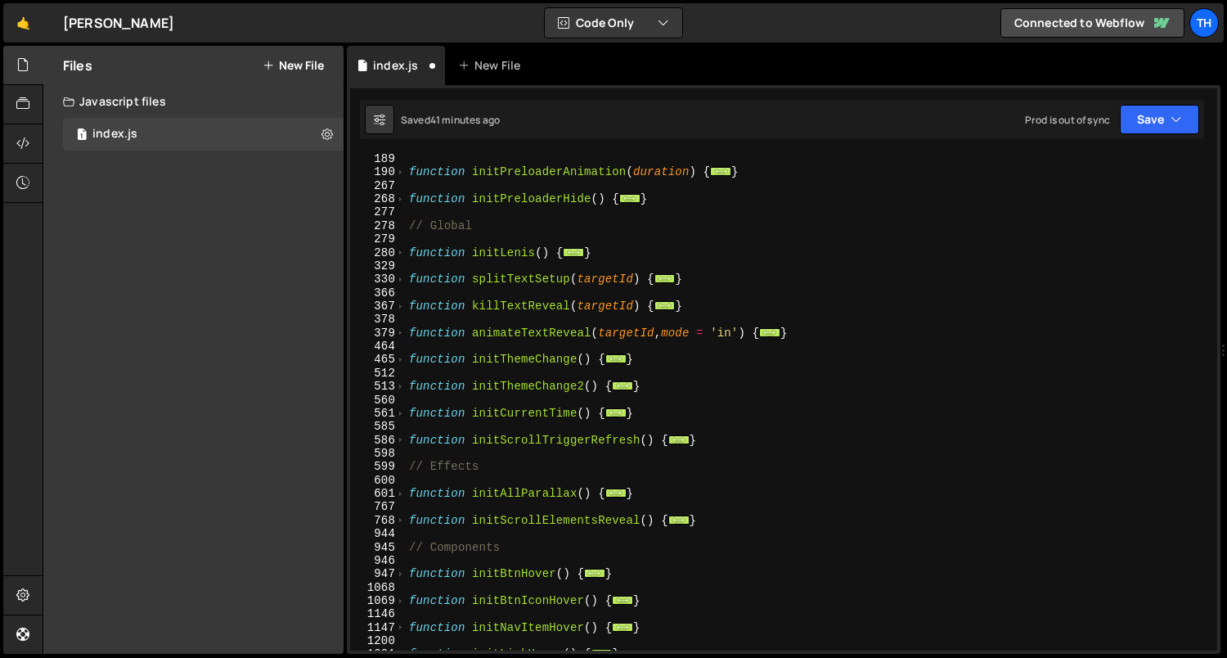
click at [551, 347] on div "function initPreloaderAnimation ( duration ) { ... } function initPreloaderHide…" at bounding box center [809, 414] width 806 height 524
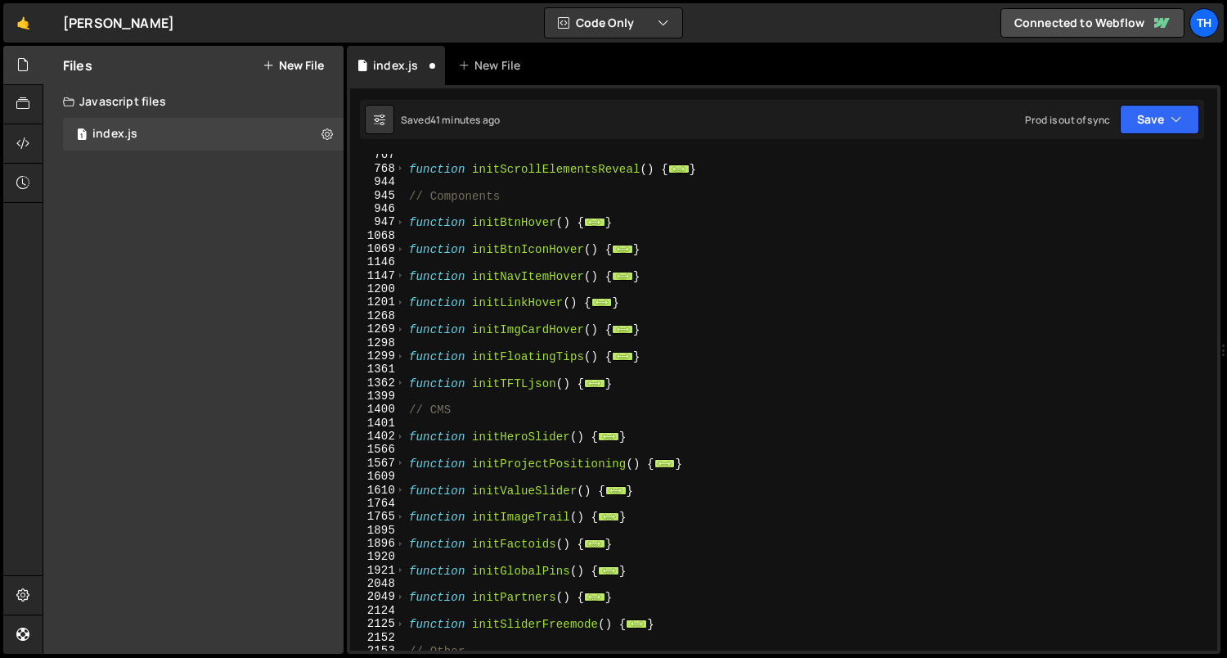
scroll to position [1096, 0]
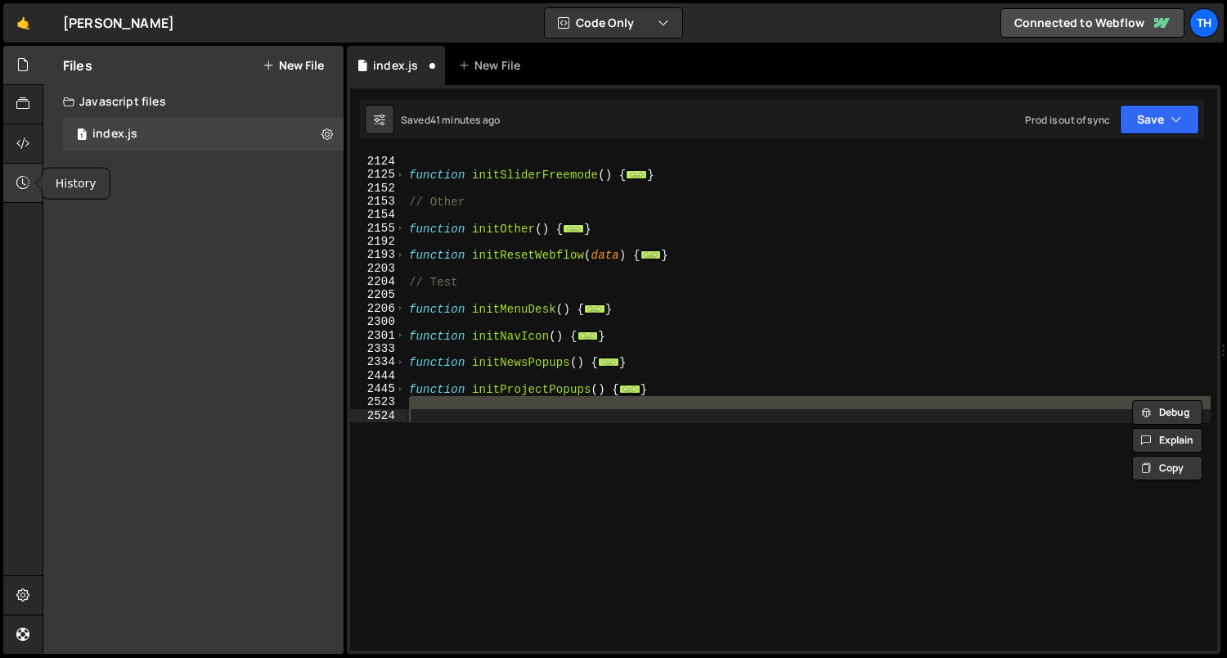
click at [29, 184] on icon at bounding box center [22, 182] width 13 height 18
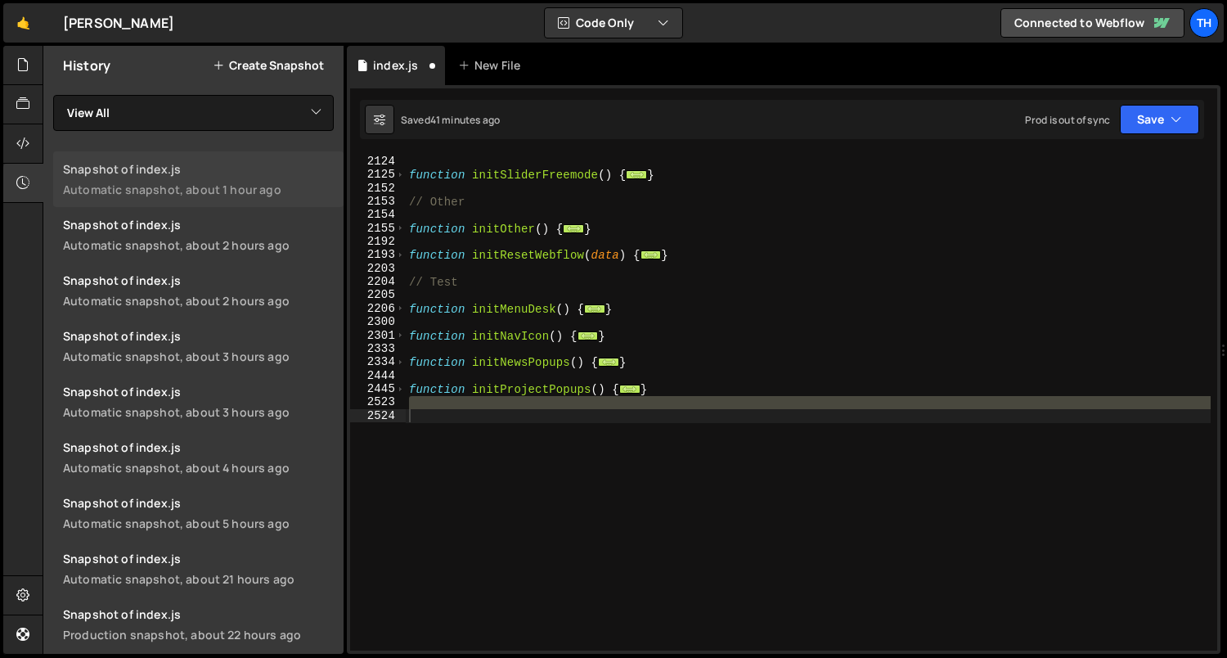
click at [124, 192] on div "Automatic snapshot, about 1 hour ago" at bounding box center [198, 190] width 271 height 16
click at [148, 231] on div "Snapshot of index.js" at bounding box center [198, 225] width 271 height 16
click at [515, 427] on div "function initPartners ( ) { ... } function initSliderFreemode ( ) { ... } // Ot…" at bounding box center [808, 402] width 805 height 497
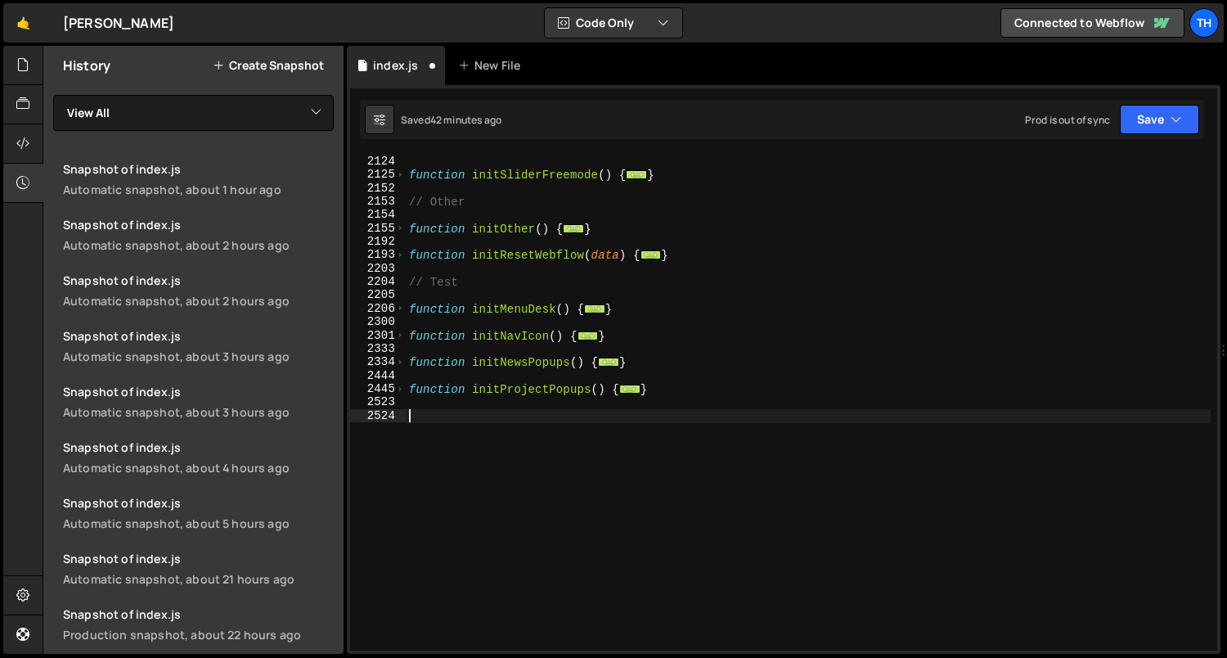
paste textarea "}"
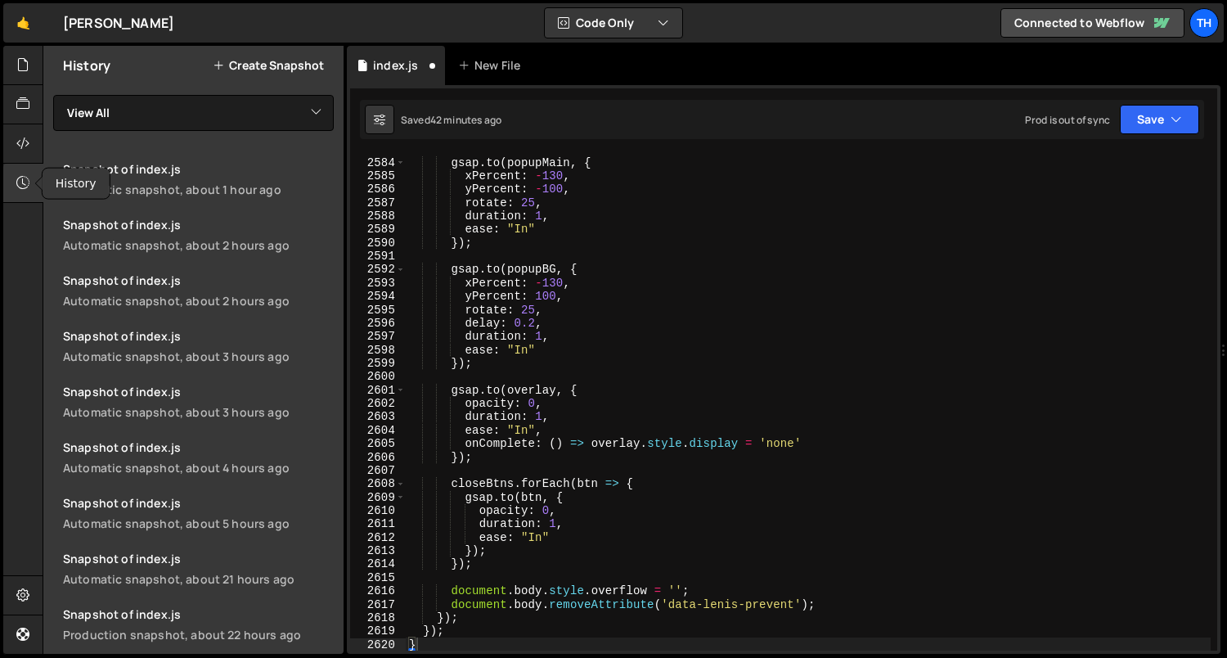
click at [23, 194] on div at bounding box center [23, 183] width 40 height 39
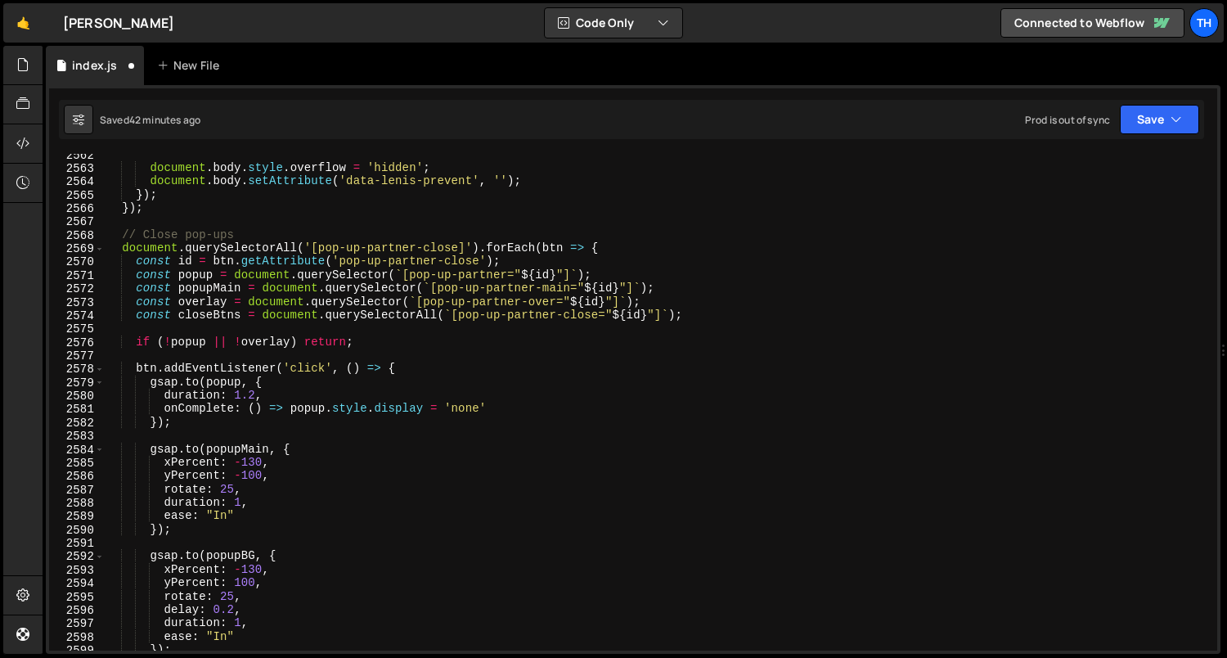
scroll to position [1778, 0]
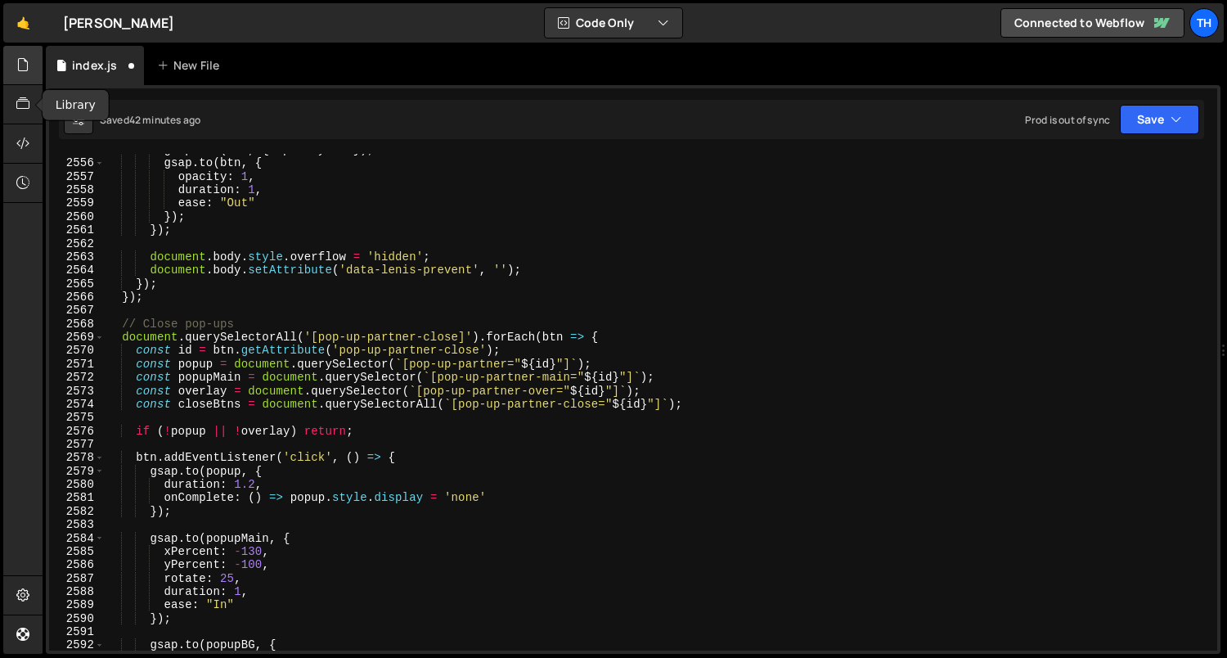
click at [20, 77] on div at bounding box center [23, 65] width 40 height 39
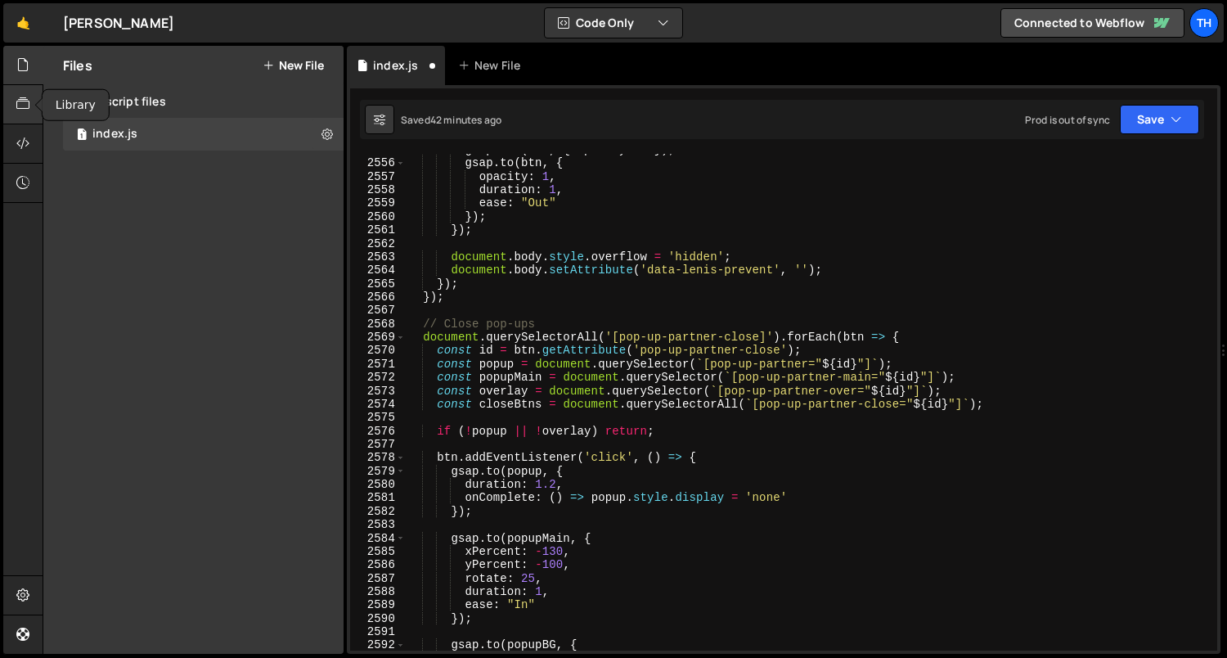
click at [22, 98] on icon at bounding box center [22, 104] width 13 height 18
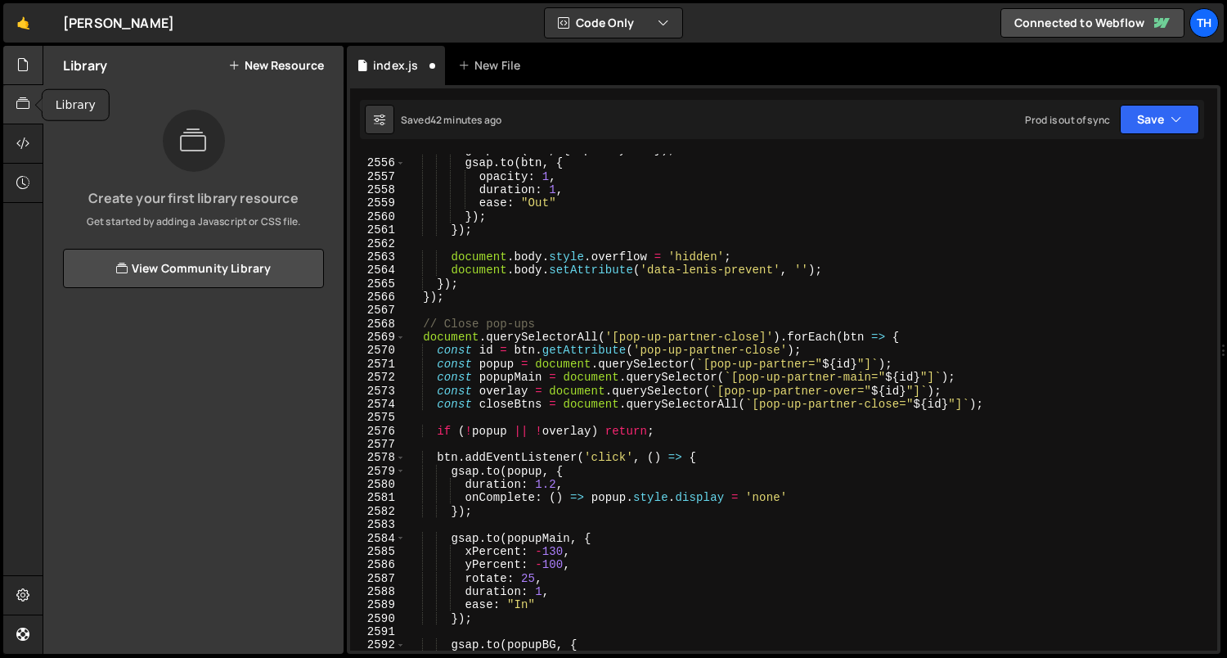
click at [25, 72] on icon at bounding box center [22, 65] width 13 height 18
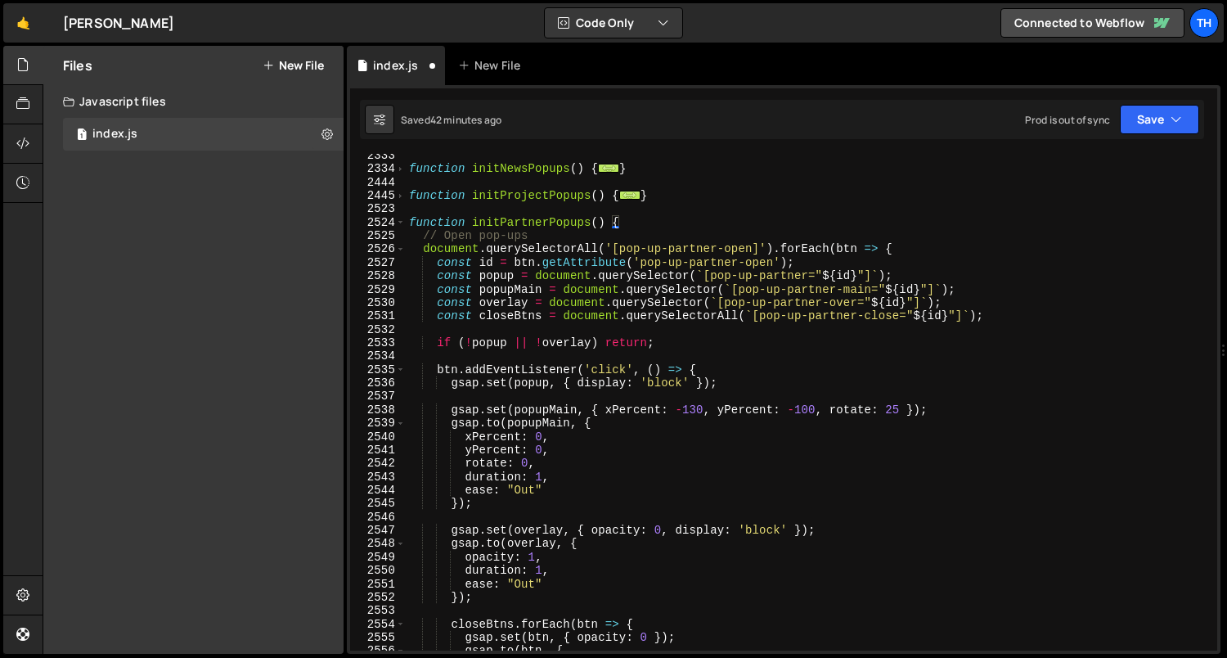
scroll to position [1106, 0]
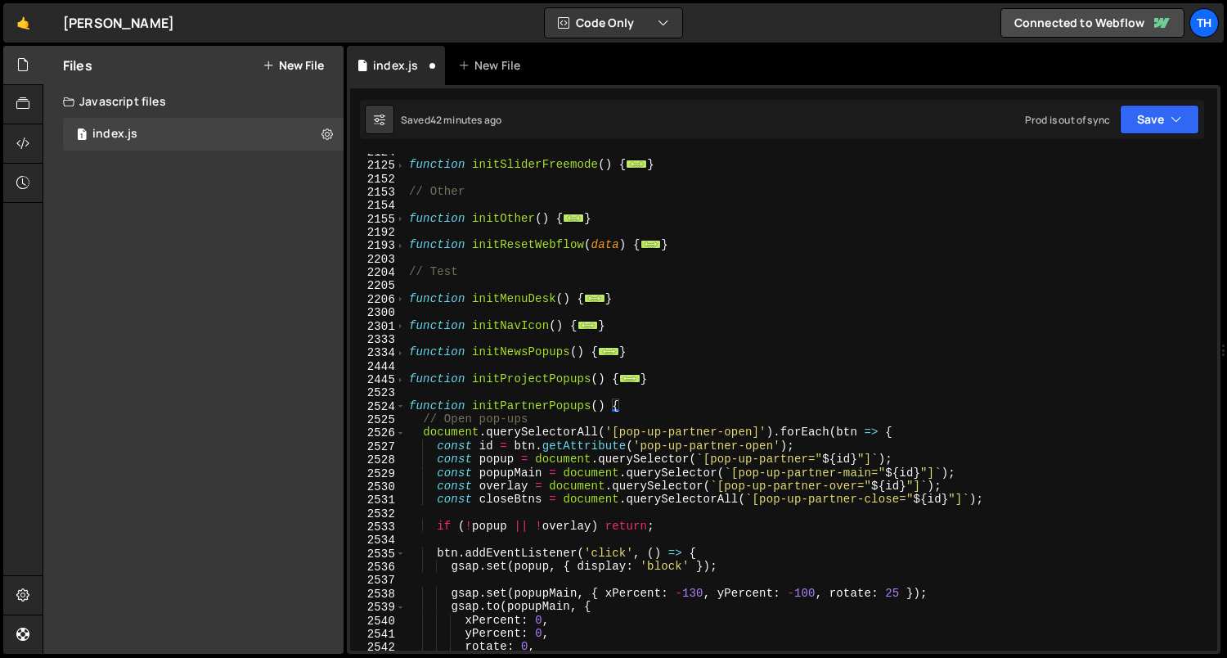
click at [546, 406] on div "function initSliderFreemode ( ) { ... } // Other function initOther ( ) { ... }…" at bounding box center [809, 407] width 806 height 524
click at [546, 405] on div "function initSliderFreemode ( ) { ... } // Other function initOther ( ) { ... }…" at bounding box center [809, 407] width 806 height 524
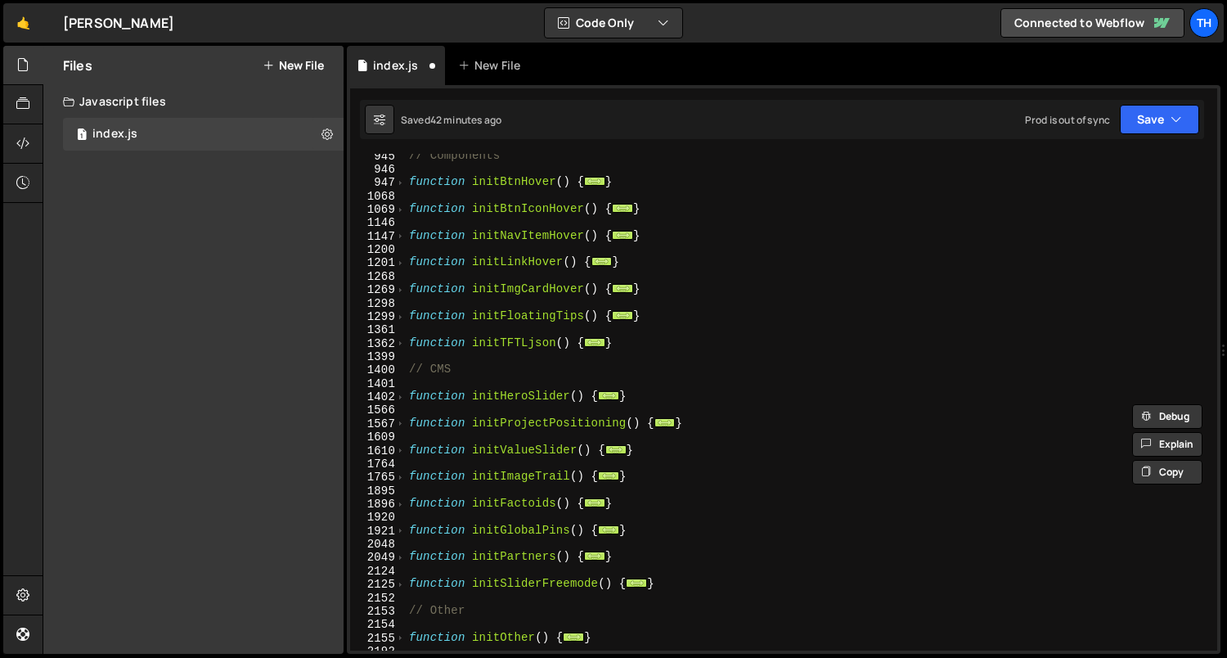
scroll to position [0, 0]
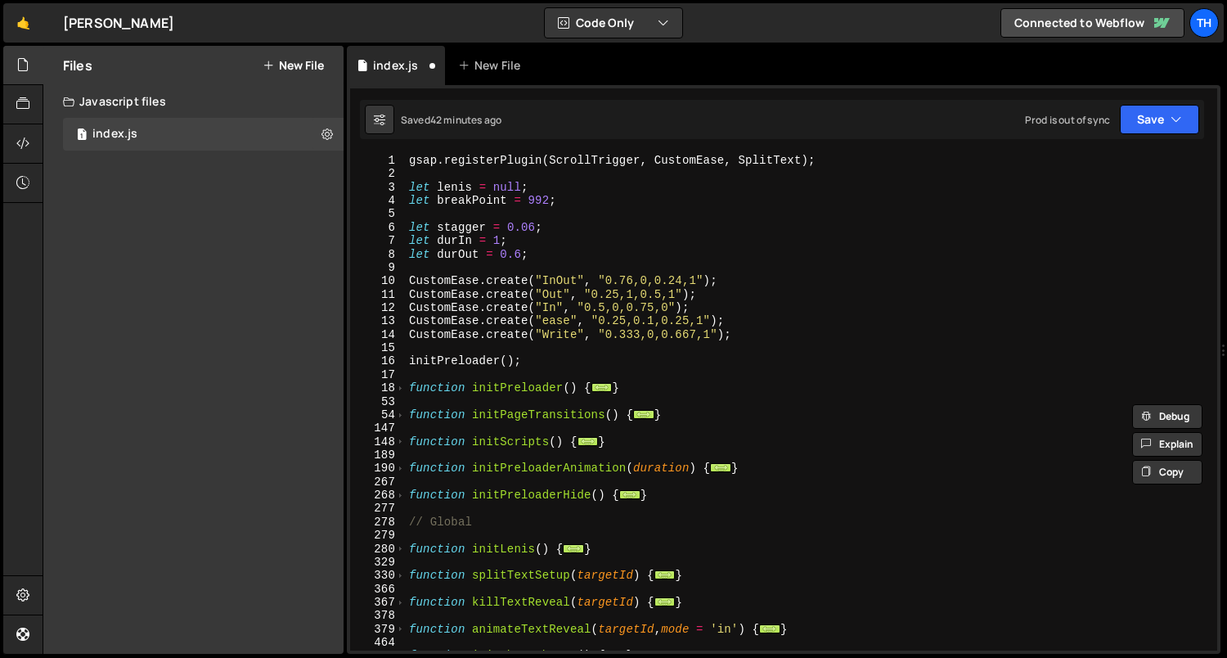
click at [407, 439] on div "gsap . registerPlugin ( ScrollTrigger , CustomEase , SplitText ) ; let [PERSON_…" at bounding box center [809, 416] width 806 height 524
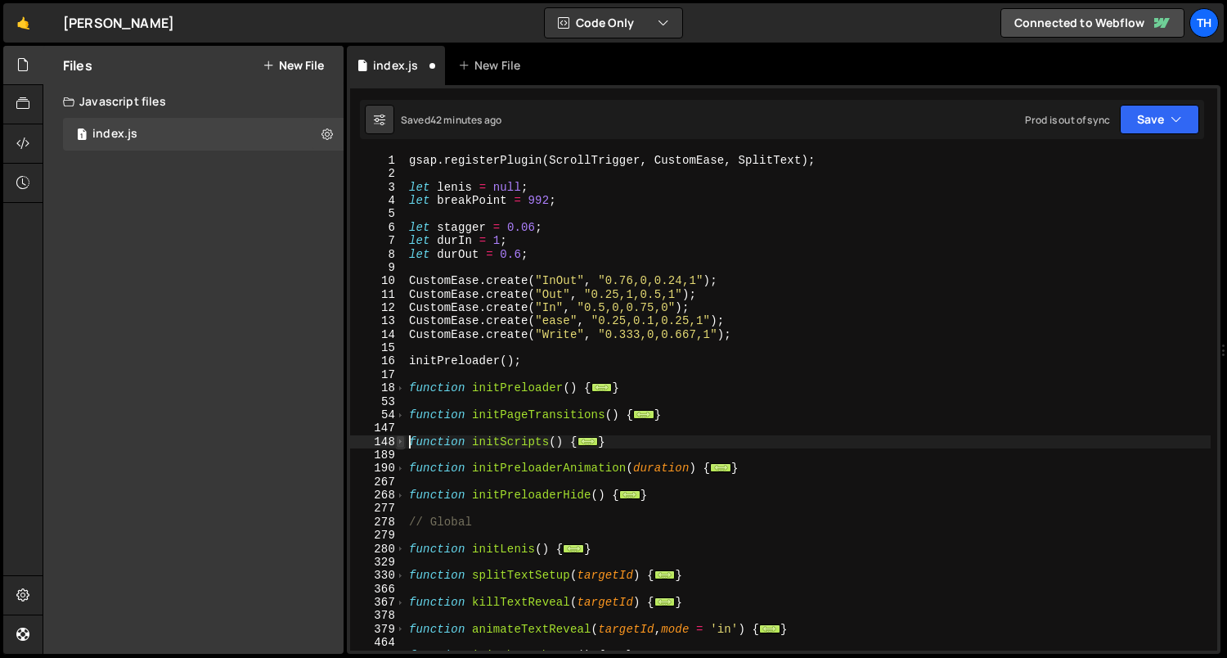
click at [404, 439] on span at bounding box center [400, 441] width 9 height 13
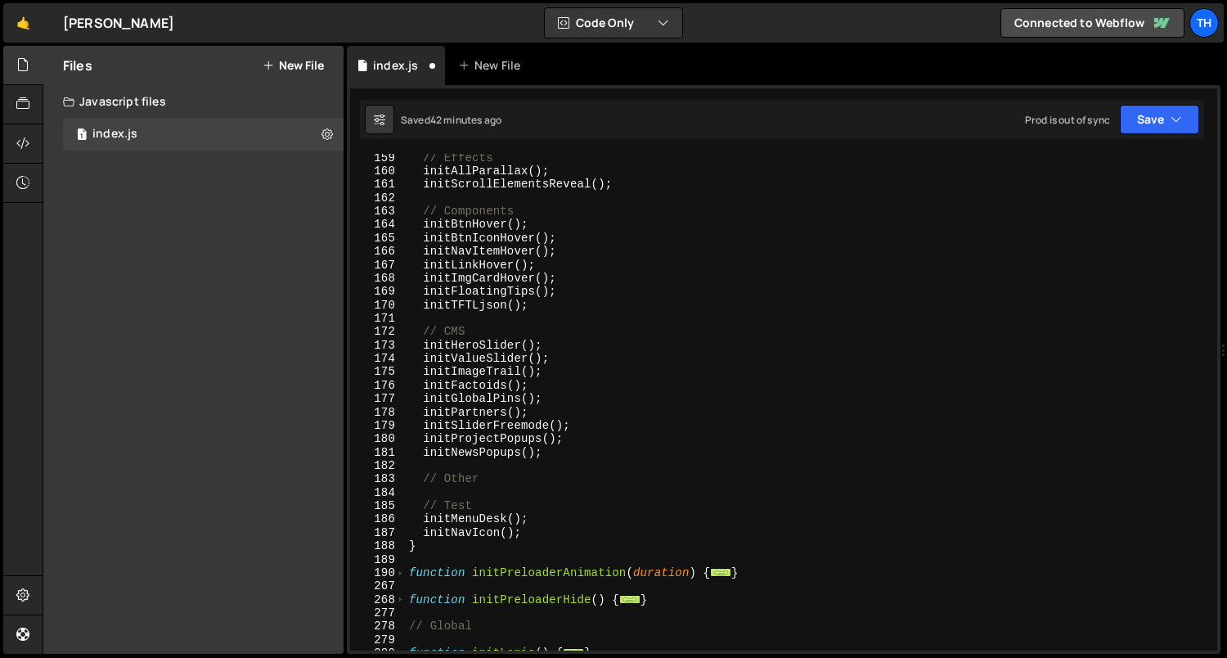
scroll to position [437, 0]
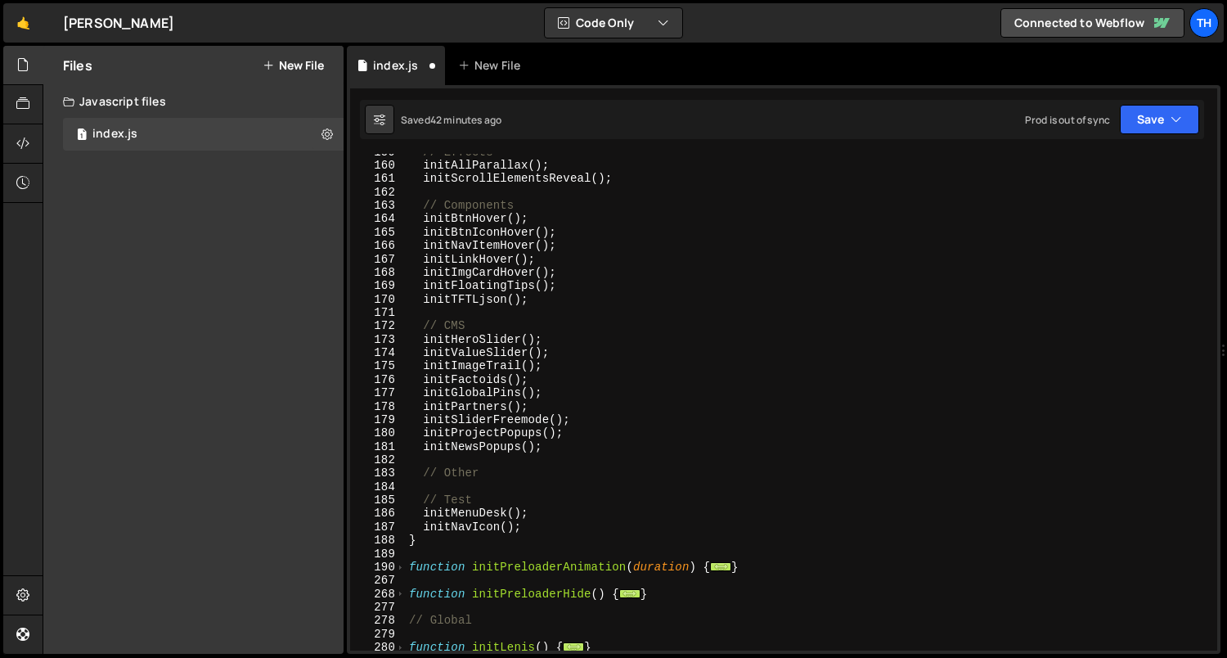
click at [568, 452] on div "// Effects initAllParallax ( ) ; initScrollElementsReveal ( ) ; // Components i…" at bounding box center [809, 408] width 806 height 524
type textarea "initNewsPopups();"
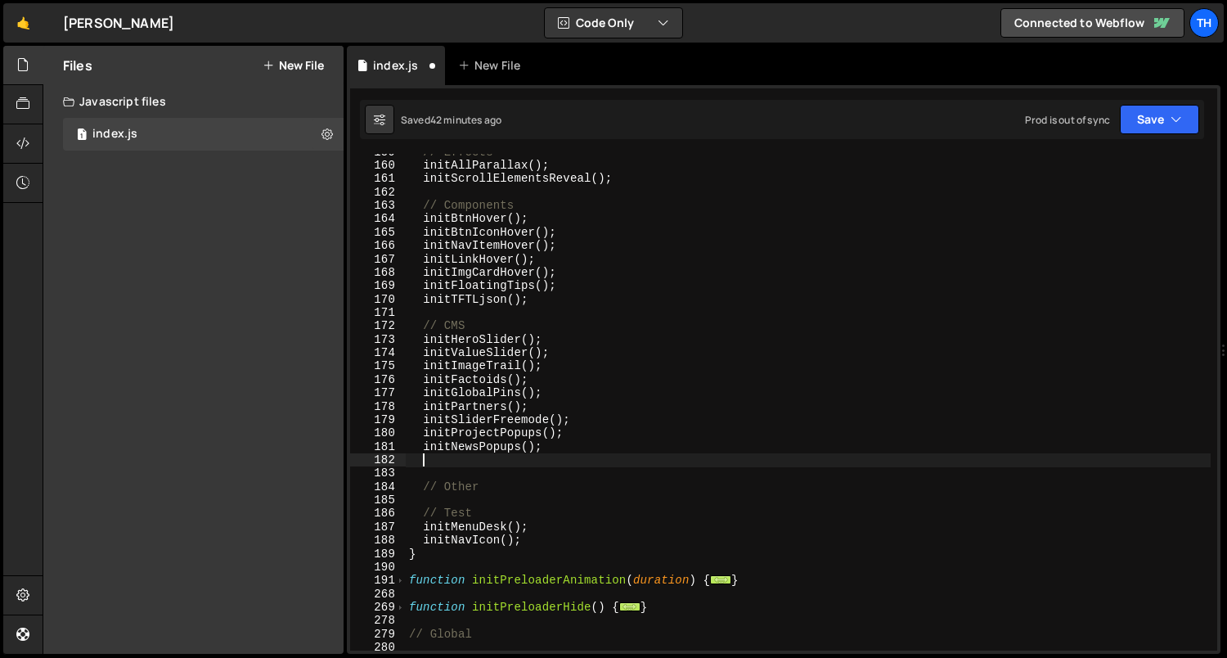
paste textarea "initPartnerPopups"
type textarea "initPartnerPopups"
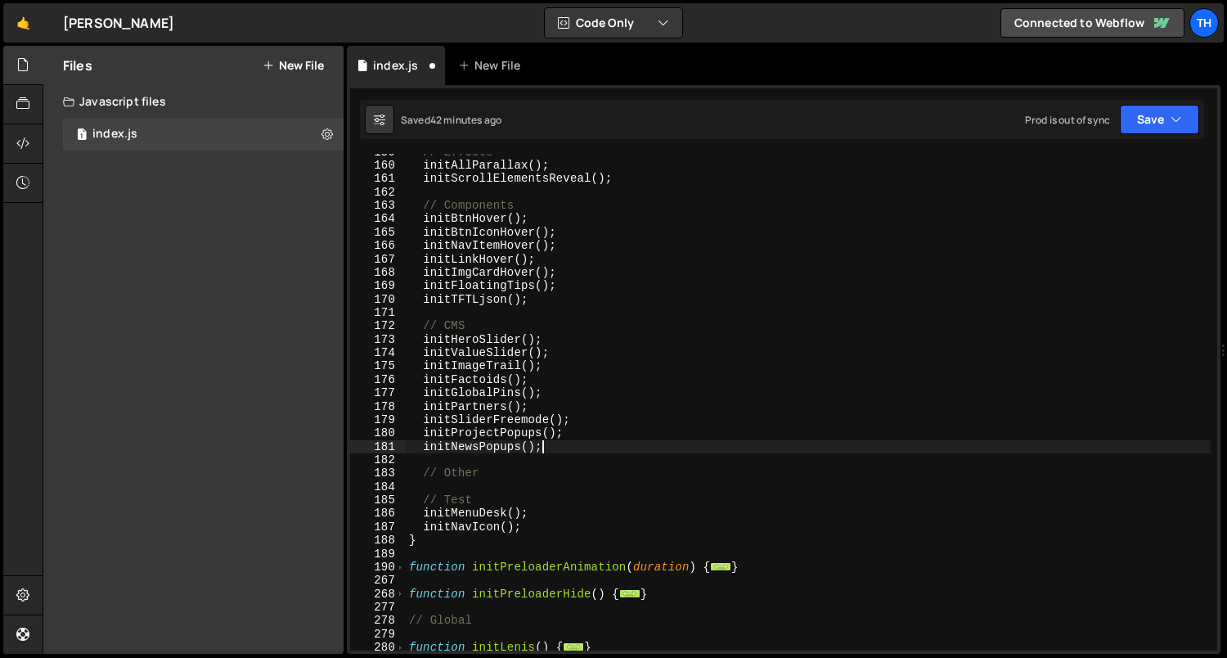
click at [536, 525] on div "// Effects initAllParallax ( ) ; initScrollElementsReveal ( ) ; // Components i…" at bounding box center [809, 408] width 806 height 524
type textarea "initNavIcon();"
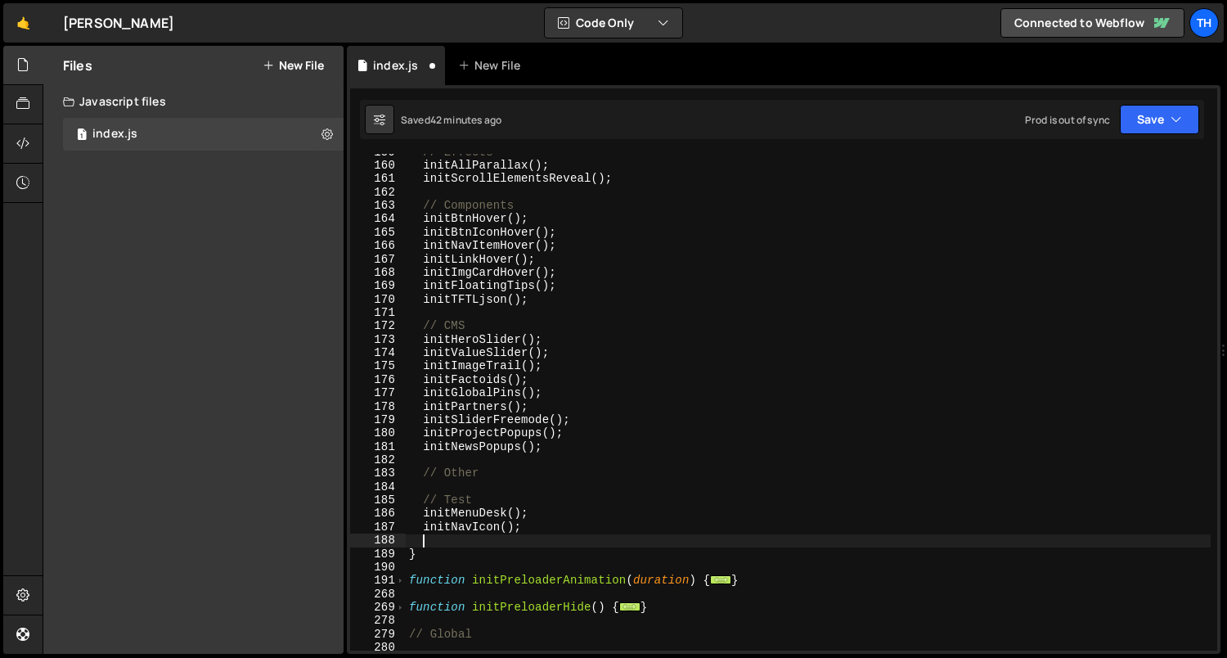
paste textarea "initPartnerPopups"
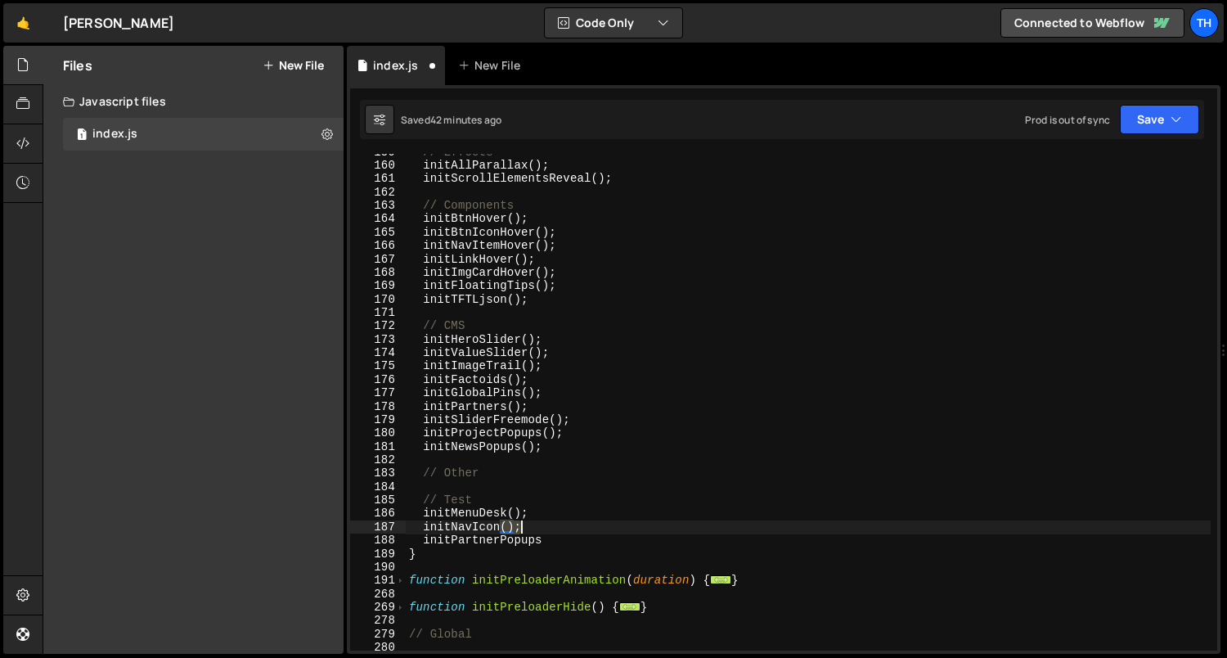
drag, startPoint x: 502, startPoint y: 521, endPoint x: 535, endPoint y: 525, distance: 33.8
click at [535, 525] on div "// Effects initAllParallax ( ) ; initScrollElementsReveal ( ) ; // Components i…" at bounding box center [809, 408] width 806 height 524
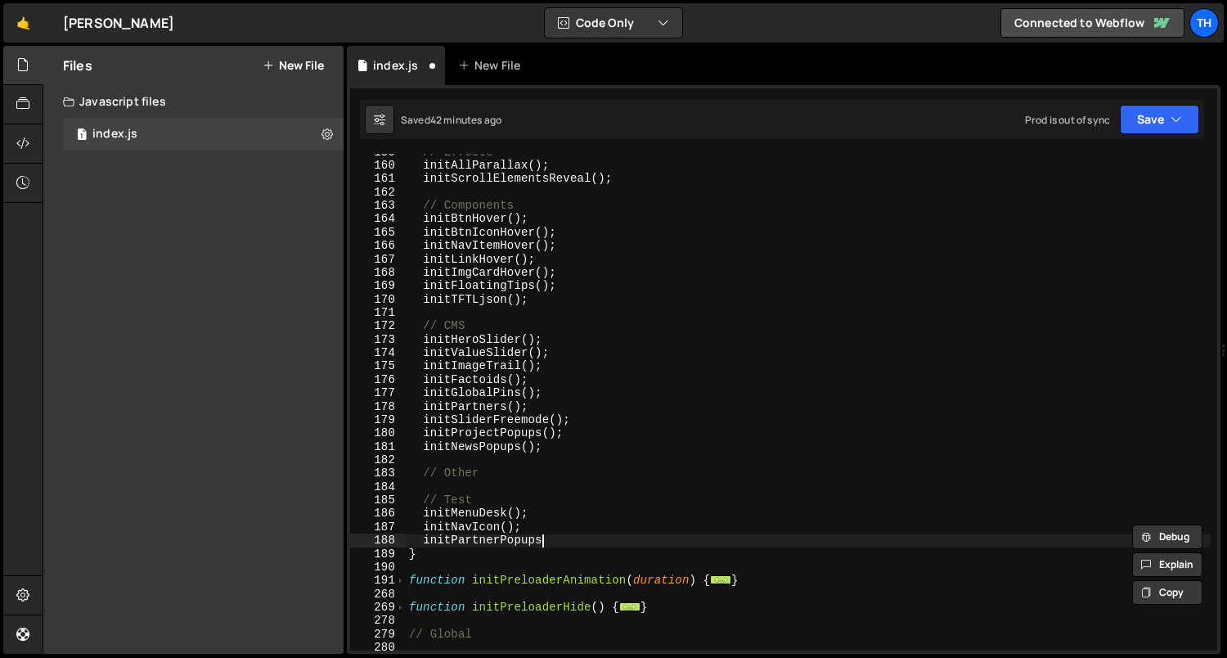
click at [557, 538] on div "// Effects initAllParallax ( ) ; initScrollElementsReveal ( ) ; // Components i…" at bounding box center [809, 408] width 806 height 524
paste textarea "();"
click at [1187, 115] on button "Save" at bounding box center [1159, 119] width 79 height 29
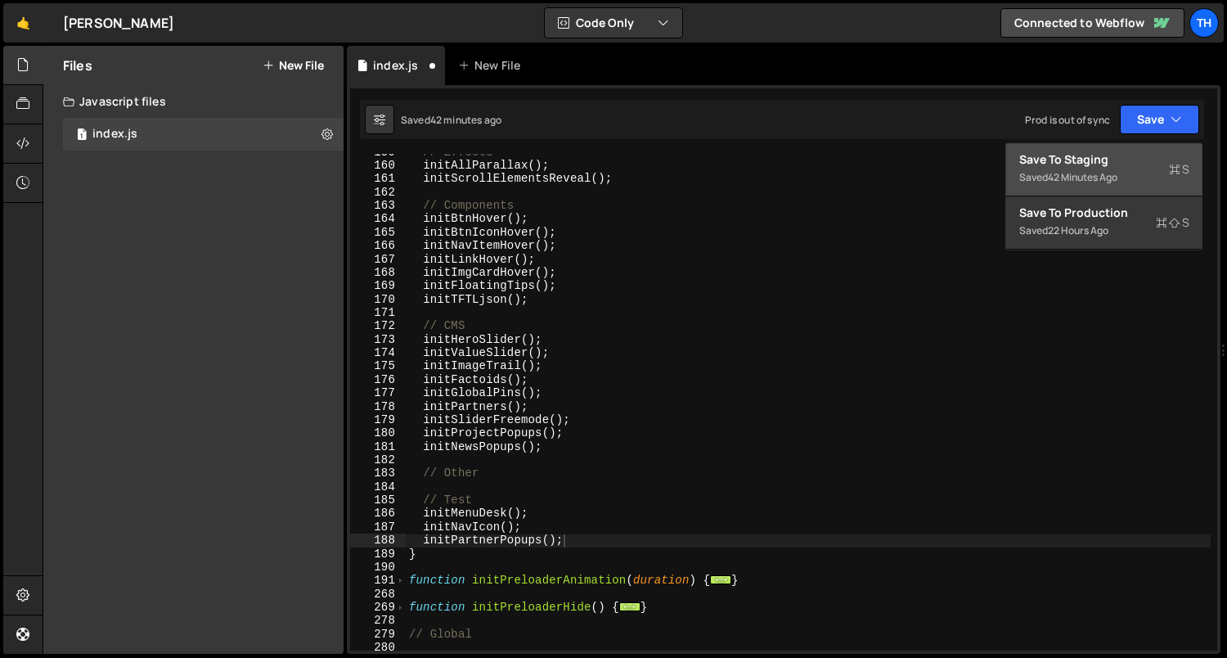
click at [1159, 157] on div "Save to Staging S" at bounding box center [1104, 159] width 170 height 16
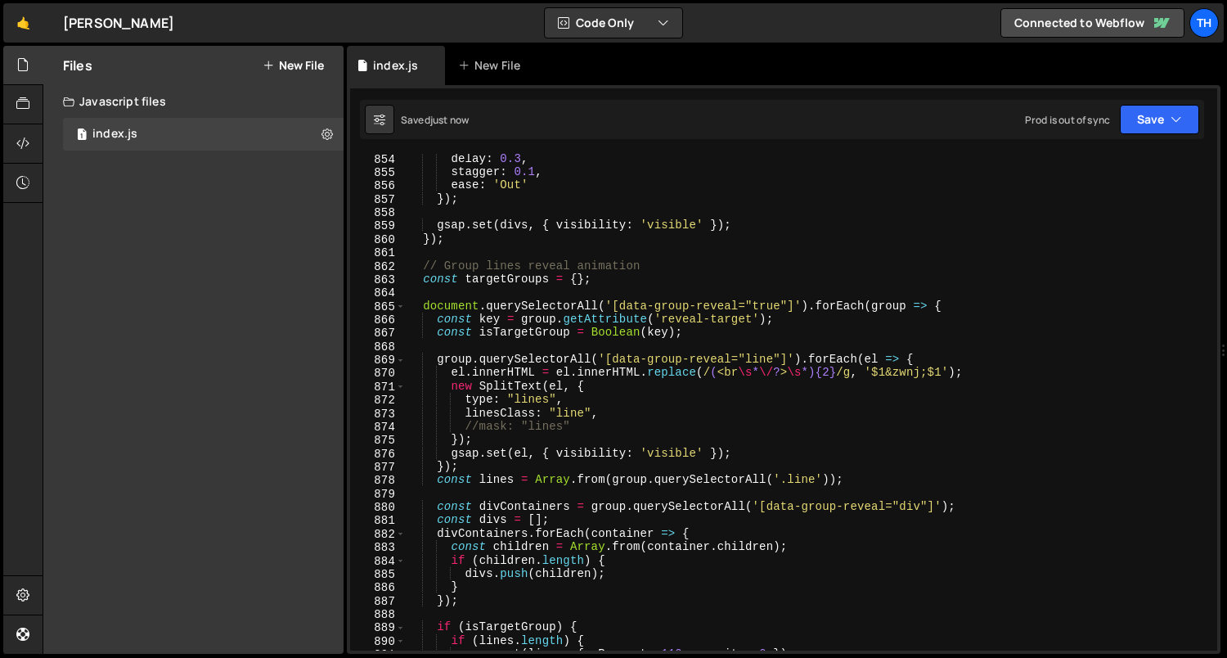
click at [404, 309] on span at bounding box center [400, 306] width 9 height 13
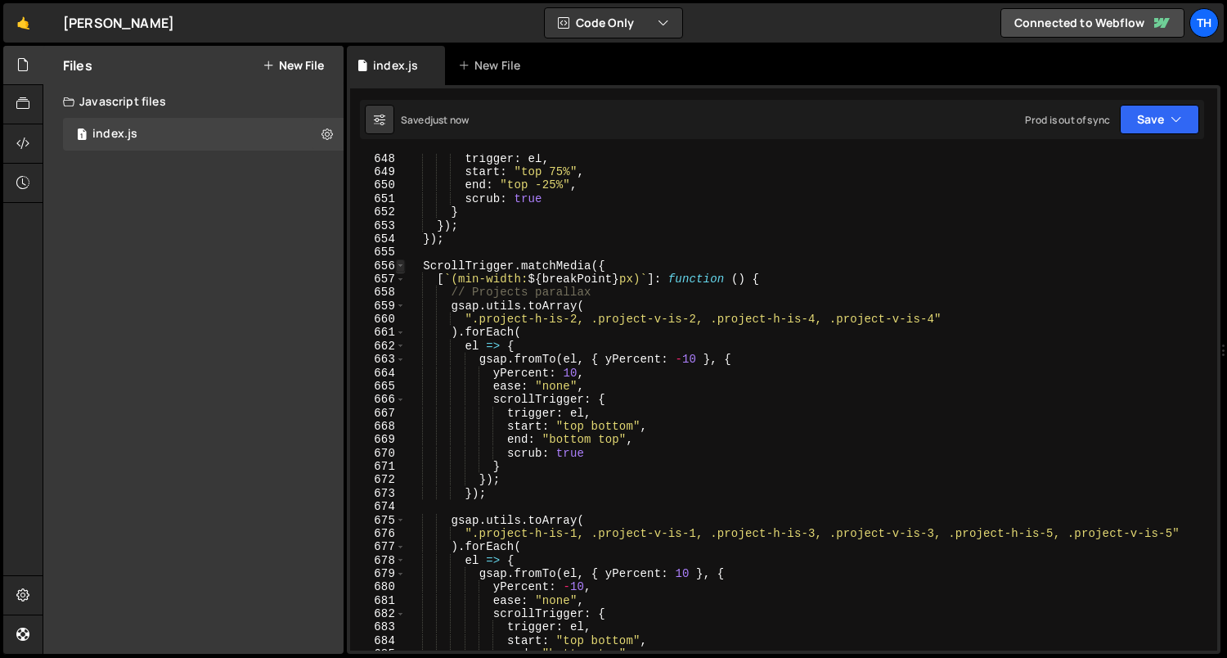
click at [402, 265] on span at bounding box center [400, 265] width 9 height 13
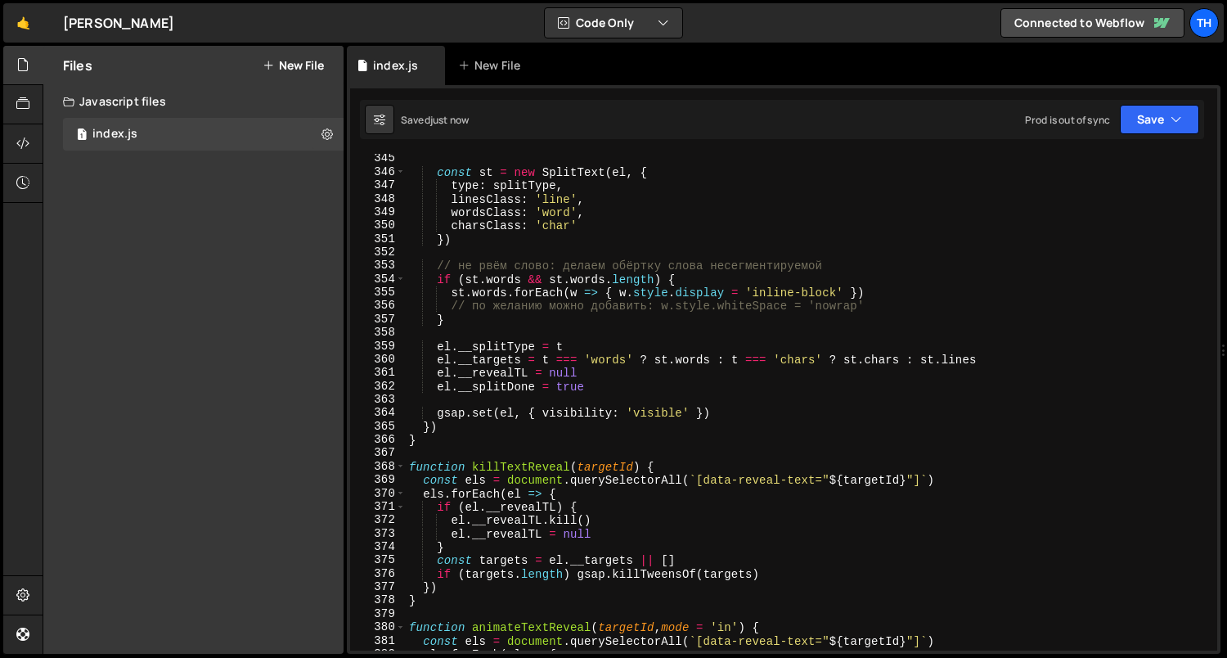
scroll to position [3988, 0]
click at [405, 466] on div "368" at bounding box center [378, 466] width 56 height 13
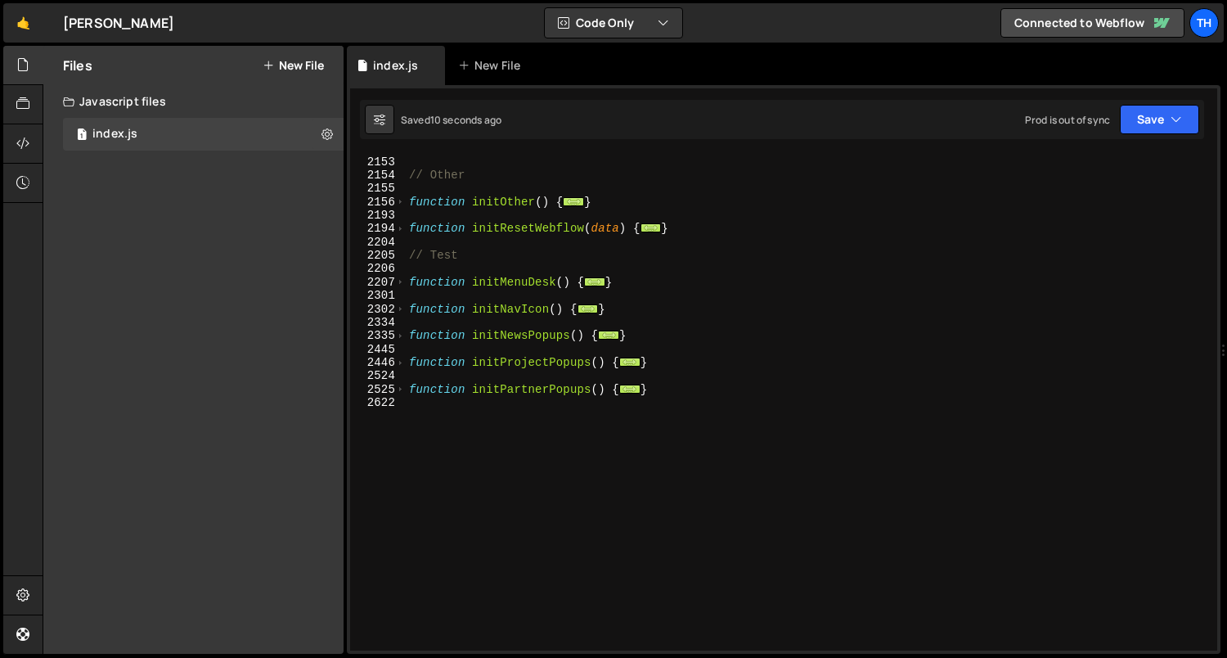
scroll to position [1123, 0]
click at [397, 385] on span at bounding box center [400, 389] width 9 height 13
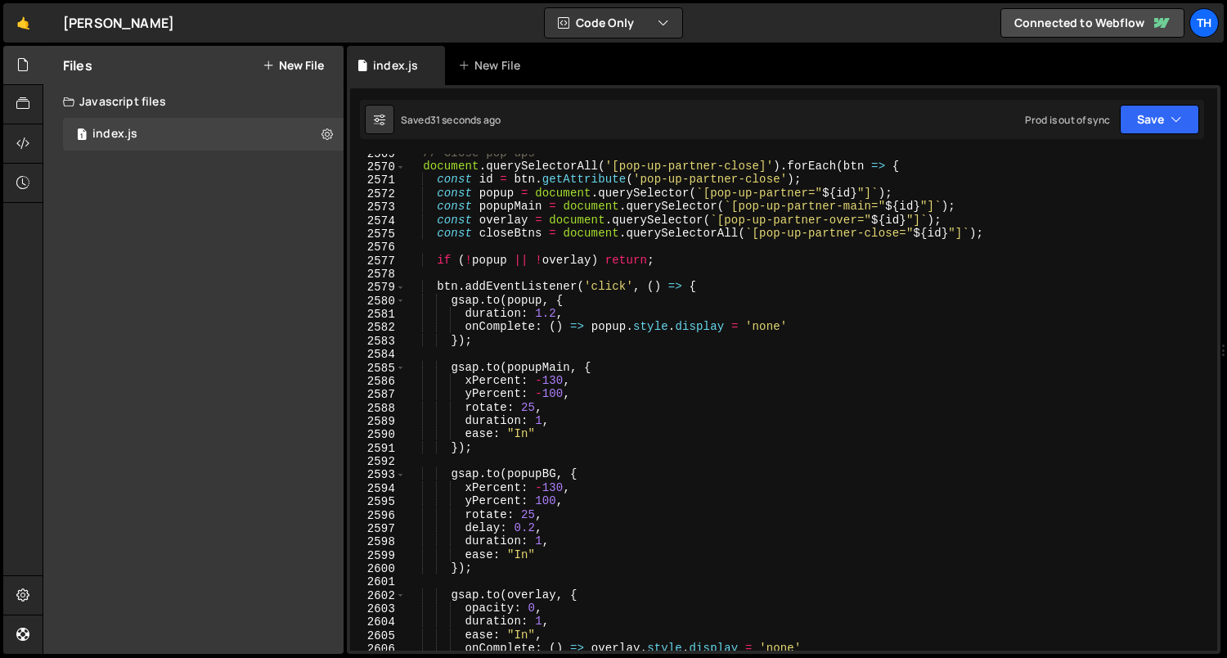
scroll to position [1954, 0]
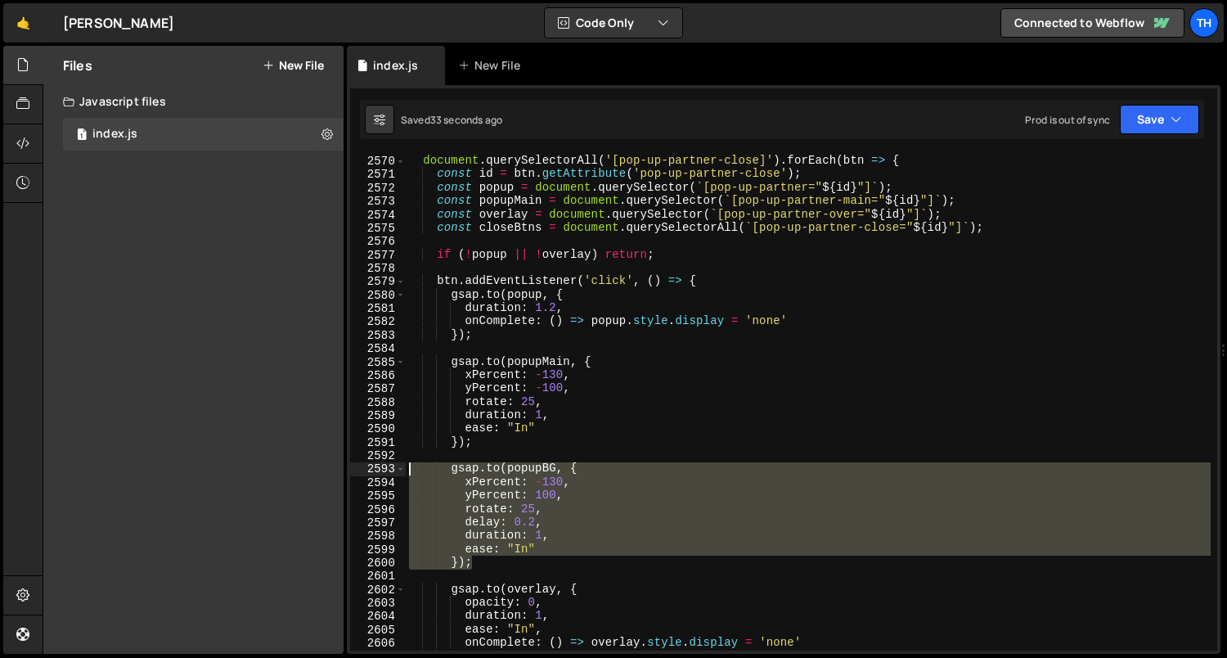
drag, startPoint x: 484, startPoint y: 560, endPoint x: 351, endPoint y: 463, distance: 165.1
click at [351, 463] on div "initPartnerPopups(); 2569 2570 2571 2572 2573 2574 2575 2576 2577 2578 2579 258…" at bounding box center [783, 402] width 867 height 497
type textarea "[DOMAIN_NAME](popupBG, { xPercent: -130,"
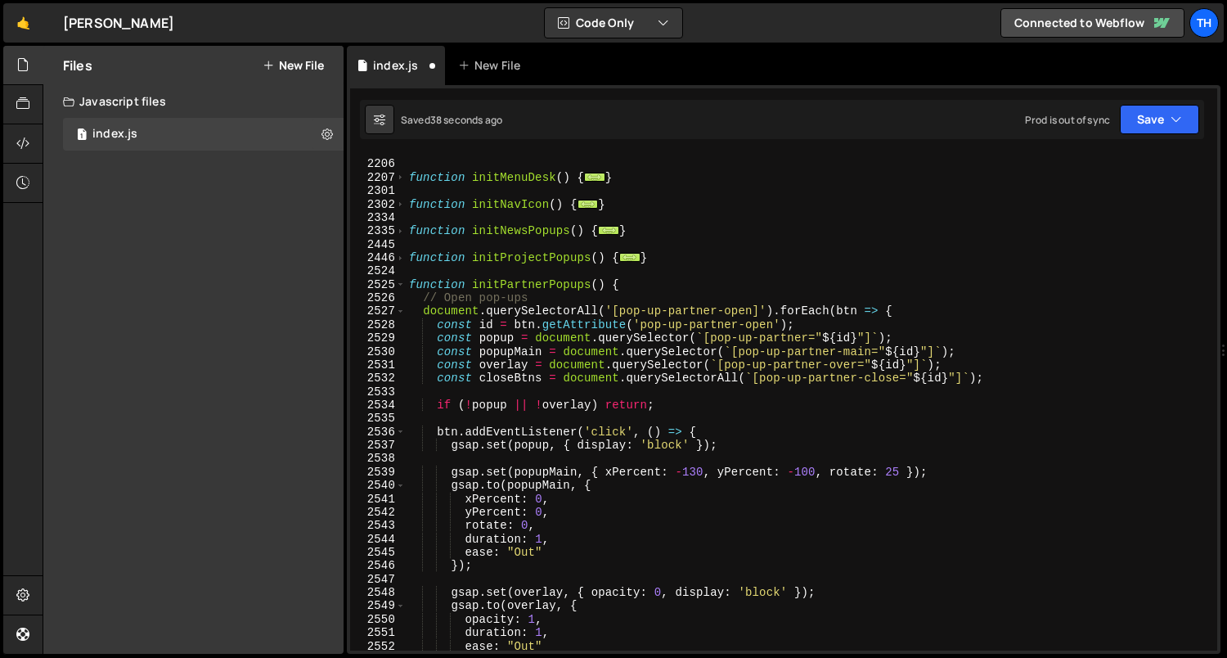
scroll to position [1241, 0]
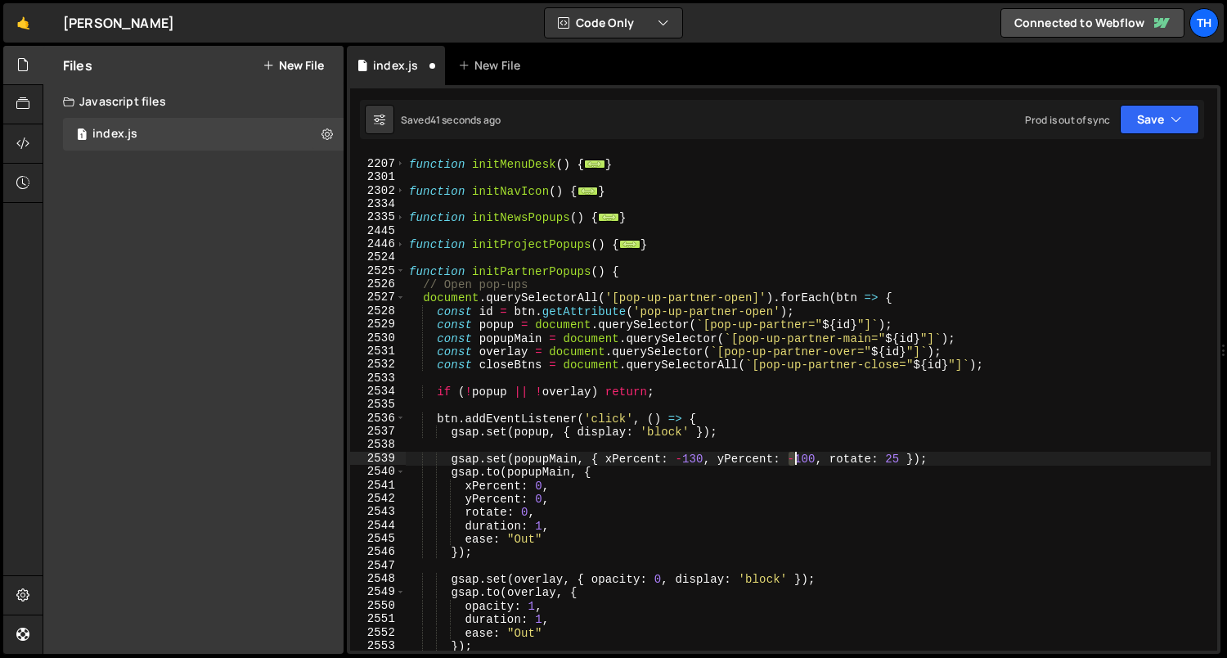
click at [794, 463] on div "function initMenuDesk ( ) { ... } function initNavIcon ( ) { ... } function ini…" at bounding box center [809, 406] width 806 height 524
click at [641, 511] on div "function initMenuDesk ( ) { ... } function initNavIcon ( ) { ... } function ini…" at bounding box center [809, 406] width 806 height 524
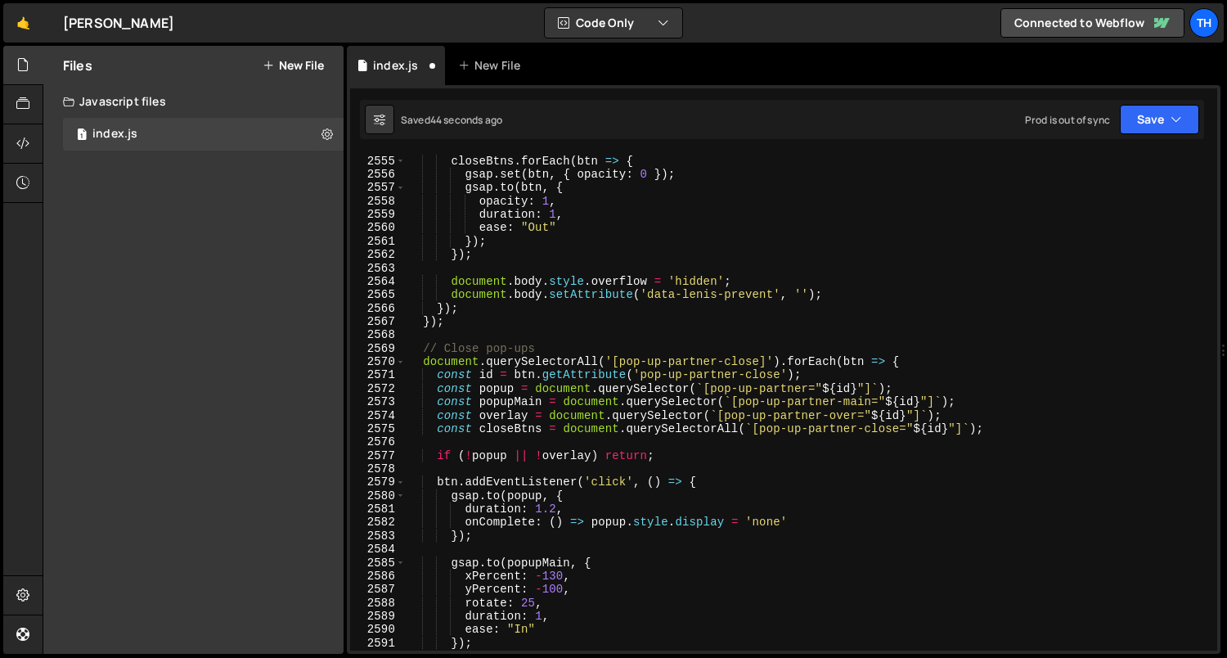
scroll to position [1896, 0]
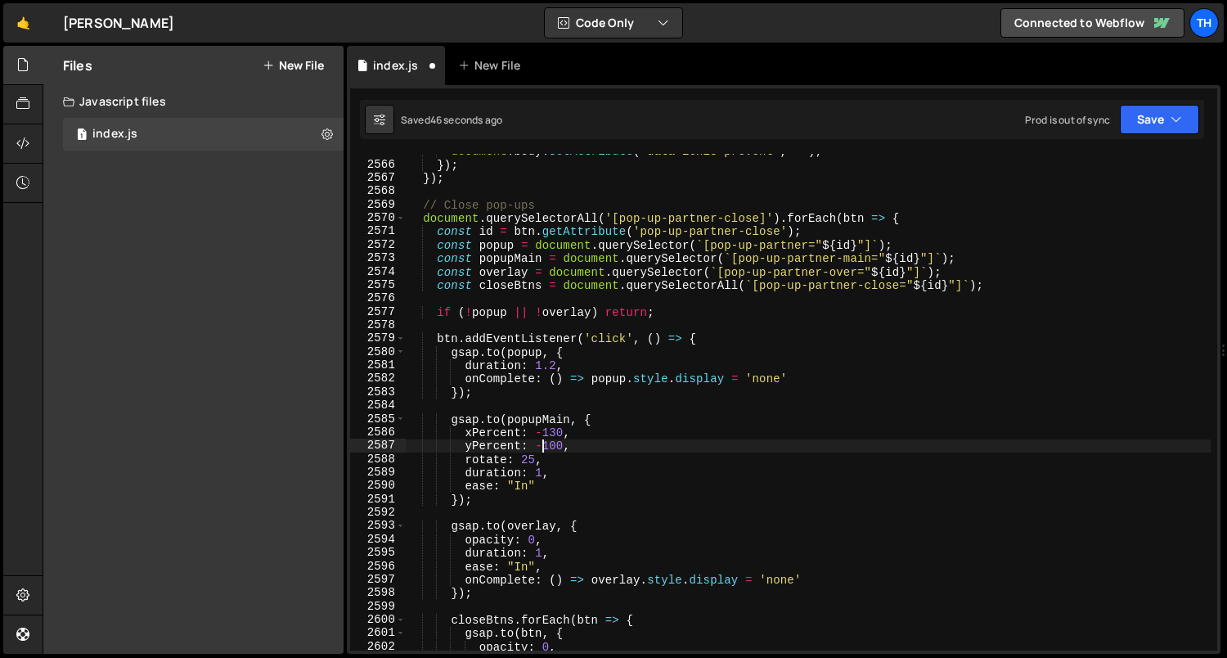
click at [537, 446] on div "document . body . setAttribute ( 'data-[PERSON_NAME]-prevent' , '' ) ; }) ; }) …" at bounding box center [809, 407] width 806 height 524
click at [1148, 130] on button "Save" at bounding box center [1159, 119] width 79 height 29
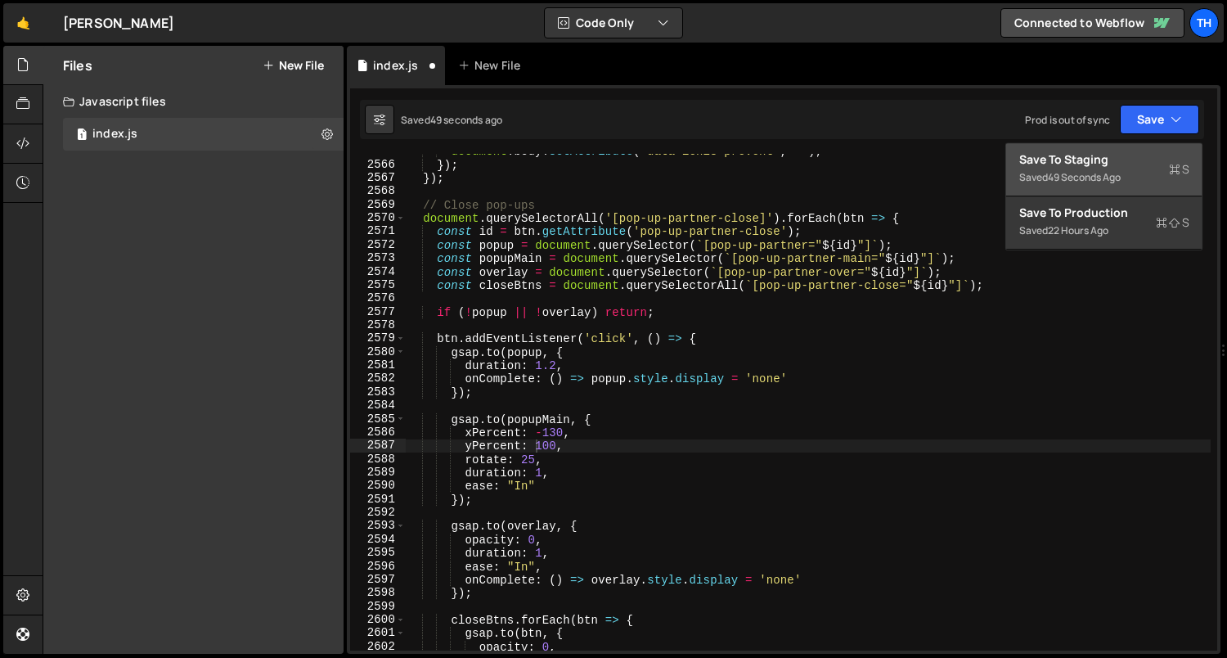
click at [1127, 146] on button "Save to Staging S Saved 49 seconds ago" at bounding box center [1104, 169] width 196 height 53
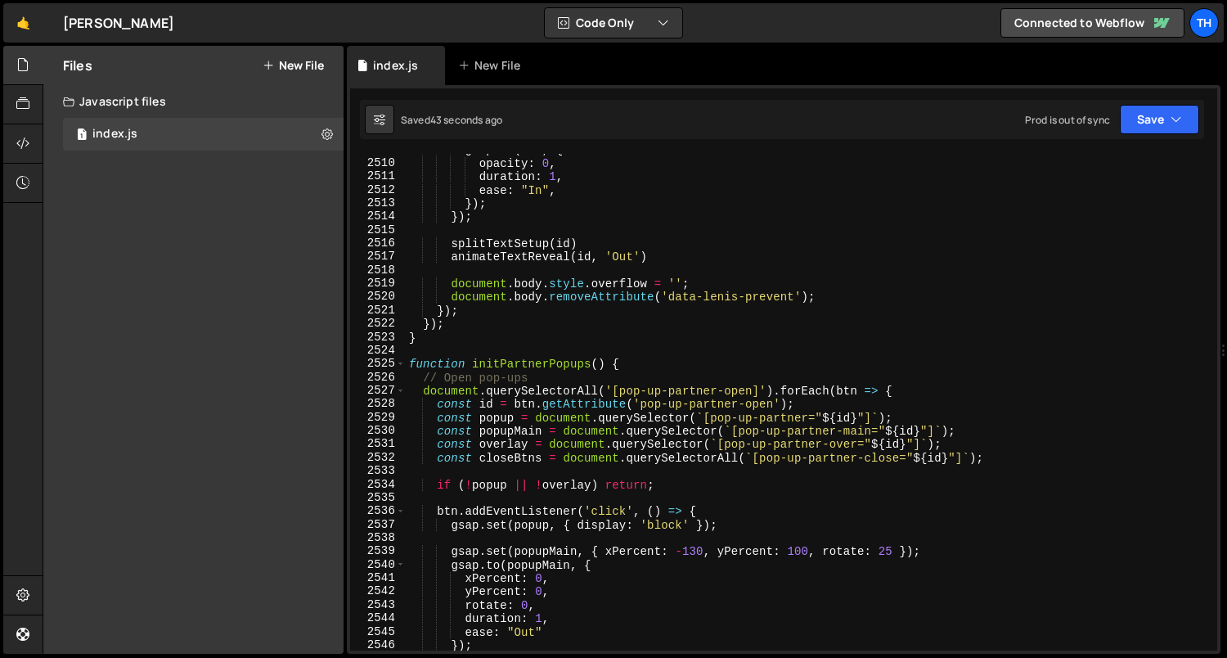
scroll to position [25706, 0]
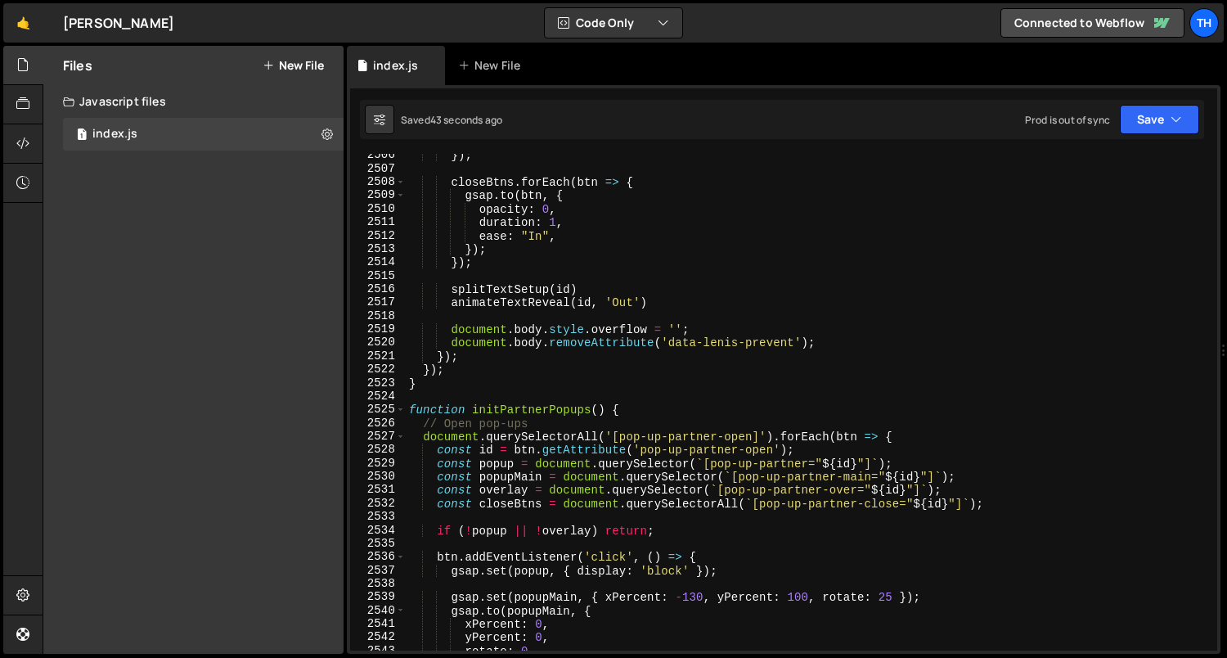
click at [402, 421] on div "2526" at bounding box center [378, 422] width 56 height 13
click at [402, 414] on span at bounding box center [400, 409] width 9 height 13
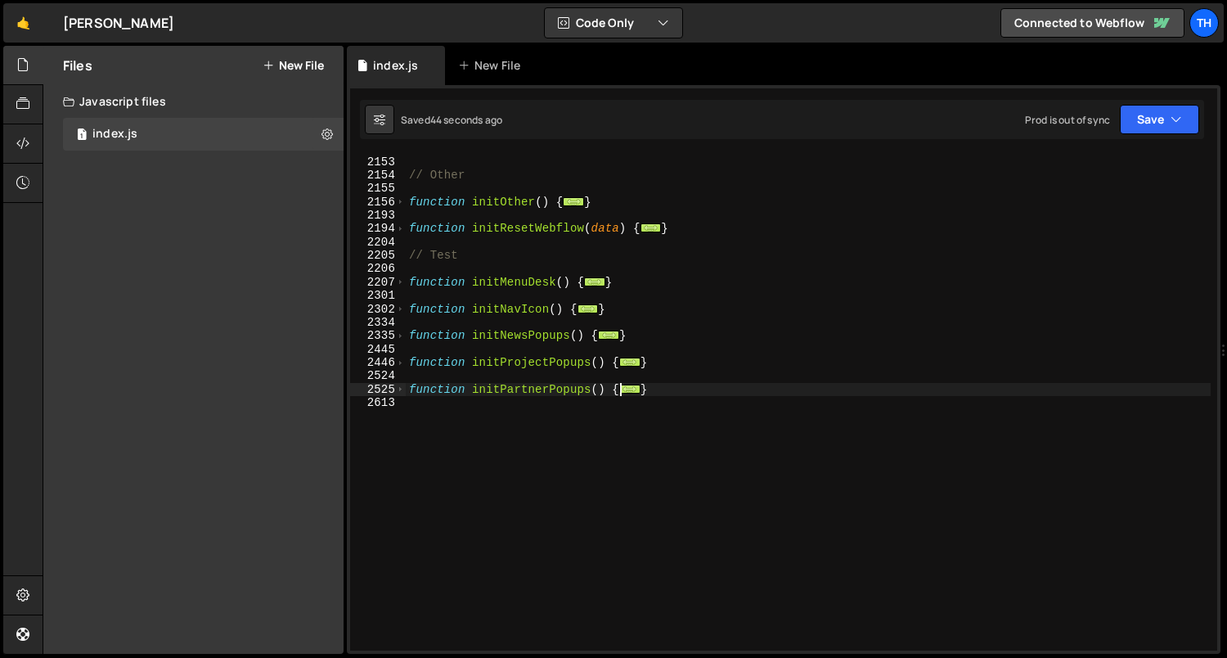
scroll to position [1123, 0]
click at [402, 392] on span at bounding box center [400, 389] width 9 height 13
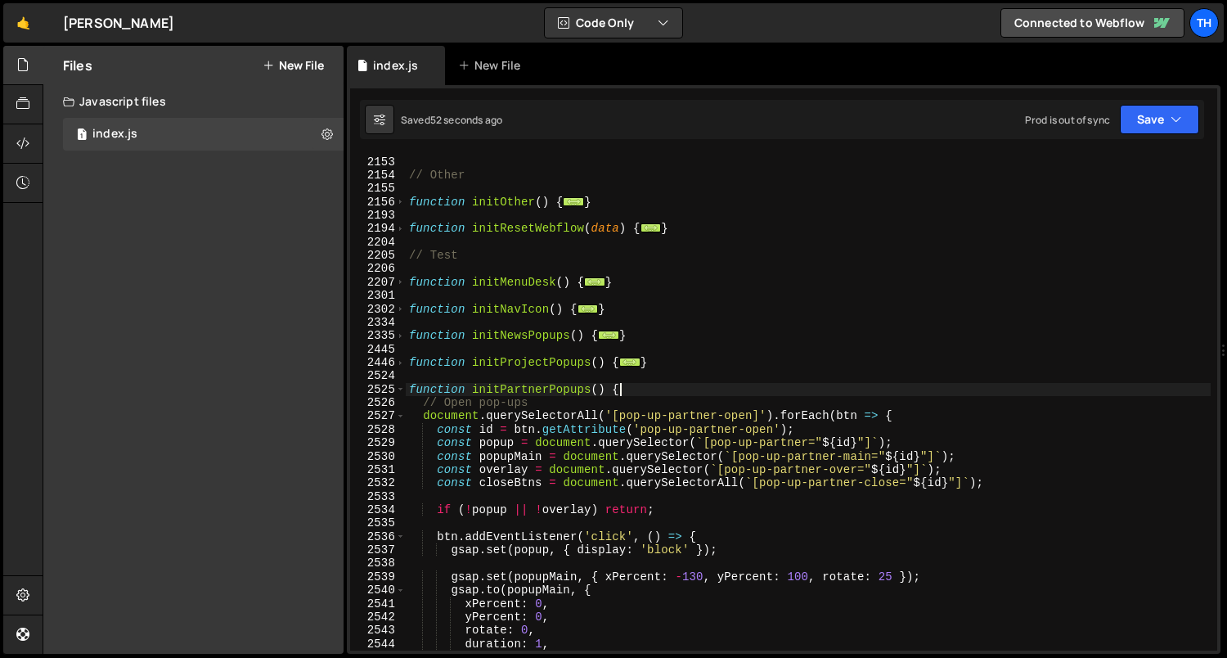
click at [623, 394] on div "function initSliderFreemode ( ) { ... } // Other function initOther ( ) { ... }…" at bounding box center [809, 404] width 806 height 524
type textarea "function initPartnerPopups() {"
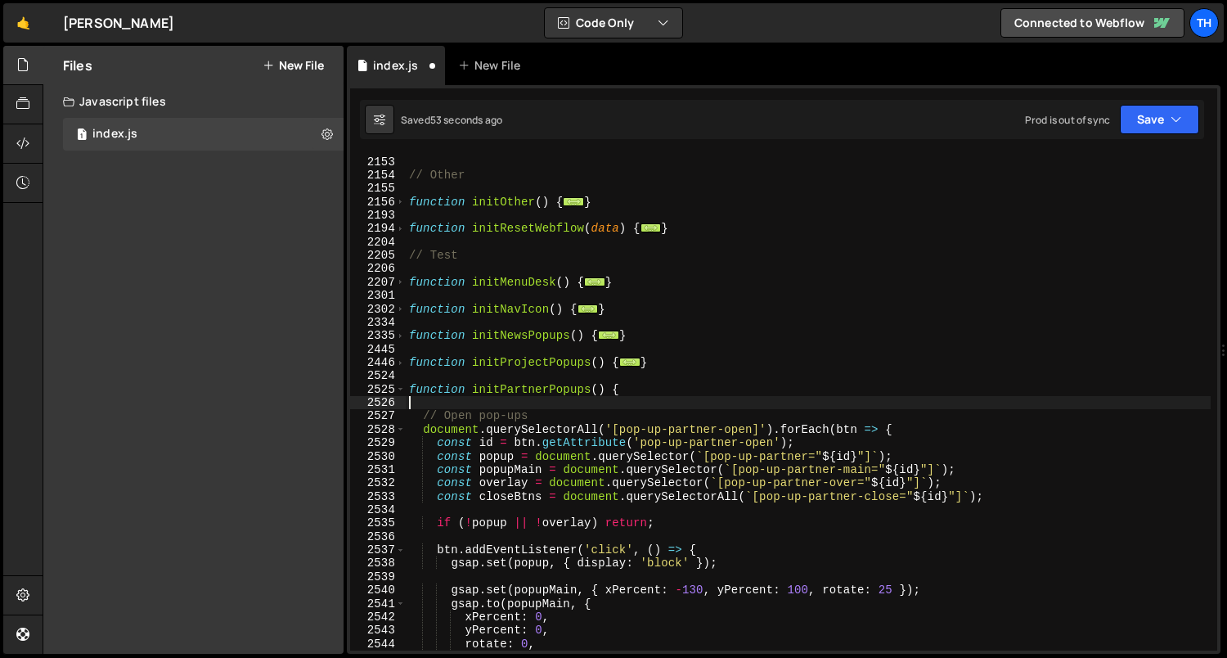
paste textarea "});"
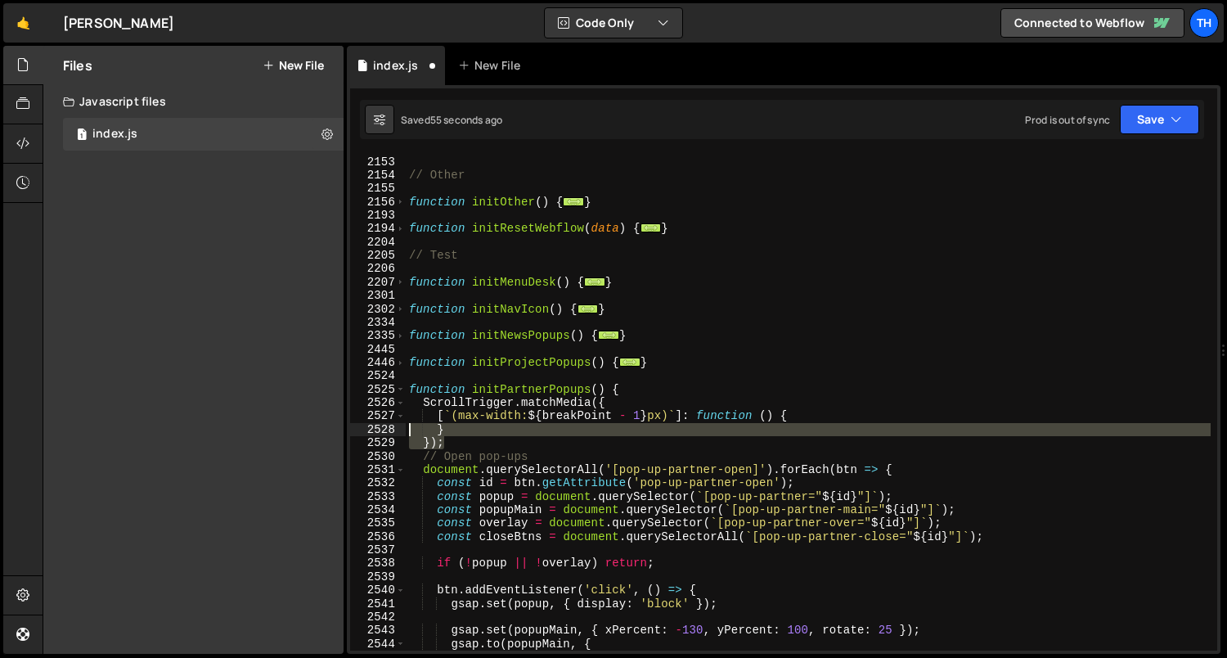
drag, startPoint x: 479, startPoint y: 436, endPoint x: 402, endPoint y: 430, distance: 77.1
click at [402, 430] on div "}); 2126 2153 2154 2155 2156 2193 2194 2204 2205 2206 2207 2301 2302 2334 2335 …" at bounding box center [783, 402] width 867 height 497
type textarea "} });"
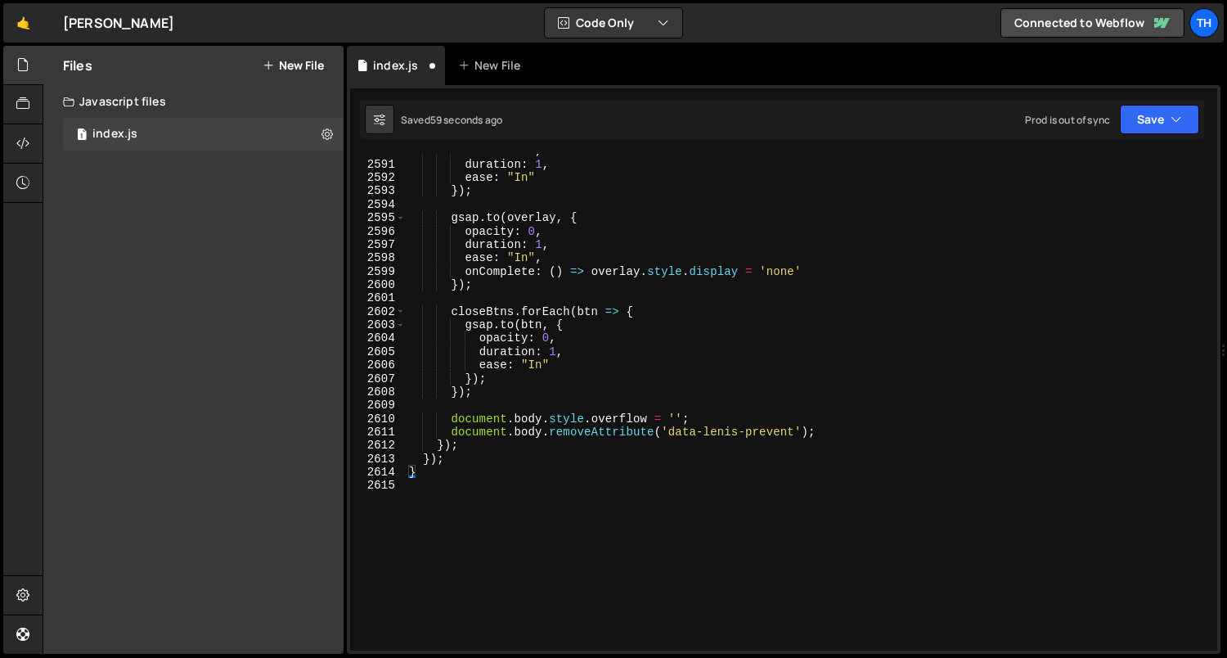
scroll to position [2232, 0]
click at [452, 456] on div "rotate : 25 , duration : 1 , ease : "In" }) ; gsap . to ( overlay , { opacity :…" at bounding box center [809, 406] width 806 height 524
type textarea "});"
paste textarea "});"
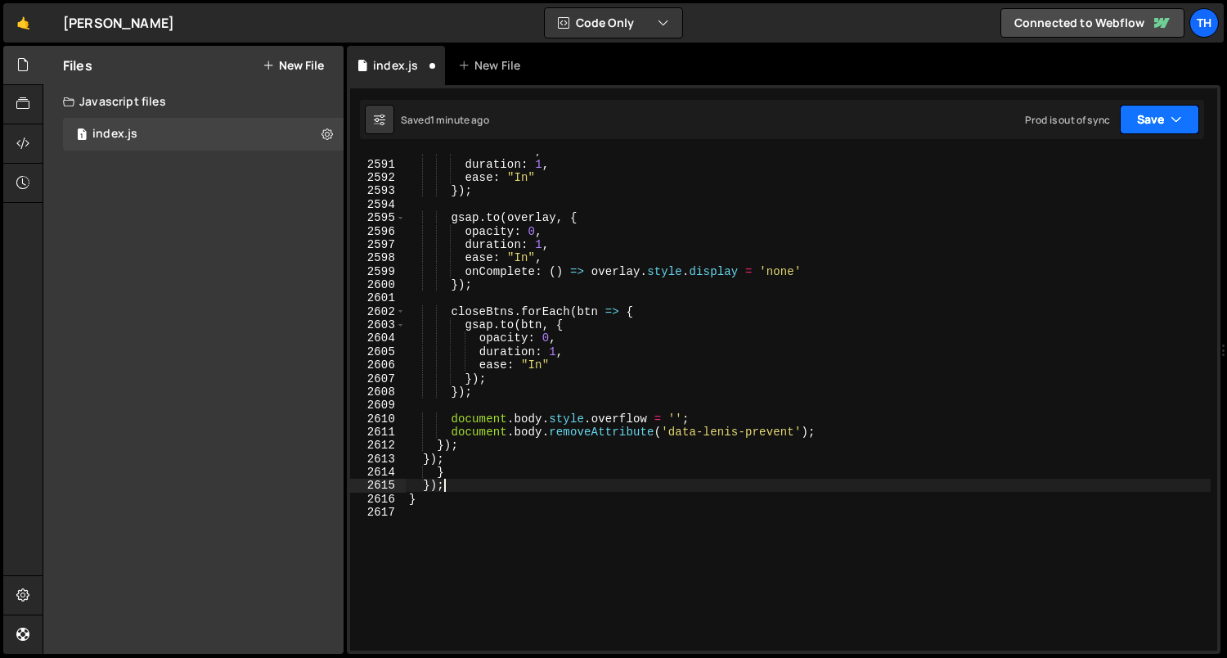
click at [1189, 109] on button "Save" at bounding box center [1159, 119] width 79 height 29
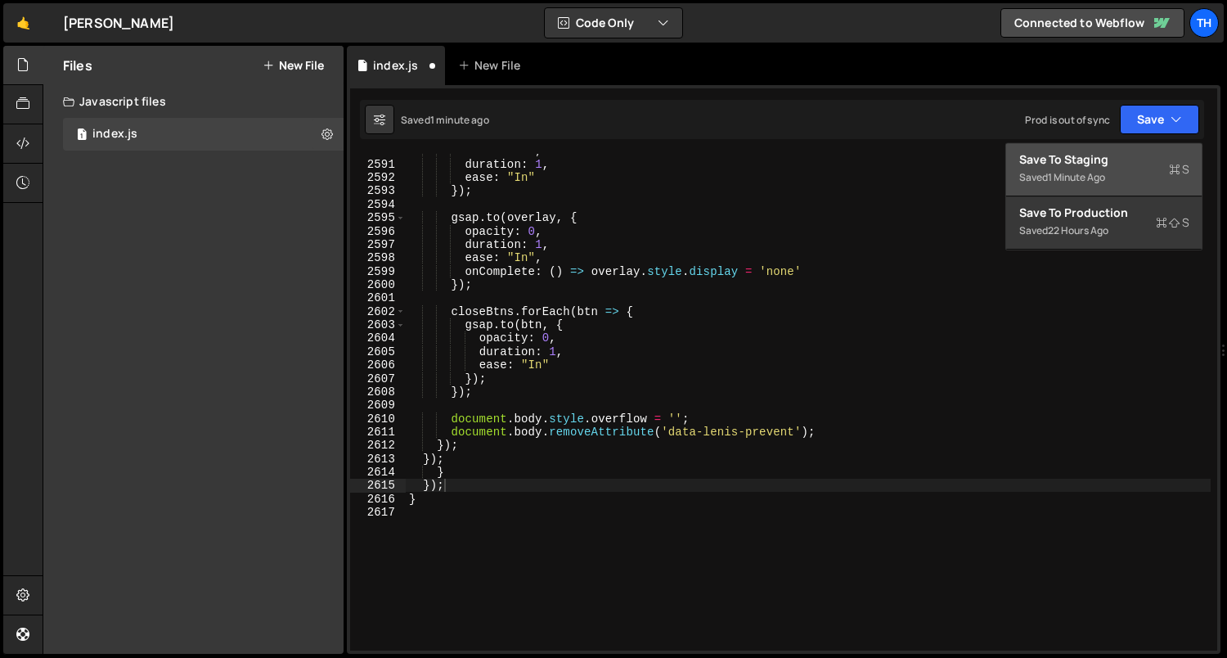
click at [1163, 150] on button "Save to Staging S Saved 1 minute ago" at bounding box center [1104, 169] width 196 height 53
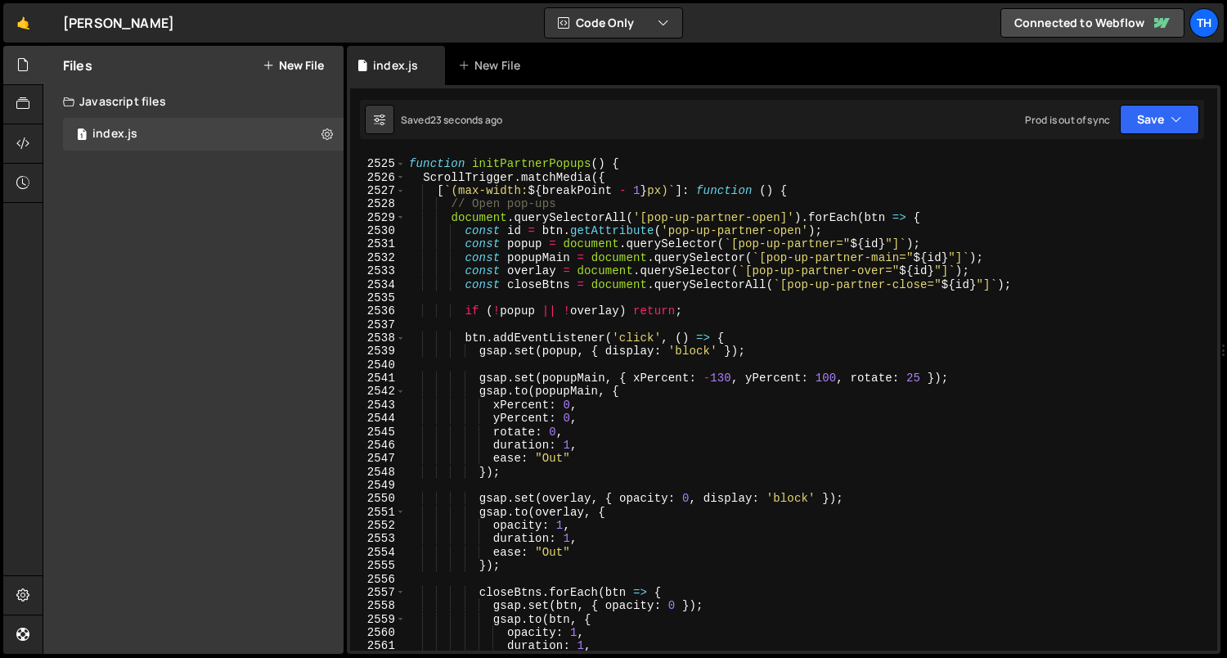
scroll to position [25705, 0]
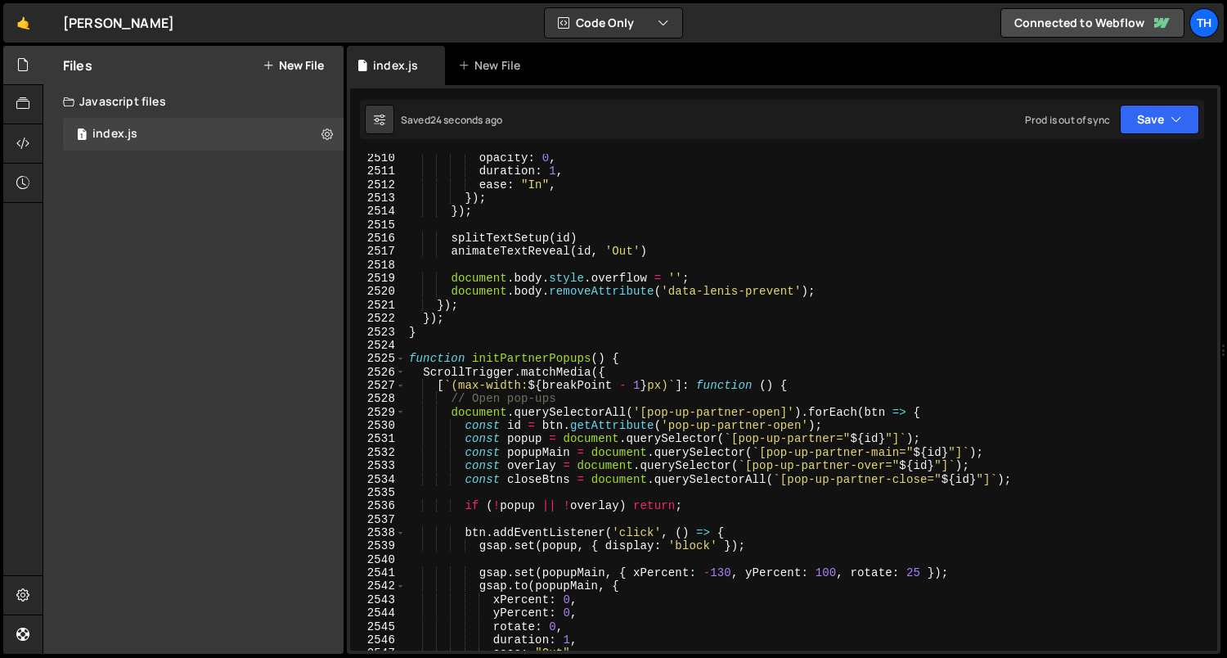
click at [397, 340] on div "2524" at bounding box center [378, 345] width 56 height 13
click at [406, 358] on div "opacity : 0 , duration : 1 , ease : "In" , }) ; }) ; splitTextSetup ( id ) anim…" at bounding box center [809, 413] width 806 height 524
click at [399, 359] on span at bounding box center [400, 358] width 9 height 13
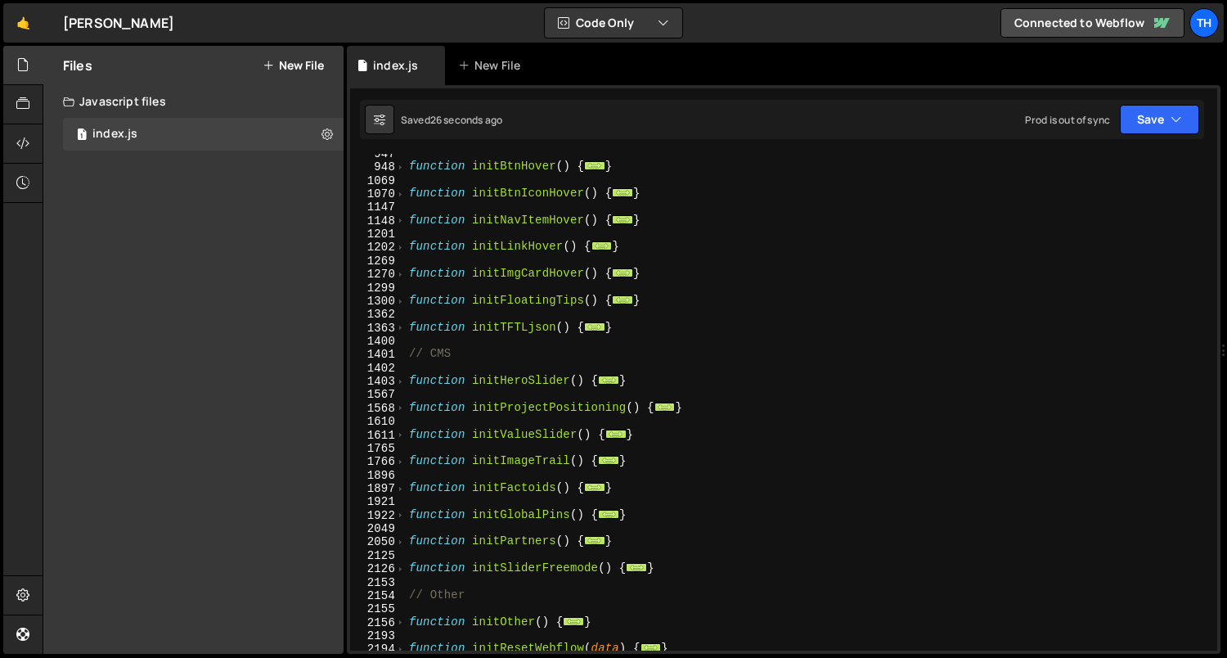
scroll to position [560, 0]
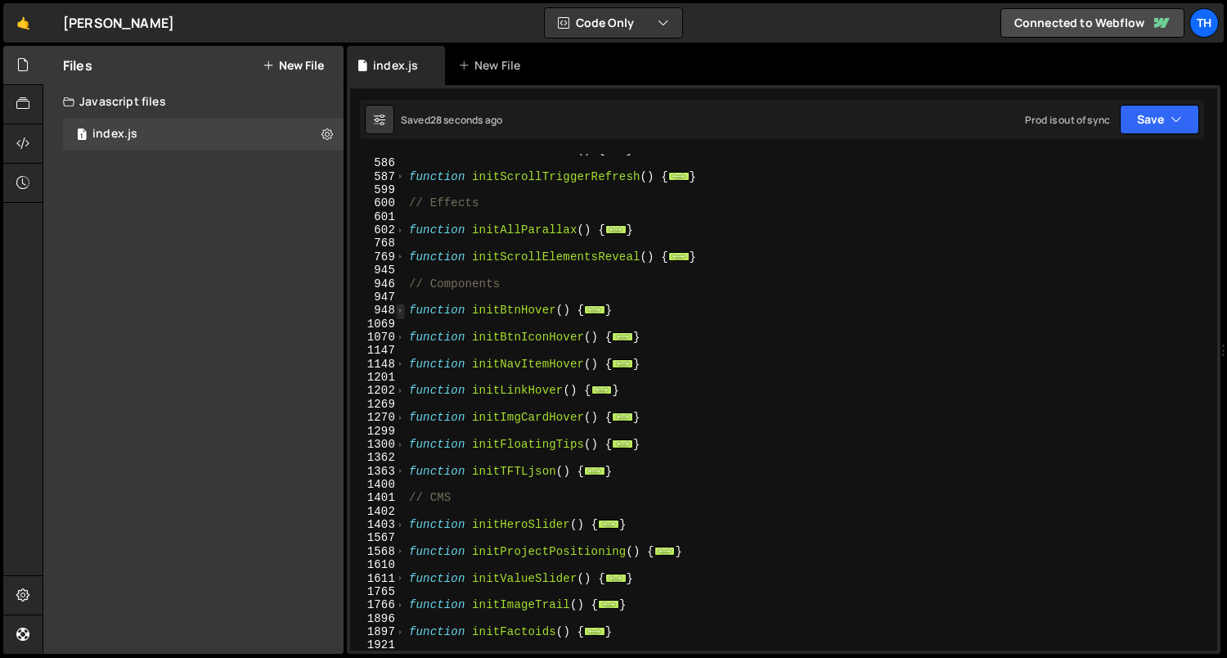
click at [402, 316] on span at bounding box center [400, 310] width 9 height 13
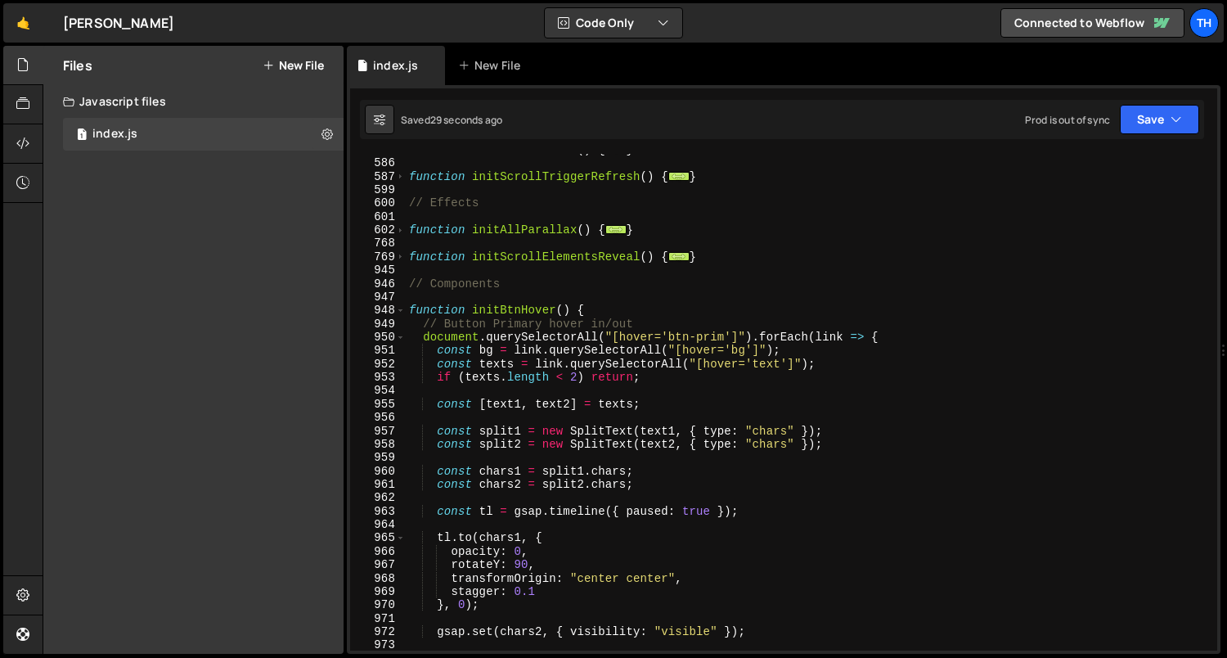
click at [656, 314] on div "function initCurrentTime ( ) { ... } function initScrollTriggerRefresh ( ) { ..…" at bounding box center [809, 405] width 806 height 524
type textarea "function initBtnHover() {"
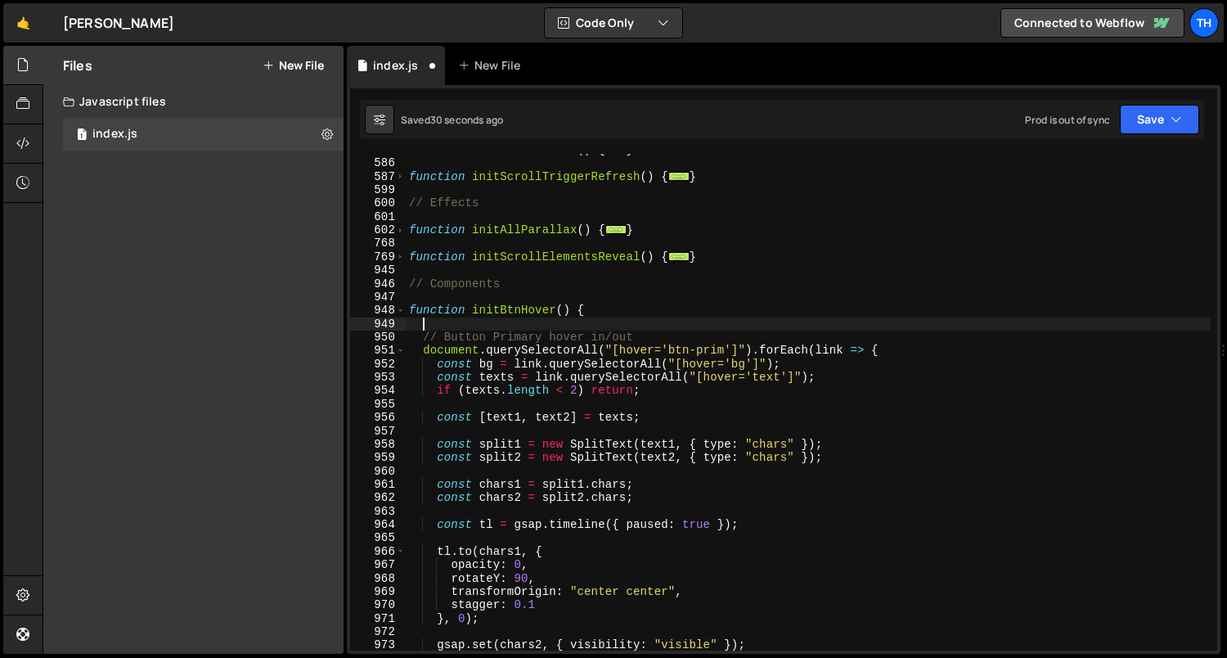
scroll to position [0, 0]
paste textarea "});"
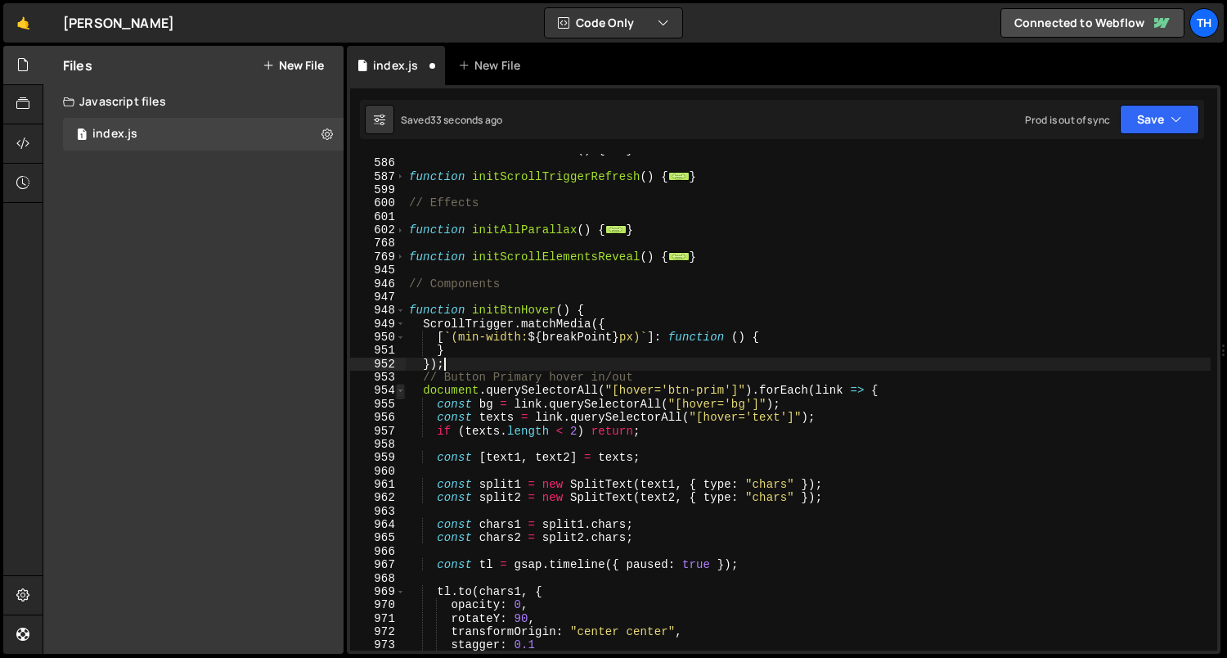
click at [399, 391] on span at bounding box center [400, 390] width 9 height 13
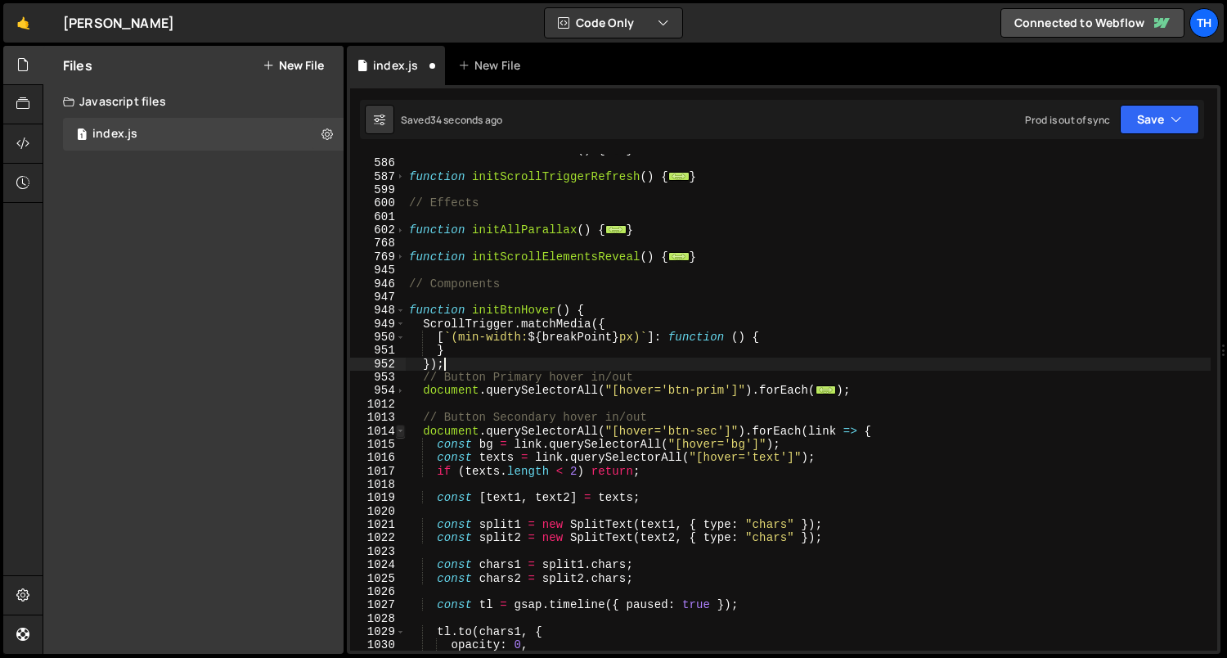
click at [402, 428] on span at bounding box center [400, 431] width 9 height 13
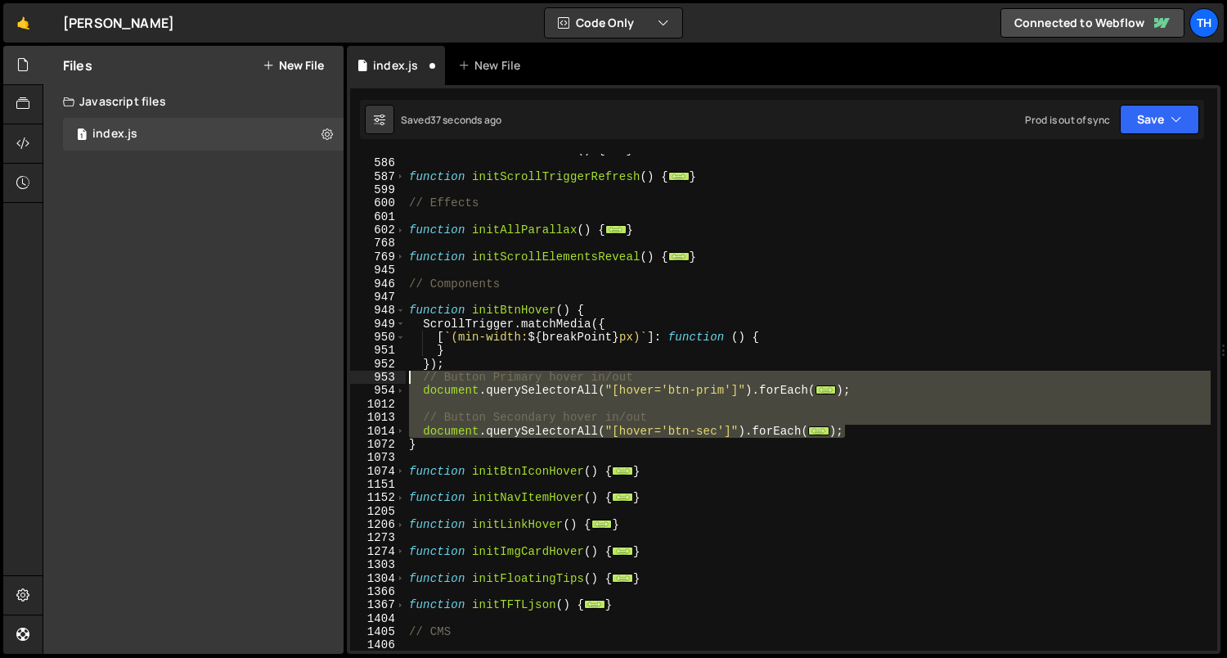
drag, startPoint x: 781, startPoint y: 439, endPoint x: 313, endPoint y: 382, distance: 472.3
click at [313, 382] on div "Files New File Javascript files 1 index.js 0 CSS files Copy share link Edit Fil…" at bounding box center [635, 350] width 1185 height 609
type textarea "// Button Primary hover in/out document.querySelectorAll("[hover='btn-prim']").…"
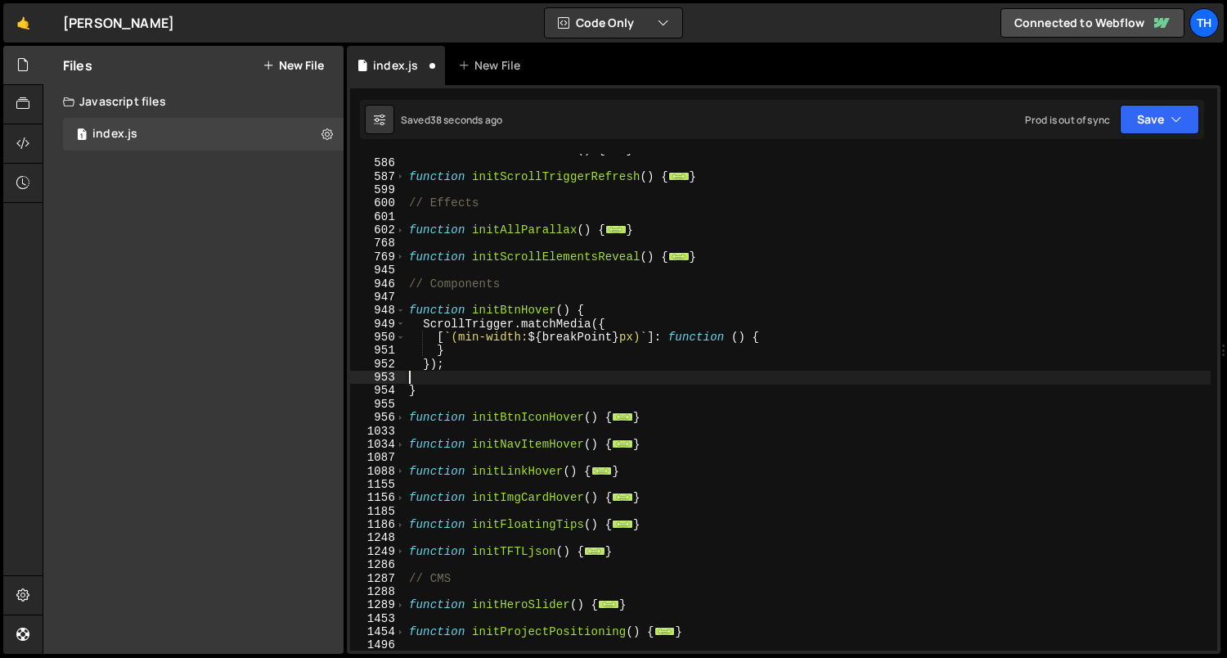
click at [780, 338] on div "function initCurrentTime ( ) { ... } function initScrollTriggerRefresh ( ) { ..…" at bounding box center [809, 405] width 806 height 524
type textarea "[`(min-width: ${breakPoint}px)`]: function () {"
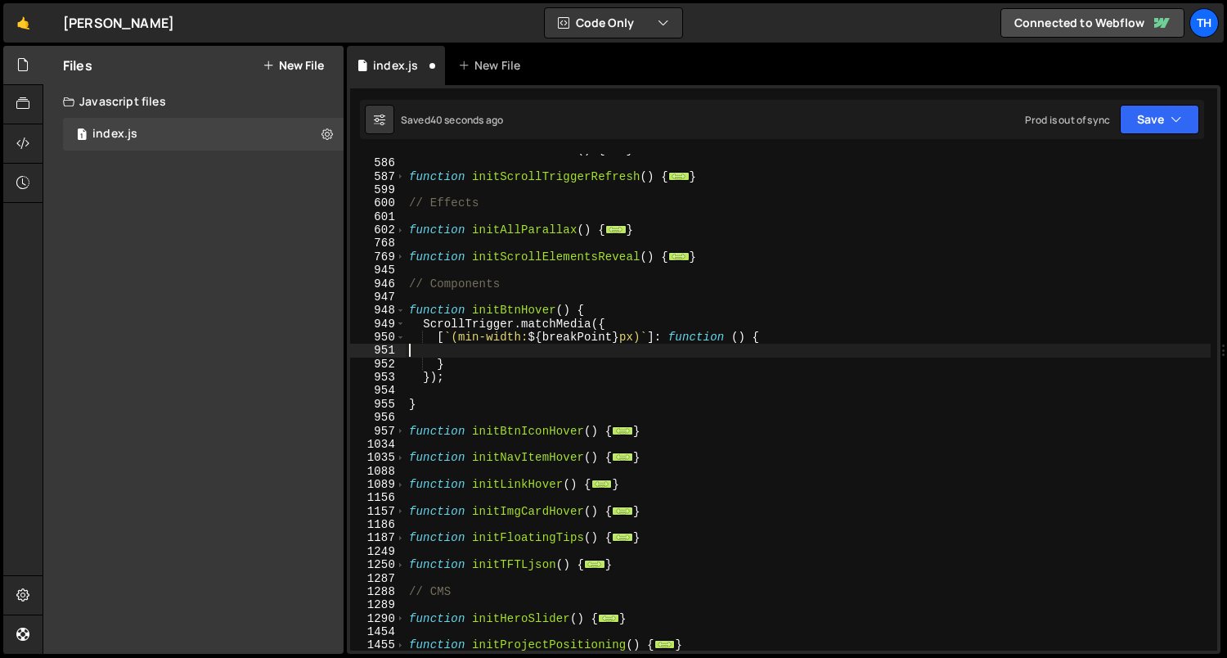
paste textarea "});"
type textarea "});"
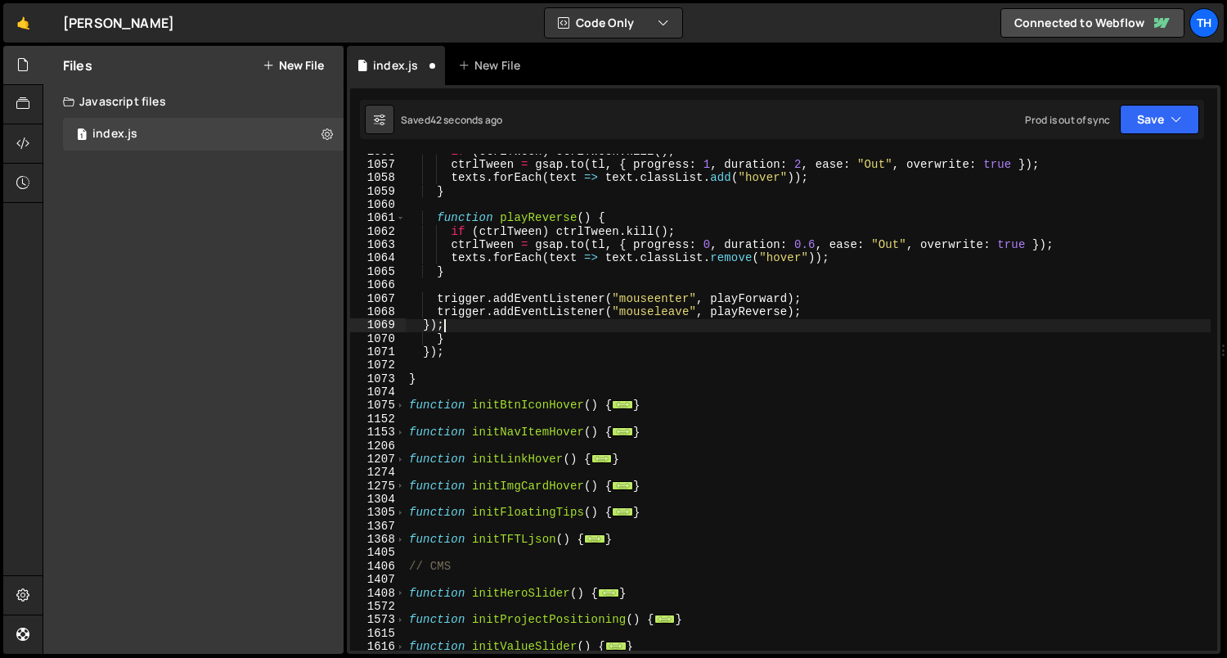
scroll to position [2164, 0]
click at [554, 364] on div "if ( ctrlTween ) ctrlTween . kill ( ) ; ctrlTween = gsap . to ( tl , { progress…" at bounding box center [809, 407] width 806 height 524
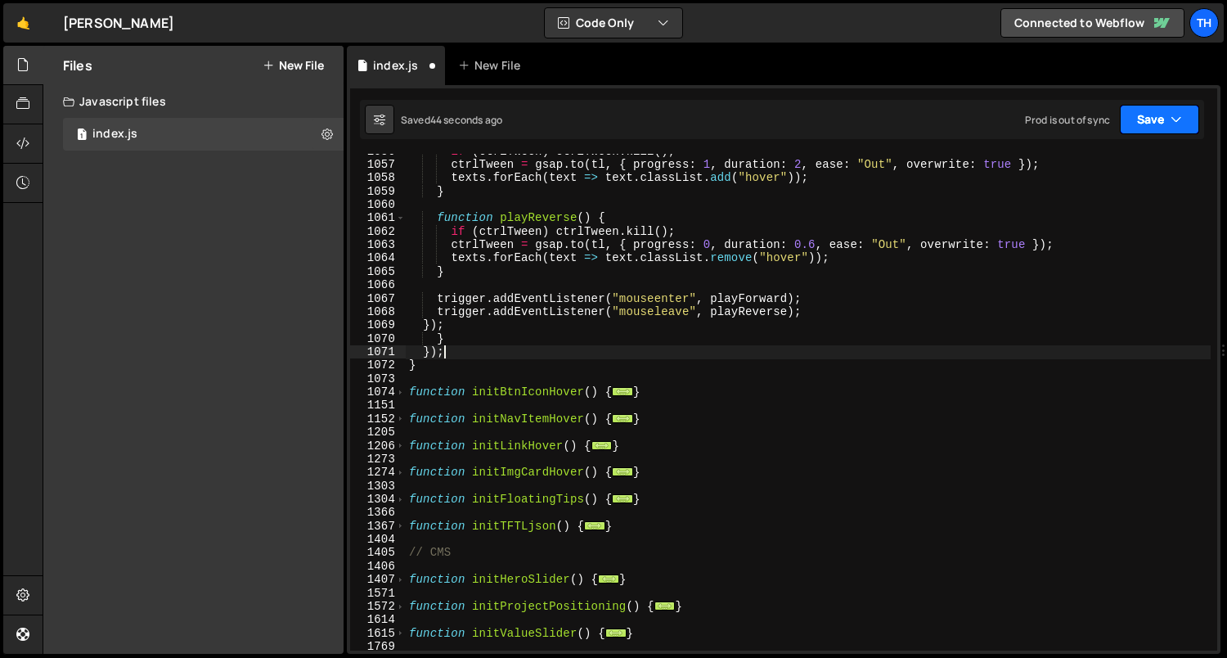
click at [1163, 118] on button "Save" at bounding box center [1159, 119] width 79 height 29
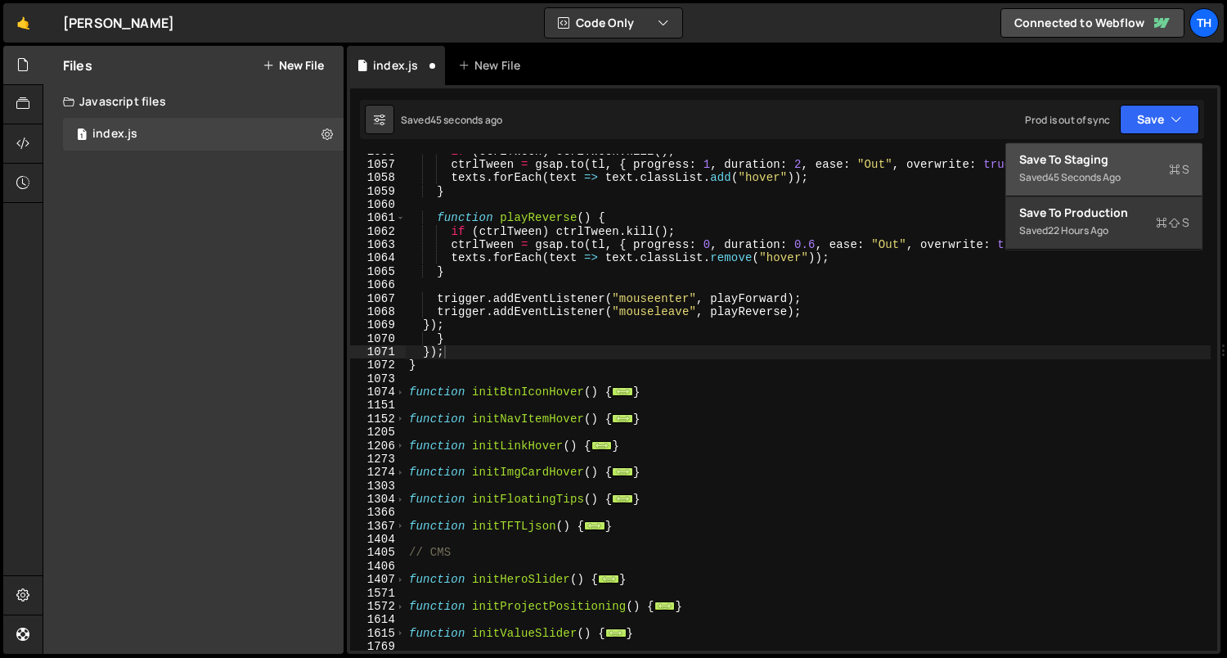
click at [1118, 174] on div "45 seconds ago" at bounding box center [1084, 177] width 73 height 14
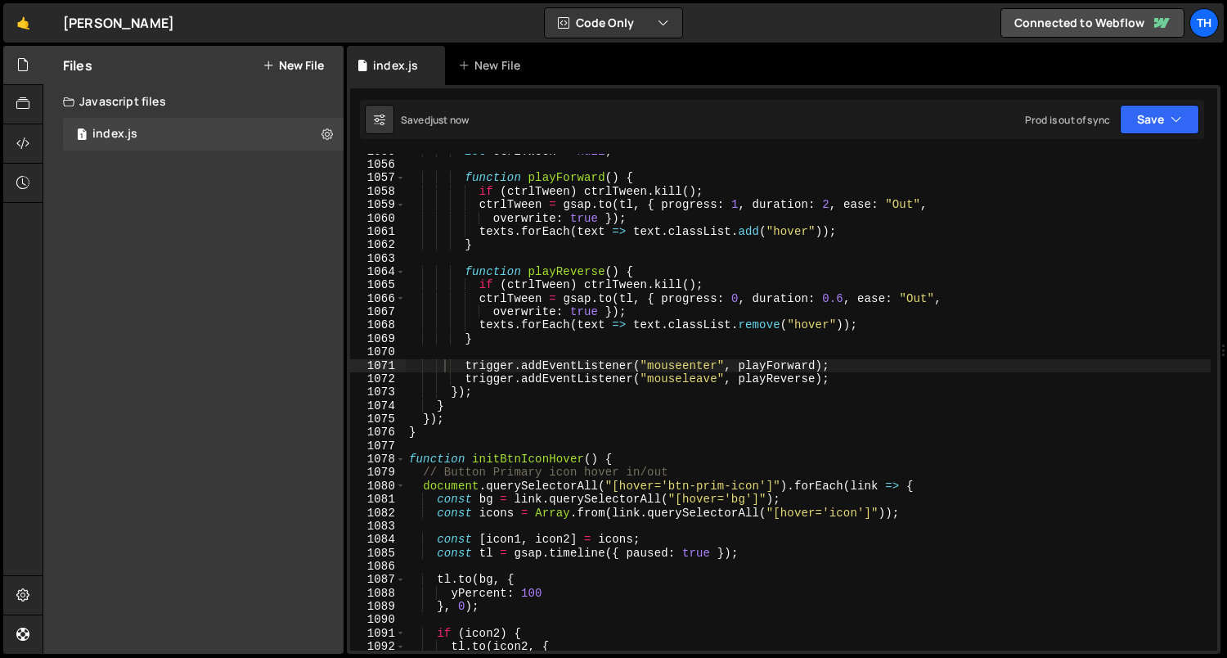
type textarea "function initBtnIconHover() {"
click at [625, 457] on div "let ctrlTween = null ; function playForward ( ) { if ( ctrlTween ) ctrlTween . …" at bounding box center [809, 407] width 806 height 524
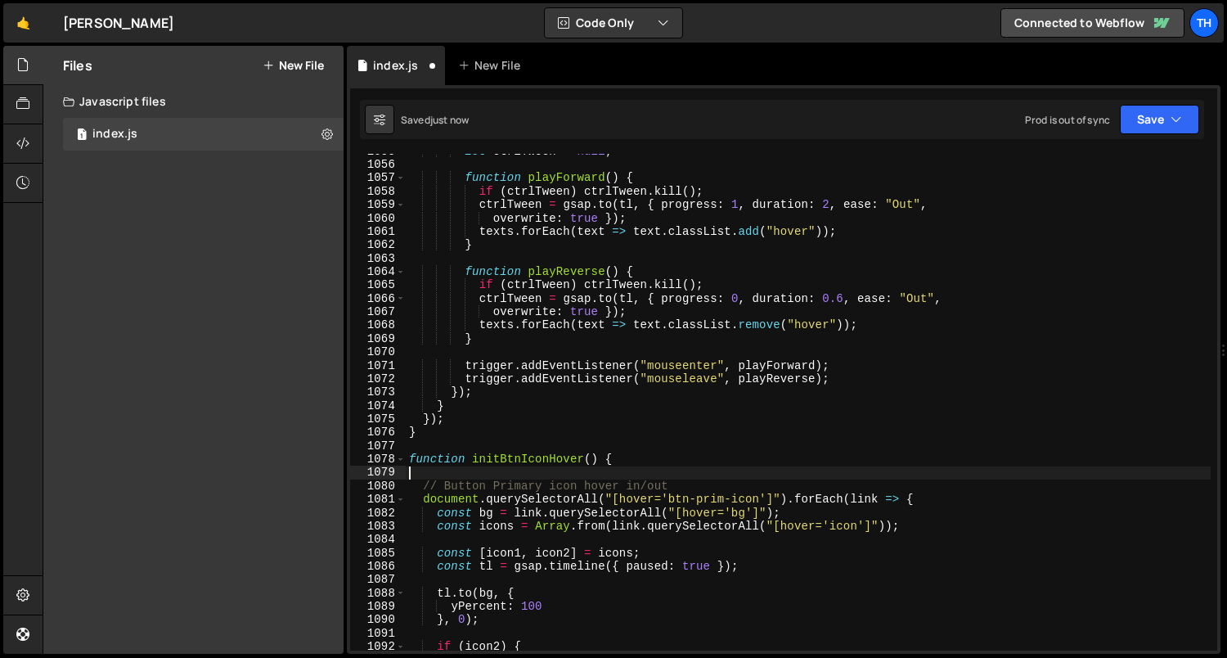
paste textarea "});"
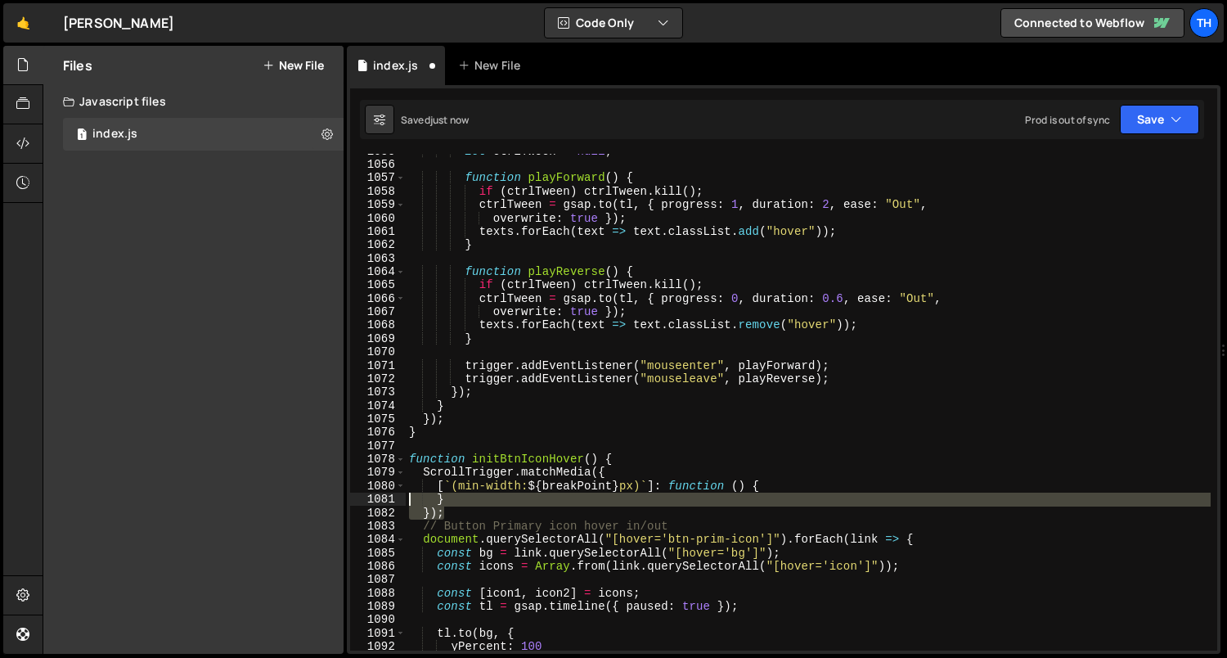
drag, startPoint x: 459, startPoint y: 511, endPoint x: 382, endPoint y: 503, distance: 77.3
click at [382, 503] on div "}); 1055 1056 1057 1058 1059 1060 1061 1062 1063 1064 1065 1066 1067 1068 1069 …" at bounding box center [783, 402] width 867 height 497
type textarea "} });"
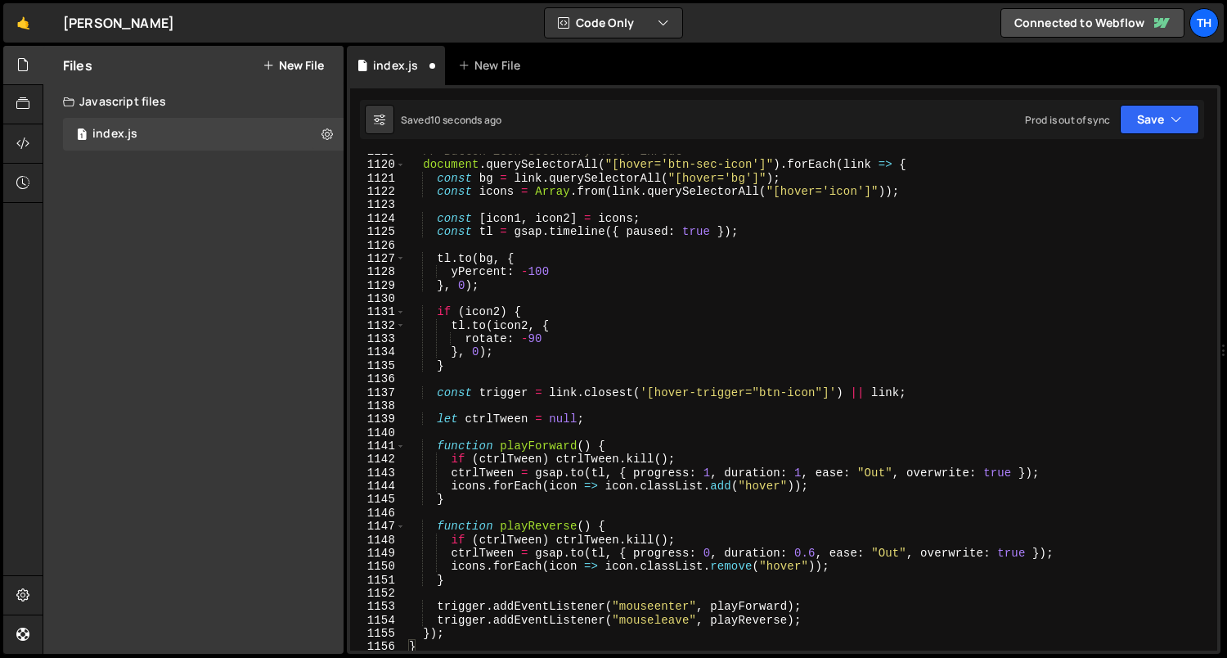
scroll to position [11561, 0]
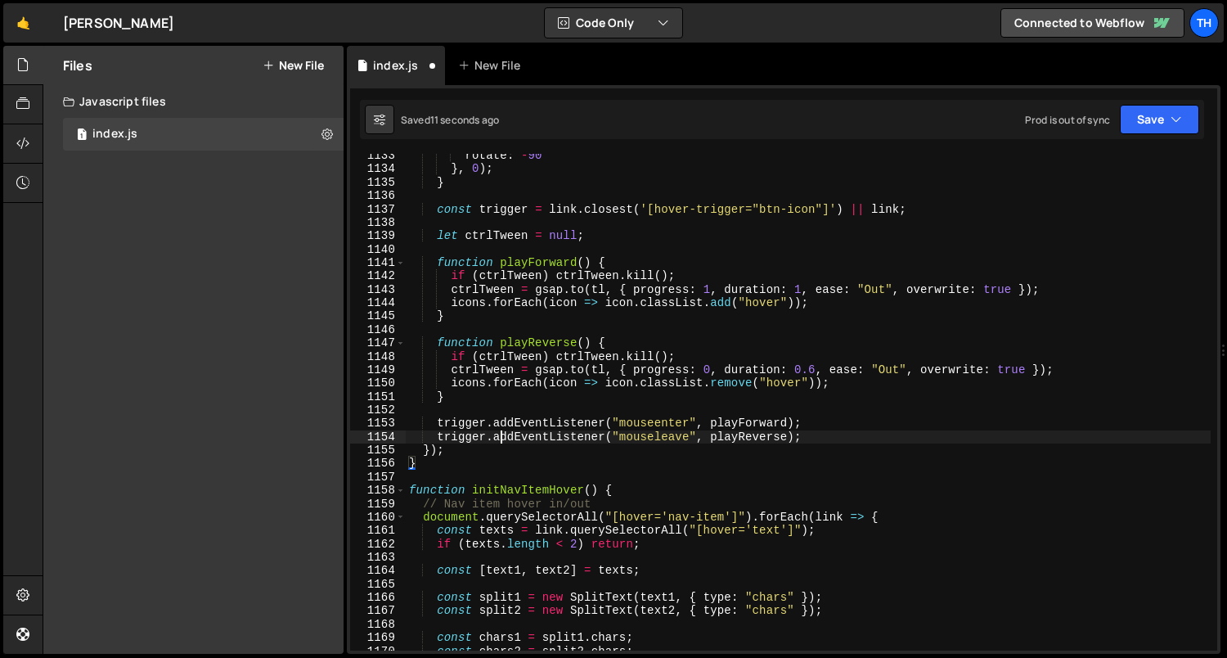
click at [497, 436] on div "rotate : - 90 } , 0 ) ; } const trigger = link . closest ( '[hover-trigger="btn…" at bounding box center [809, 411] width 806 height 524
click at [493, 445] on div "rotate : - 90 } , 0 ) ; } const trigger = link . closest ( '[hover-trigger="btn…" at bounding box center [809, 411] width 806 height 524
type textarea "});"
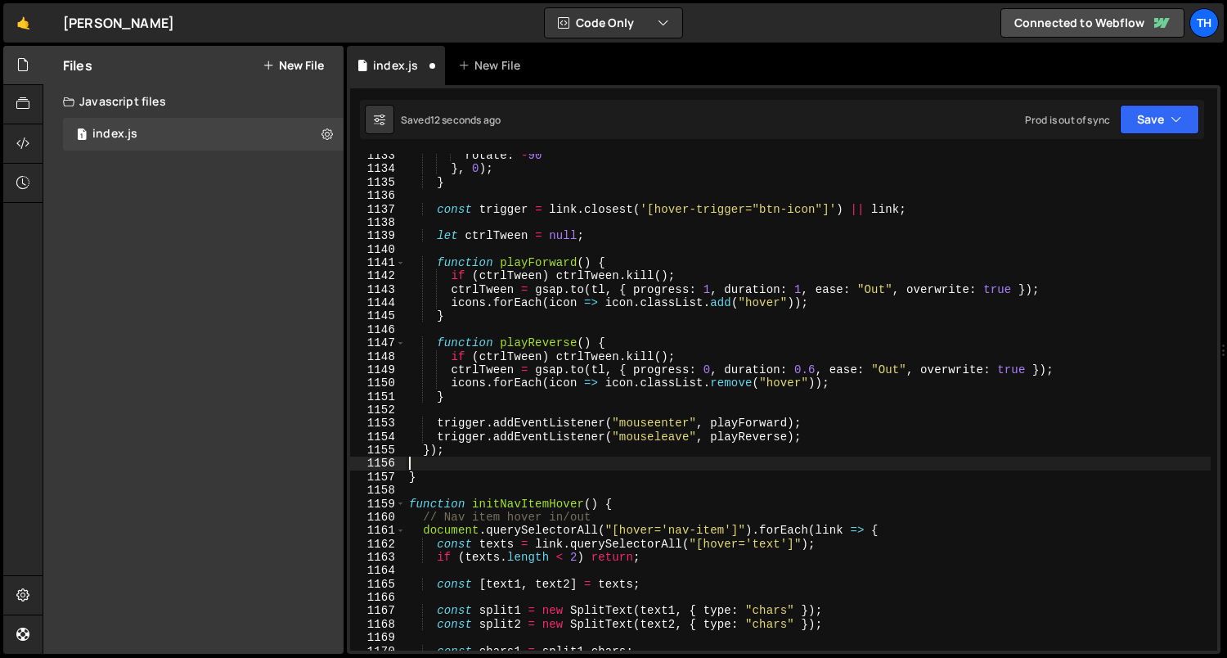
paste textarea "});"
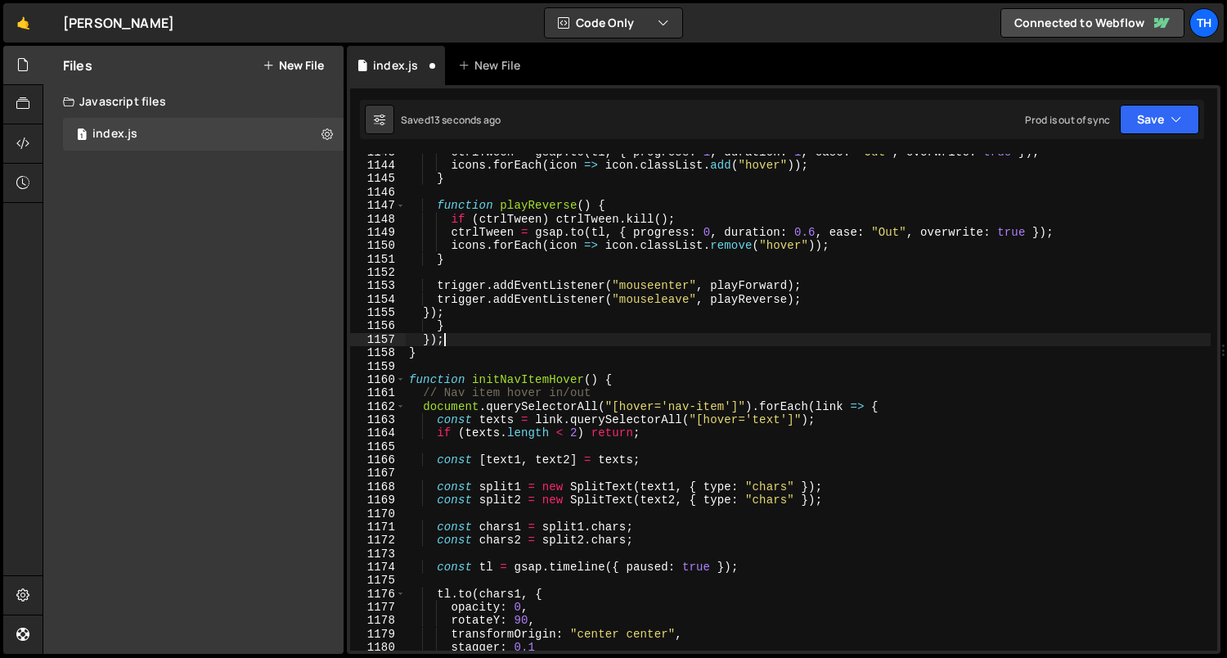
scroll to position [11657, 0]
click at [1136, 120] on button "Save" at bounding box center [1159, 119] width 79 height 29
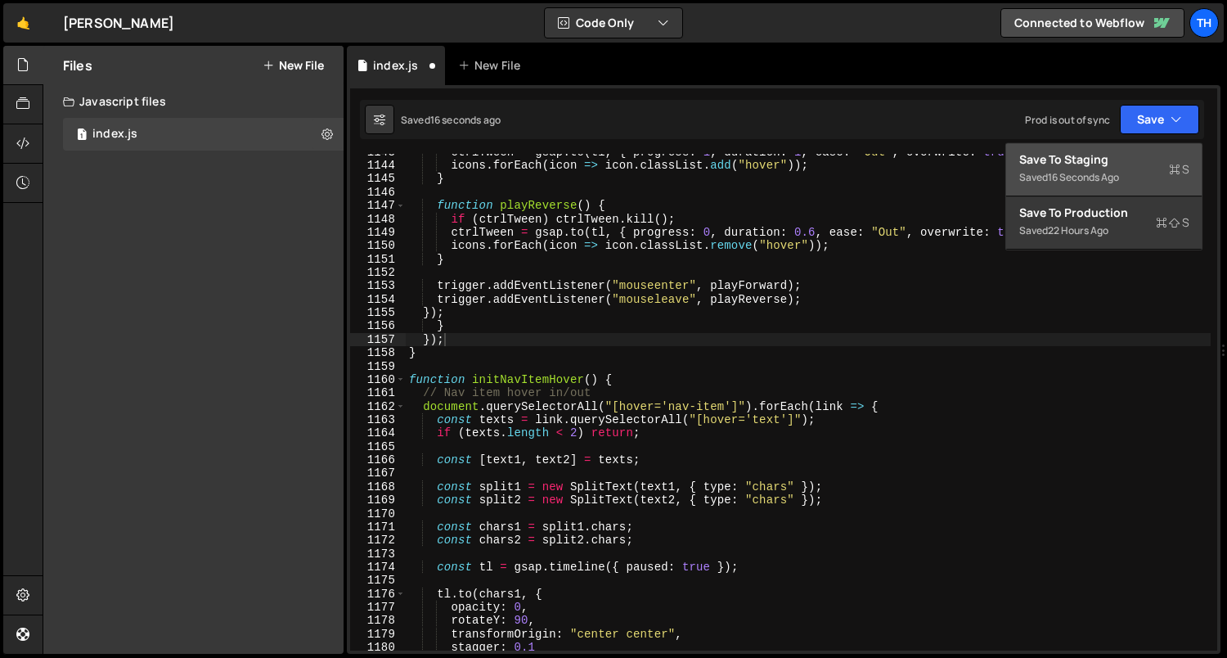
click at [1112, 169] on div "Saved 16 seconds ago" at bounding box center [1104, 178] width 170 height 20
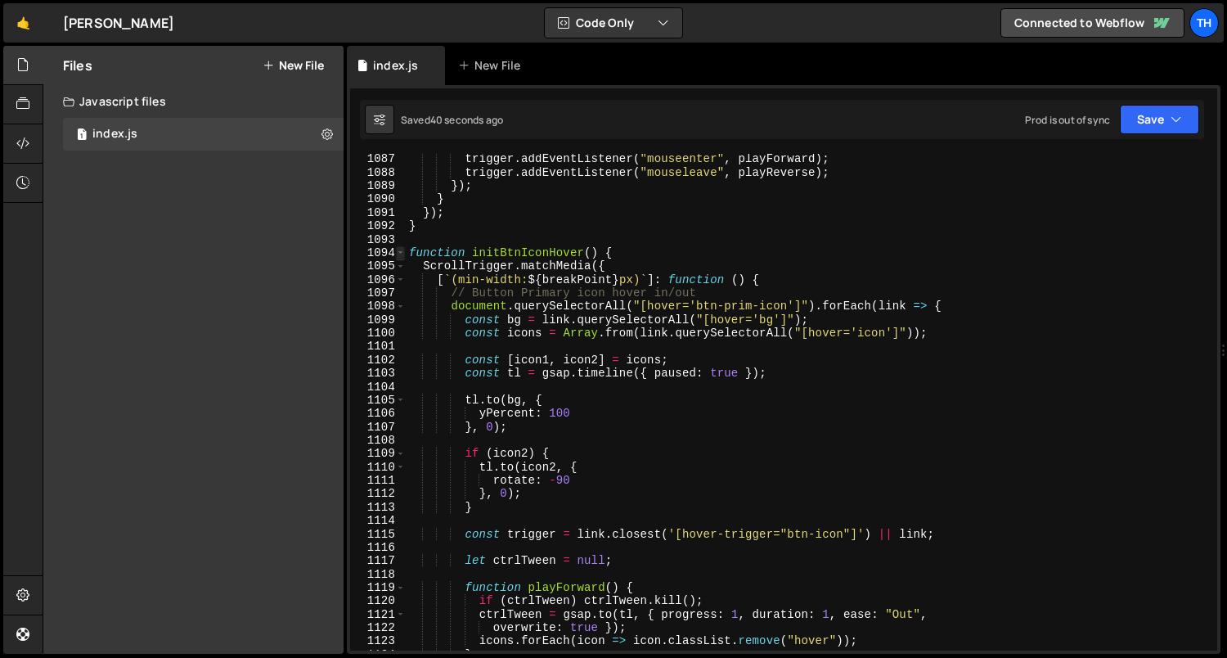
click at [396, 248] on span at bounding box center [400, 252] width 9 height 13
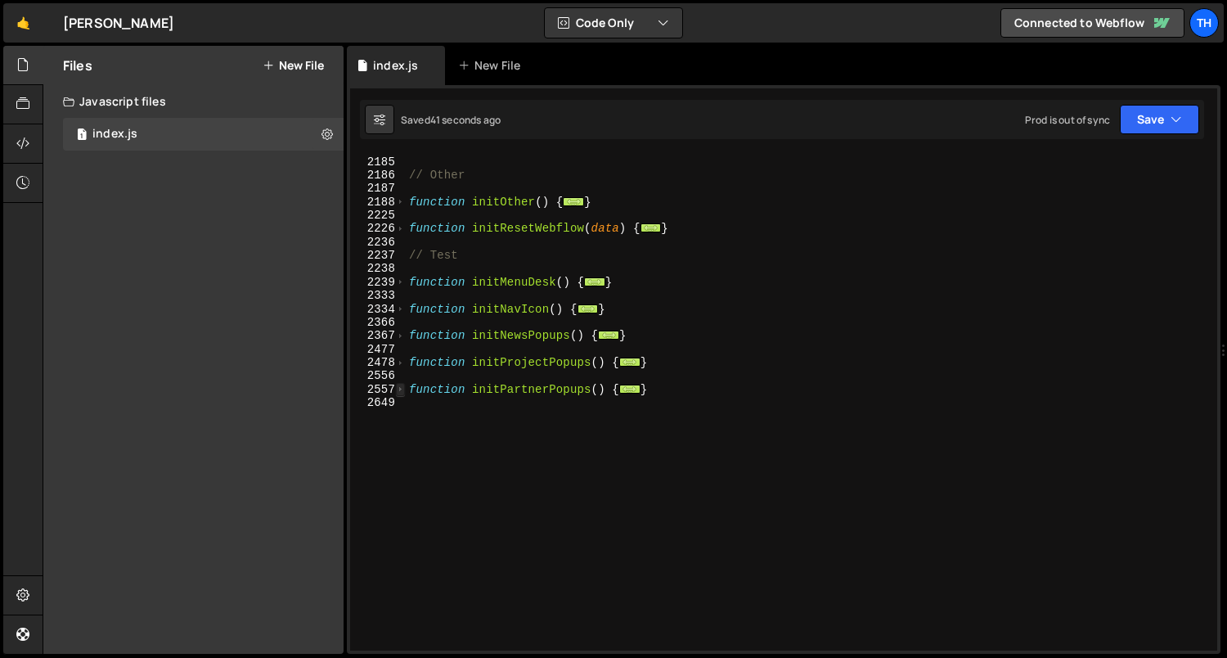
click at [401, 389] on span at bounding box center [400, 389] width 9 height 13
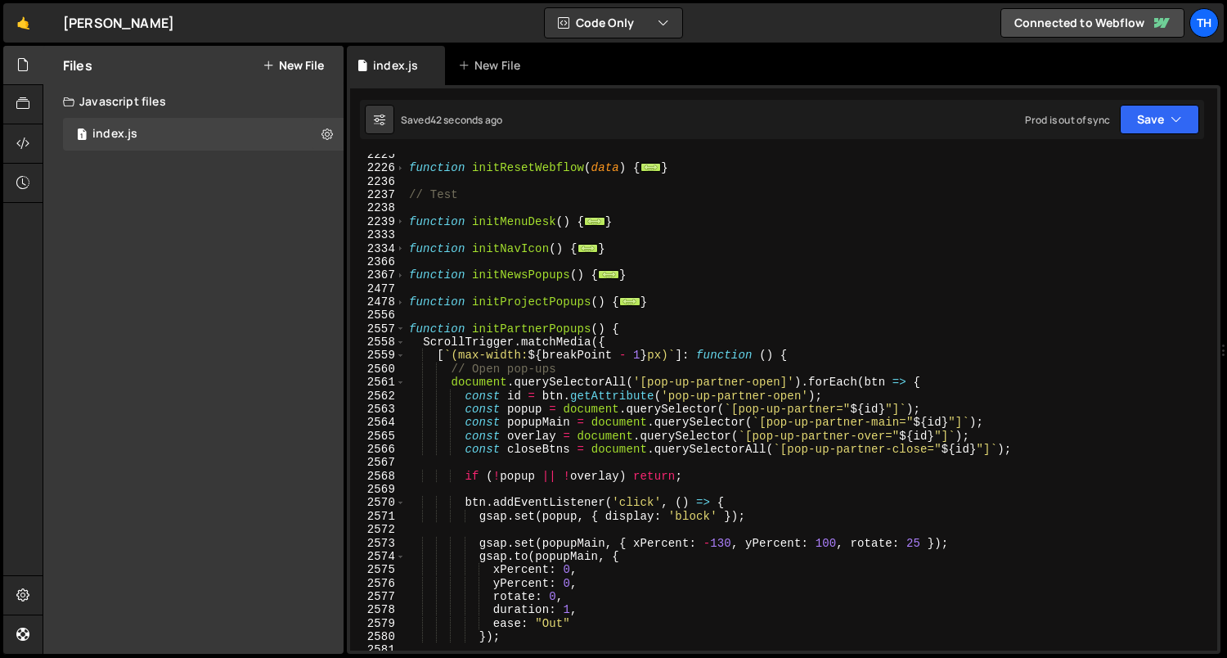
scroll to position [1321, 0]
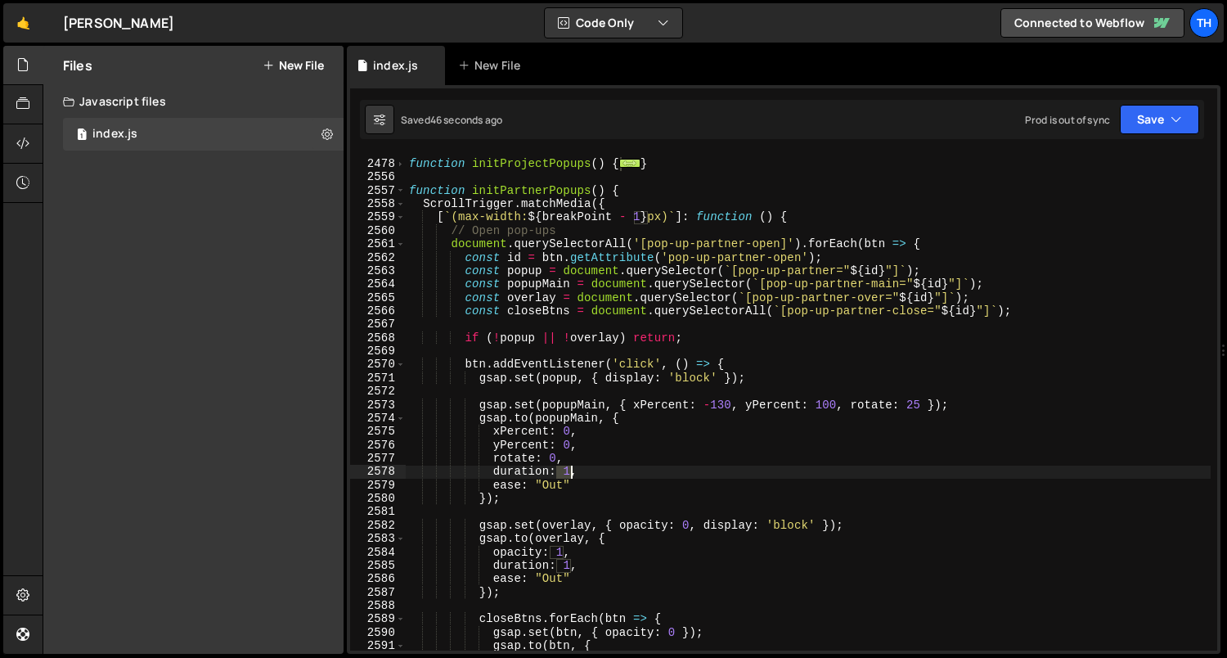
drag, startPoint x: 559, startPoint y: 476, endPoint x: 569, endPoint y: 475, distance: 10.7
click at [569, 475] on div "function initProjectPopups ( ) { ... } function initPartnerPopups ( ) { ScrollT…" at bounding box center [809, 406] width 806 height 524
click at [569, 475] on div "function initProjectPopups ( ) { ... } function initPartnerPopups ( ) { ScrollT…" at bounding box center [808, 402] width 805 height 497
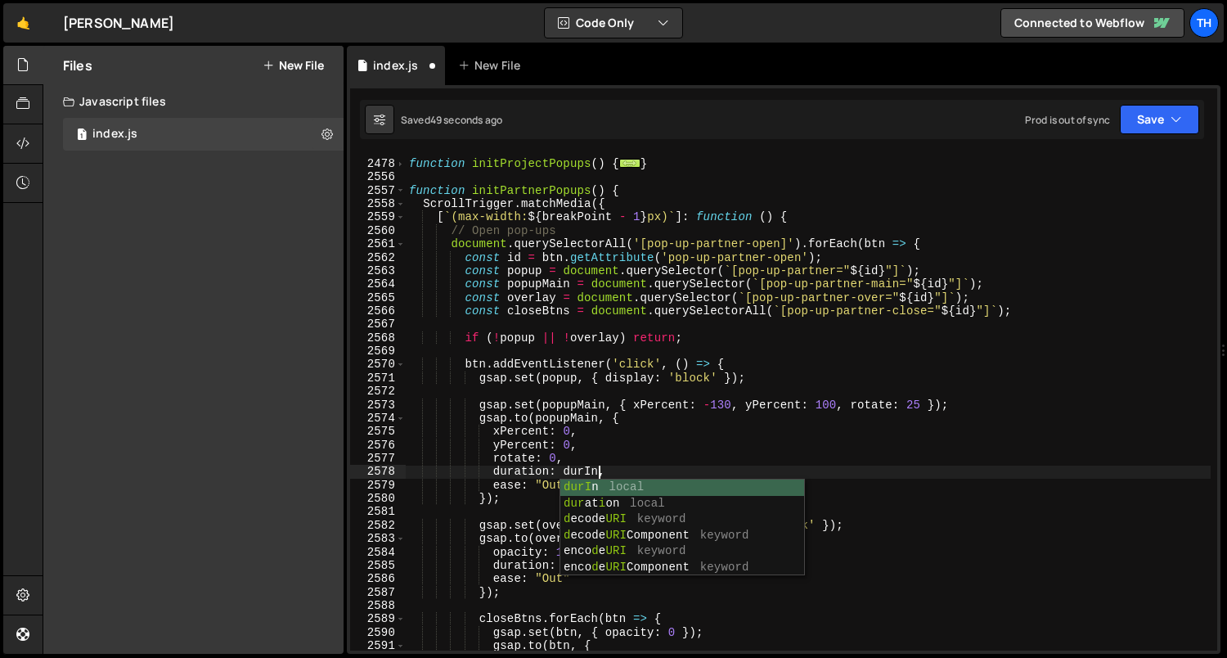
scroll to position [0, 12]
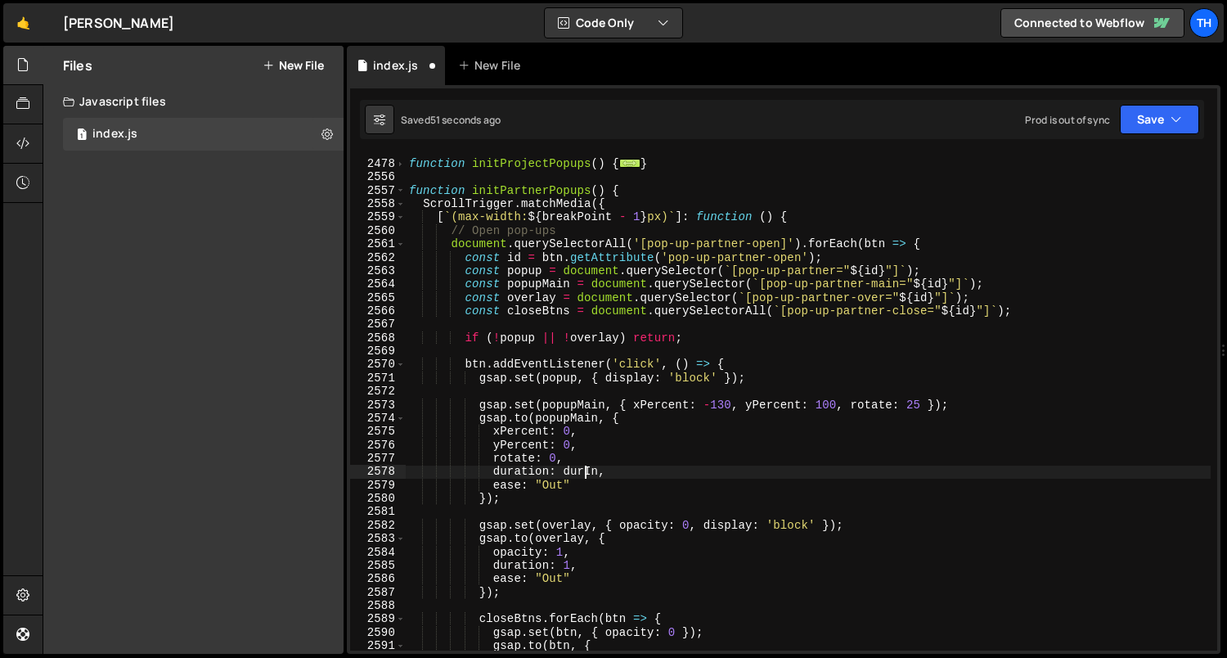
click at [583, 468] on div "function initProjectPopups ( ) { ... } function initPartnerPopups ( ) { ScrollT…" at bounding box center [809, 406] width 806 height 524
click at [571, 563] on div "function initProjectPopups ( ) { ... } function initPartnerPopups ( ) { ScrollT…" at bounding box center [809, 406] width 806 height 524
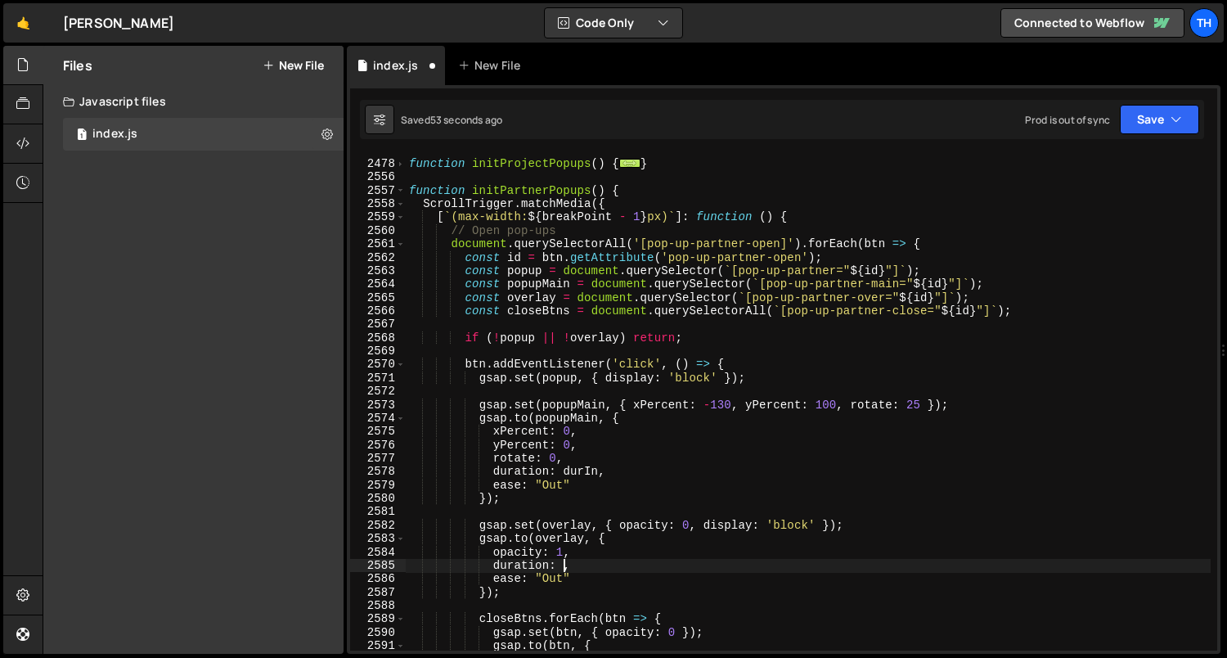
scroll to position [0, 11]
paste textarea "durIn"
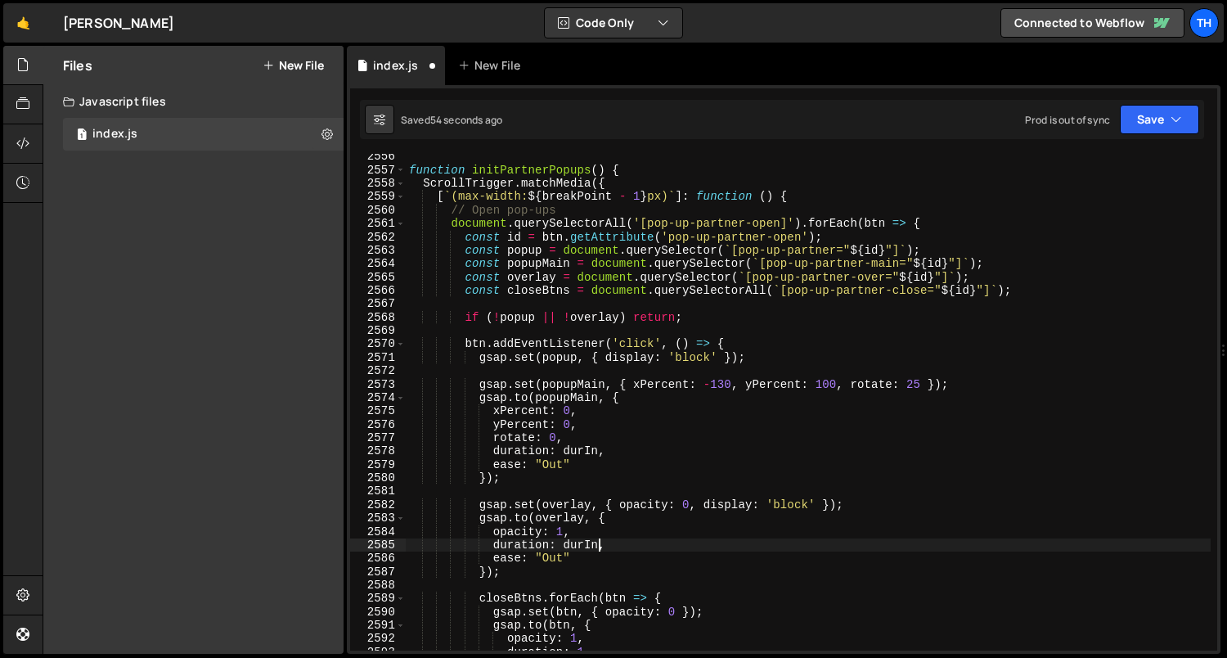
scroll to position [1470, 0]
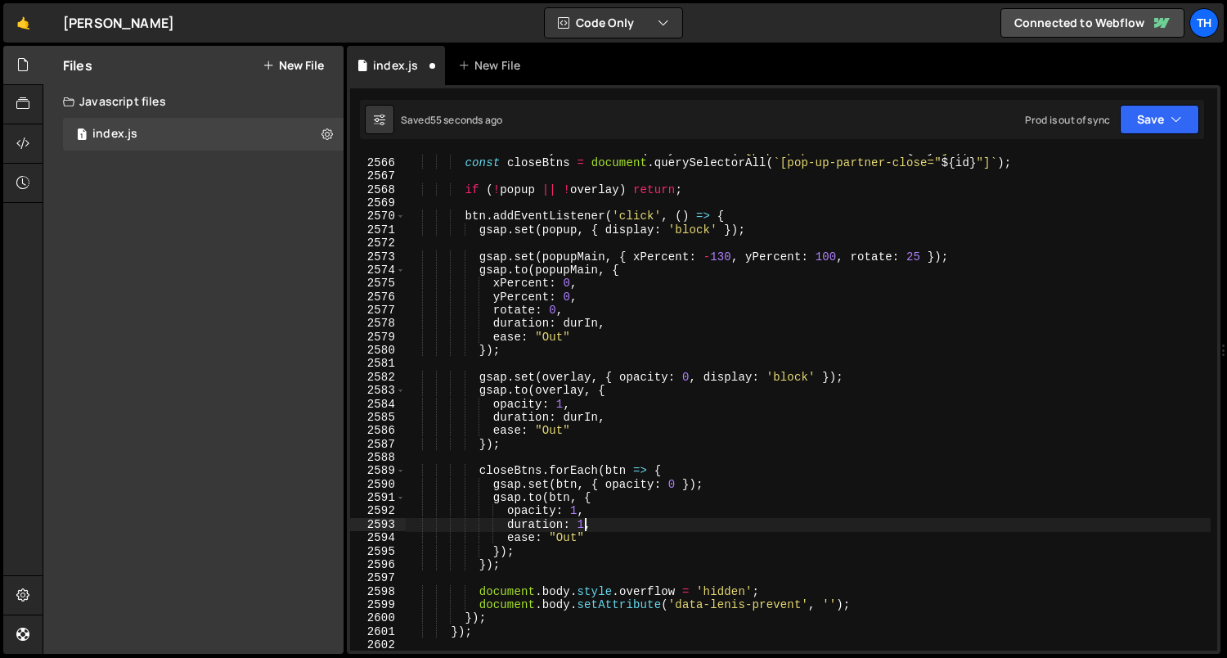
click at [586, 522] on div "const overlay = document . querySelector ( ` [pop-up-partner-over=" ${ id } "] …" at bounding box center [809, 405] width 806 height 524
paste textarea "durIn"
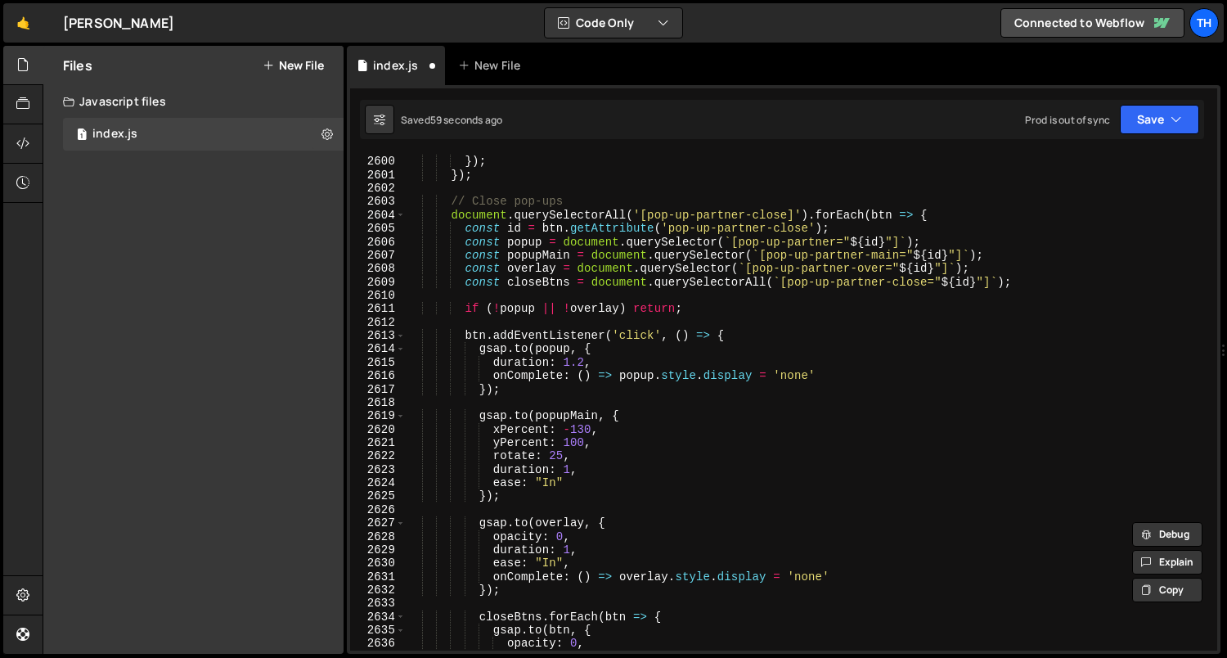
scroll to position [1927, 0]
click at [573, 469] on div "document . body . setAttribute ( 'data-lenis-prevent' , '' ) ; }) ; }) ; // Clo…" at bounding box center [809, 404] width 806 height 524
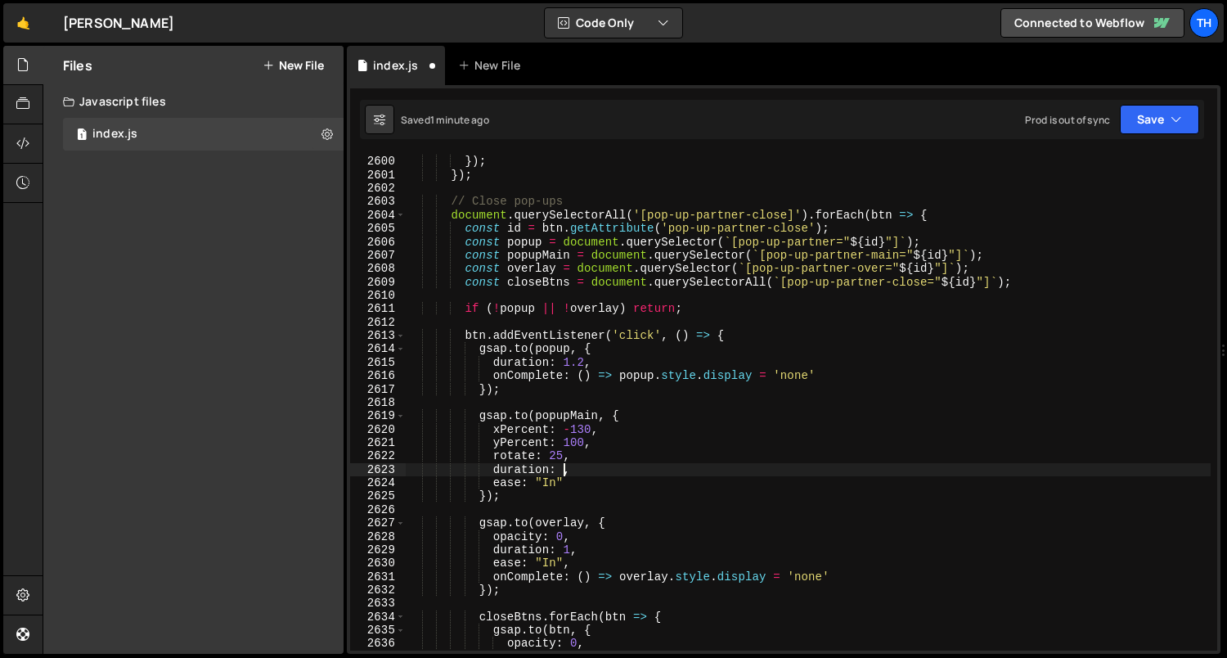
paste textarea "durIn"
click at [589, 460] on div "document . body . setAttribute ( 'data-lenis-prevent' , '' ) ; }) ; }) ; // Clo…" at bounding box center [809, 404] width 806 height 524
click at [583, 475] on div "document . body . setAttribute ( 'data-lenis-prevent' , '' ) ; }) ; }) ; // Clo…" at bounding box center [809, 404] width 806 height 524
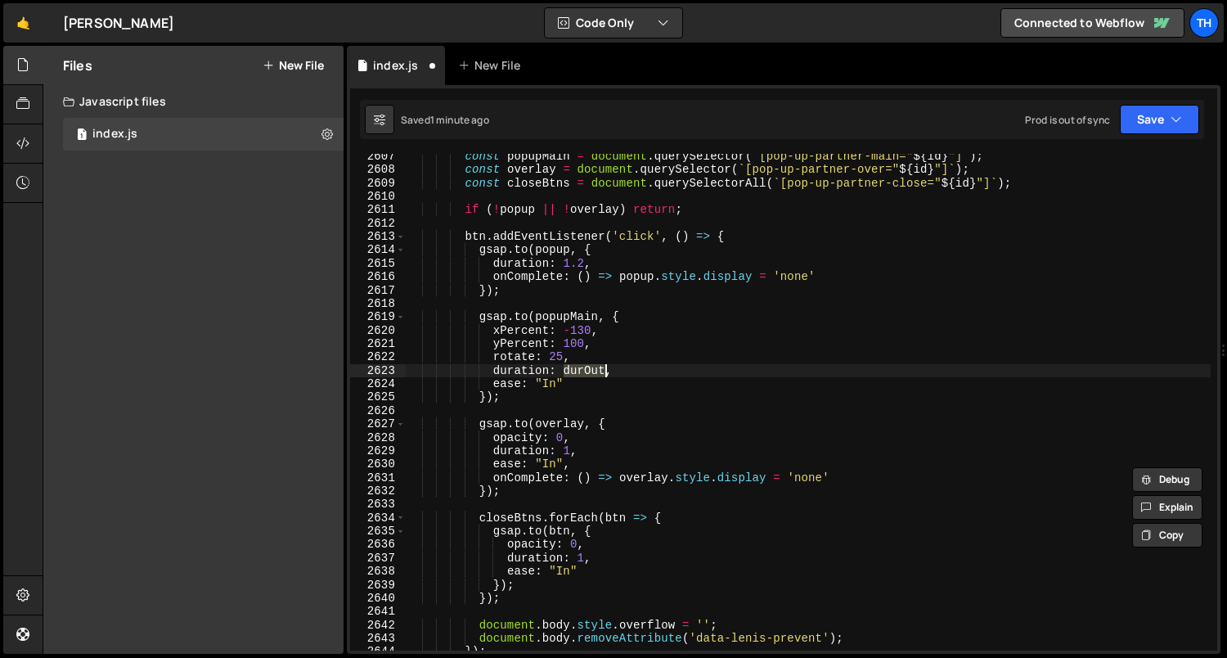
scroll to position [2036, 0]
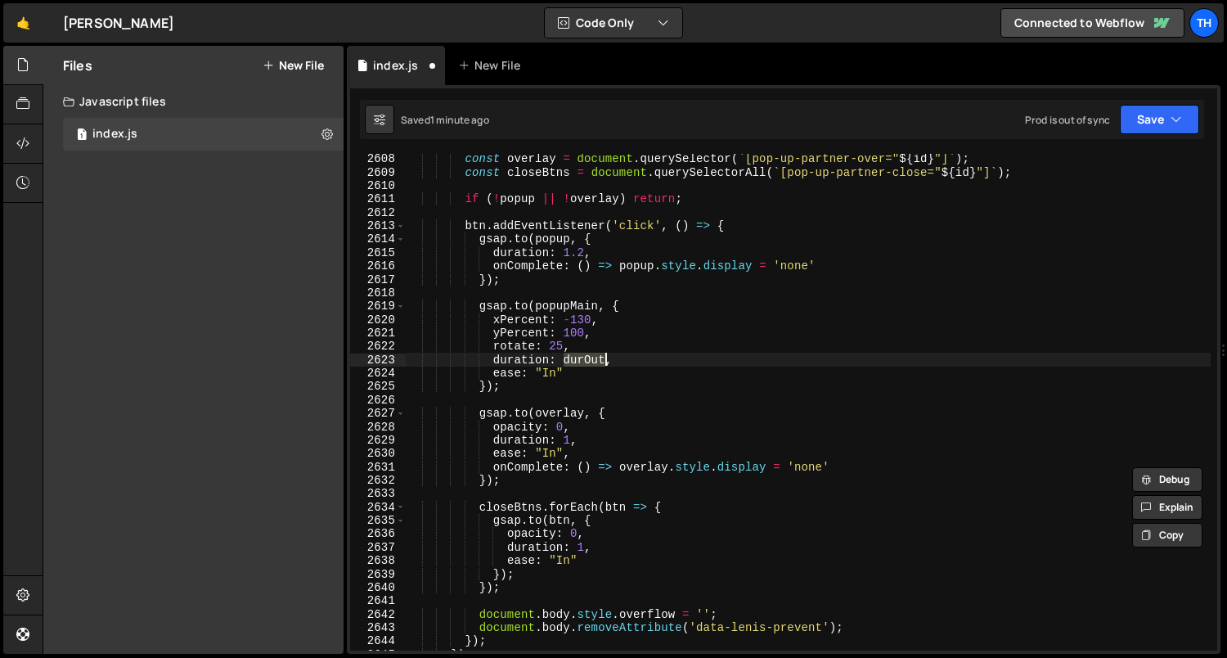
click at [584, 549] on div "const overlay = document . querySelector ( ` [pop-up-partner-over=" ${ id } "] …" at bounding box center [809, 414] width 806 height 524
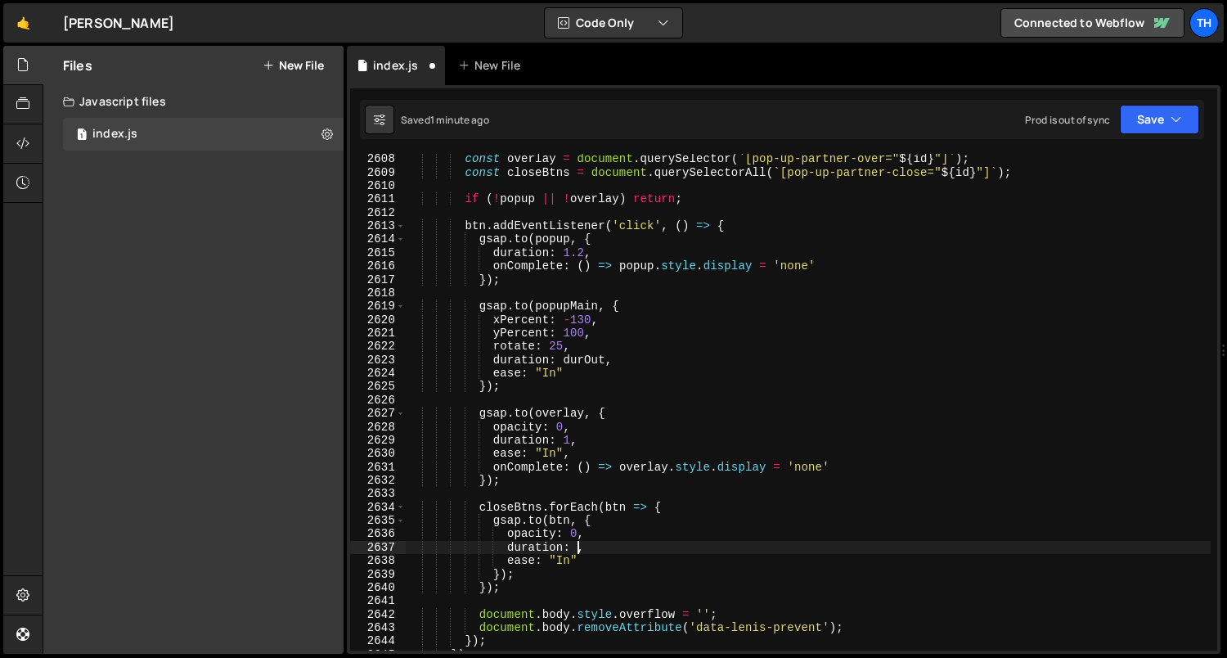
paste textarea "durOut"
click at [573, 437] on div "const overlay = document . querySelector ( ` [pop-up-partner-over=" ${ id } "] …" at bounding box center [809, 414] width 806 height 524
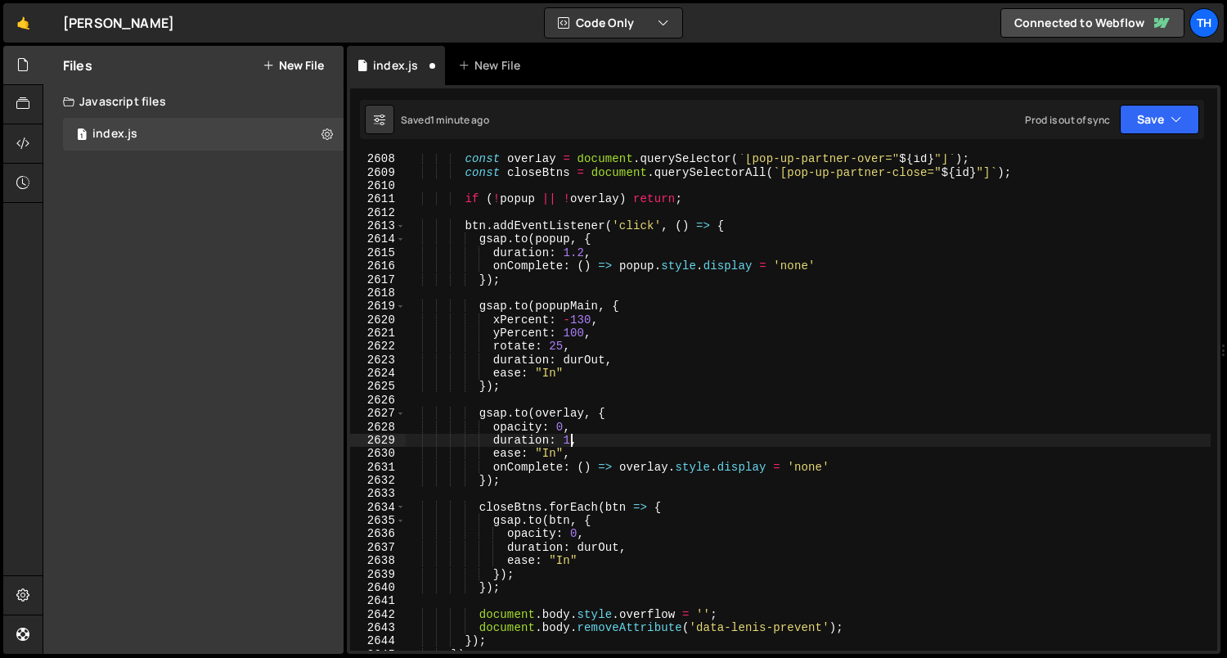
paste textarea "durOut"
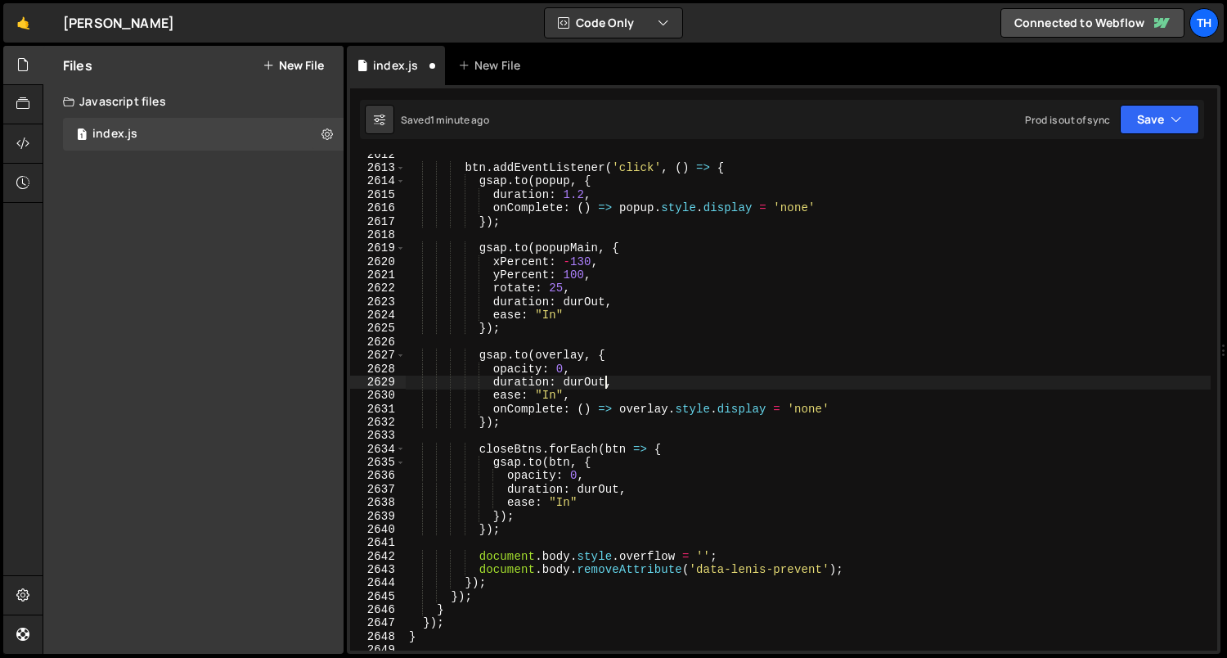
click at [1172, 94] on div "duration: durOut, 2612 2613 2614 2615 2616 2617 2618 2619 2620 2621 2622 2623 2…" at bounding box center [784, 369] width 874 height 569
click at [1172, 128] on button "Save" at bounding box center [1159, 119] width 79 height 29
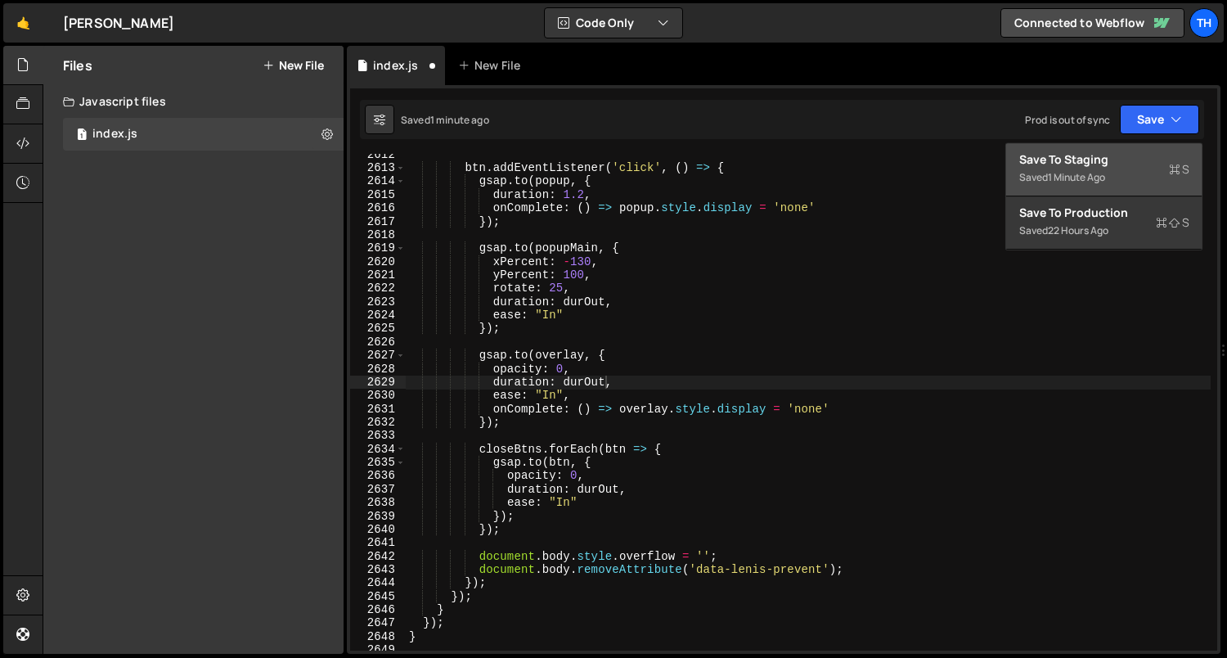
click at [1154, 164] on div "Save to Staging S" at bounding box center [1104, 159] width 170 height 16
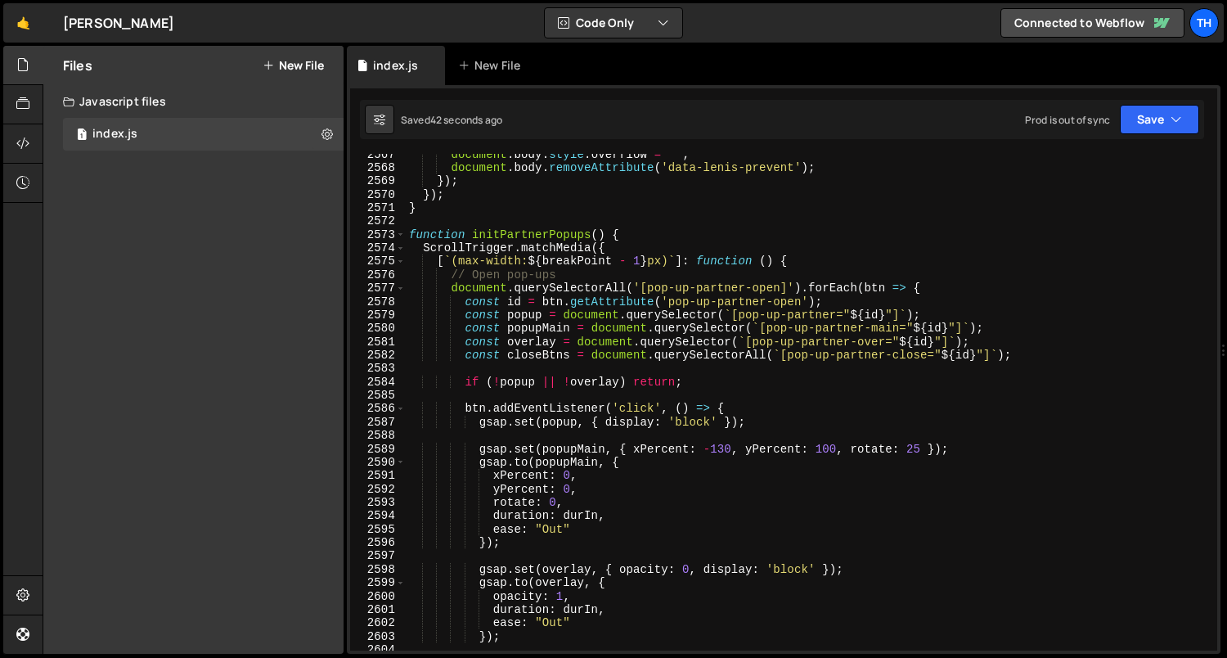
scroll to position [25687, 0]
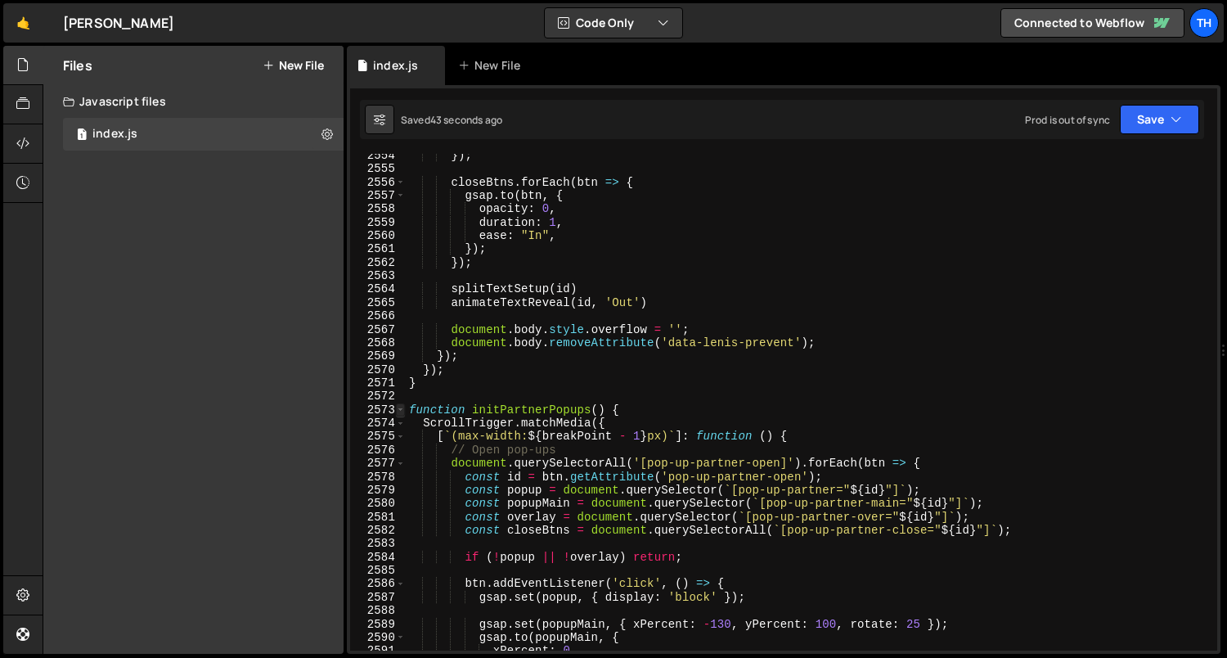
click at [401, 406] on span at bounding box center [400, 409] width 9 height 13
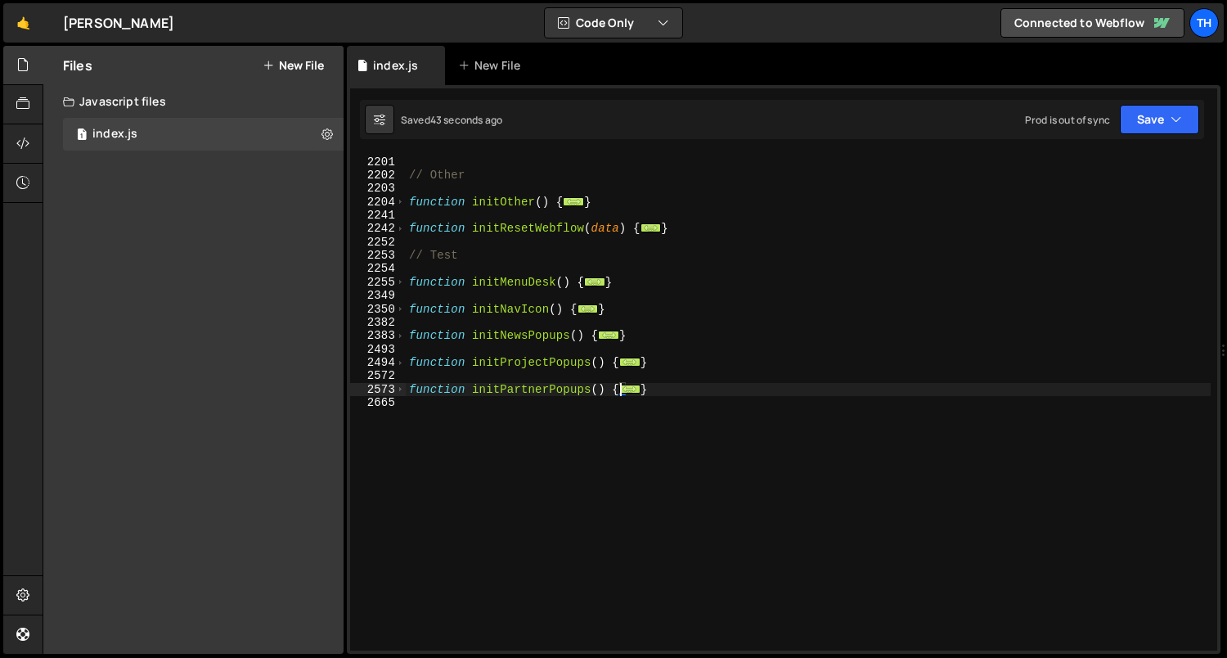
scroll to position [1123, 0]
click at [398, 340] on span at bounding box center [400, 335] width 9 height 13
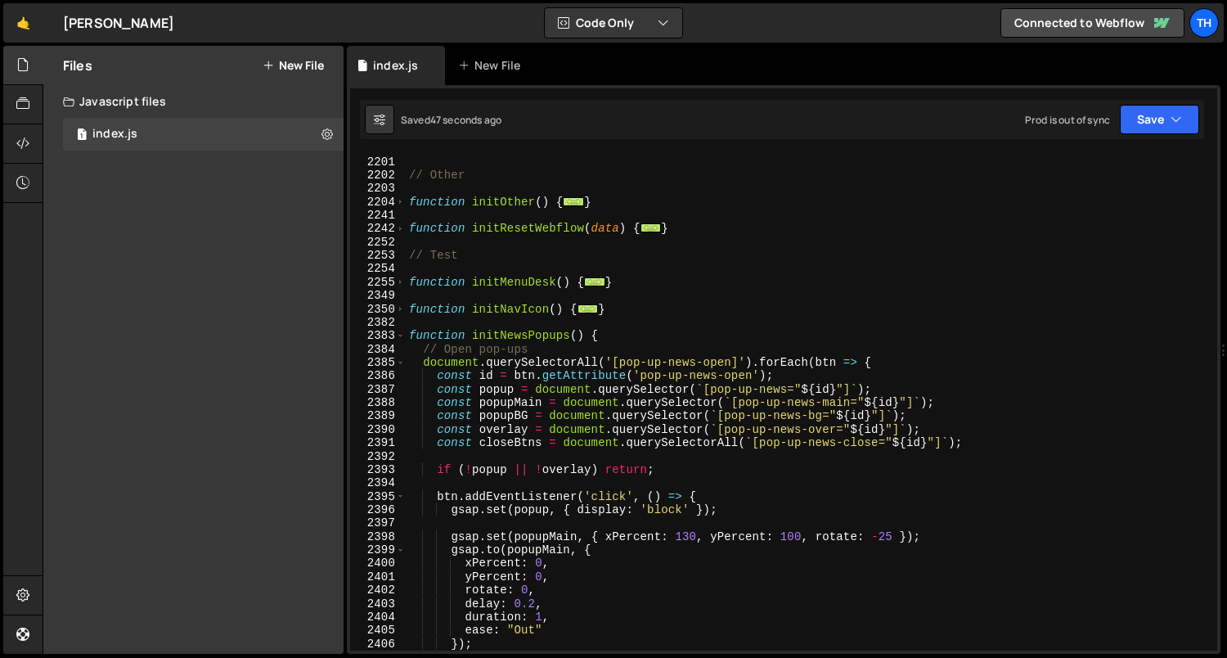
scroll to position [1280, 0]
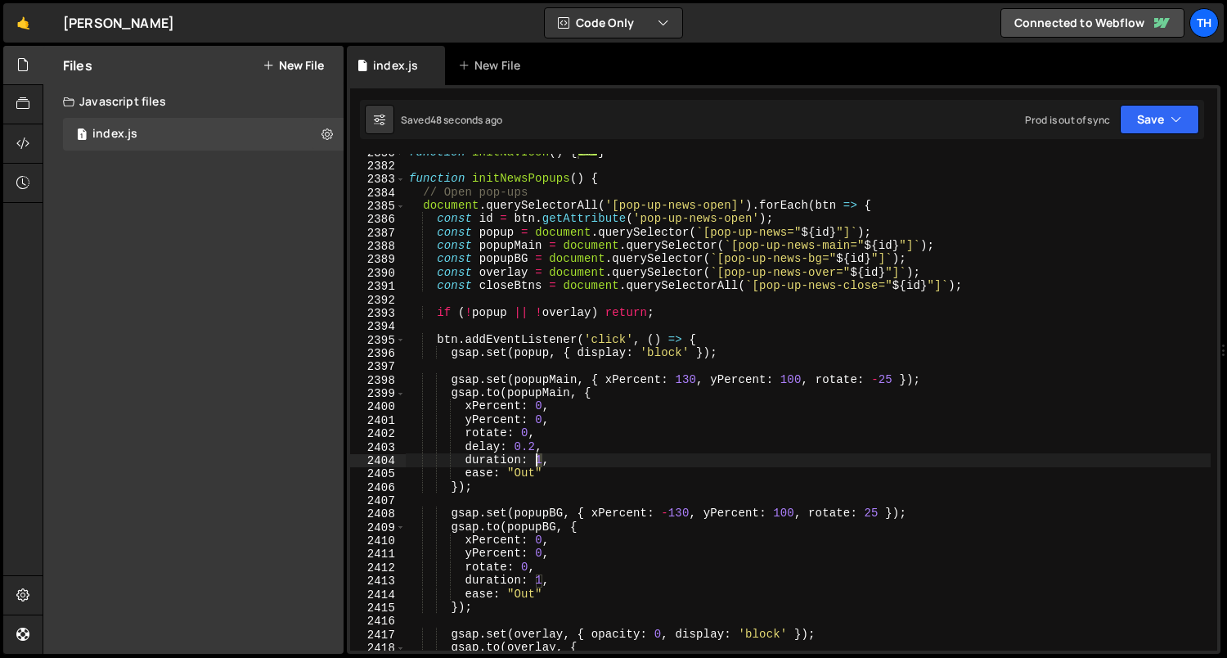
click at [538, 461] on div "function initNavIcon ( ) { ... } function initNewsPopups ( ) { // Open pop-ups …" at bounding box center [809, 408] width 806 height 524
click at [557, 457] on div "function initNavIcon ( ) { ... } function initNewsPopups ( ) { // Open pop-ups …" at bounding box center [809, 408] width 806 height 524
click at [538, 578] on div "function initNavIcon ( ) { ... } function initNewsPopups ( ) { // Open pop-ups …" at bounding box center [809, 408] width 806 height 524
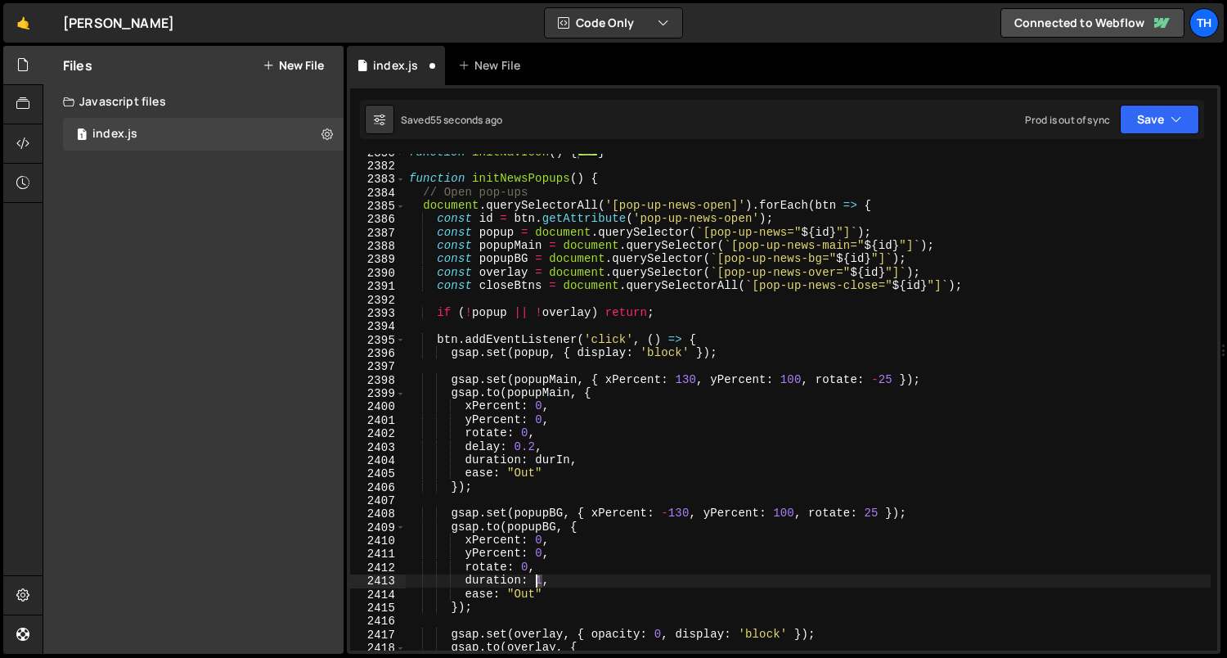
click at [538, 578] on div "function initNavIcon ( ) { ... } function initNewsPopups ( ) { // Open pop-ups …" at bounding box center [809, 408] width 806 height 524
paste textarea "durIn"
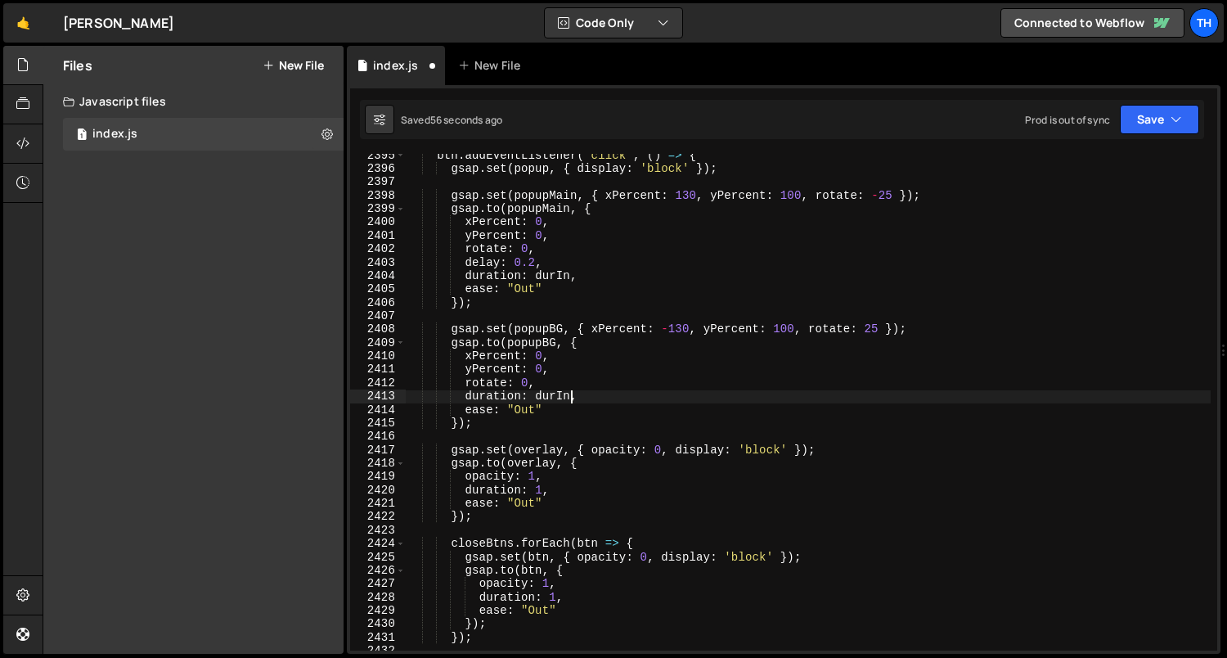
scroll to position [1469, 0]
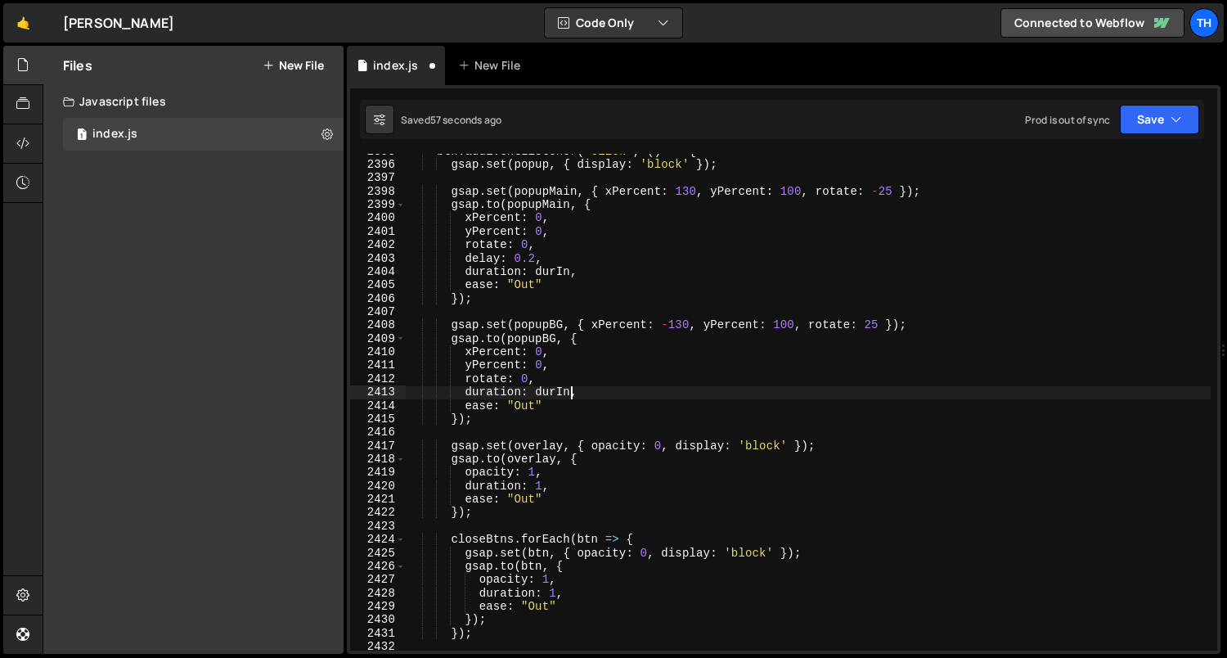
click at [541, 484] on div "btn . addEventListener ( 'click' , ( ) => { gsap . set ( popup , { display : 'b…" at bounding box center [809, 407] width 806 height 524
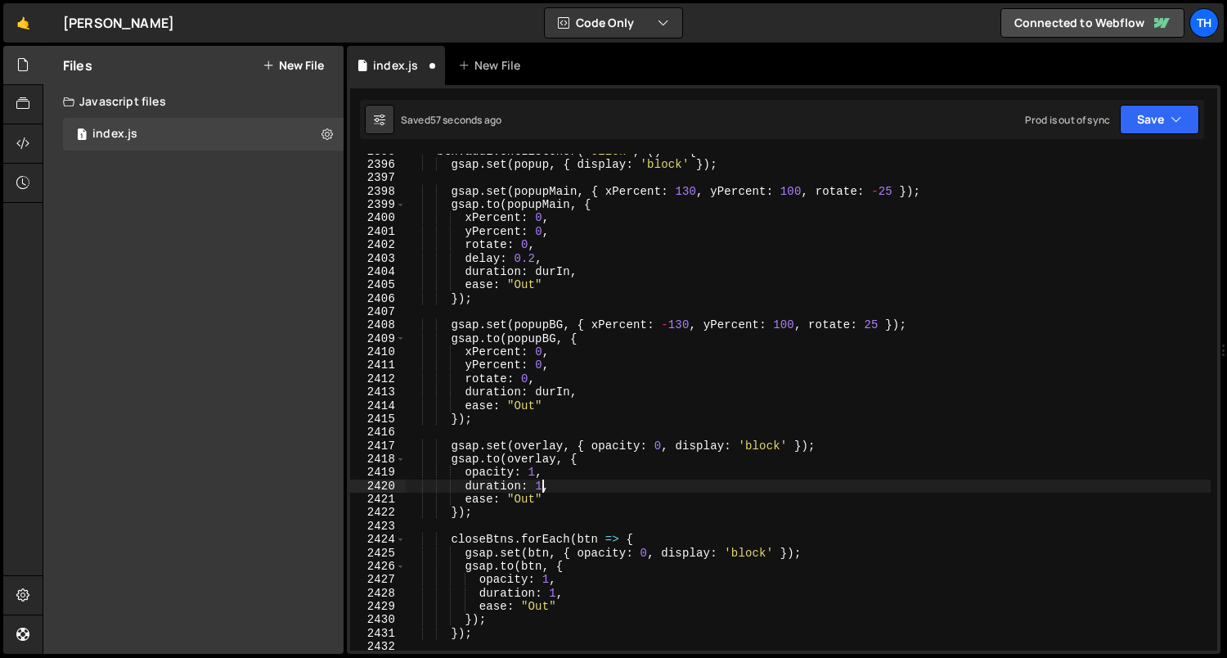
click at [541, 484] on div "btn . addEventListener ( 'click' , ( ) => { gsap . set ( popup , { display : 'b…" at bounding box center [809, 407] width 806 height 524
paste textarea "durIn"
click at [554, 591] on div "btn . addEventListener ( 'click' , ( ) => { gsap . set ( popup , { display : 'b…" at bounding box center [809, 407] width 806 height 524
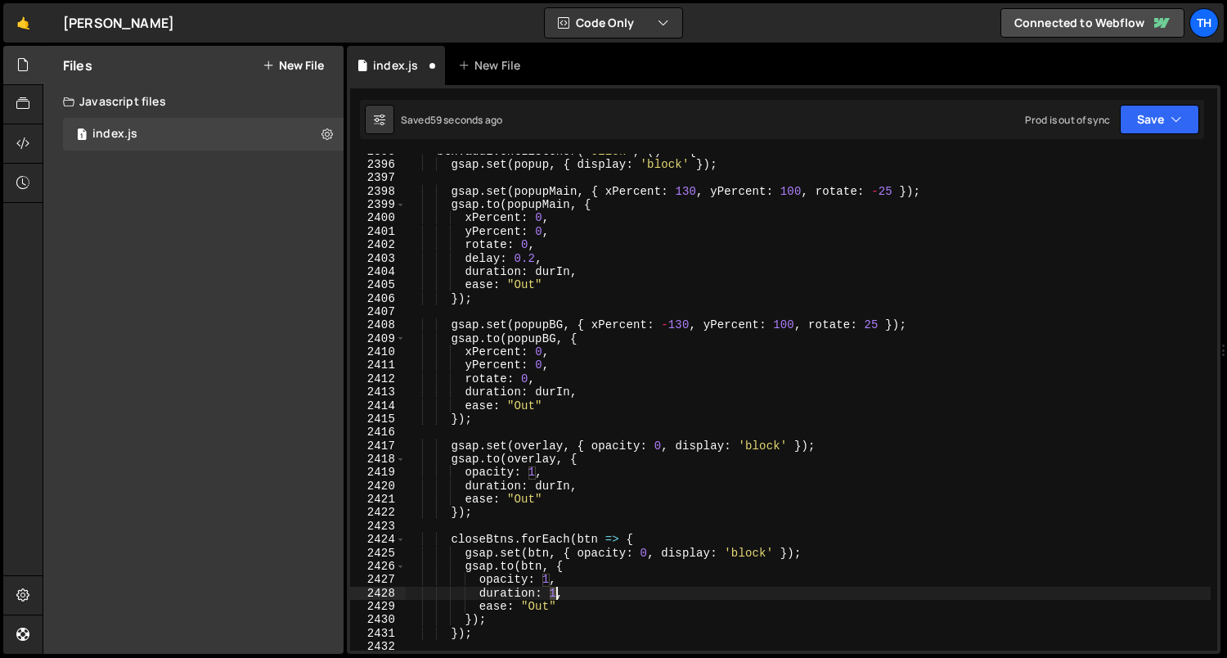
click at [554, 591] on div "btn . addEventListener ( 'click' , ( ) => { gsap . set ( popup , { display : 'b…" at bounding box center [809, 407] width 806 height 524
paste textarea "durIn"
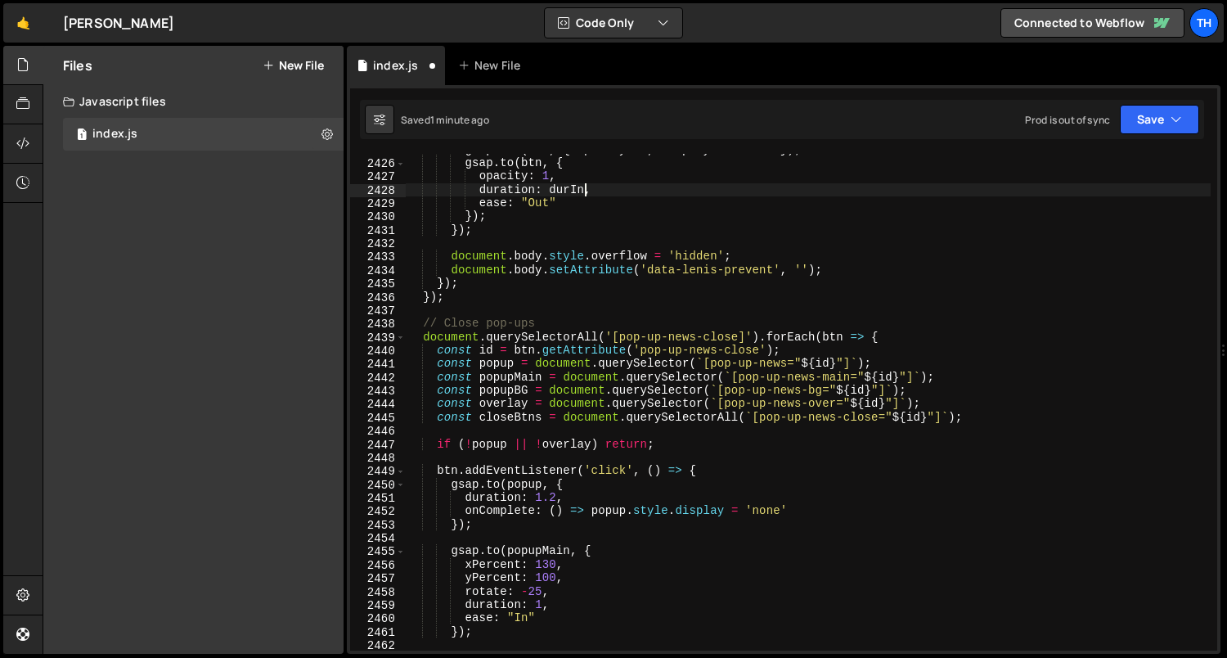
scroll to position [1941, 0]
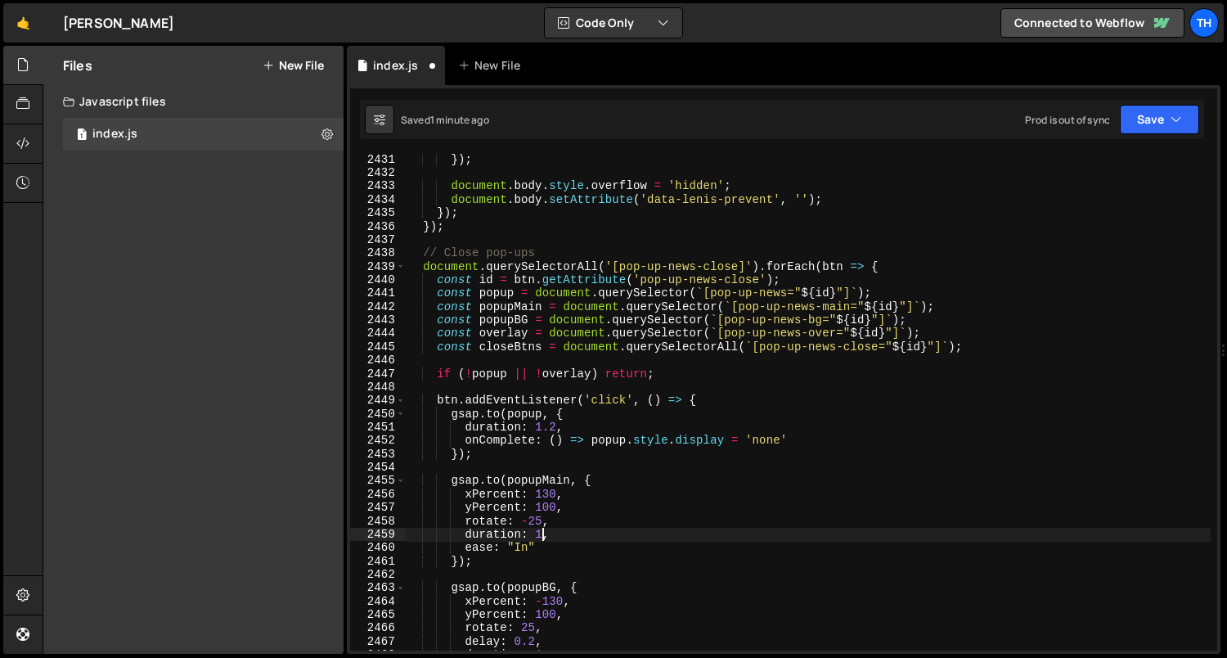
click at [538, 534] on div "}) ; document . body . style . overflow = 'hidden' ; document . body . setAttri…" at bounding box center [809, 415] width 806 height 524
paste textarea "durIn"
click at [566, 533] on div "}) ; document . body . style . overflow = 'hidden' ; document . body . setAttri…" at bounding box center [809, 415] width 806 height 524
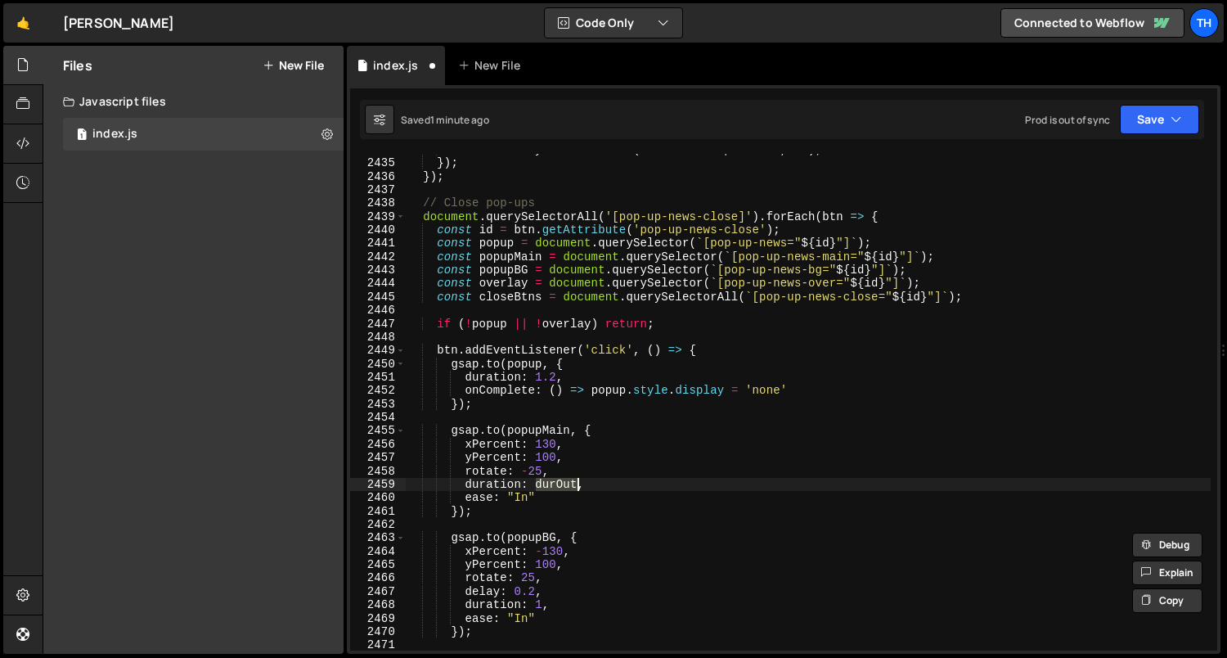
scroll to position [2037, 0]
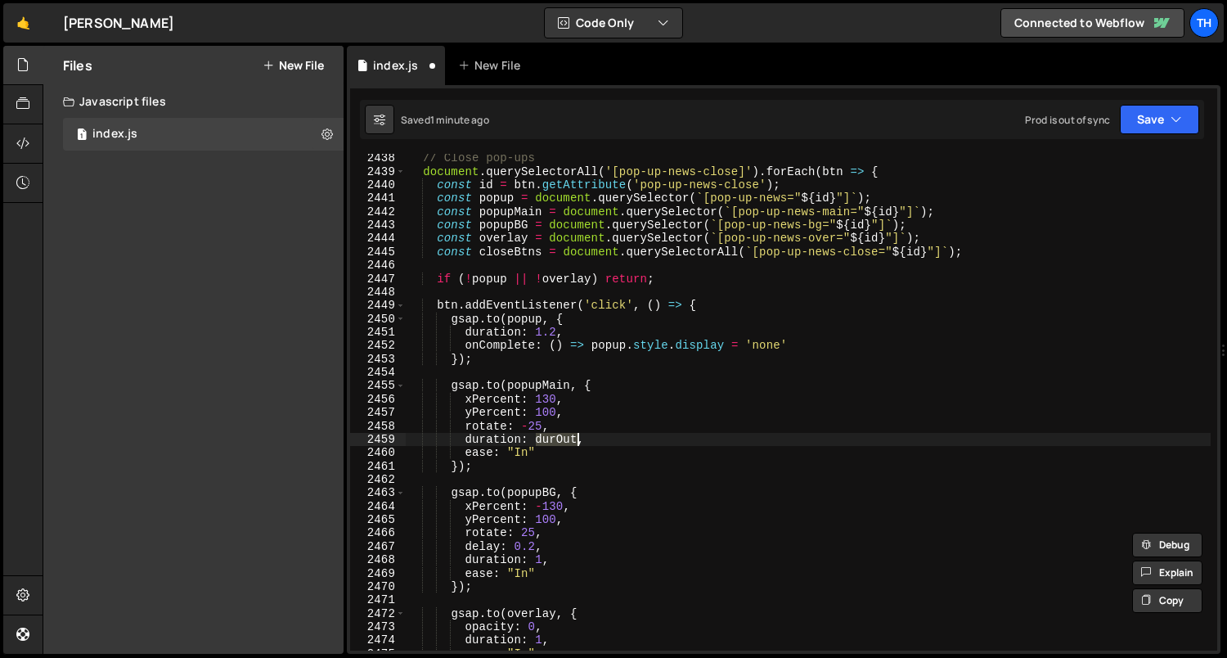
click at [542, 559] on div "// Close pop-ups document . querySelectorAll ( '[pop-up-news-close]' ) . forEac…" at bounding box center [809, 413] width 806 height 524
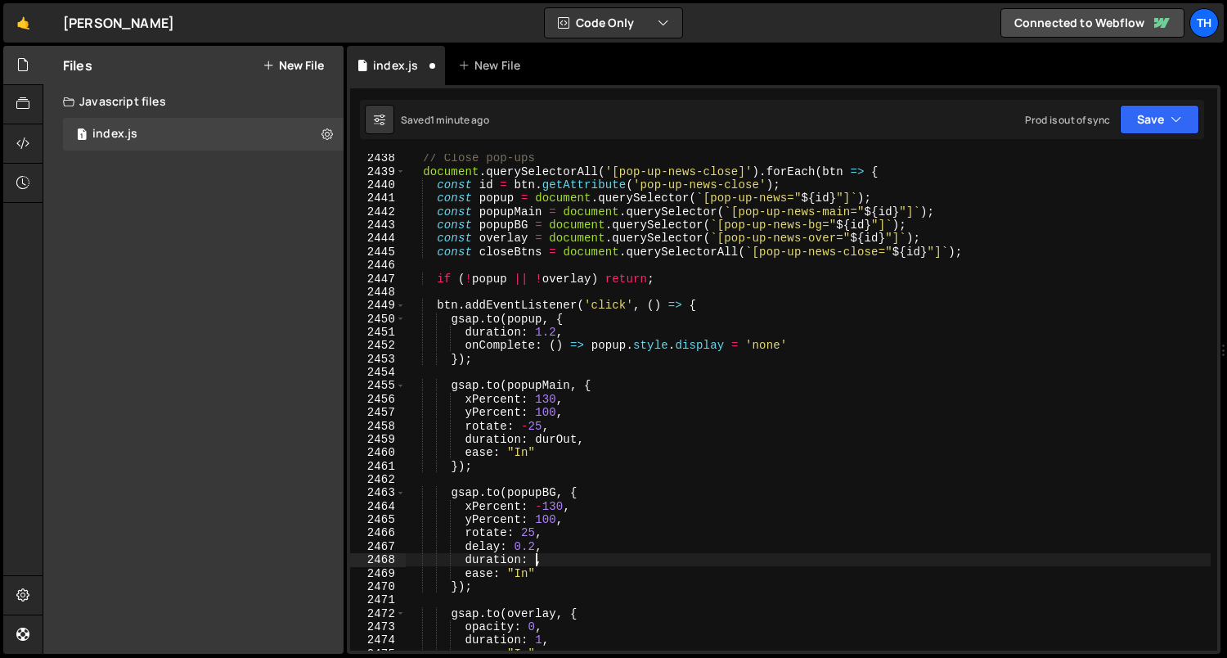
scroll to position [0, 8]
paste textarea "durOut"
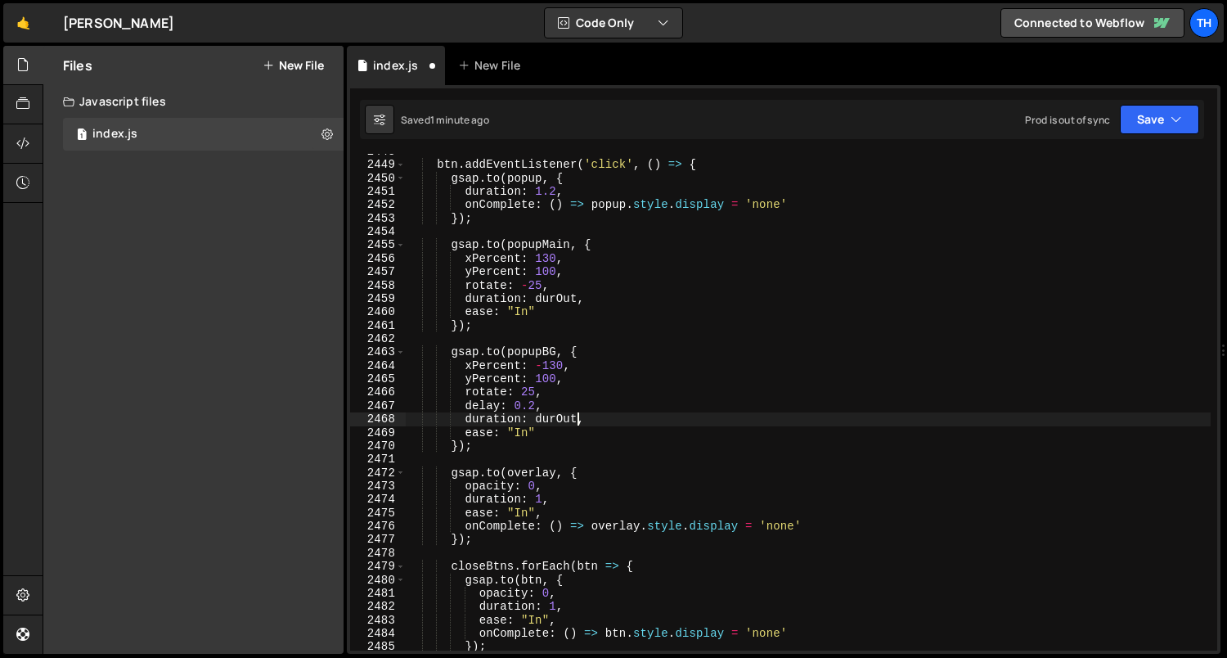
scroll to position [2194, 0]
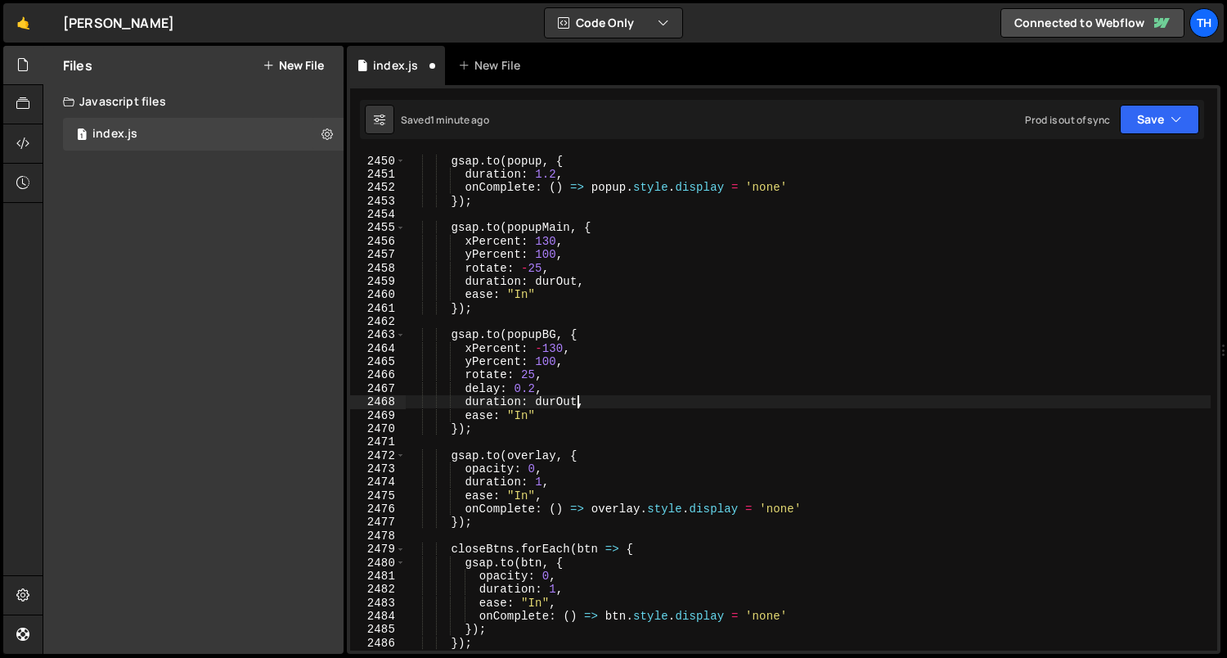
click at [556, 592] on div "btn . addEventListener ( 'click' , ( ) => { gsap . to ( popup , { duration : 1.…" at bounding box center [809, 403] width 806 height 524
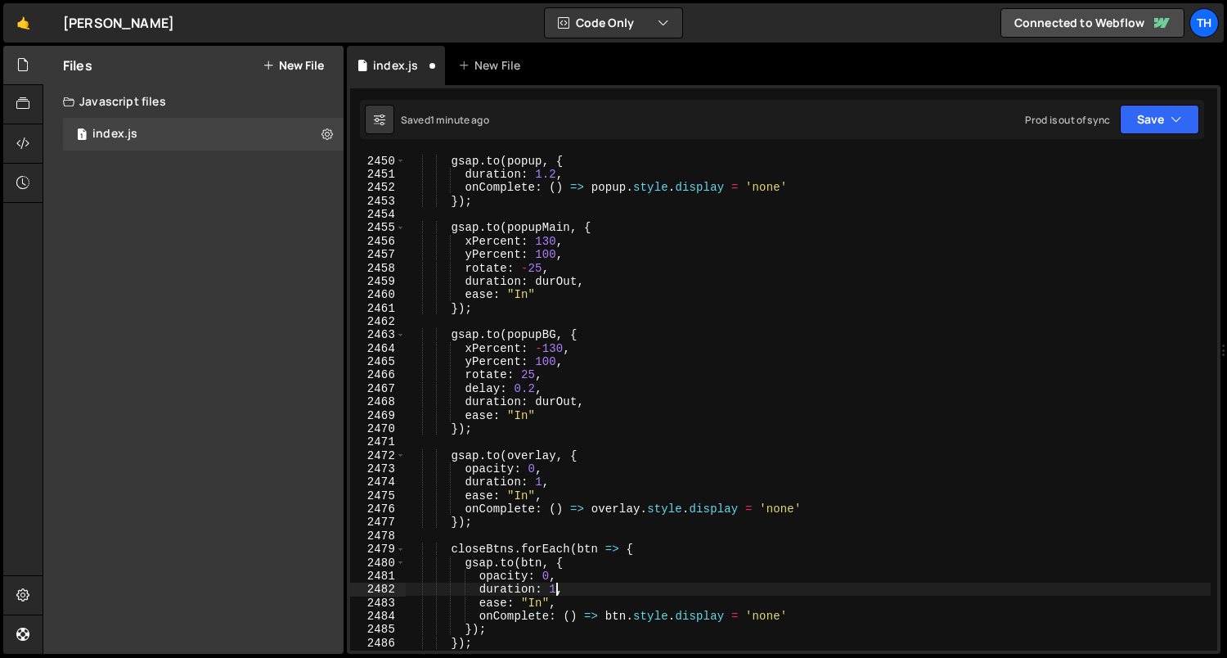
paste textarea "durOut"
click at [545, 483] on div "btn . addEventListener ( 'click' , ( ) => { gsap . to ( popup , { duration : 1.…" at bounding box center [809, 403] width 806 height 524
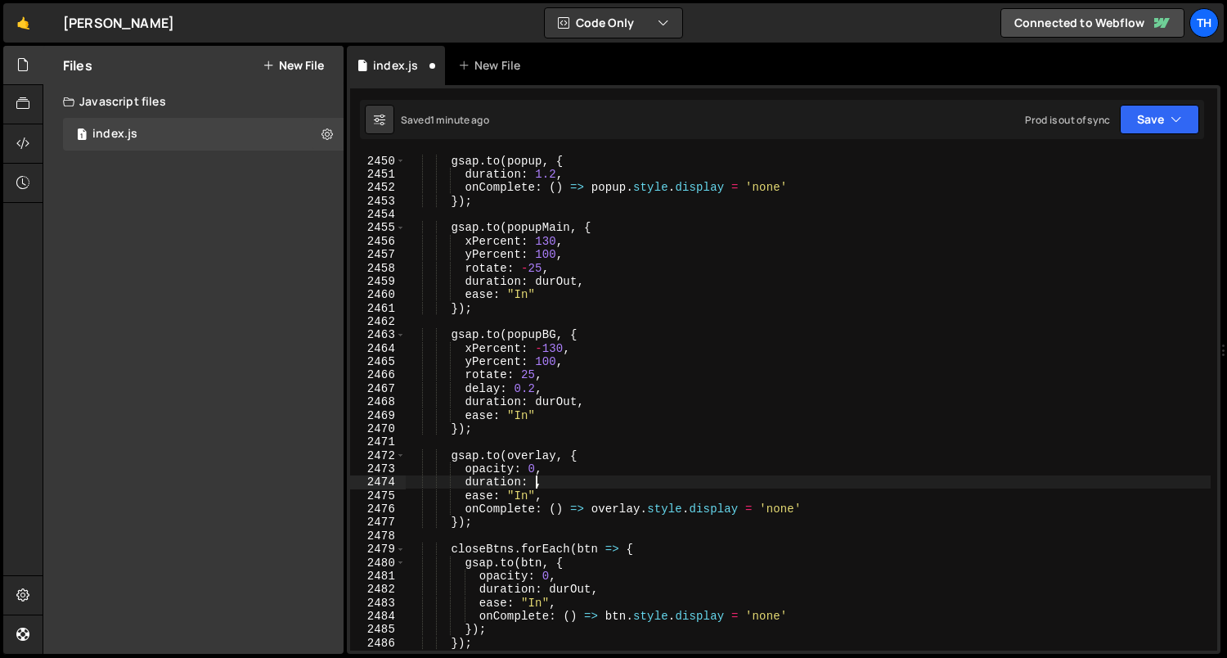
paste textarea "durOut"
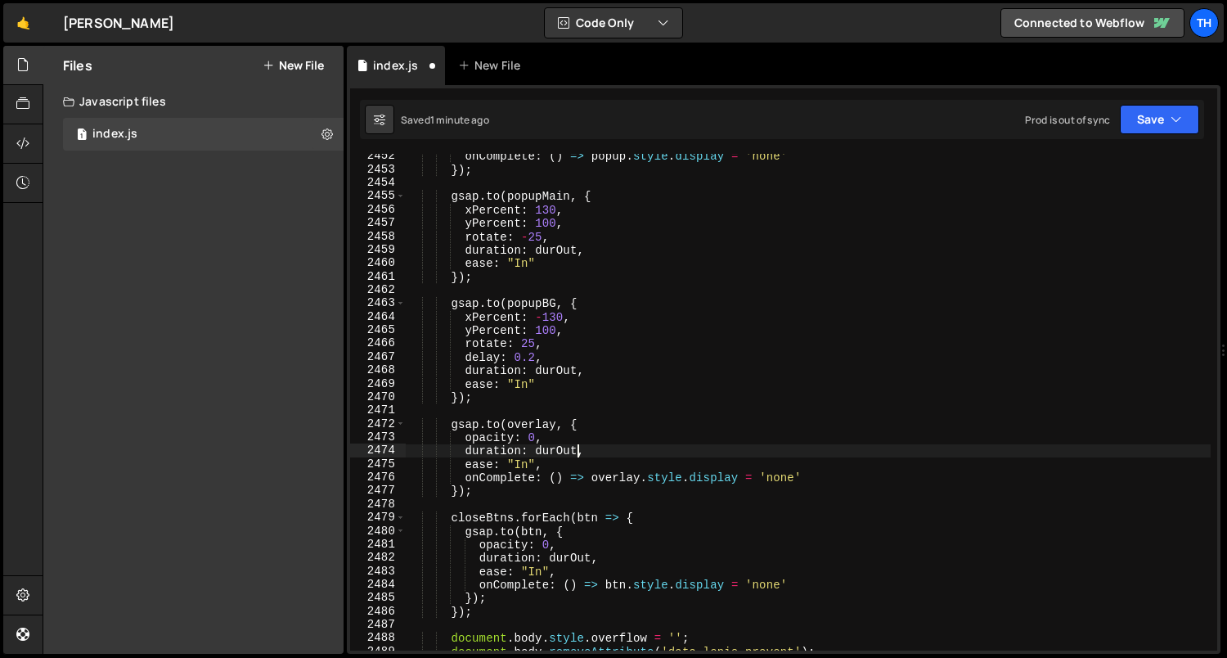
scroll to position [2340, 0]
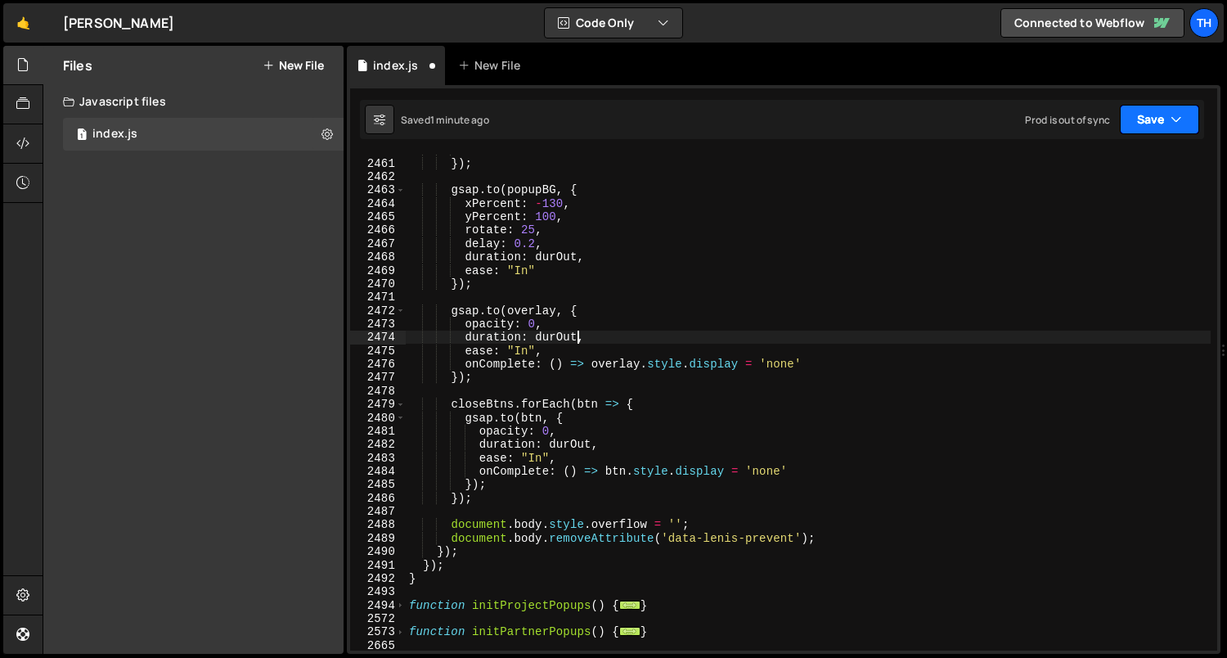
click at [1172, 116] on icon "button" at bounding box center [1176, 119] width 11 height 16
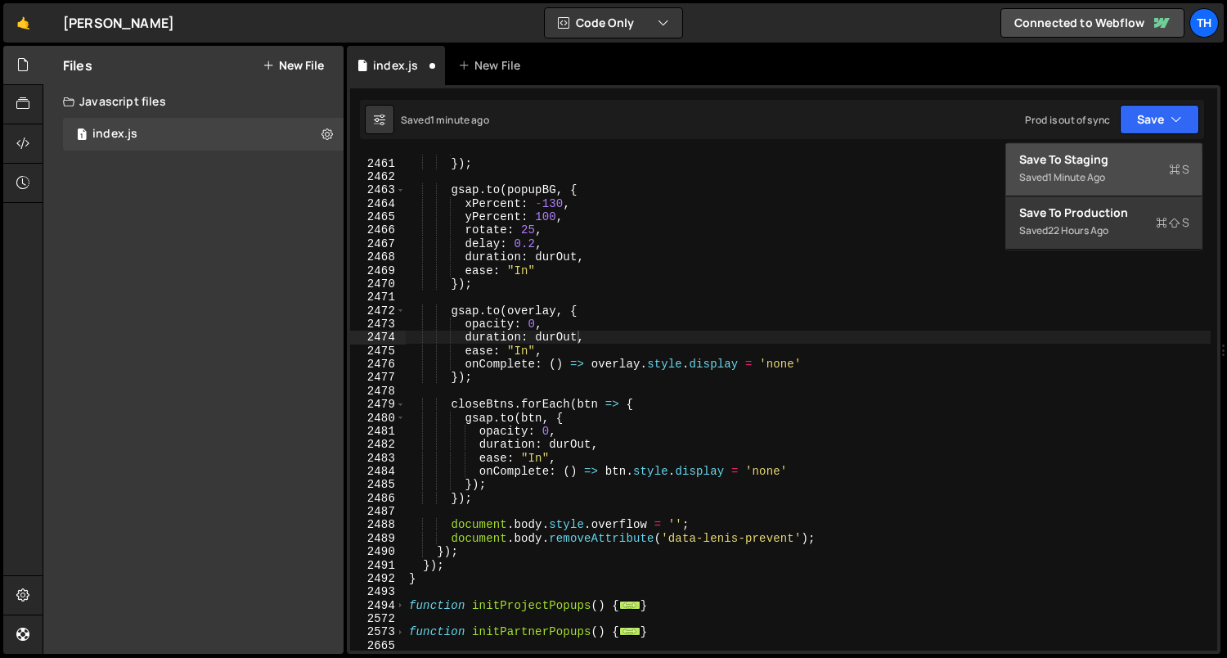
click at [1140, 151] on div "Save to Staging S" at bounding box center [1104, 159] width 170 height 16
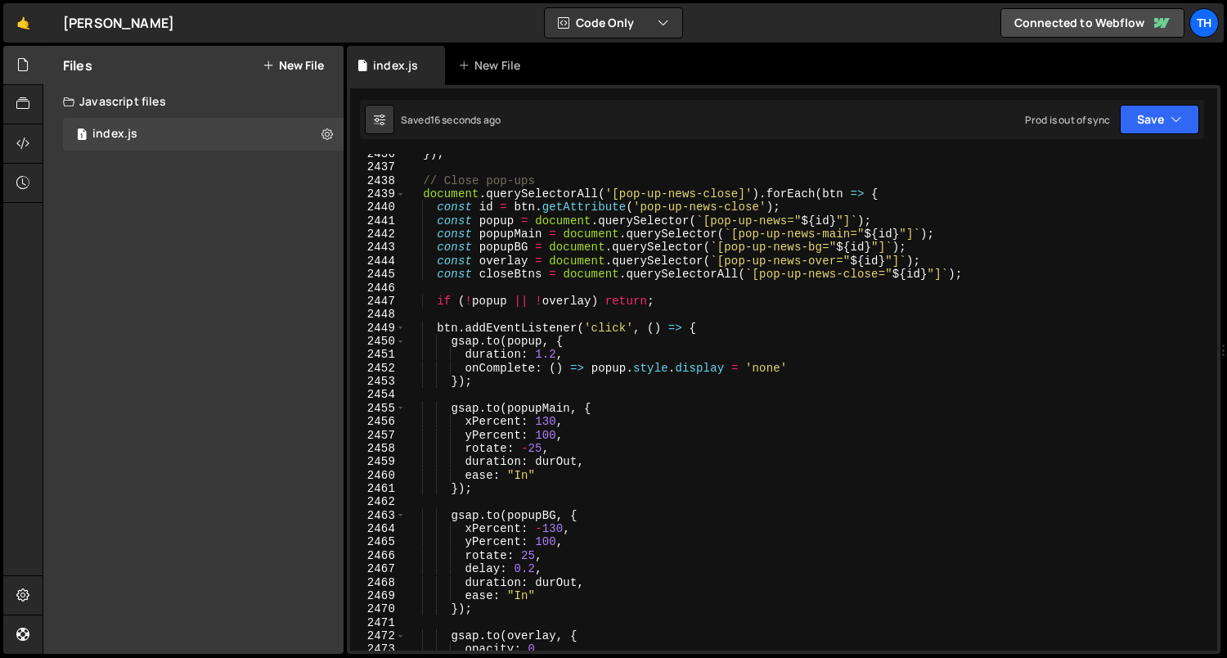
scroll to position [24505, 0]
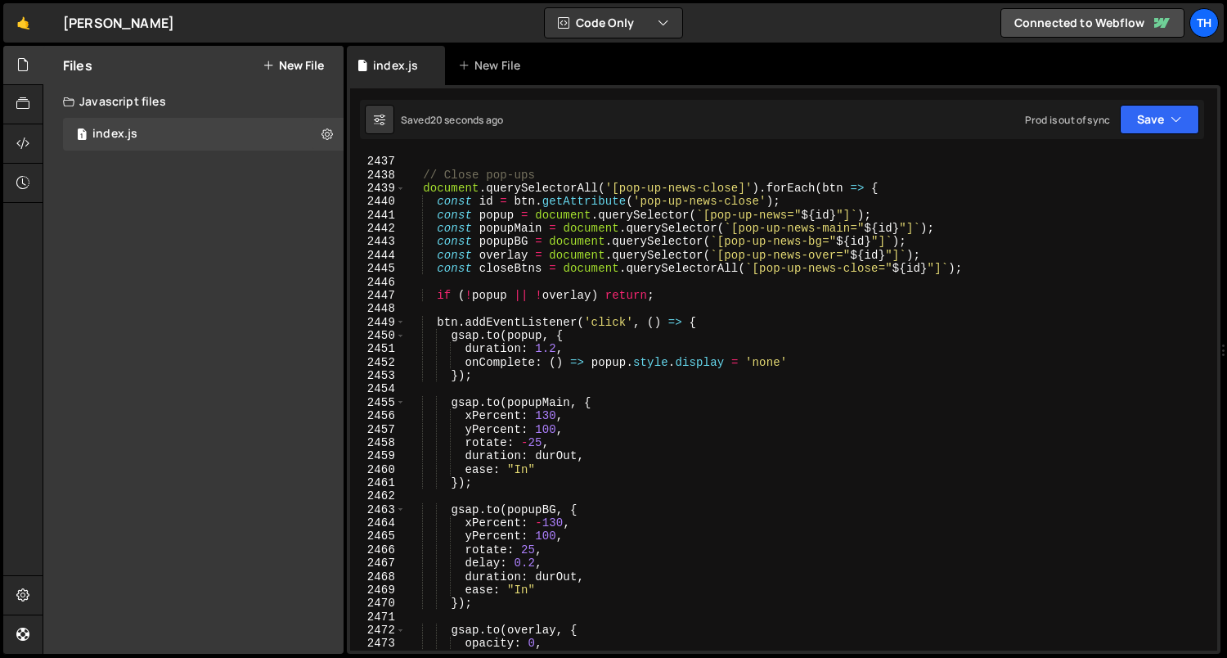
type textarea "xPercent: 130,"
drag, startPoint x: 538, startPoint y: 416, endPoint x: 548, endPoint y: 416, distance: 9.8
click at [548, 416] on div "}) ; // Close pop-ups document . querySelectorAll ( '[pop-up-news-close]' ) . f…" at bounding box center [809, 404] width 806 height 524
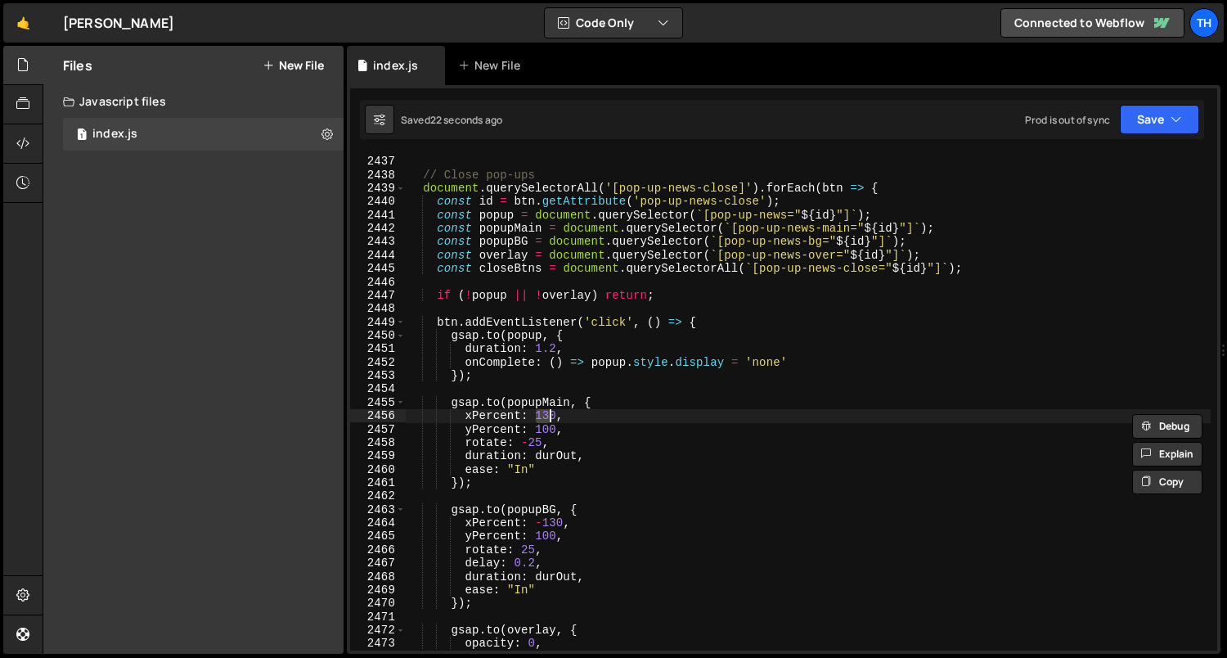
click at [516, 394] on div "}) ; // Close pop-ups document . querySelectorAll ( '[pop-up-news-close]' ) . f…" at bounding box center [809, 404] width 806 height 524
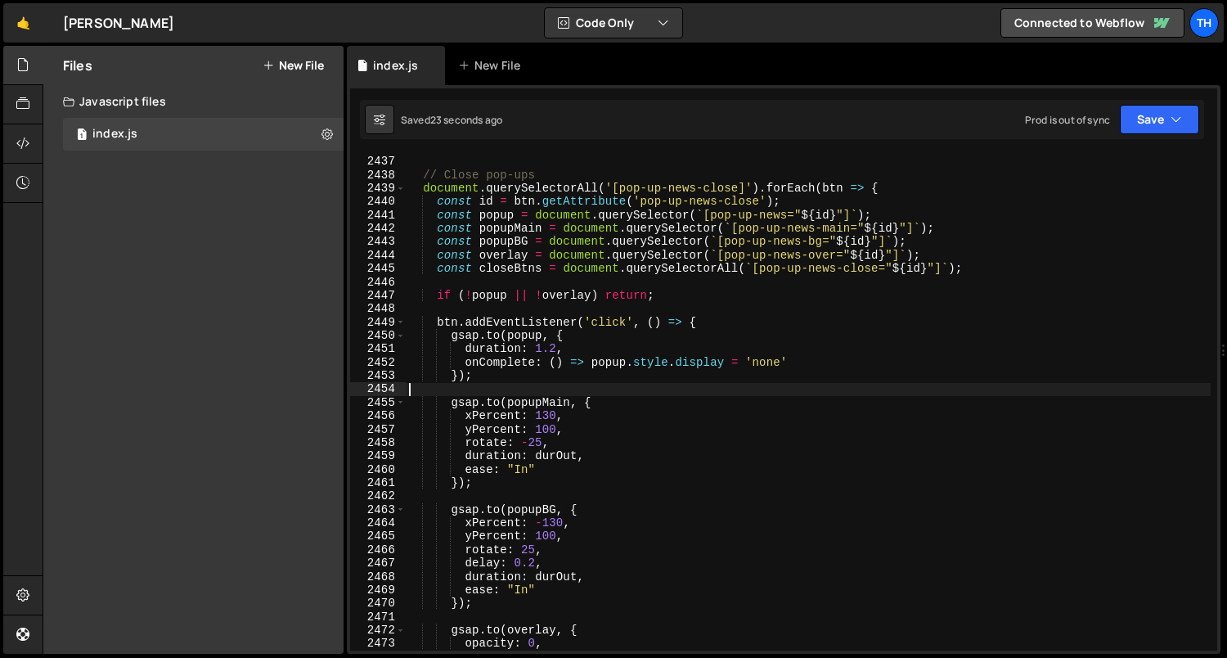
scroll to position [0, 0]
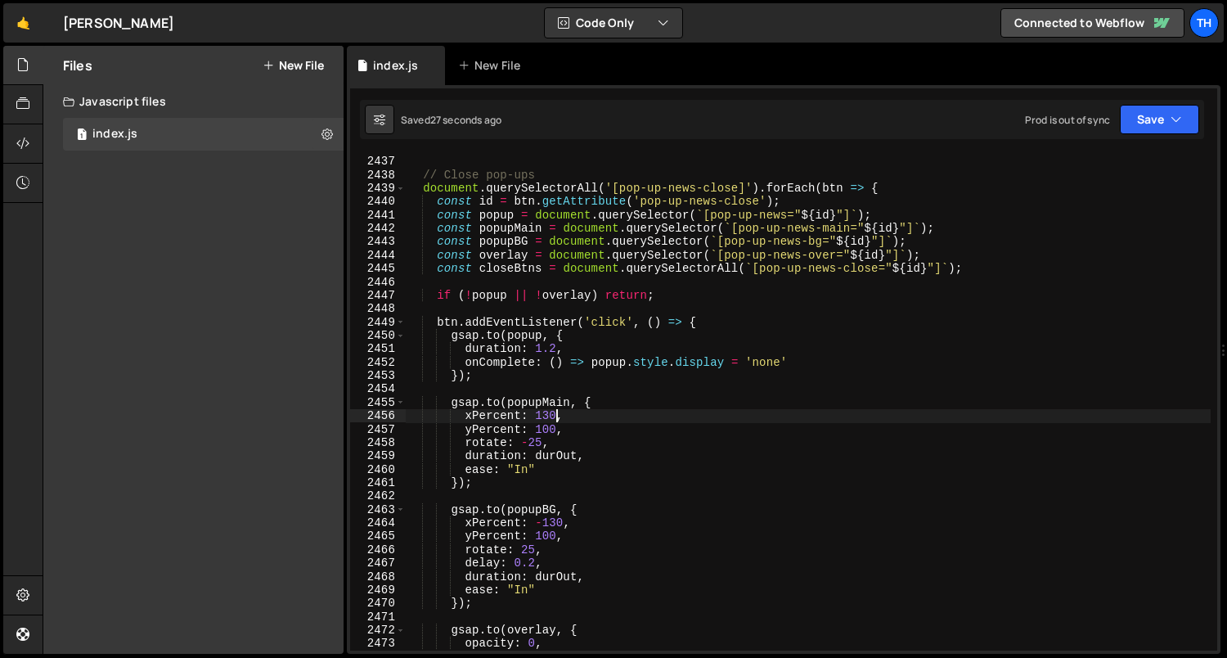
click at [554, 417] on div "}) ; // Close pop-ups document . querySelectorAll ( '[pop-up-news-close]' ) . f…" at bounding box center [809, 404] width 806 height 524
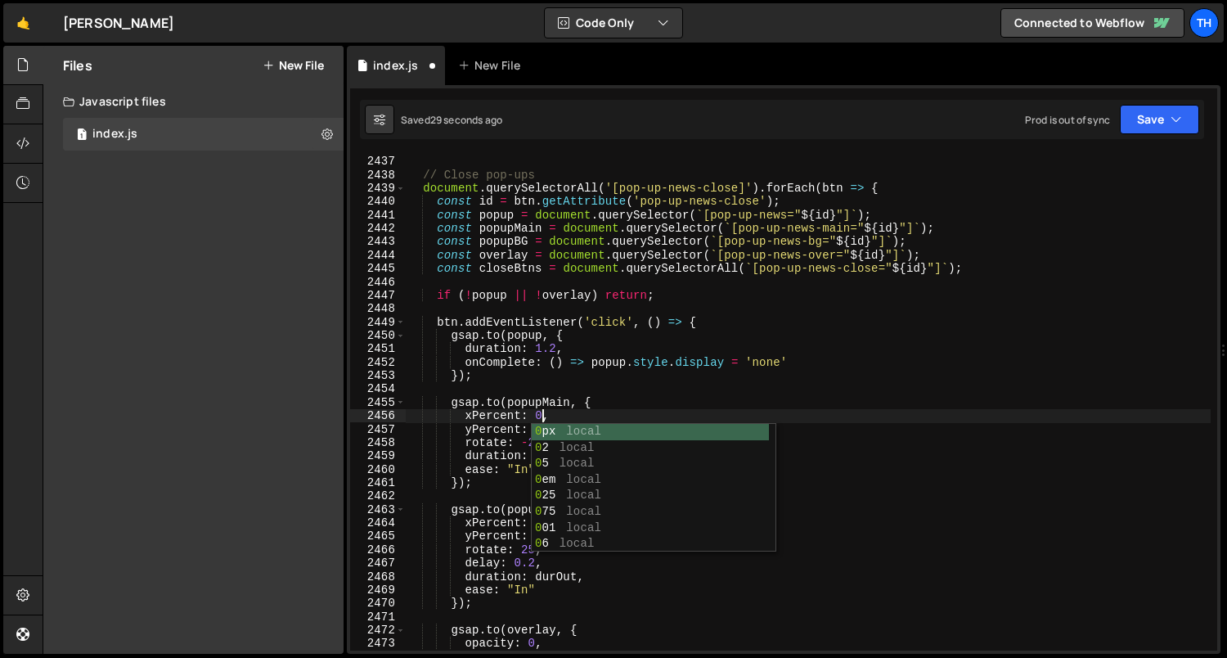
click at [572, 401] on div "}) ; // Close pop-ups document . querySelectorAll ( '[pop-up-news-close]' ) . f…" at bounding box center [809, 404] width 806 height 524
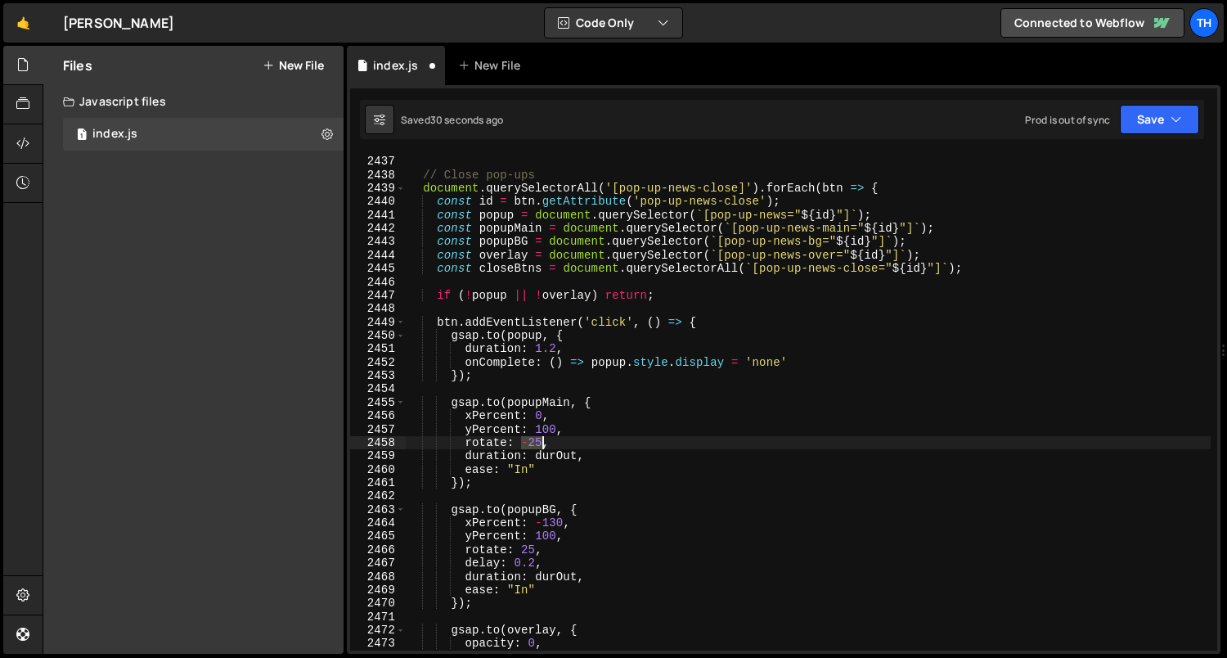
drag, startPoint x: 521, startPoint y: 448, endPoint x: 540, endPoint y: 445, distance: 19.0
click at [540, 445] on div "}) ; // Close pop-ups document . querySelectorAll ( '[pop-up-news-close]' ) . f…" at bounding box center [809, 404] width 806 height 524
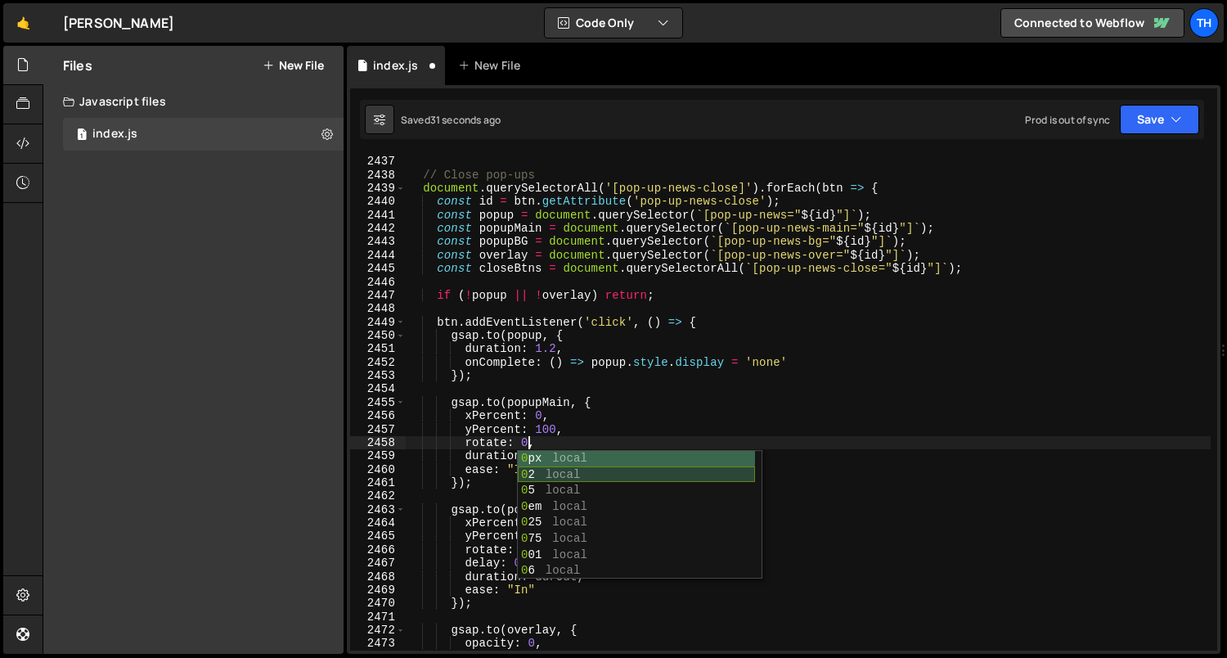
scroll to position [0, 8]
click at [490, 474] on div "}) ; // Close pop-ups document . querySelectorAll ( '[pop-up-news-close]' ) . f…" at bounding box center [809, 404] width 806 height 524
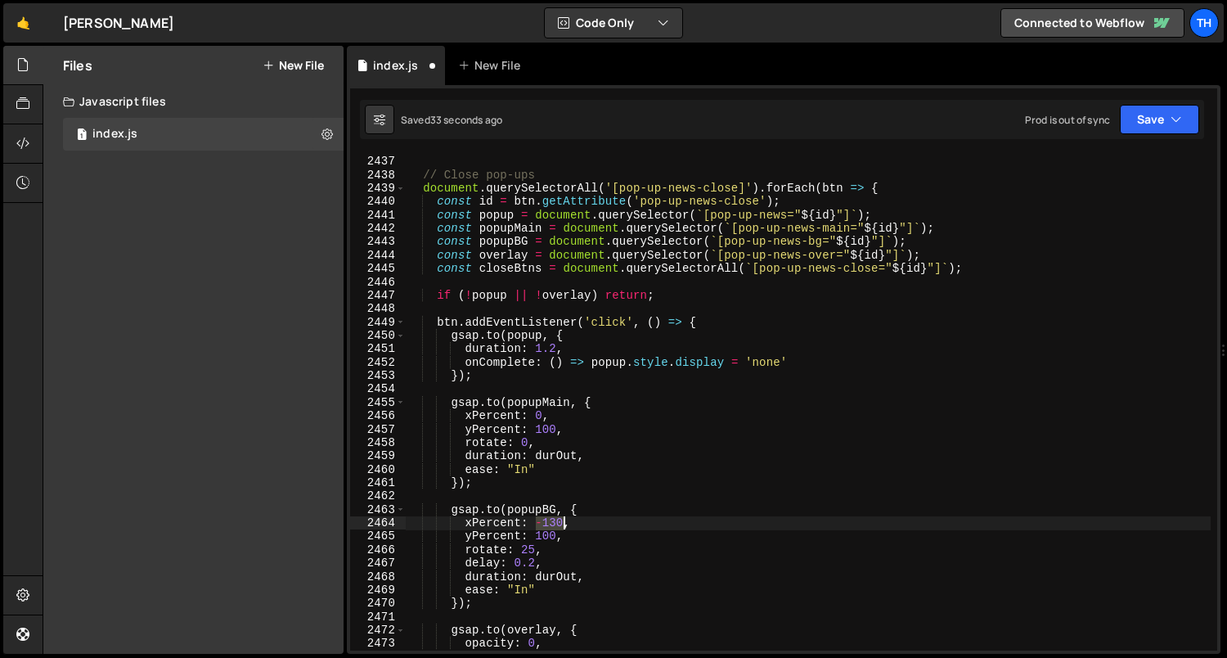
drag, startPoint x: 536, startPoint y: 523, endPoint x: 562, endPoint y: 523, distance: 26.2
click at [562, 523] on div "}) ; // Close pop-ups document . querySelectorAll ( '[pop-up-news-close]' ) . f…" at bounding box center [809, 404] width 806 height 524
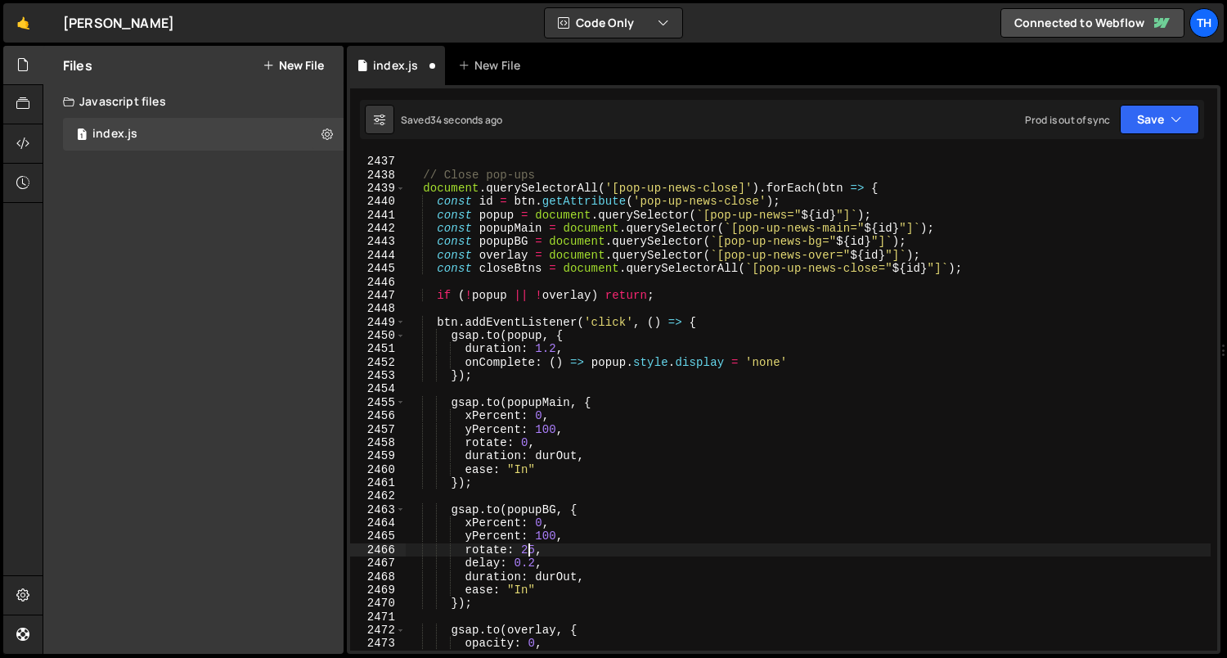
click at [529, 549] on div "}) ; // Close pop-ups document . querySelectorAll ( '[pop-up-news-close]' ) . f…" at bounding box center [809, 404] width 806 height 524
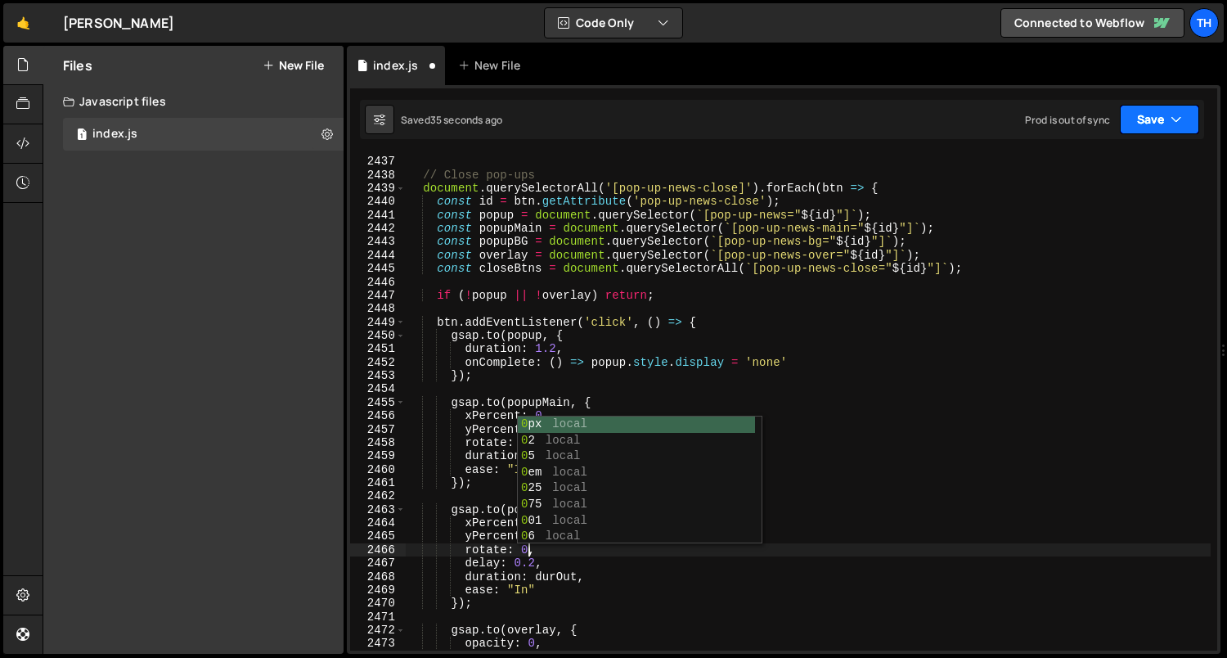
click at [1141, 119] on button "Save" at bounding box center [1159, 119] width 79 height 29
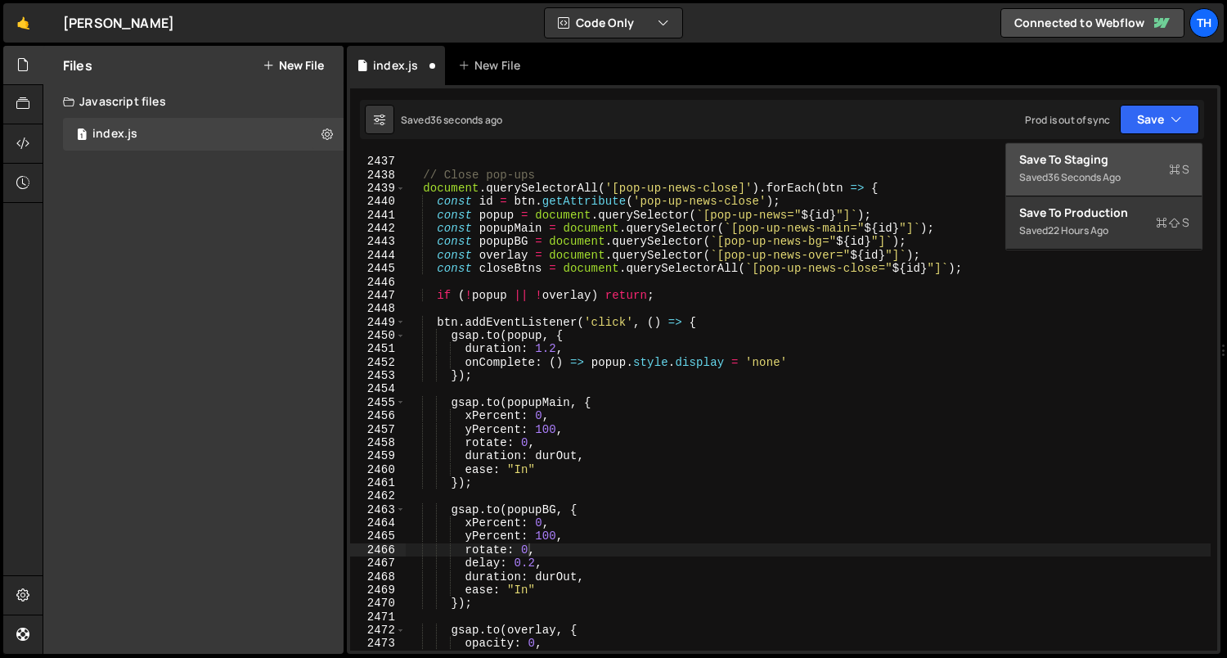
click at [1108, 156] on div "Save to Staging S" at bounding box center [1104, 159] width 170 height 16
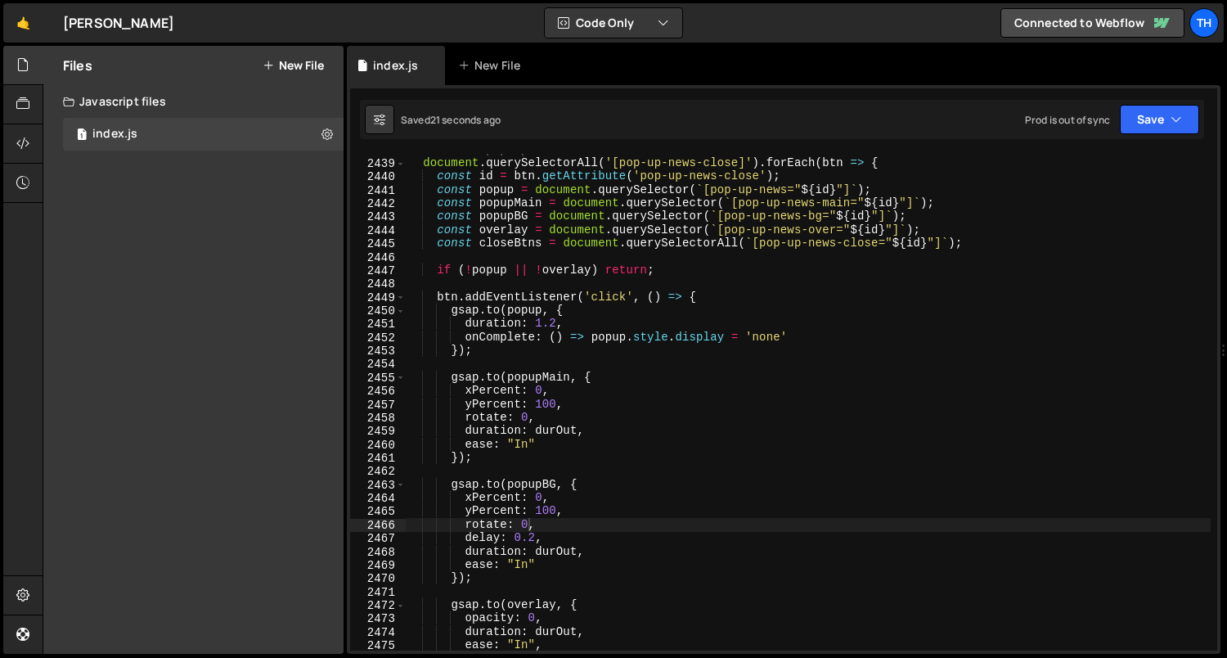
scroll to position [24524, 0]
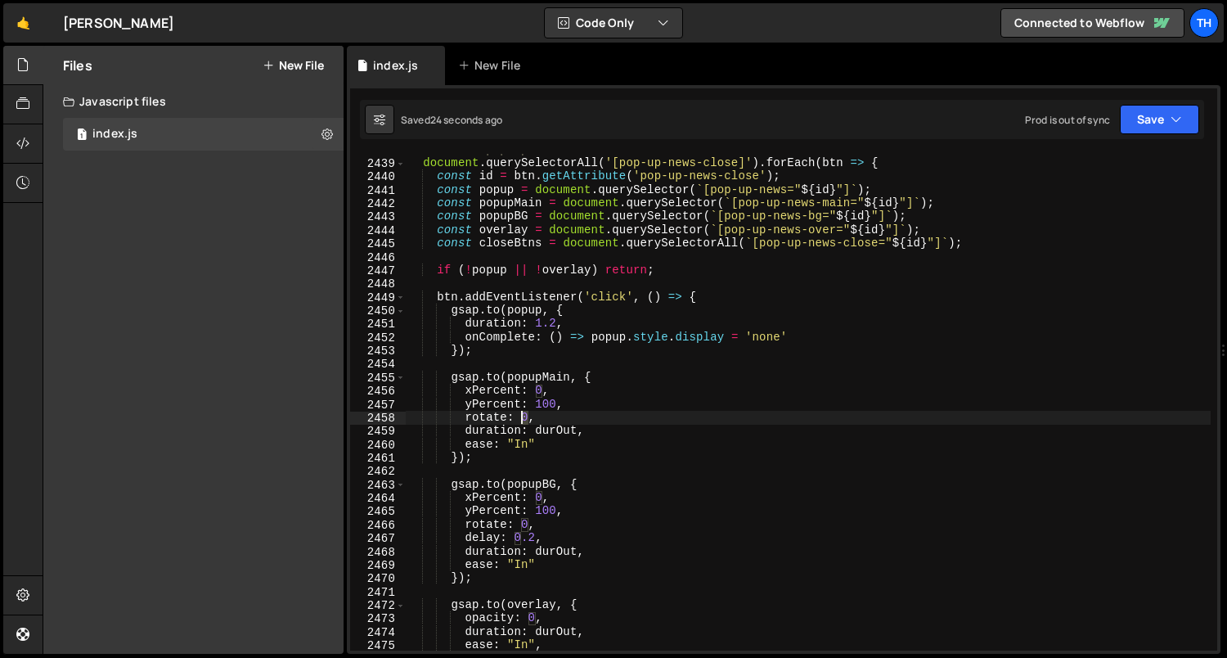
click at [524, 418] on div "// Close pop-ups document . querySelectorAll ( '[pop-up-news-close]' ) . forEac…" at bounding box center [809, 405] width 806 height 524
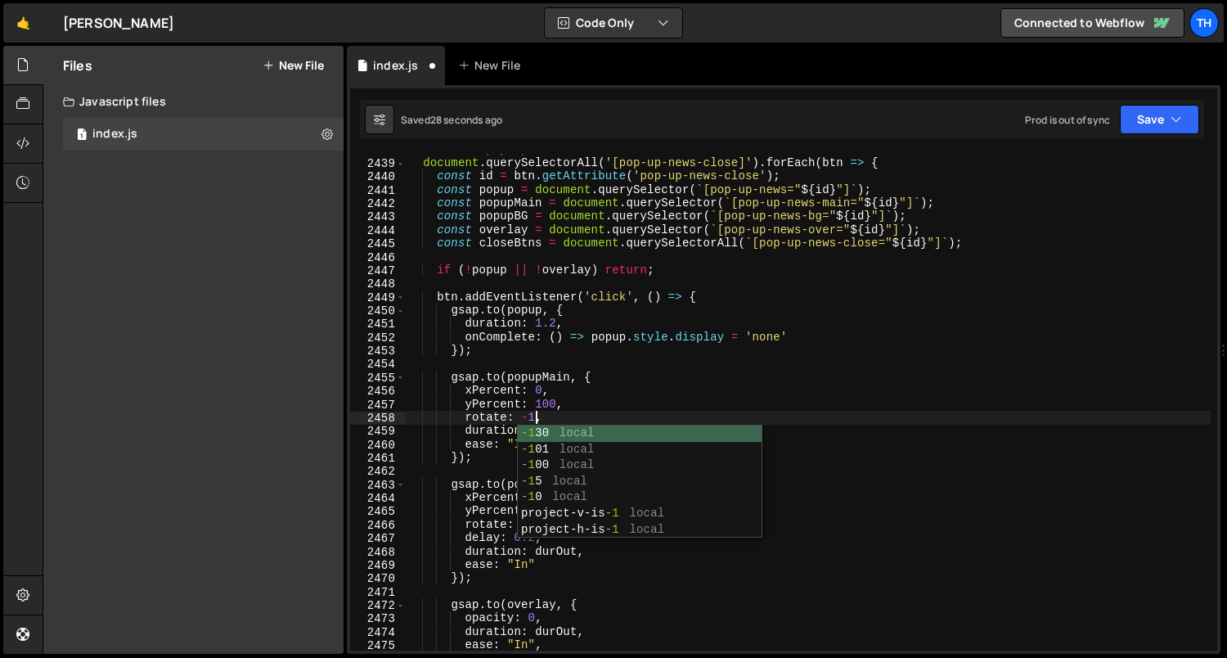
scroll to position [0, 9]
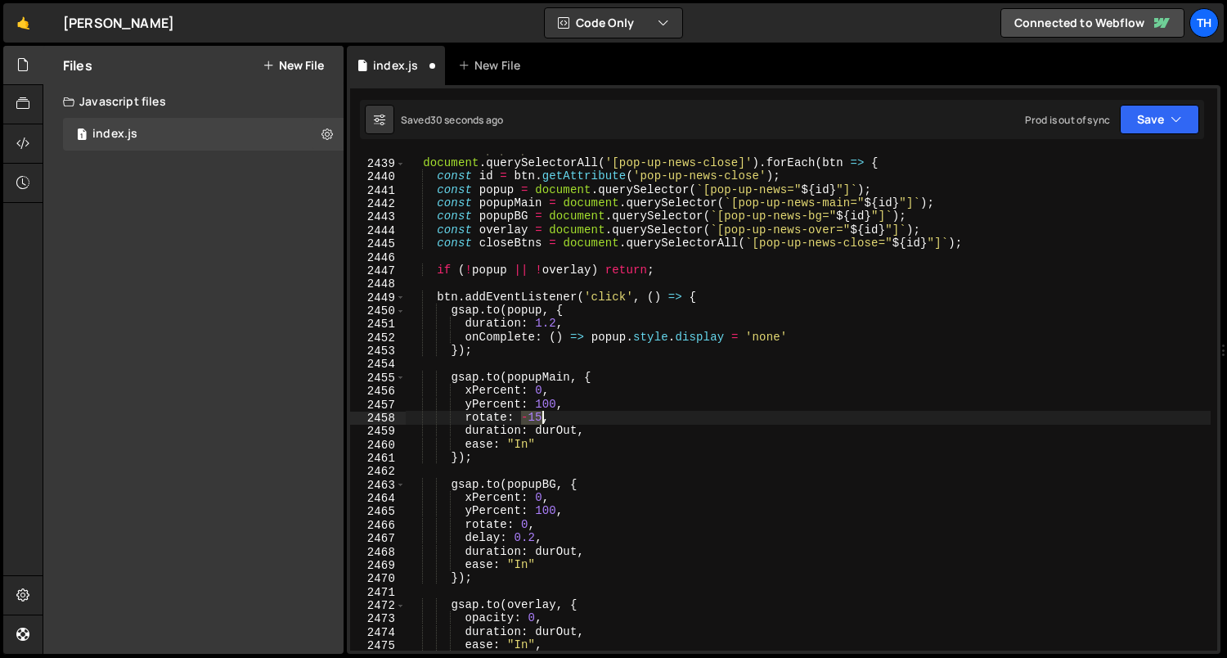
drag, startPoint x: 523, startPoint y: 414, endPoint x: 542, endPoint y: 416, distance: 18.9
click at [542, 416] on div "// Close pop-ups document . querySelectorAll ( '[pop-up-news-close]' ) . forEac…" at bounding box center [809, 405] width 806 height 524
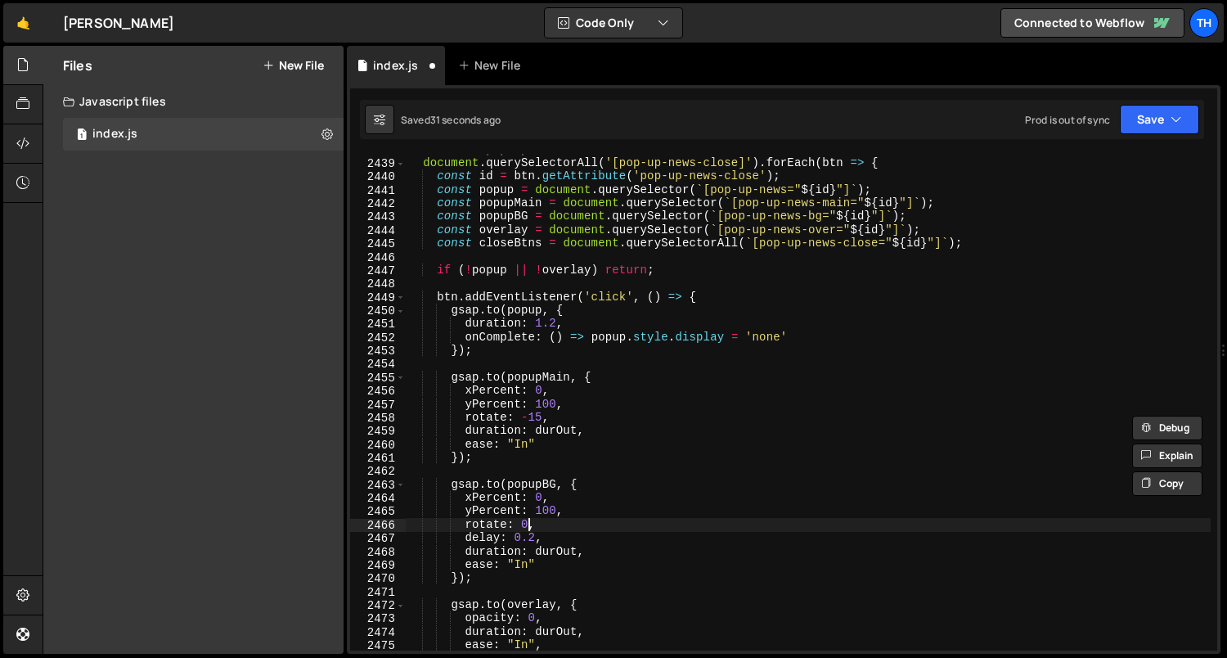
click at [525, 529] on div "// Close pop-ups document . querySelectorAll ( '[pop-up-news-close]' ) . forEac…" at bounding box center [809, 405] width 806 height 524
paste textarea "-15"
click at [1172, 132] on button "Save" at bounding box center [1159, 119] width 79 height 29
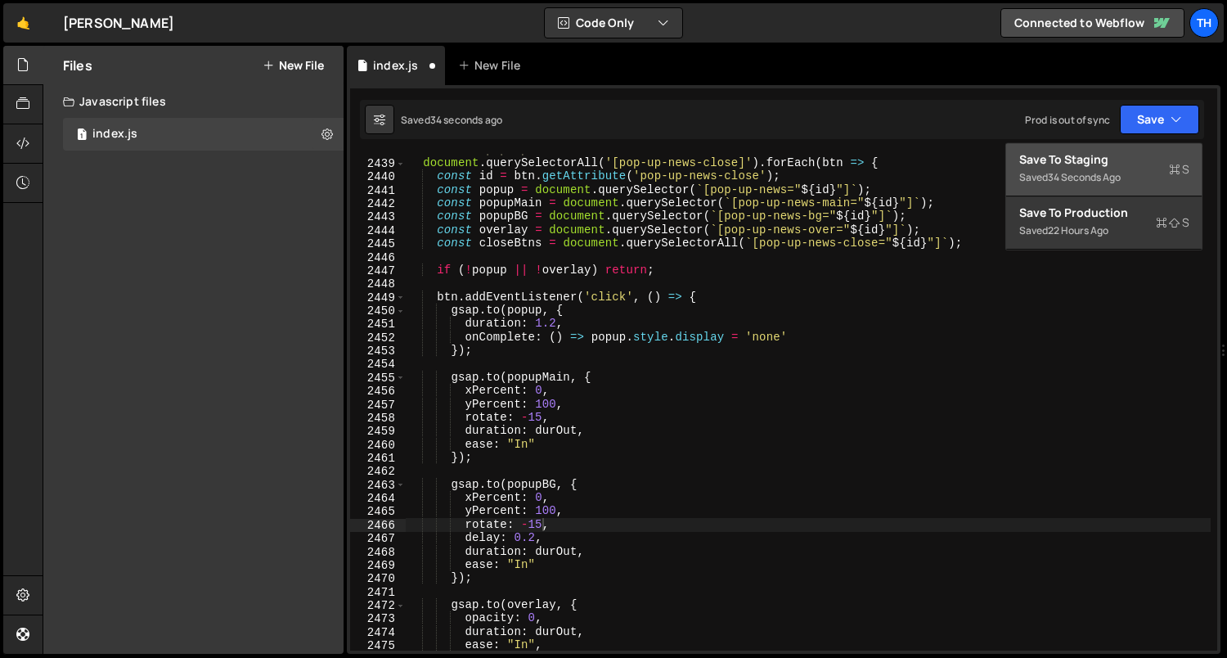
click at [1135, 161] on div "Save to Staging S" at bounding box center [1104, 159] width 170 height 16
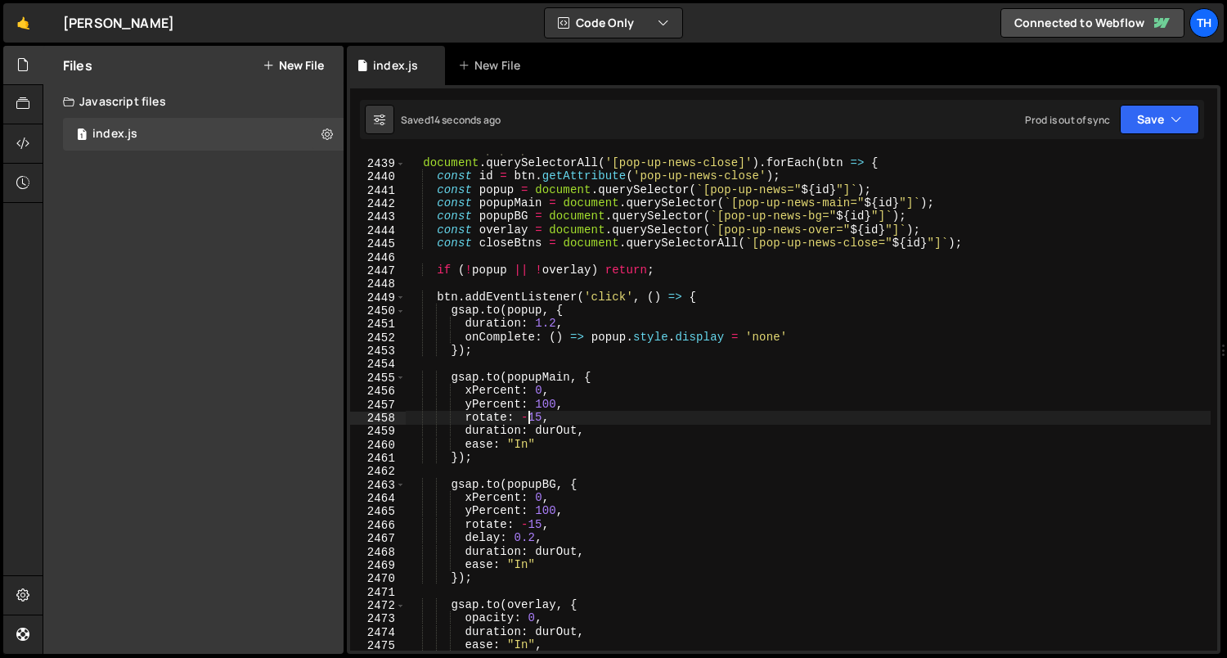
click at [525, 421] on div "// Close pop-ups document . querySelectorAll ( '[pop-up-news-close]' ) . forEac…" at bounding box center [809, 405] width 806 height 524
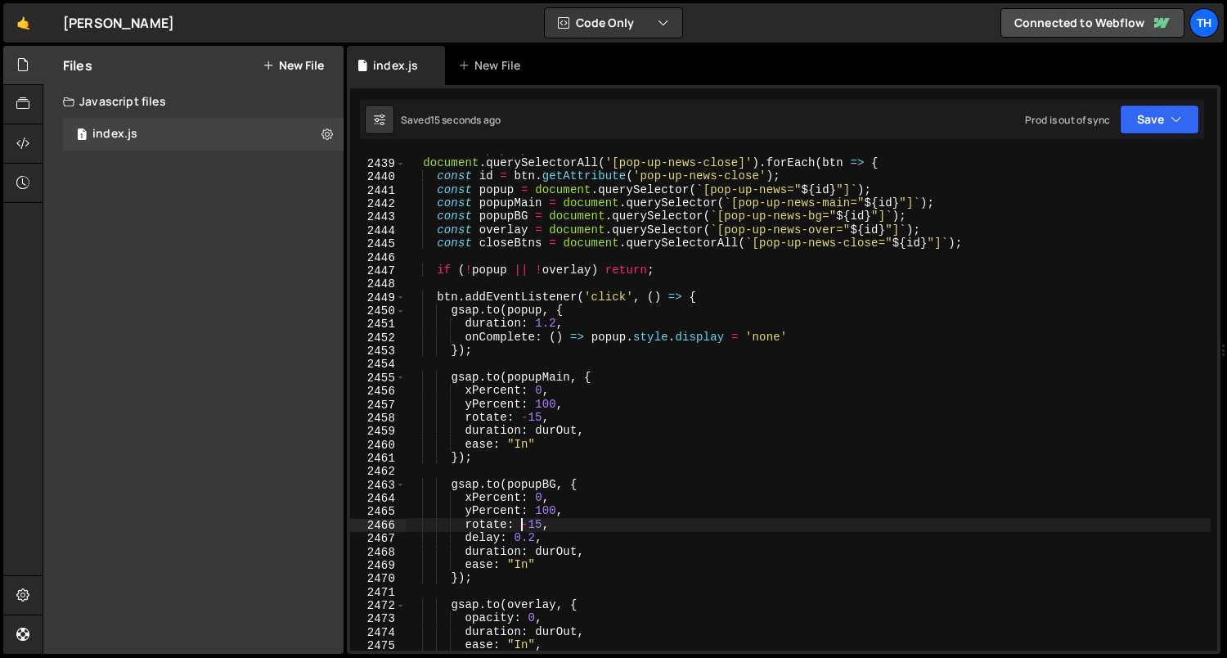
click at [524, 529] on div "// Close pop-ups document . querySelectorAll ( '[pop-up-news-close]' ) . forEac…" at bounding box center [809, 405] width 806 height 524
click at [522, 524] on div "// Close pop-ups document . querySelectorAll ( '[pop-up-news-close]' ) . forEac…" at bounding box center [809, 405] width 806 height 524
click at [1158, 125] on button "Save" at bounding box center [1159, 119] width 79 height 29
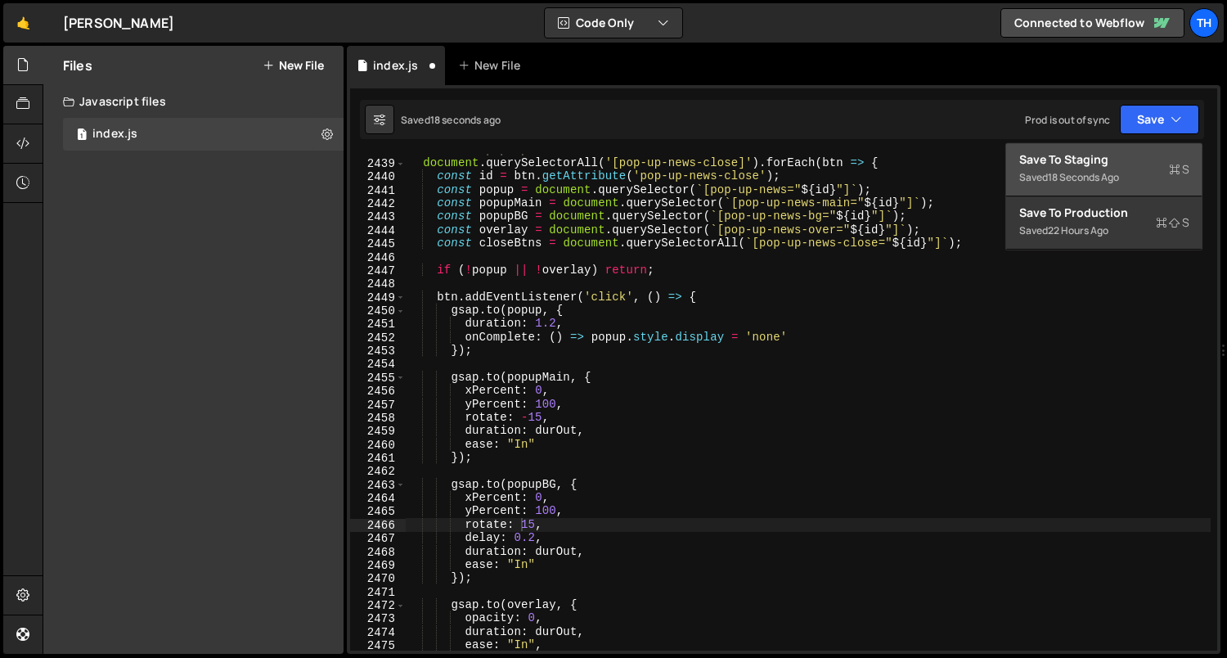
click at [1123, 159] on div "Save to Staging S" at bounding box center [1104, 159] width 170 height 16
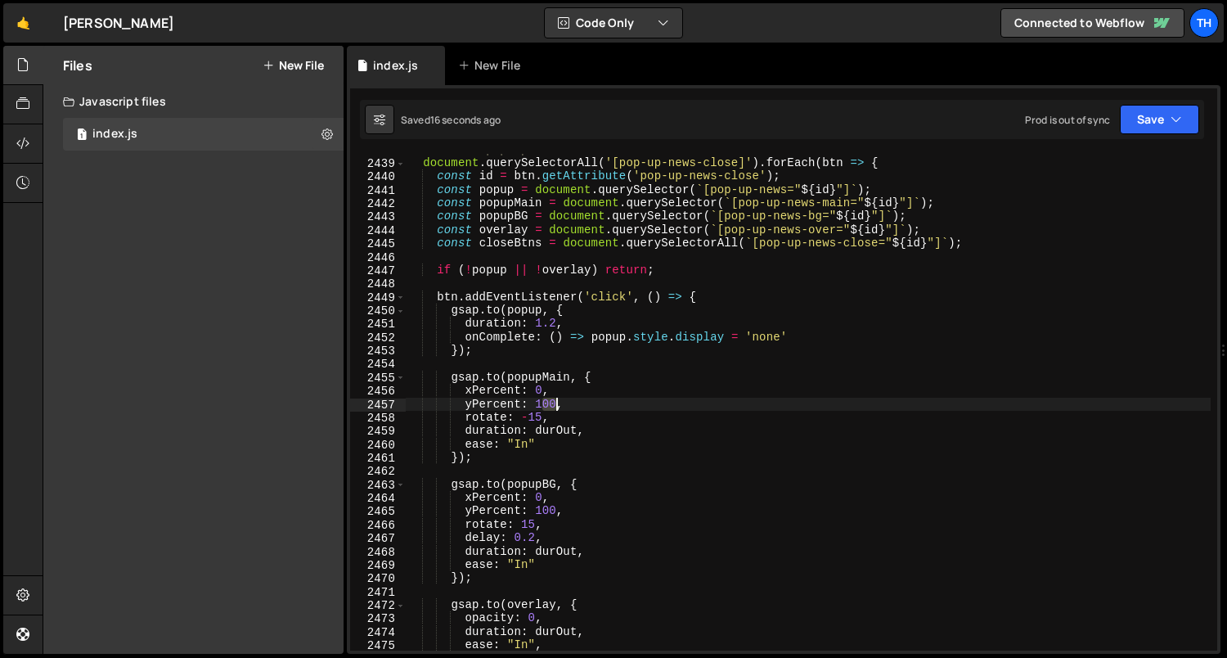
drag, startPoint x: 542, startPoint y: 402, endPoint x: 553, endPoint y: 407, distance: 11.7
click at [553, 407] on div "// Close pop-ups document . querySelectorAll ( '[pop-up-news-close]' ) . forEac…" at bounding box center [809, 405] width 806 height 524
click at [535, 405] on div "// Close pop-ups document . querySelectorAll ( '[pop-up-news-close]' ) . forEac…" at bounding box center [809, 405] width 806 height 524
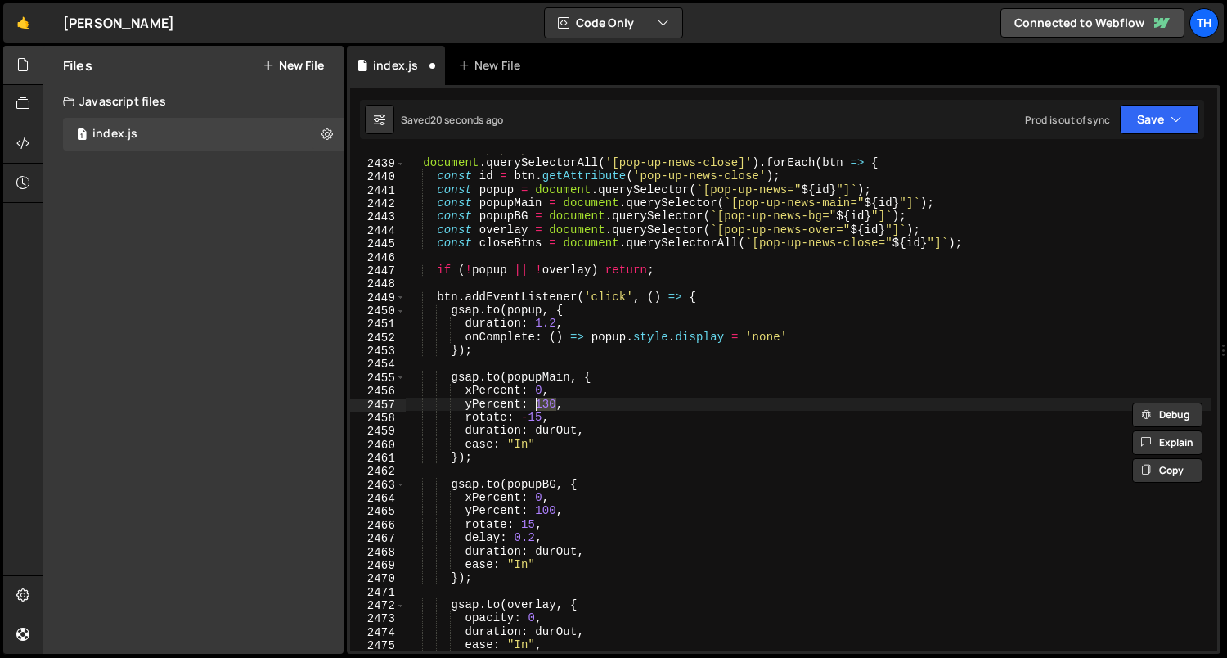
click at [547, 508] on div "// Close pop-ups document . querySelectorAll ( '[pop-up-news-close]' ) . forEac…" at bounding box center [809, 405] width 806 height 524
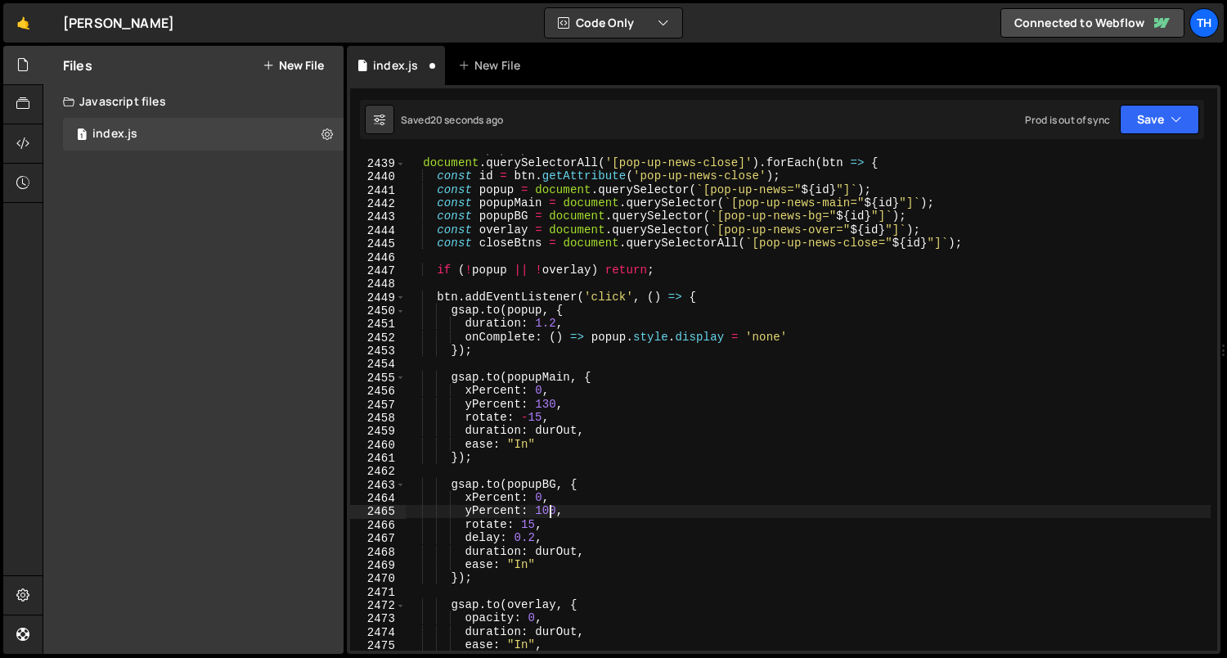
click at [547, 508] on div "// Close pop-ups document . querySelectorAll ( '[pop-up-news-close]' ) . forEac…" at bounding box center [809, 405] width 806 height 524
paste textarea "3"
click at [1125, 131] on button "Save" at bounding box center [1159, 119] width 79 height 29
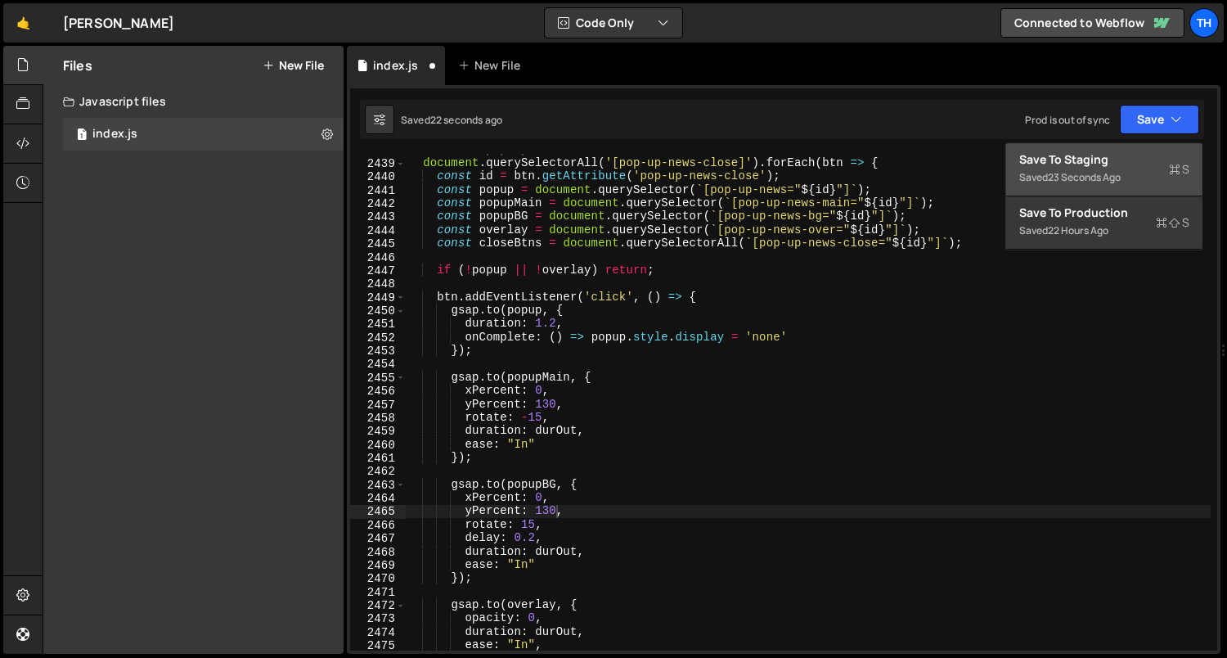
click at [1111, 168] on div "Saved 23 seconds ago" at bounding box center [1104, 178] width 170 height 20
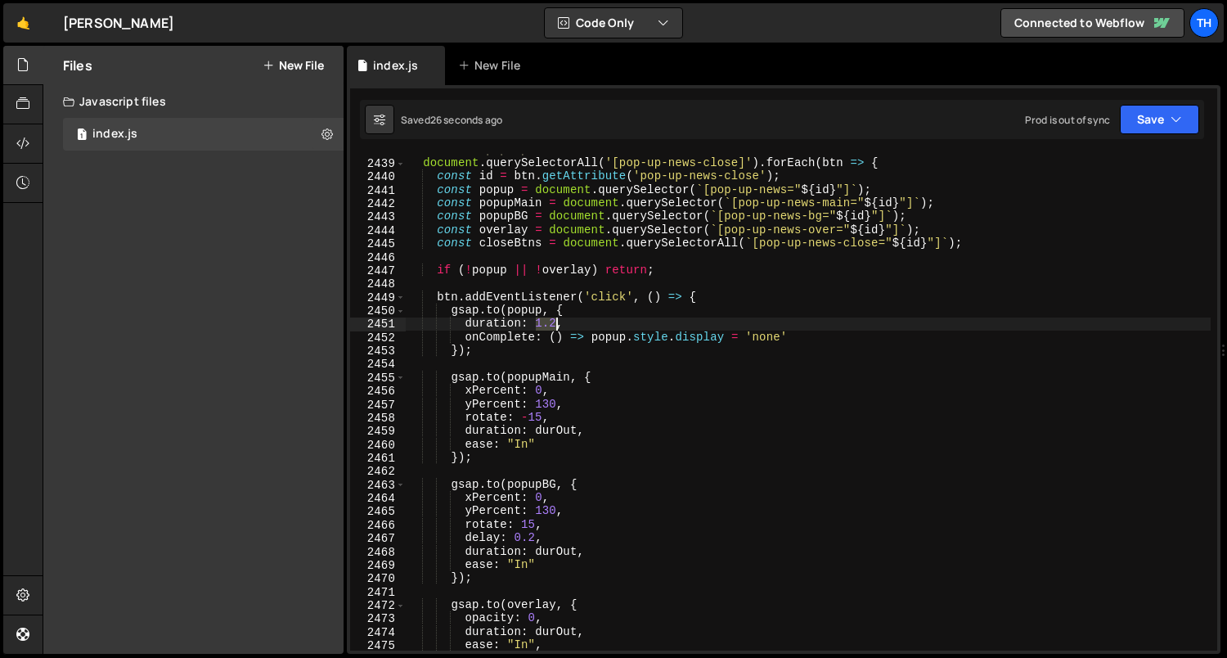
drag, startPoint x: 538, startPoint y: 325, endPoint x: 555, endPoint y: 326, distance: 16.4
click at [555, 326] on div "// Close pop-ups document . querySelectorAll ( '[pop-up-news-close]' ) . forEac…" at bounding box center [809, 405] width 806 height 524
click at [558, 432] on div "// Close pop-ups document . querySelectorAll ( '[pop-up-news-close]' ) . forEac…" at bounding box center [809, 405] width 806 height 524
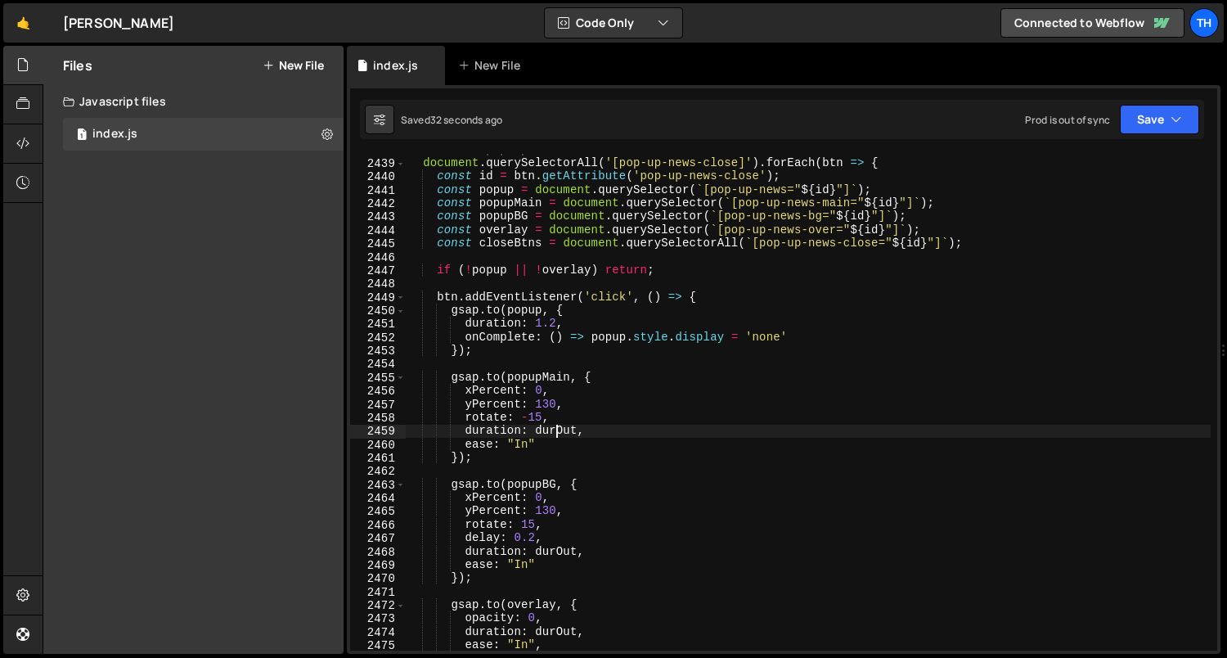
click at [557, 432] on div "// Close pop-ups document . querySelectorAll ( '[pop-up-news-close]' ) . forEac…" at bounding box center [809, 405] width 806 height 524
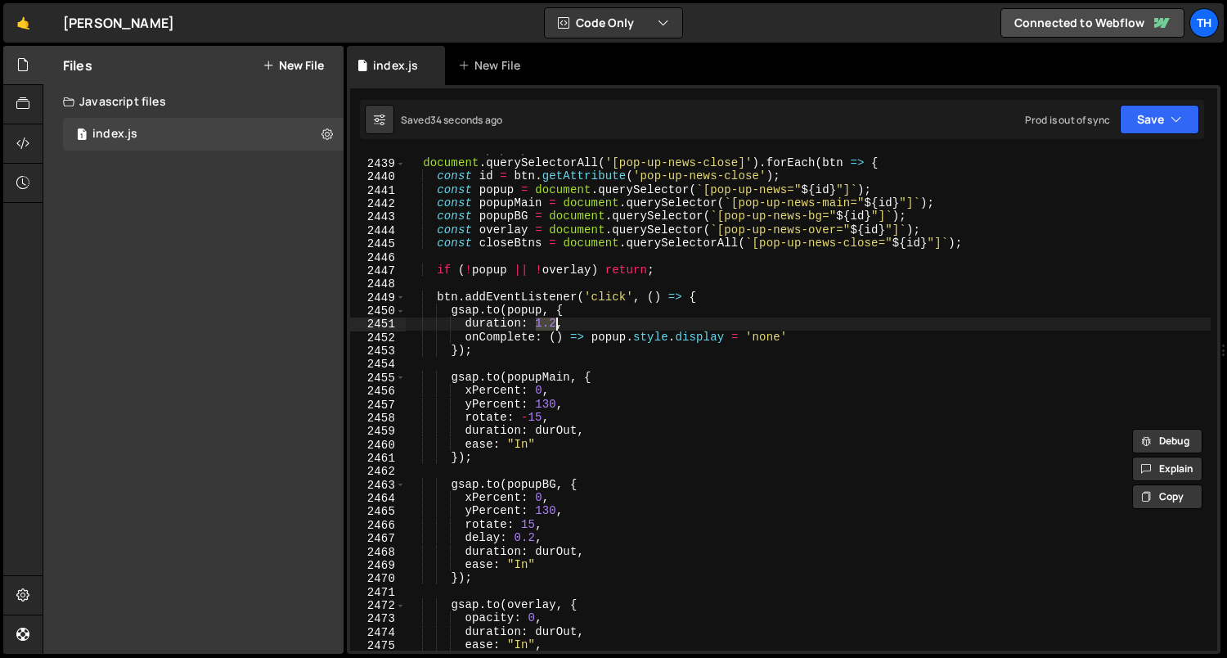
drag, startPoint x: 535, startPoint y: 323, endPoint x: 554, endPoint y: 325, distance: 18.9
click at [554, 325] on div "// Close pop-ups document . querySelectorAll ( '[pop-up-news-close]' ) . forEac…" at bounding box center [809, 405] width 806 height 524
paste textarea "durOut"
click at [1173, 130] on button "Save" at bounding box center [1159, 119] width 79 height 29
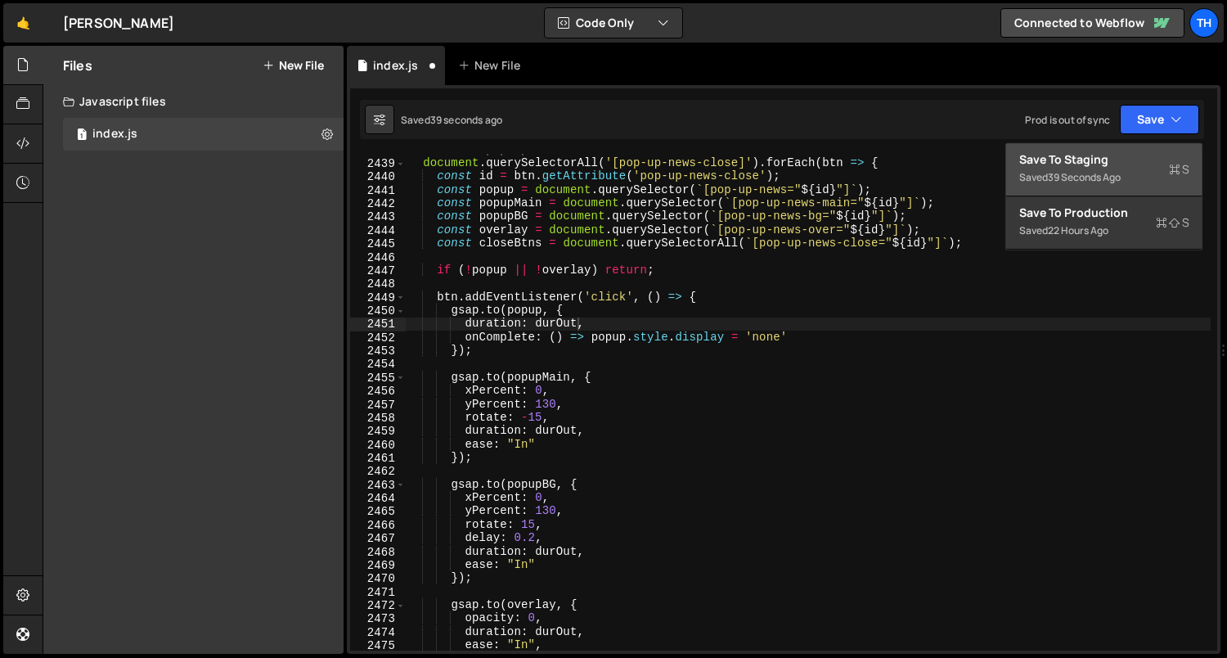
click at [1154, 164] on div "Save to Staging S" at bounding box center [1104, 159] width 170 height 16
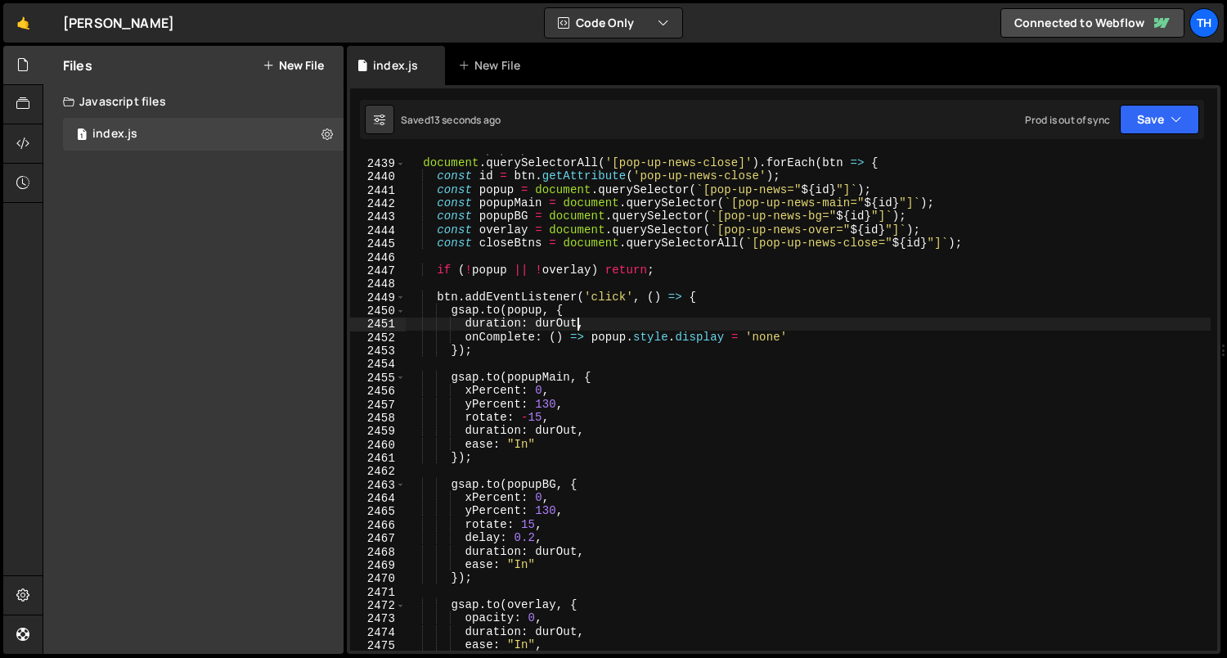
click at [575, 324] on div "// Close pop-ups document . querySelectorAll ( '[pop-up-news-close]' ) . forEac…" at bounding box center [809, 405] width 806 height 524
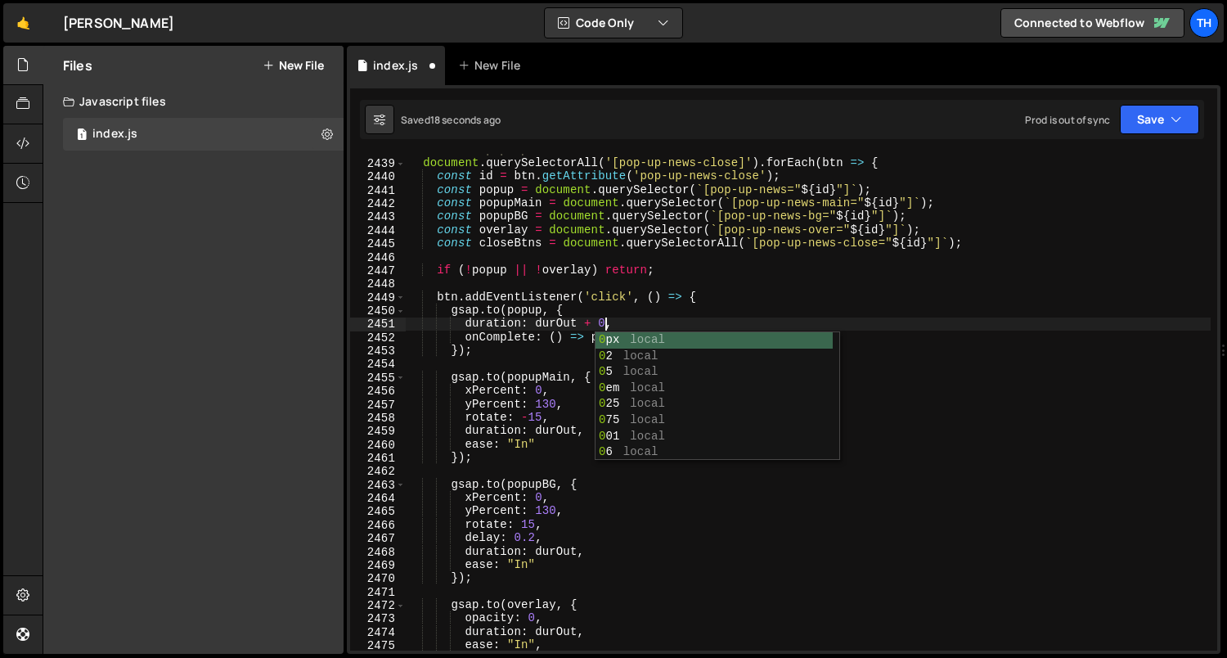
scroll to position [0, 14]
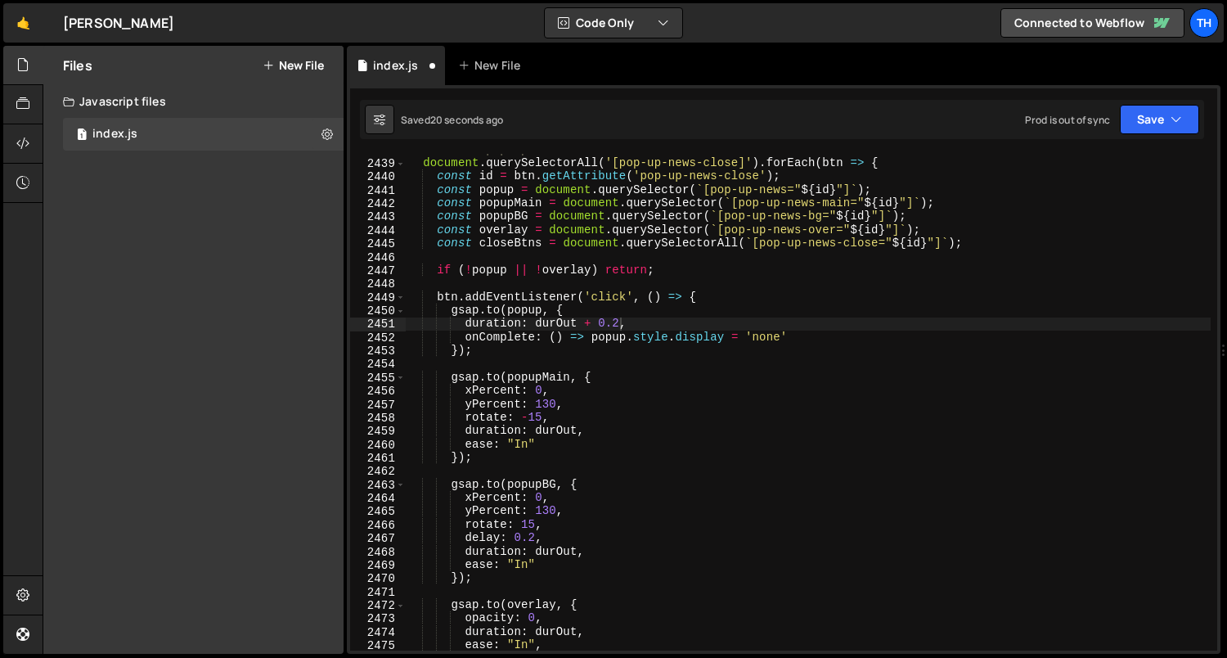
click at [1161, 98] on div "duration: durOut + 0.2, 2438 2439 2440 2441 2442 2443 2444 2445 2446 2447 2448 …" at bounding box center [784, 369] width 874 height 569
click at [1150, 120] on button "Save" at bounding box center [1159, 119] width 79 height 29
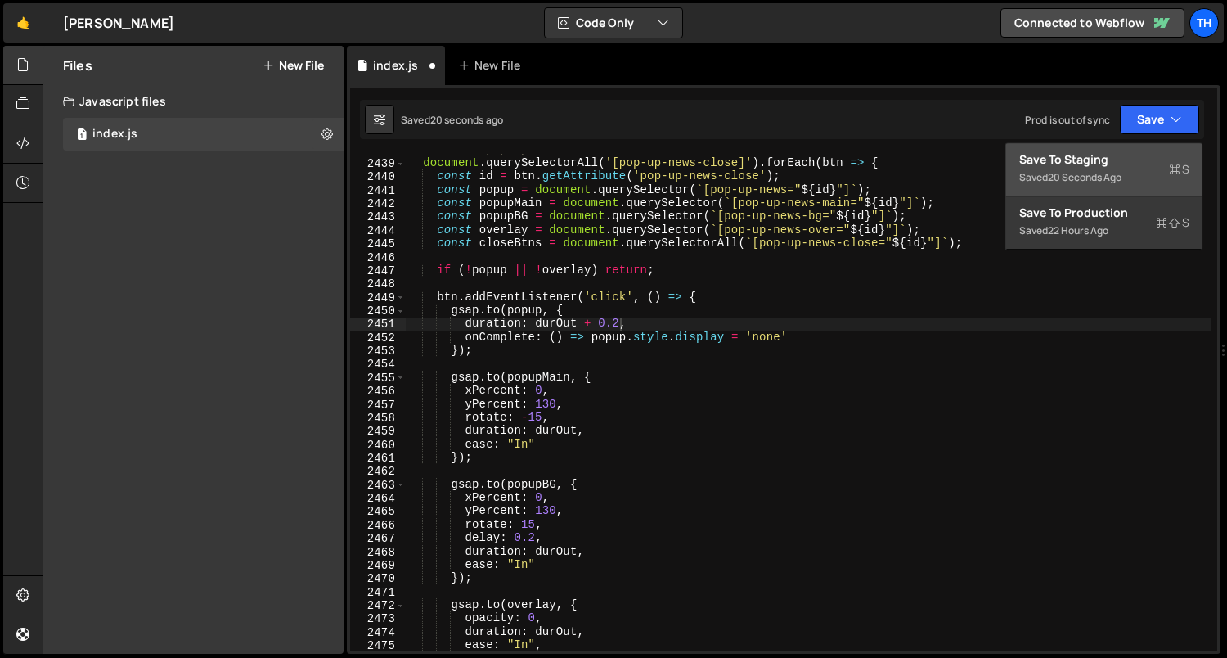
click at [1123, 160] on div "Save to Staging S" at bounding box center [1104, 159] width 170 height 16
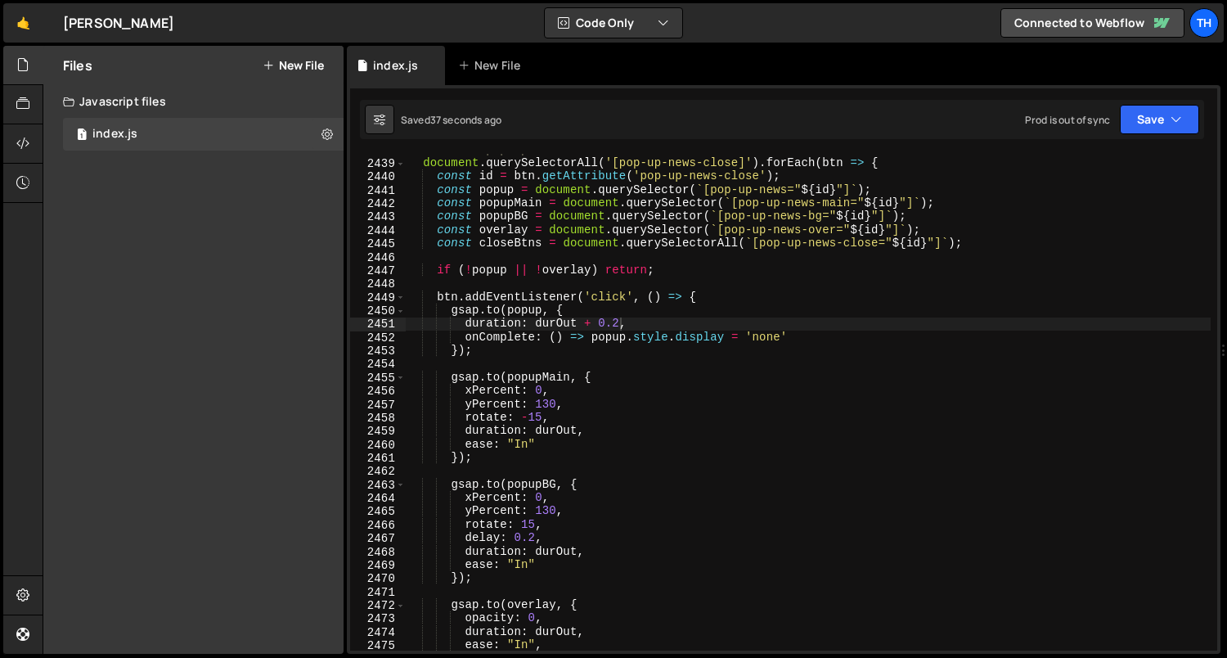
click at [589, 406] on div "// Close pop-ups document . querySelectorAll ( '[pop-up-news-close]' ) . forEac…" at bounding box center [809, 405] width 806 height 524
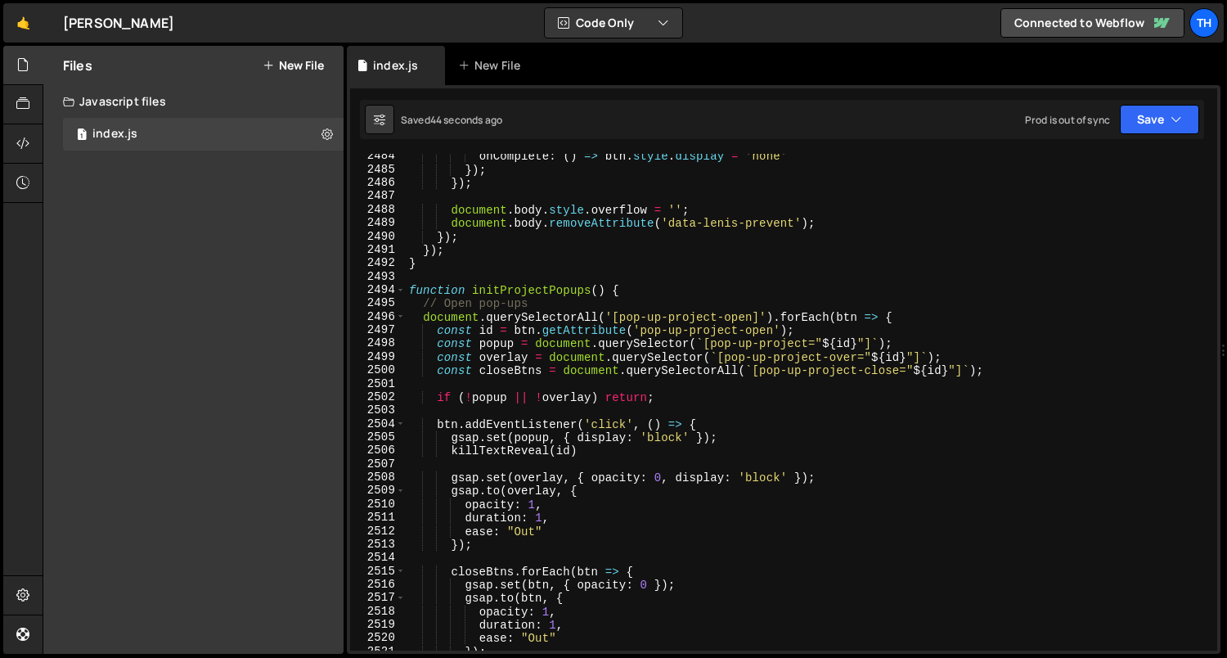
scroll to position [25062, 0]
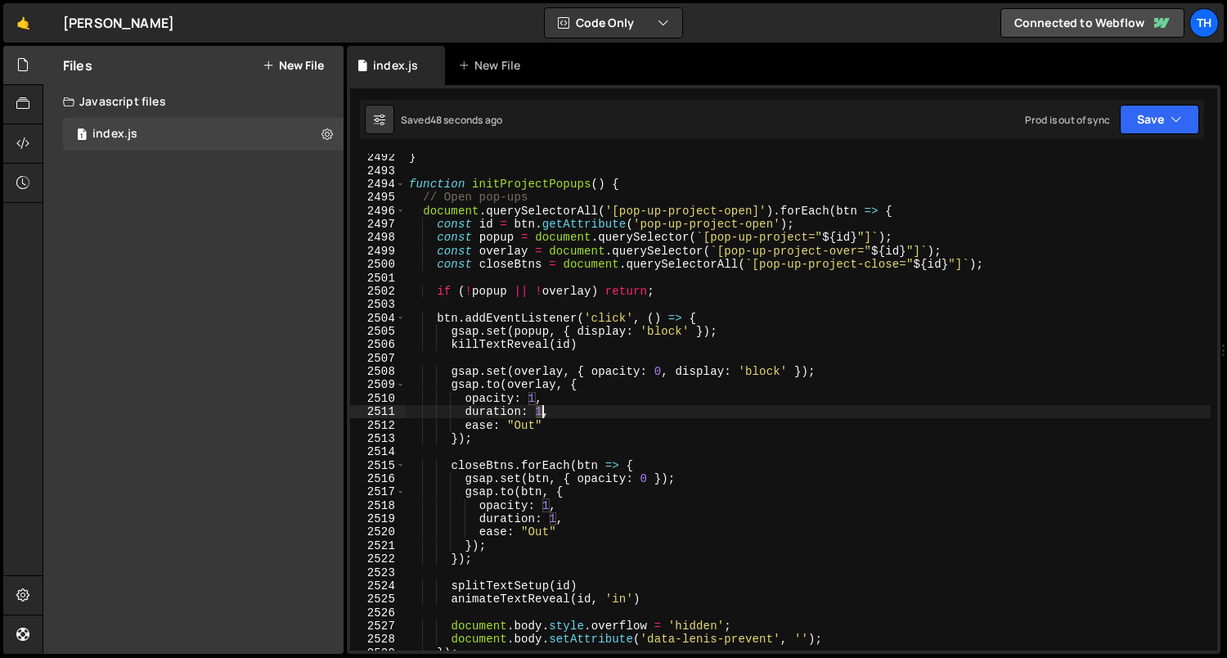
click at [540, 414] on div "} function initProjectPopups ( ) { // Open pop-ups document . querySelectorAll …" at bounding box center [809, 413] width 806 height 524
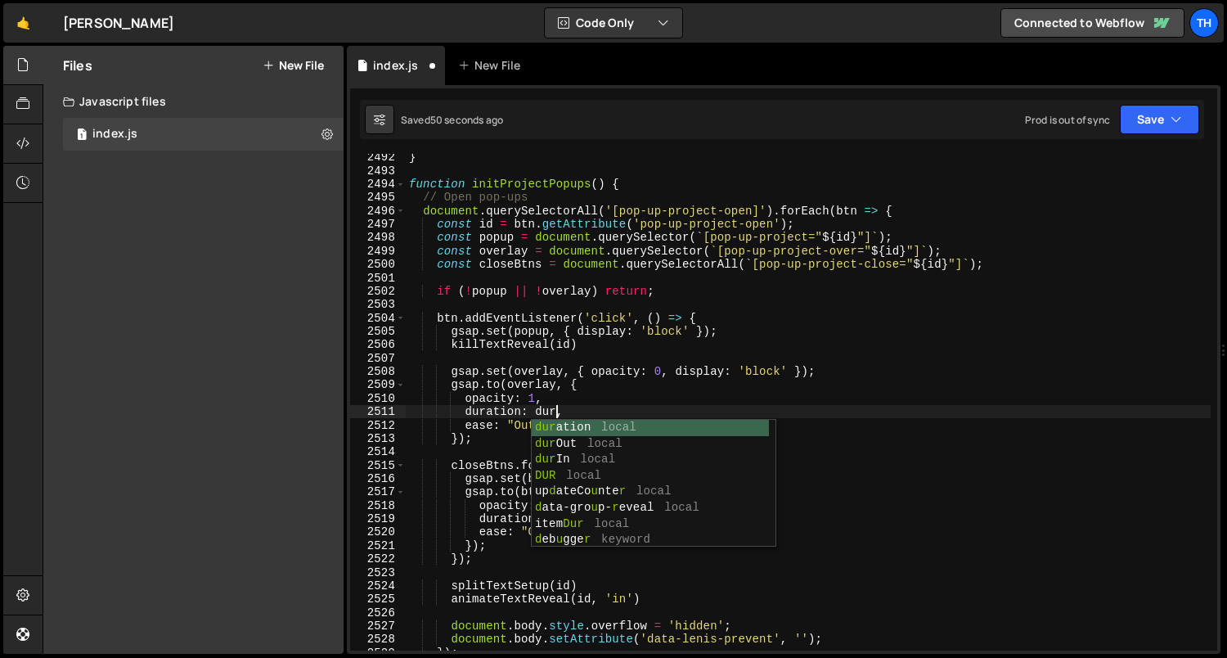
scroll to position [0, 11]
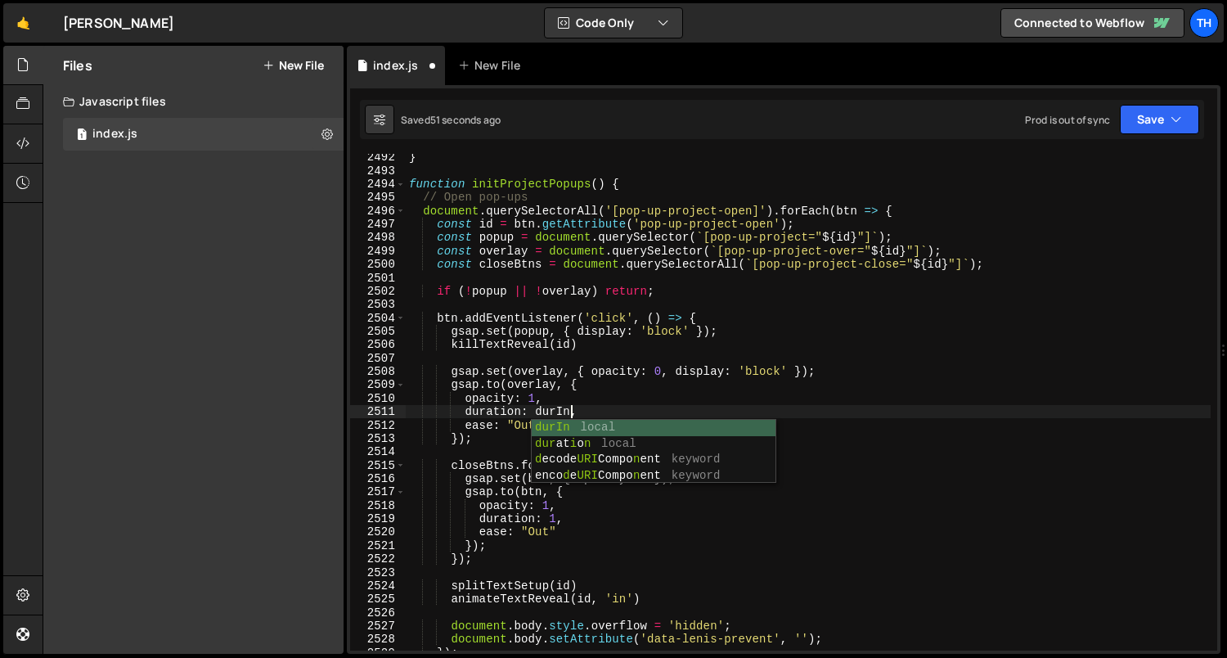
click at [537, 399] on div "} function initProjectPopups ( ) { // Open pop-ups document . querySelectorAll …" at bounding box center [809, 413] width 806 height 524
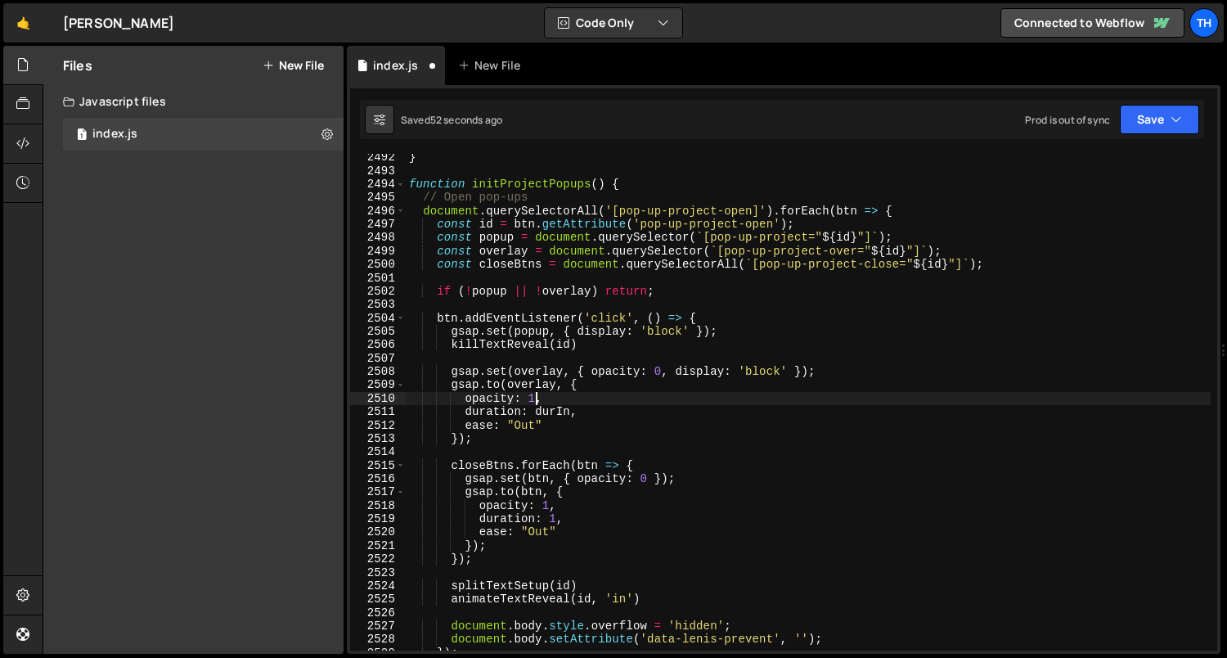
scroll to position [0, 8]
click at [542, 407] on div "} function initProjectPopups ( ) { // Open pop-ups document . querySelectorAll …" at bounding box center [809, 413] width 806 height 524
click at [543, 410] on div "} function initProjectPopups ( ) { // Open pop-ups document . querySelectorAll …" at bounding box center [809, 413] width 806 height 524
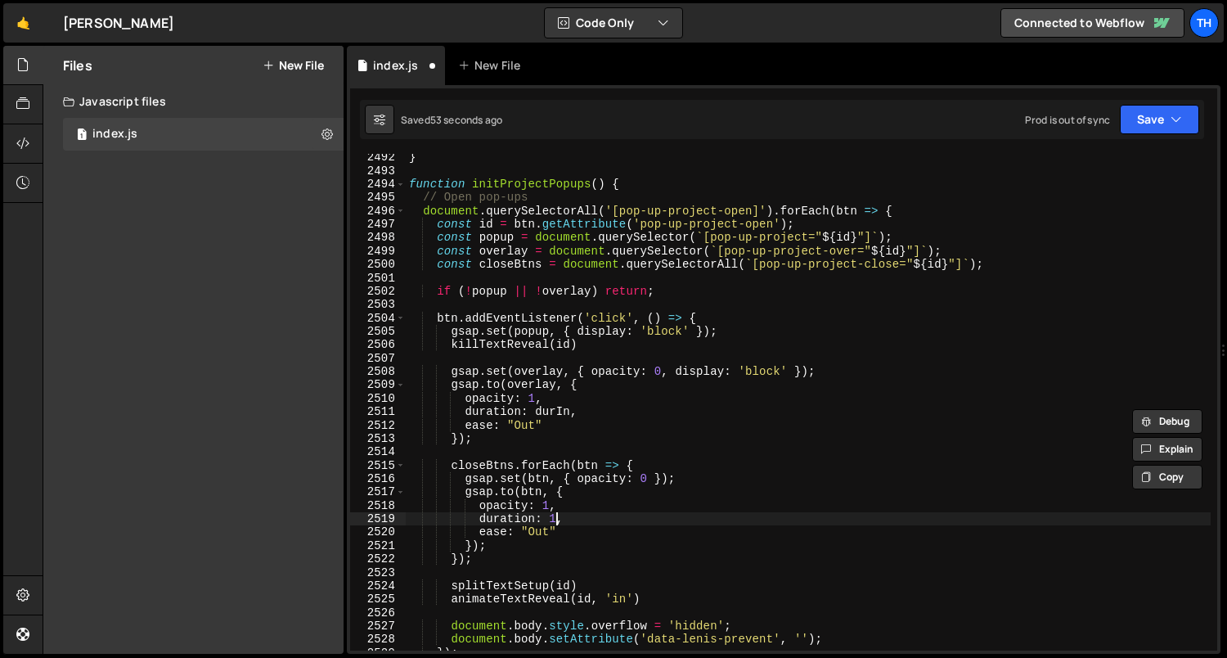
click at [556, 517] on div "} function initProjectPopups ( ) { // Open pop-ups document . querySelectorAll …" at bounding box center [809, 413] width 806 height 524
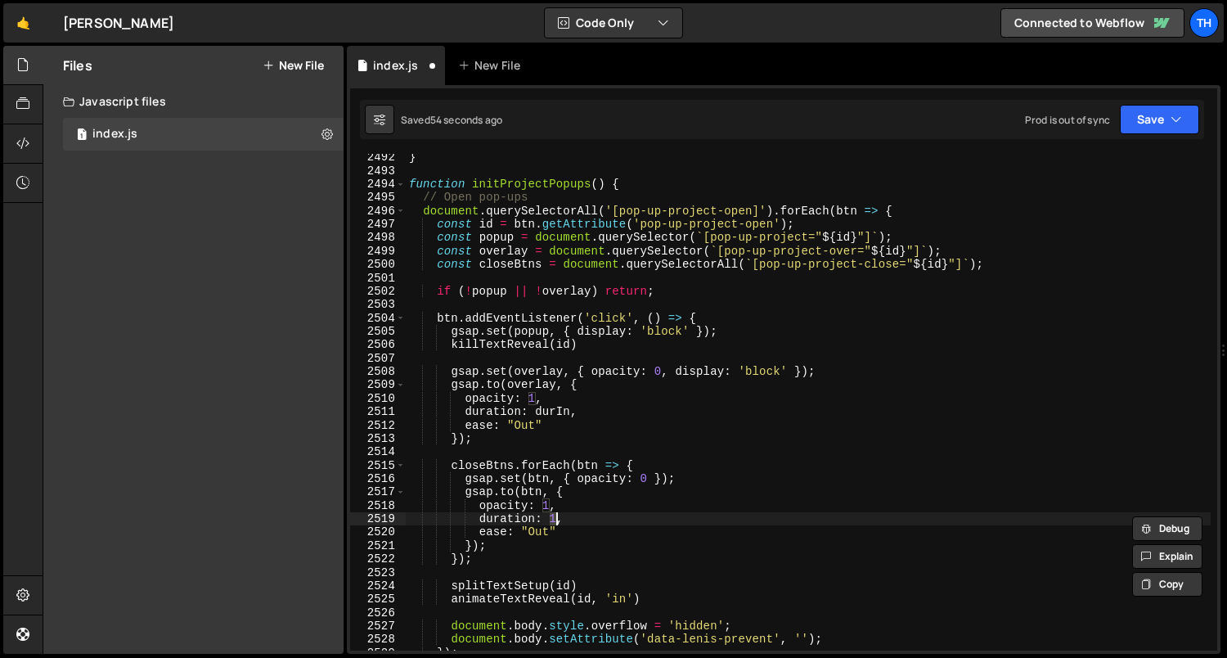
paste textarea "durIn"
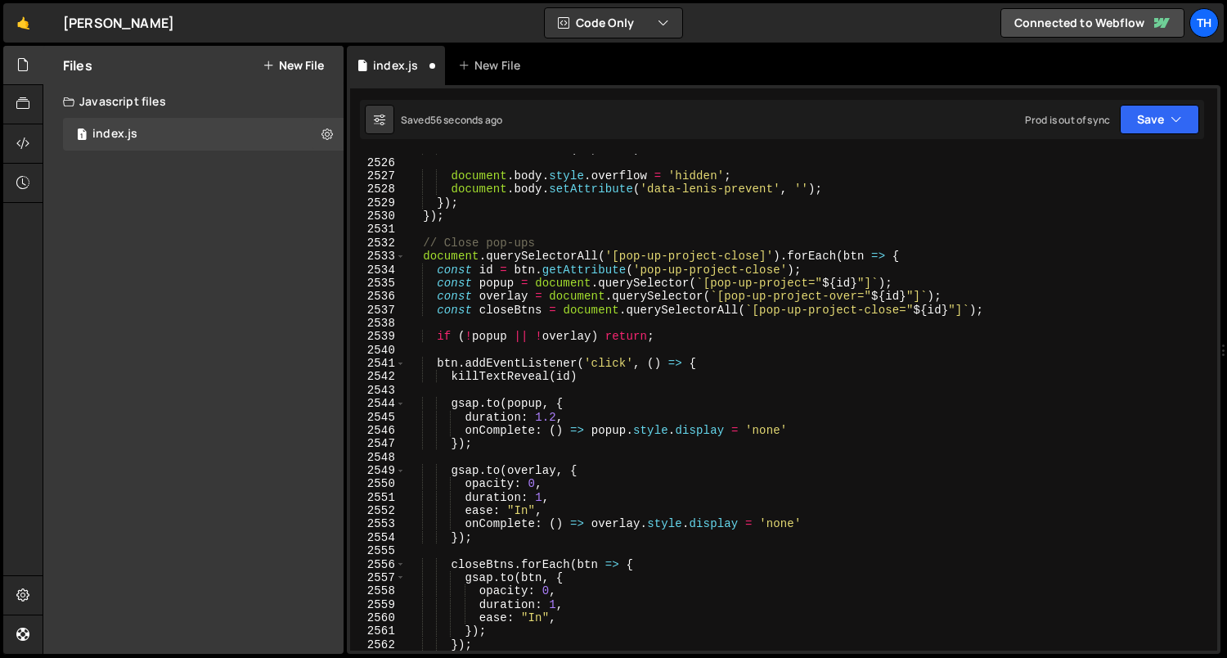
scroll to position [25400, 0]
drag, startPoint x: 535, startPoint y: 417, endPoint x: 553, endPoint y: 419, distance: 18.1
click at [553, 419] on div "animateTextReveal ( id , 'in' ) document . body . style . overflow = 'hidden' ;…" at bounding box center [809, 404] width 806 height 524
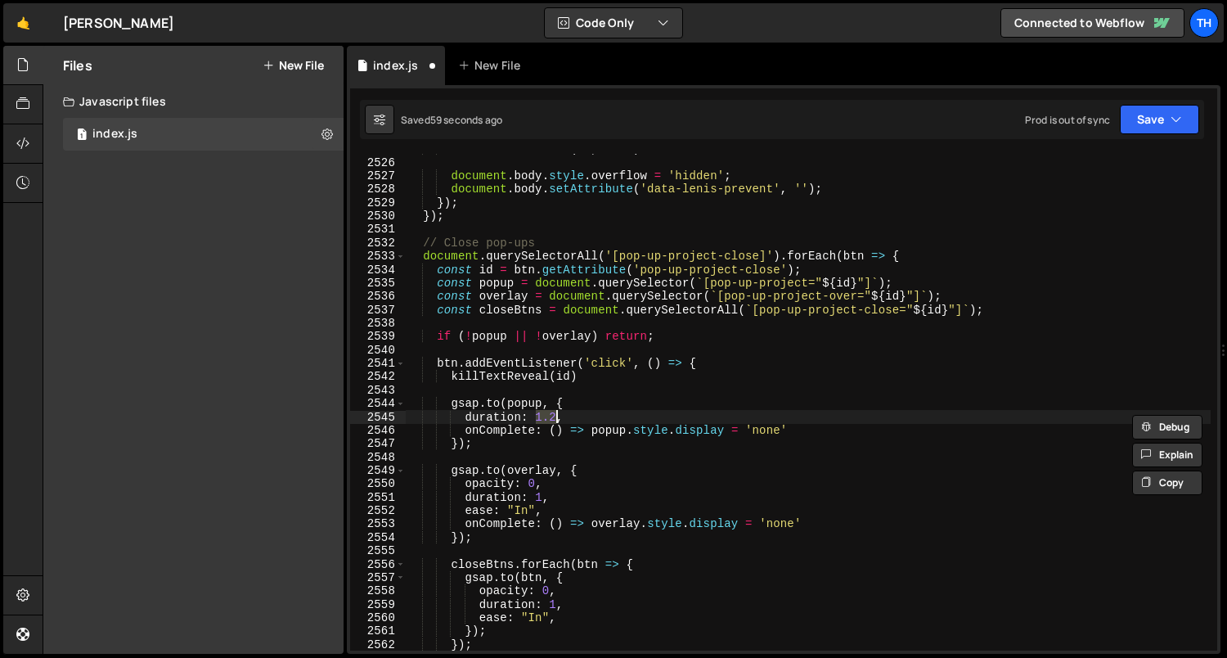
paste textarea "durIn"
type textarea "duration: durOut + 0.2,"
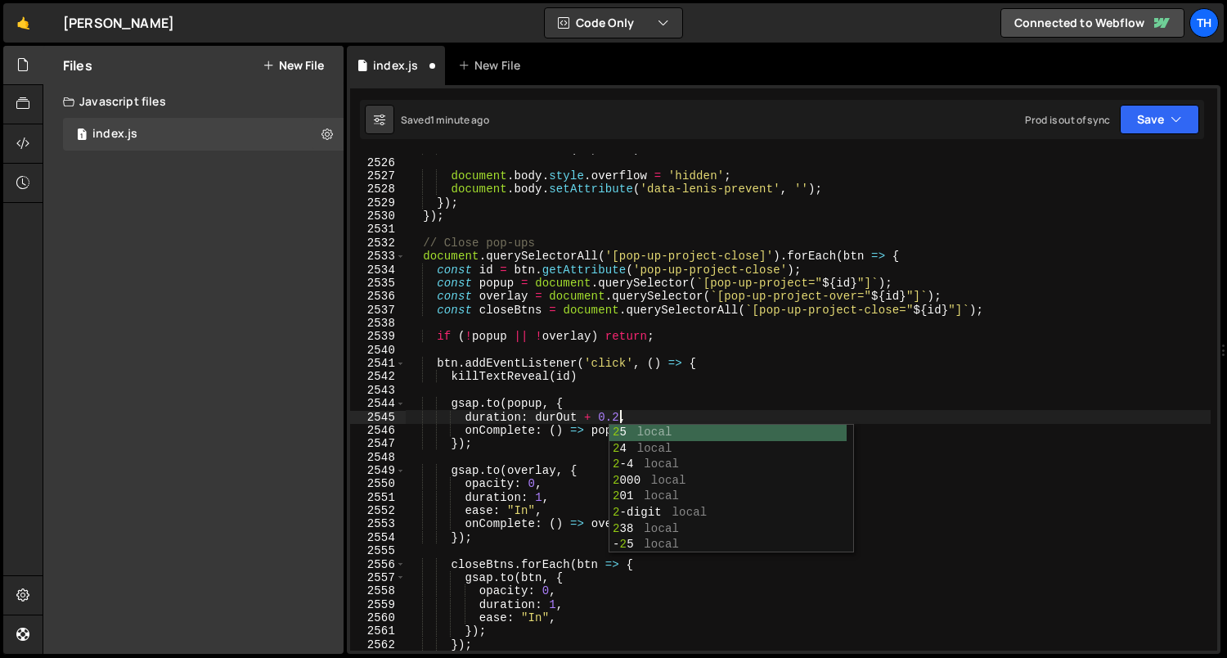
click at [555, 392] on div "animateTextReveal ( id , 'in' ) document . body . style . overflow = 'hidden' ;…" at bounding box center [809, 404] width 806 height 524
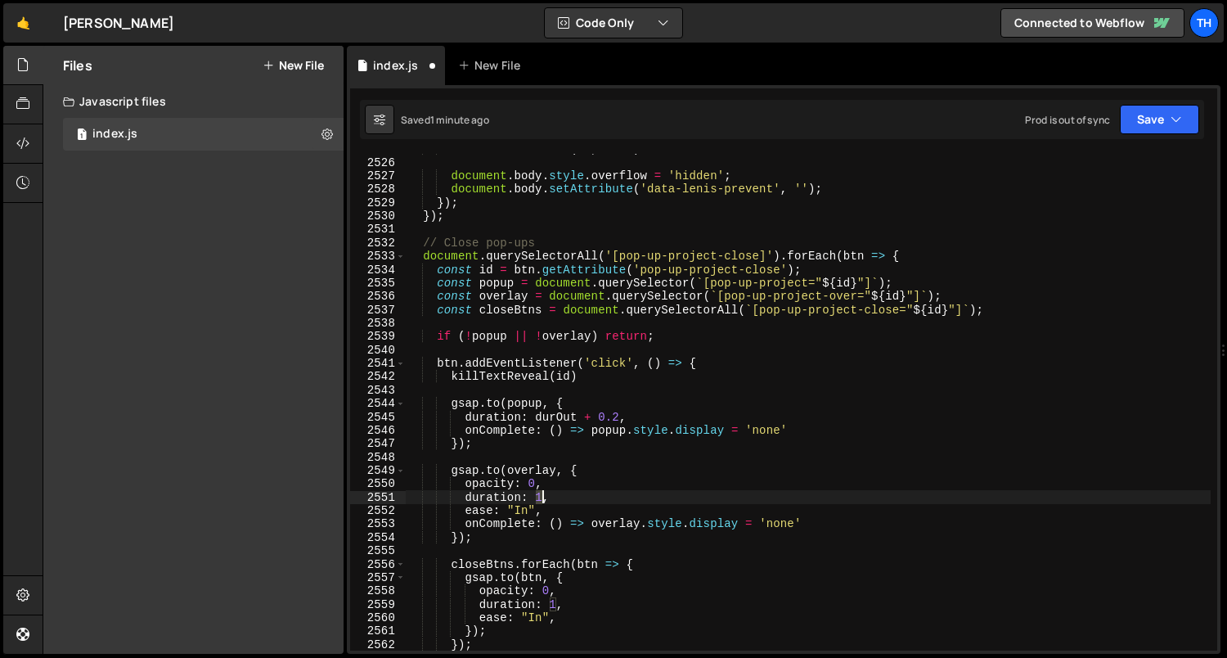
click at [541, 493] on div "animateTextReveal ( id , 'in' ) document . body . style . overflow = 'hidden' ;…" at bounding box center [809, 404] width 806 height 524
click at [547, 491] on div "animateTextReveal ( id , 'in' ) document . body . style . overflow = 'hidden' ;…" at bounding box center [809, 404] width 806 height 524
click at [547, 496] on div "animateTextReveal ( id , 'in' ) document . body . style . overflow = 'hidden' ;…" at bounding box center [809, 404] width 806 height 524
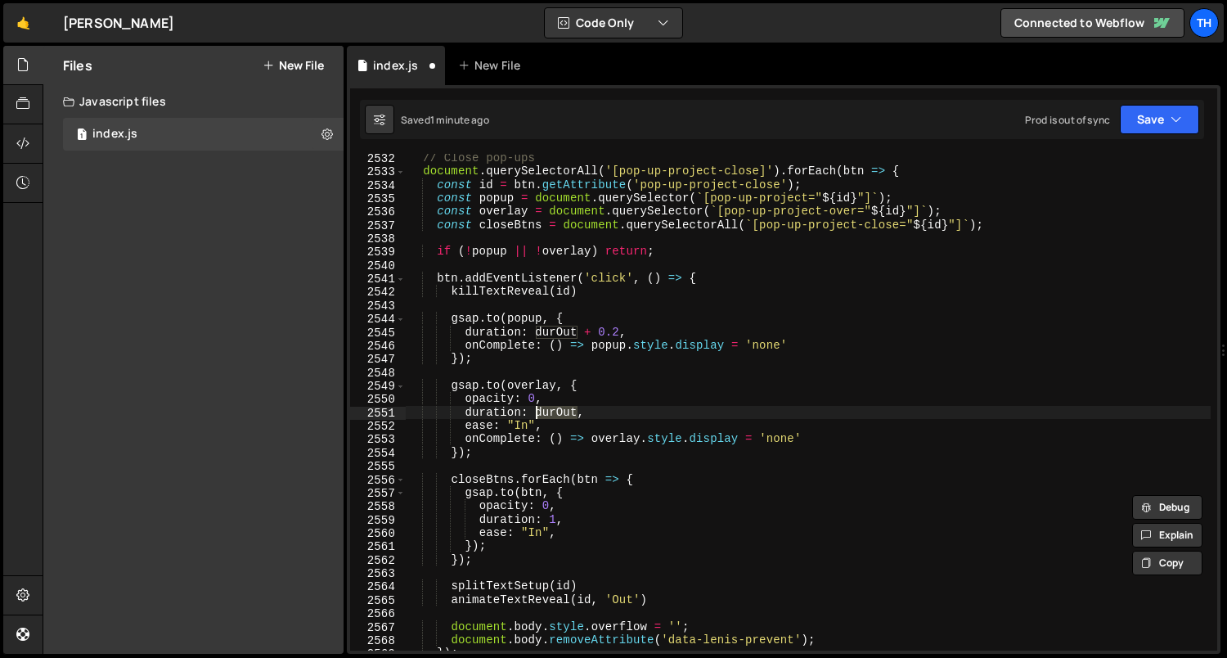
scroll to position [25500, 0]
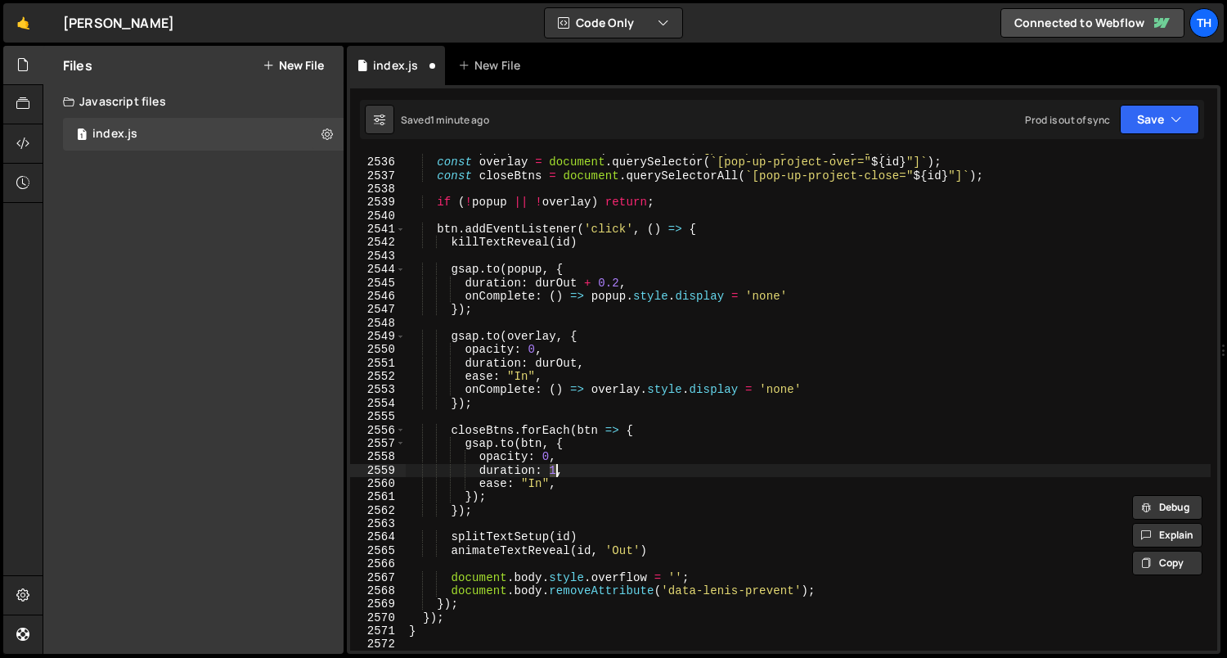
drag, startPoint x: 551, startPoint y: 473, endPoint x: 601, endPoint y: 463, distance: 51.7
click at [554, 473] on div "const popup = document . querySelector ( ` [pop-up-project=" ${ id } "] ` ) ; c…" at bounding box center [809, 404] width 806 height 524
paste textarea "durOut"
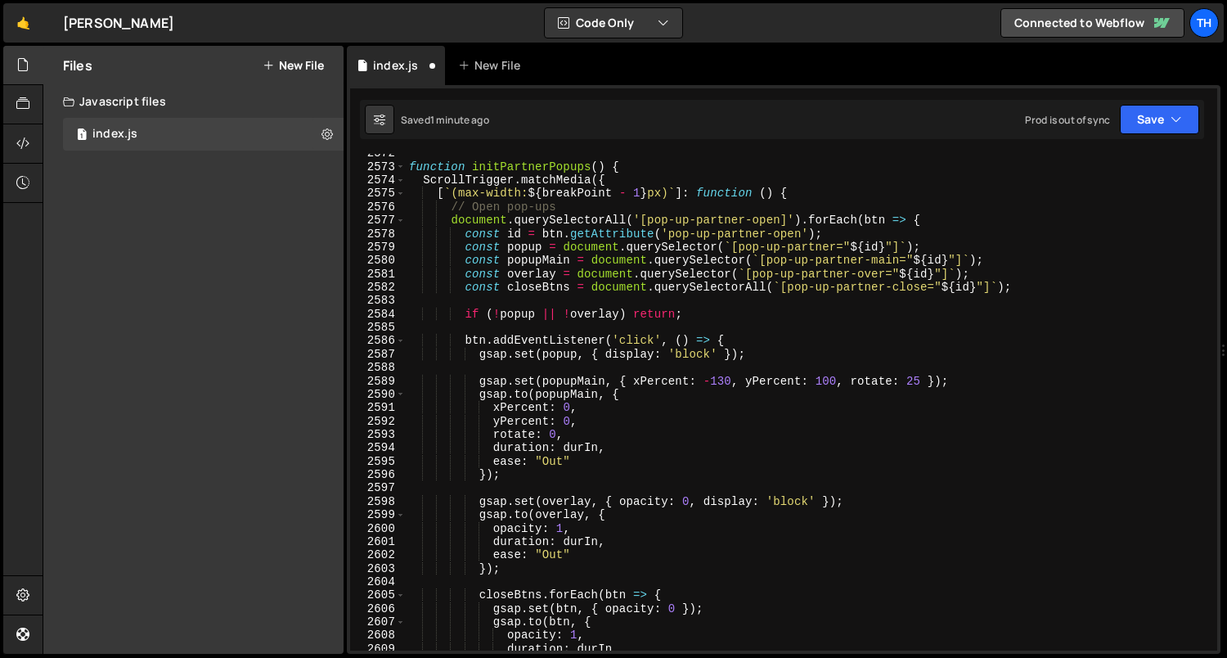
scroll to position [25841, 0]
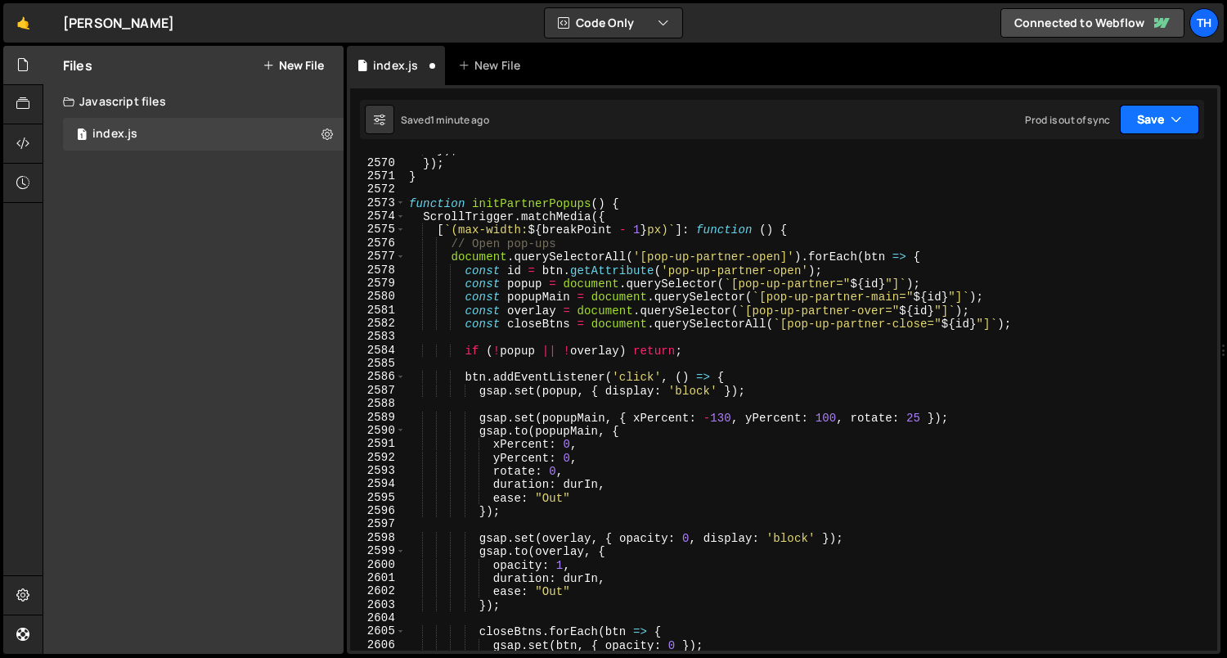
type textarea "duration: durOut,"
click at [1140, 110] on button "Save" at bounding box center [1159, 119] width 79 height 29
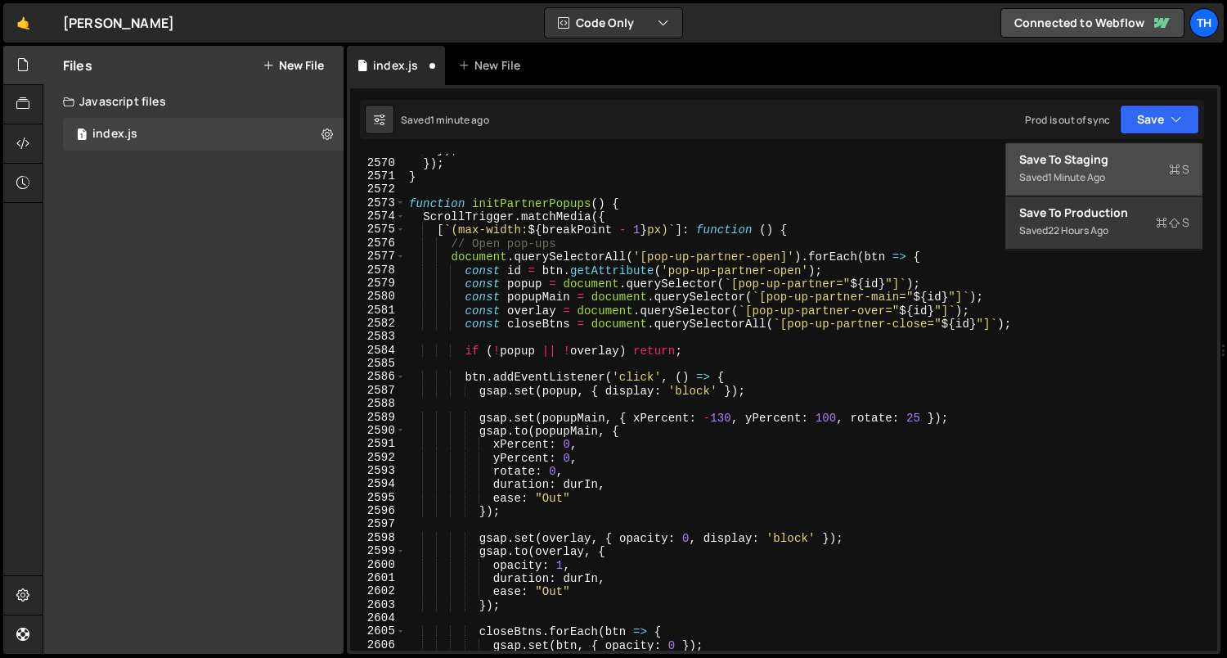
click at [1100, 178] on div "1 minute ago" at bounding box center [1076, 177] width 57 height 14
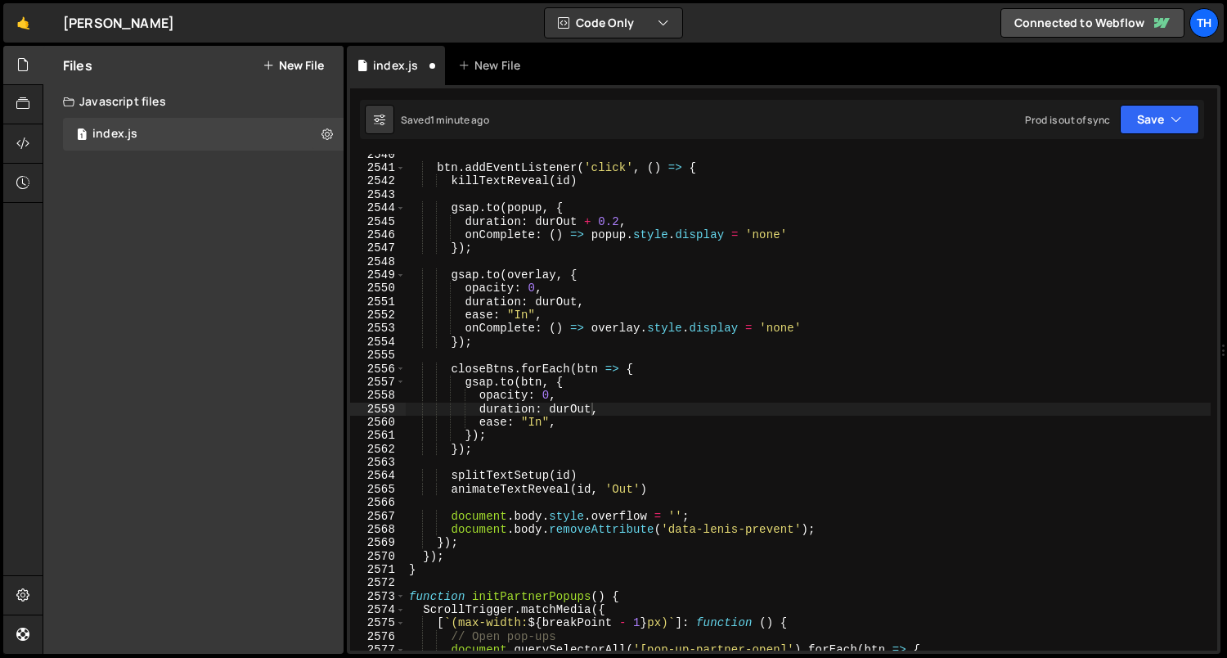
scroll to position [25546, 0]
click at [22, 170] on div at bounding box center [23, 183] width 40 height 39
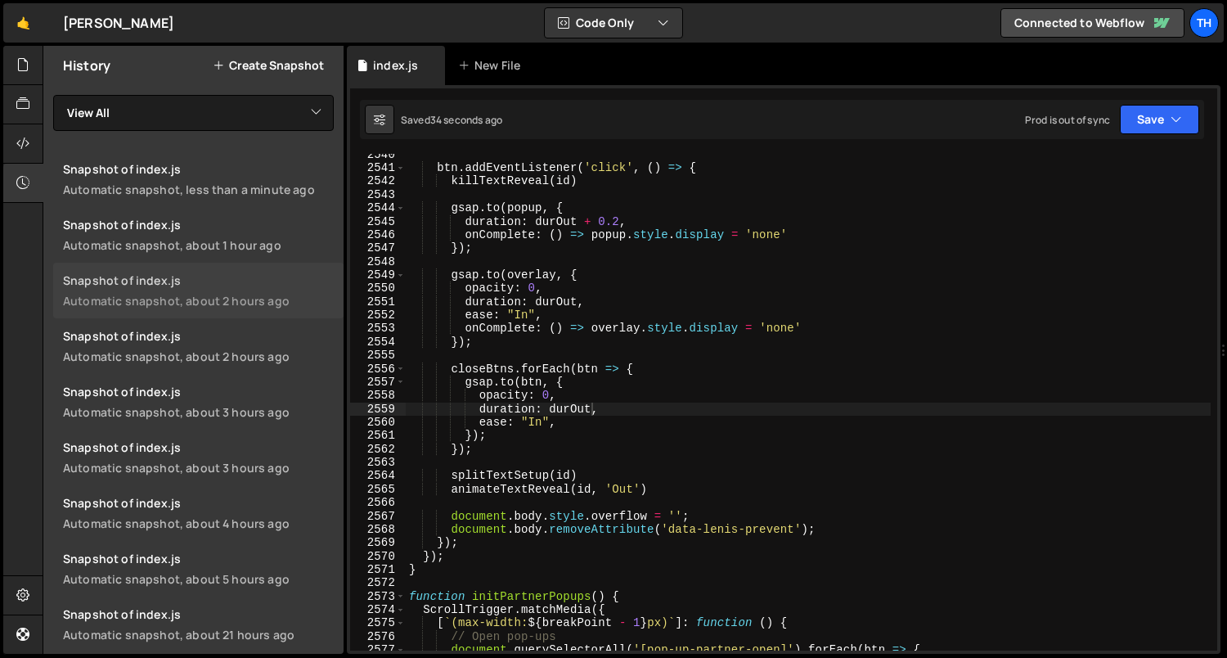
click at [174, 285] on div "Snapshot of index.js" at bounding box center [198, 280] width 271 height 16
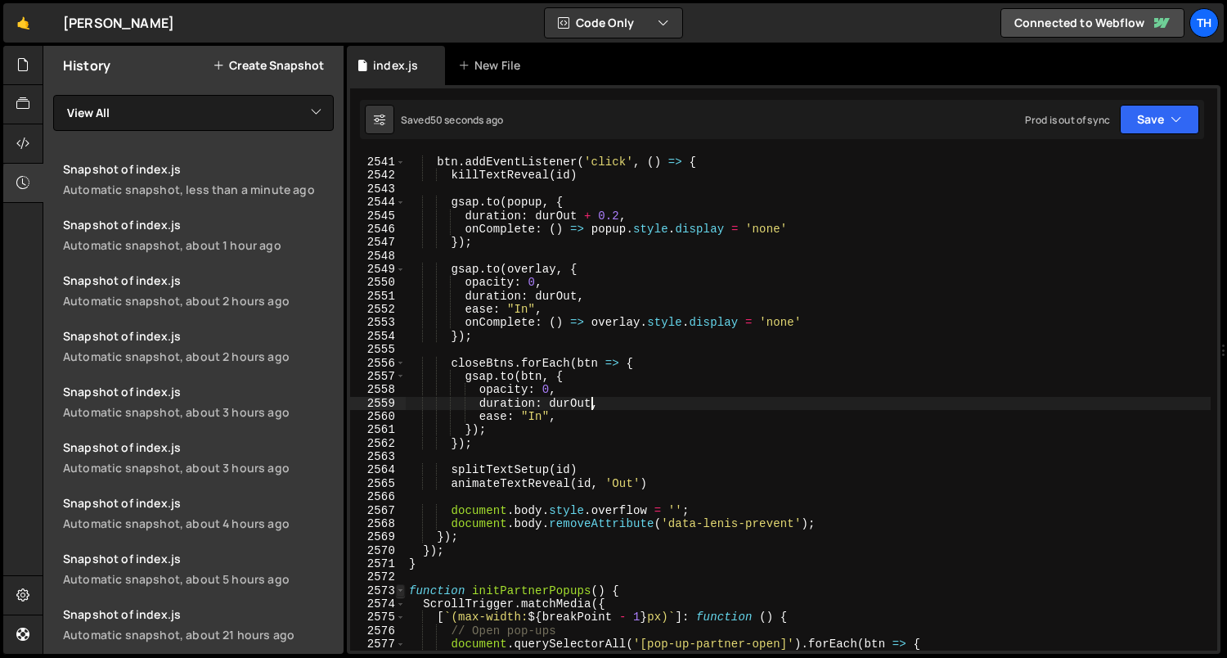
click at [402, 596] on span at bounding box center [400, 590] width 9 height 13
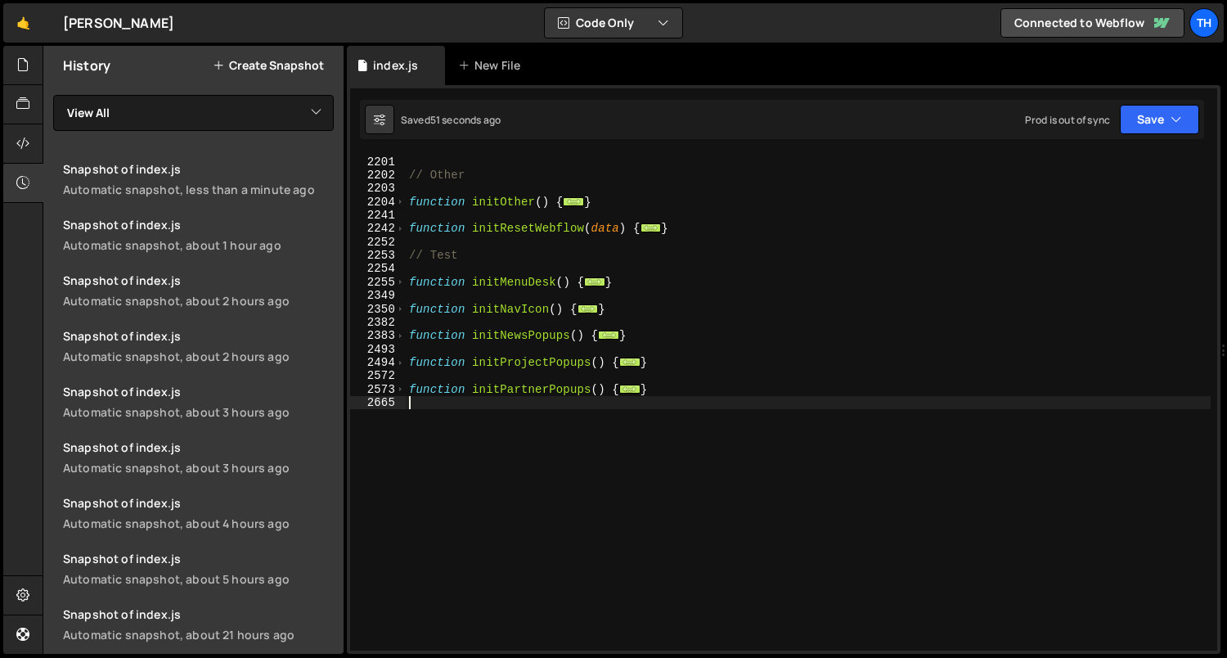
click at [652, 420] on div "function initSliderFreemode ( ) { ... } // Other function initOther ( ) { ... }…" at bounding box center [809, 404] width 806 height 524
paste textarea "}"
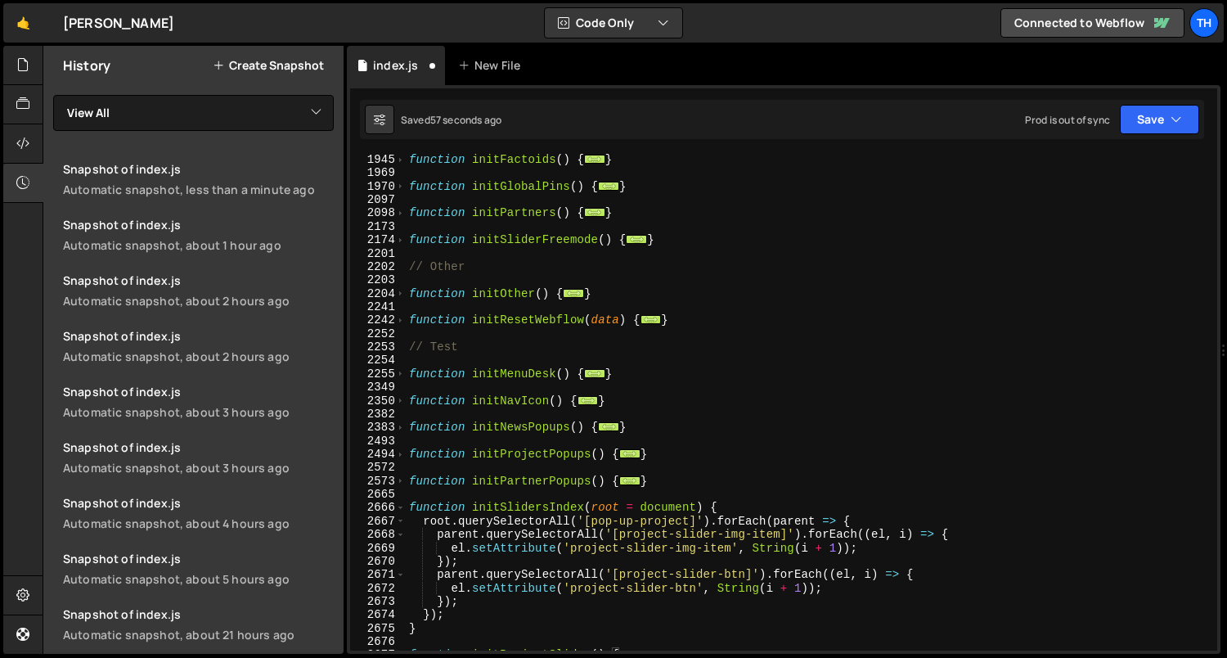
scroll to position [1031, 0]
click at [403, 506] on span at bounding box center [400, 507] width 9 height 13
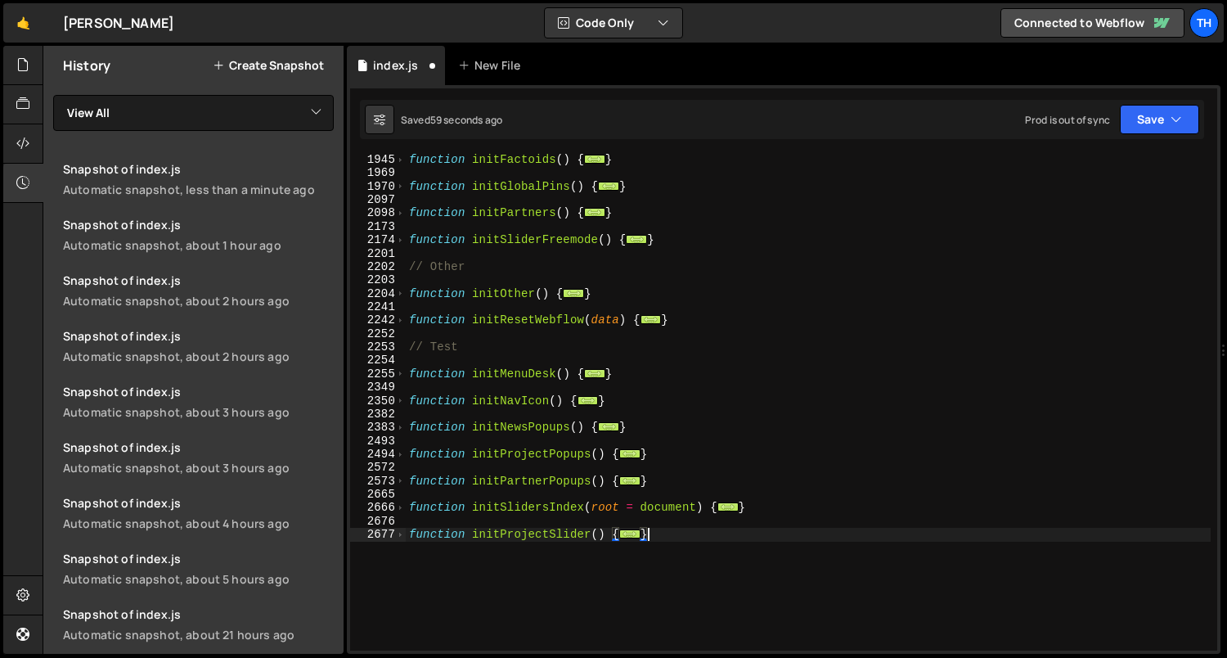
click at [543, 507] on div "function initFactoids ( ) { ... } function initGlobalPins ( ) { ... } function …" at bounding box center [809, 415] width 806 height 524
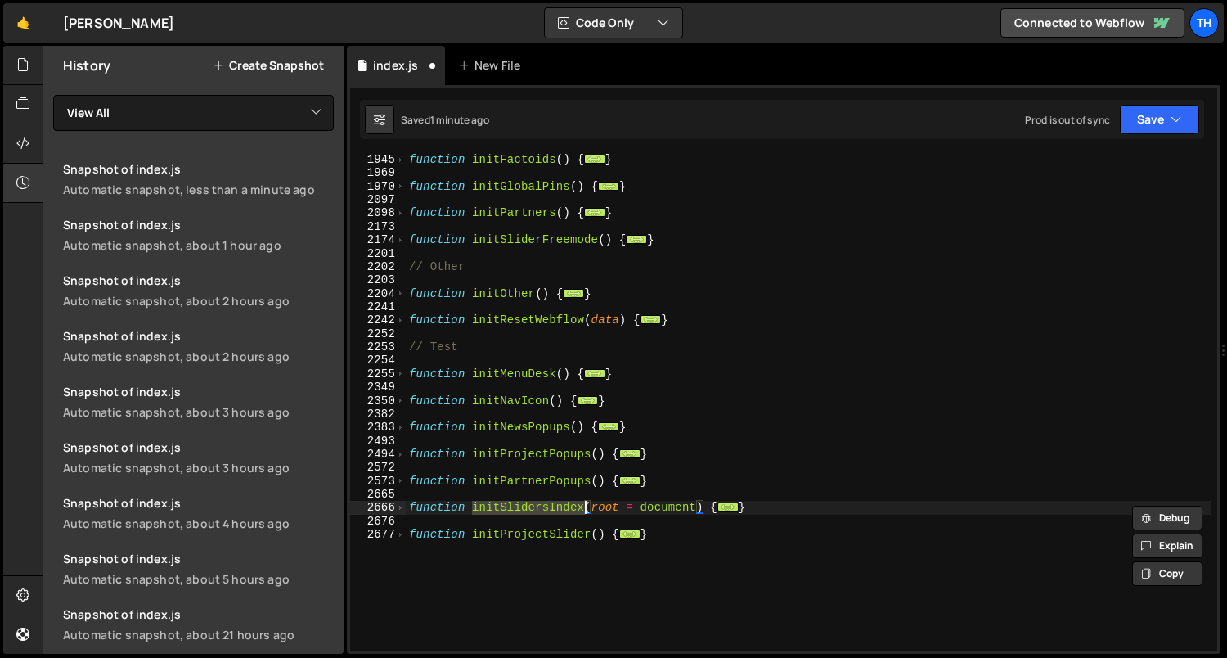
click at [533, 532] on div "function initFactoids ( ) { ... } function initGlobalPins ( ) { ... } function …" at bounding box center [809, 415] width 806 height 524
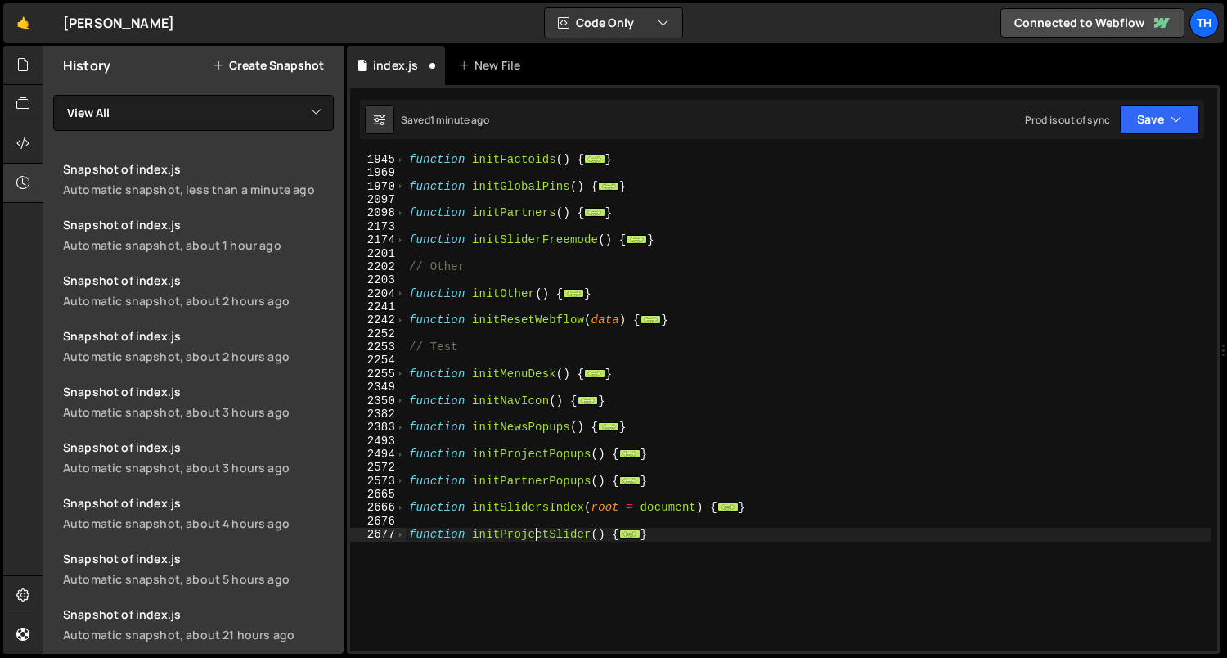
click at [533, 532] on div "function initFactoids ( ) { ... } function initGlobalPins ( ) { ... } function …" at bounding box center [809, 415] width 806 height 524
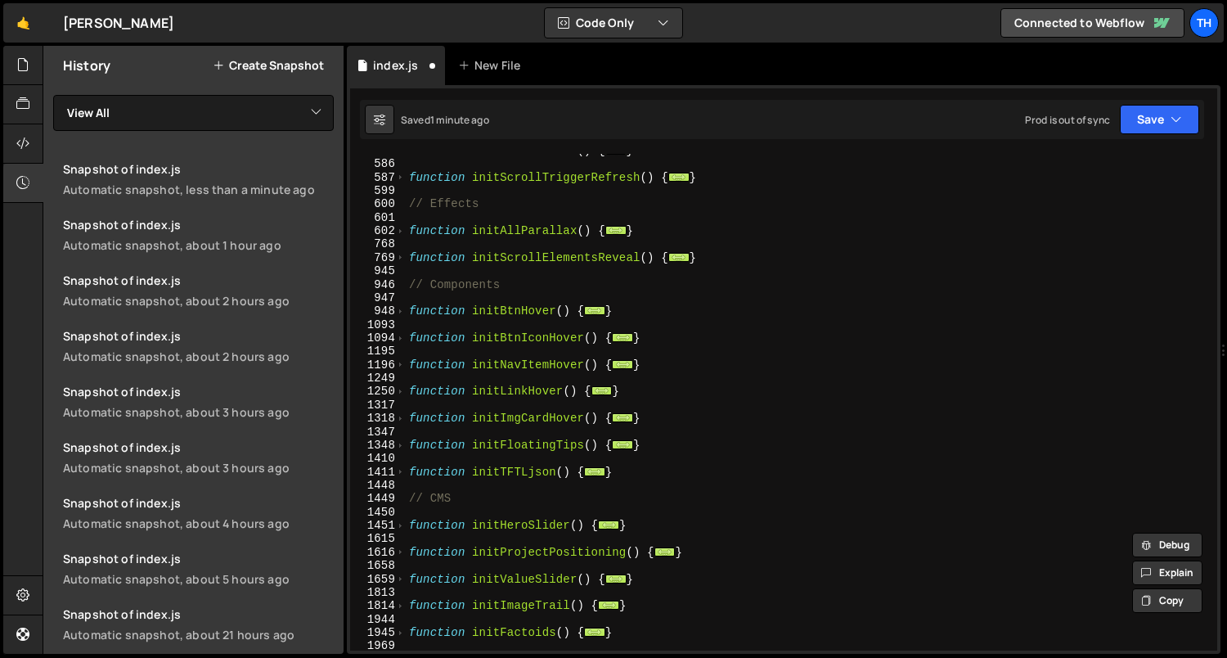
scroll to position [0, 0]
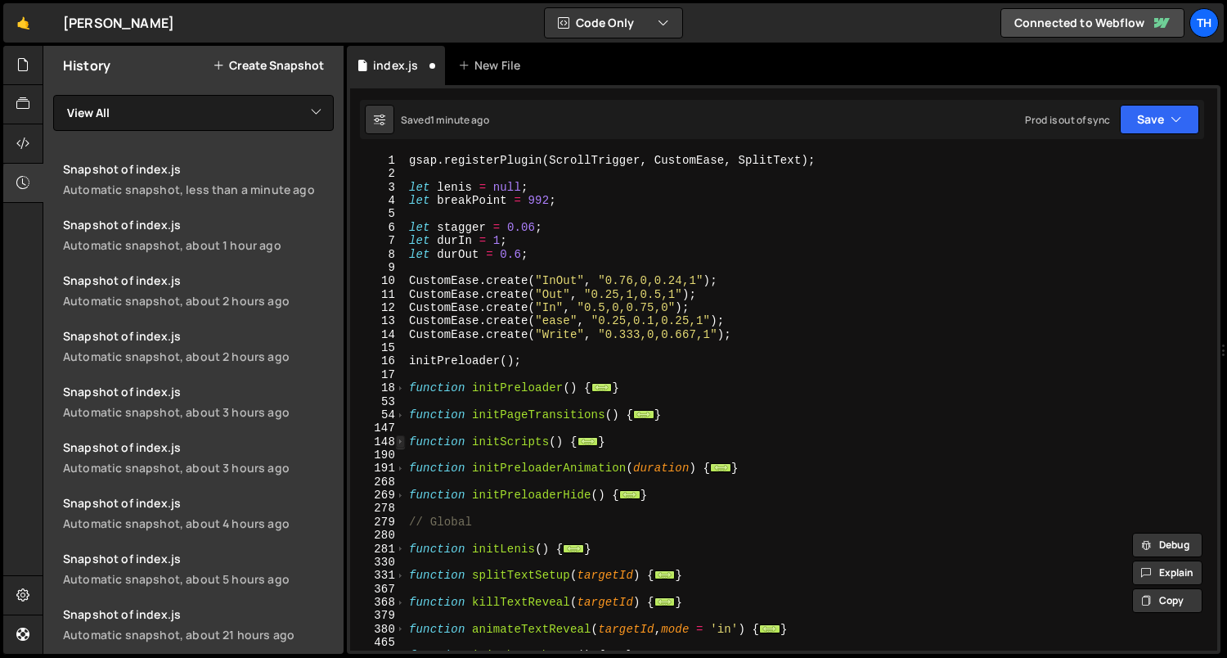
click at [399, 438] on span at bounding box center [400, 441] width 9 height 13
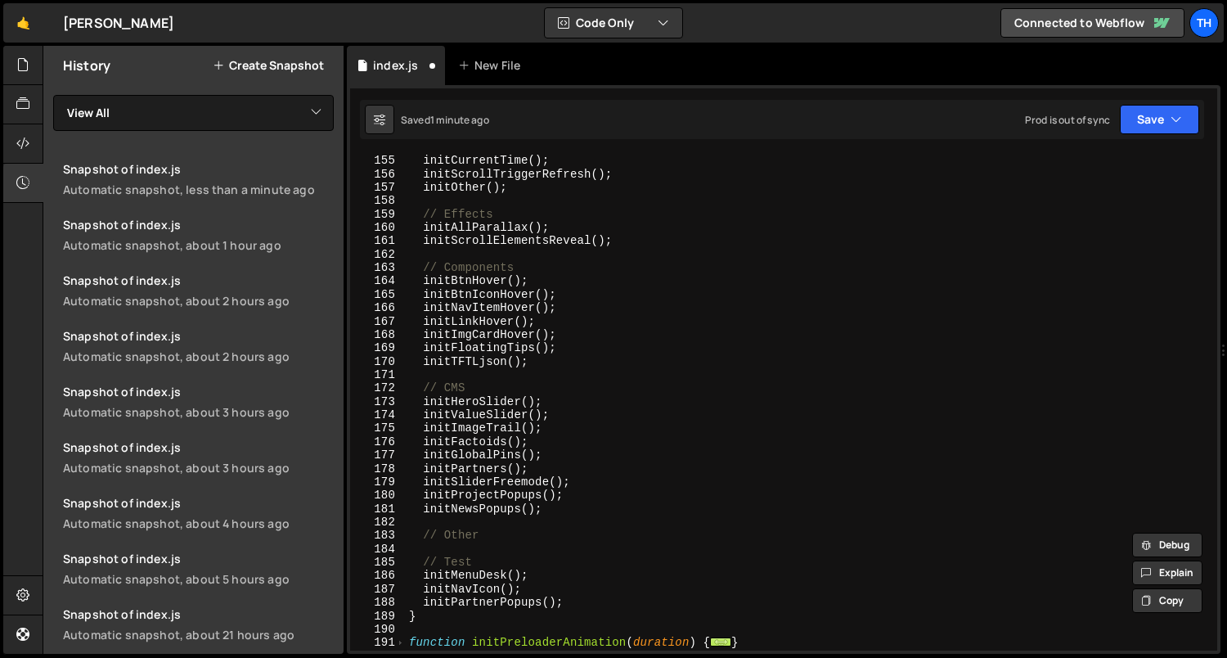
scroll to position [420, 0]
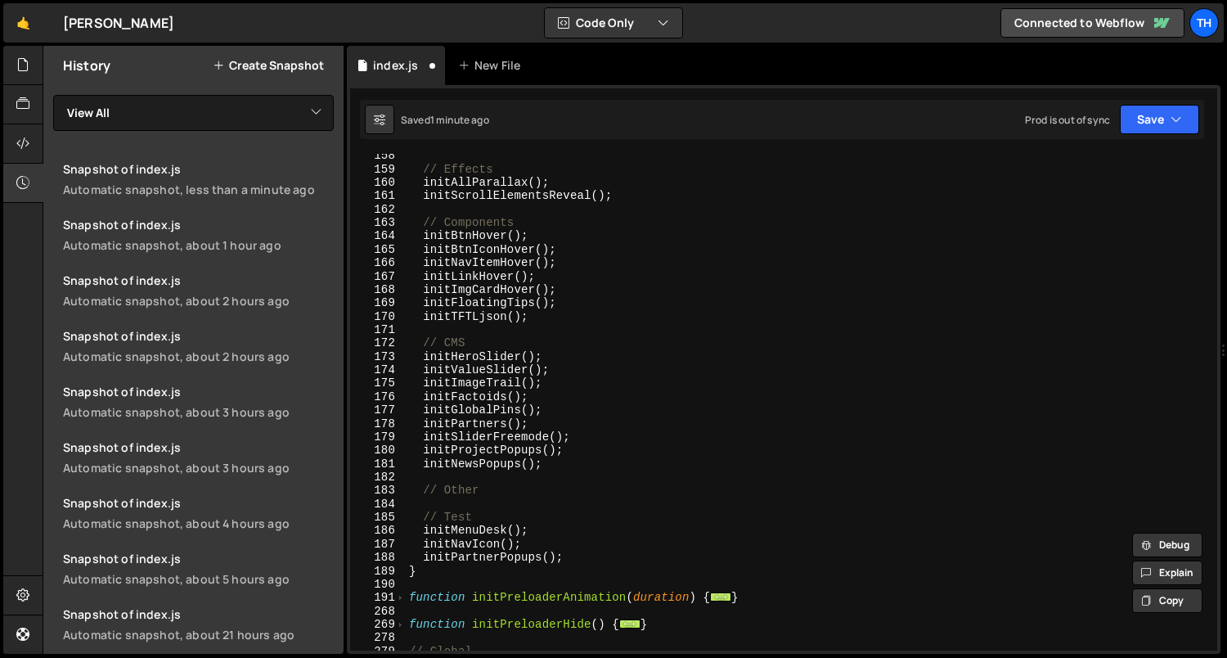
click at [570, 556] on div "// Effects initAllParallax ( ) ; initScrollElementsReveal ( ) ; // Components i…" at bounding box center [809, 411] width 806 height 524
type textarea "initPartnerPopups();"
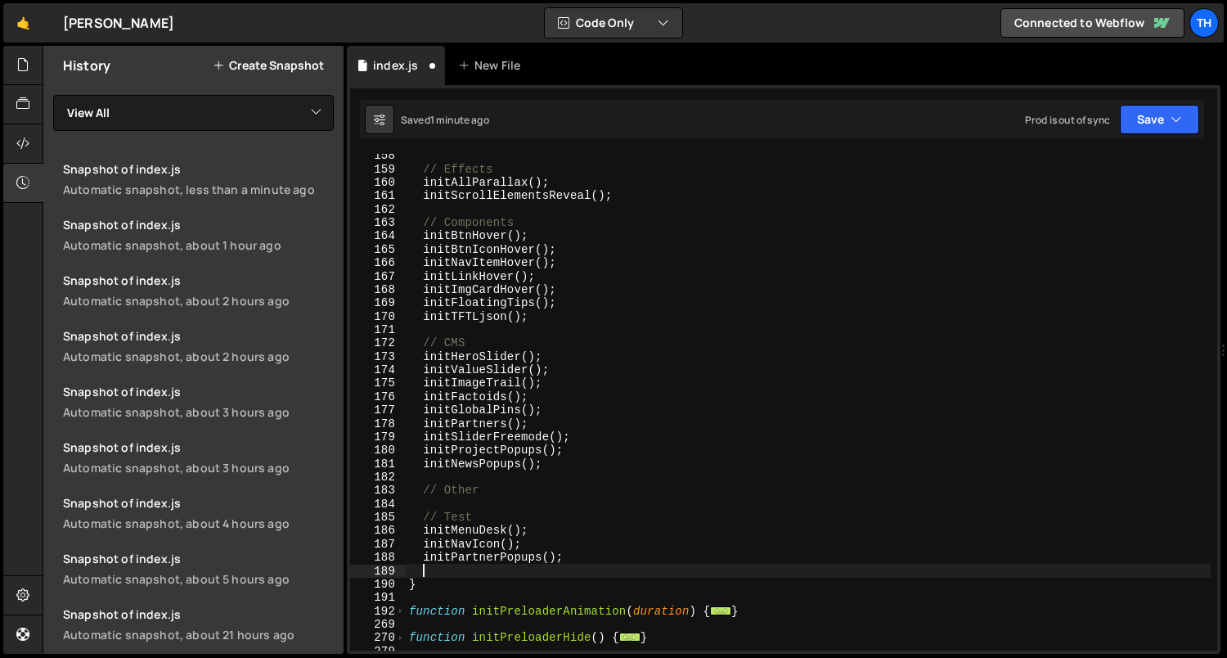
paste textarea "initProjectSlider"
type textarea "initProjectSlider"
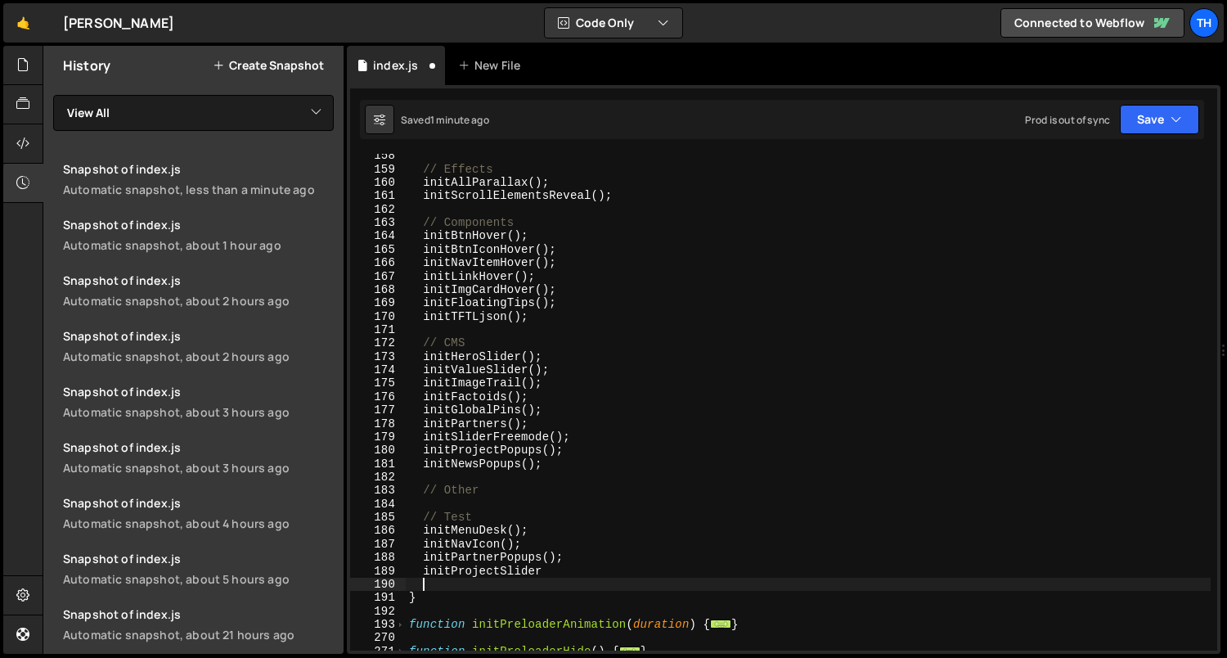
paste textarea "initSlidersIndex"
type textarea "initSlidersIndex"
click at [519, 578] on div "// Effects initAllParallax ( ) ; initScrollElementsReveal ( ) ; // Components i…" at bounding box center [809, 411] width 806 height 524
click at [565, 564] on div "// Effects initAllParallax ( ) ; initScrollElementsReveal ( ) ; // Components i…" at bounding box center [809, 411] width 806 height 524
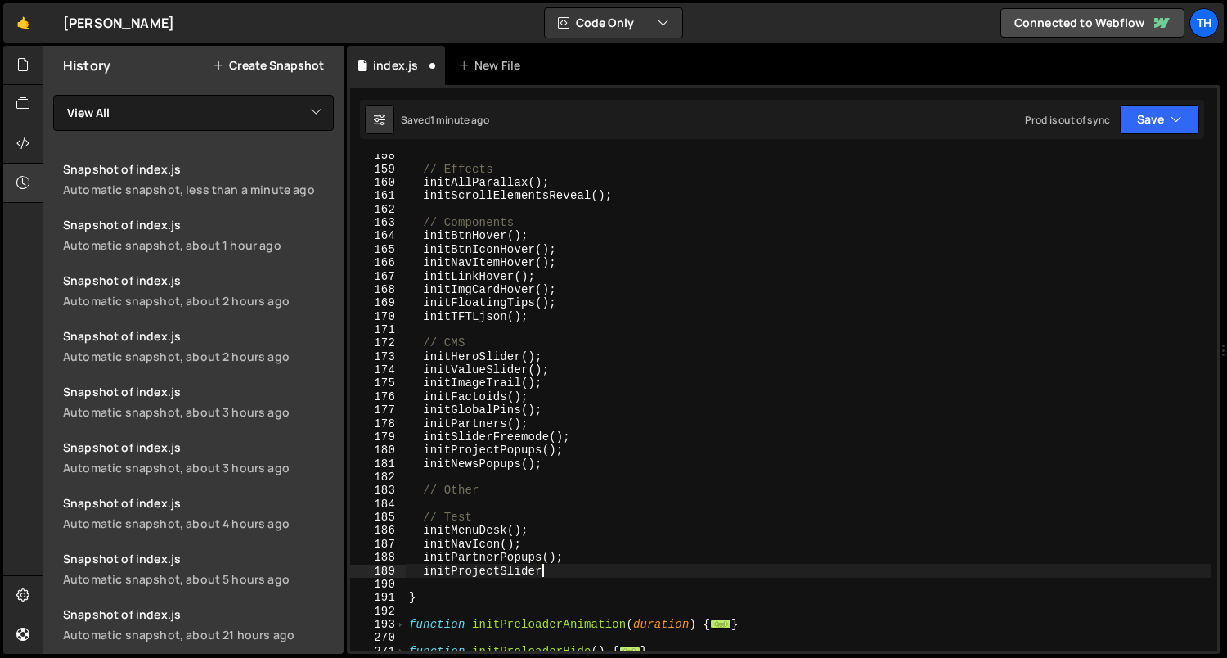
click at [568, 560] on div "// Effects initAllParallax ( ) ; initScrollElementsReveal ( ) ; // Components i…" at bounding box center [809, 411] width 806 height 524
type textarea "initPartnerPopups();"
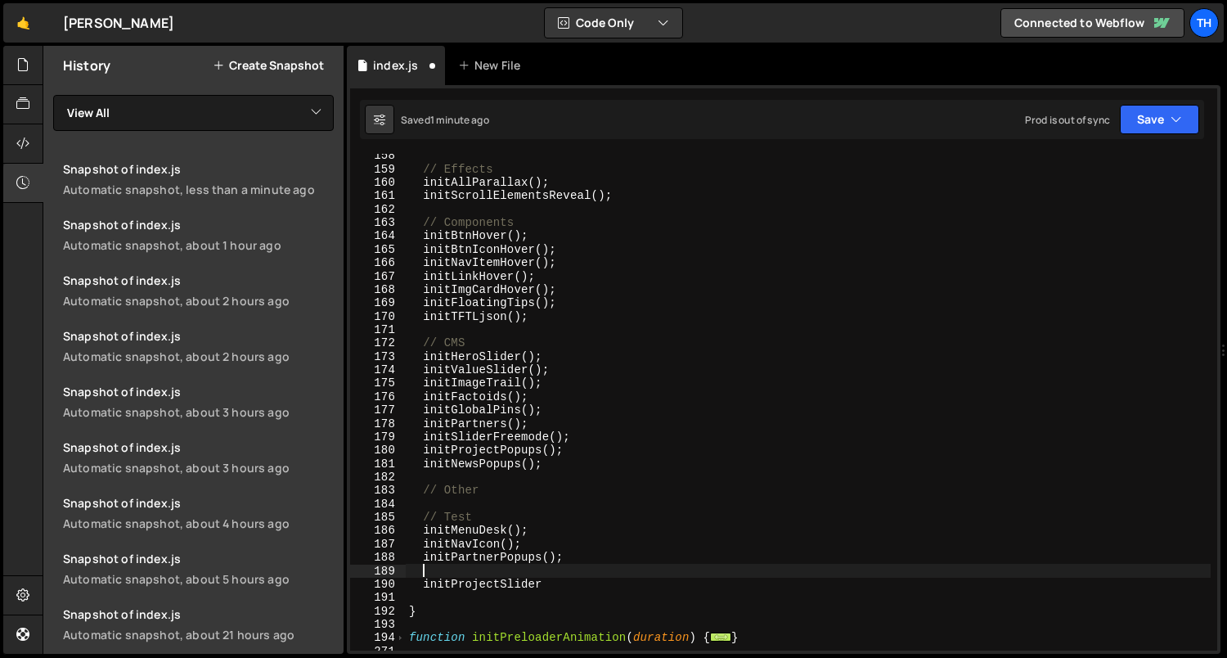
paste textarea "initSlidersIndex"
click at [533, 585] on div "// Effects initAllParallax ( ) ; initScrollElementsReveal ( ) ; // Components i…" at bounding box center [809, 411] width 806 height 524
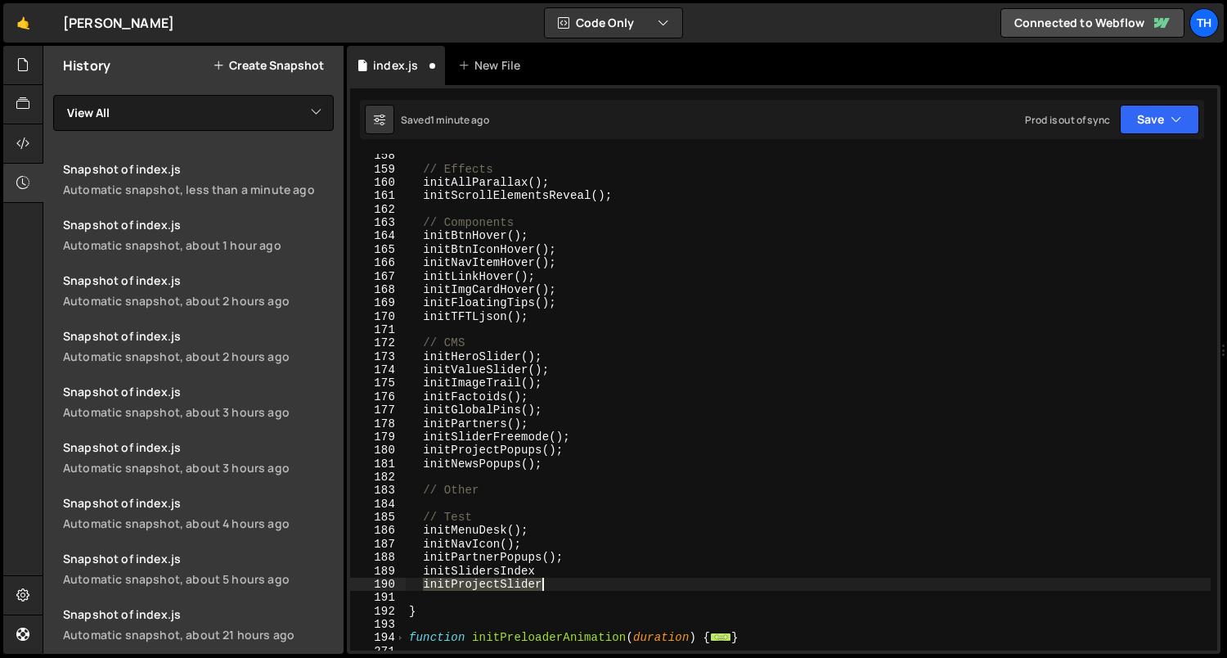
click at [533, 585] on div "// Effects initAllParallax ( ) ; initScrollElementsReveal ( ) ; // Components i…" at bounding box center [809, 411] width 806 height 524
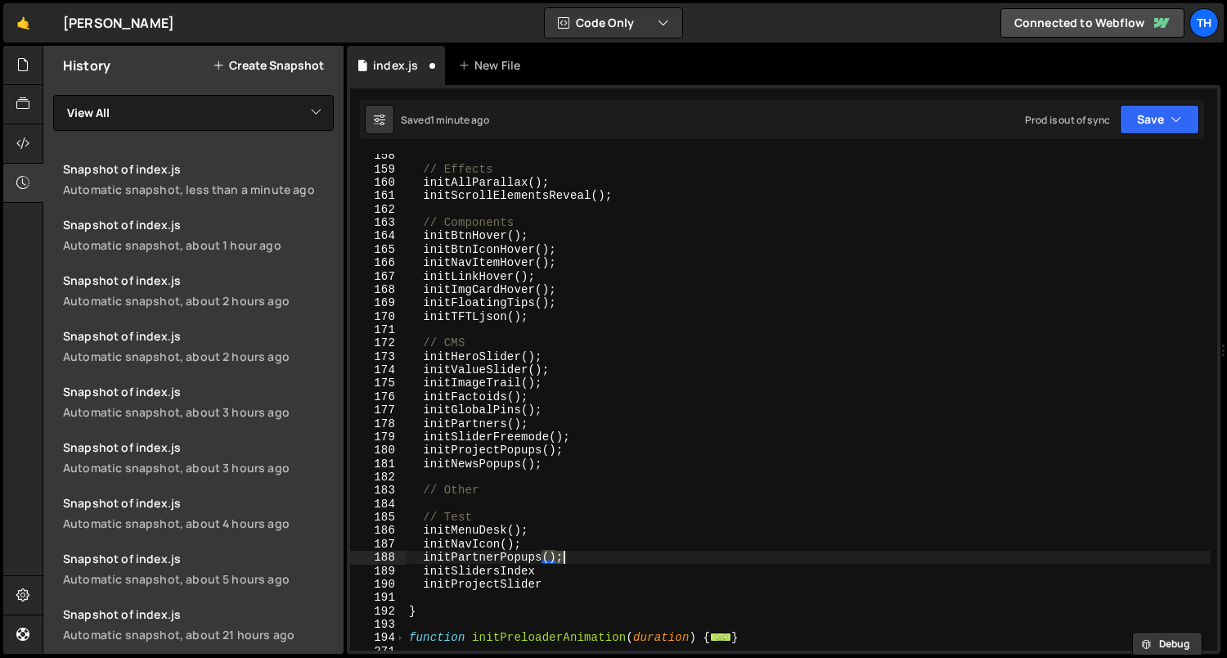
drag, startPoint x: 546, startPoint y: 560, endPoint x: 572, endPoint y: 560, distance: 26.2
click at [572, 560] on div "// Effects initAllParallax ( ) ; initScrollElementsReveal ( ) ; // Components i…" at bounding box center [809, 411] width 806 height 524
click at [571, 567] on div "// Effects initAllParallax ( ) ; initScrollElementsReveal ( ) ; // Components i…" at bounding box center [809, 411] width 806 height 524
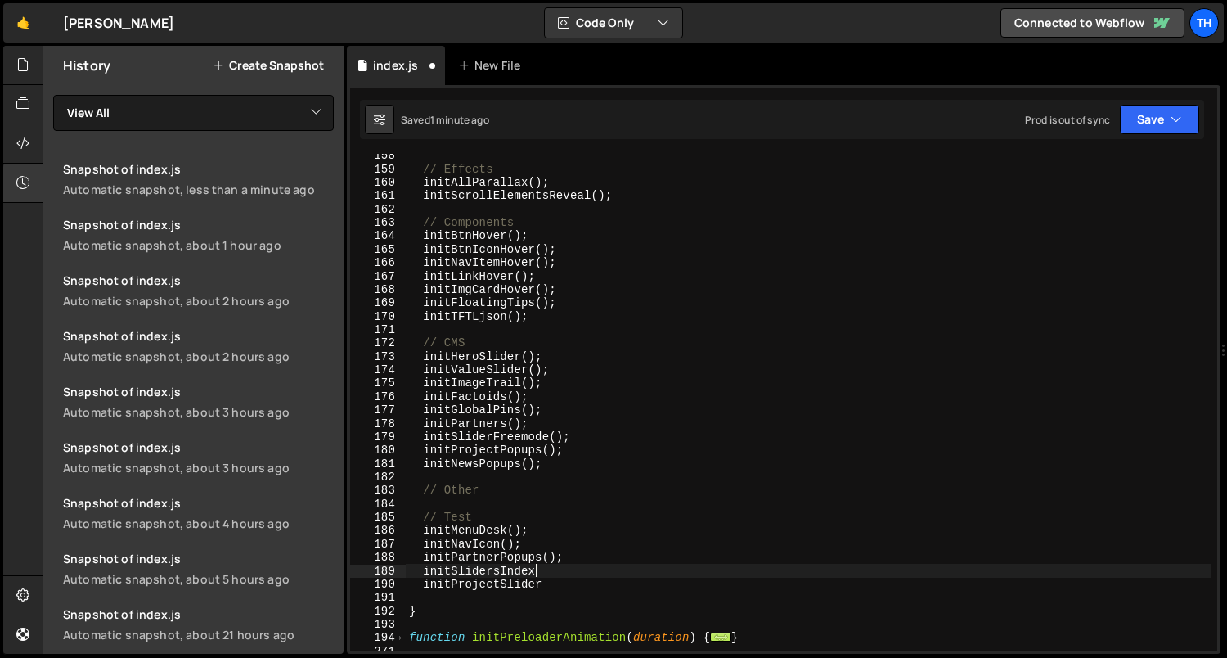
paste textarea "();"
click at [562, 584] on div "// Effects initAllParallax ( ) ; initScrollElementsReveal ( ) ; // Components i…" at bounding box center [809, 411] width 806 height 524
paste textarea "();"
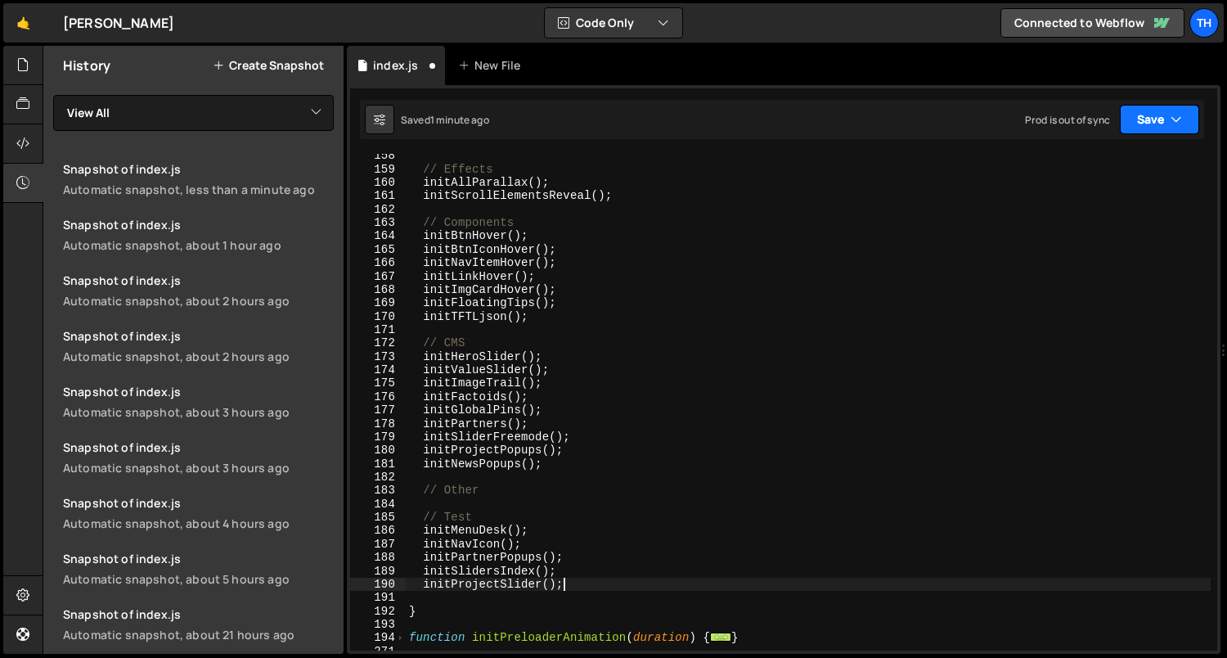
type textarea "initProjectSlider();"
click at [1165, 122] on button "Save" at bounding box center [1159, 119] width 79 height 29
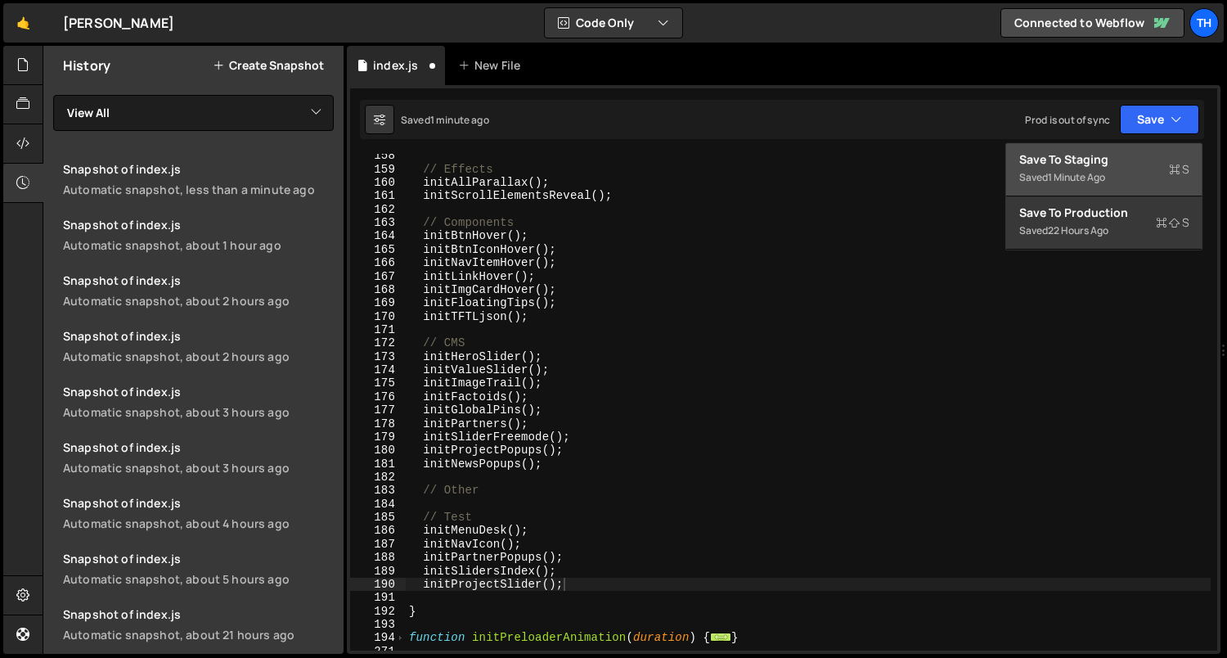
click at [1121, 185] on div "Saved 1 minute ago" at bounding box center [1104, 178] width 170 height 20
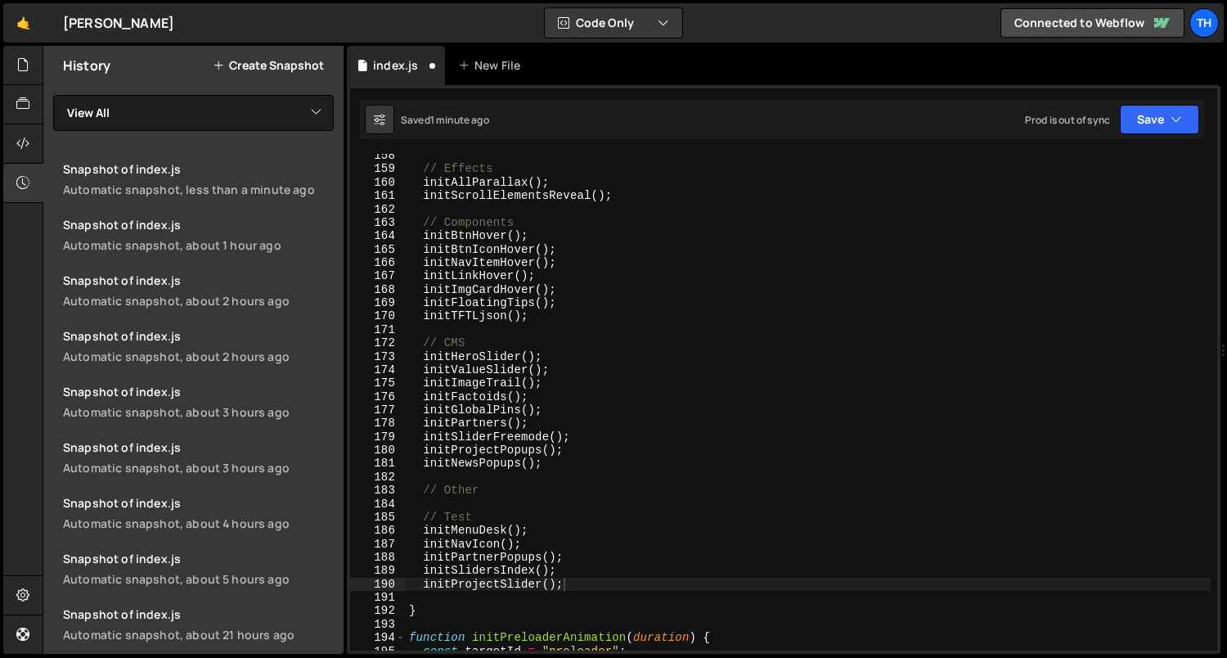
scroll to position [1493, 0]
click at [11, 79] on div at bounding box center [23, 65] width 40 height 39
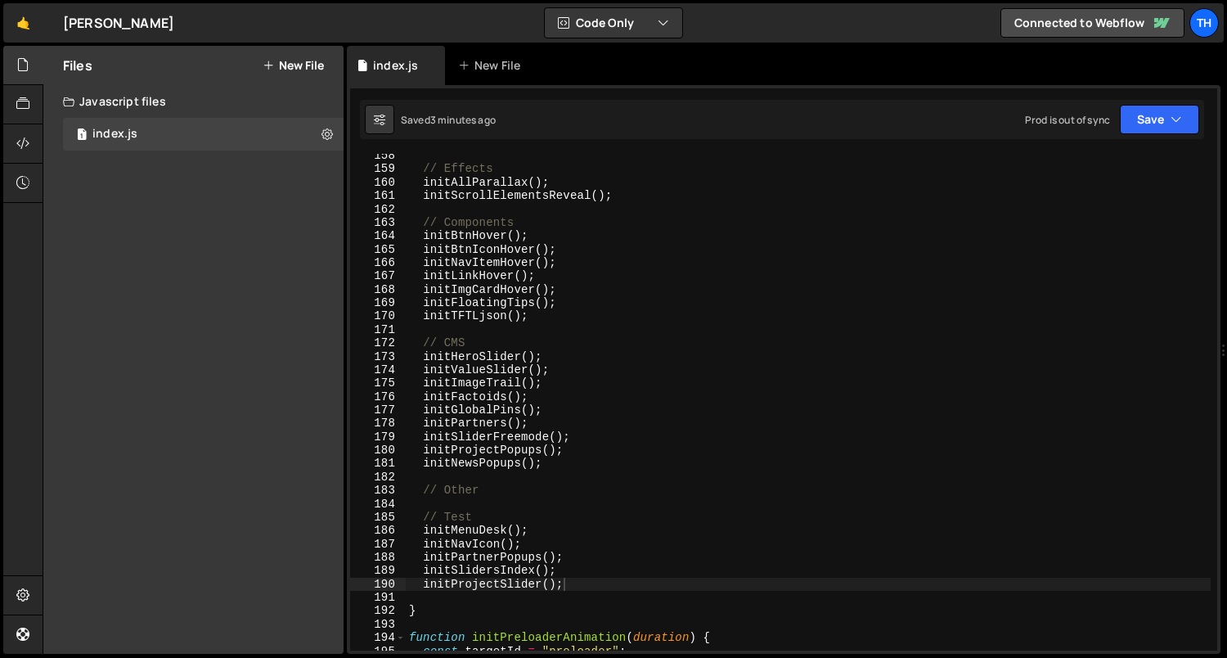
scroll to position [1564, 0]
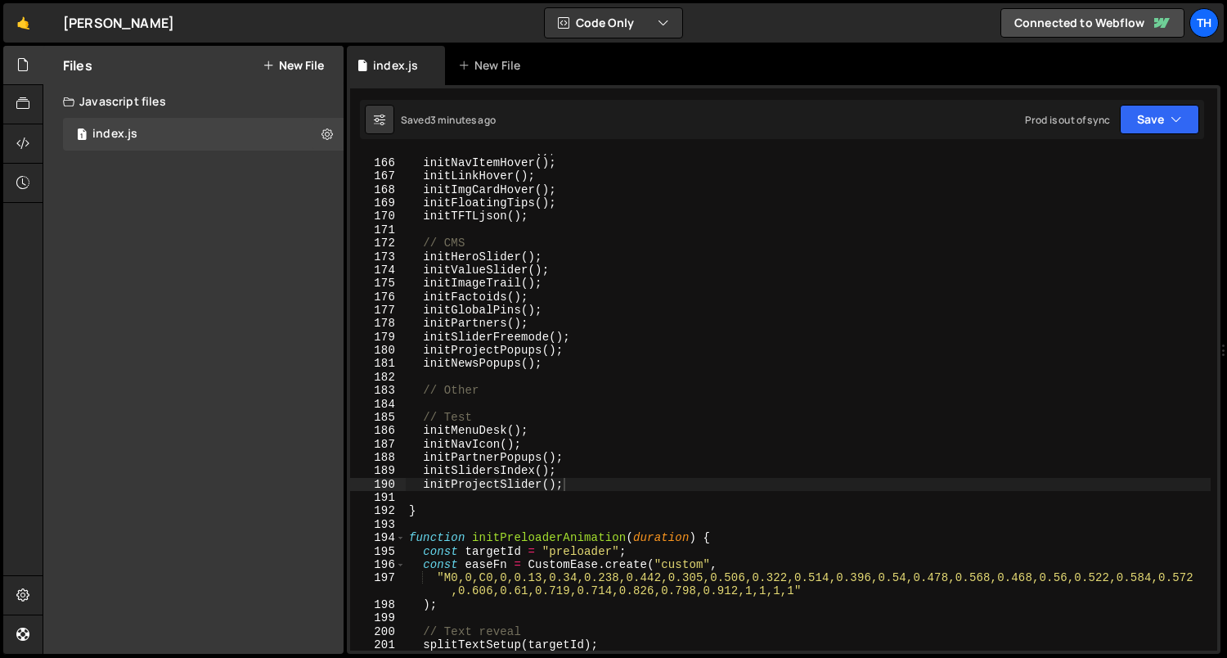
click at [421, 499] on div "initBtnIconHover ( ) ; initNavItemHover ( ) ; initLinkHover ( ) ; initImgCardHo…" at bounding box center [809, 405] width 806 height 524
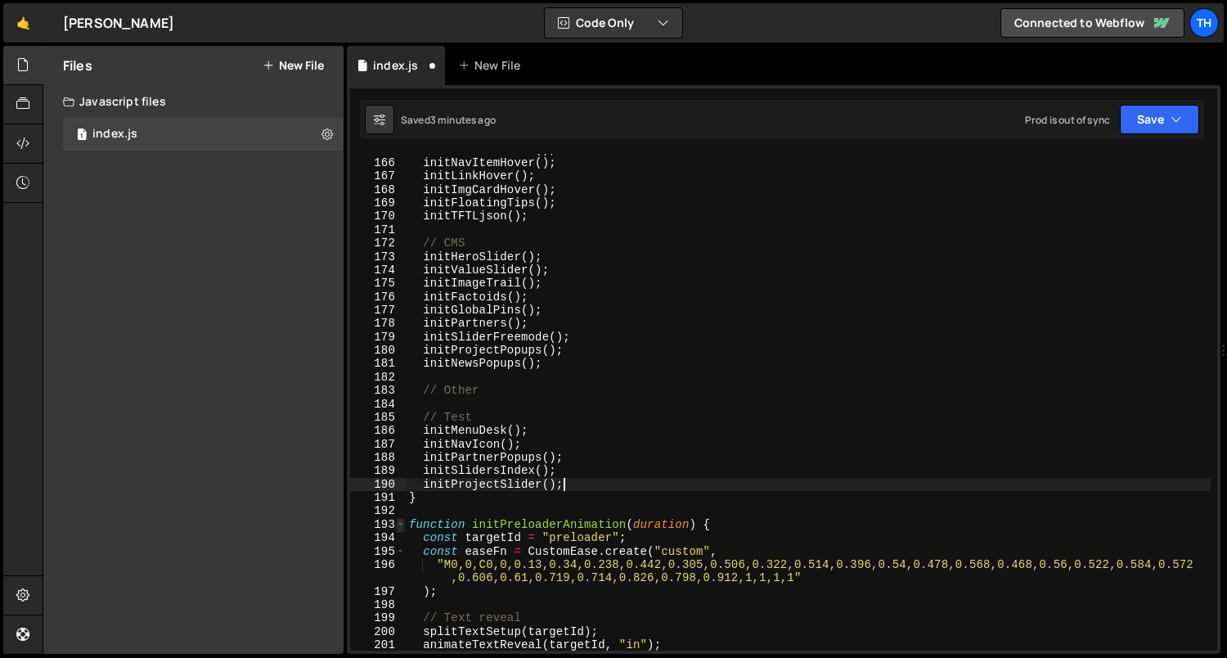
click at [401, 526] on span at bounding box center [400, 524] width 9 height 13
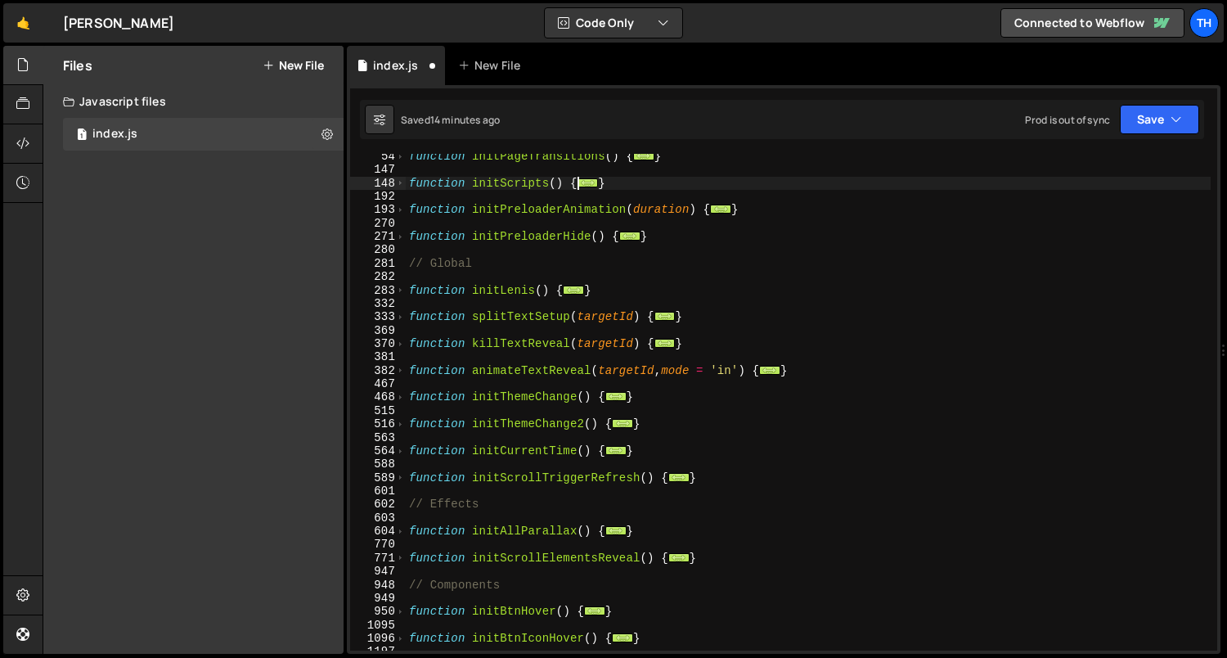
scroll to position [106, 0]
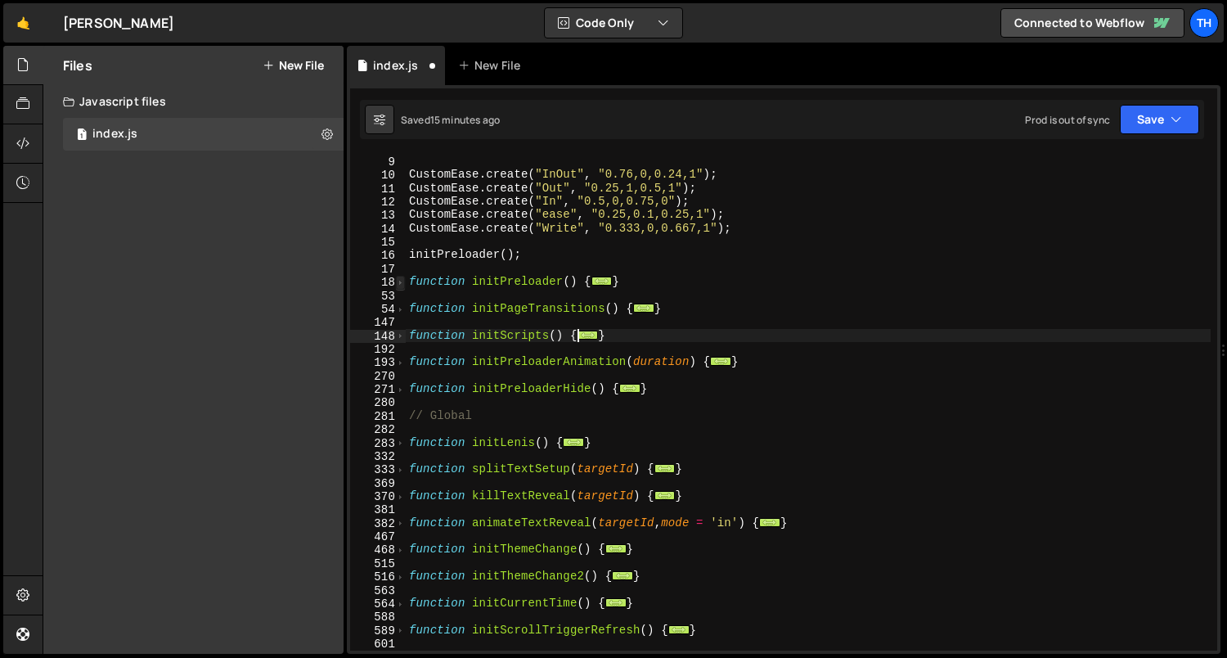
click at [403, 287] on span at bounding box center [400, 282] width 9 height 13
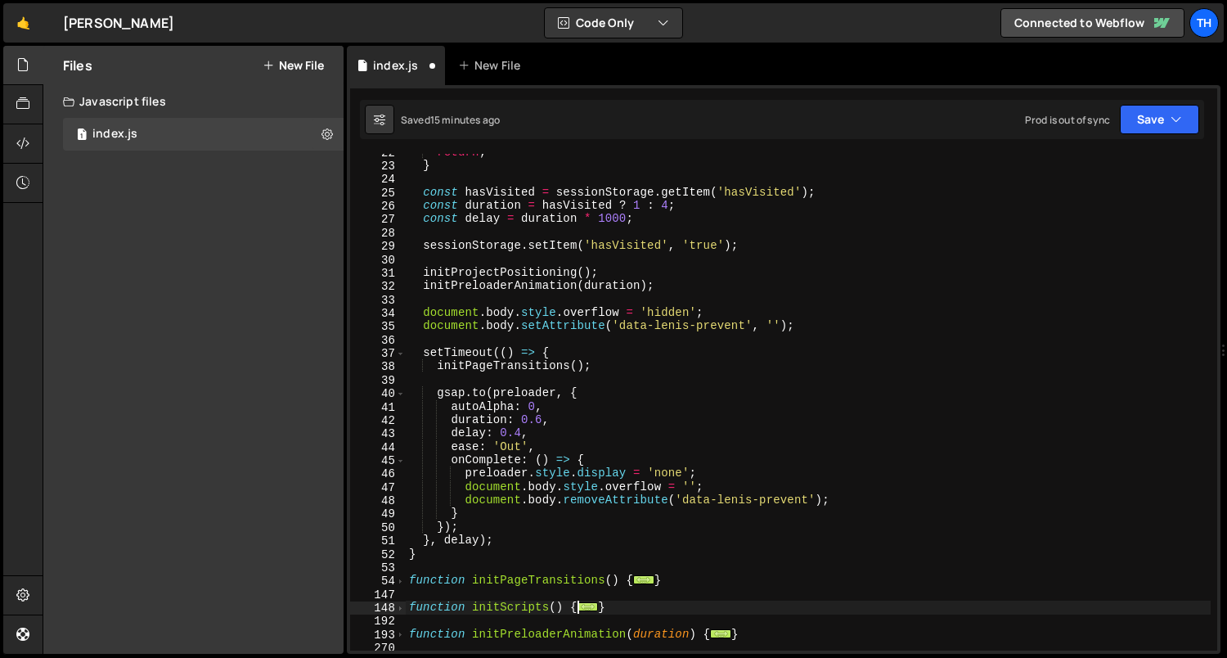
scroll to position [335, 0]
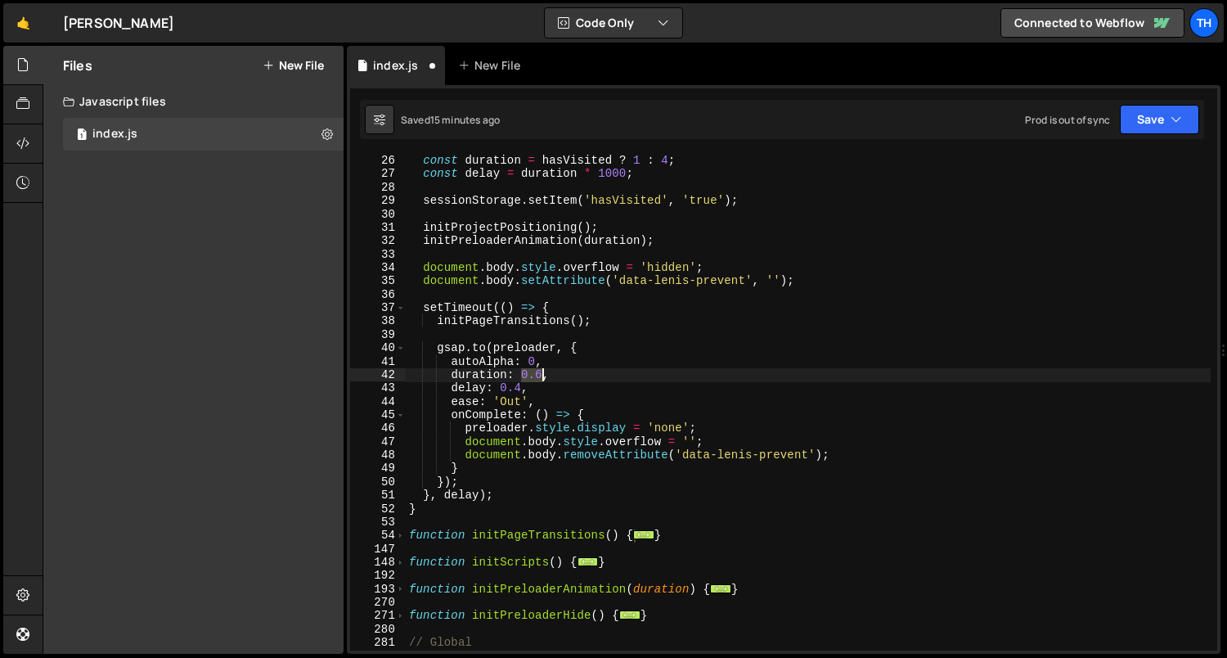
drag, startPoint x: 522, startPoint y: 377, endPoint x: 543, endPoint y: 378, distance: 21.3
click at [543, 378] on div "const hasVisited = sessionStorage . getItem ( 'hasVisited' ) ; const duration =…" at bounding box center [809, 403] width 806 height 524
click at [538, 390] on div "const hasVisited = sessionStorage . getItem ( 'hasVisited' ) ; const duration =…" at bounding box center [809, 403] width 806 height 524
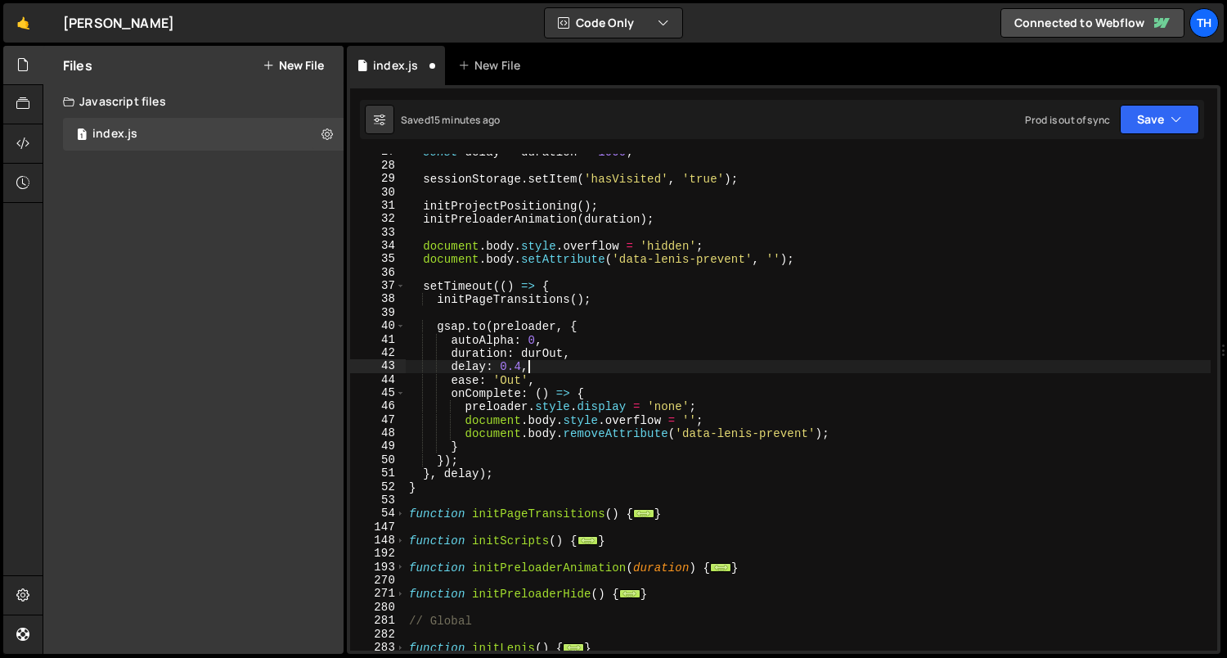
scroll to position [443, 0]
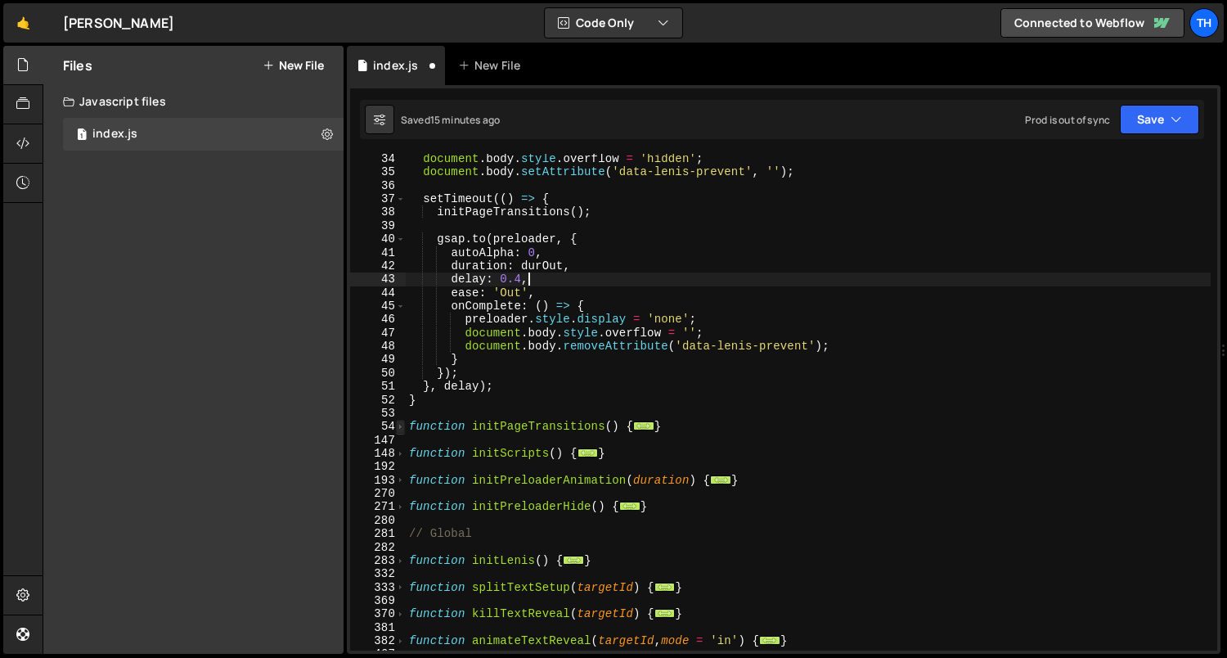
click at [396, 426] on span at bounding box center [400, 426] width 9 height 13
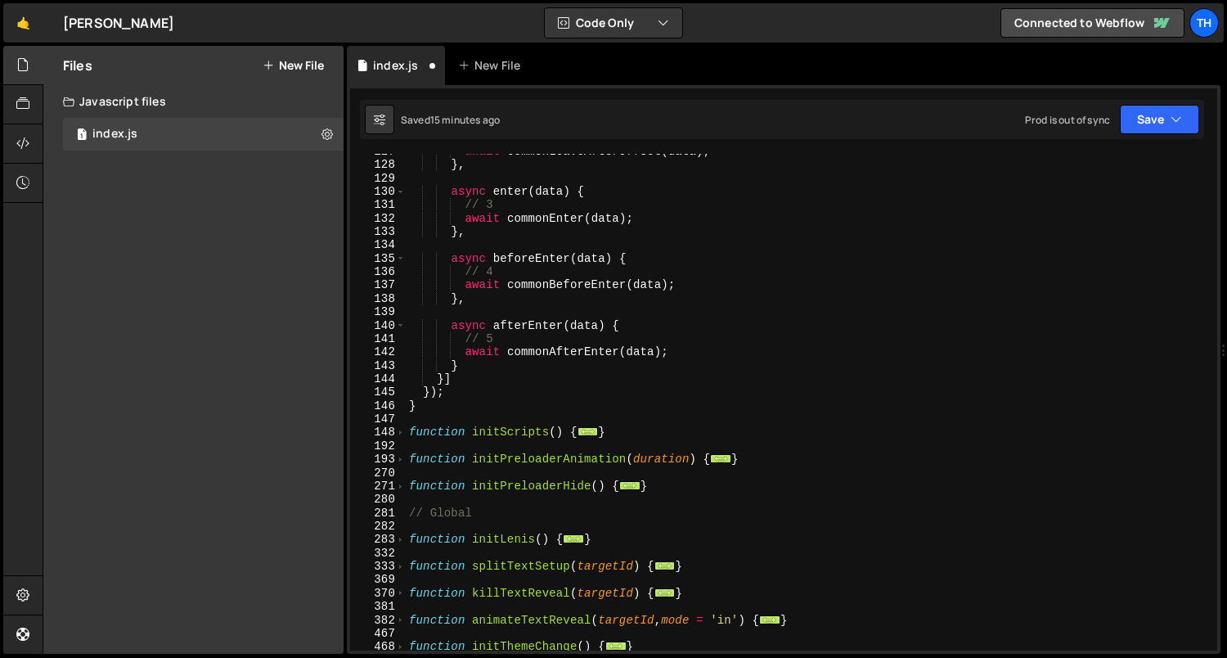
scroll to position [1696, 0]
click at [404, 434] on div "148" at bounding box center [378, 431] width 56 height 13
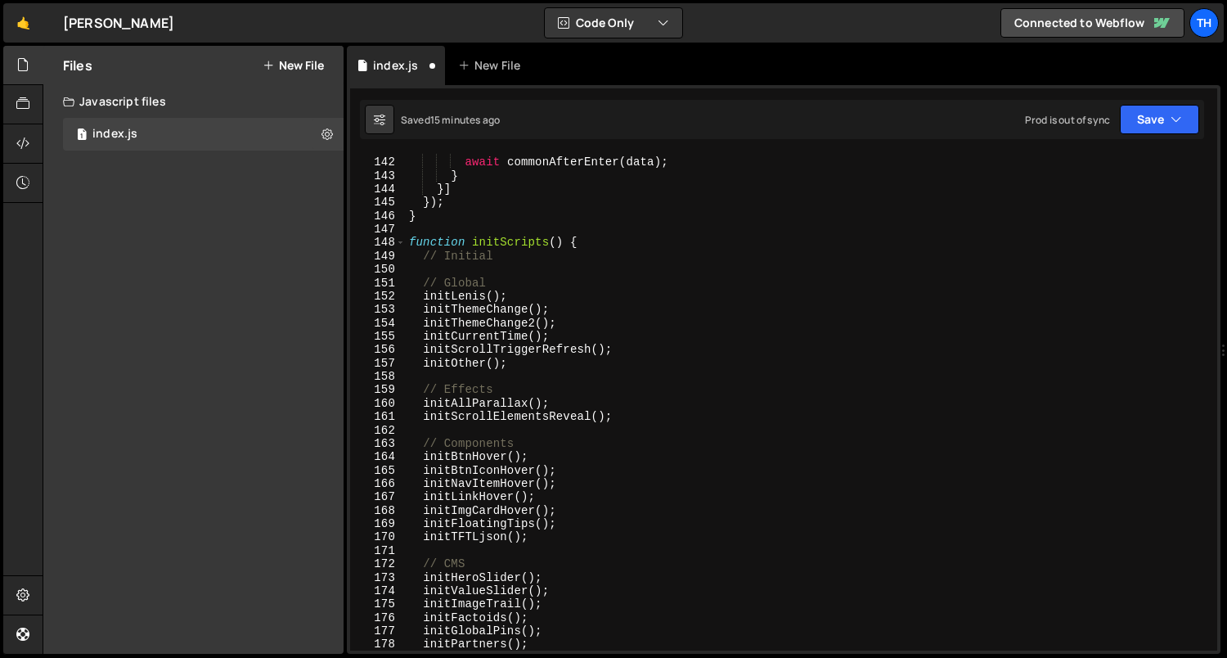
scroll to position [1793, 0]
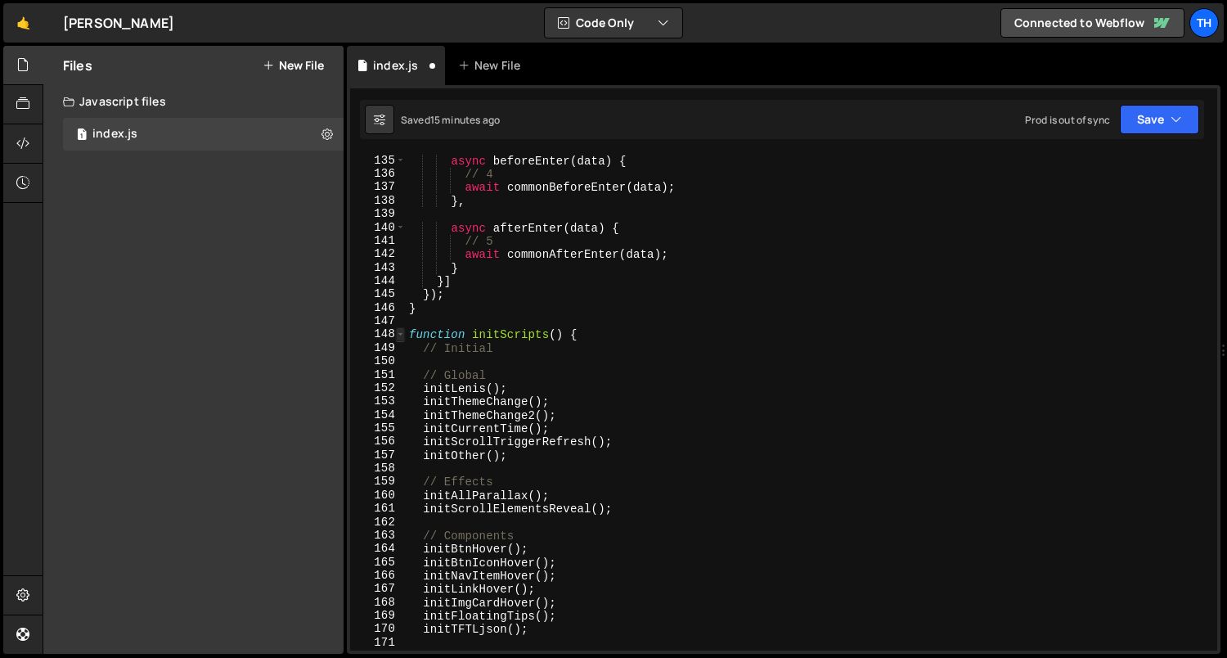
click at [396, 335] on span at bounding box center [400, 333] width 9 height 13
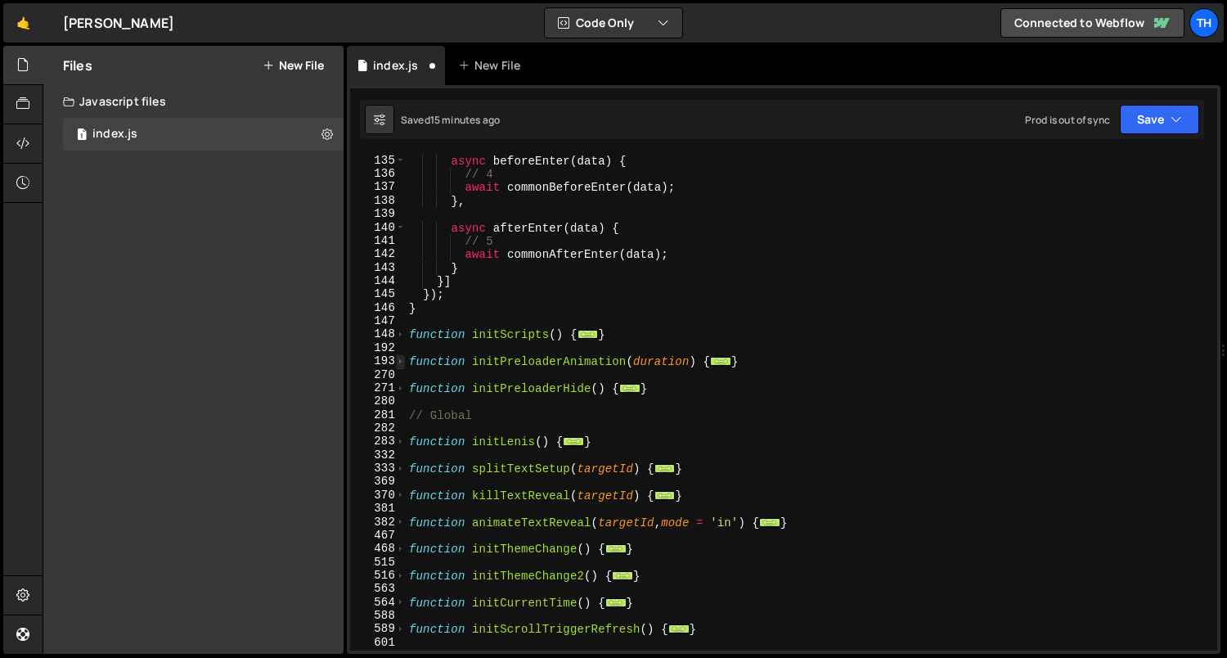
click at [398, 358] on span at bounding box center [400, 360] width 9 height 13
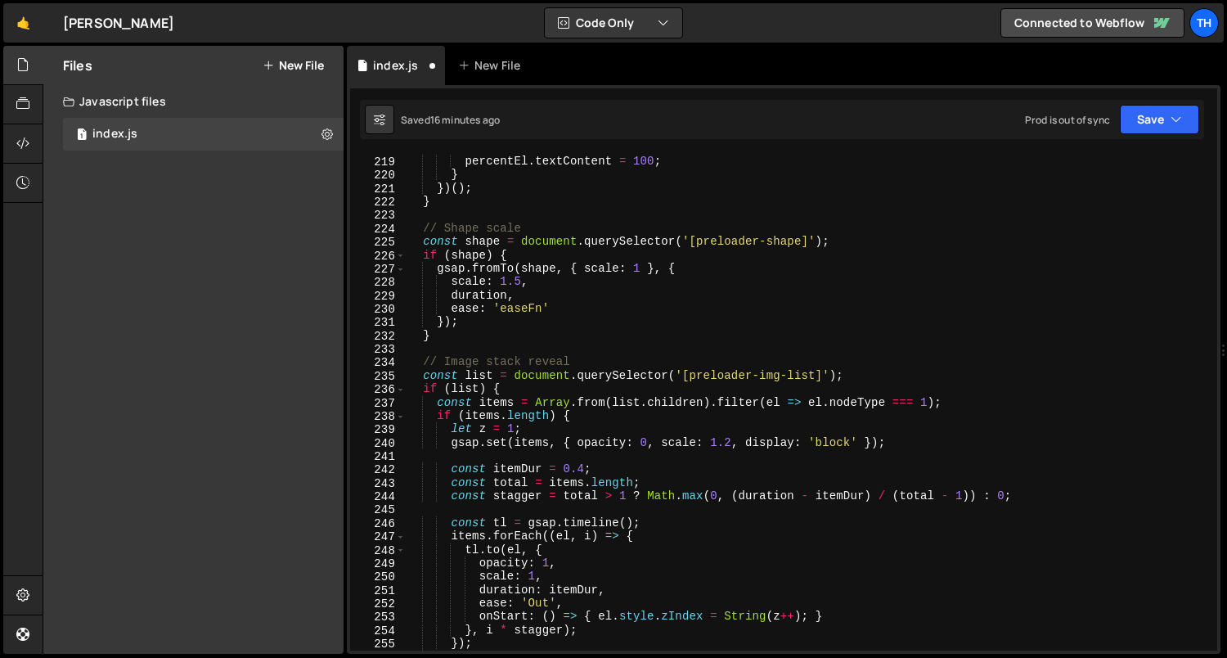
scroll to position [2406, 0]
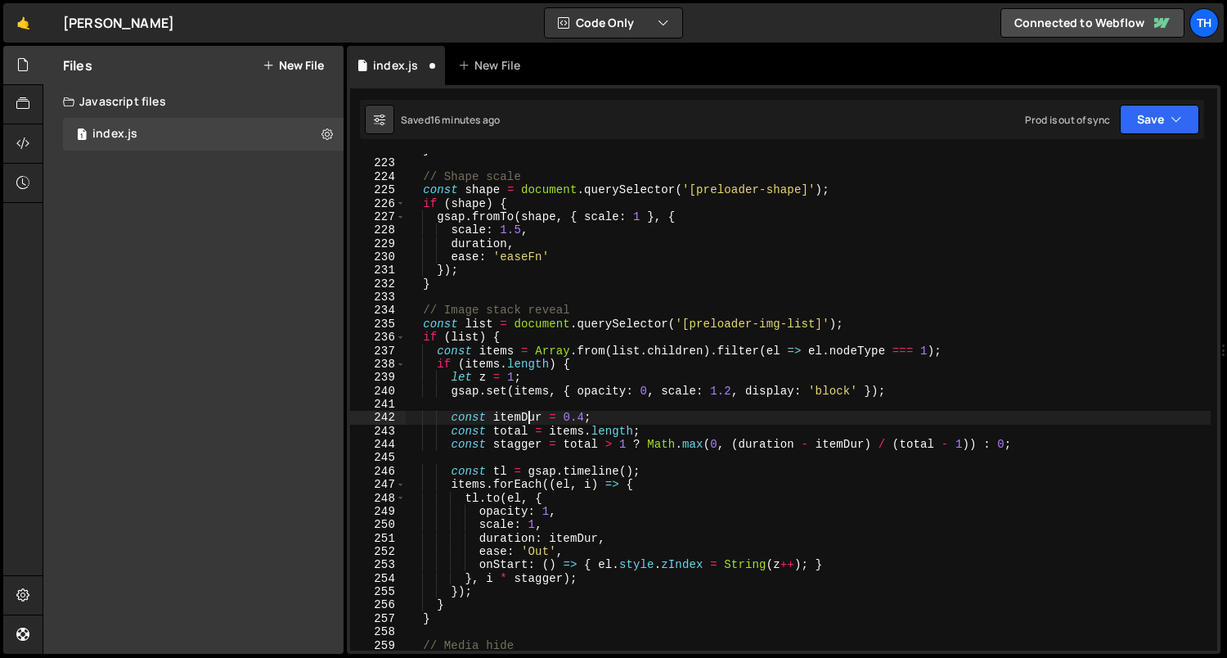
click at [530, 420] on div "} // Shape scale const shape = document . querySelector ( '[preloader-shape]' )…" at bounding box center [809, 405] width 806 height 524
type textarea "const itemDur = 0.4;"
click at [530, 420] on div "} // Shape scale const shape = document . querySelector ( '[preloader-shape]' )…" at bounding box center [809, 405] width 806 height 524
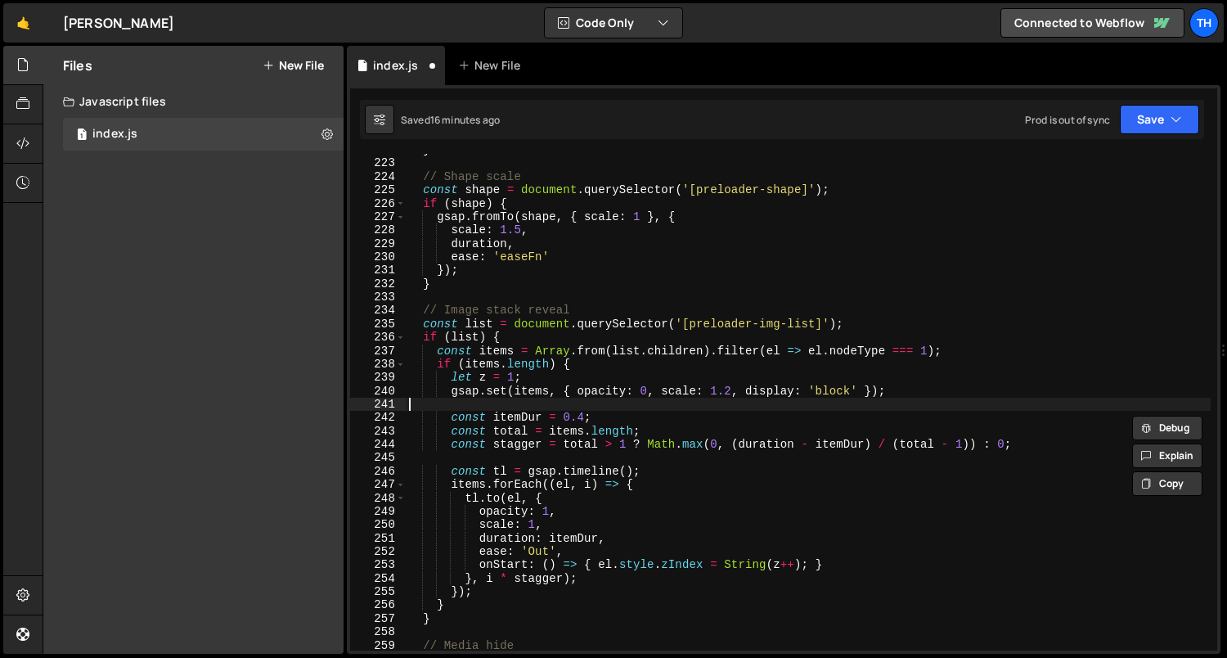
click at [548, 404] on div "} // Shape scale const shape = document . querySelector ( '[preloader-shape]' )…" at bounding box center [809, 405] width 806 height 524
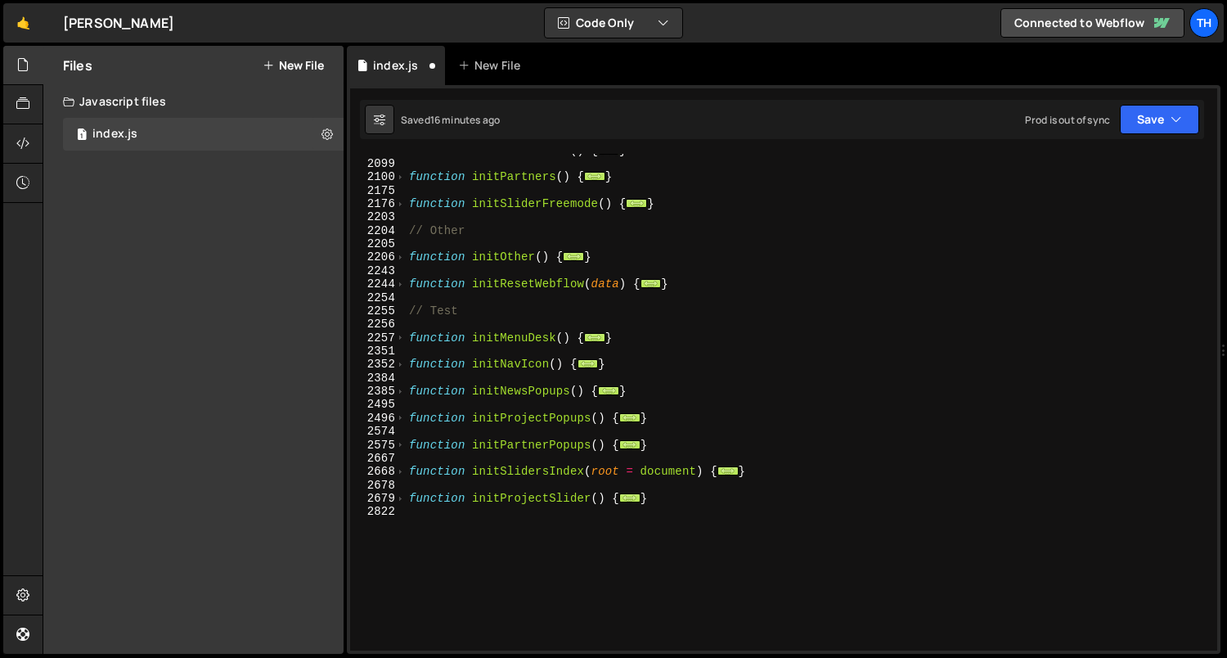
scroll to position [3831, 0]
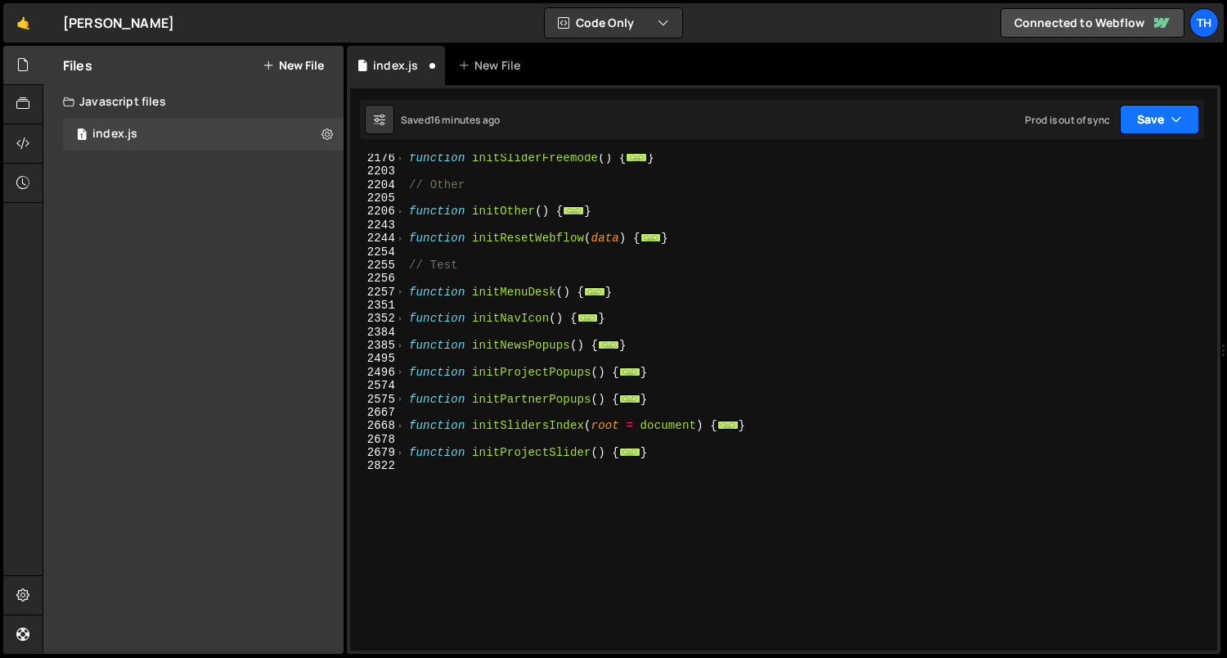
click at [1139, 118] on button "Save" at bounding box center [1159, 119] width 79 height 29
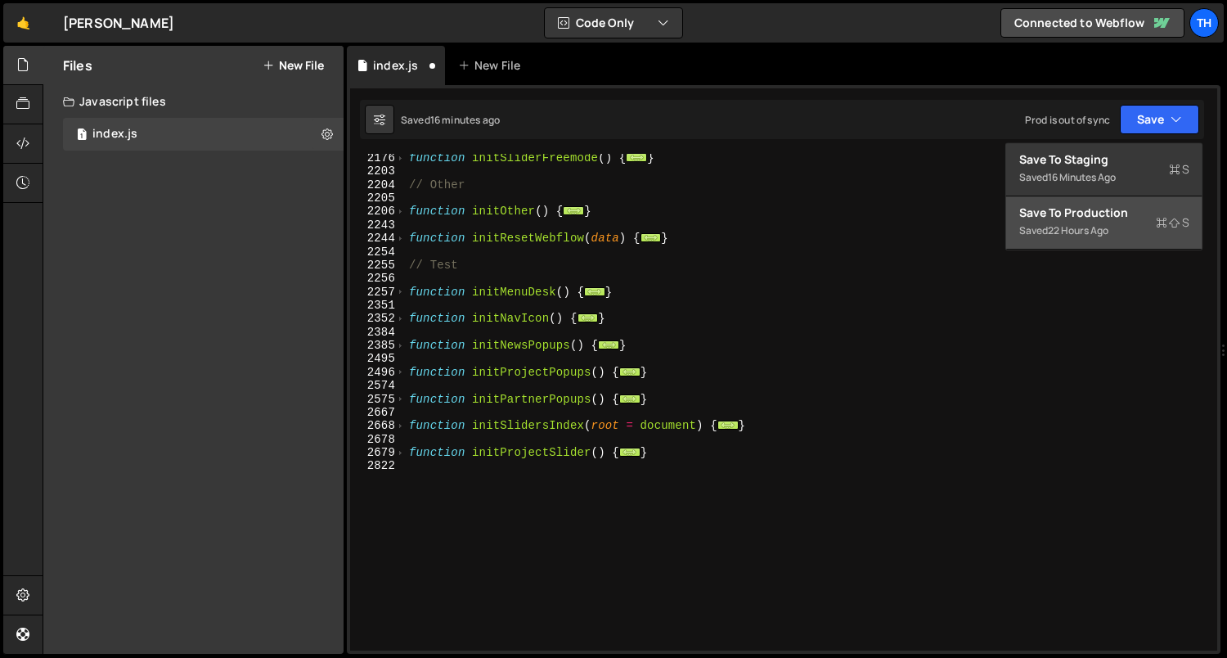
click at [1096, 203] on button "Save to Production S Saved 22 hours ago" at bounding box center [1104, 222] width 196 height 53
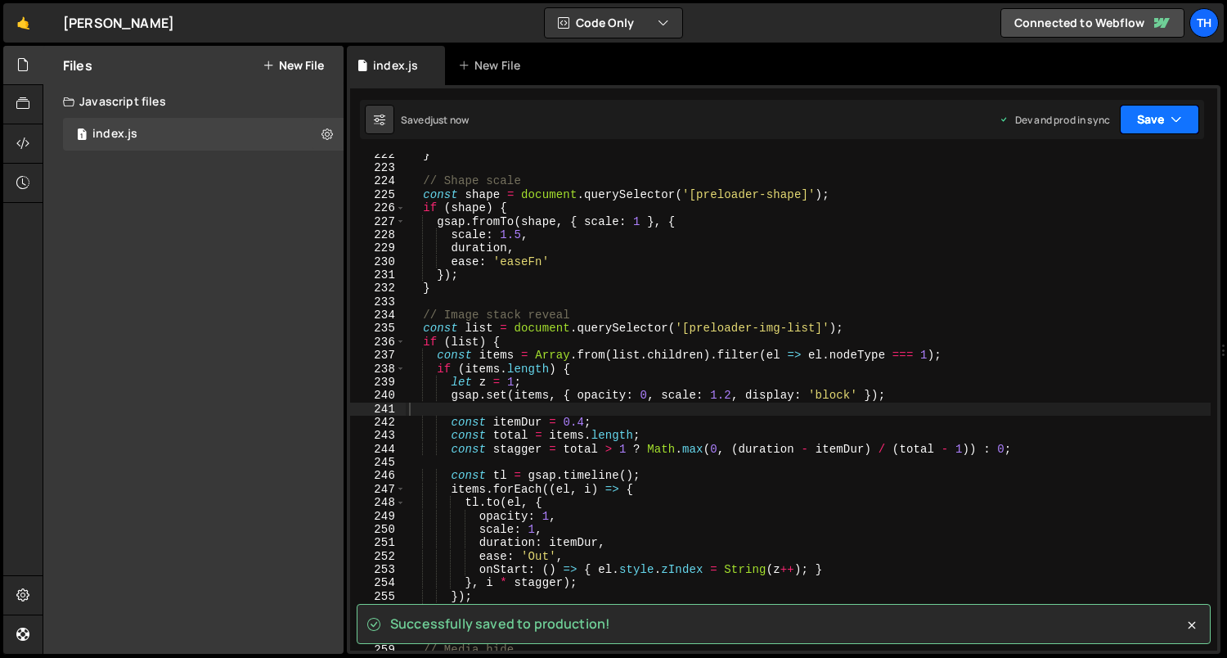
click at [1132, 117] on button "Save" at bounding box center [1159, 119] width 79 height 29
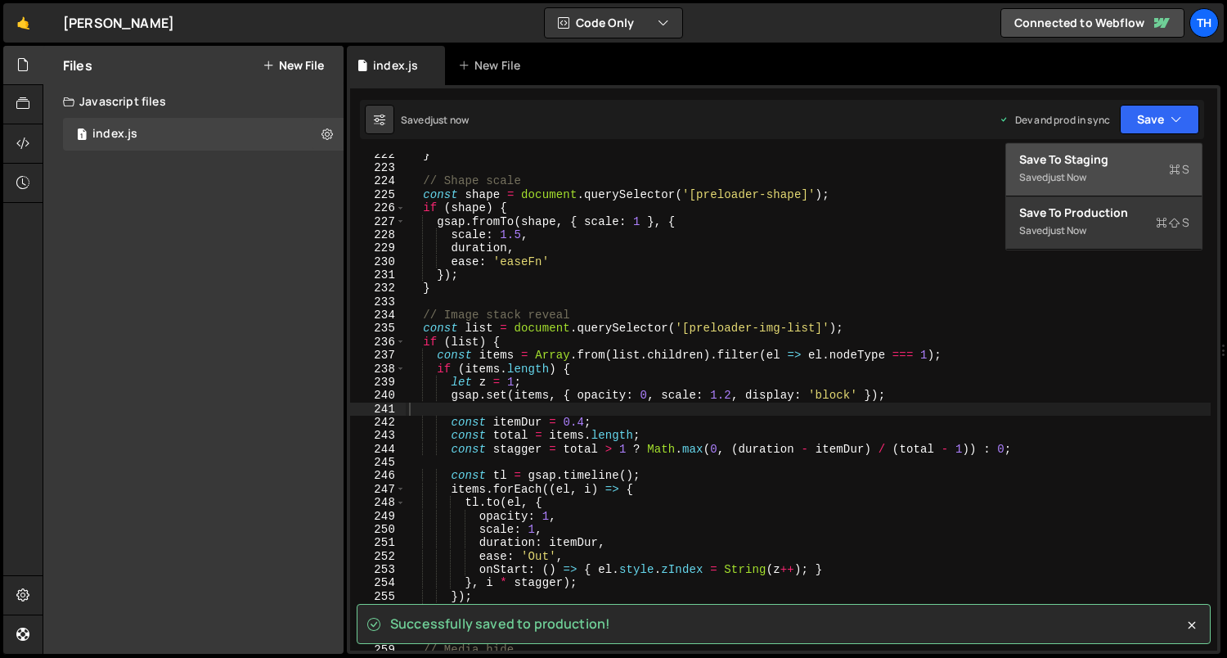
click at [1087, 160] on div "Save to Staging S" at bounding box center [1104, 159] width 170 height 16
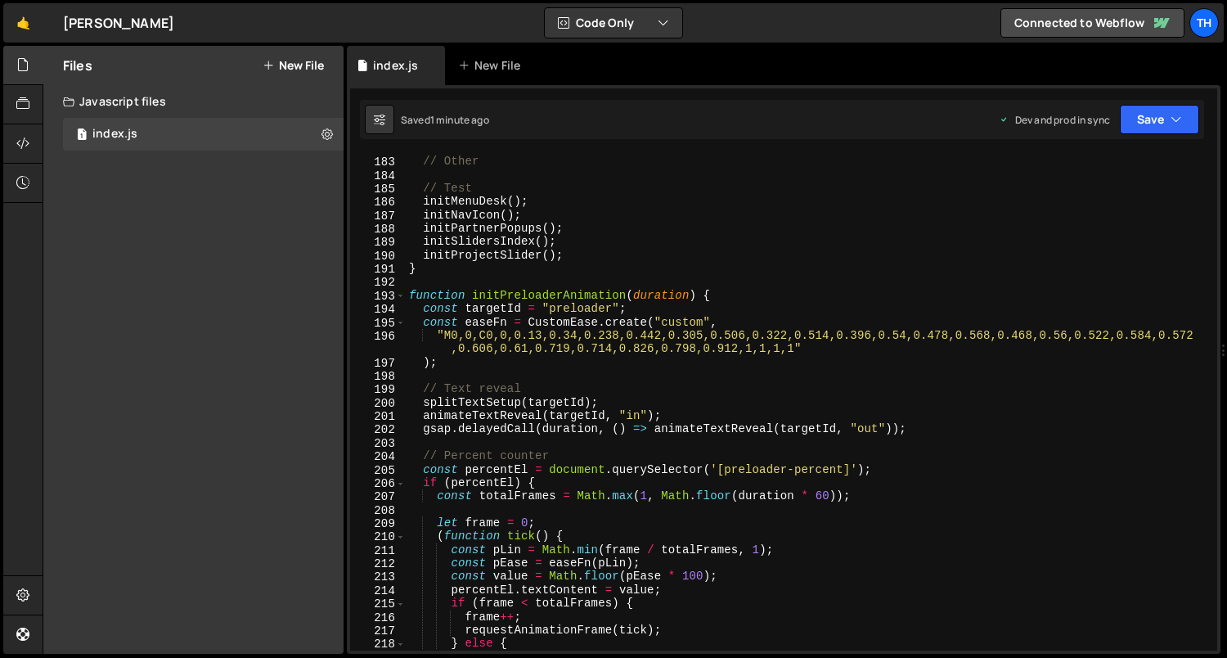
click at [405, 296] on div "193" at bounding box center [378, 296] width 56 height 13
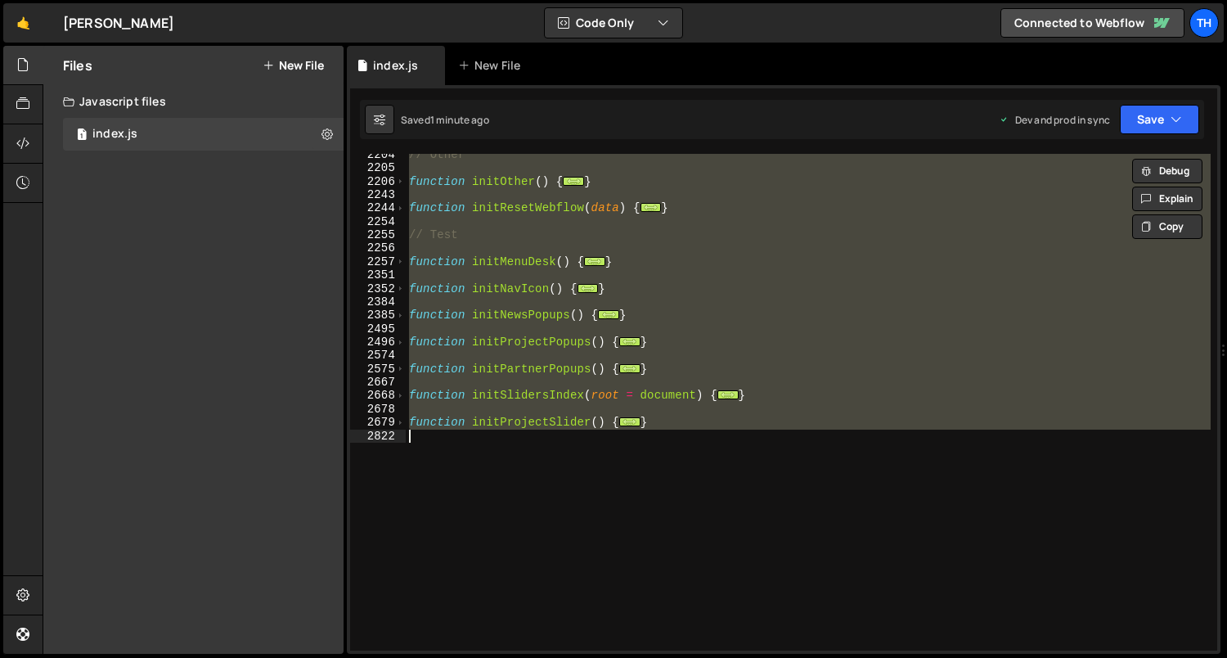
scroll to position [1143, 0]
click at [421, 367] on div "// Other function initOther ( ) { ... } function initResetWebflow ( data ) { ..…" at bounding box center [808, 402] width 805 height 497
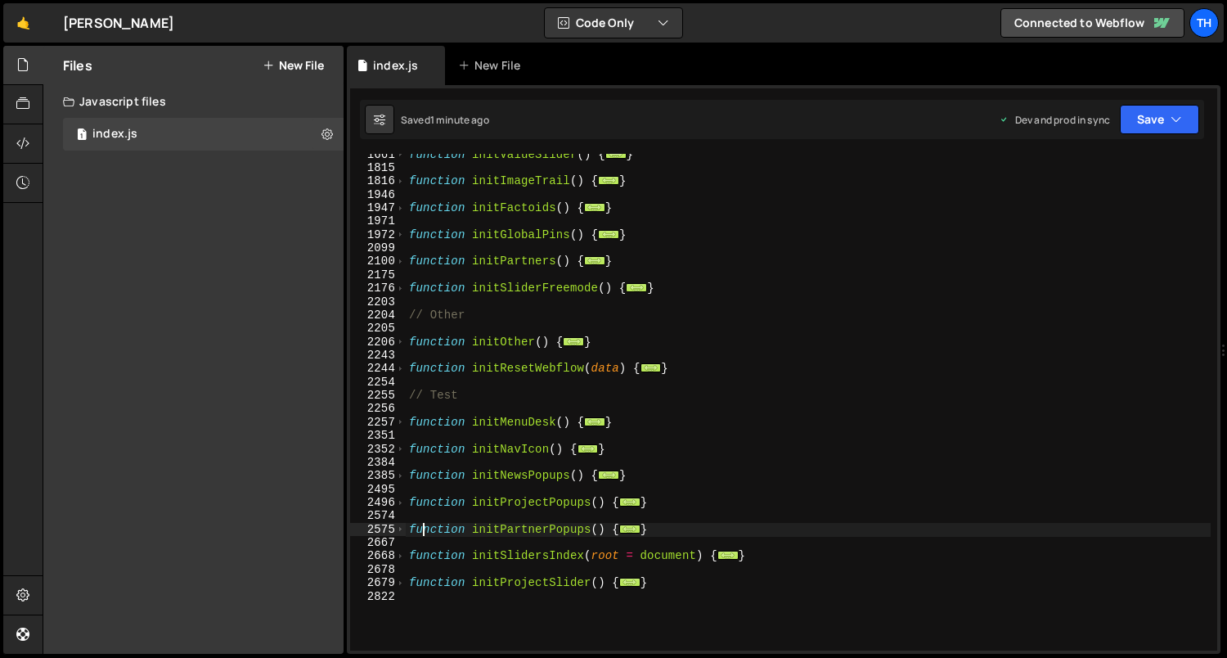
scroll to position [955, 0]
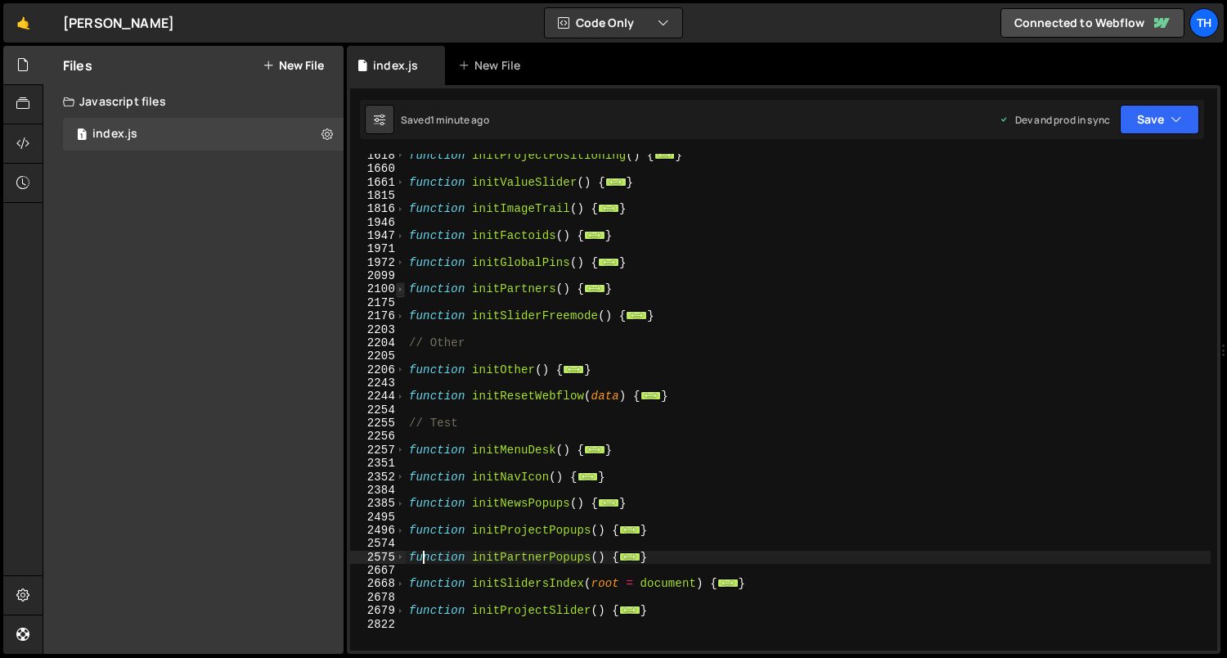
click at [400, 290] on span at bounding box center [400, 288] width 9 height 13
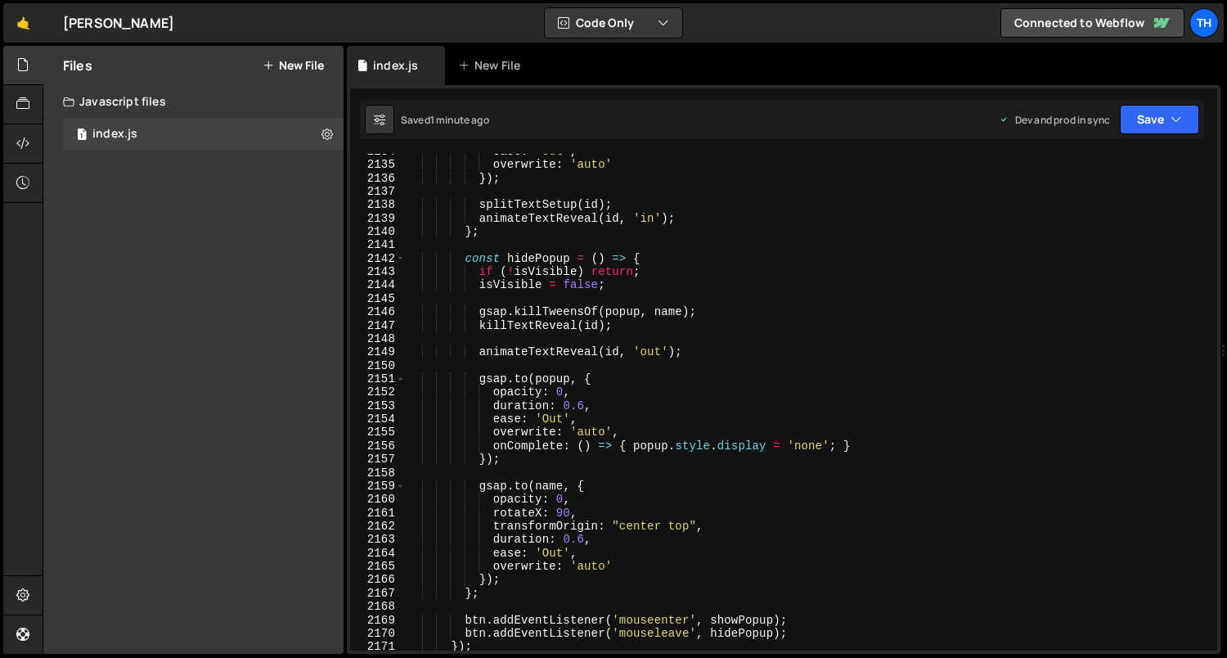
scroll to position [1603, 0]
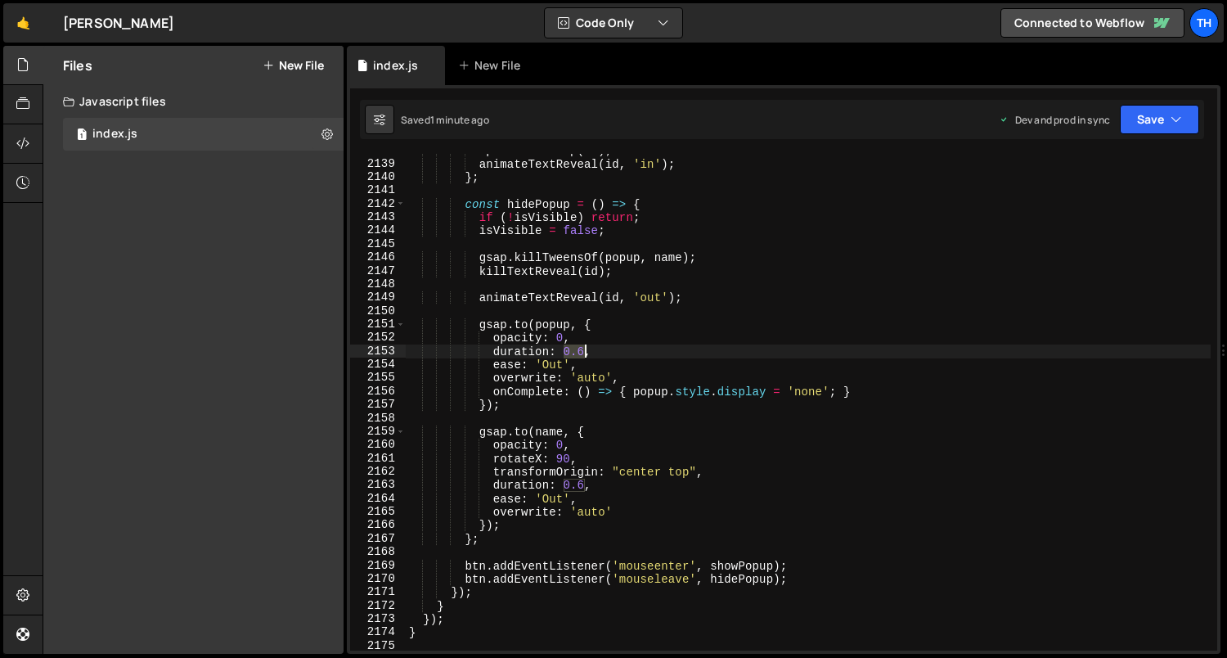
drag, startPoint x: 565, startPoint y: 351, endPoint x: 587, endPoint y: 351, distance: 22.1
click at [587, 351] on div "splitTextSetup ( id ) ; animateTextReveal ( id , 'in' ) ; } ; const hidePopup =…" at bounding box center [809, 406] width 806 height 524
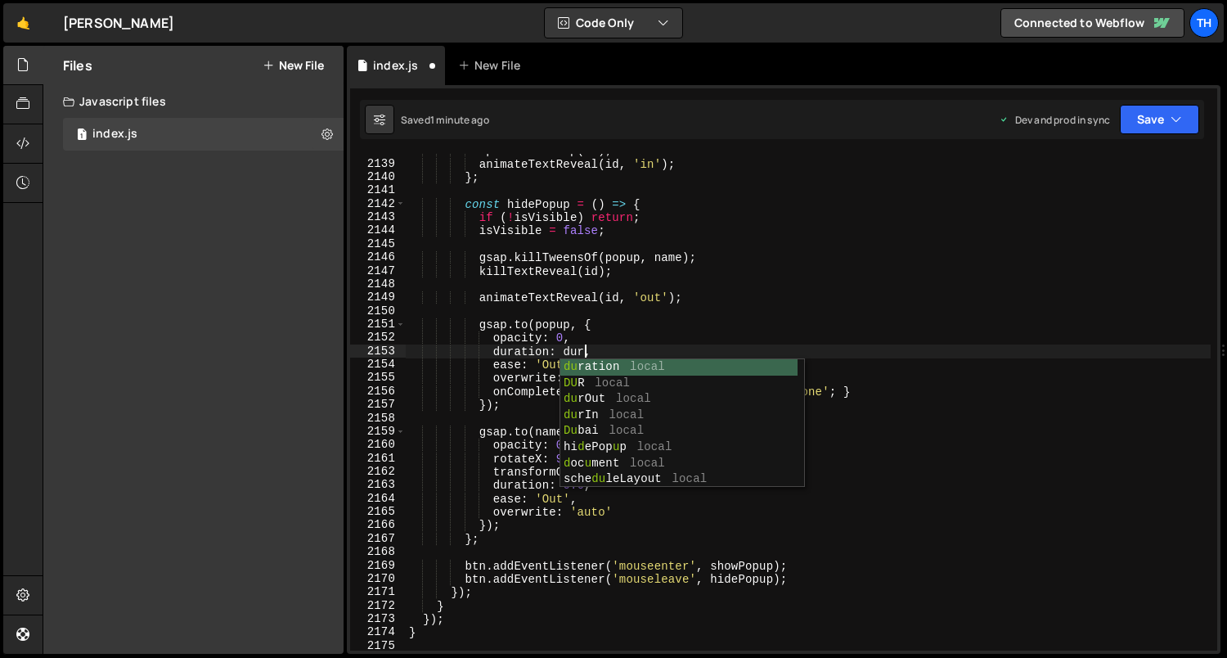
scroll to position [0, 11]
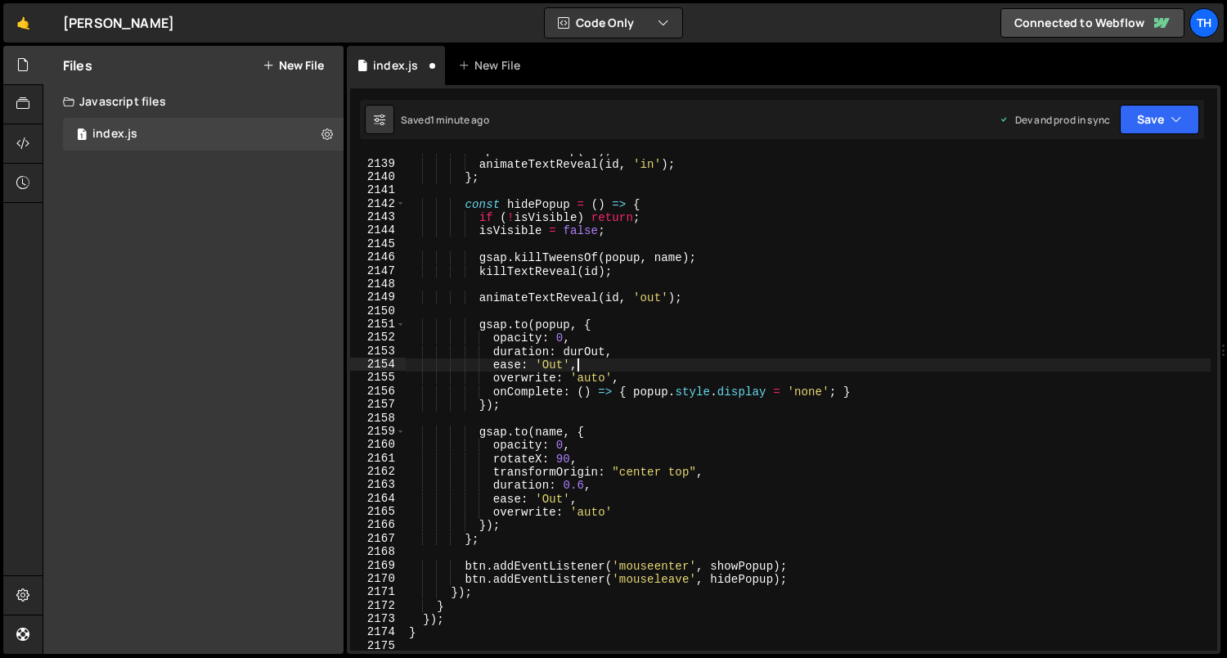
click at [597, 362] on div "splitTextSetup ( id ) ; animateTextReveal ( id , 'in' ) ; } ; const hidePopup =…" at bounding box center [809, 406] width 806 height 524
click at [597, 353] on div "splitTextSetup ( id ) ; animateTextReveal ( id , 'in' ) ; } ; const hidePopup =…" at bounding box center [809, 406] width 806 height 524
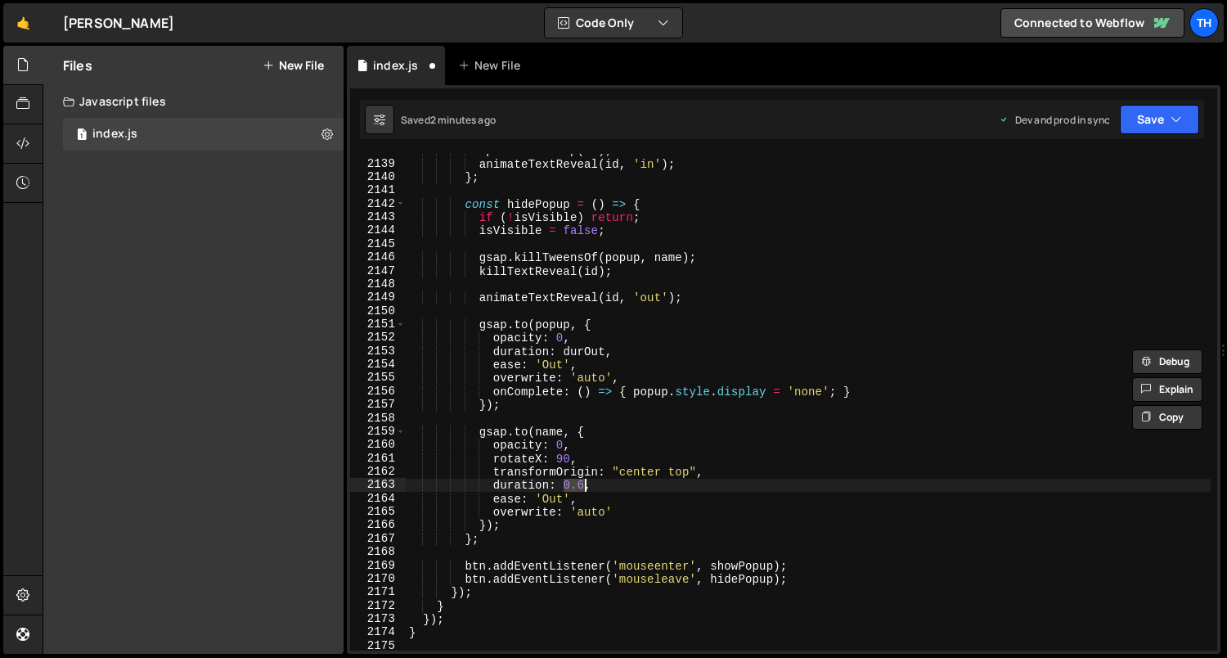
drag, startPoint x: 564, startPoint y: 483, endPoint x: 582, endPoint y: 486, distance: 18.3
click at [582, 486] on div "splitTextSetup ( id ) ; animateTextReveal ( id , 'in' ) ; } ; const hidePopup =…" at bounding box center [809, 406] width 806 height 524
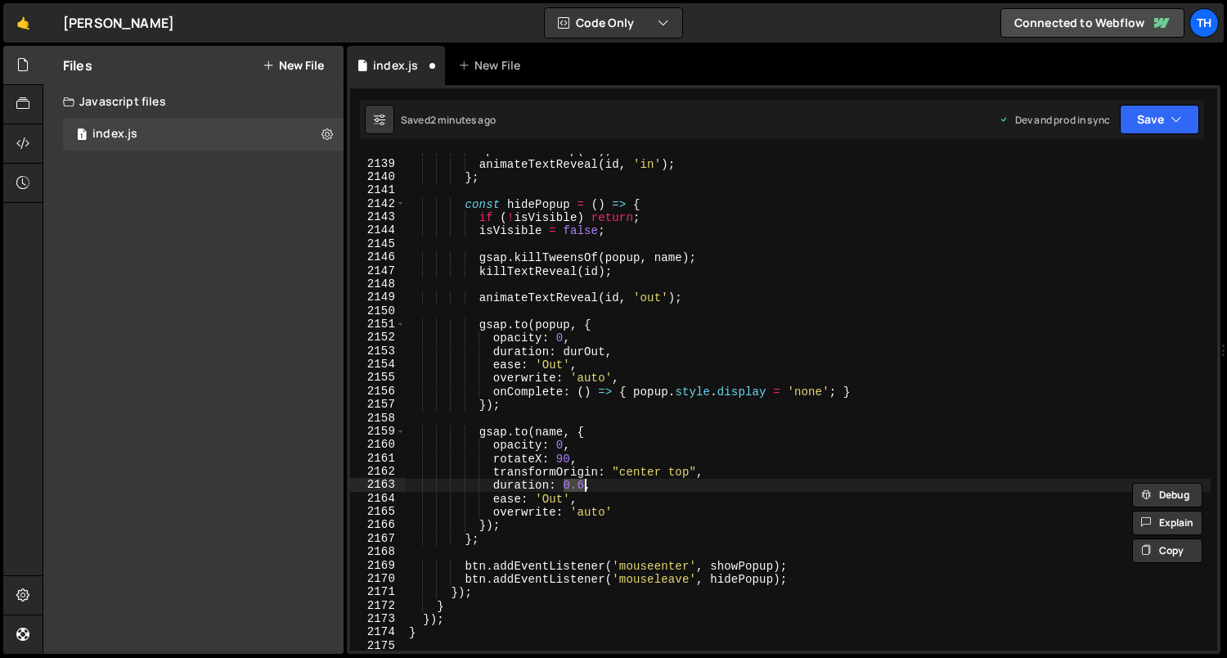
paste textarea "durOut"
type textarea "duration: durOut,"
click at [650, 421] on div "splitTextSetup ( id ) ; animateTextReveal ( id , 'in' ) ; } ; const hidePopup =…" at bounding box center [809, 406] width 806 height 524
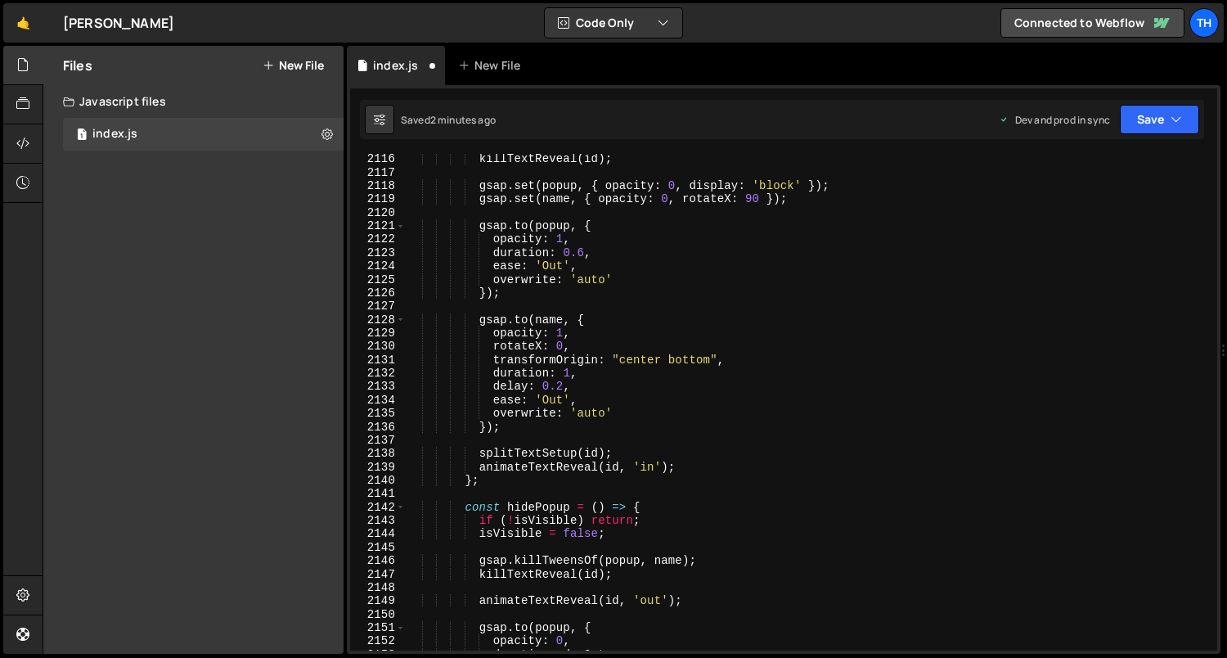
scroll to position [1298, 0]
click at [567, 376] on div "gsap . killTweensOf ( popup , name ) ; killTextReveal ( id ) ; gsap . set ( pop…" at bounding box center [809, 403] width 806 height 524
click at [567, 320] on div "gsap . killTweensOf ( popup , name ) ; killTextReveal ( id ) ; gsap . set ( pop…" at bounding box center [809, 403] width 806 height 524
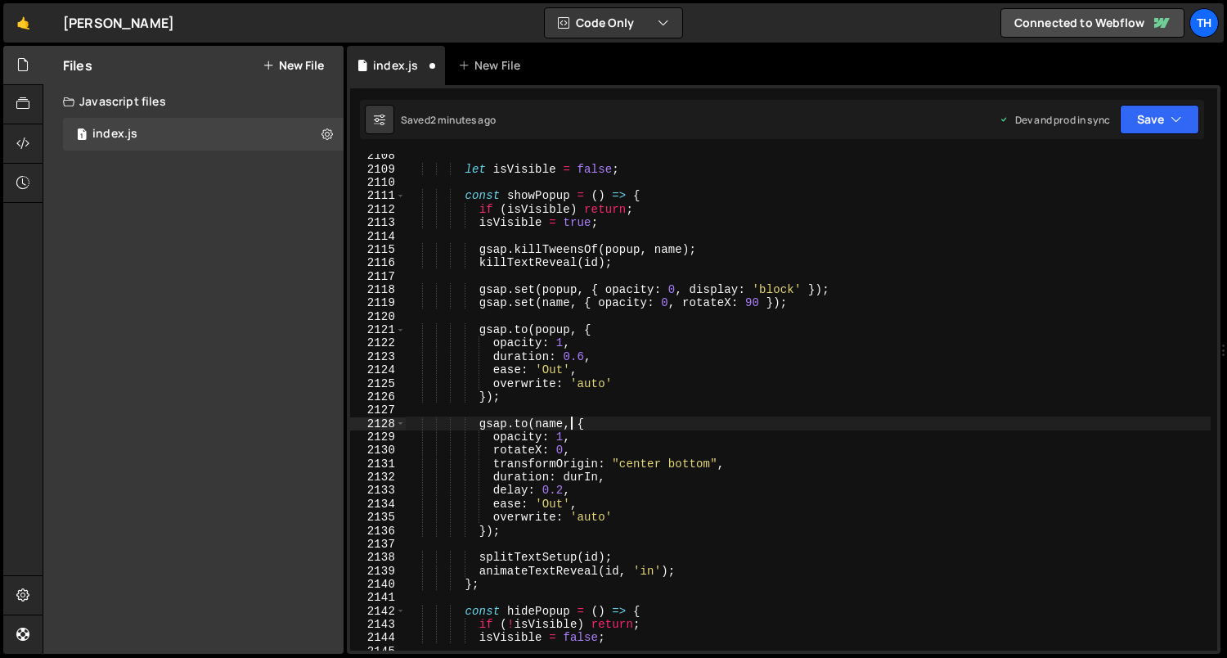
scroll to position [1195, 0]
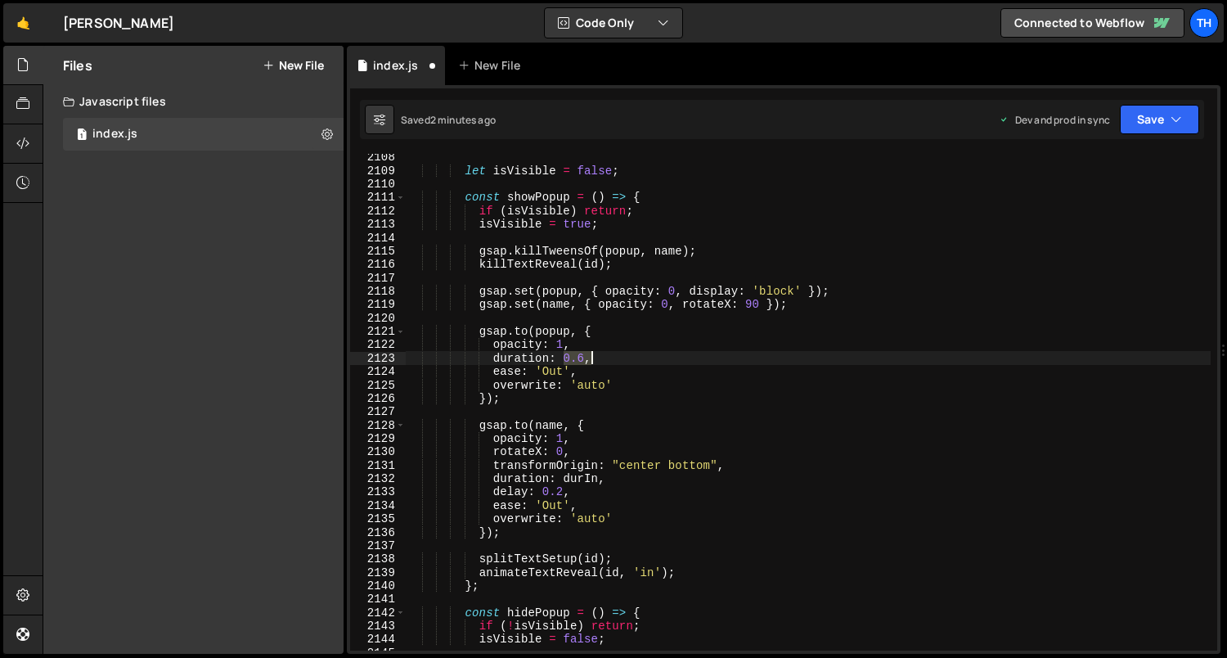
drag, startPoint x: 565, startPoint y: 362, endPoint x: 589, endPoint y: 362, distance: 23.7
click at [589, 362] on div "let isVisible = false ; const showPopup = ( ) => { if ( isVisible ) return ; is…" at bounding box center [809, 413] width 806 height 524
click at [588, 362] on div "let isVisible = false ; const showPopup = ( ) => { if ( isVisible ) return ; is…" at bounding box center [808, 402] width 805 height 497
drag, startPoint x: 584, startPoint y: 359, endPoint x: 564, endPoint y: 359, distance: 20.5
click at [564, 359] on div "let isVisible = false ; const showPopup = ( ) => { if ( isVisible ) return ; is…" at bounding box center [809, 413] width 806 height 524
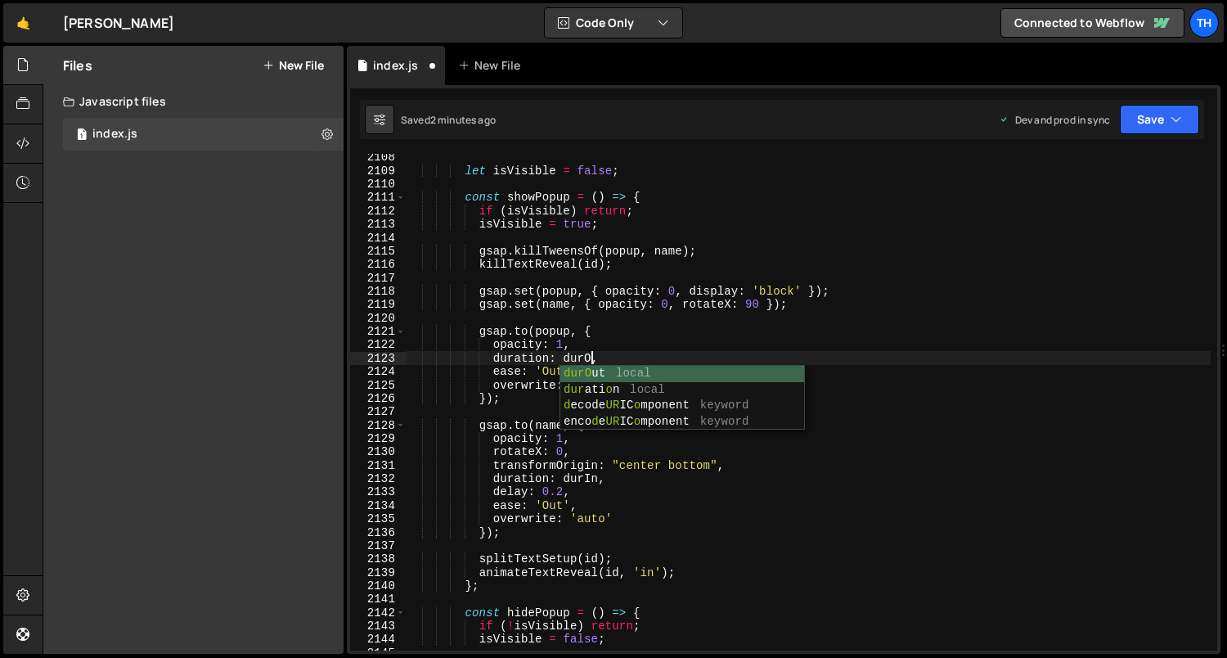
scroll to position [0, 13]
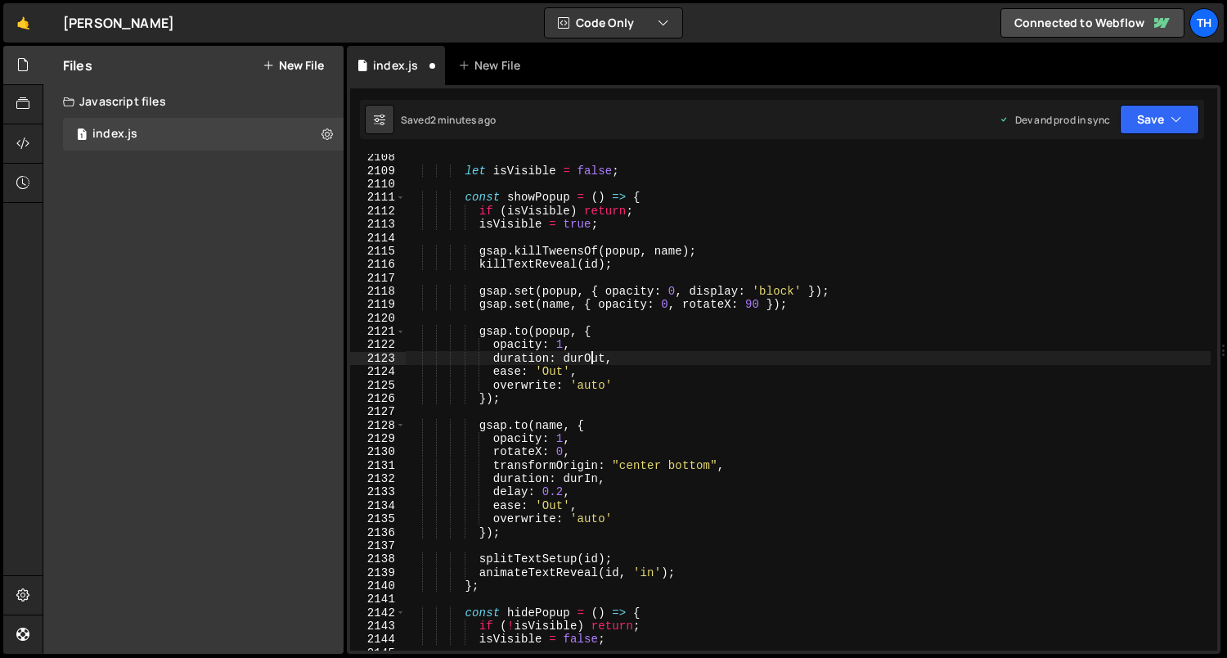
click at [594, 359] on div "let isVisible = false ; const showPopup = ( ) => { if ( isVisible ) return ; is…" at bounding box center [809, 413] width 806 height 524
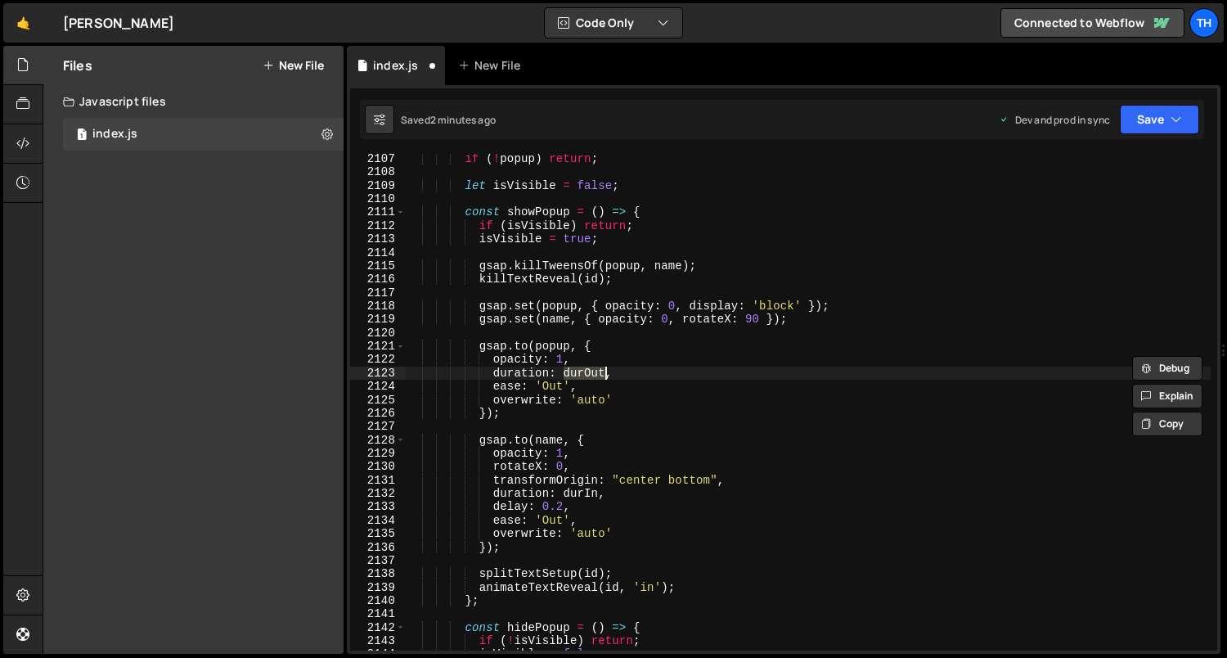
scroll to position [1180, 0]
click at [627, 353] on div "if ( ! popup ) return ; let isVisible = false ; const showPopup = ( ) => { if (…" at bounding box center [809, 414] width 806 height 524
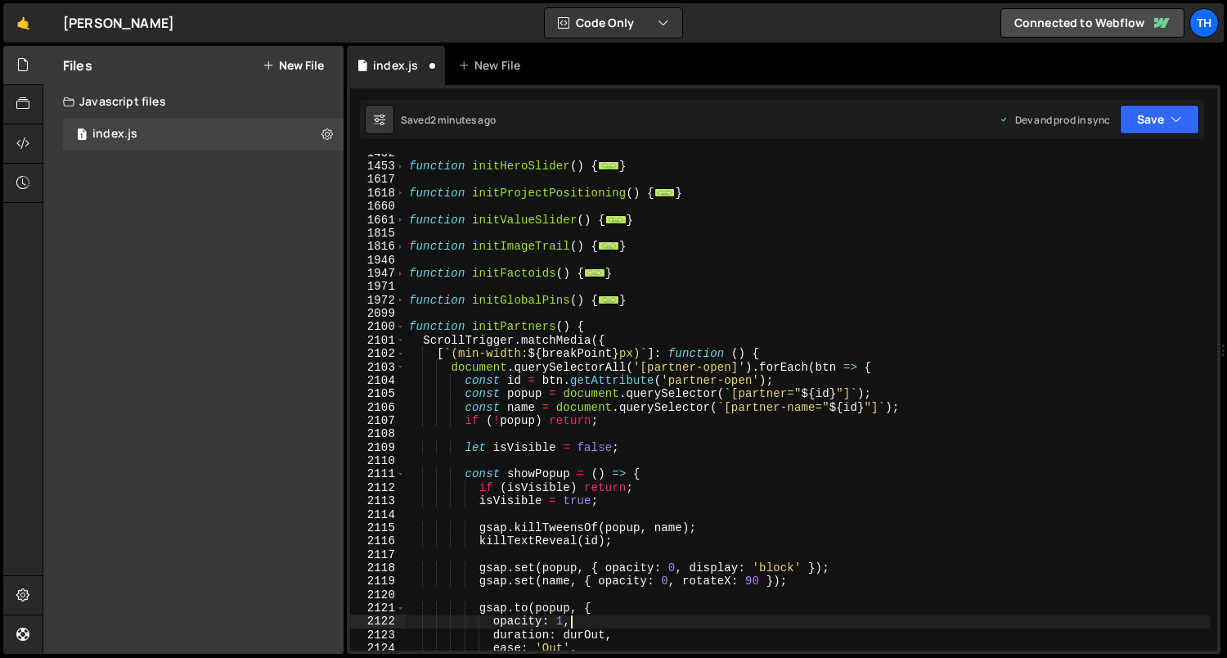
scroll to position [917, 0]
click at [401, 329] on span at bounding box center [400, 326] width 9 height 13
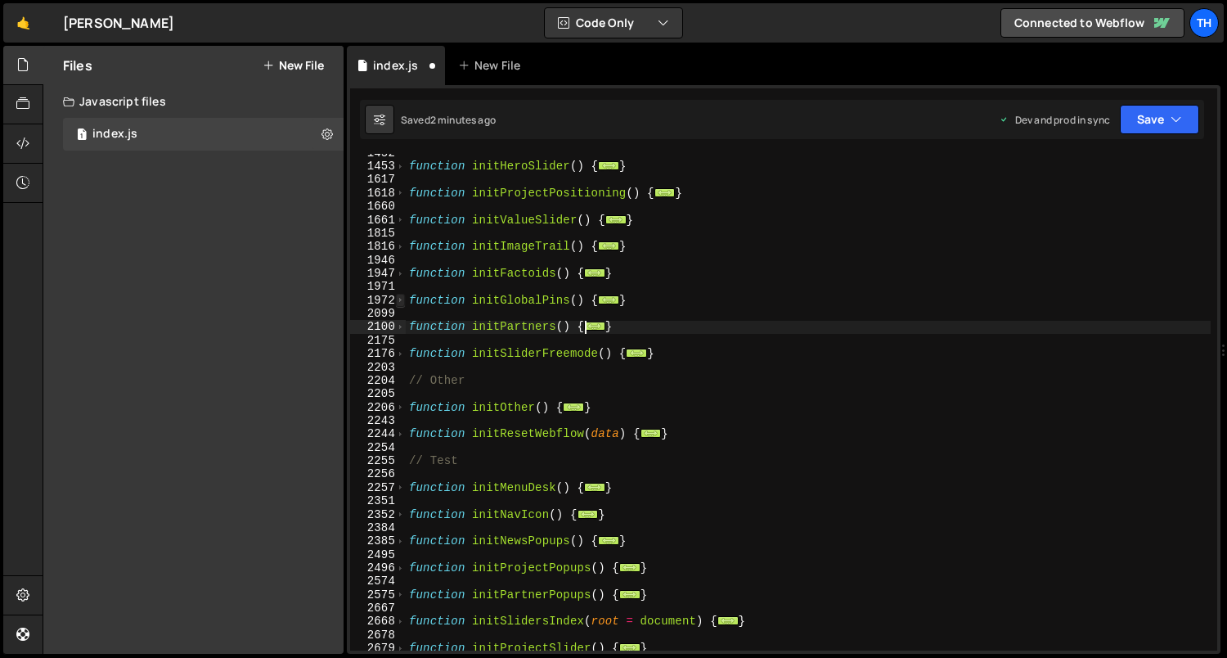
click at [401, 303] on span at bounding box center [400, 300] width 9 height 13
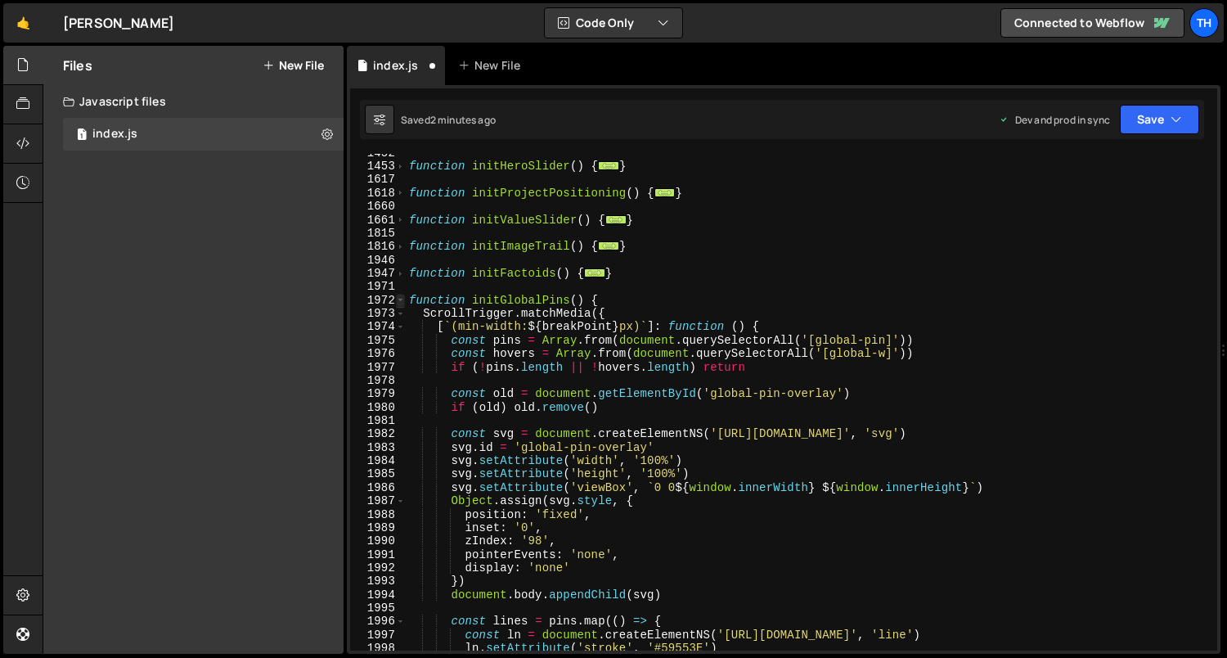
click at [398, 300] on span at bounding box center [400, 300] width 9 height 13
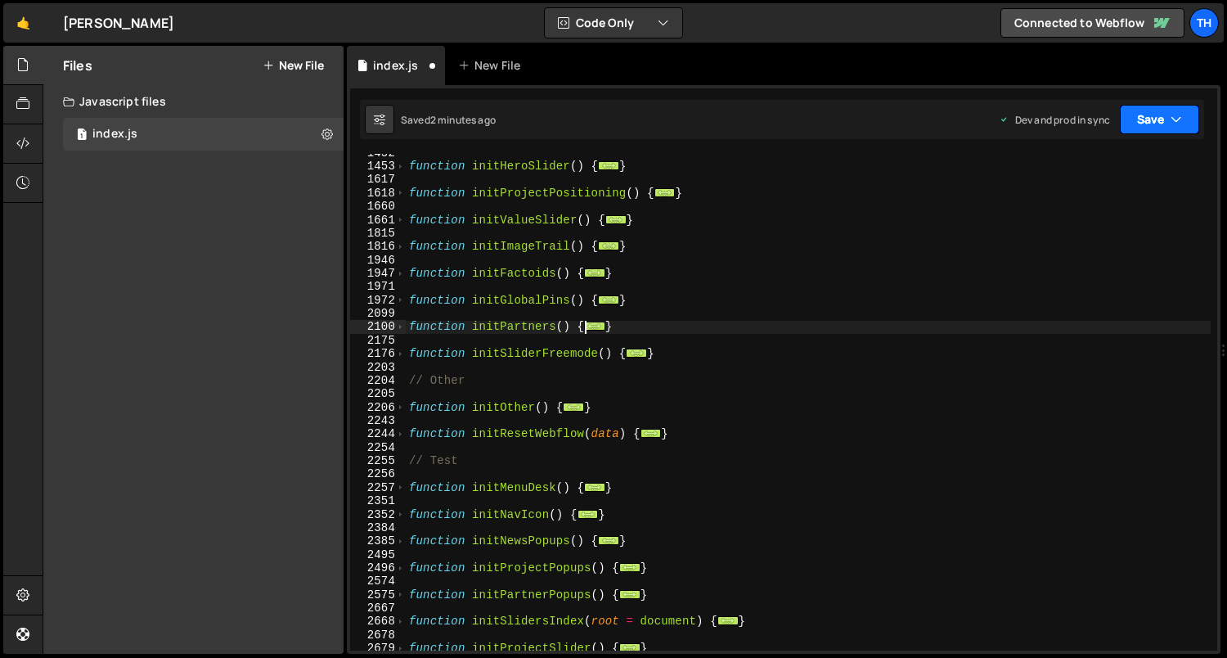
click at [1160, 130] on button "Save" at bounding box center [1159, 119] width 79 height 29
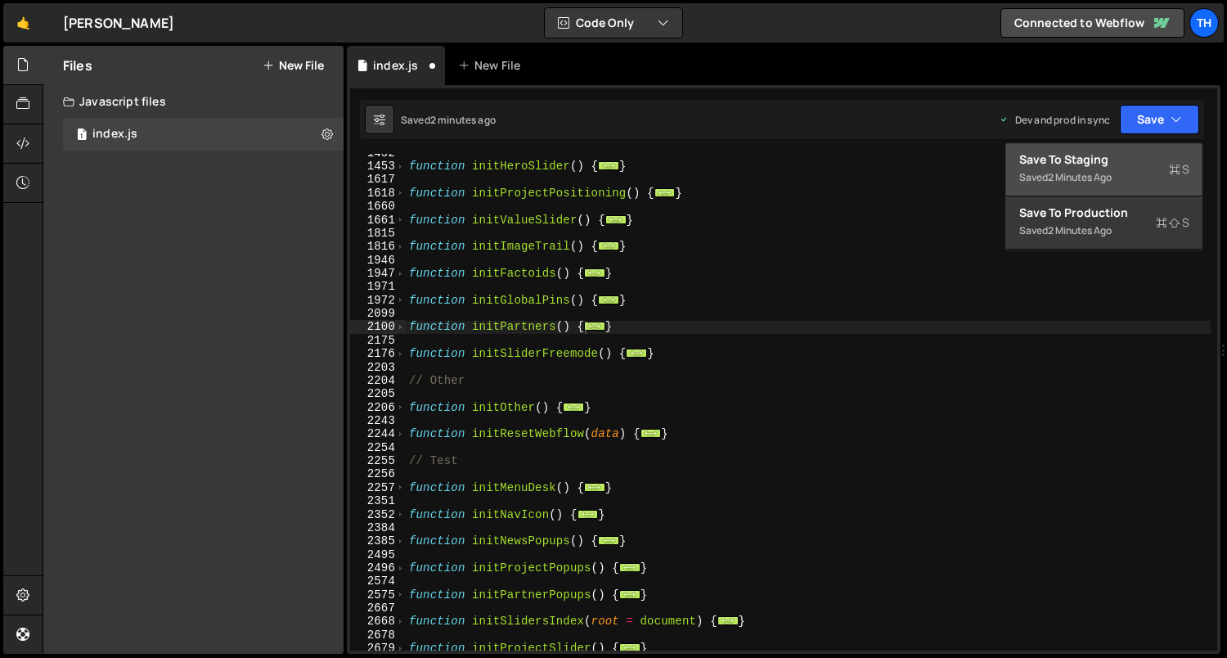
click at [1126, 164] on div "Save to Staging S" at bounding box center [1104, 159] width 170 height 16
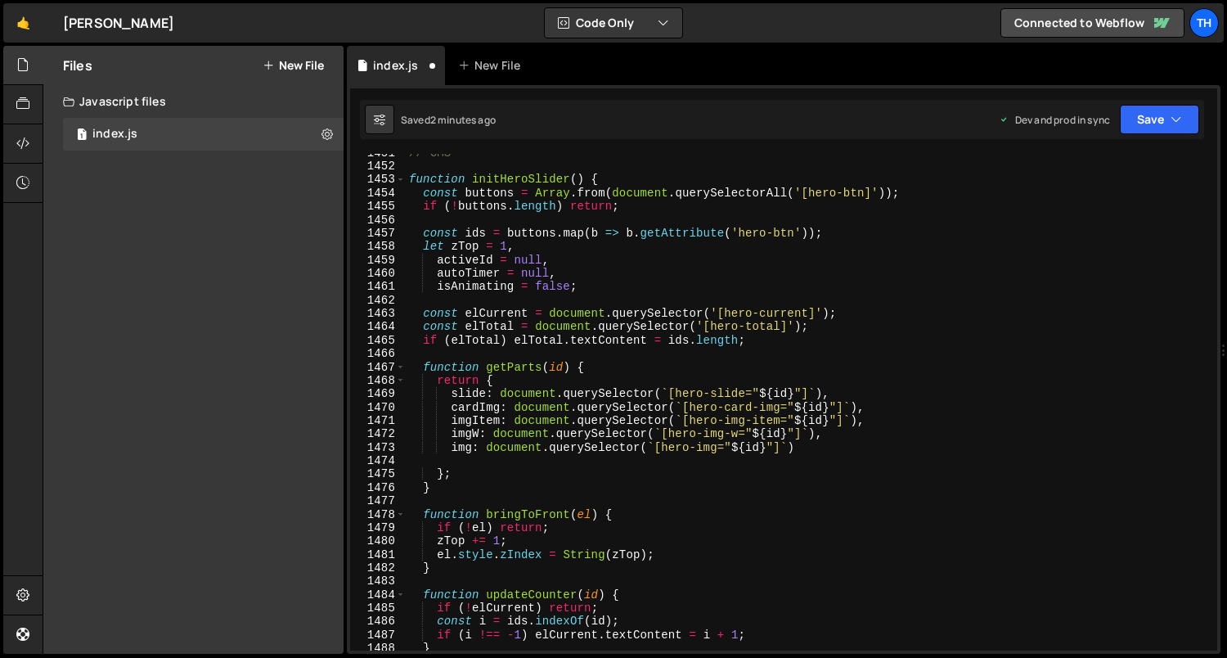
scroll to position [13784, 0]
click at [400, 177] on span at bounding box center [400, 179] width 9 height 13
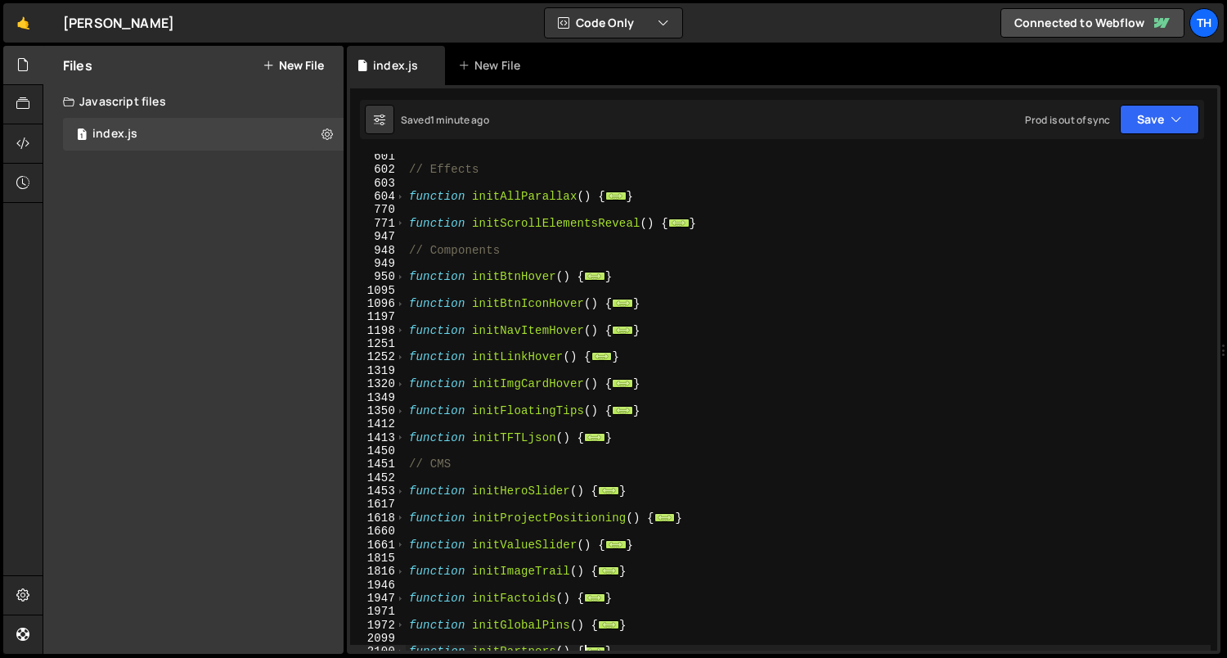
scroll to position [596, 0]
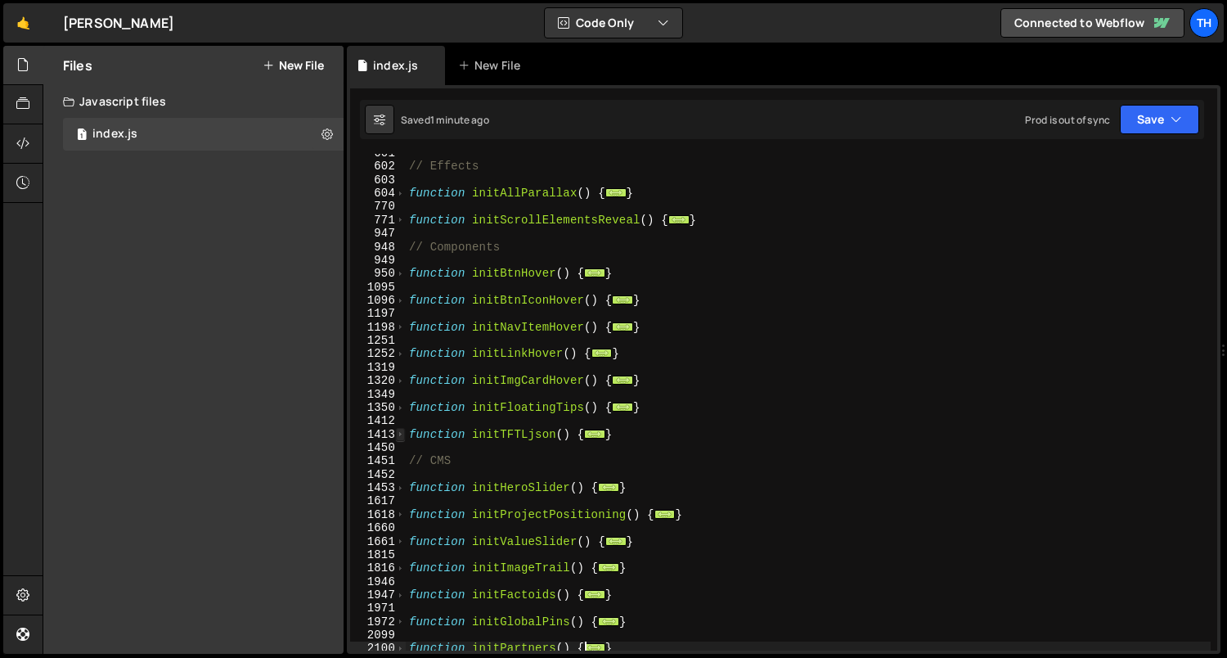
click at [398, 439] on span at bounding box center [400, 434] width 9 height 13
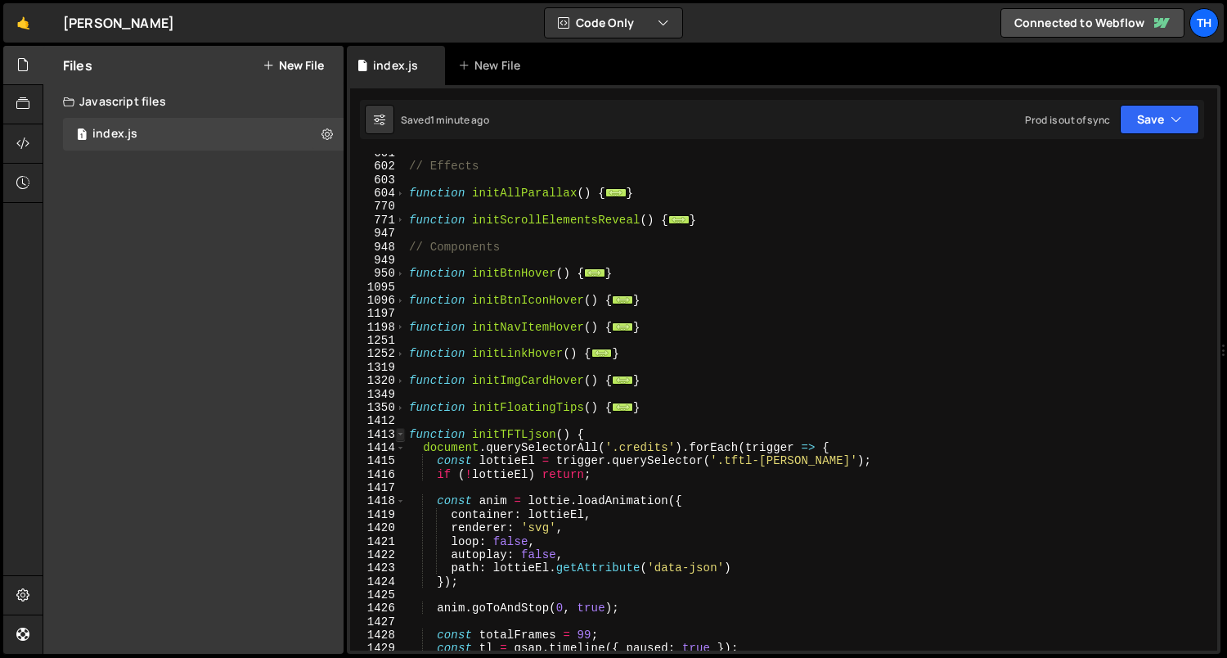
click at [399, 436] on span at bounding box center [400, 434] width 9 height 13
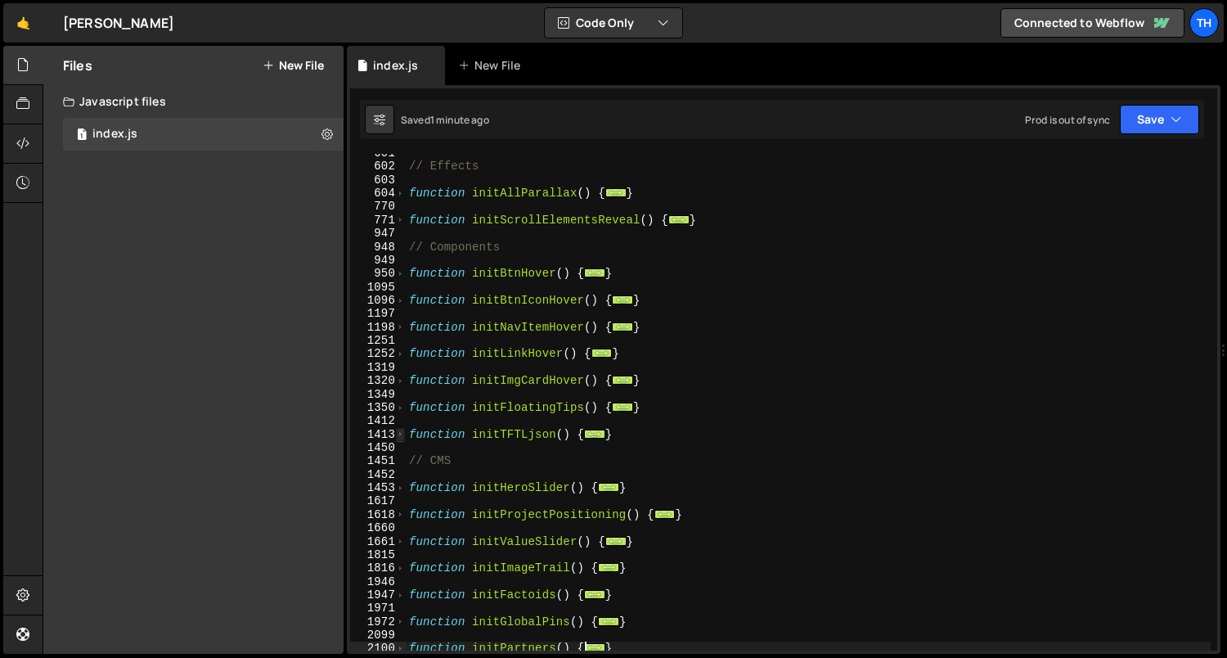
click at [399, 436] on span at bounding box center [400, 434] width 9 height 13
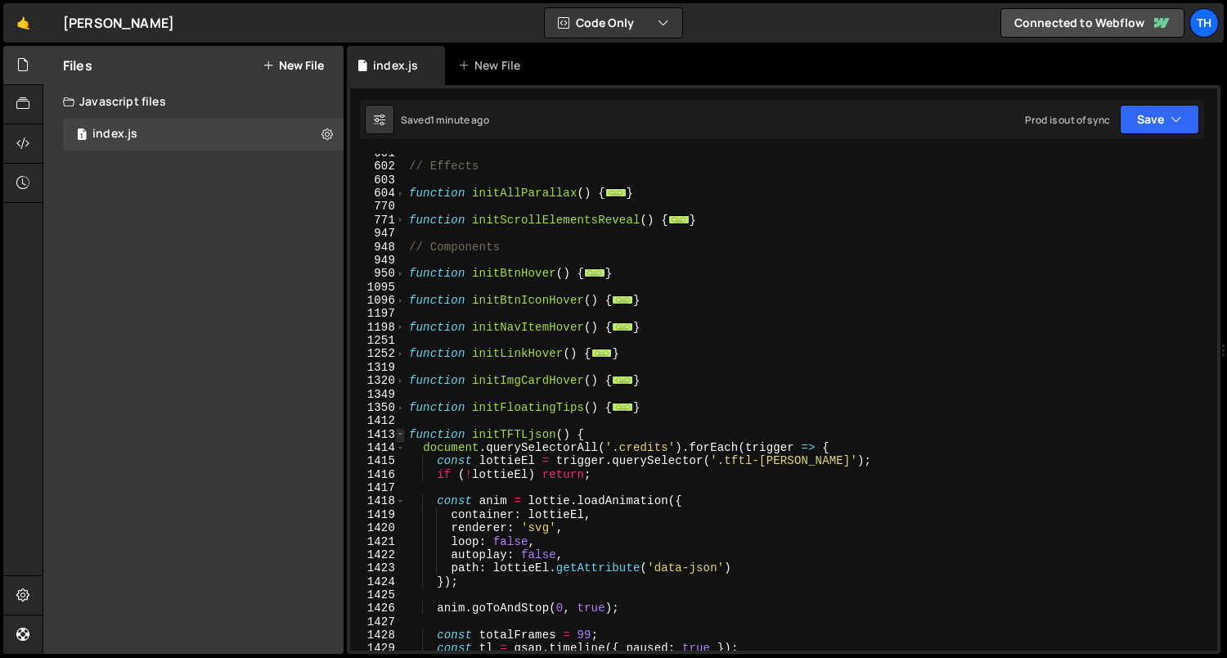
click at [399, 436] on span at bounding box center [400, 434] width 9 height 13
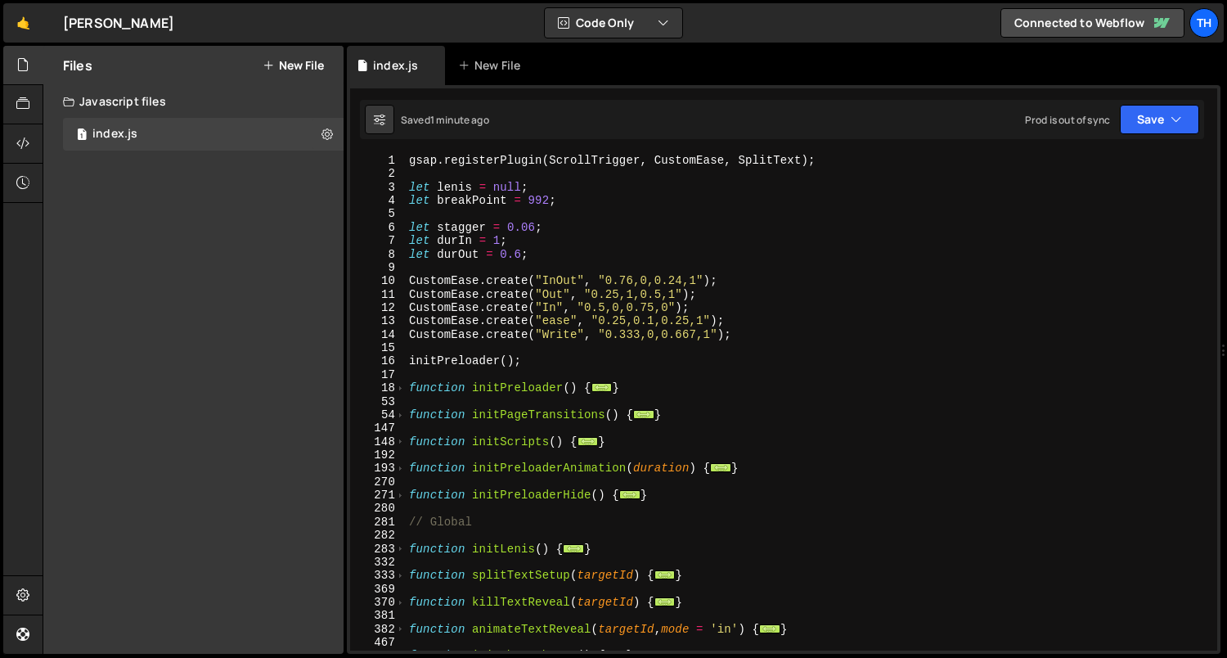
scroll to position [0, 0]
click at [309, 66] on button "New File" at bounding box center [293, 65] width 61 height 13
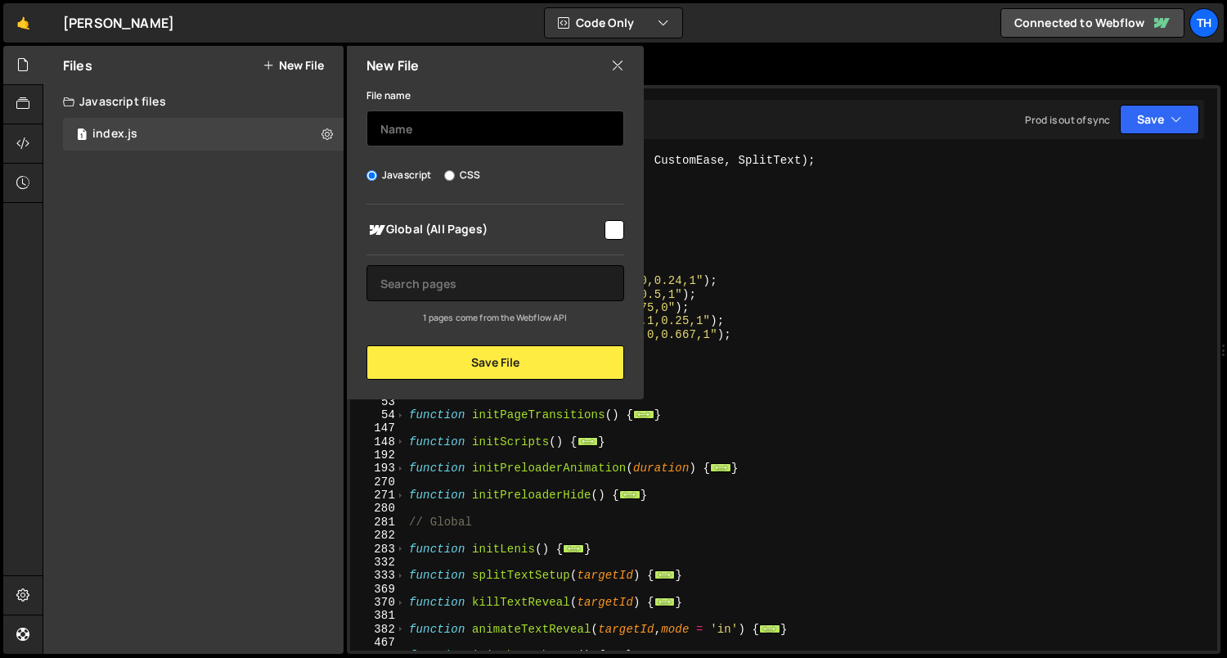
click at [383, 124] on input "text" at bounding box center [496, 128] width 258 height 36
click at [677, 298] on div "gsap . registerPlugin ( ScrollTrigger , CustomEase , SplitText ) ; let lenis = …" at bounding box center [809, 416] width 806 height 524
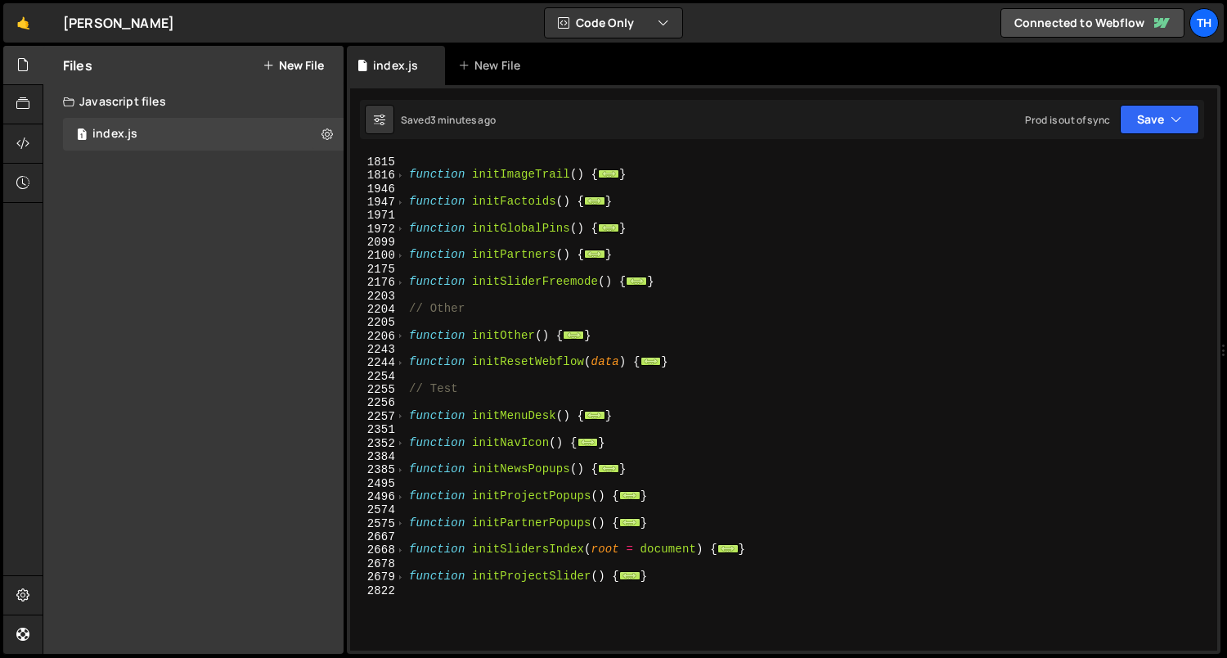
scroll to position [1078, 0]
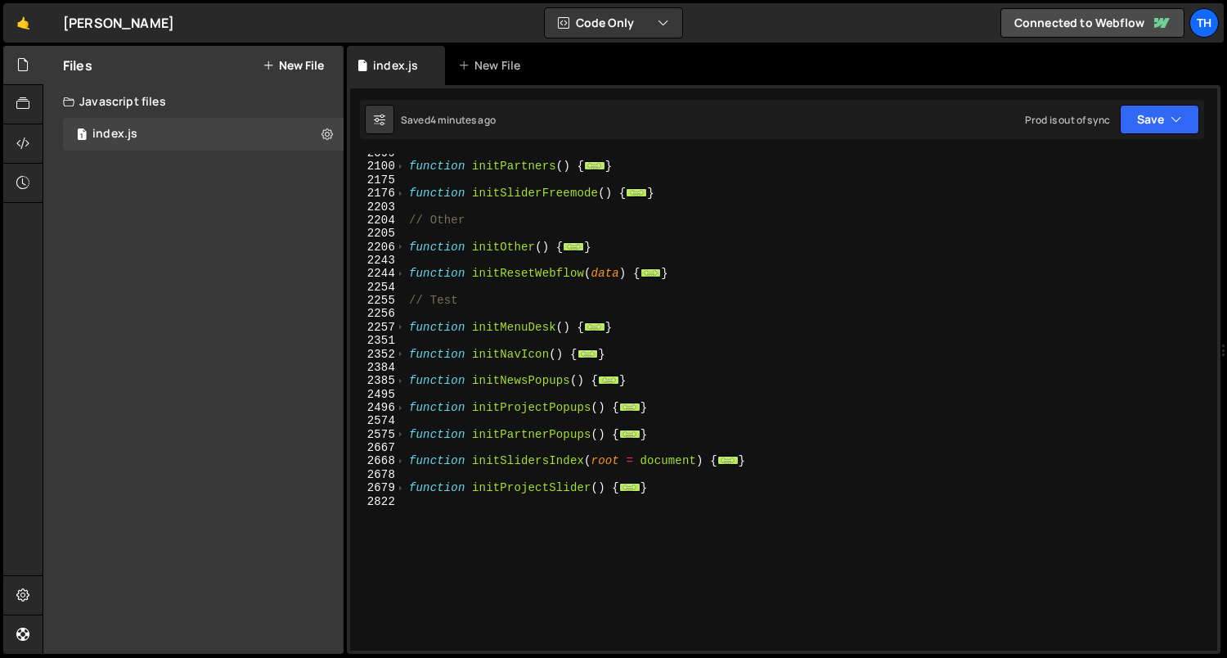
click at [395, 426] on div "2574" at bounding box center [378, 420] width 56 height 13
click at [398, 430] on span at bounding box center [400, 434] width 9 height 13
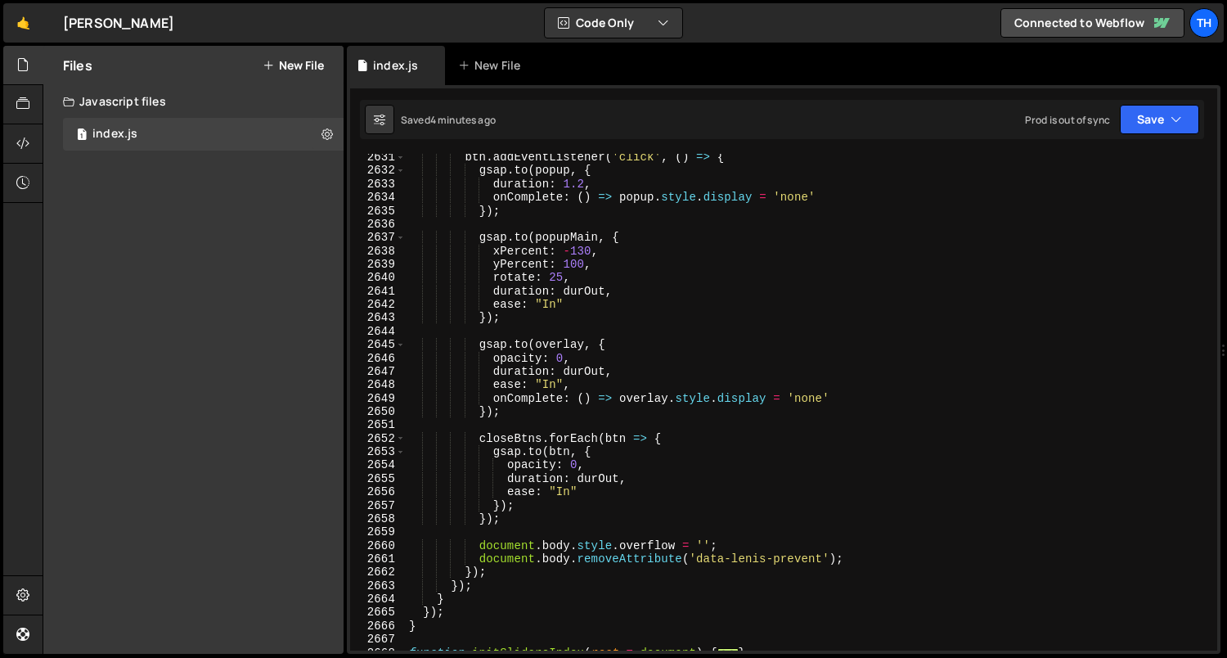
scroll to position [2070, 0]
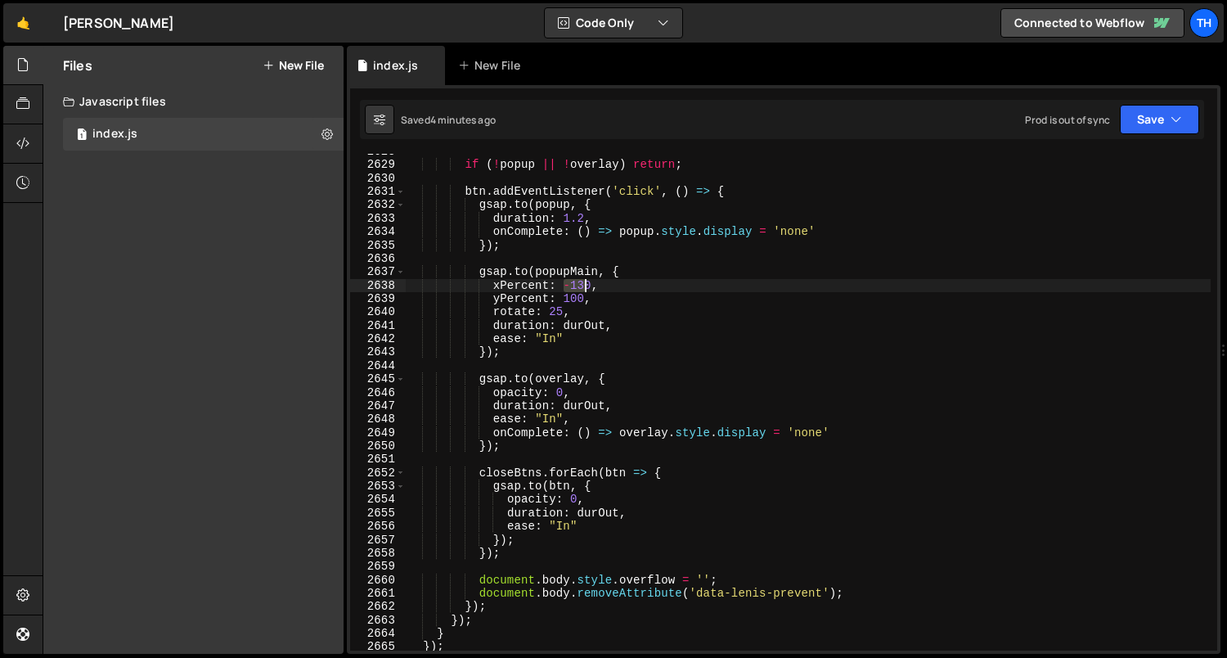
drag, startPoint x: 564, startPoint y: 286, endPoint x: 587, endPoint y: 287, distance: 22.9
click at [587, 287] on div "if ( ! popup || ! overlay ) return ; btn . addEventListener ( 'click' , ( ) => …" at bounding box center [809, 407] width 806 height 524
click at [583, 332] on div "if ( ! popup || ! overlay ) return ; btn . addEventListener ( 'click' , ( ) => …" at bounding box center [809, 407] width 806 height 524
click at [578, 299] on div "if ( ! popup || ! overlay ) return ; btn . addEventListener ( 'click' , ( ) => …" at bounding box center [809, 407] width 806 height 524
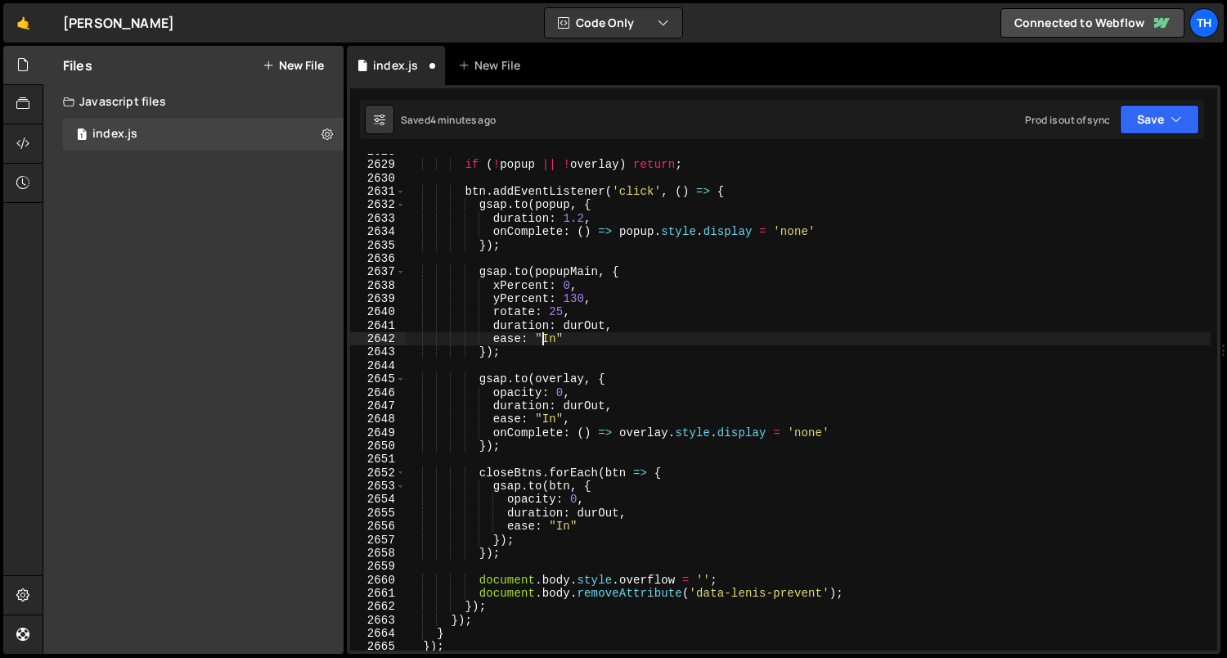
click at [543, 342] on div "if ( ! popup || ! overlay ) return ; btn . addEventListener ( 'click' , ( ) => …" at bounding box center [809, 407] width 806 height 524
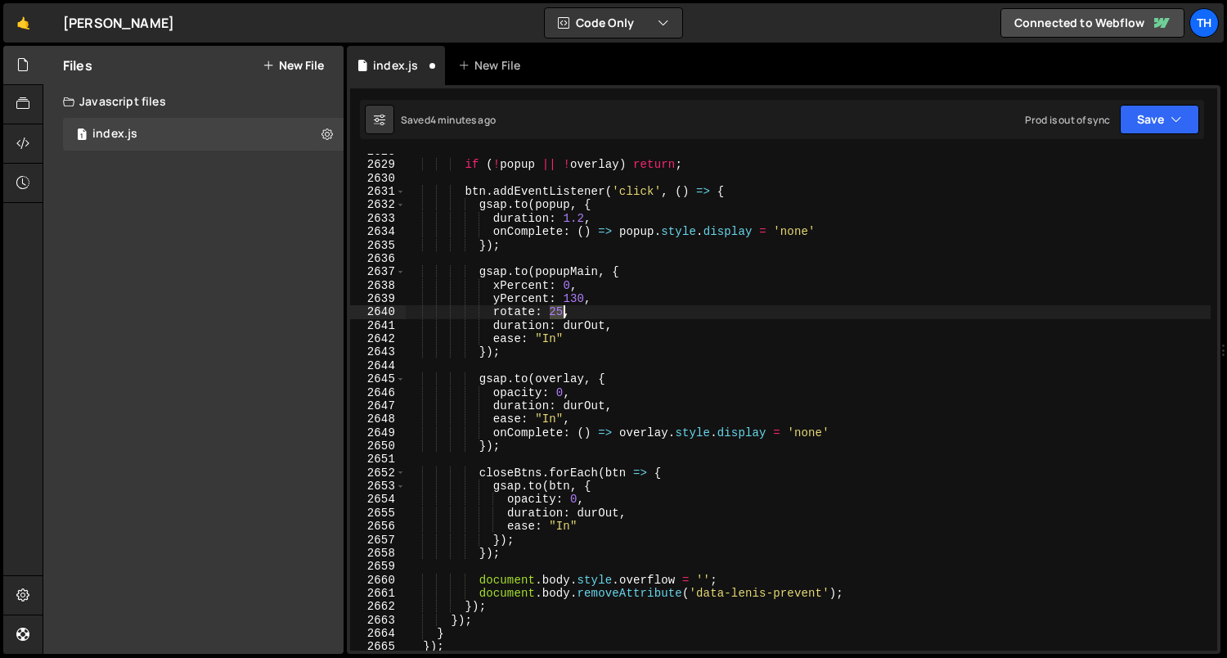
drag, startPoint x: 547, startPoint y: 313, endPoint x: 561, endPoint y: 313, distance: 13.9
click at [561, 313] on div "if ( ! popup || ! overlay ) return ; btn . addEventListener ( 'click' , ( ) => …" at bounding box center [809, 407] width 806 height 524
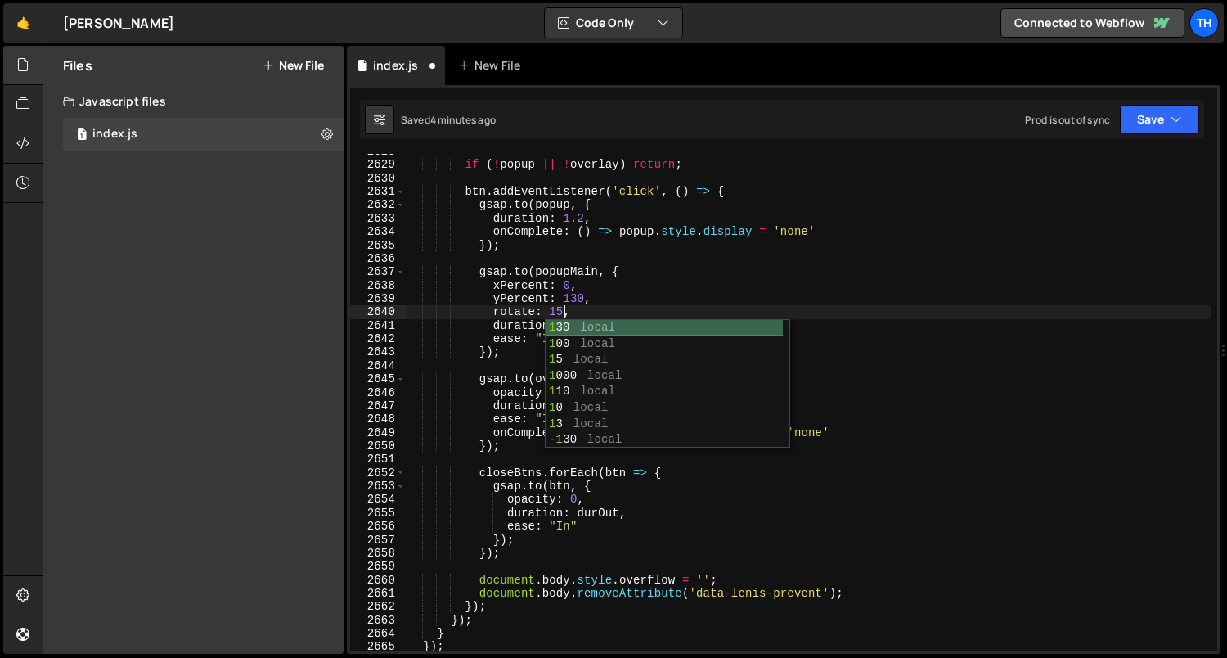
scroll to position [0, 11]
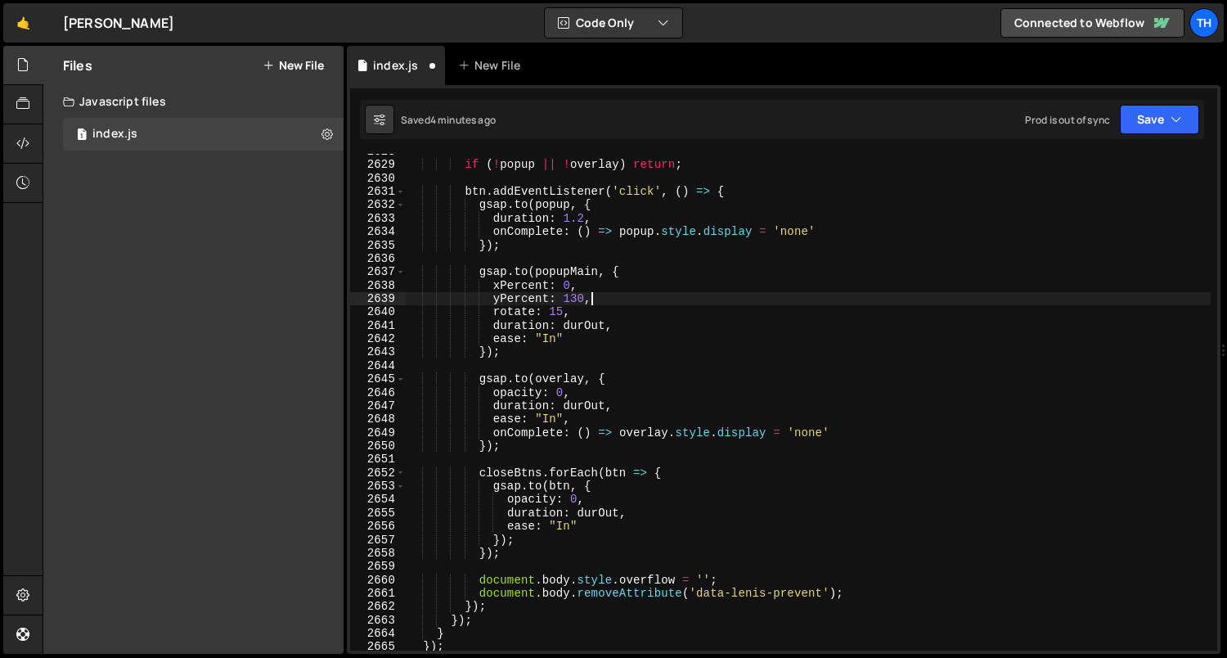
click at [638, 299] on div "if ( ! popup || ! overlay ) return ; btn . addEventListener ( 'click' , ( ) => …" at bounding box center [809, 407] width 806 height 524
click at [1130, 133] on button "Save" at bounding box center [1159, 119] width 79 height 29
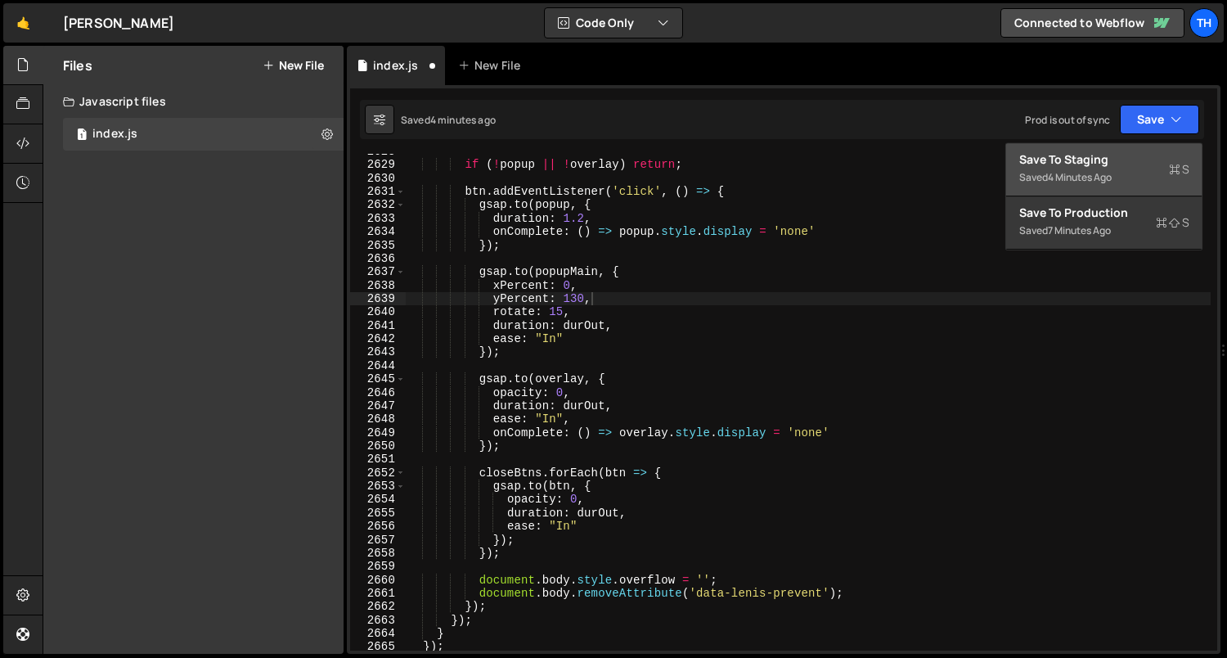
click at [1128, 155] on div "Save to Staging S" at bounding box center [1104, 159] width 170 height 16
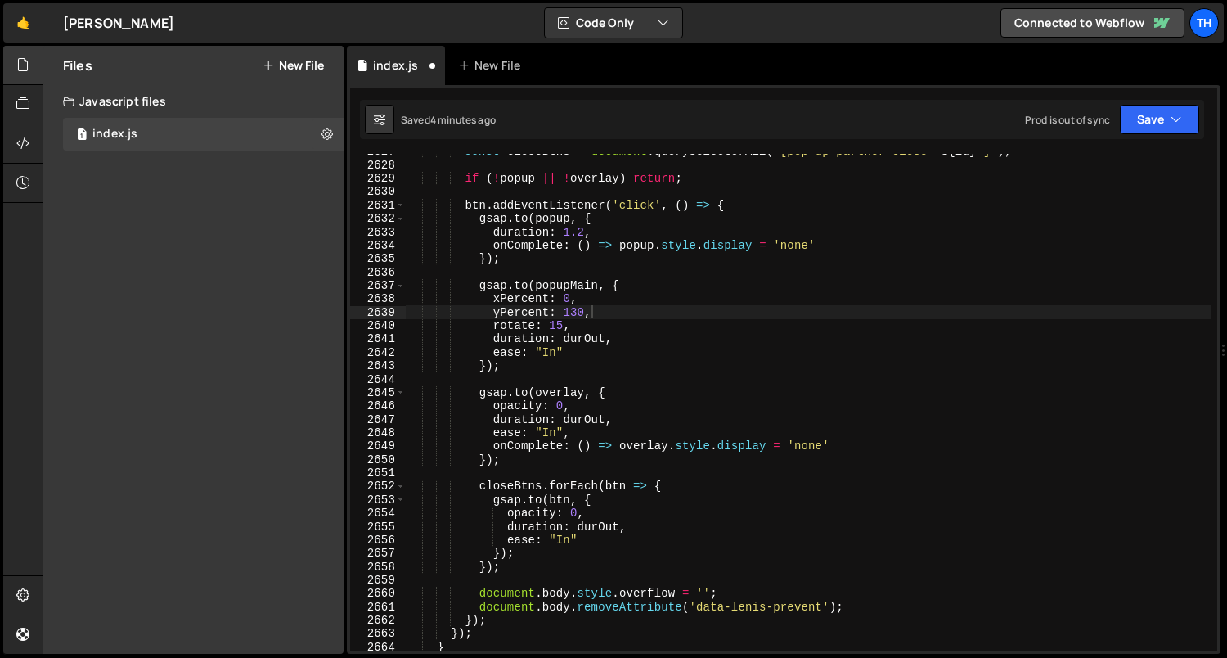
scroll to position [24954, 0]
click at [551, 322] on div "const closeBtns = document . querySelectorAll ( ` [pop-up-partner-close=" ${ id…" at bounding box center [809, 407] width 806 height 524
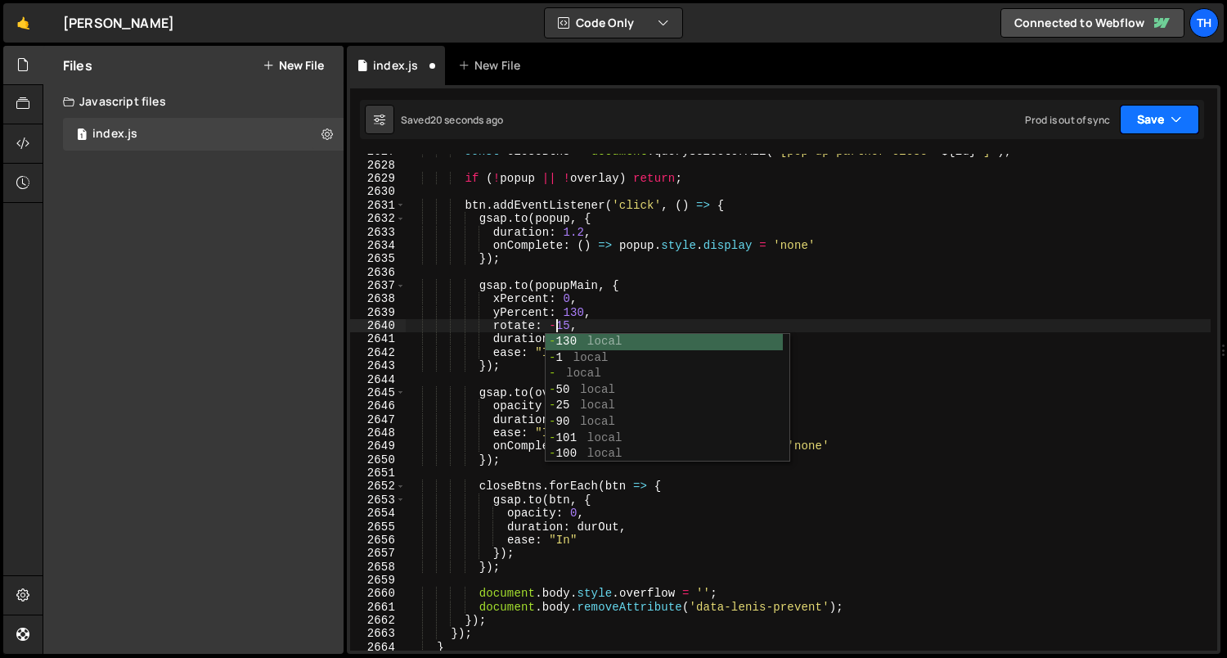
click at [1155, 110] on button "Save" at bounding box center [1159, 119] width 79 height 29
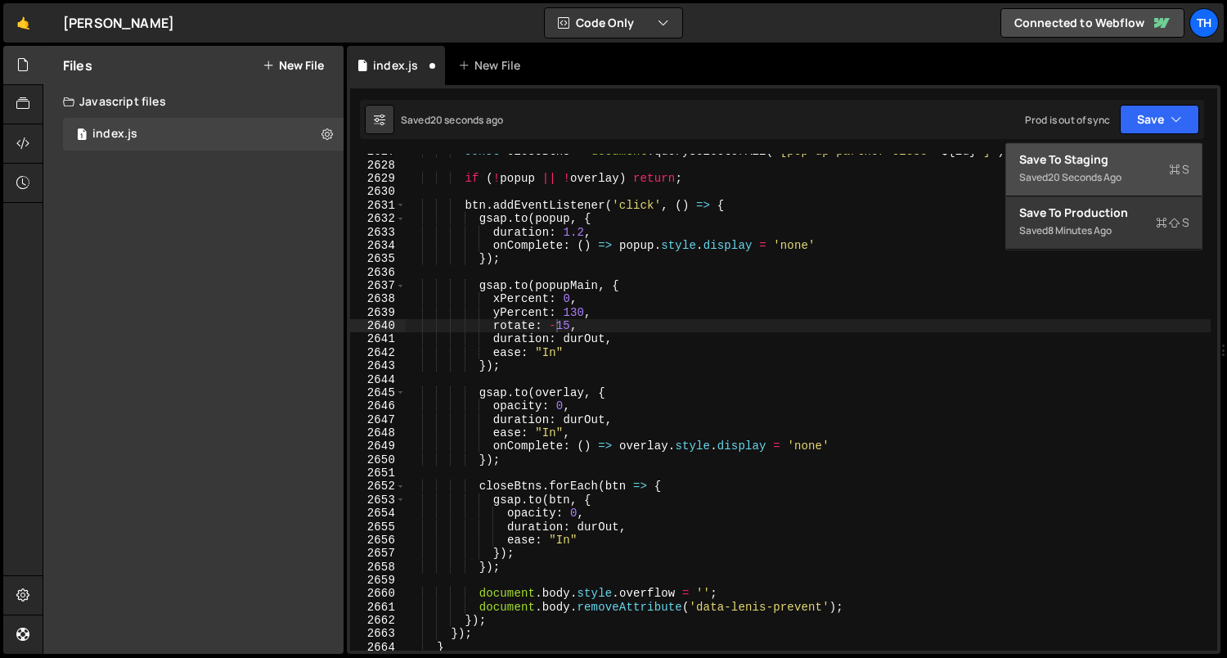
click at [1145, 146] on button "Save to Staging S Saved 20 seconds ago" at bounding box center [1104, 169] width 196 height 53
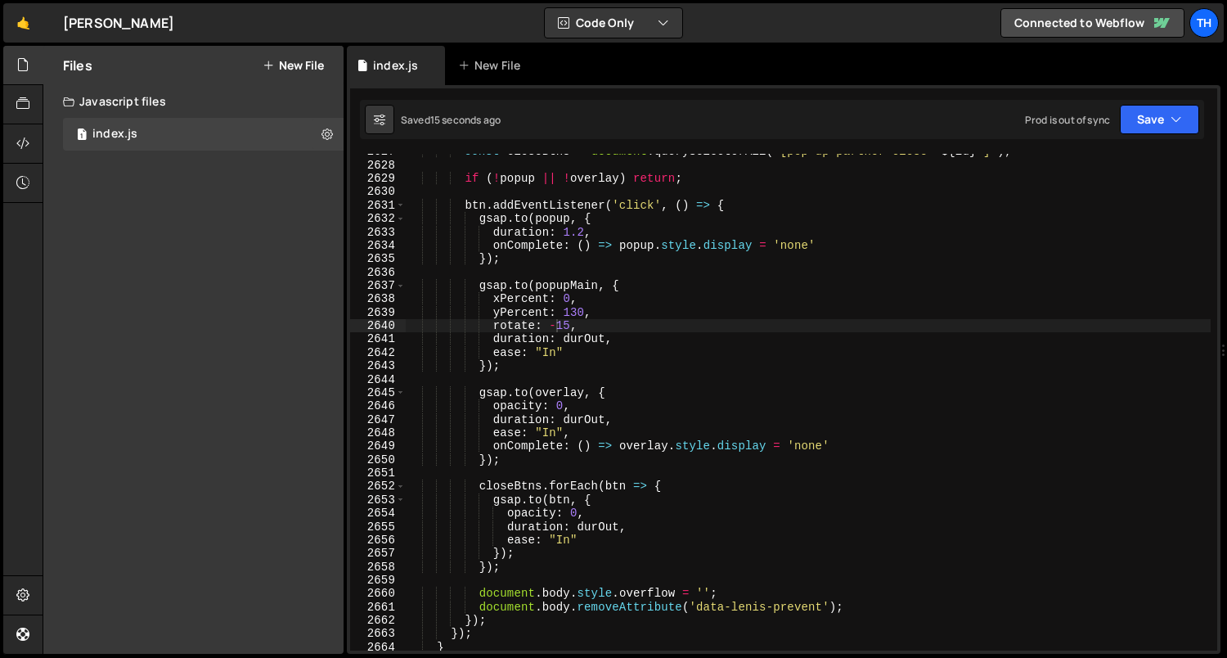
click at [587, 329] on div "const closeBtns = document . querySelectorAll ( ` [pop-up-partner-close=" ${ id…" at bounding box center [809, 407] width 806 height 524
click at [582, 340] on div "const closeBtns = document . querySelectorAll ( ` [pop-up-partner-close=" ${ id…" at bounding box center [809, 407] width 806 height 524
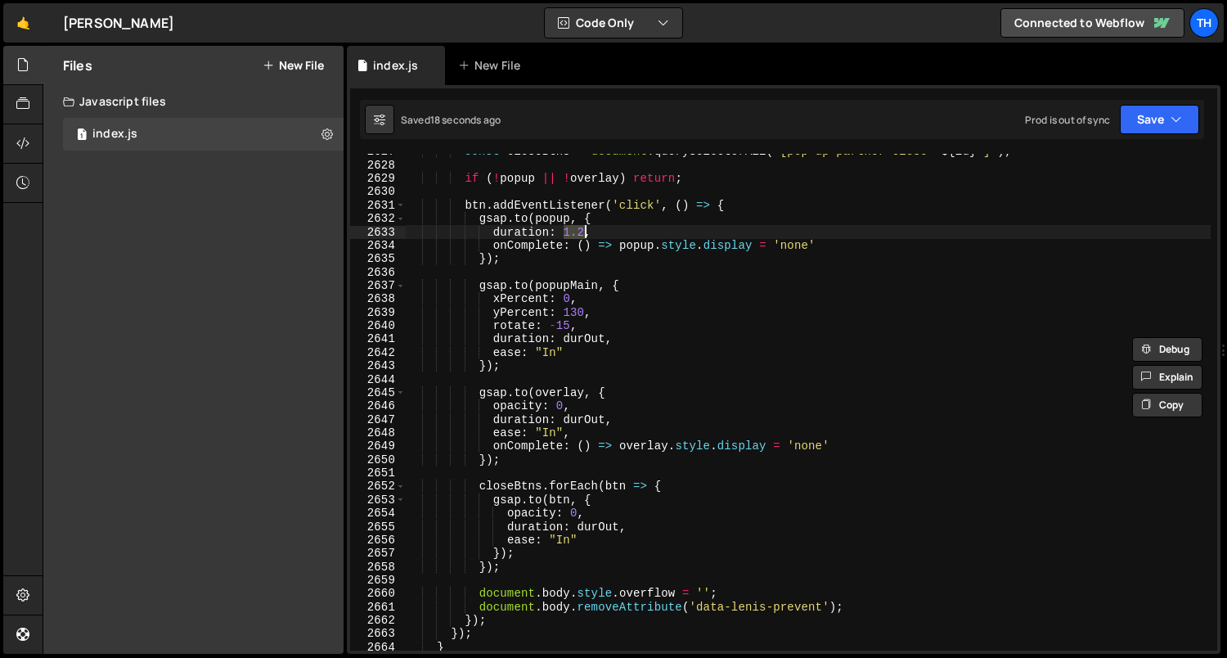
drag, startPoint x: 564, startPoint y: 227, endPoint x: 583, endPoint y: 229, distance: 19.7
click at [583, 229] on div "const closeBtns = document . querySelectorAll ( ` [pop-up-partner-close=" ${ id…" at bounding box center [809, 407] width 806 height 524
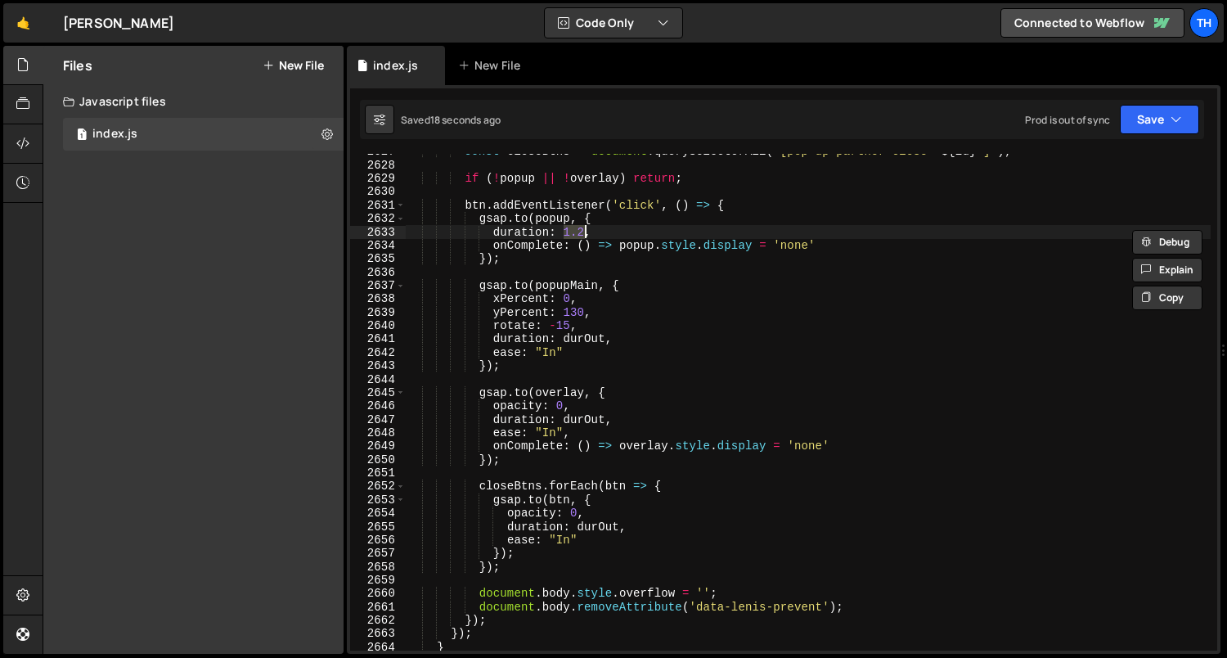
paste textarea "durOut"
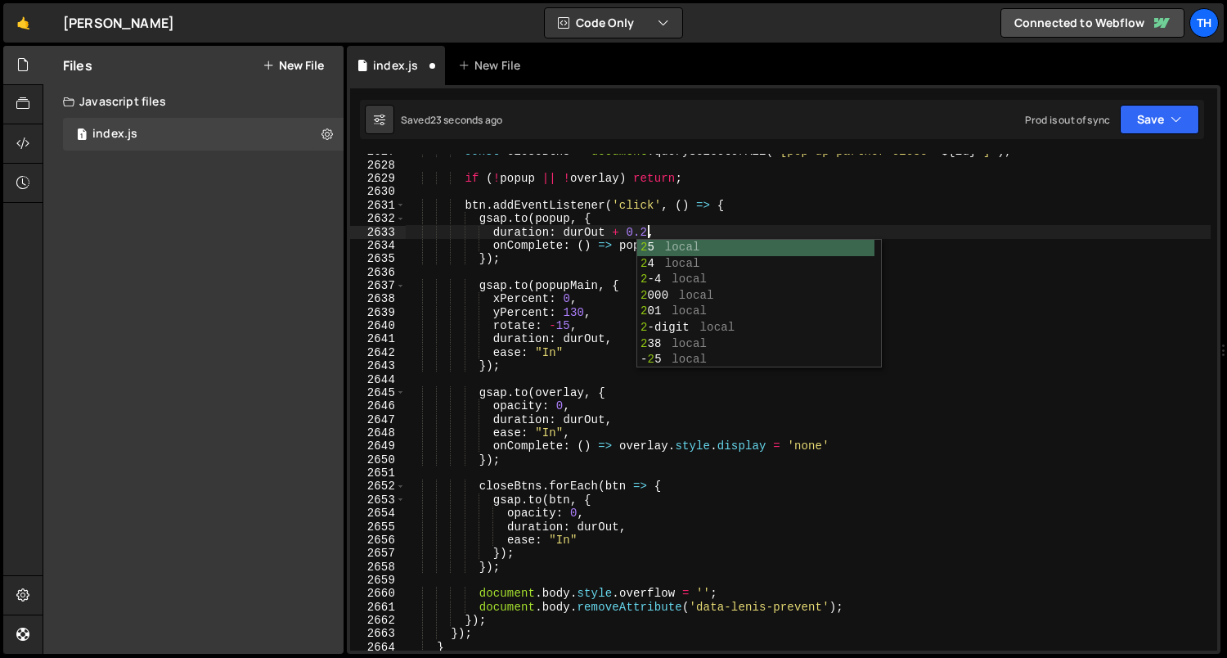
scroll to position [0, 16]
click at [600, 401] on div "const closeBtns = document . querySelectorAll ( ` [pop-up-partner-close=" ${ id…" at bounding box center [809, 407] width 806 height 524
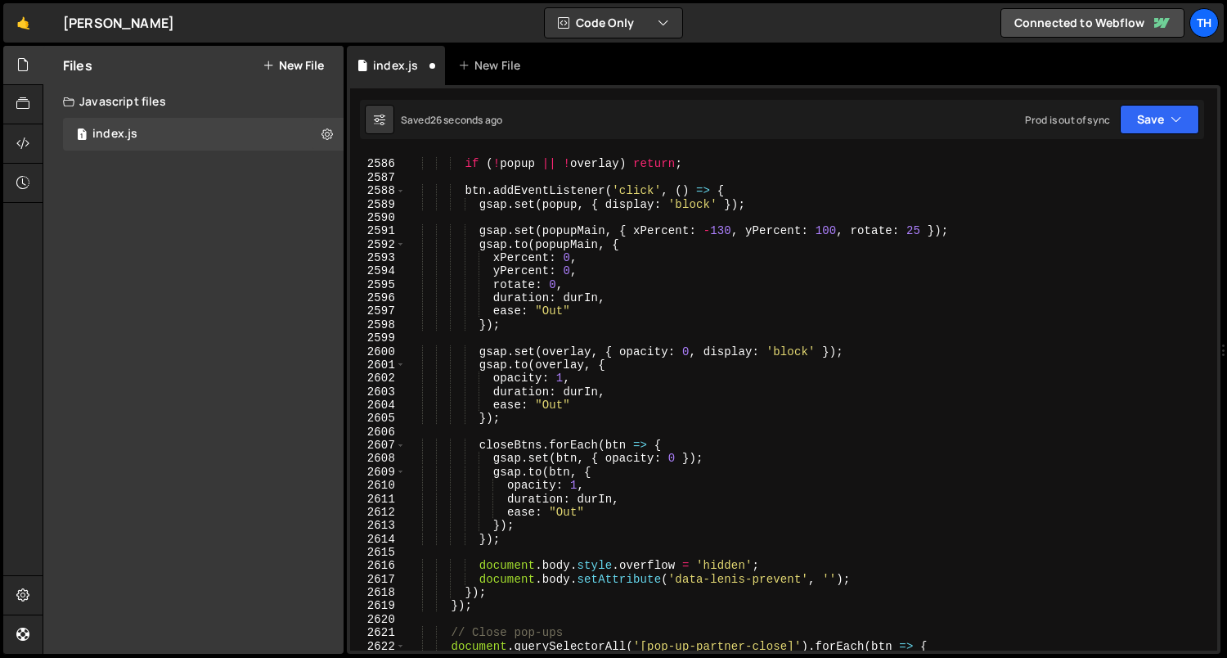
scroll to position [24547, 0]
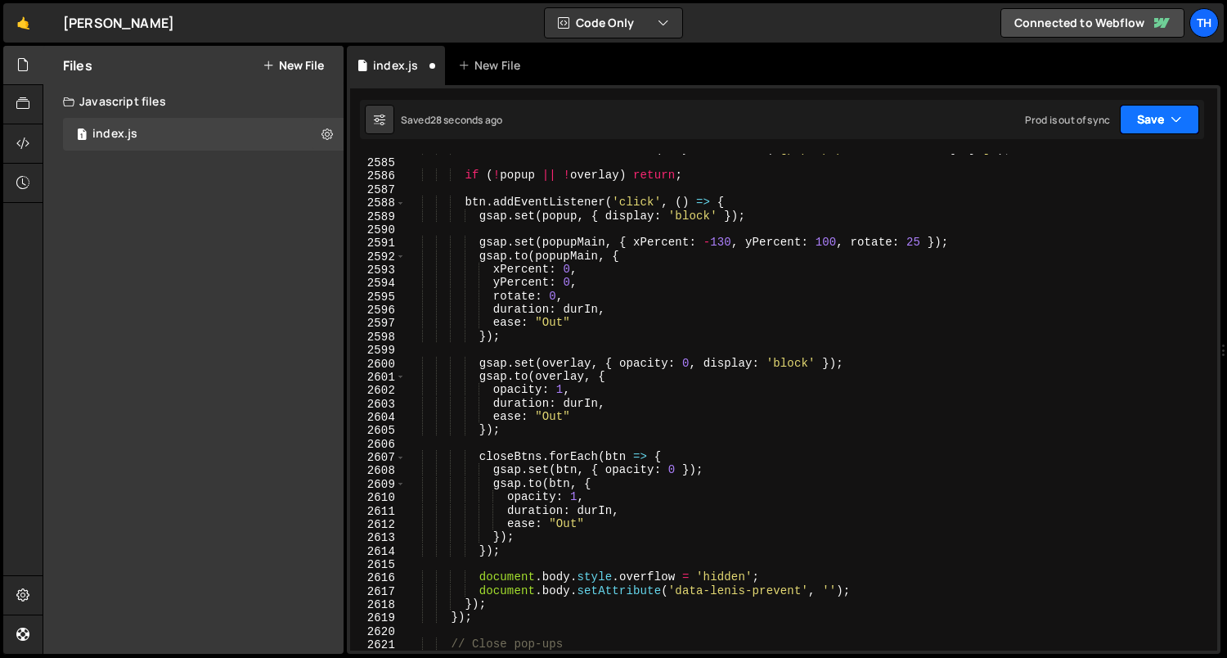
click at [1153, 112] on button "Save" at bounding box center [1159, 119] width 79 height 29
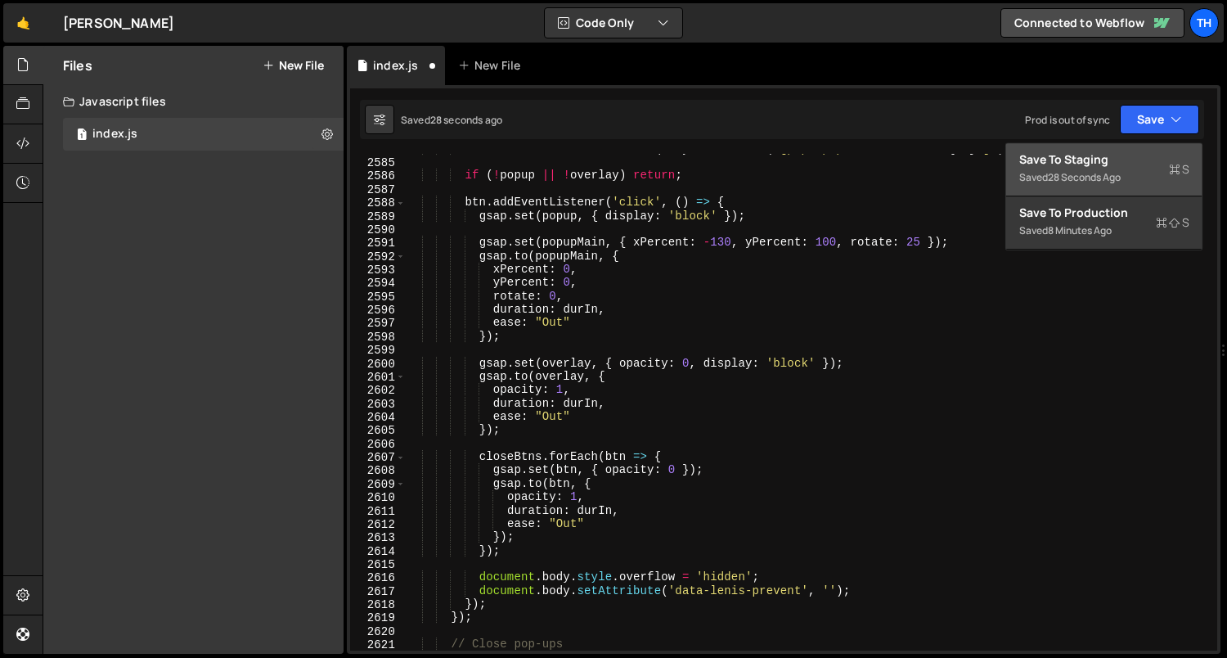
click at [1141, 152] on div "Save to Staging S" at bounding box center [1104, 159] width 170 height 16
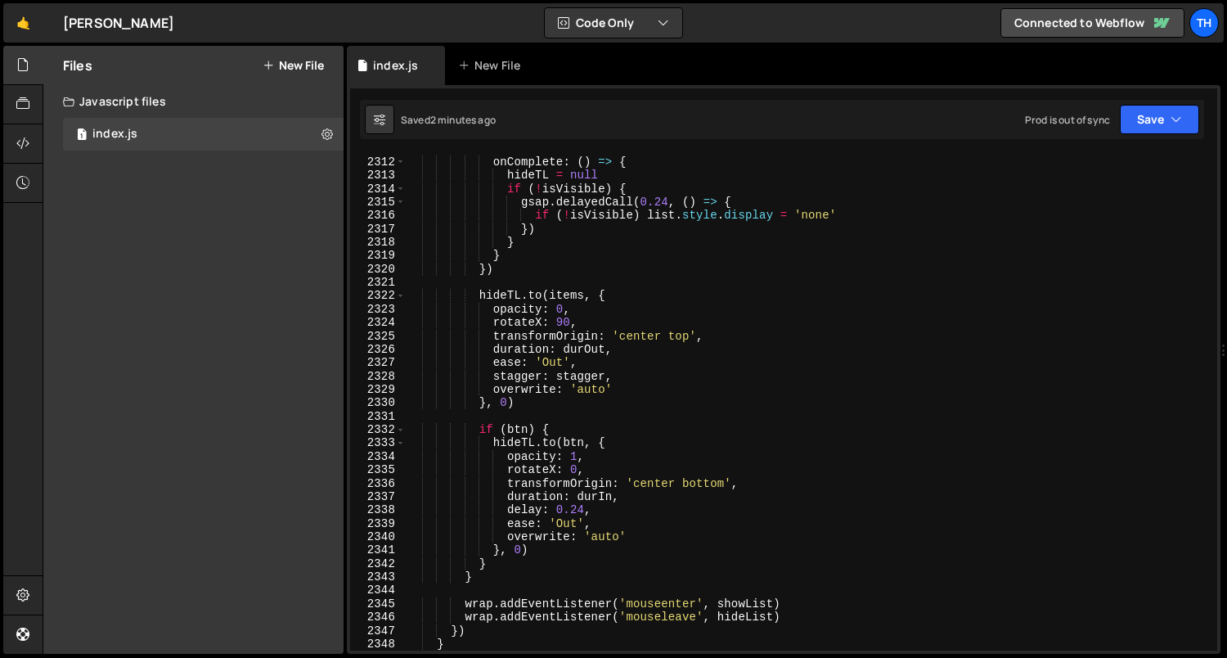
scroll to position [21956, 0]
click at [583, 506] on div "hideTL = gsap . timeline ({ onComplete : ( ) => { hideTL = null if ( ! isVisibl…" at bounding box center [809, 403] width 806 height 524
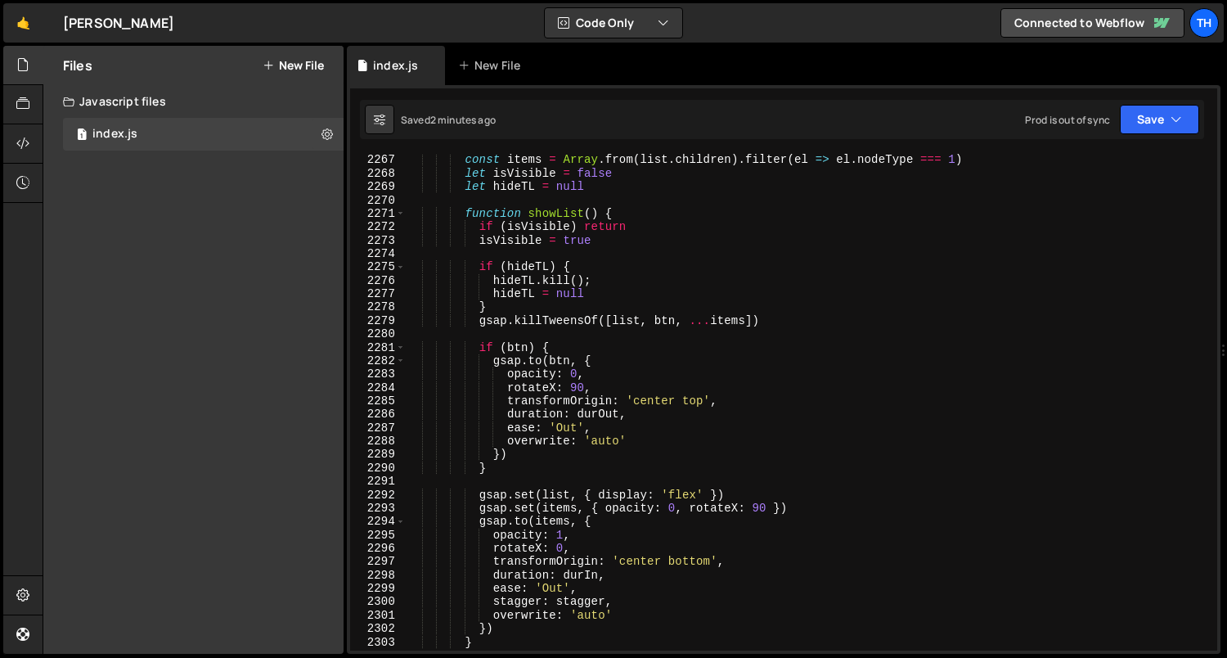
scroll to position [21533, 0]
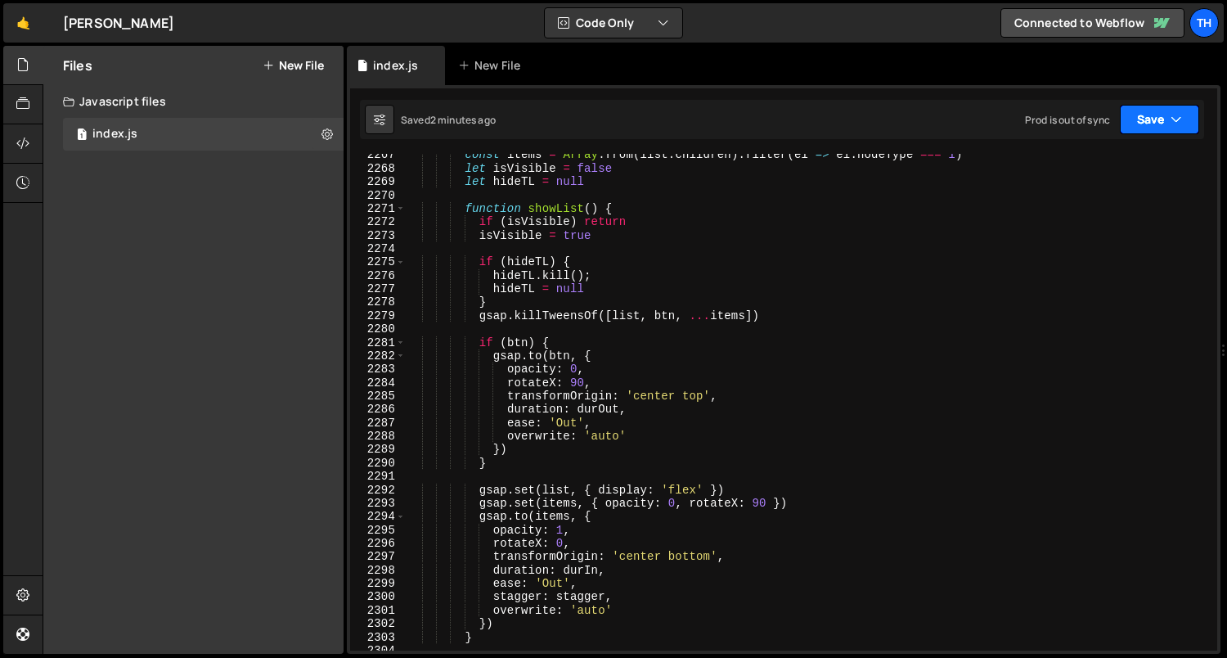
click at [1136, 131] on button "Save" at bounding box center [1159, 119] width 79 height 29
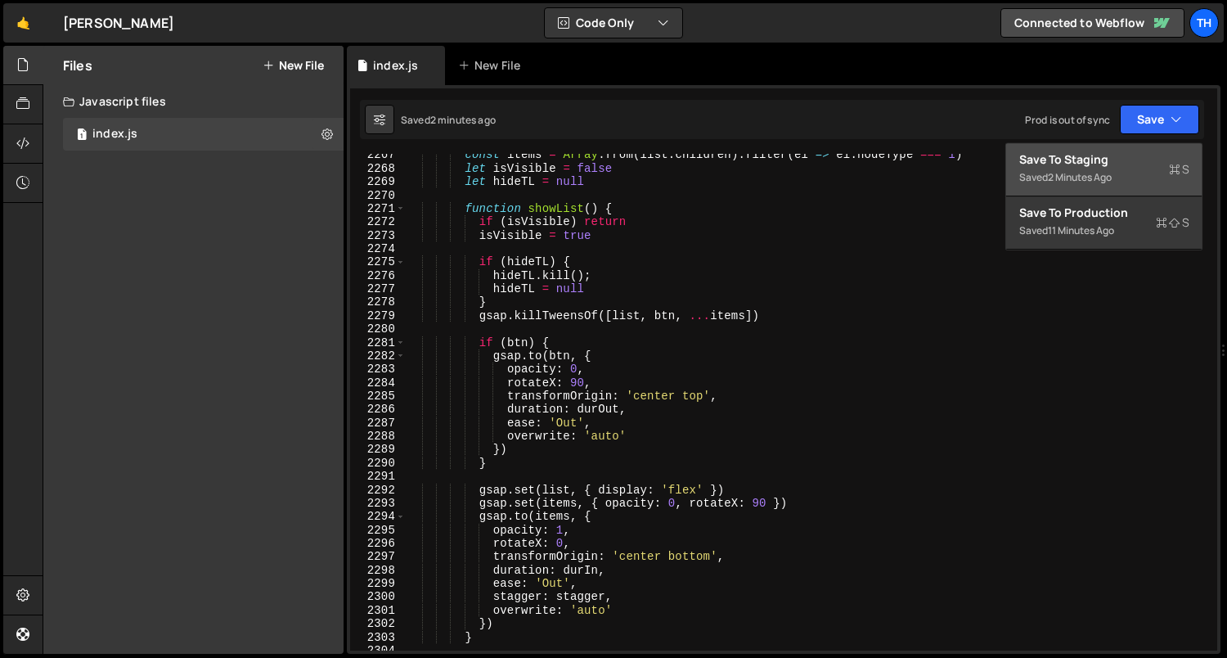
click at [1102, 174] on div "2 minutes ago" at bounding box center [1080, 177] width 64 height 14
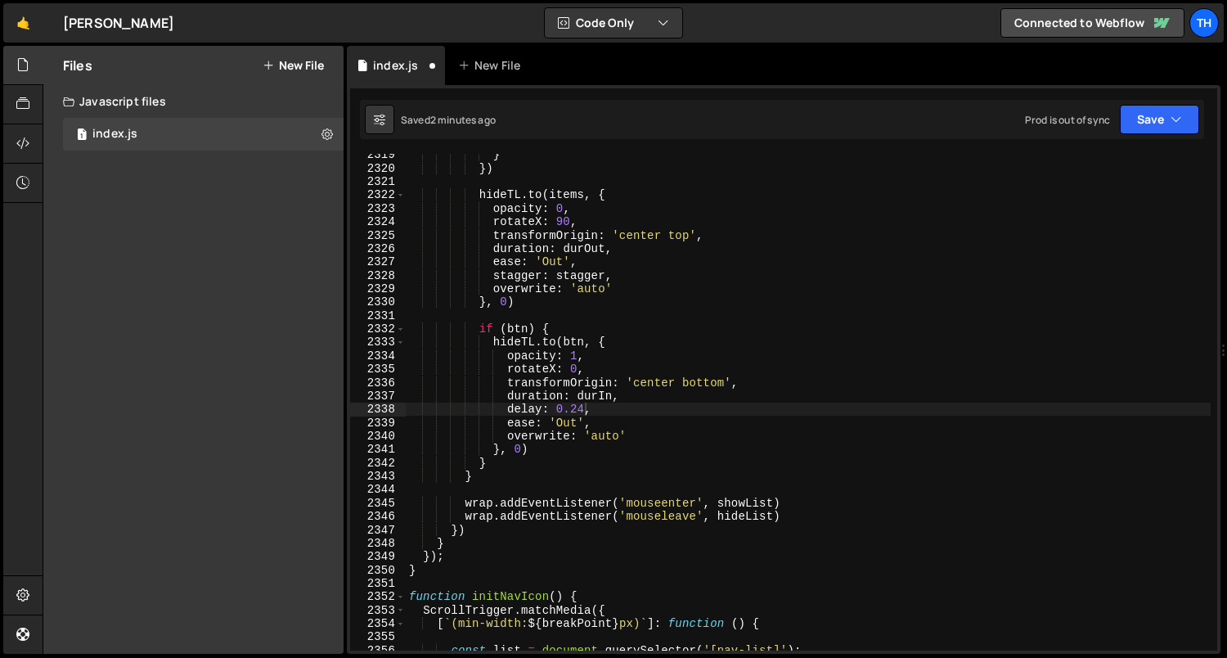
scroll to position [22026, 0]
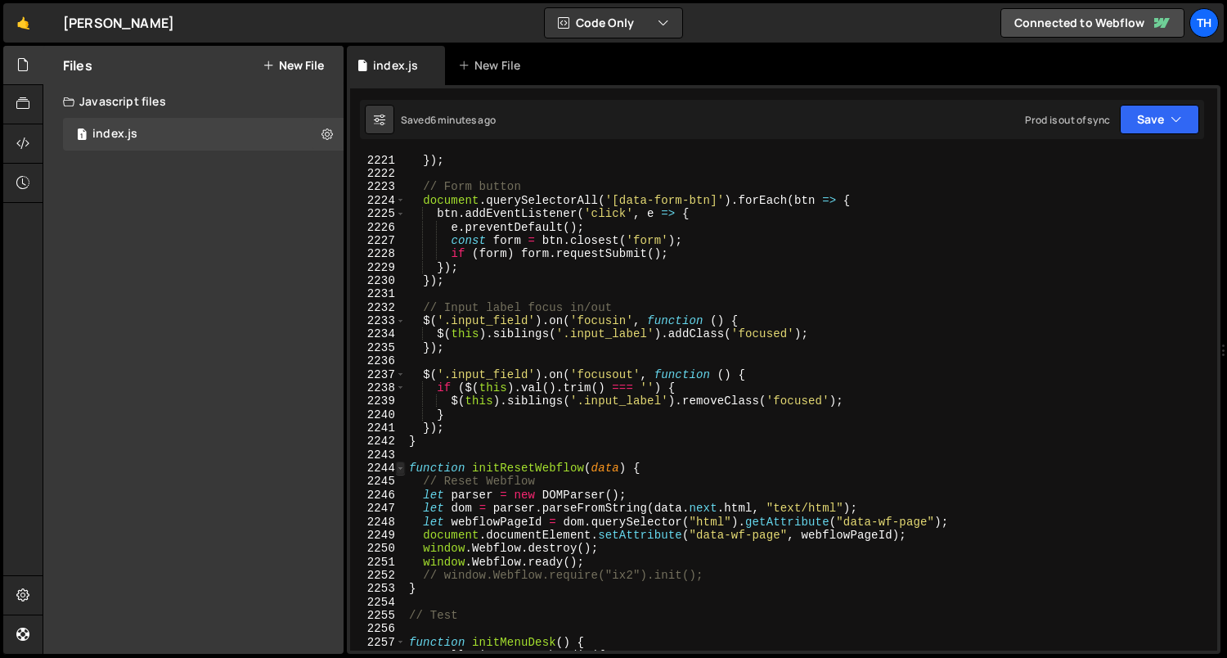
click at [398, 466] on span at bounding box center [400, 467] width 9 height 13
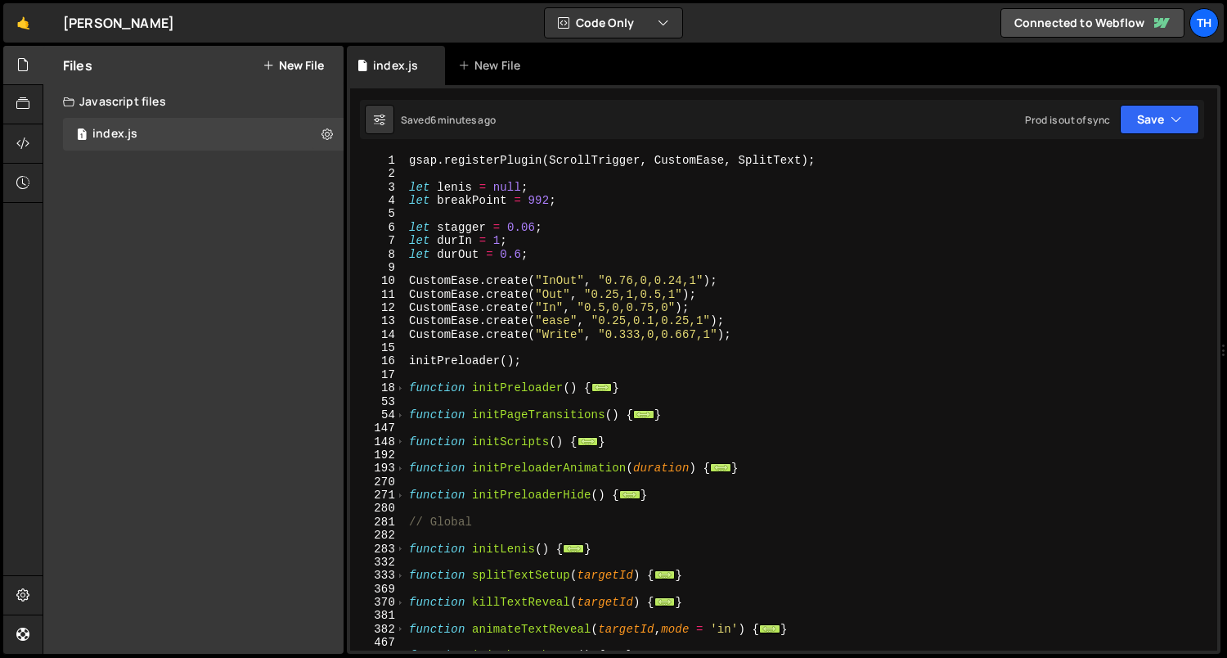
scroll to position [0, 0]
click at [396, 443] on span at bounding box center [400, 441] width 9 height 13
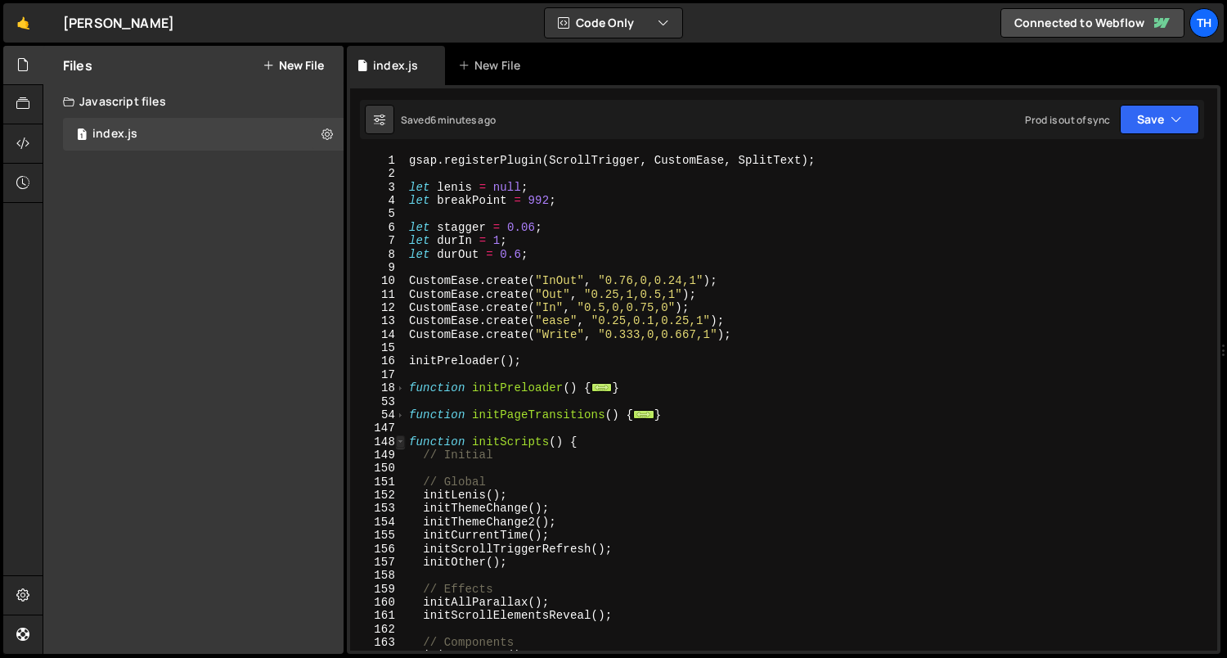
click at [396, 443] on span at bounding box center [400, 441] width 9 height 13
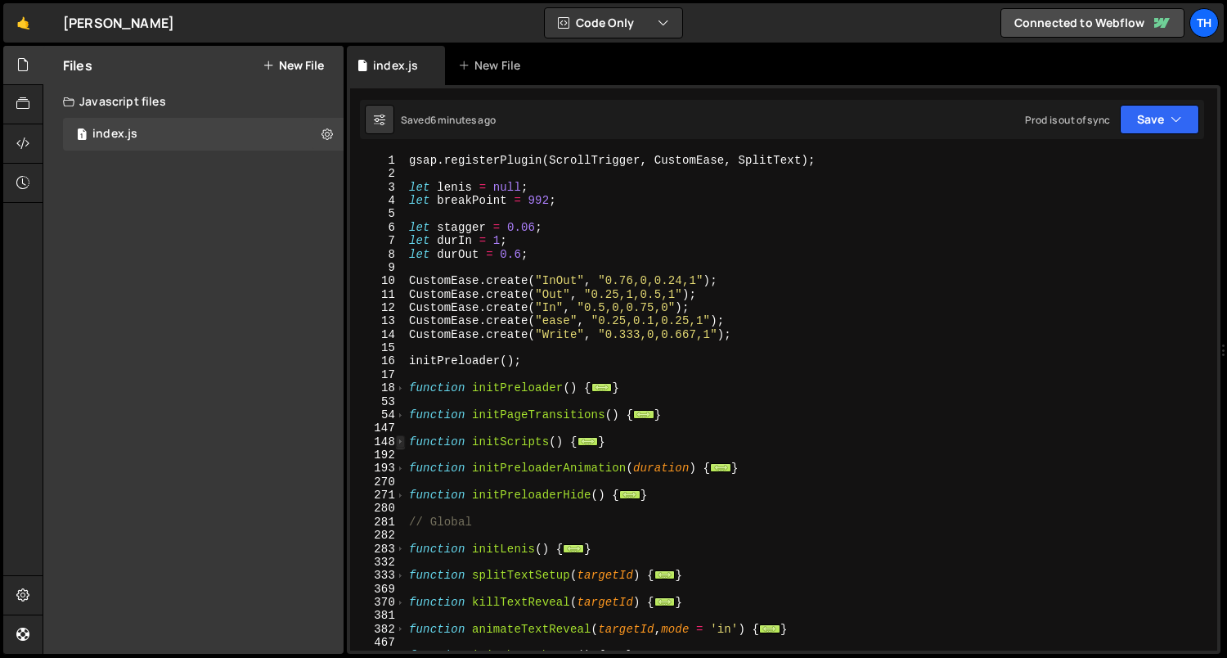
click at [402, 444] on span at bounding box center [400, 441] width 9 height 13
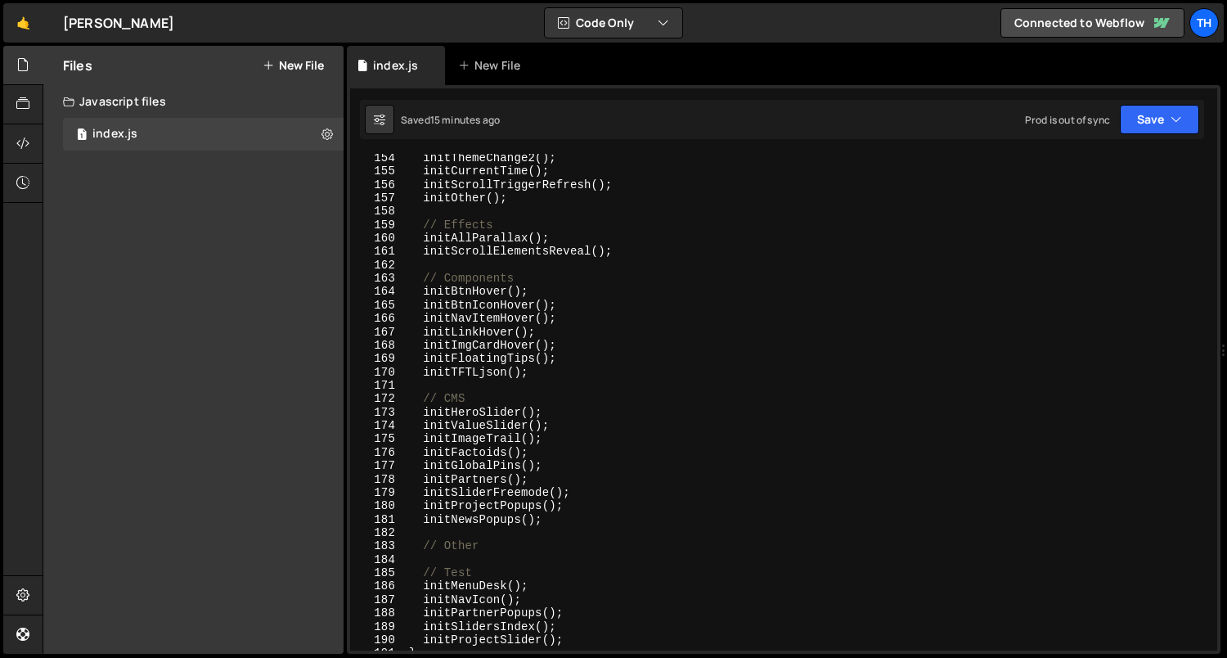
scroll to position [412, 0]
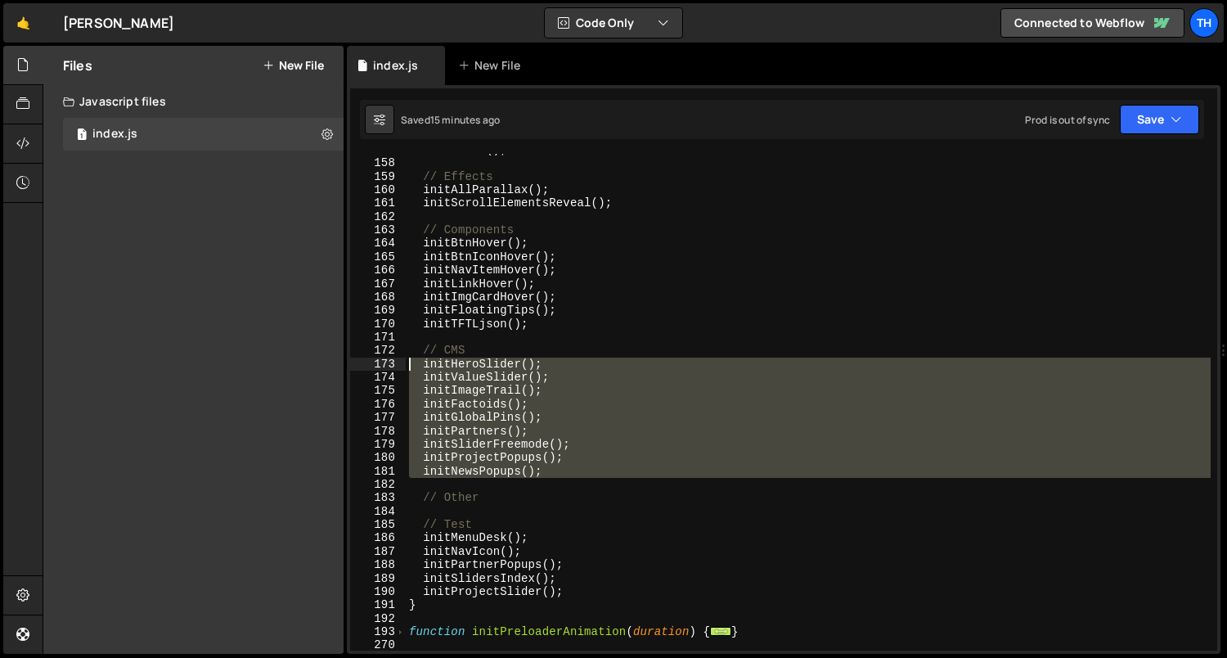
drag, startPoint x: 540, startPoint y: 471, endPoint x: 351, endPoint y: 366, distance: 216.5
click at [351, 366] on div "delay: 0.24, 157 158 159 160 161 162 163 164 165 166 167 168 169 170 171 172 17…" at bounding box center [783, 402] width 867 height 497
type textarea "initHeroSlider(); initValueSlider();"
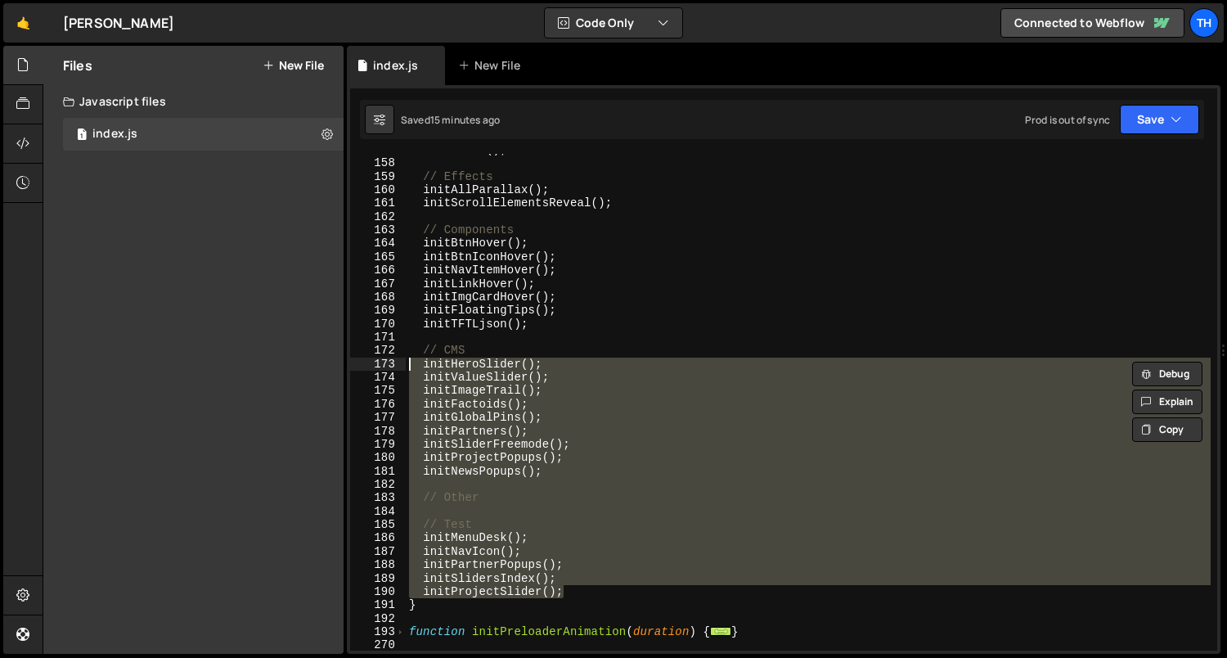
drag, startPoint x: 583, startPoint y: 589, endPoint x: 330, endPoint y: 367, distance: 336.9
click at [330, 367] on div "Files New File Javascript files 1 index.js 0 CSS files Copy share link Edit Fil…" at bounding box center [635, 350] width 1185 height 609
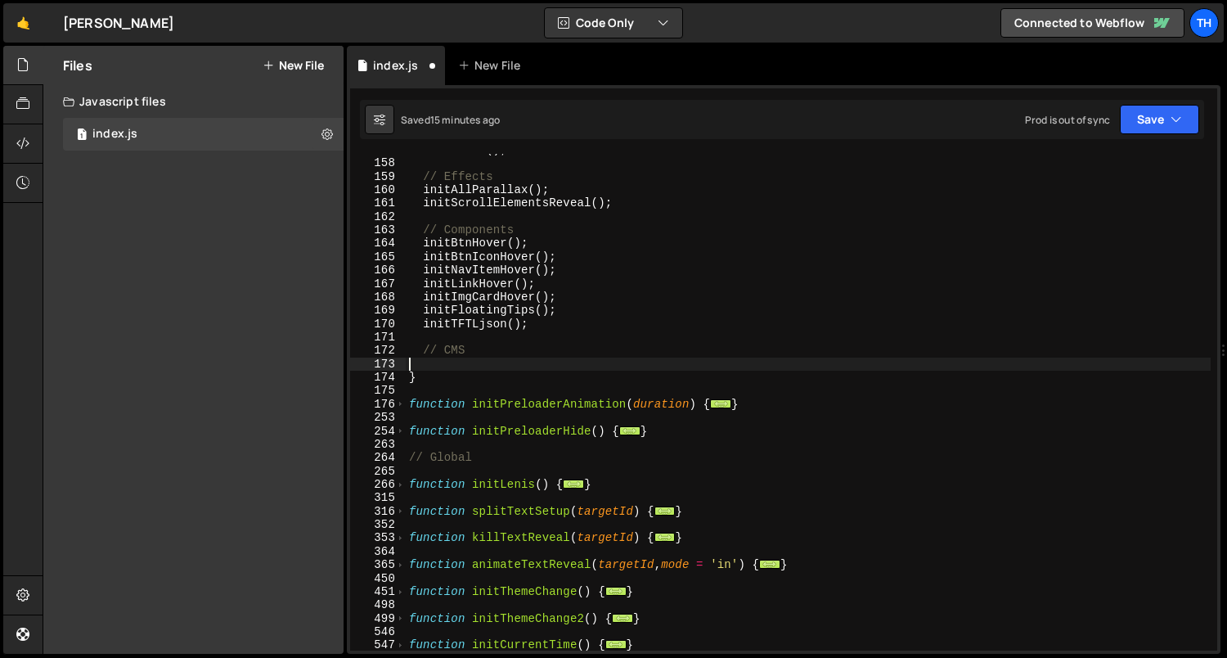
scroll to position [0, 0]
click at [1150, 131] on button "Save" at bounding box center [1159, 119] width 79 height 29
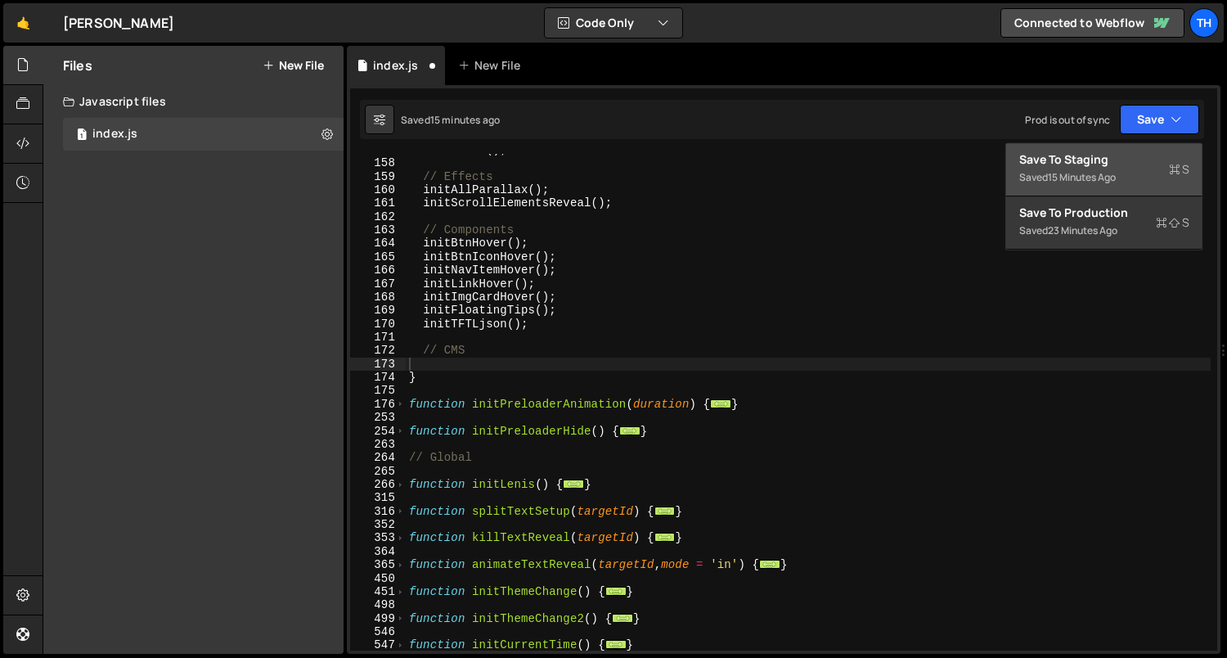
click at [1115, 168] on div "Saved 15 minutes ago" at bounding box center [1104, 178] width 170 height 20
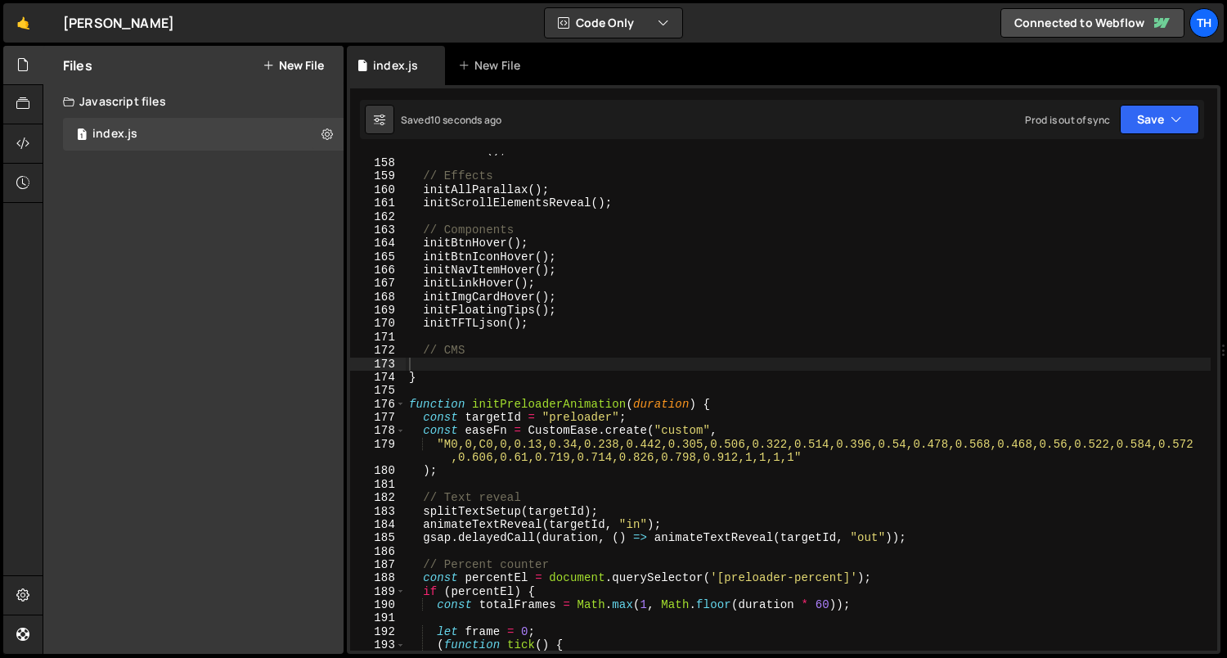
click at [466, 317] on div "initOther ( ) ; // Effects initAllParallax ( ) ; initScrollElementsReveal ( ) ;…" at bounding box center [809, 405] width 806 height 524
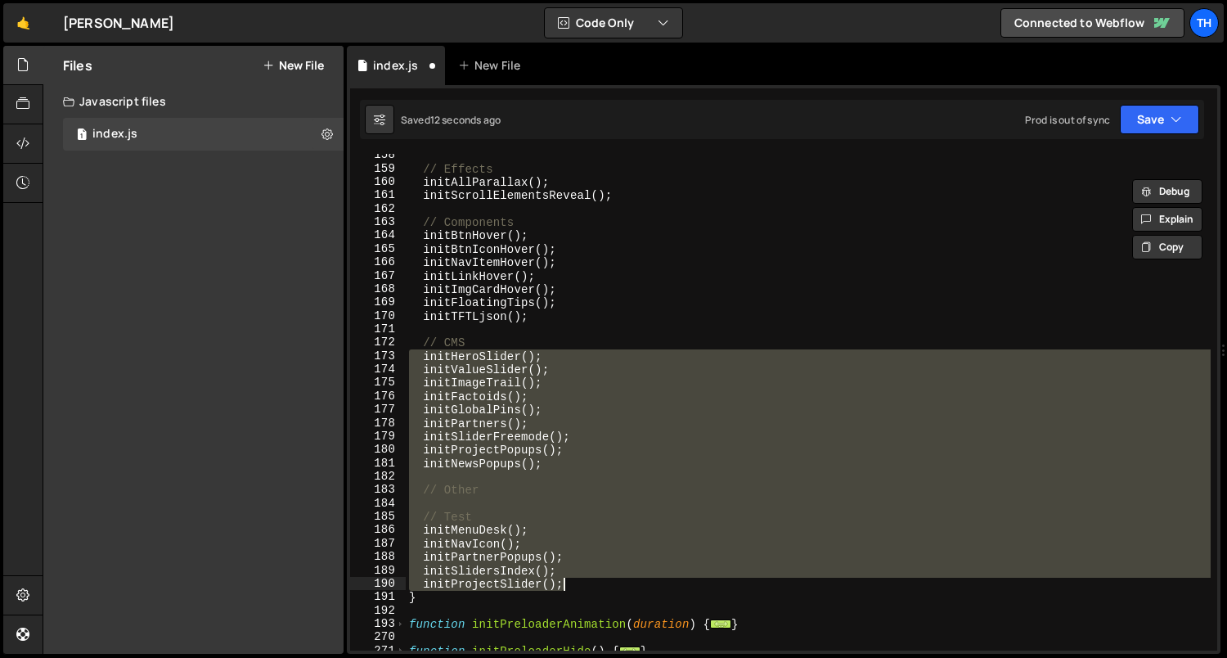
scroll to position [379, 0]
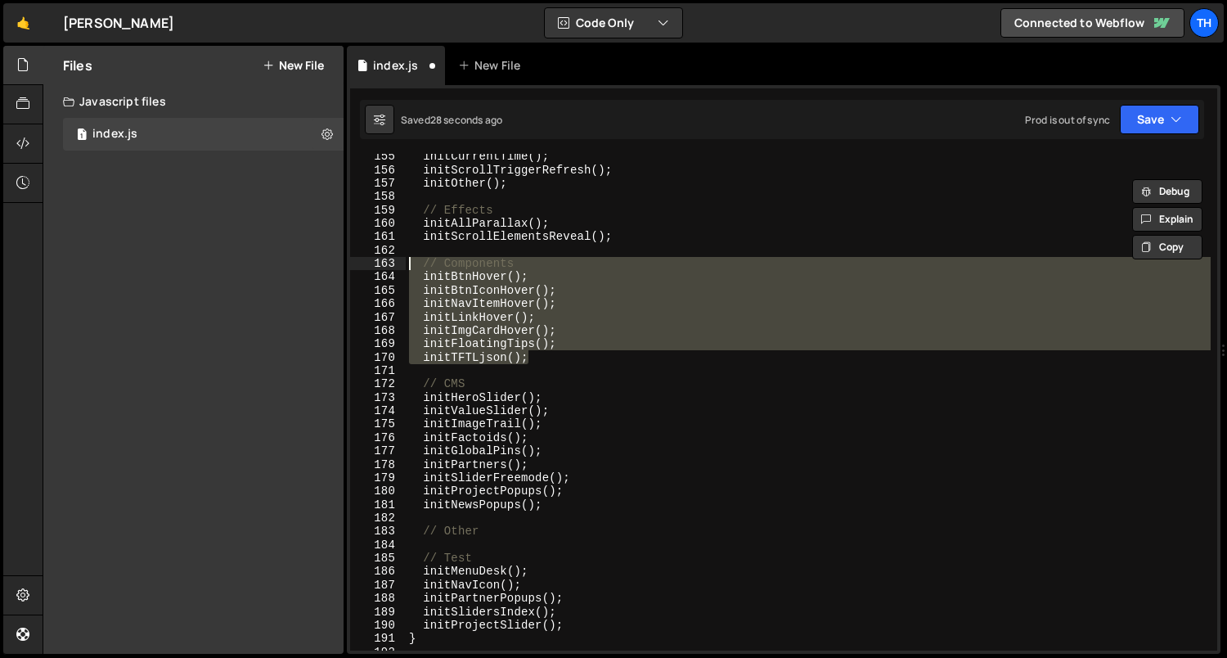
drag, startPoint x: 563, startPoint y: 358, endPoint x: 344, endPoint y: 265, distance: 237.5
click at [344, 265] on div "Files New File Javascript files 1 index.js 0 CSS files Copy share link Edit Fil…" at bounding box center [635, 350] width 1185 height 609
type textarea "// Components initBtnHover();"
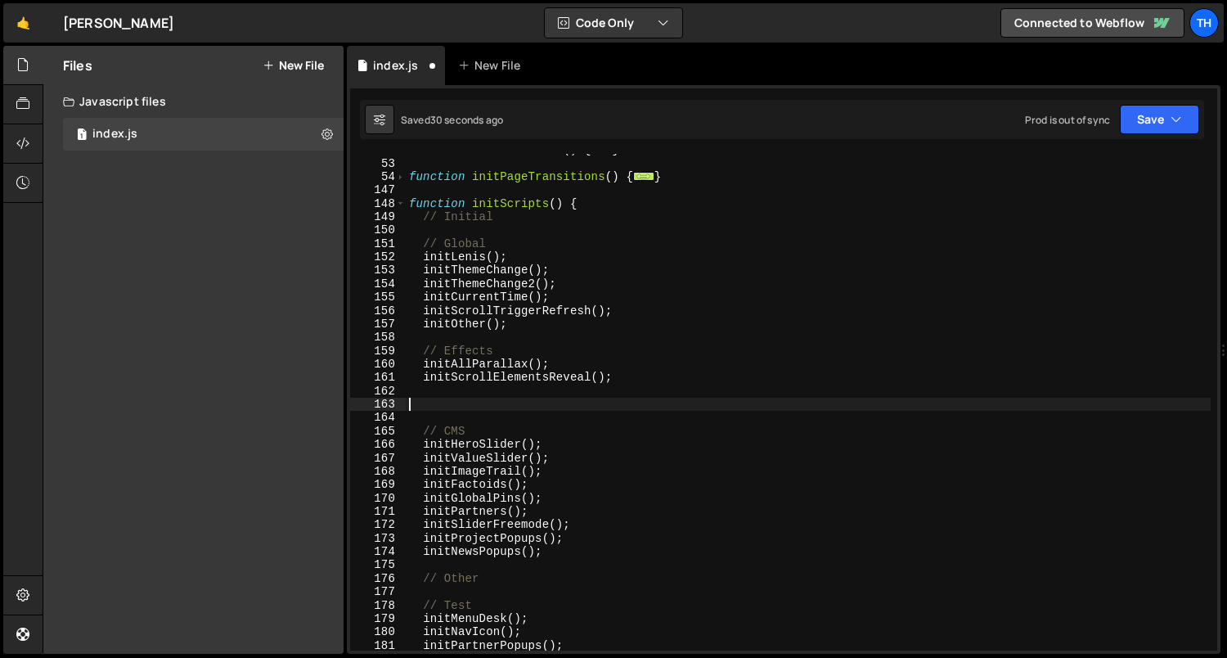
scroll to position [237, 0]
click at [1130, 119] on button "Save" at bounding box center [1159, 119] width 79 height 29
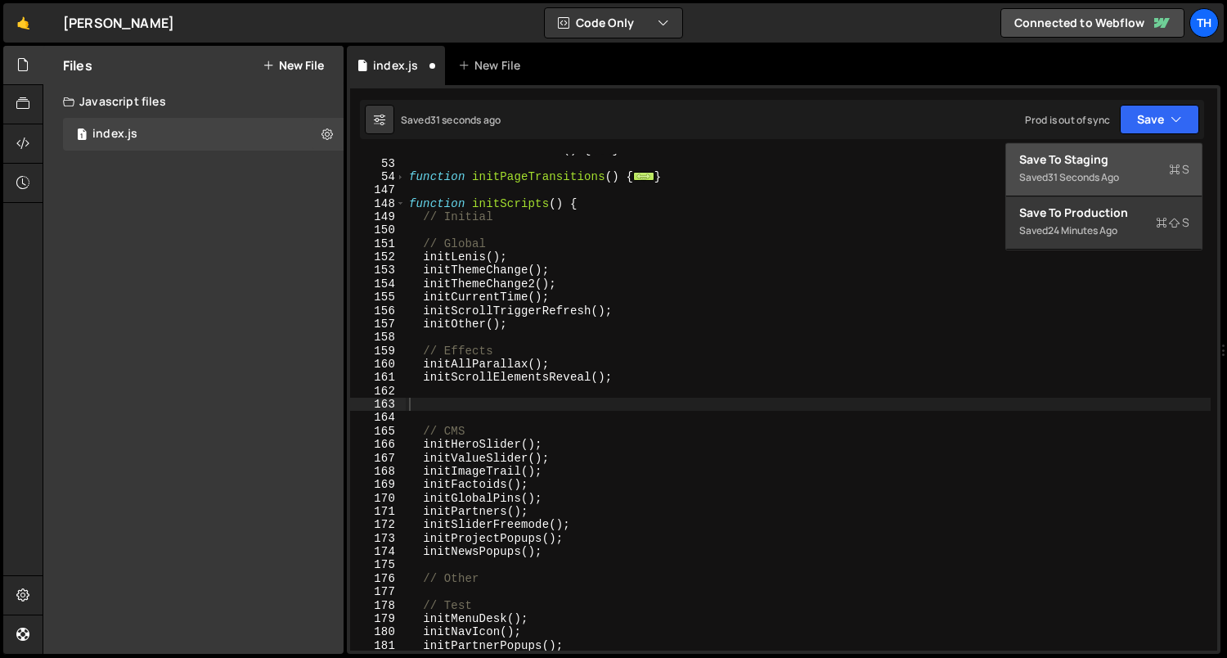
click at [1109, 151] on div "Save to Staging S" at bounding box center [1104, 159] width 170 height 16
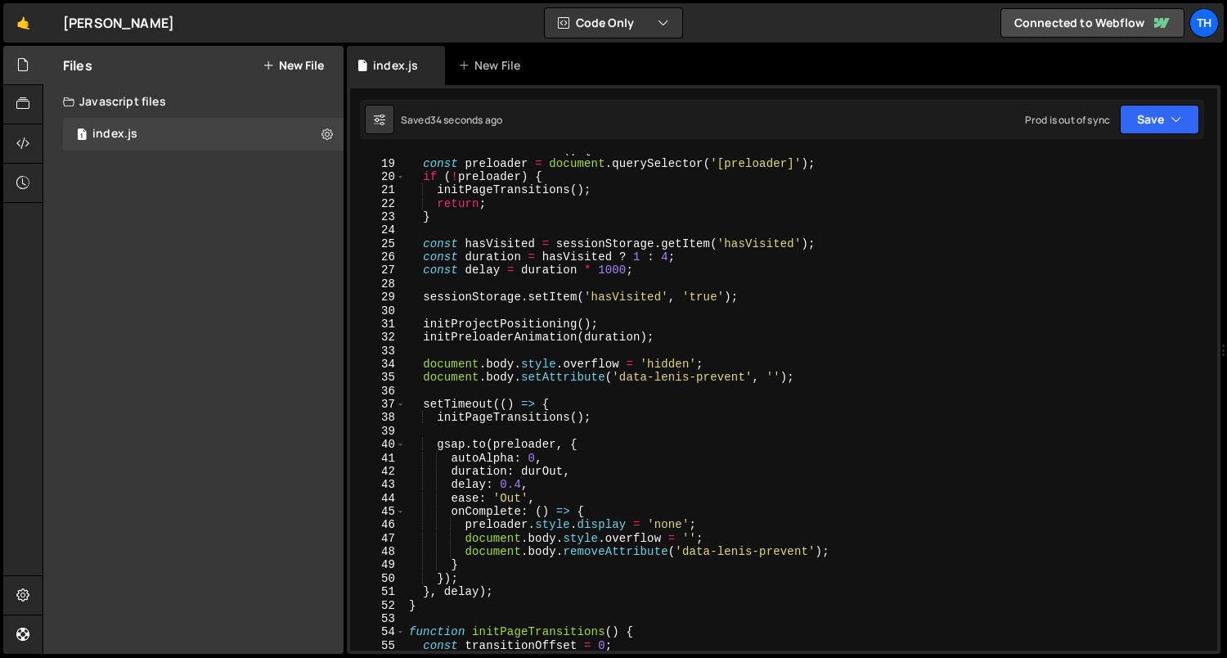
click at [423, 170] on div "function initPreloader ( ) { const preloader = document . querySelector ( '[pre…" at bounding box center [809, 405] width 806 height 524
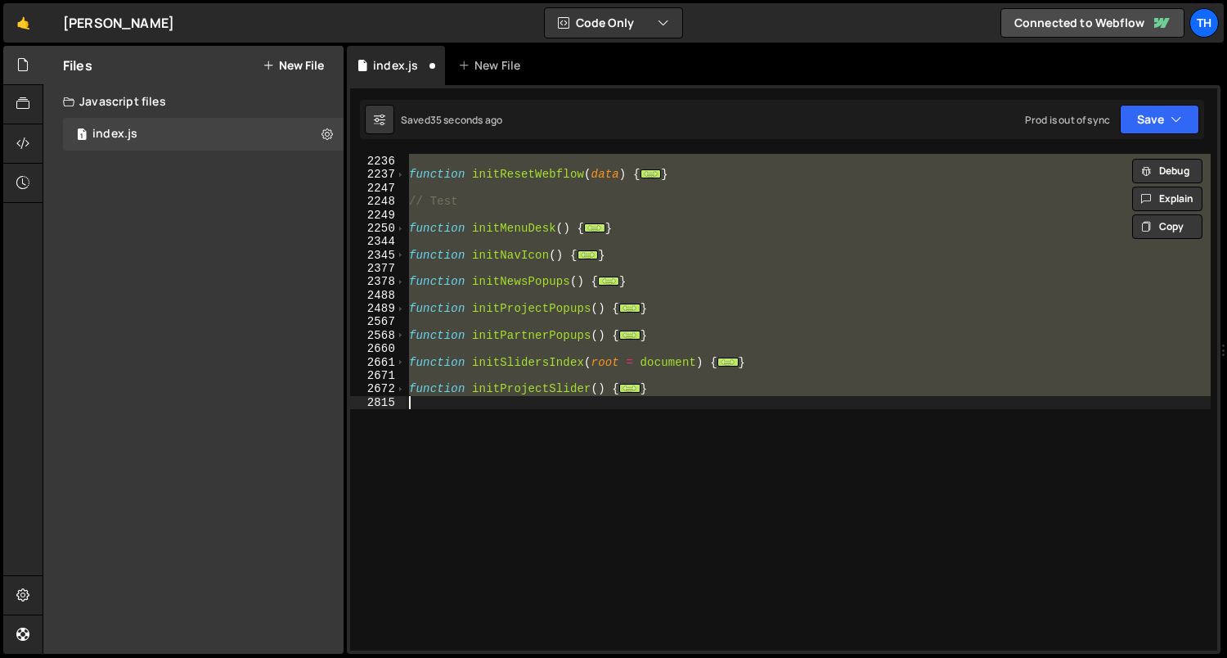
scroll to position [326, 0]
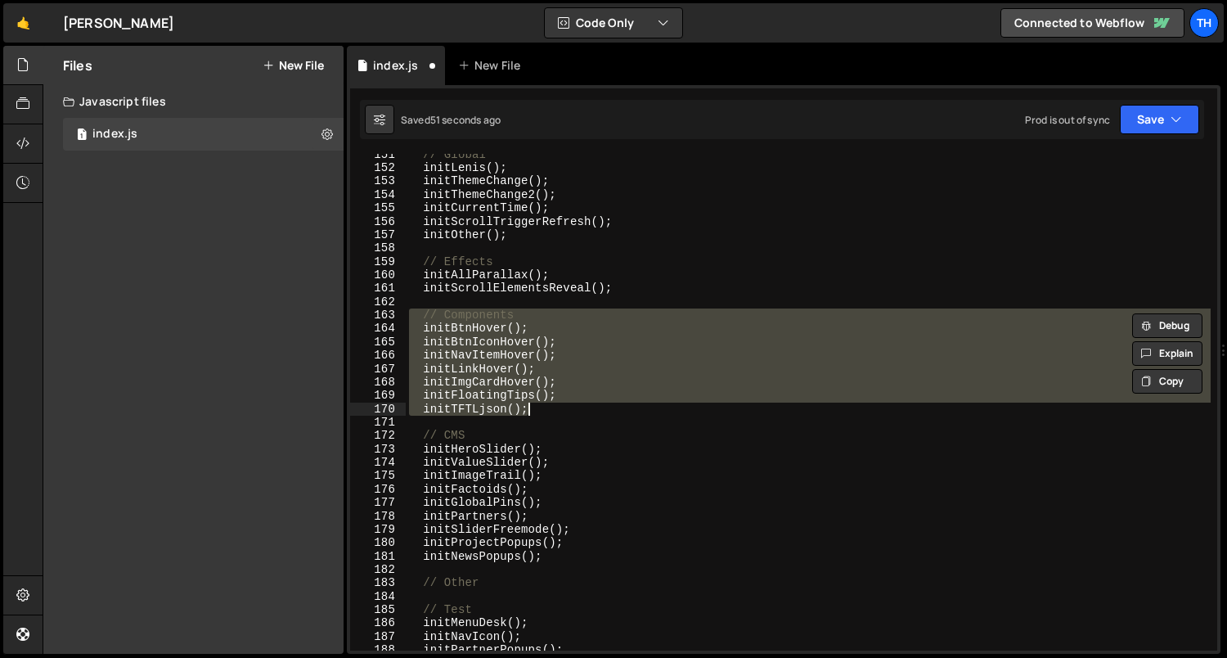
click at [422, 331] on div "// Global initLenis ( ) ; initThemeChange ( ) ; initThemeChange2 ( ) ; initCurr…" at bounding box center [808, 402] width 805 height 497
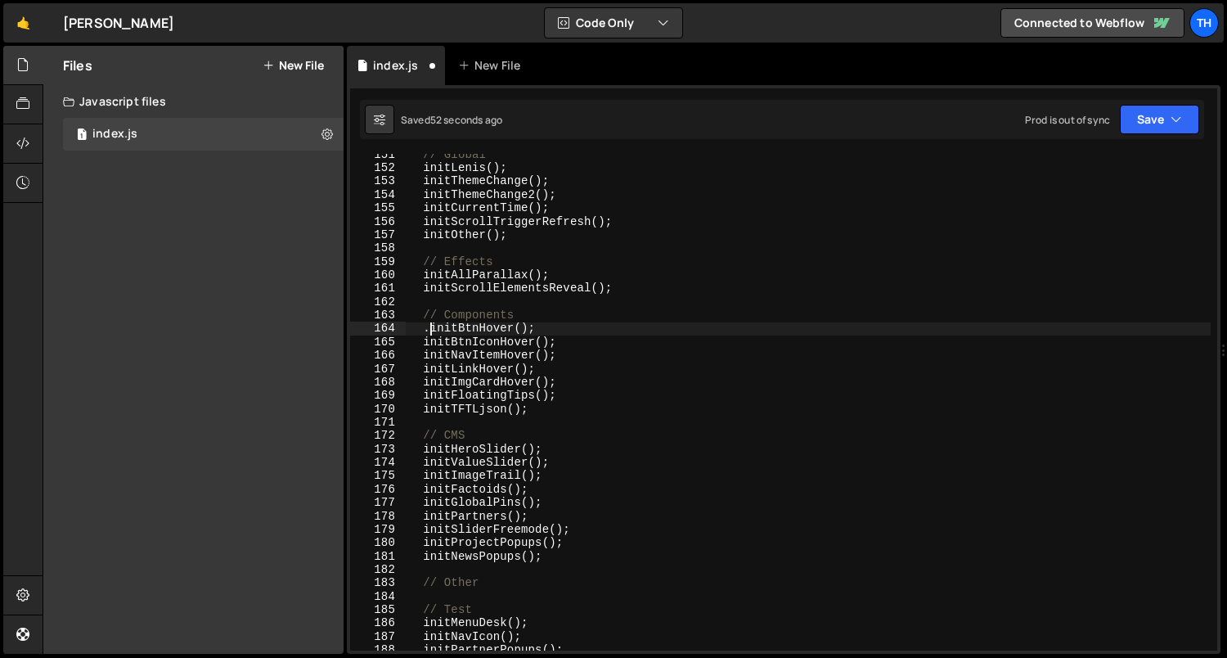
scroll to position [0, 1]
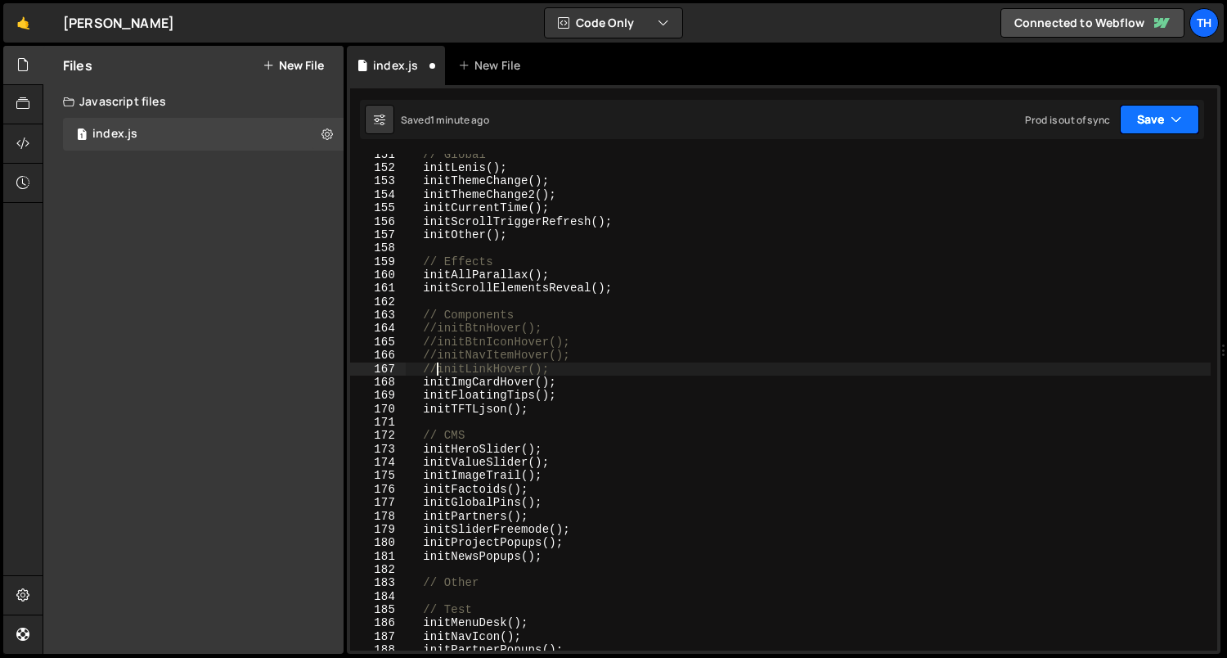
click at [1129, 112] on button "Save" at bounding box center [1159, 119] width 79 height 29
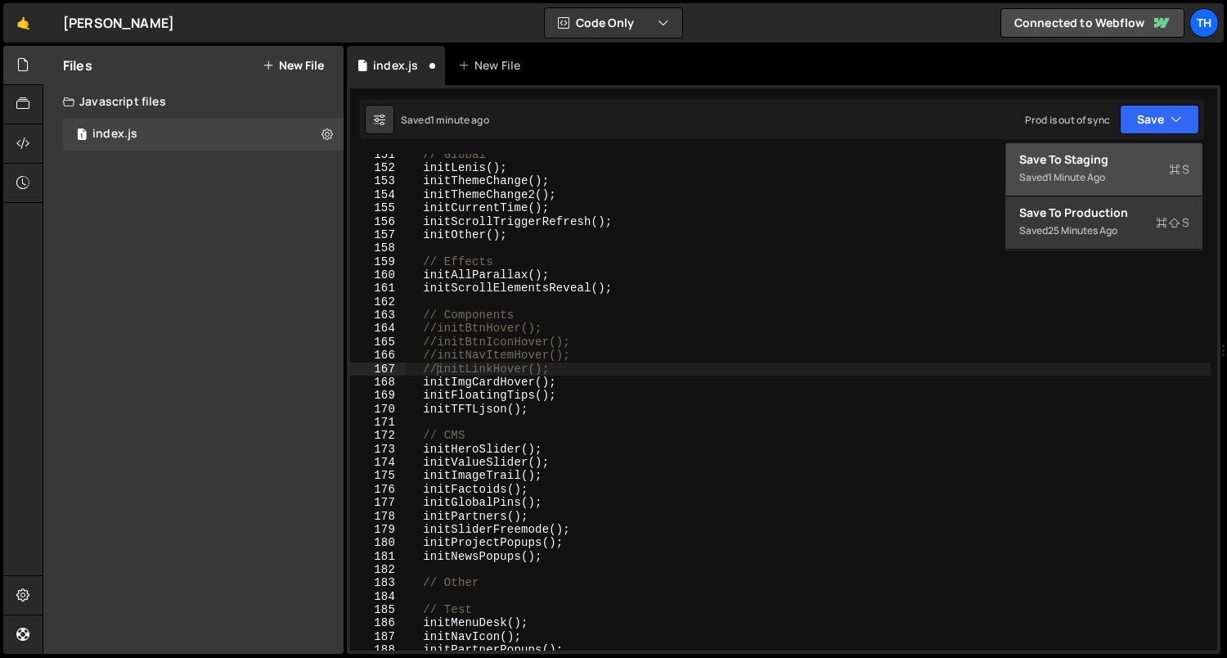
click at [1109, 158] on div "Save to Staging S" at bounding box center [1104, 159] width 170 height 16
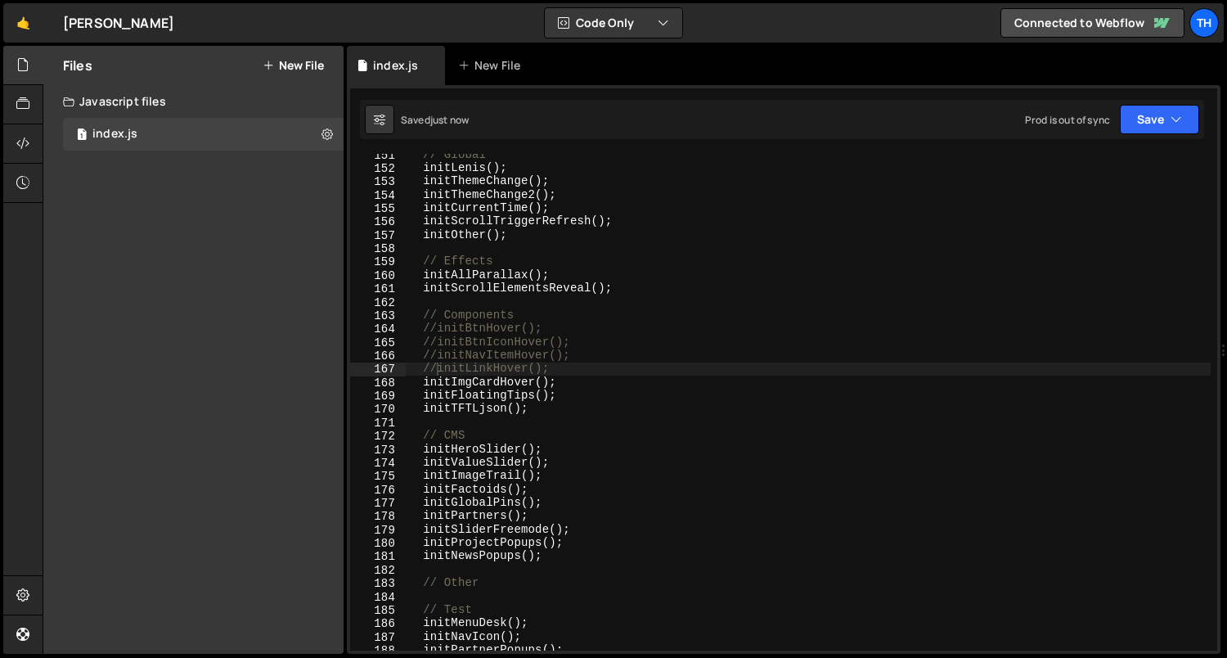
click at [439, 362] on div "// Global initLenis ( ) ; initThemeChange ( ) ; initThemeChange2 ( ) ; initCurr…" at bounding box center [809, 410] width 806 height 524
click at [1164, 112] on button "Save" at bounding box center [1159, 119] width 79 height 29
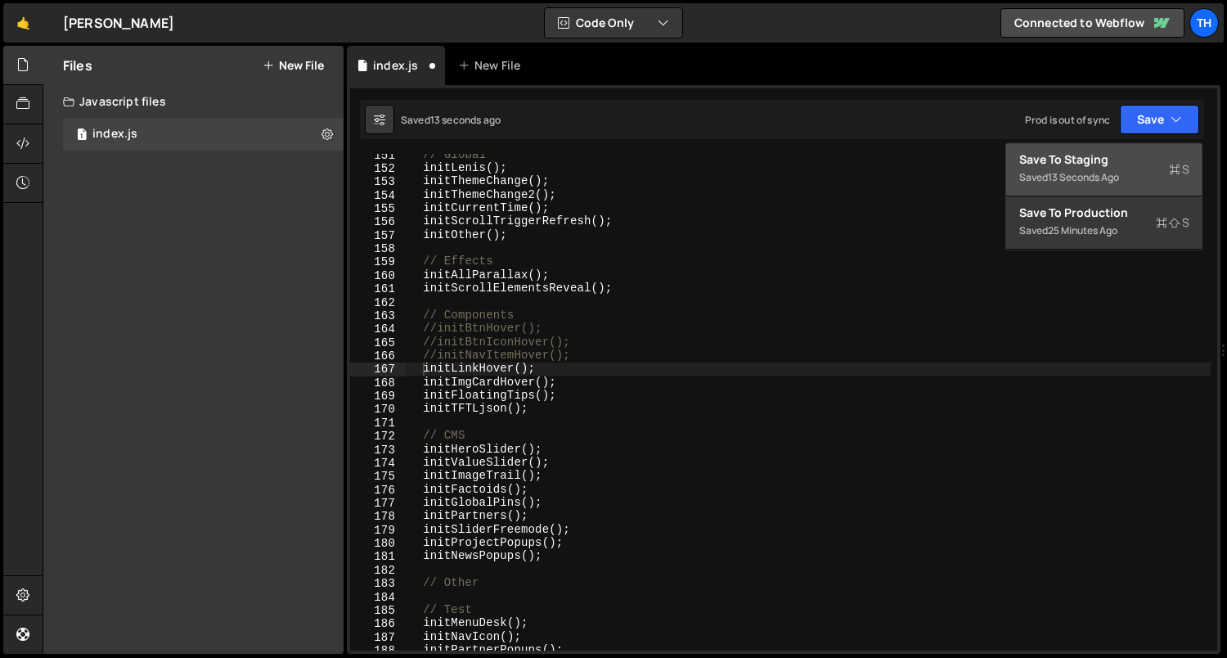
click at [1114, 146] on button "Save to Staging S Saved 13 seconds ago" at bounding box center [1104, 169] width 196 height 53
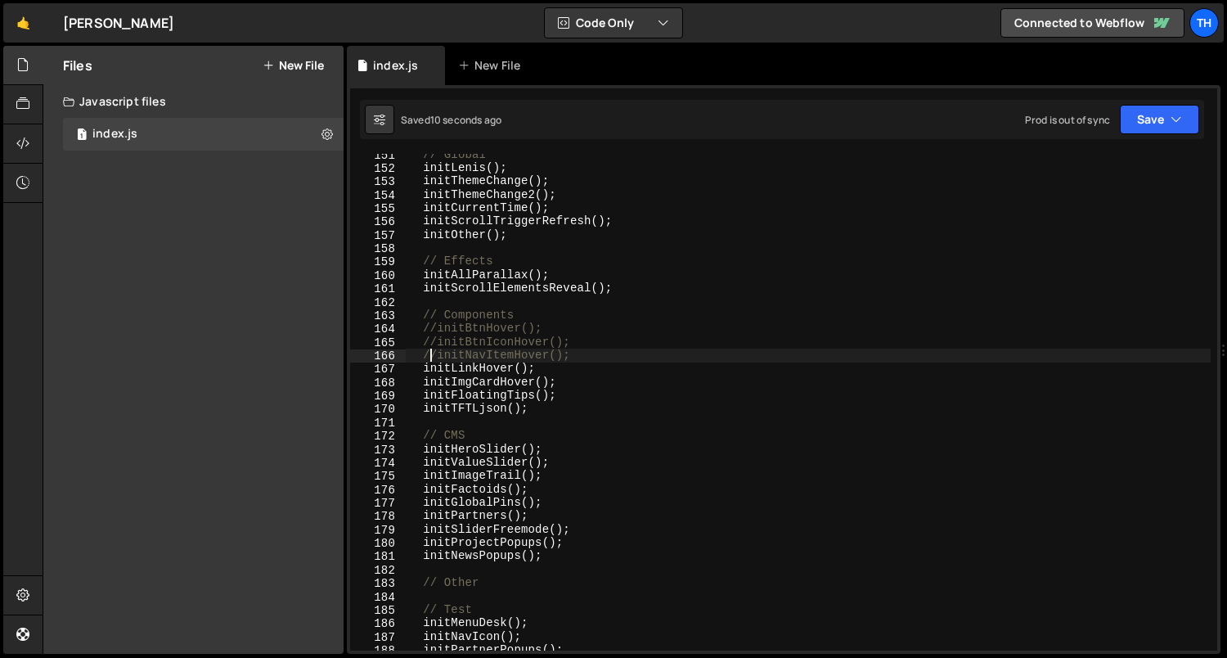
click at [432, 361] on div "// Global initLenis ( ) ; initThemeChange ( ) ; initThemeChange2 ( ) ; initCurr…" at bounding box center [809, 410] width 806 height 524
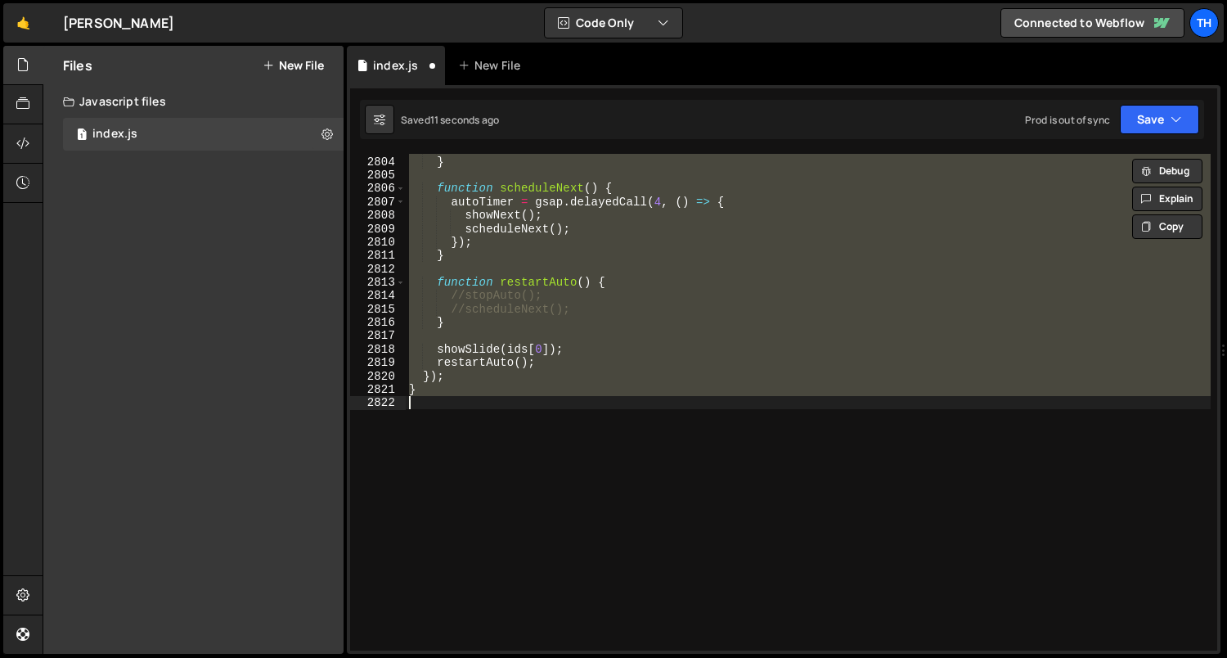
scroll to position [1400, 0]
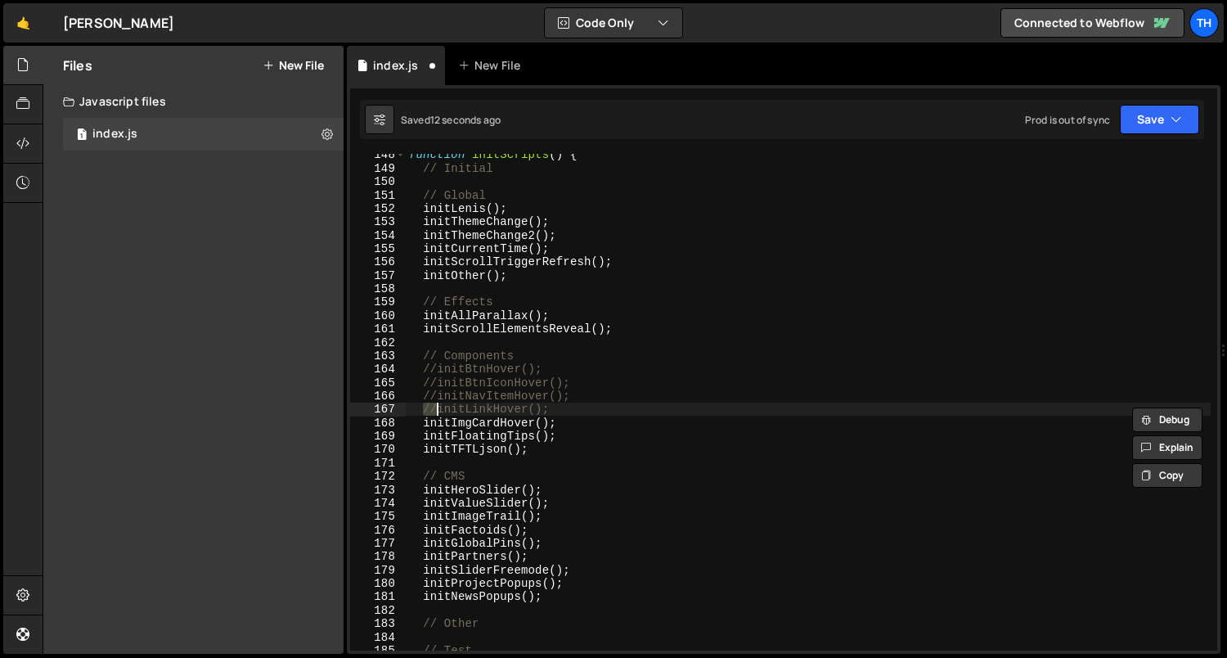
click at [440, 393] on div "function initScripts ( ) { // Initial // Global initLenis ( ) ; initThemeChange…" at bounding box center [809, 410] width 806 height 524
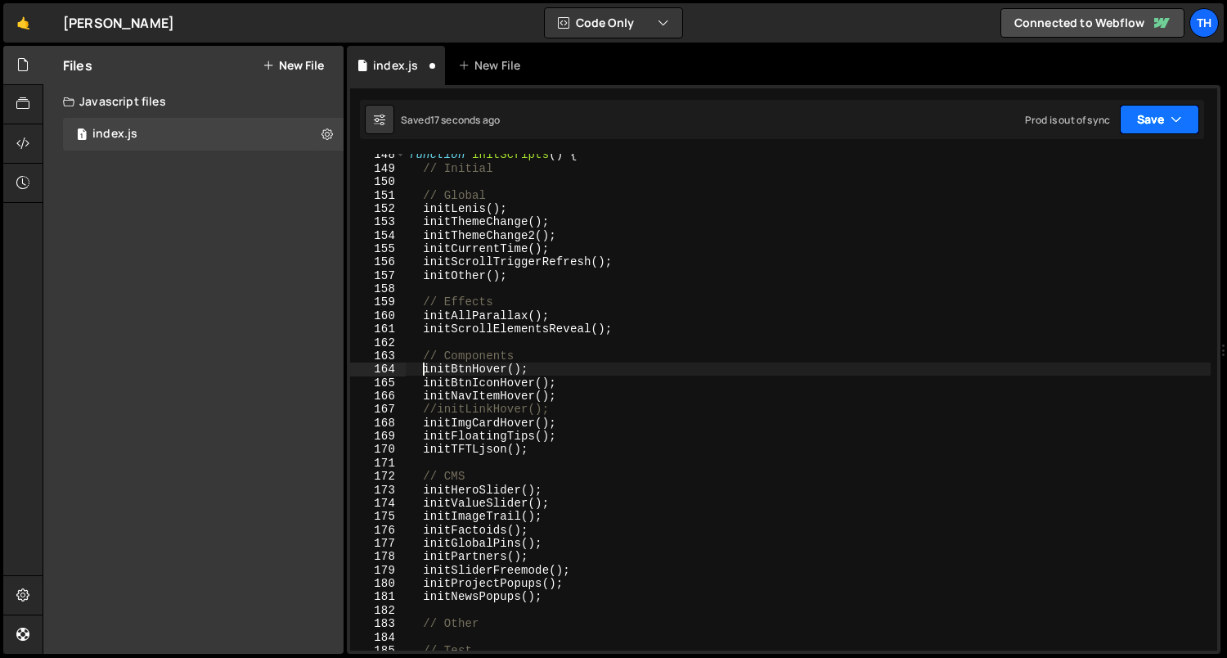
click at [1174, 117] on icon "button" at bounding box center [1176, 119] width 11 height 16
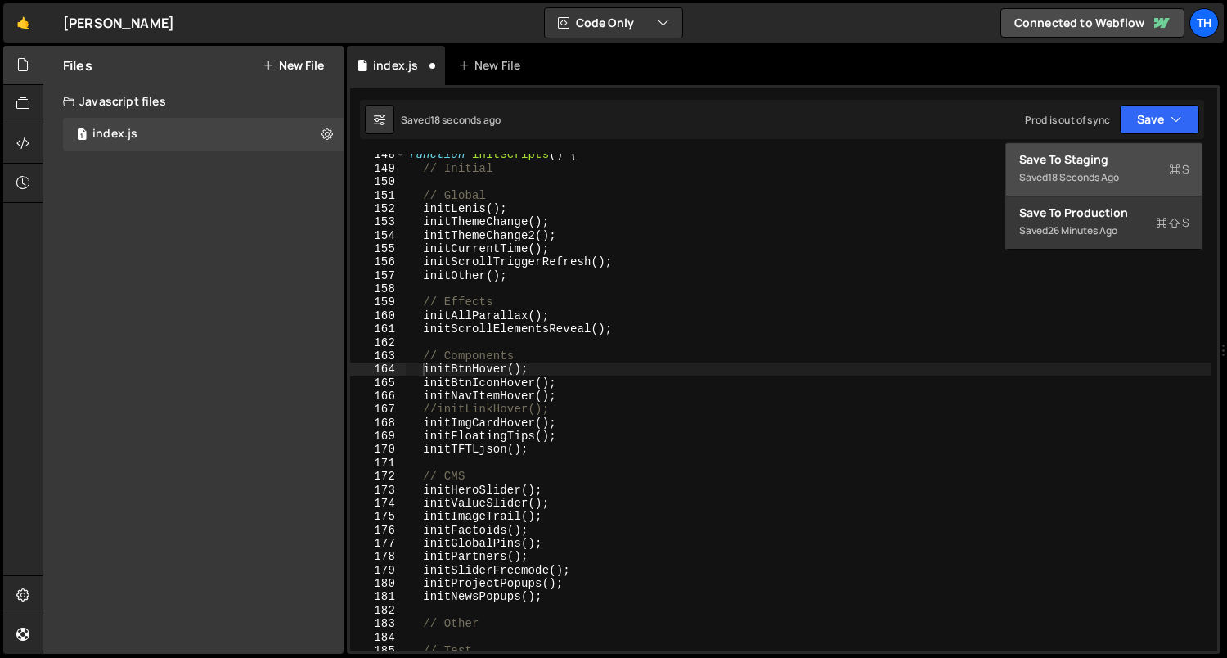
click at [1154, 149] on button "Save to Staging S Saved 18 seconds ago" at bounding box center [1104, 169] width 196 height 53
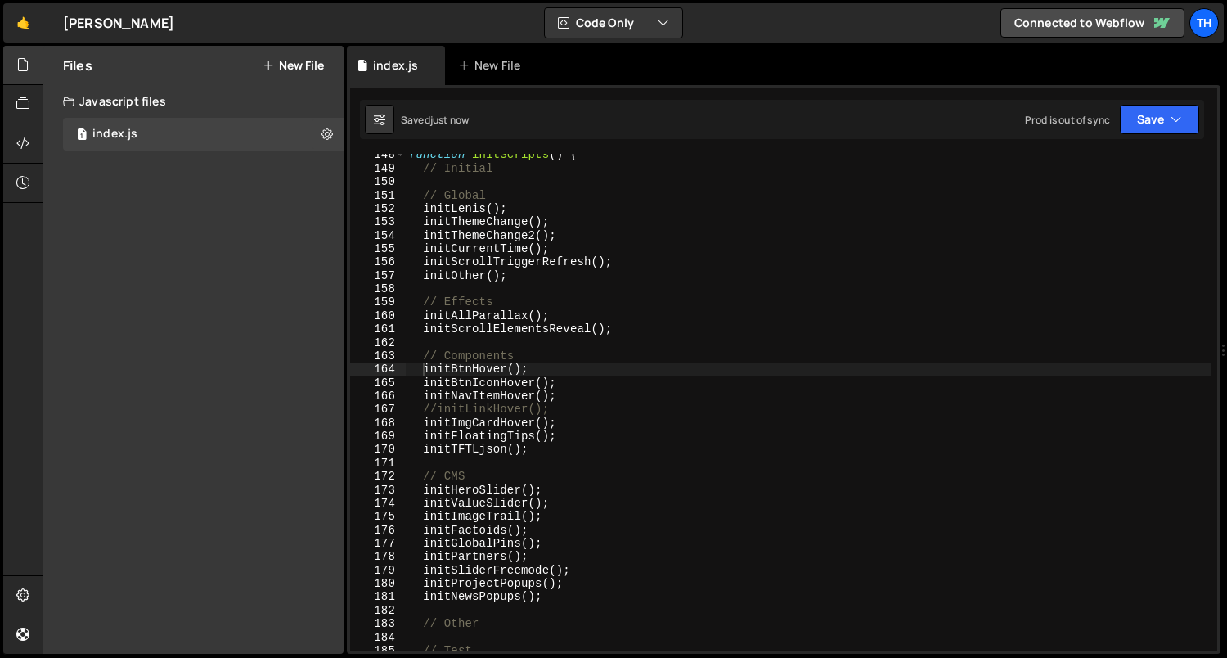
click at [434, 411] on div "function initScripts ( ) { // Initial // Global initLenis ( ) ; initThemeChange…" at bounding box center [809, 410] width 806 height 524
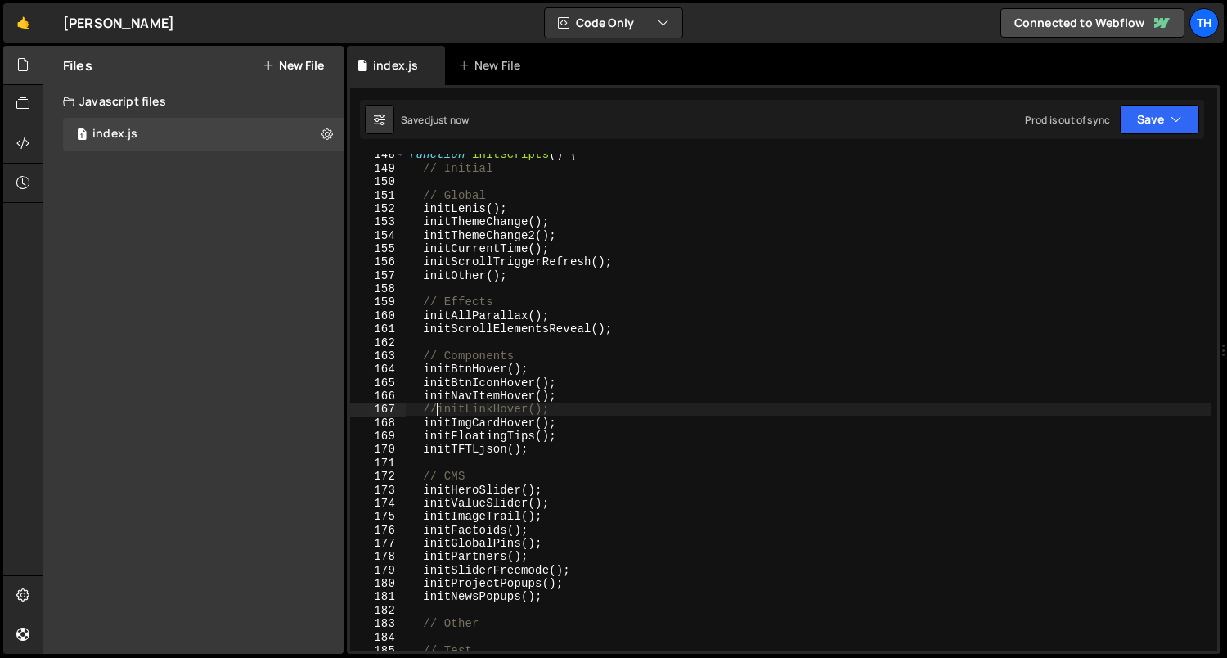
click at [434, 411] on div "function initScripts ( ) { // Initial // Global initLenis ( ) ; initThemeChange…" at bounding box center [809, 410] width 806 height 524
click at [447, 418] on div "function initScripts ( ) { // Initial // Global initLenis ( ) ; initThemeChange…" at bounding box center [809, 410] width 806 height 524
drag, startPoint x: 439, startPoint y: 404, endPoint x: 426, endPoint y: 405, distance: 12.3
click at [426, 405] on div "function initScripts ( ) { // Initial // Global initLenis ( ) ; initThemeChange…" at bounding box center [809, 410] width 806 height 524
click at [493, 405] on div "function initScripts ( ) { // Initial // Global initLenis ( ) ; initThemeChange…" at bounding box center [809, 410] width 806 height 524
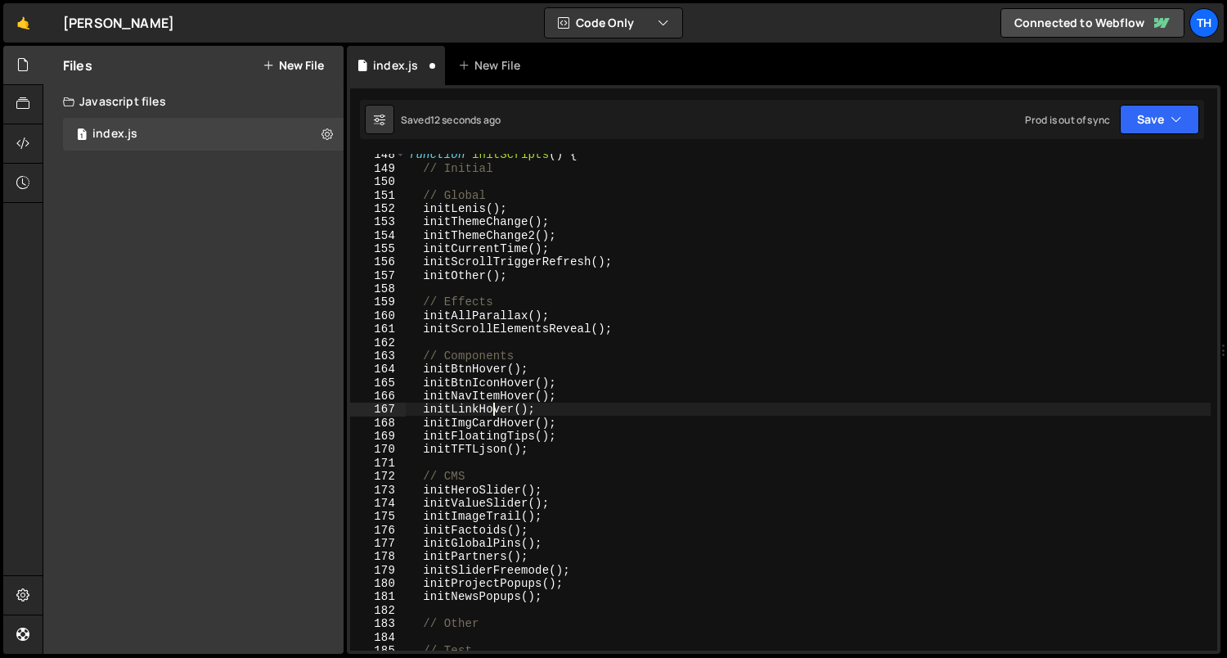
click at [493, 405] on div "function initScripts ( ) { // Initial // Global initLenis ( ) ; initThemeChange…" at bounding box center [809, 410] width 806 height 524
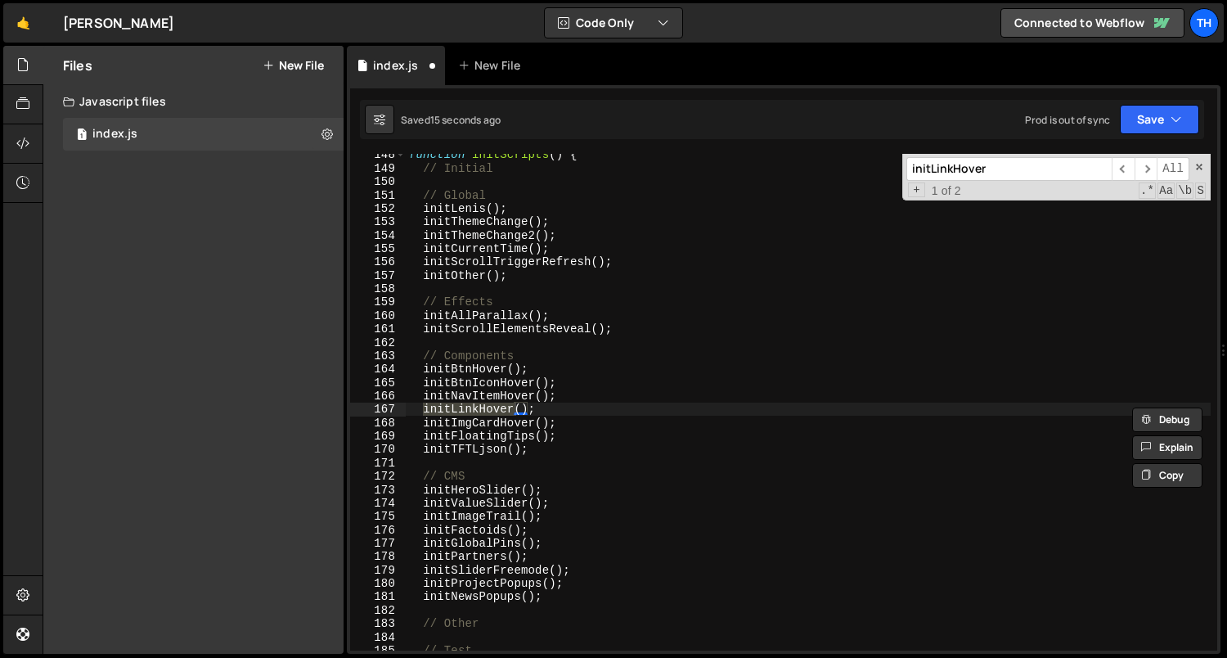
click at [507, 403] on div "function initScripts ( ) { // Initial // Global initLenis ( ) ; initThemeChange…" at bounding box center [808, 402] width 805 height 497
click at [507, 403] on div "function initScripts ( ) { // Initial // Global initLenis ( ) ; initThemeChange…" at bounding box center [809, 410] width 806 height 524
click at [944, 165] on input "initLinkHover" at bounding box center [1009, 169] width 205 height 24
click at [1140, 170] on span "​" at bounding box center [1146, 169] width 23 height 24
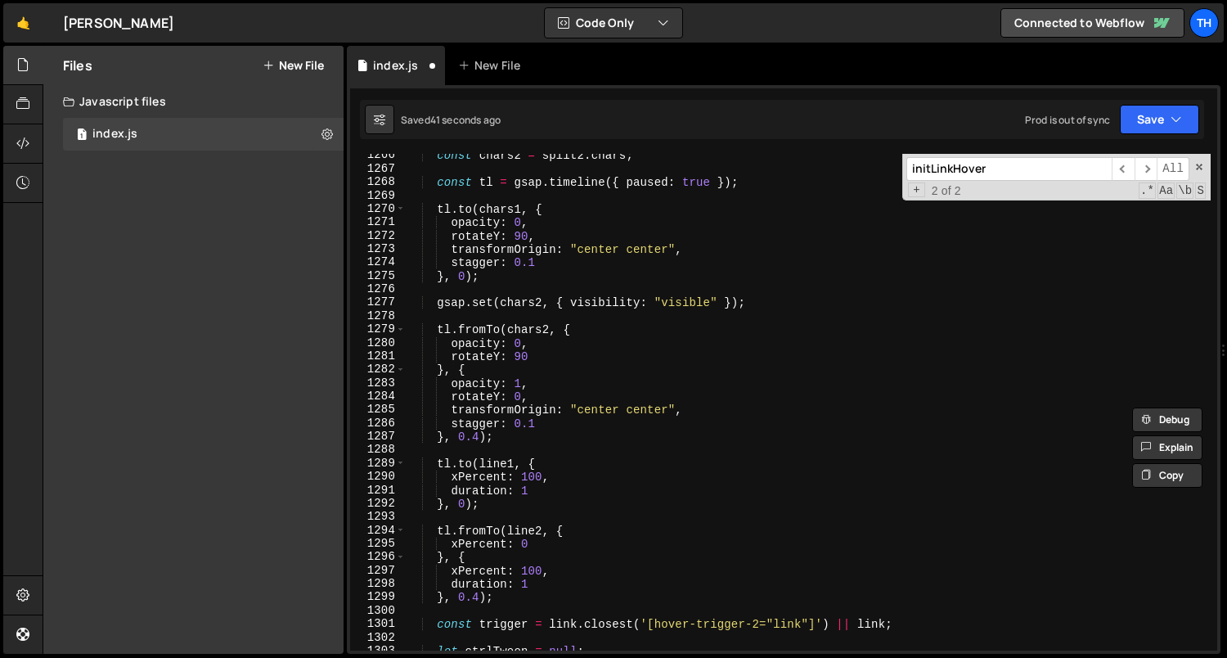
scroll to position [12031, 0]
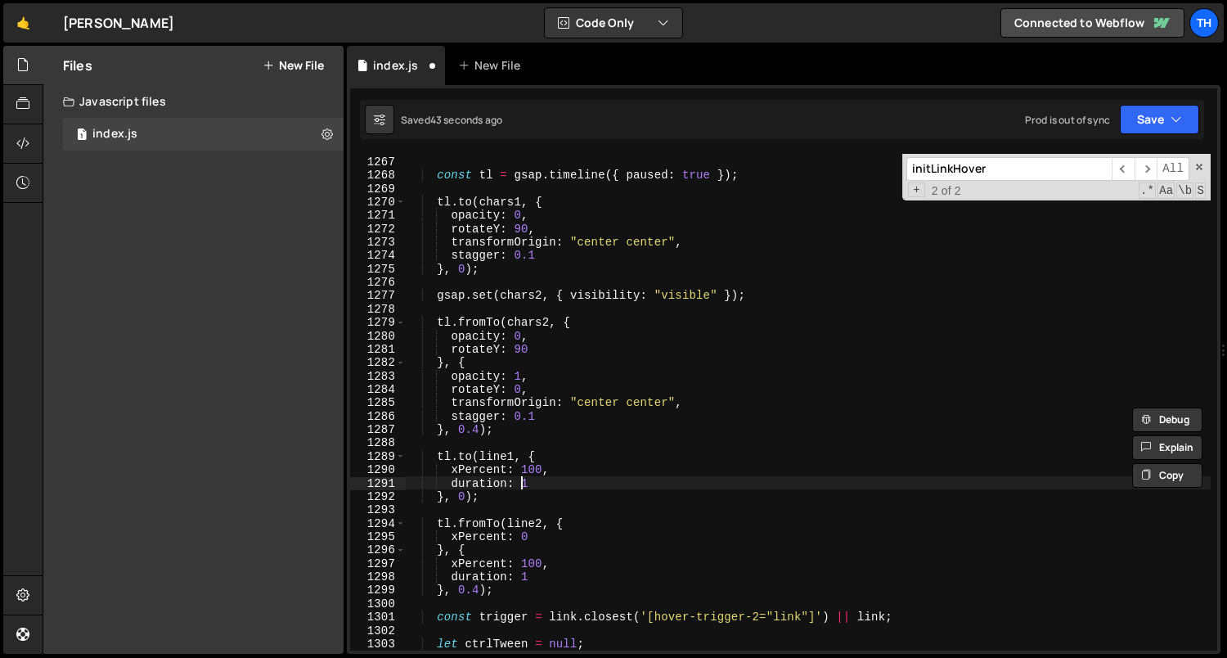
click at [524, 488] on div "const chars2 = split2 . chars ; const tl = gsap . timeline ({ paused : true }) …" at bounding box center [809, 404] width 806 height 524
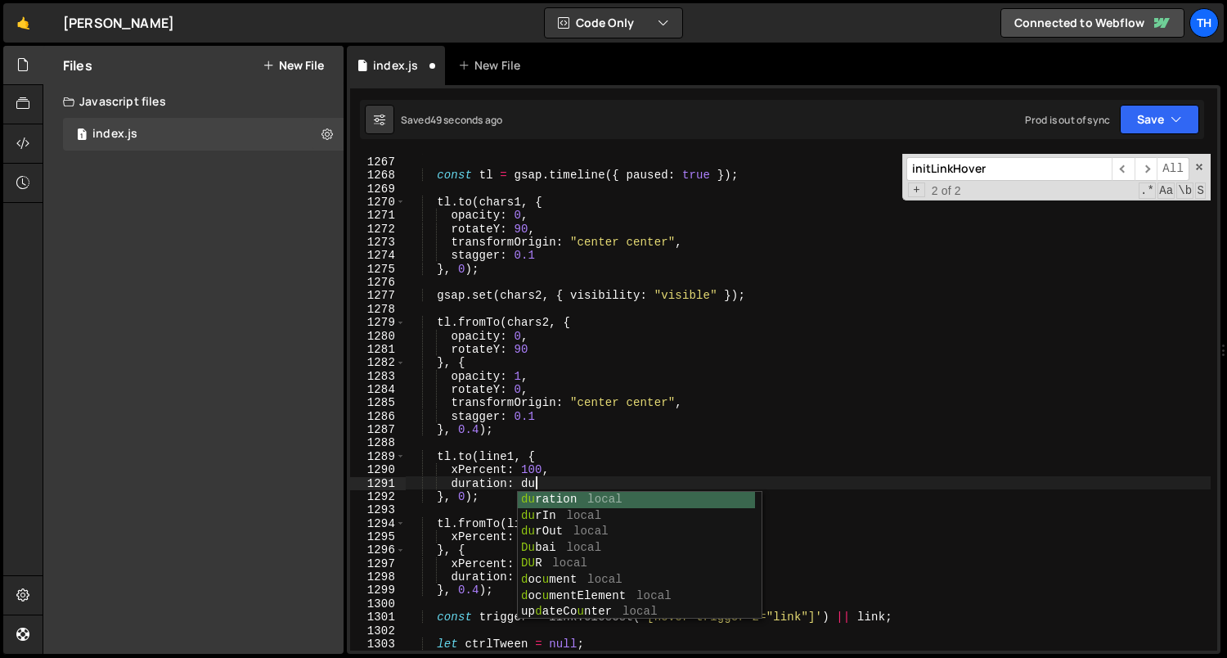
scroll to position [0, 8]
type textarea "duration: durIn"
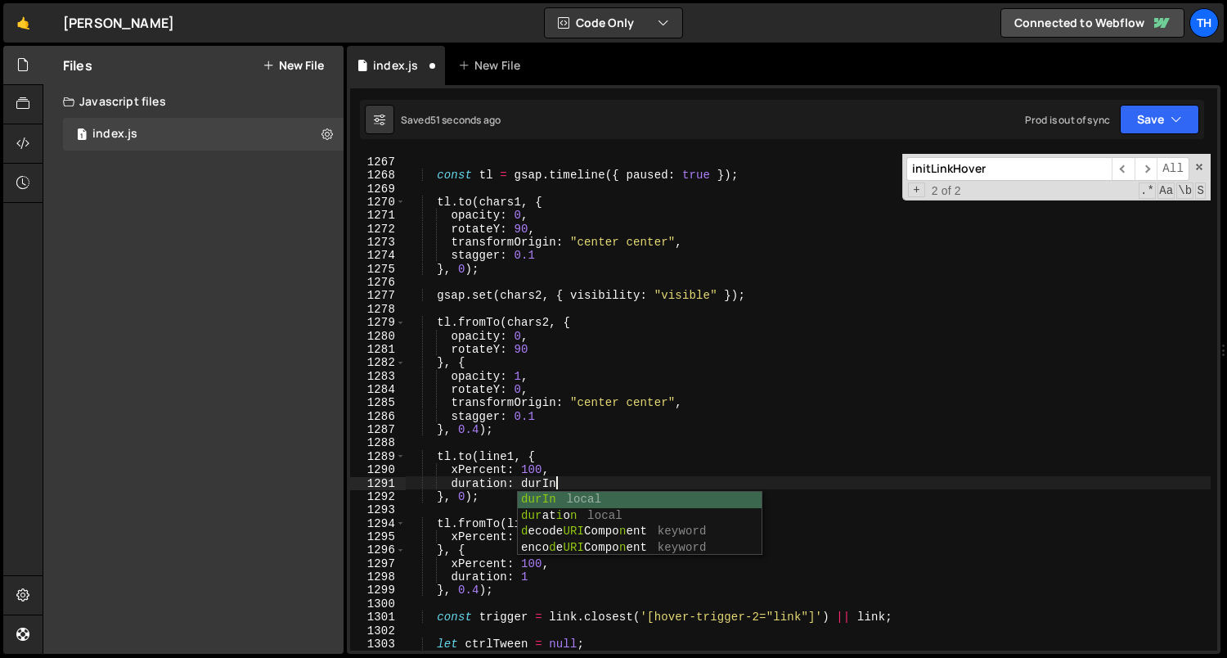
scroll to position [0, 9]
click at [572, 442] on div "const chars2 = split2 . chars ; const tl = gsap . timeline ({ paused : true }) …" at bounding box center [809, 404] width 806 height 524
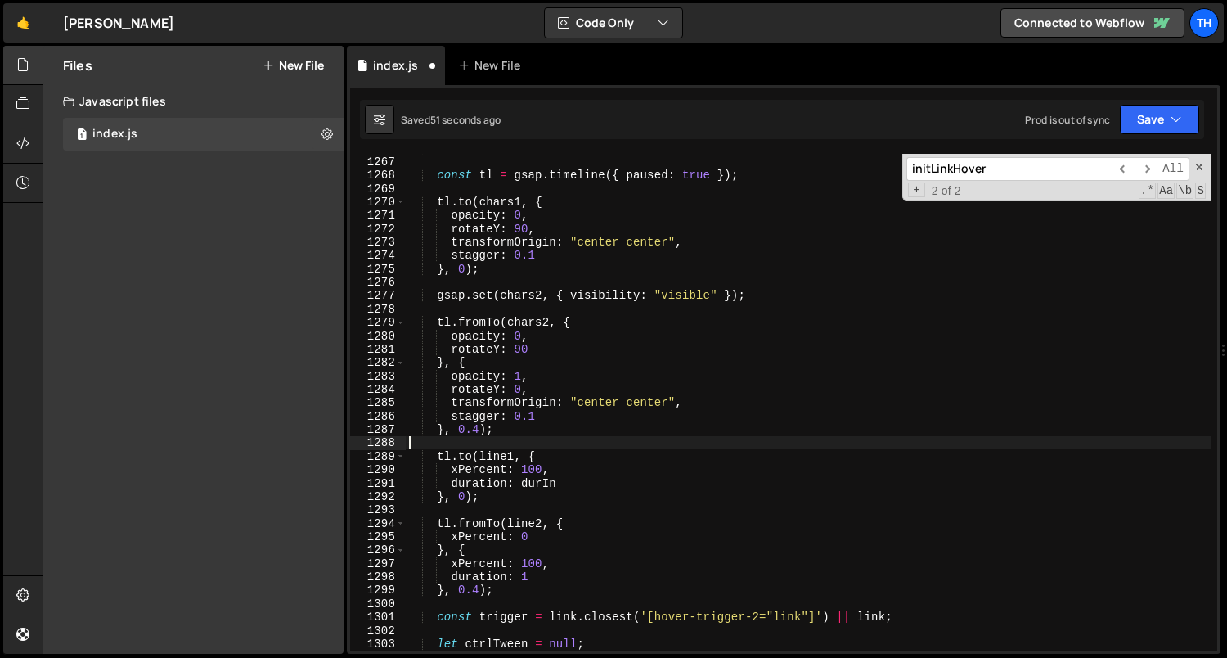
scroll to position [0, 0]
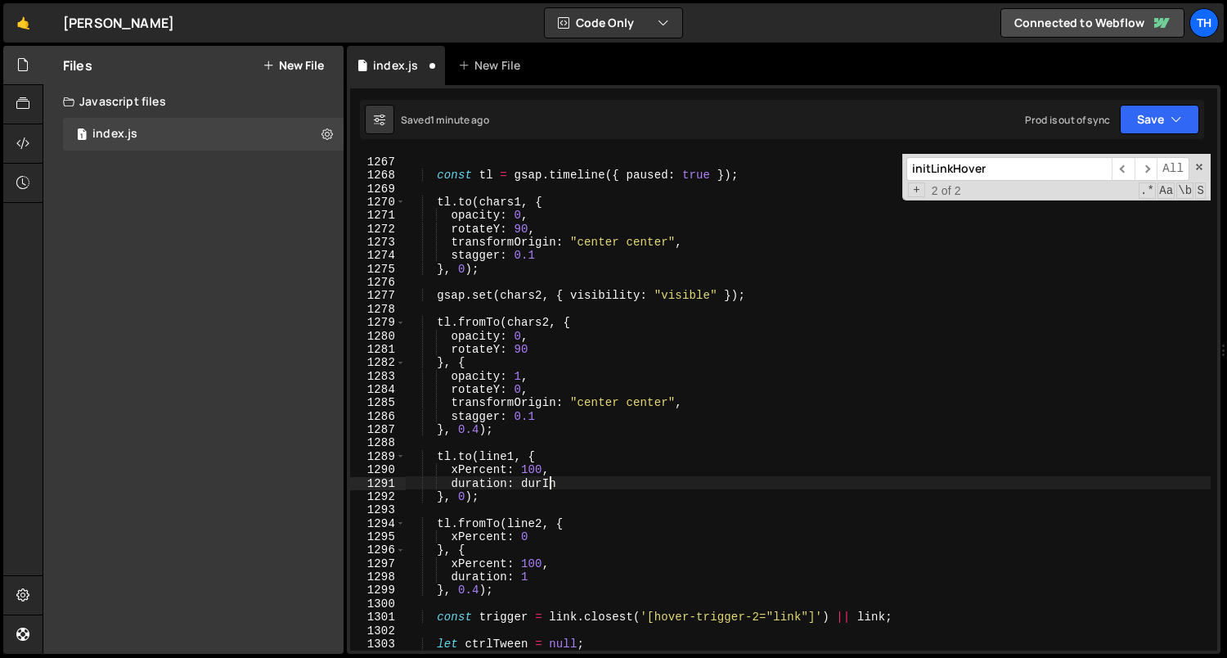
click at [547, 480] on div "const chars2 = split2 . chars ; const tl = gsap . timeline ({ paused : true }) …" at bounding box center [809, 404] width 806 height 524
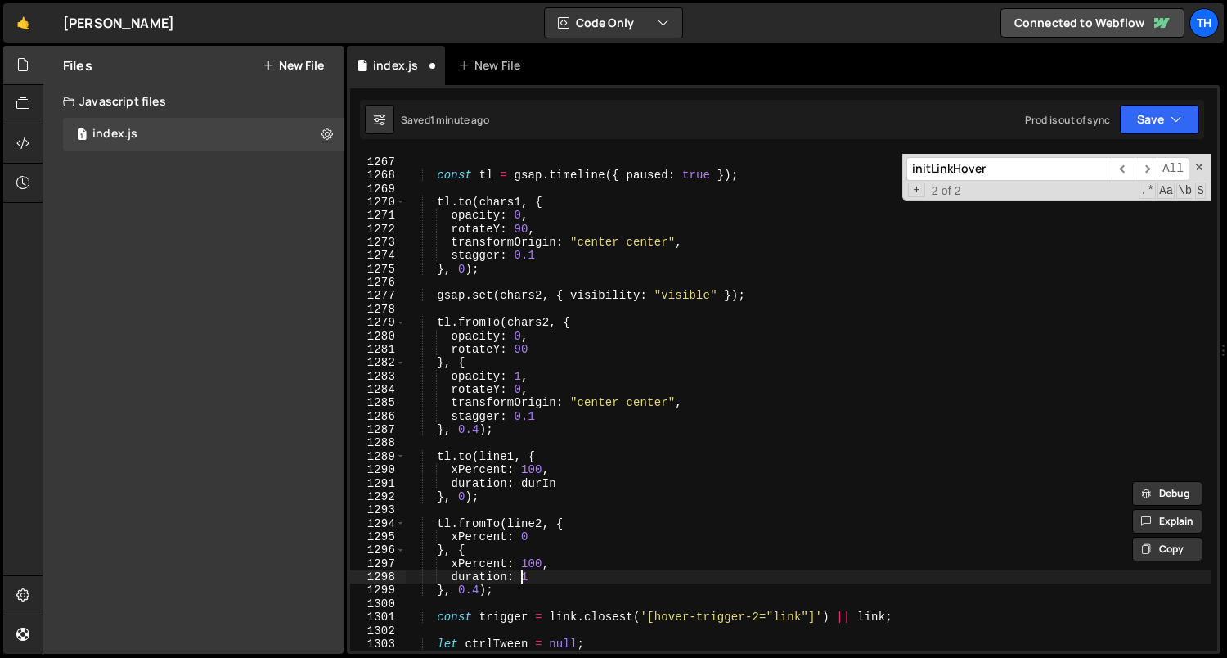
click at [524, 578] on div "const chars2 = split2 . chars ; const tl = gsap . timeline ({ paused : true }) …" at bounding box center [809, 404] width 806 height 524
paste textarea "durIn"
click at [574, 478] on div "const chars2 = split2 . chars ; const tl = gsap . timeline ({ paused : true }) …" at bounding box center [809, 404] width 806 height 524
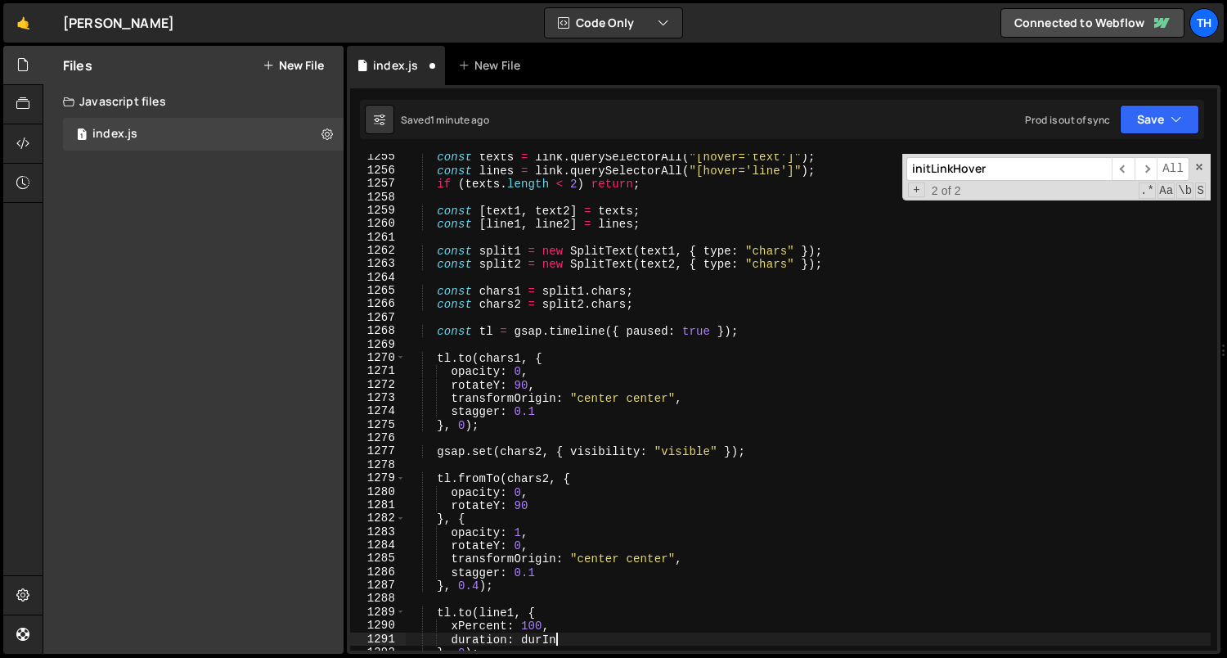
scroll to position [11841, 0]
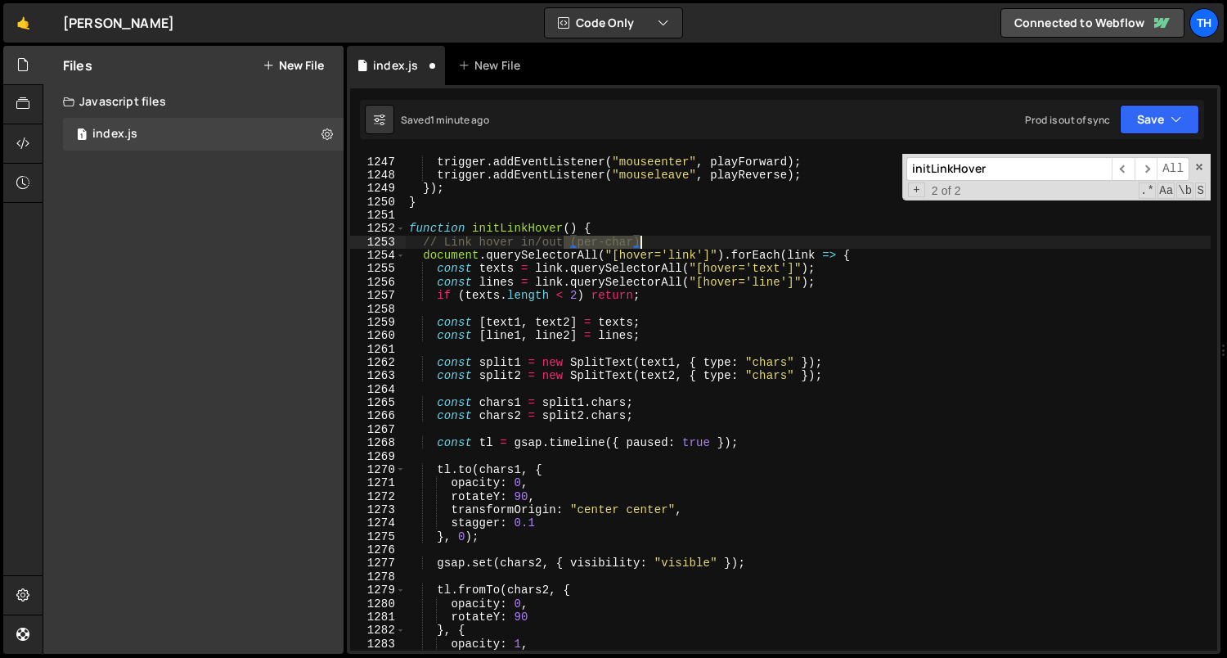
drag, startPoint x: 563, startPoint y: 245, endPoint x: 690, endPoint y: 242, distance: 126.8
click at [690, 242] on div "trigger . addEventListener ( "mouseenter" , playForward ) ; trigger . addEventL…" at bounding box center [809, 404] width 806 height 524
click at [1159, 119] on button "Save" at bounding box center [1159, 119] width 79 height 29
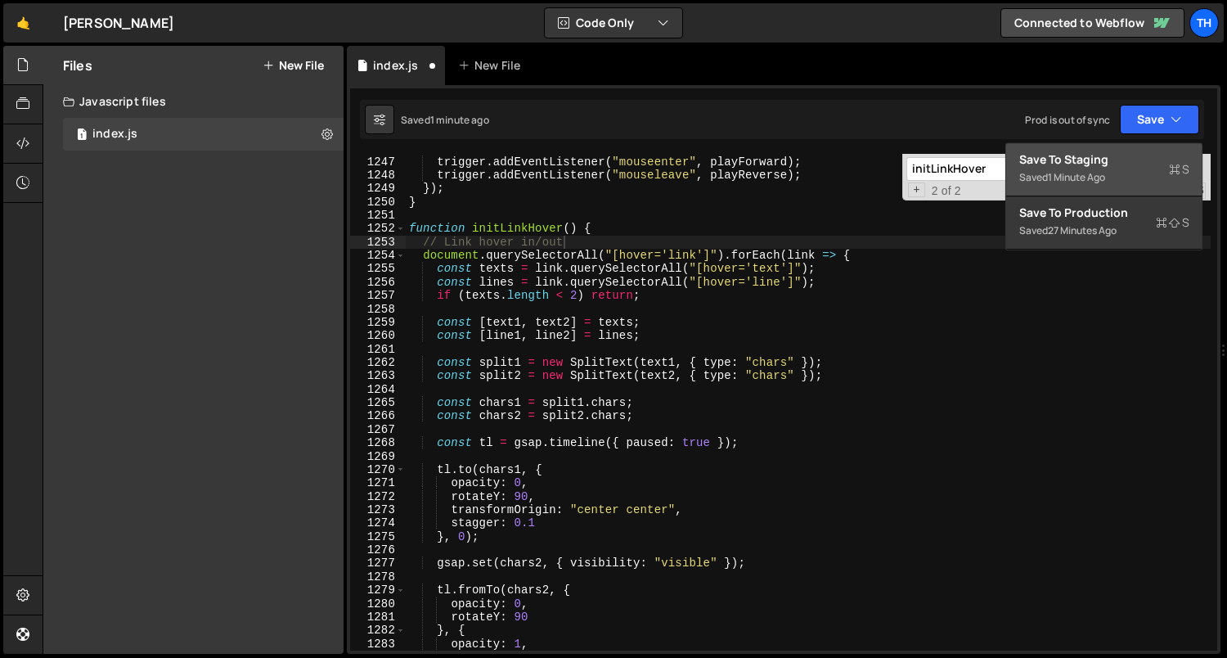
click at [1131, 176] on div "Saved 1 minute ago" at bounding box center [1104, 178] width 170 height 20
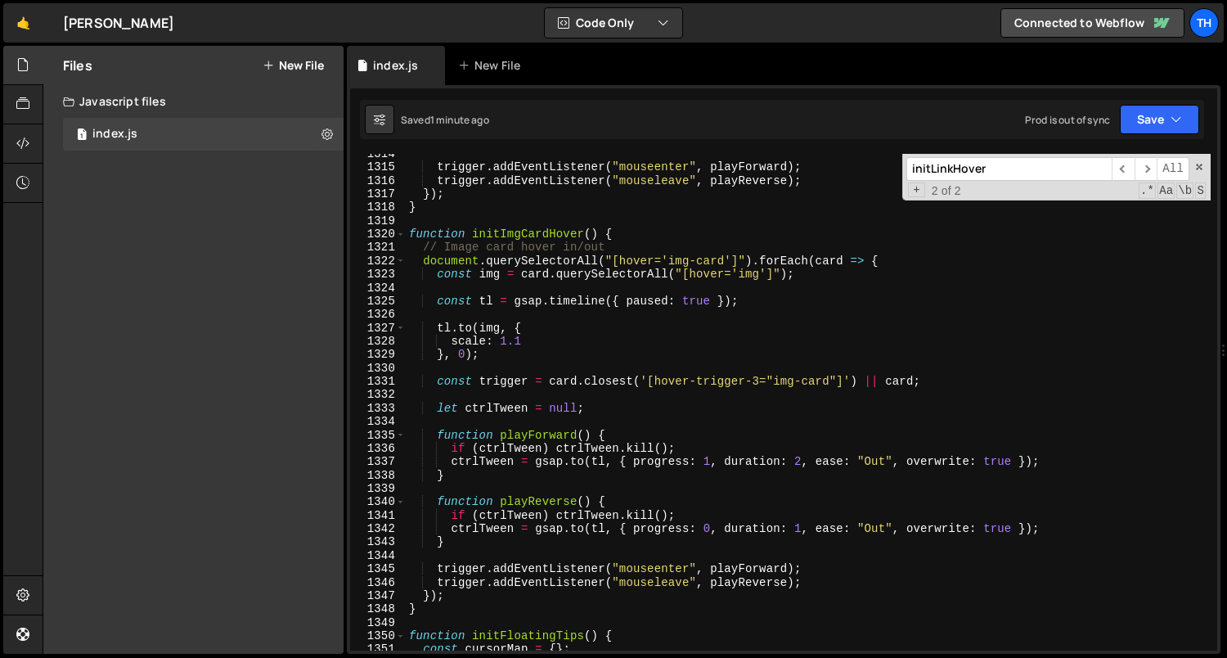
scroll to position [12591, 0]
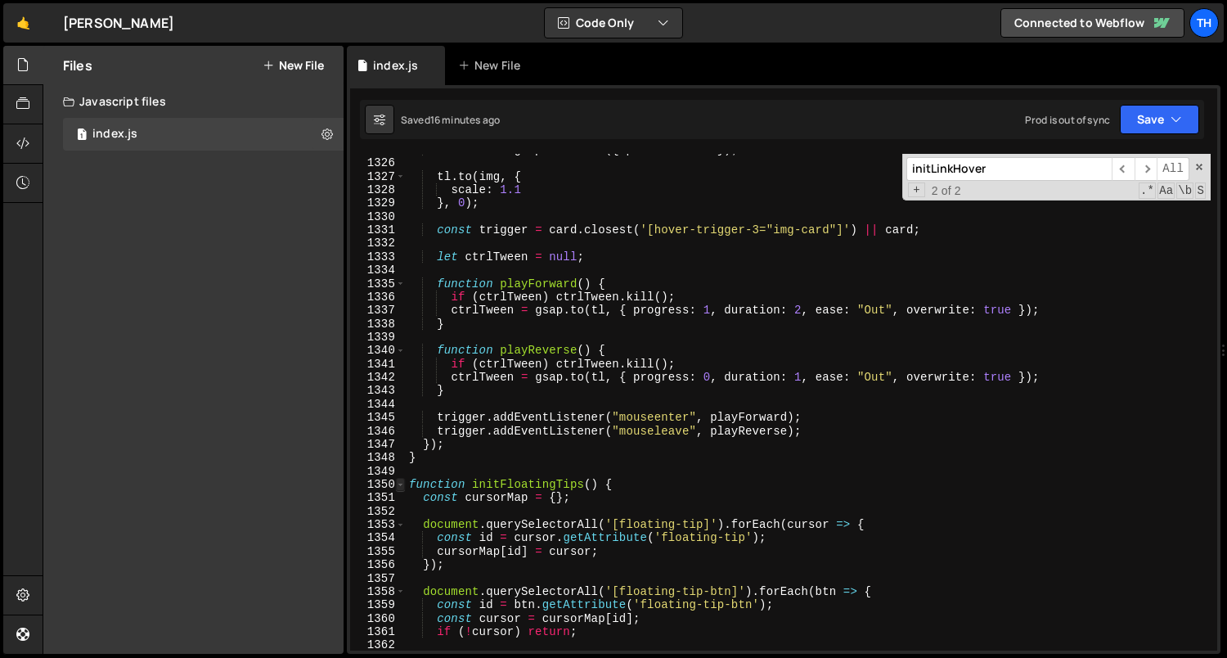
click at [398, 482] on span at bounding box center [400, 484] width 9 height 13
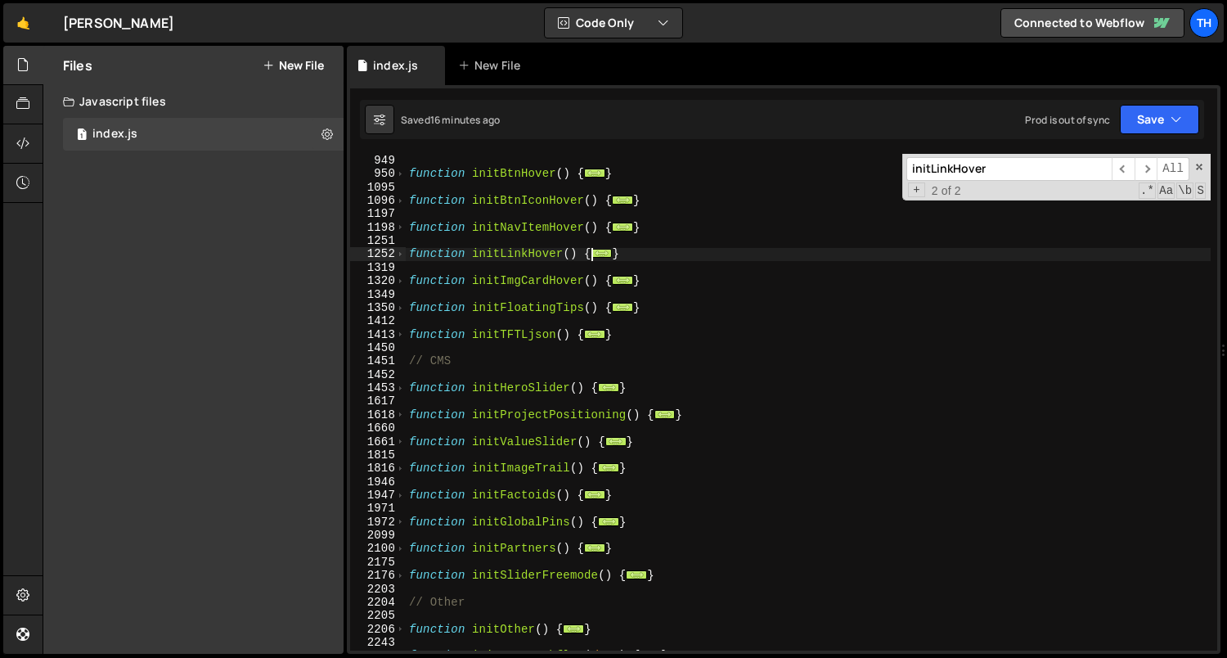
scroll to position [696, 0]
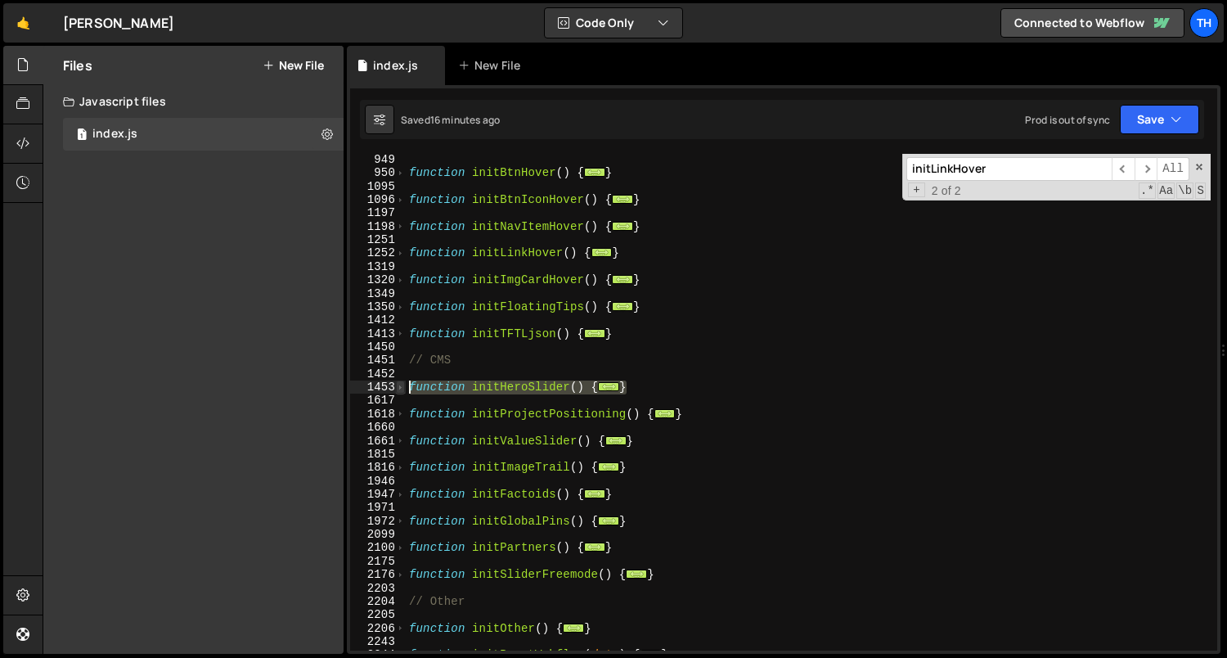
drag, startPoint x: 639, startPoint y: 383, endPoint x: 403, endPoint y: 383, distance: 235.6
click at [403, 383] on div "// Link hover in/out 949 950 1095 1096 1197 1198 1251 1252 1319 1320 1349 1350 …" at bounding box center [783, 402] width 867 height 497
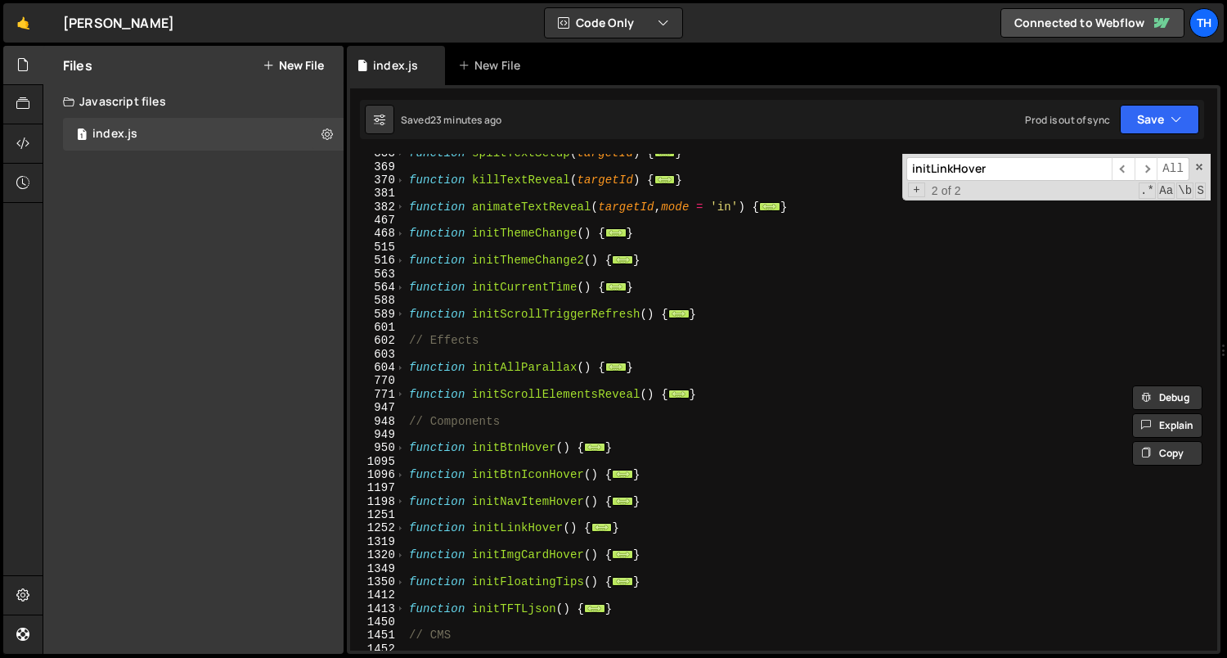
scroll to position [656, 0]
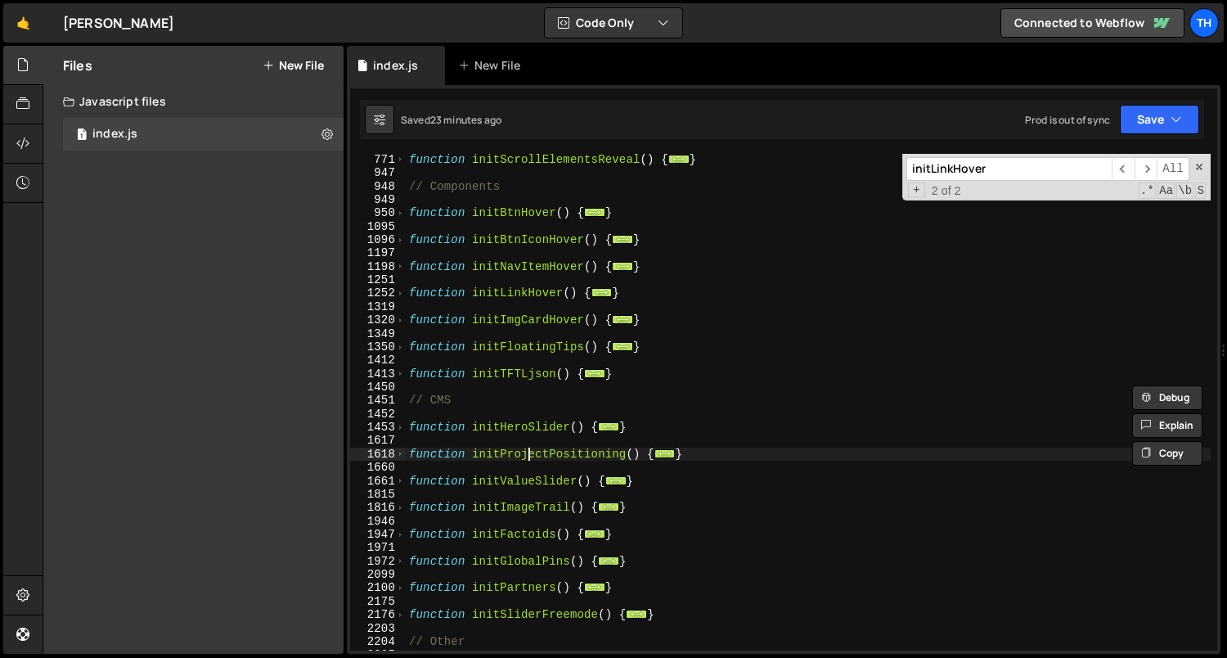
click at [527, 448] on div "function initScrollElementsReveal ( ) { ... } // Components function initBtnHov…" at bounding box center [809, 415] width 806 height 524
click at [529, 432] on div "function initScrollElementsReveal ( ) { ... } // Components function initBtnHov…" at bounding box center [809, 415] width 806 height 524
type textarea "function initHeroSlider() {"
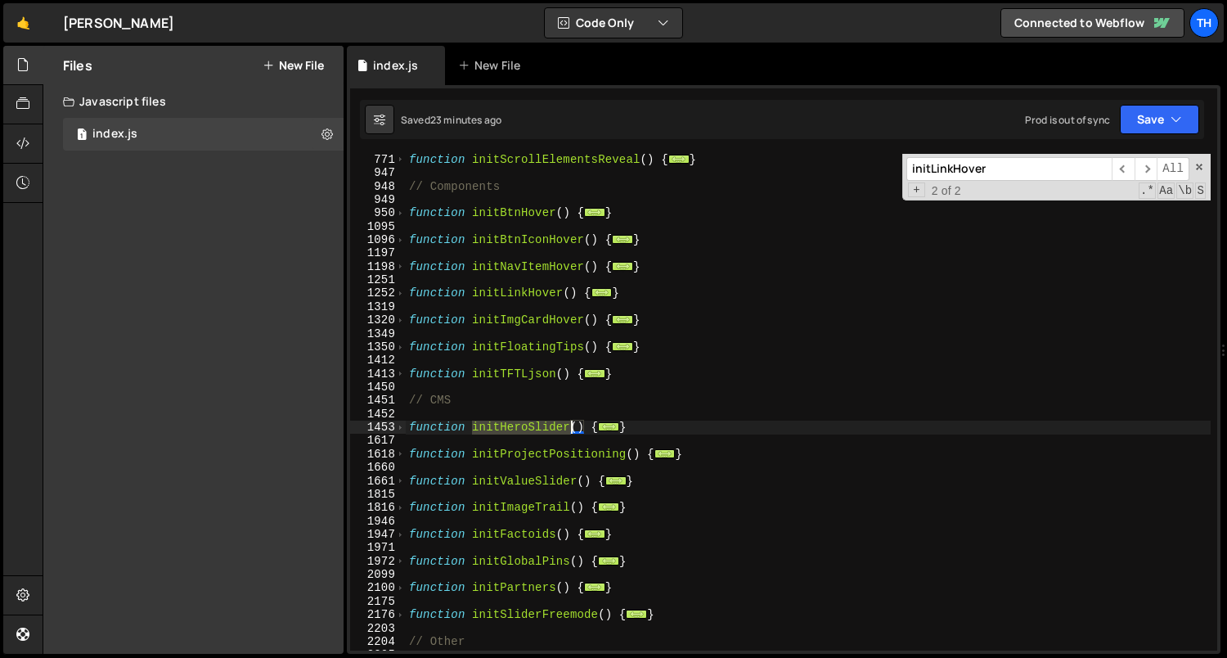
click at [529, 432] on div "function initScrollElementsReveal ( ) { ... } // Components function initBtnHov…" at bounding box center [809, 415] width 806 height 524
click at [952, 177] on input "initLinkHover" at bounding box center [1009, 169] width 205 height 24
paste input "HeroSlid"
type input "initHeroSlider"
click at [920, 265] on div "function initScrollElementsReveal ( ) { ... } // Components function initBtnHov…" at bounding box center [809, 415] width 806 height 524
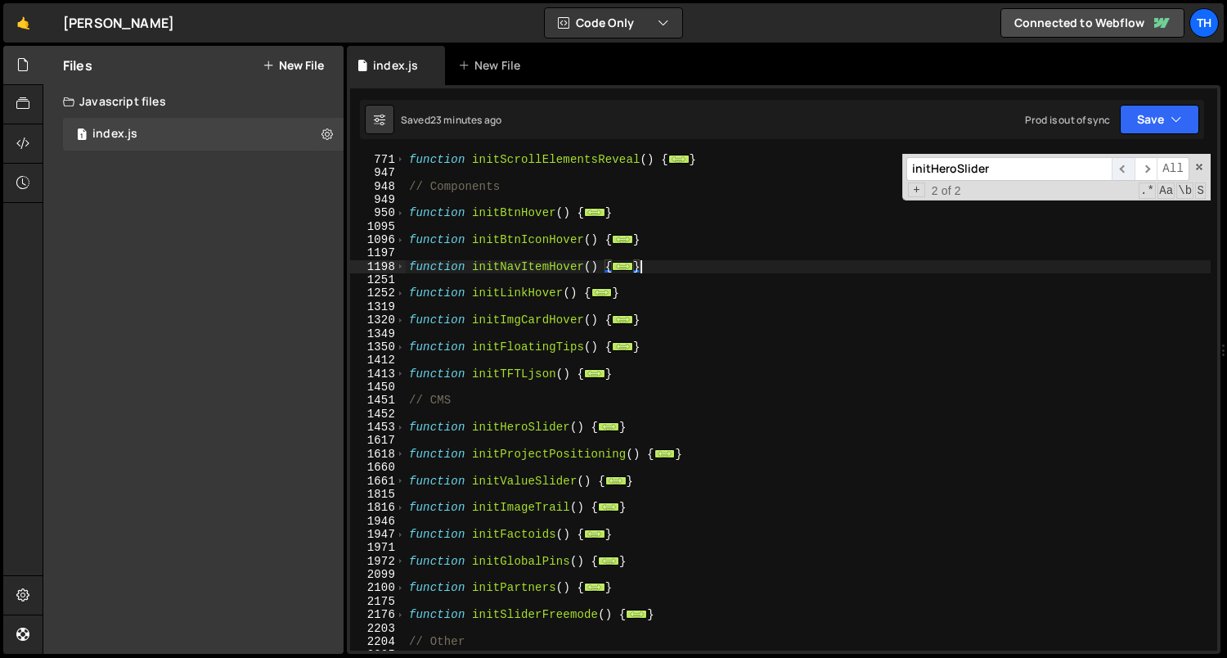
click at [1125, 173] on span "​" at bounding box center [1123, 169] width 23 height 24
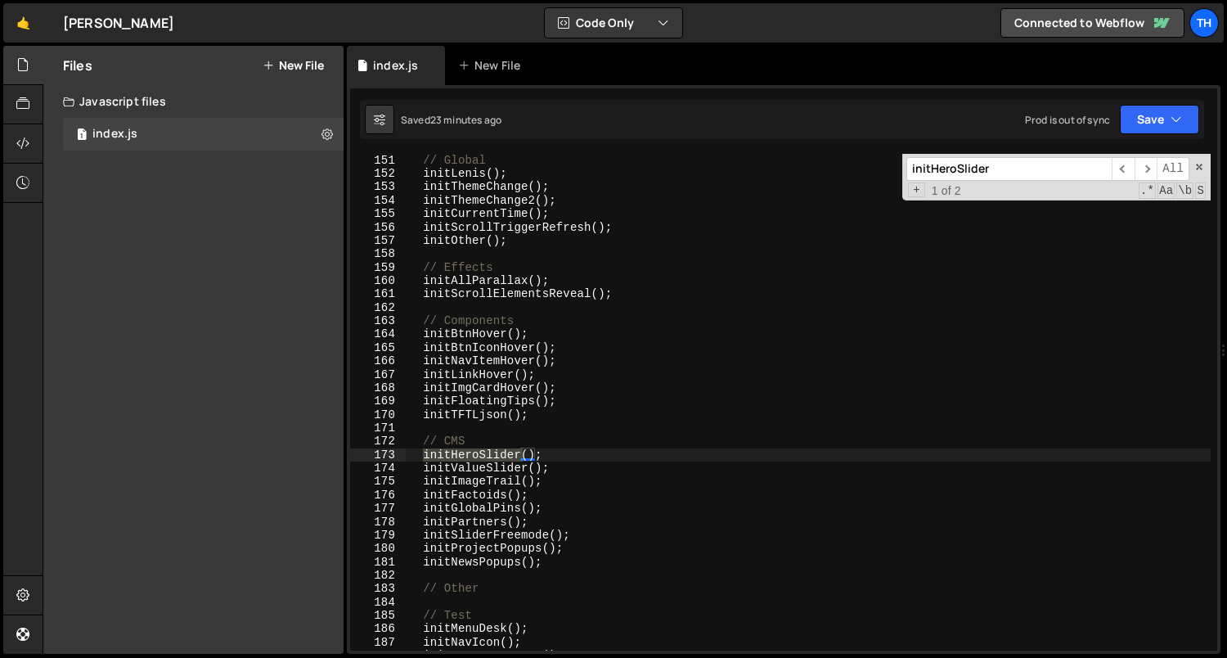
scroll to position [322, 0]
click at [434, 453] on div "// Global initLenis ( ) ; initThemeChange ( ) ; initThemeChange2 ( ) ; initCurr…" at bounding box center [808, 402] width 805 height 497
drag, startPoint x: 427, startPoint y: 452, endPoint x: 547, endPoint y: 451, distance: 119.5
click at [547, 451] on div "// Global initLenis ( ) ; initThemeChange ( ) ; initThemeChange2 ( ) ; initCurr…" at bounding box center [809, 416] width 806 height 524
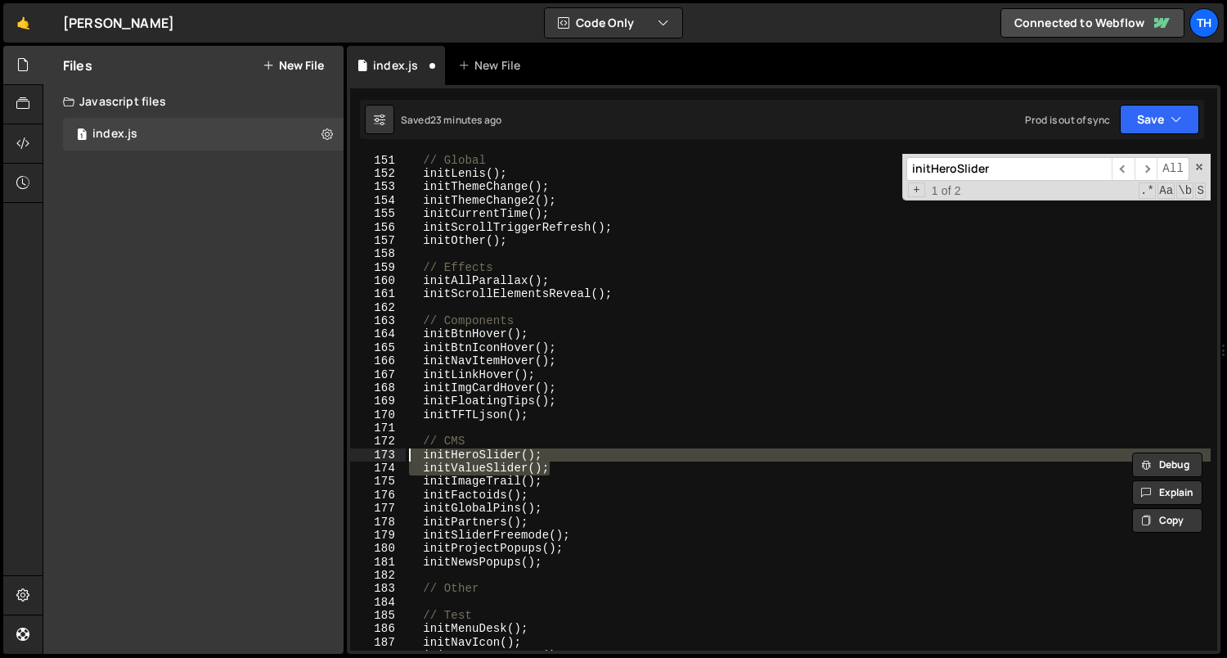
drag, startPoint x: 563, startPoint y: 470, endPoint x: 310, endPoint y: 461, distance: 253.0
click at [310, 461] on div "Files New File Javascript files 1 index.js 0 CSS files Copy share link Edit Fil…" at bounding box center [635, 350] width 1185 height 609
type textarea "initHeroSlider(); initValueSlider();"
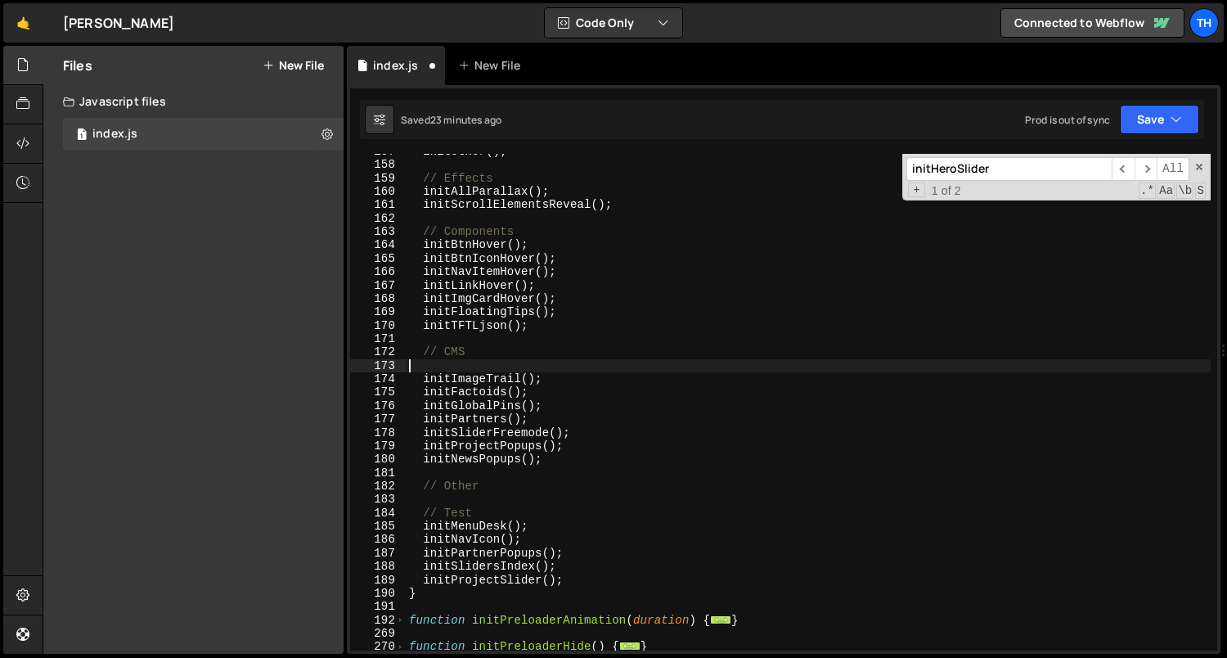
scroll to position [411, 0]
click at [597, 586] on div "initOther ( ) ; // Effects initAllParallax ( ) ; initScrollElementsReveal ( ) ;…" at bounding box center [809, 407] width 806 height 524
type textarea "initProjectSlider();"
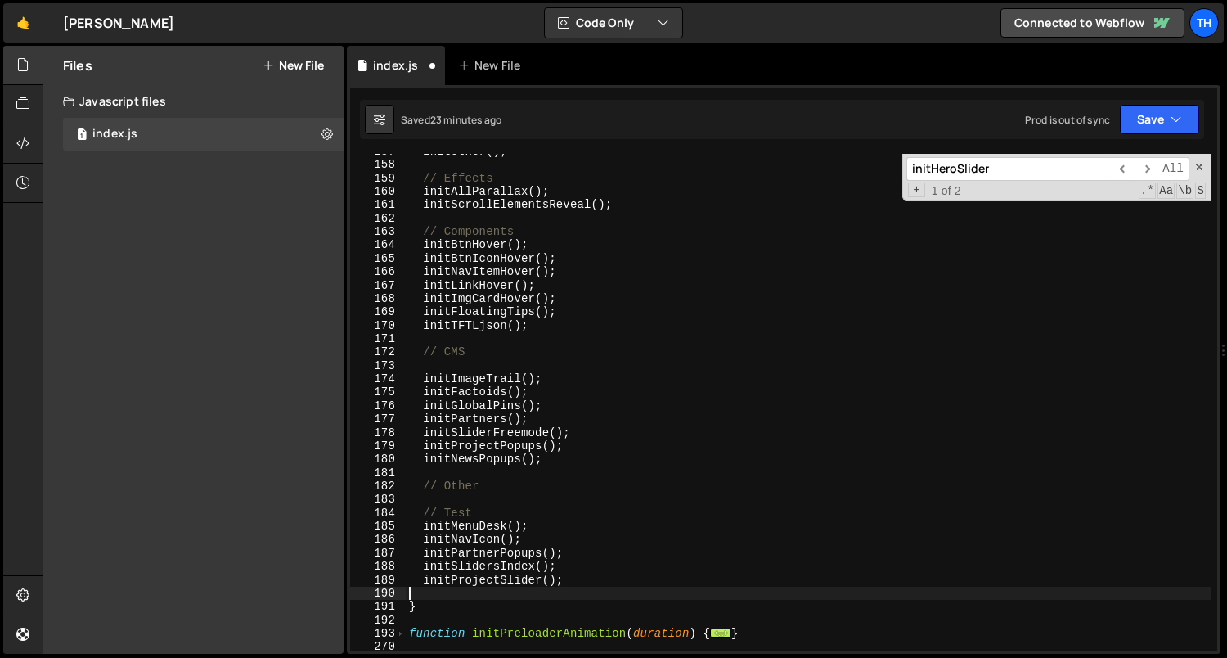
paste textarea "initValueSlider();"
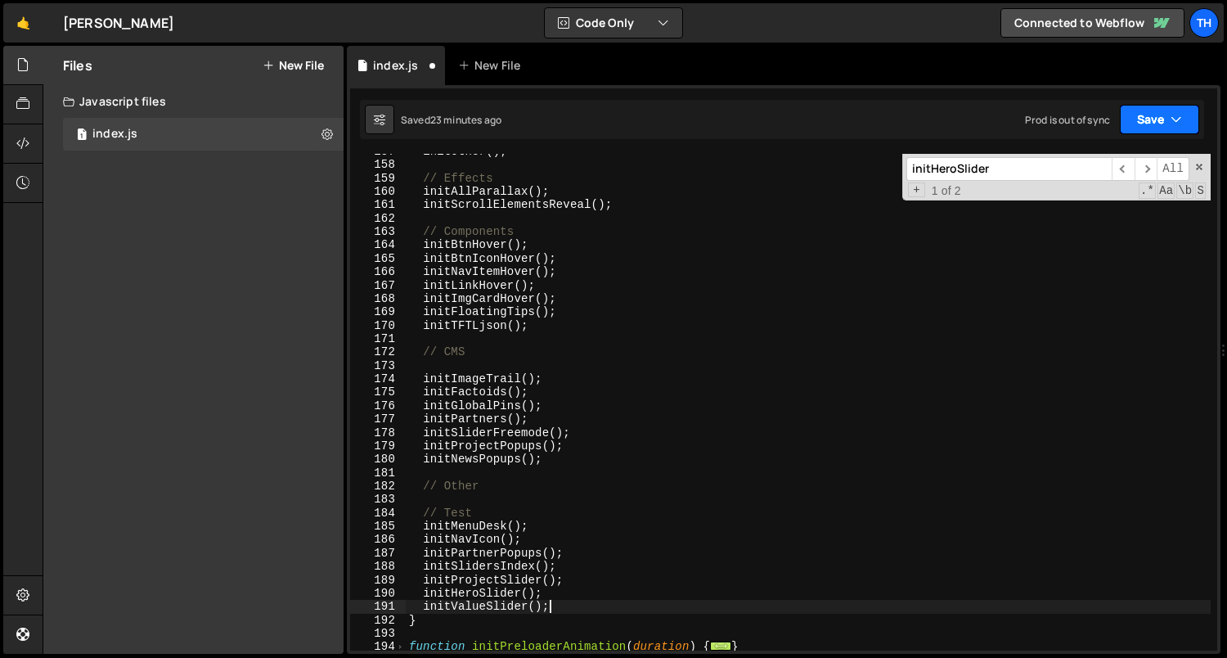
click at [1154, 111] on button "Save" at bounding box center [1159, 119] width 79 height 29
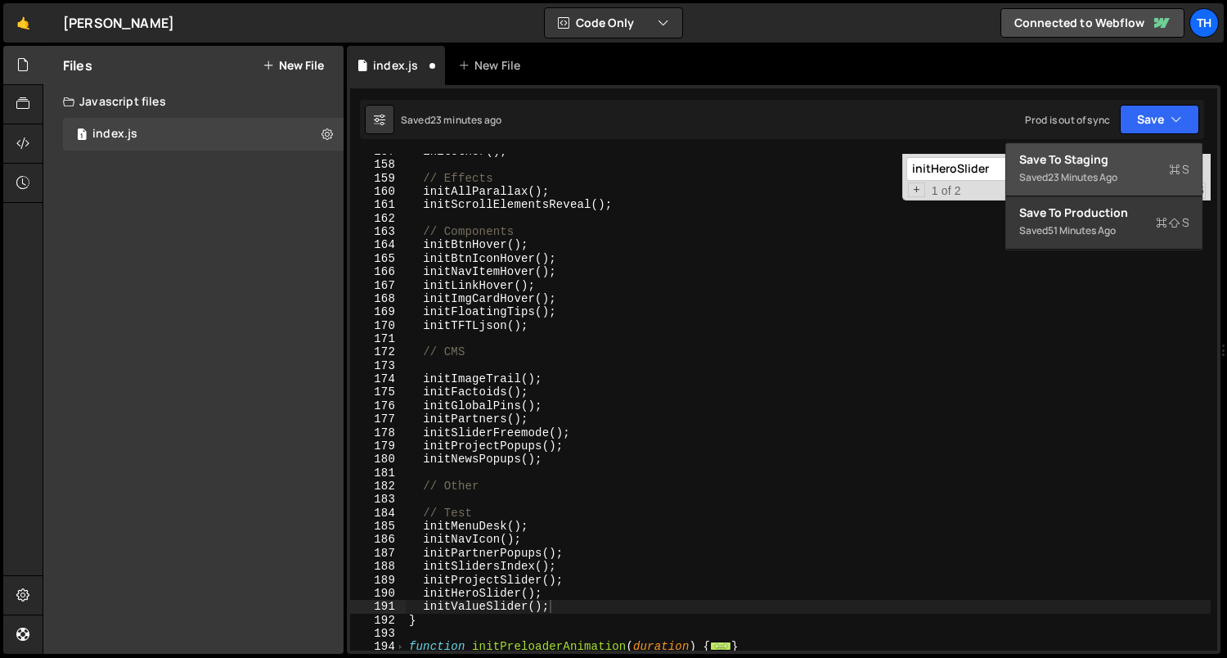
click at [1118, 155] on div "Save to Staging S" at bounding box center [1104, 159] width 170 height 16
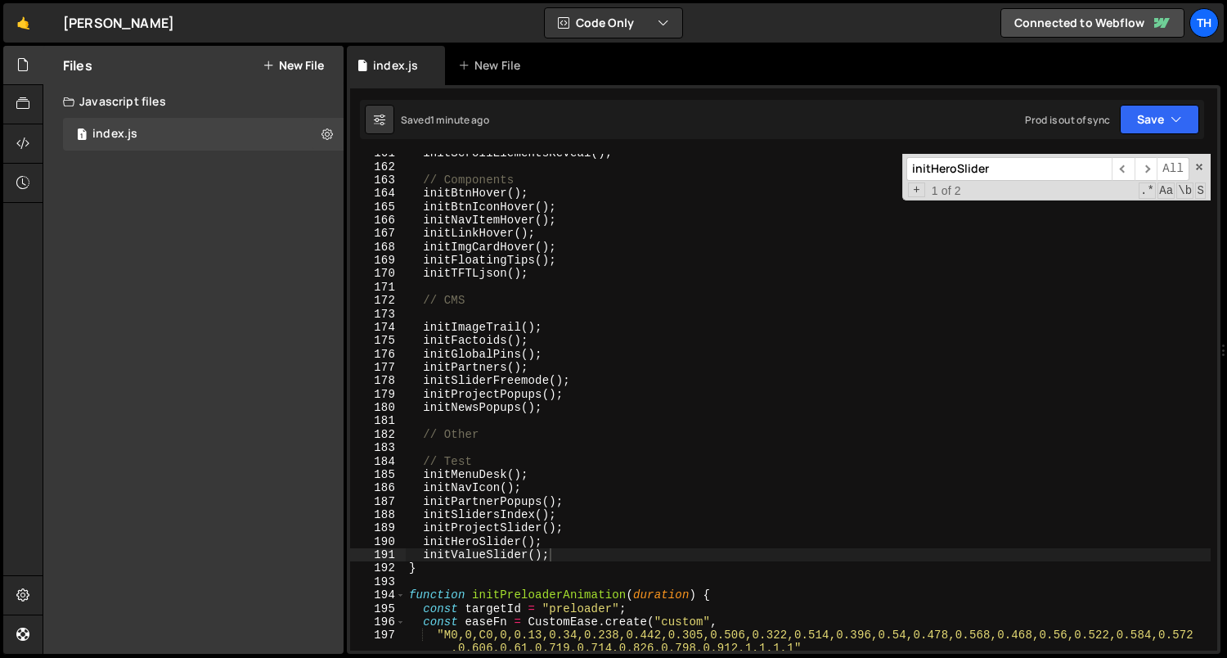
scroll to position [1524, 0]
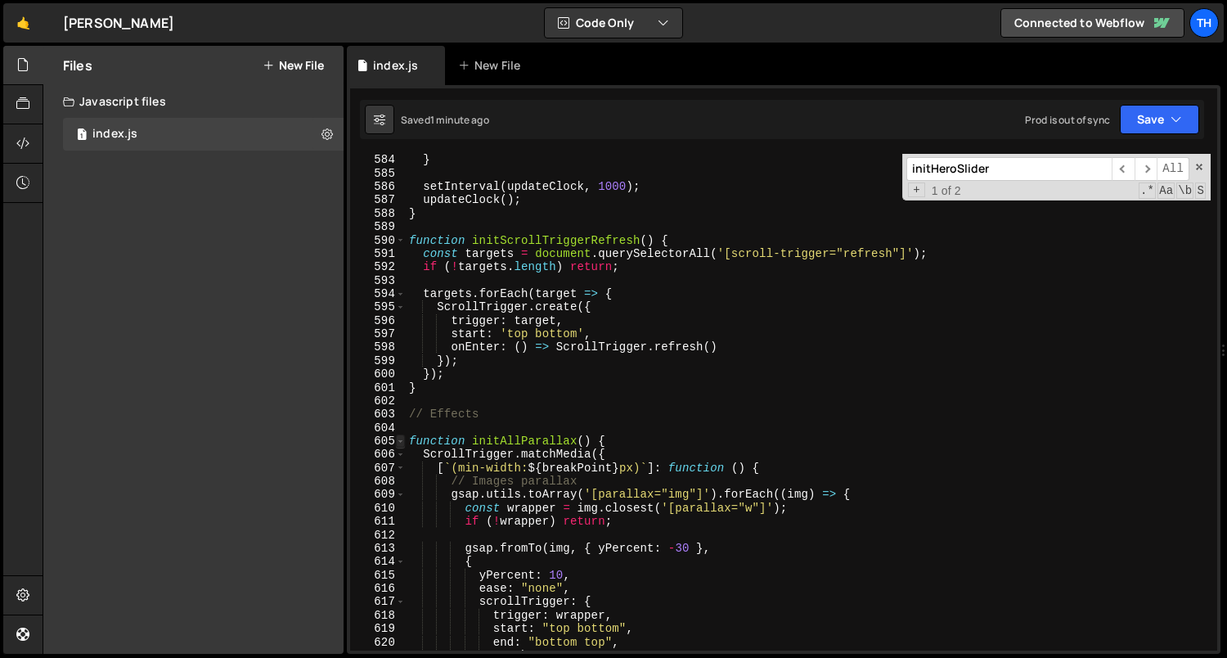
click at [400, 438] on span at bounding box center [400, 440] width 9 height 13
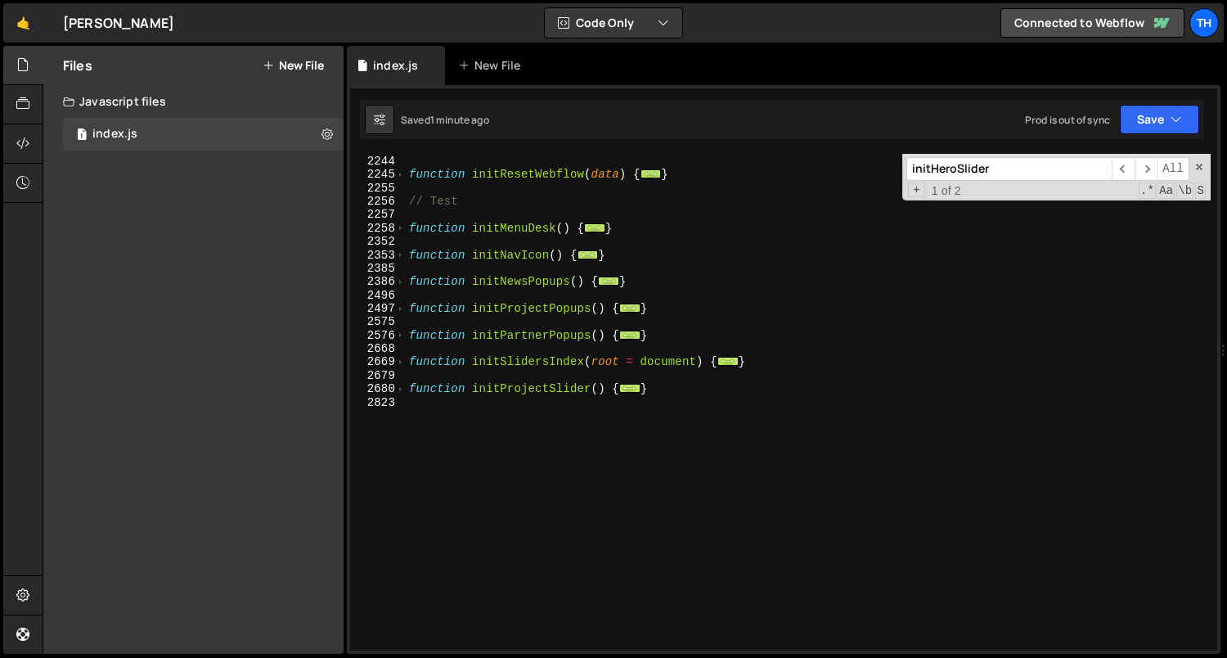
scroll to position [1177, 0]
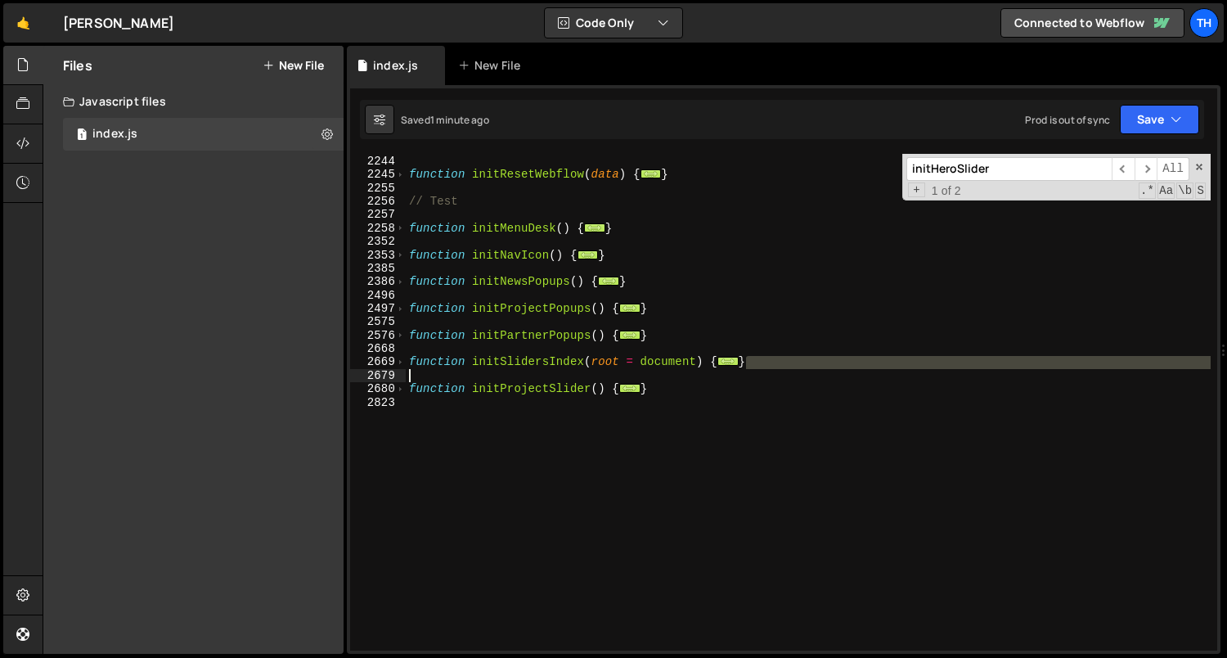
drag, startPoint x: 799, startPoint y: 362, endPoint x: 294, endPoint y: 370, distance: 504.9
click at [294, 370] on div "Files New File Javascript files 1 index.js 0 CSS files Copy share link Edit Fil…" at bounding box center [635, 350] width 1185 height 609
click at [821, 359] on div "function initOther ( ) { ... } function initResetWebflow ( data ) { ... } // Te…" at bounding box center [809, 404] width 806 height 524
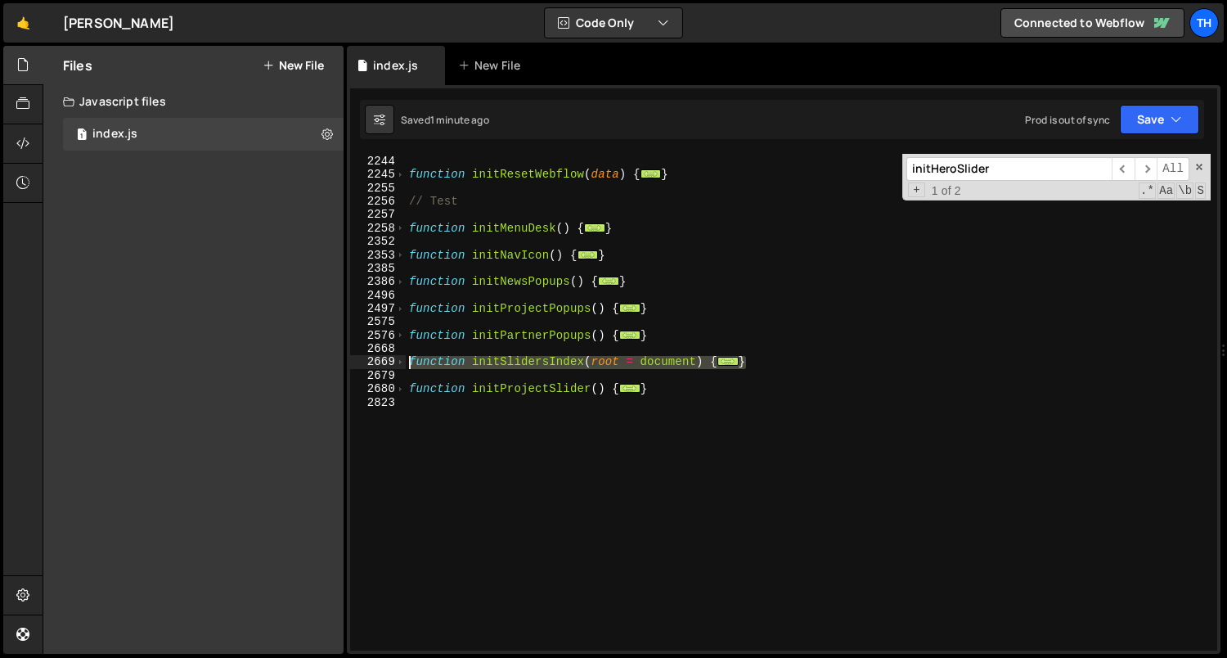
drag, startPoint x: 757, startPoint y: 370, endPoint x: 328, endPoint y: 364, distance: 428.8
click at [329, 365] on div "Files New File Javascript files 1 index.js 0 CSS files Copy share link Edit Fil…" at bounding box center [635, 350] width 1185 height 609
paste textarea "}"
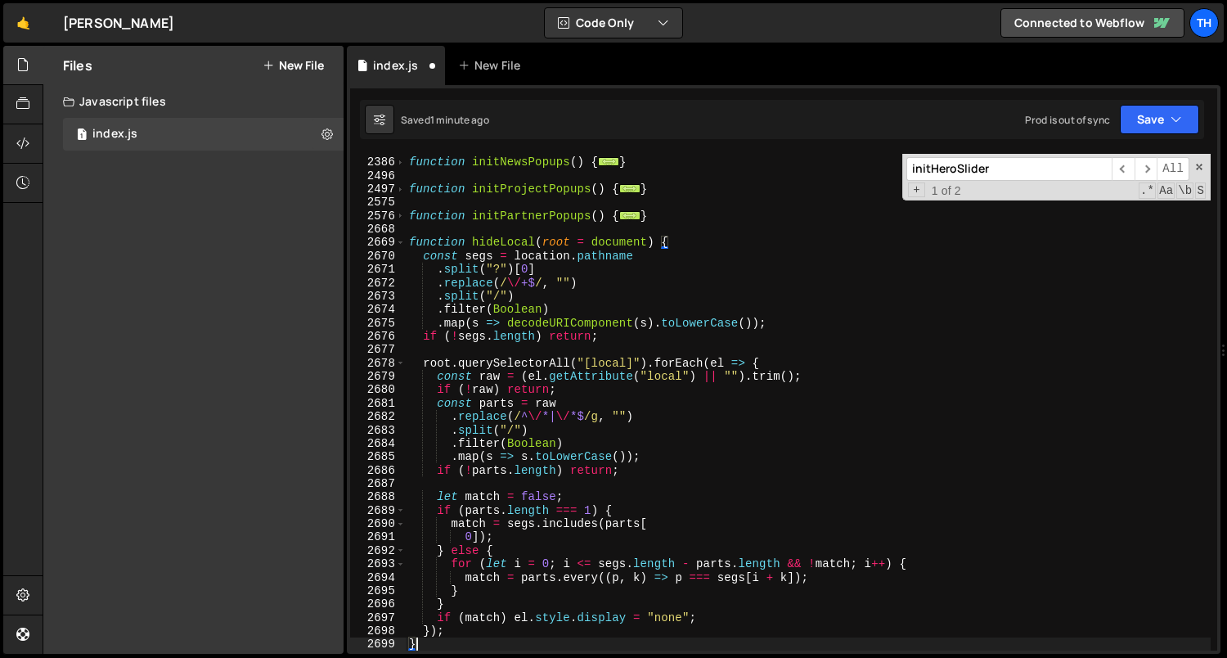
click at [525, 244] on div "function initNewsPopups ( ) { ... } function initProjectPopups ( ) { ... } func…" at bounding box center [809, 404] width 806 height 524
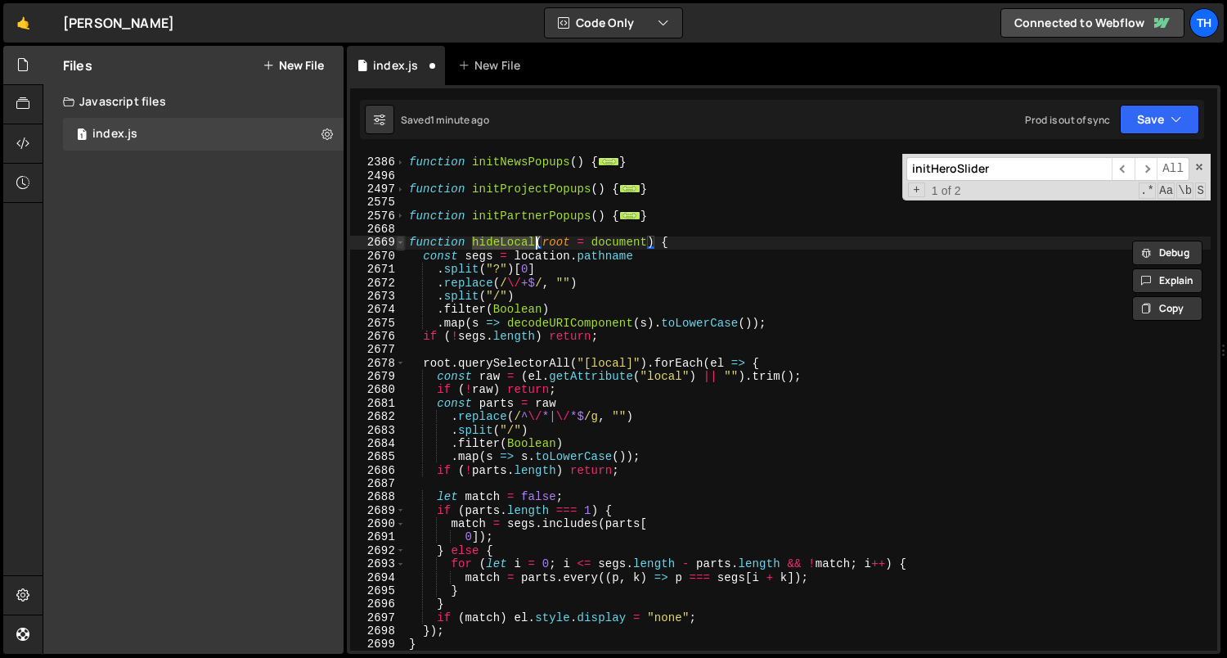
click at [402, 240] on span at bounding box center [400, 242] width 9 height 13
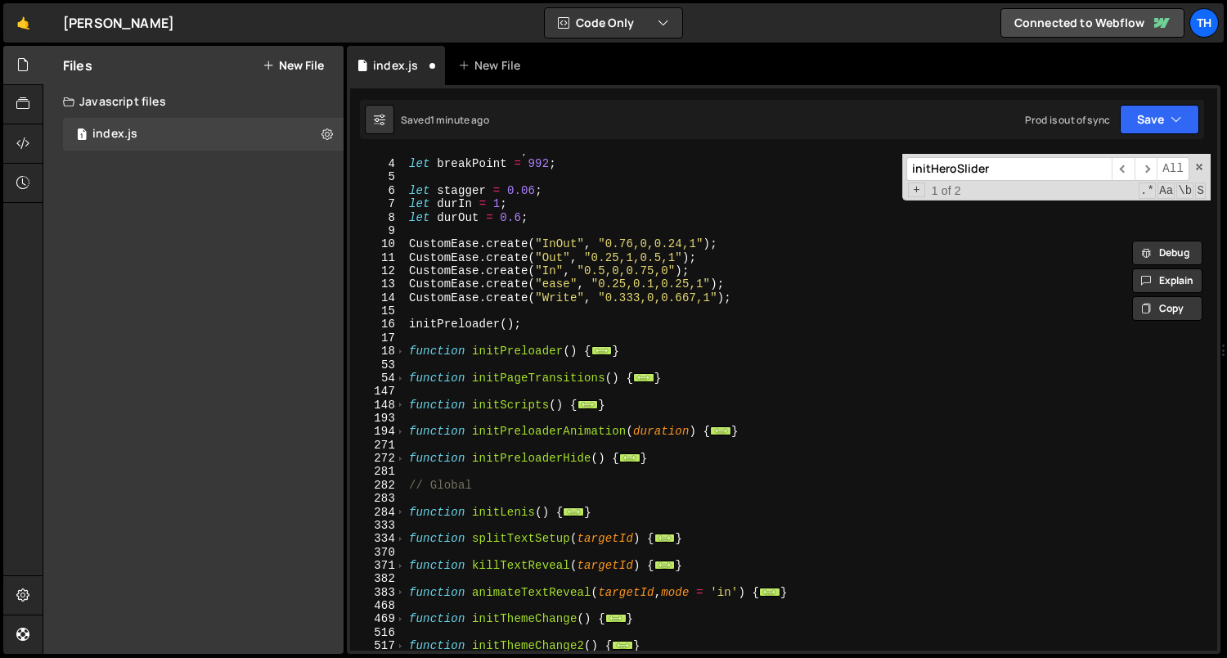
scroll to position [0, 0]
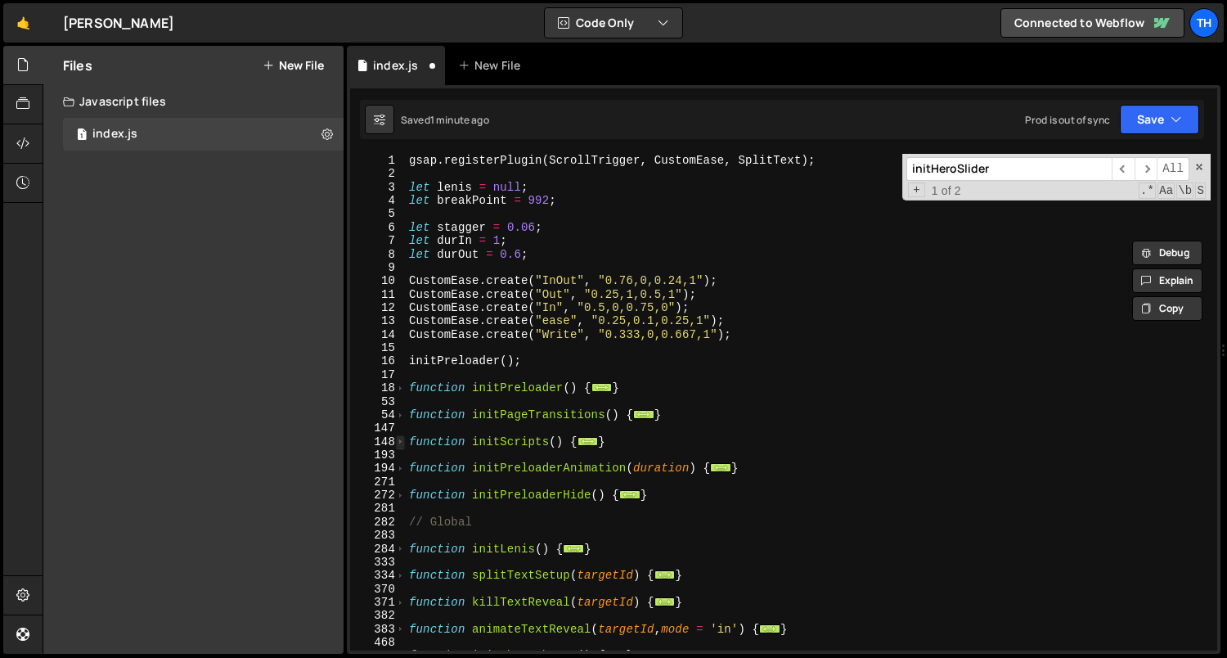
click at [399, 435] on span at bounding box center [400, 441] width 9 height 13
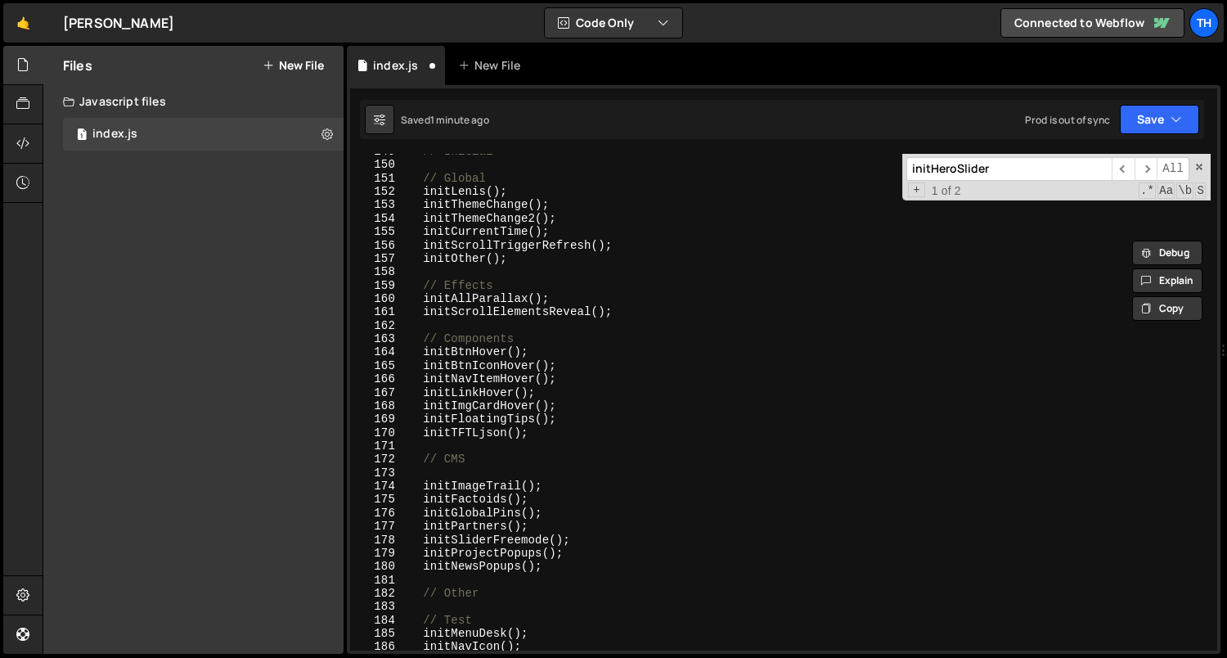
scroll to position [445, 0]
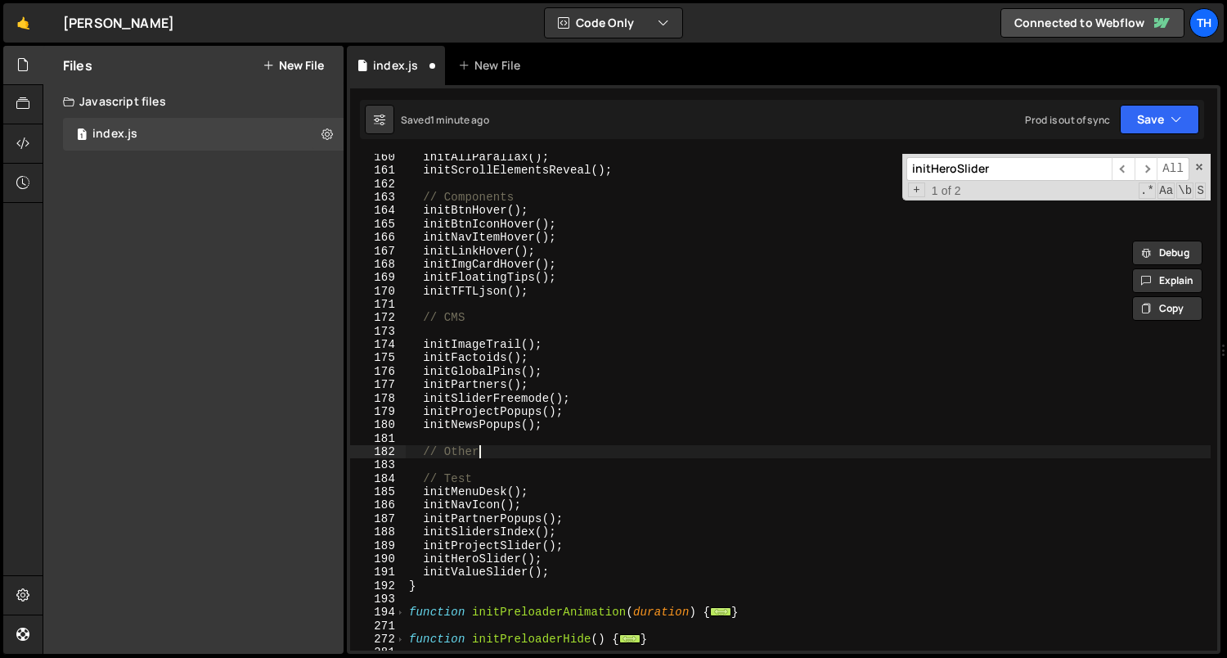
click at [515, 452] on div "initAllParallax ( ) ; initScrollElementsReveal ( ) ; // Components initBtnHover…" at bounding box center [809, 413] width 806 height 524
type textarea "// Other"
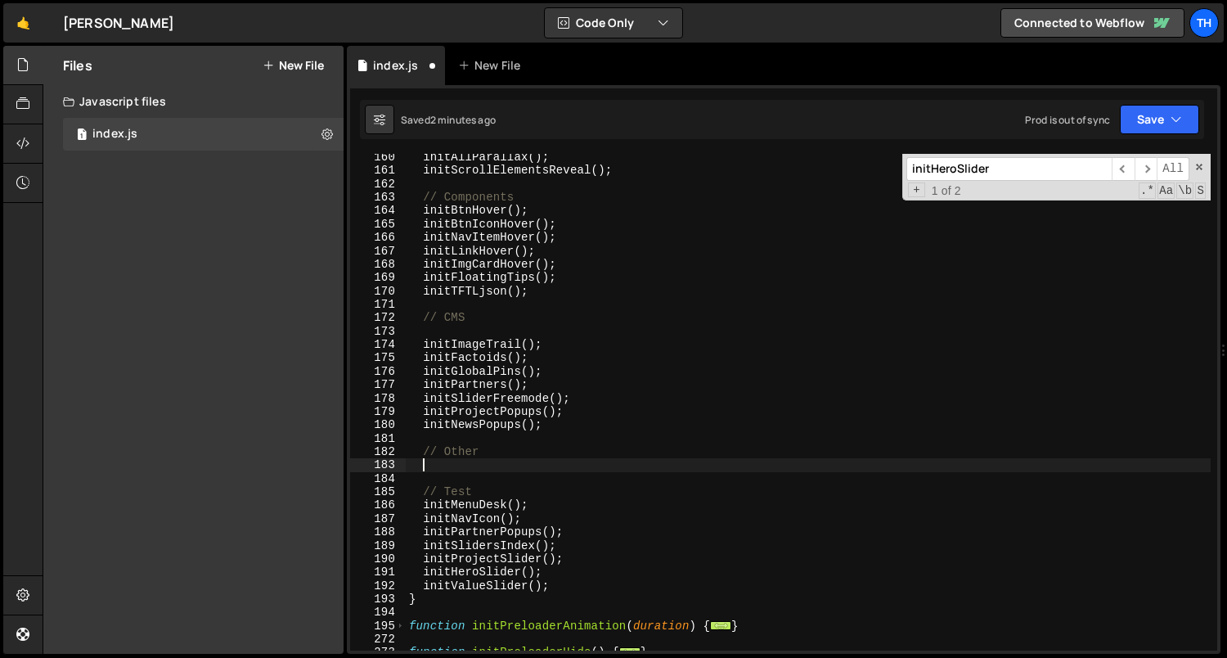
paste textarea "hideLocal"
click at [524, 424] on div "initAllParallax ( ) ; initScrollElementsReveal ( ) ; // Components initBtnHover…" at bounding box center [809, 413] width 806 height 524
drag, startPoint x: 523, startPoint y: 422, endPoint x: 541, endPoint y: 423, distance: 18.0
click at [541, 423] on div "initAllParallax ( ) ; initScrollElementsReveal ( ) ; // Components initBtnHover…" at bounding box center [809, 413] width 806 height 524
click at [520, 450] on div "initAllParallax ( ) ; initScrollElementsReveal ( ) ; // Components initBtnHover…" at bounding box center [809, 413] width 806 height 524
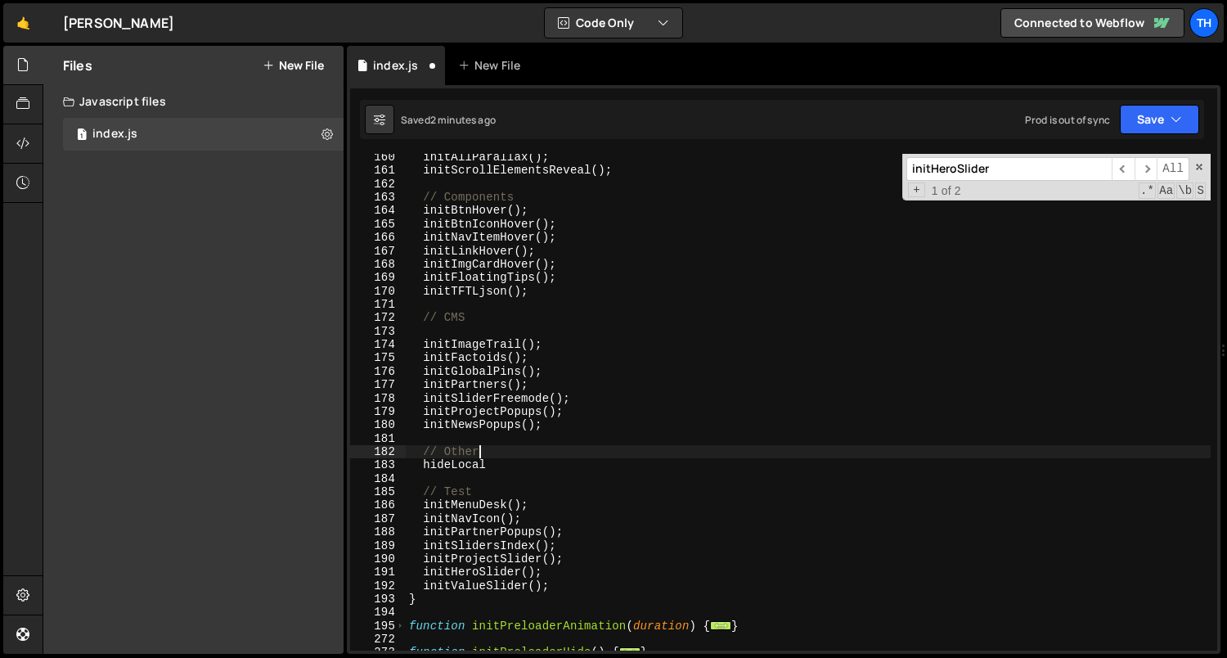
click at [515, 461] on div "initAllParallax ( ) ; initScrollElementsReveal ( ) ; // Components initBtnHover…" at bounding box center [809, 413] width 806 height 524
paste textarea "();"
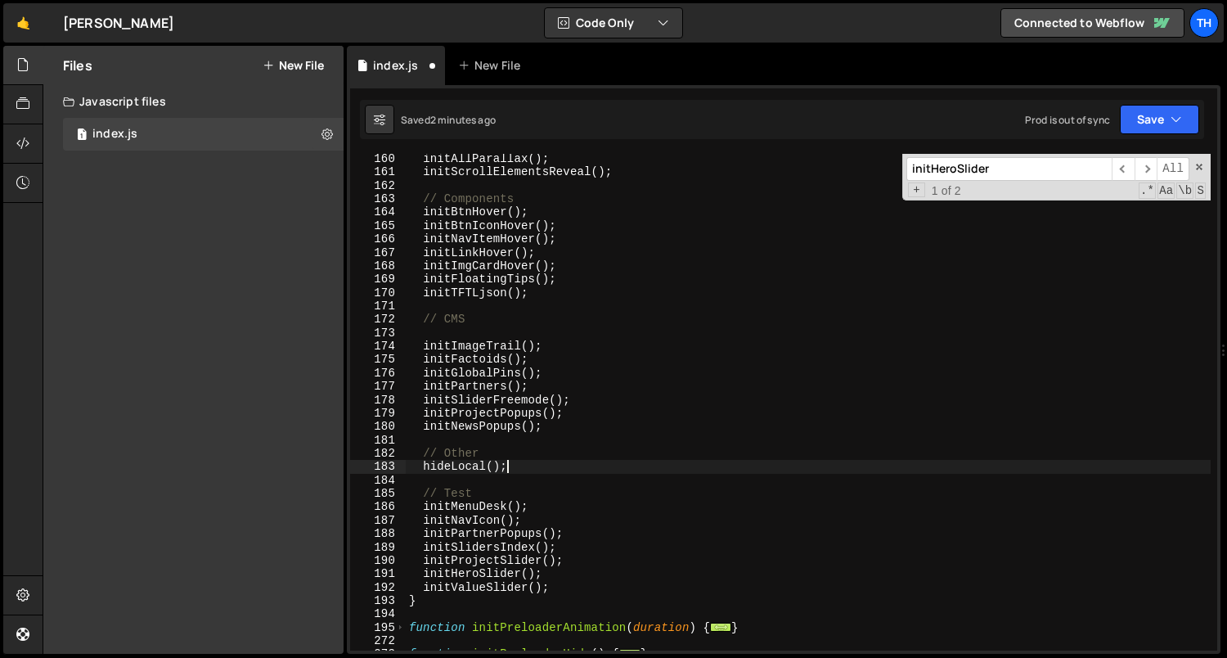
scroll to position [439, 0]
click at [1159, 103] on div "Saved 2 minutes ago Prod is out of sync Upgrade to Edit Save Save to Staging S …" at bounding box center [782, 119] width 844 height 39
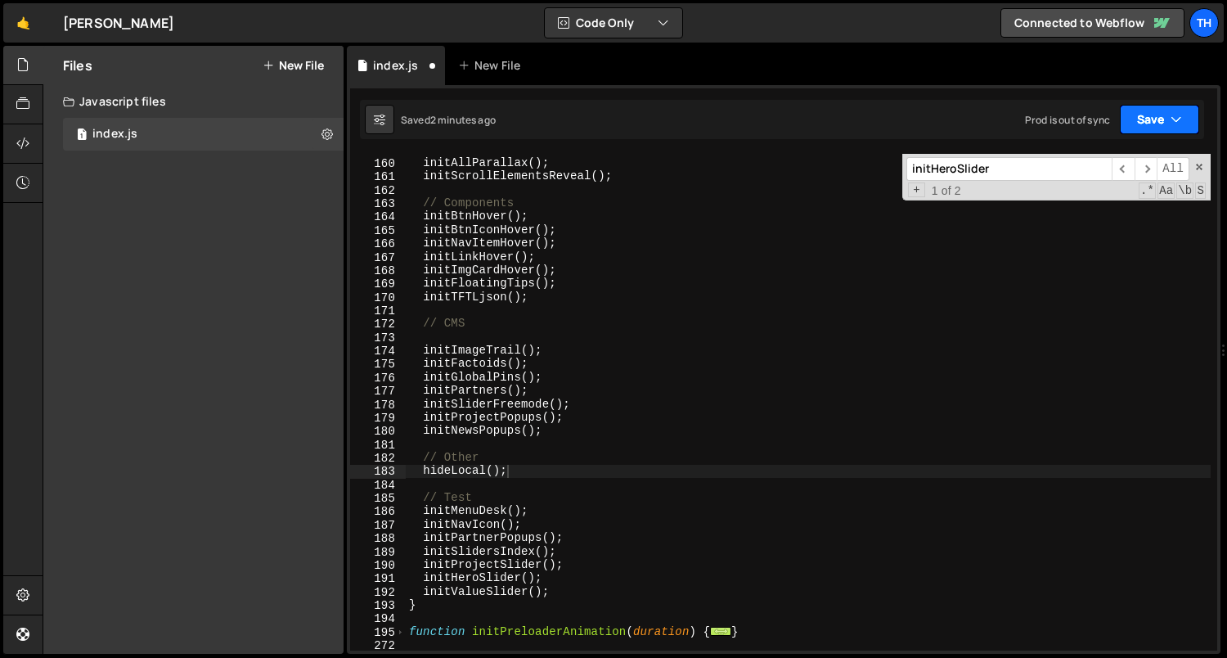
click at [1143, 122] on button "Save" at bounding box center [1159, 119] width 79 height 29
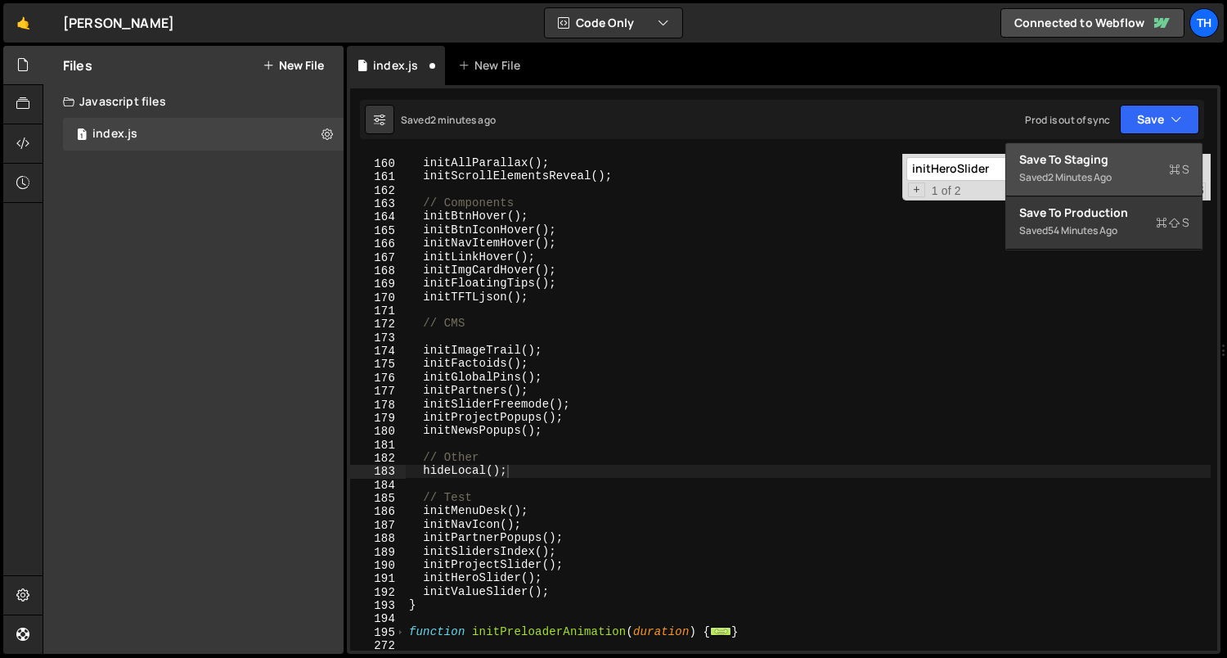
click at [1100, 148] on button "Save to Staging S Saved 2 minutes ago" at bounding box center [1104, 169] width 196 height 53
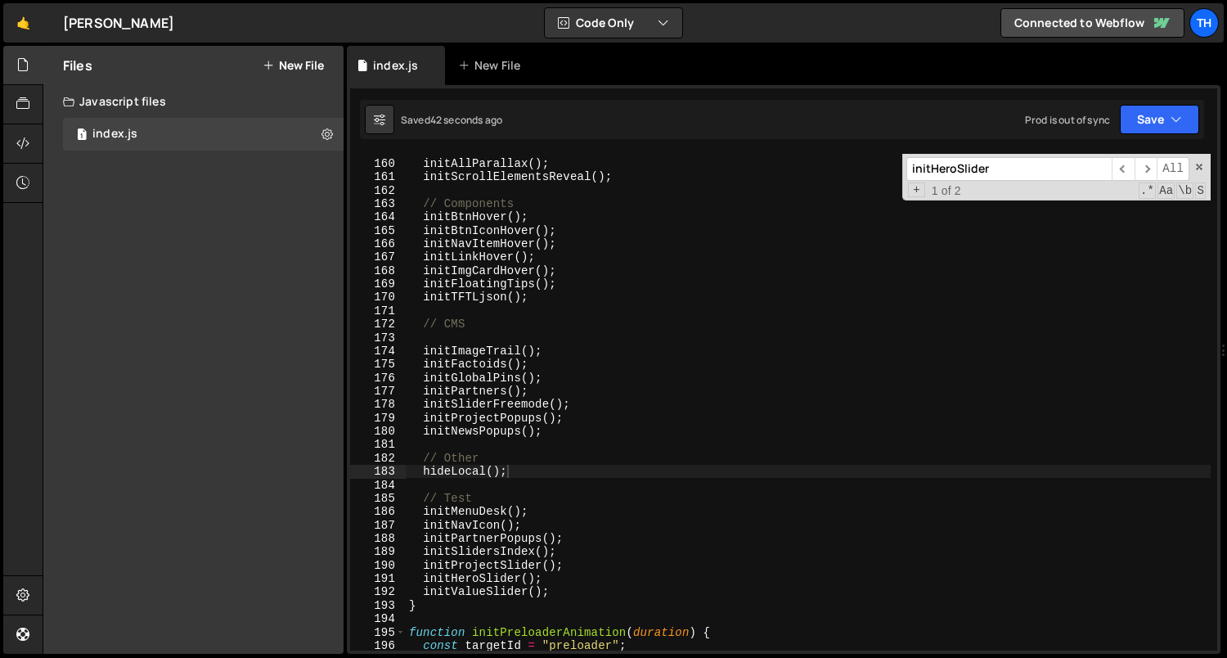
click at [521, 406] on div "// Effects initAllParallax ( ) ; initScrollElementsReveal ( ) ; // Components i…" at bounding box center [809, 405] width 806 height 524
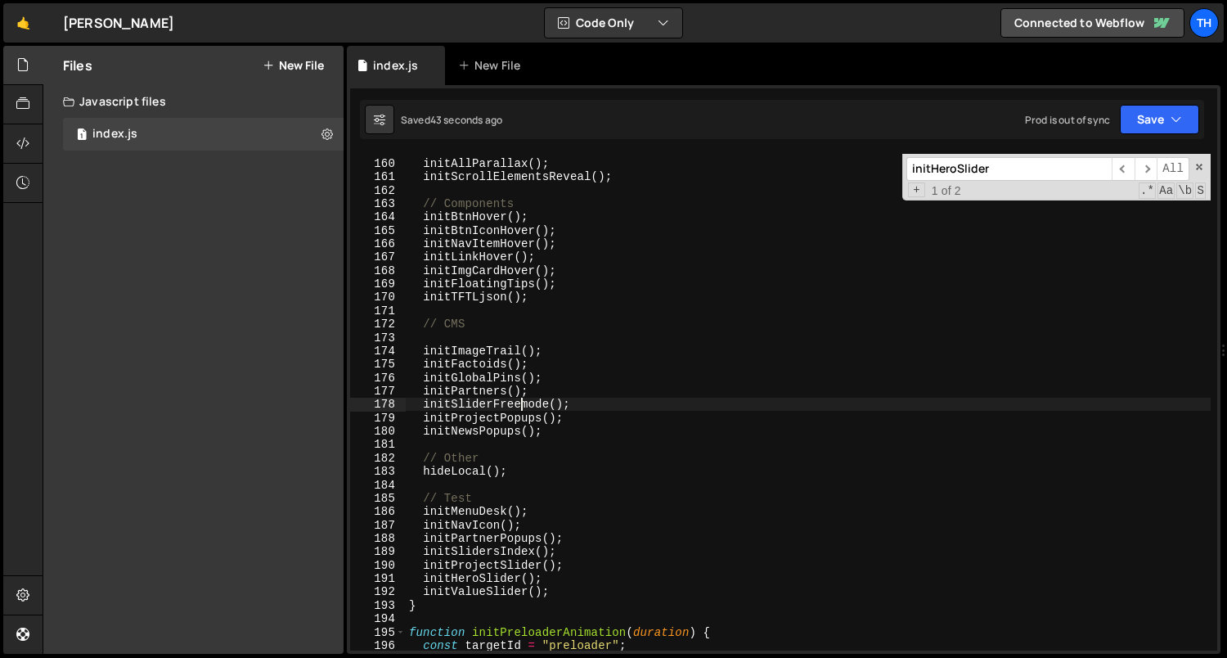
click at [447, 578] on div "// Effects initAllParallax ( ) ; initScrollElementsReveal ( ) ; // Components i…" at bounding box center [809, 405] width 806 height 524
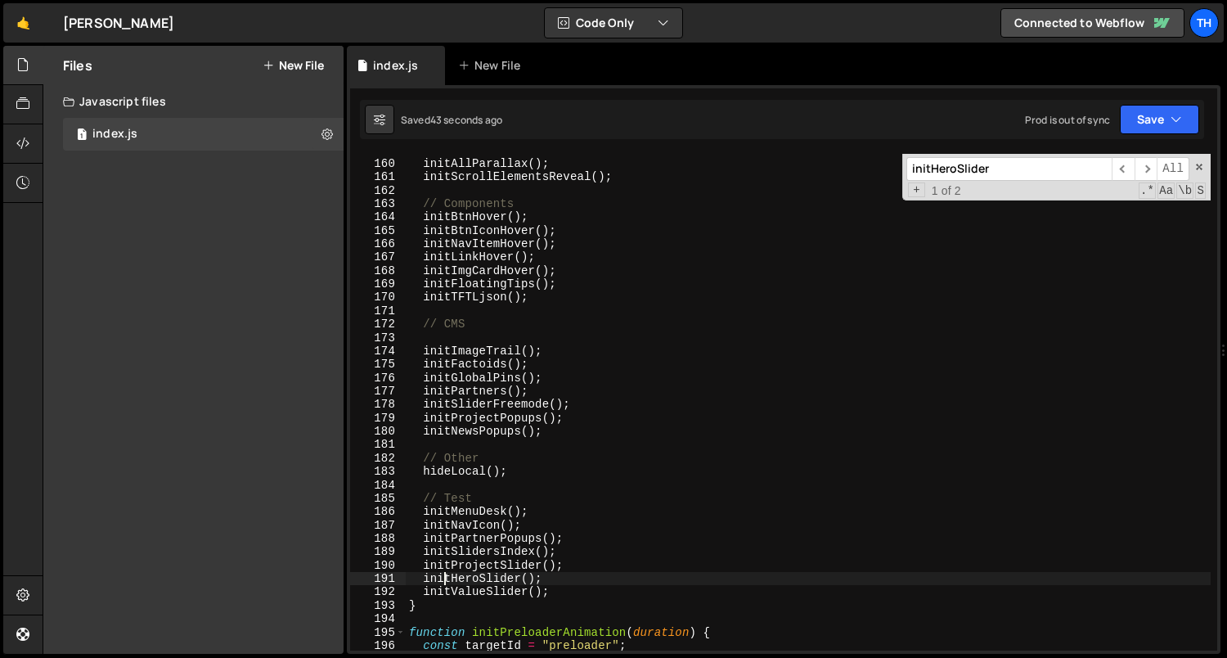
click at [447, 578] on div "// Effects initAllParallax ( ) ; initScrollElementsReveal ( ) ; // Components i…" at bounding box center [809, 405] width 806 height 524
click at [455, 563] on div "// Effects initAllParallax ( ) ; initScrollElementsReveal ( ) ; // Components i…" at bounding box center [809, 405] width 806 height 524
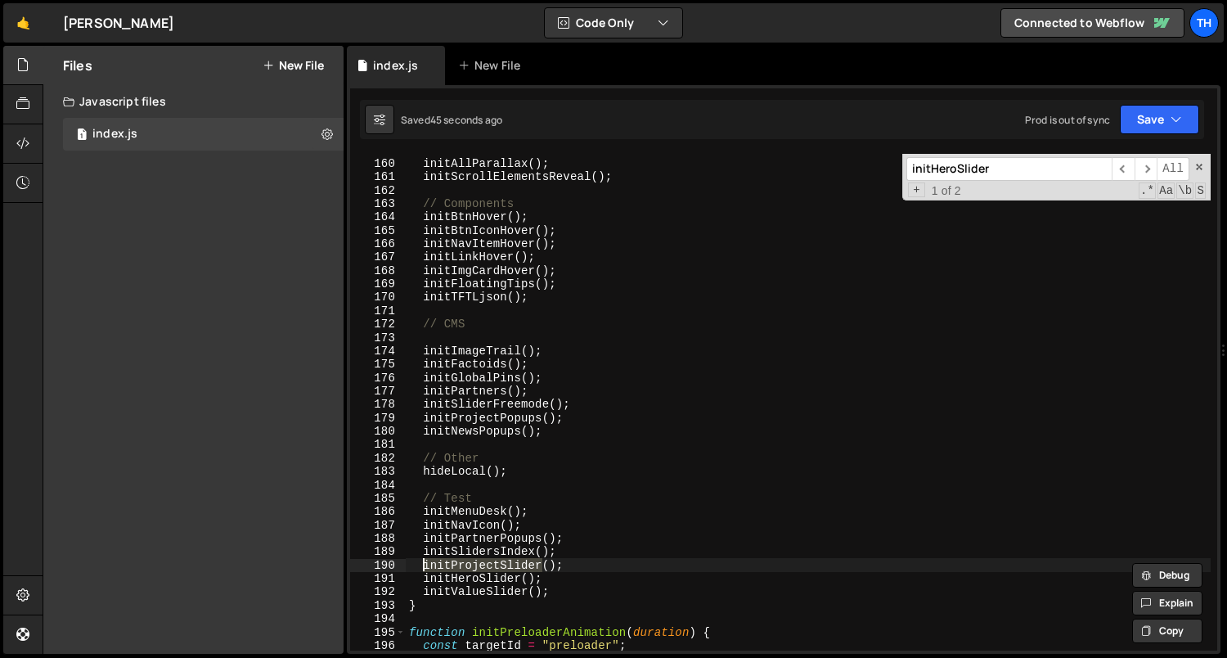
click at [463, 542] on div "// Effects initAllParallax ( ) ; initScrollElementsReveal ( ) ; // Components i…" at bounding box center [809, 405] width 806 height 524
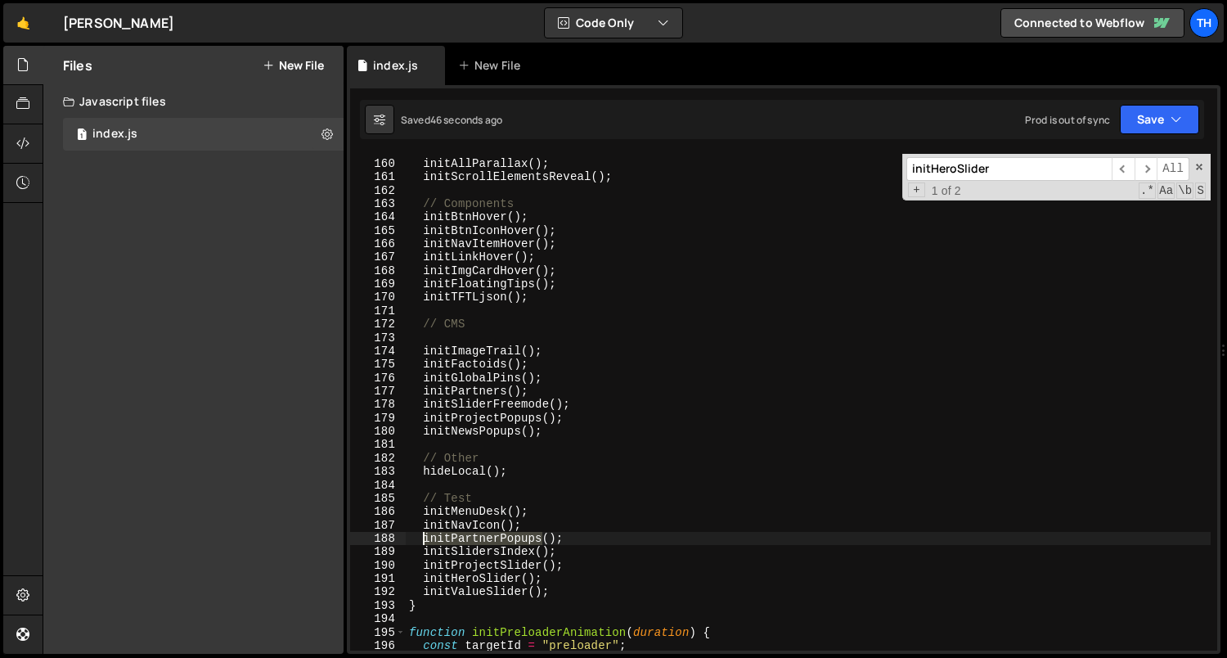
click at [463, 542] on div "// Effects initAllParallax ( ) ; initScrollElementsReveal ( ) ; // Components i…" at bounding box center [809, 405] width 806 height 524
click at [461, 551] on div "// Effects initAllParallax ( ) ; initScrollElementsReveal ( ) ; // Components i…" at bounding box center [809, 405] width 806 height 524
type textarea "initSlidersIndex();"
click at [461, 551] on div "// Effects initAllParallax ( ) ; initScrollElementsReveal ( ) ; // Components i…" at bounding box center [809, 405] width 806 height 524
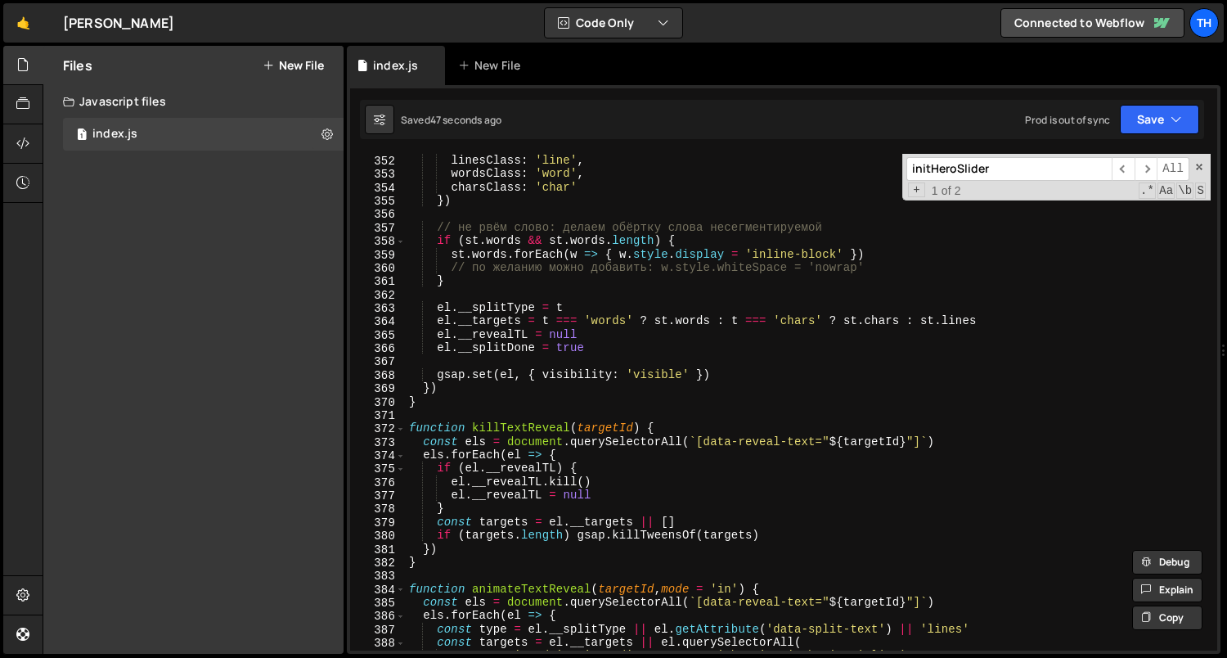
scroll to position [3347, 0]
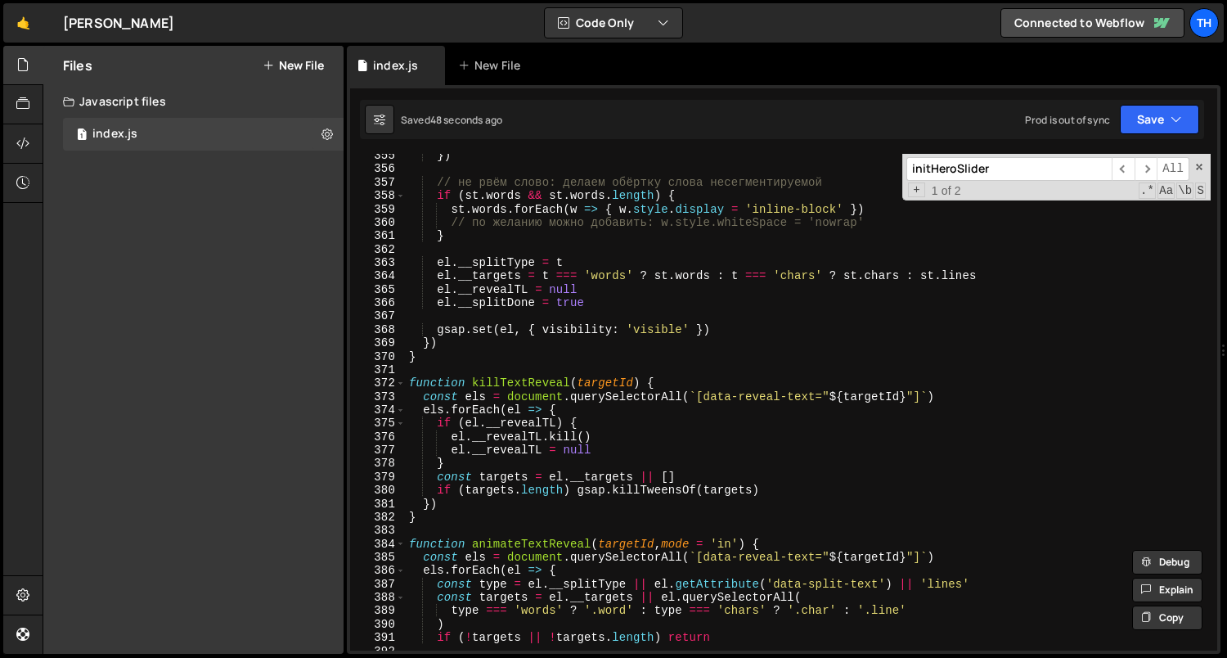
click at [965, 173] on input "initHeroSlider" at bounding box center [1009, 169] width 205 height 24
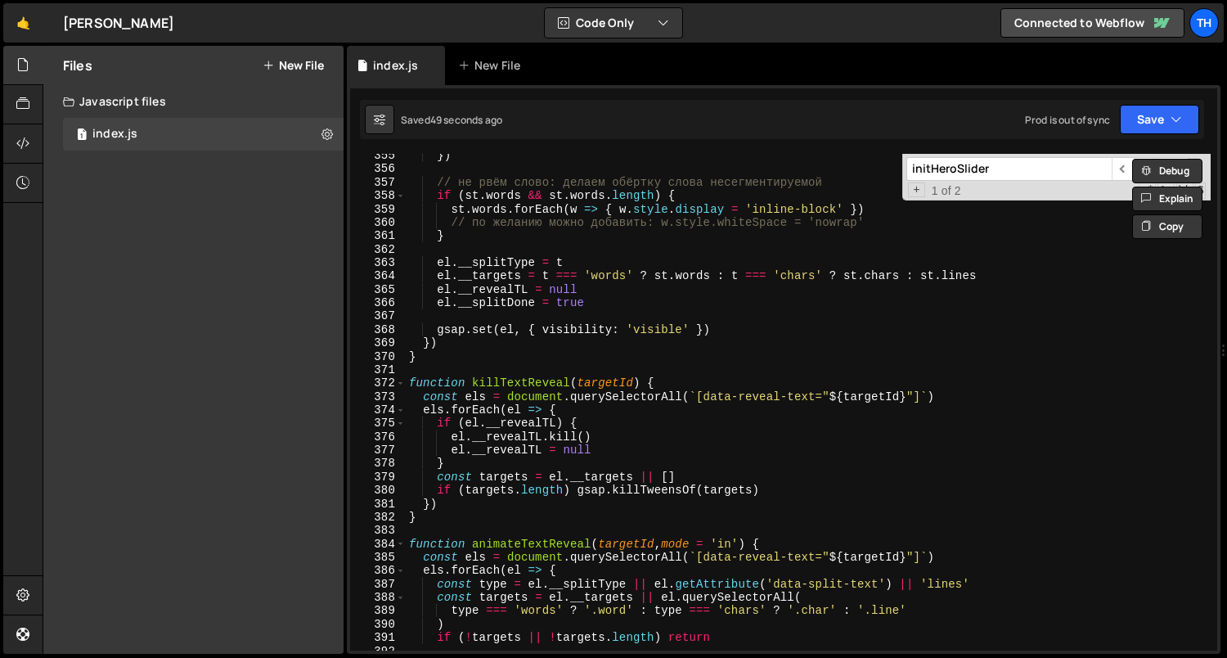
paste input "SlidersIndex"
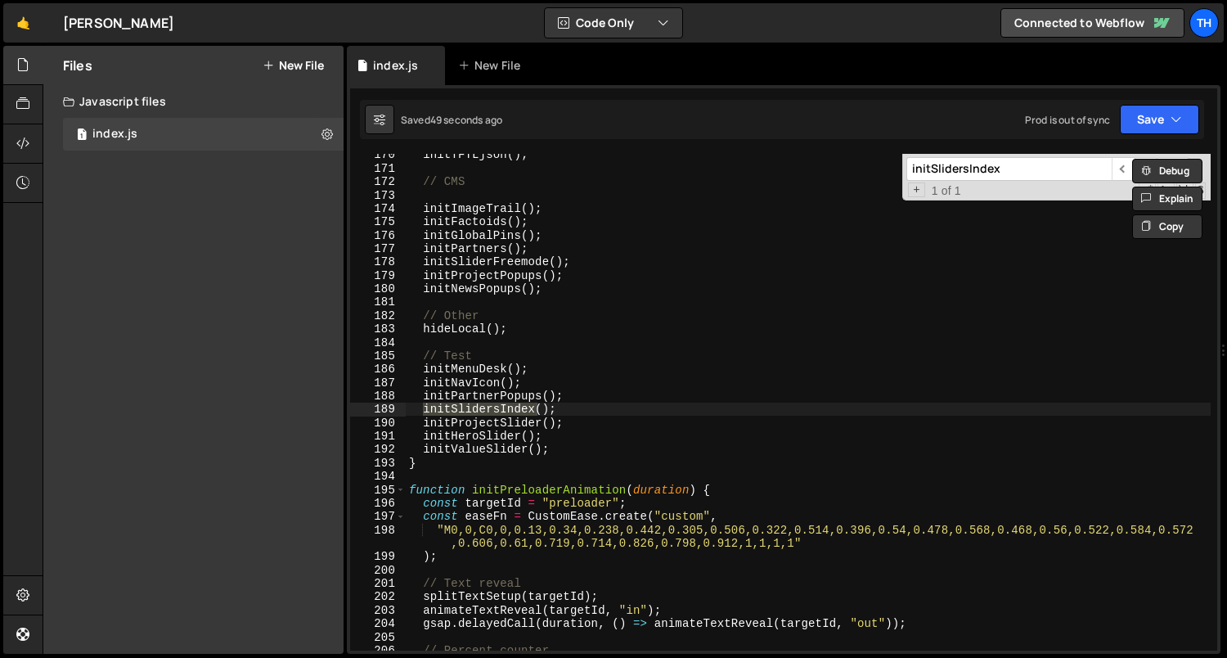
scroll to position [1595, 0]
type input "initSlidersIndex"
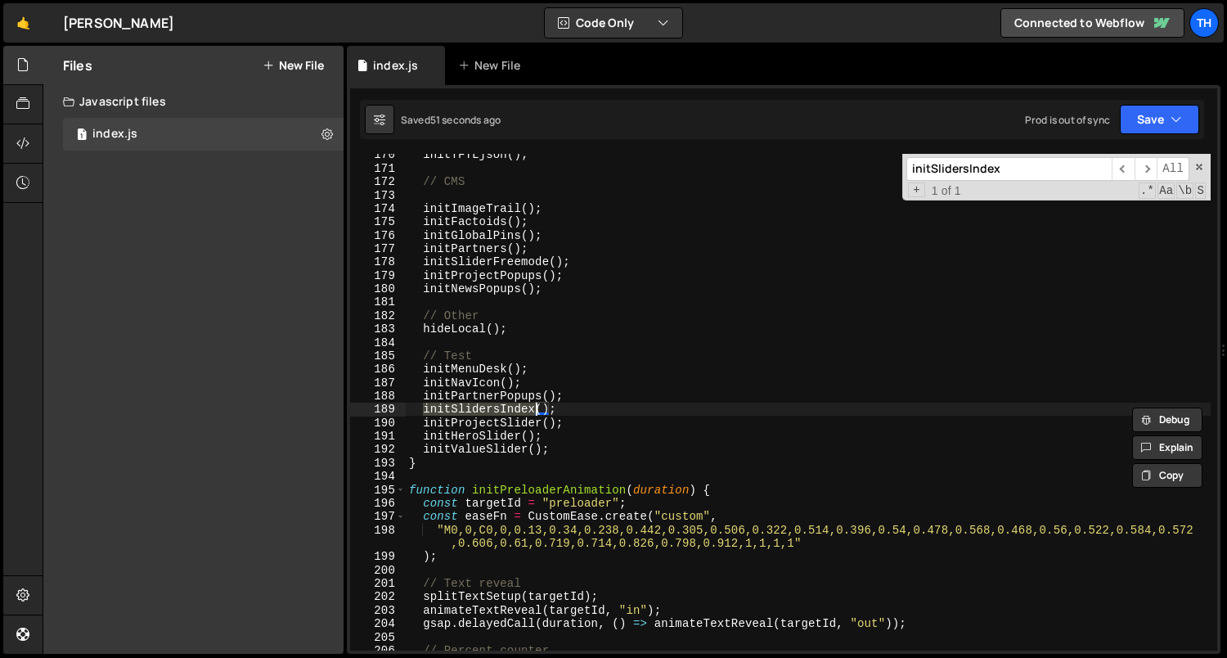
type textarea "}"
click at [393, 496] on div "195" at bounding box center [378, 490] width 56 height 13
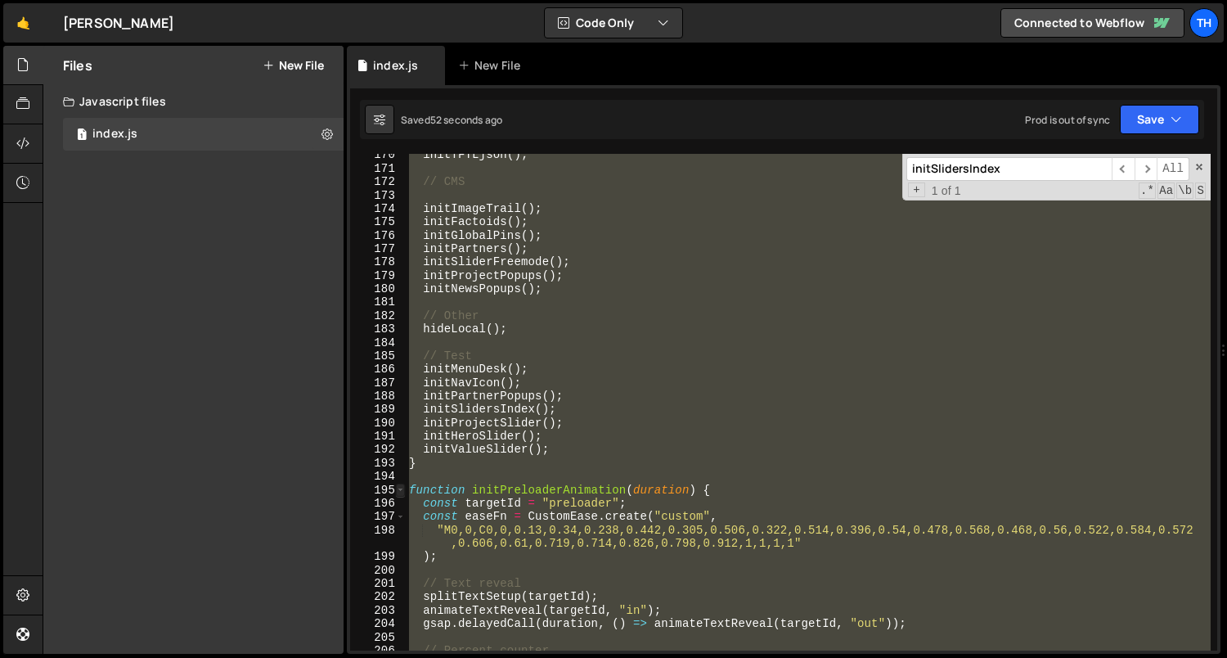
click at [398, 492] on span at bounding box center [400, 490] width 9 height 13
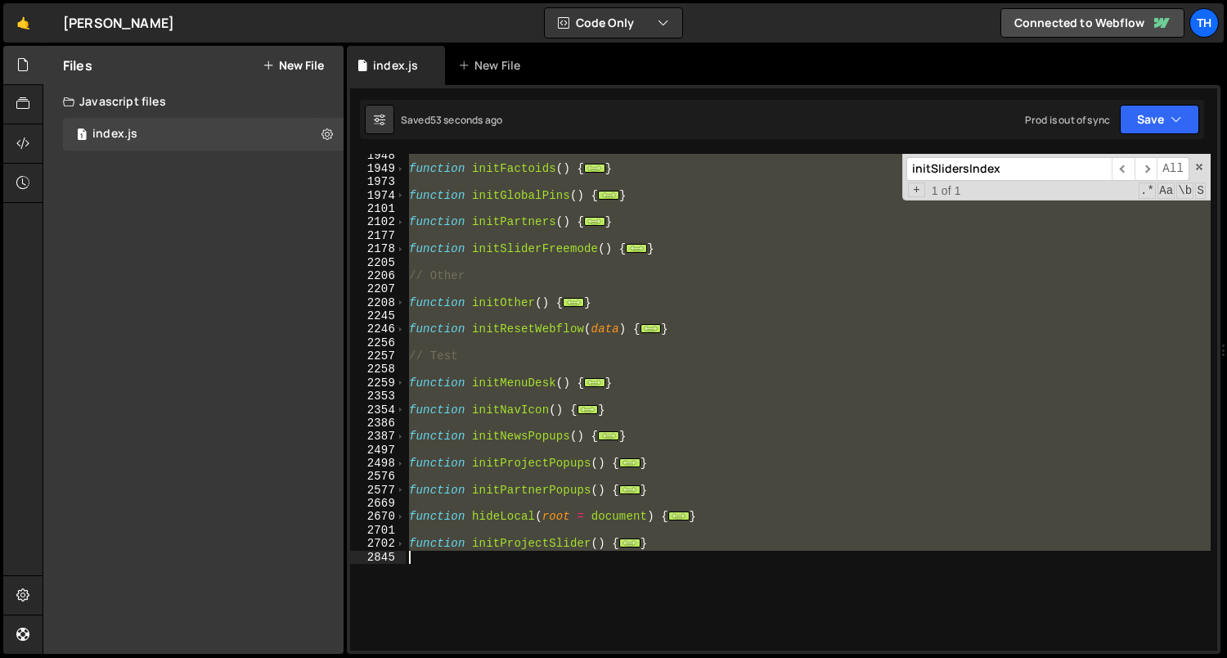
scroll to position [1023, 0]
click at [420, 471] on div "function initFactoids ( ) { ... } function initGlobalPins ( ) { ... } function …" at bounding box center [808, 402] width 805 height 497
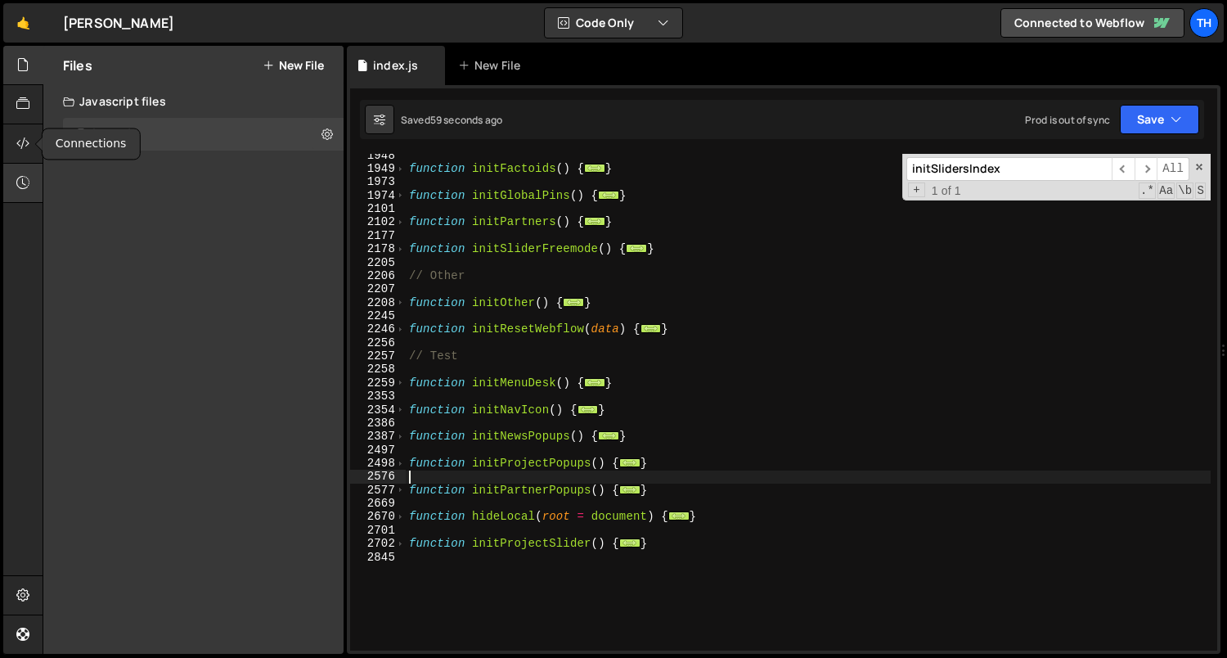
click at [24, 172] on div at bounding box center [23, 183] width 40 height 39
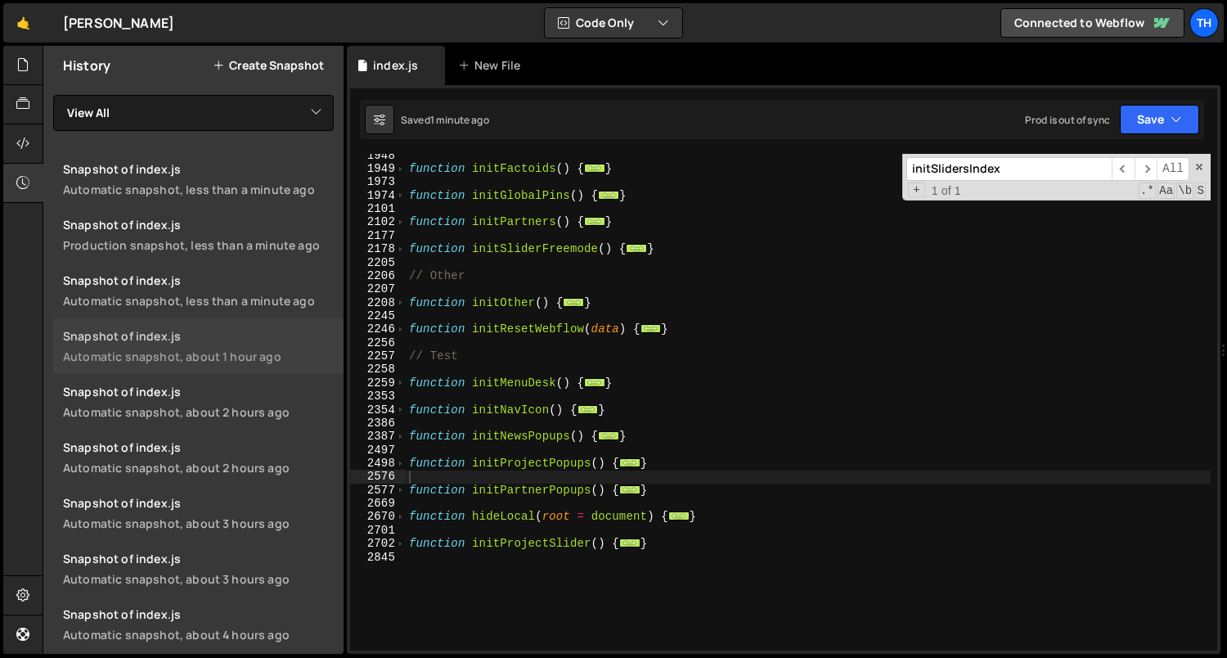
click at [191, 357] on div "Automatic snapshot, about 1 hour ago" at bounding box center [198, 357] width 271 height 16
click at [146, 229] on div "Snapshot of index.js" at bounding box center [198, 225] width 271 height 16
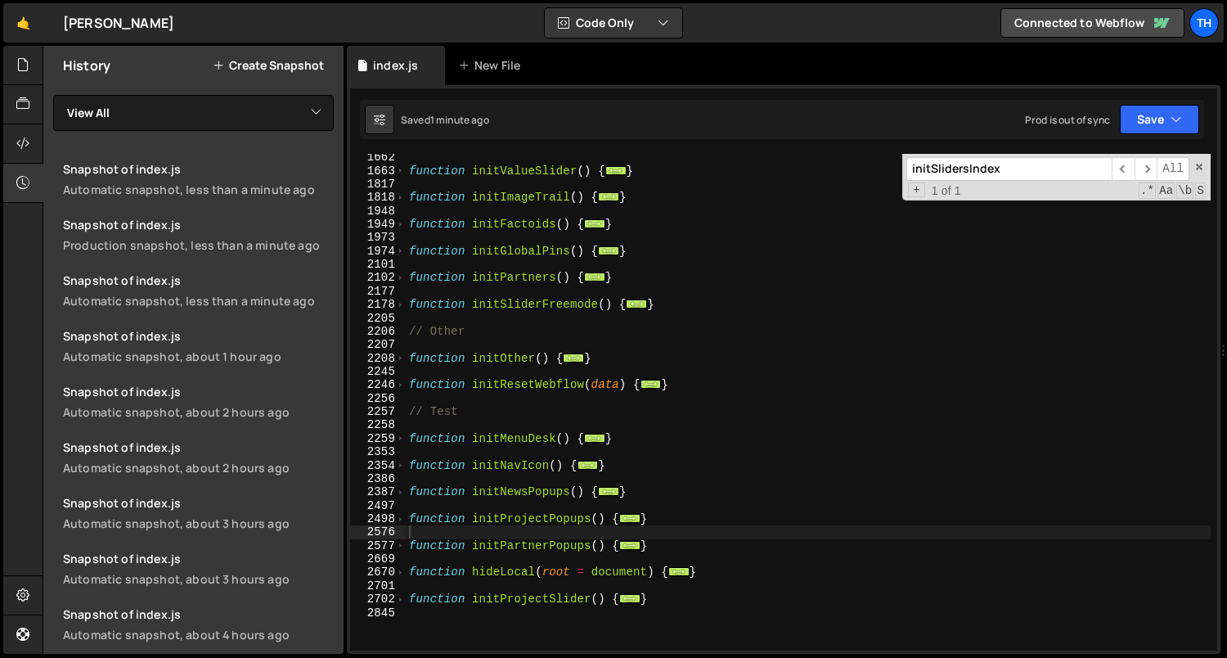
scroll to position [973, 0]
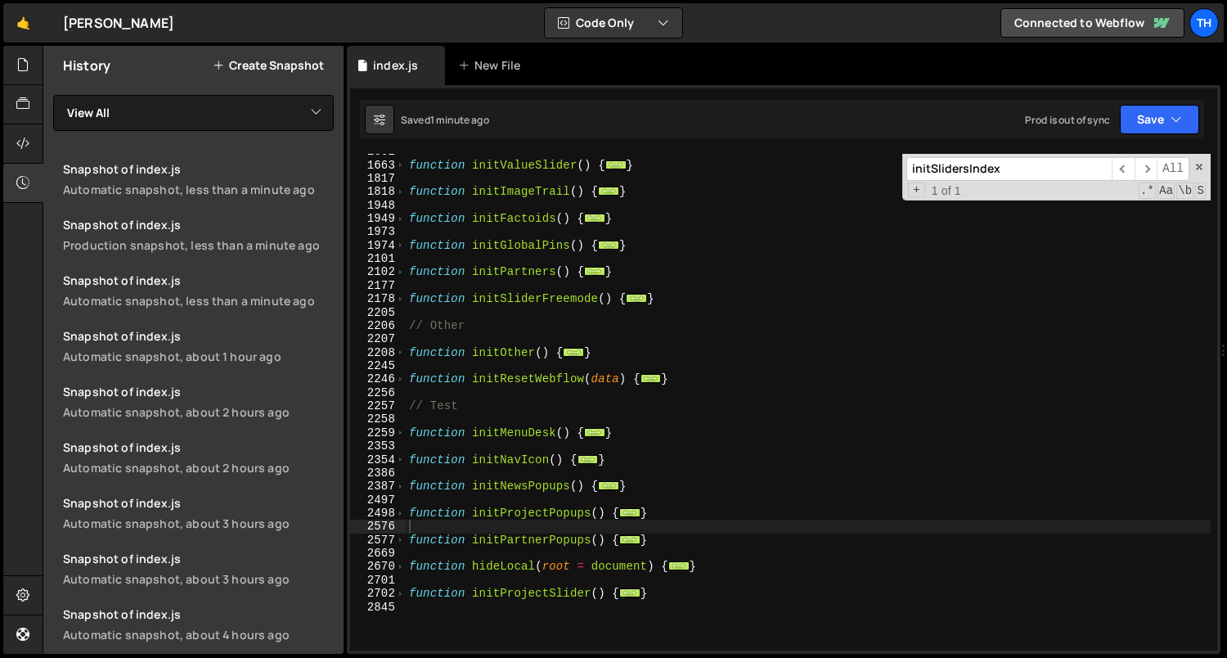
type textarea "}"
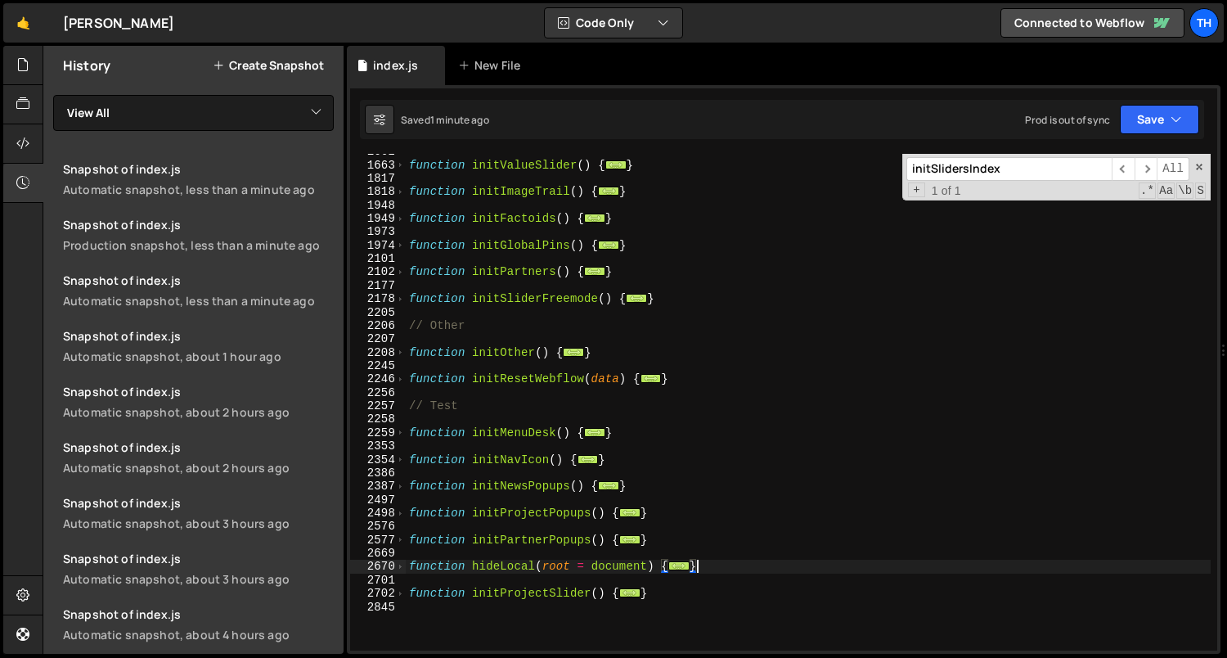
click at [745, 565] on div "function initValueSlider ( ) { ... } function initImageTrail ( ) { ... } functi…" at bounding box center [809, 407] width 806 height 524
paste textarea "}"
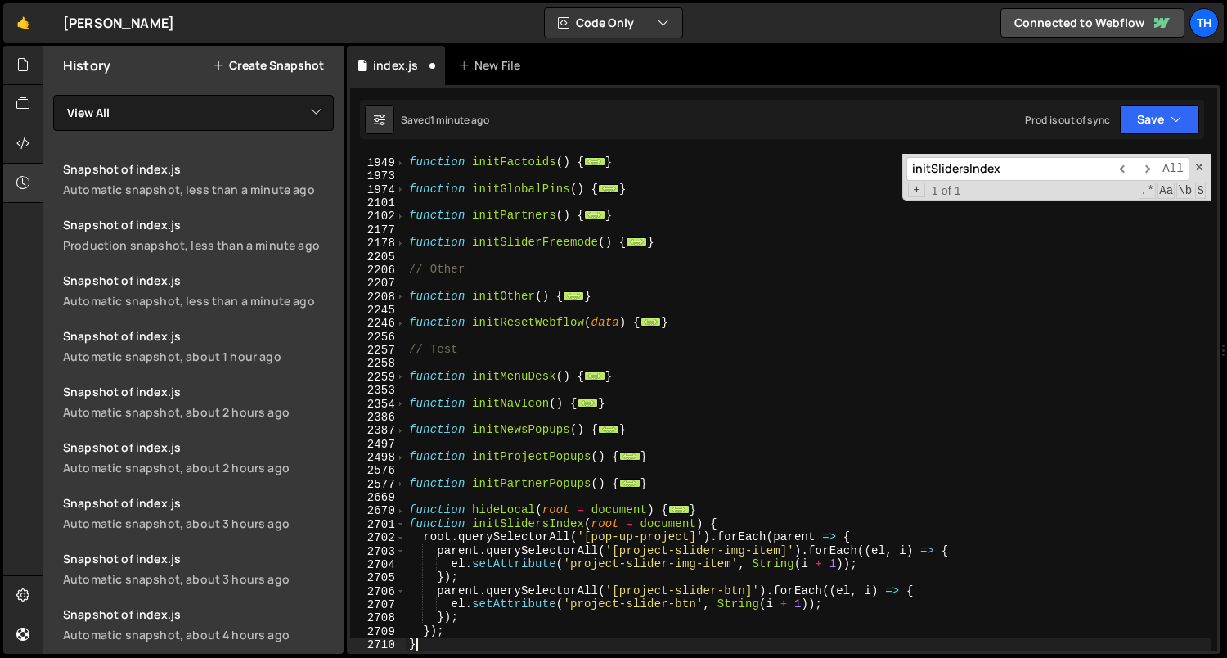
scroll to position [1028, 0]
drag, startPoint x: 739, startPoint y: 514, endPoint x: 282, endPoint y: 515, distance: 456.5
click at [282, 515] on div "Files New File Javascript files 1 index.js 0 CSS files Copy share link Edit Fil…" at bounding box center [635, 350] width 1185 height 609
type textarea "function hideLocal(root = document) { const segs = location.pathname"
click at [696, 324] on div "function initFactoids ( ) { ... } function initGlobalPins ( ) { ... } function …" at bounding box center [809, 404] width 806 height 524
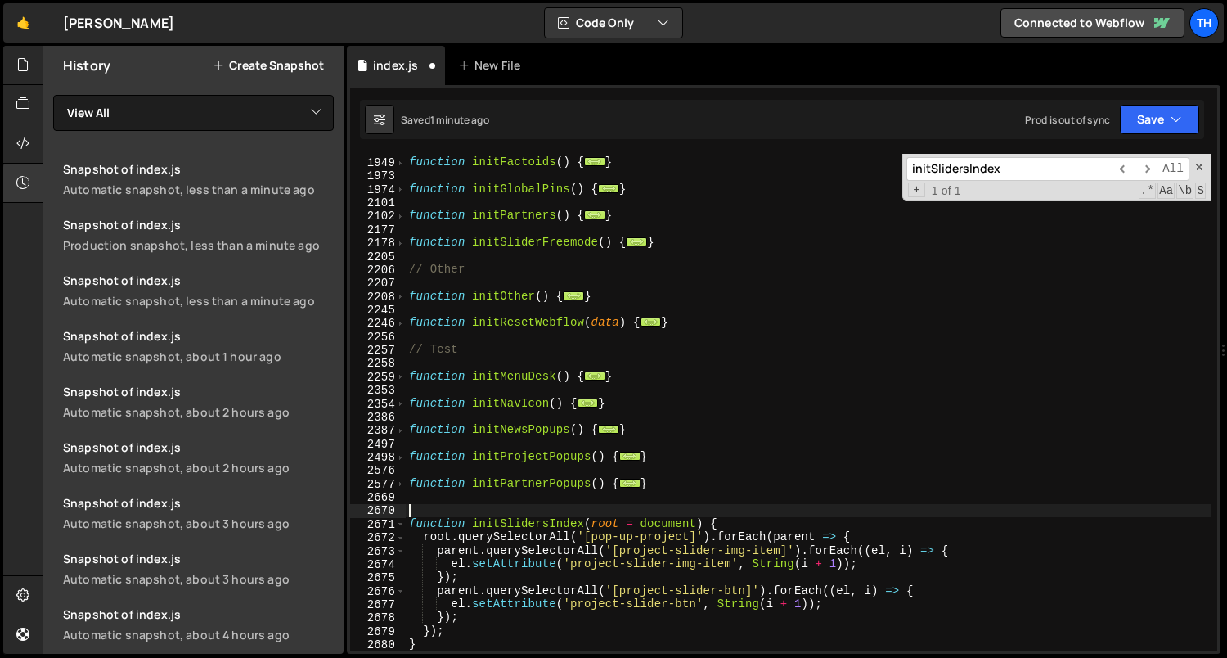
type textarea "}"
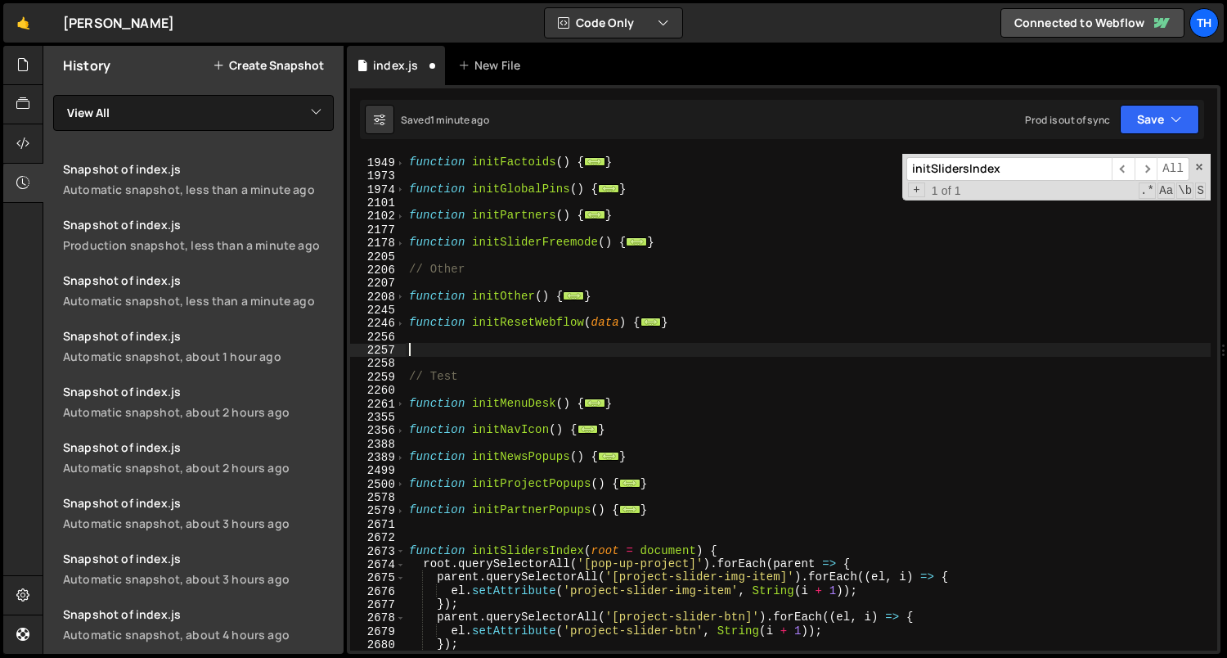
paste textarea "}"
type textarea "}"
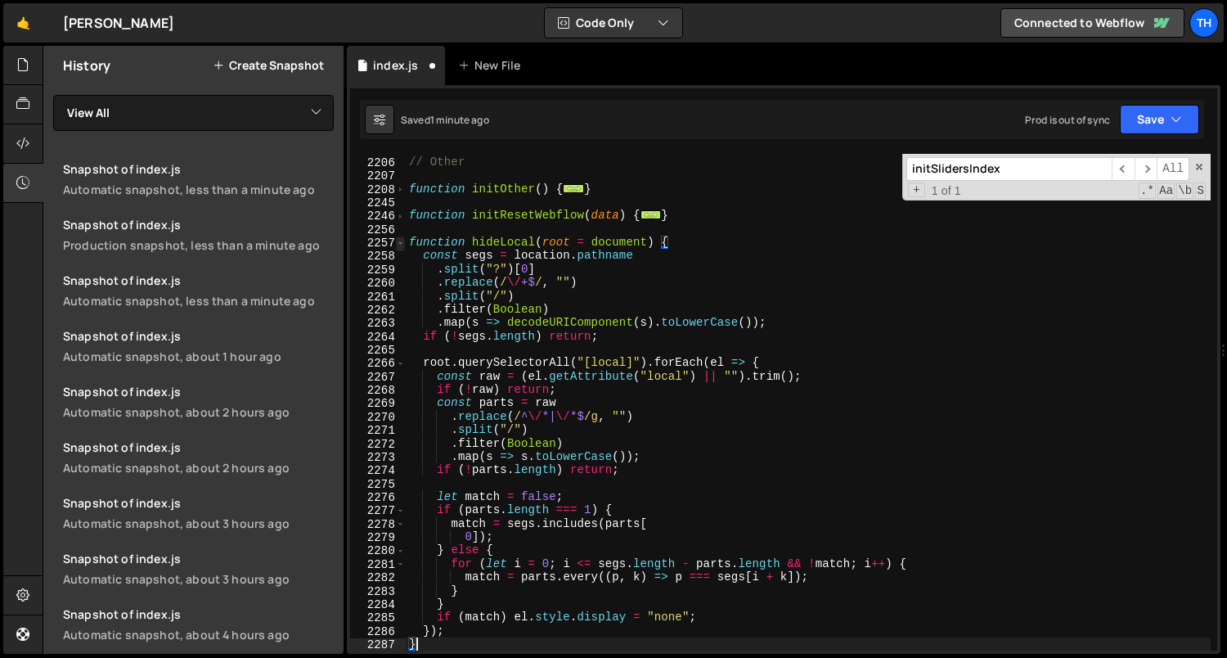
click at [401, 245] on span at bounding box center [400, 242] width 9 height 13
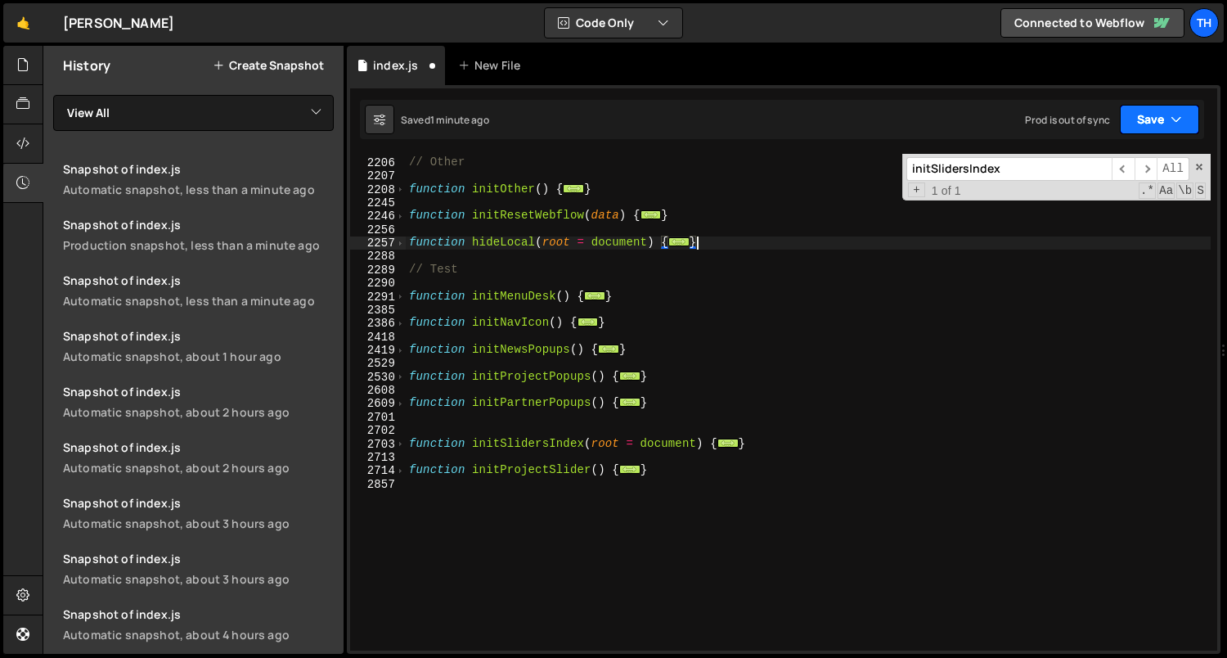
click at [1157, 131] on button "Save" at bounding box center [1159, 119] width 79 height 29
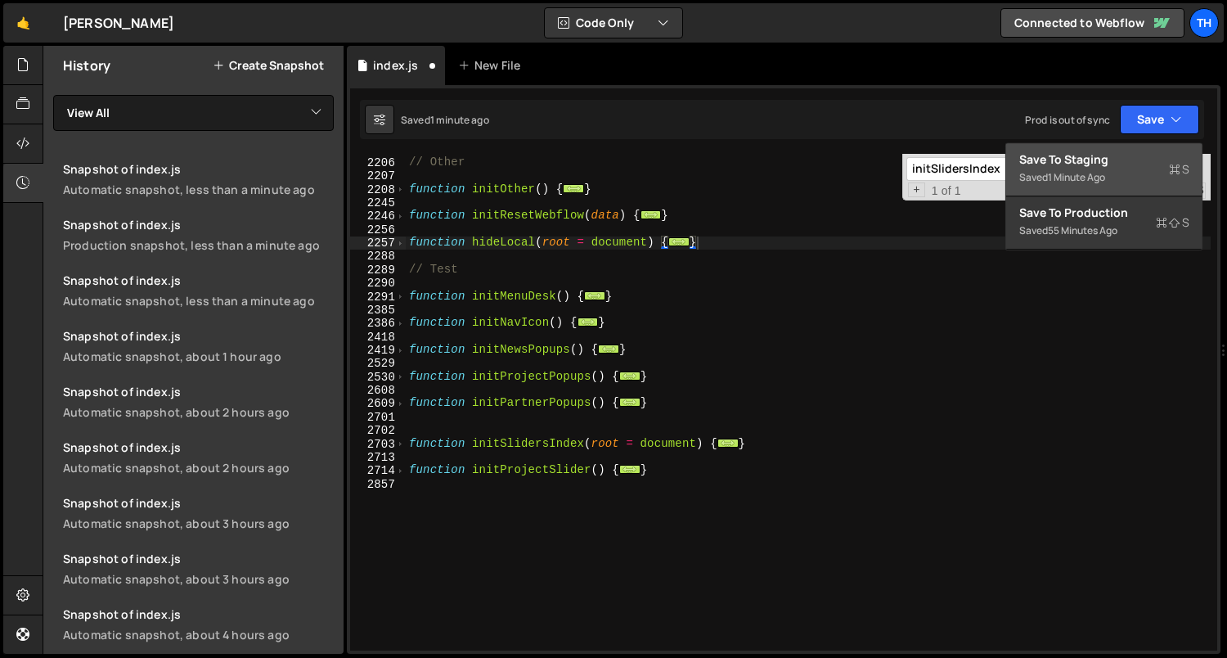
click at [1150, 159] on div "Save to Staging S" at bounding box center [1104, 159] width 170 height 16
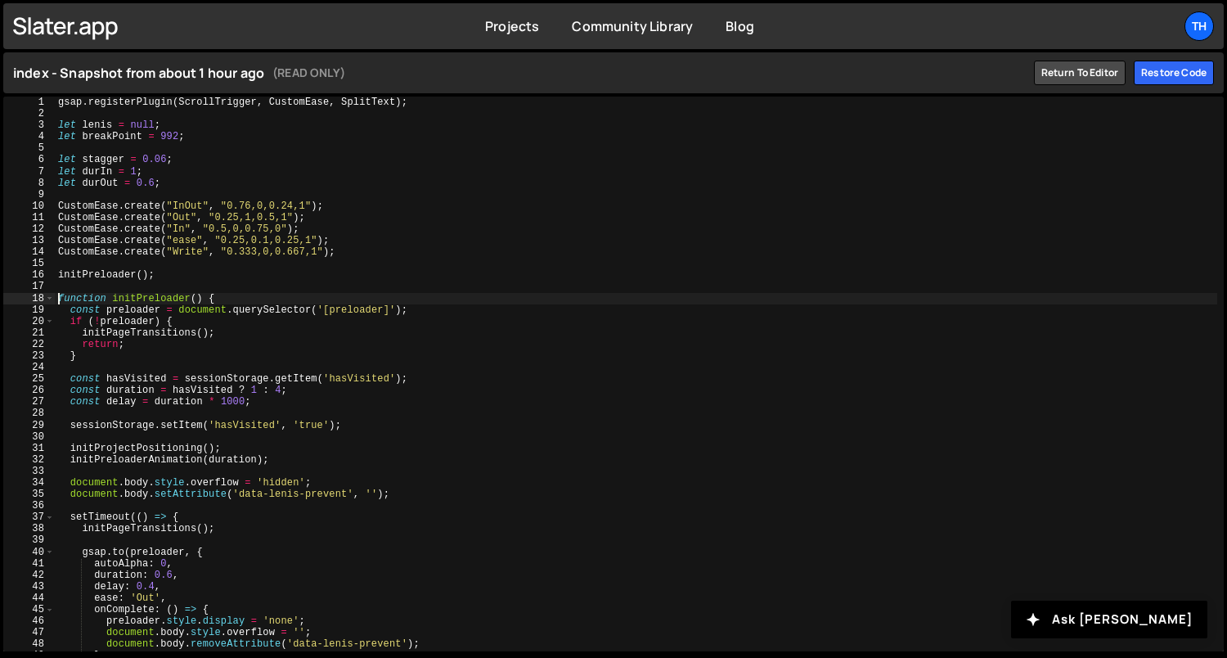
click at [55, 299] on div "gsap . registerPlugin ( ScrollTrigger , CustomEase , SplitText ) ; let [PERSON_…" at bounding box center [636, 386] width 1163 height 578
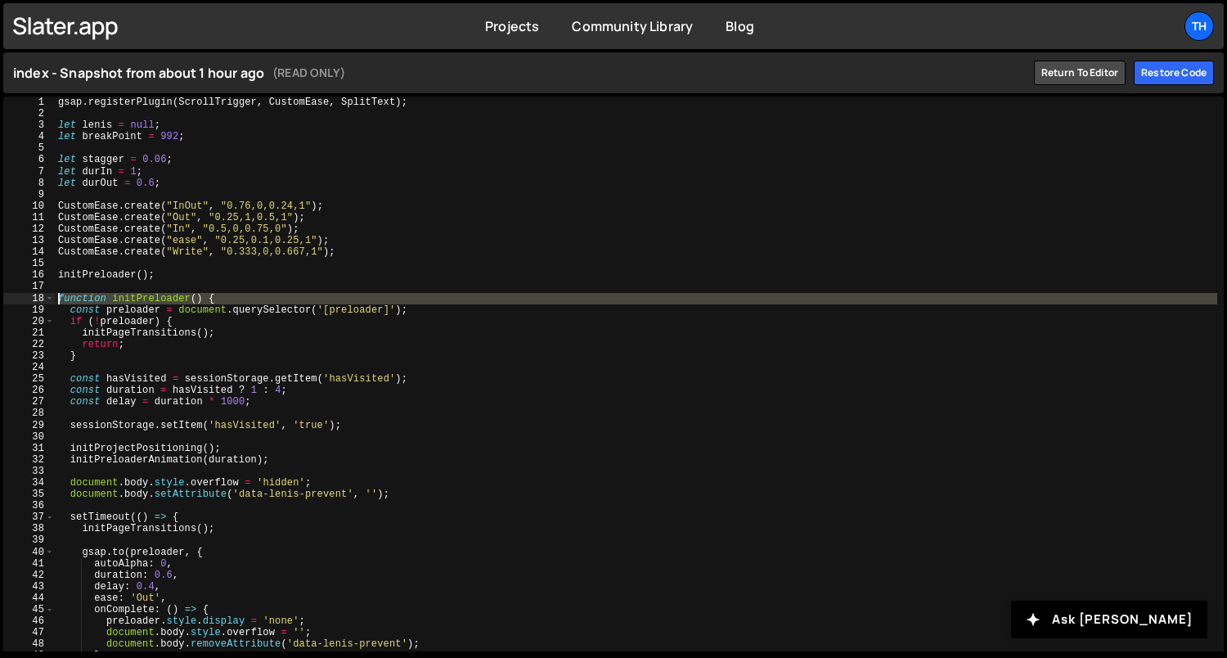
click at [42, 299] on div "18" at bounding box center [29, 298] width 52 height 11
type textarea "function initPreloader() { const preloader = document.querySelector('[preloader…"
click at [46, 311] on div "19" at bounding box center [29, 309] width 52 height 11
click at [55, 341] on div "function initPreloader() { const preloader = document.querySelector('[preloader…" at bounding box center [613, 374] width 1221 height 555
click at [49, 299] on span at bounding box center [49, 298] width 9 height 11
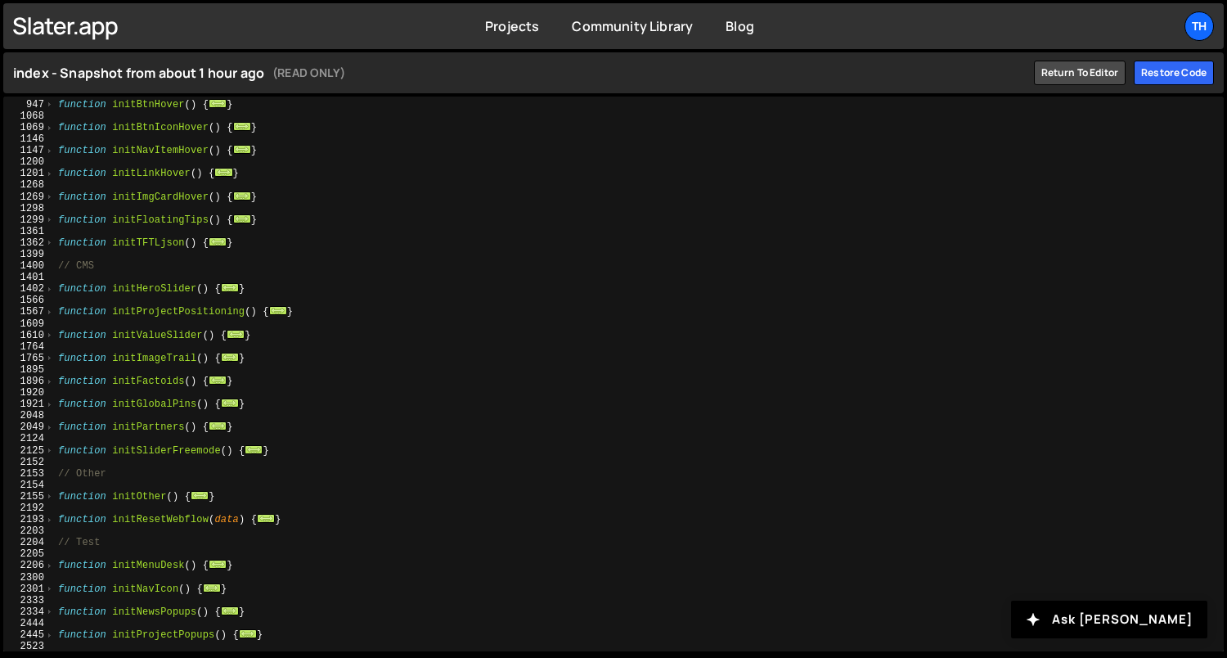
scroll to position [609, 0]
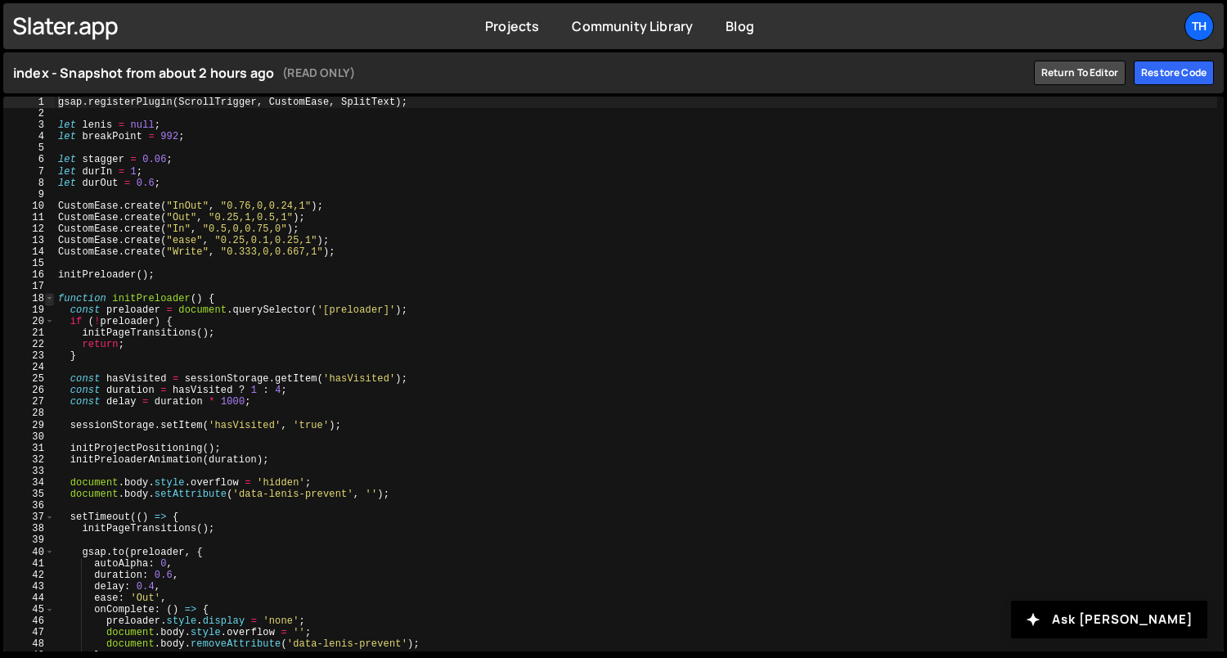
click at [45, 301] on span at bounding box center [49, 298] width 9 height 11
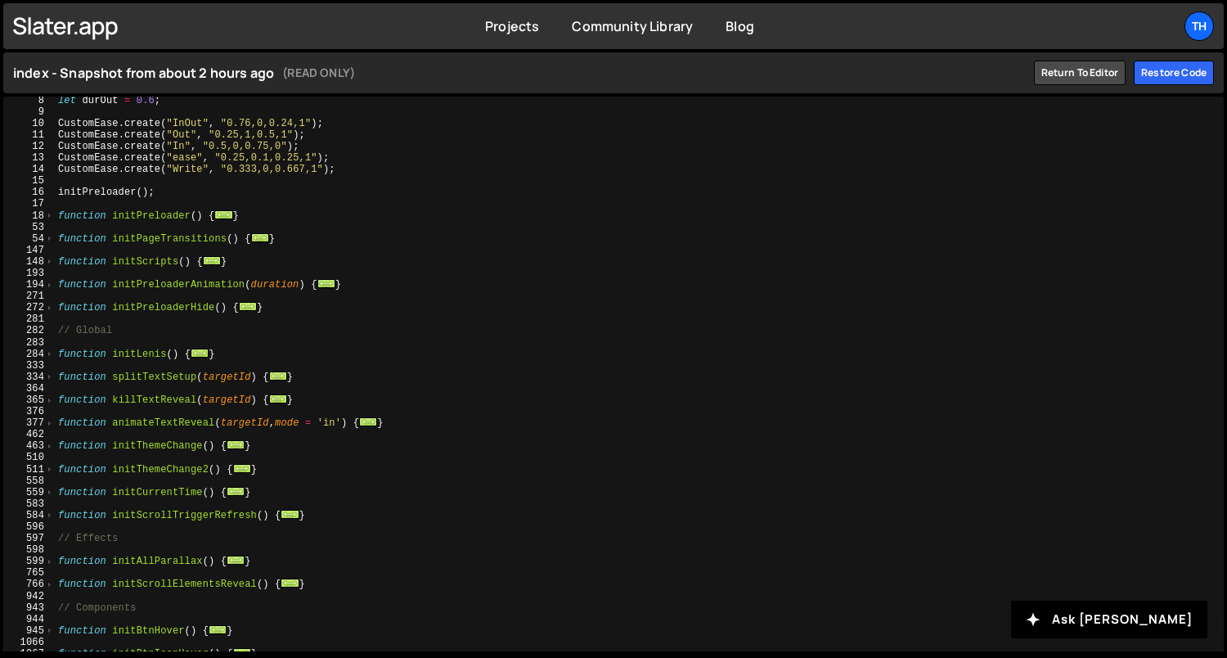
scroll to position [700, 0]
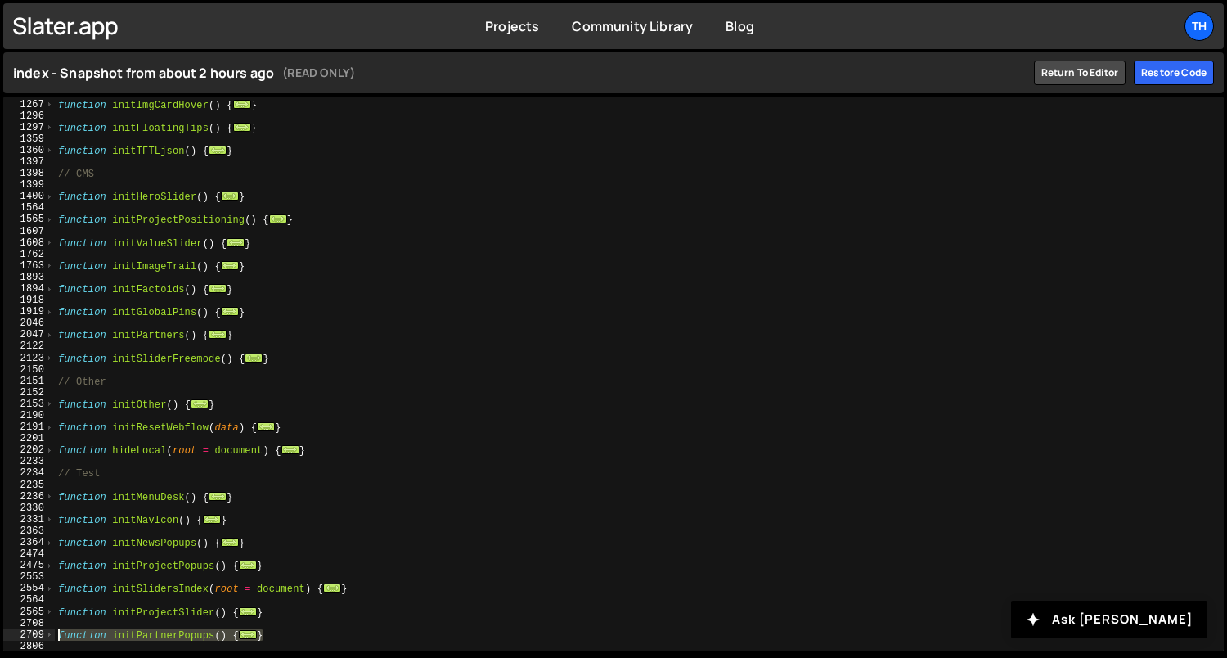
drag, startPoint x: 292, startPoint y: 638, endPoint x: 41, endPoint y: 636, distance: 251.2
click at [41, 636] on div "gsap.registerPlugin(ScrollTrigger, CustomEase, SplitText); 1266 1267 1296 1297 …" at bounding box center [613, 374] width 1221 height 555
click at [250, 610] on span "..." at bounding box center [248, 611] width 18 height 9
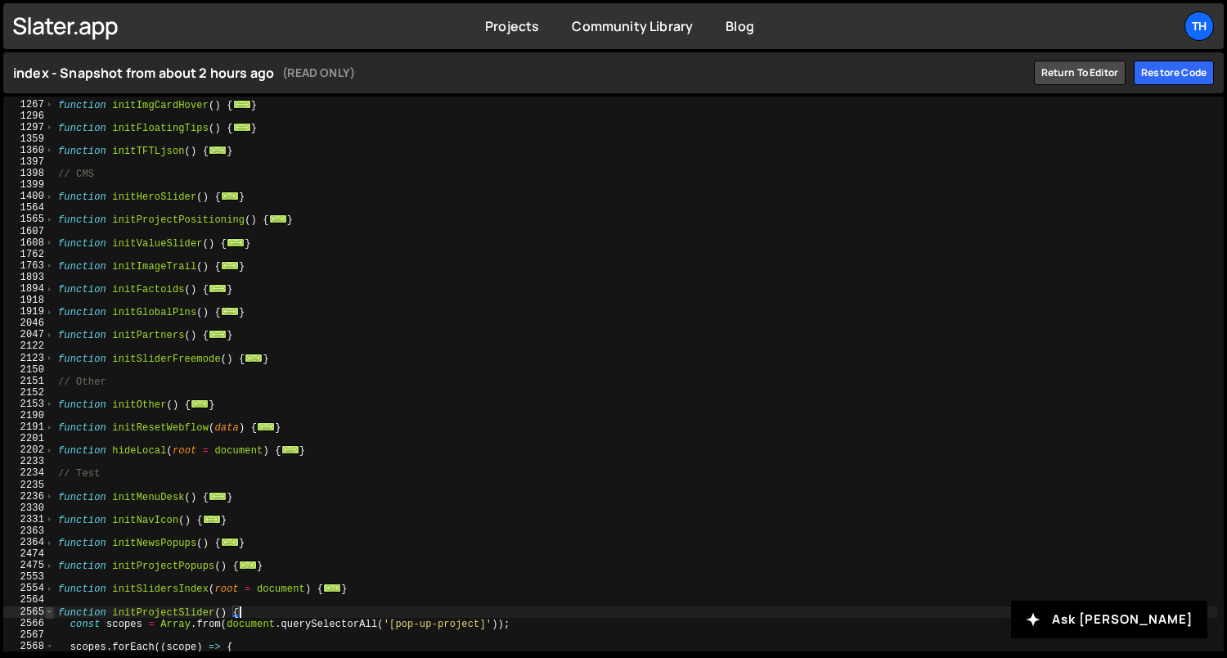
click at [45, 616] on span at bounding box center [49, 611] width 9 height 11
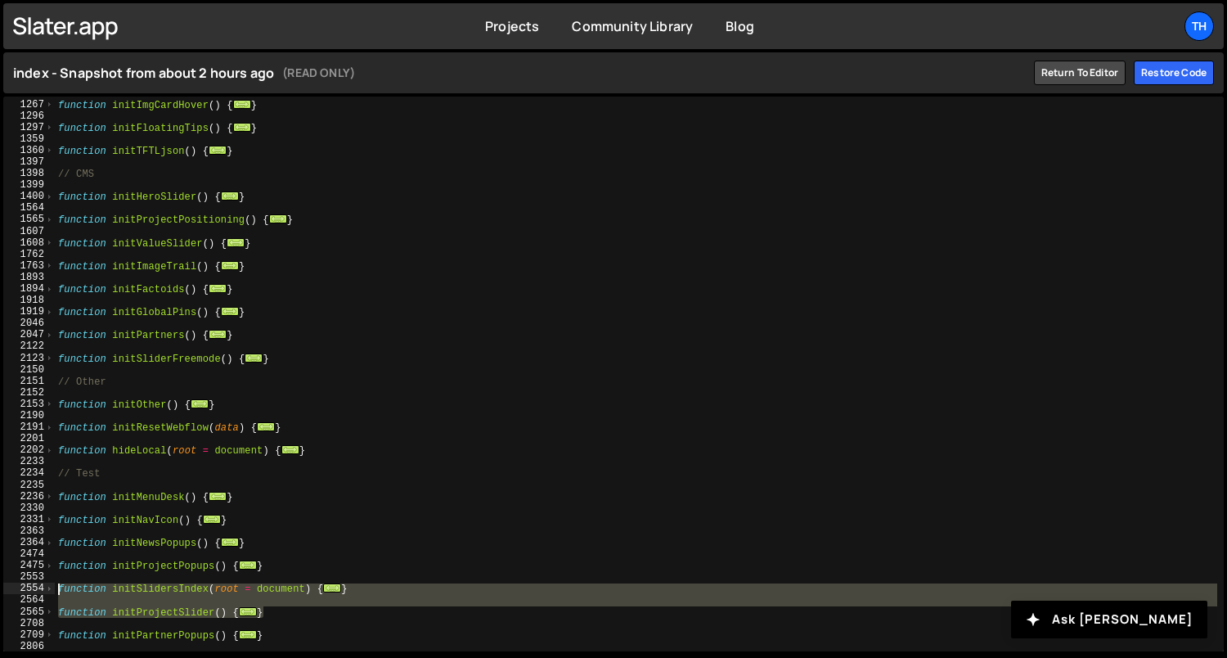
drag, startPoint x: 289, startPoint y: 612, endPoint x: 3, endPoint y: 592, distance: 286.3
click at [3, 592] on div "function initProjectSlider() { 1266 1267 1296 1297 1359 1360 1397 1398 1399 140…" at bounding box center [613, 374] width 1221 height 555
type textarea "function initSlidersIndex(root = document) { root.querySelectorAll('[pop-up-pro…"
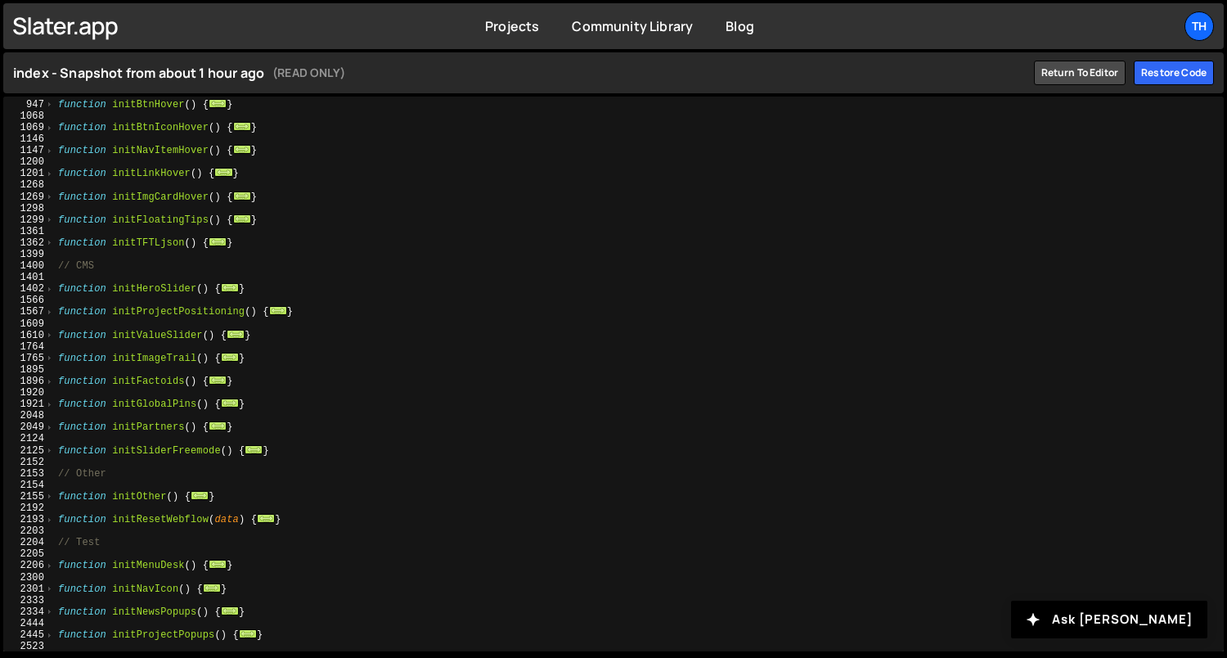
scroll to position [609, 0]
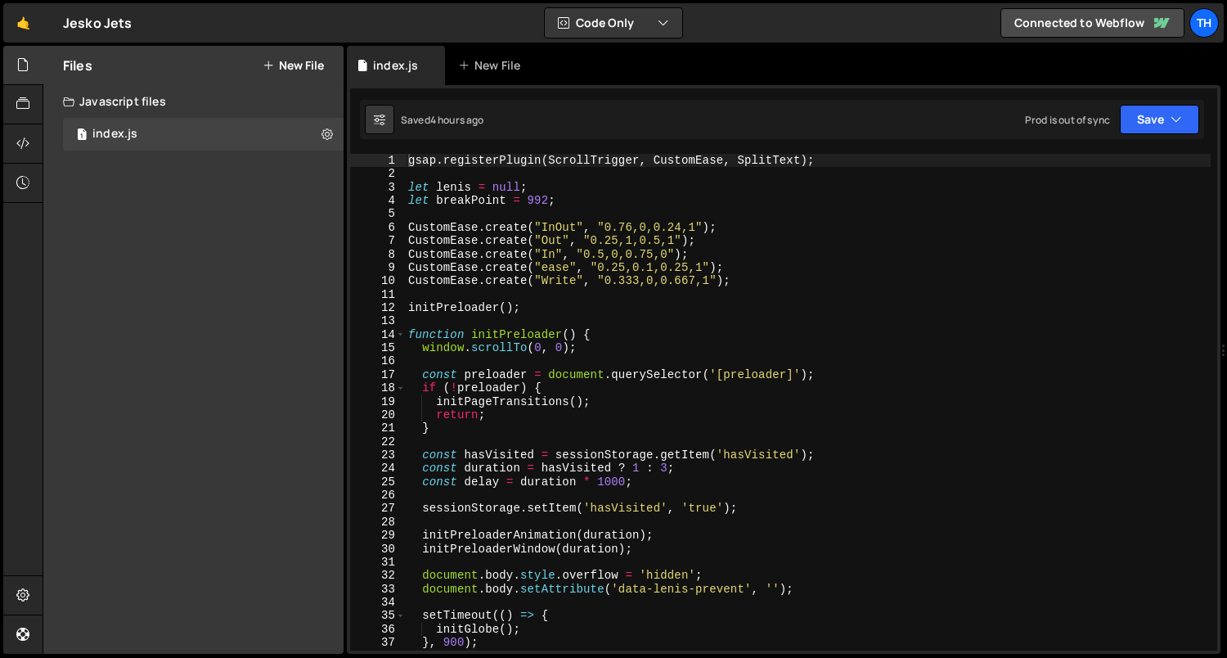
scroll to position [3507, 0]
click at [398, 338] on span at bounding box center [400, 334] width 9 height 13
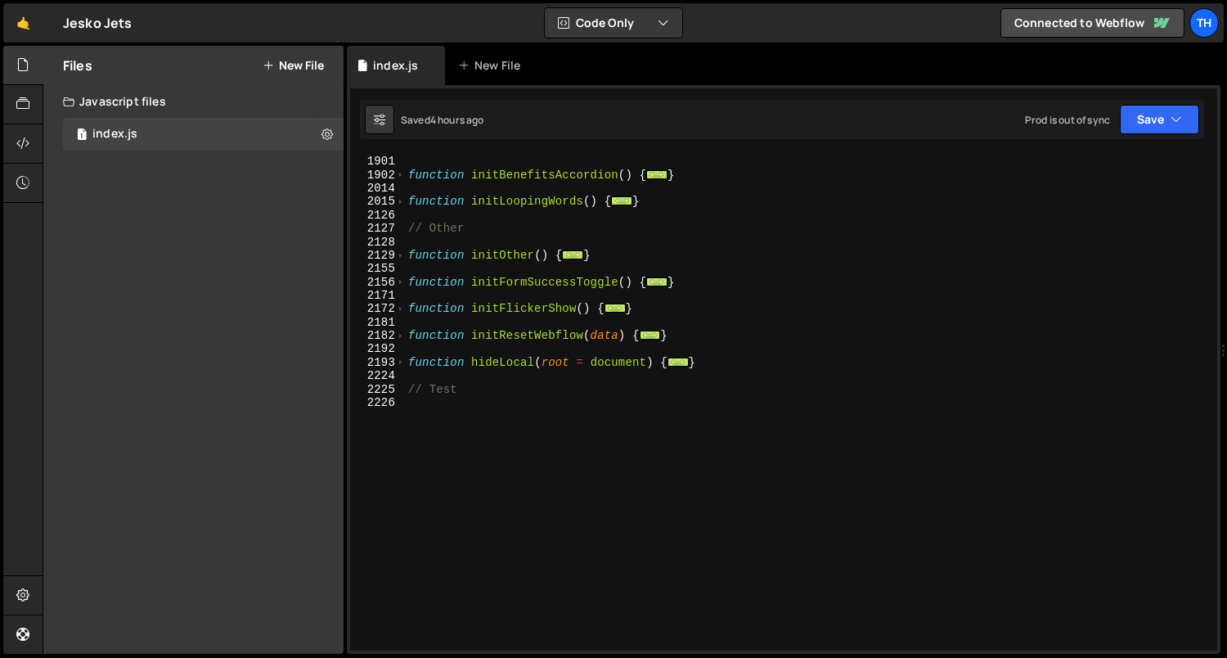
scroll to position [978, 0]
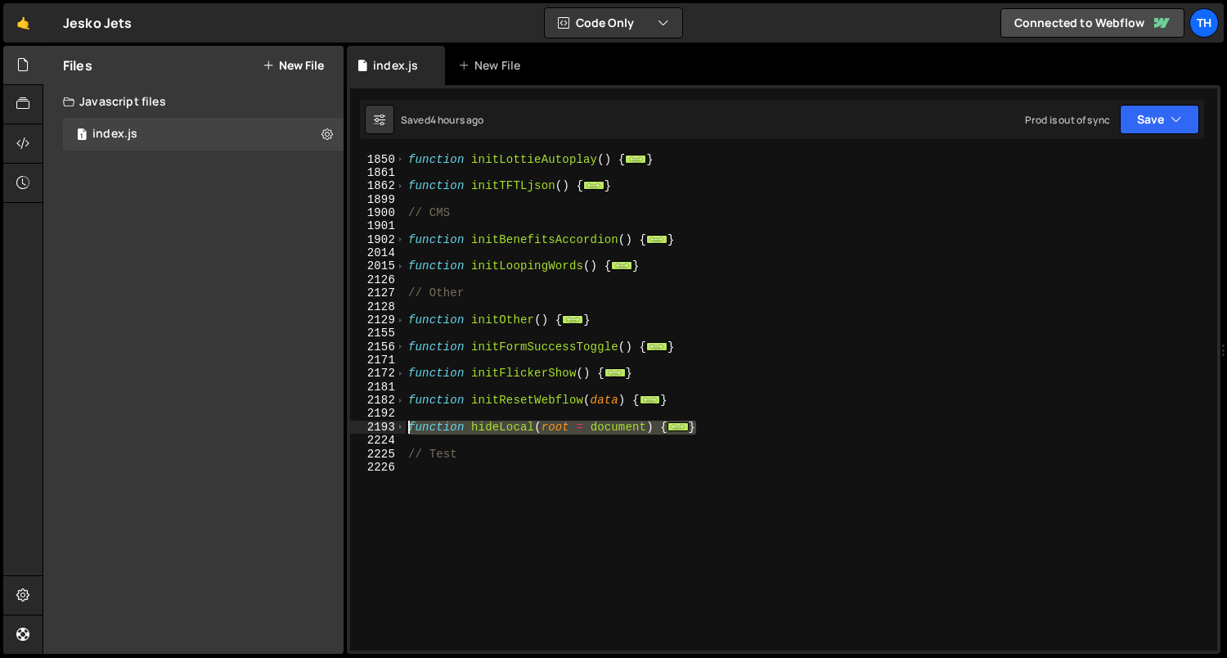
drag, startPoint x: 744, startPoint y: 430, endPoint x: 184, endPoint y: 426, distance: 559.6
click at [184, 426] on div "Files New File Javascript files 1 index.js 0 CSS files Copy share link Edit Fil…" at bounding box center [635, 350] width 1185 height 609
type textarea "function hideLocal(root = document) { const segs = location.pathname"
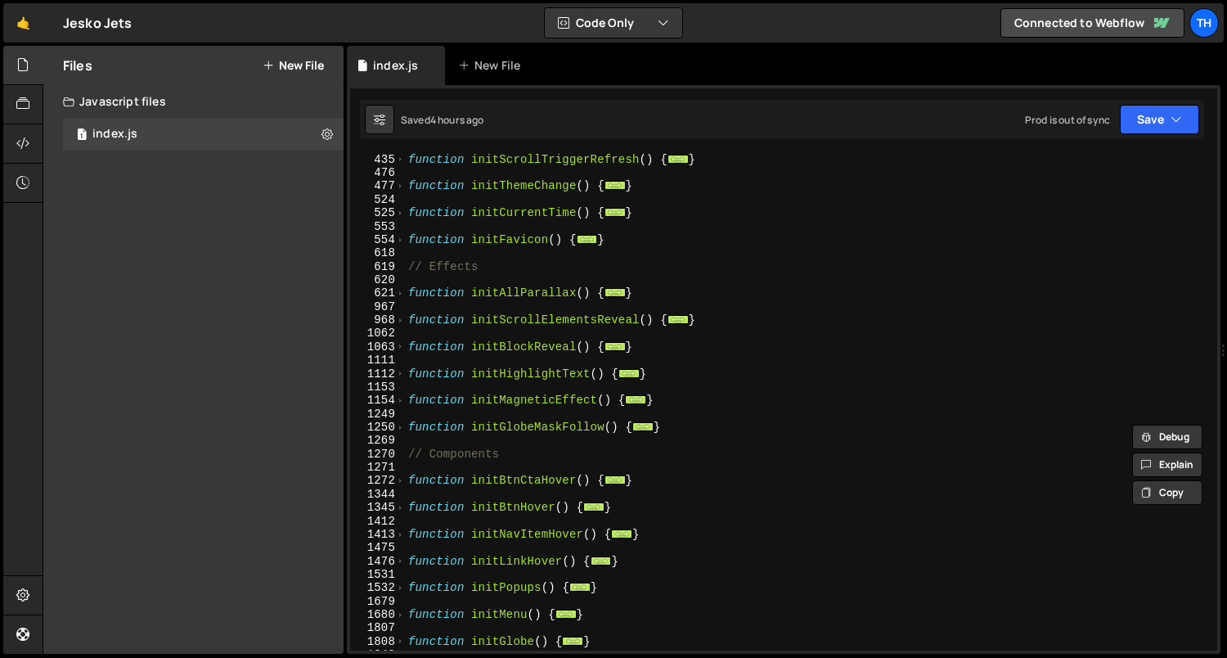
scroll to position [423, 0]
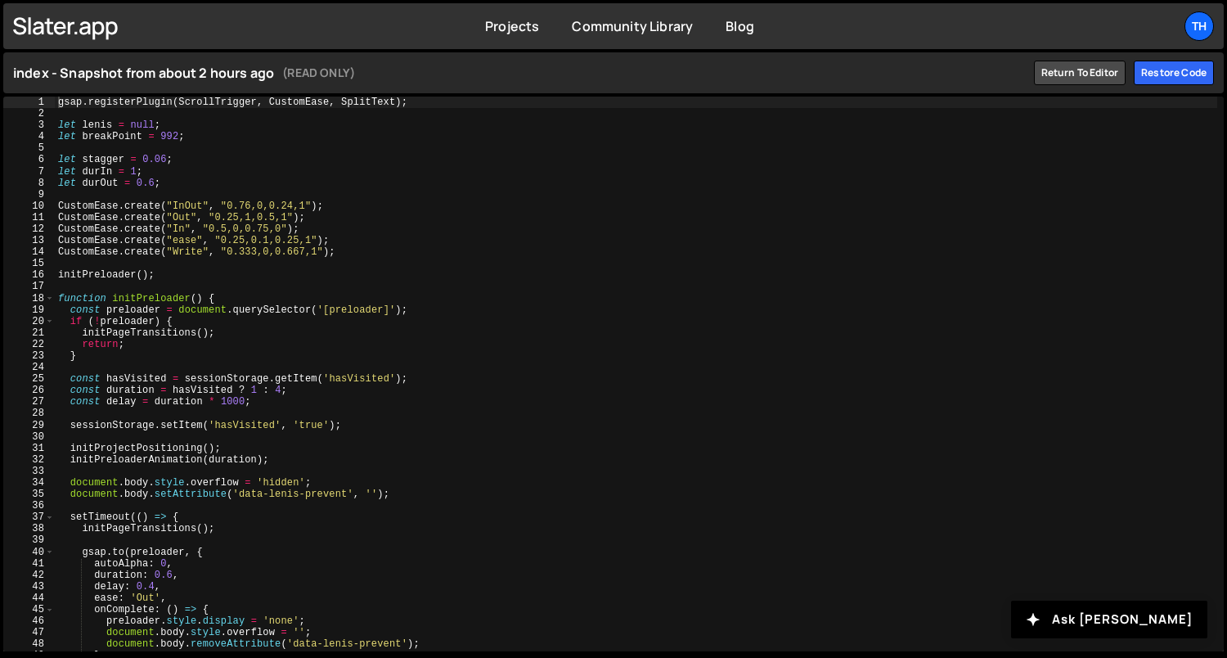
type textarea "gsap.registerPlugin(ScrollTrigger, CustomEase, SplitText);"
click at [44, 295] on div "18" at bounding box center [29, 298] width 52 height 11
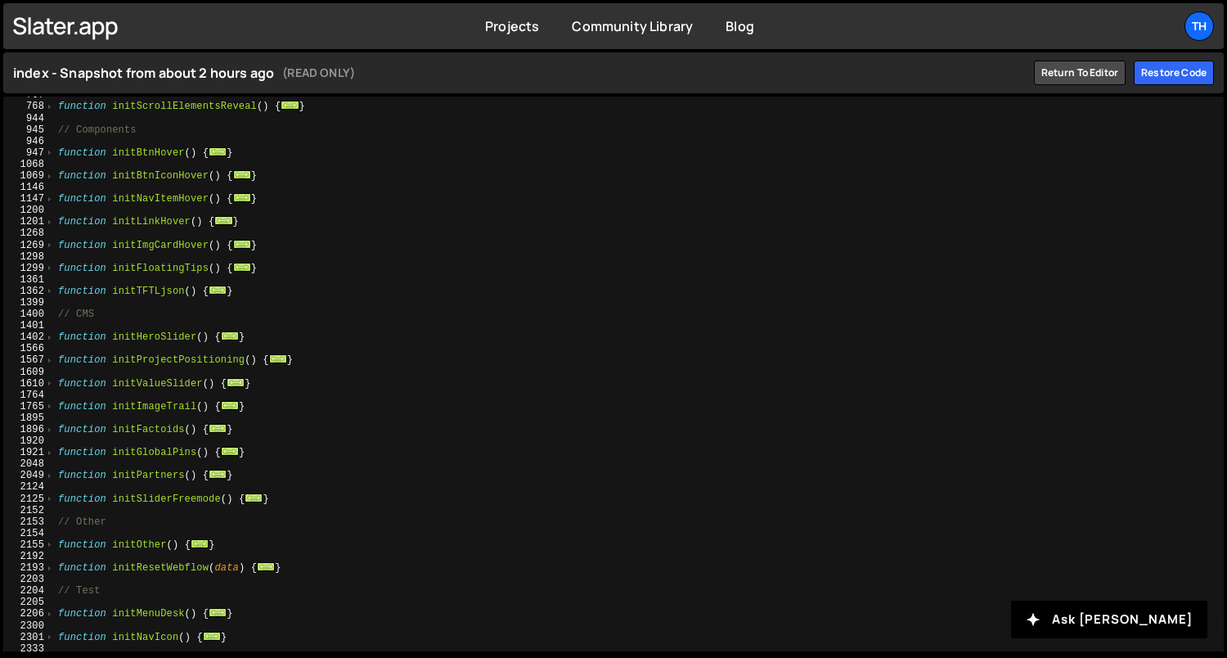
scroll to position [609, 0]
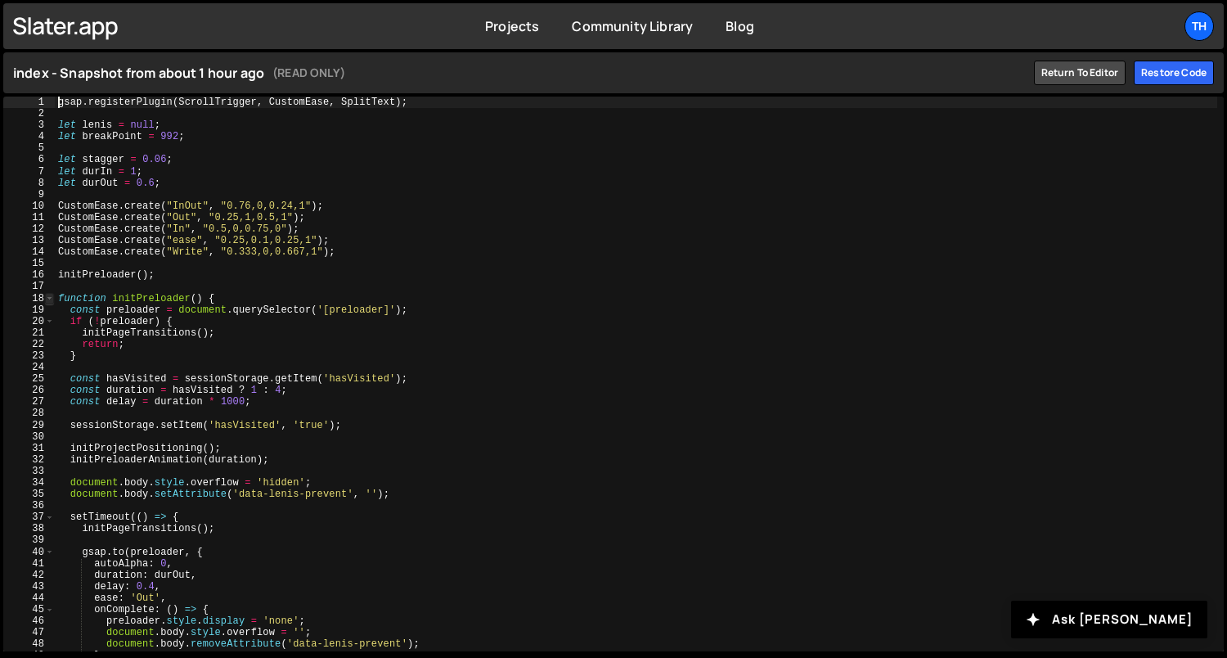
click at [47, 299] on span at bounding box center [49, 298] width 9 height 11
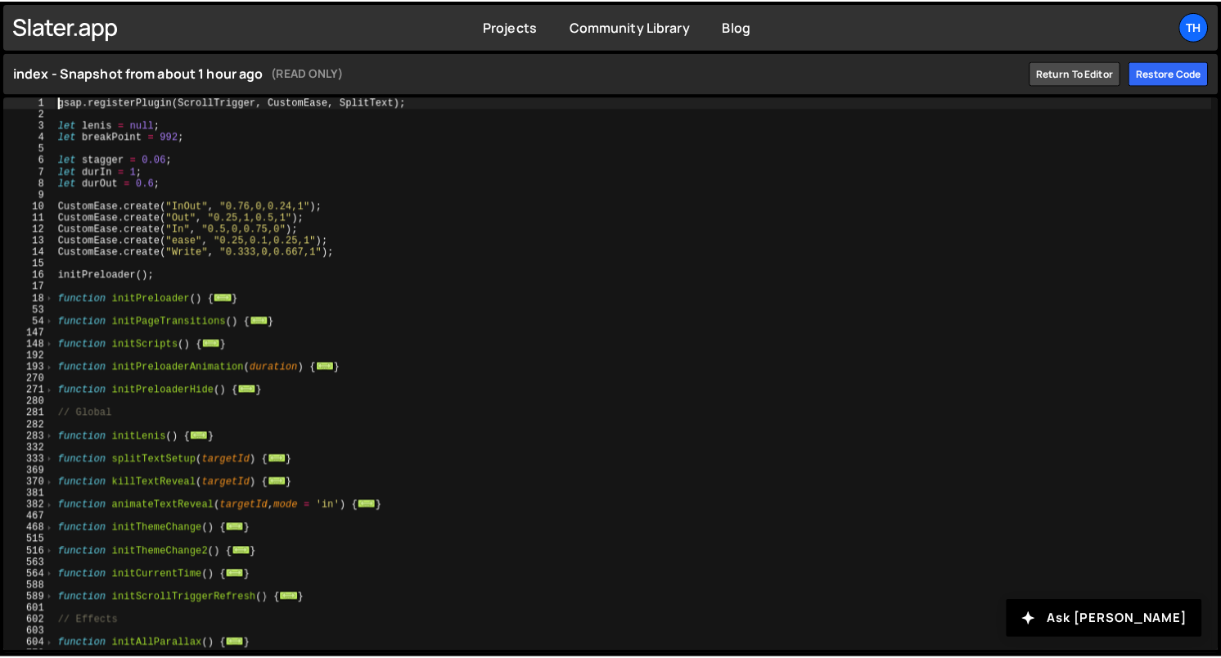
scroll to position [677, 0]
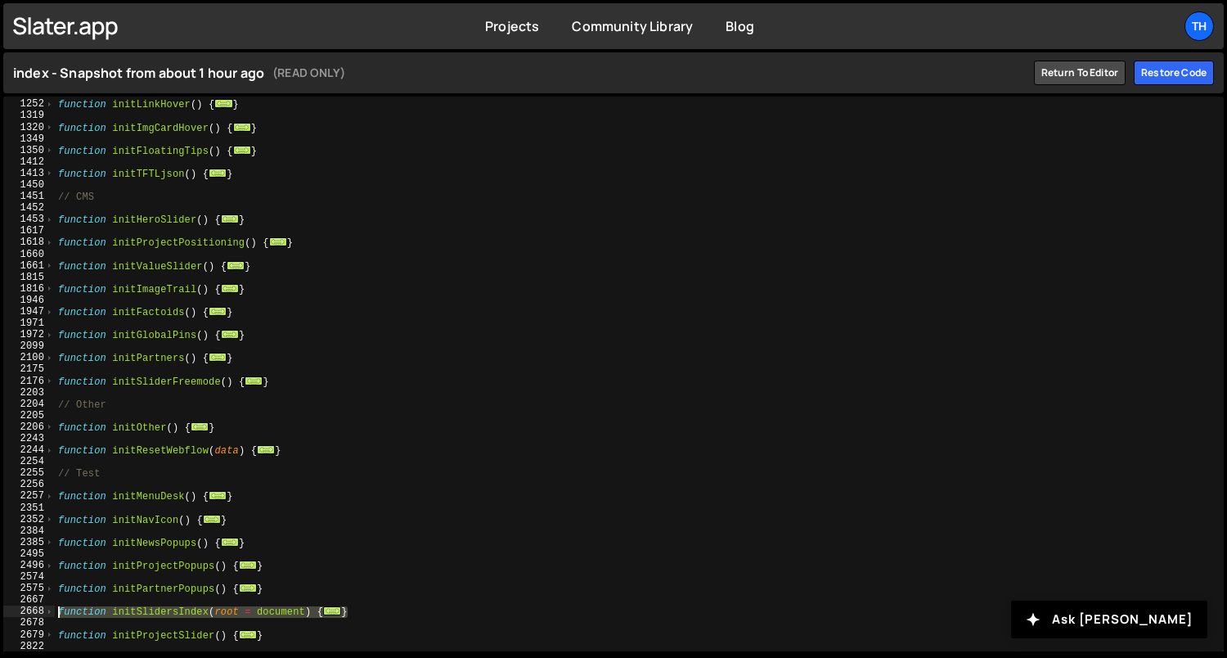
drag, startPoint x: 374, startPoint y: 606, endPoint x: -8, endPoint y: 607, distance: 382.1
click at [0, 607] on html "Projects [GEOGRAPHIC_DATA] Blog Th Projects Your Teams Invite team member Accou…" at bounding box center [613, 329] width 1227 height 658
type textarea "function initSlidersIndex(root = document) { root.querySelectorAll('[pop-up-pro…"
